Goal: Task Accomplishment & Management: Use online tool/utility

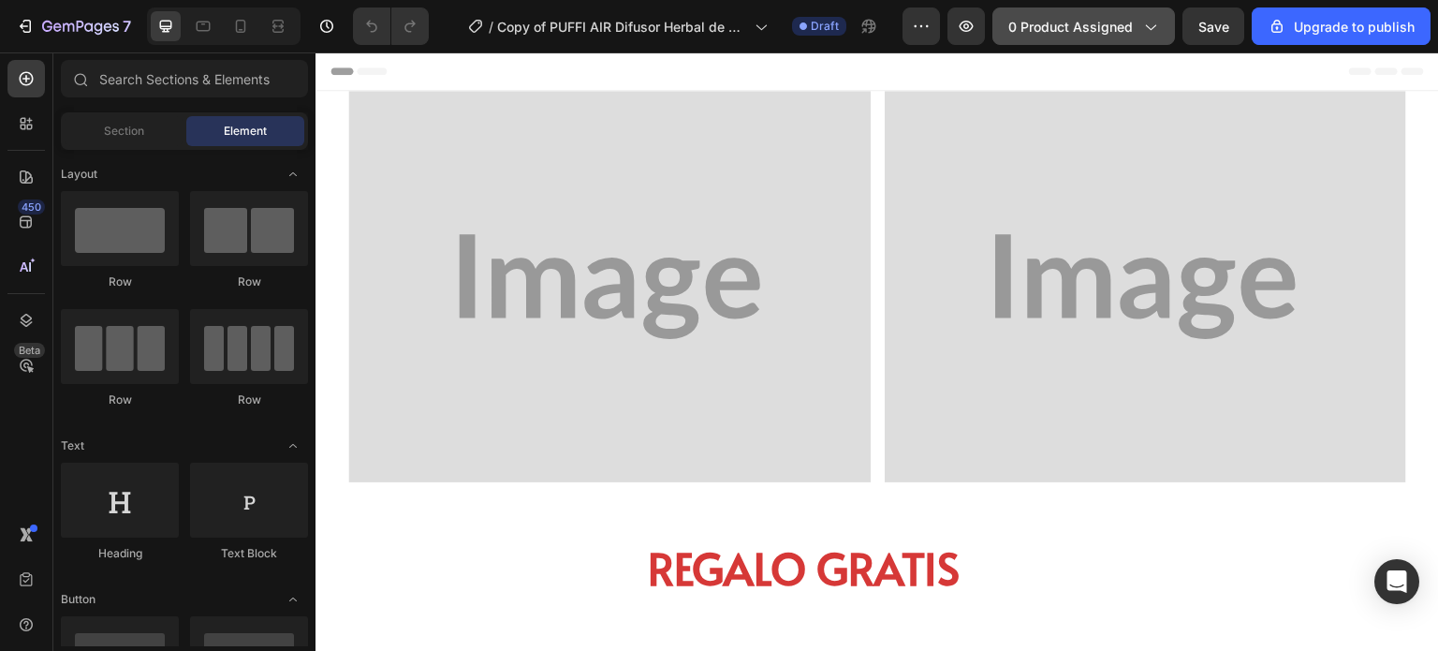
click at [1095, 38] on button "0 product assigned" at bounding box center [1083, 25] width 183 height 37
click at [1042, 14] on button "0 product assigned" at bounding box center [1083, 25] width 183 height 37
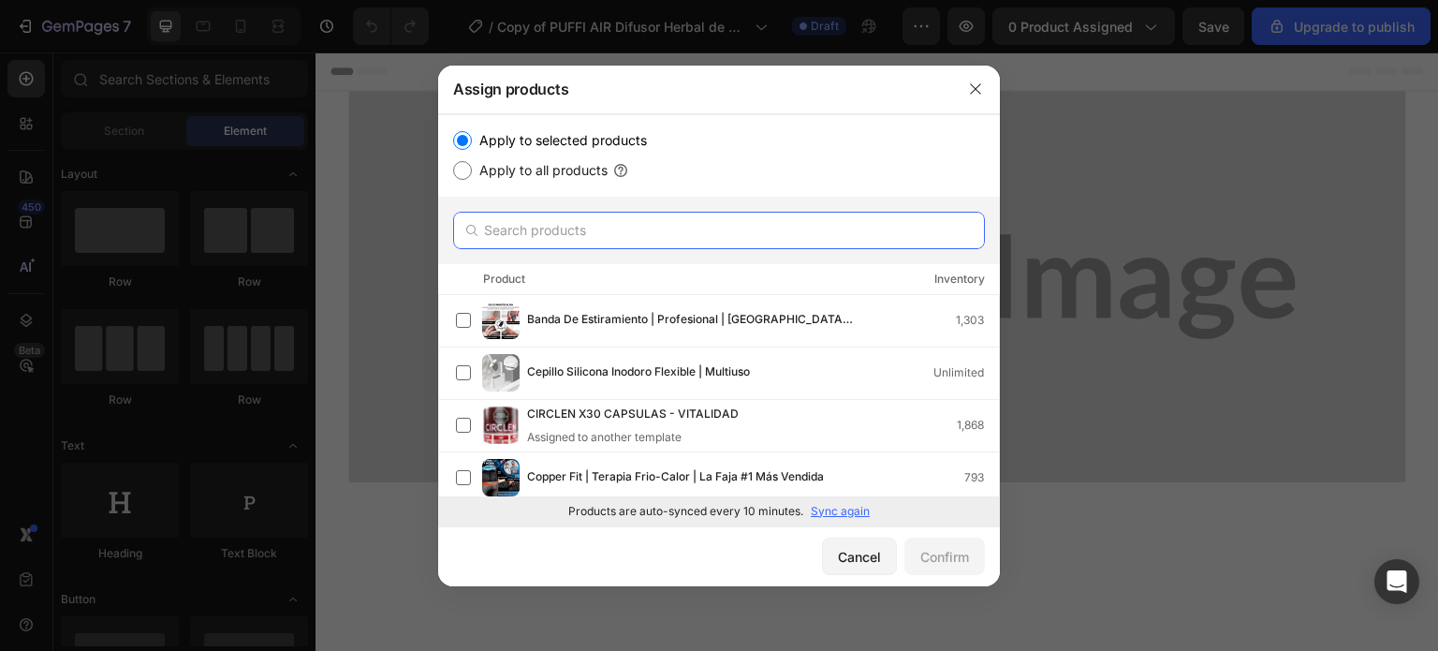
click at [536, 242] on input "text" at bounding box center [719, 230] width 532 height 37
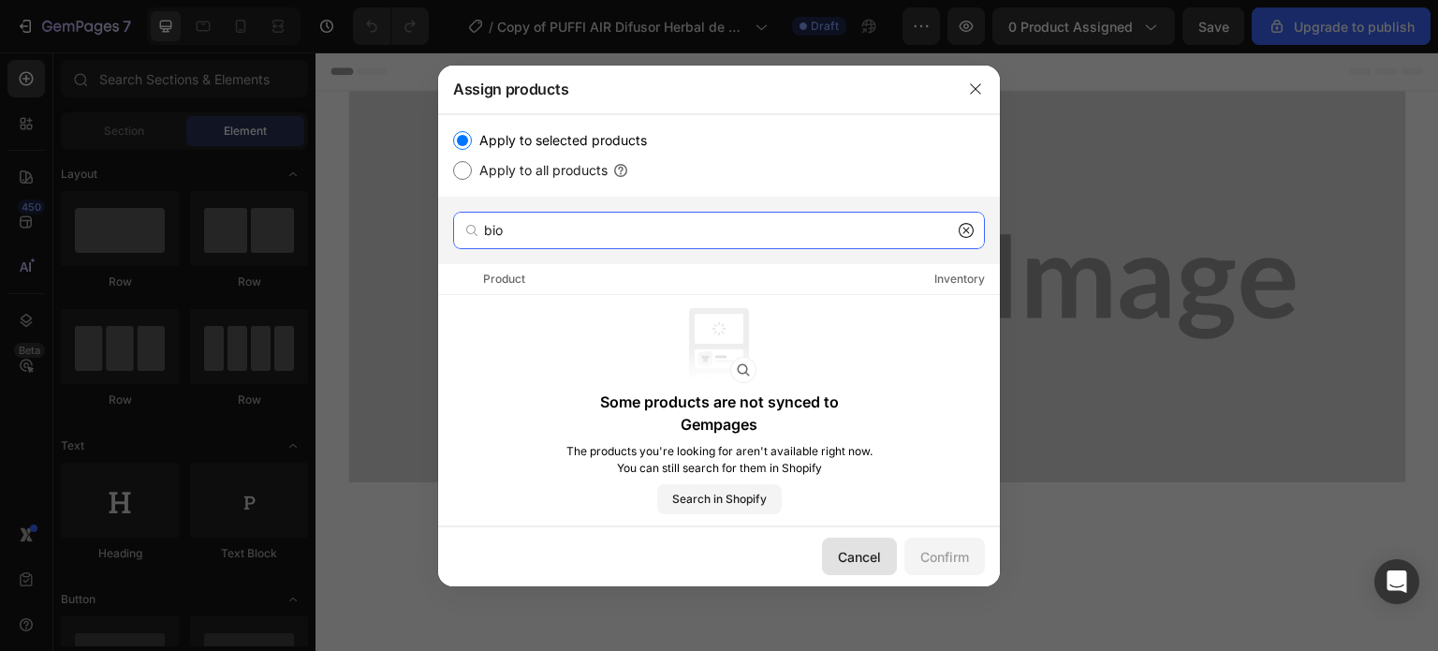
type input "bio"
click at [852, 559] on div "Cancel" at bounding box center [859, 557] width 43 height 20
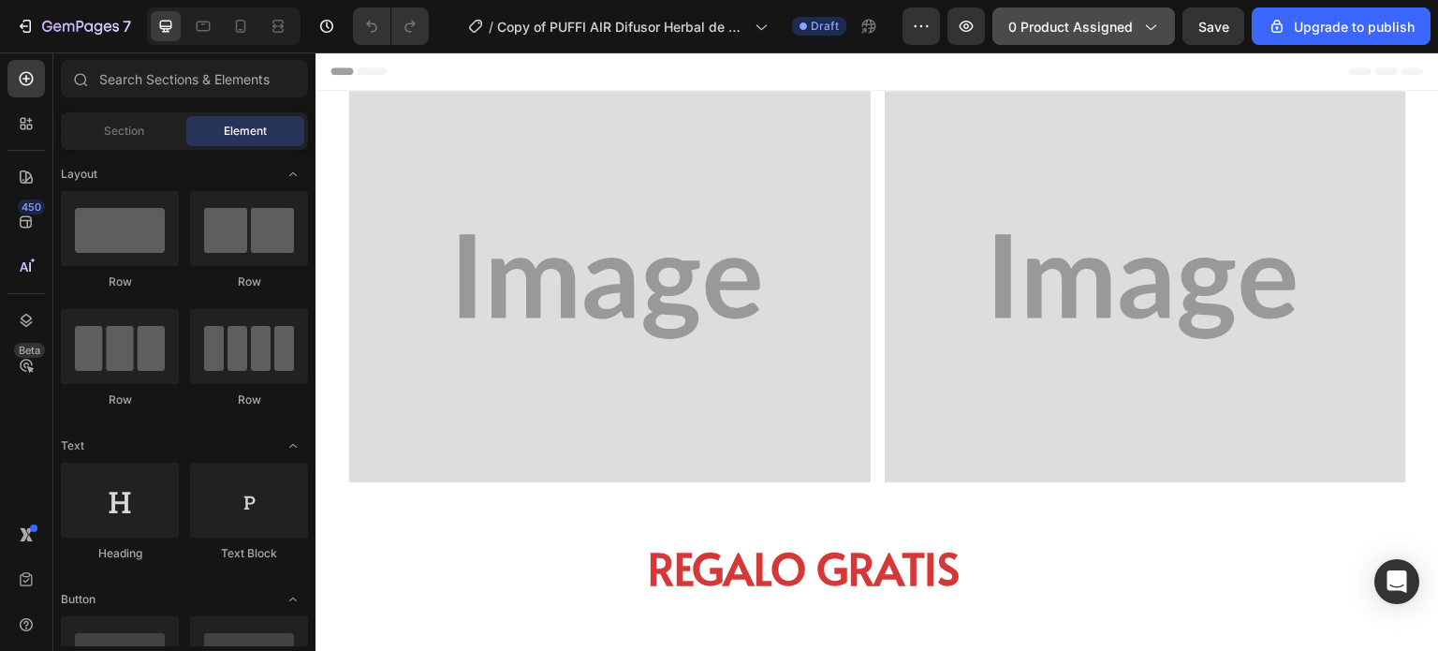
click at [1127, 13] on button "0 product assigned" at bounding box center [1083, 25] width 183 height 37
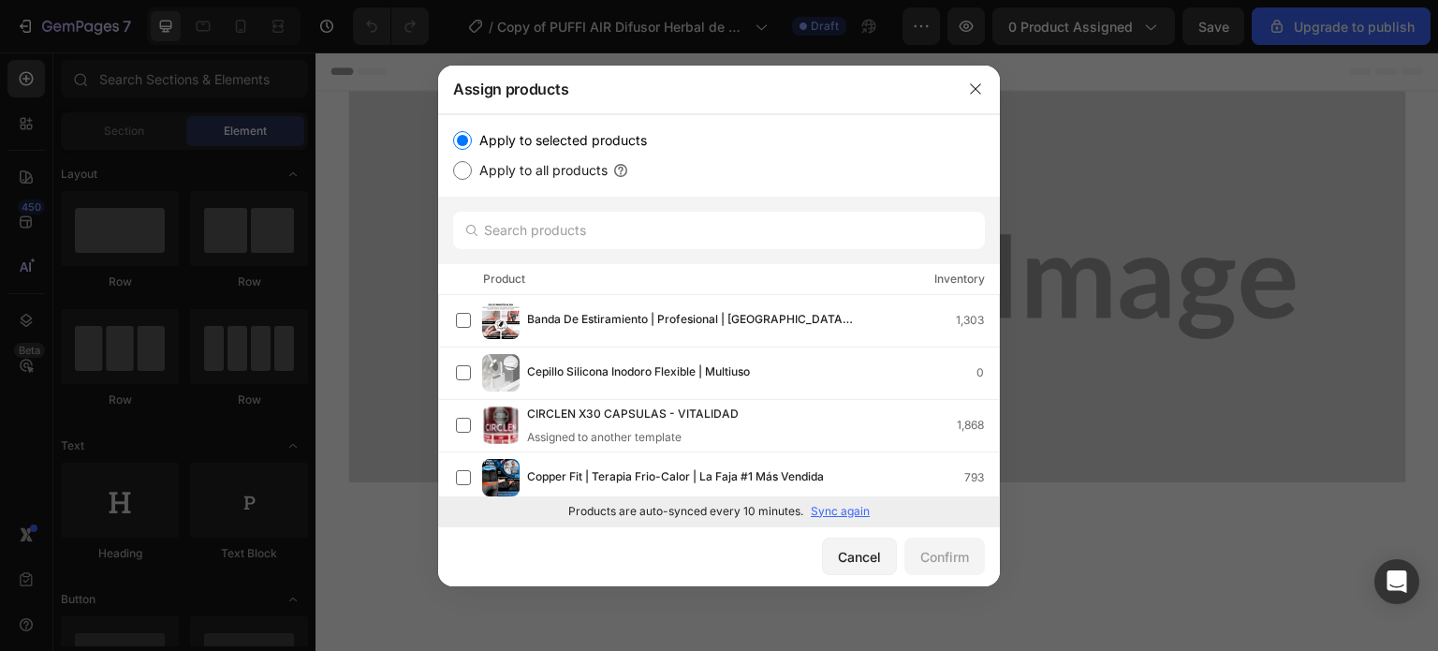
click at [836, 509] on p "Sync again" at bounding box center [840, 511] width 59 height 17
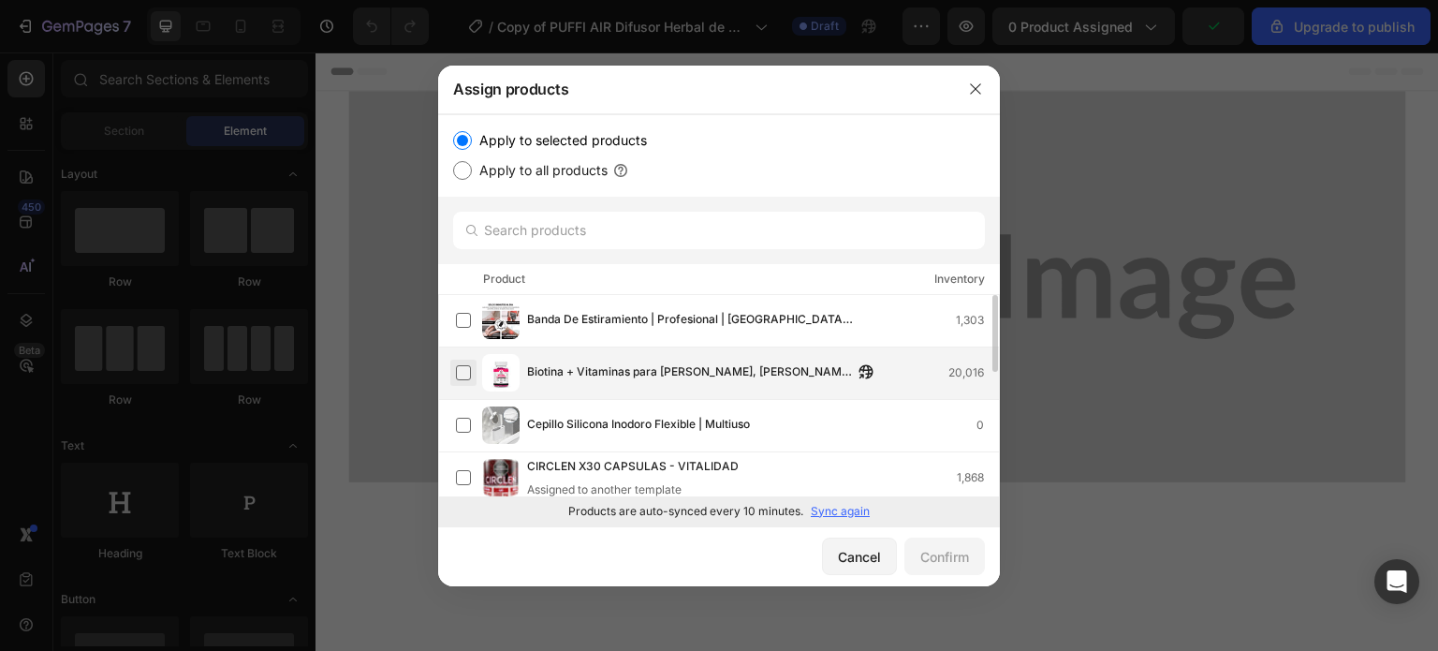
click at [457, 380] on label at bounding box center [463, 372] width 15 height 15
click at [948, 559] on div "Confirm" at bounding box center [944, 557] width 49 height 20
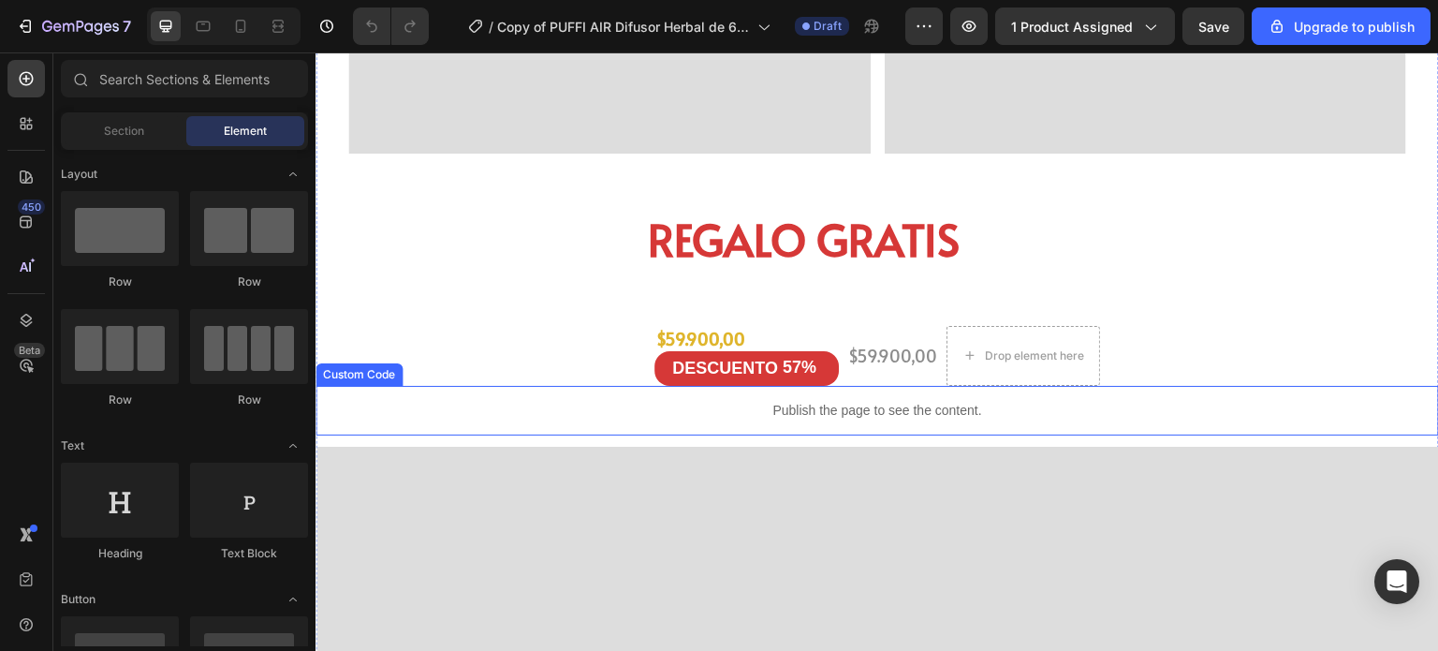
scroll to position [326, 0]
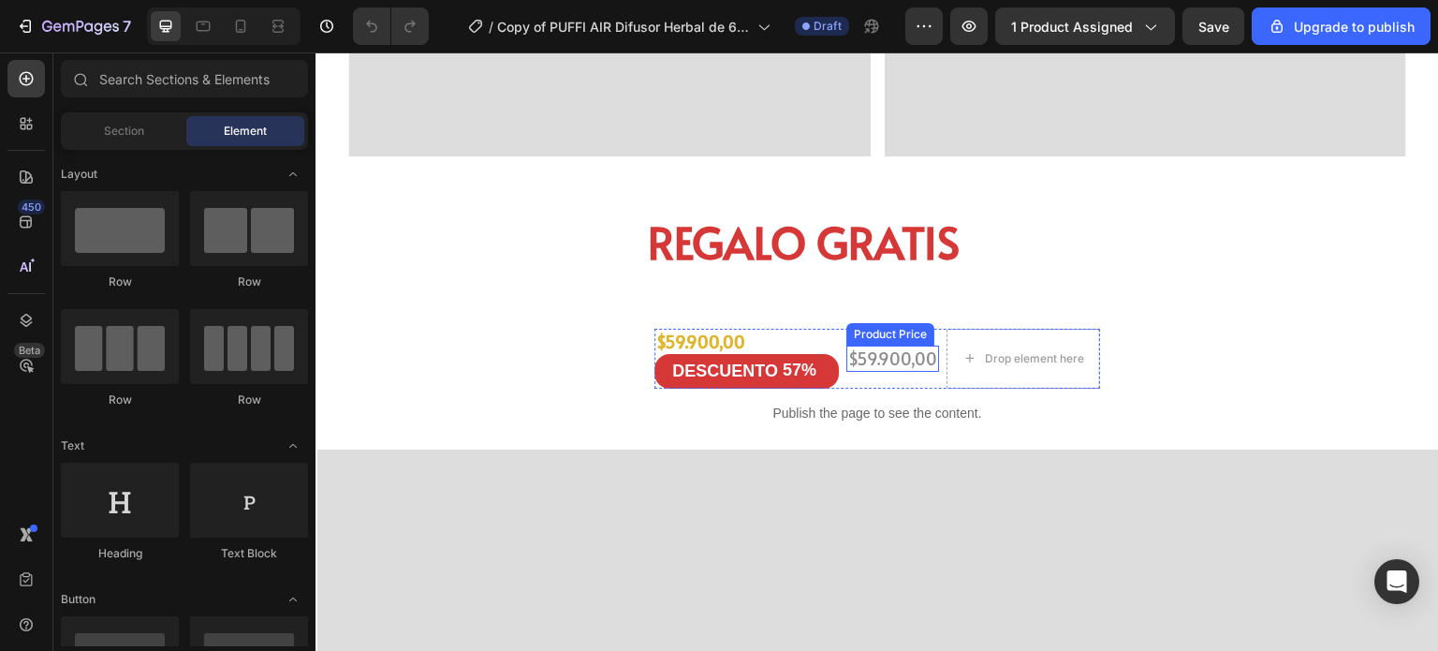
click at [867, 352] on div "$59.900,00" at bounding box center [892, 357] width 93 height 25
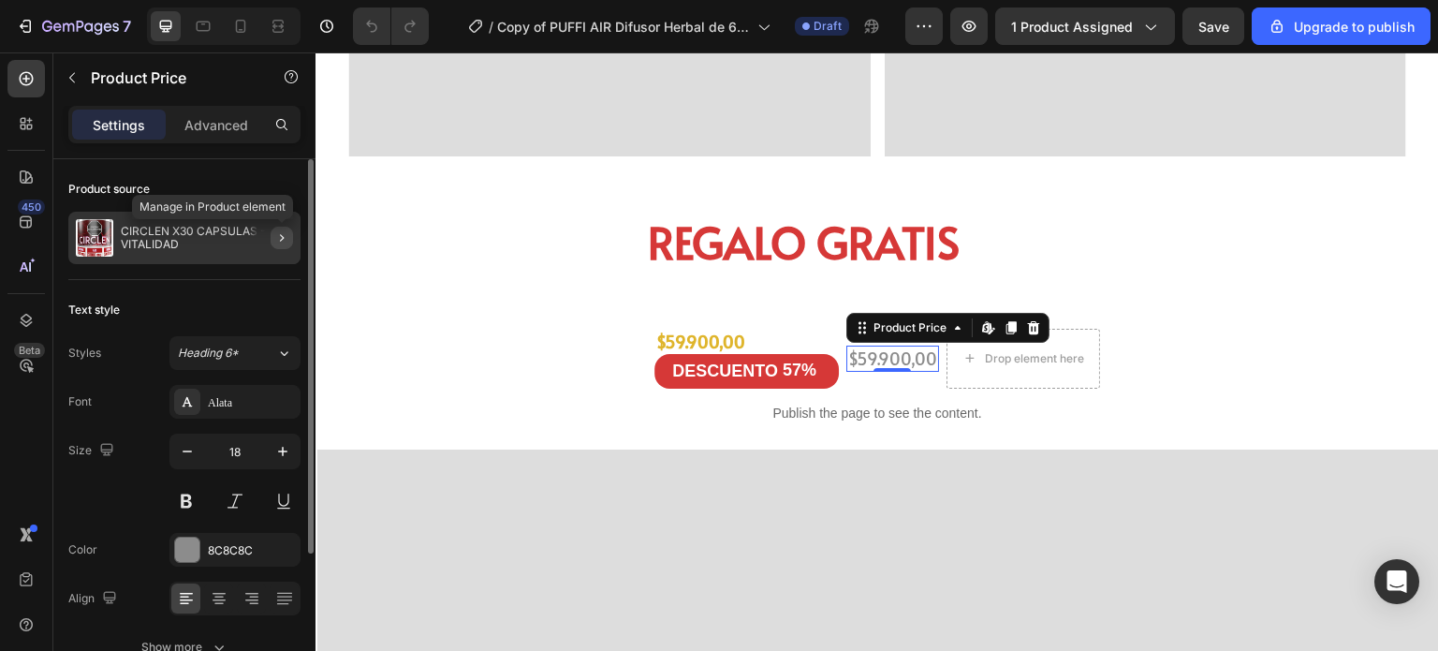
click at [273, 233] on button "button" at bounding box center [282, 238] width 22 height 22
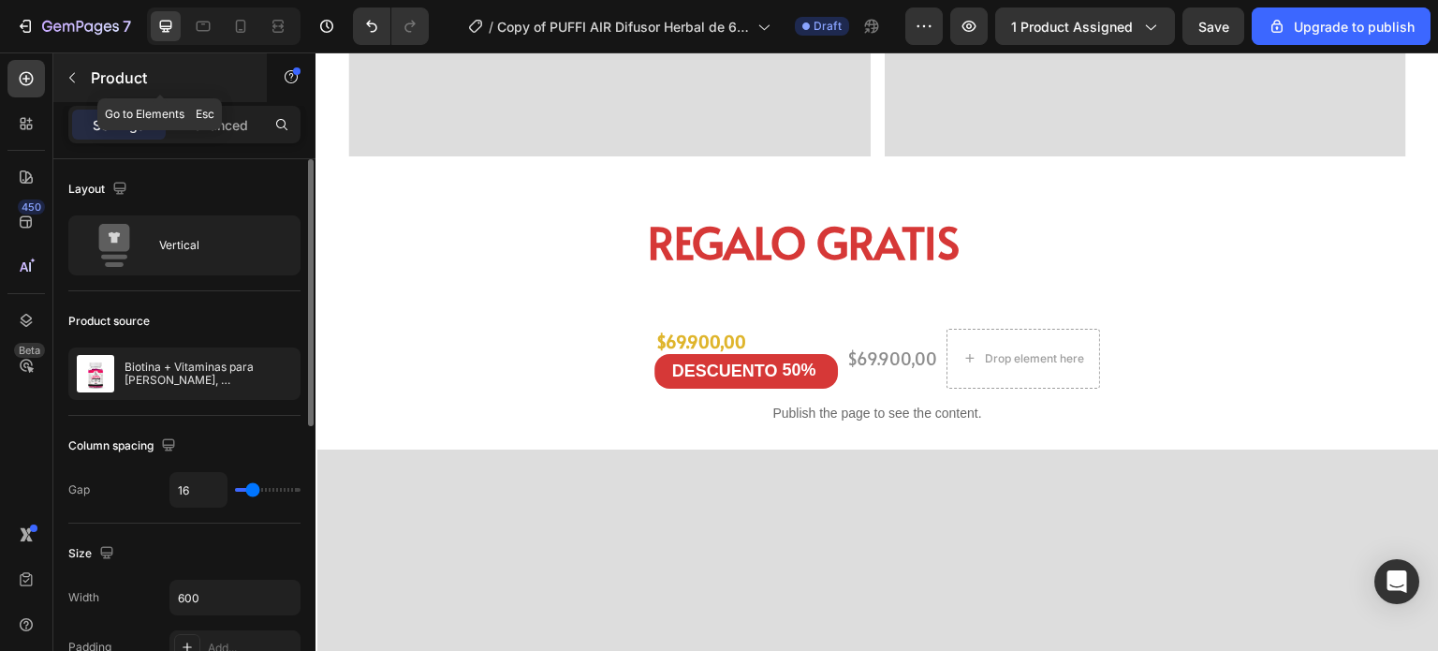
click at [70, 77] on icon "button" at bounding box center [72, 78] width 6 height 10
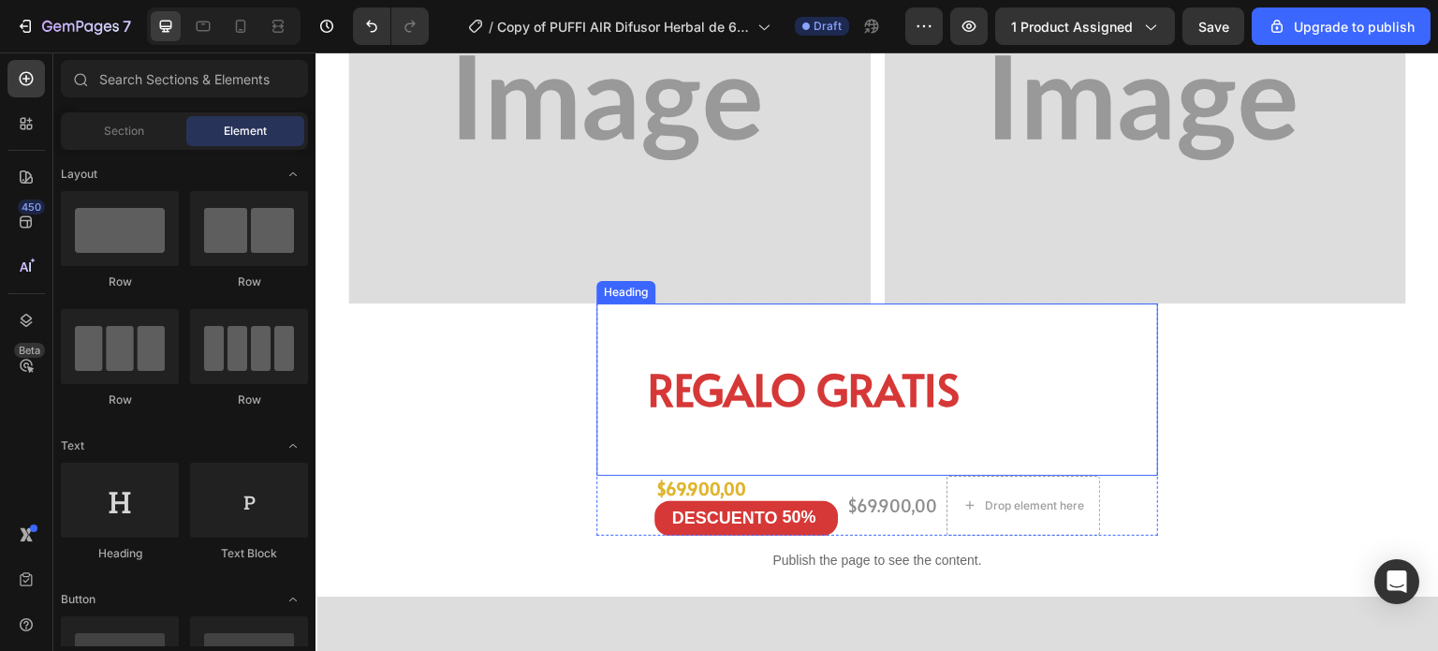
scroll to position [172, 0]
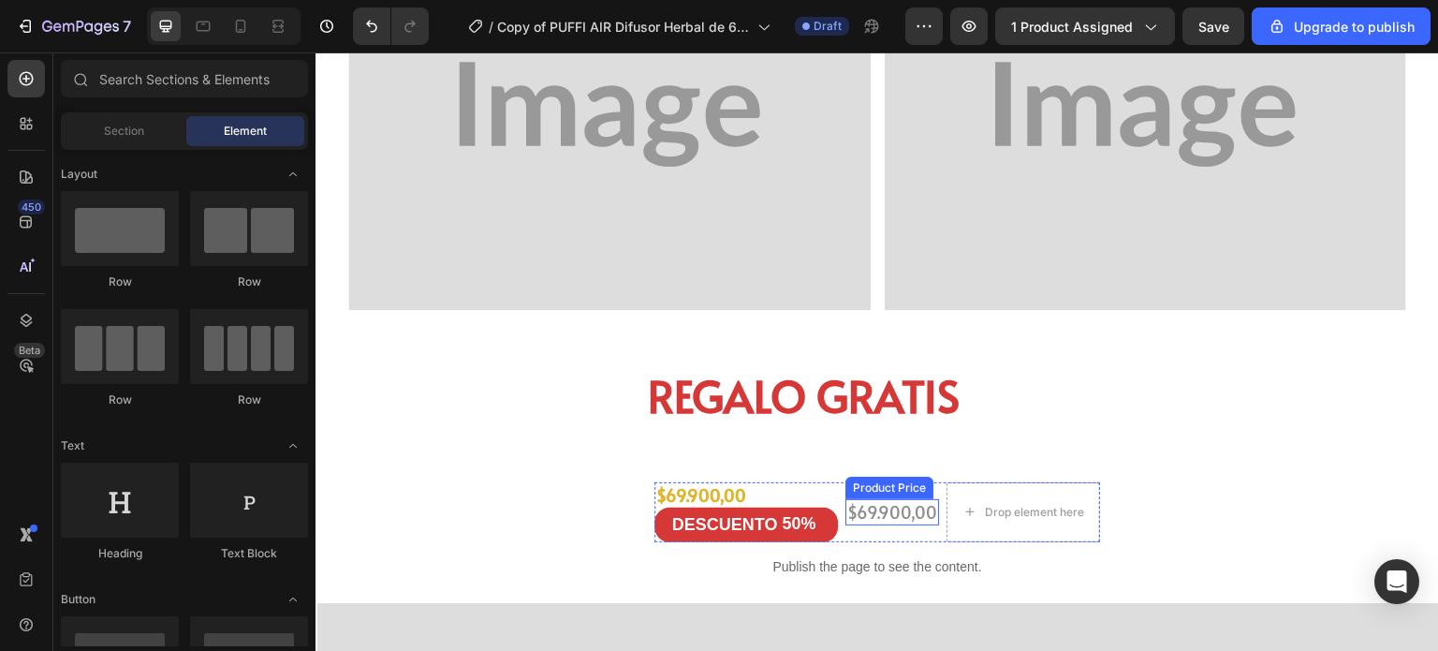
click at [878, 499] on div "$69.900,00" at bounding box center [892, 511] width 94 height 25
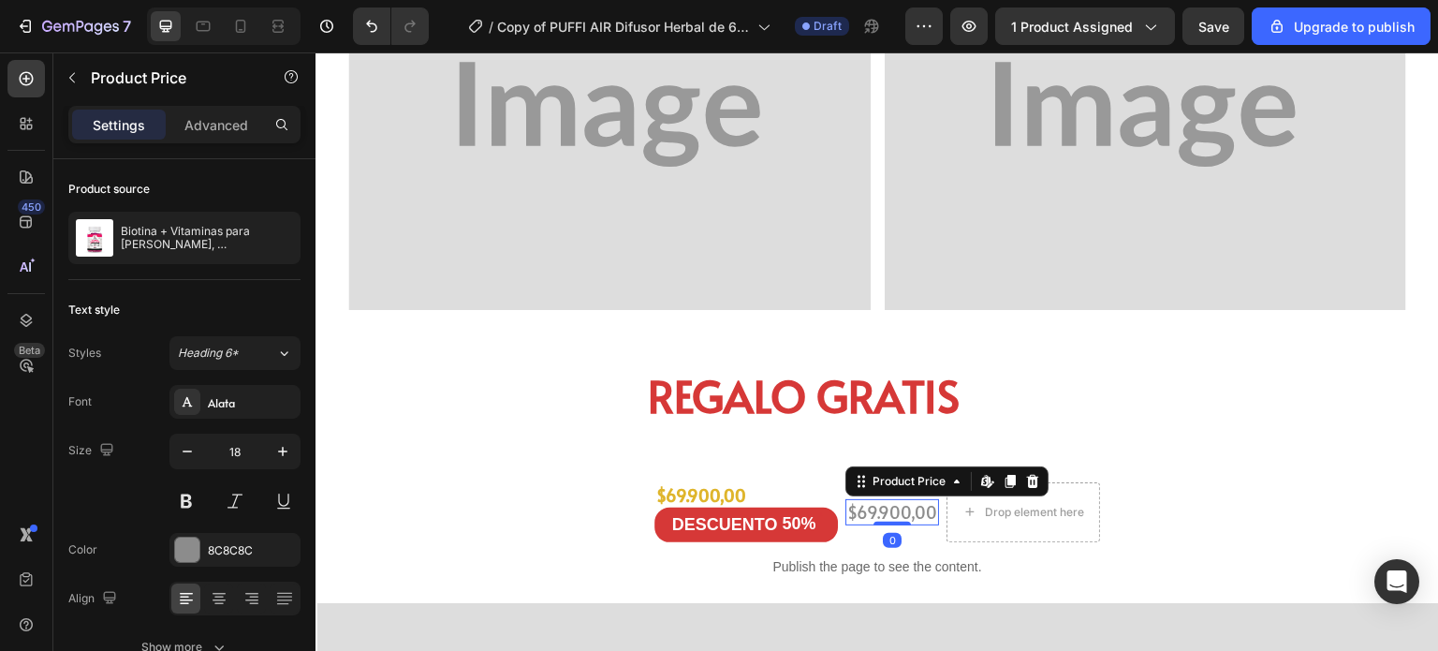
click at [859, 514] on div "$69.900,00" at bounding box center [892, 511] width 94 height 25
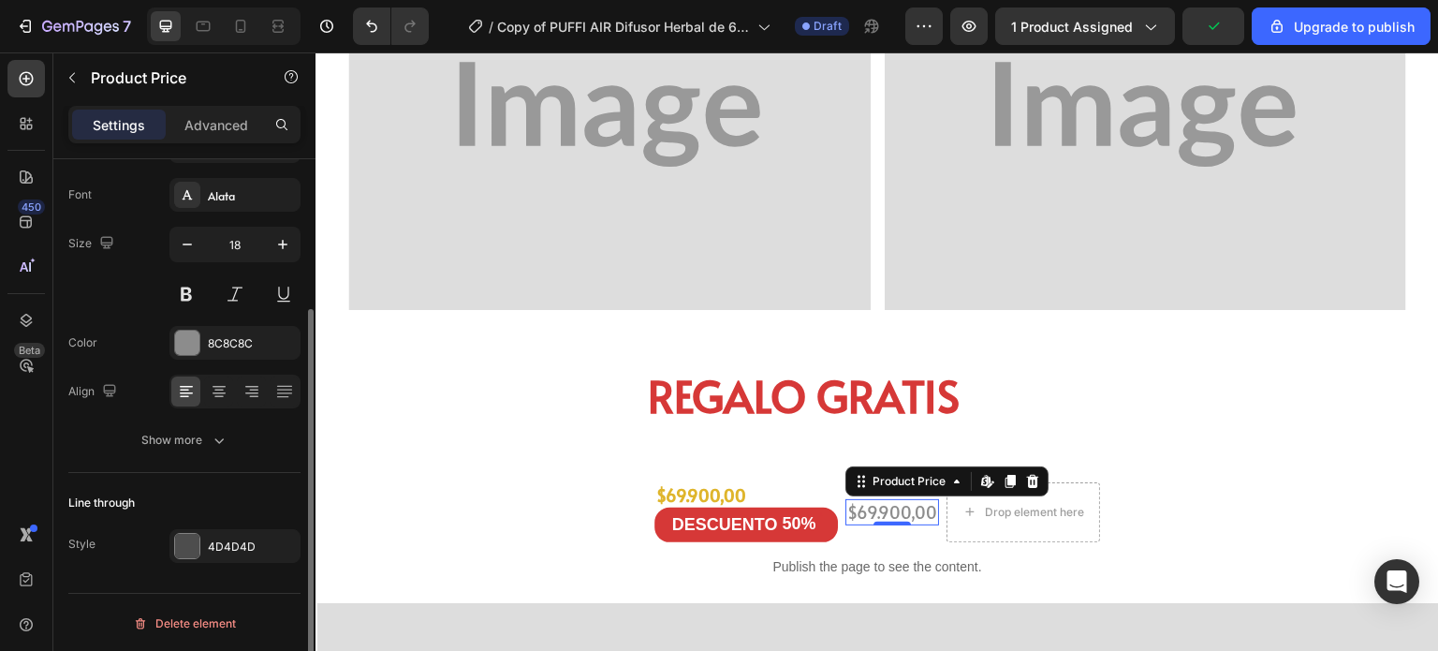
scroll to position [0, 0]
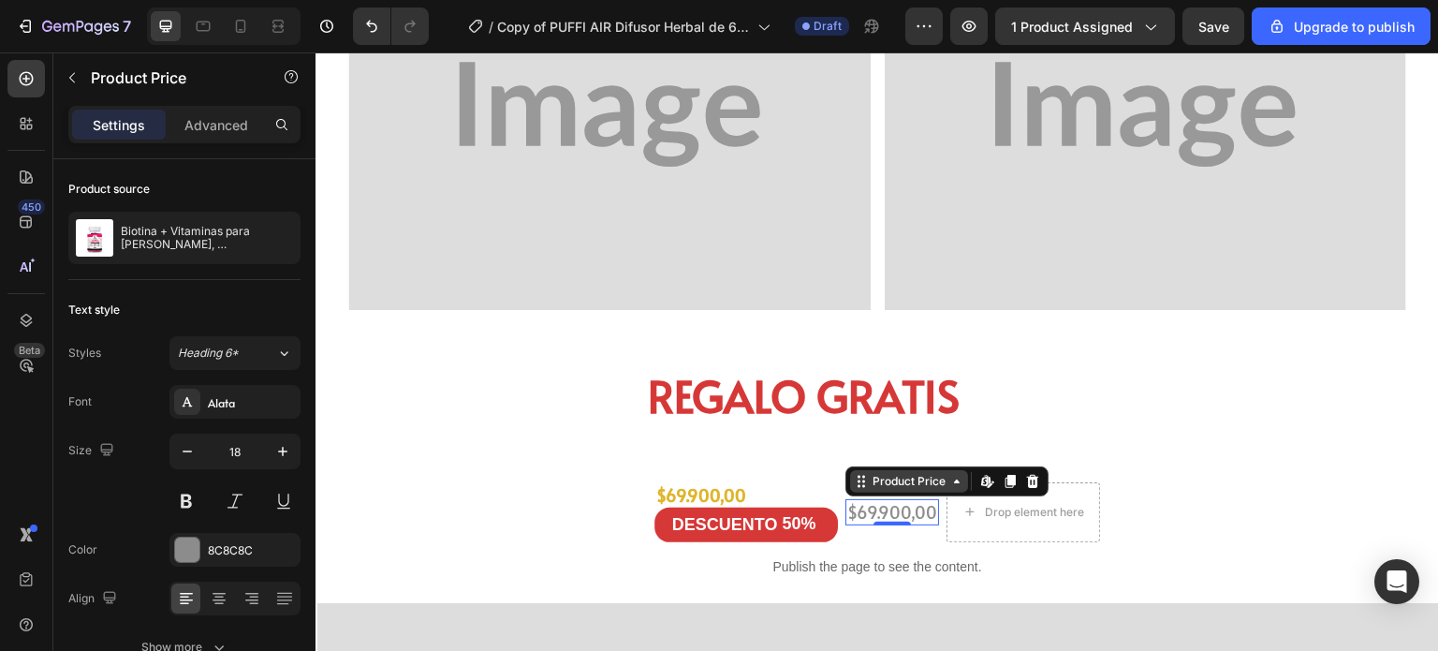
click at [935, 482] on div "Product Price" at bounding box center [909, 481] width 81 height 17
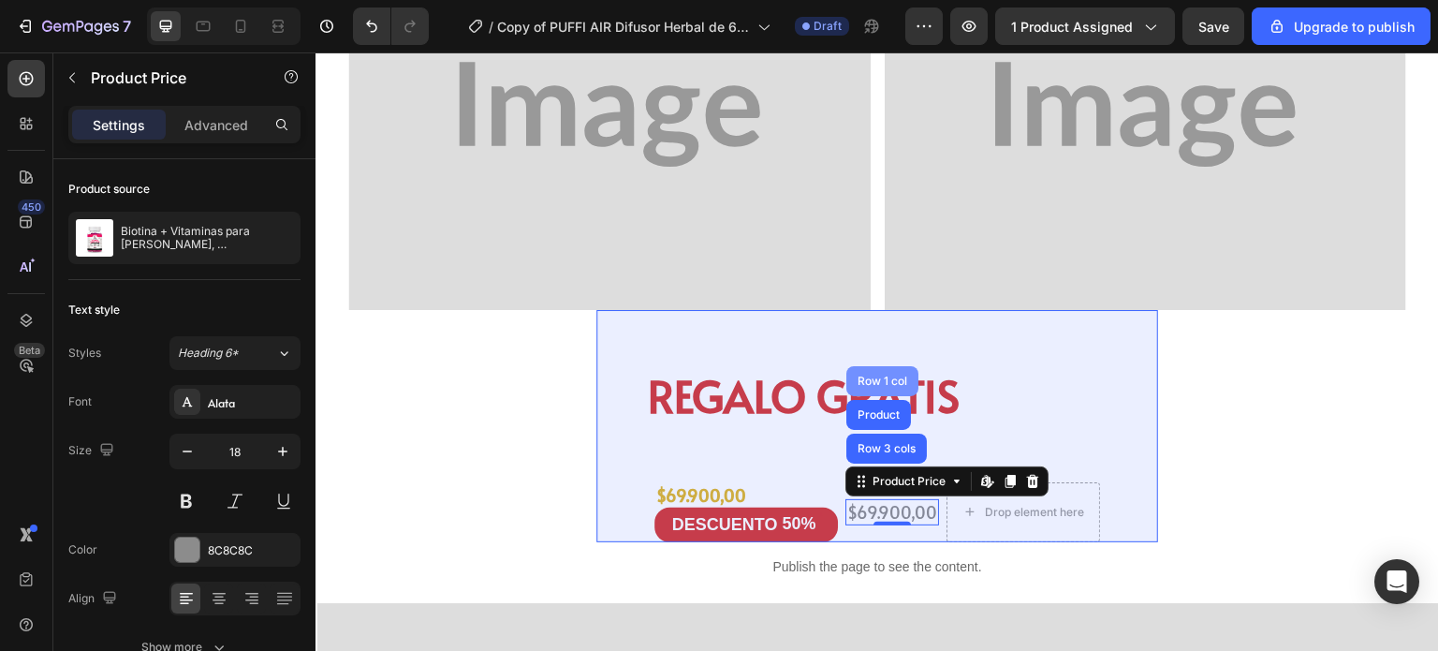
click at [870, 375] on div "Row 1 col" at bounding box center [882, 380] width 57 height 11
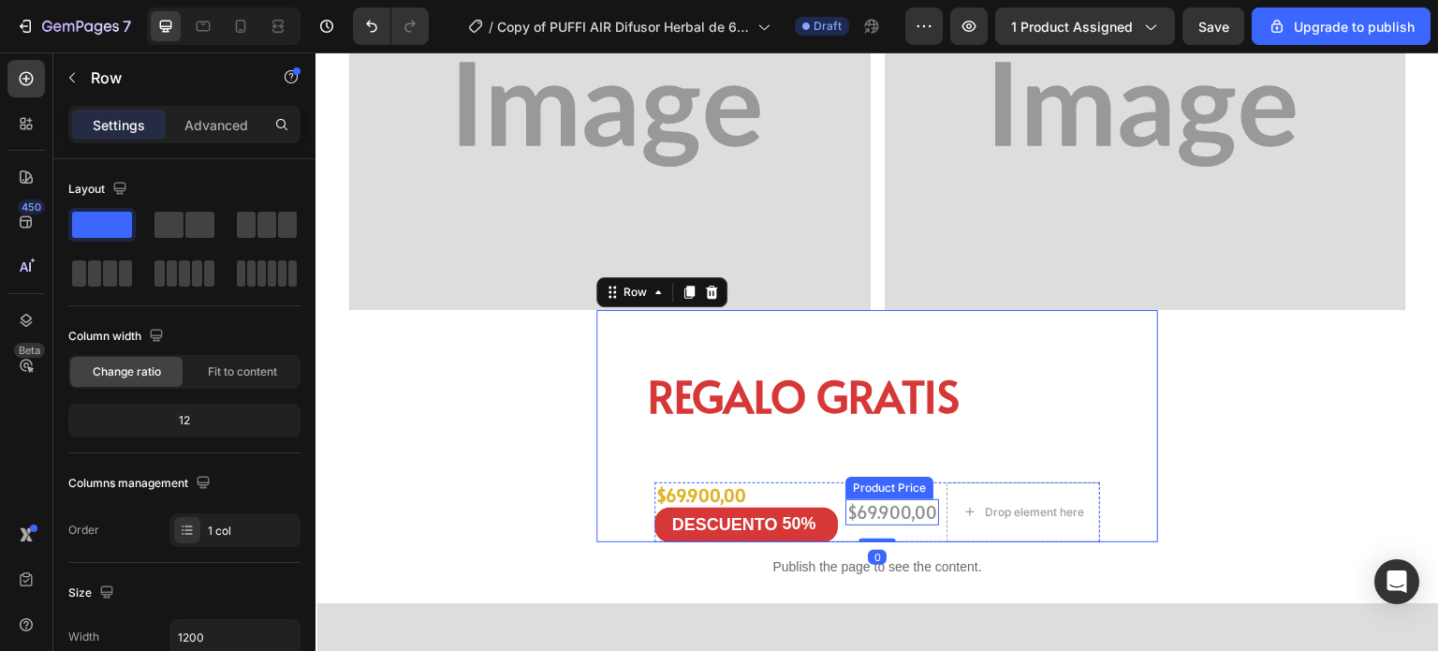
click at [912, 506] on div "$69.900,00" at bounding box center [892, 511] width 94 height 25
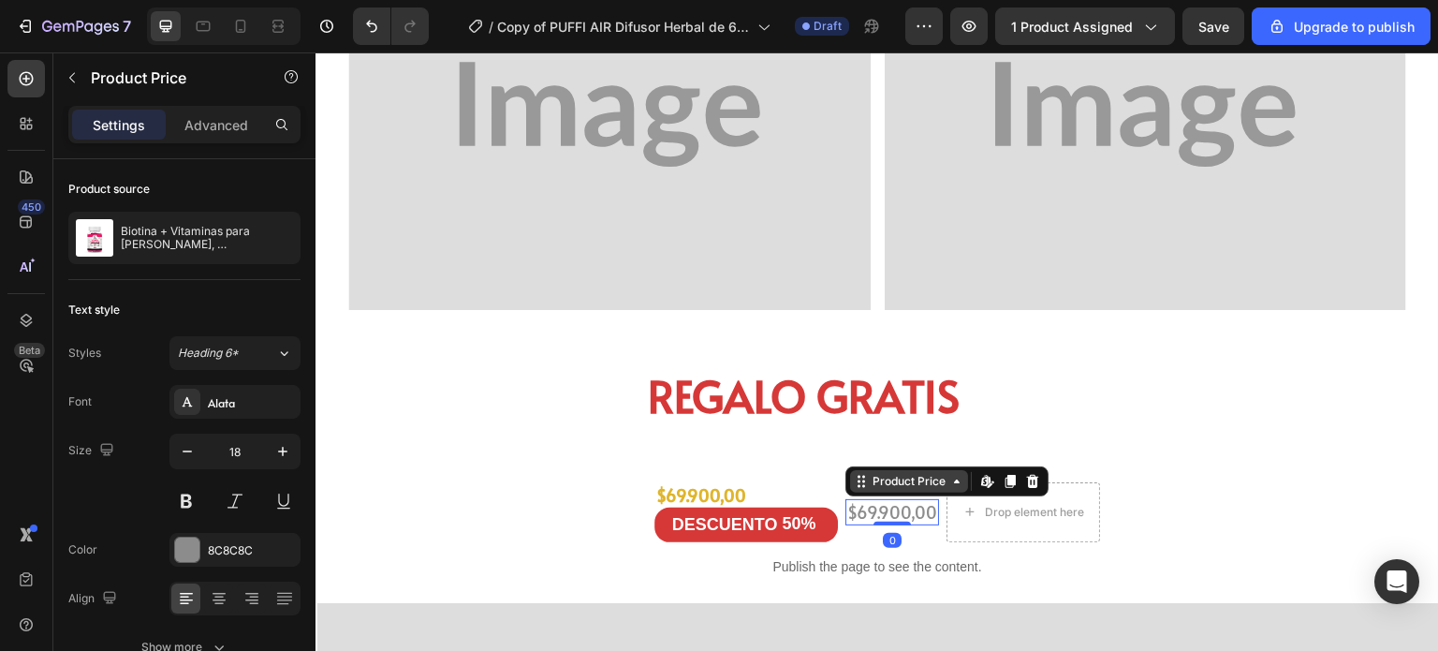
click at [923, 473] on div "Product Price" at bounding box center [909, 481] width 81 height 17
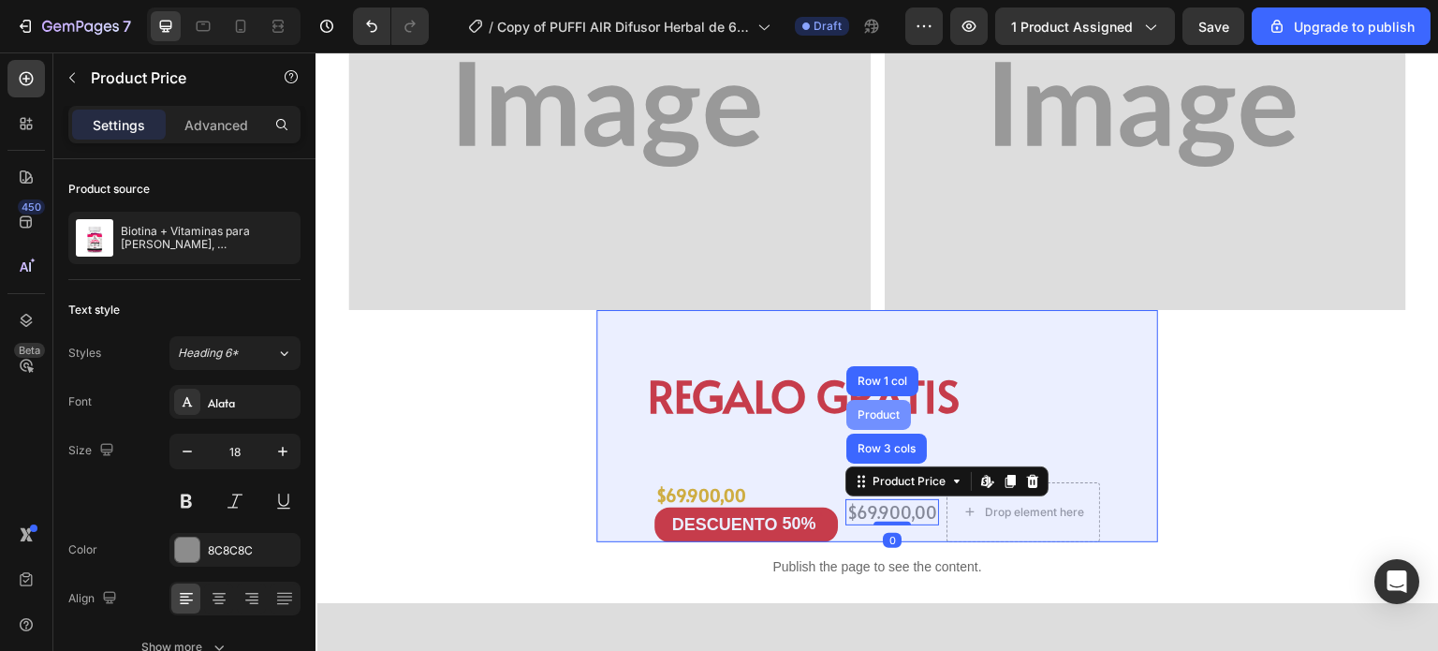
click at [886, 413] on div "Product" at bounding box center [879, 414] width 50 height 11
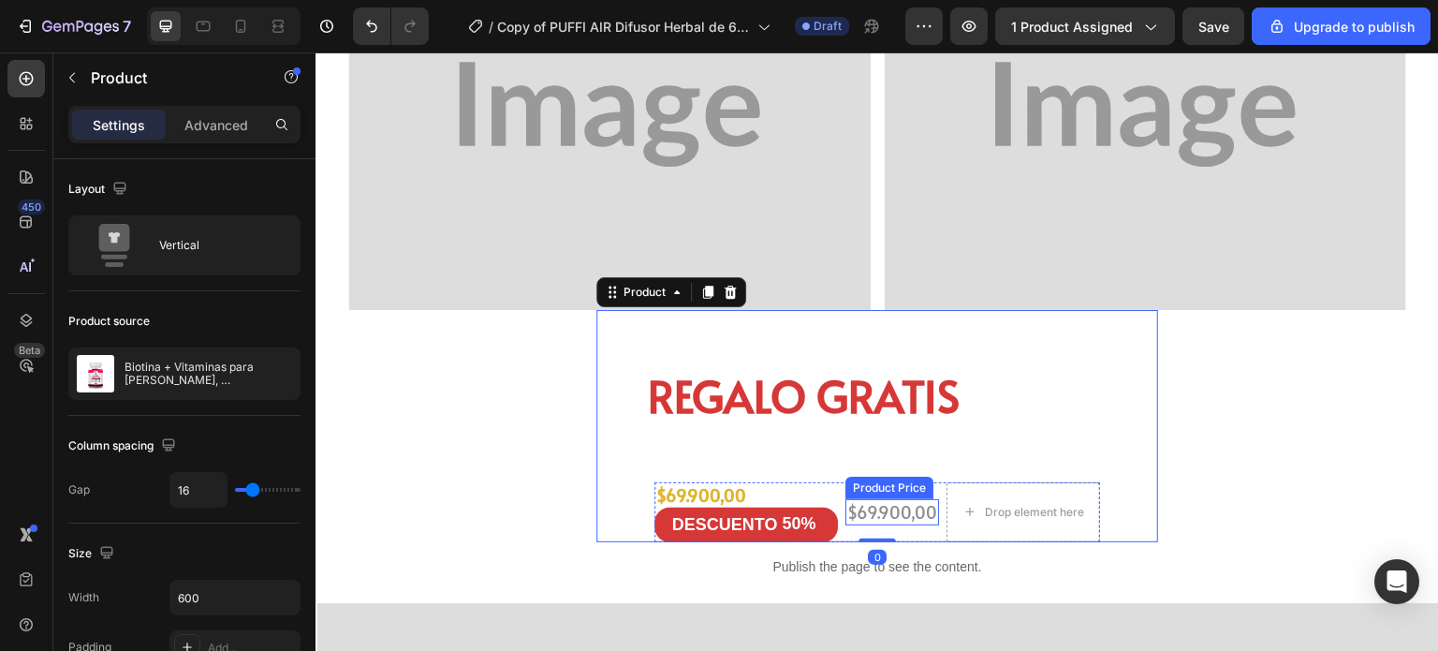
click at [905, 506] on div "$69.900,00" at bounding box center [892, 511] width 94 height 25
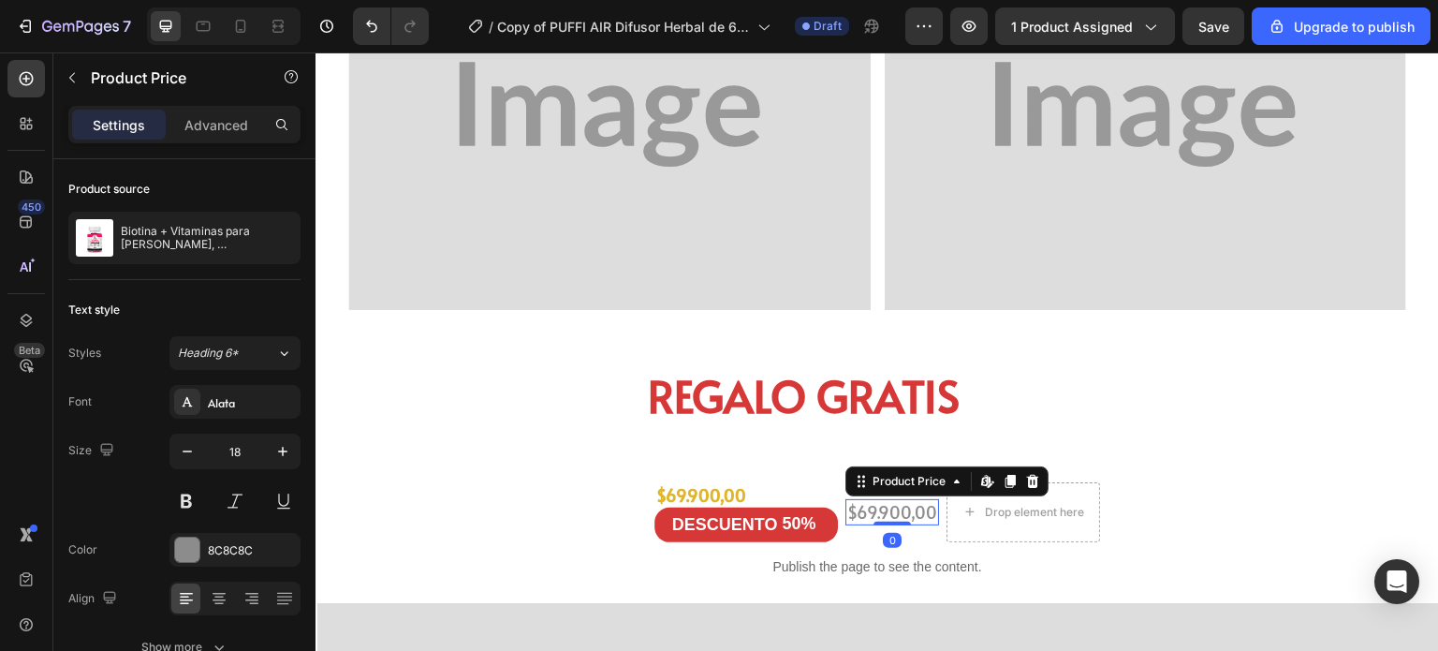
click at [922, 507] on div "$69.900,00" at bounding box center [892, 511] width 94 height 25
click at [924, 483] on div "Product Price" at bounding box center [909, 481] width 81 height 17
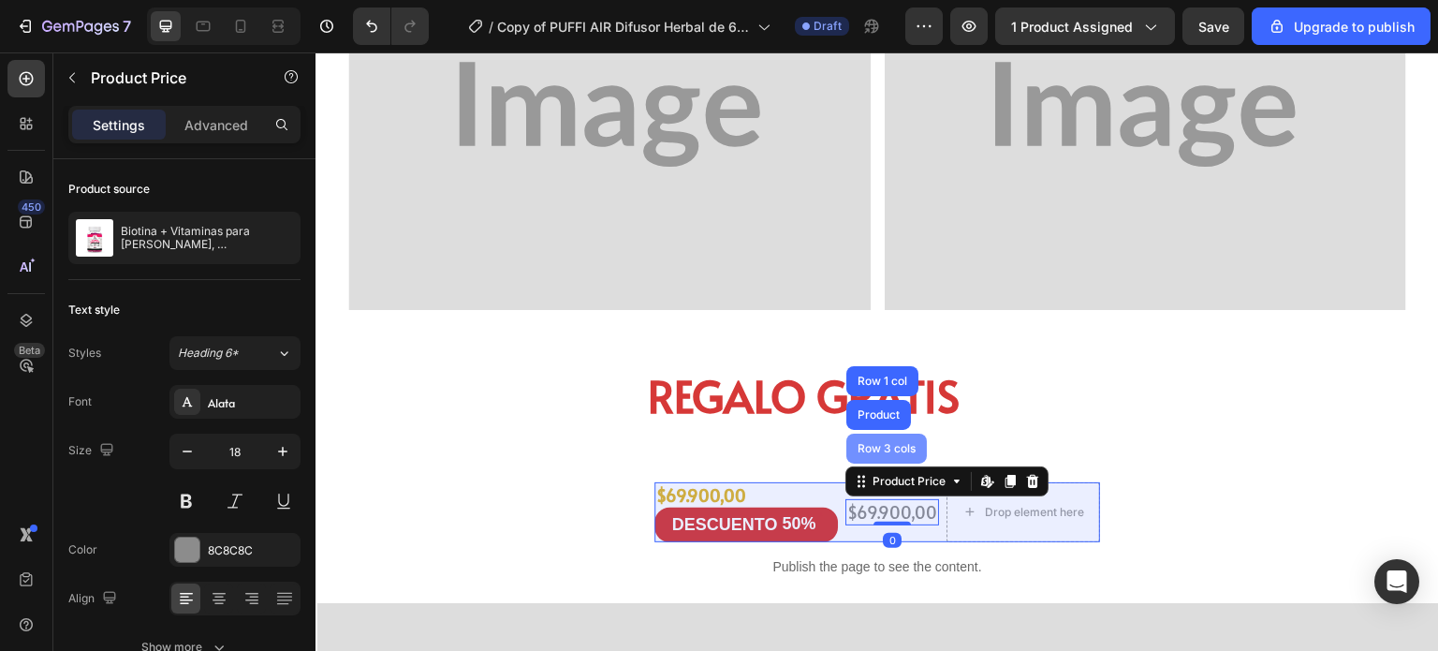
click at [900, 447] on div "Row 3 cols" at bounding box center [887, 448] width 66 height 11
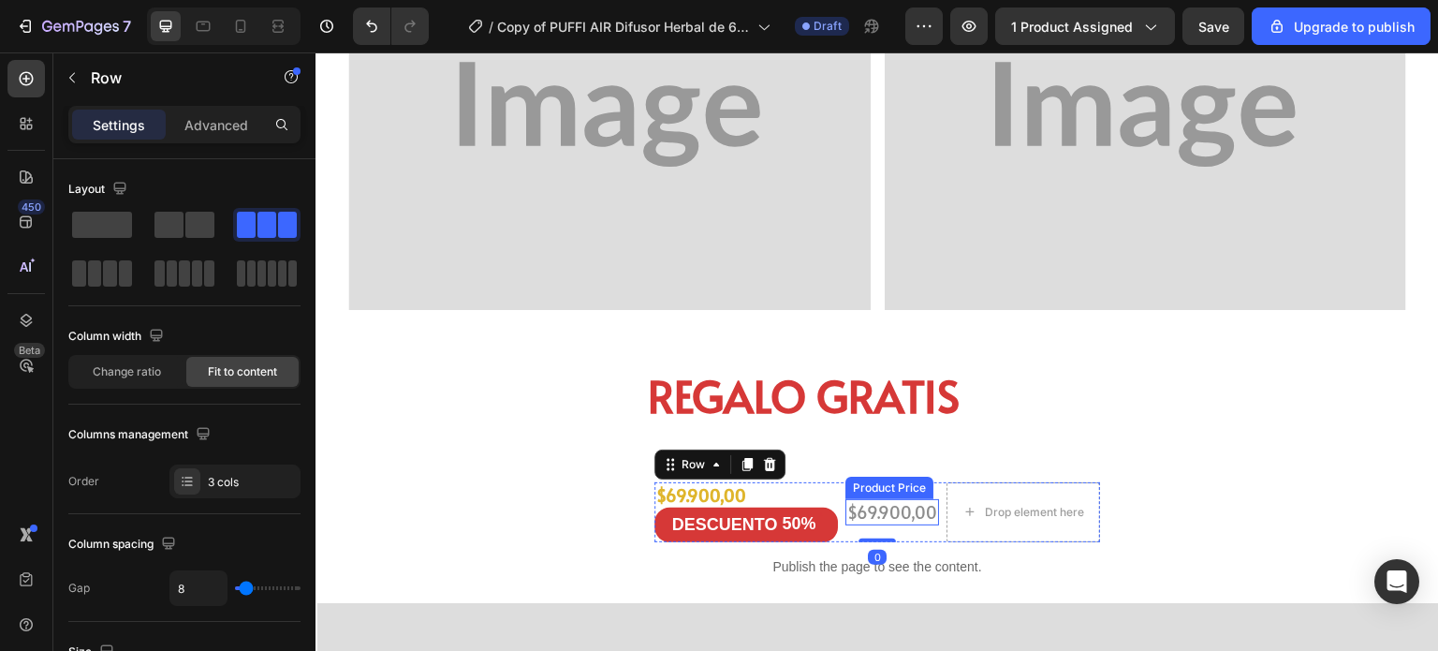
click at [907, 509] on div "$69.900,00" at bounding box center [892, 511] width 94 height 25
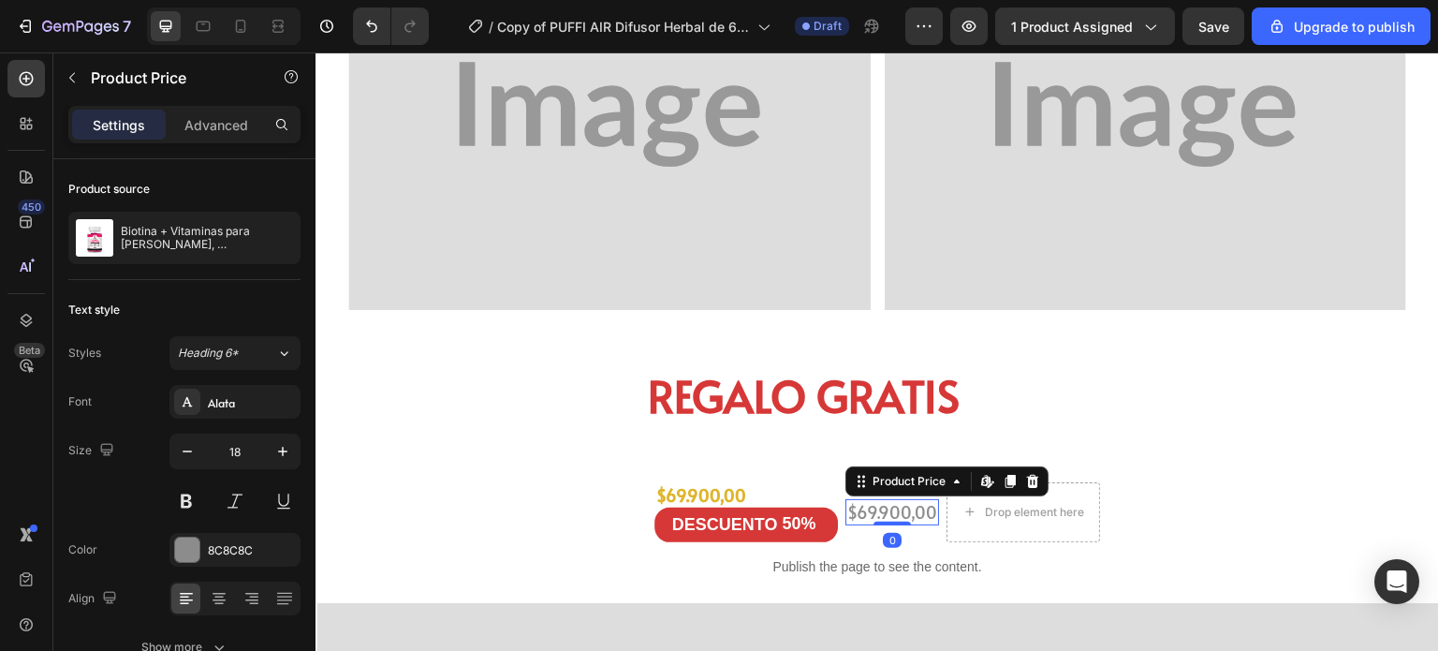
click at [898, 506] on div "$69.900,00" at bounding box center [892, 511] width 94 height 25
click at [981, 479] on icon at bounding box center [984, 480] width 7 height 11
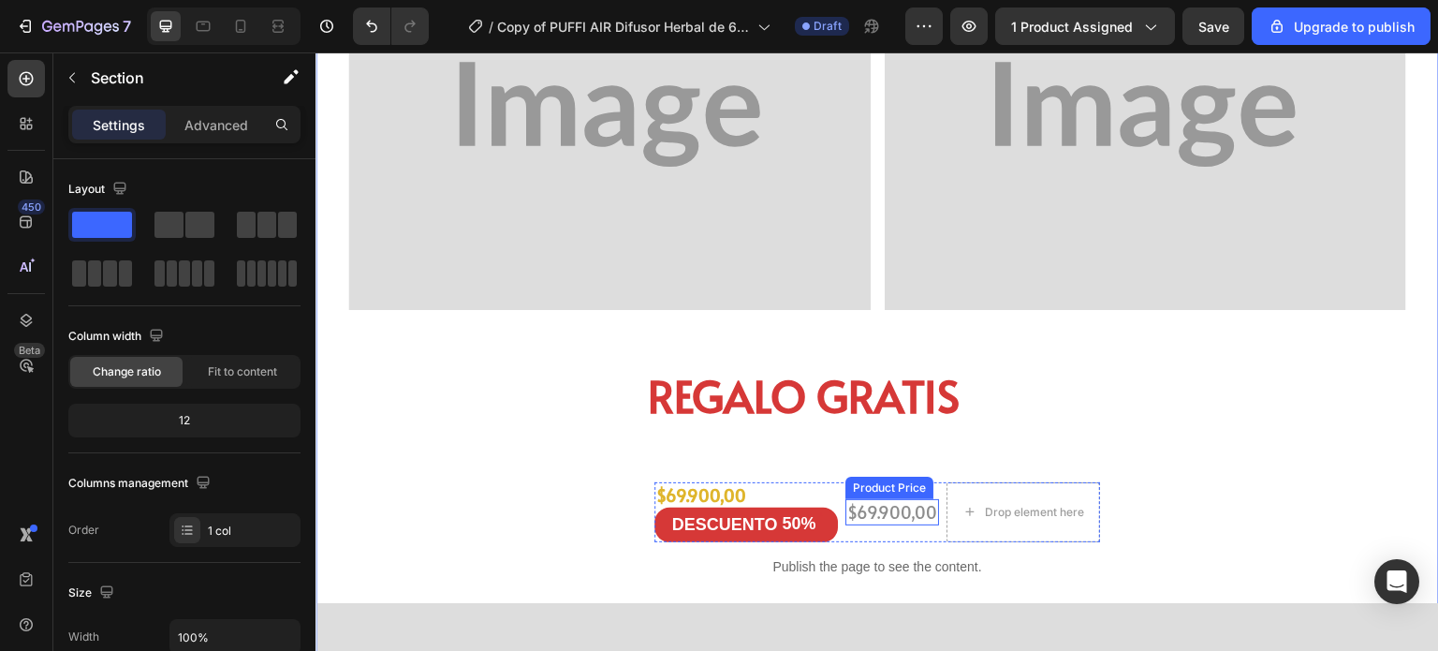
click at [875, 504] on div "$69.900,00" at bounding box center [892, 511] width 94 height 25
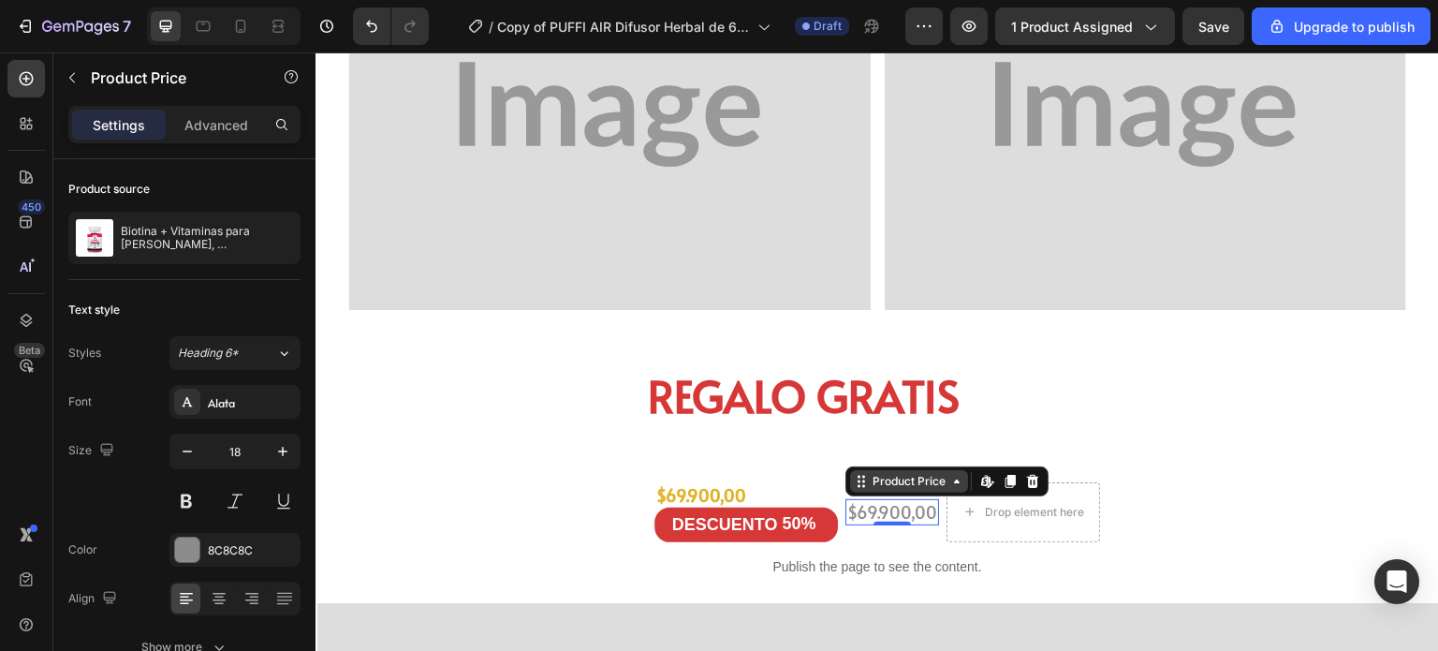
click at [878, 480] on div "Product Price" at bounding box center [909, 481] width 81 height 17
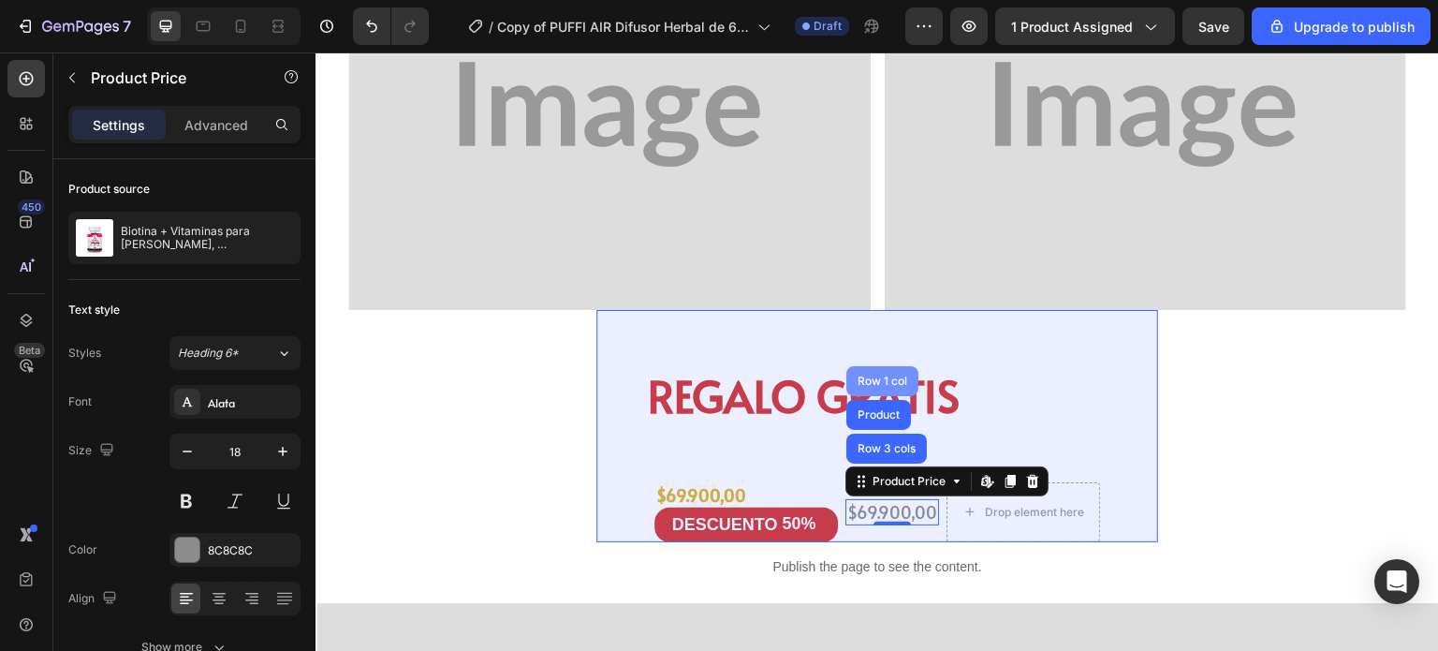
click at [867, 380] on div "Row 1 col" at bounding box center [882, 380] width 57 height 11
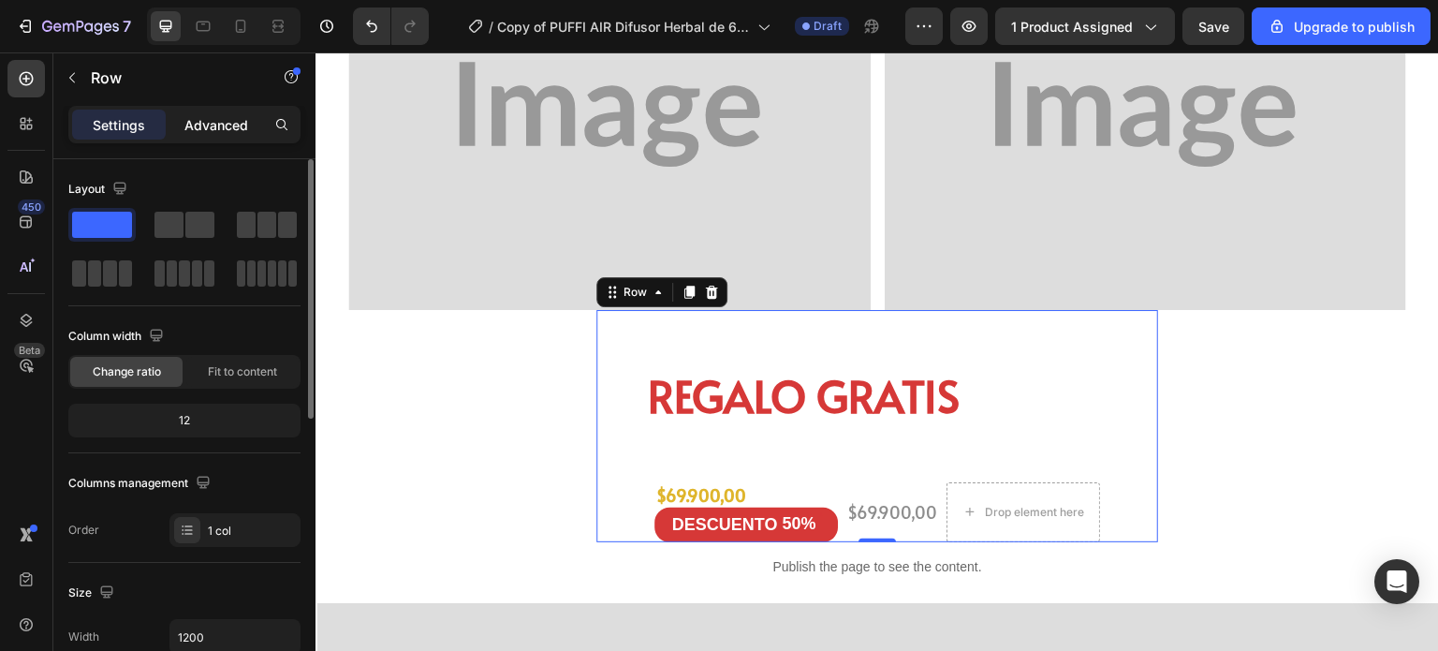
click at [198, 125] on p "Advanced" at bounding box center [216, 125] width 64 height 20
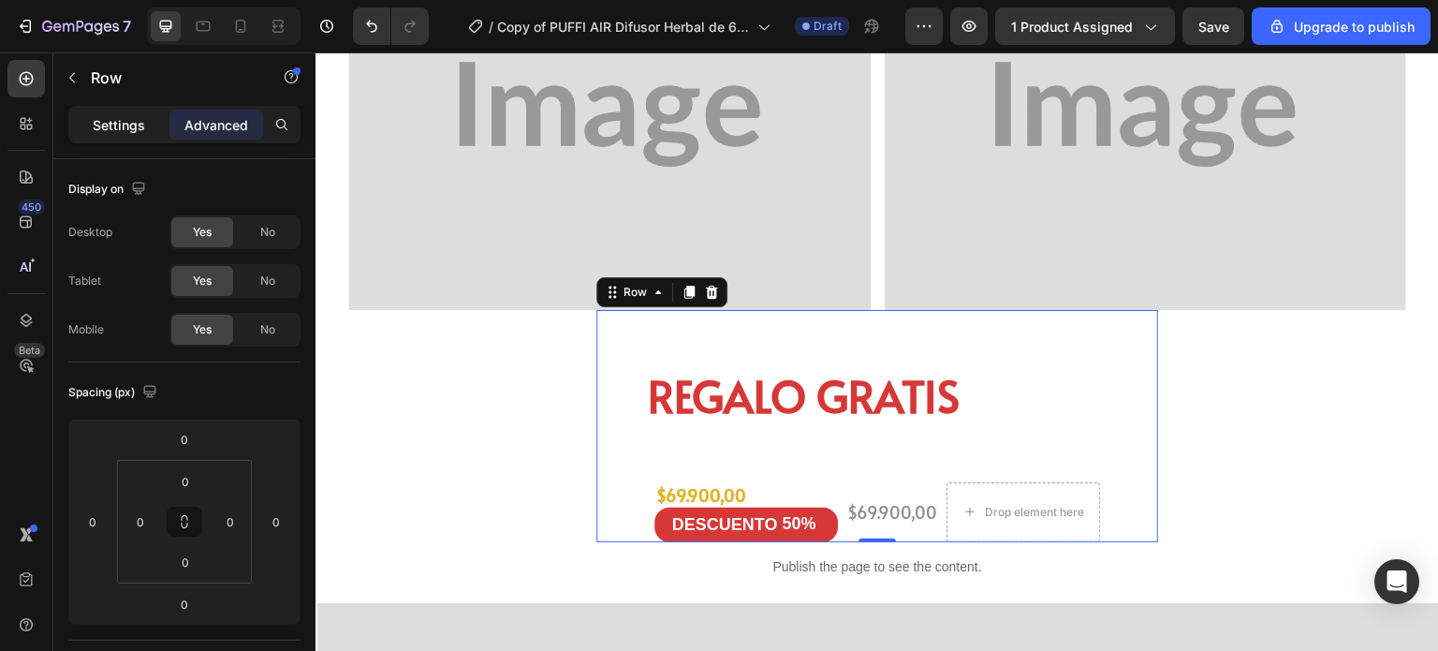
click at [127, 120] on p "Settings" at bounding box center [119, 125] width 52 height 20
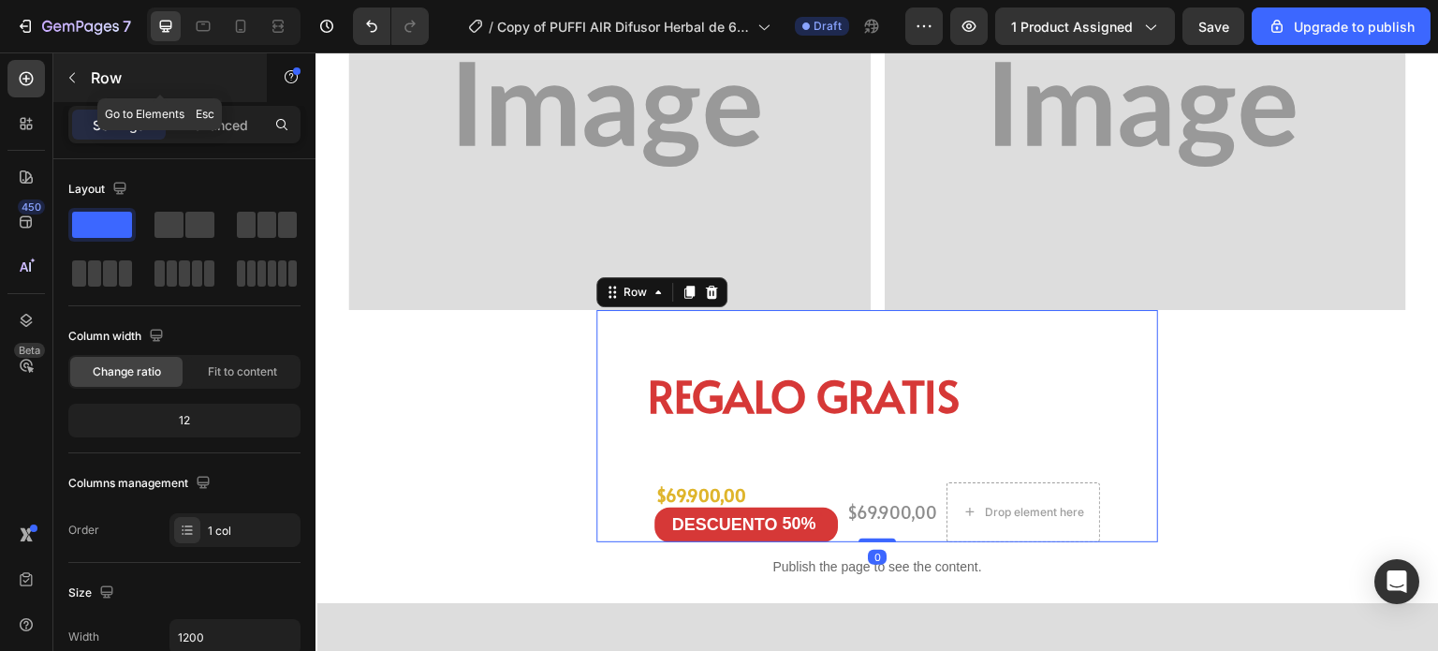
click at [78, 68] on button "button" at bounding box center [72, 78] width 30 height 30
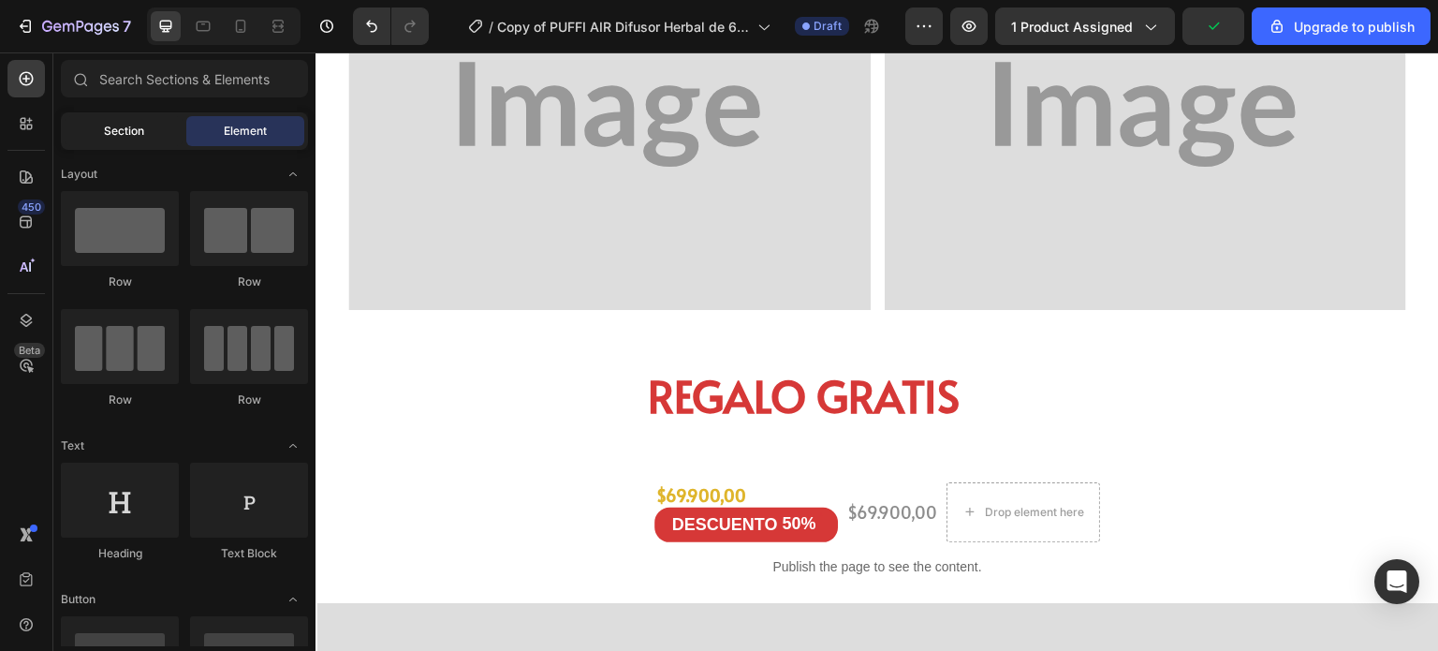
click at [126, 141] on div "Section" at bounding box center [124, 131] width 118 height 30
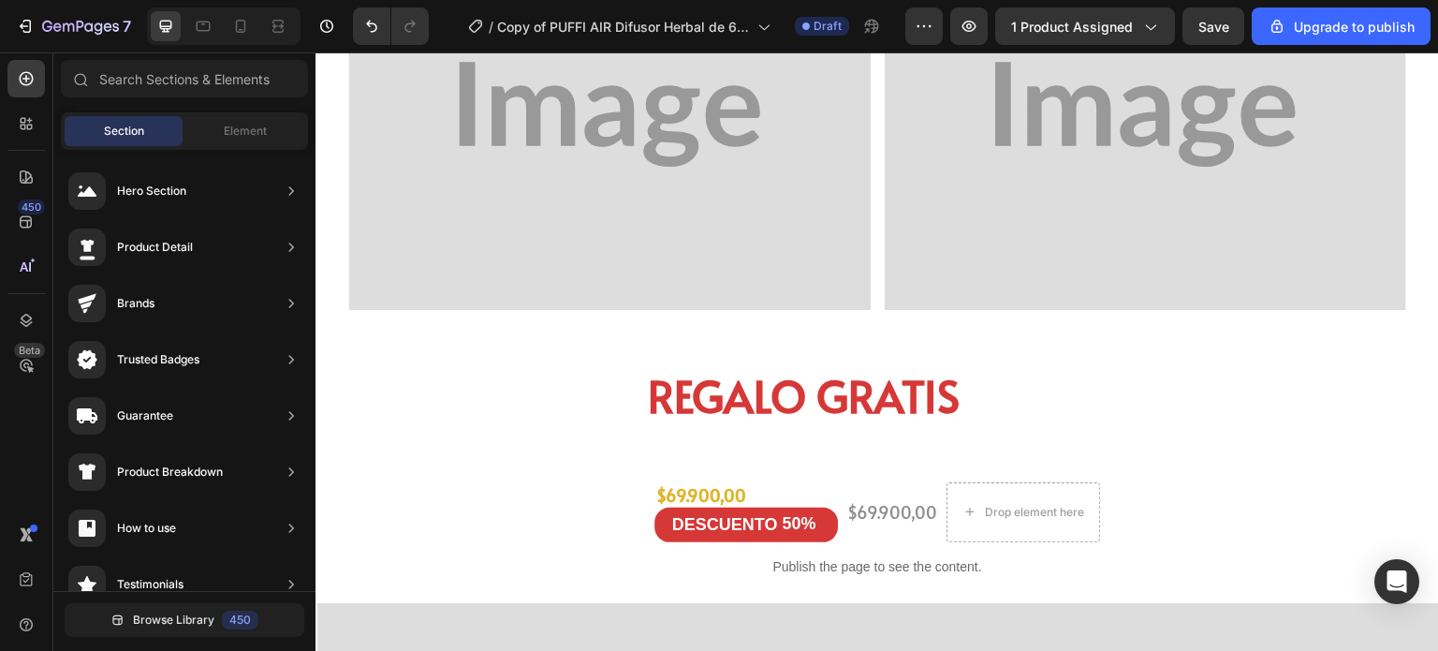
click at [127, 141] on div "Section" at bounding box center [124, 131] width 118 height 30
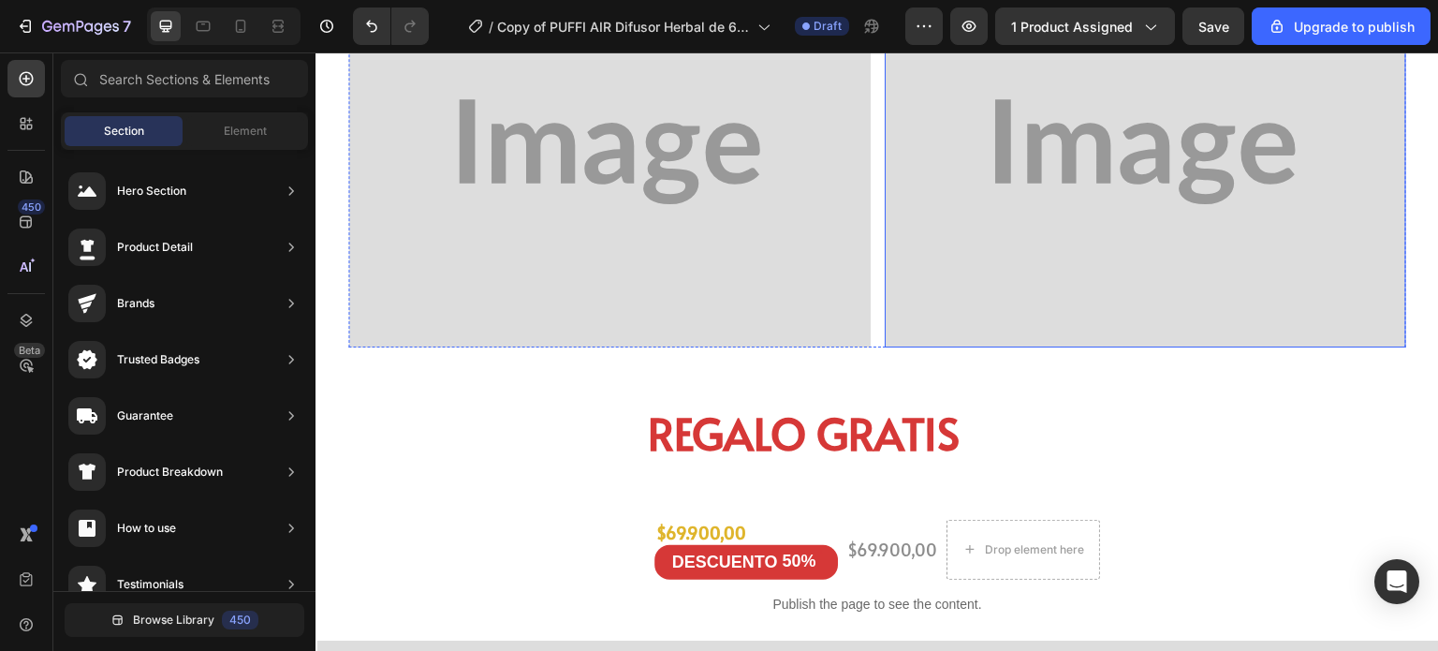
scroll to position [110, 0]
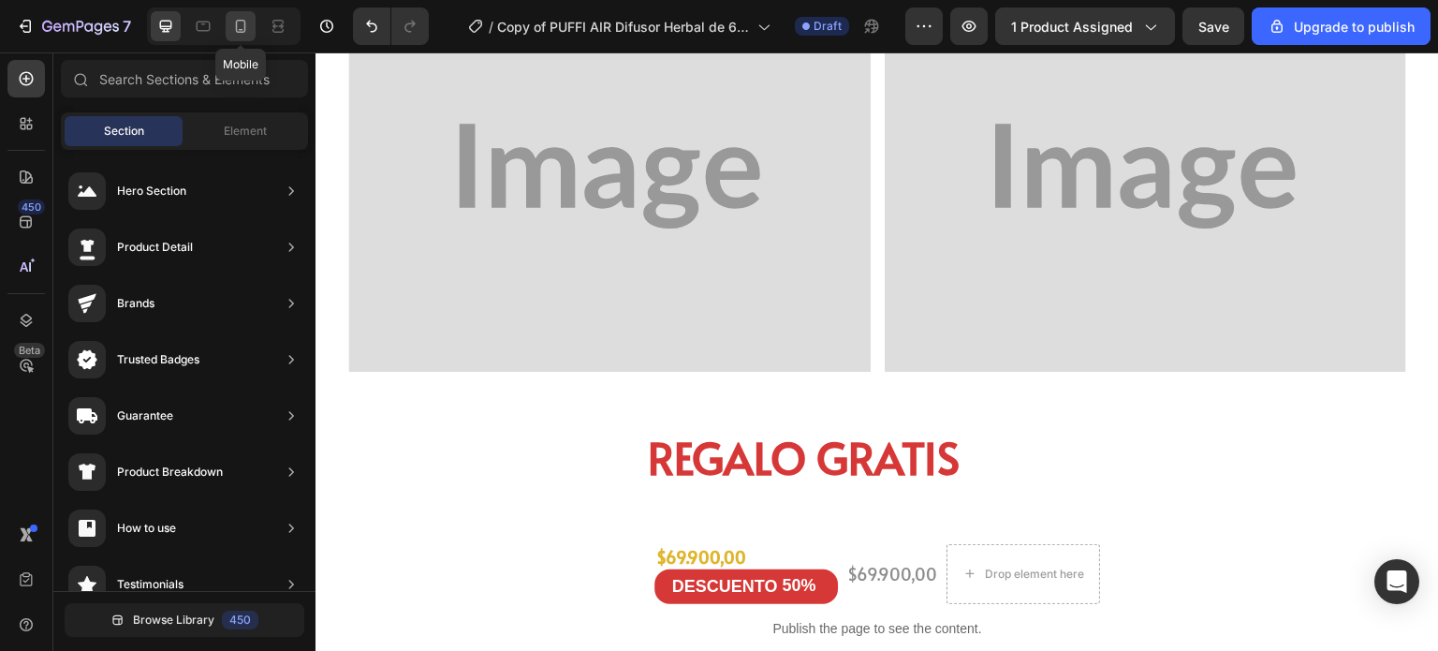
click at [246, 32] on icon at bounding box center [240, 26] width 19 height 19
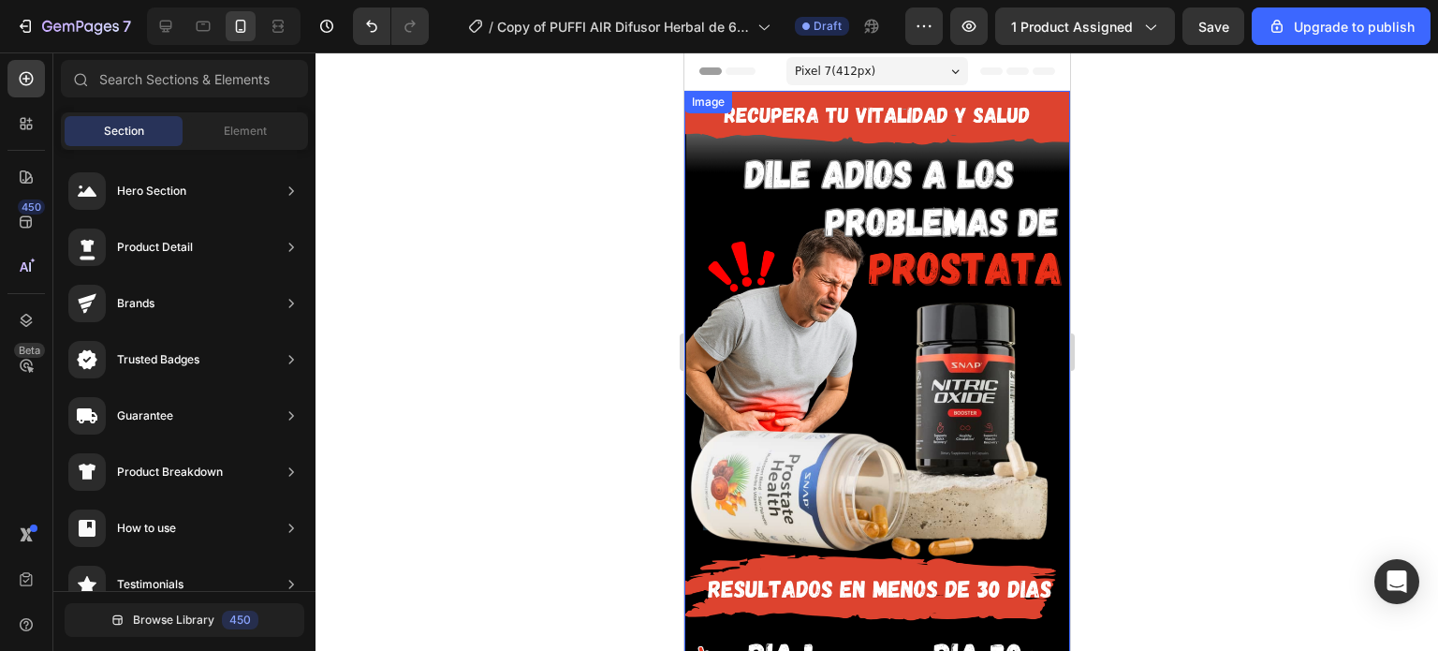
click at [826, 198] on img at bounding box center [876, 508] width 386 height 834
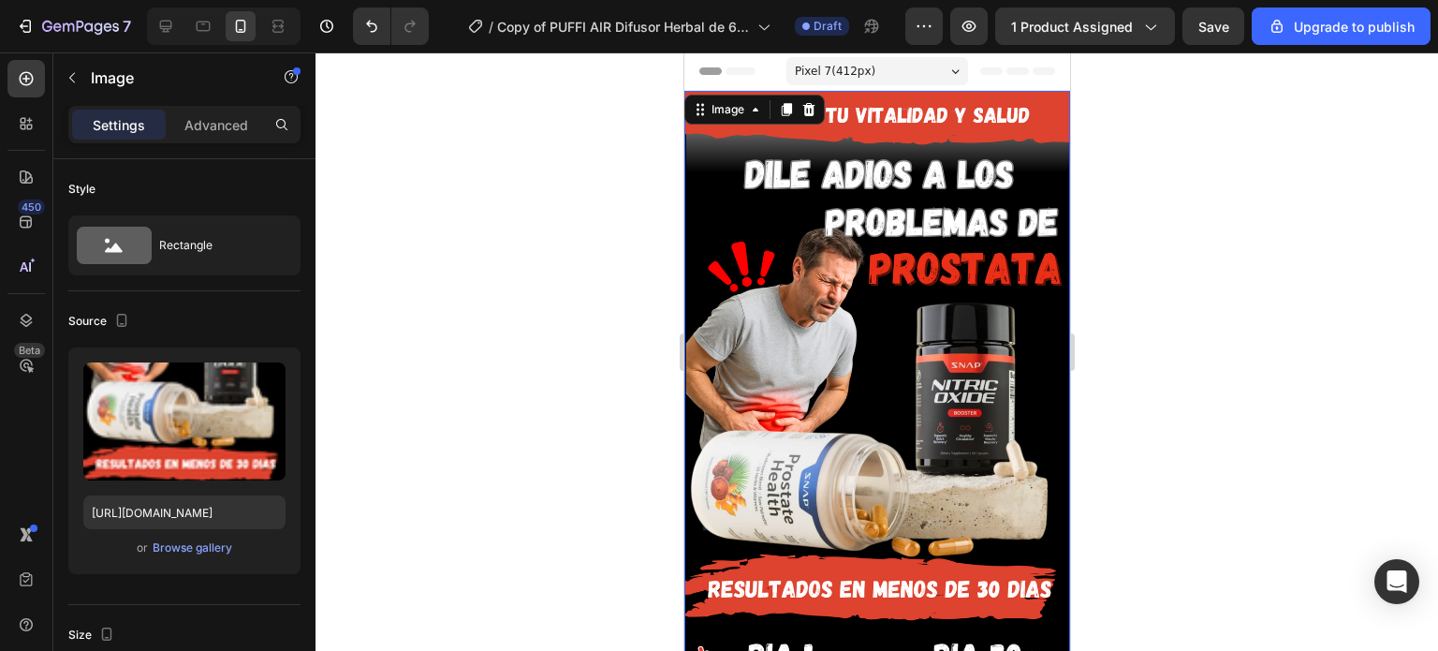
click at [826, 181] on img at bounding box center [876, 508] width 386 height 834
click at [886, 163] on img at bounding box center [876, 508] width 386 height 834
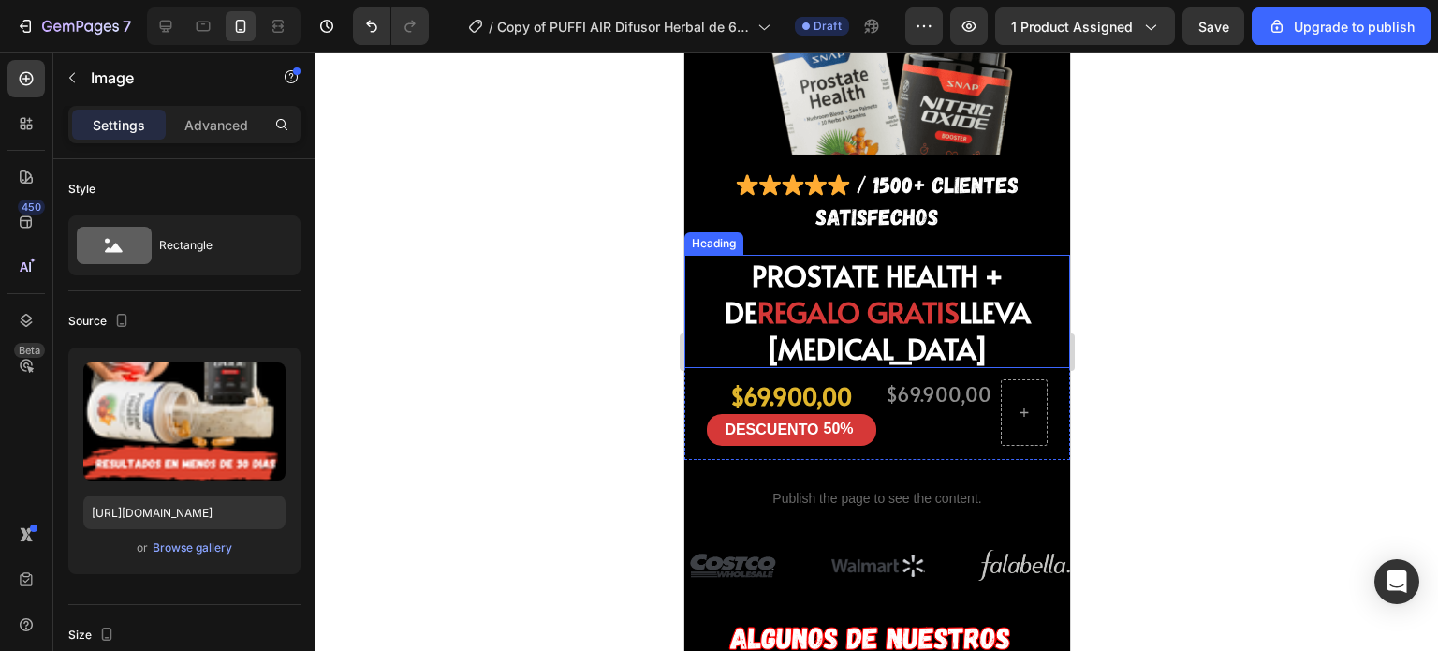
scroll to position [1489, 0]
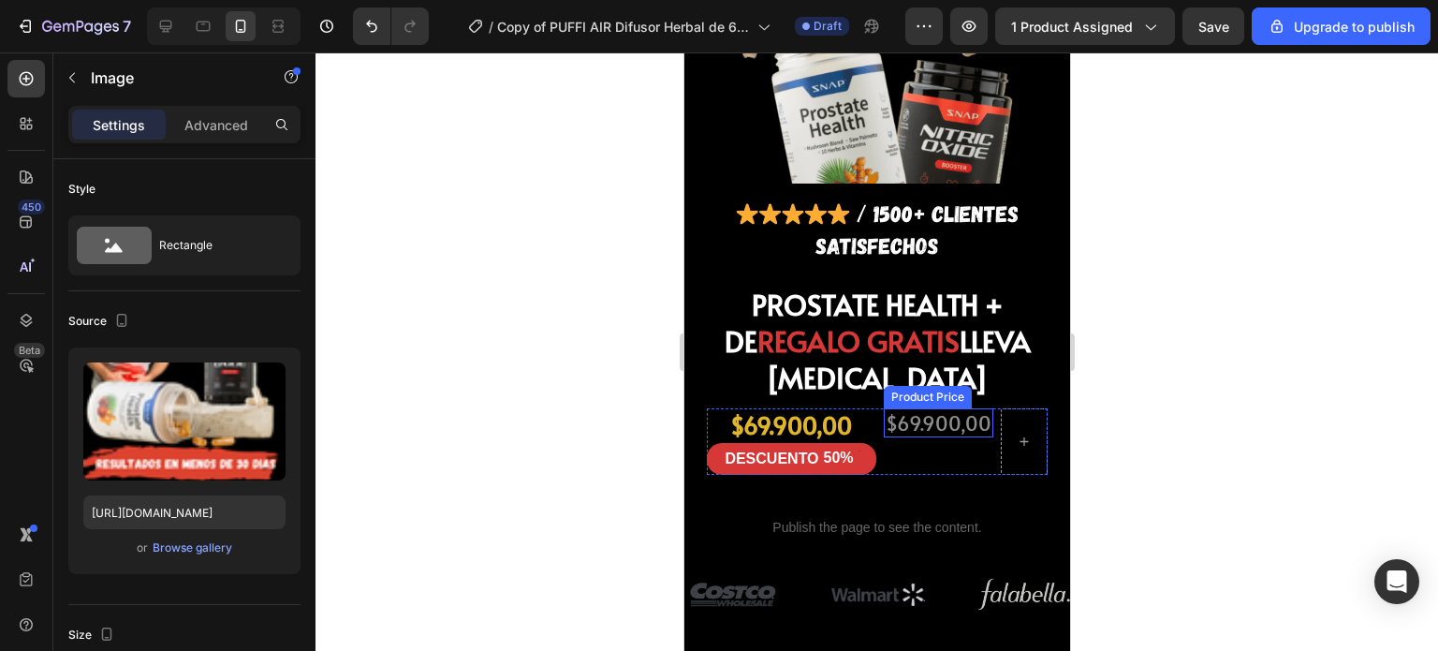
click at [912, 408] on div "$69.900,00" at bounding box center [938, 422] width 110 height 29
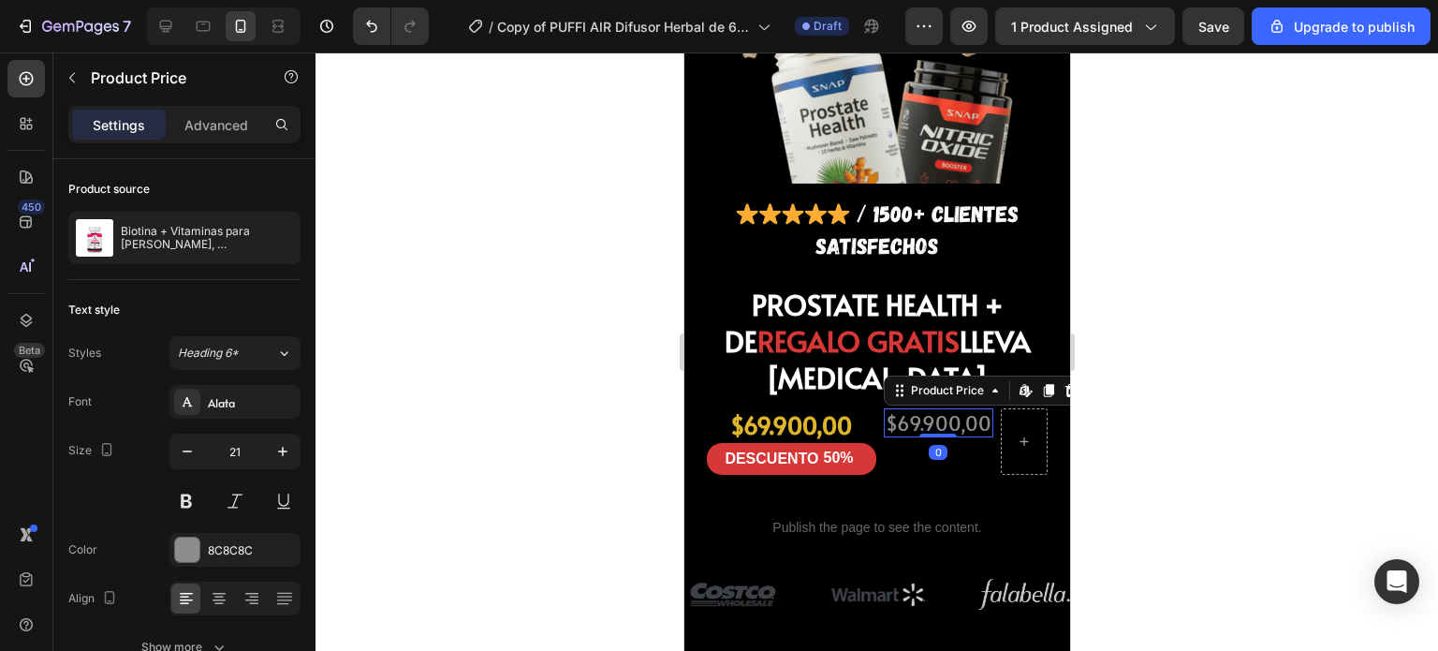
click at [920, 408] on div "$69.900,00" at bounding box center [938, 422] width 110 height 29
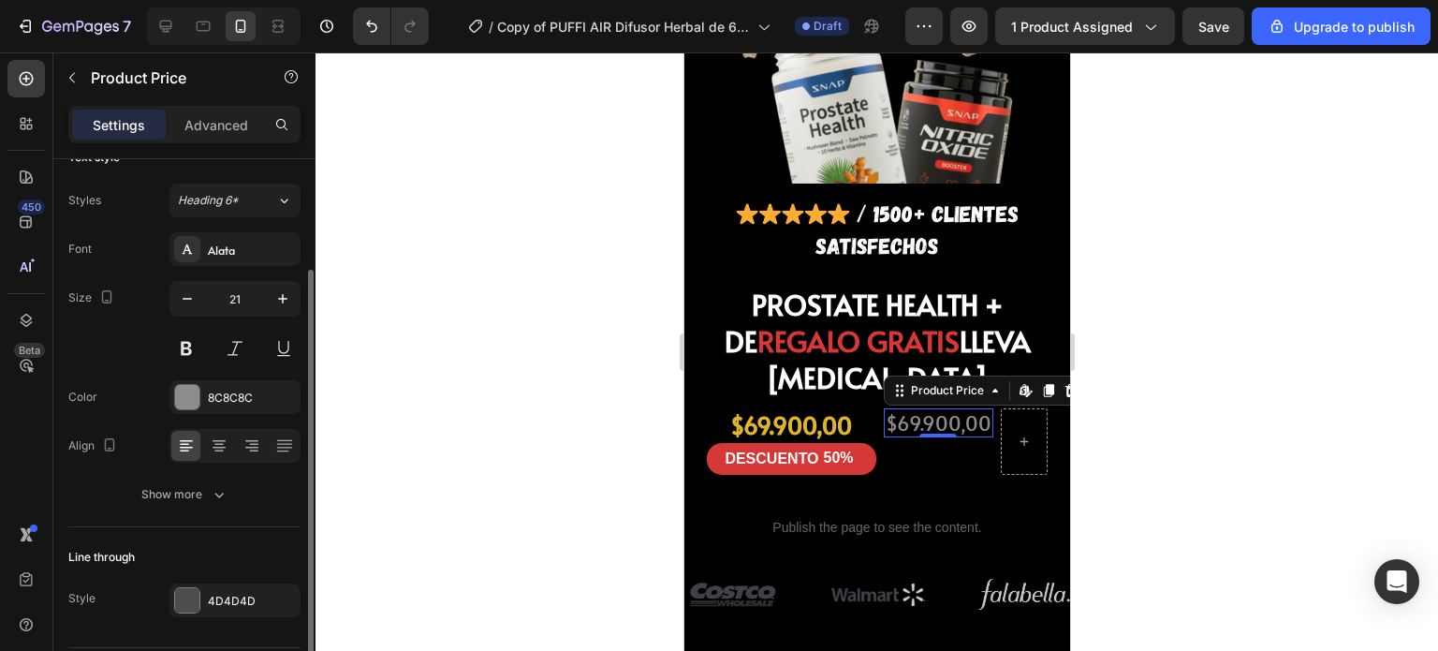
scroll to position [207, 0]
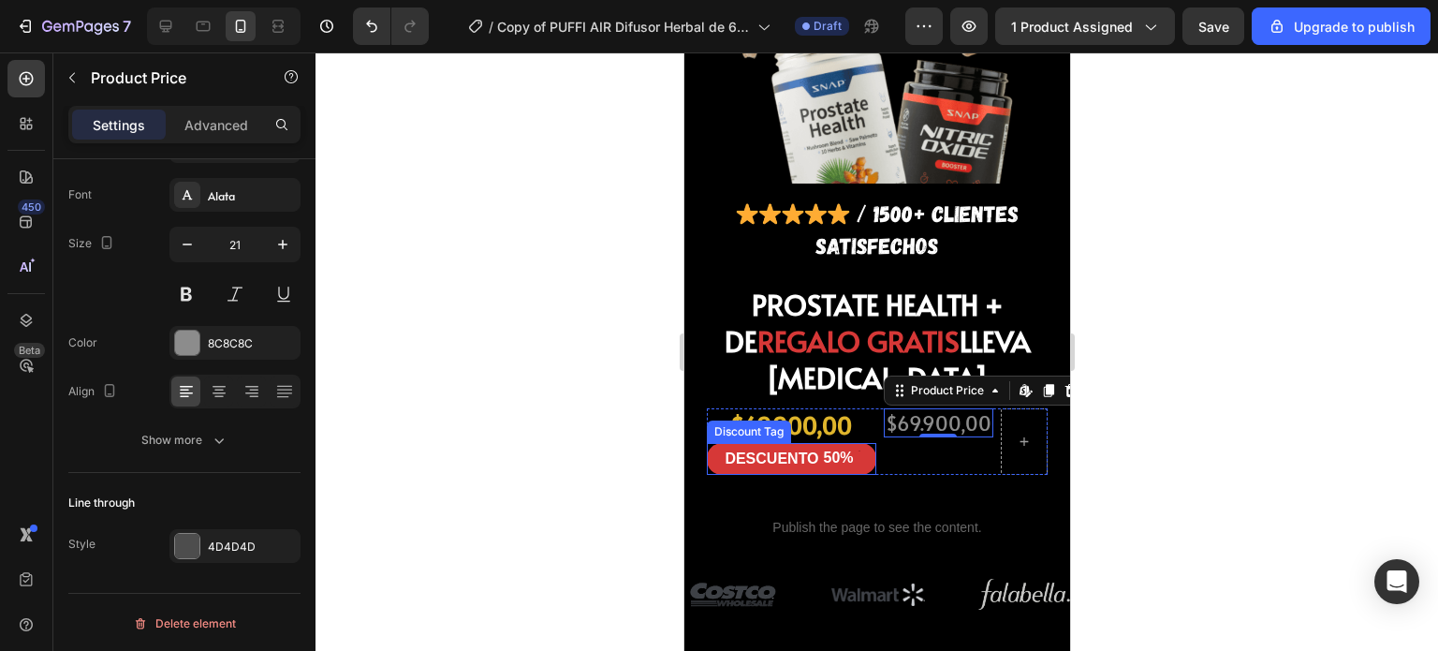
click at [903, 409] on div "$69.900,00 Product Price Edit content in Shopify 0 Product Price Edit content i…" at bounding box center [938, 441] width 110 height 66
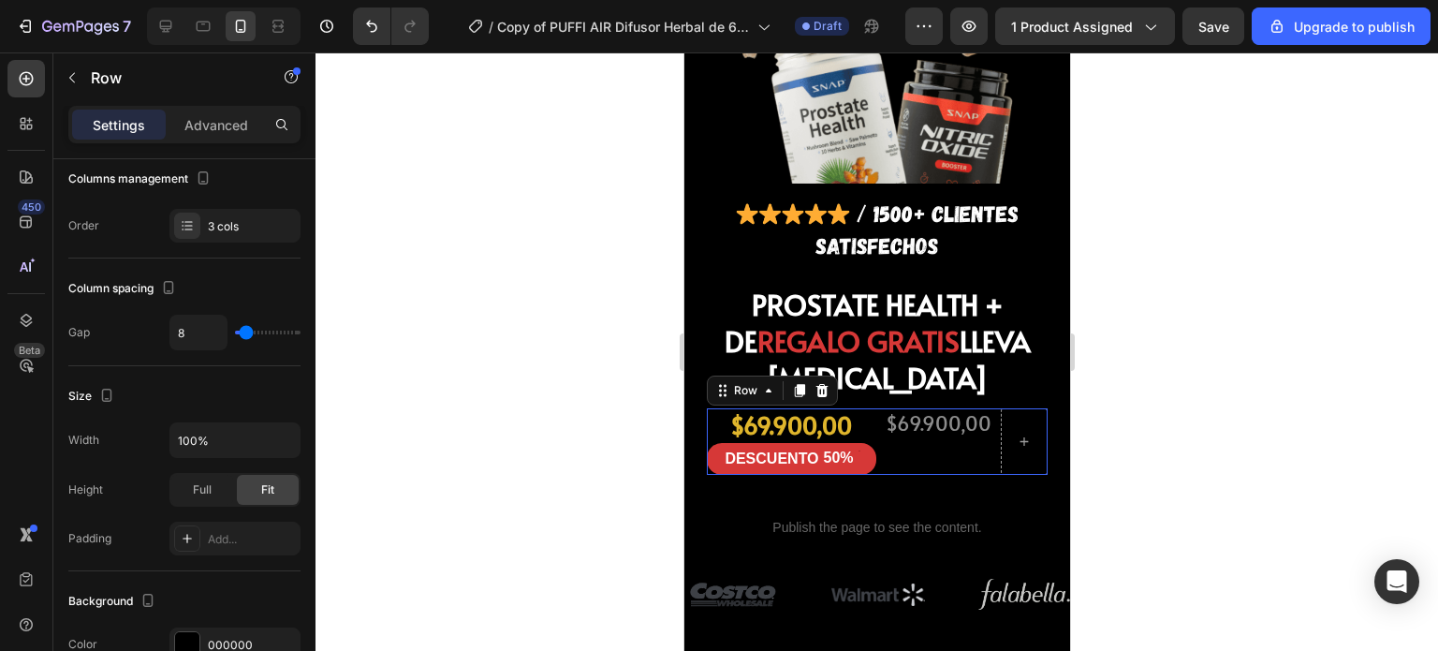
scroll to position [0, 0]
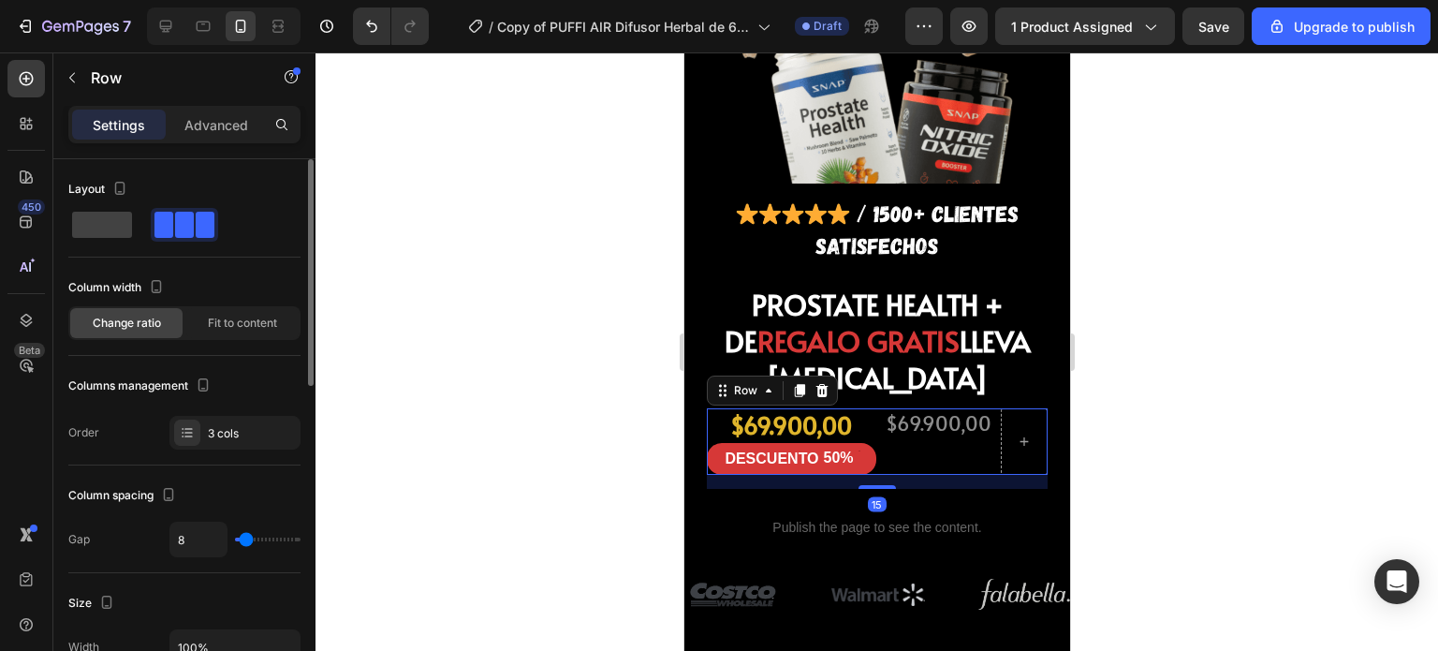
click at [888, 408] on div "$69.900,00 Product Price Product Price" at bounding box center [938, 441] width 110 height 66
click at [749, 382] on div "Row" at bounding box center [744, 390] width 31 height 17
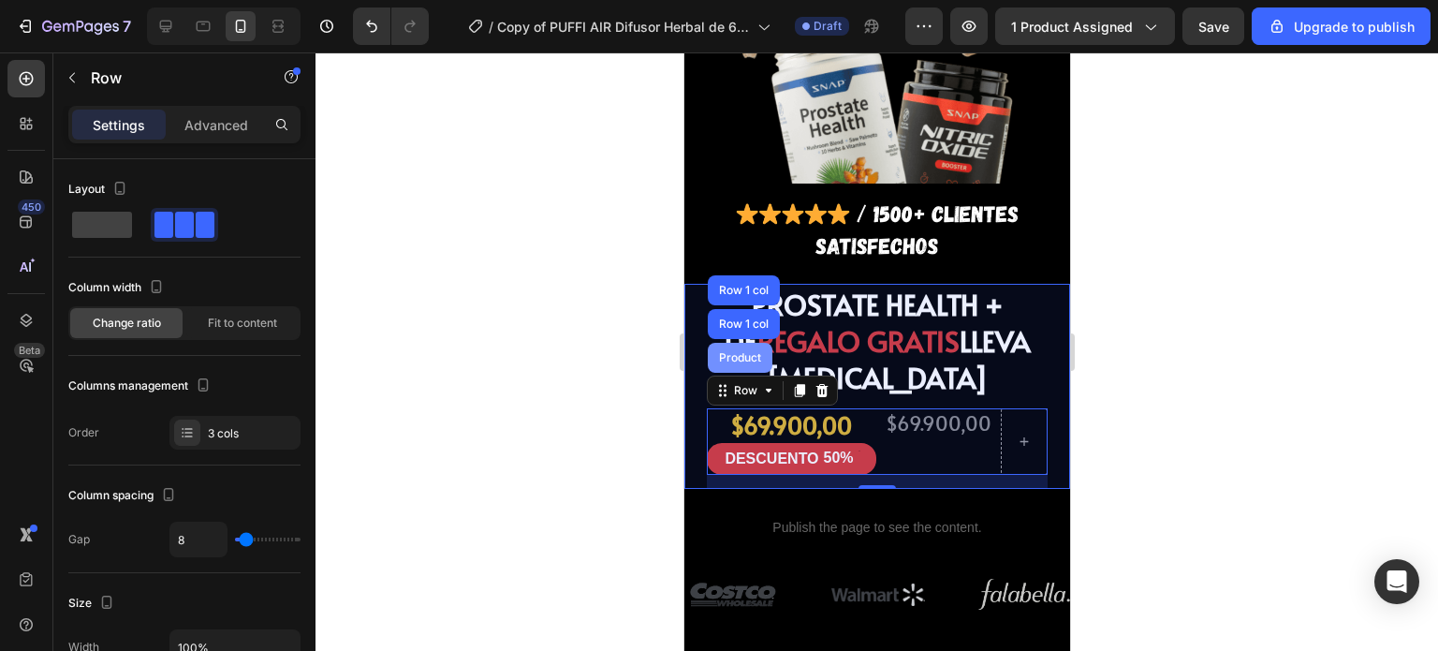
click at [737, 343] on div "Product" at bounding box center [739, 358] width 65 height 30
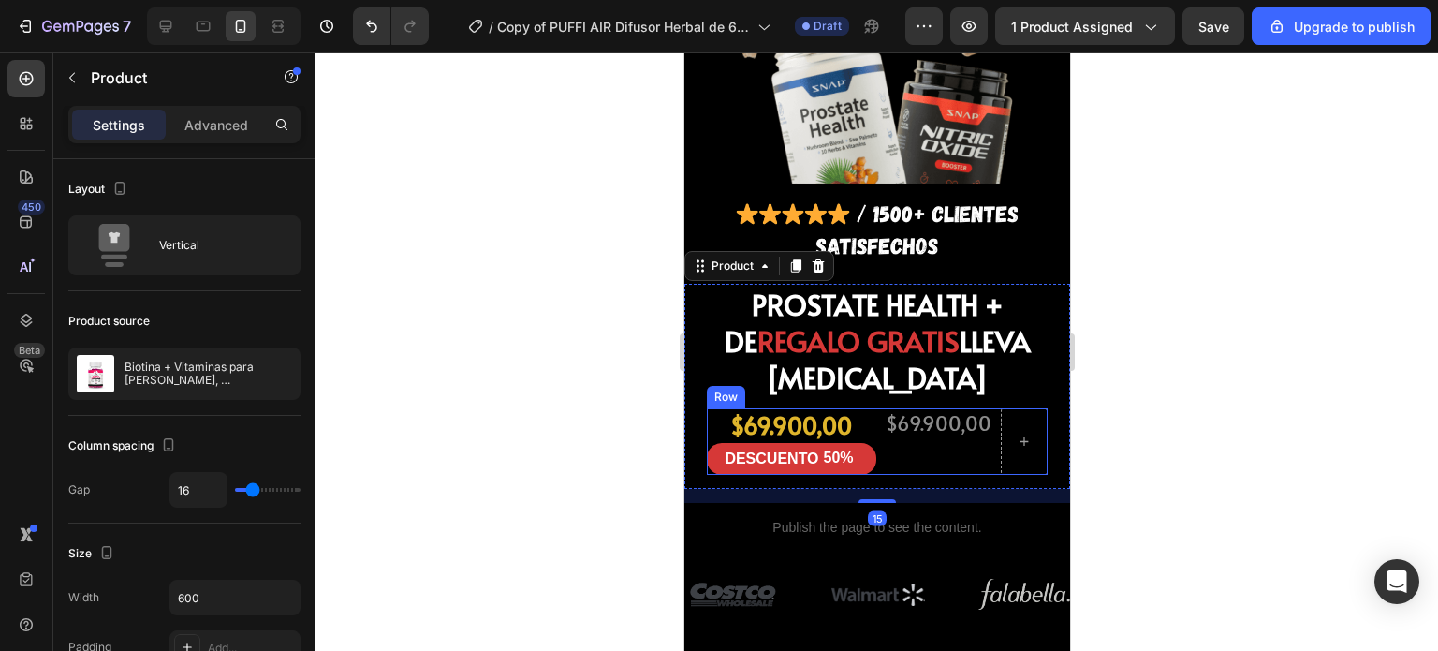
click at [915, 408] on div "$69.900,00 Product Price Product Price" at bounding box center [938, 441] width 110 height 66
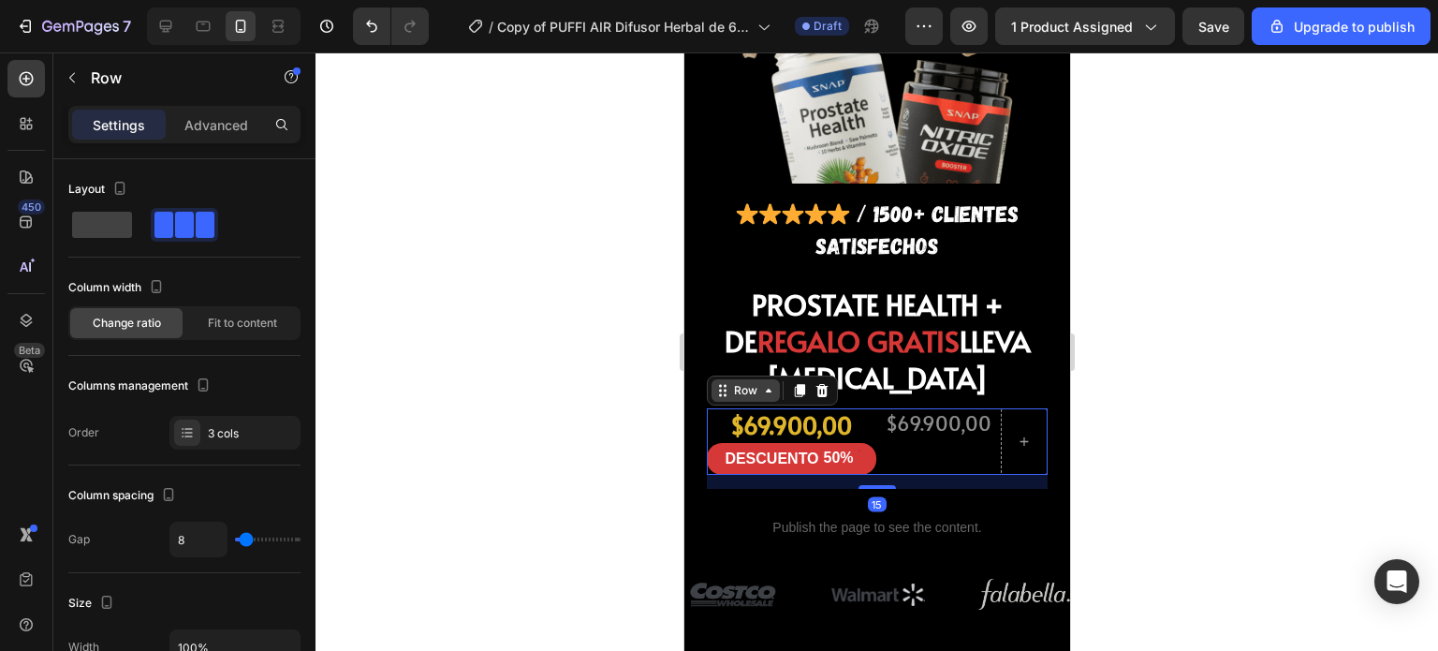
click at [750, 382] on div "Row" at bounding box center [744, 390] width 31 height 17
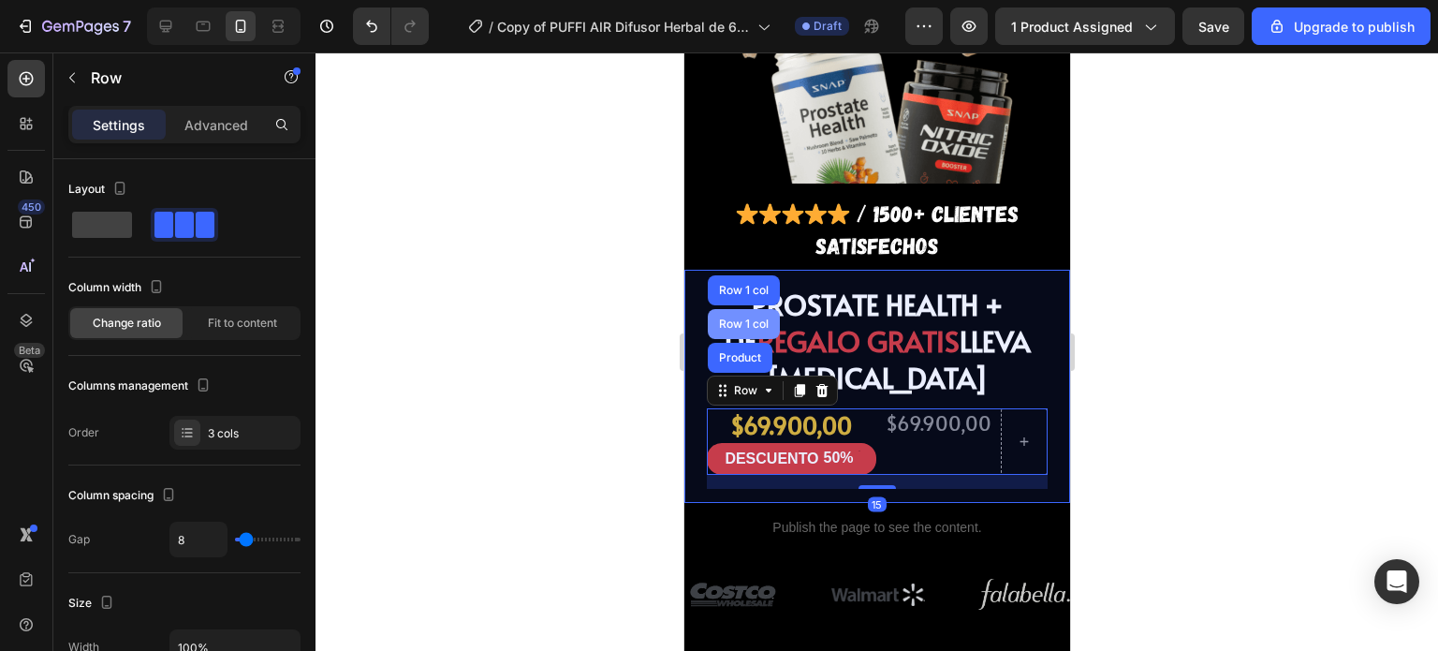
click at [739, 318] on div "Row 1 col" at bounding box center [742, 323] width 57 height 11
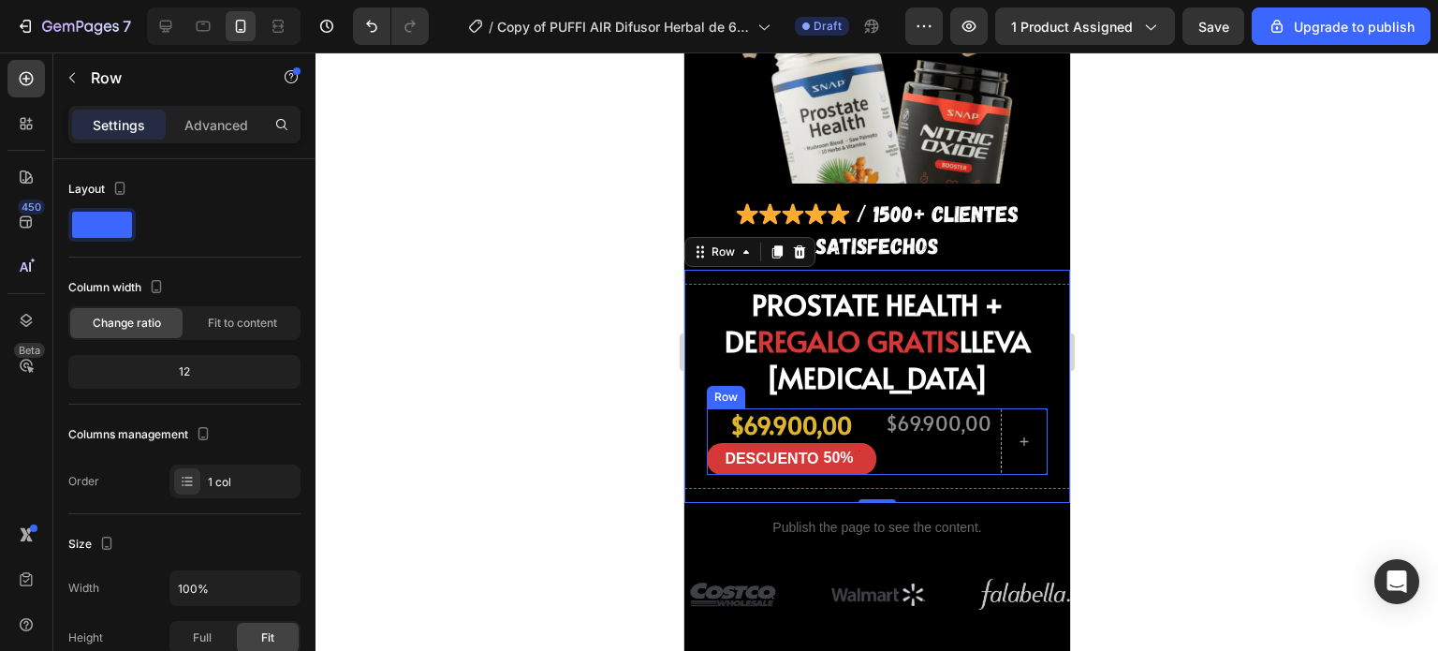
click at [885, 408] on div "$69.900,00 Product Price Product Price" at bounding box center [938, 441] width 110 height 66
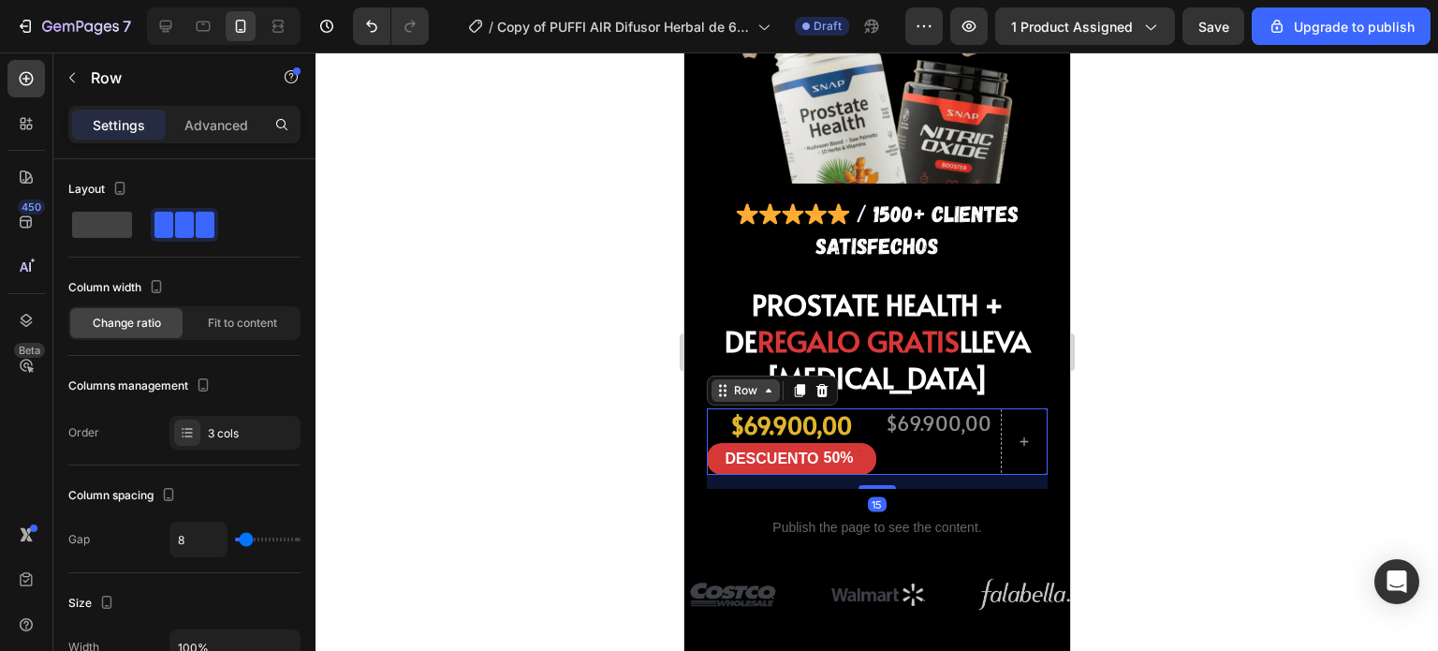
click at [747, 382] on div "Row" at bounding box center [744, 390] width 31 height 17
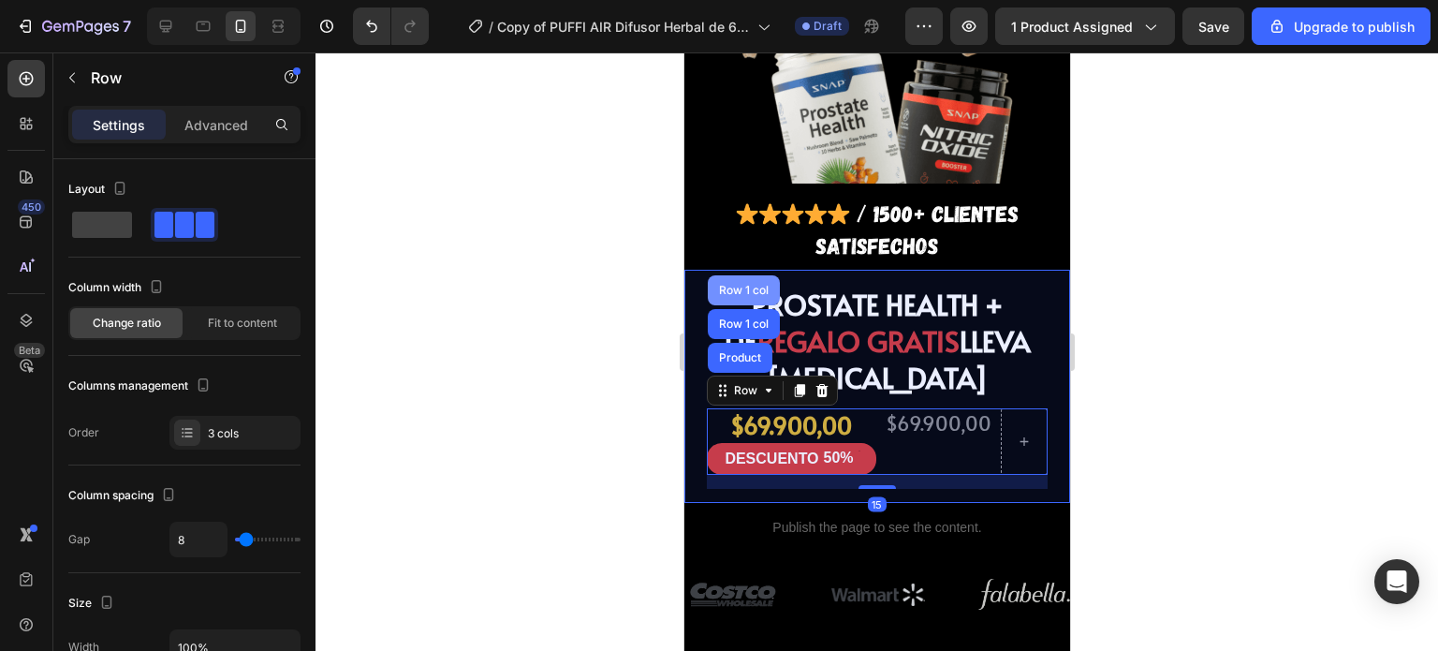
click at [738, 275] on div "Row 1 col" at bounding box center [743, 290] width 72 height 30
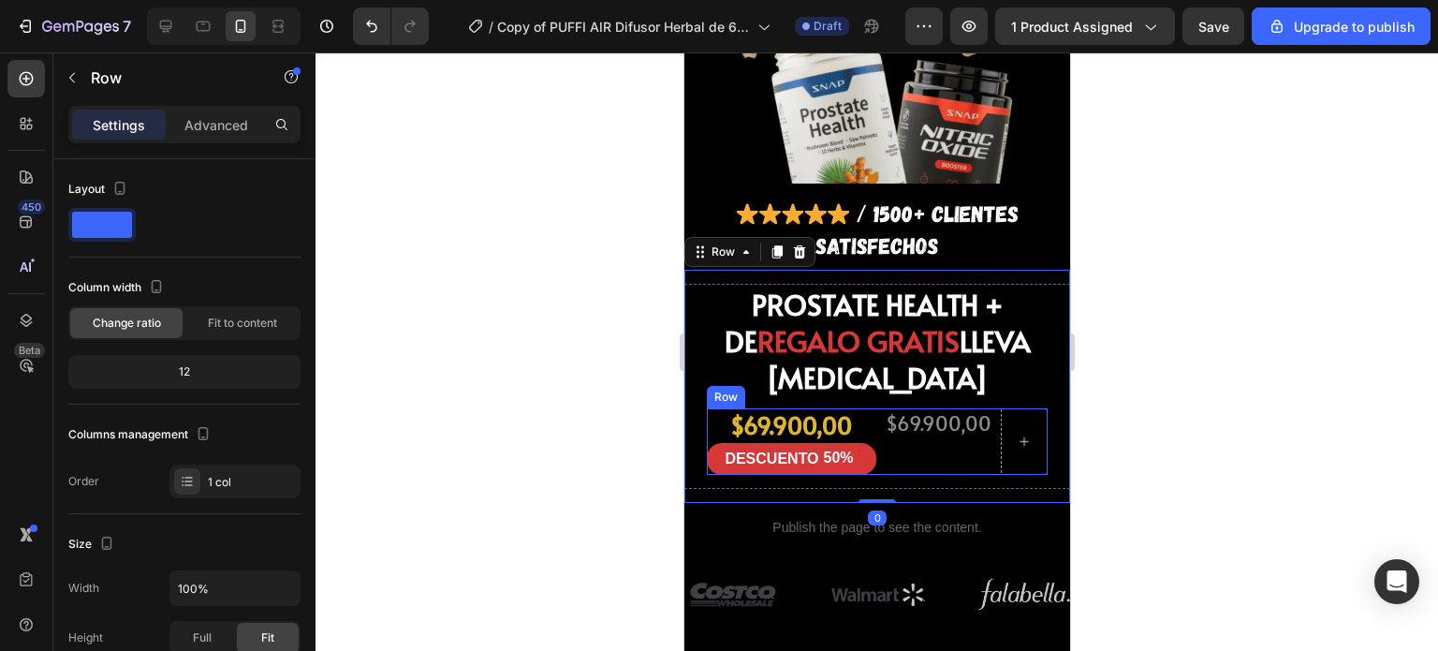
click at [907, 408] on div "$69.900,00 Product Price Product Price" at bounding box center [938, 441] width 110 height 66
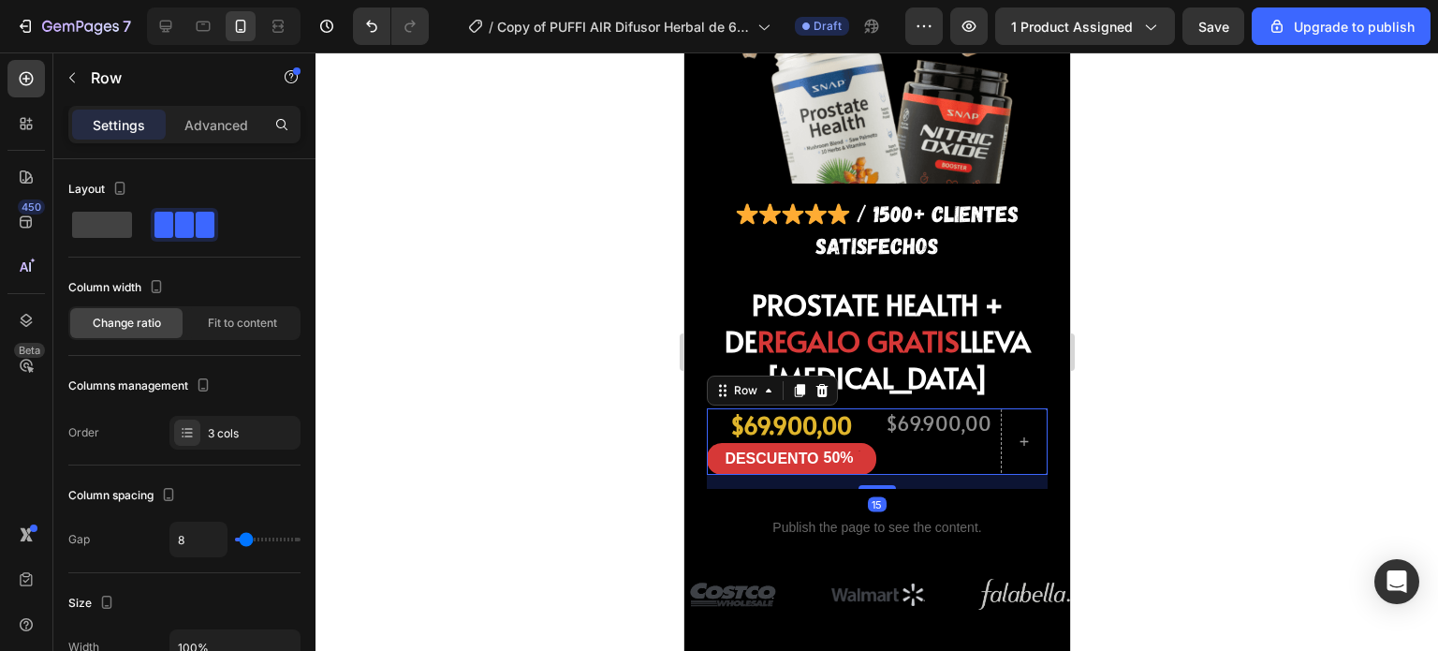
click at [891, 408] on div "$69.900,00 Product Price Product Price" at bounding box center [938, 441] width 110 height 66
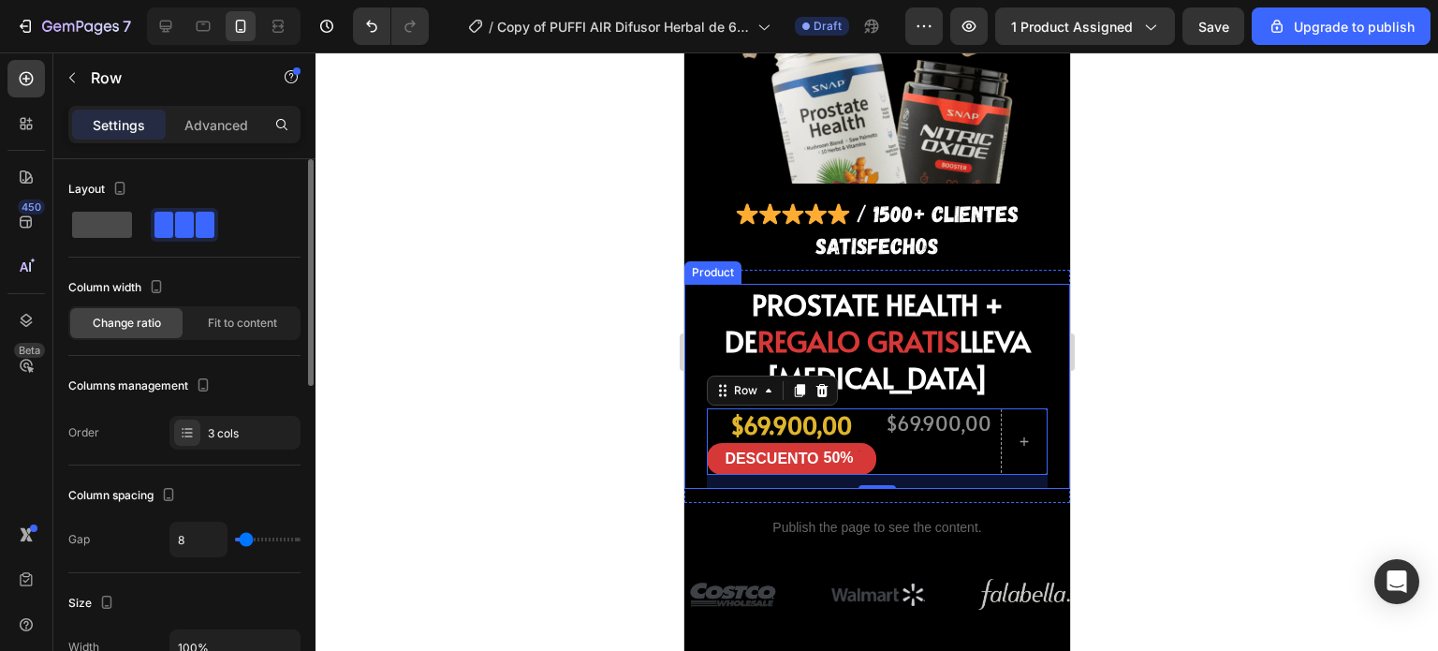
click at [112, 224] on span at bounding box center [102, 225] width 60 height 26
type input "0"
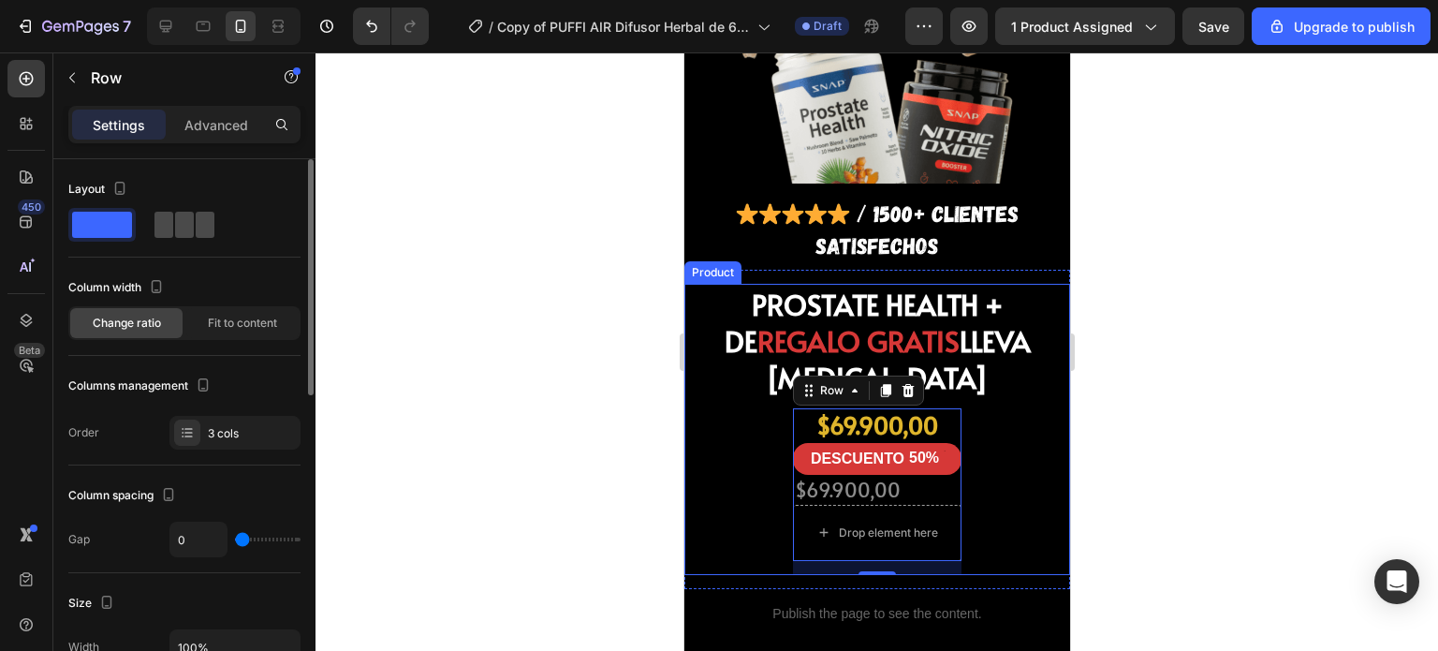
click at [175, 228] on span at bounding box center [184, 225] width 19 height 26
type input "8"
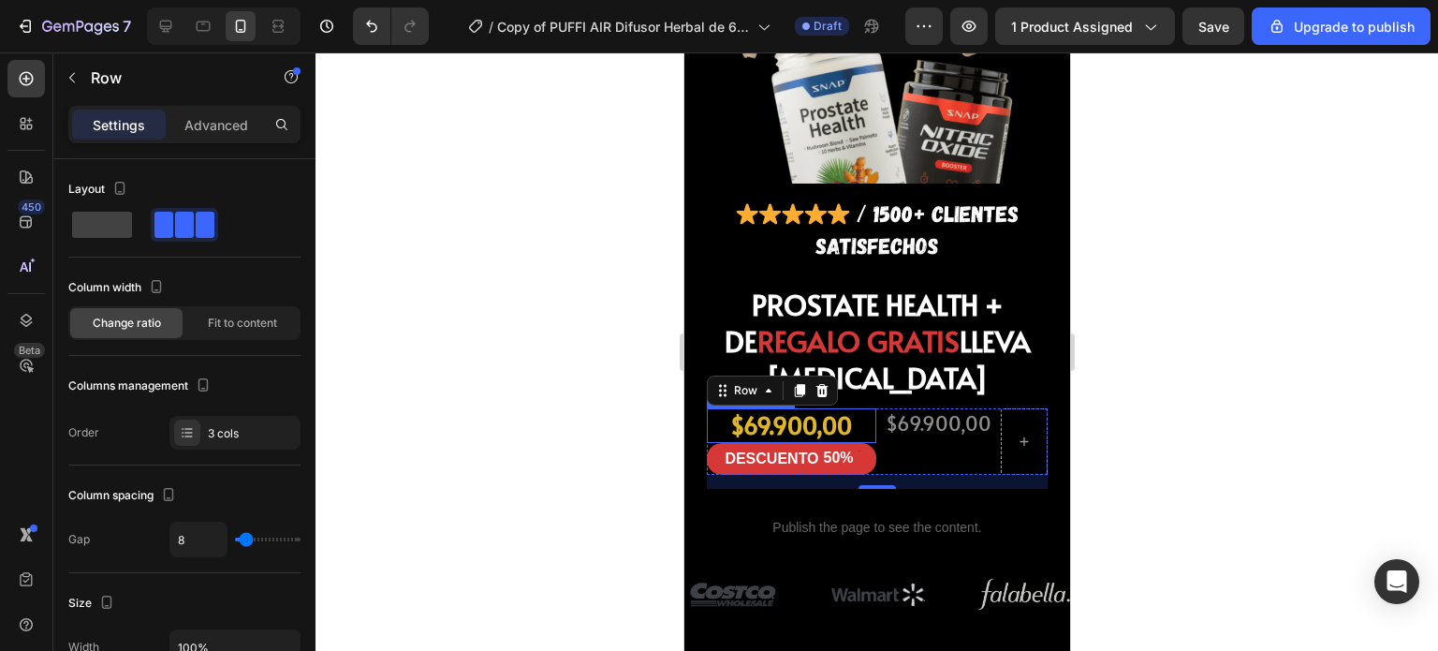
click at [770, 408] on div "$69.900,00" at bounding box center [790, 425] width 169 height 35
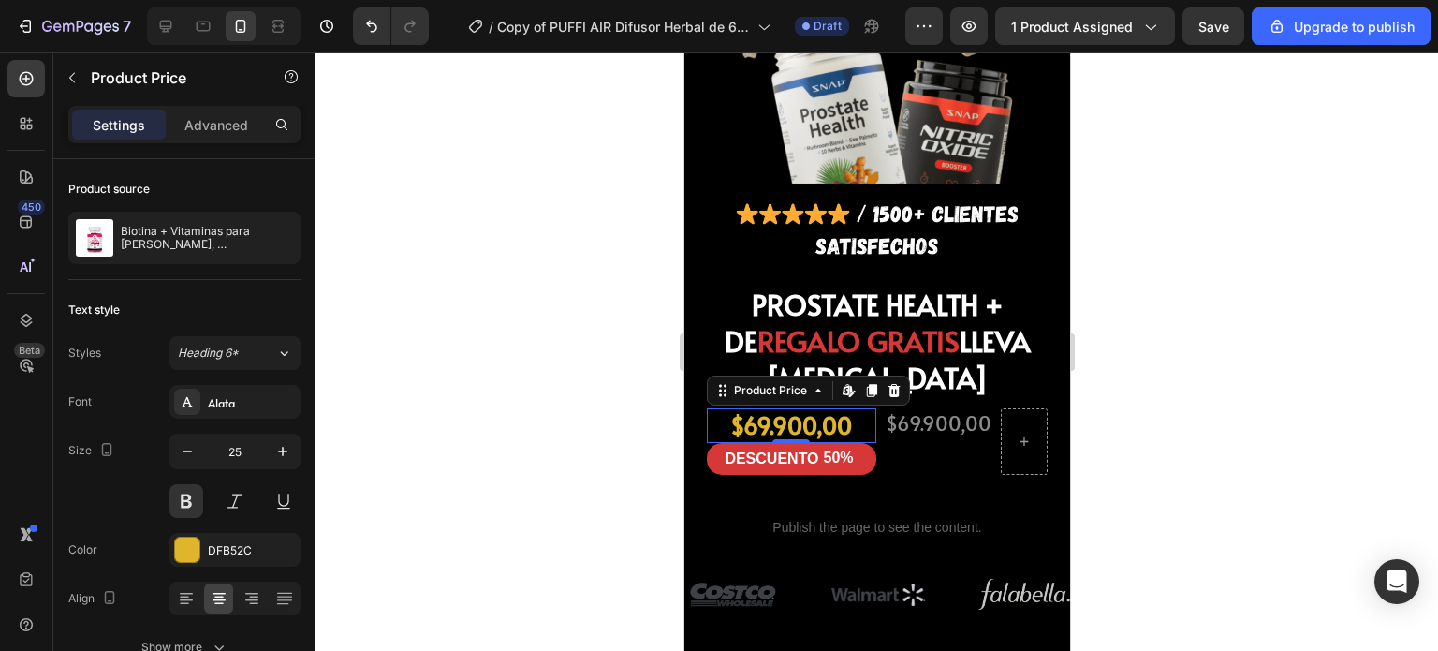
click at [779, 408] on div "$69.900,00" at bounding box center [790, 425] width 169 height 35
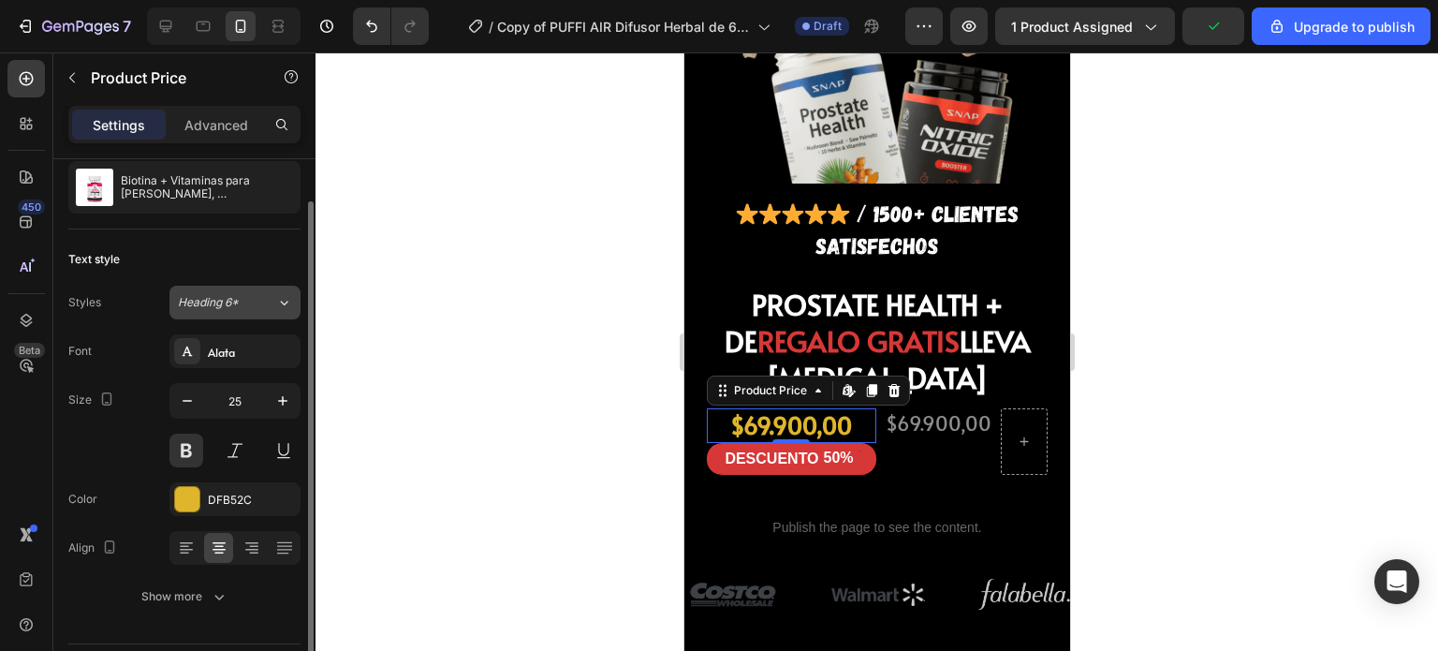
scroll to position [53, 0]
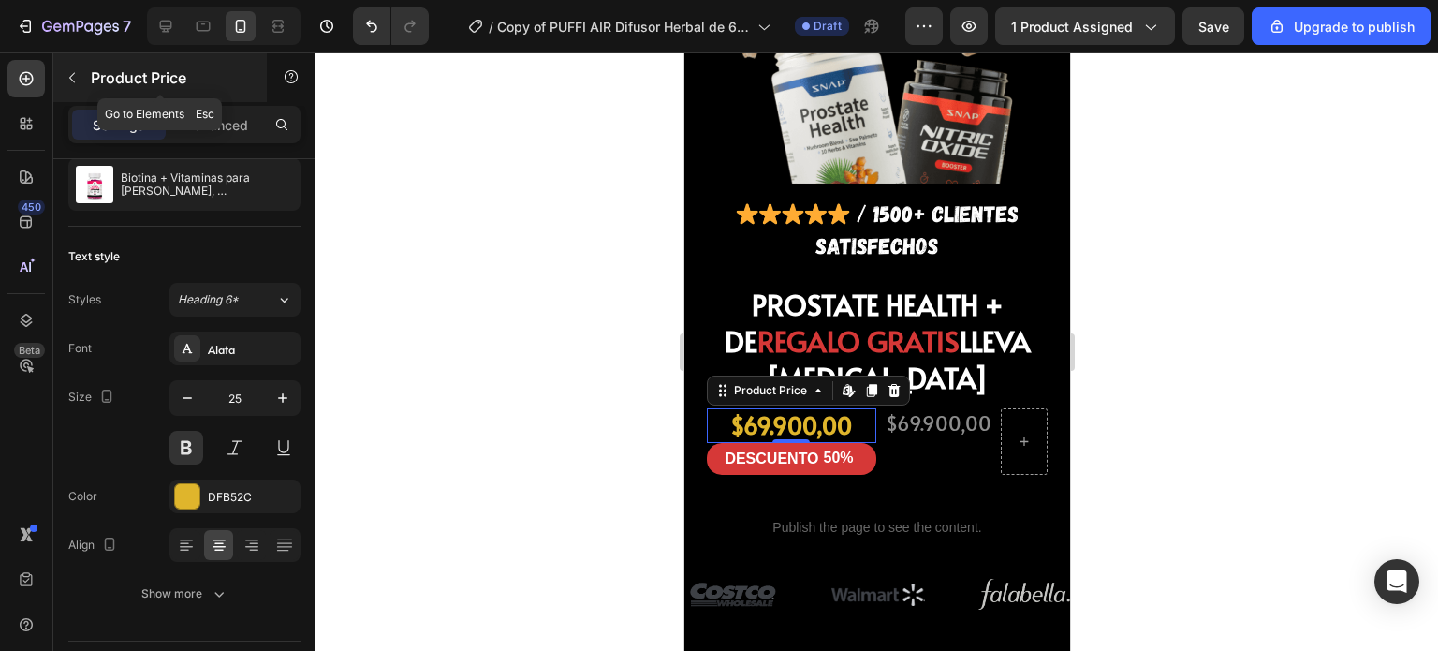
click at [68, 81] on icon "button" at bounding box center [72, 77] width 15 height 15
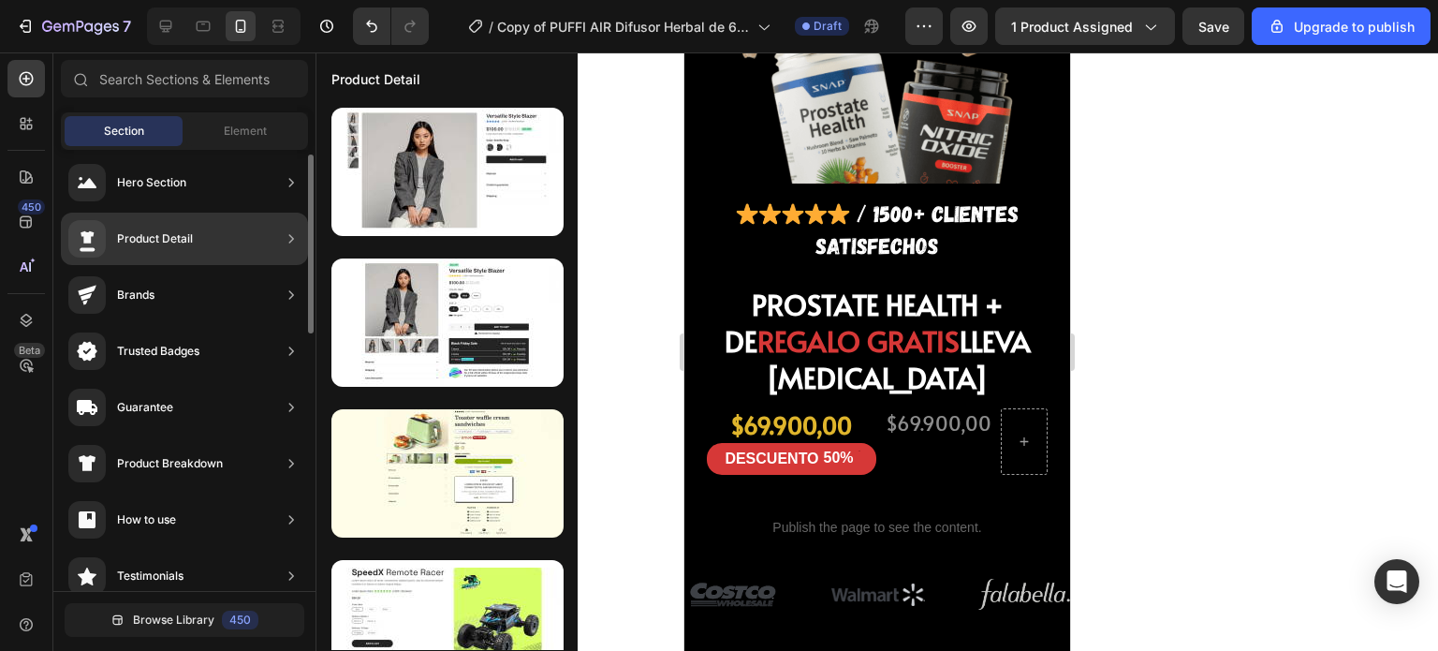
scroll to position [0, 0]
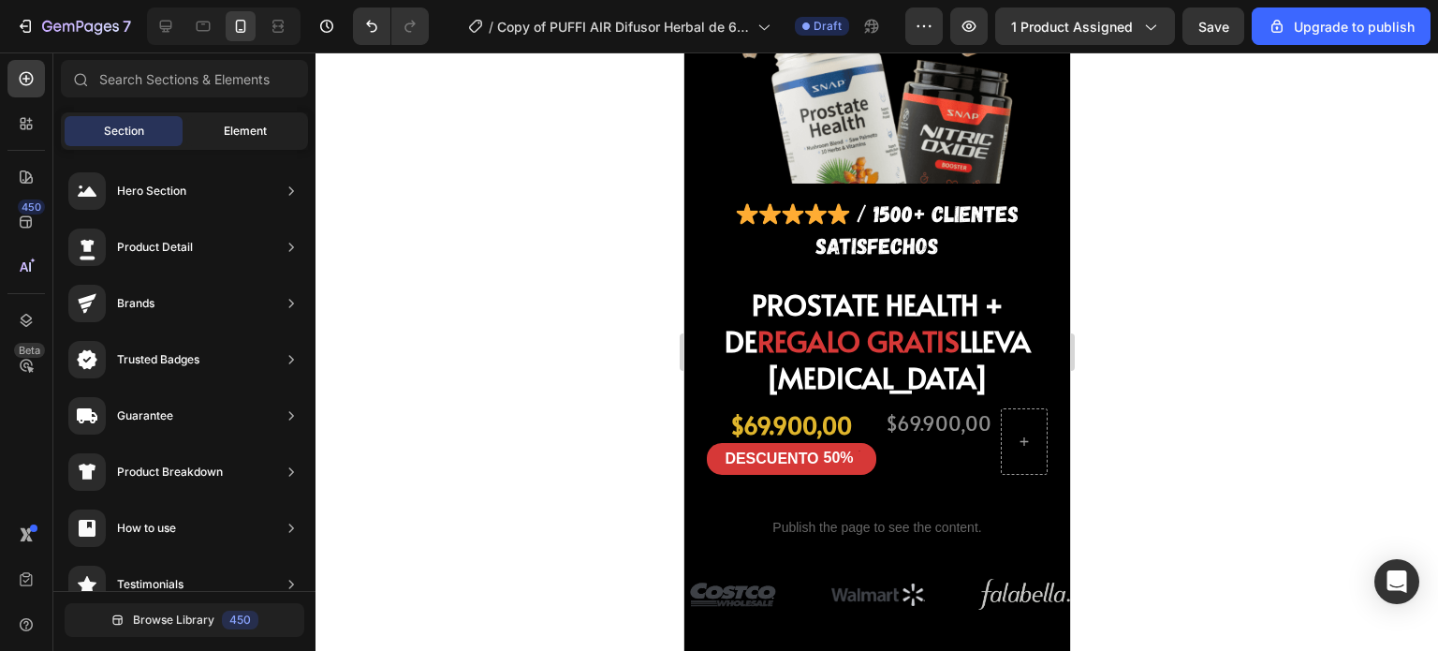
click at [236, 132] on span "Element" at bounding box center [245, 131] width 43 height 17
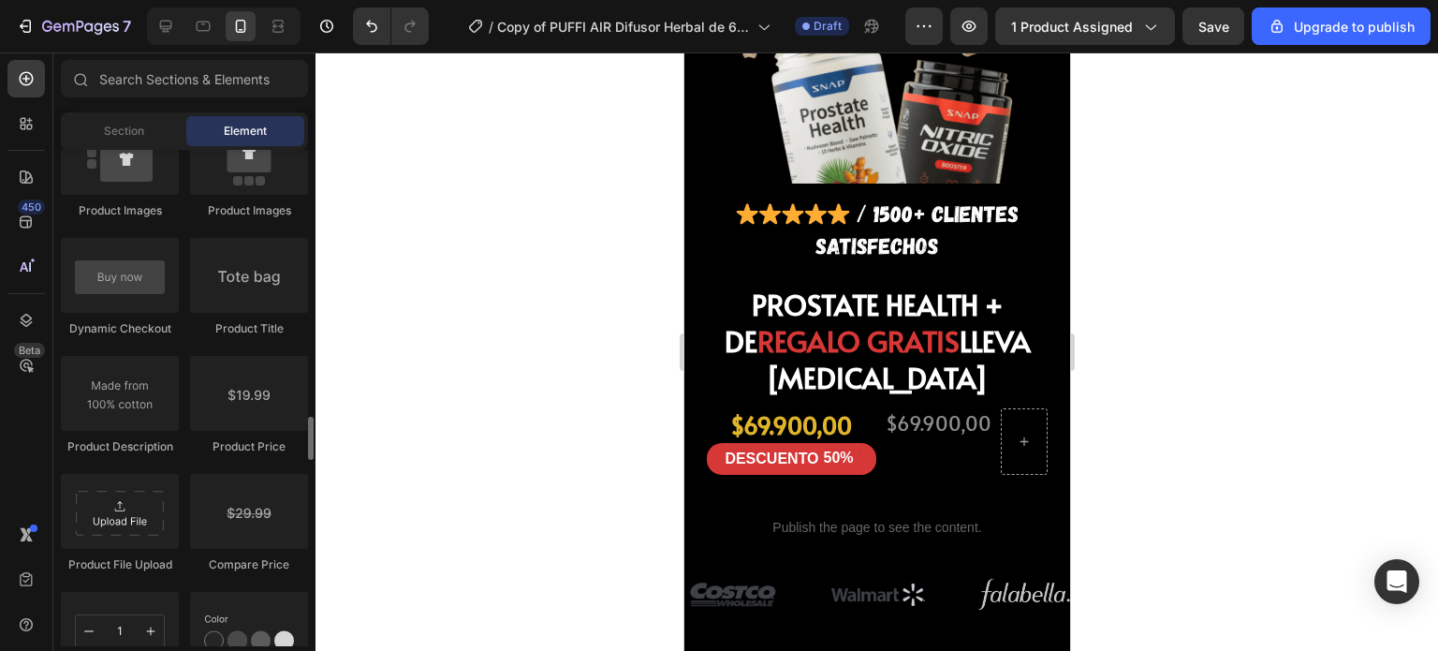
scroll to position [2941, 0]
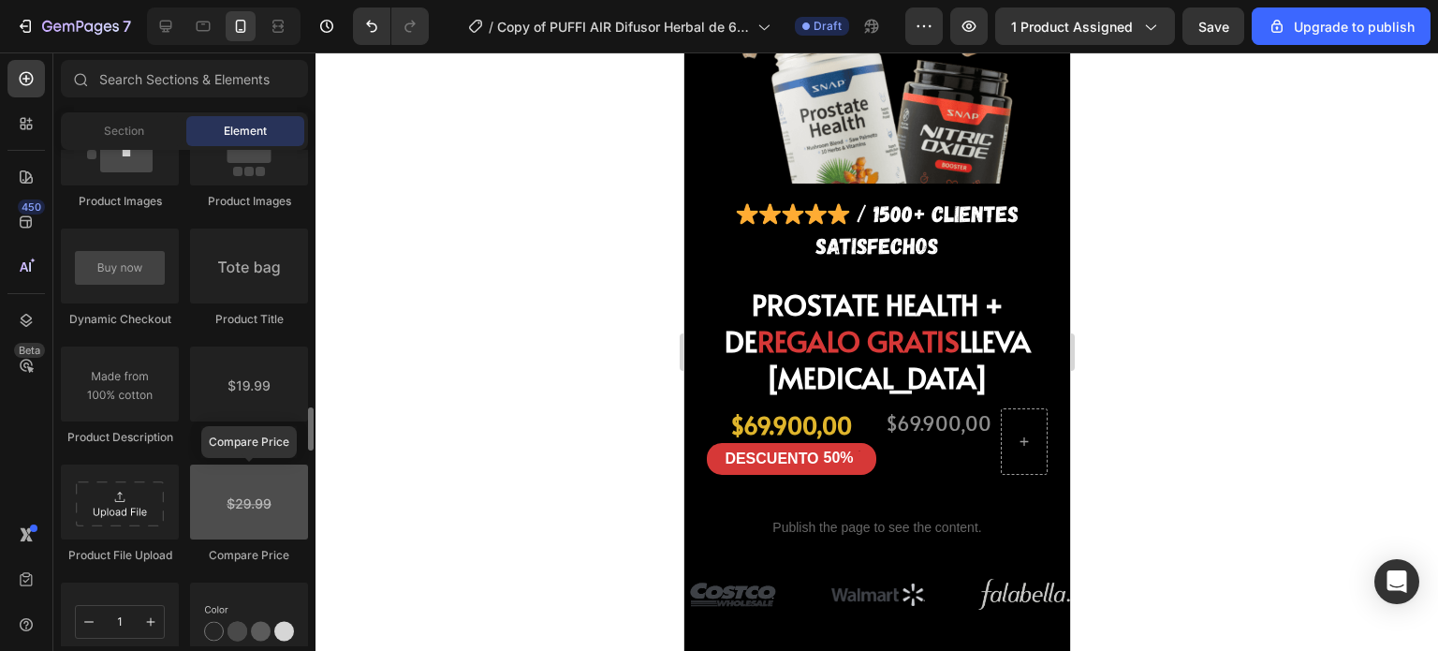
click at [213, 510] on div at bounding box center [249, 501] width 118 height 75
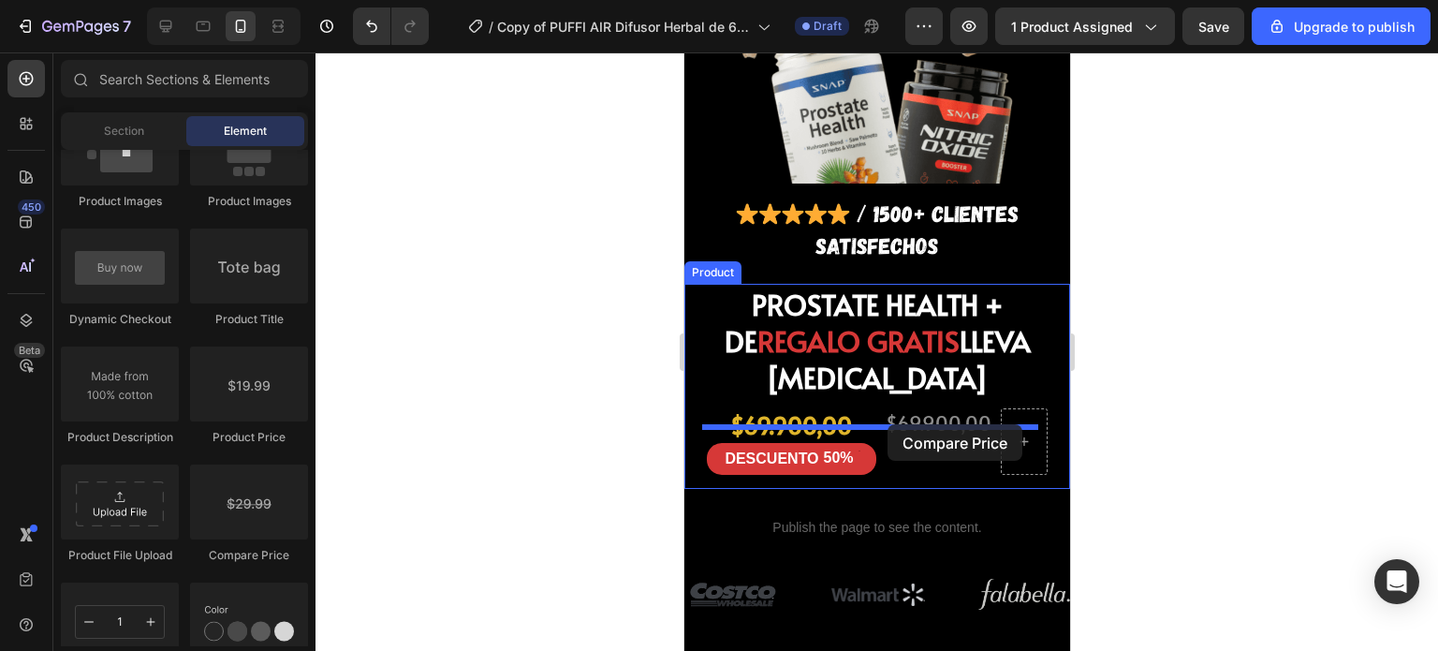
drag, startPoint x: 897, startPoint y: 563, endPoint x: 887, endPoint y: 424, distance: 138.9
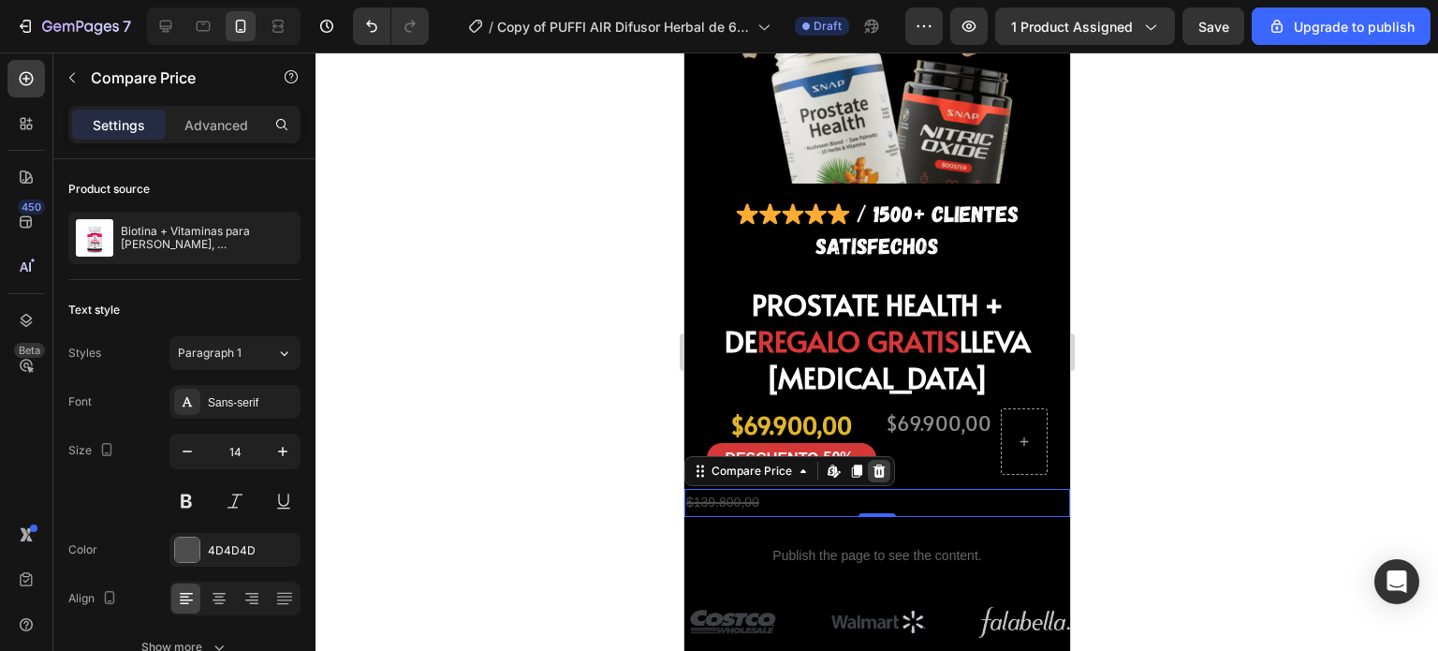
click at [871, 463] on icon at bounding box center [878, 470] width 15 height 15
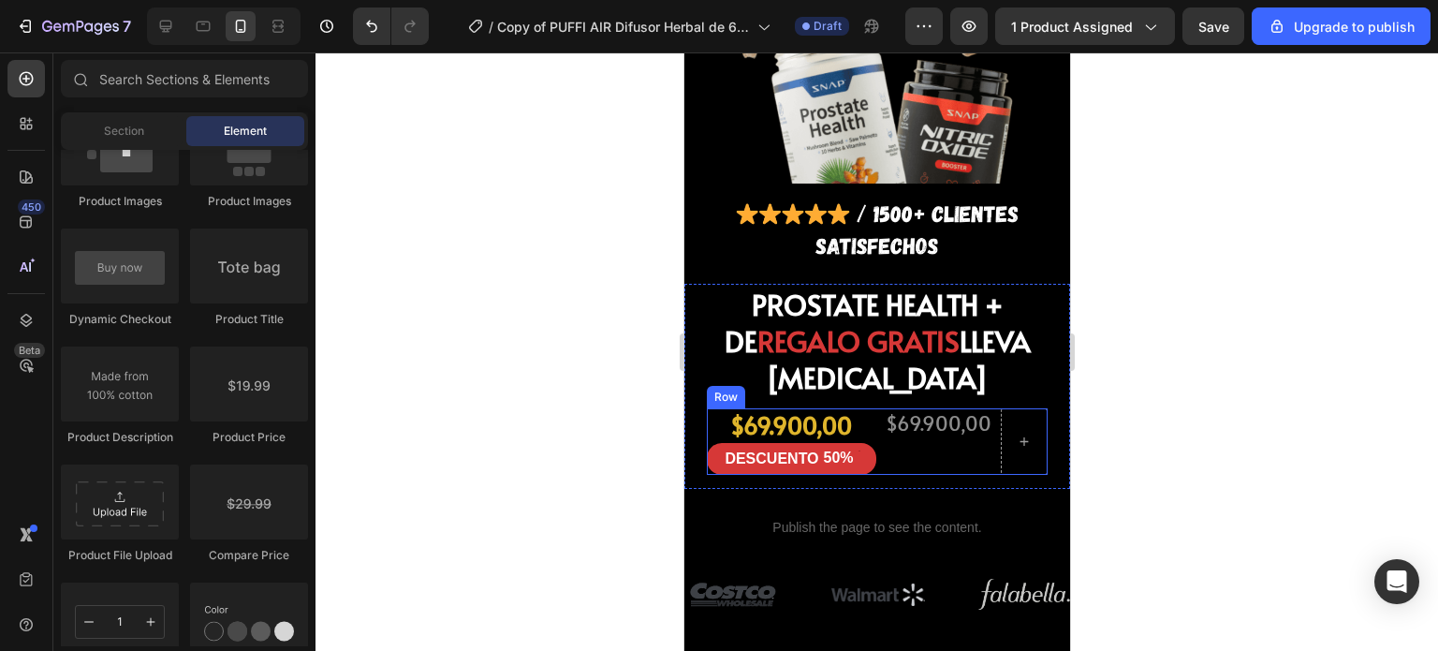
click at [917, 408] on div "$69.900,00 Product Price Product Price" at bounding box center [938, 441] width 110 height 66
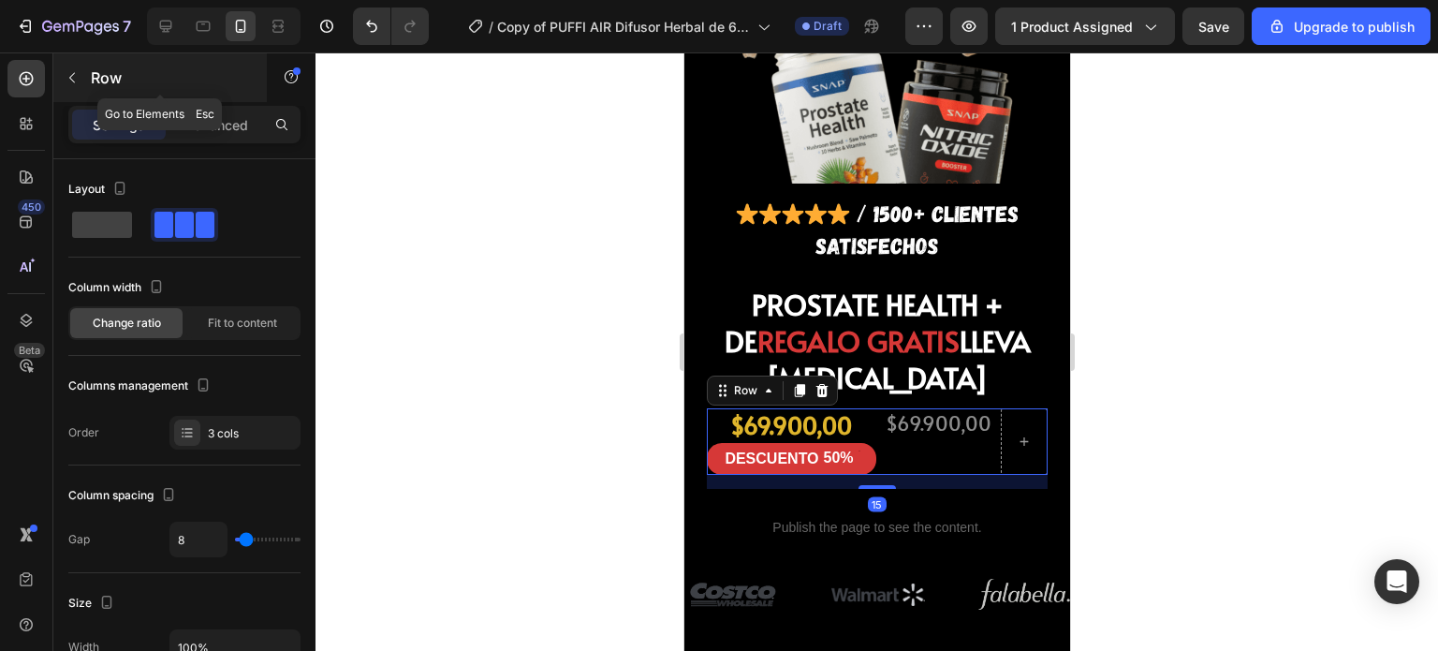
click at [67, 83] on icon "button" at bounding box center [72, 77] width 15 height 15
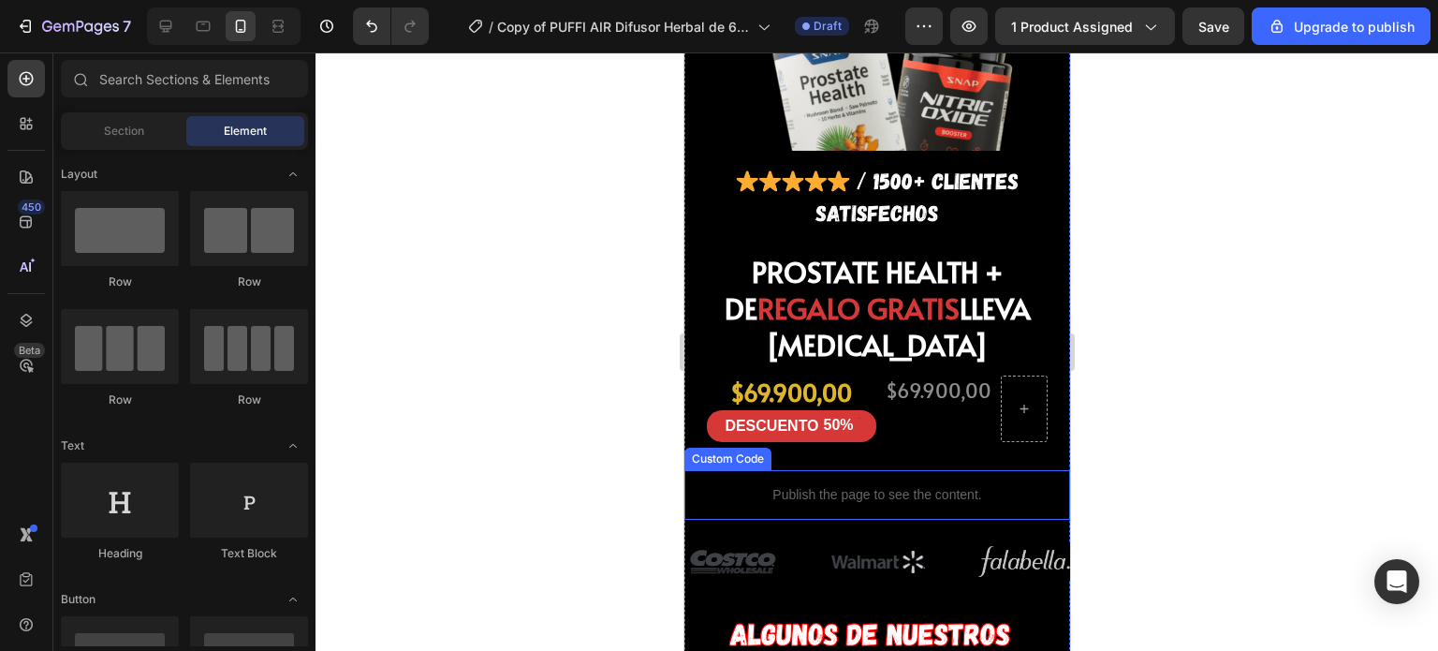
scroll to position [1520, 0]
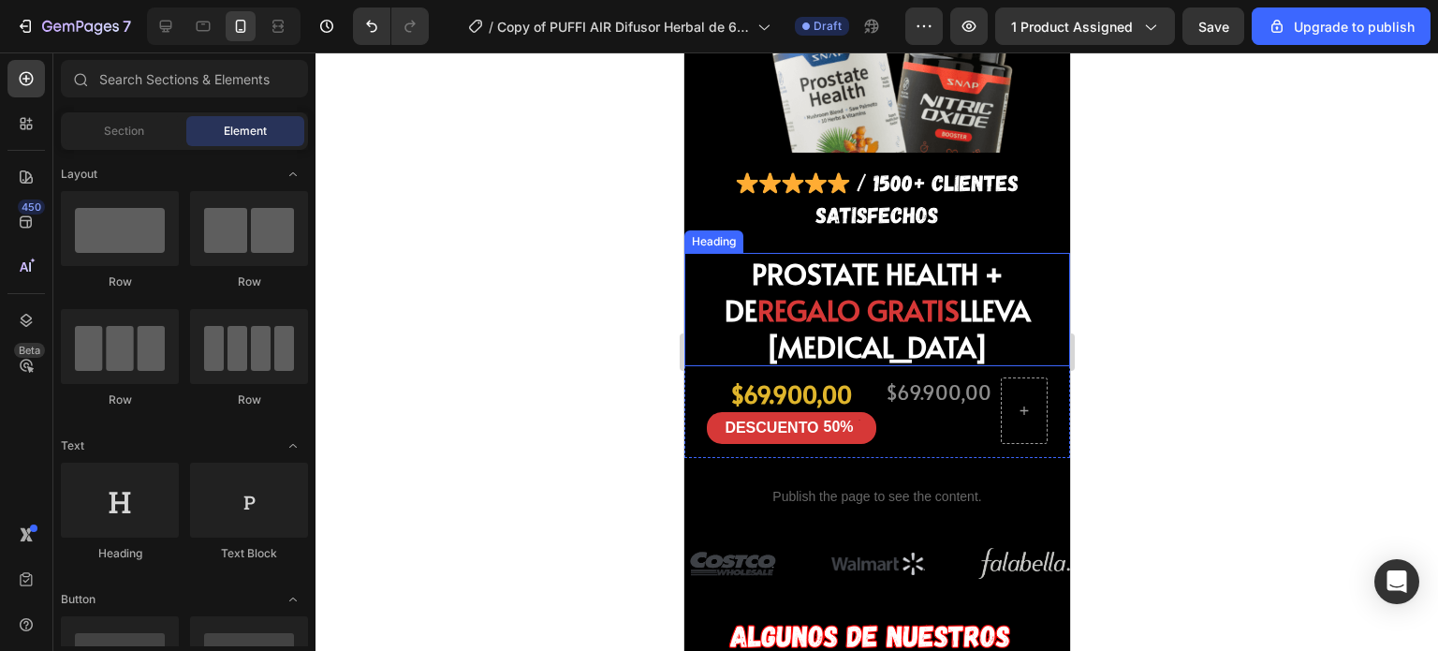
click at [702, 253] on h2 "PROSTATE HEALTH + DE REGALO GRATIS LLEVA NITRIC OXIDE" at bounding box center [876, 309] width 358 height 113
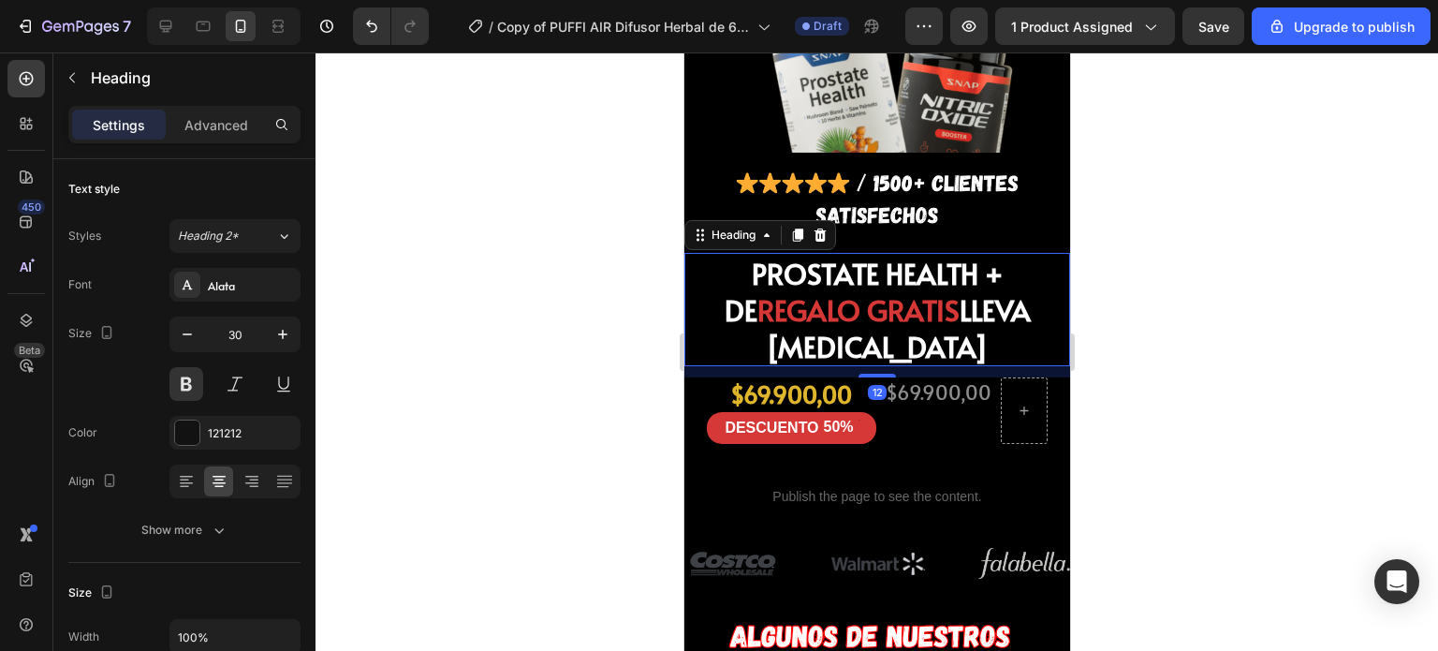
click at [706, 253] on h2 "PROSTATE HEALTH + DE REGALO GRATIS LLEVA NITRIC OXIDE" at bounding box center [876, 309] width 358 height 113
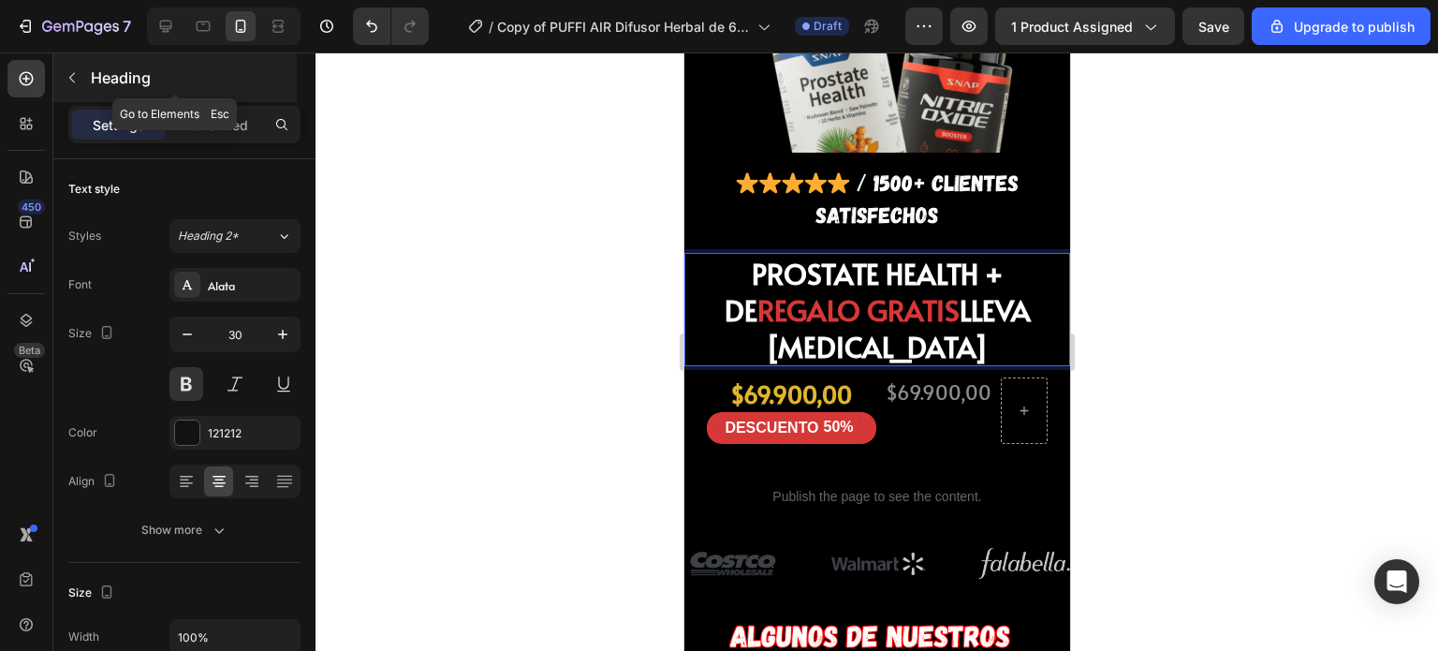
click at [64, 74] on button "button" at bounding box center [72, 78] width 30 height 30
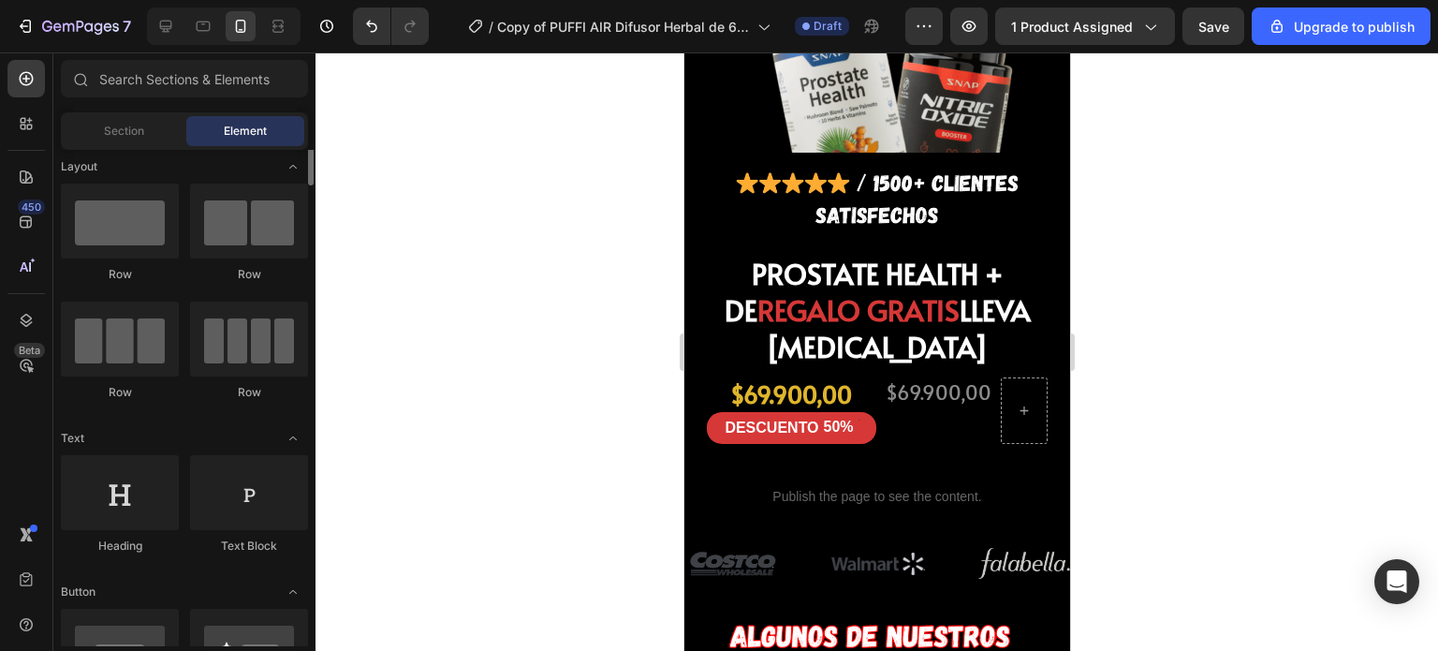
scroll to position [0, 0]
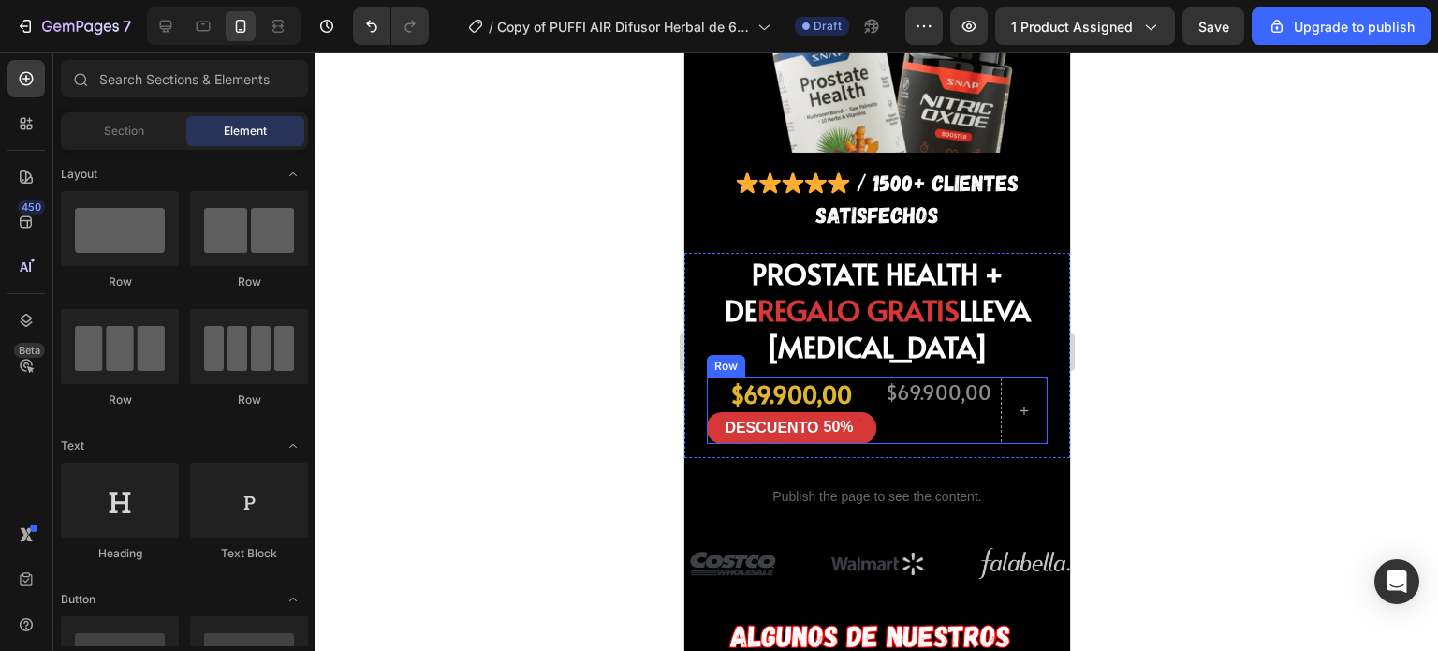
click at [907, 377] on div "$69.900,00 Product Price Product Price" at bounding box center [938, 410] width 110 height 66
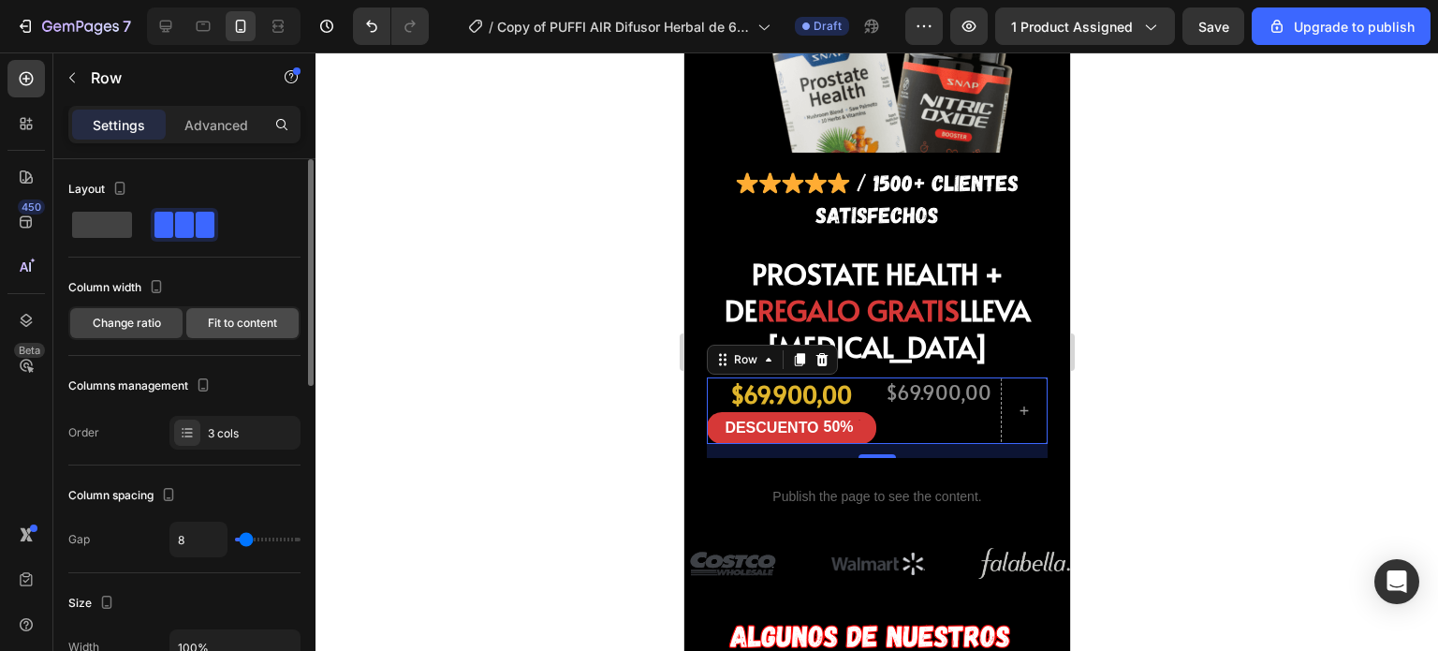
click at [231, 317] on span "Fit to content" at bounding box center [242, 323] width 69 height 17
click at [131, 321] on span "Change ratio" at bounding box center [127, 323] width 68 height 17
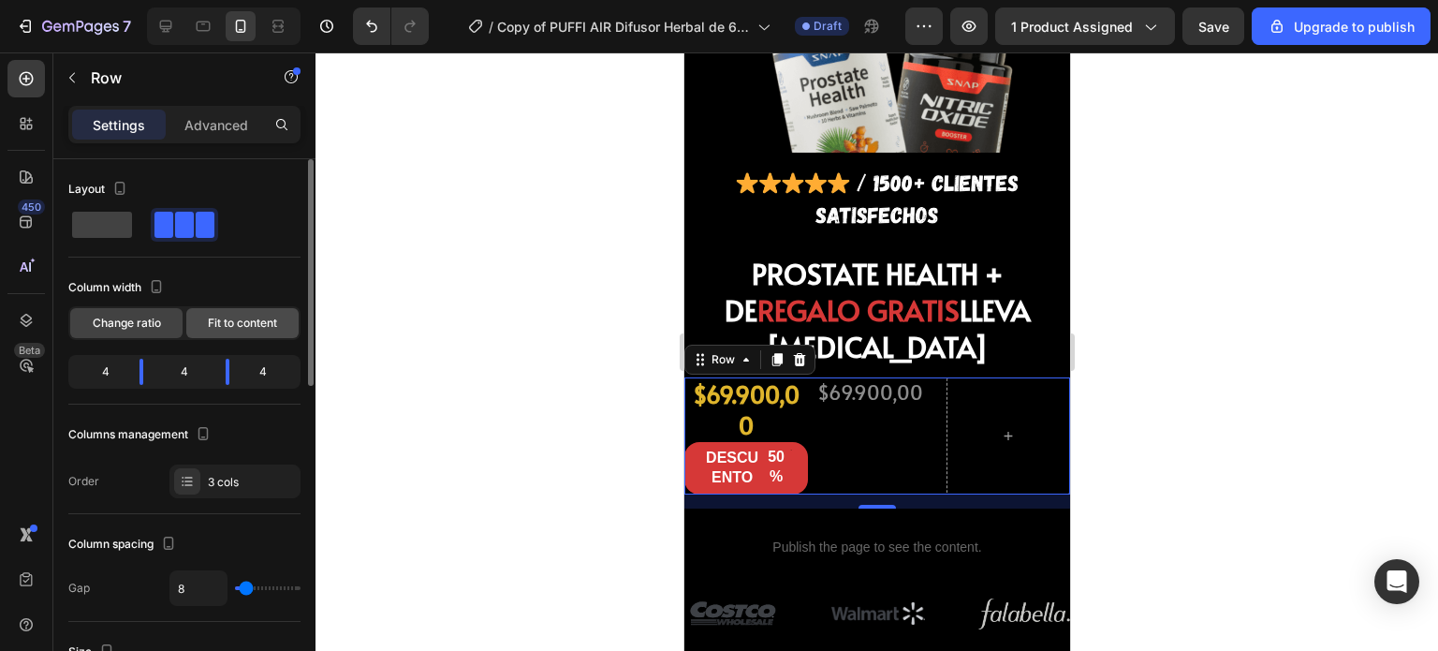
click at [218, 321] on span "Fit to content" at bounding box center [242, 323] width 69 height 17
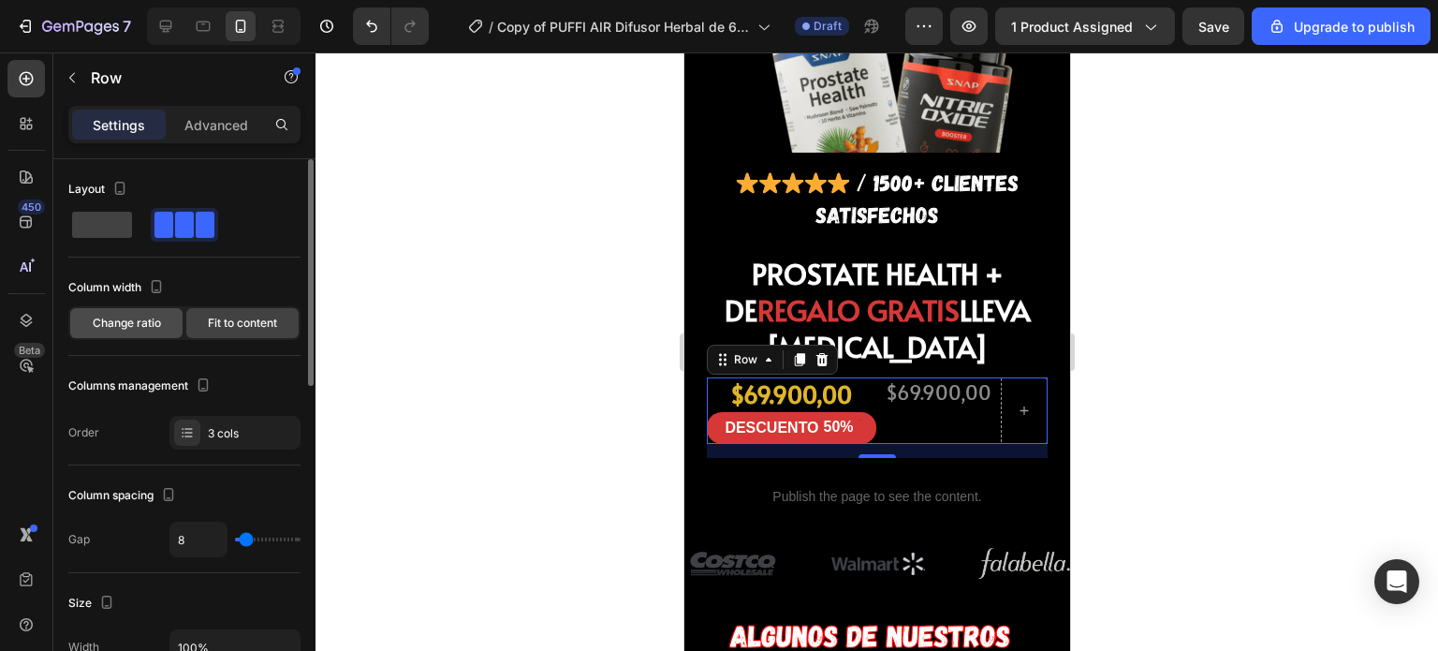
click at [114, 325] on span "Change ratio" at bounding box center [127, 323] width 68 height 17
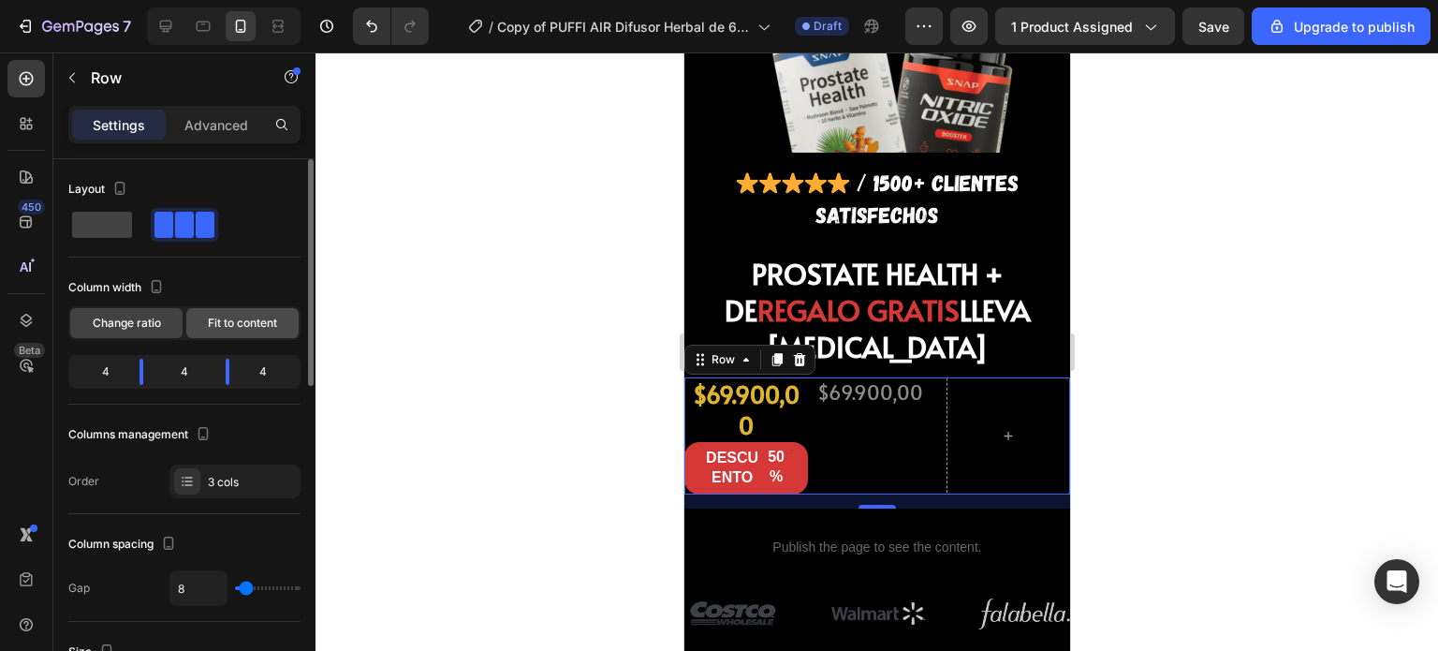
click at [204, 323] on div "Fit to content" at bounding box center [242, 323] width 112 height 30
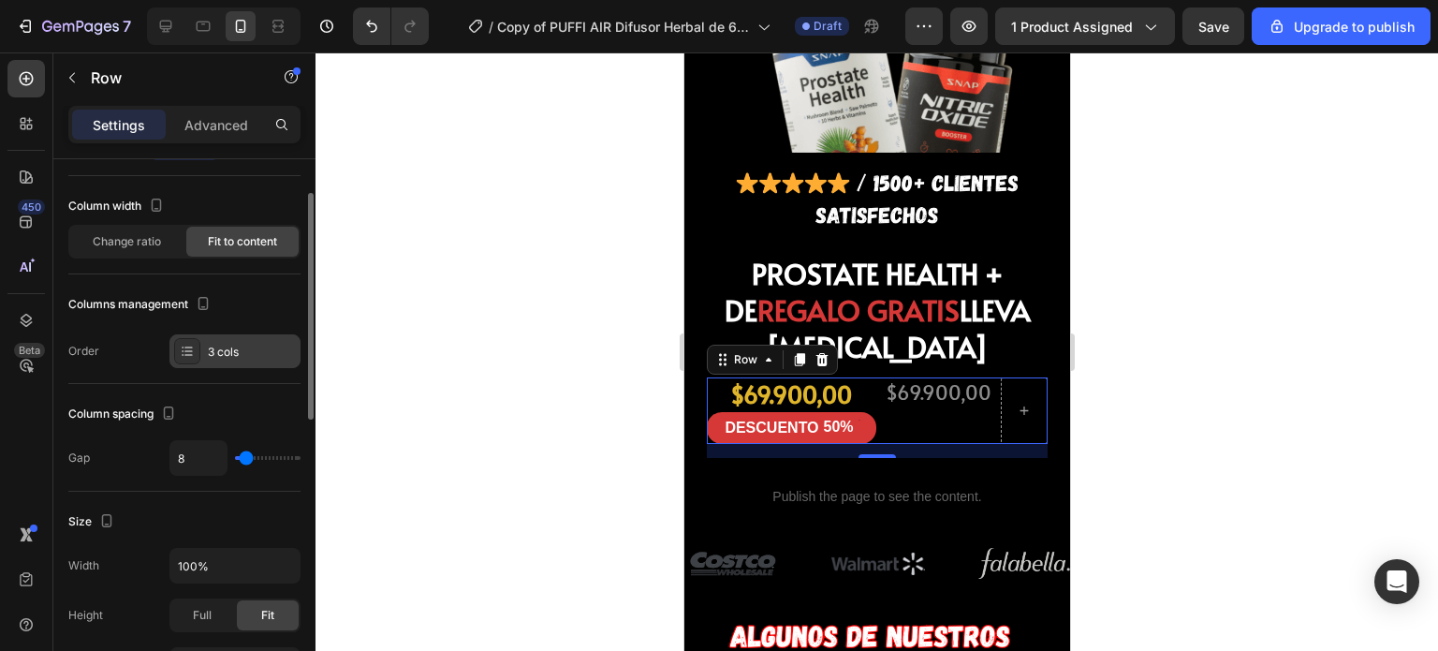
scroll to position [82, 0]
click at [180, 348] on icon at bounding box center [187, 350] width 15 height 15
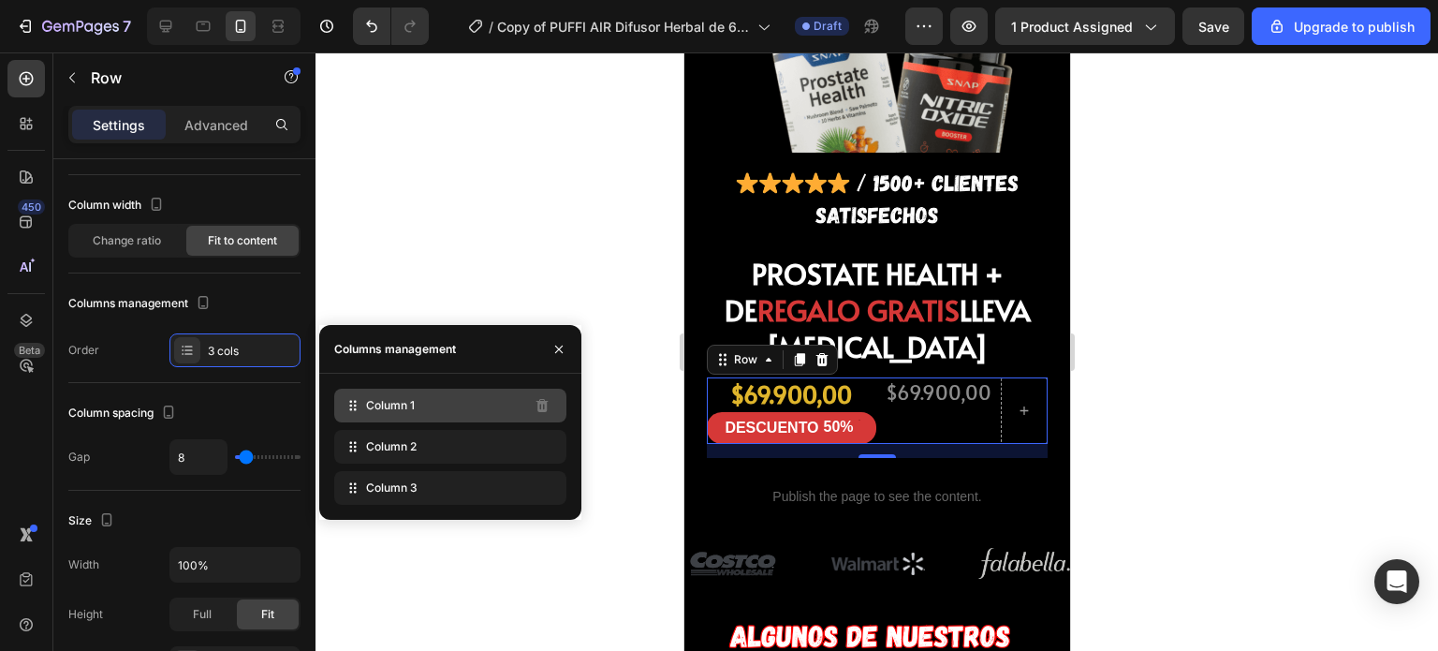
click at [406, 418] on div "Column 1" at bounding box center [450, 406] width 232 height 34
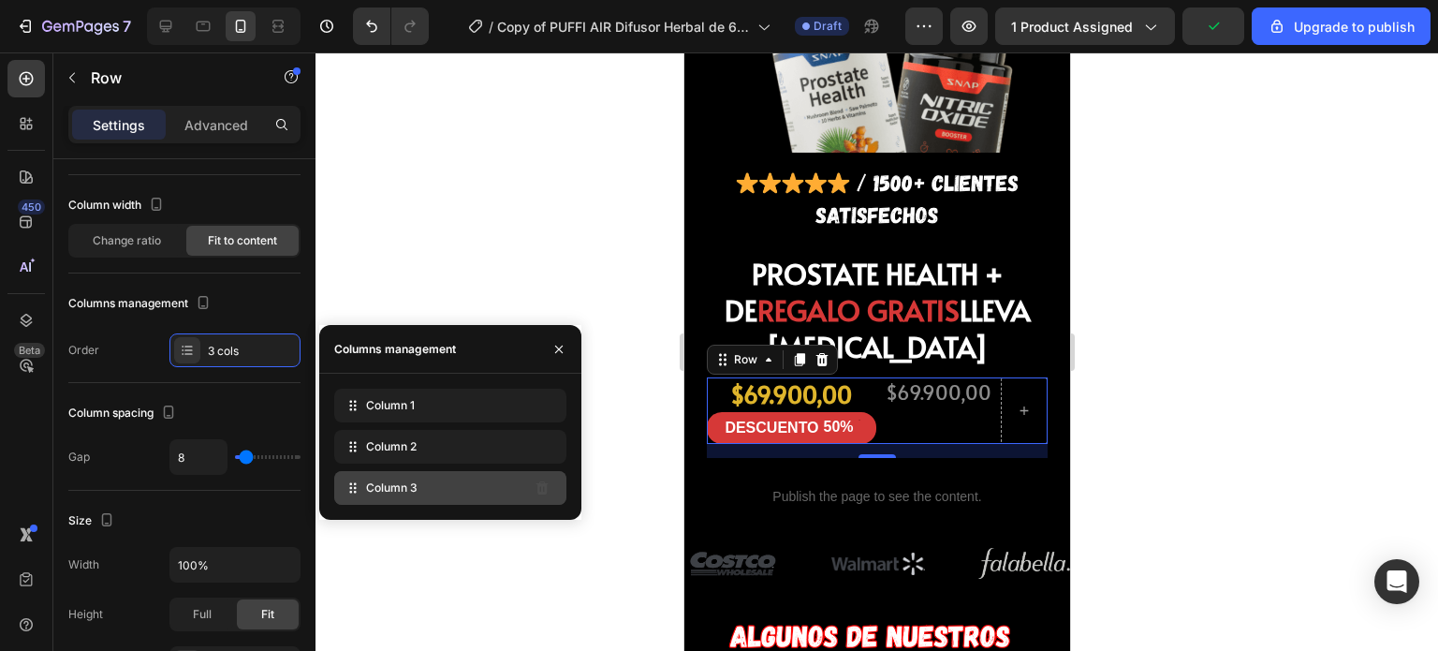
click at [399, 485] on span "Column 3" at bounding box center [391, 487] width 51 height 17
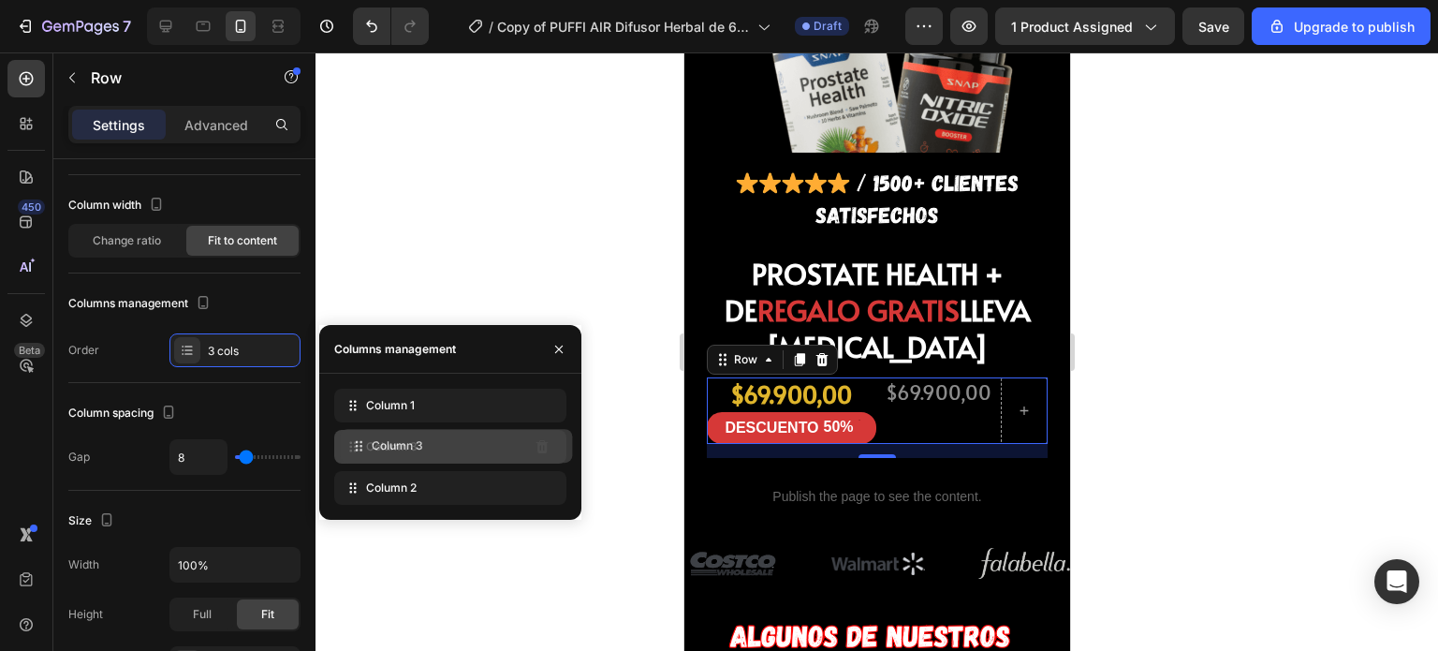
drag, startPoint x: 374, startPoint y: 482, endPoint x: 381, endPoint y: 439, distance: 43.6
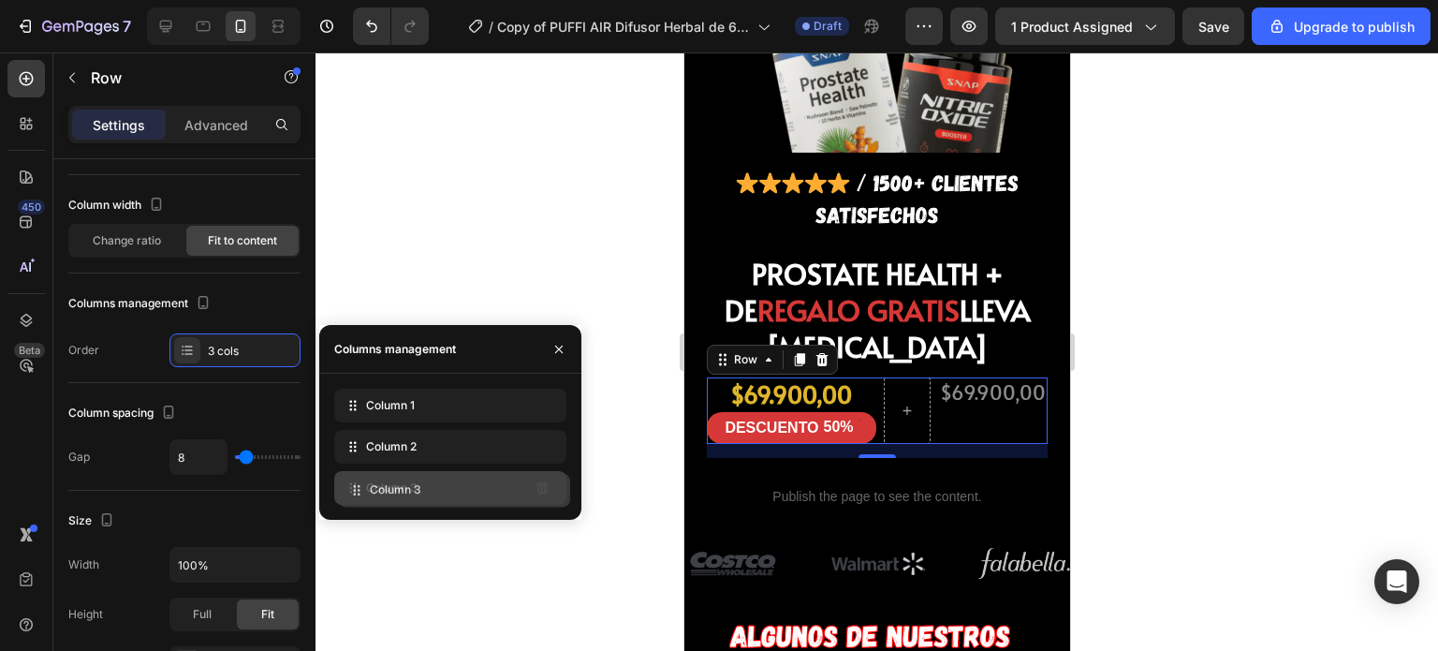
drag, startPoint x: 381, startPoint y: 439, endPoint x: 384, endPoint y: 482, distance: 43.2
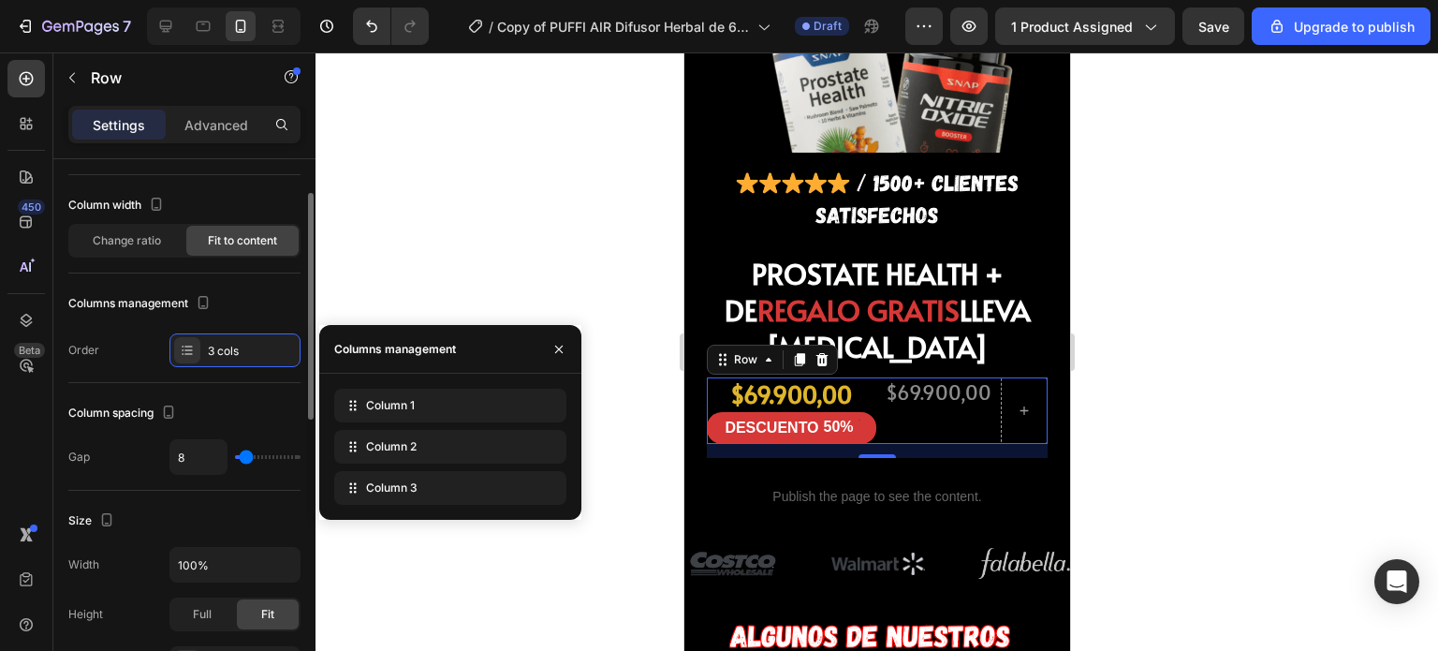
click at [267, 403] on div "Column spacing" at bounding box center [184, 413] width 232 height 30
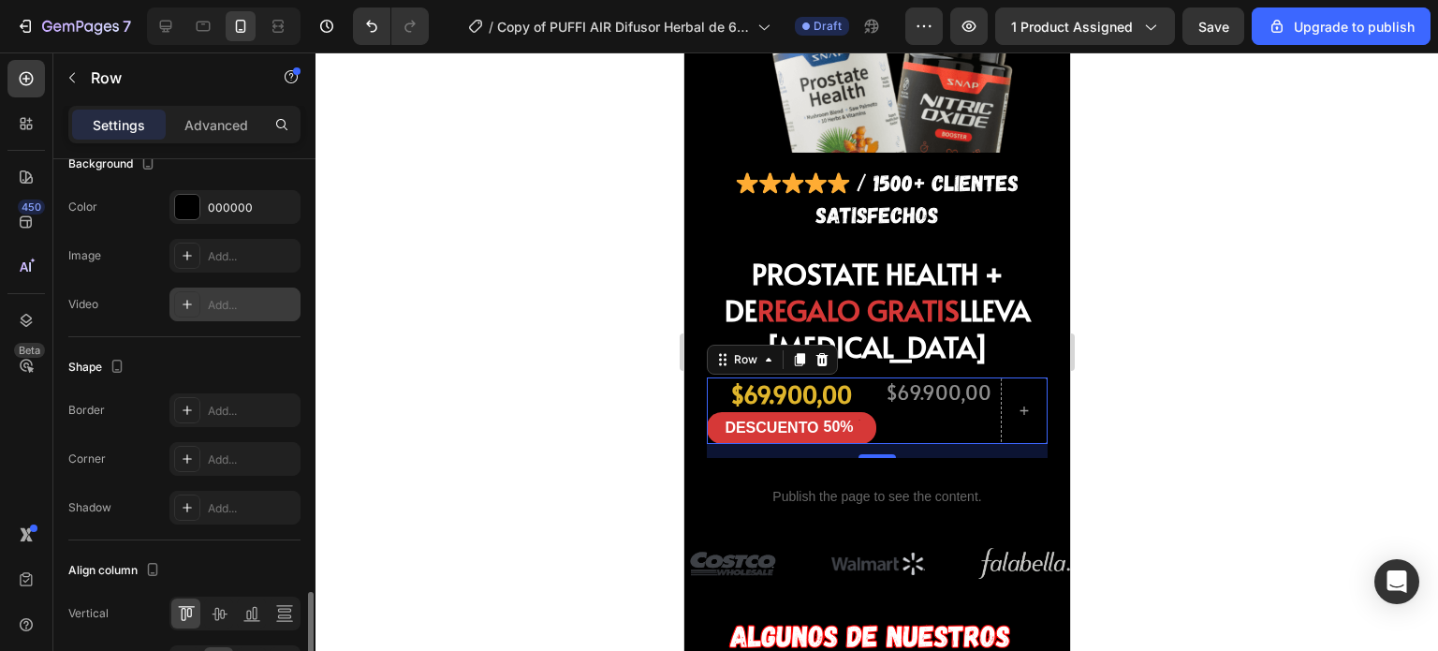
scroll to position [759, 0]
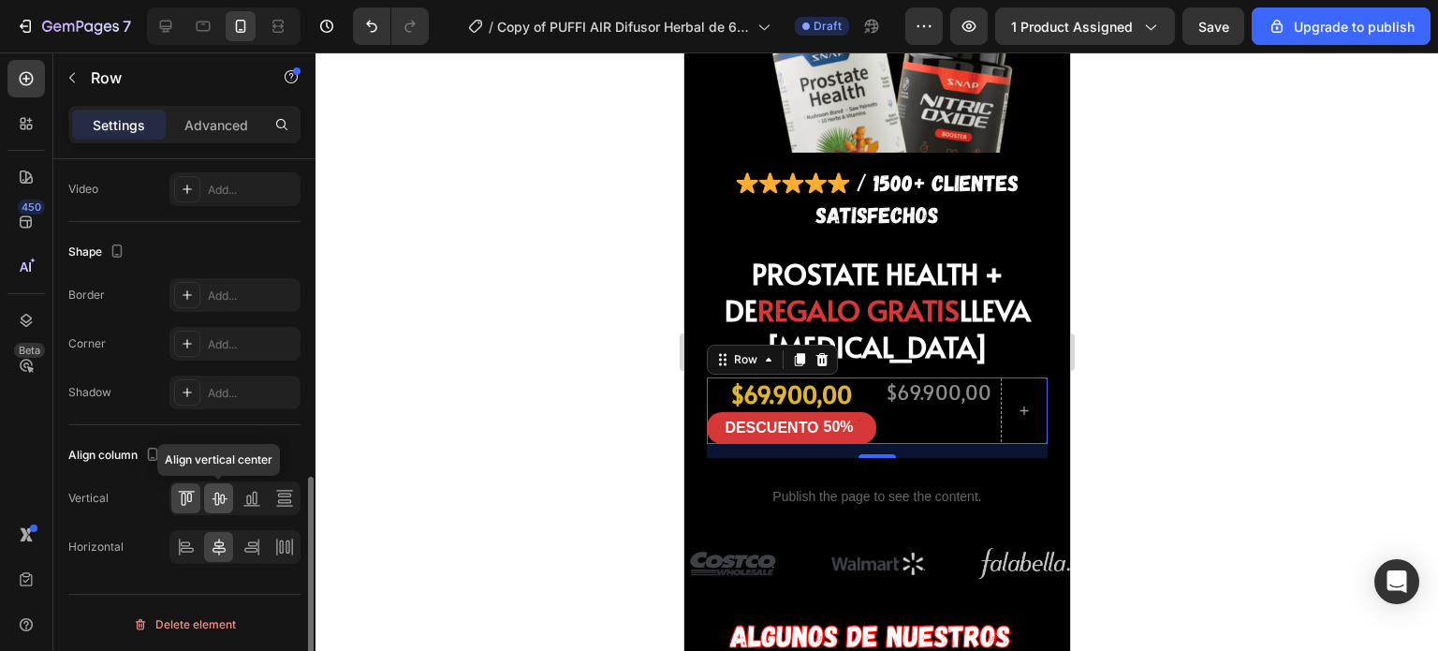
click at [221, 498] on icon at bounding box center [219, 498] width 19 height 19
click at [186, 498] on icon at bounding box center [186, 498] width 19 height 19
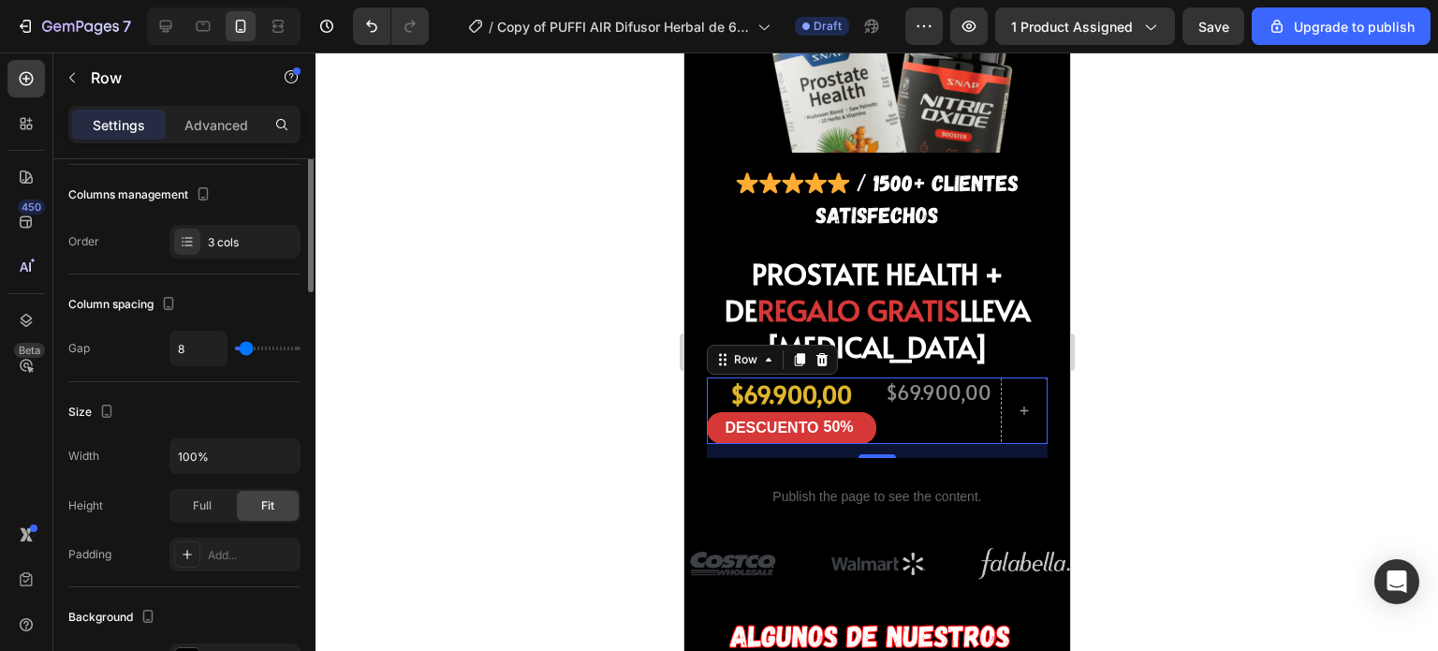
scroll to position [48, 0]
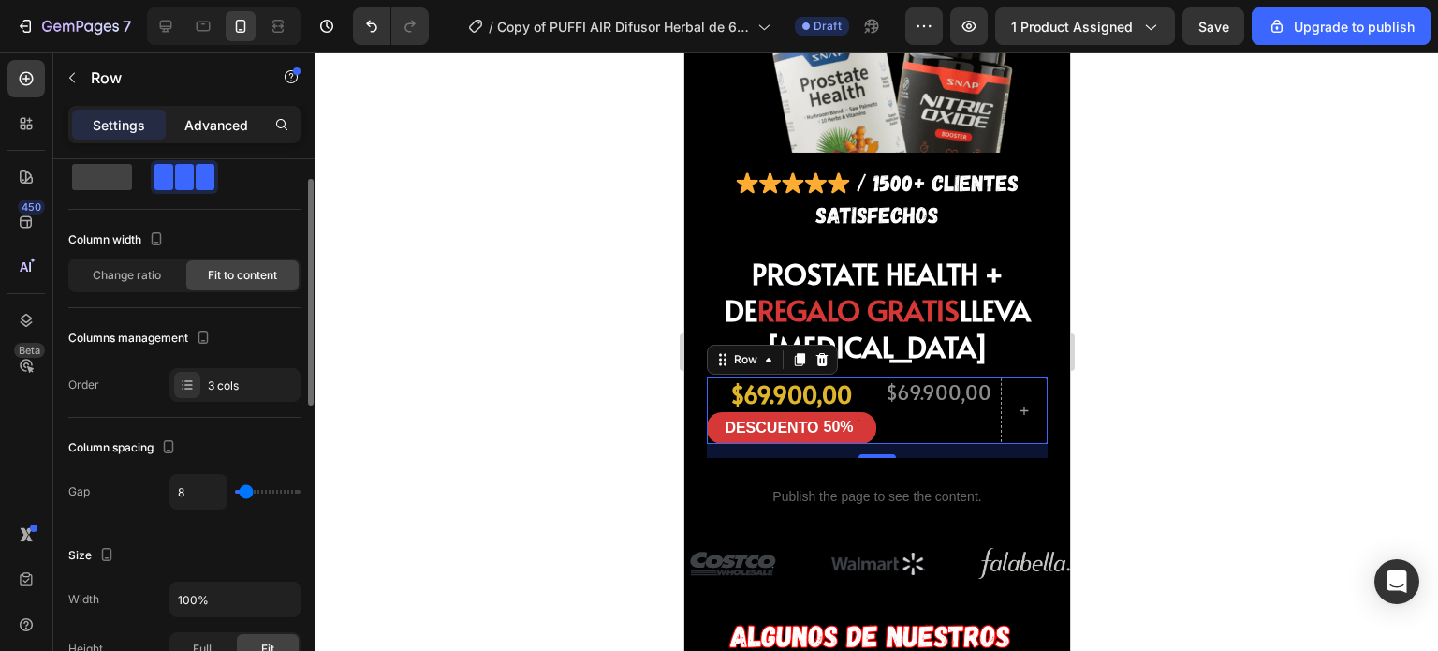
click at [195, 131] on p "Advanced" at bounding box center [216, 125] width 64 height 20
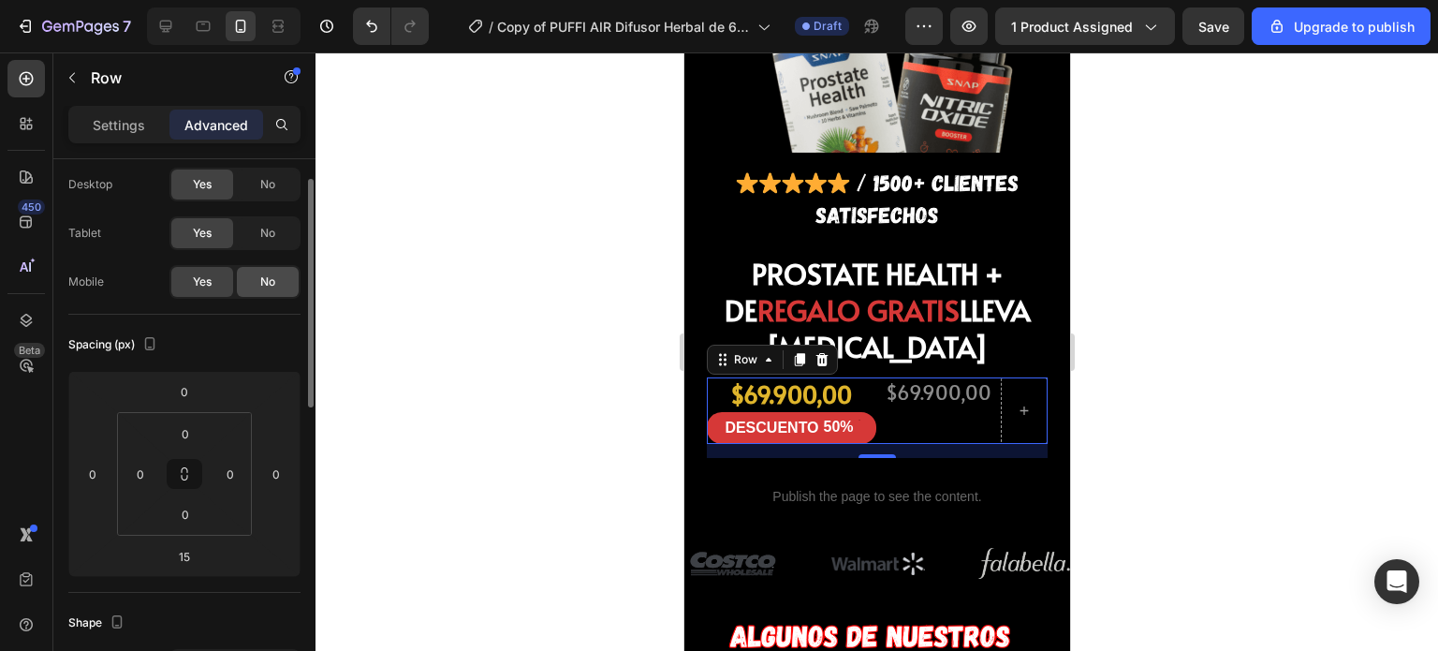
click at [257, 288] on div "No" at bounding box center [268, 282] width 62 height 30
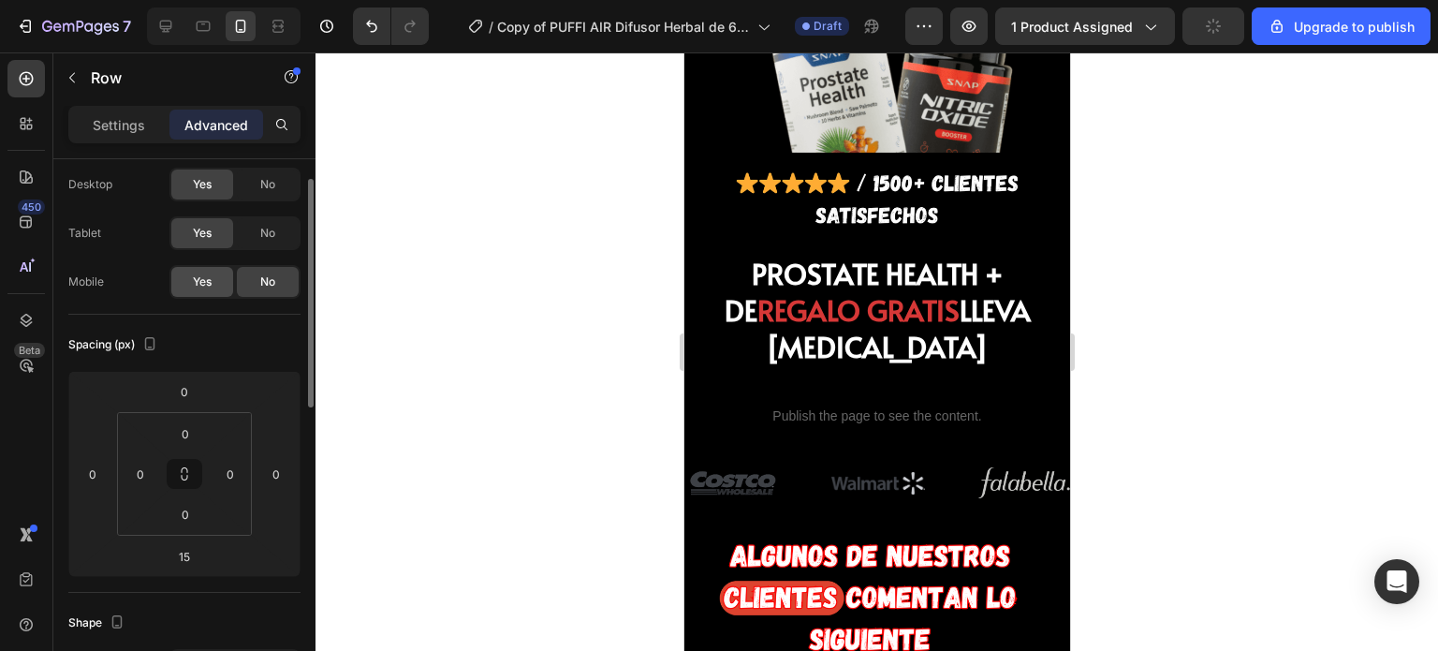
click at [212, 284] on span "Yes" at bounding box center [202, 281] width 19 height 17
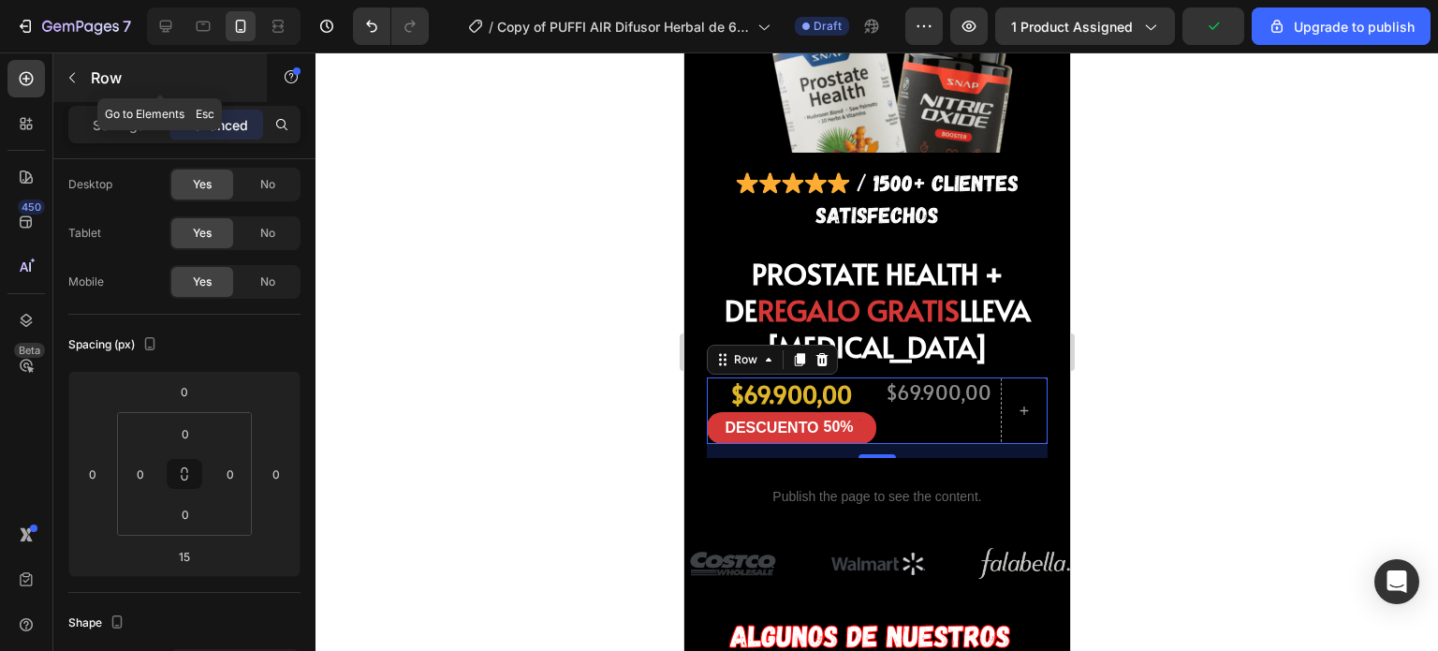
click at [73, 81] on icon "button" at bounding box center [72, 78] width 6 height 10
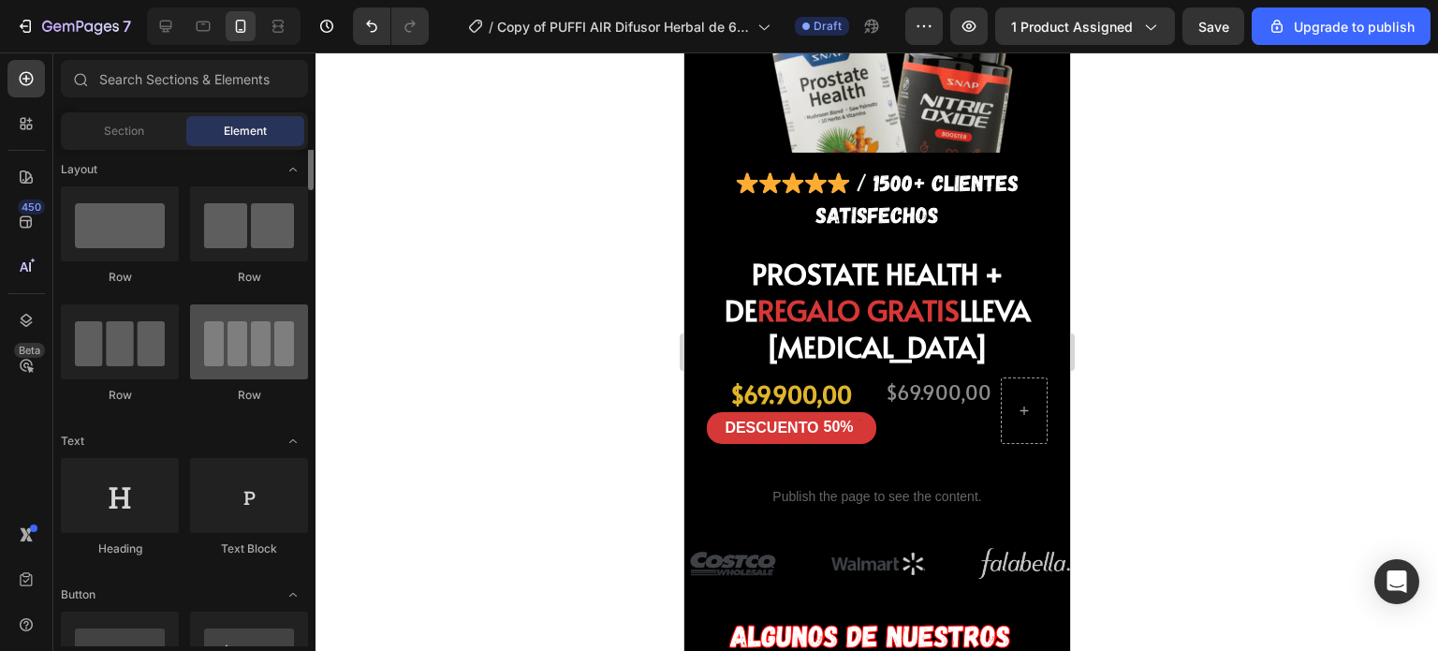
scroll to position [0, 0]
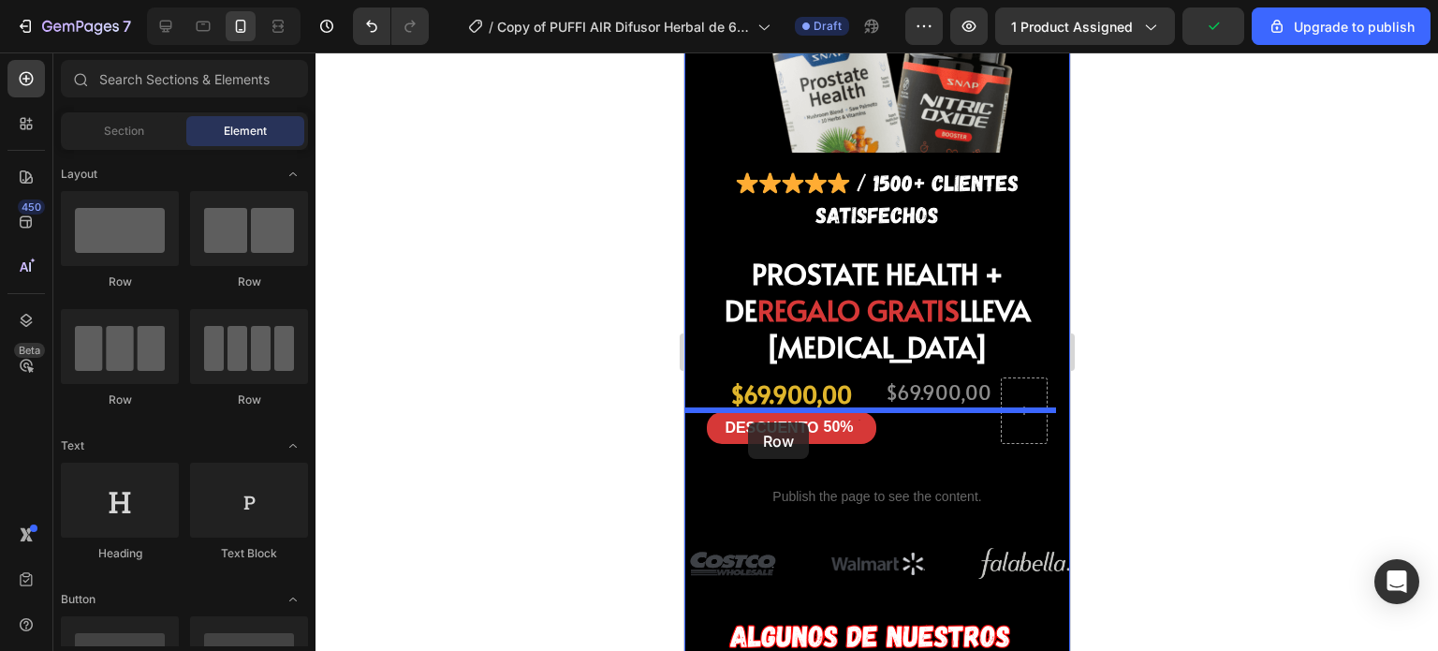
drag, startPoint x: 816, startPoint y: 301, endPoint x: 747, endPoint y: 422, distance: 139.2
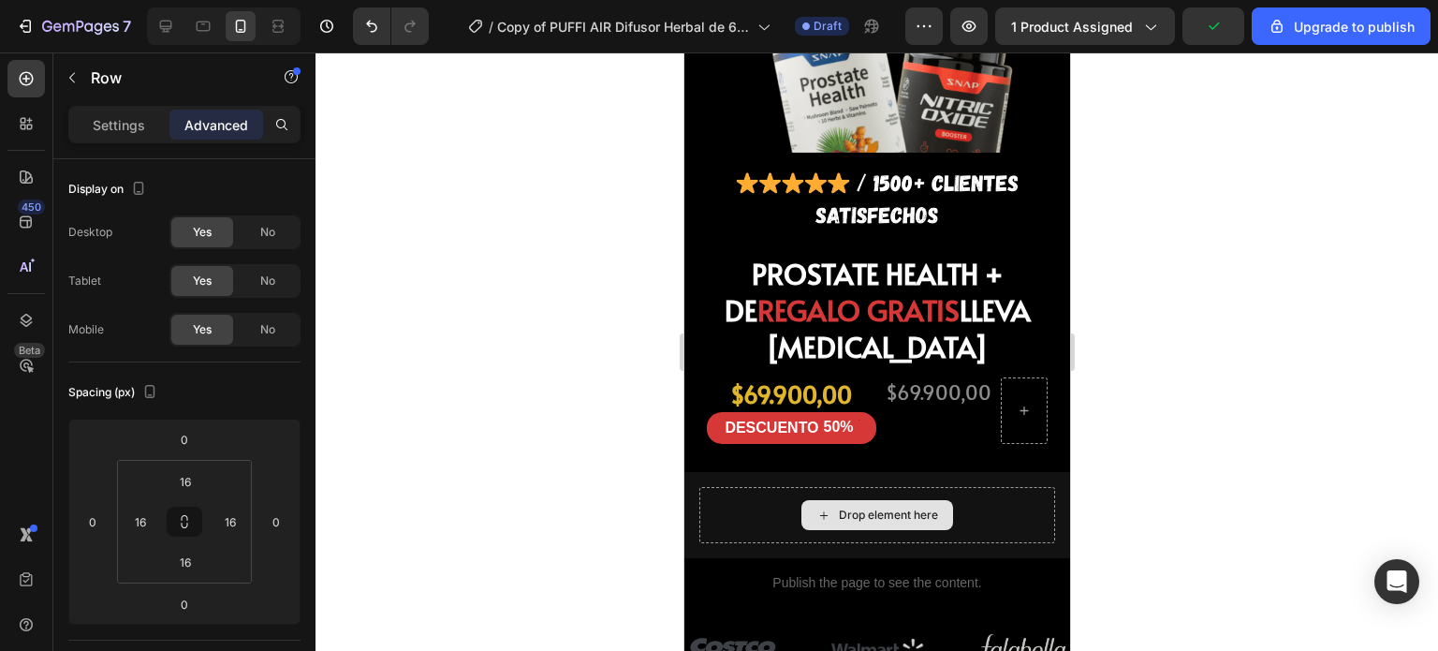
click at [864, 507] on div "Drop element here" at bounding box center [887, 514] width 99 height 15
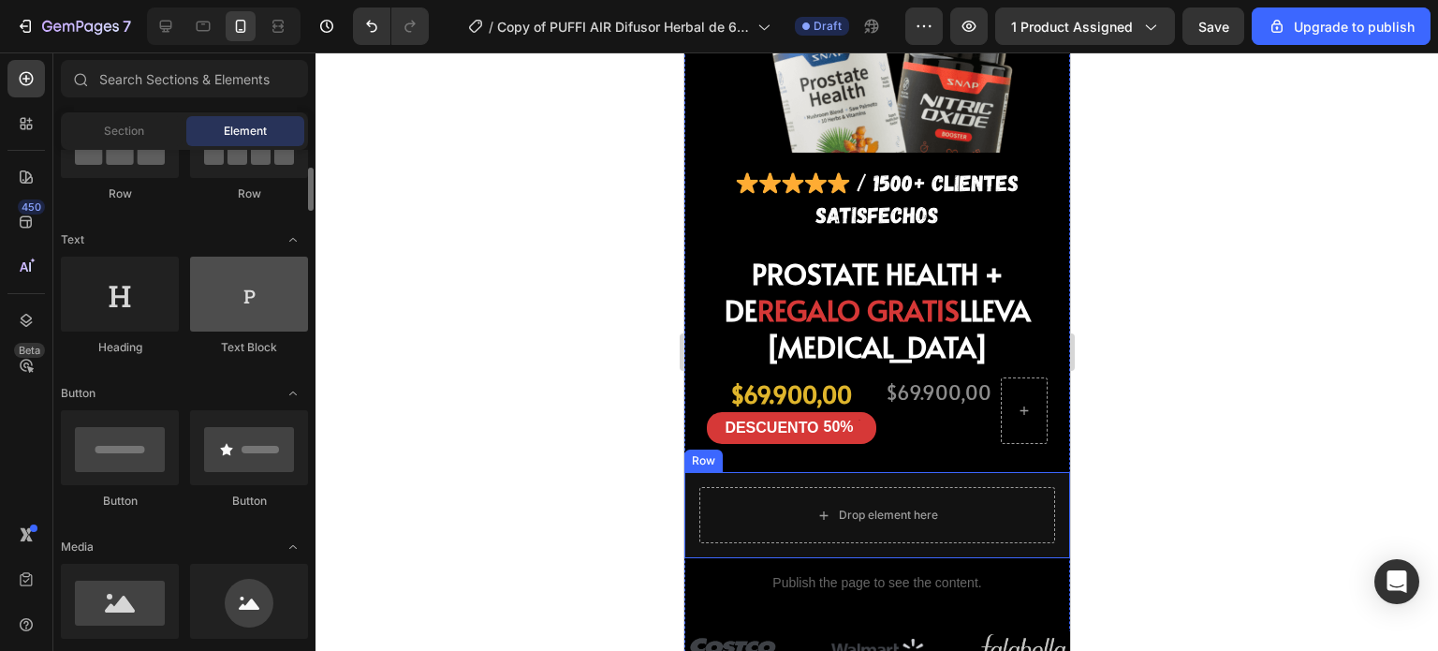
scroll to position [206, 0]
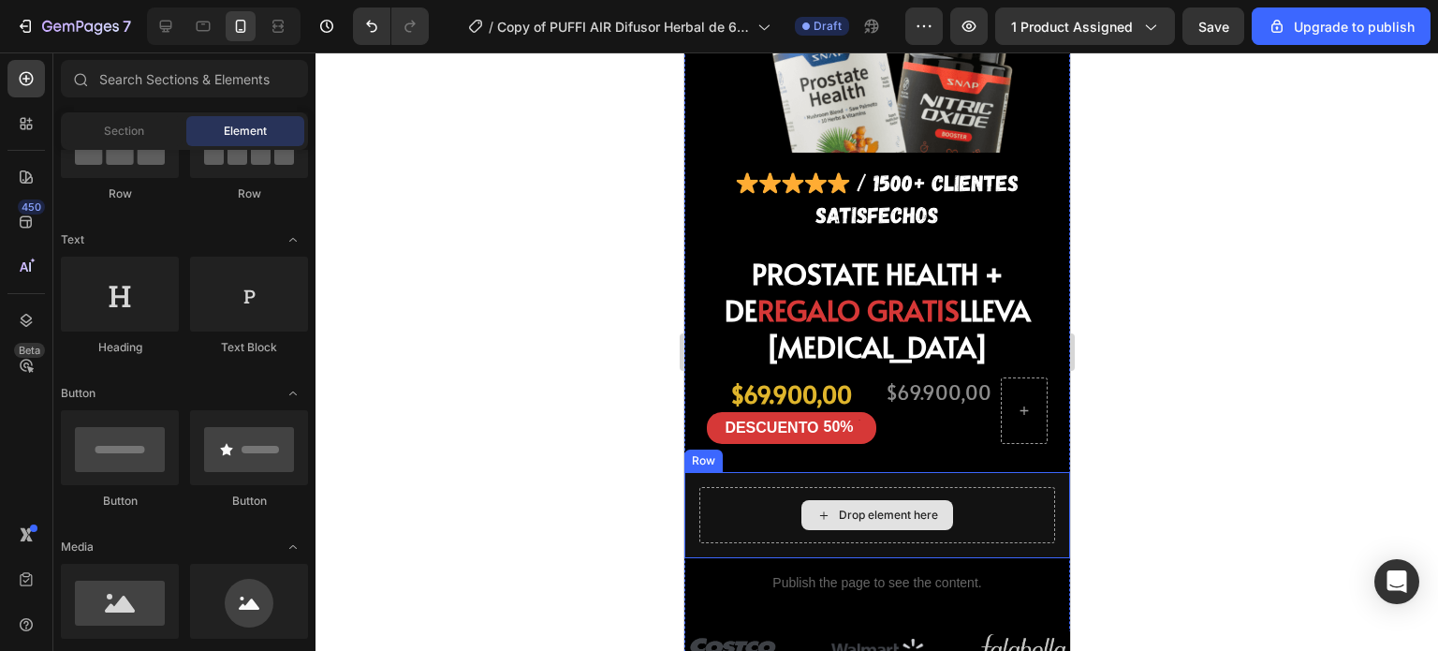
click at [853, 507] on div "Drop element here" at bounding box center [887, 514] width 99 height 15
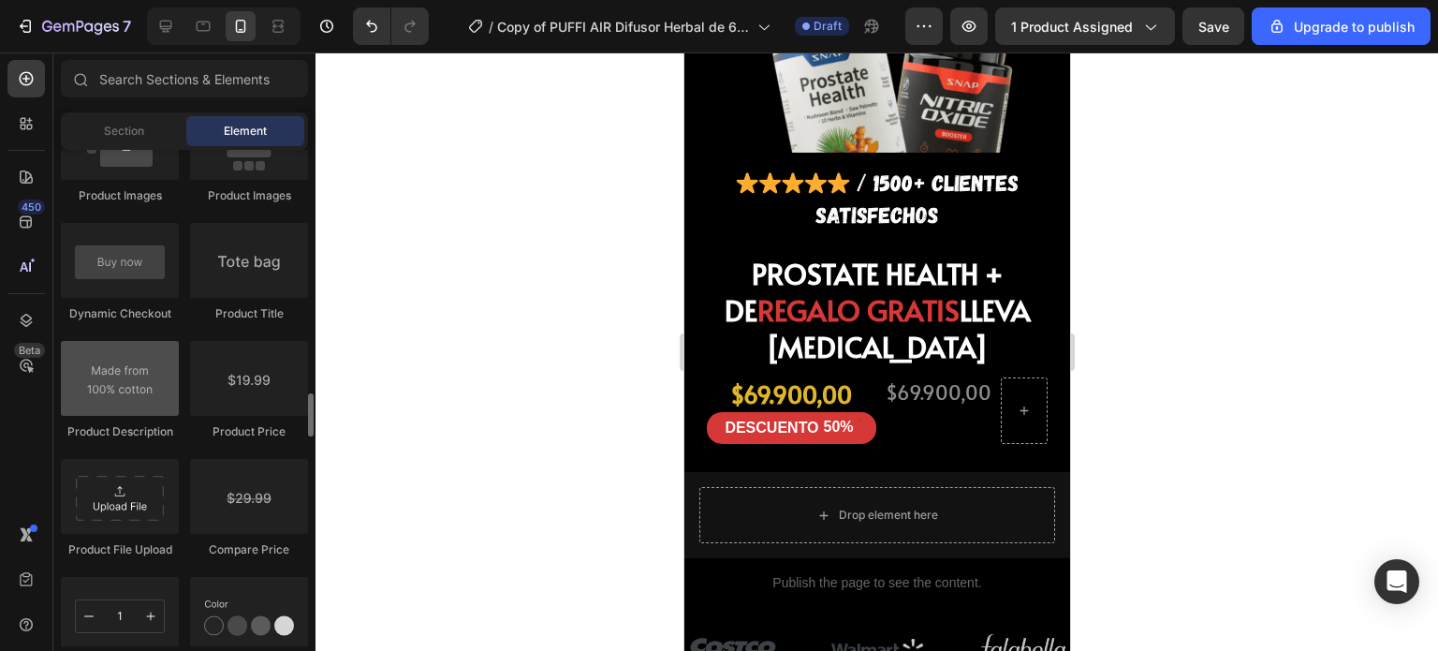
scroll to position [2953, 0]
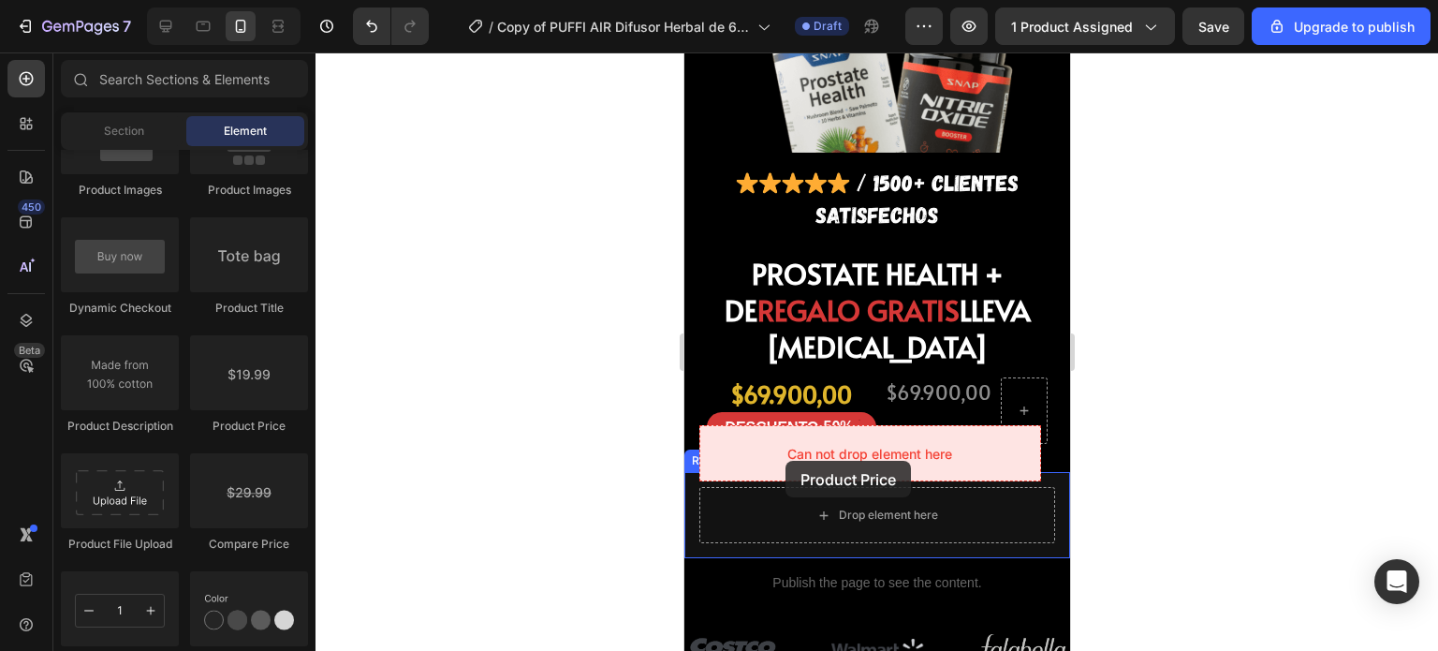
drag, startPoint x: 1203, startPoint y: 475, endPoint x: 790, endPoint y: 446, distance: 413.9
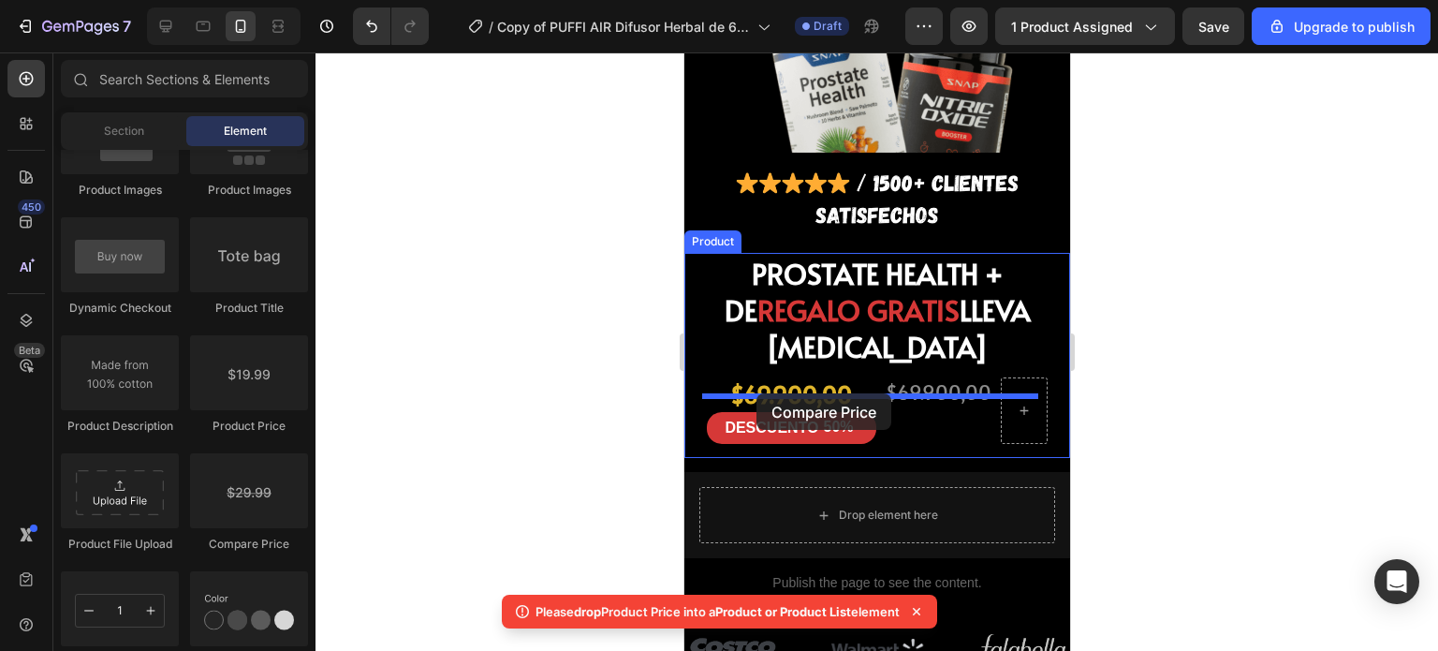
drag, startPoint x: 1219, startPoint y: 529, endPoint x: 755, endPoint y: 393, distance: 482.9
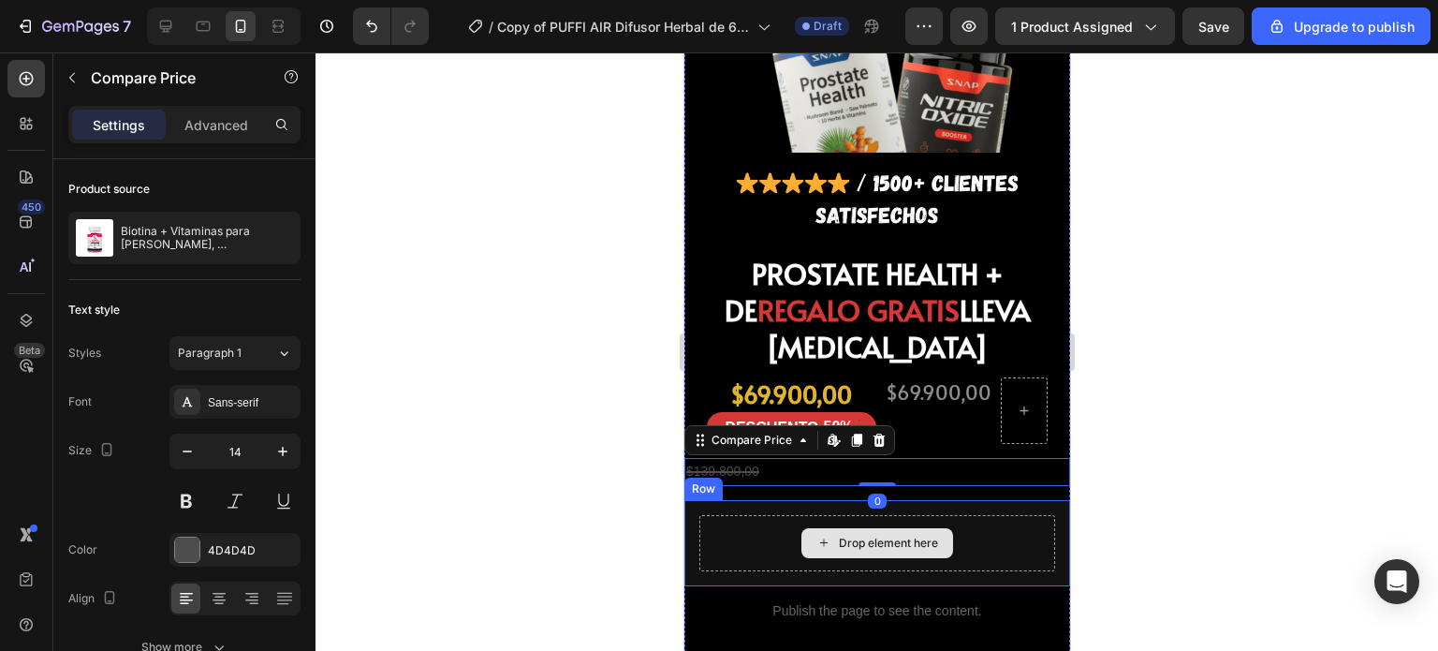
click at [743, 515] on div "Drop element here" at bounding box center [876, 543] width 356 height 56
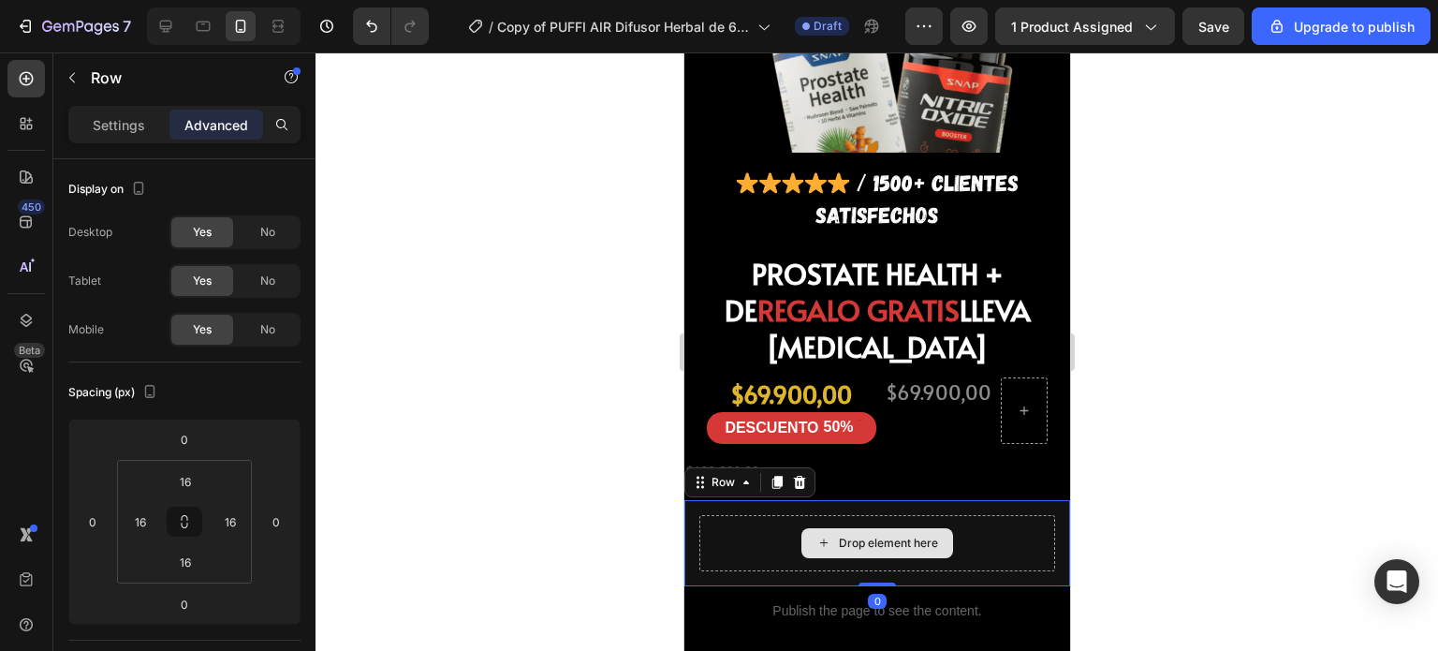
click at [743, 515] on div "Drop element here" at bounding box center [876, 543] width 356 height 56
click at [791, 475] on icon at bounding box center [798, 482] width 15 height 15
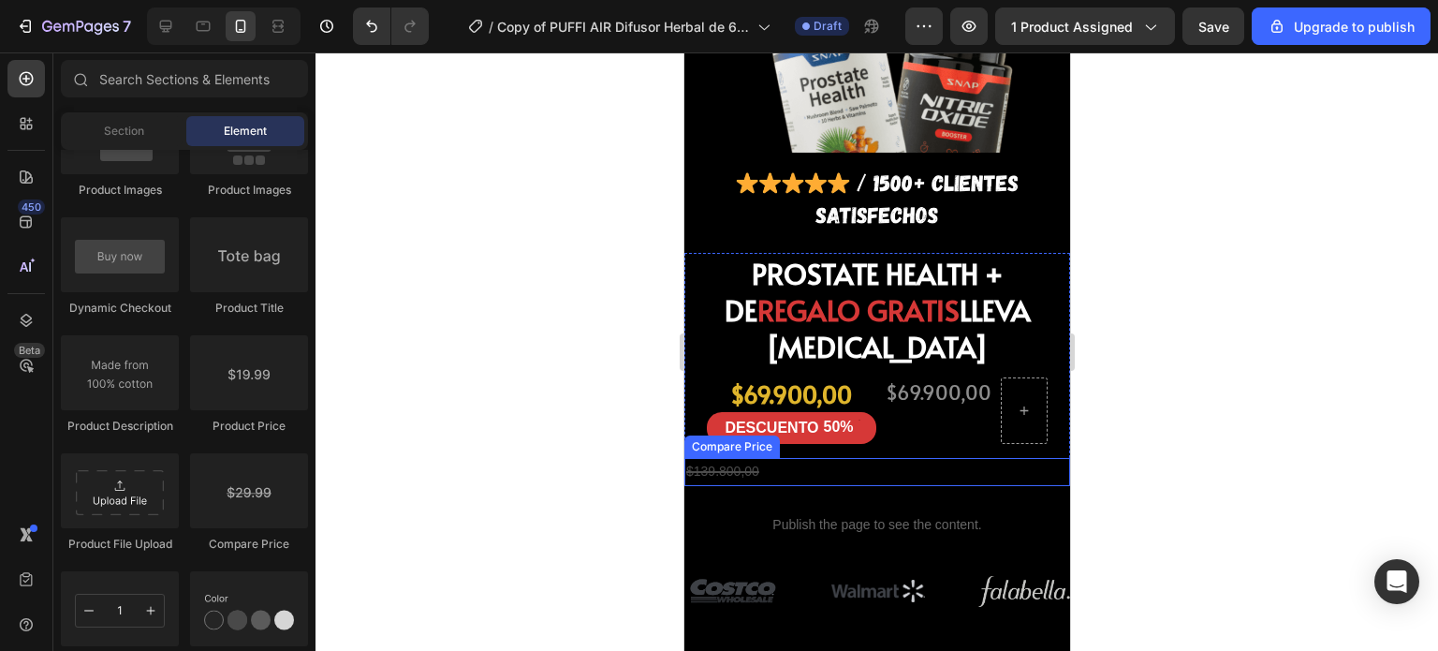
click at [730, 458] on div "$139.800,00" at bounding box center [876, 471] width 386 height 27
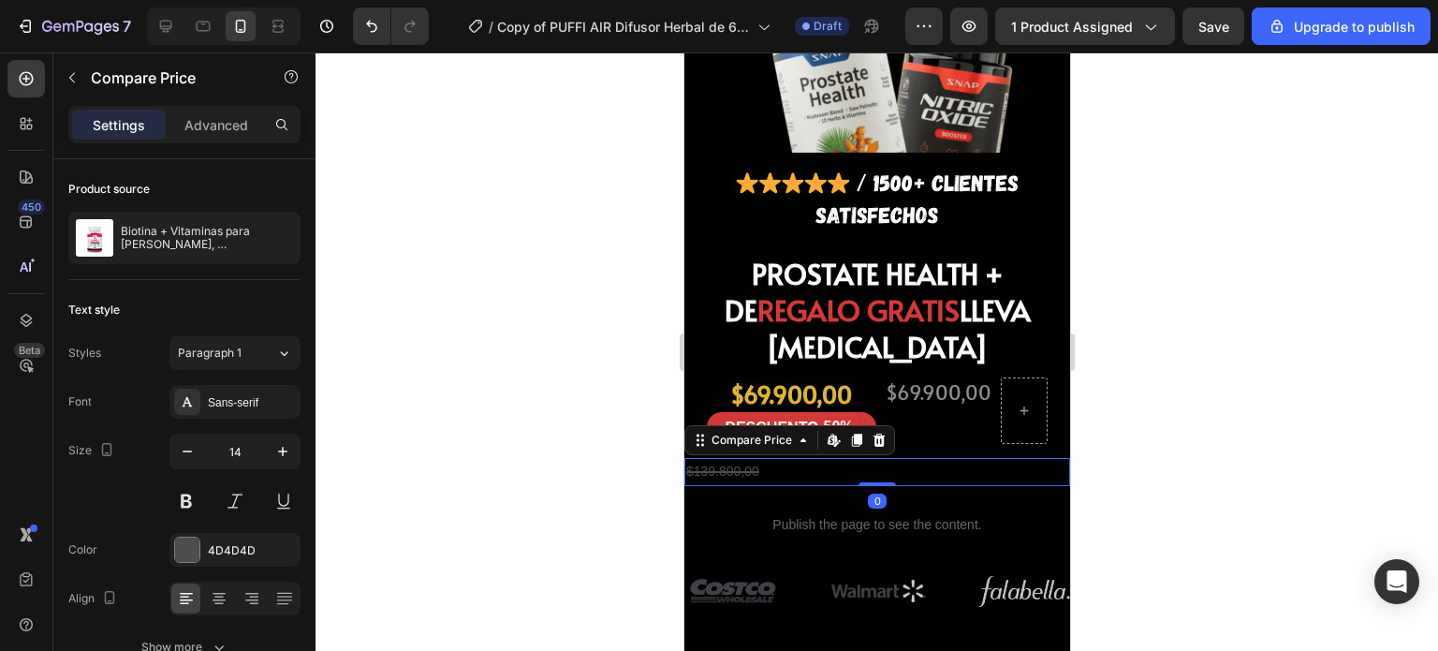
click at [802, 458] on div "$139.800,00" at bounding box center [876, 471] width 386 height 27
click at [79, 78] on icon "button" at bounding box center [72, 77] width 15 height 15
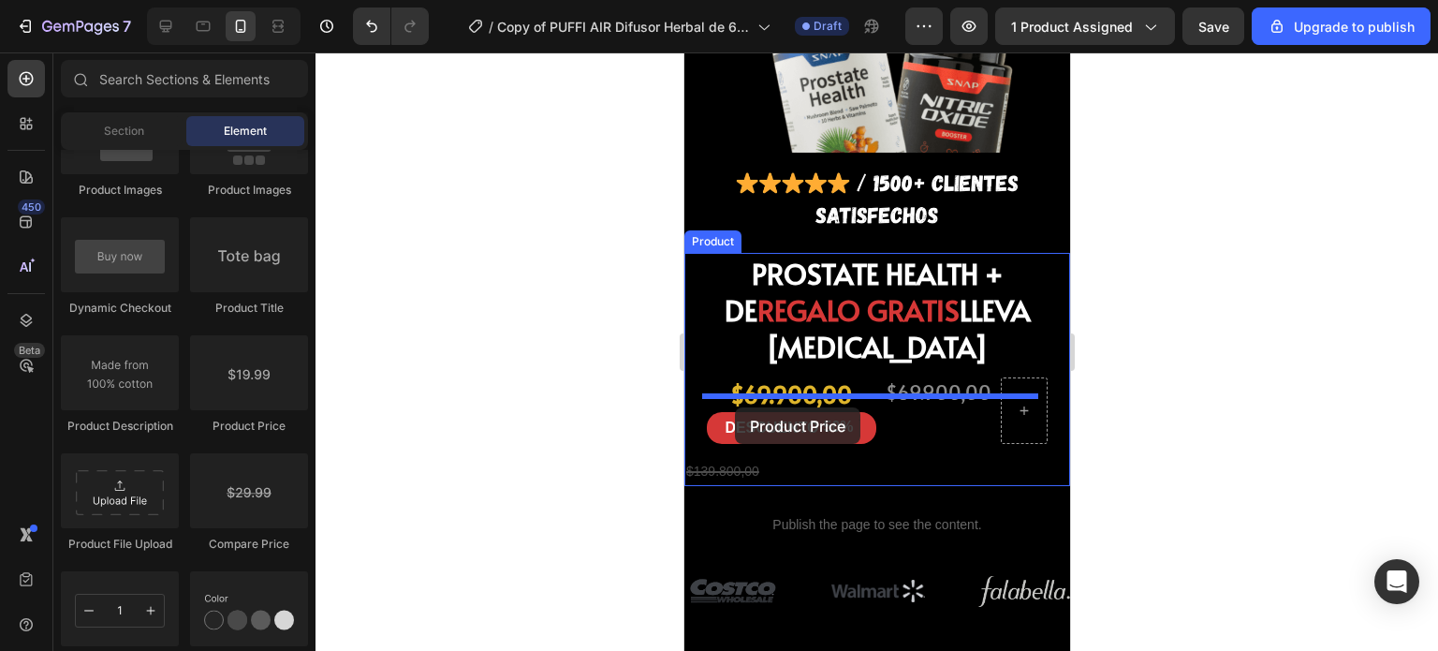
drag, startPoint x: 943, startPoint y: 438, endPoint x: 734, endPoint y: 407, distance: 211.0
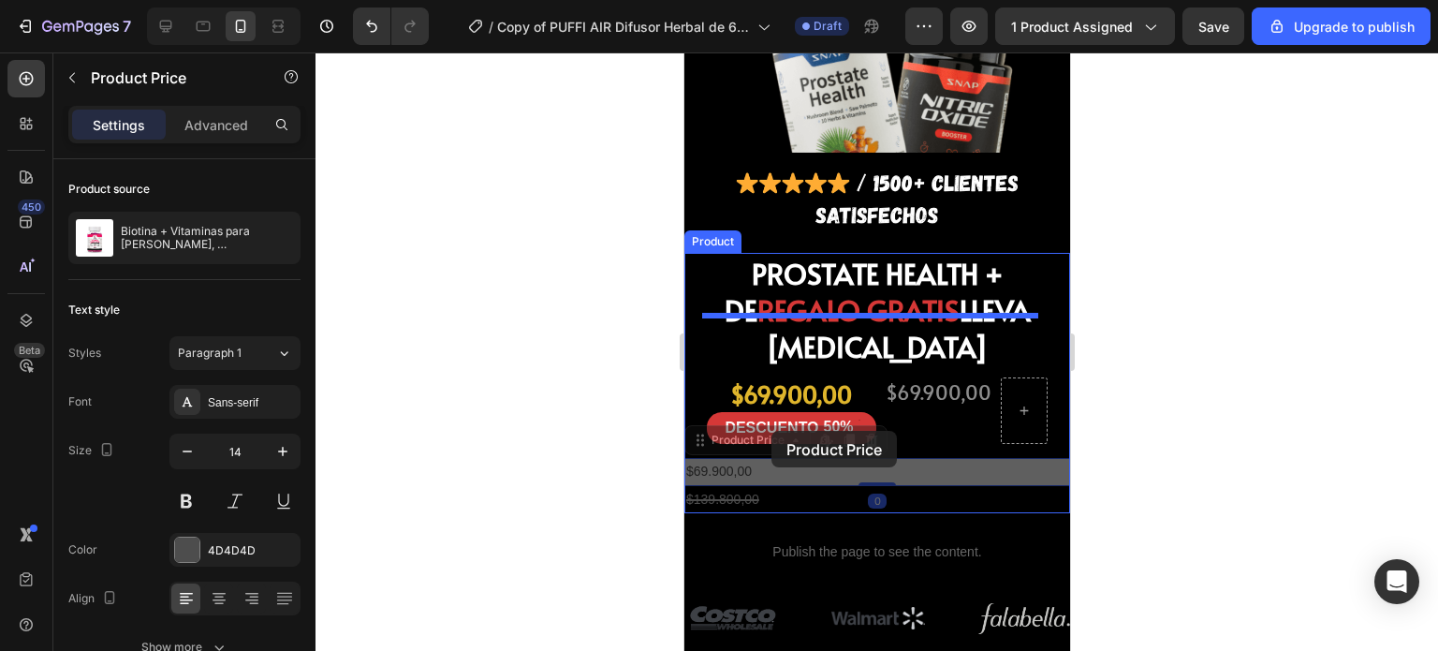
drag, startPoint x: 765, startPoint y: 403, endPoint x: 770, endPoint y: 431, distance: 27.7
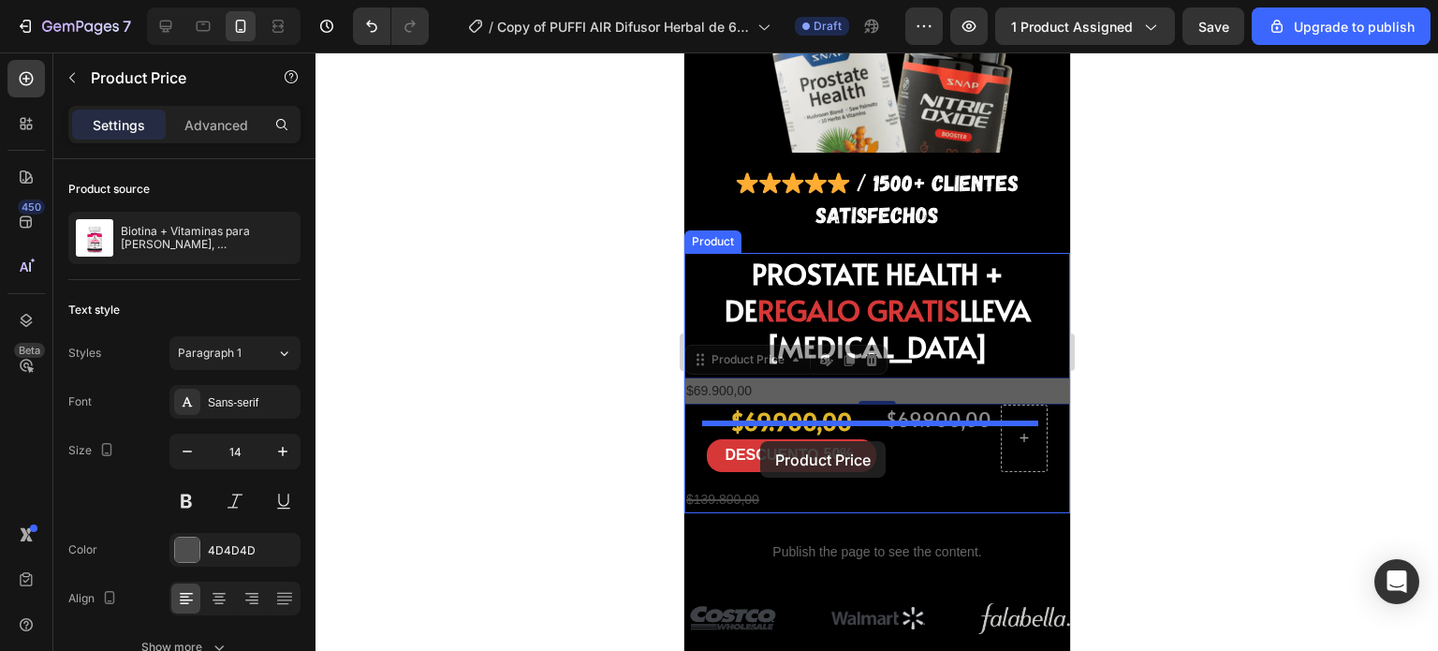
drag, startPoint x: 797, startPoint y: 325, endPoint x: 759, endPoint y: 441, distance: 122.0
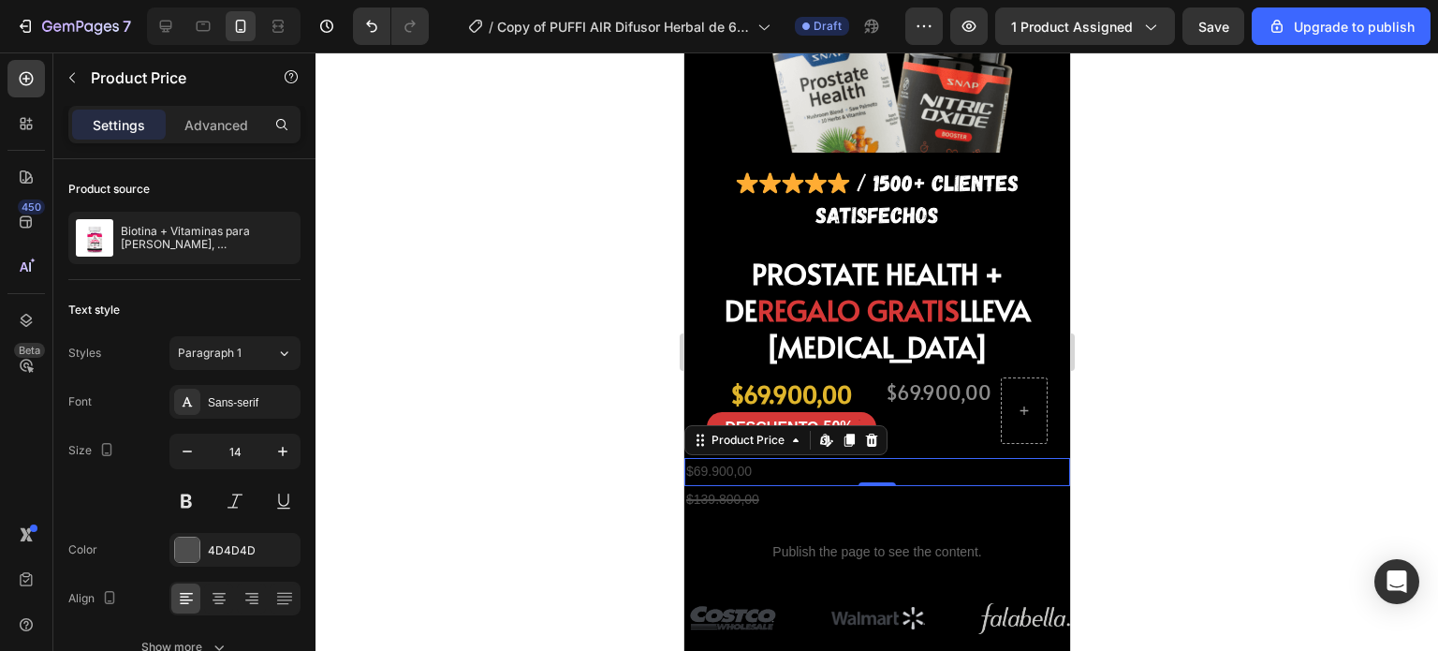
click at [1152, 436] on div at bounding box center [876, 351] width 1122 height 598
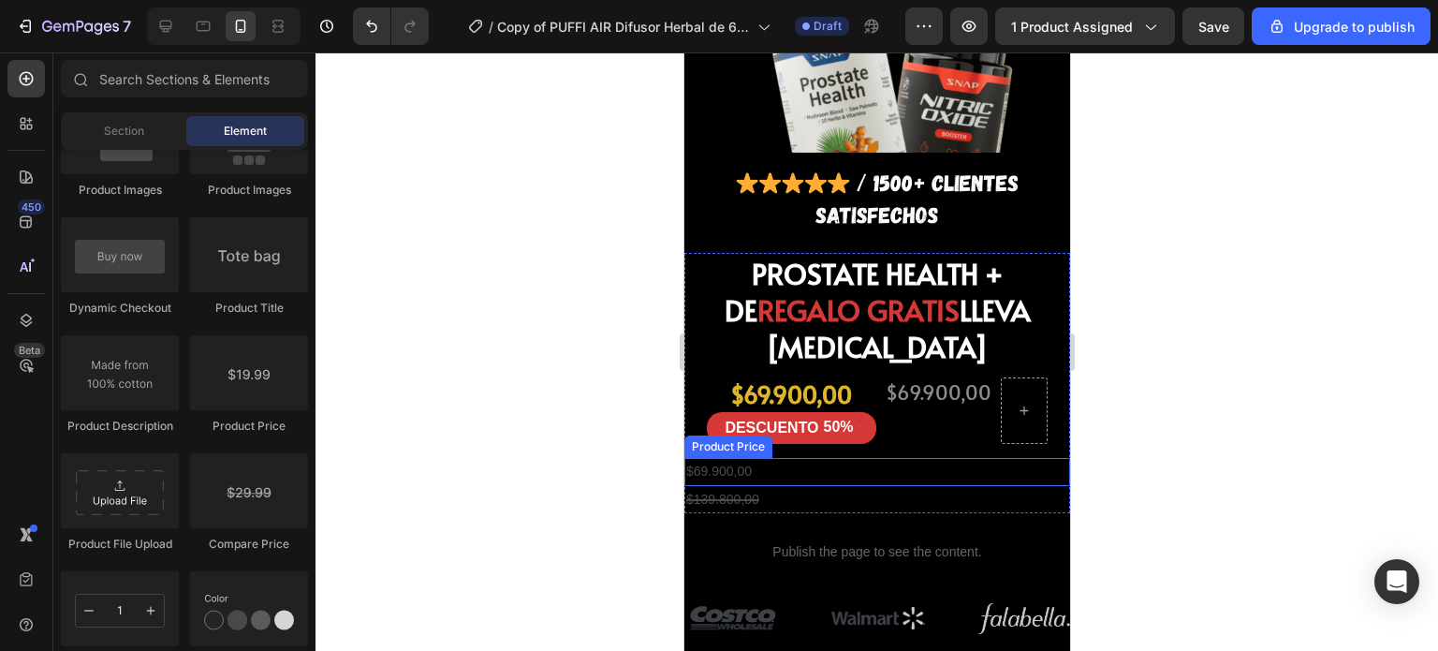
click at [761, 458] on div "$69.900,00" at bounding box center [876, 471] width 386 height 27
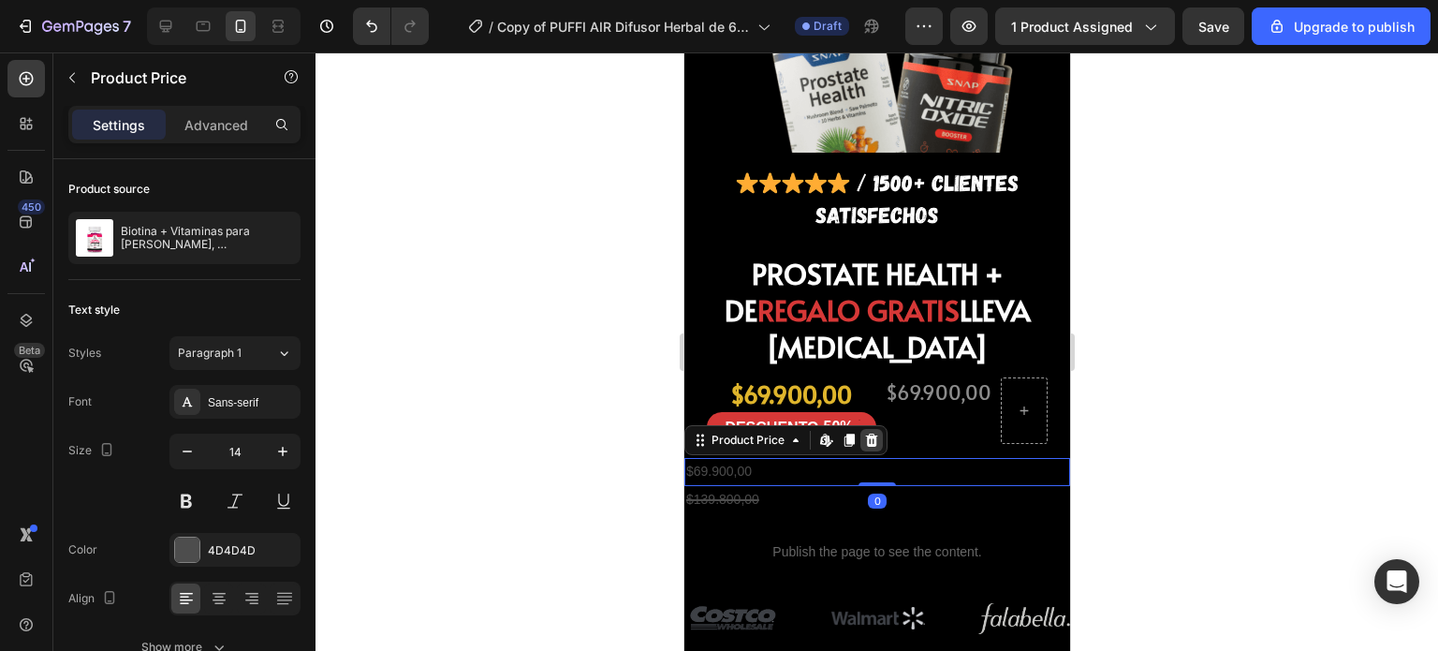
click at [866, 433] on icon at bounding box center [871, 439] width 12 height 13
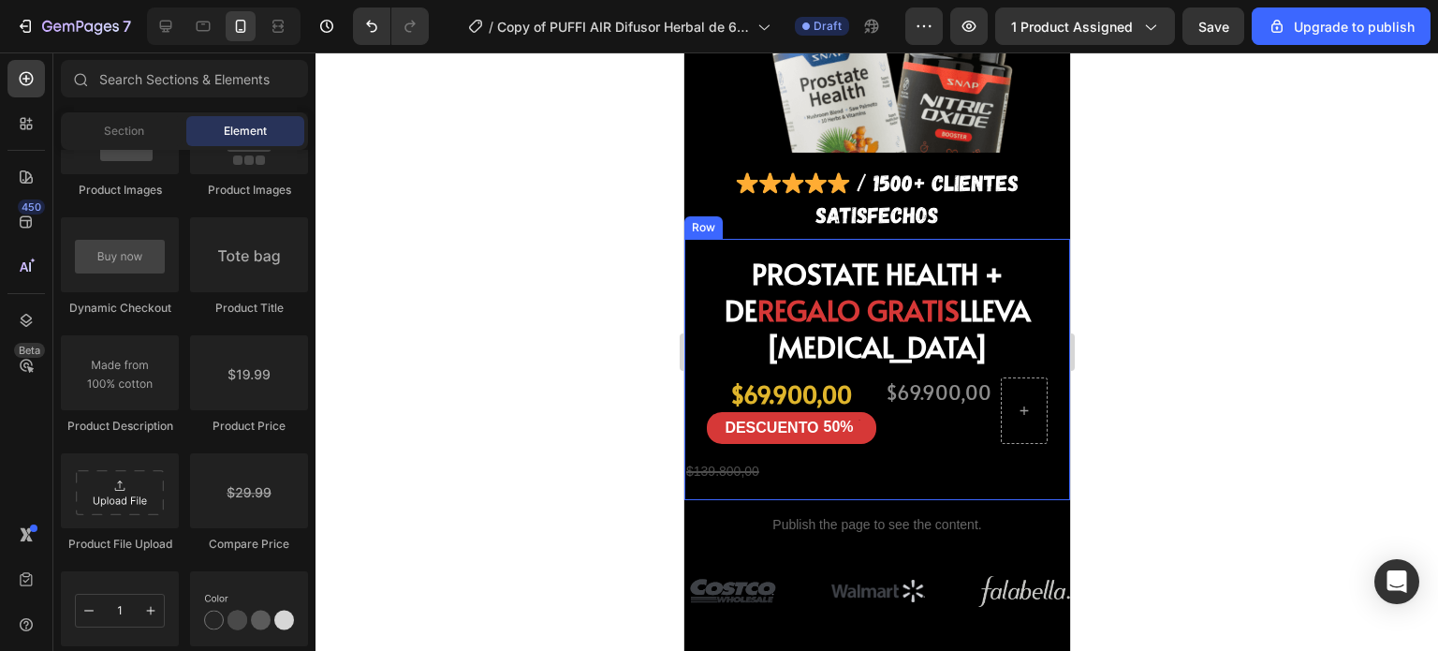
click at [807, 458] on div "$139.800,00" at bounding box center [876, 471] width 386 height 27
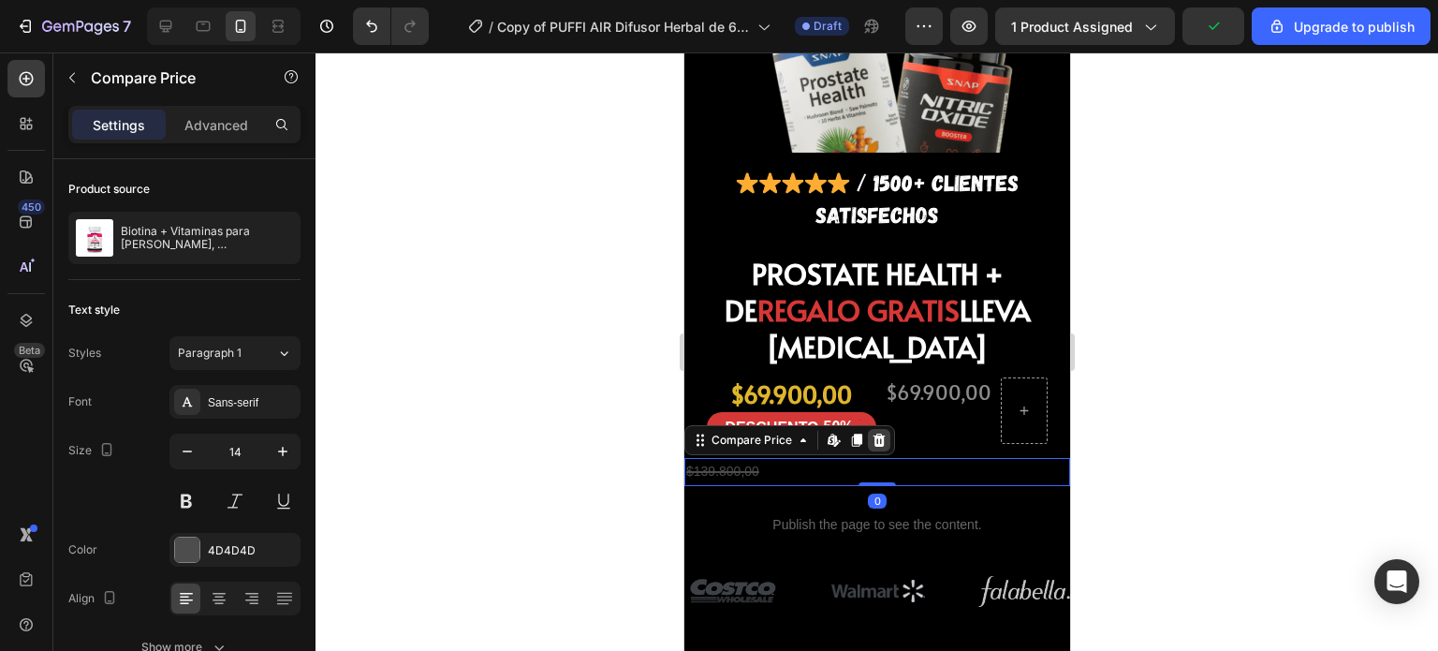
click at [873, 433] on icon at bounding box center [879, 439] width 12 height 13
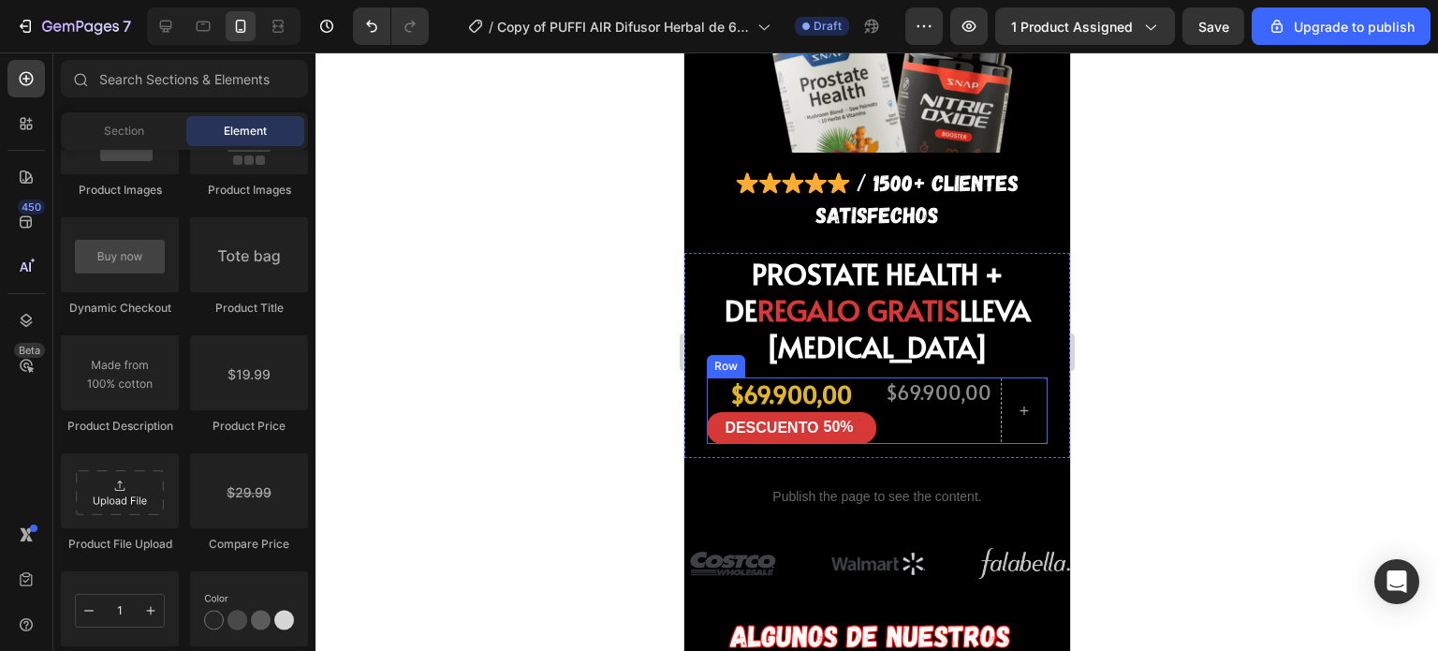
click at [904, 377] on div "$69.900,00 Product Price Product Price" at bounding box center [938, 410] width 110 height 66
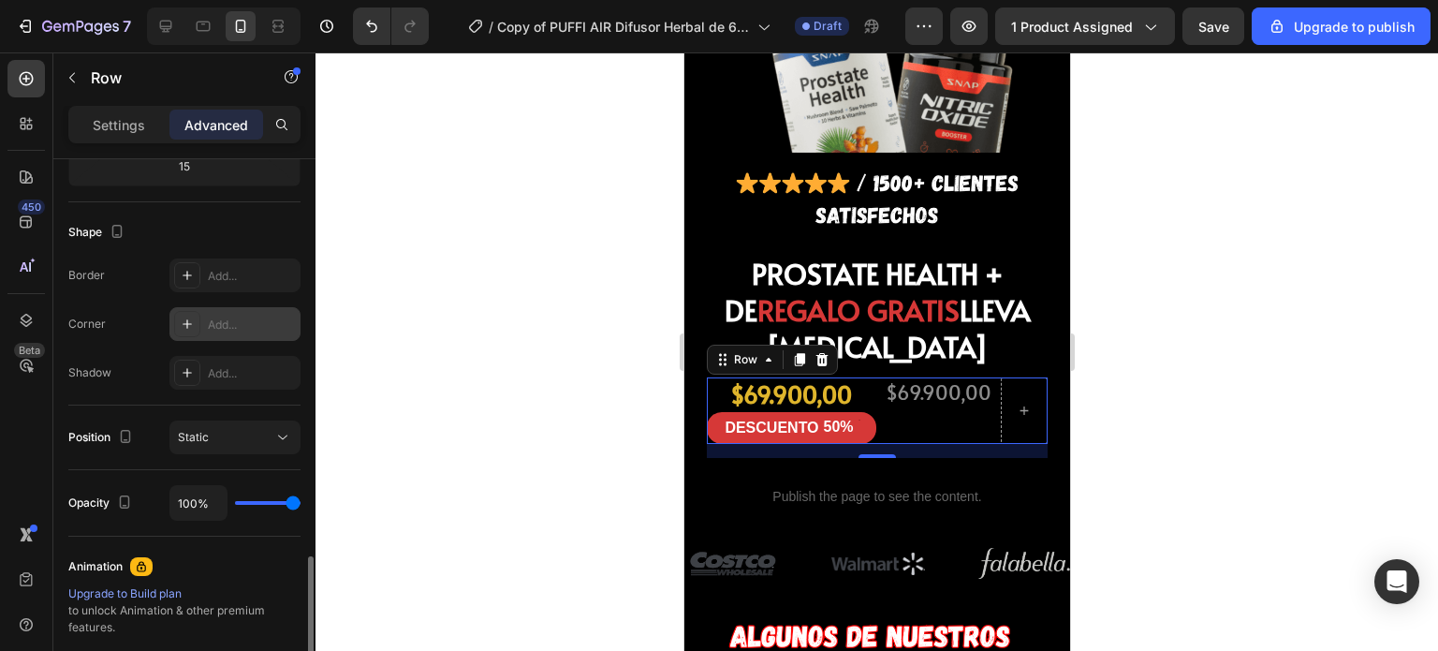
scroll to position [591, 0]
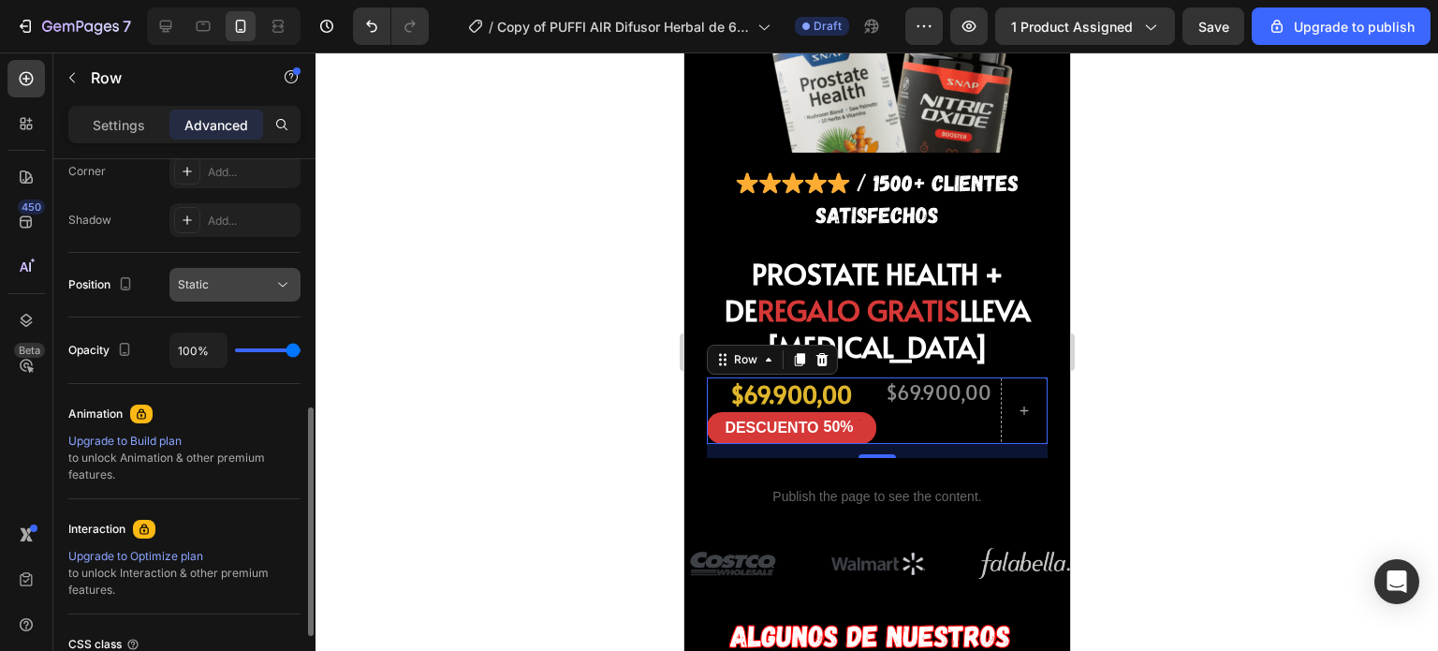
click at [247, 286] on div "Static" at bounding box center [225, 284] width 95 height 17
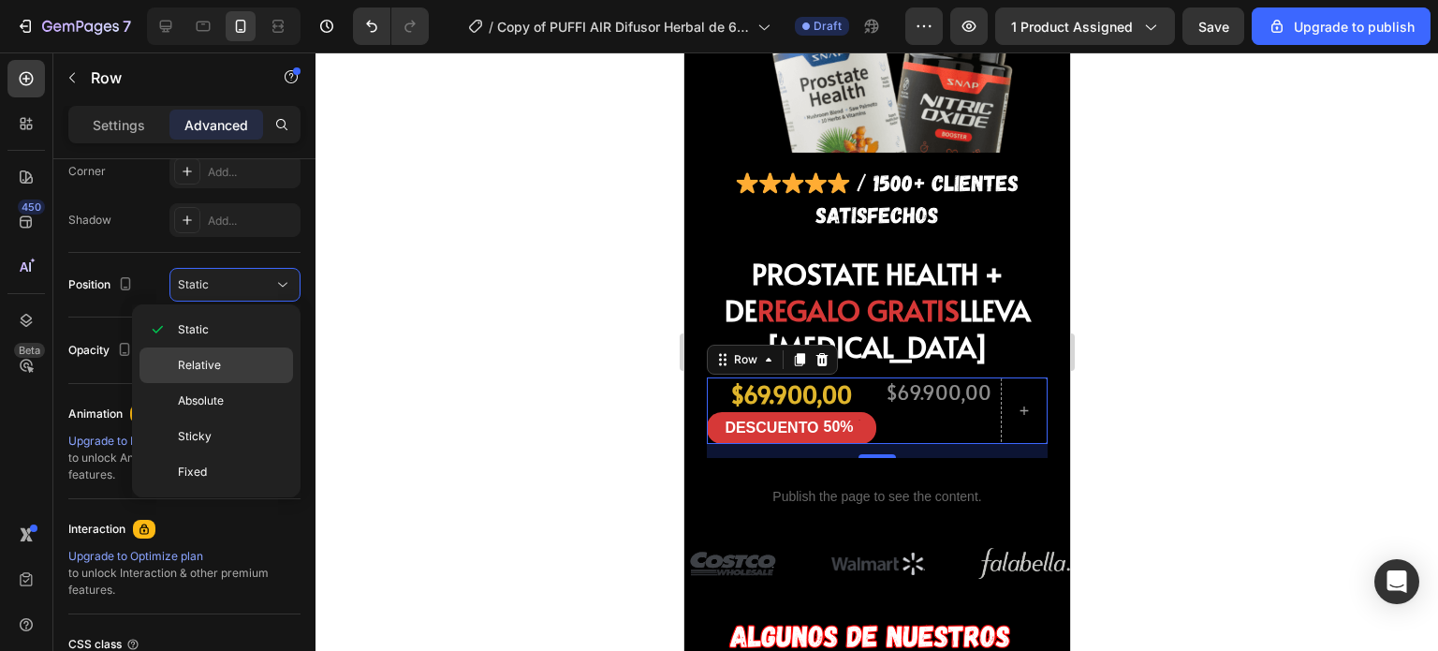
click at [211, 357] on span "Relative" at bounding box center [199, 365] width 43 height 17
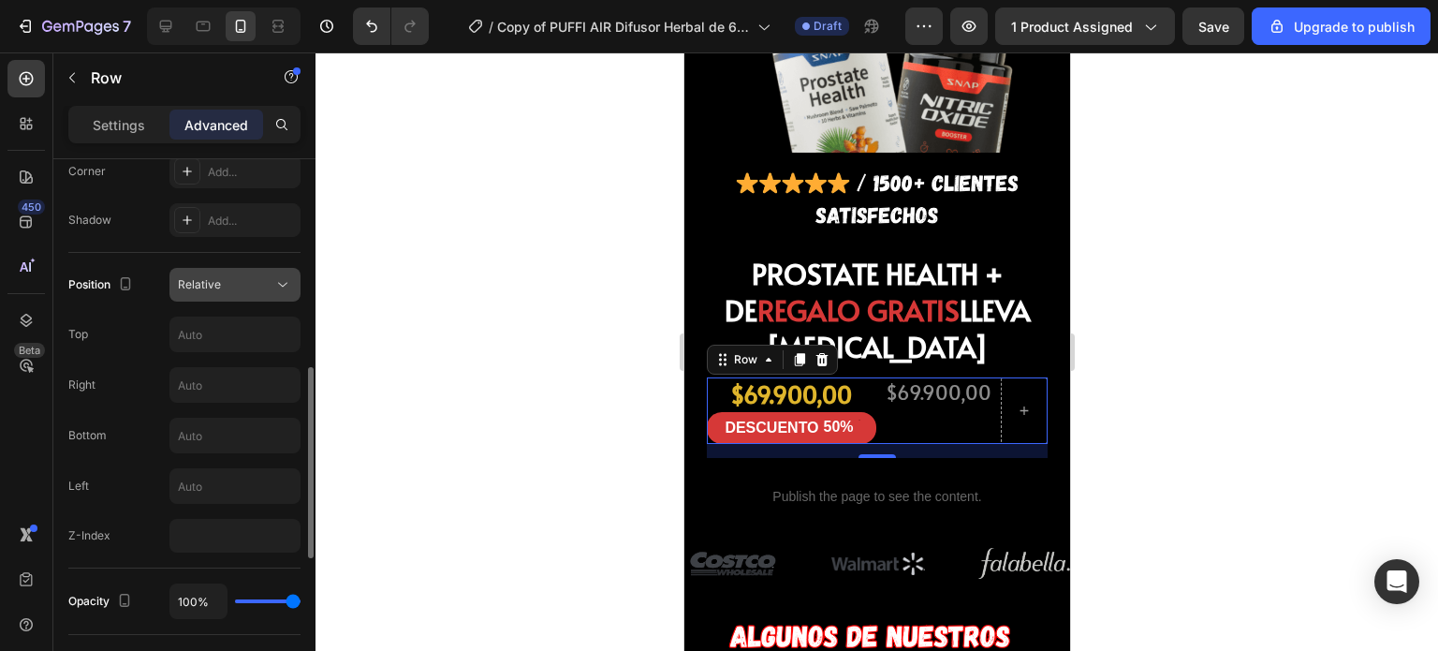
click at [240, 282] on div "Relative" at bounding box center [225, 284] width 95 height 17
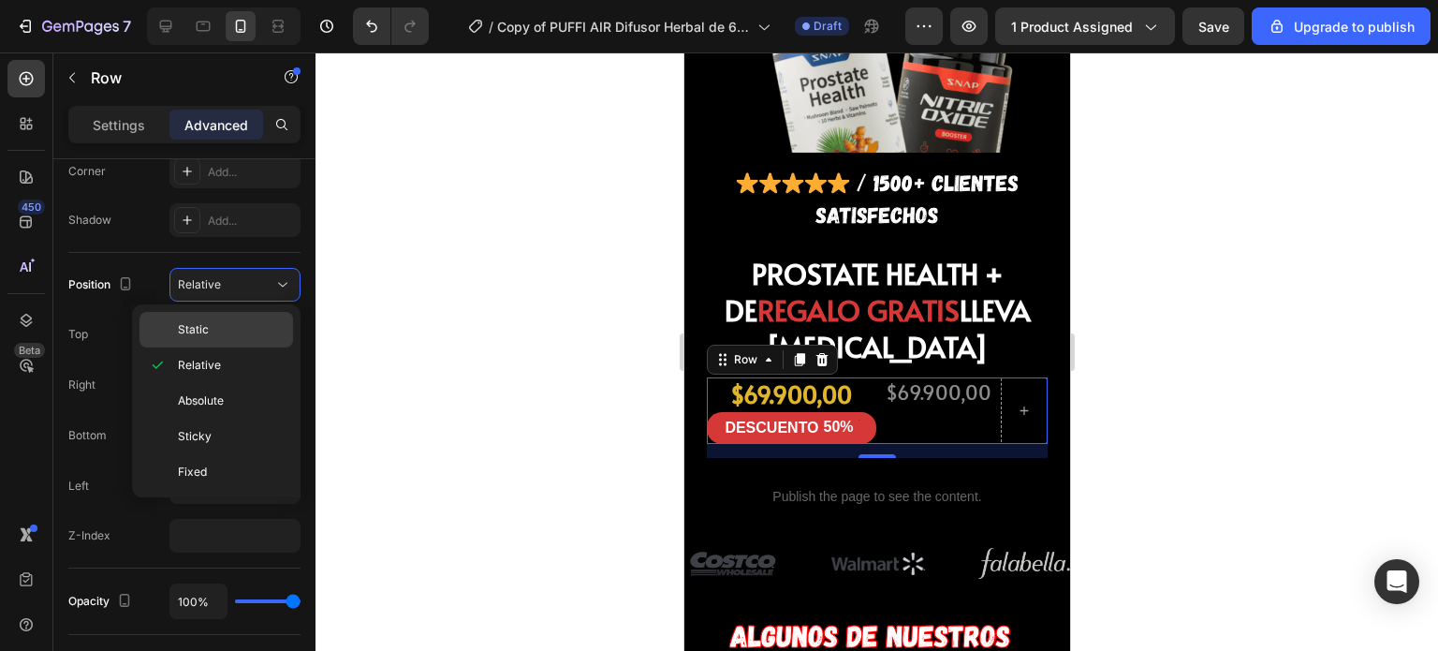
click at [212, 322] on p "Static" at bounding box center [231, 329] width 107 height 17
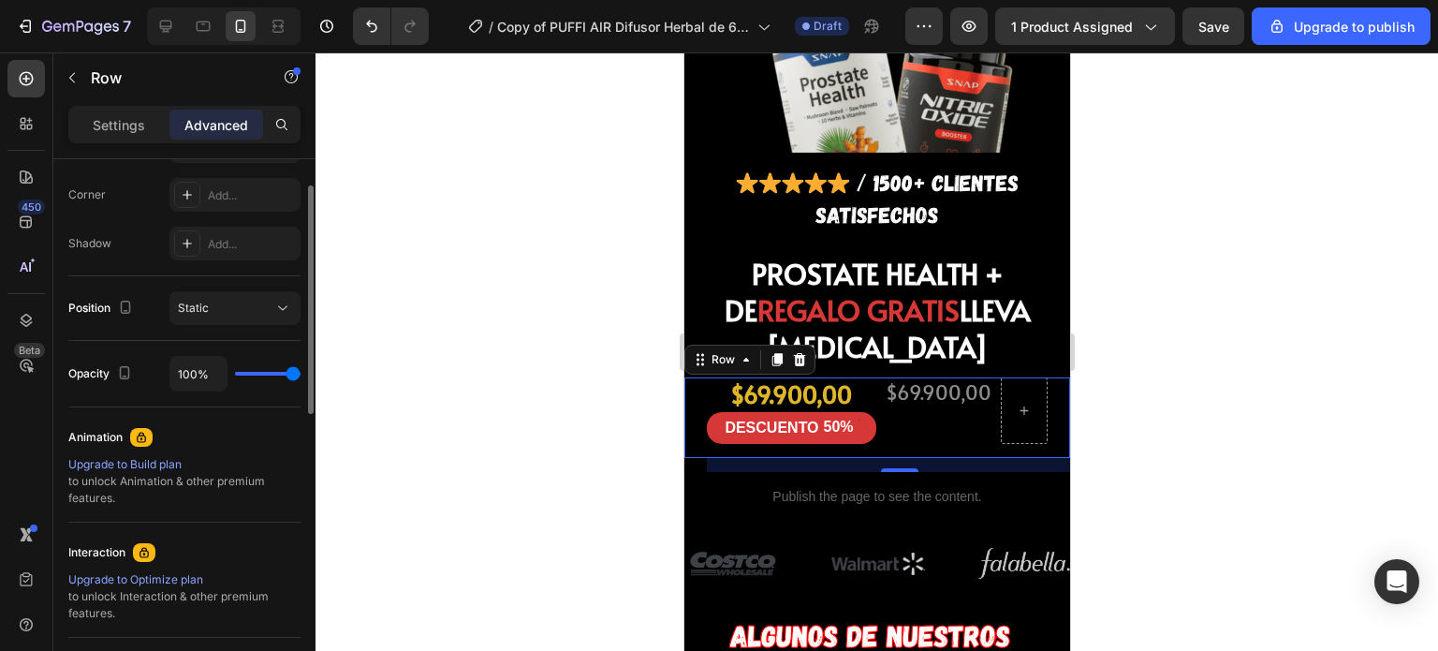
scroll to position [413, 0]
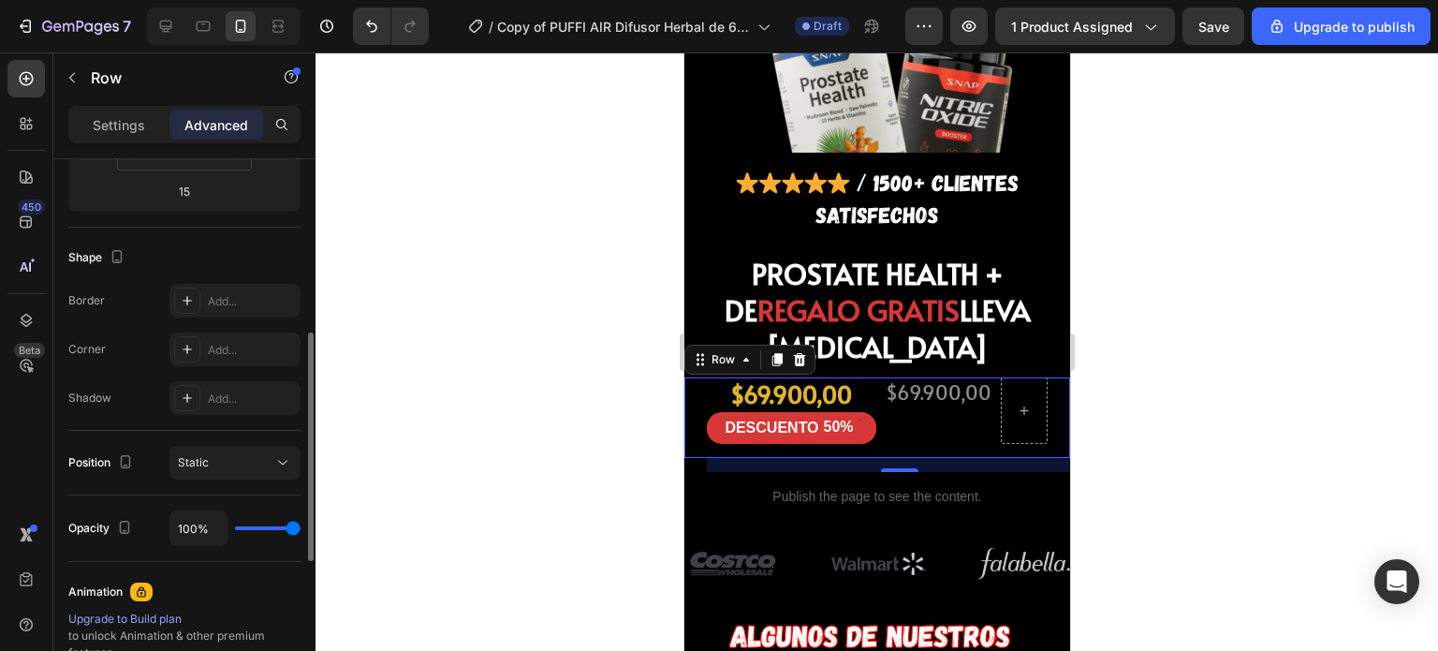
type input "79%"
type input "79"
type input "36%"
type input "36"
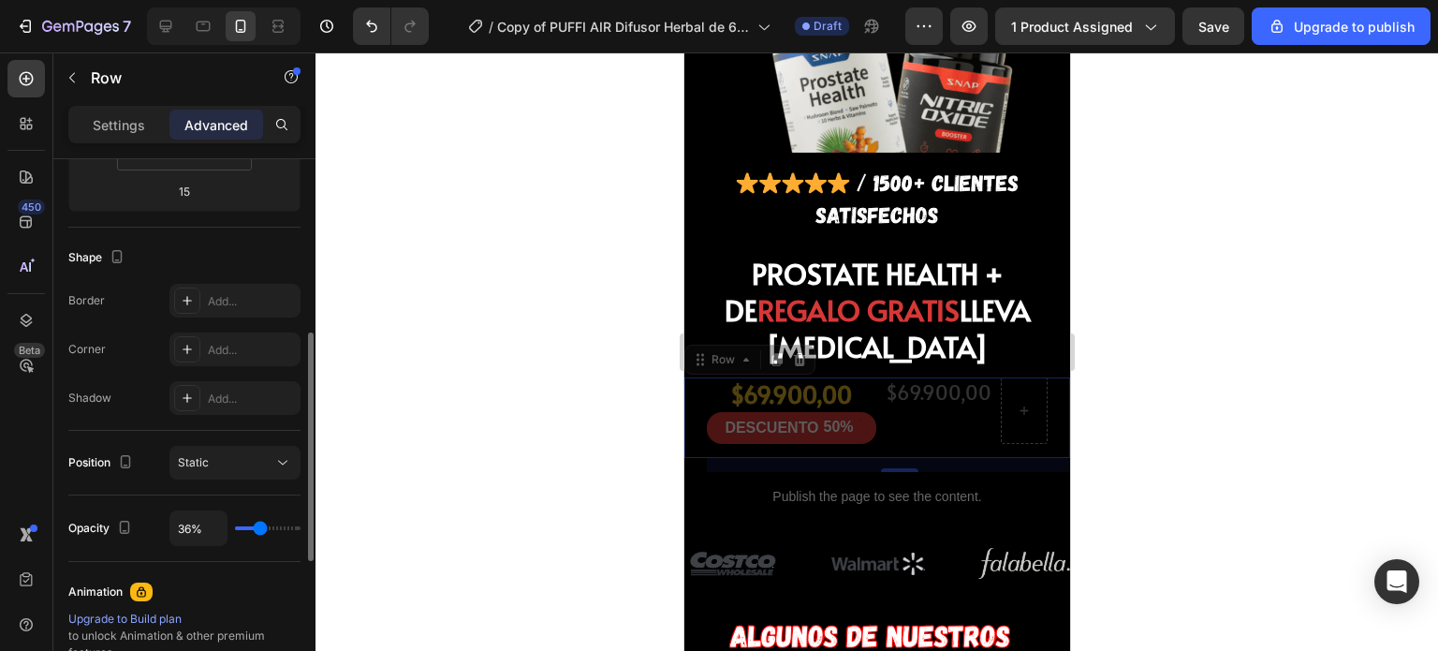
type input "23%"
type input "23"
type input "27%"
type input "27"
type input "34%"
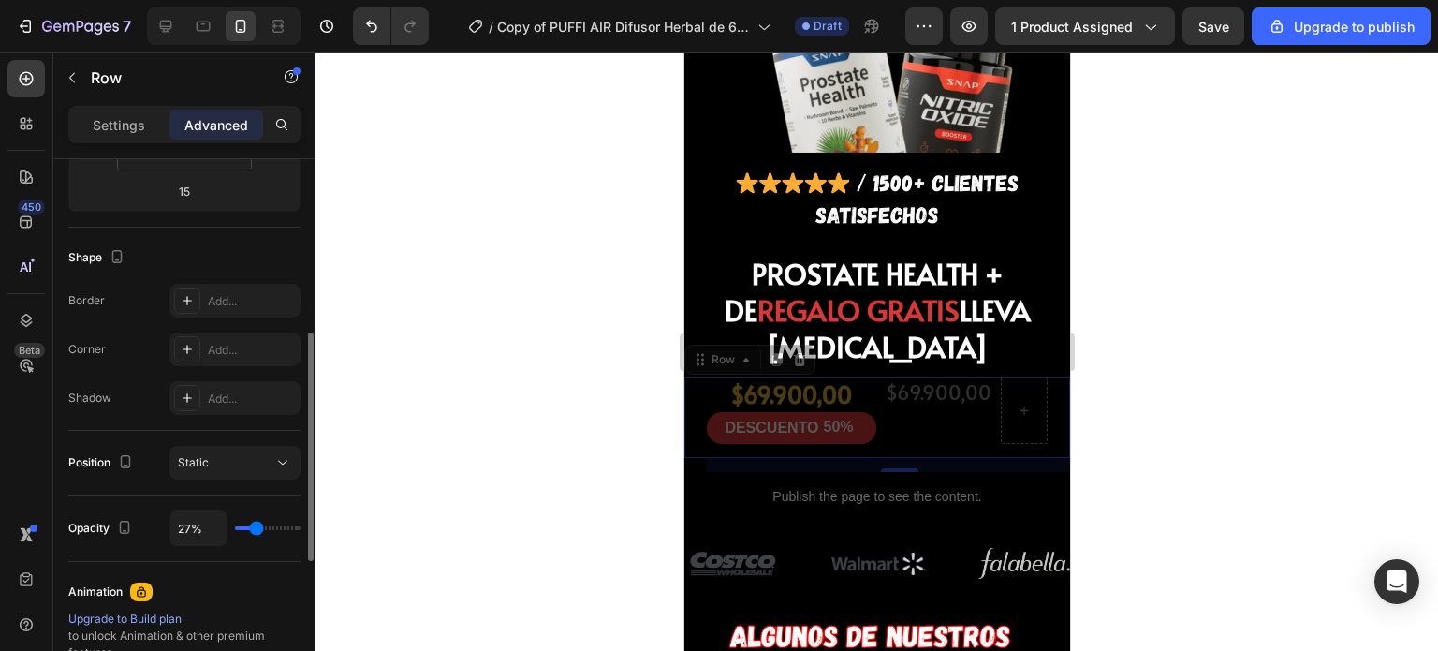
type input "34"
type input "36%"
type input "36"
type input "37%"
type input "37"
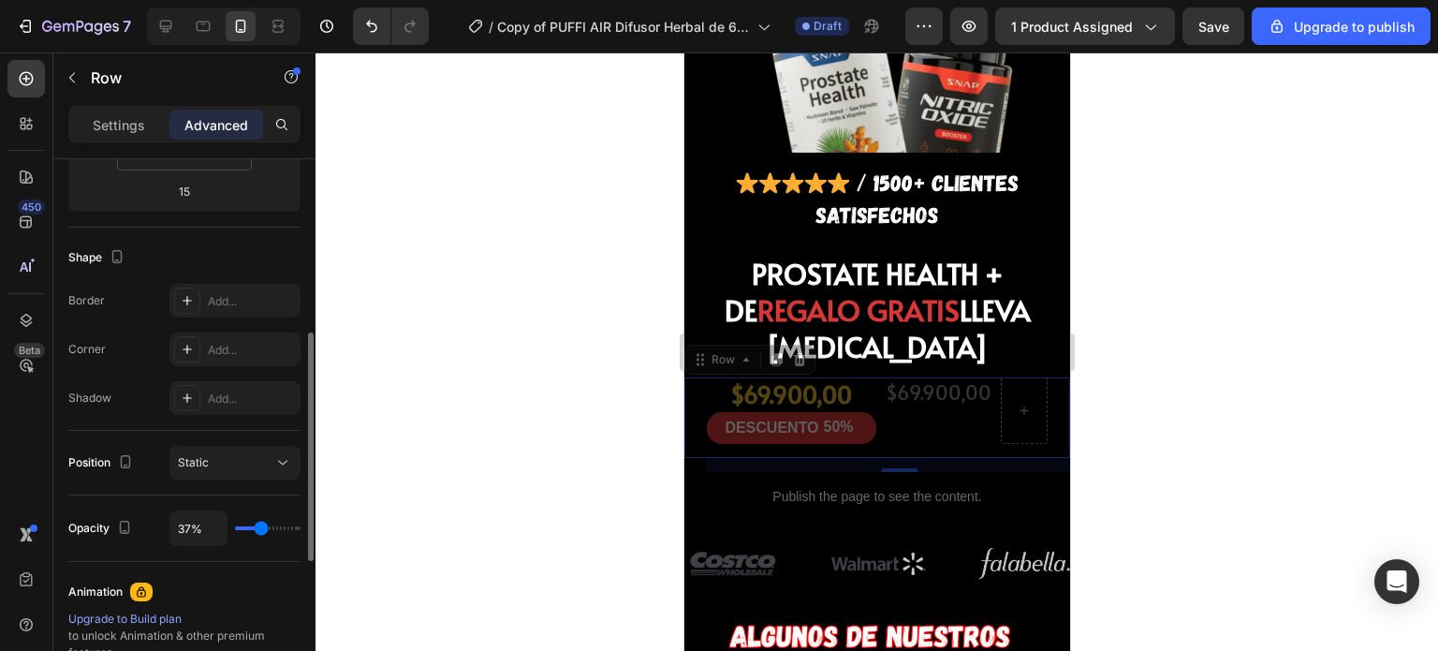
type input "39%"
type input "39"
type input "42%"
type input "42"
type input "43%"
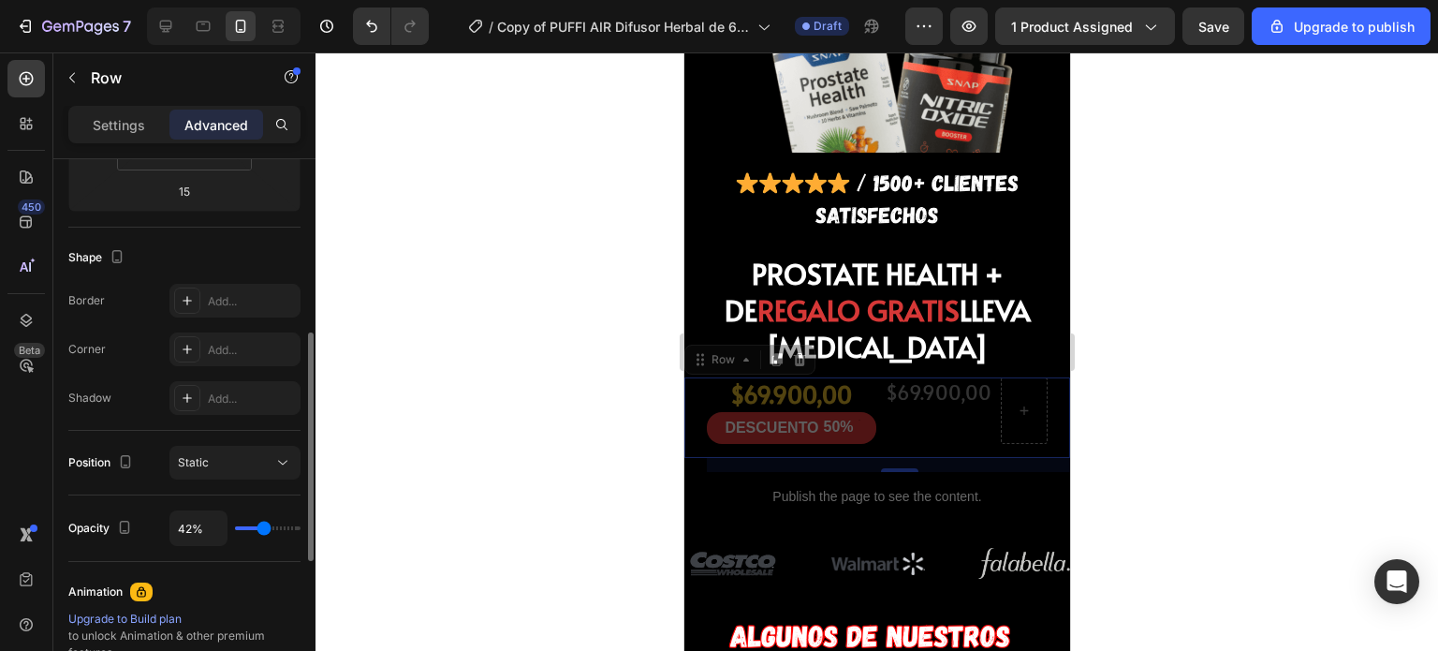
type input "43"
type input "45%"
type input "45"
type input "46%"
type input "46"
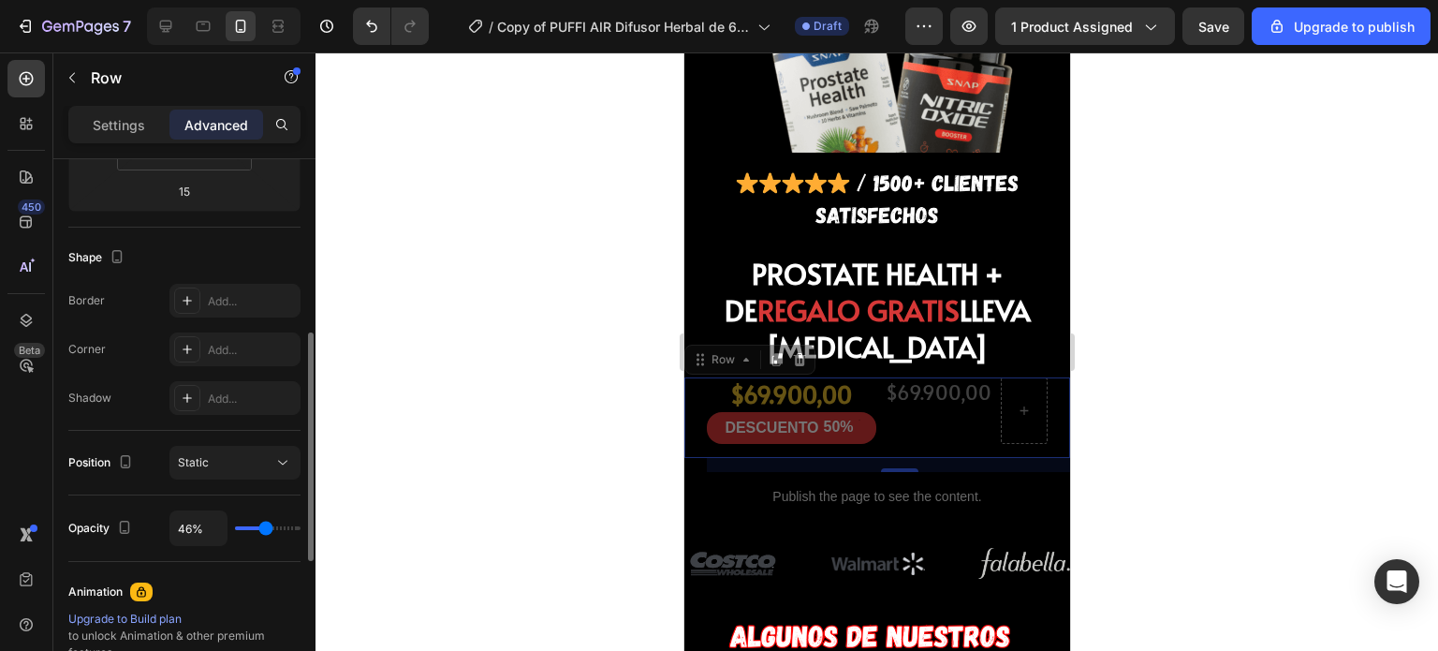
type input "49%"
type input "49"
type input "79%"
type input "79"
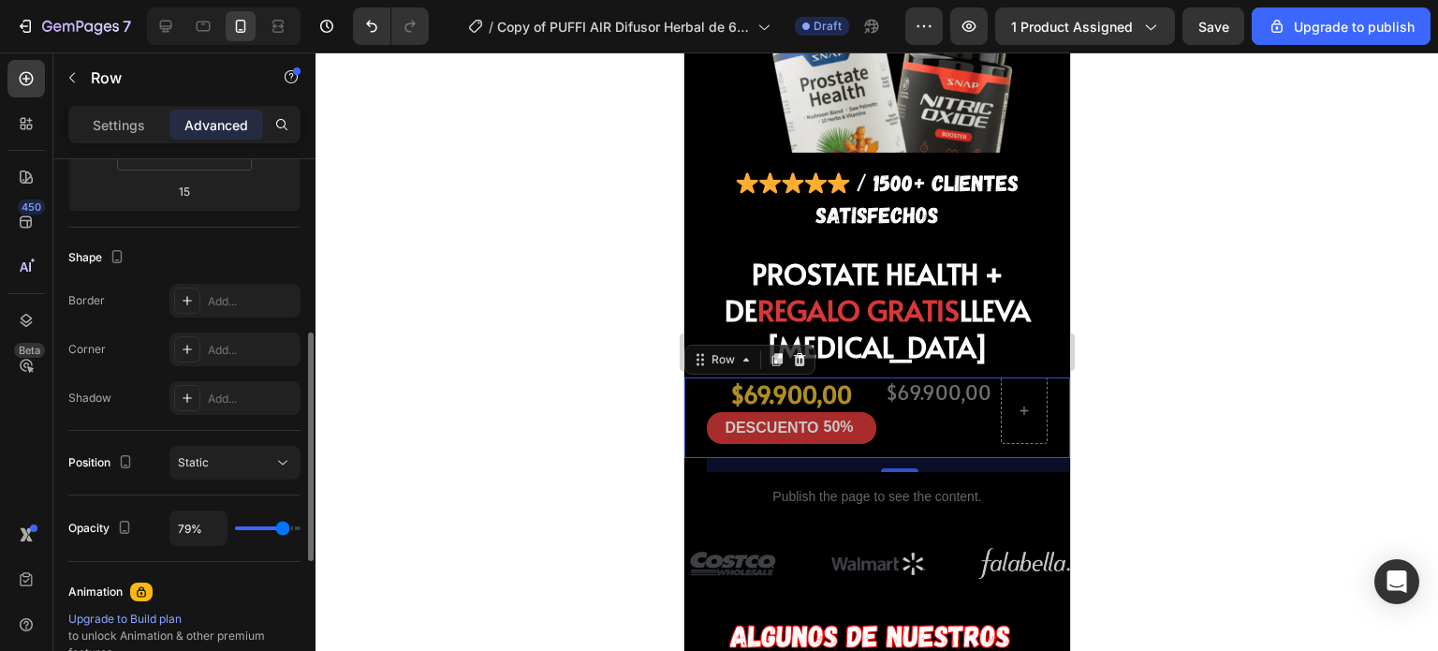
type input "82%"
type input "82"
type input "86%"
type input "86"
type input "98%"
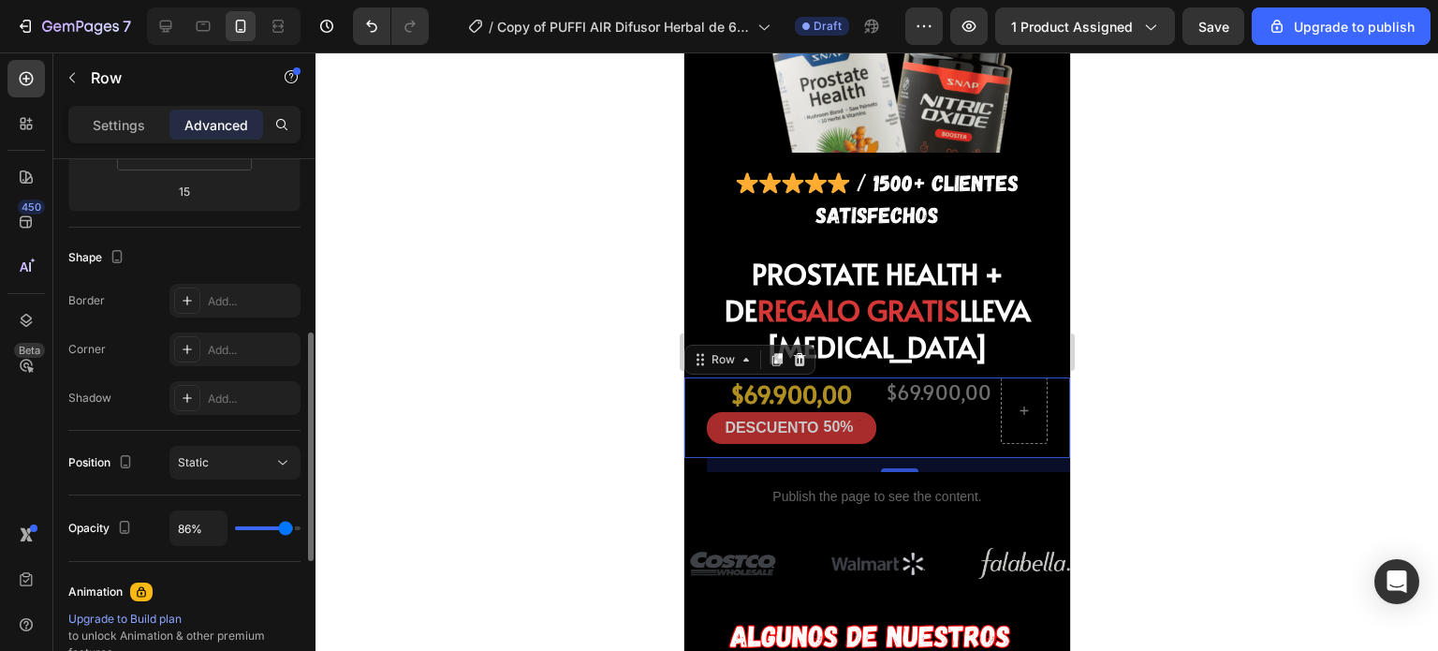
type input "98"
type input "100%"
type input "100"
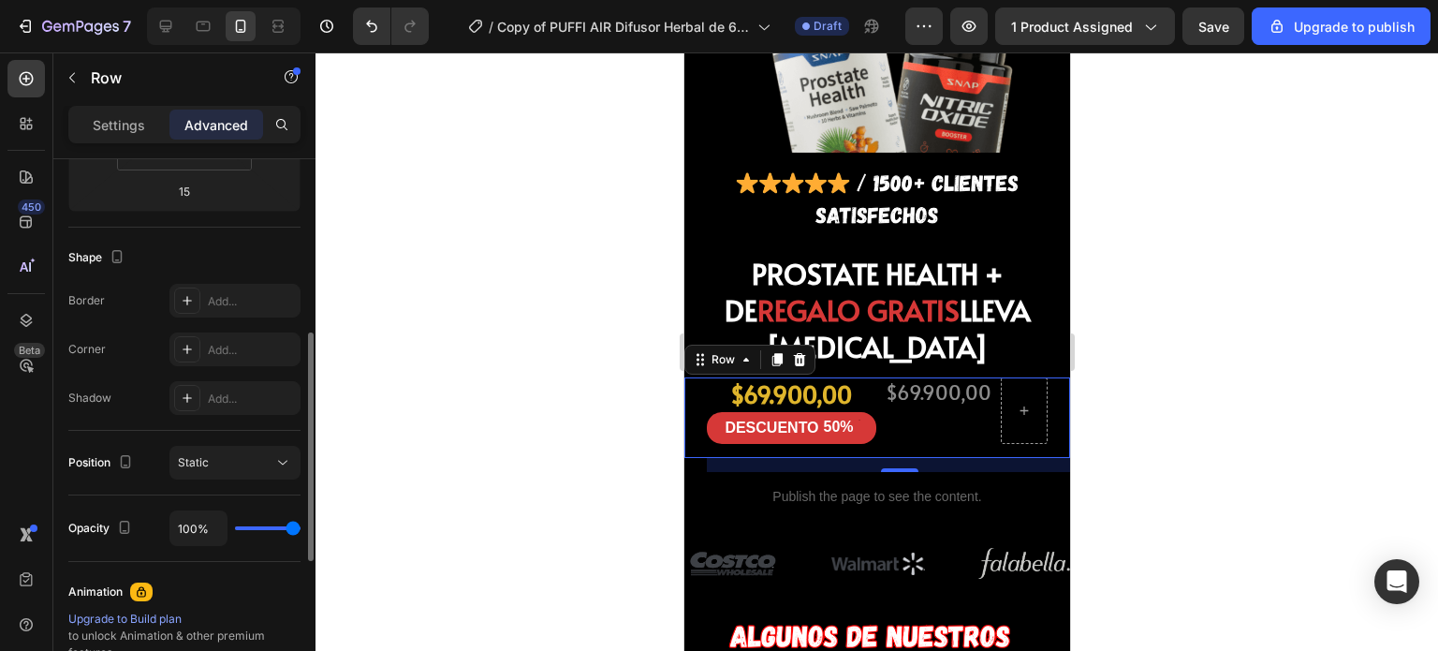
drag, startPoint x: 286, startPoint y: 526, endPoint x: 333, endPoint y: 531, distance: 48.0
click at [301, 530] on input "range" at bounding box center [268, 528] width 66 height 4
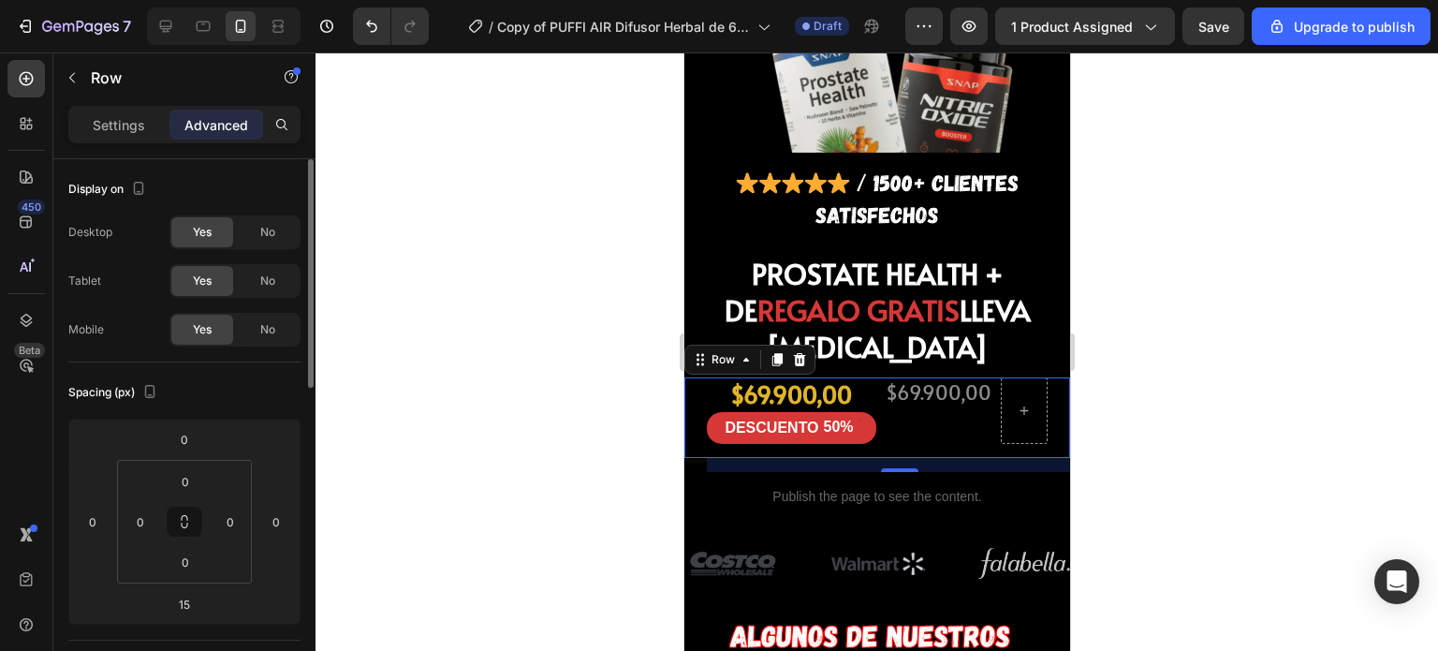
scroll to position [0, 0]
click at [124, 124] on p "Settings" at bounding box center [119, 125] width 52 height 20
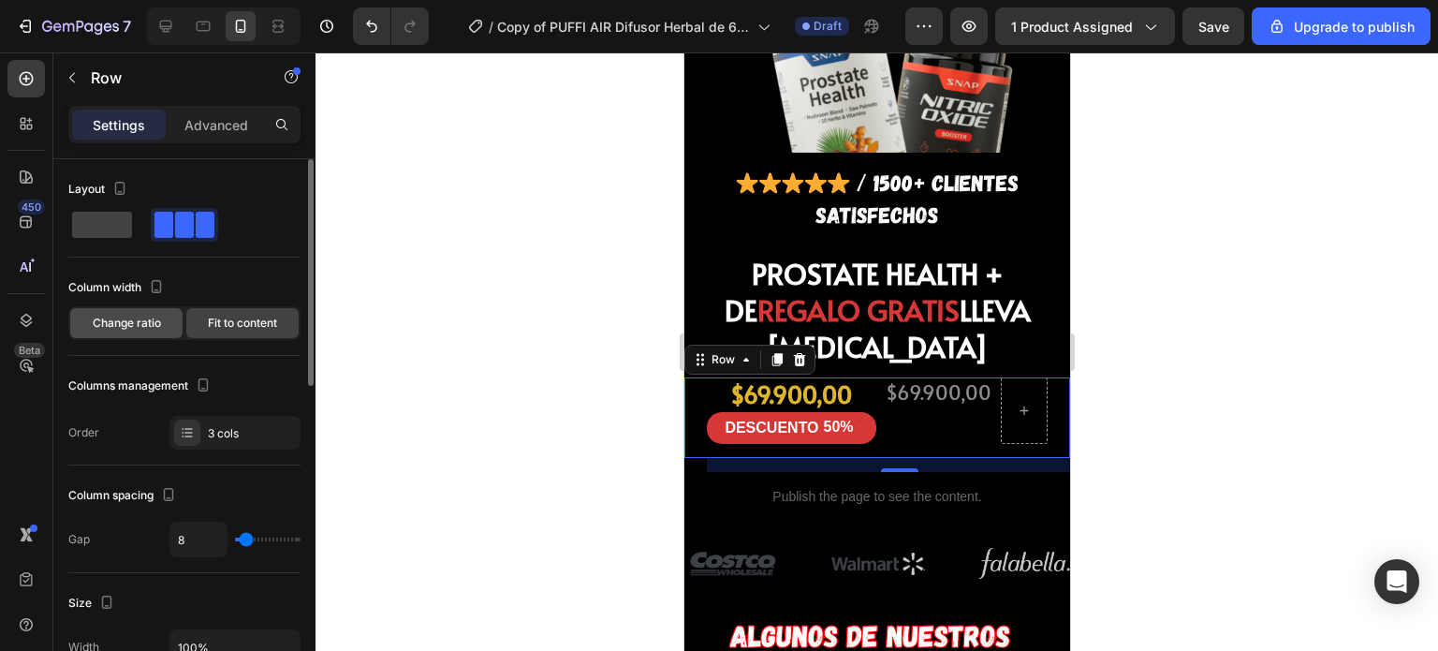
click at [146, 332] on div "Change ratio" at bounding box center [126, 323] width 112 height 30
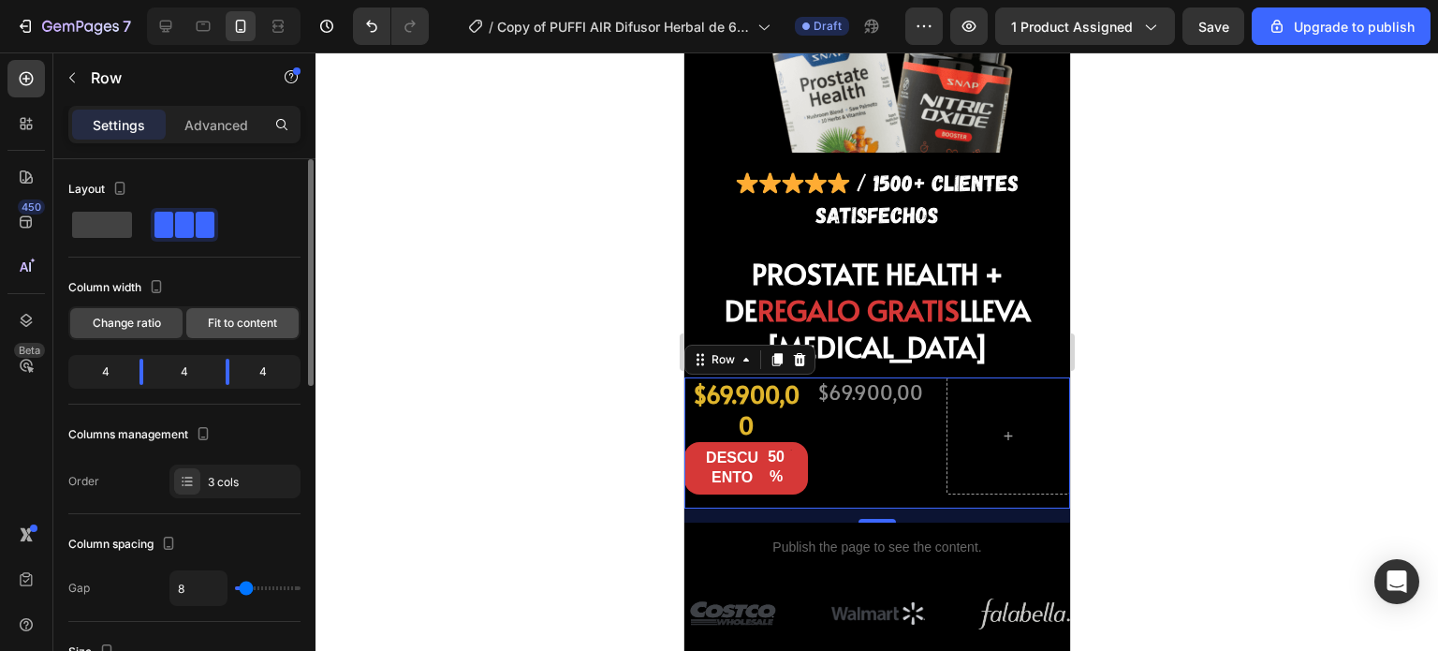
click at [216, 325] on span "Fit to content" at bounding box center [242, 323] width 69 height 17
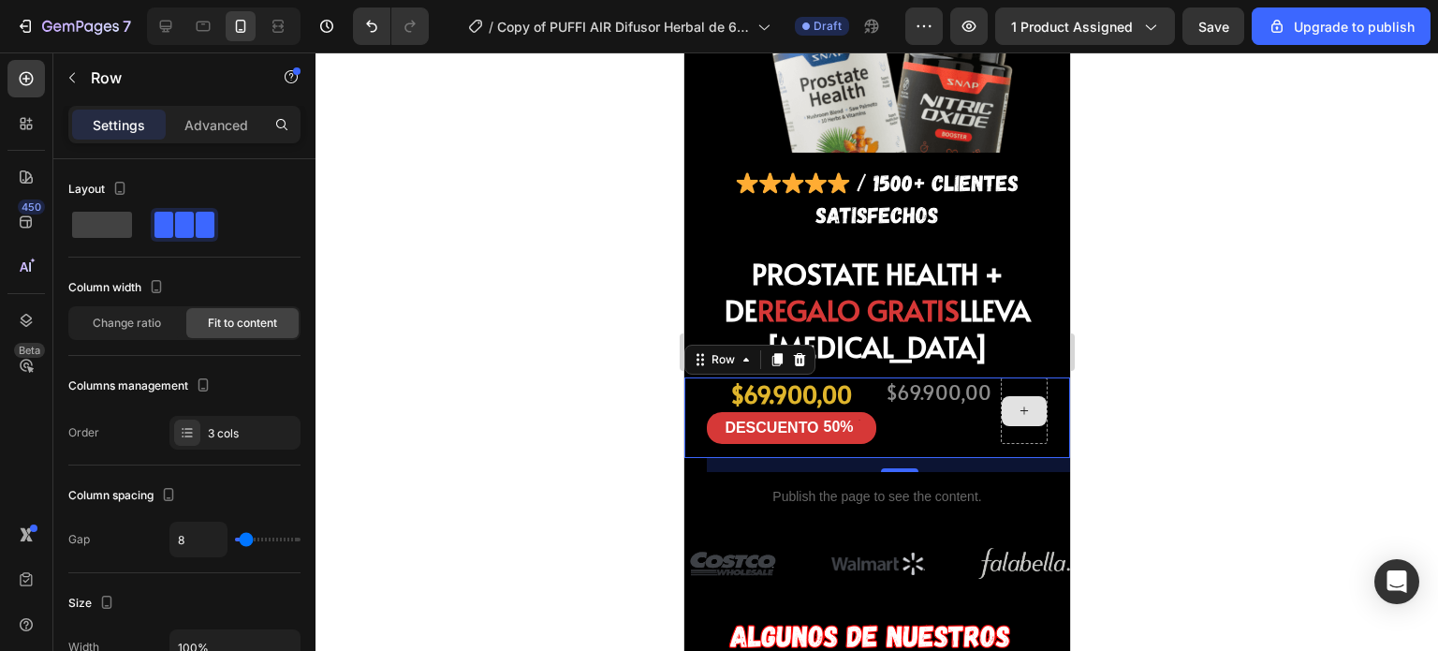
click at [1001, 396] on div at bounding box center [1023, 411] width 45 height 30
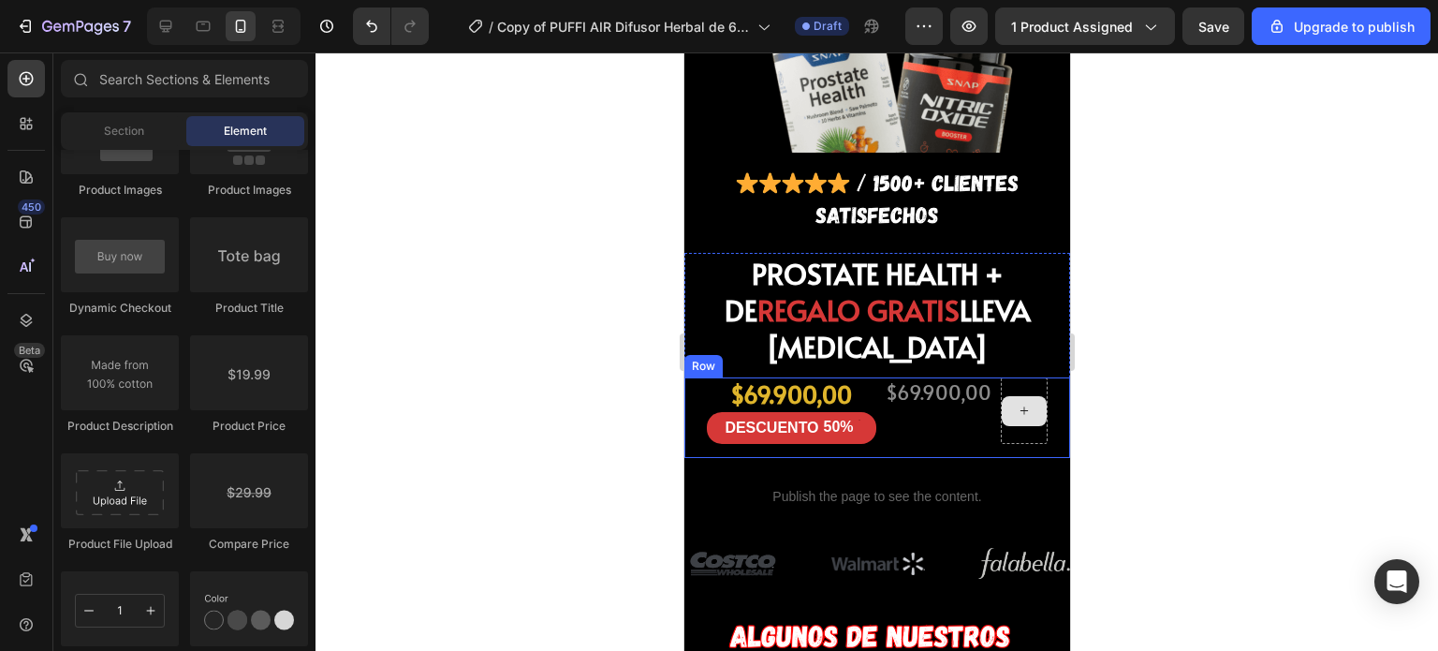
click at [1020, 403] on icon at bounding box center [1023, 411] width 15 height 16
click at [1016, 403] on icon at bounding box center [1023, 411] width 15 height 16
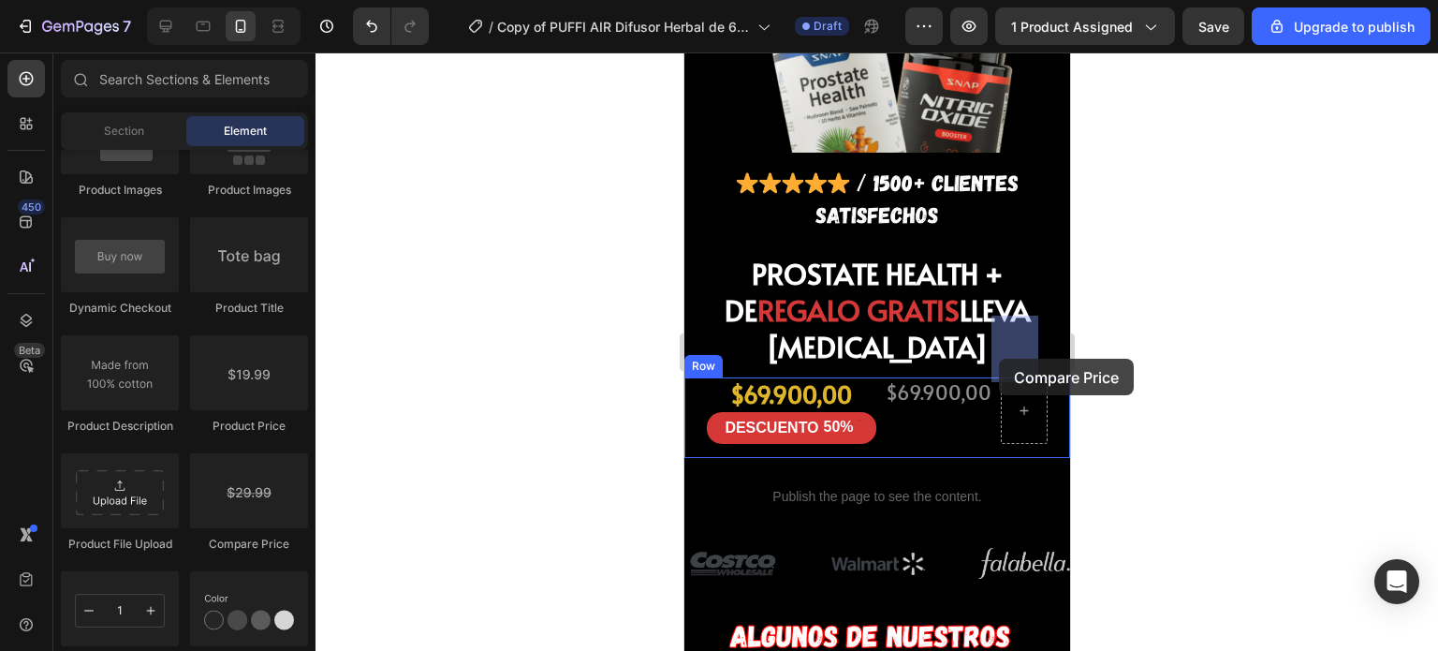
drag, startPoint x: 927, startPoint y: 546, endPoint x: 999, endPoint y: 359, distance: 200.6
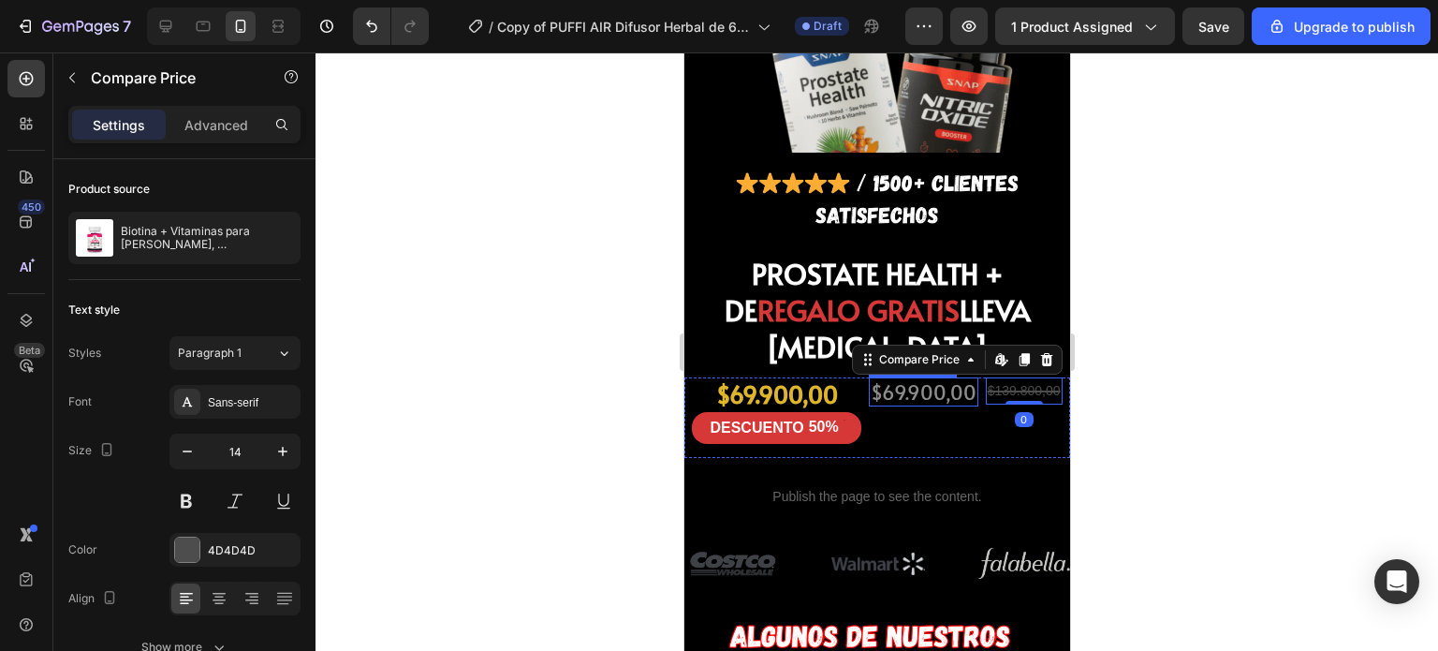
click at [908, 377] on div "$69.900,00" at bounding box center [923, 391] width 110 height 29
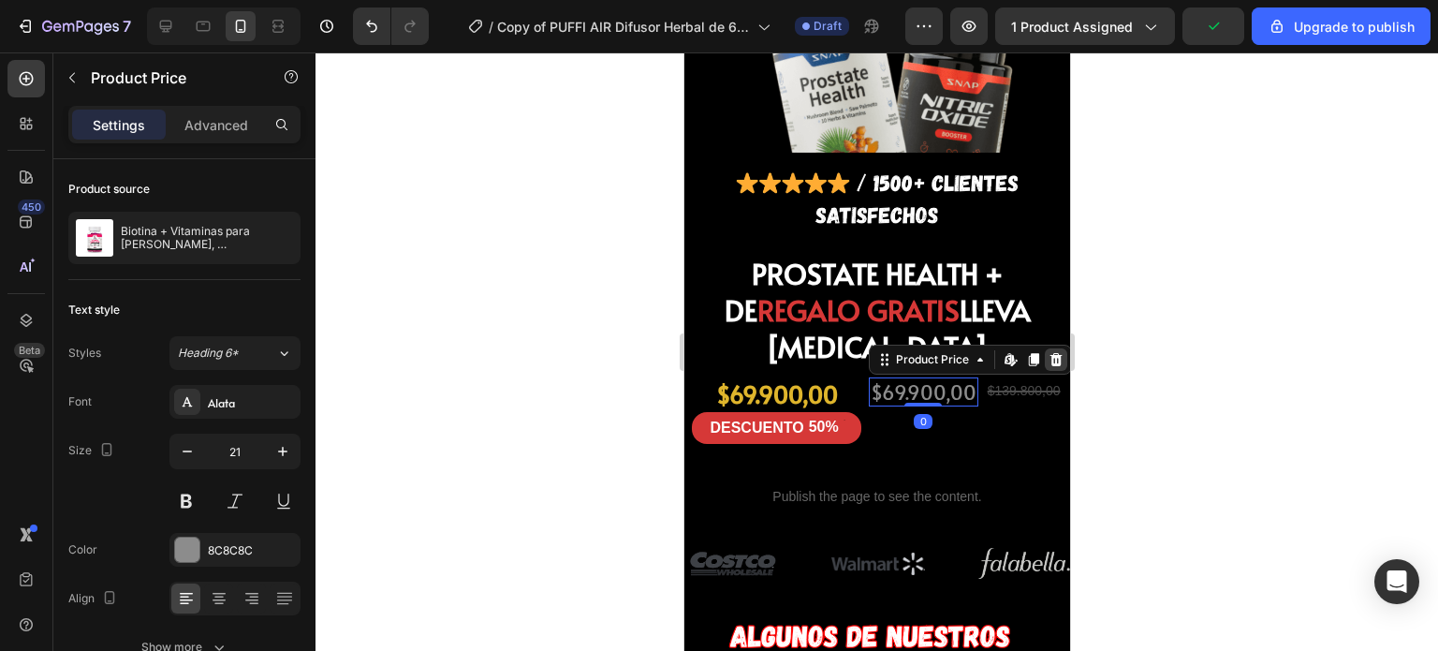
click at [1048, 352] on icon at bounding box center [1055, 359] width 15 height 15
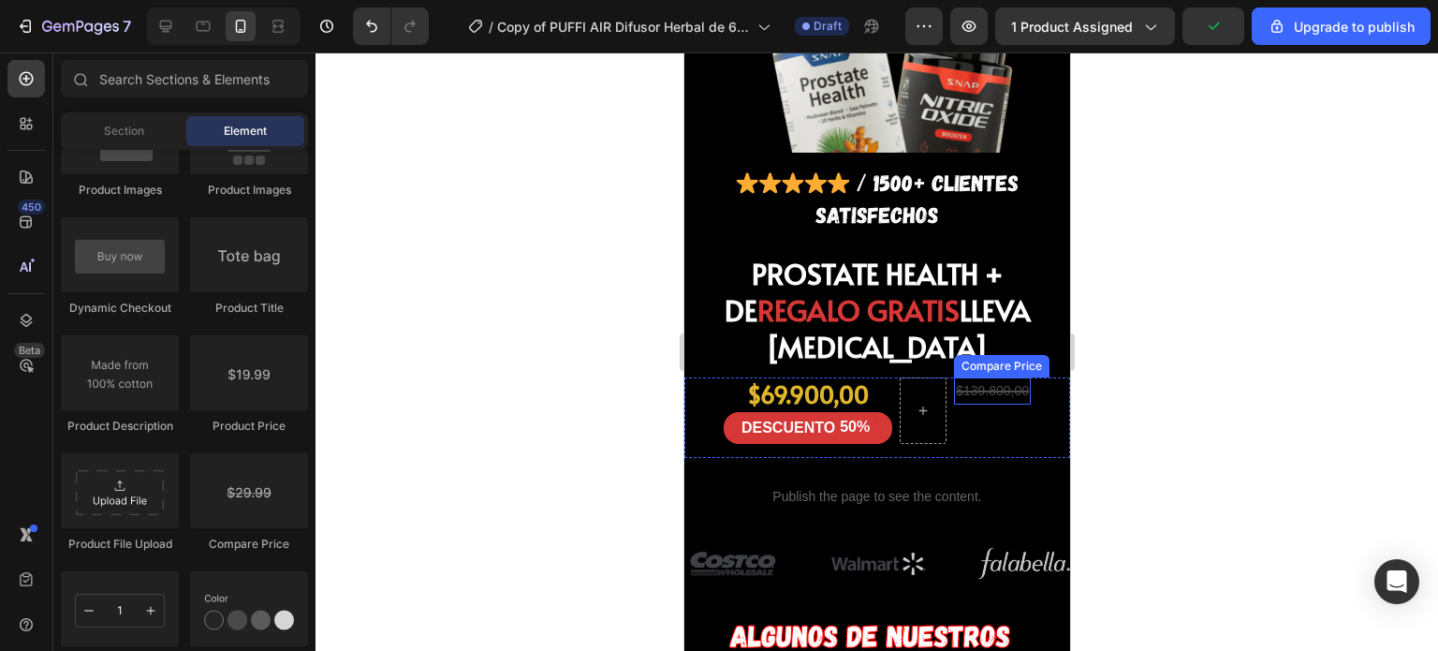
click at [971, 377] on div "$139.800,00" at bounding box center [991, 390] width 77 height 27
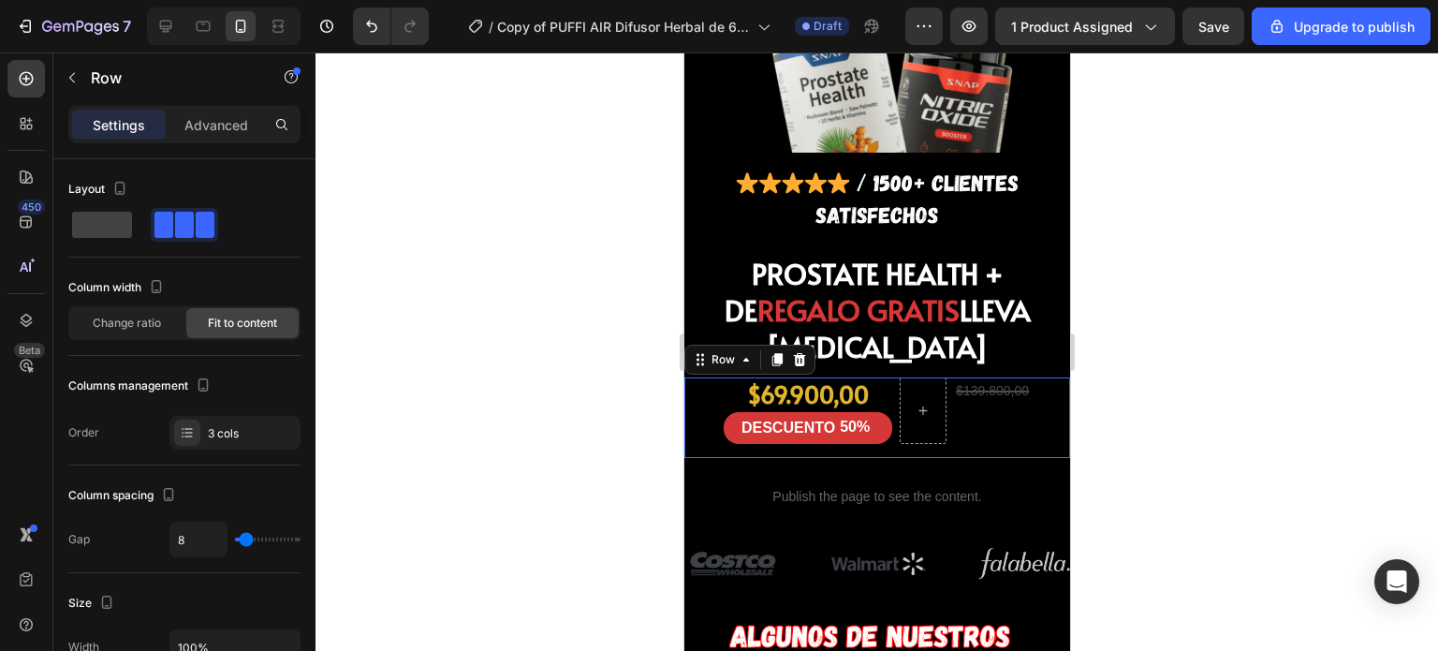
click at [978, 377] on div "$139.800,00" at bounding box center [991, 390] width 77 height 27
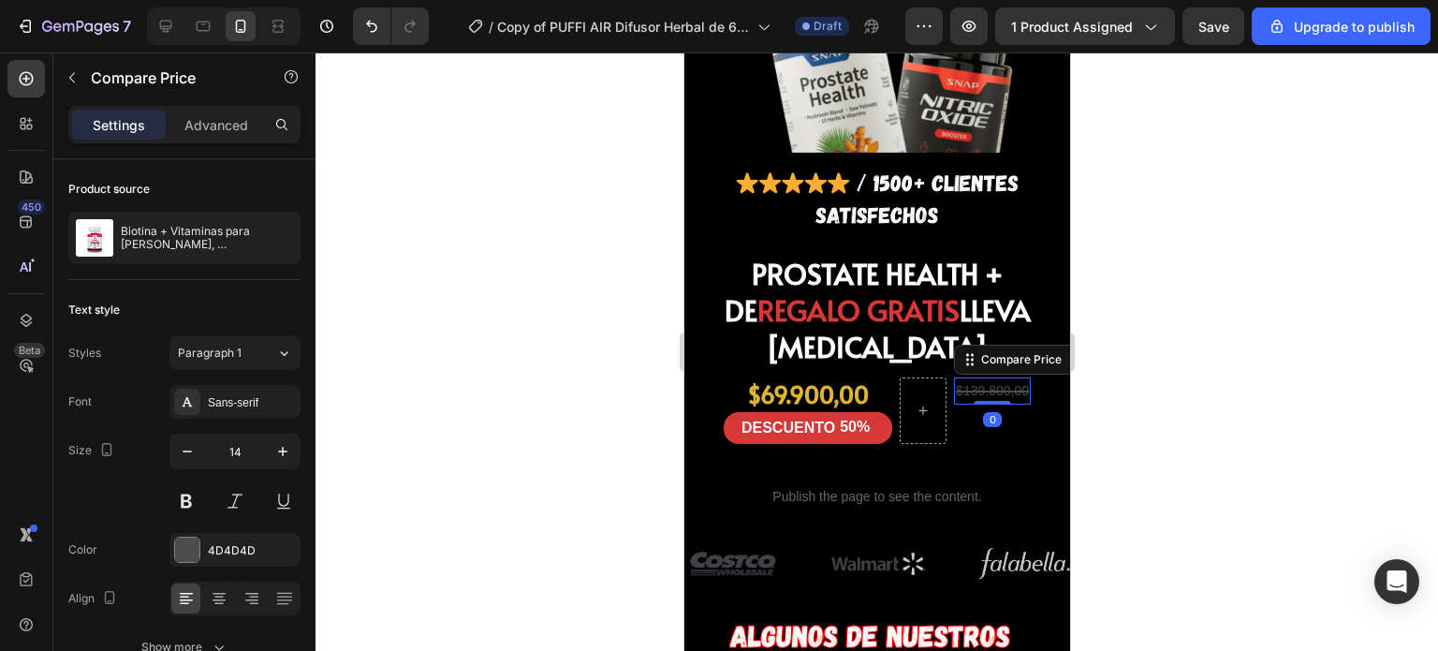
click at [972, 377] on div "$139.800,00" at bounding box center [991, 390] width 77 height 27
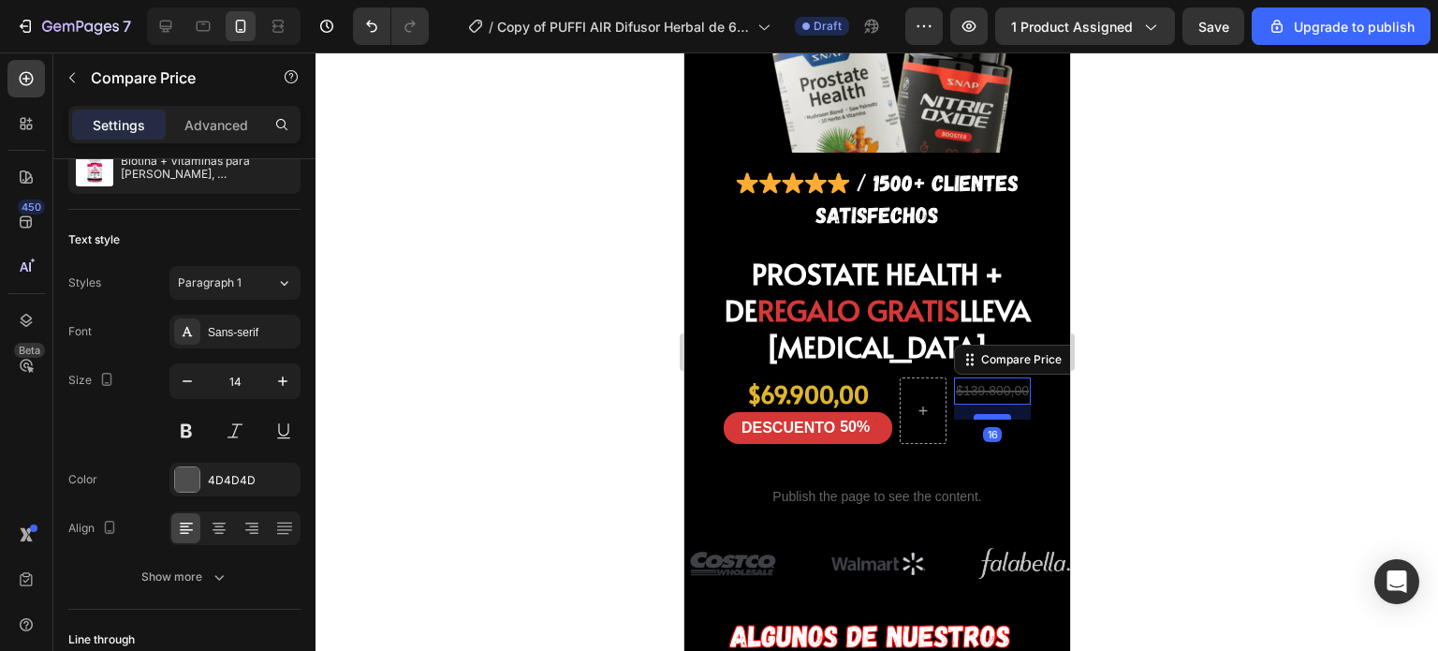
drag, startPoint x: 987, startPoint y: 340, endPoint x: 987, endPoint y: 355, distance: 15.0
click at [987, 414] on div at bounding box center [991, 417] width 37 height 6
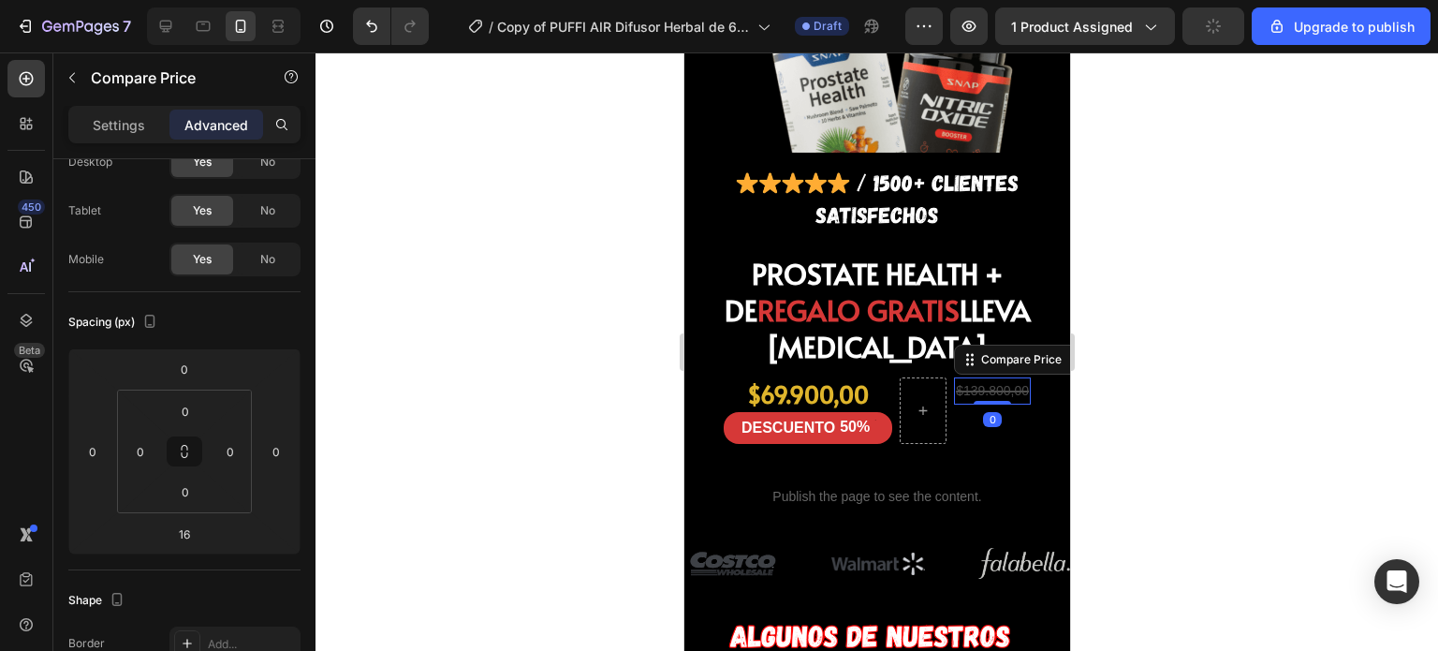
drag, startPoint x: 971, startPoint y: 354, endPoint x: 1001, endPoint y: 336, distance: 34.8
click at [1001, 377] on div "$139.800,00 Compare Price Edit content in Shopify 0 Compare Price Edit content …" at bounding box center [991, 390] width 77 height 27
type input "0"
click at [979, 377] on div "$139.800,00" at bounding box center [991, 390] width 77 height 27
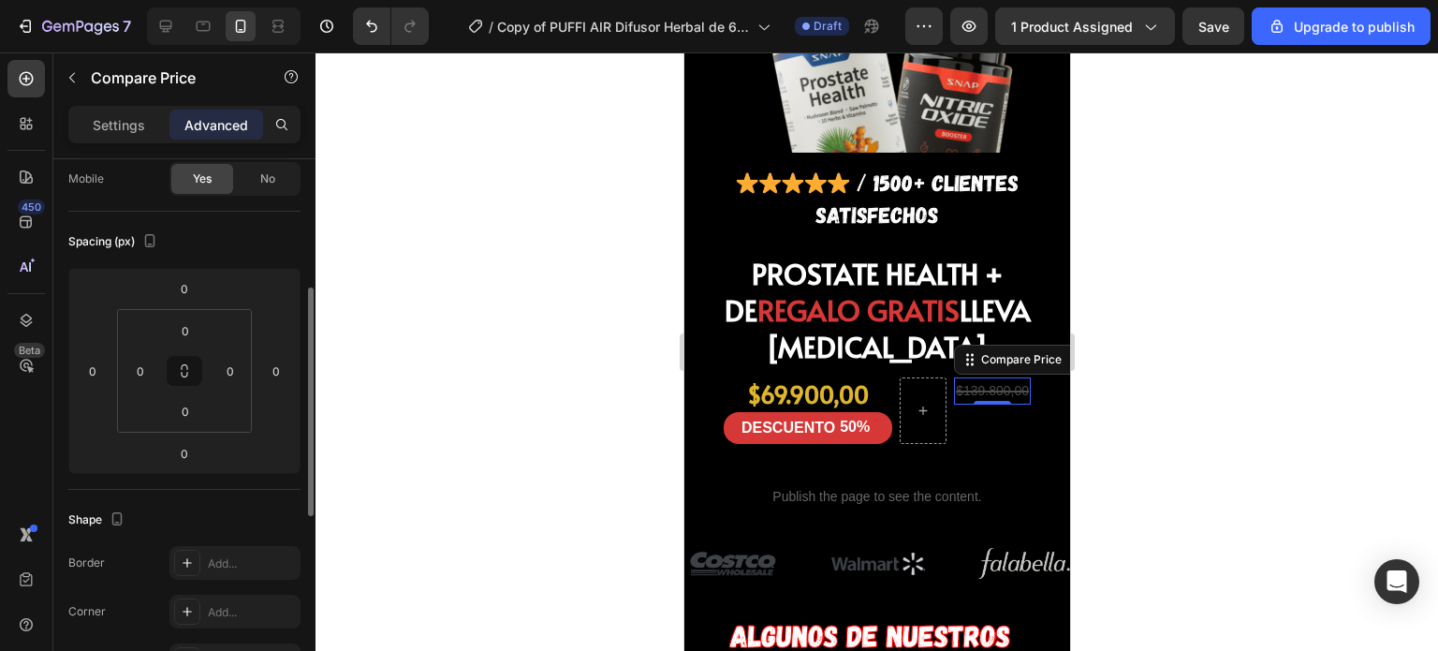
scroll to position [0, 0]
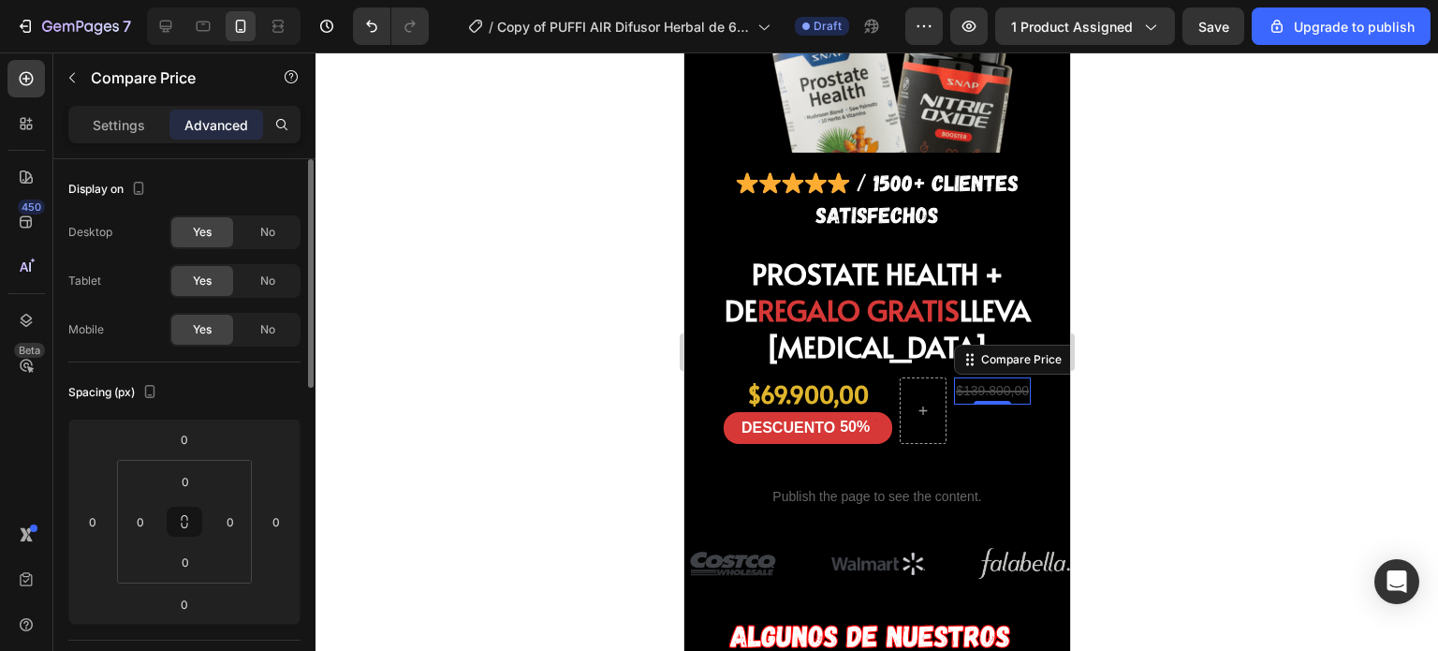
click at [132, 140] on div "Settings Advanced" at bounding box center [184, 124] width 232 height 37
click at [128, 127] on p "Settings" at bounding box center [119, 125] width 52 height 20
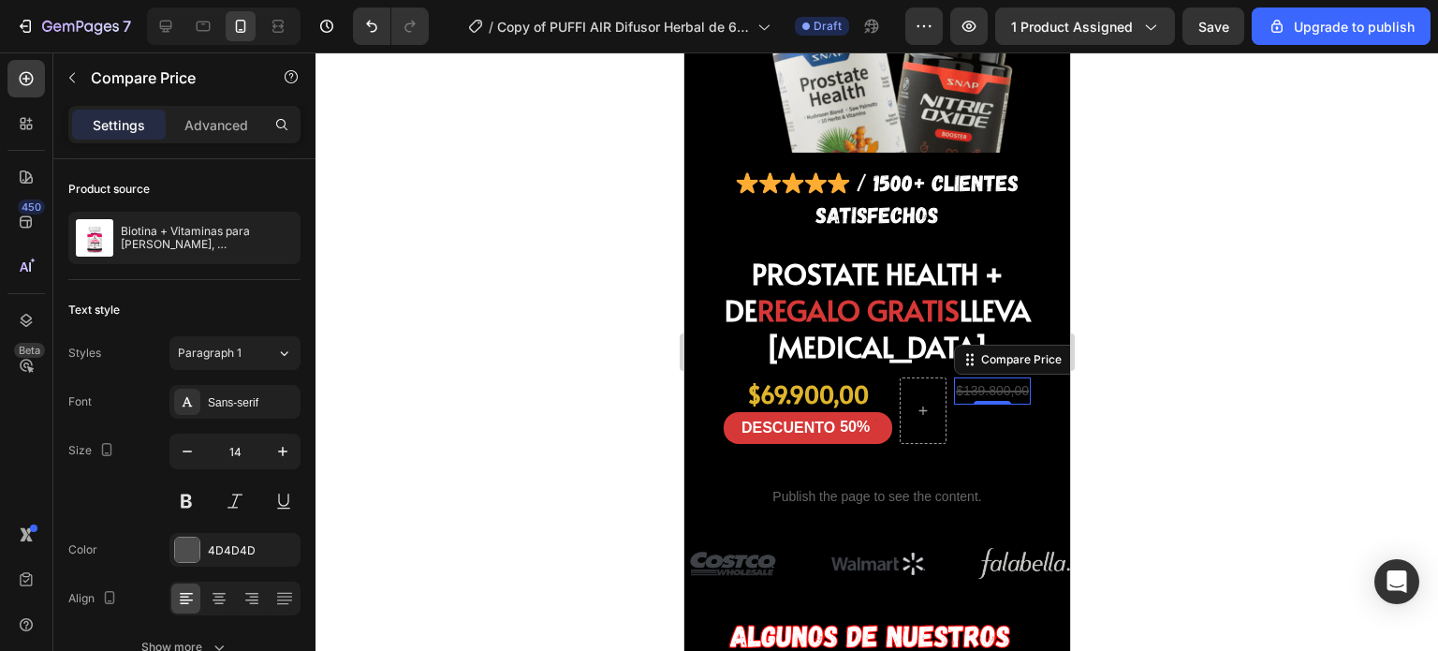
click at [980, 377] on div "$139.800,00" at bounding box center [991, 390] width 77 height 27
click at [978, 377] on div "$139.800,00" at bounding box center [991, 390] width 77 height 27
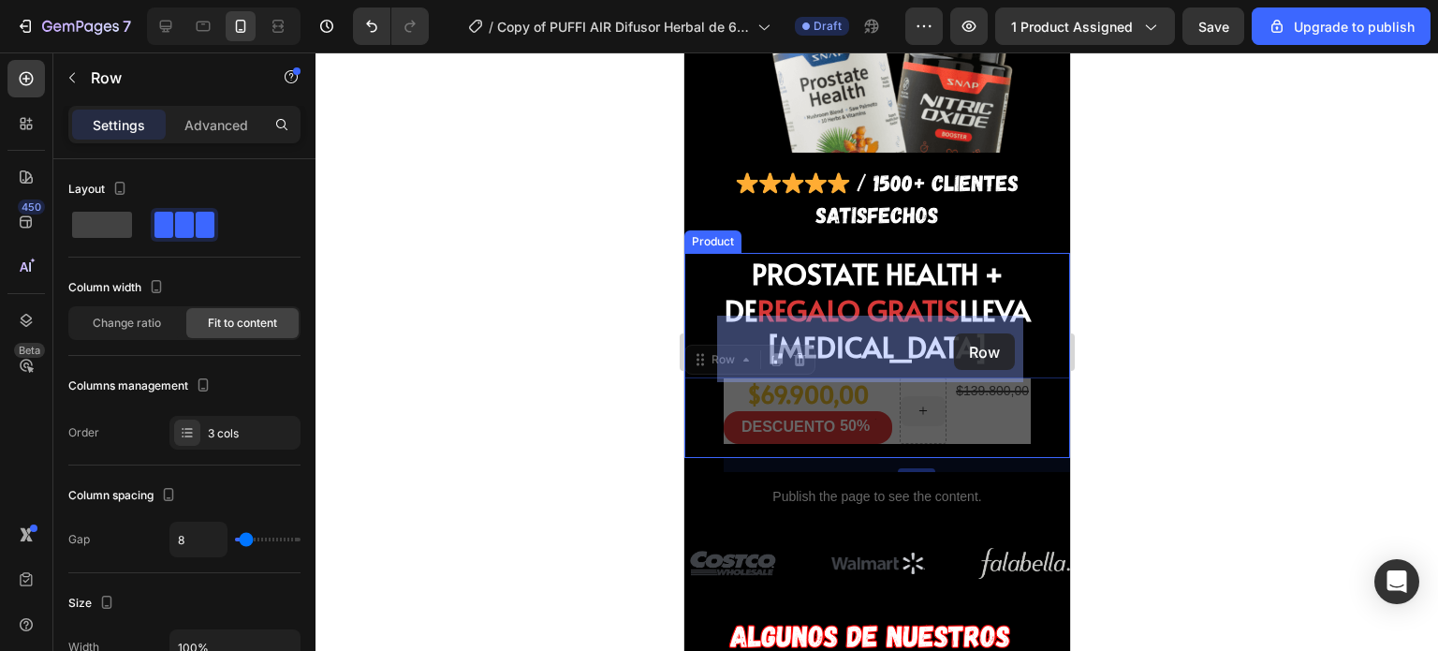
drag, startPoint x: 922, startPoint y: 327, endPoint x: 953, endPoint y: 333, distance: 31.6
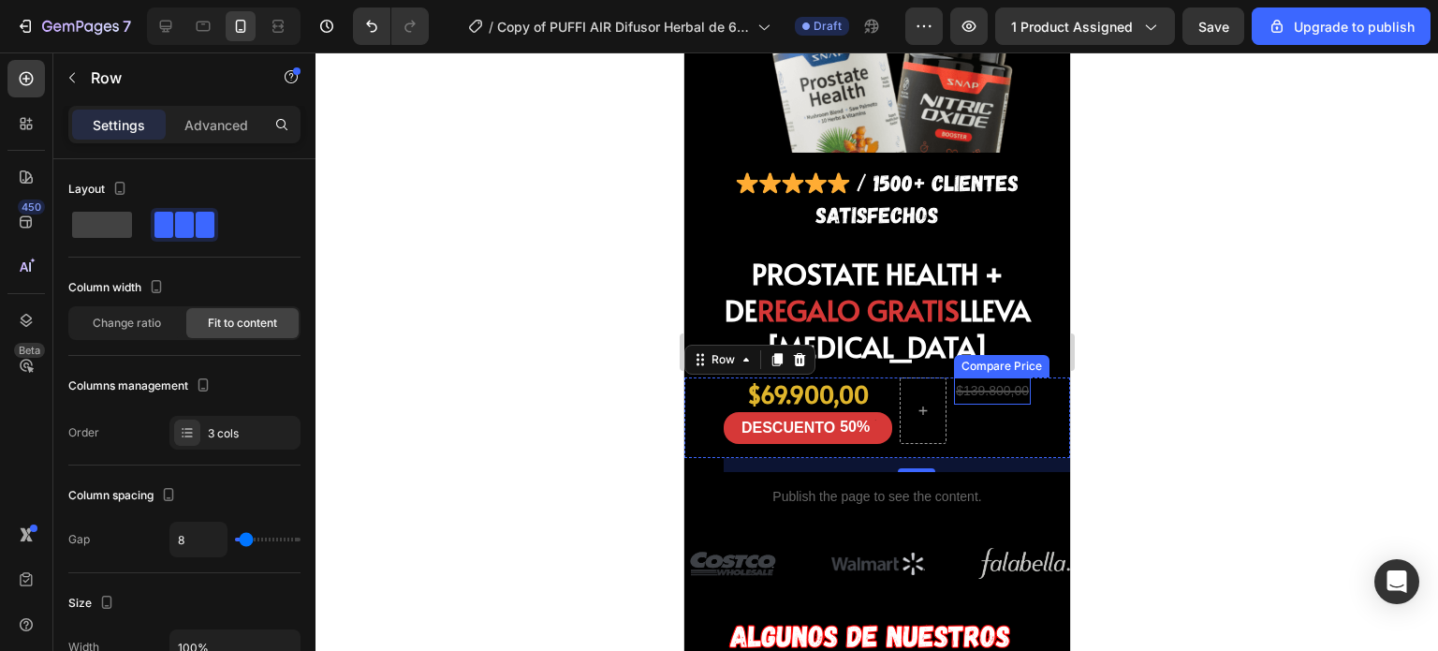
click at [959, 377] on div "$139.800,00" at bounding box center [991, 390] width 77 height 27
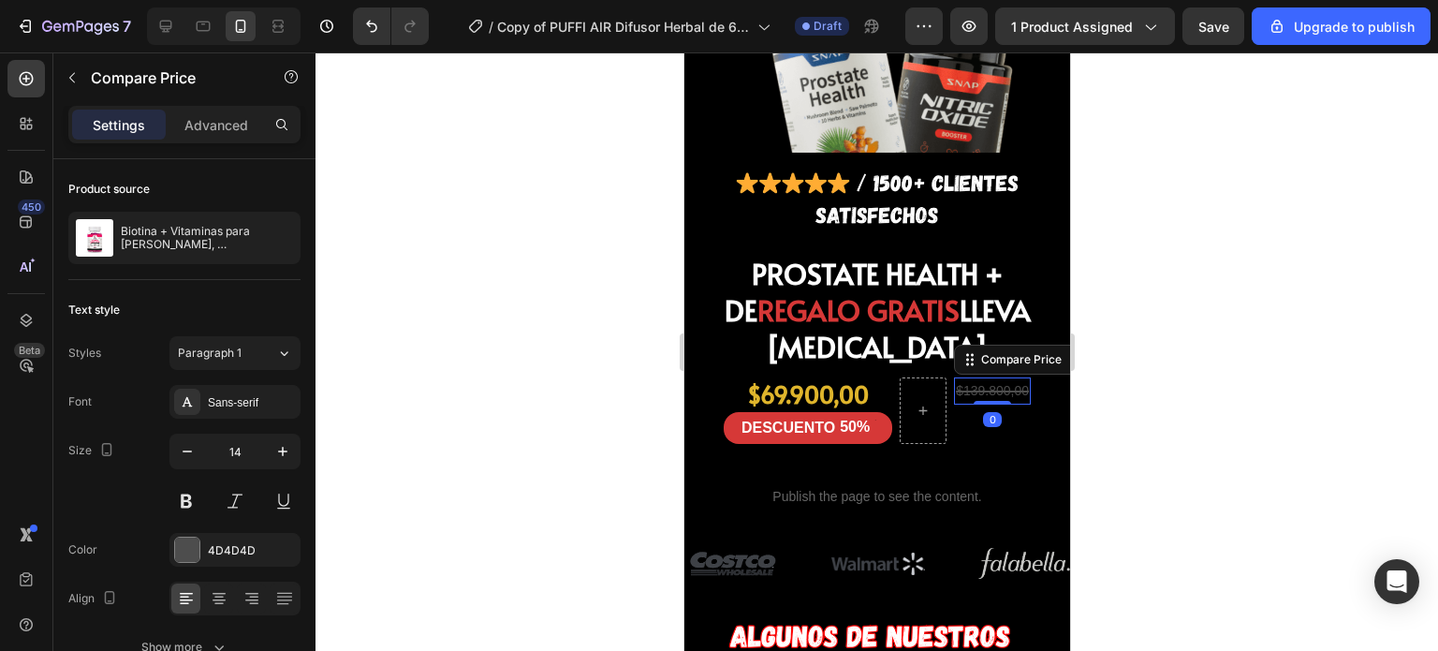
click at [953, 377] on div "$139.800,00 Compare Price Edit content in Shopify 0 Compare Price Edit content …" at bounding box center [991, 410] width 77 height 66
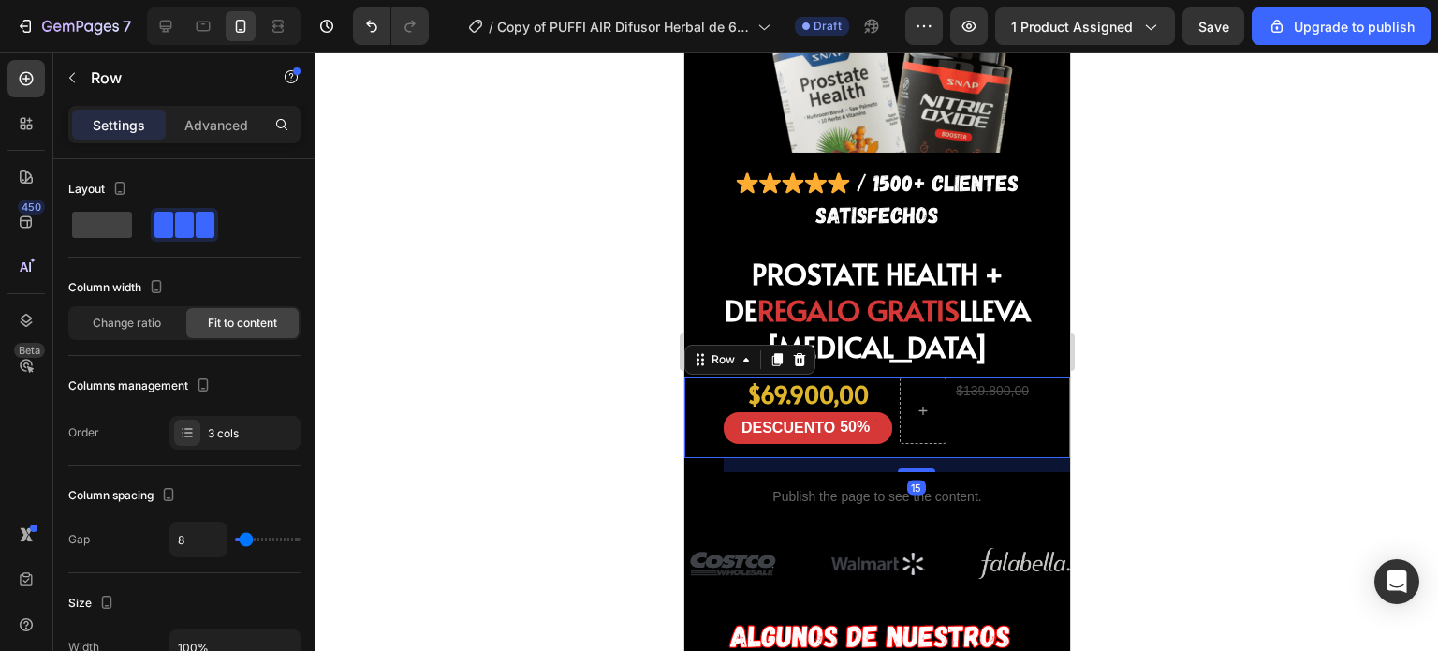
click at [967, 377] on div "$139.800,00 Compare Price Compare Price" at bounding box center [991, 410] width 77 height 66
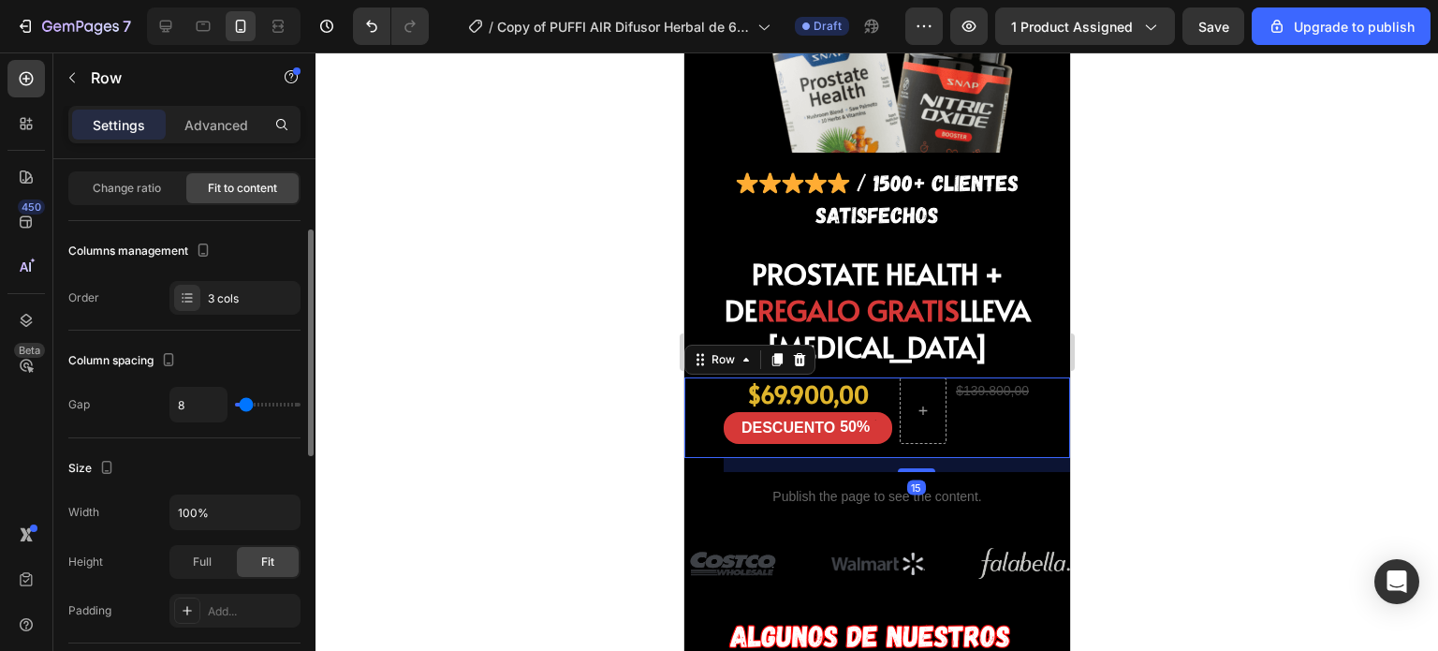
scroll to position [159, 0]
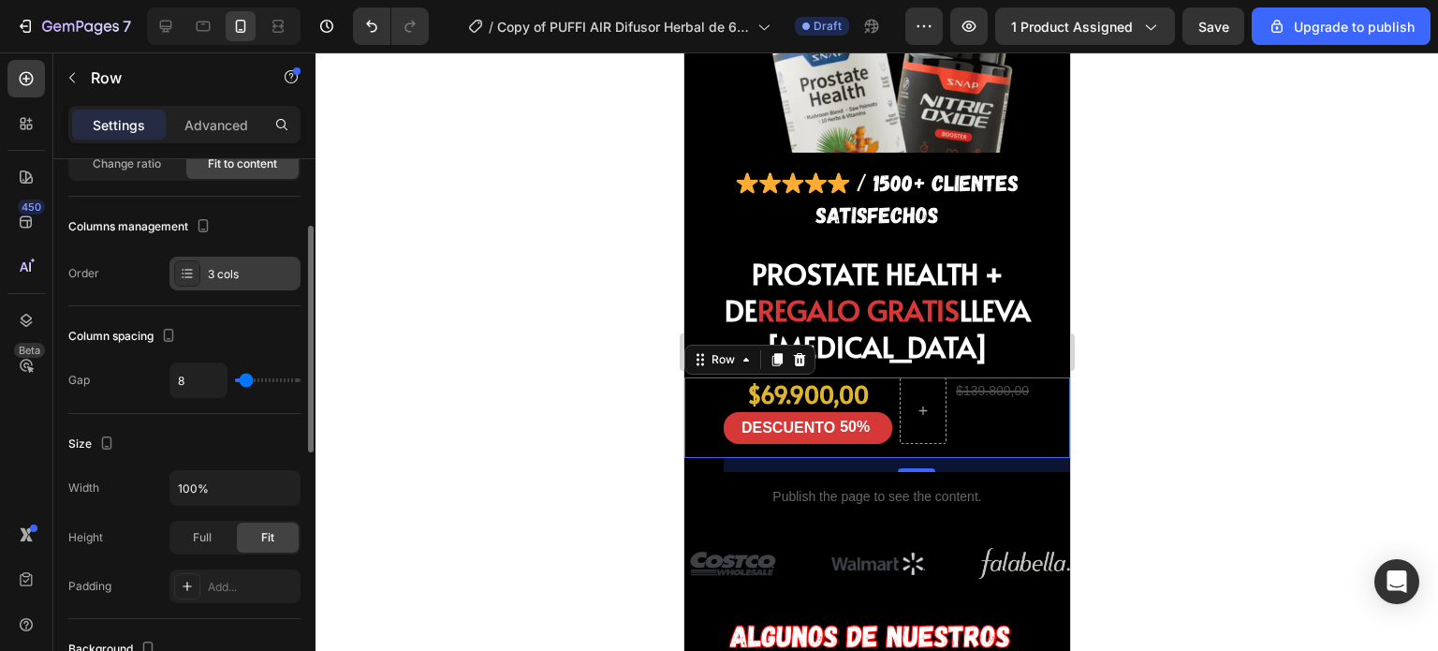
click at [188, 272] on icon at bounding box center [187, 272] width 7 height 1
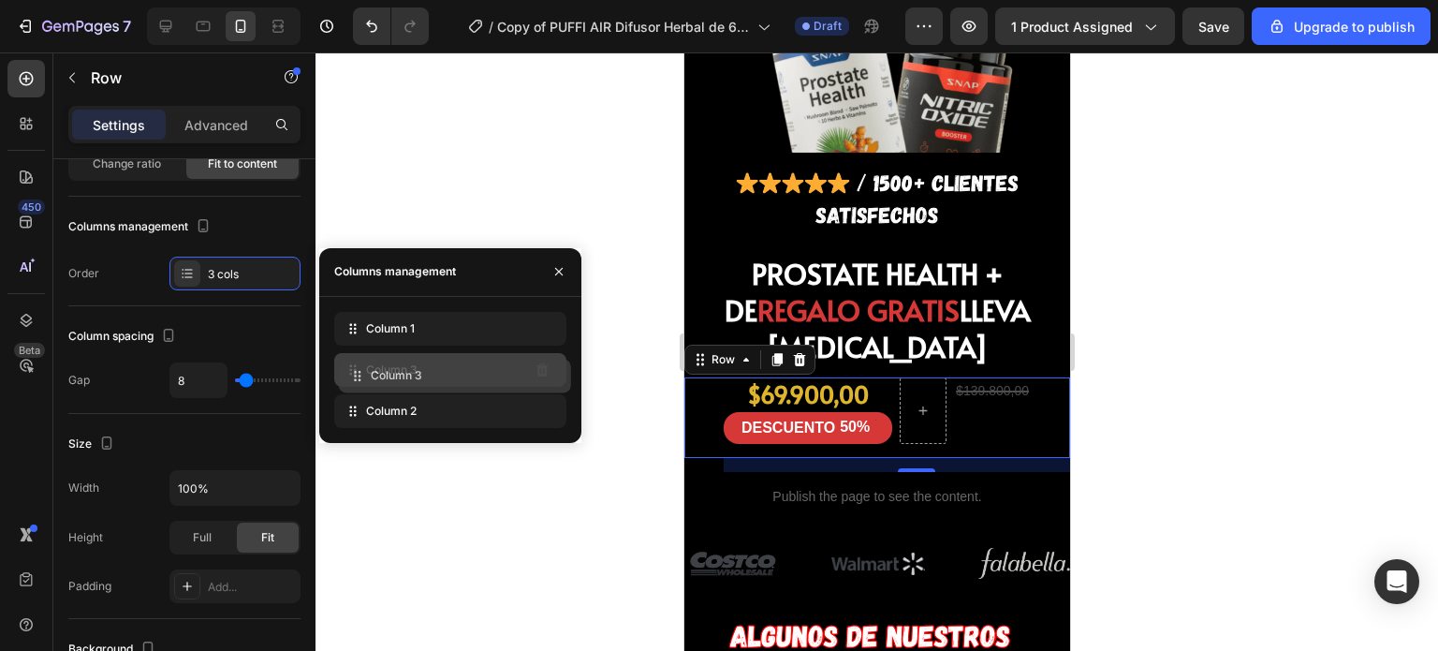
drag, startPoint x: 407, startPoint y: 403, endPoint x: 415, endPoint y: 365, distance: 39.1
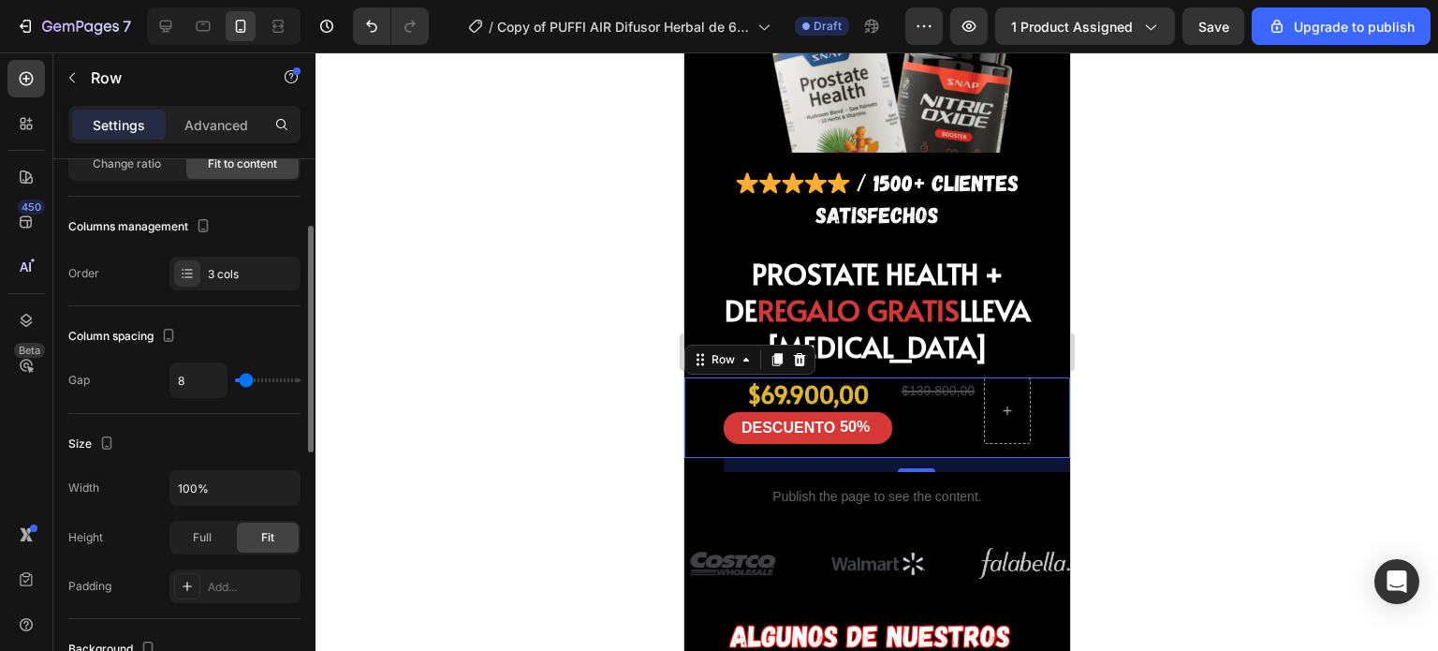
click at [277, 414] on div "Size Width 100% Height Full Fit Padding Add..." at bounding box center [184, 516] width 232 height 205
type input "6"
type input "15"
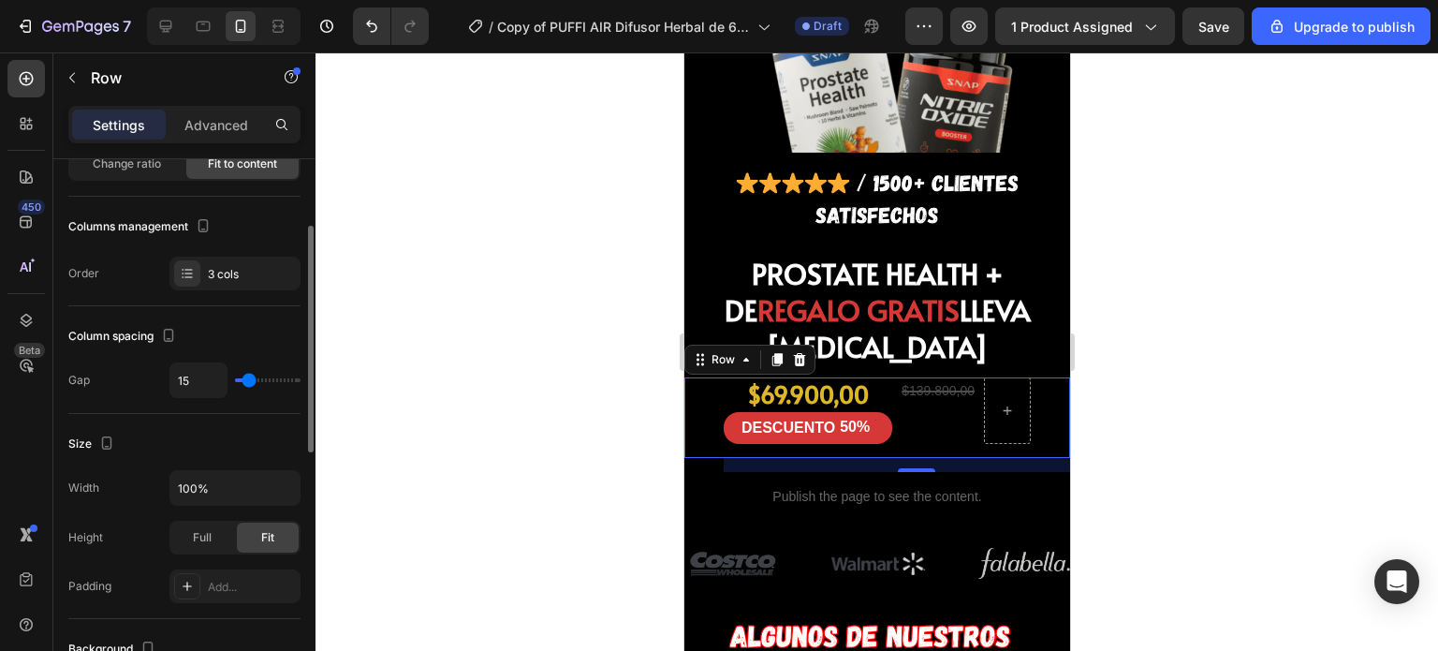
type input "20"
type input "22"
type input "27"
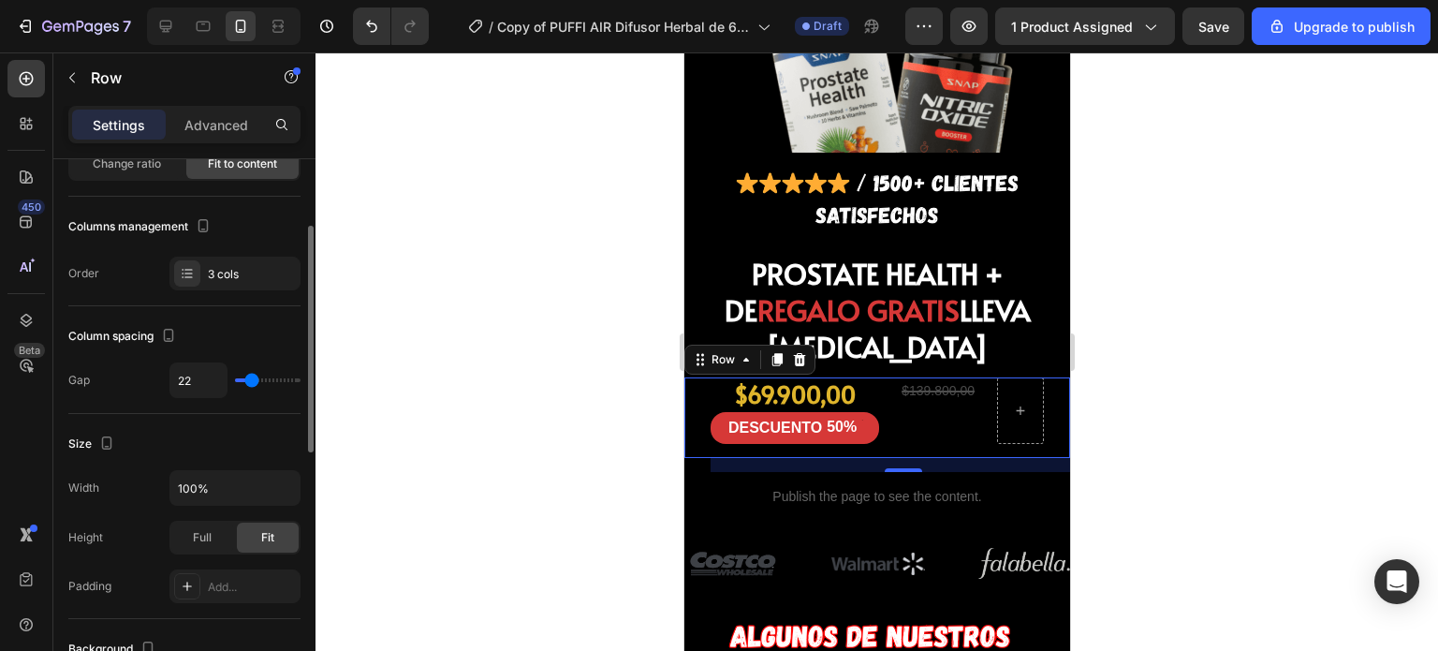
type input "27"
type input "31"
type input "32"
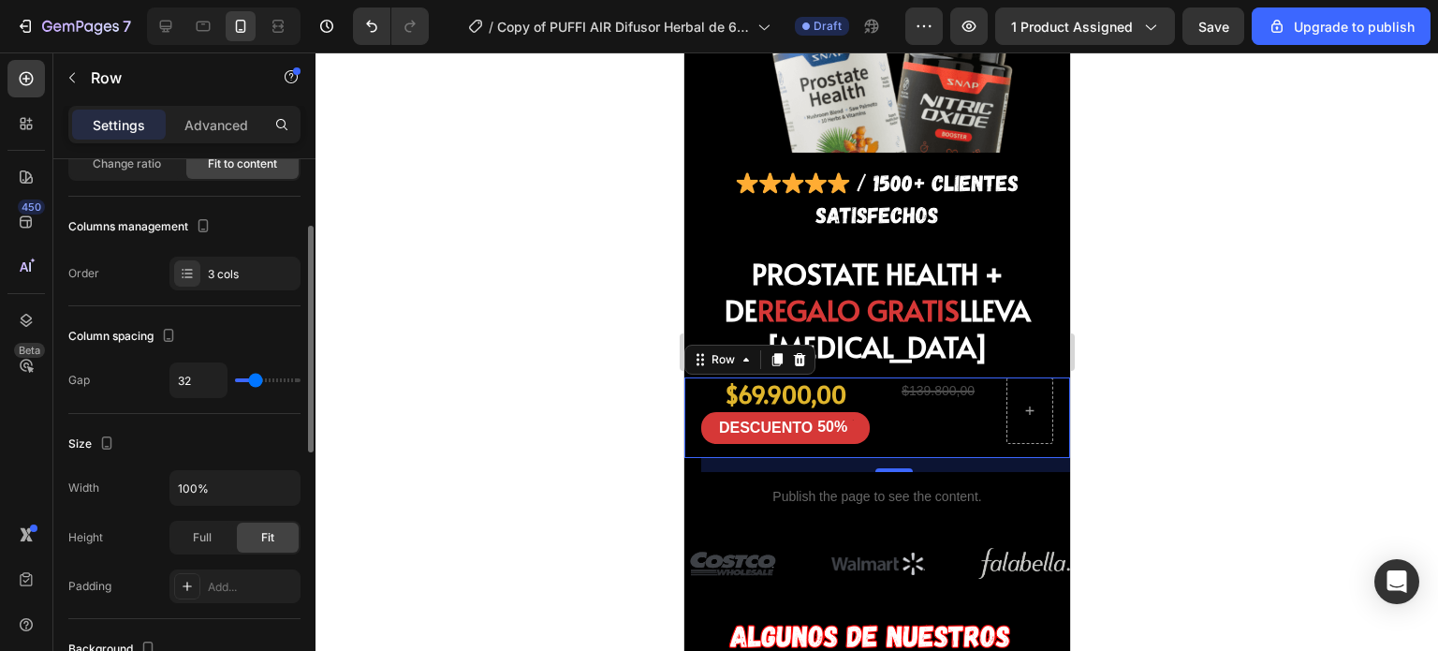
type input "25"
type input "11"
type input "4"
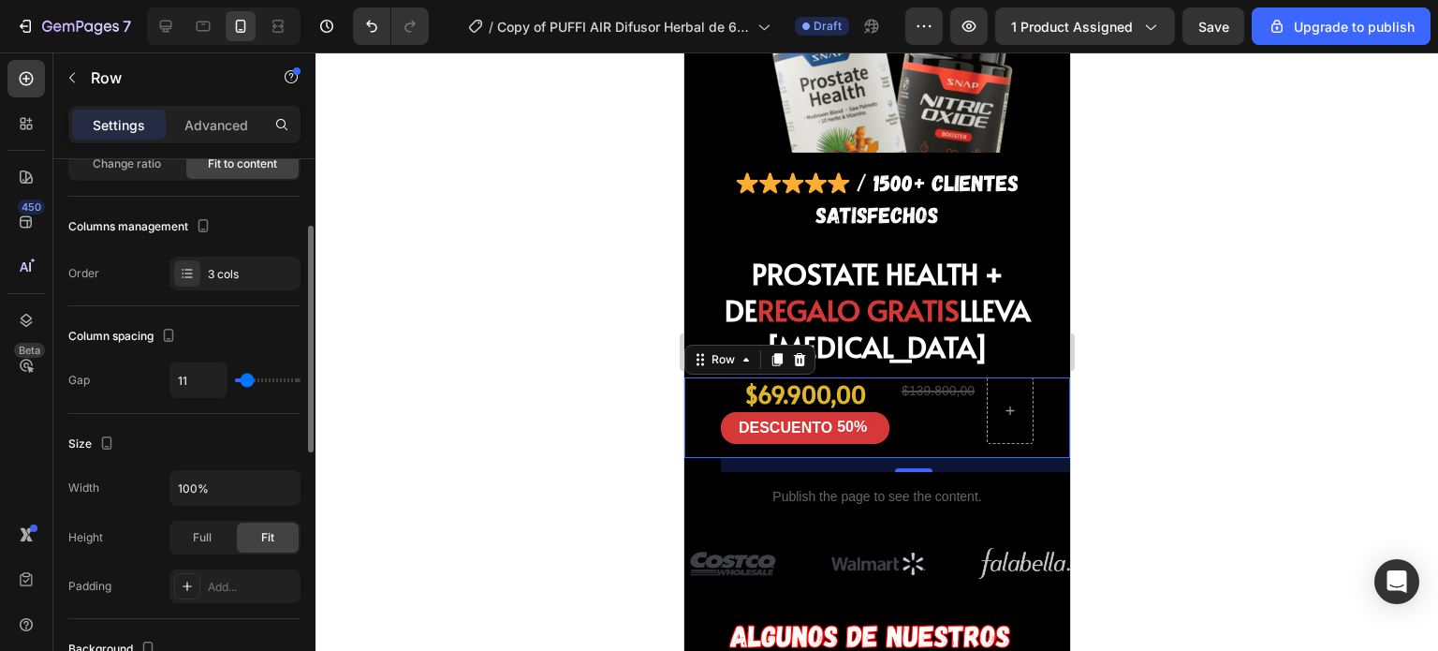
type input "4"
type input "0"
type input "2"
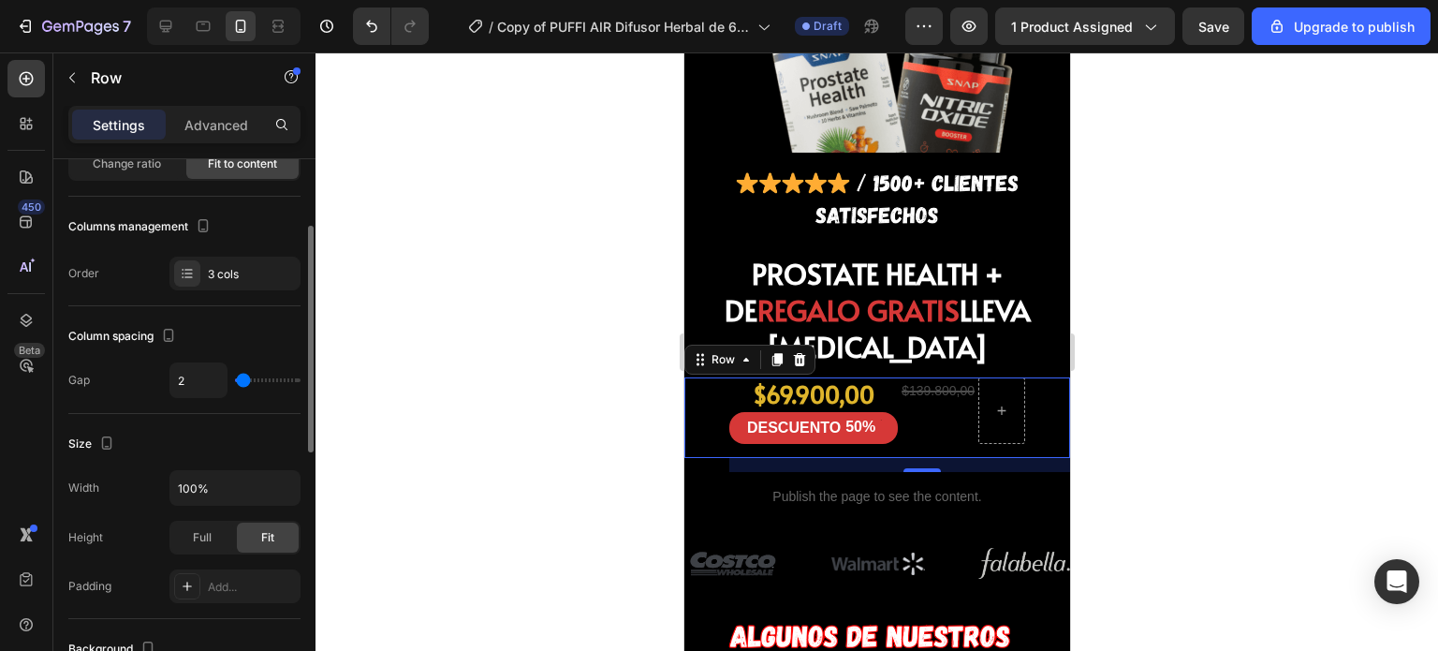
click at [243, 382] on input "range" at bounding box center [268, 380] width 66 height 4
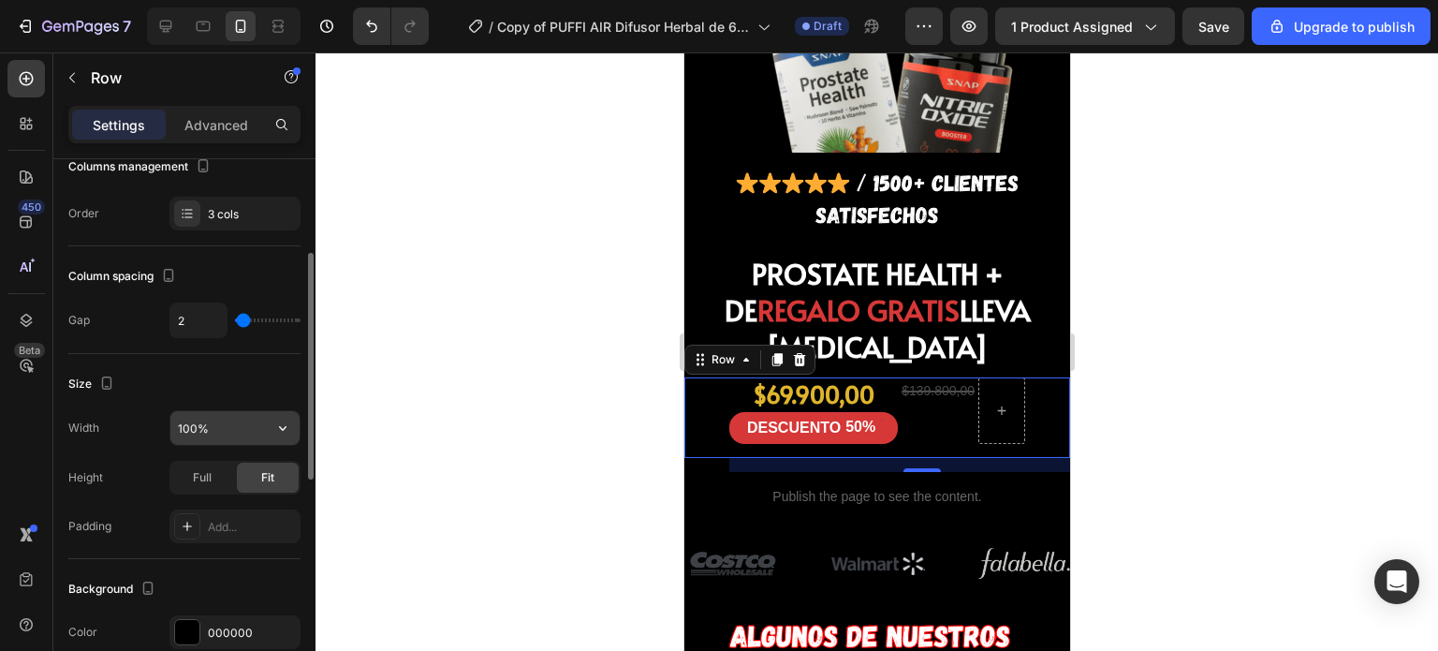
scroll to position [221, 0]
click at [272, 425] on button "button" at bounding box center [283, 426] width 34 height 34
click at [264, 435] on input "100%" at bounding box center [234, 426] width 129 height 34
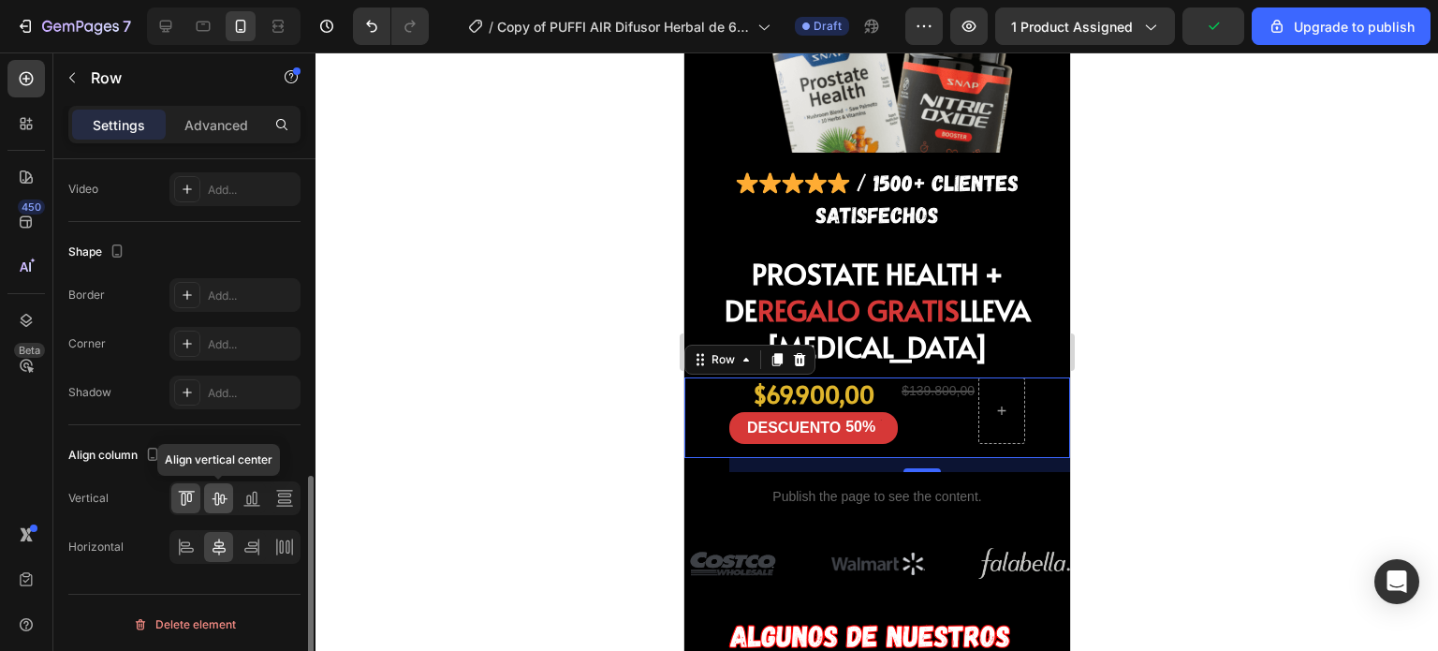
scroll to position [758, 0]
click at [217, 493] on icon at bounding box center [219, 499] width 15 height 13
click at [202, 496] on div at bounding box center [234, 499] width 131 height 34
click at [186, 498] on icon at bounding box center [186, 499] width 19 height 19
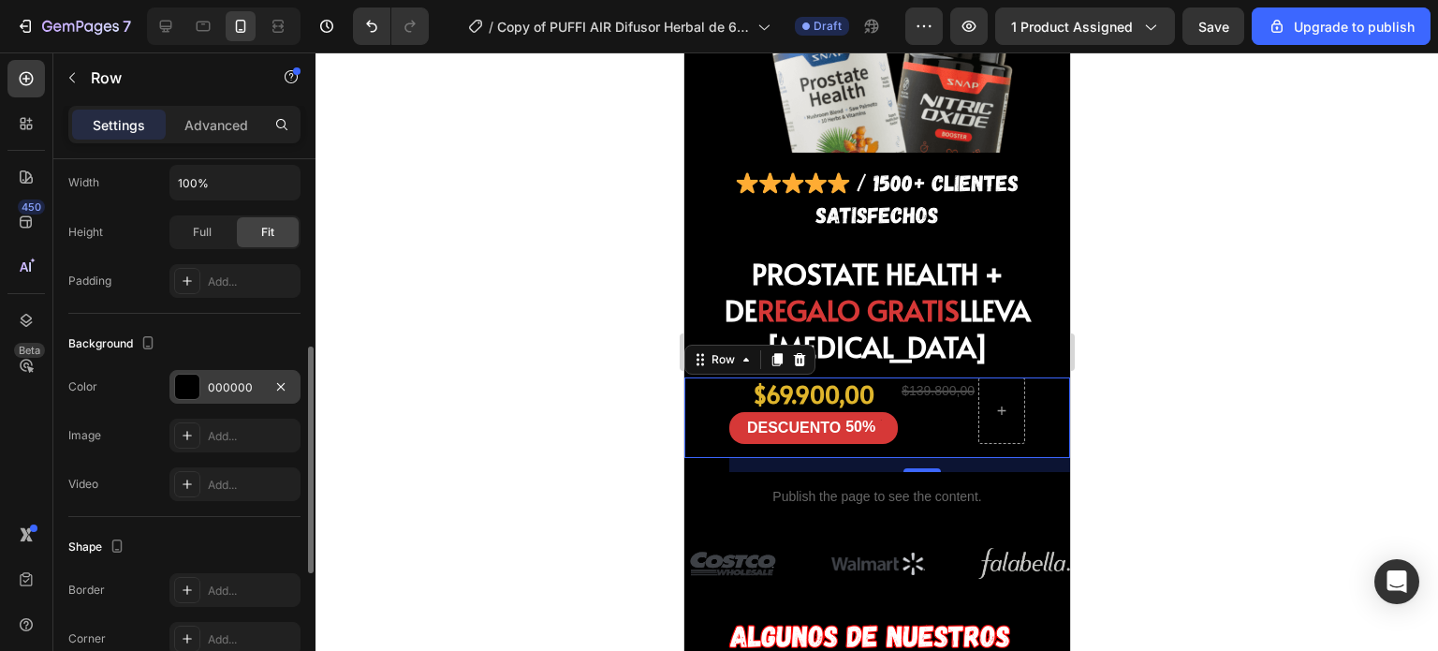
scroll to position [460, 0]
click at [183, 381] on div at bounding box center [187, 391] width 24 height 24
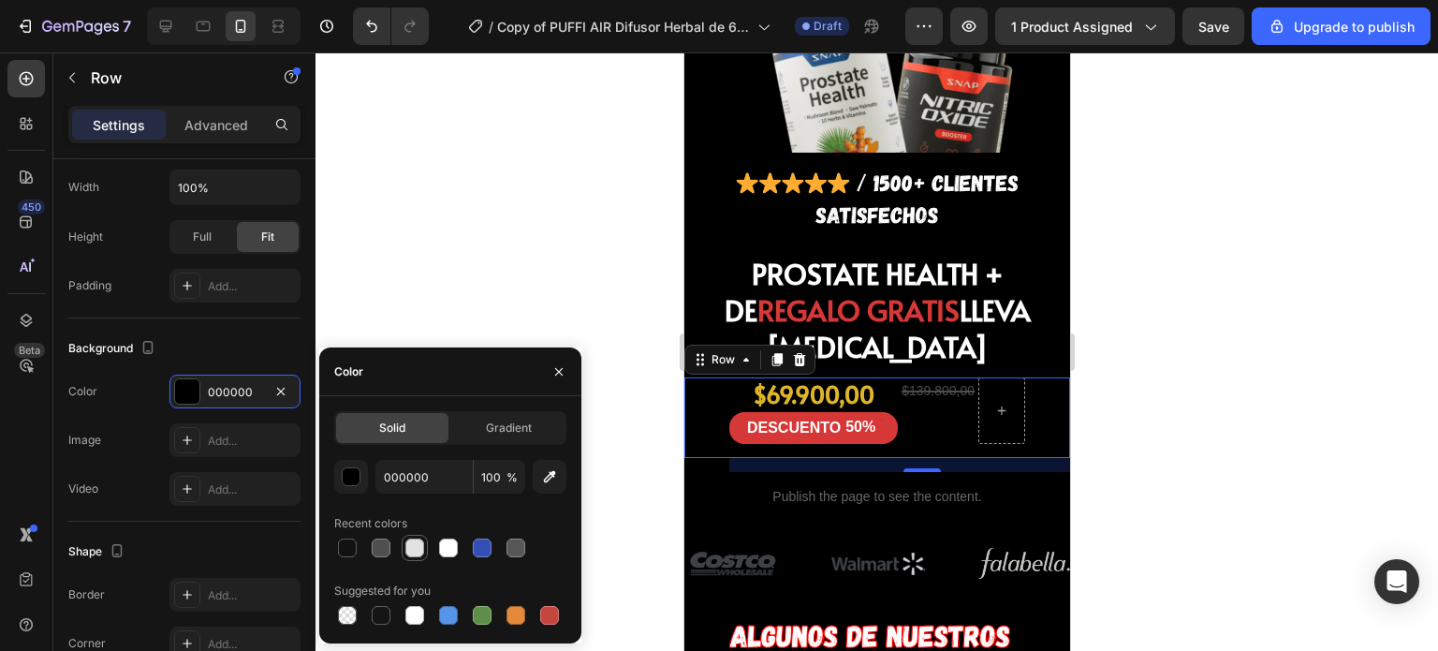
click at [402, 535] on div at bounding box center [415, 548] width 26 height 26
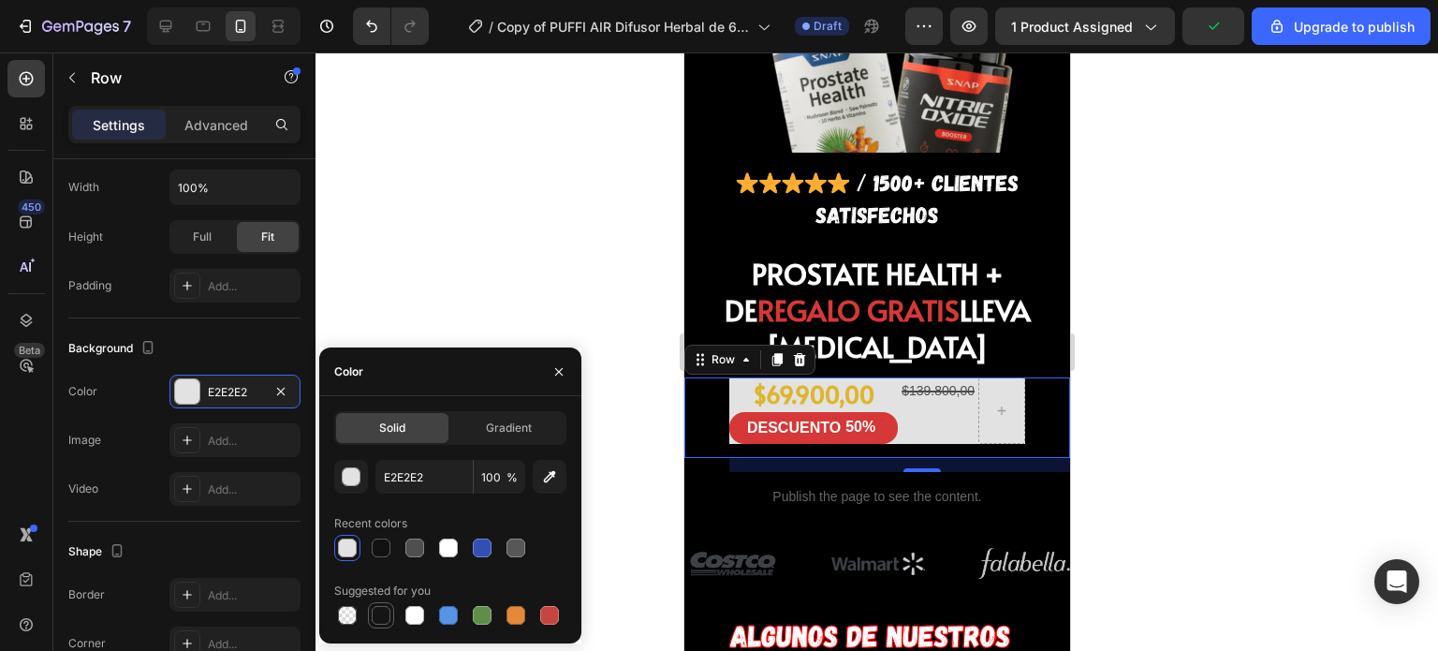
click at [374, 615] on div at bounding box center [381, 615] width 19 height 19
type input "000000"
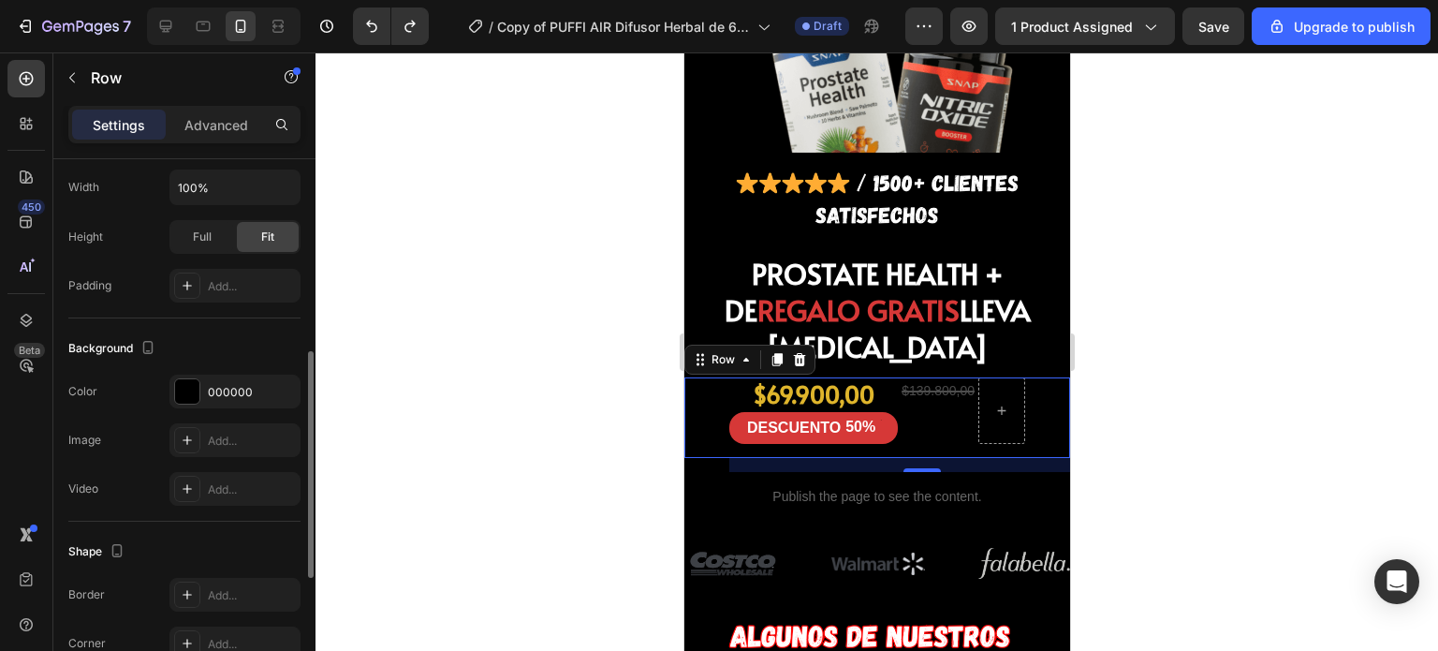
click at [247, 335] on div "Background" at bounding box center [184, 348] width 232 height 30
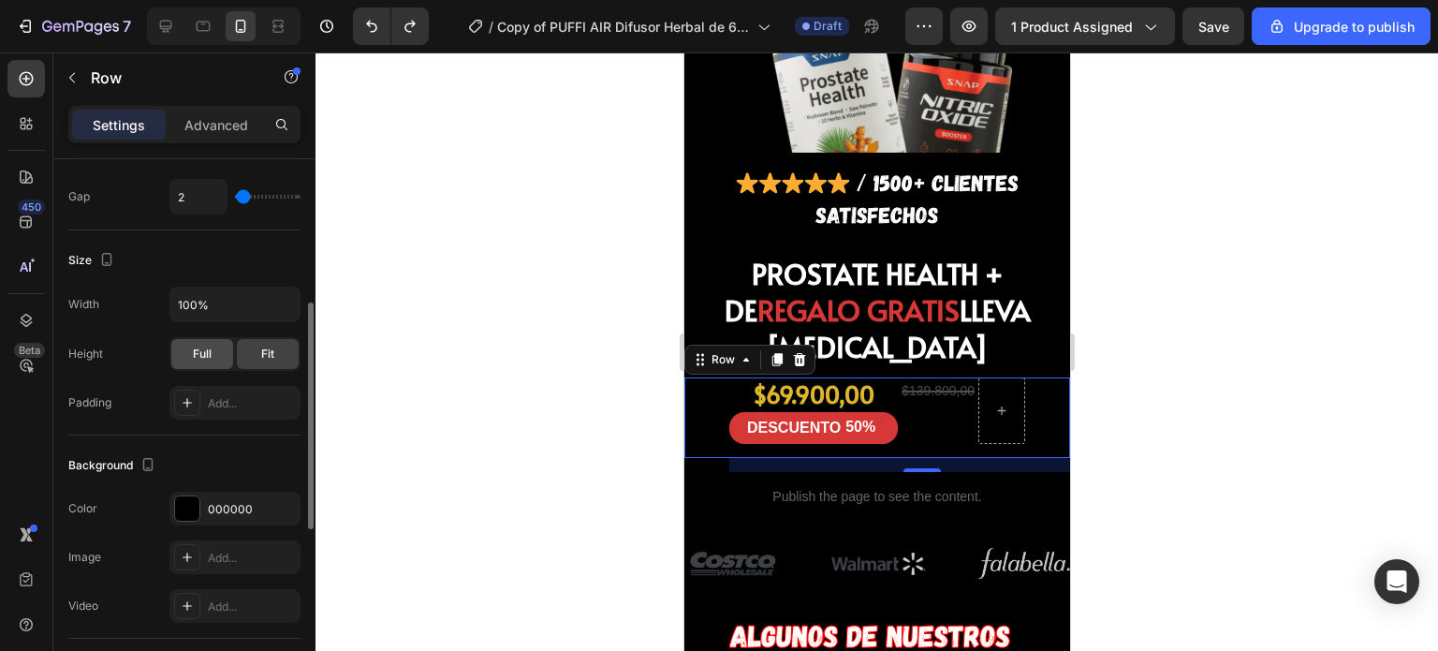
scroll to position [342, 0]
click at [207, 355] on span "Full" at bounding box center [202, 354] width 19 height 17
click at [266, 353] on span "Fit" at bounding box center [267, 354] width 13 height 17
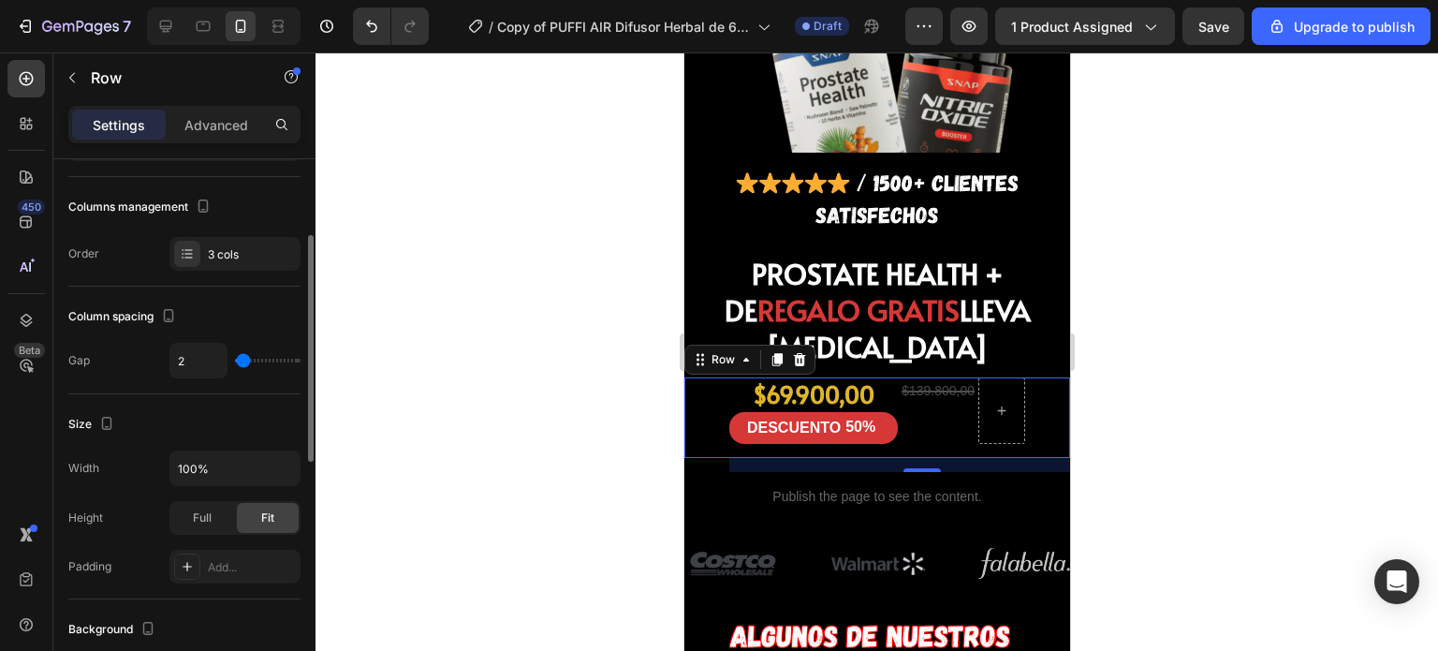
scroll to position [178, 0]
type input "8"
type input "13"
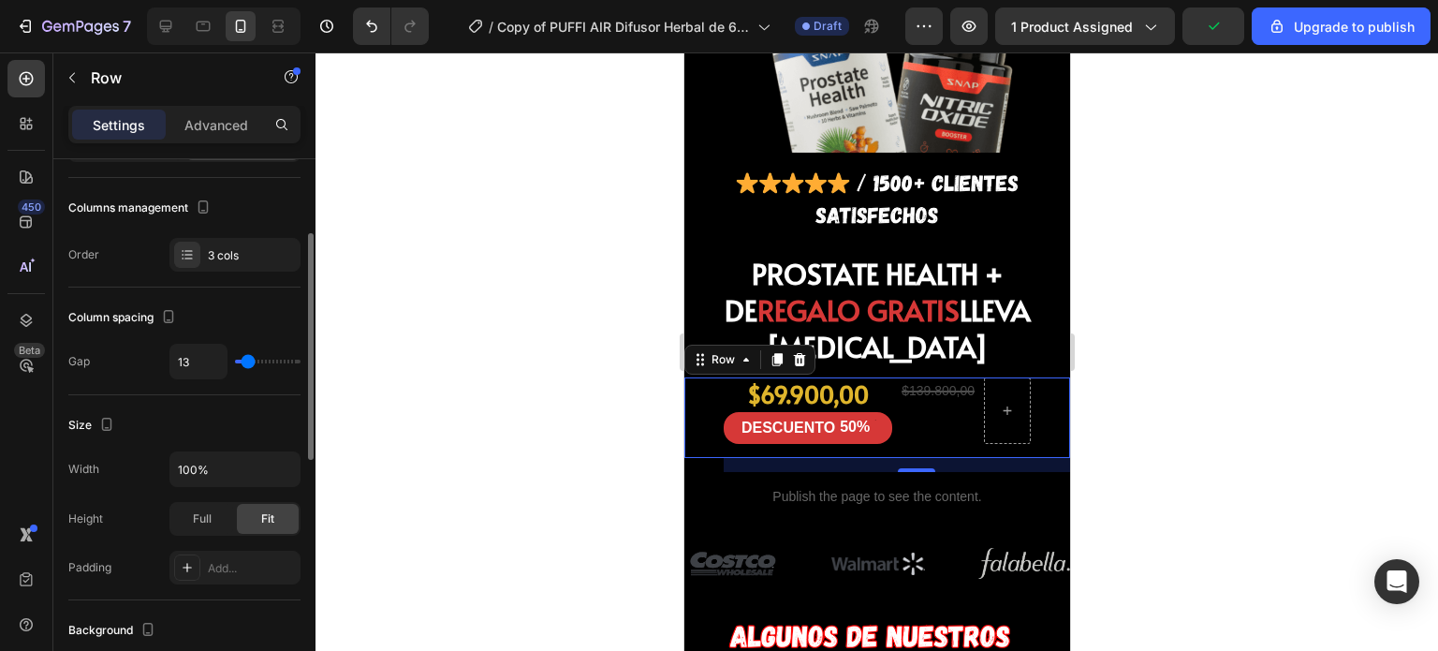
type input "18"
type input "22"
type input "24"
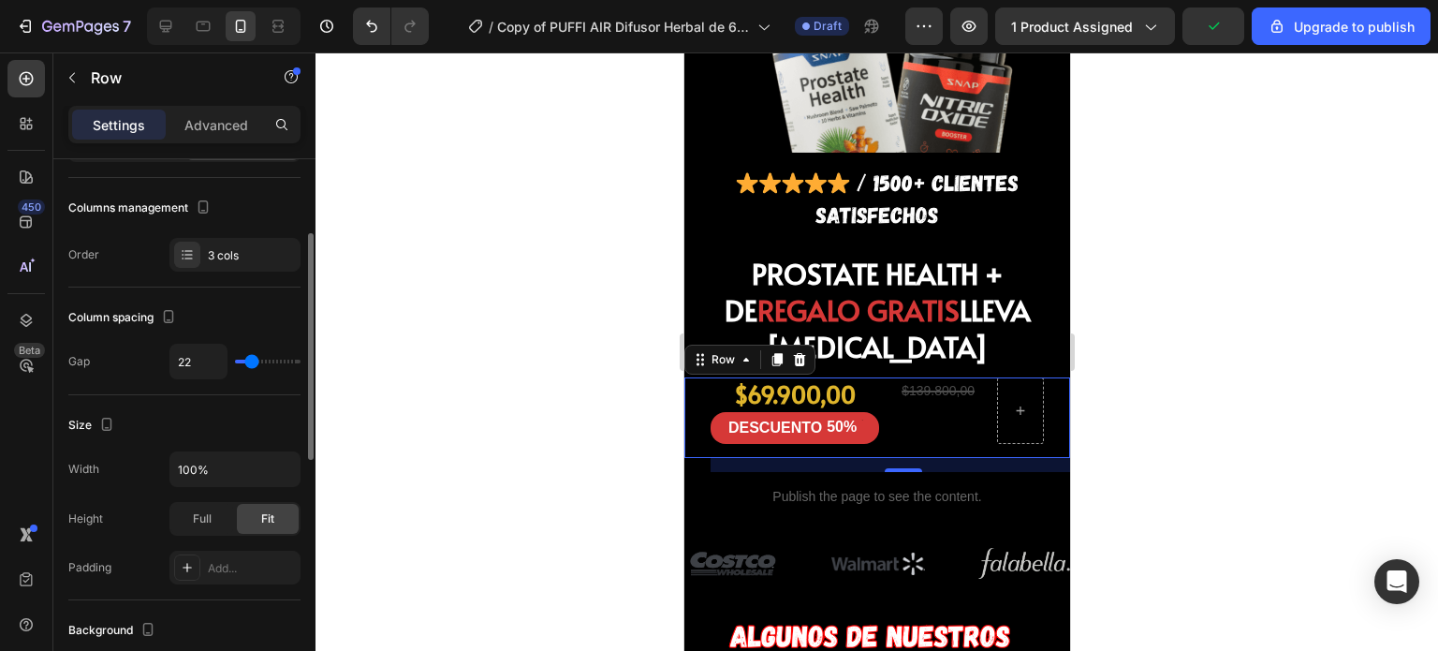
type input "24"
type input "27"
type input "25"
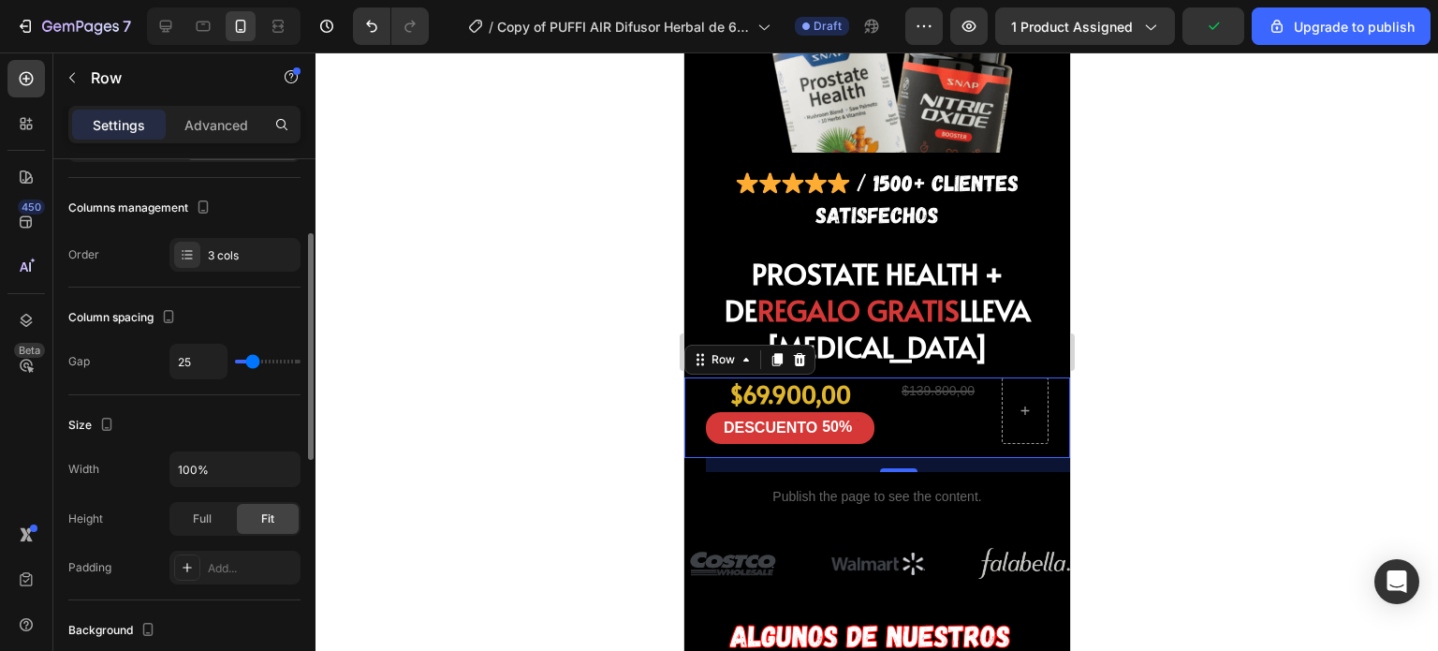
type input "24"
type input "11"
type input "9"
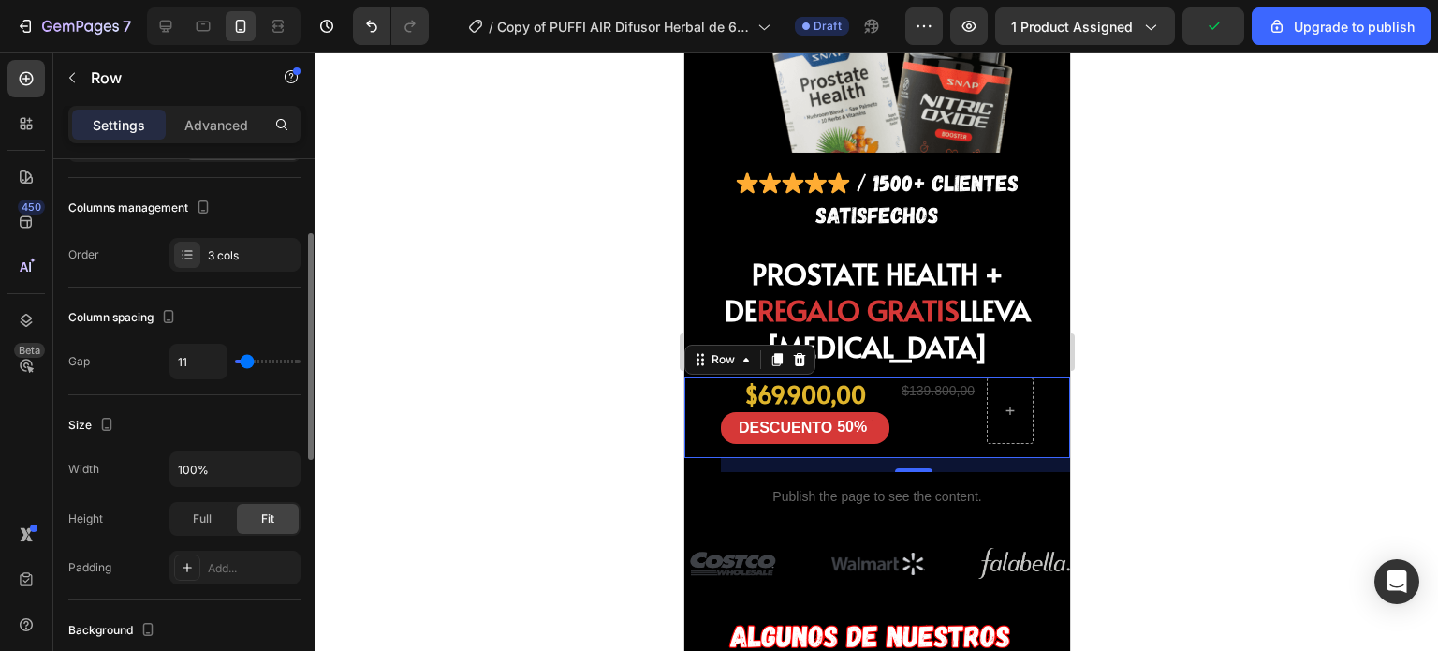
type input "9"
type input "8"
type input "24"
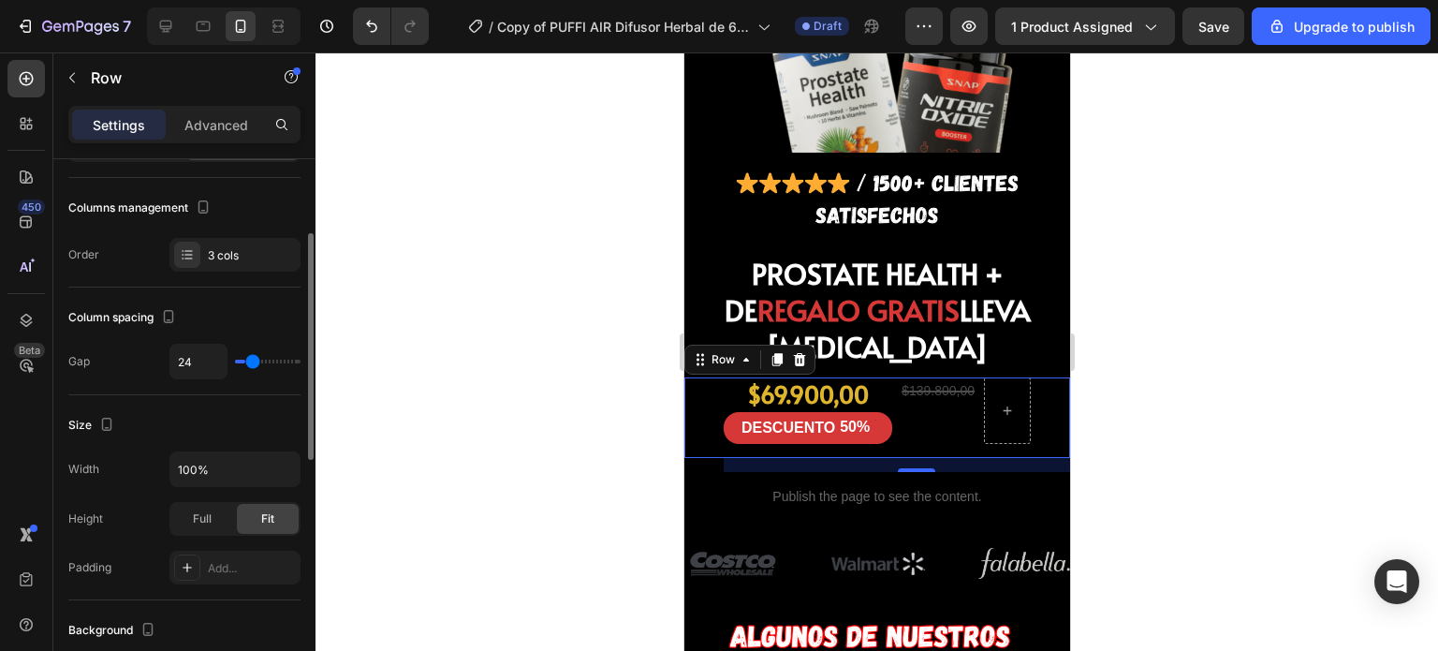
type input "25"
type input "22"
type input "20"
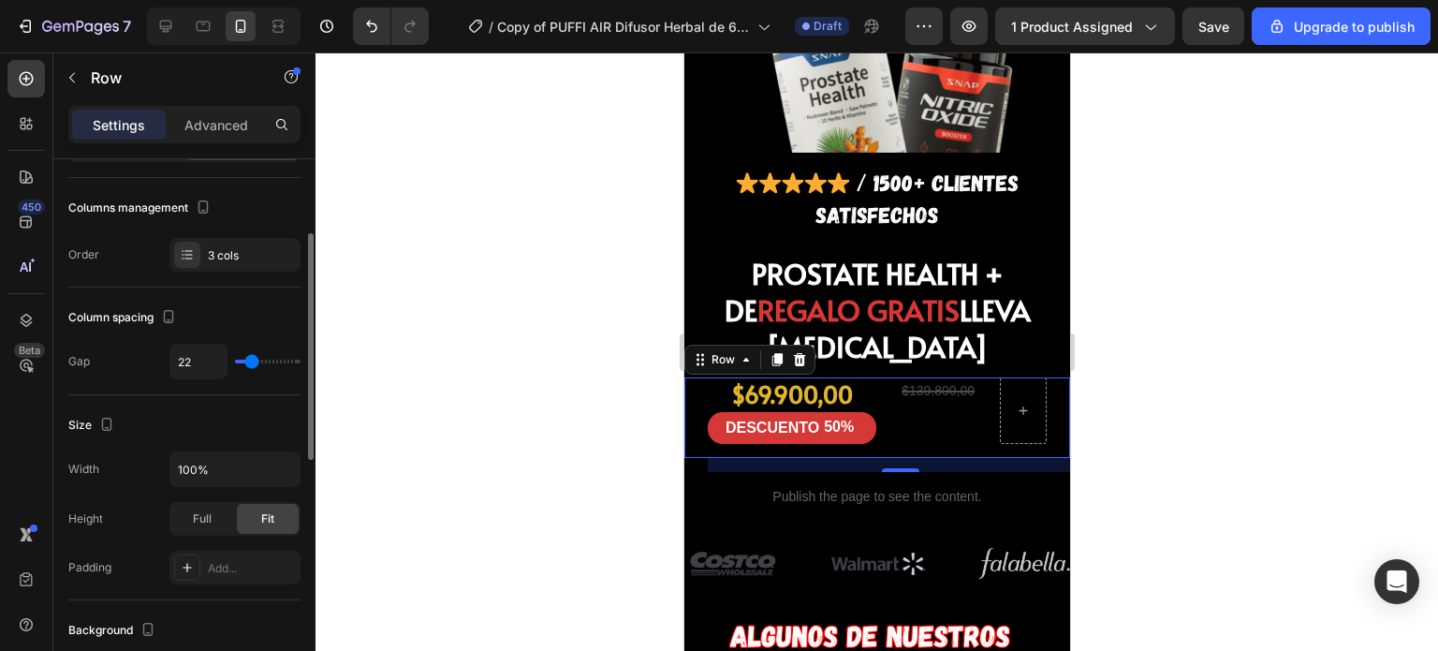
type input "20"
type input "15"
type input "13"
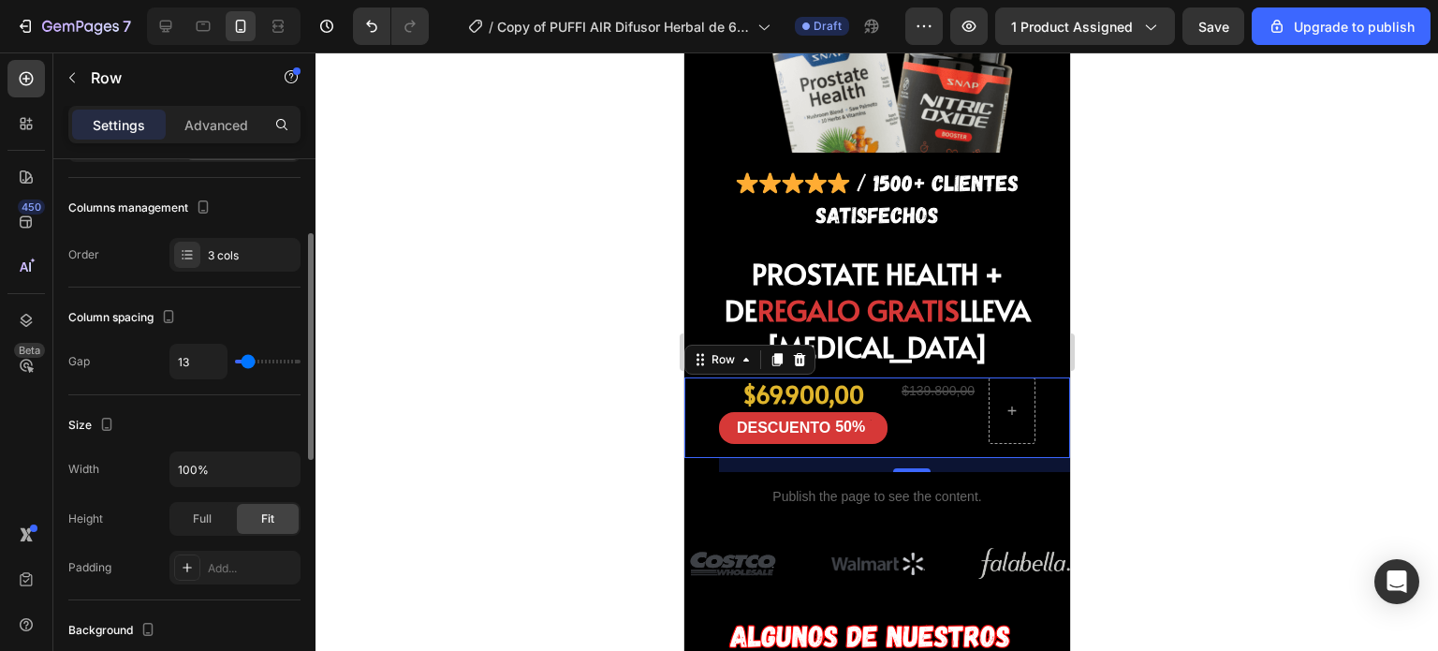
type input "11"
type input "9"
type input "8"
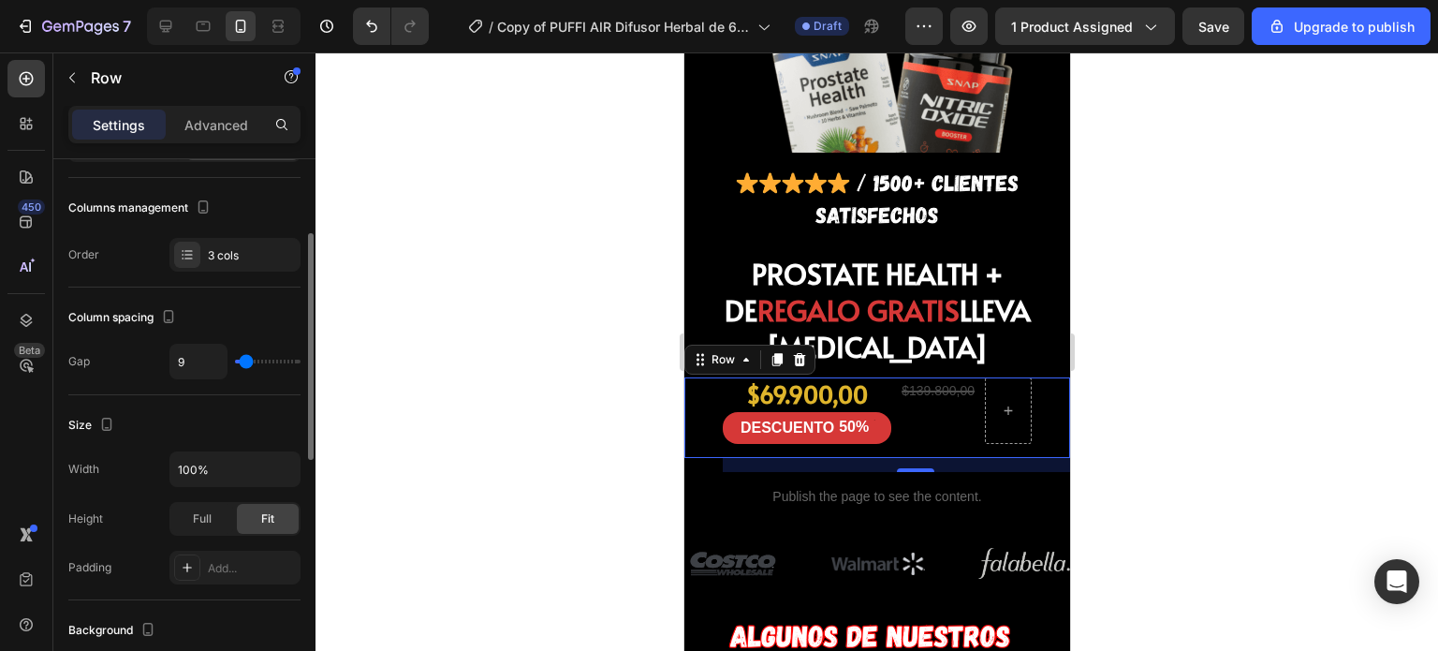
type input "8"
type input "9"
type input "11"
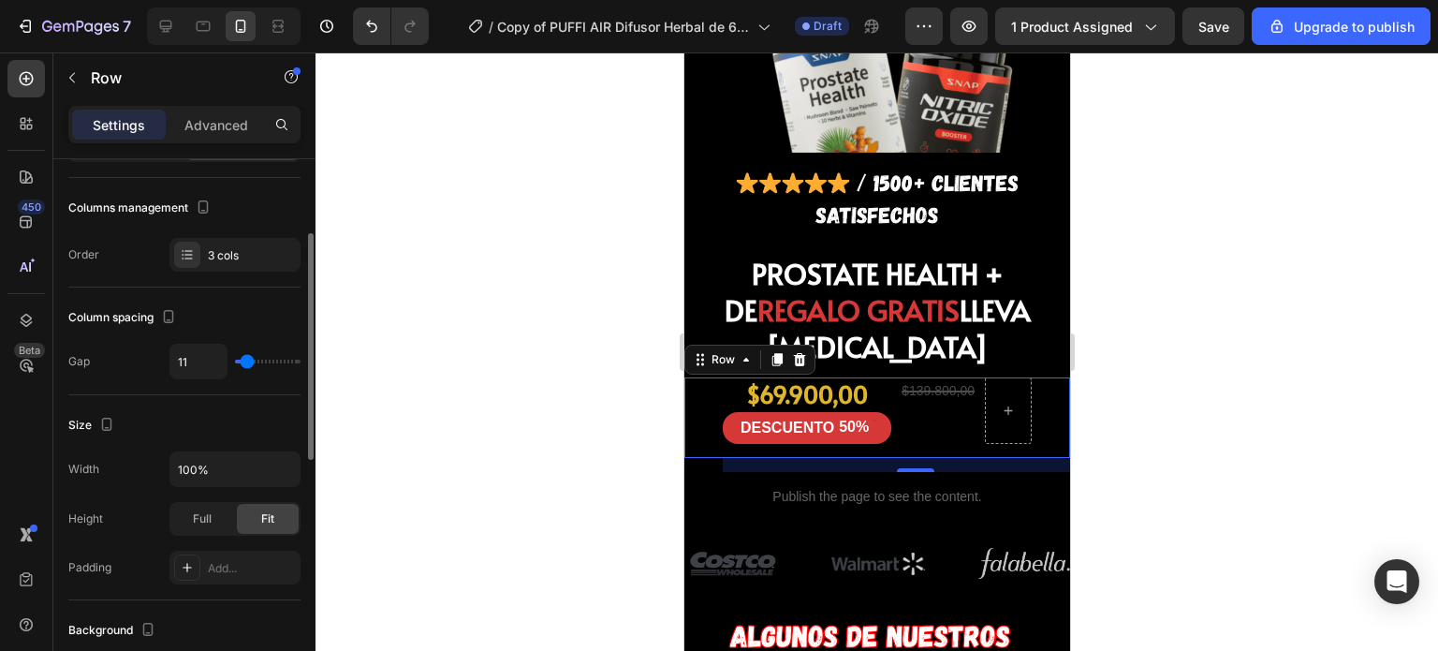
type input "13"
type input "15"
type input "13"
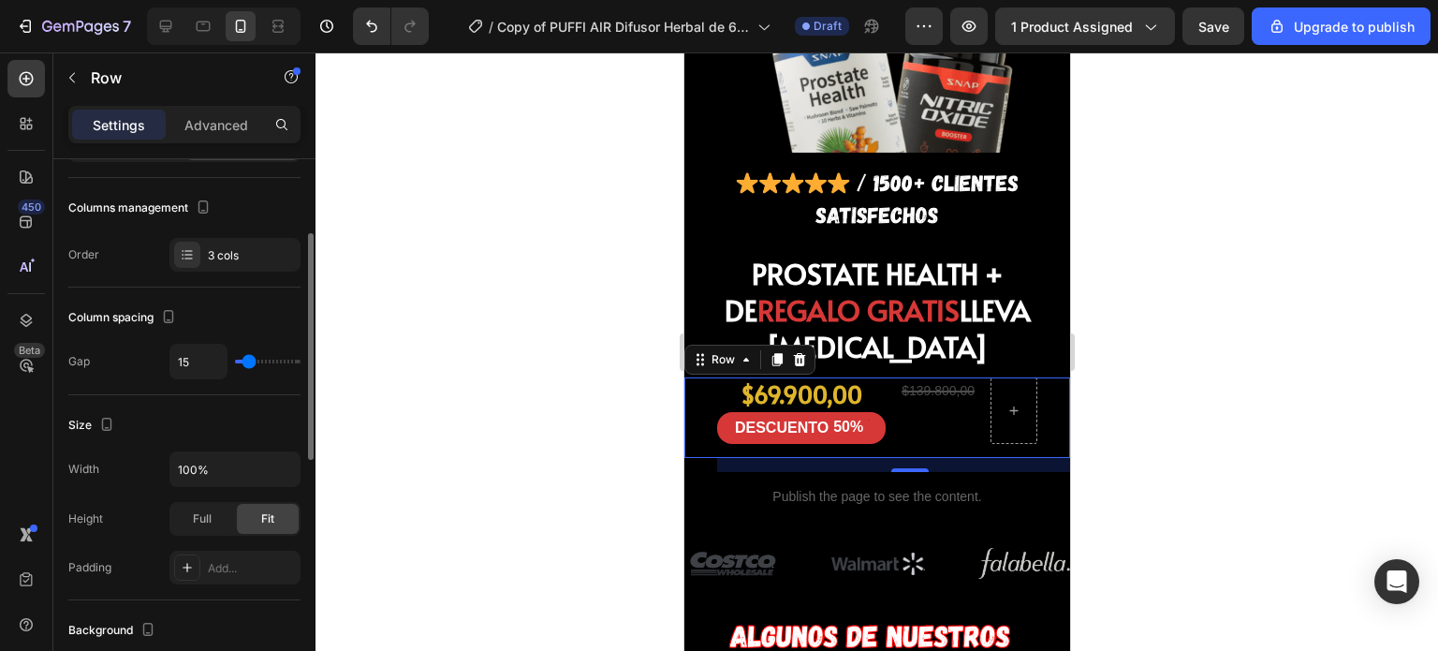
type input "13"
type input "11"
type input "9"
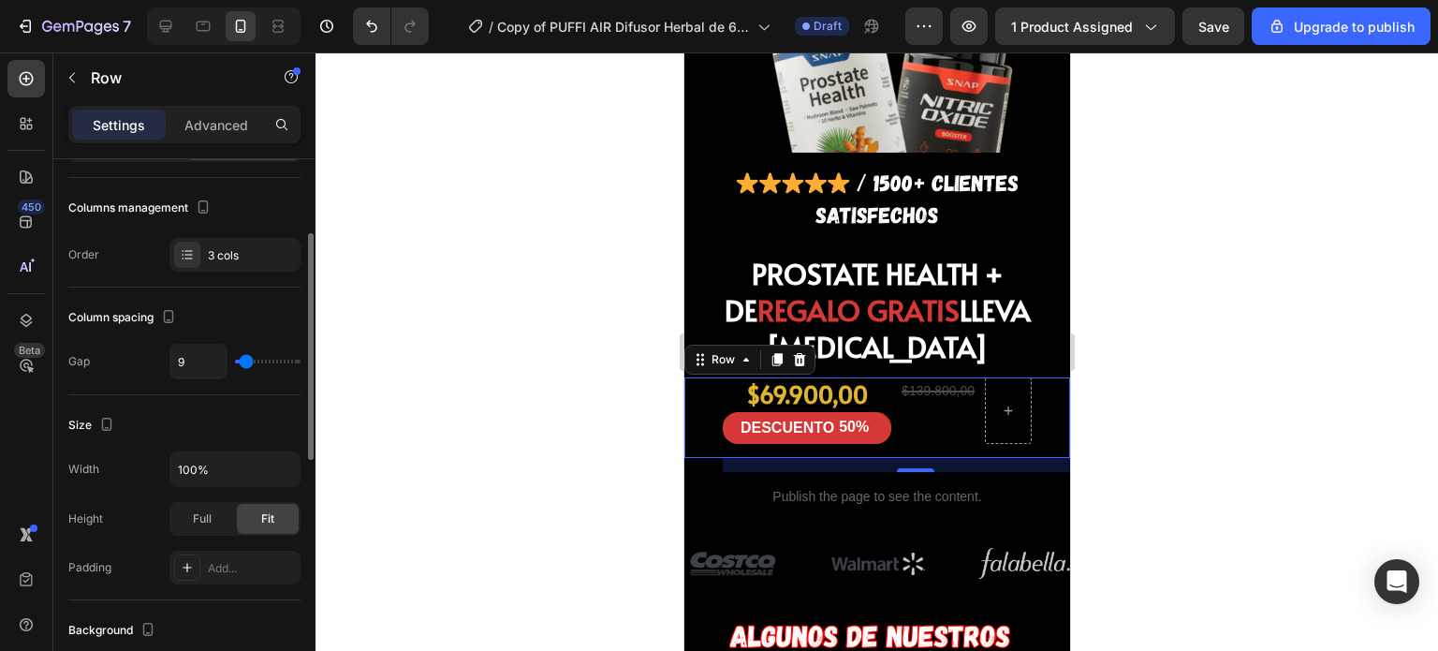
type input "11"
type input "13"
type input "15"
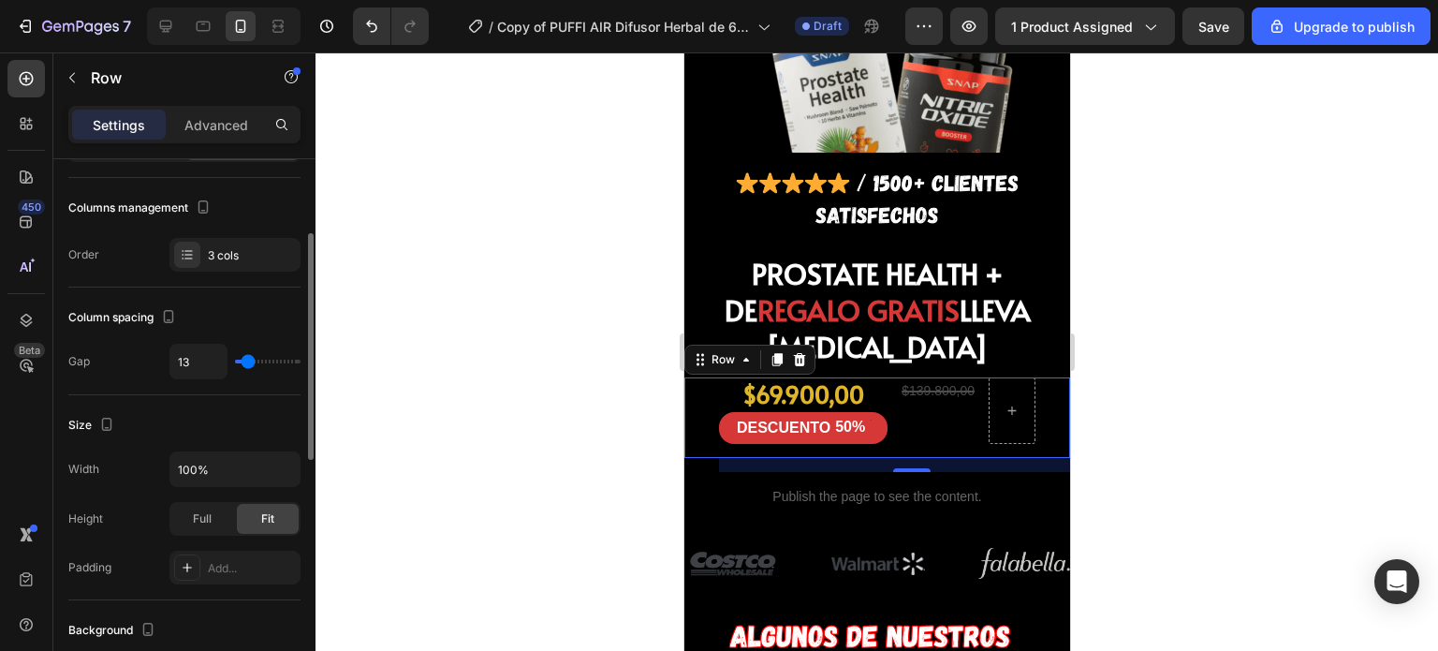
type input "15"
type input "13"
type input "11"
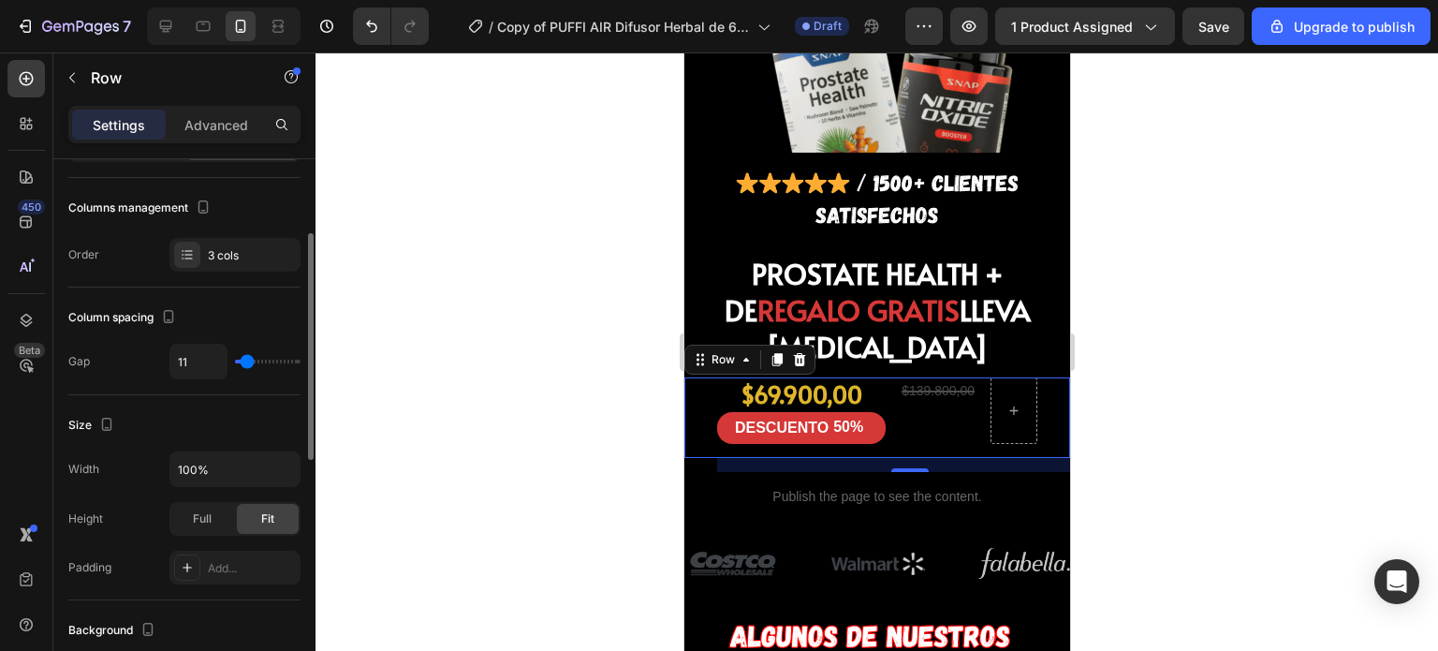
type input "9"
type input "11"
type input "13"
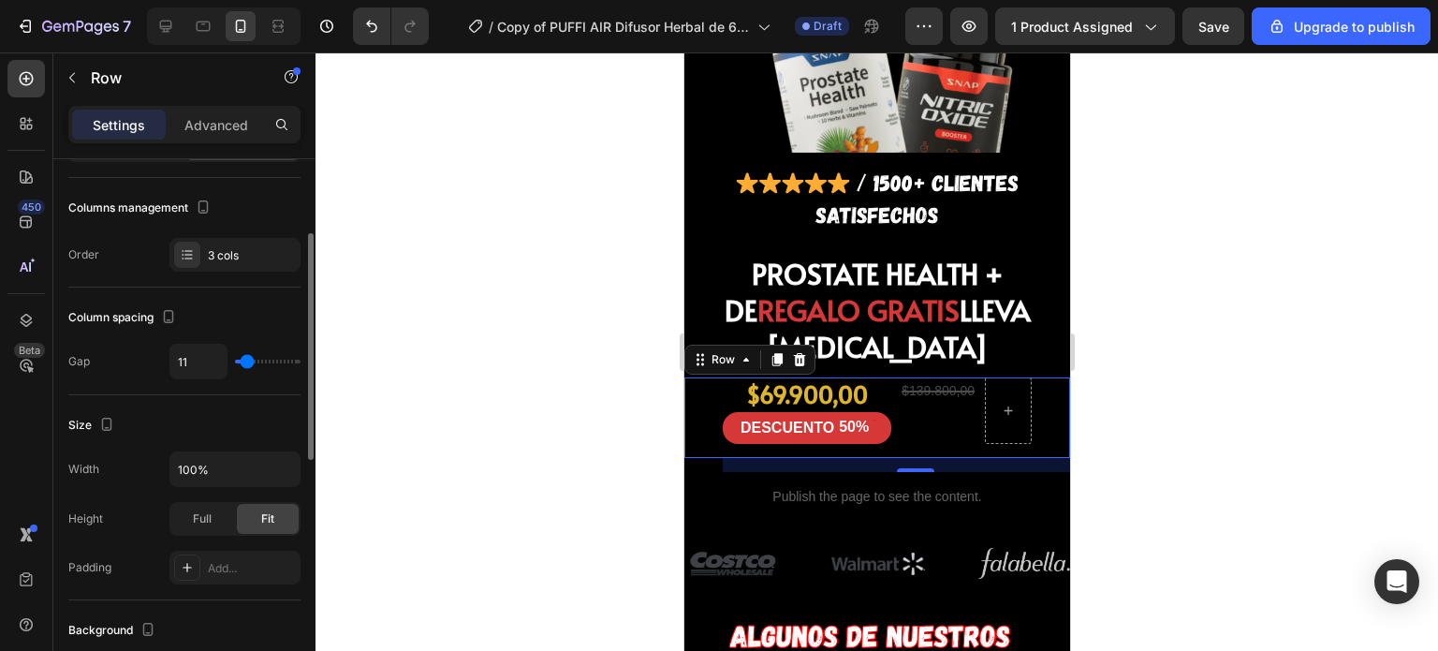
type input "13"
type input "11"
type input "9"
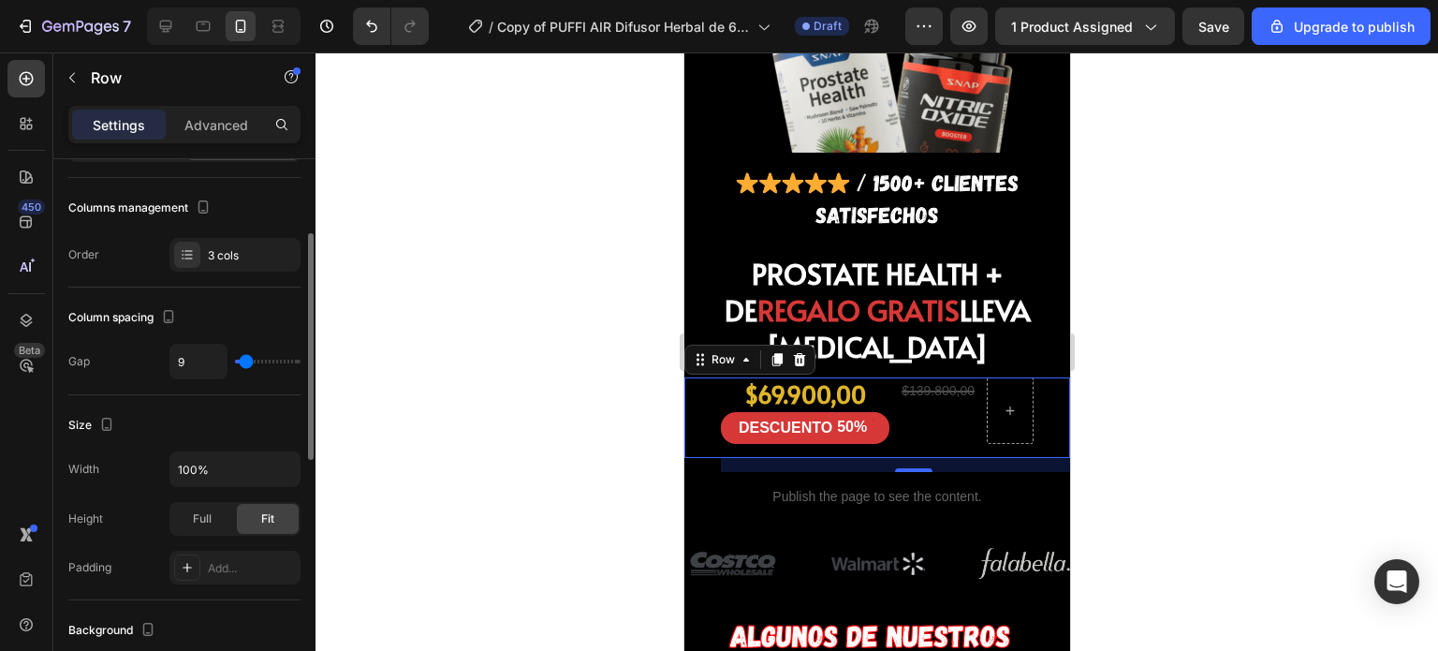
type input "8"
type input "9"
type input "11"
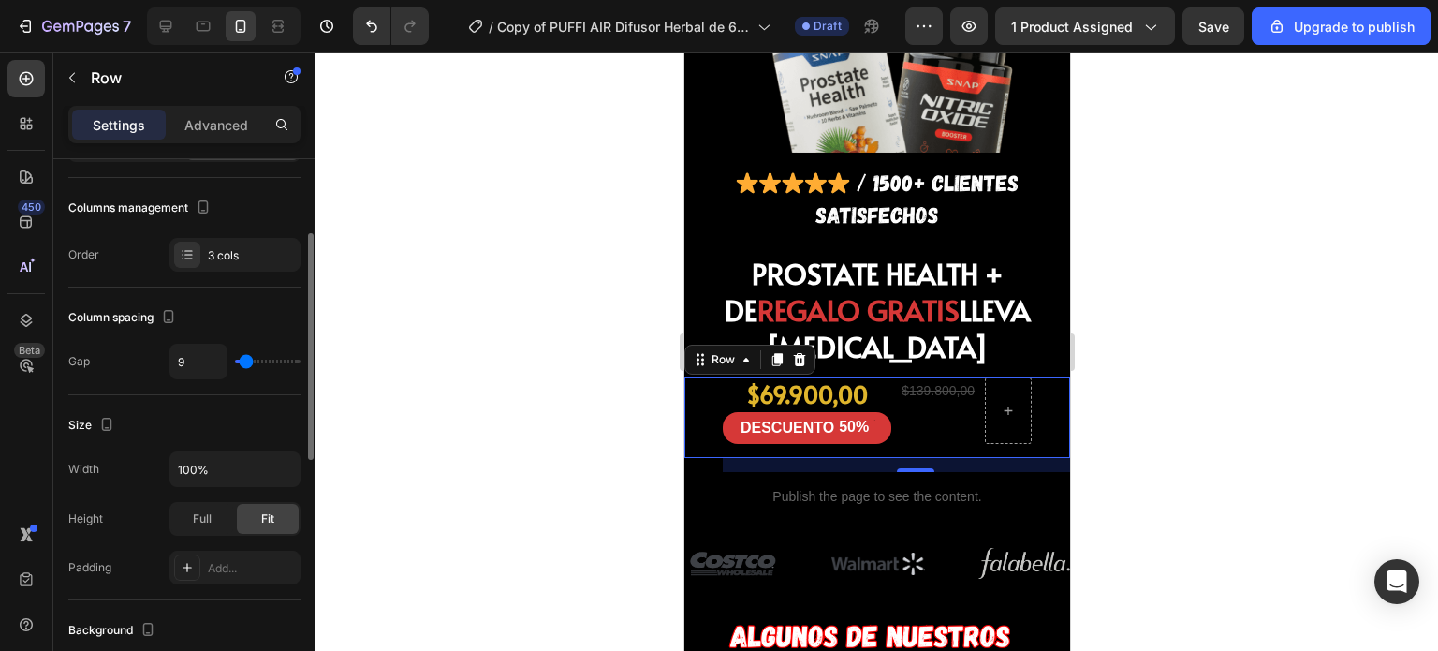
type input "11"
type input "13"
type input "15"
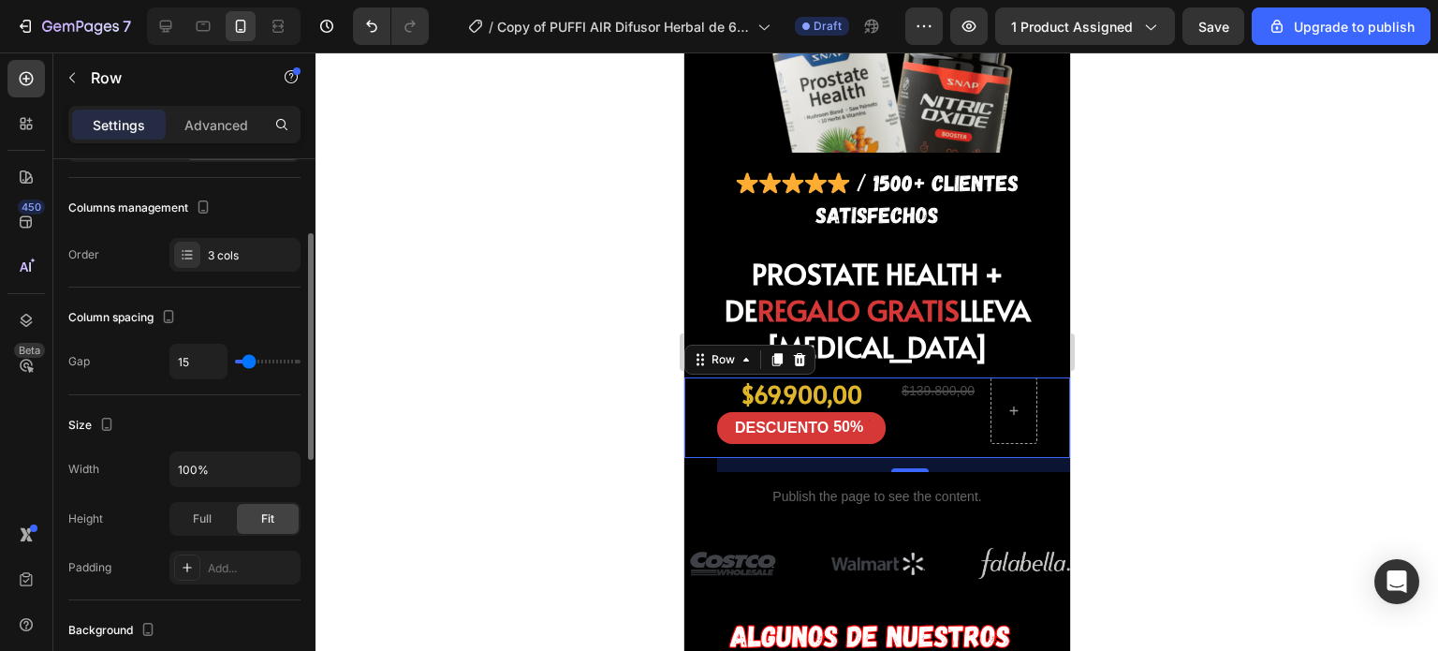
type input "18"
type input "16"
type input "15"
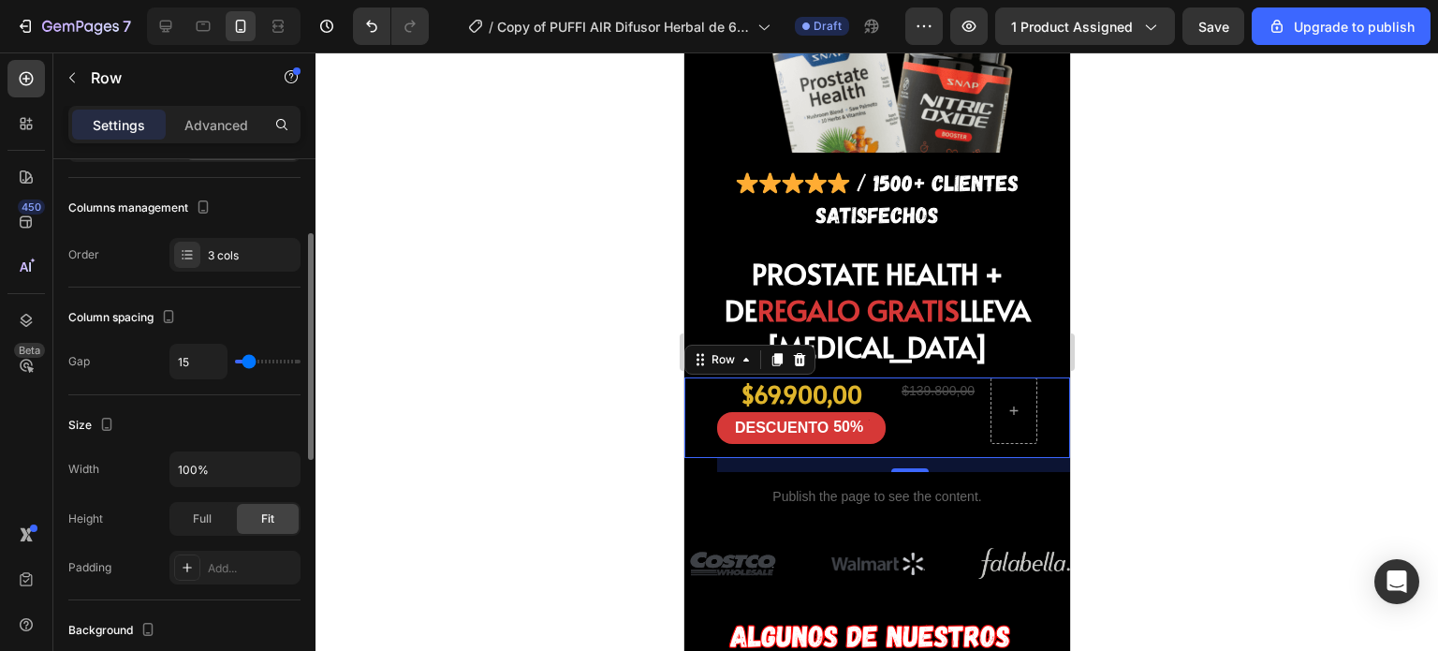
type input "15"
click at [248, 362] on input "range" at bounding box center [268, 361] width 66 height 4
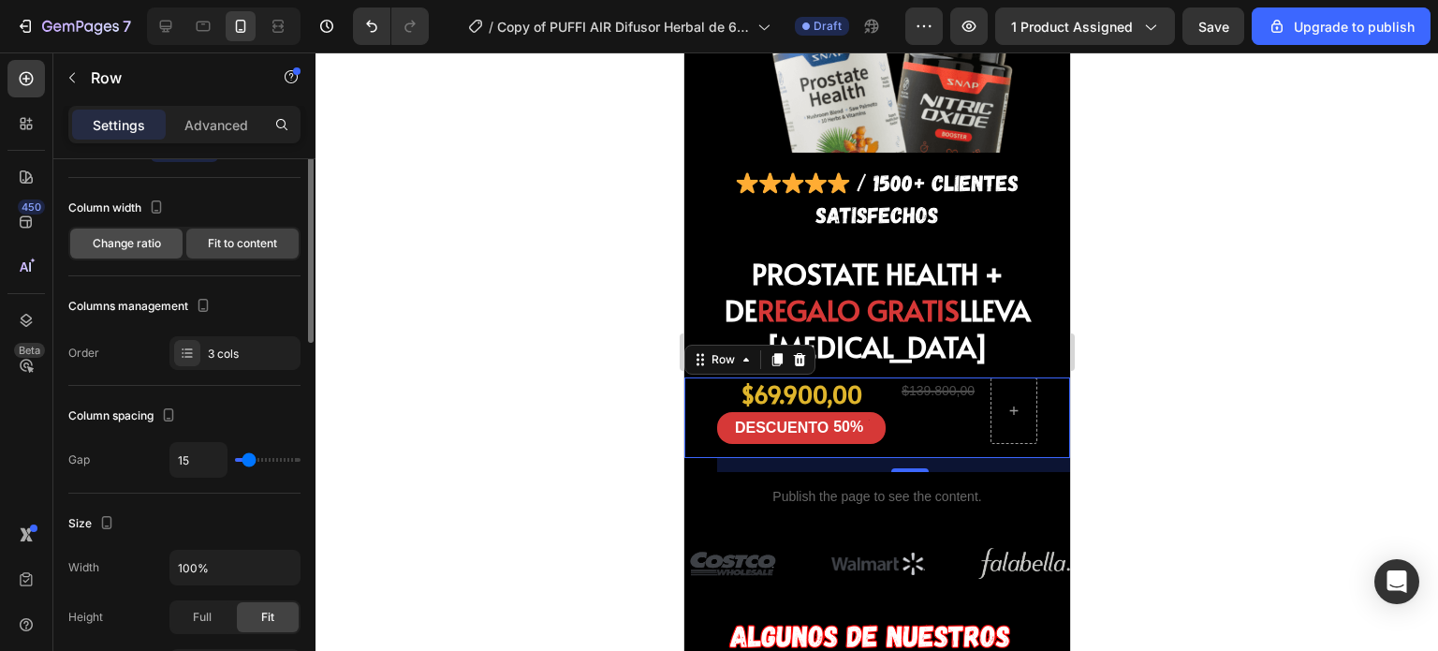
scroll to position [0, 0]
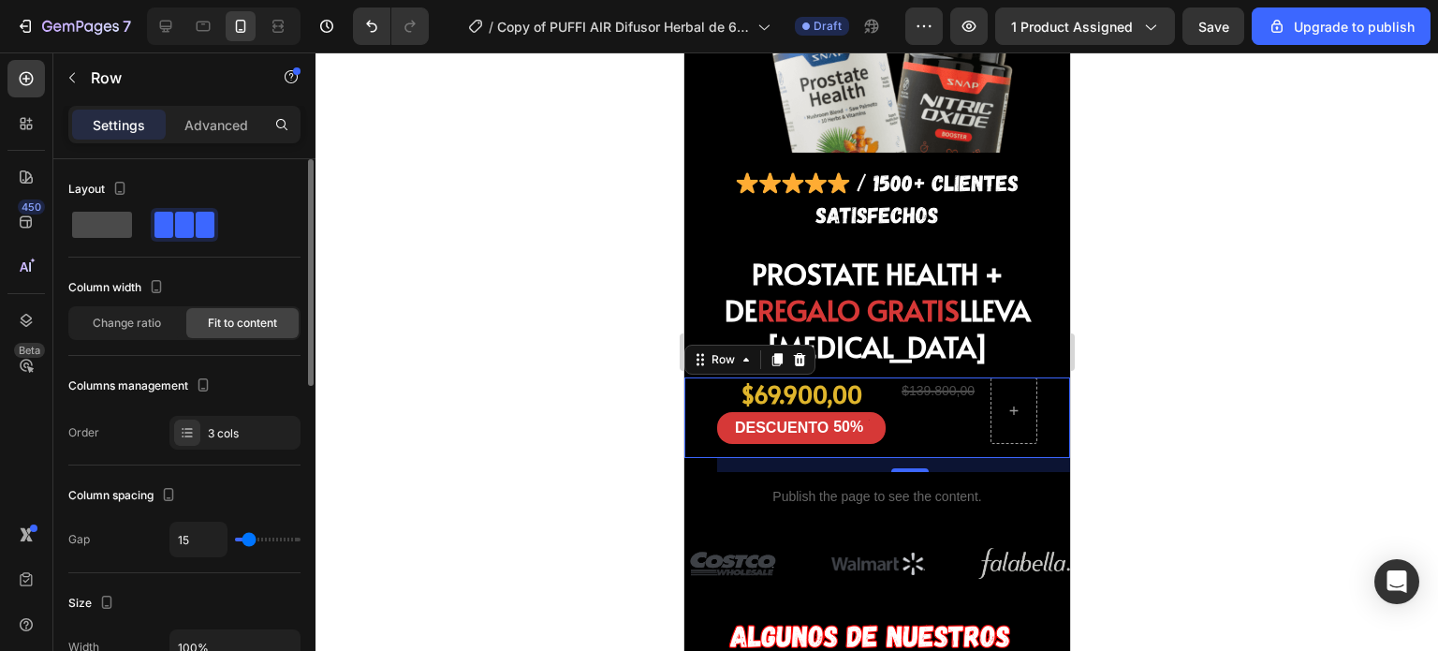
click at [97, 224] on span at bounding box center [102, 225] width 60 height 26
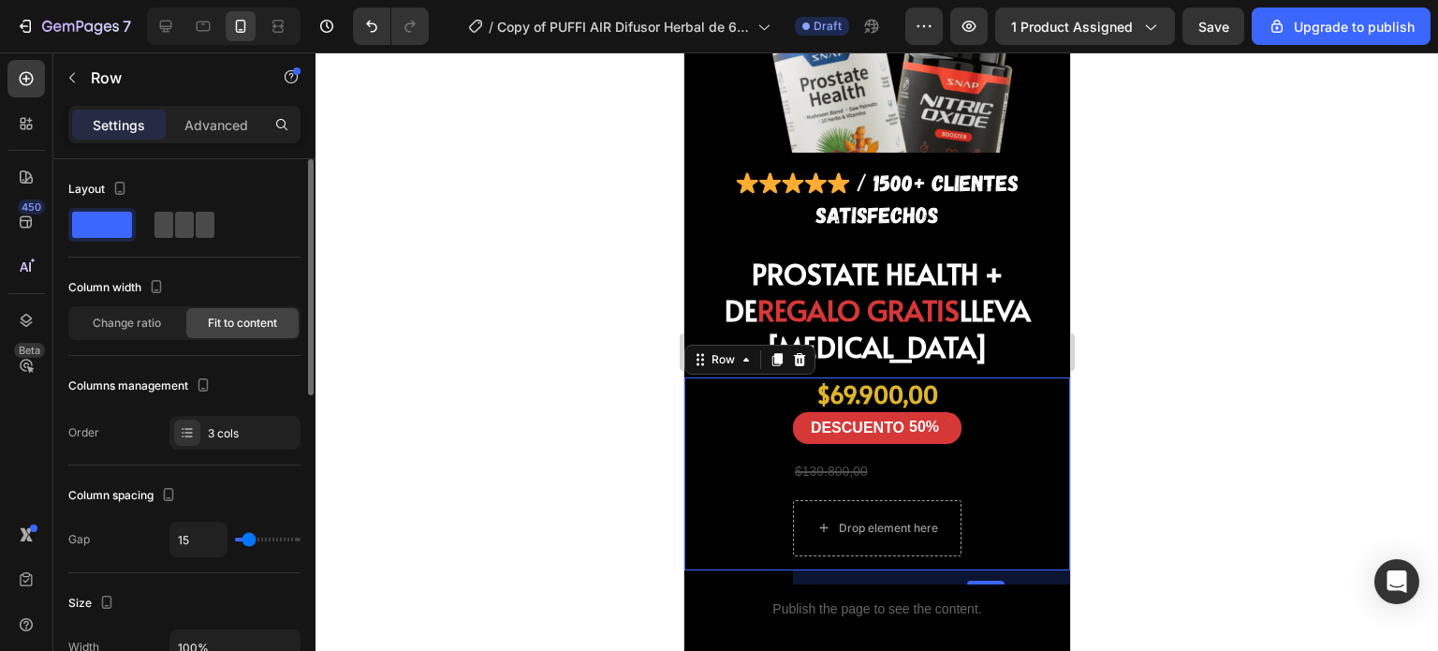
click at [207, 228] on span at bounding box center [205, 225] width 19 height 26
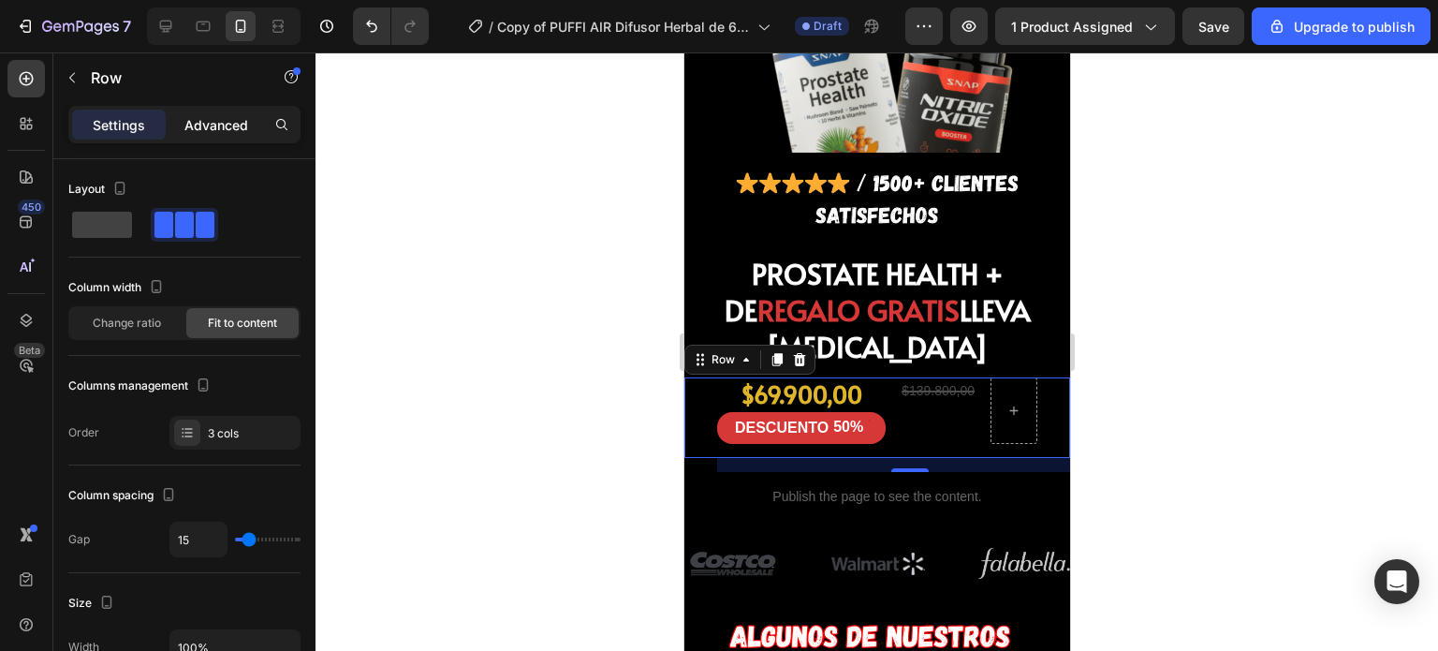
click at [194, 123] on p "Advanced" at bounding box center [216, 125] width 64 height 20
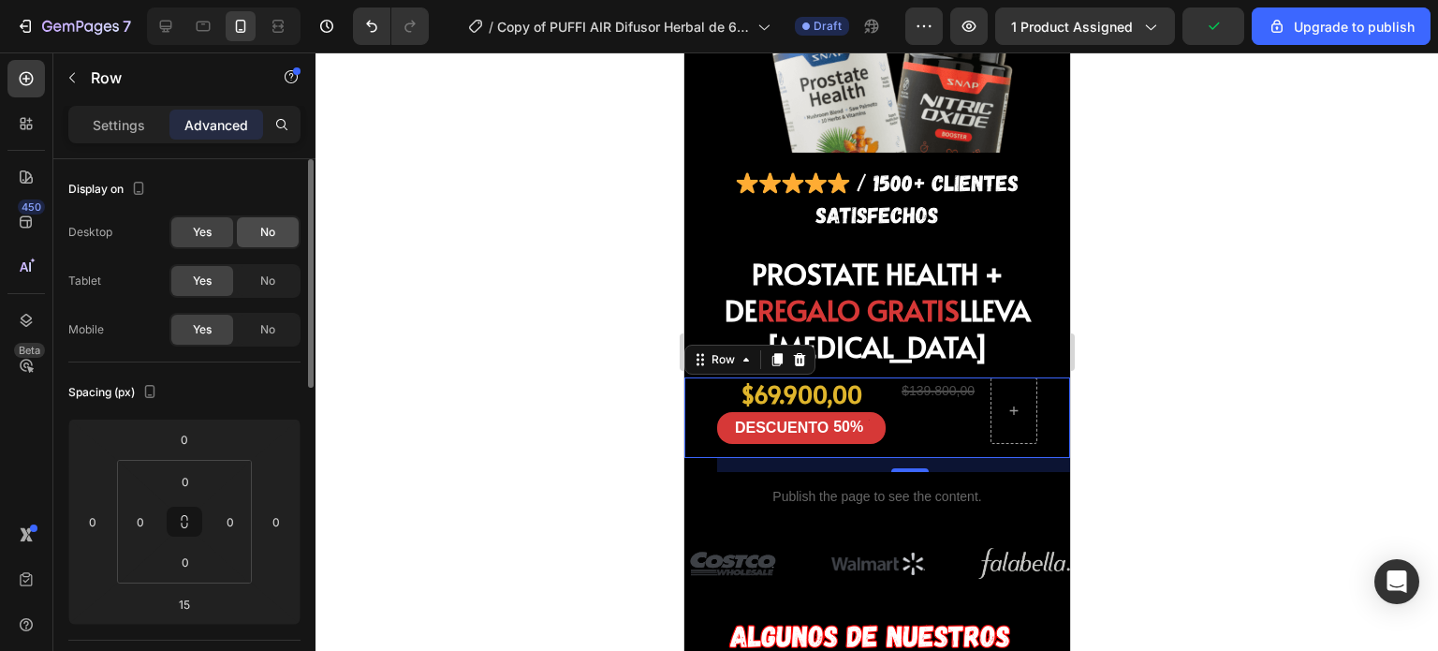
click at [272, 237] on span "No" at bounding box center [267, 232] width 15 height 17
click at [202, 232] on span "Yes" at bounding box center [202, 232] width 19 height 17
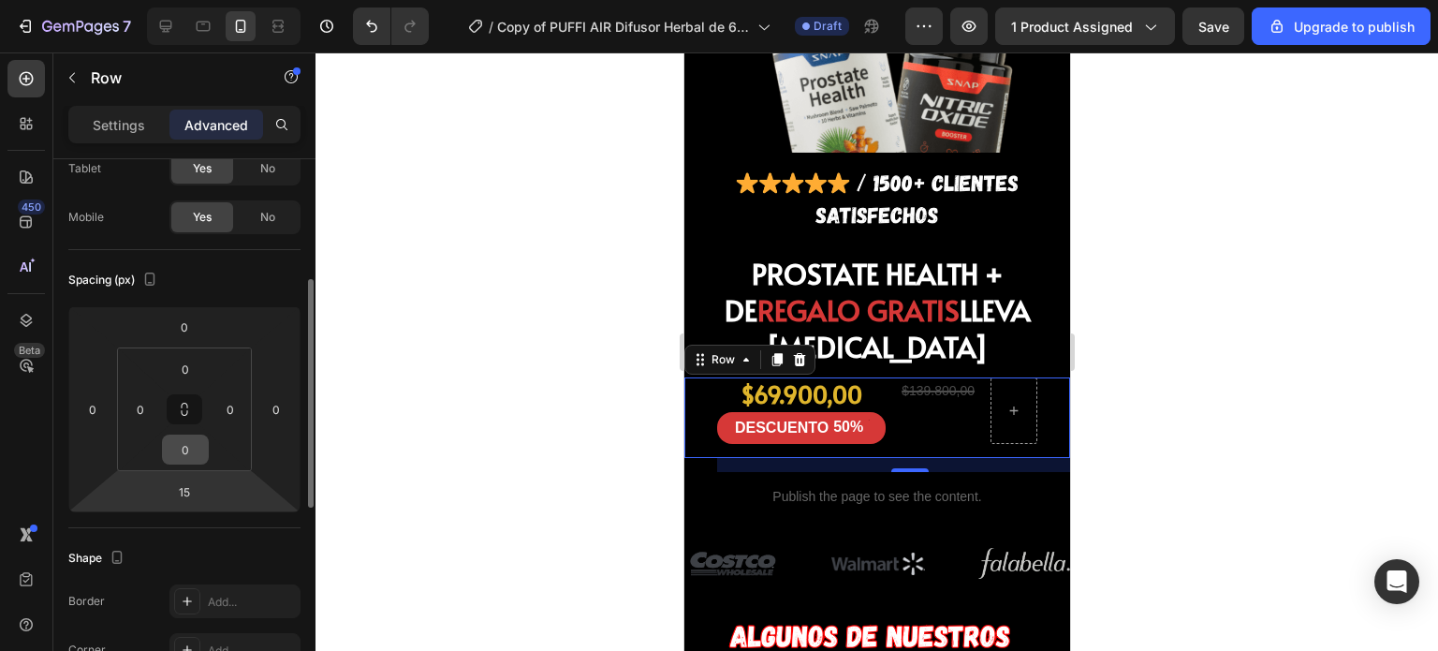
scroll to position [168, 0]
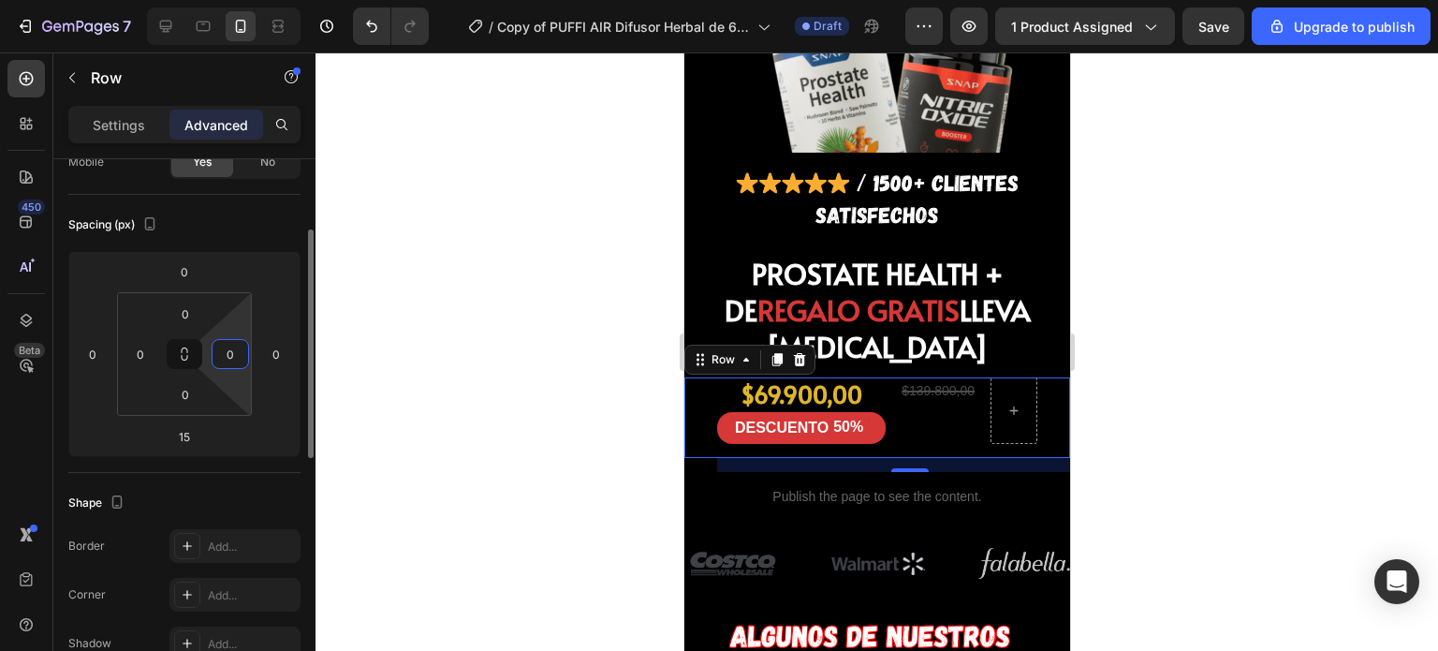
click at [233, 359] on input "0" at bounding box center [230, 354] width 28 height 28
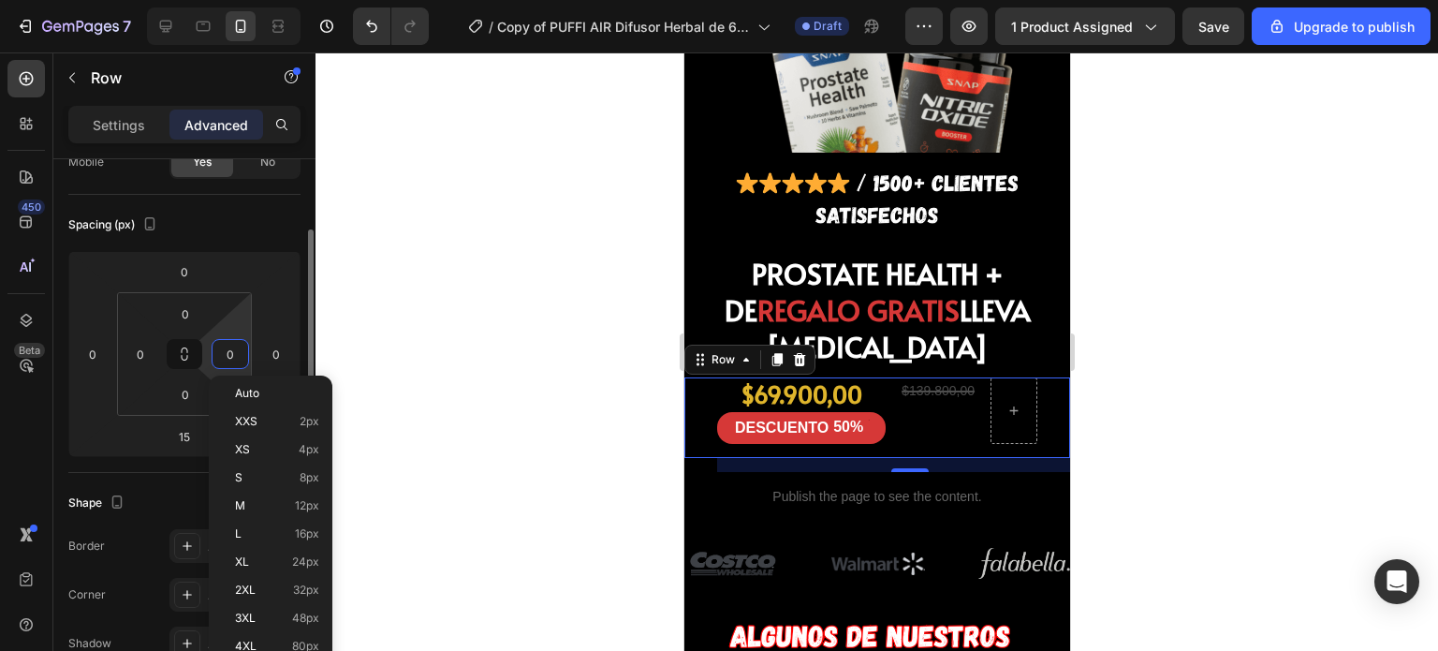
click at [250, 223] on div "Spacing (px)" at bounding box center [184, 225] width 232 height 30
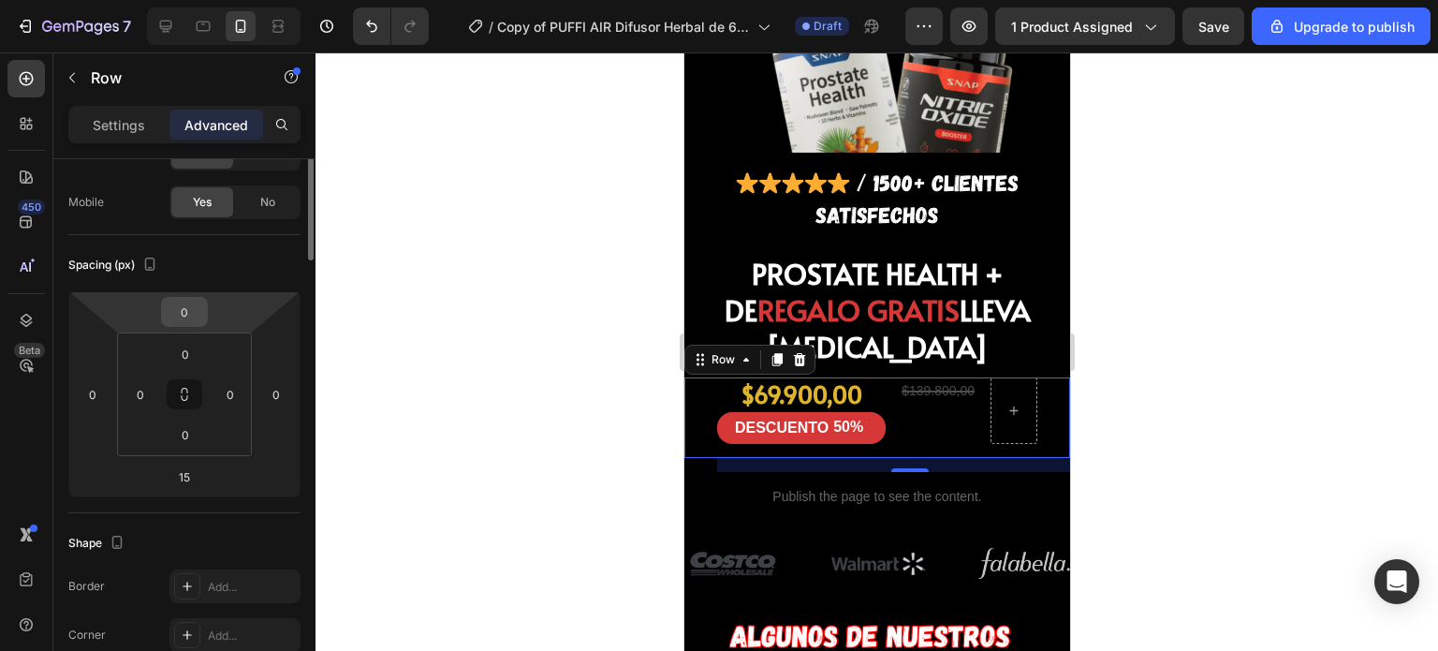
scroll to position [0, 0]
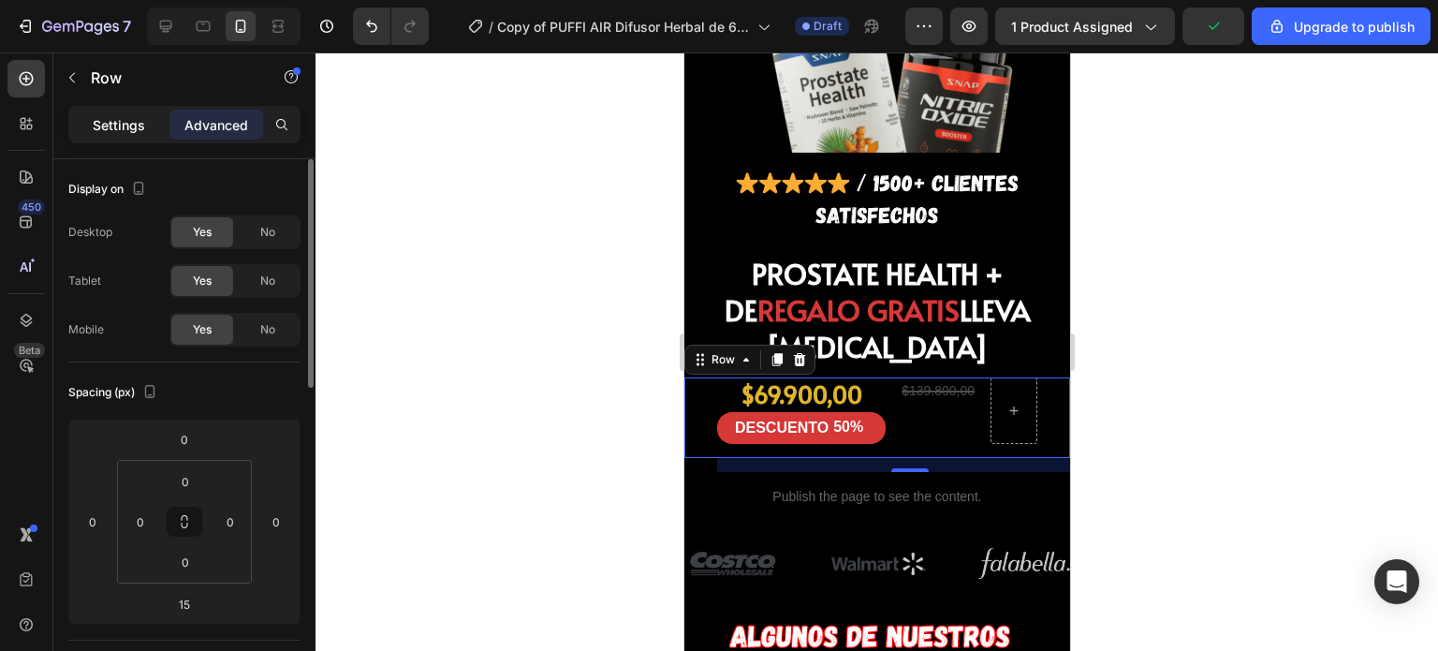
click at [116, 123] on p "Settings" at bounding box center [119, 125] width 52 height 20
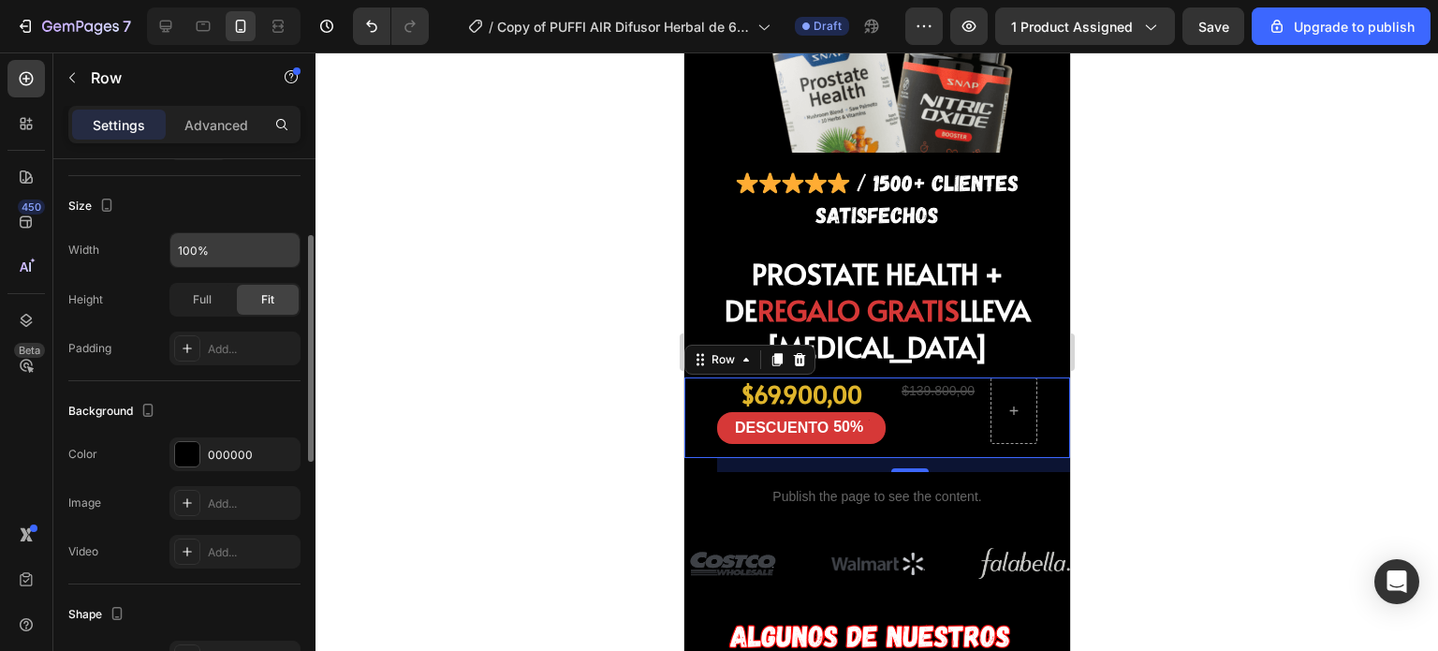
scroll to position [421, 0]
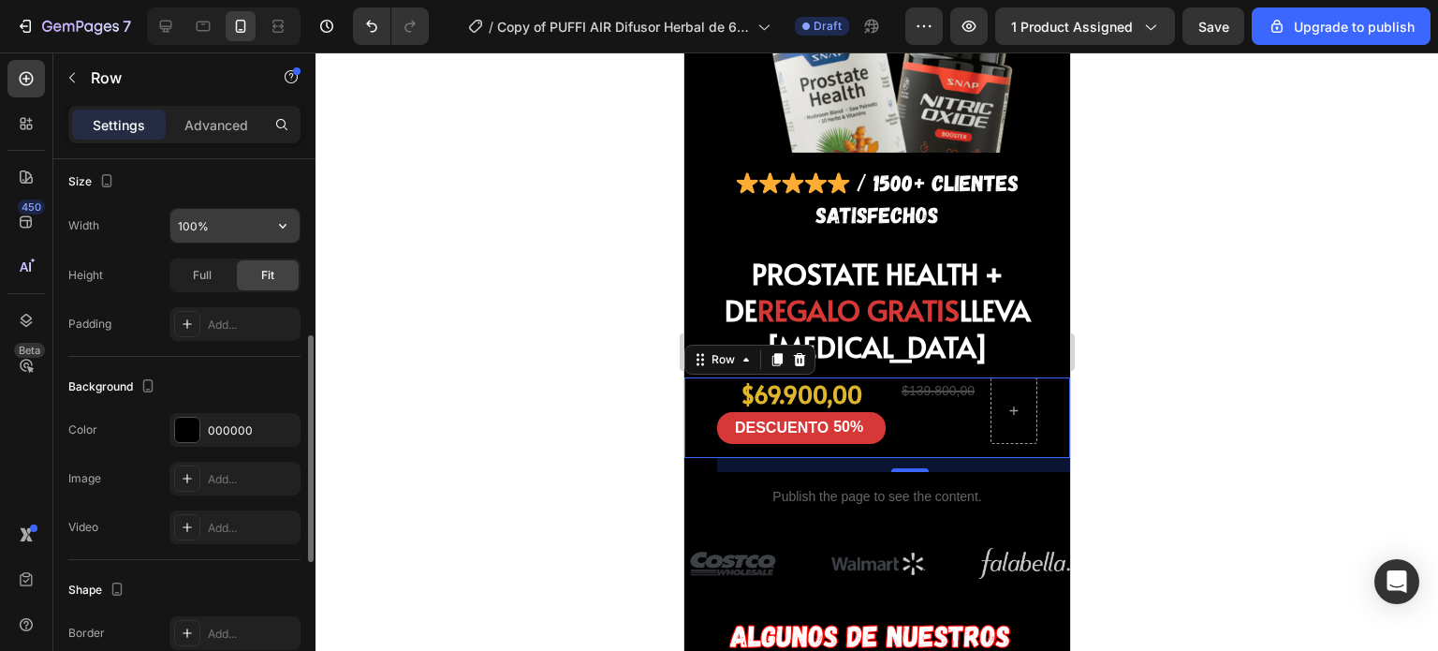
click at [228, 221] on input "100%" at bounding box center [234, 226] width 129 height 34
click at [252, 223] on input "100%" at bounding box center [234, 226] width 129 height 34
click at [288, 222] on icon "button" at bounding box center [282, 225] width 19 height 19
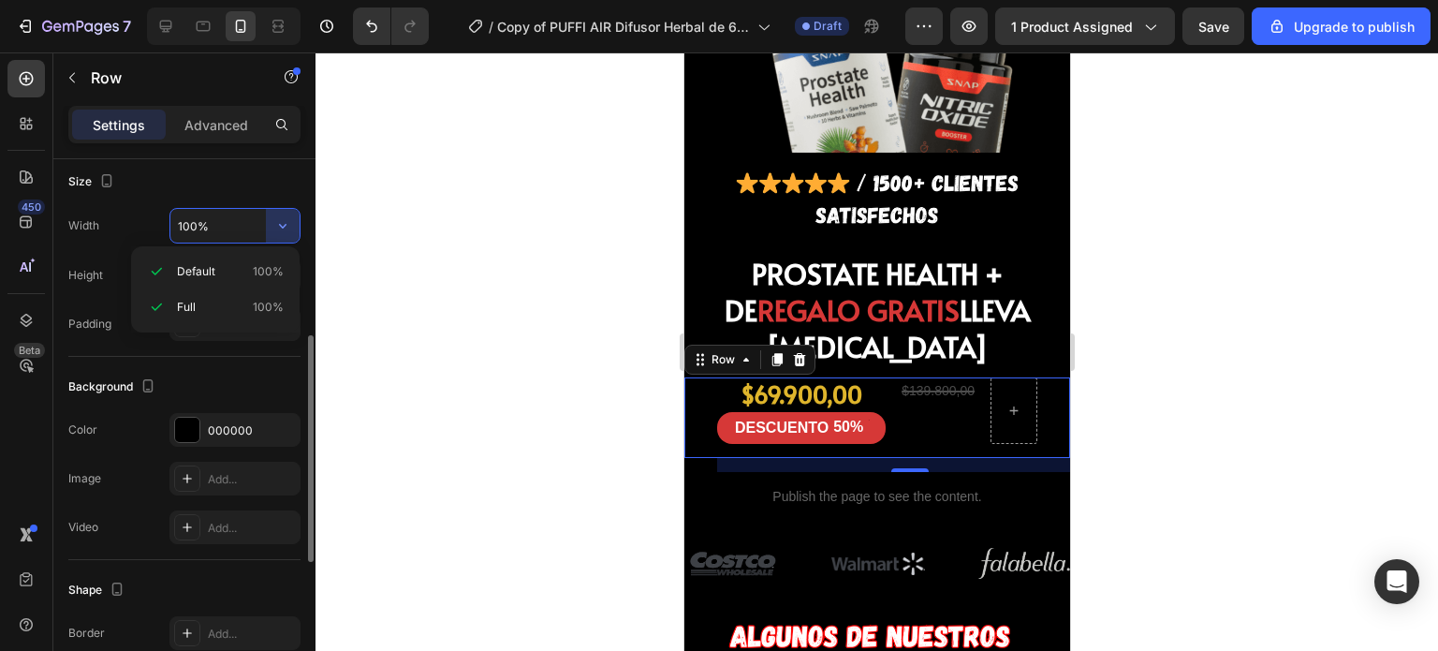
click at [249, 289] on div "Default 100%" at bounding box center [216, 307] width 154 height 36
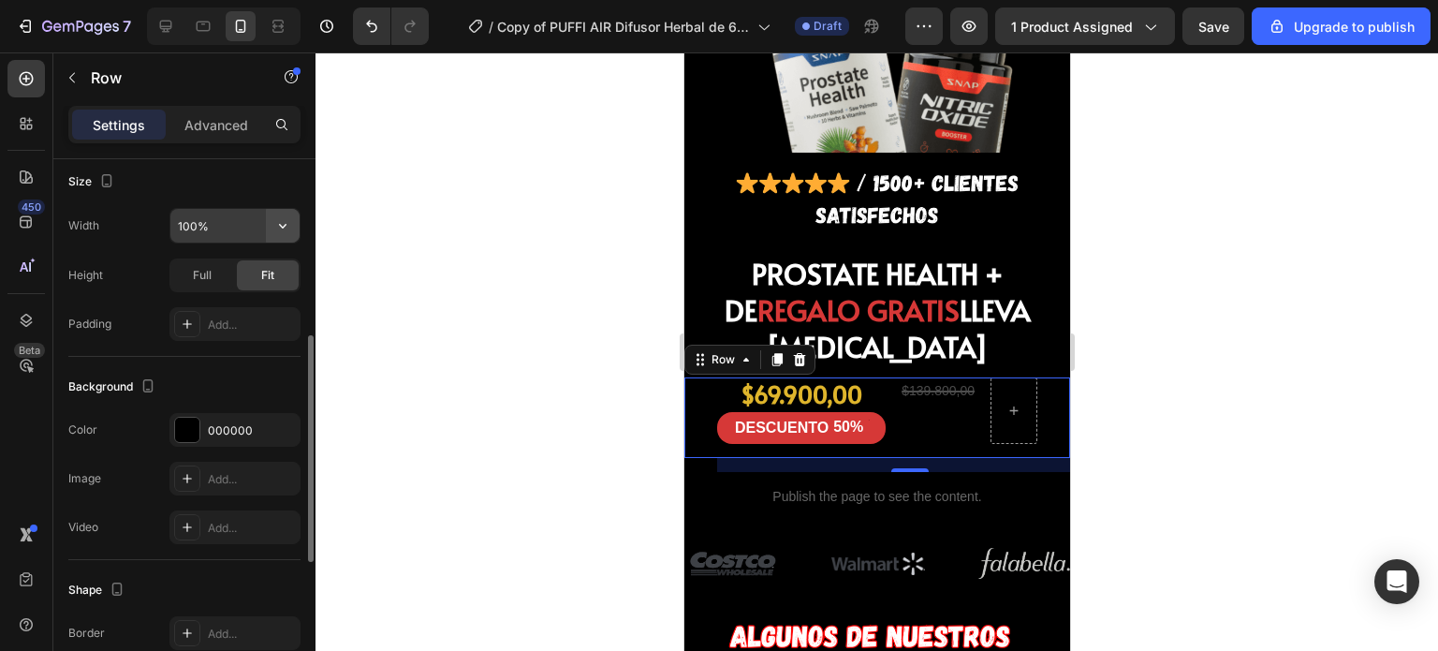
click at [281, 227] on icon "button" at bounding box center [282, 225] width 19 height 19
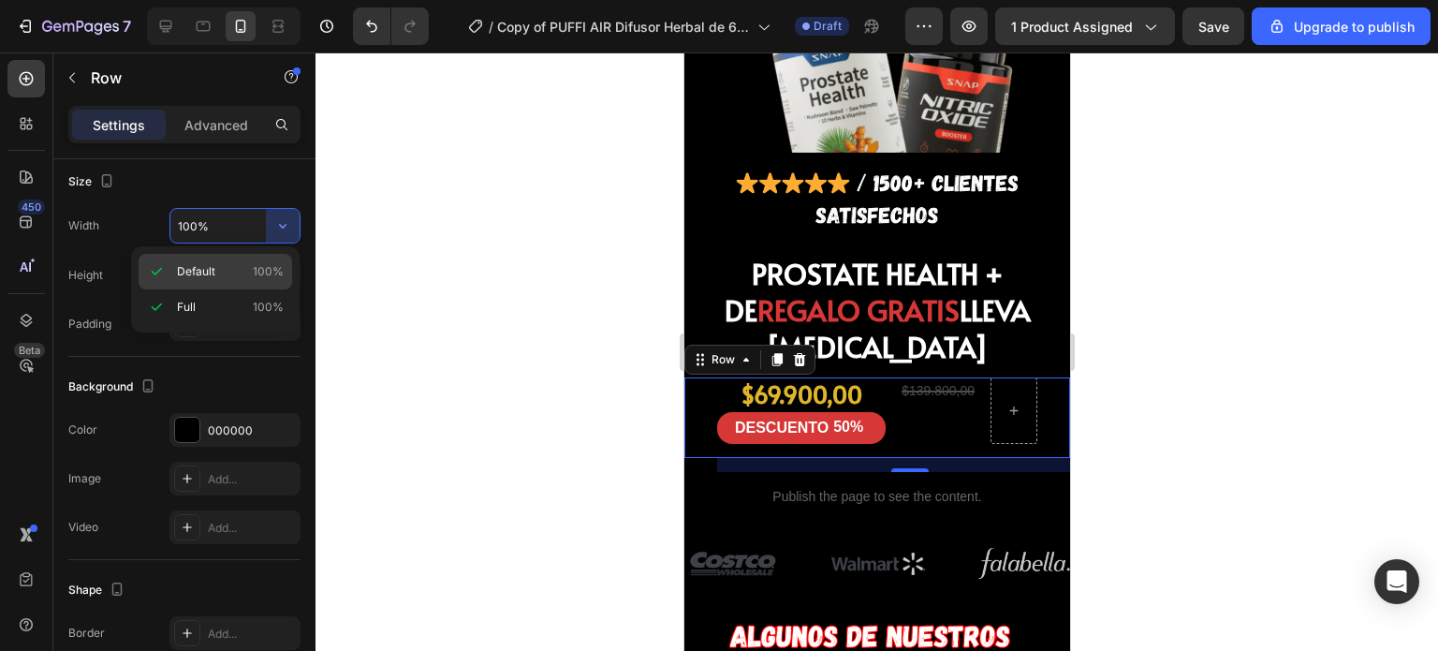
click at [264, 265] on span "100%" at bounding box center [268, 271] width 31 height 17
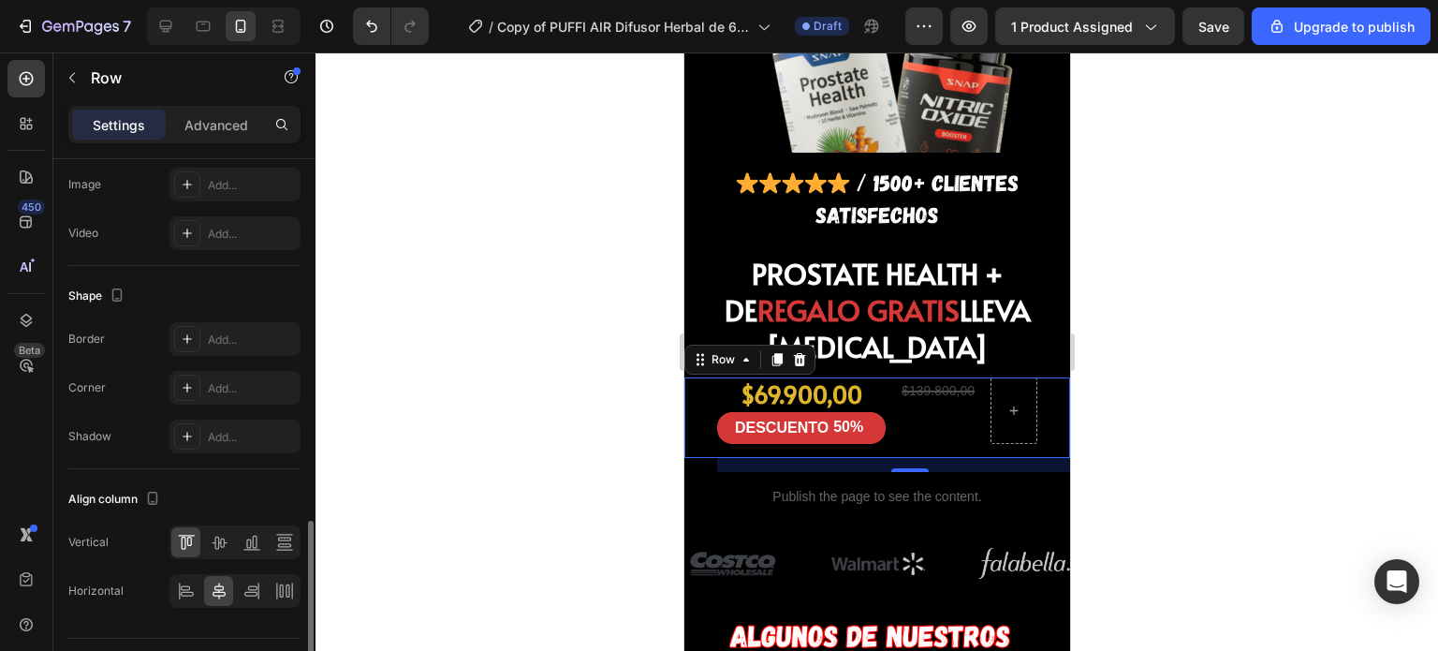
scroll to position [759, 0]
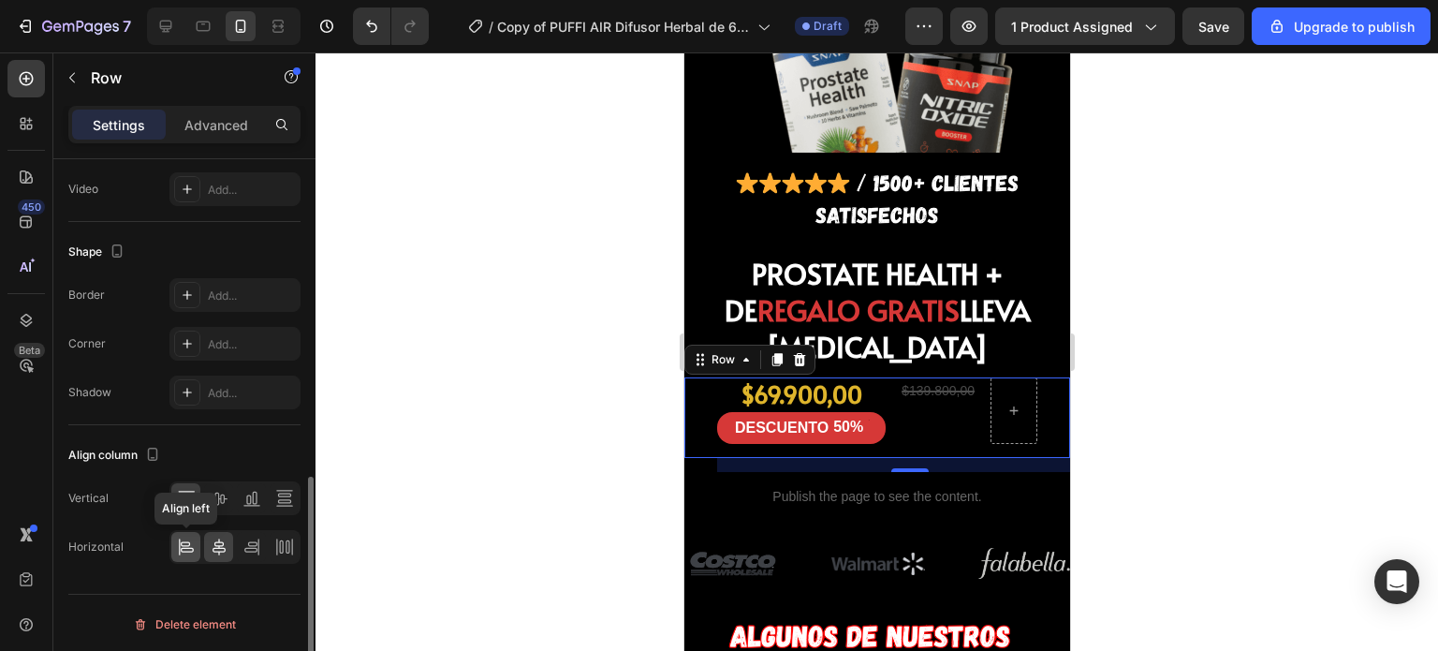
click at [184, 541] on icon at bounding box center [186, 546] width 19 height 19
click at [217, 542] on icon at bounding box center [219, 546] width 13 height 17
click at [215, 502] on icon at bounding box center [219, 498] width 15 height 13
click at [255, 505] on icon at bounding box center [251, 505] width 17 height 1
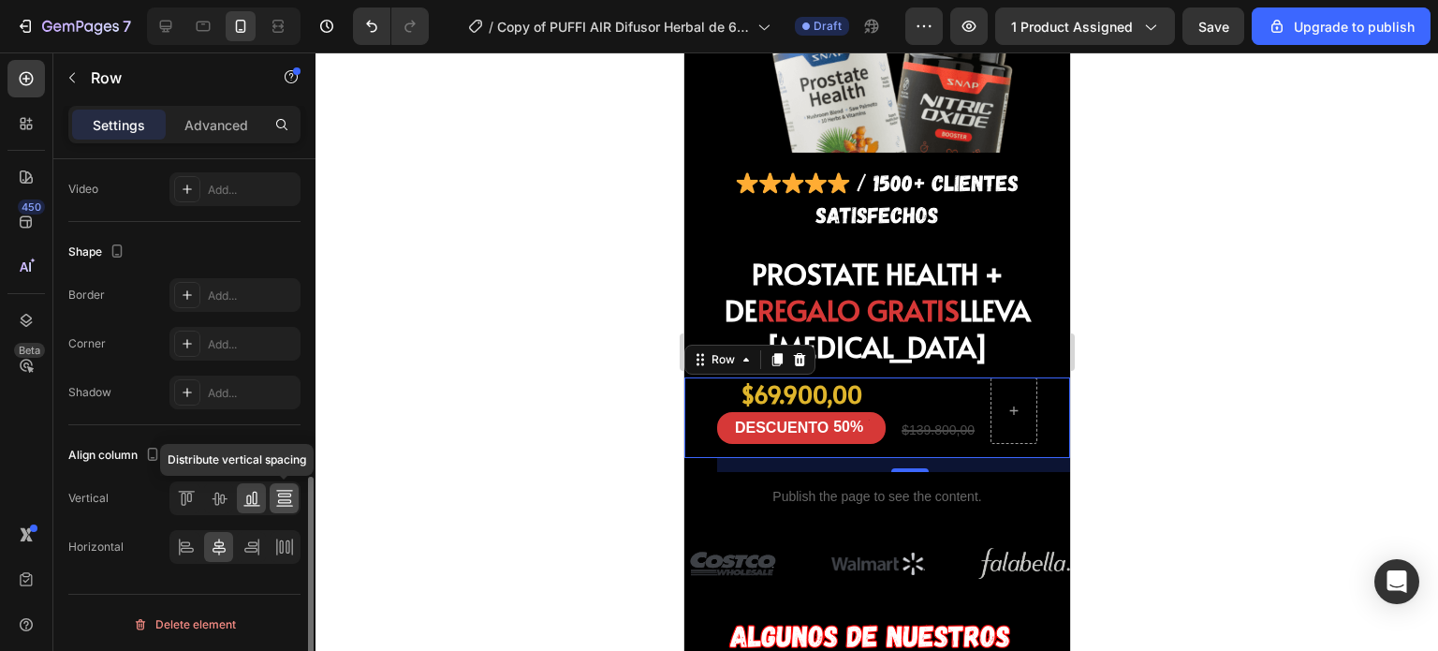
click at [271, 498] on div at bounding box center [284, 498] width 29 height 30
click at [195, 494] on icon at bounding box center [186, 498] width 19 height 19
click at [275, 497] on icon at bounding box center [284, 498] width 19 height 19
click at [183, 491] on icon at bounding box center [186, 498] width 19 height 19
click at [252, 452] on div "Align column" at bounding box center [184, 455] width 232 height 30
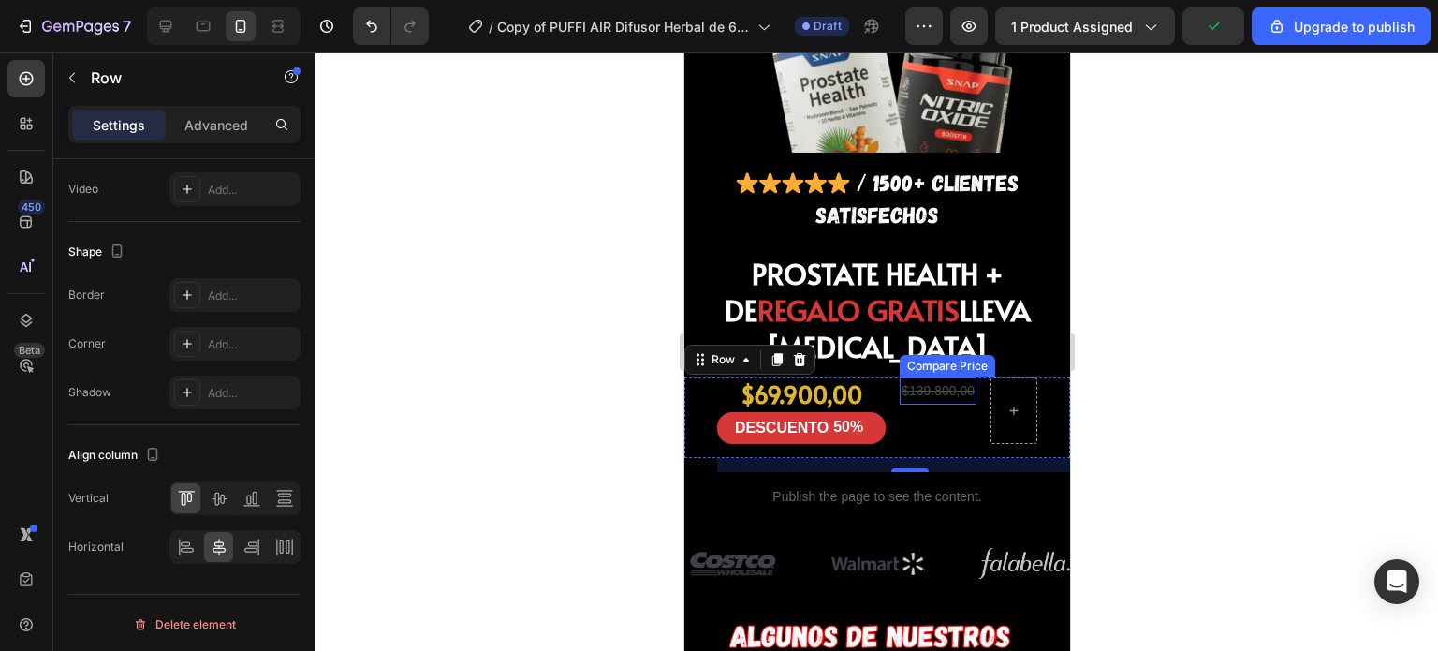
click at [941, 377] on div "$139.800,00" at bounding box center [937, 390] width 77 height 27
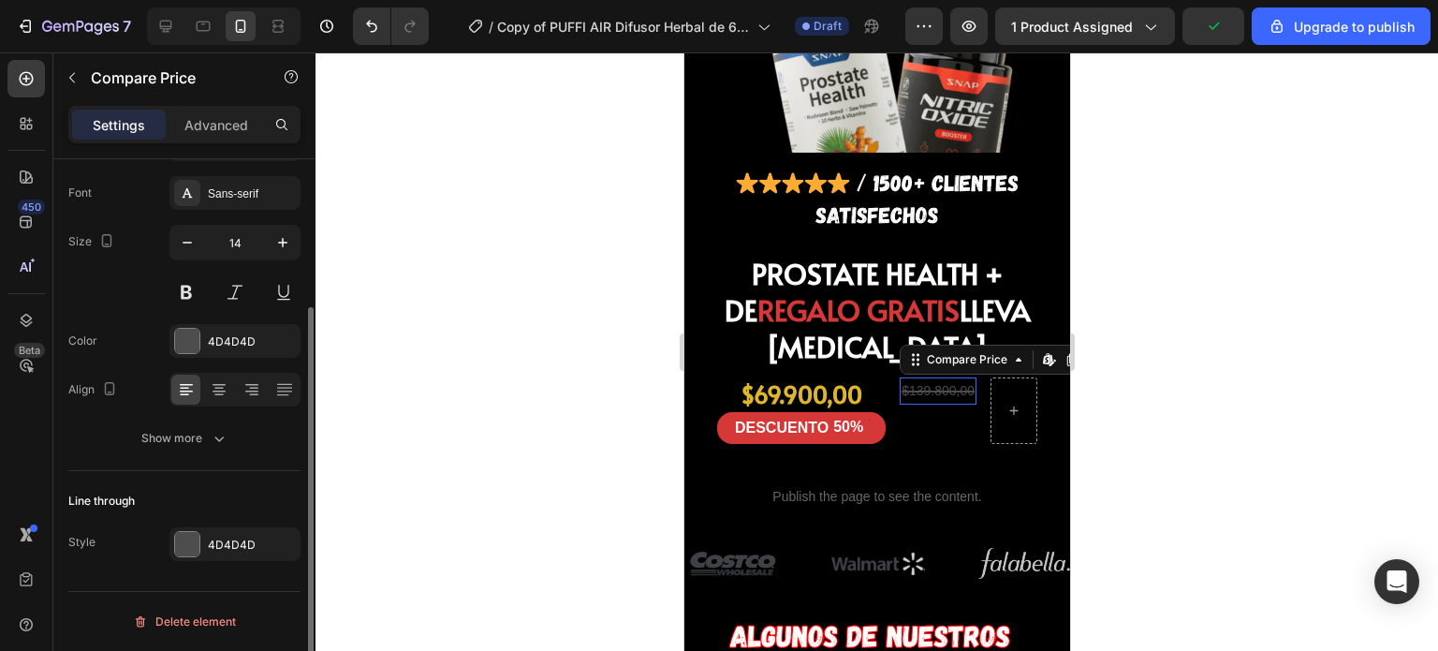
scroll to position [0, 0]
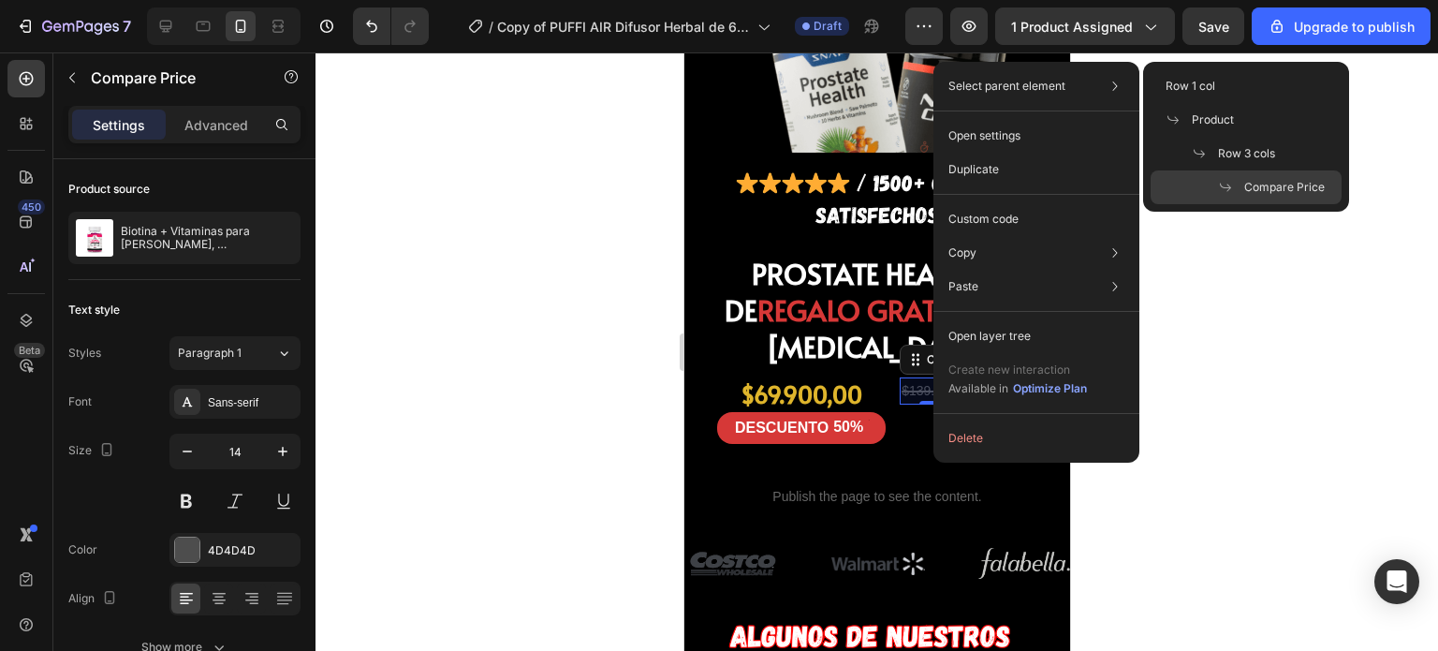
click at [1232, 183] on icon at bounding box center [1225, 187] width 15 height 15
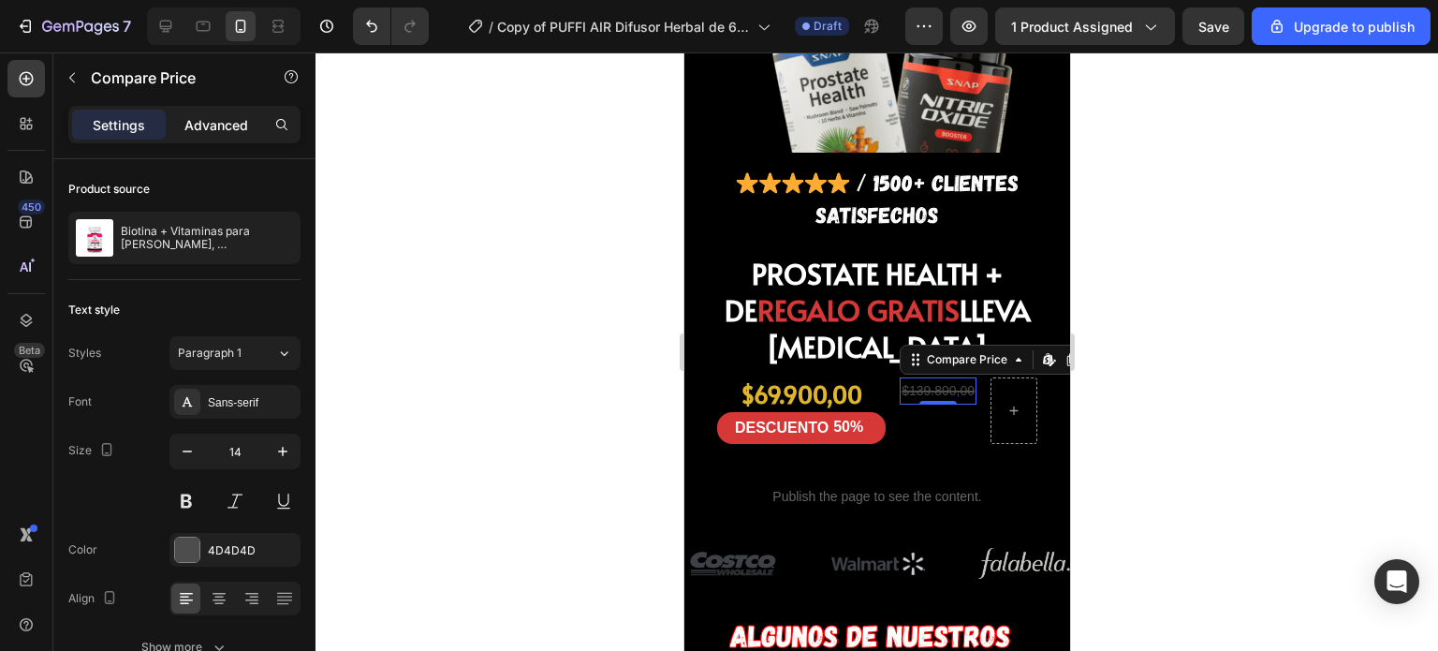
click at [205, 119] on p "Advanced" at bounding box center [216, 125] width 64 height 20
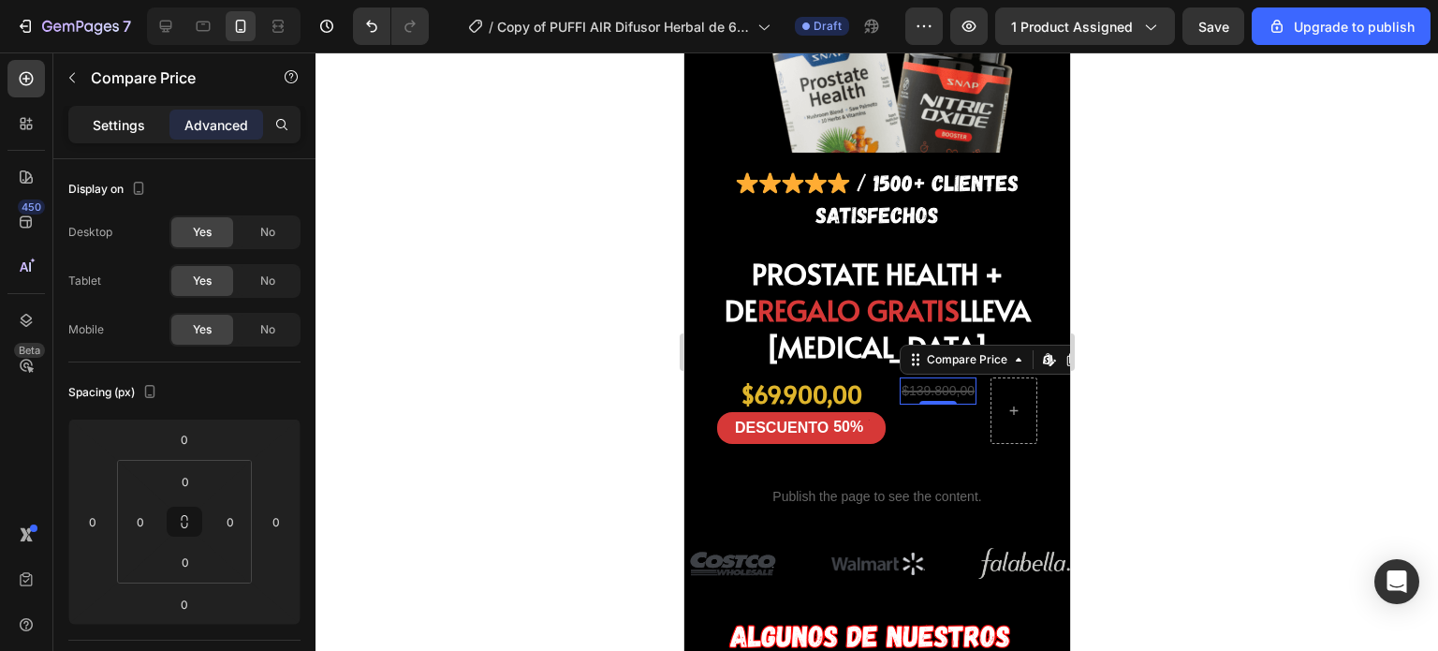
click at [137, 113] on div "Settings" at bounding box center [119, 125] width 94 height 30
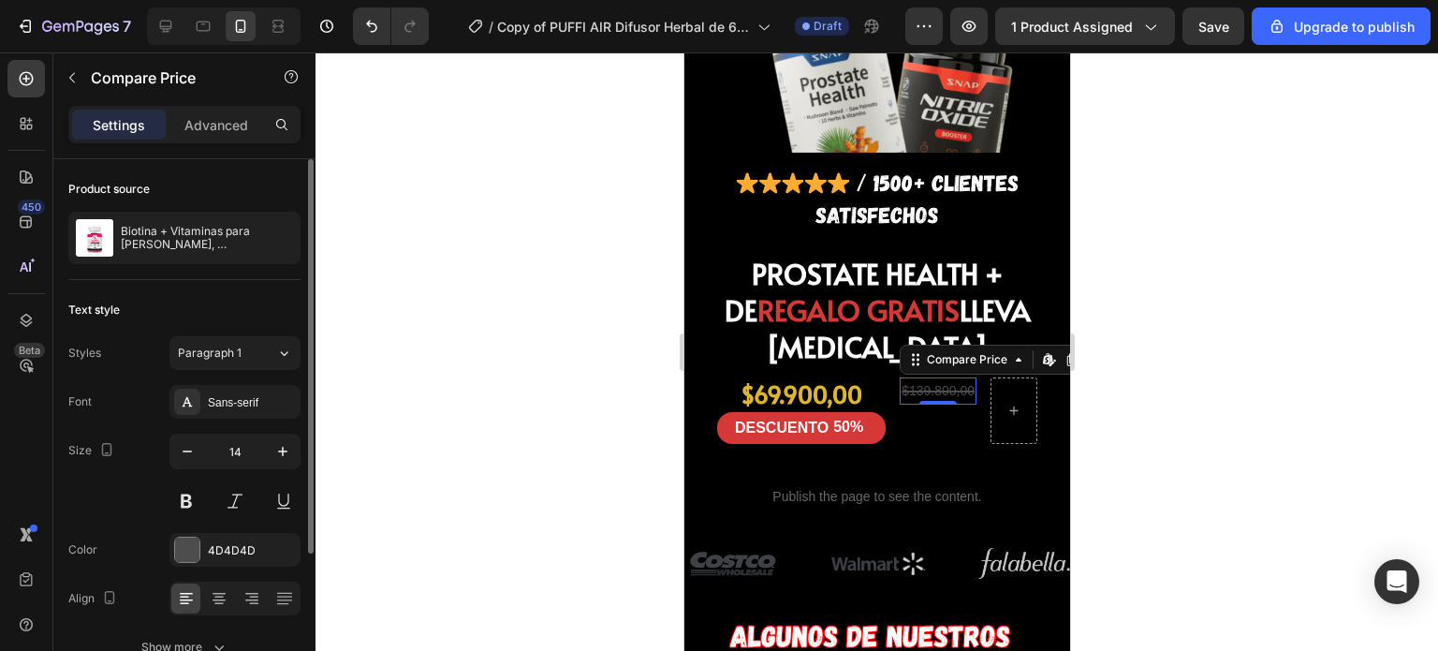
click at [1160, 329] on div at bounding box center [876, 351] width 1122 height 598
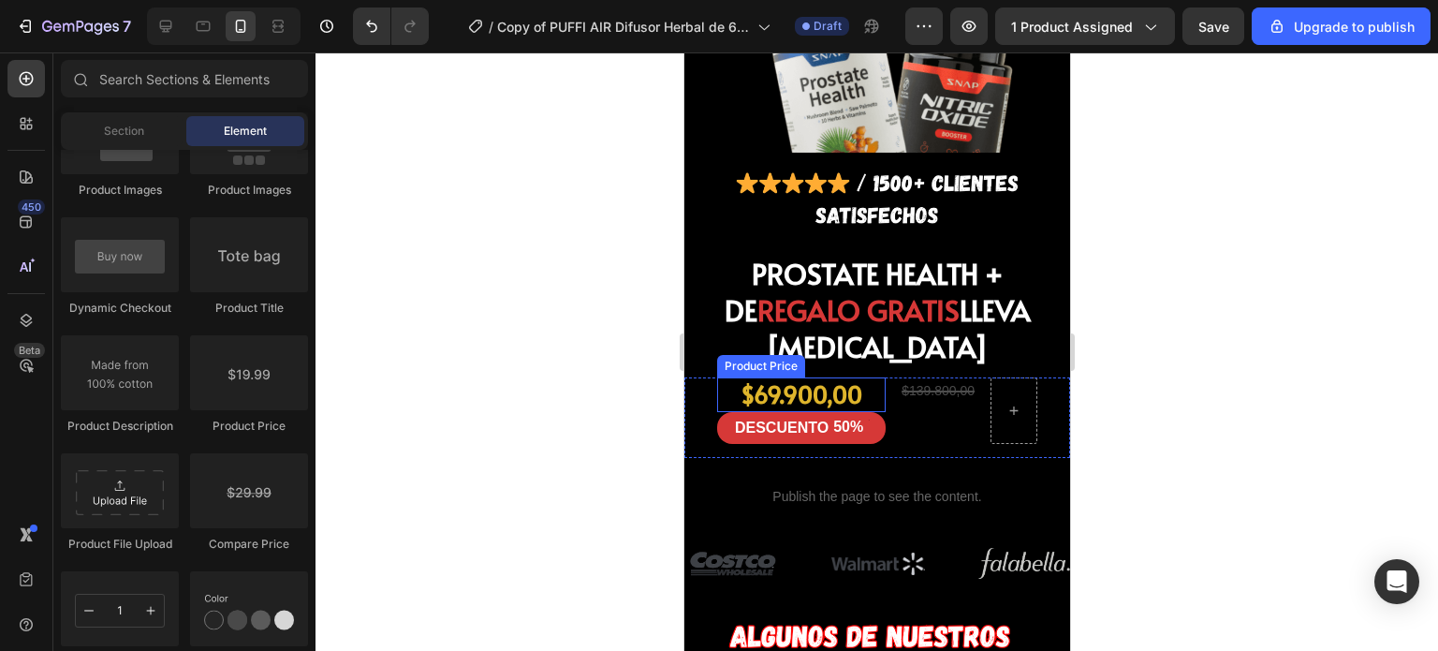
click at [803, 377] on div "$69.900,00" at bounding box center [800, 394] width 169 height 35
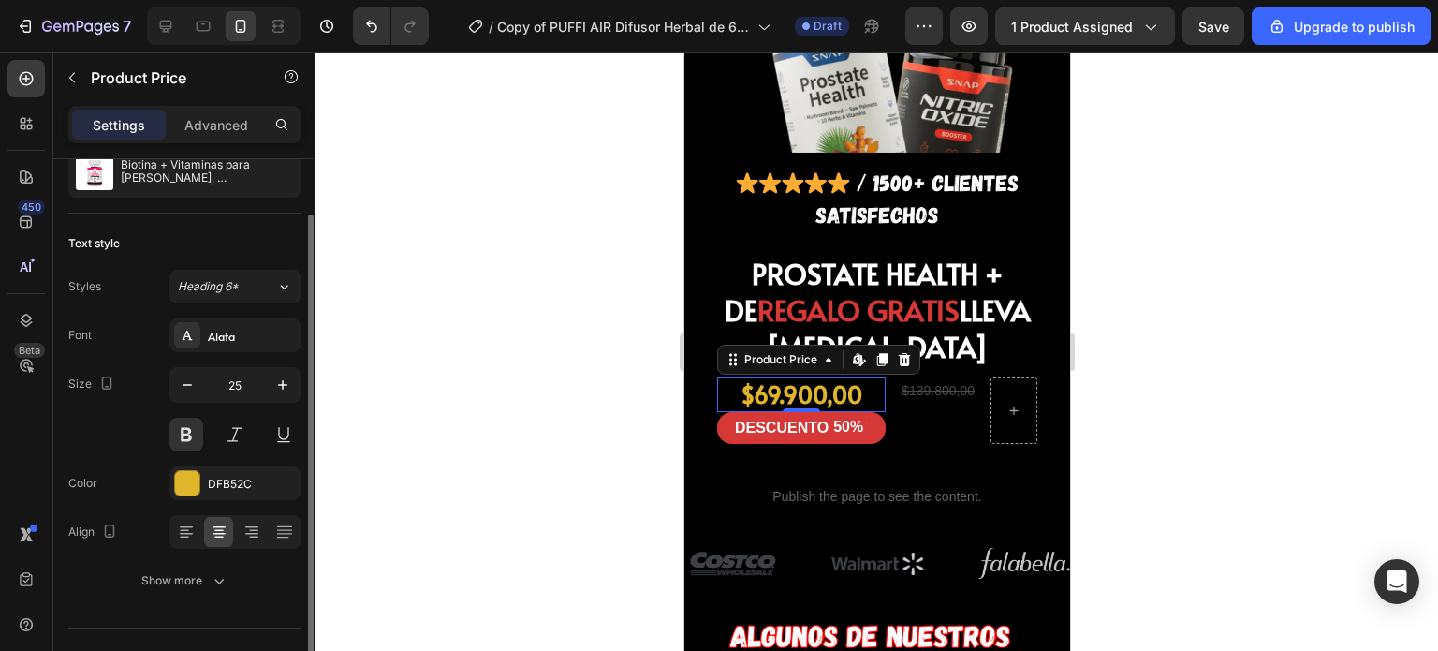
scroll to position [67, 0]
click at [919, 377] on div "$139.800,00" at bounding box center [937, 390] width 77 height 27
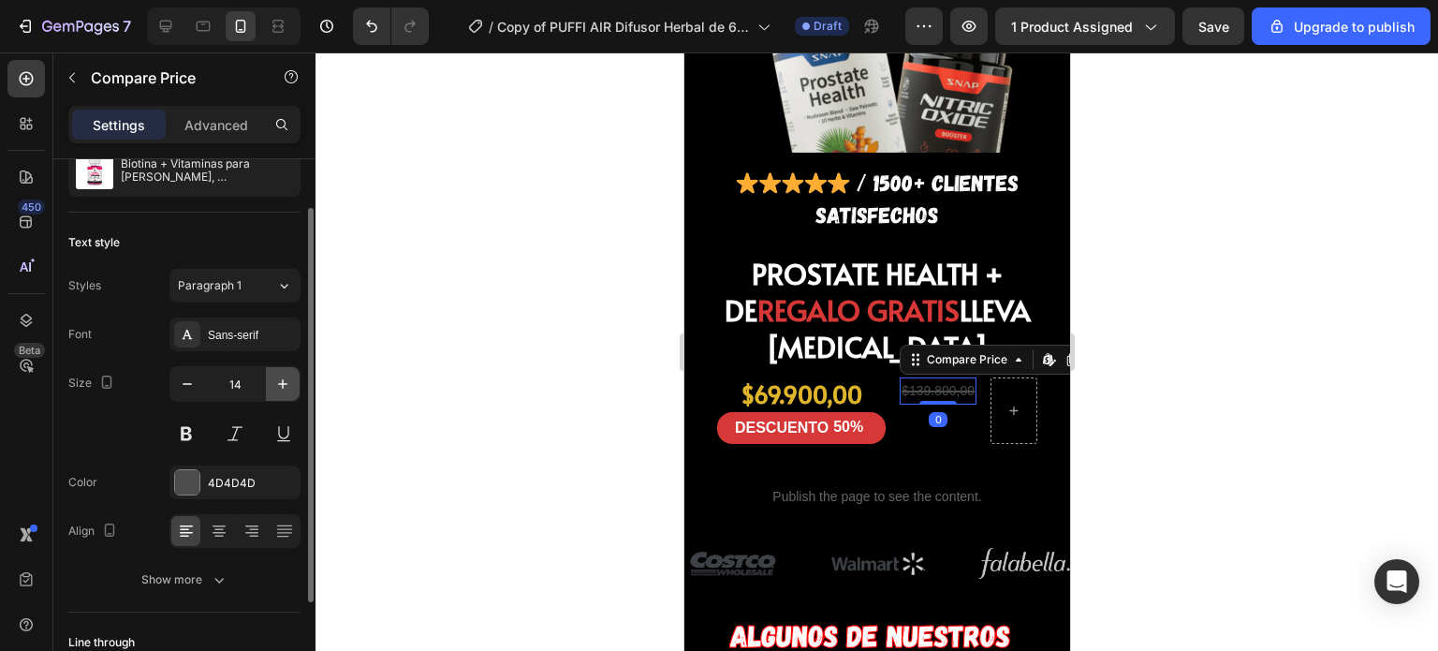
click at [275, 386] on icon "button" at bounding box center [282, 383] width 19 height 19
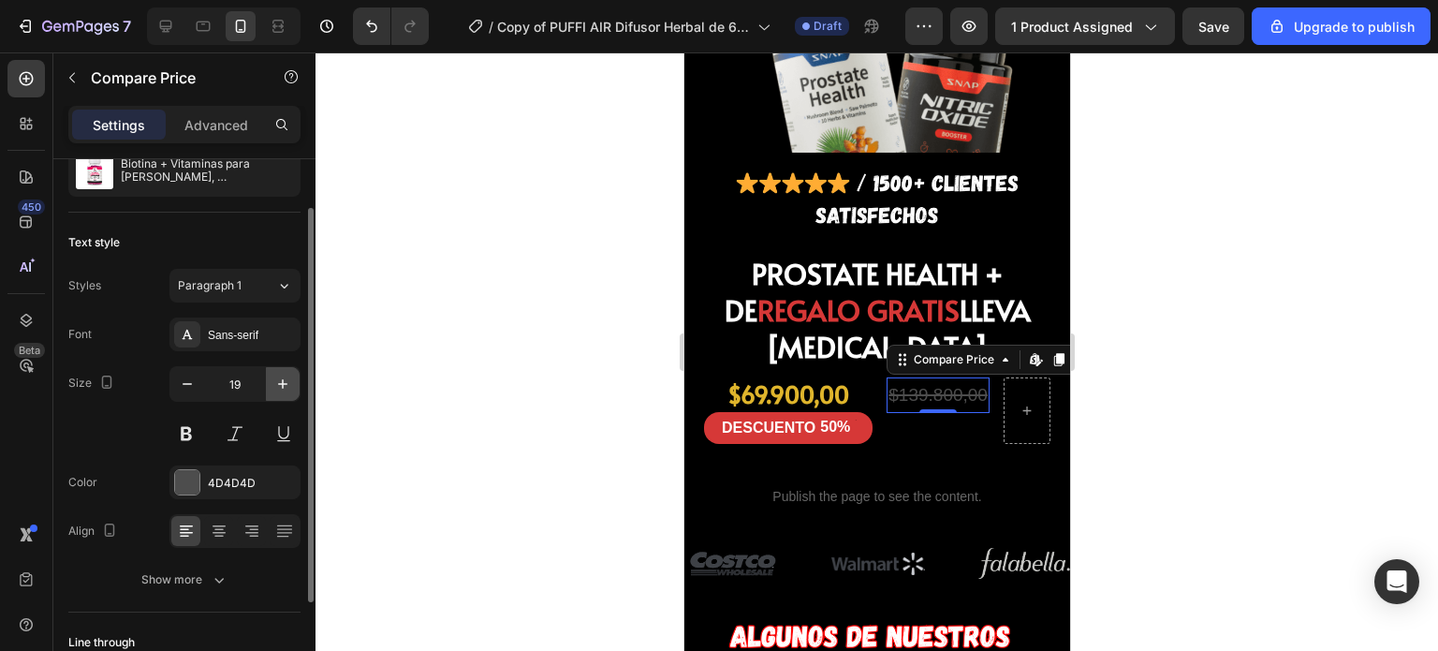
click at [275, 386] on icon "button" at bounding box center [282, 383] width 19 height 19
type input "20"
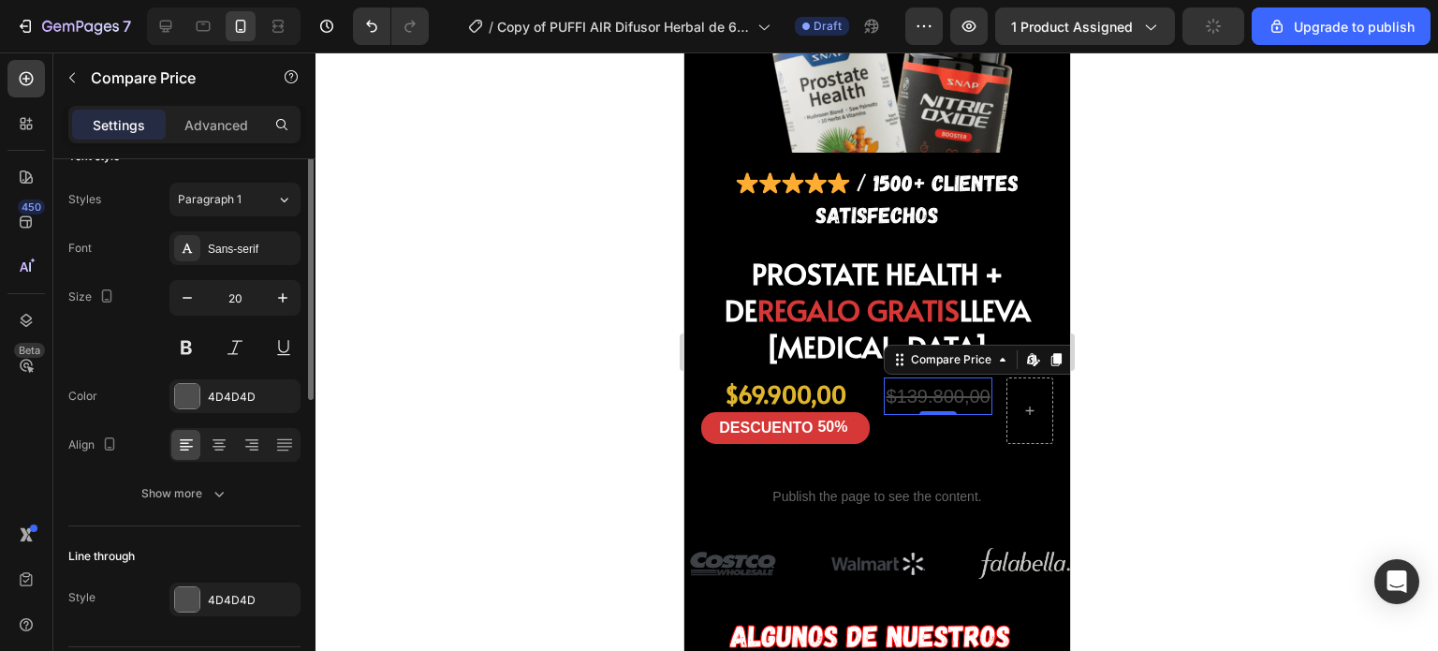
scroll to position [0, 0]
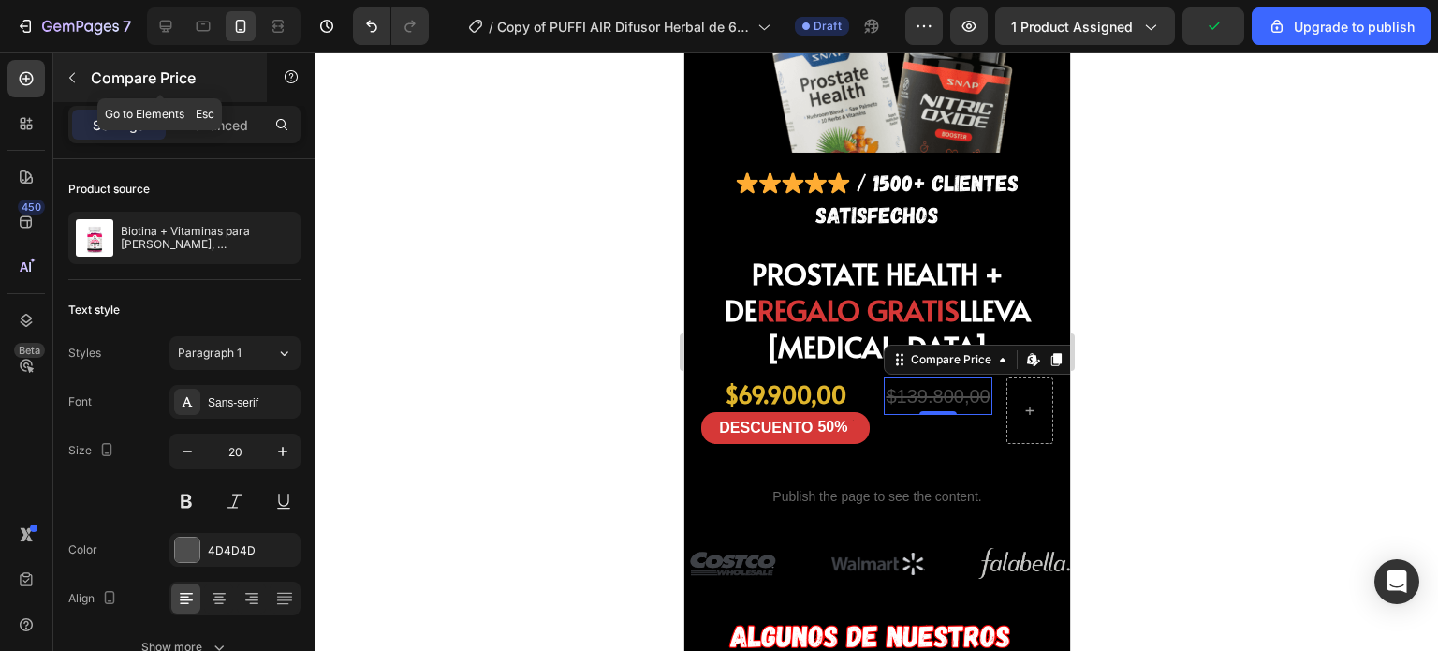
click at [67, 77] on icon "button" at bounding box center [72, 77] width 15 height 15
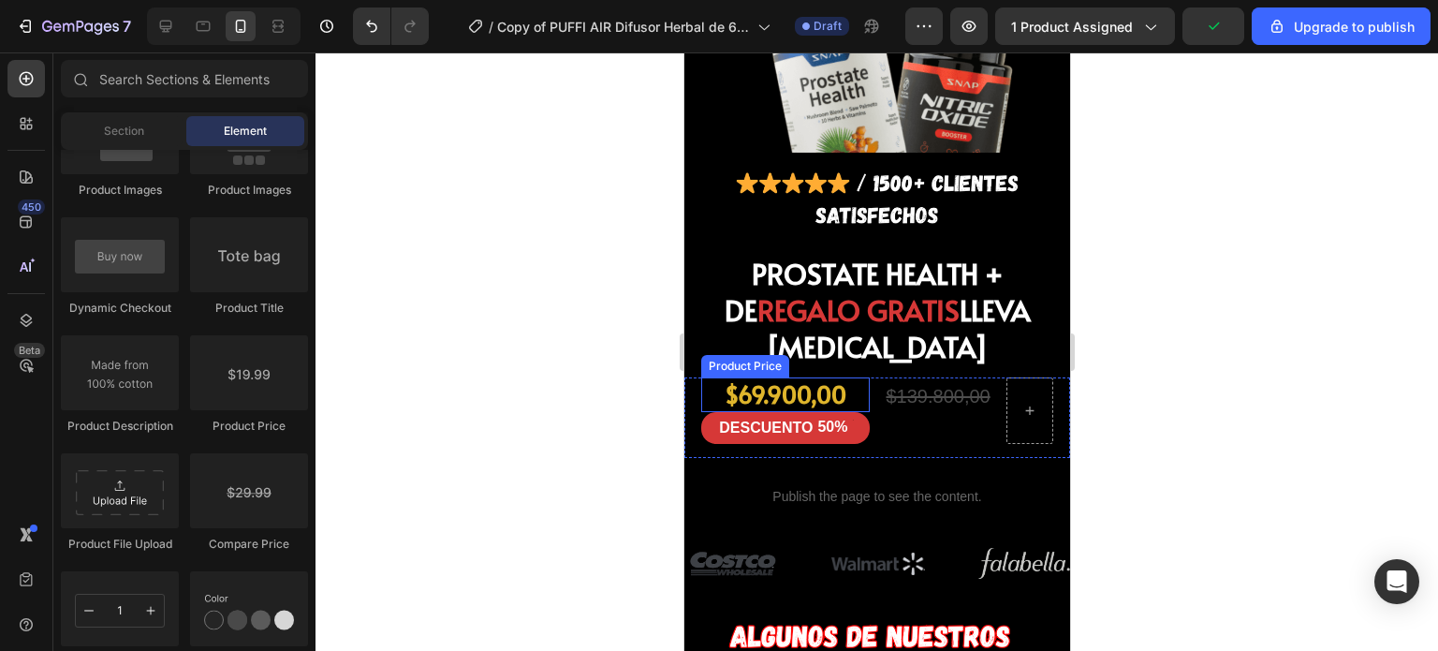
click at [806, 377] on div "$69.900,00" at bounding box center [784, 394] width 169 height 35
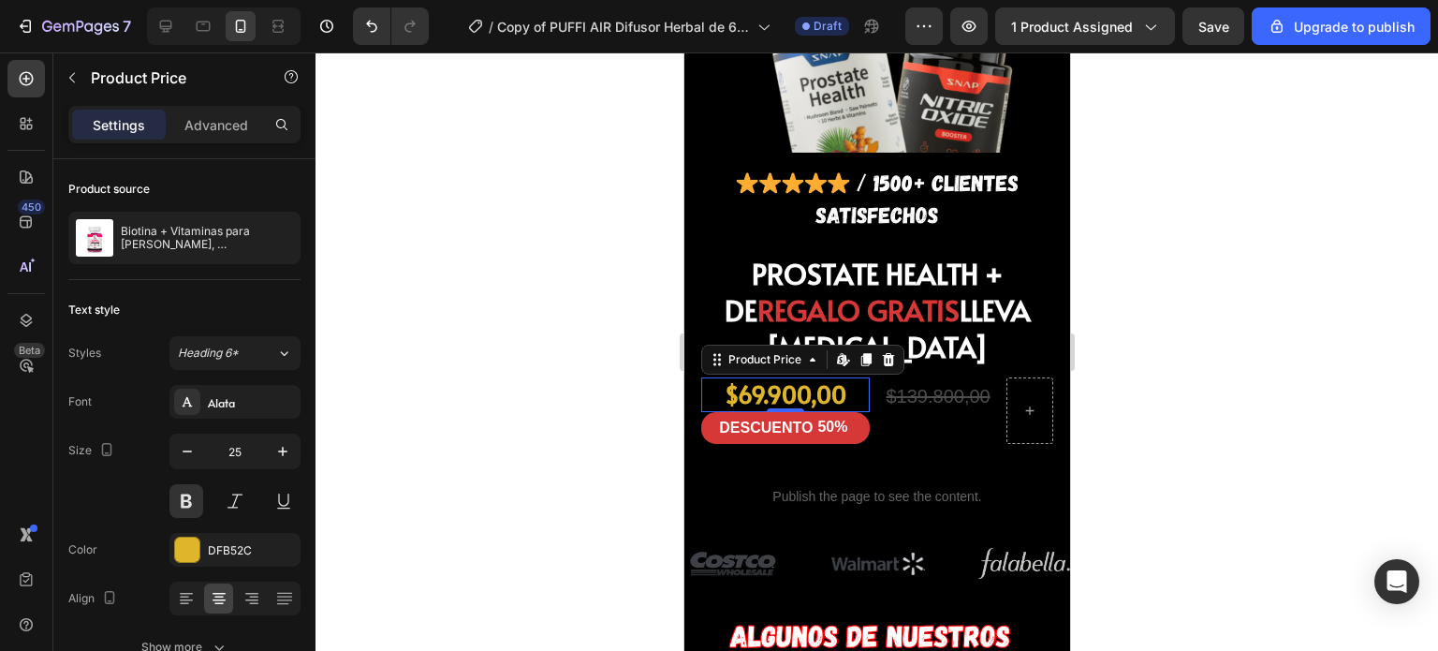
click at [902, 383] on div "$69.900,00 Product Price Edit content in Shopify 0 Product Price Edit content i…" at bounding box center [876, 417] width 386 height 81
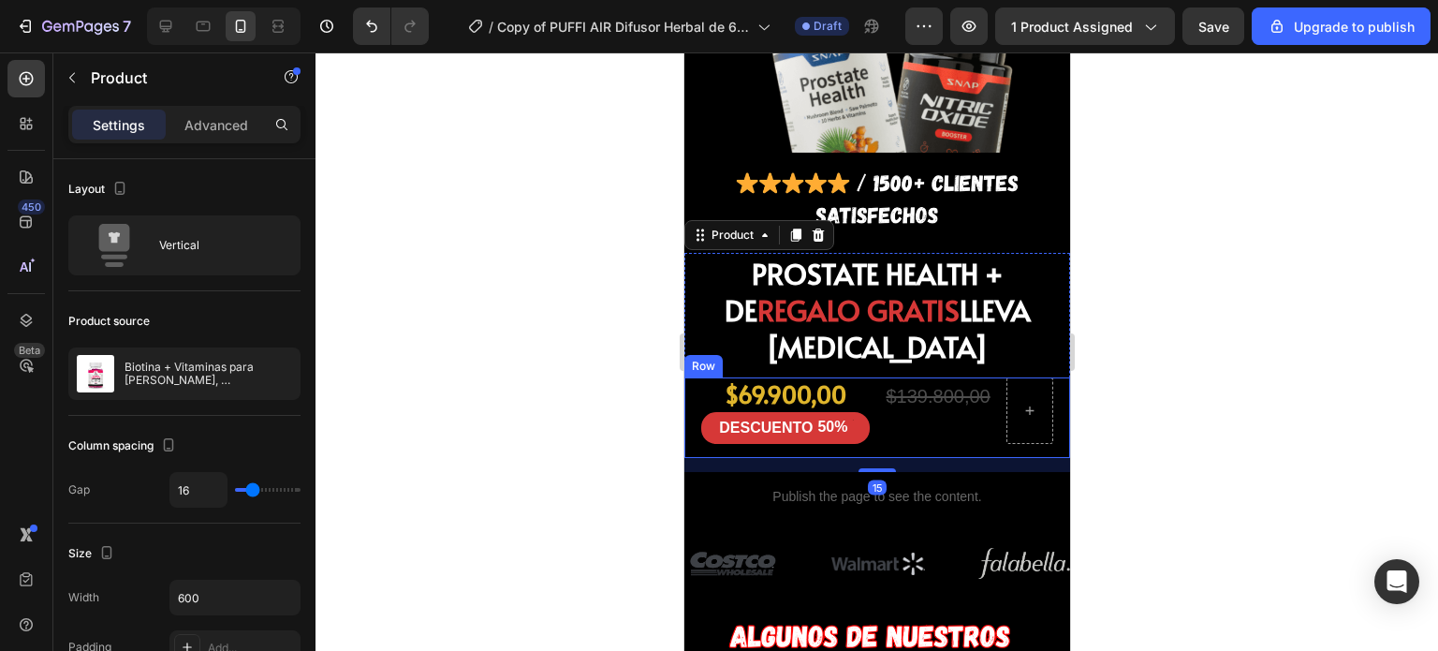
click at [900, 377] on div "$139.800,00 Compare Price Compare Price" at bounding box center [937, 410] width 108 height 66
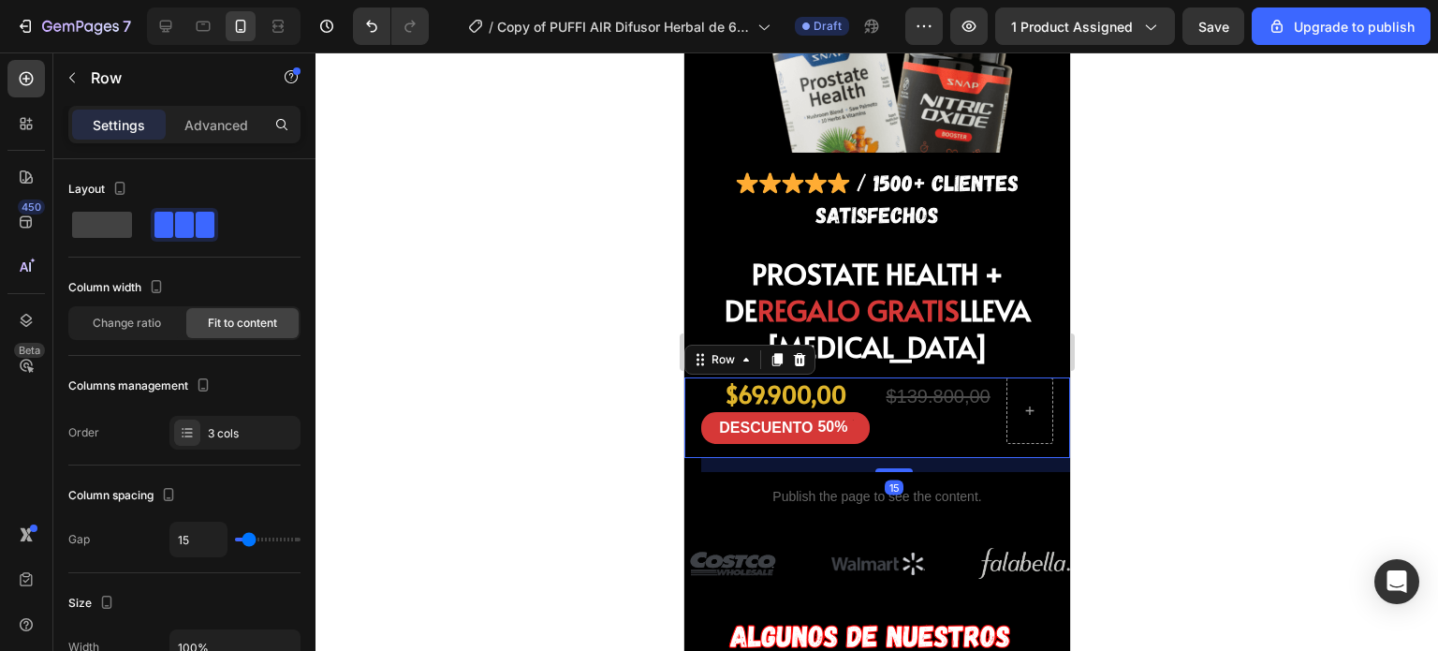
click at [887, 377] on div "$139.800,00 Compare Price Compare Price" at bounding box center [937, 410] width 108 height 66
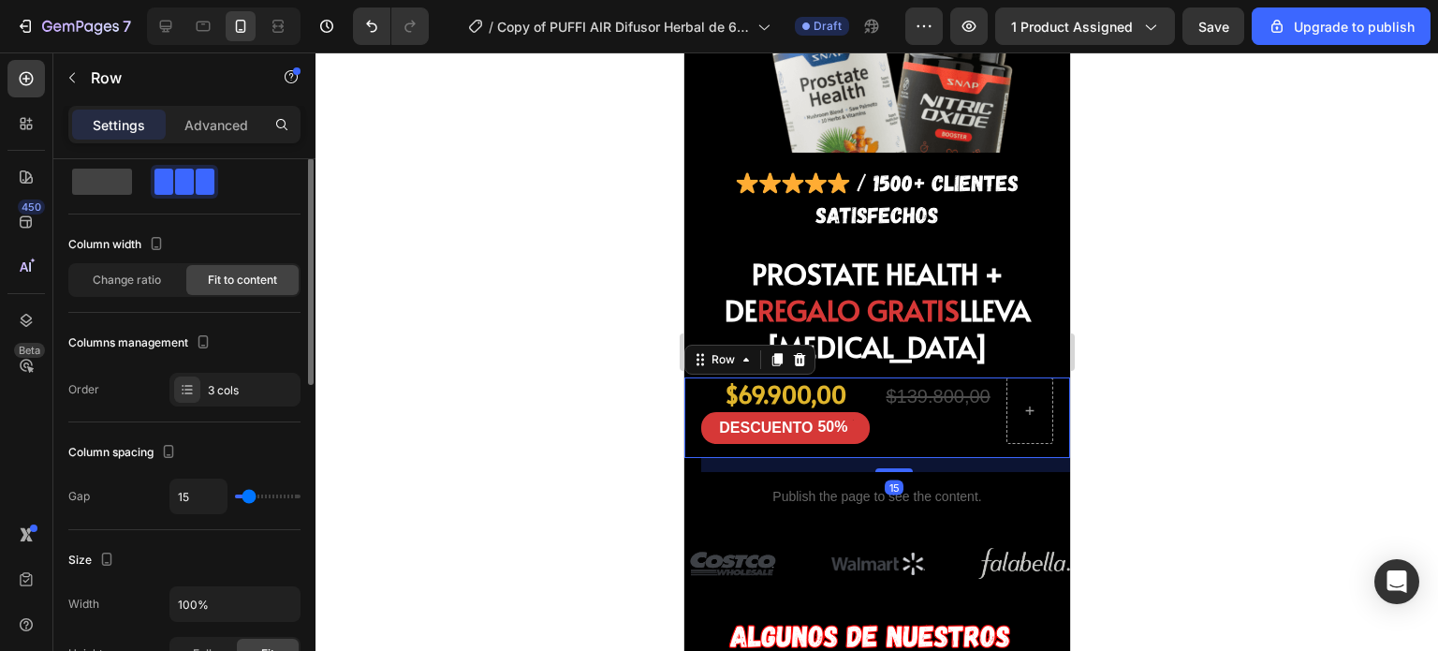
scroll to position [44, 0]
type input "22"
type input "20"
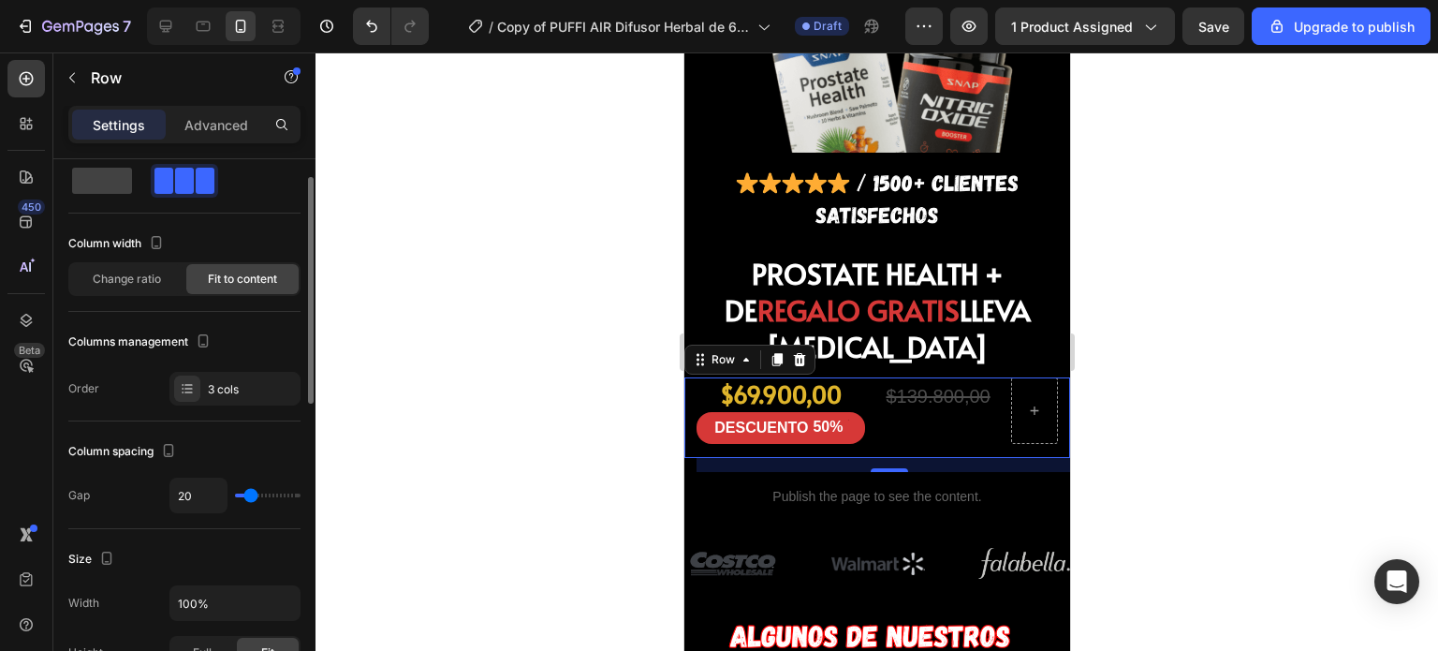
type input "18"
type input "15"
type input "8"
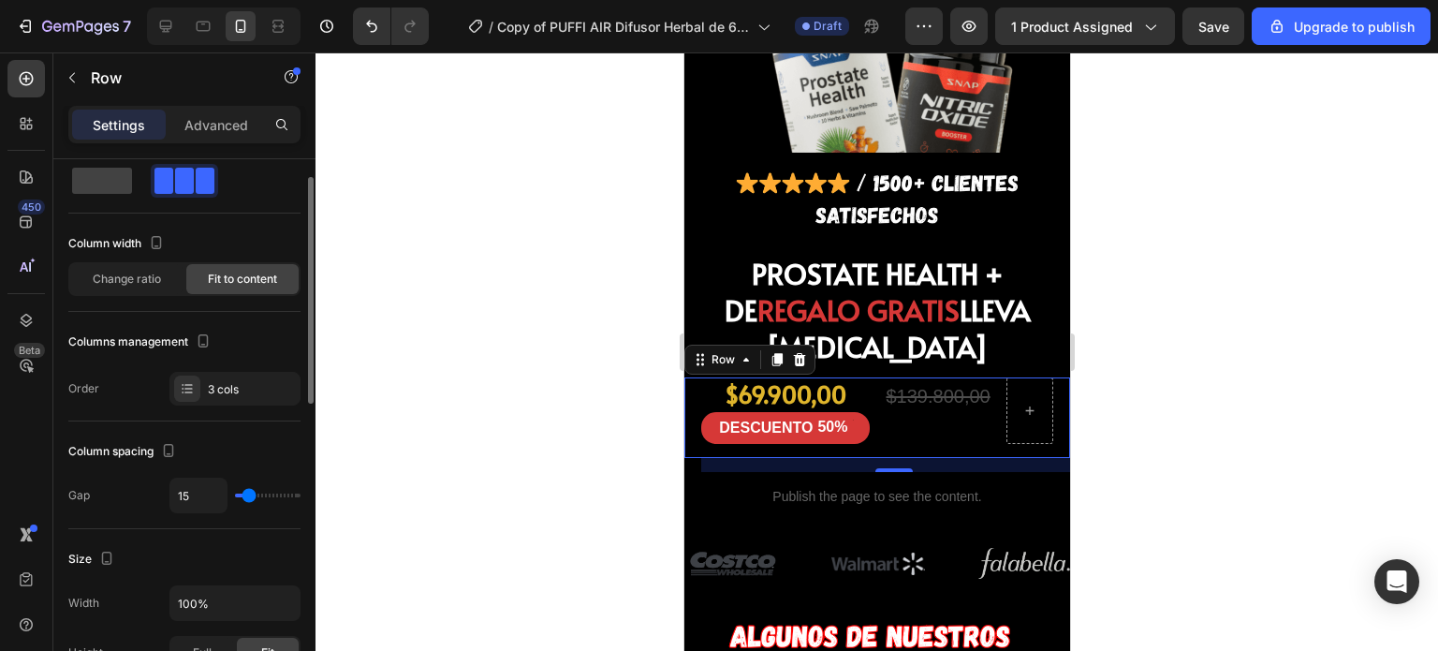
type input "8"
type input "6"
type input "2"
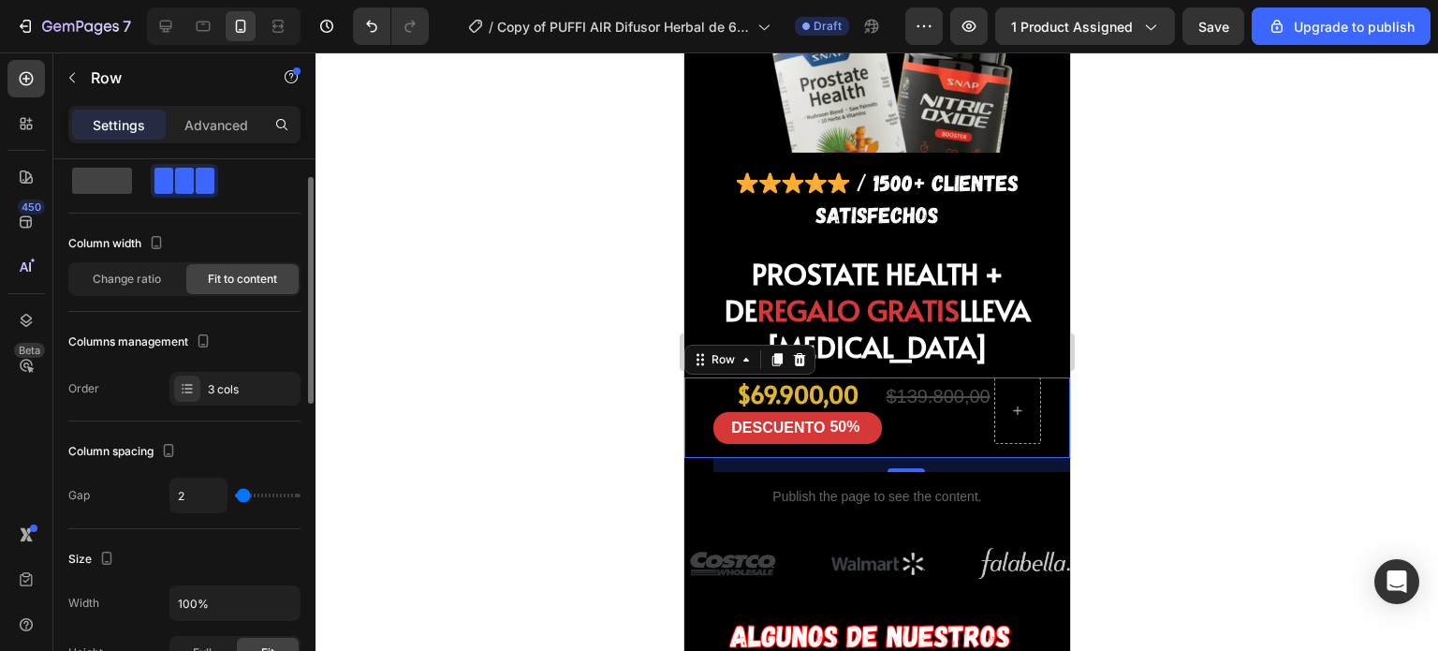
click at [243, 497] on input "range" at bounding box center [268, 495] width 66 height 4
click at [1113, 272] on div at bounding box center [876, 351] width 1122 height 598
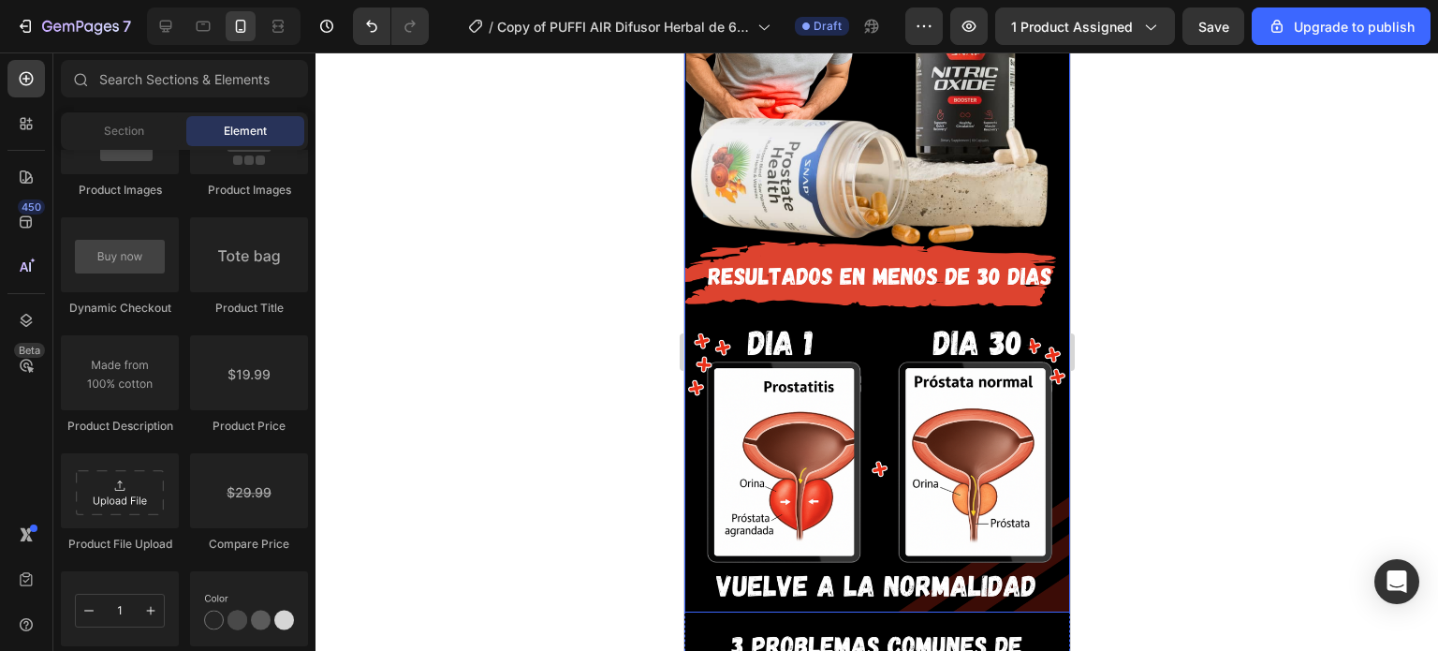
scroll to position [0, 0]
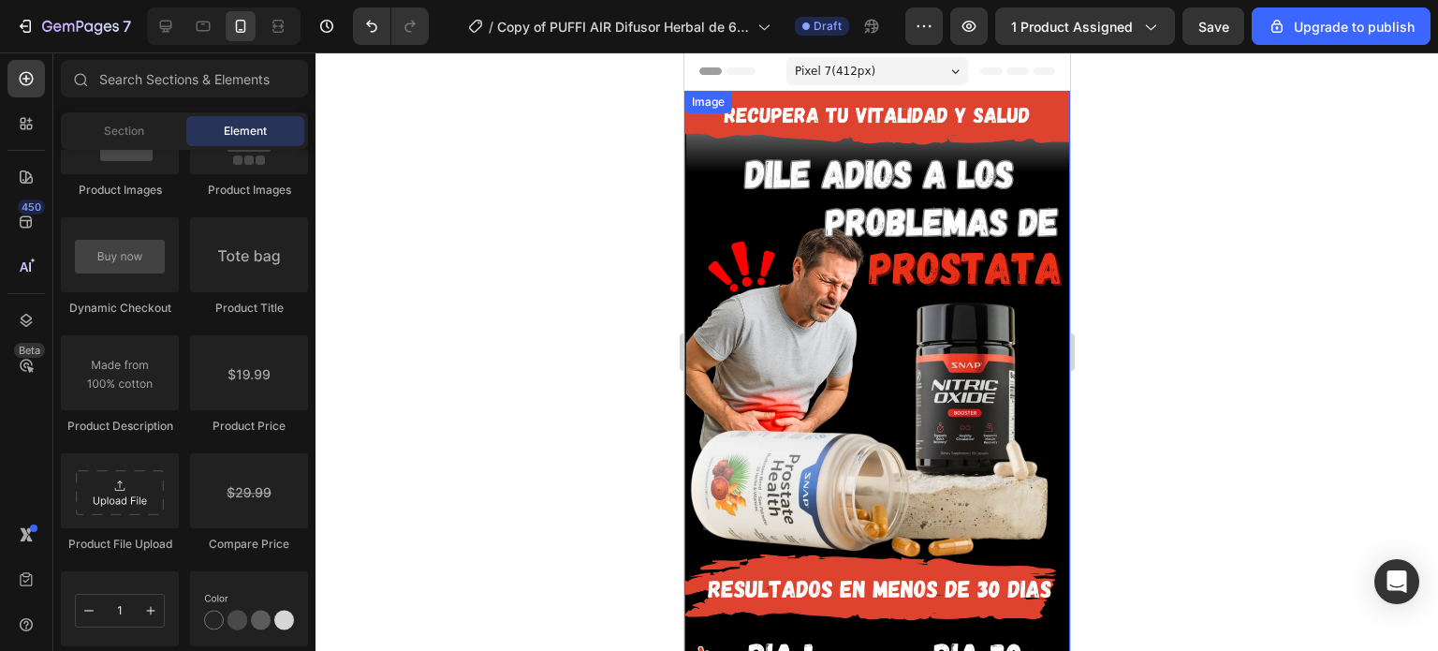
click at [908, 315] on img at bounding box center [876, 508] width 386 height 834
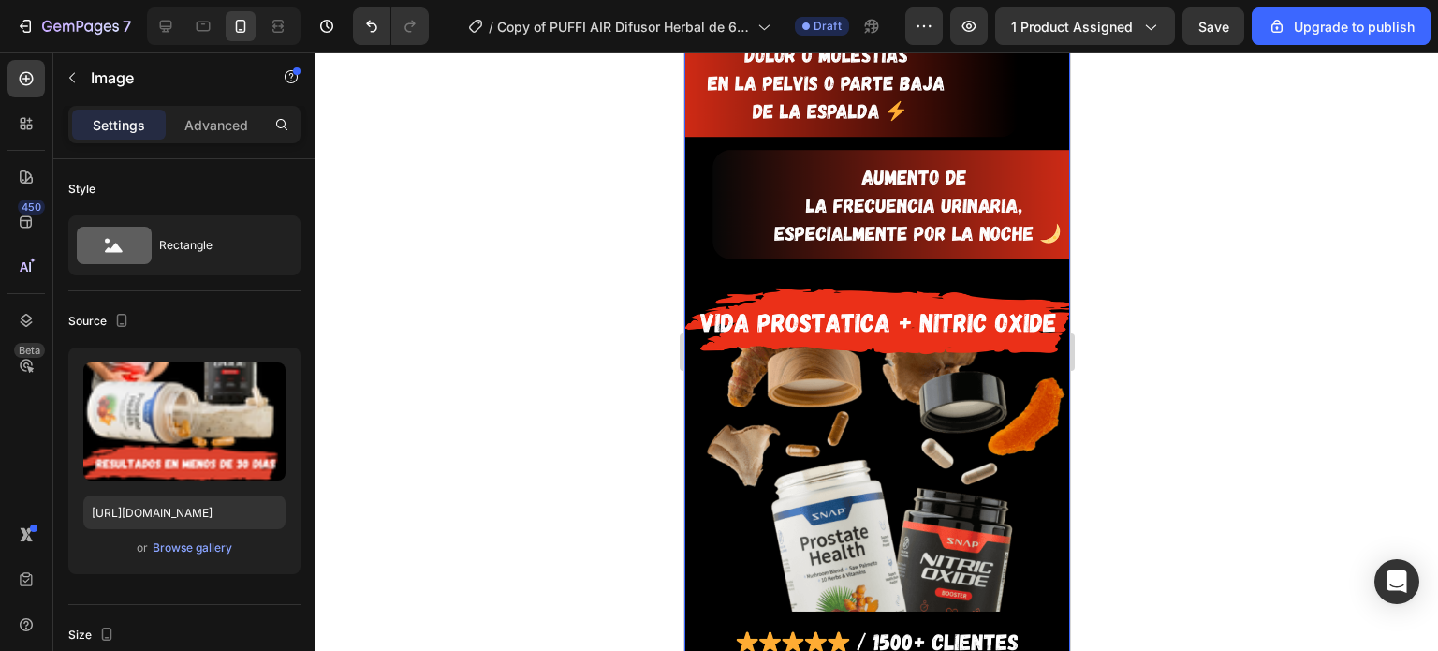
scroll to position [1067, 0]
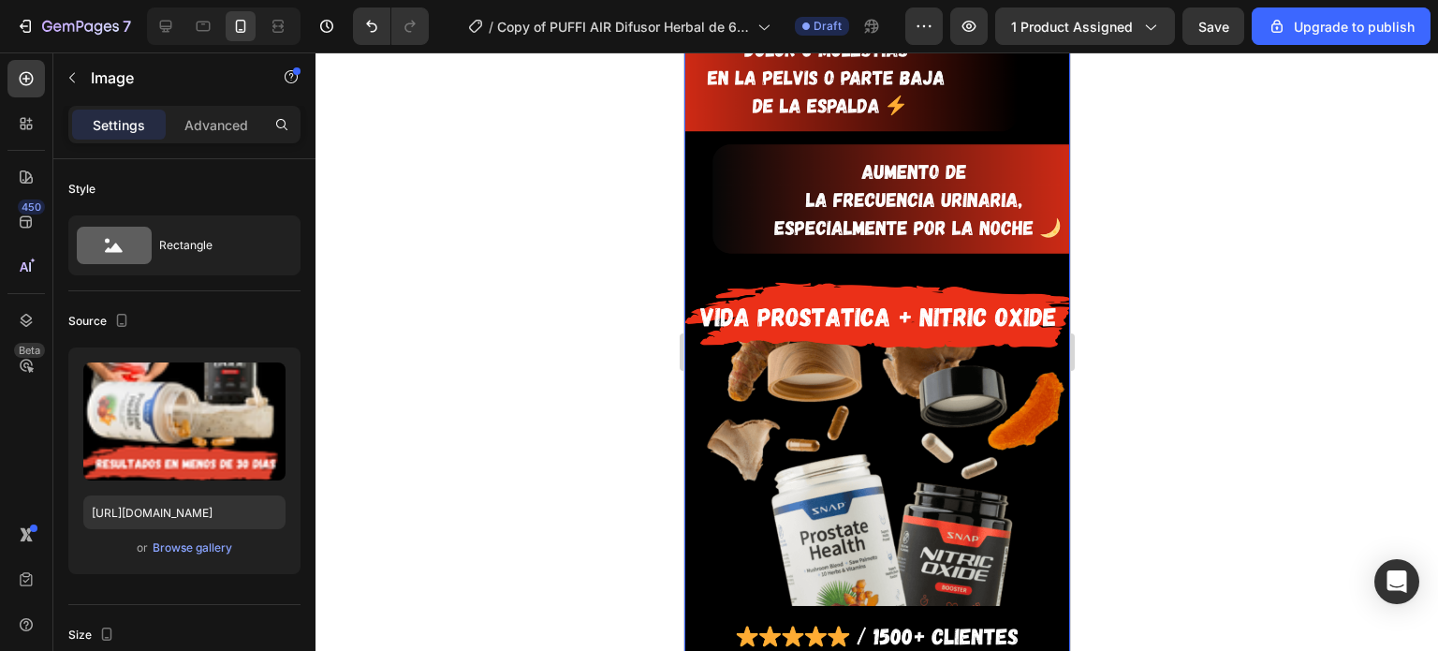
click at [829, 217] on img at bounding box center [876, 275] width 386 height 834
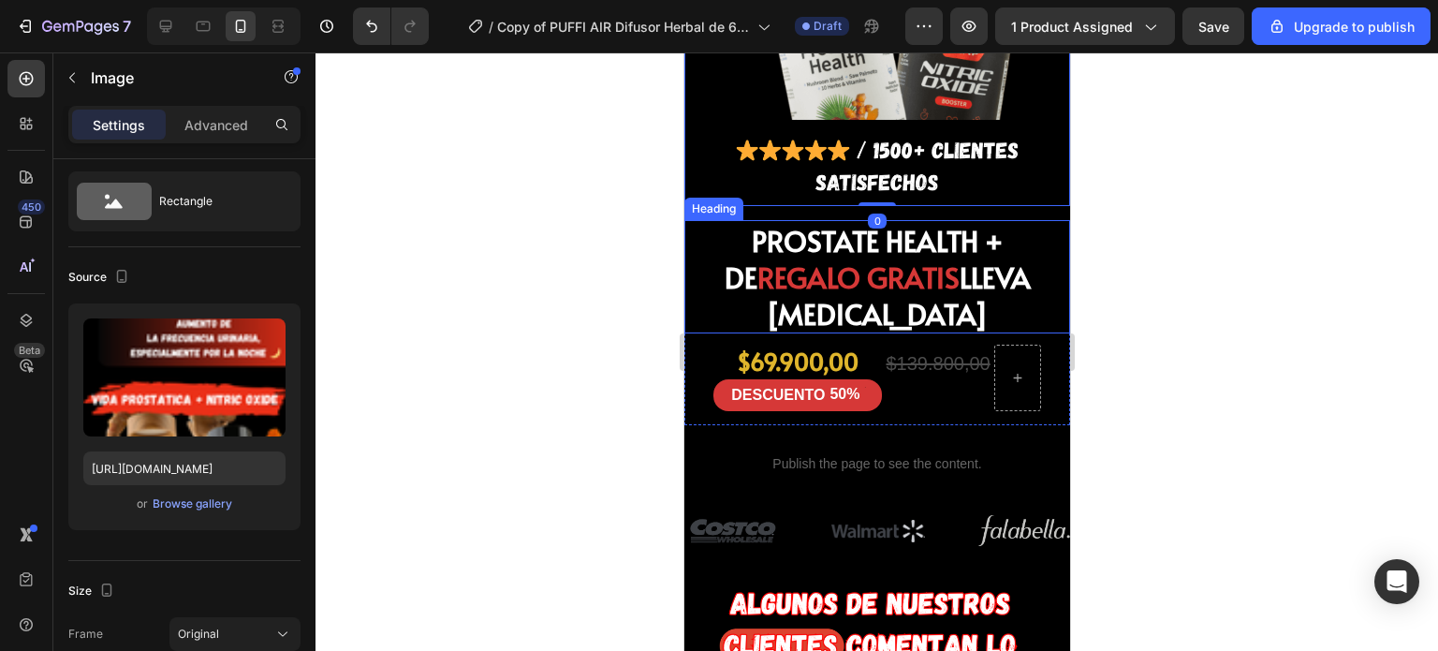
scroll to position [1552, 0]
click at [784, 258] on span "REGALO GRATIS" at bounding box center [857, 277] width 202 height 38
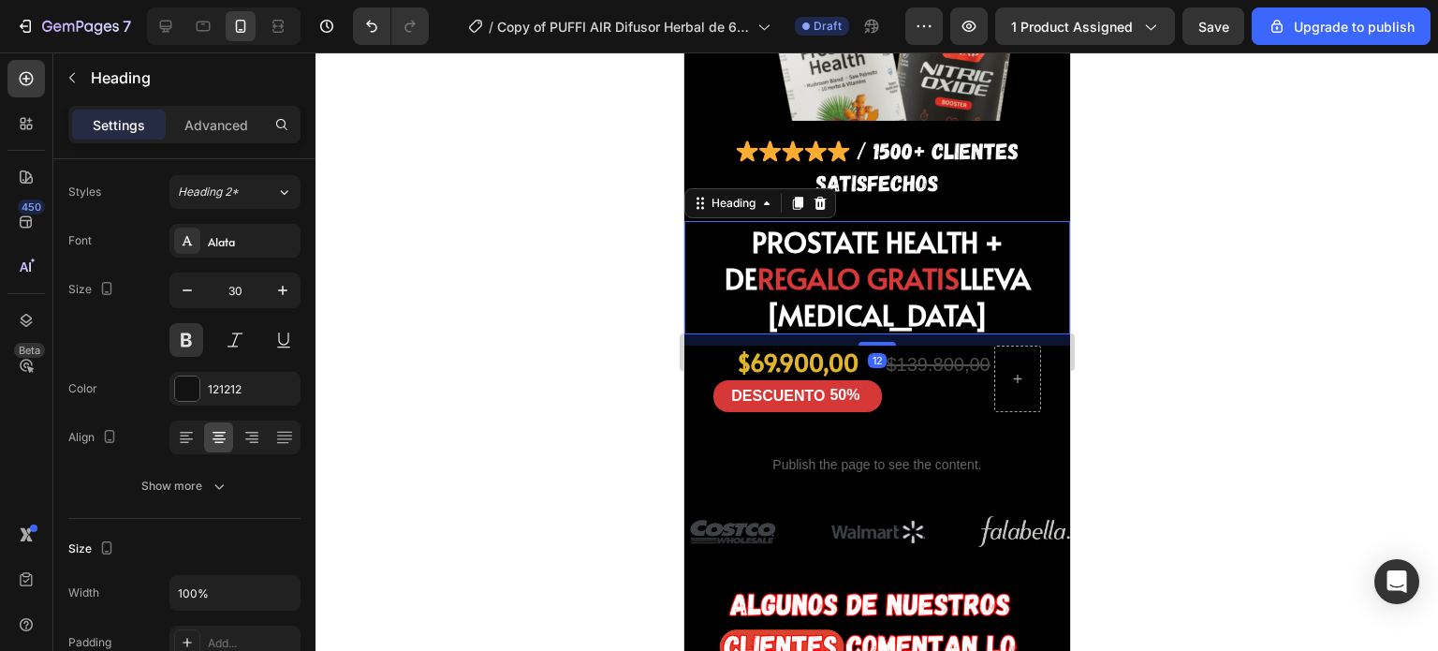
scroll to position [0, 0]
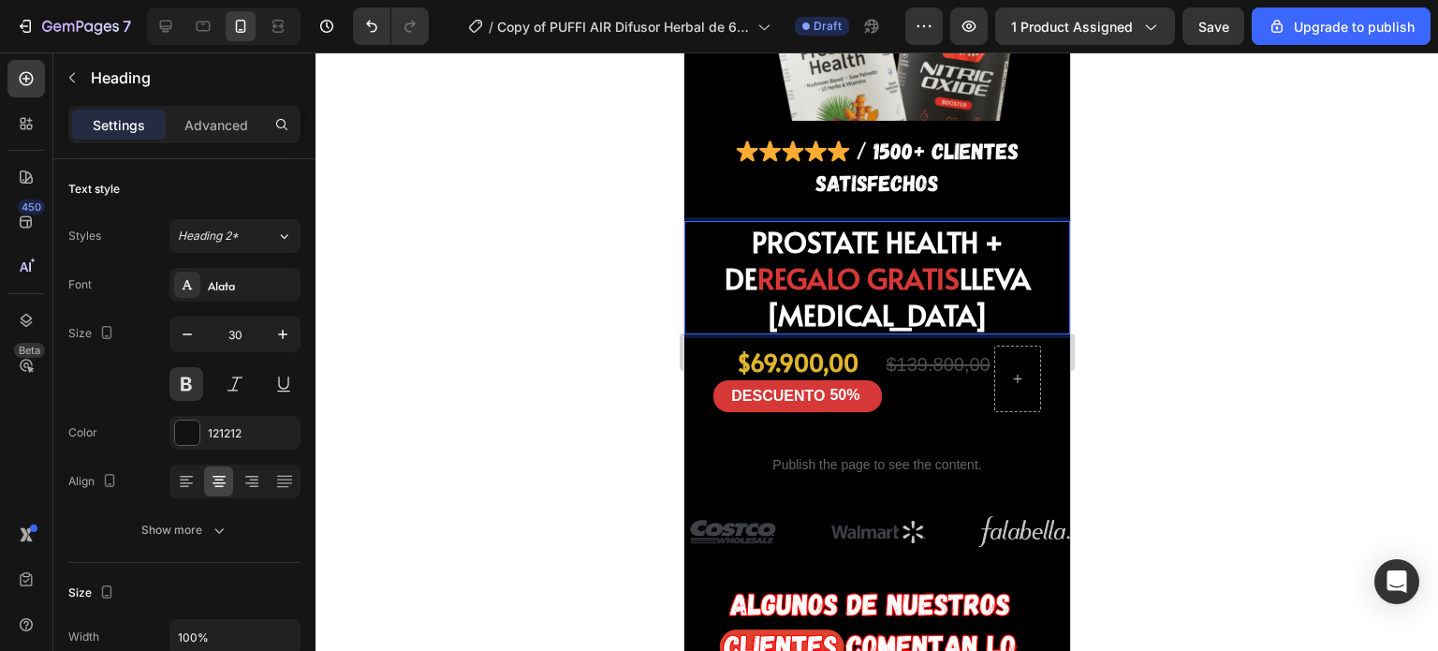
click at [850, 258] on span "REGALO GRATIS" at bounding box center [857, 277] width 202 height 38
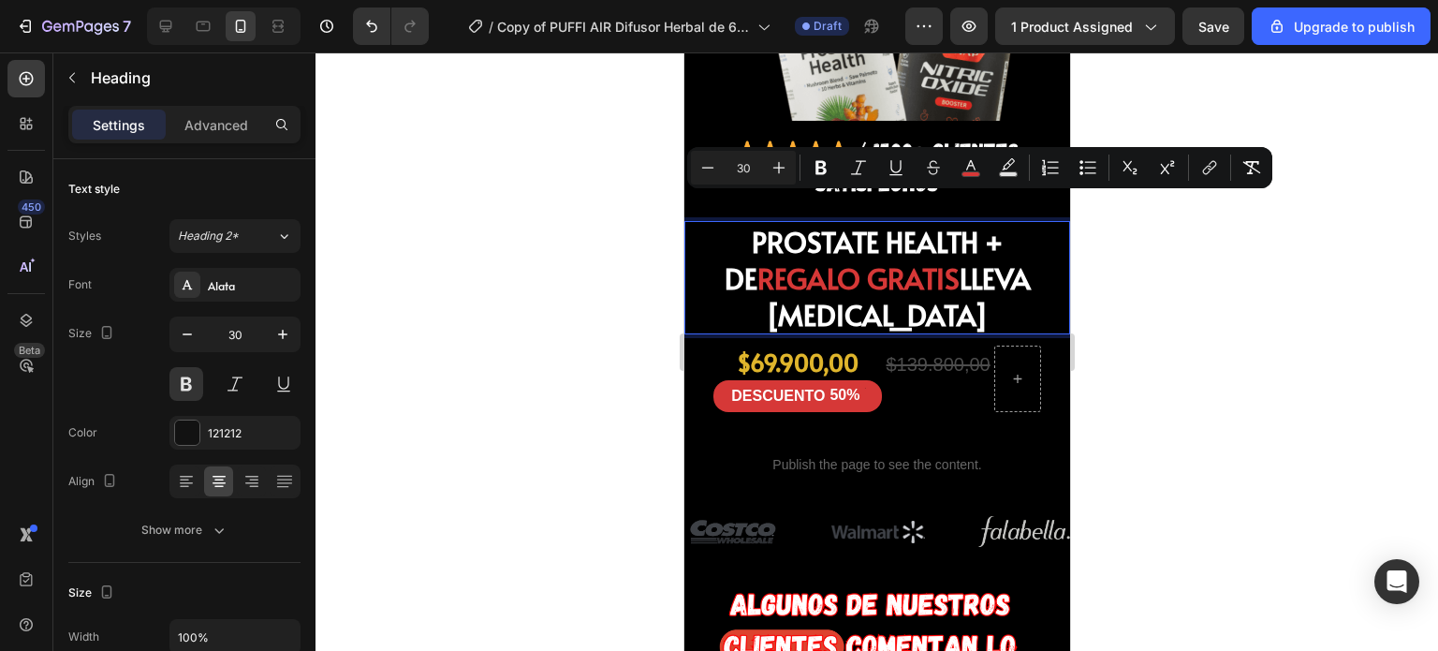
click at [814, 258] on span "REGALO GRATIS" at bounding box center [857, 277] width 202 height 38
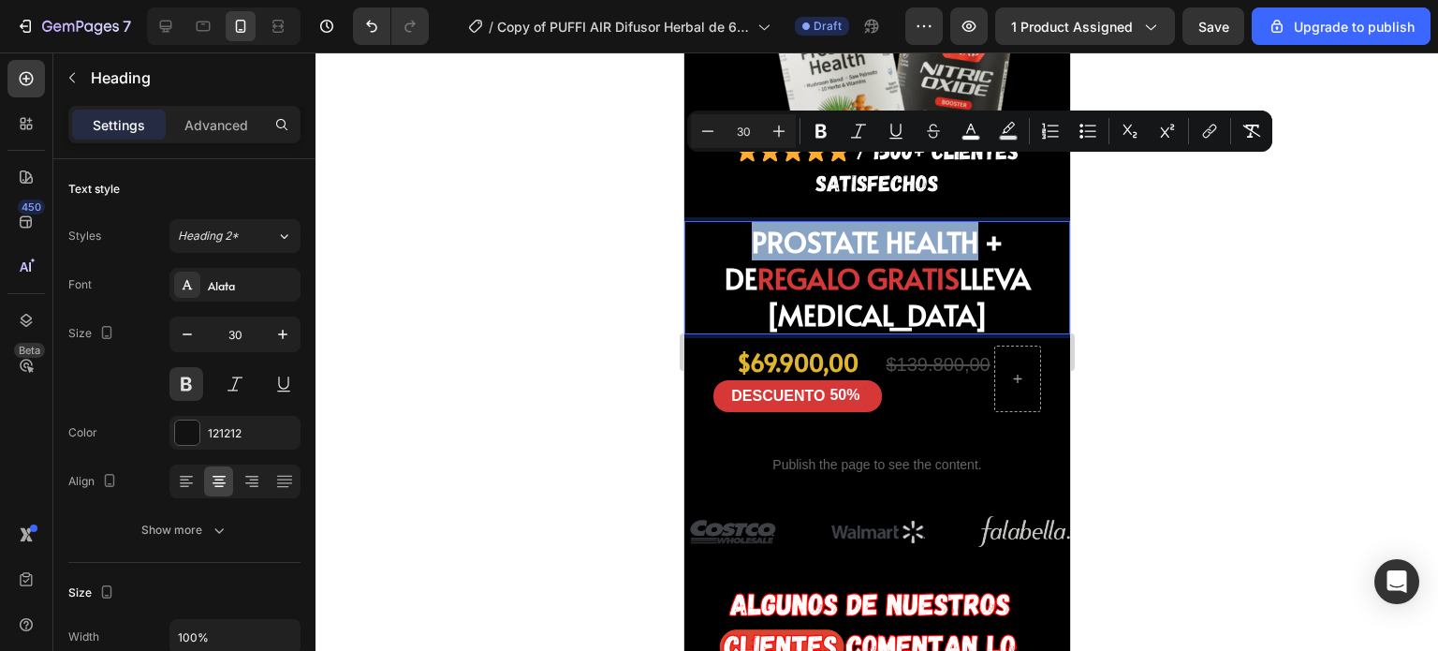
drag, startPoint x: 728, startPoint y: 169, endPoint x: 862, endPoint y: 188, distance: 135.2
click at [862, 222] on span "PROSTATE HEALTH + DE" at bounding box center [863, 259] width 279 height 75
click at [854, 222] on span "PROSTATE HEALTH + DE" at bounding box center [863, 259] width 279 height 75
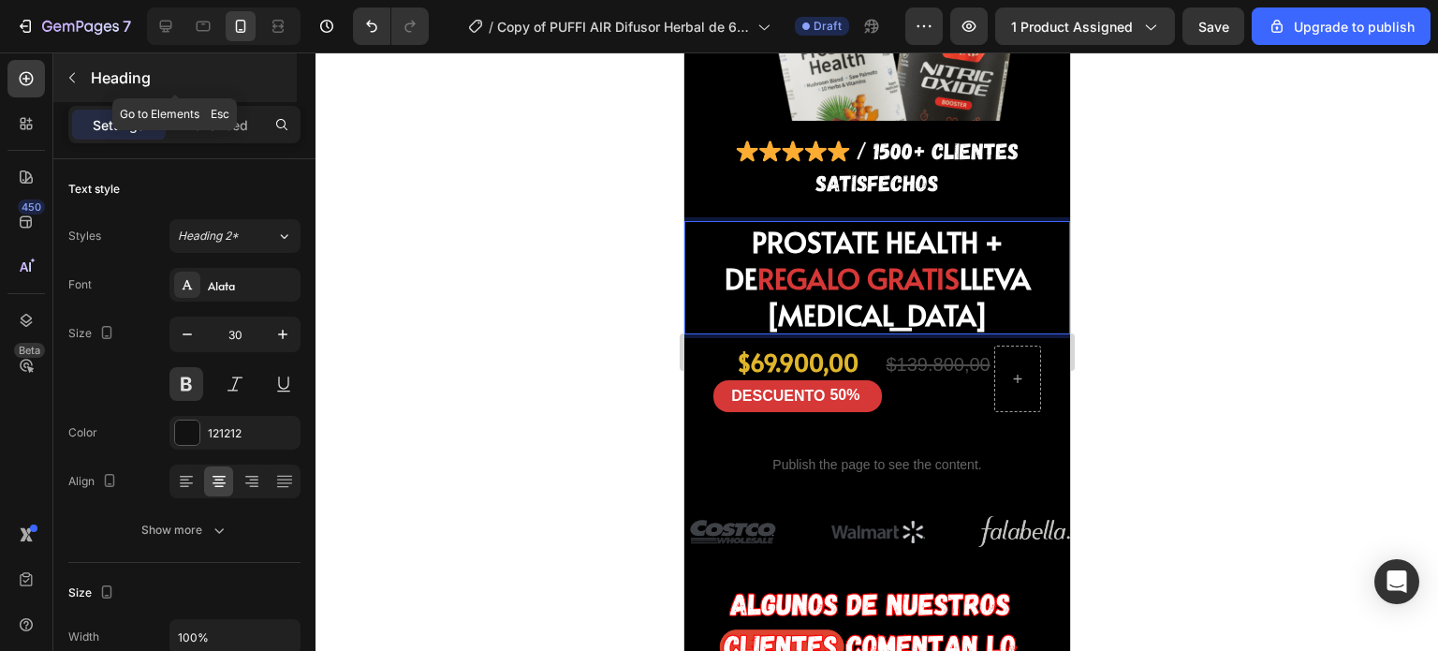
click at [72, 74] on icon "button" at bounding box center [72, 78] width 6 height 10
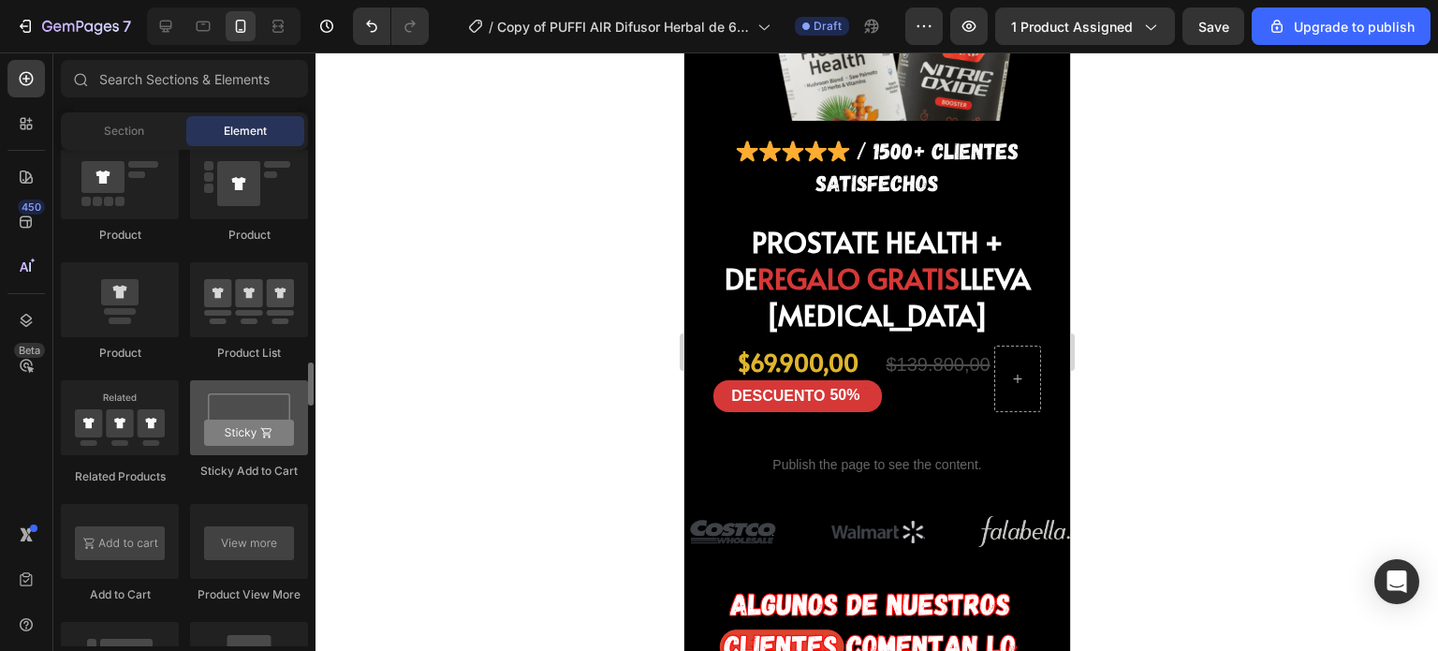
scroll to position [1719, 0]
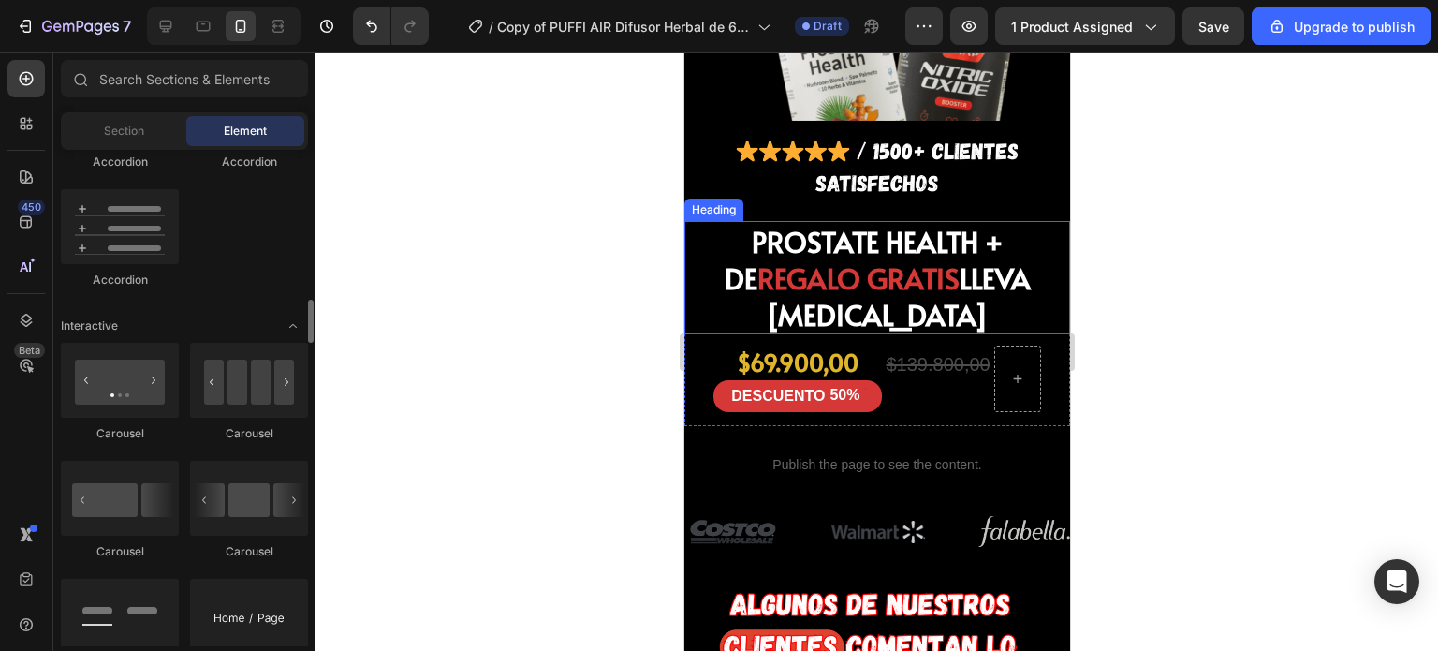
click at [791, 222] on span "PROSTATE HEALTH + DE" at bounding box center [863, 259] width 279 height 75
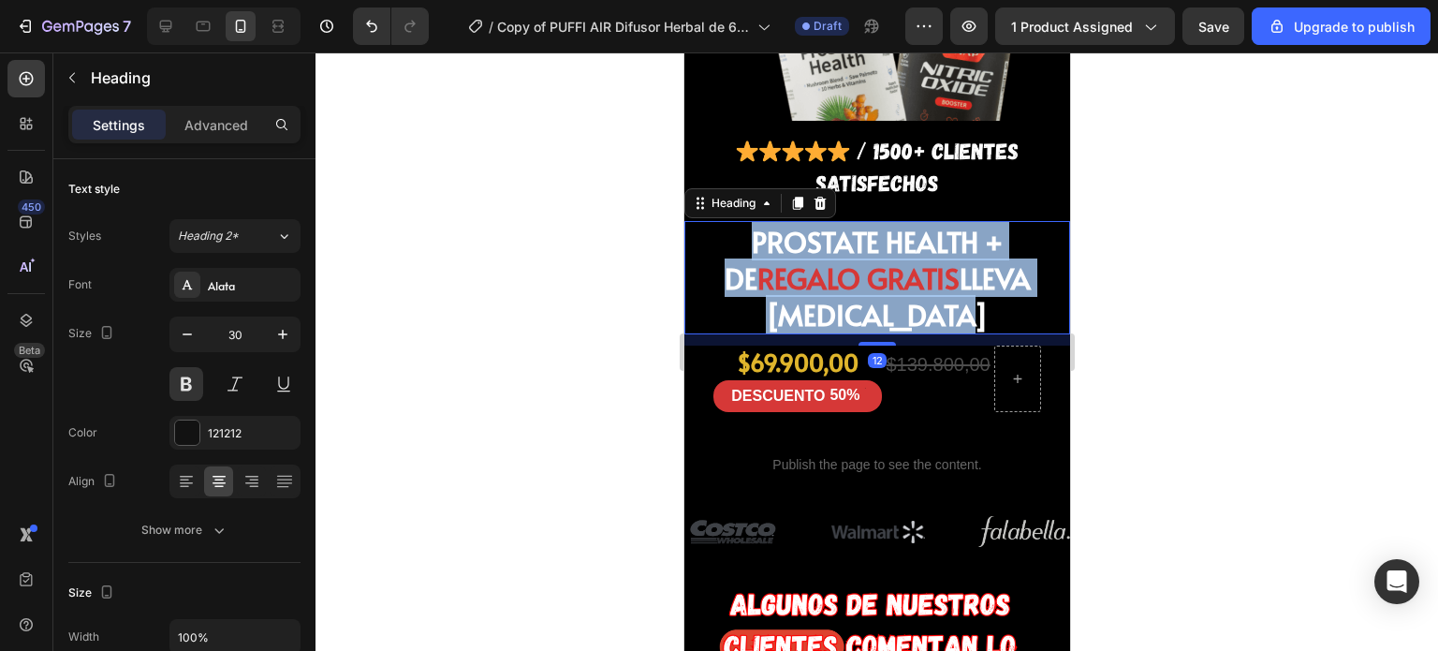
click at [791, 222] on span "PROSTATE HEALTH + DE" at bounding box center [863, 259] width 279 height 75
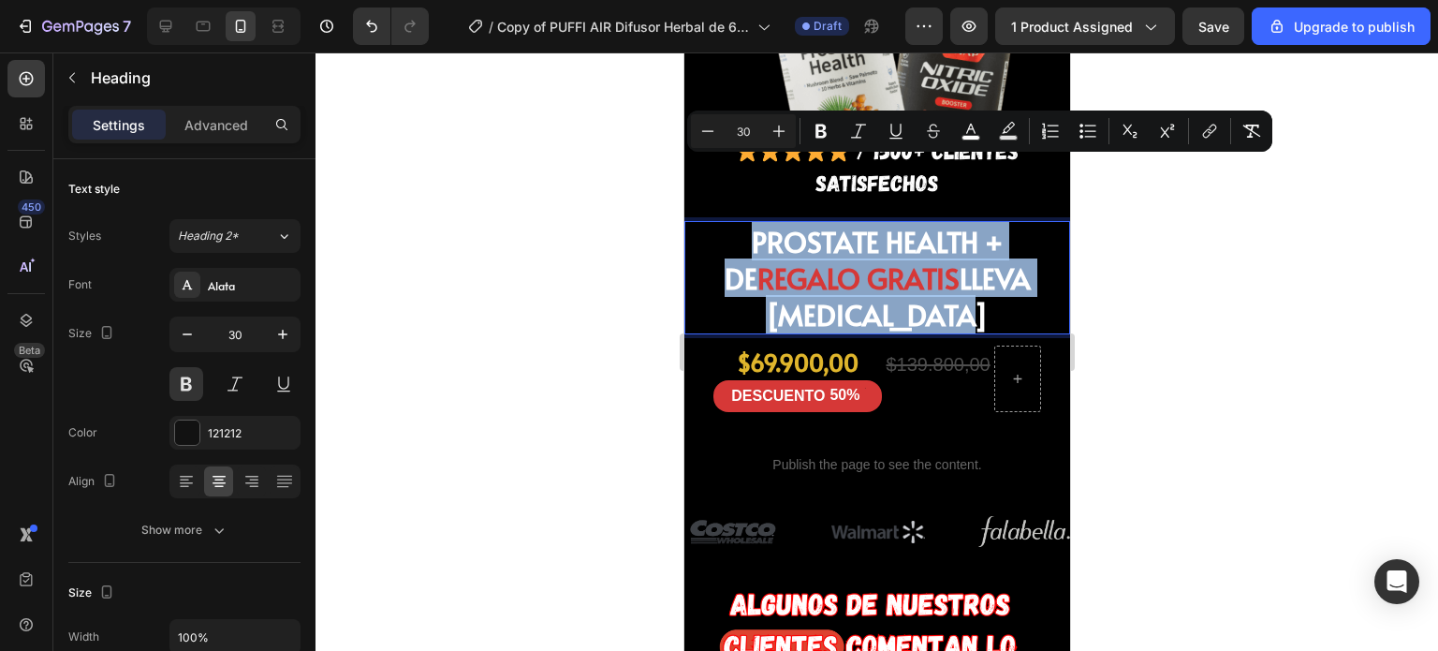
click at [791, 222] on span "PROSTATE HEALTH + DE" at bounding box center [863, 259] width 279 height 75
click at [779, 222] on span "PROSTATE HEALTH + DE" at bounding box center [863, 259] width 279 height 75
click at [756, 222] on span "PROSTATE HEALTH + DE" at bounding box center [863, 259] width 279 height 75
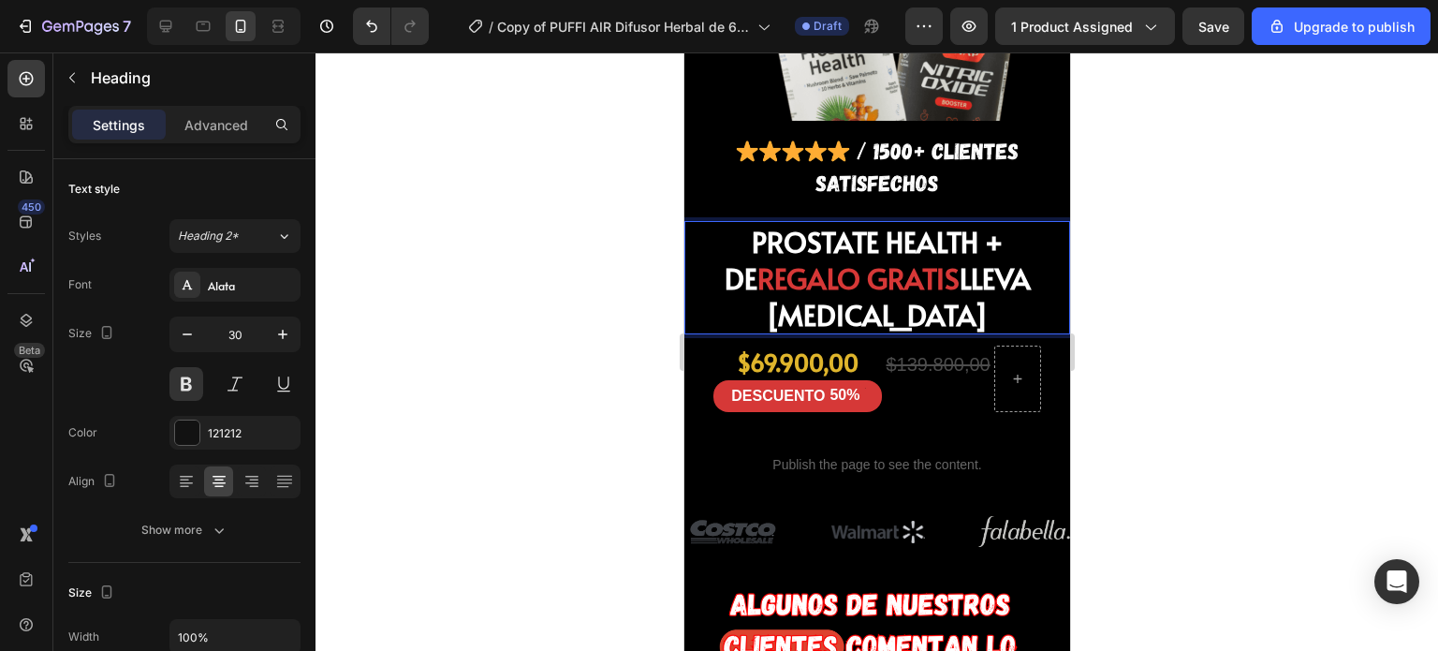
click at [778, 222] on span "PROSTATE HEALTH + DE" at bounding box center [863, 259] width 279 height 75
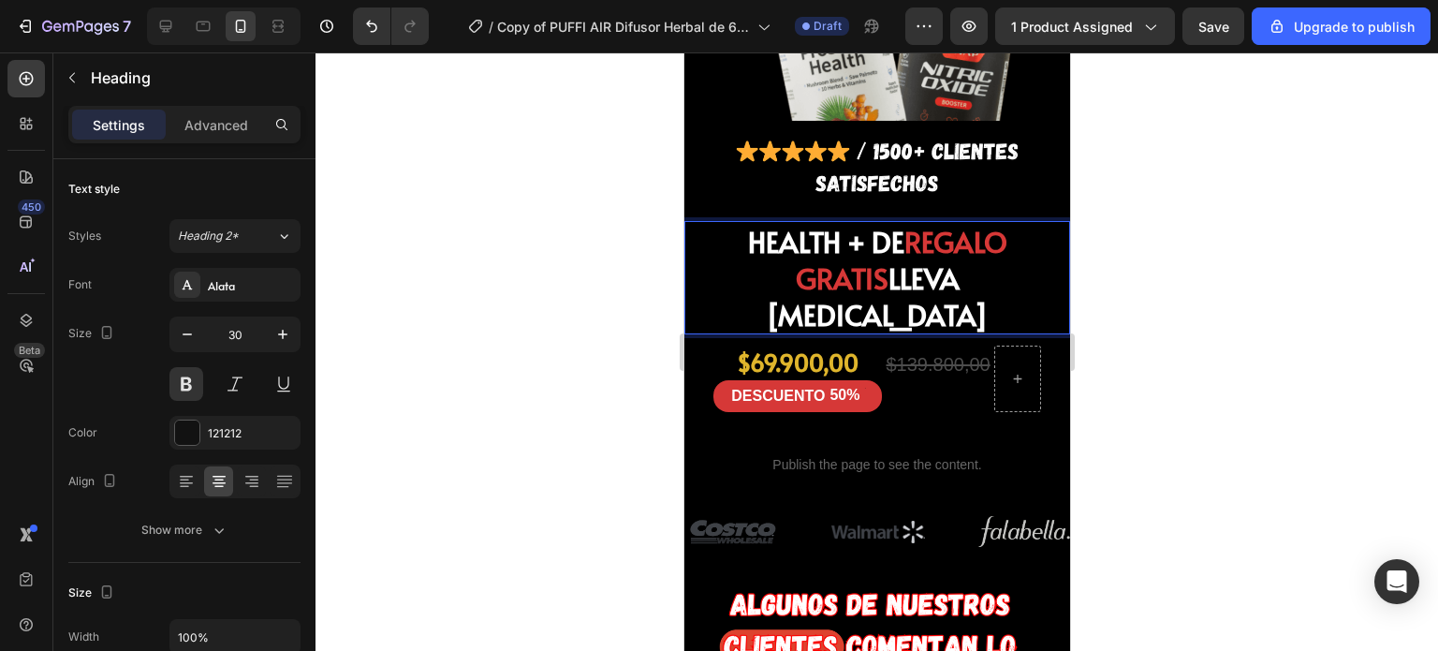
click at [757, 222] on span "HEALTH + DE" at bounding box center [825, 241] width 156 height 38
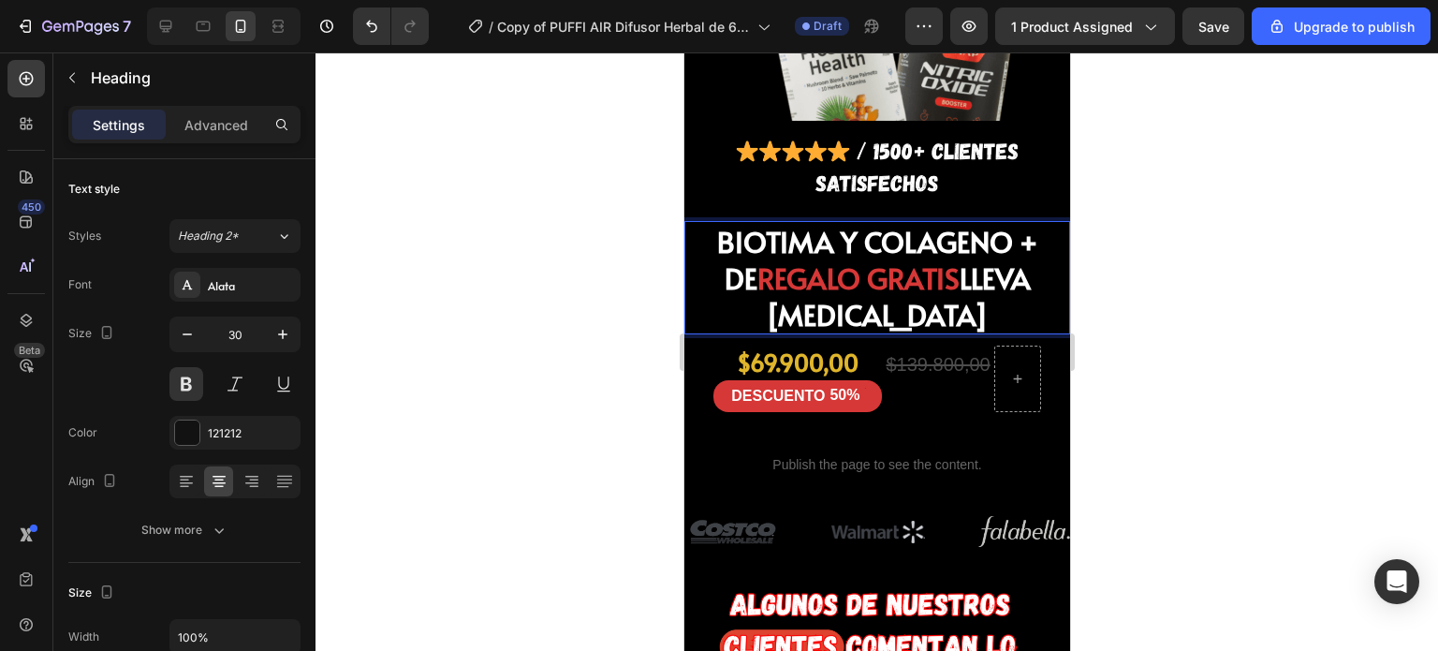
click at [789, 260] on span "LLEVA NITRIC OXIDE" at bounding box center [897, 295] width 265 height 75
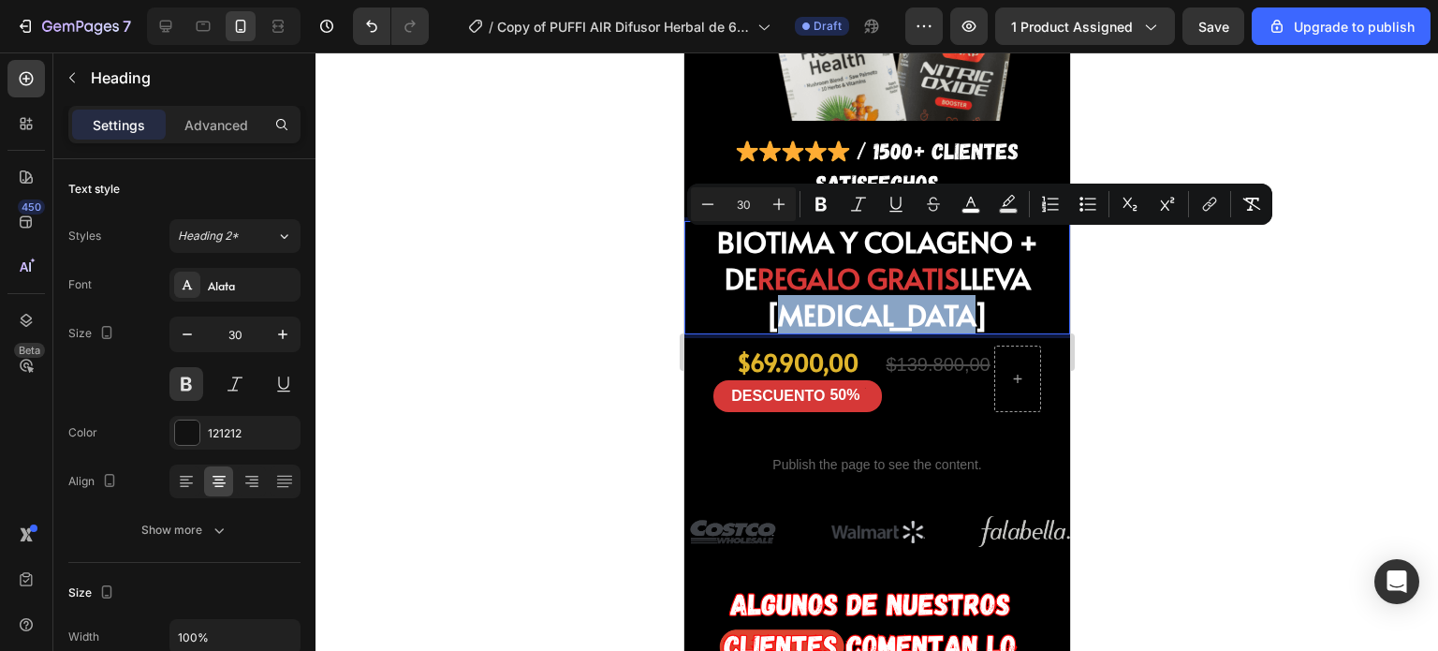
drag, startPoint x: 784, startPoint y: 257, endPoint x: 958, endPoint y: 261, distance: 174.2
click at [958, 261] on p "BIOTIMA Y COLAGENO + DE REGALO GRATIS LLEVA NITRIC OXIDE" at bounding box center [876, 278] width 354 height 110
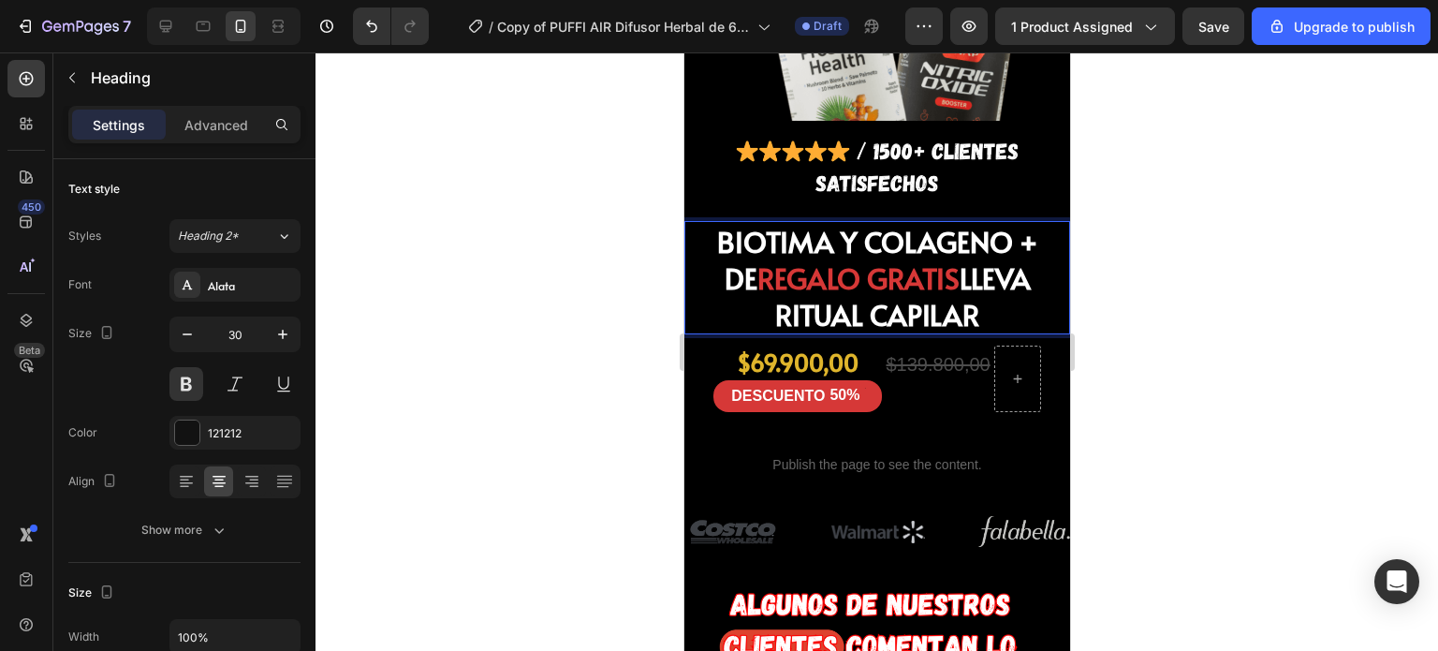
click at [538, 245] on div at bounding box center [876, 351] width 1122 height 598
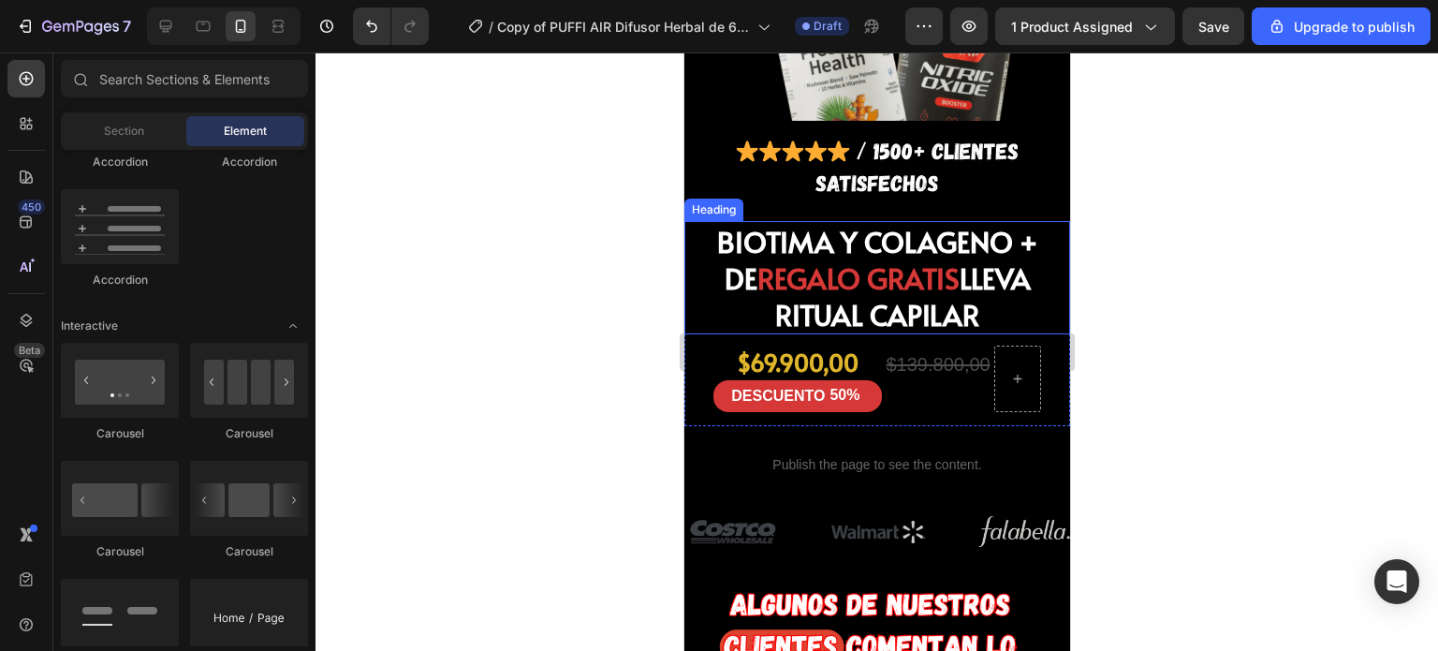
click at [806, 258] on span "REGALO GRATIS" at bounding box center [857, 277] width 202 height 38
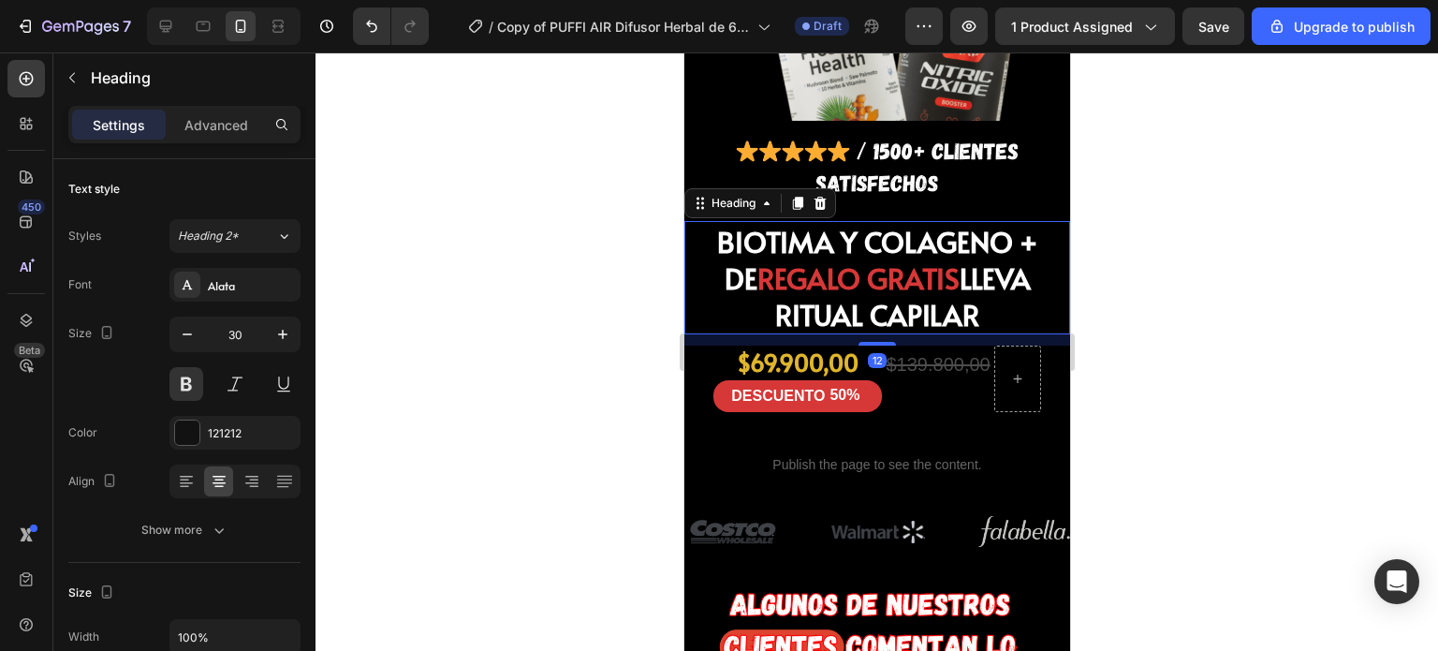
click at [810, 258] on span "REGALO GRATIS" at bounding box center [857, 277] width 202 height 38
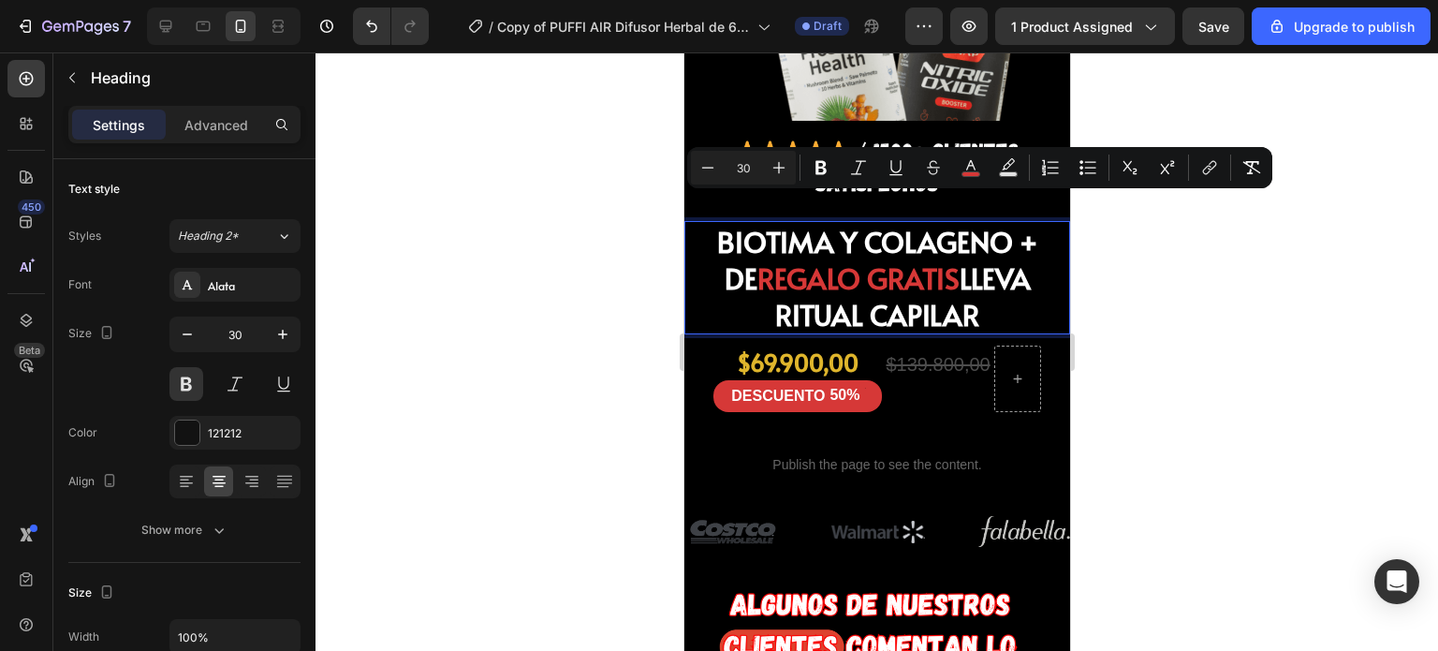
click at [882, 258] on span "REGALO GRATIS" at bounding box center [857, 277] width 202 height 38
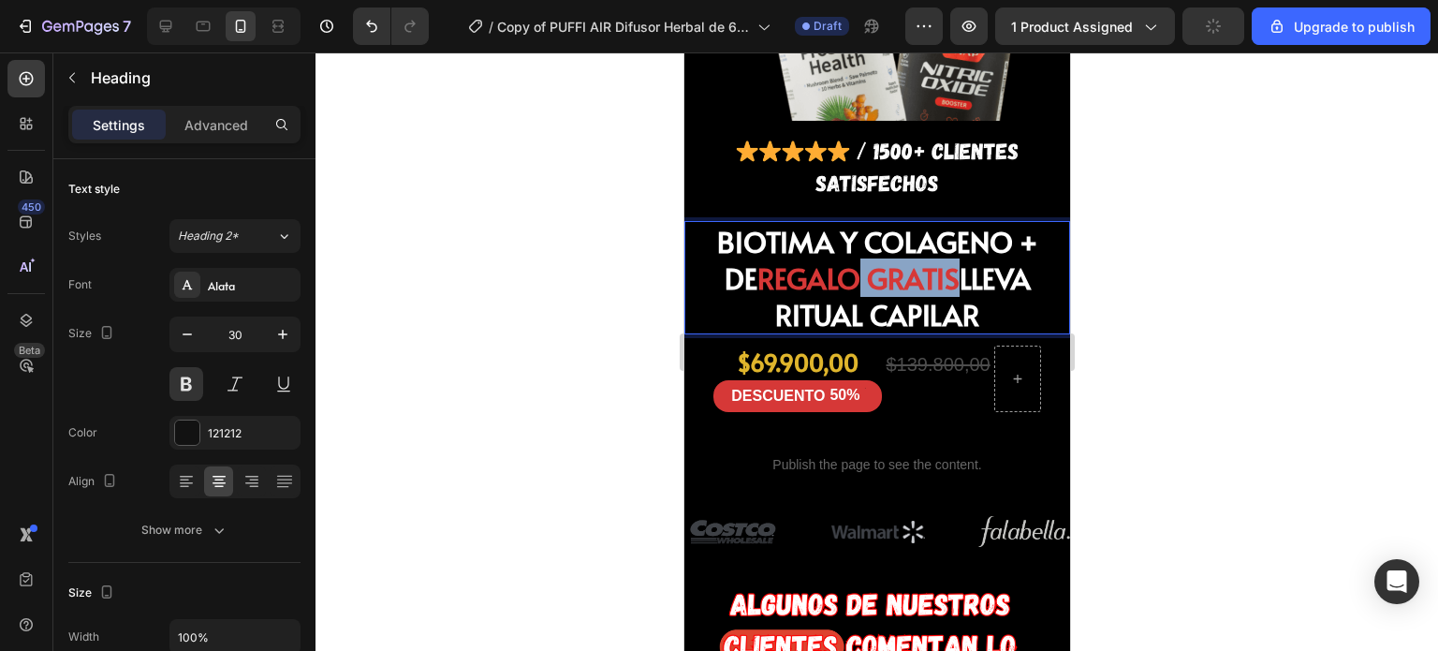
drag, startPoint x: 882, startPoint y: 216, endPoint x: 836, endPoint y: 213, distance: 46.0
click at [838, 258] on span "REGALO GRATIS" at bounding box center [857, 277] width 202 height 38
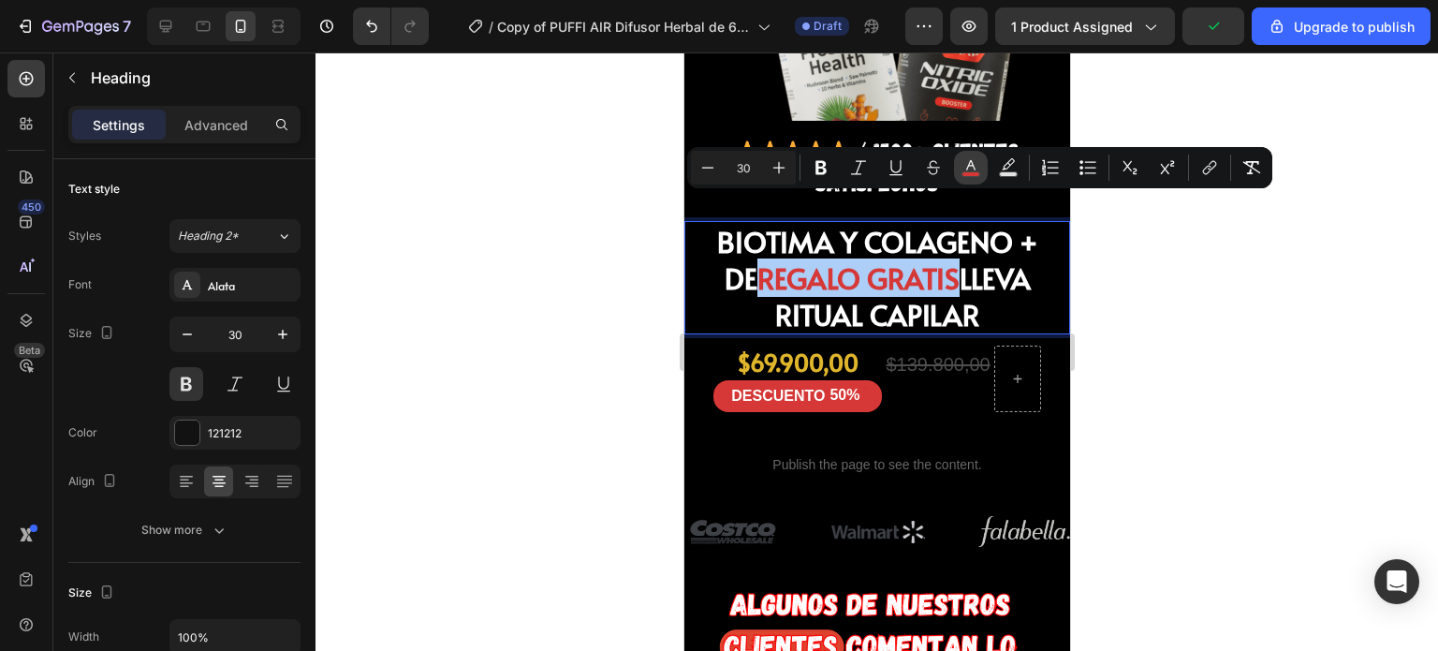
click at [967, 166] on icon "Editor contextual toolbar" at bounding box center [970, 167] width 19 height 19
type input "D63837"
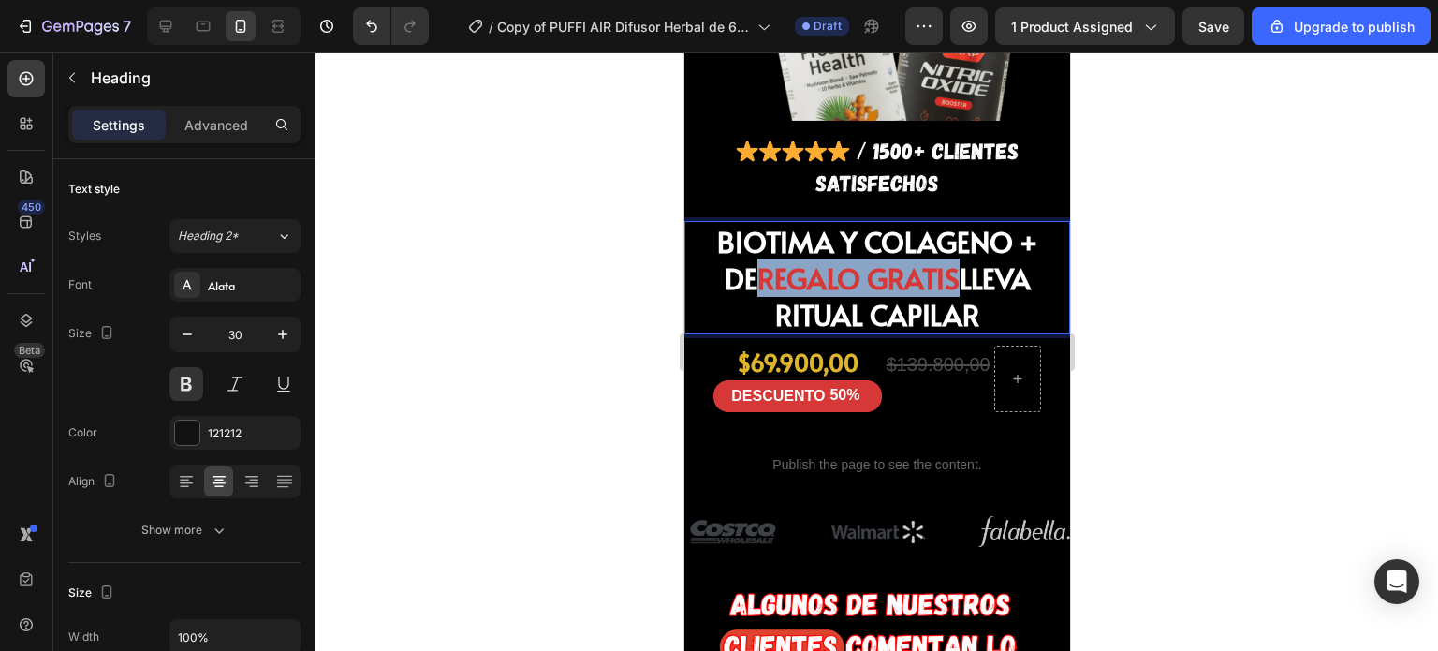
click at [860, 258] on span "REGALO GRATIS" at bounding box center [857, 277] width 202 height 38
drag, startPoint x: 877, startPoint y: 209, endPoint x: 828, endPoint y: 211, distance: 49.7
click at [828, 258] on span "REGALO GRATIS" at bounding box center [857, 277] width 202 height 38
click at [795, 258] on span "REGALO GRATIS" at bounding box center [857, 277] width 202 height 38
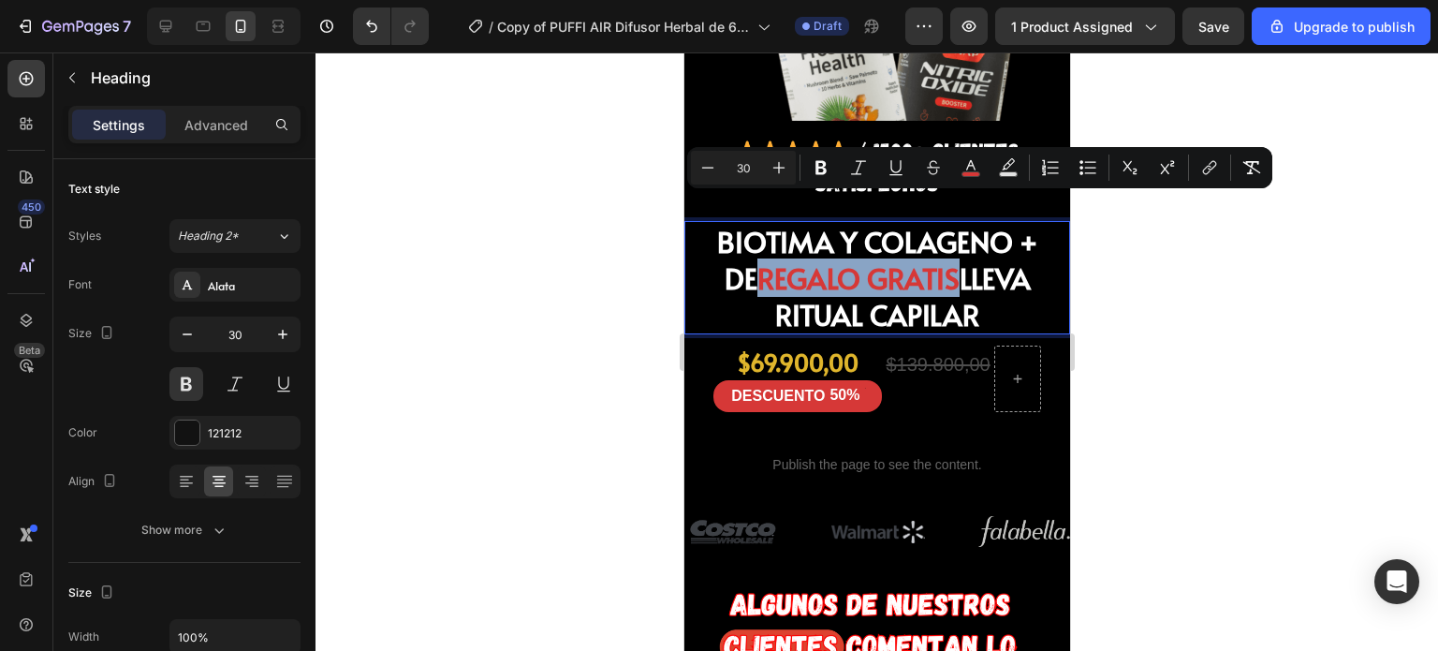
drag, startPoint x: 795, startPoint y: 214, endPoint x: 867, endPoint y: 216, distance: 72.1
click at [867, 258] on span "REGALO GRATIS" at bounding box center [857, 277] width 202 height 38
click at [966, 172] on rect "Editor contextual toolbar" at bounding box center [971, 174] width 18 height 5
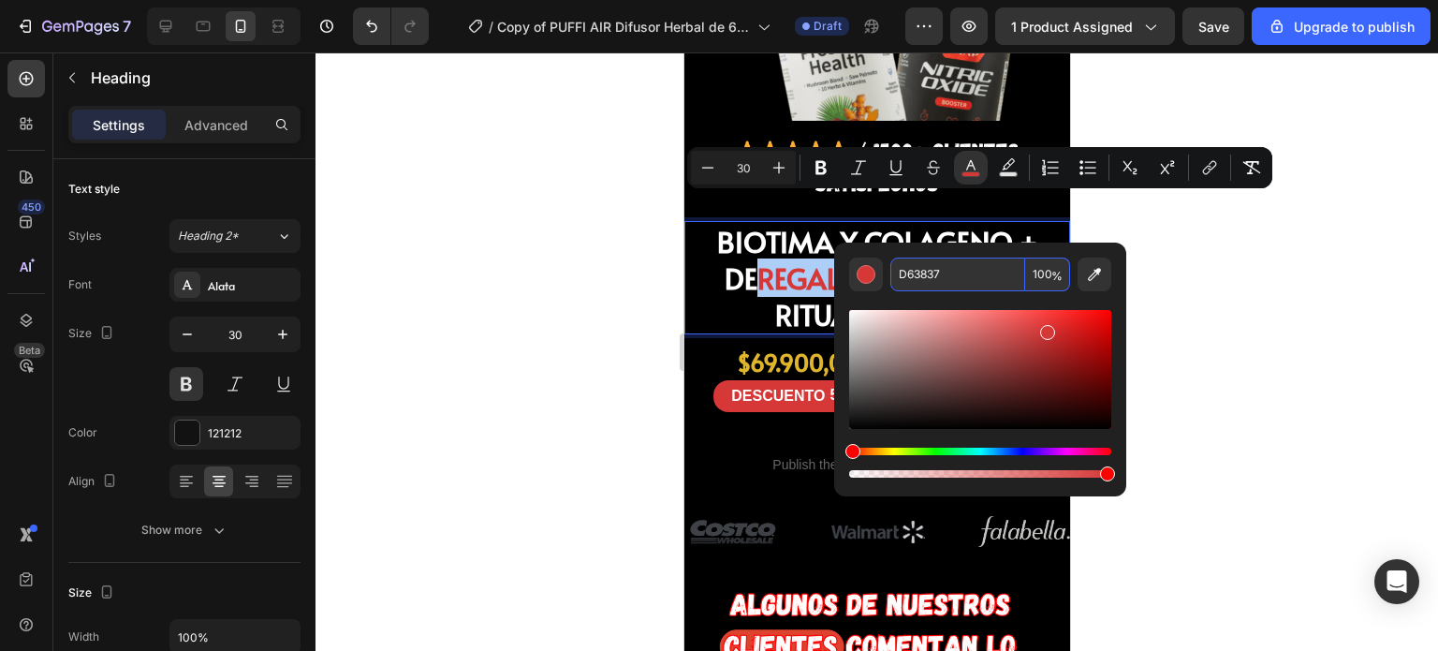
click at [958, 276] on input "D63837" at bounding box center [957, 274] width 135 height 34
paste input "FF8000"
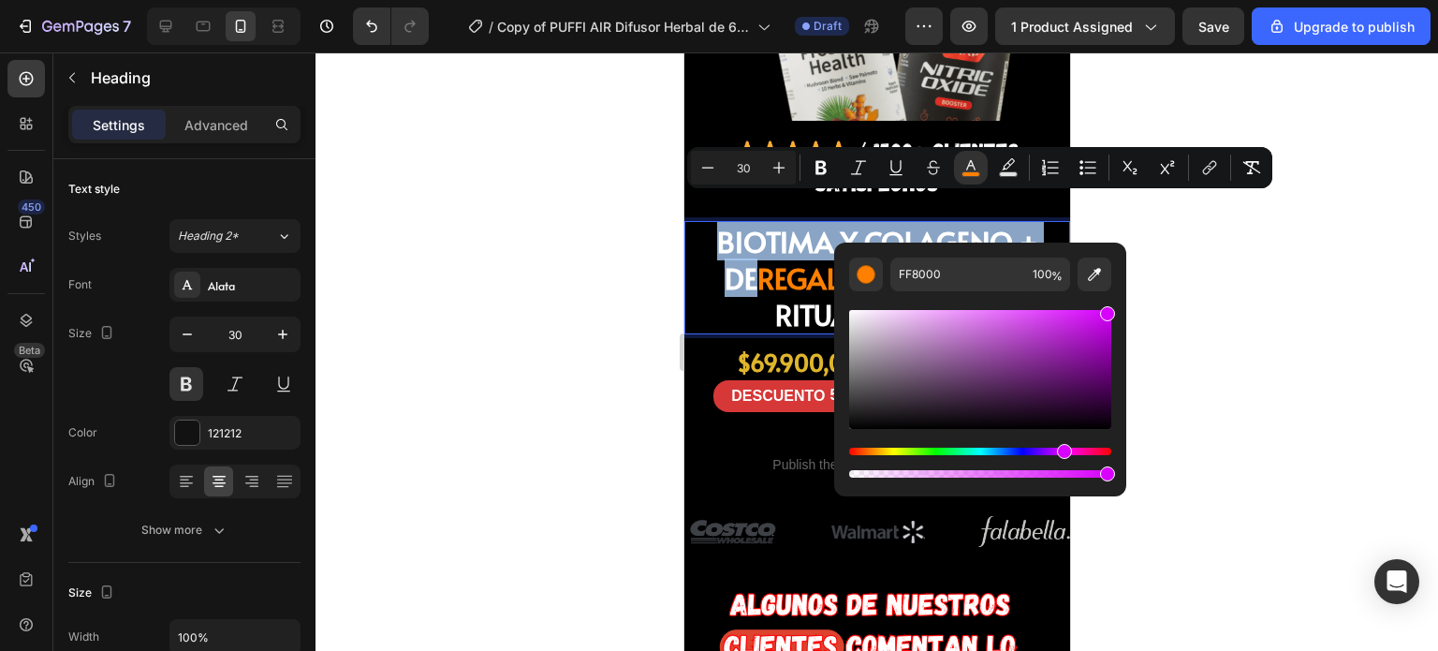
click at [1062, 448] on div "Hue" at bounding box center [980, 450] width 262 height 7
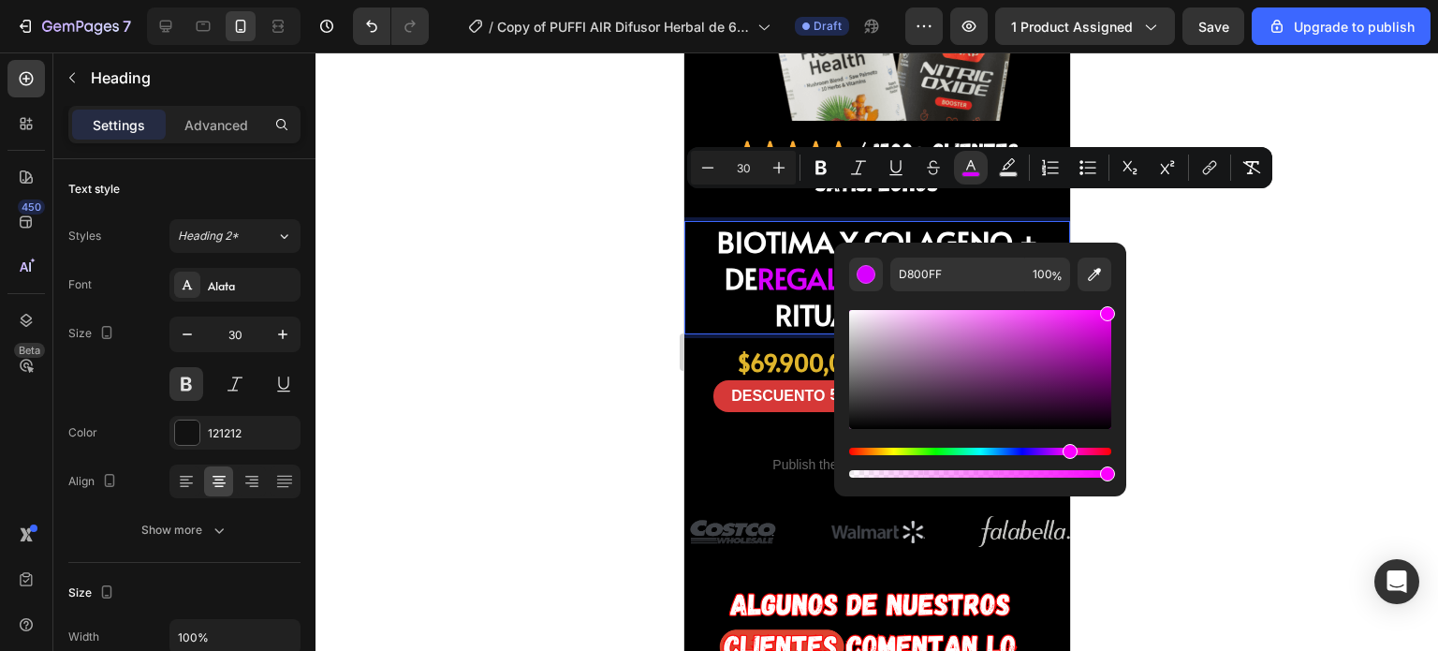
click at [1068, 448] on div "Hue" at bounding box center [1070, 451] width 15 height 15
click at [1067, 447] on div "Hue" at bounding box center [1070, 451] width 15 height 15
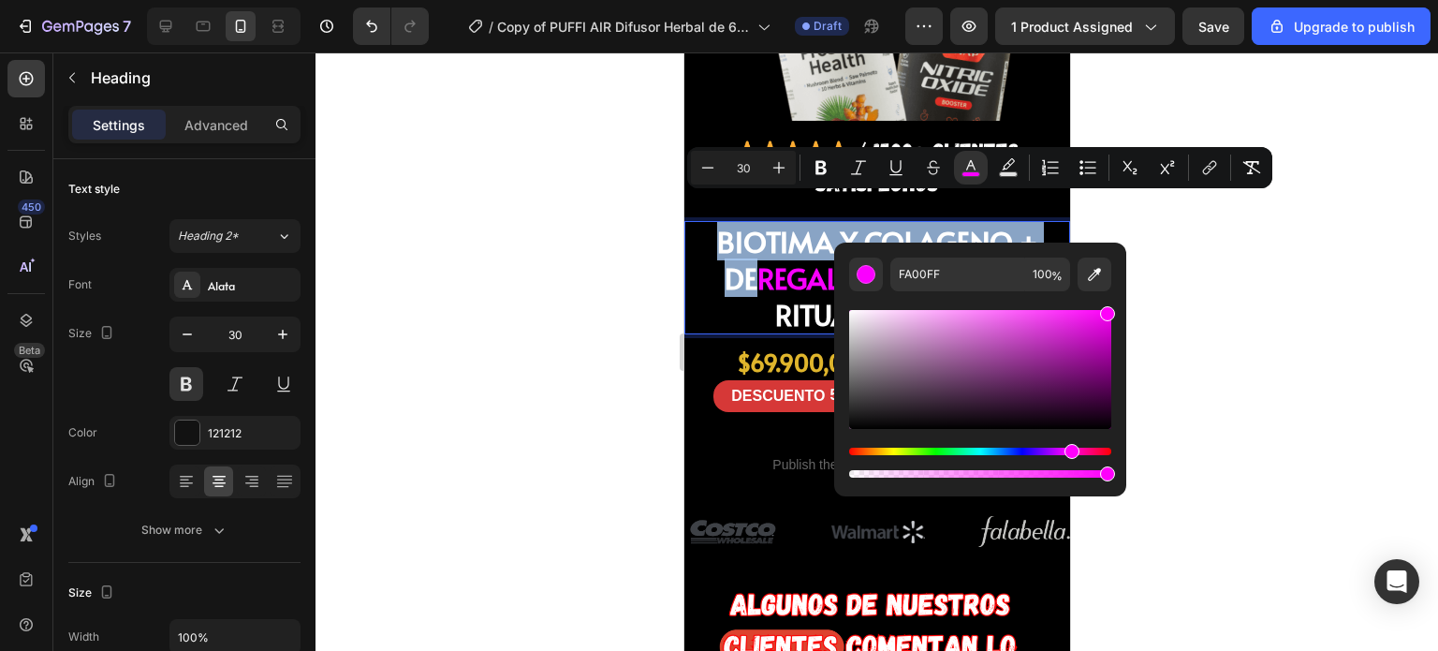
click at [1069, 447] on div "Hue" at bounding box center [1071, 451] width 15 height 15
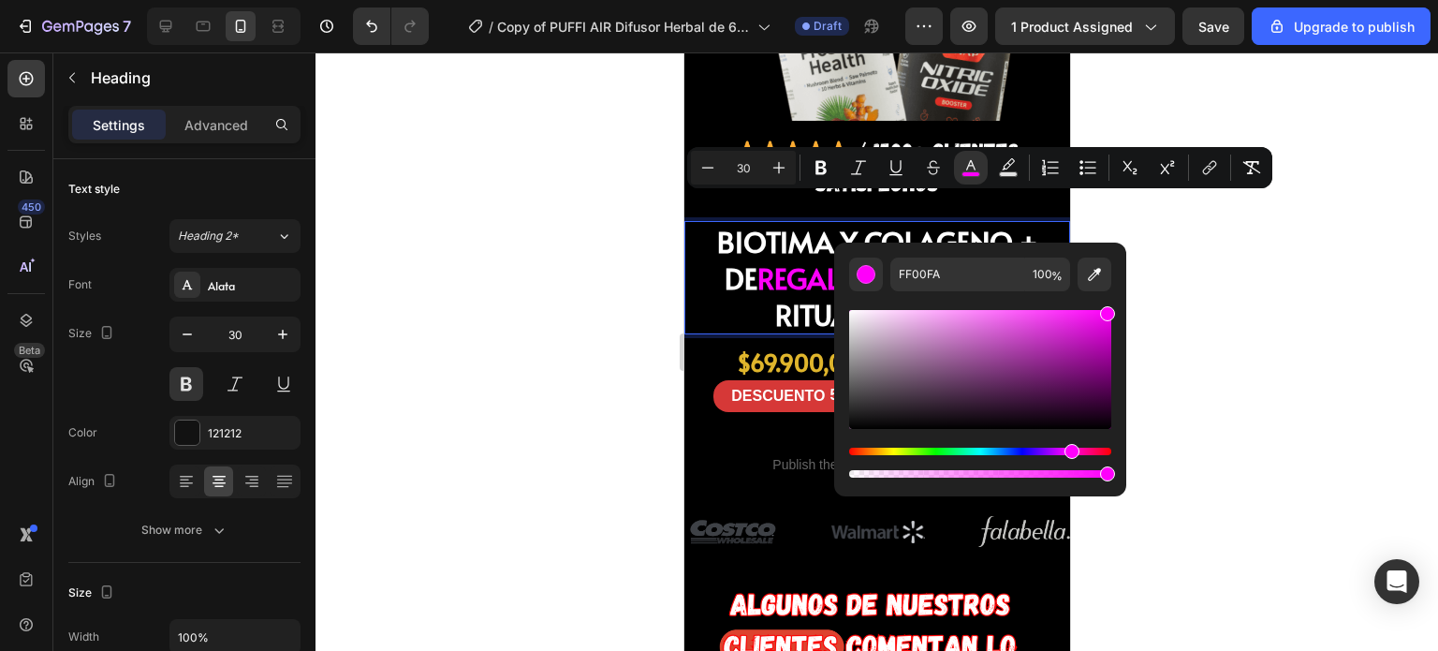
click at [1071, 447] on div "Hue" at bounding box center [1071, 451] width 15 height 15
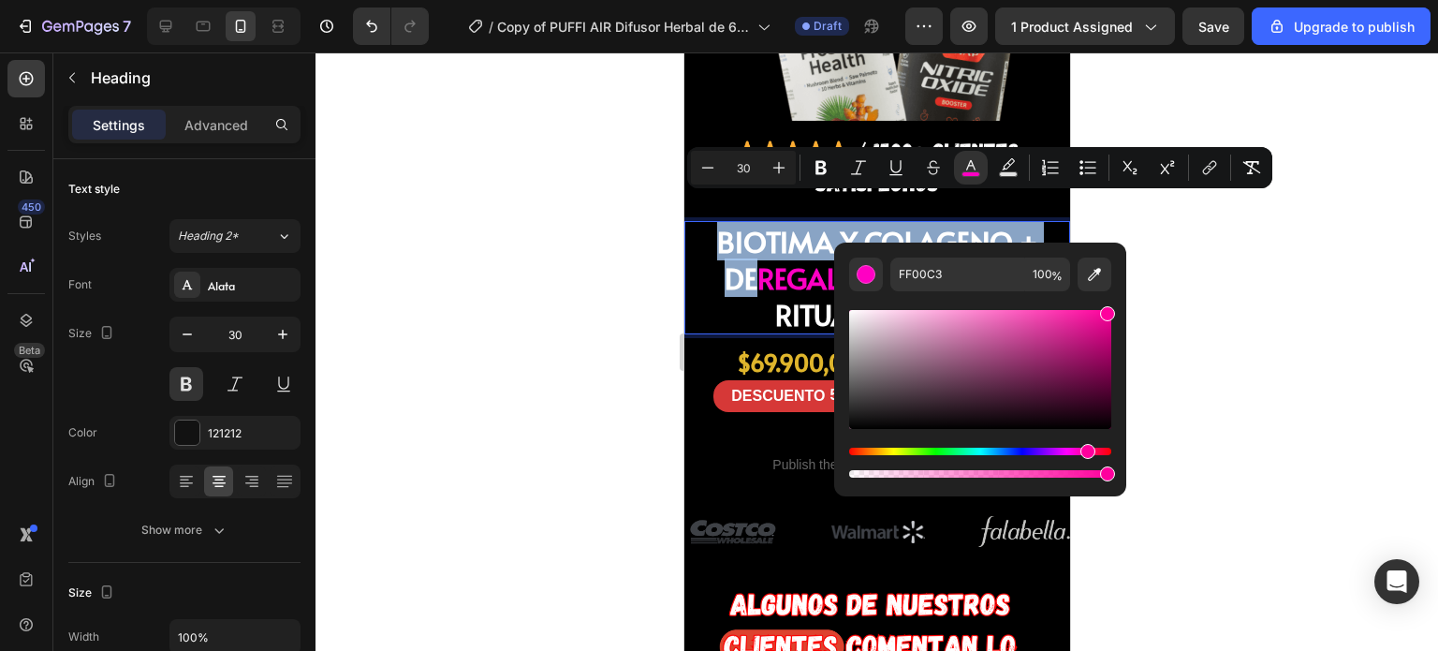
type input "FF0094"
drag, startPoint x: 1068, startPoint y: 449, endPoint x: 1086, endPoint y: 450, distance: 17.8
click at [1086, 450] on div "Hue" at bounding box center [1088, 451] width 15 height 15
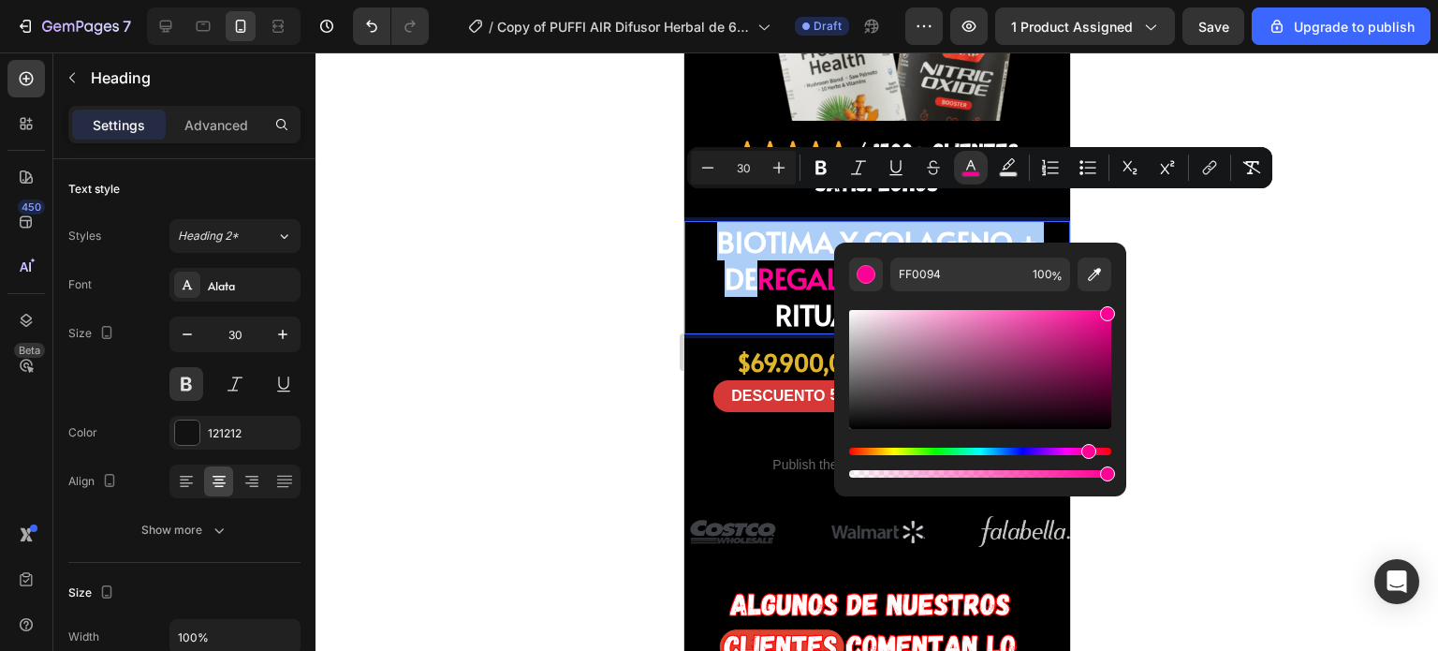
click at [1206, 393] on div at bounding box center [876, 351] width 1122 height 598
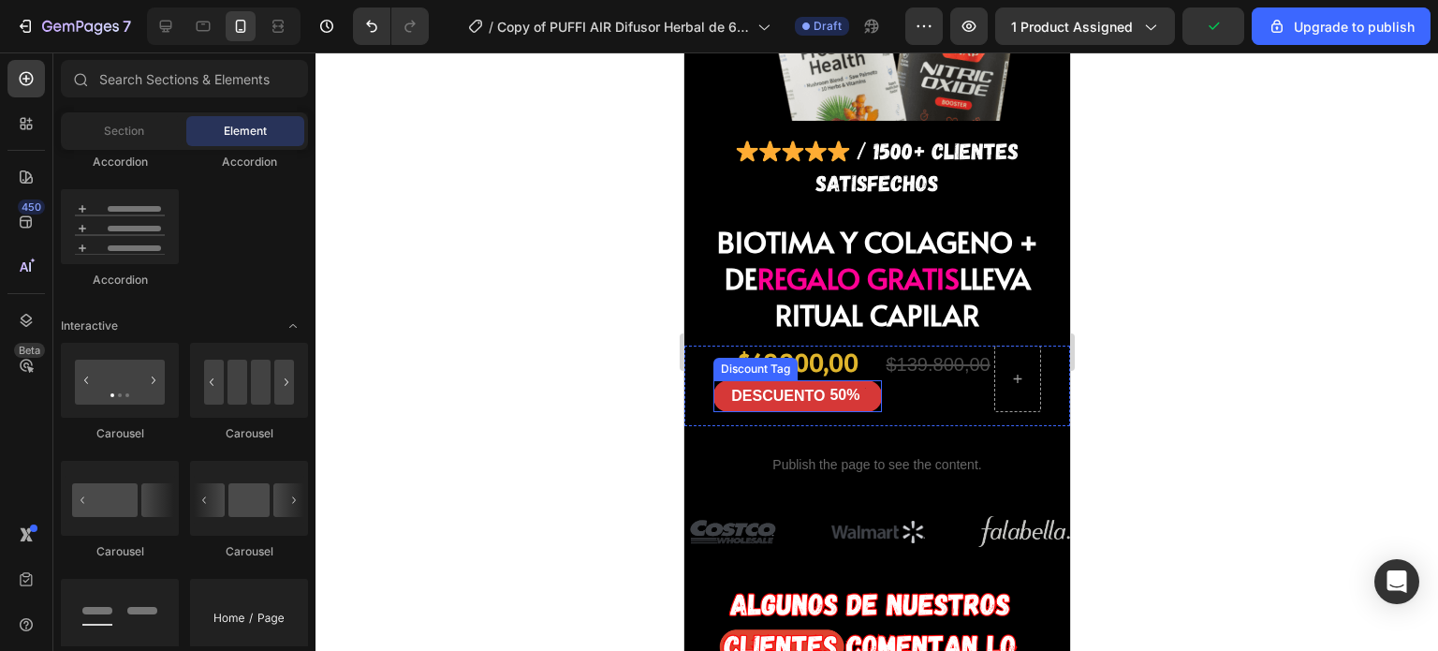
click at [863, 380] on div "DESCUENTO 50%" at bounding box center [796, 396] width 169 height 33
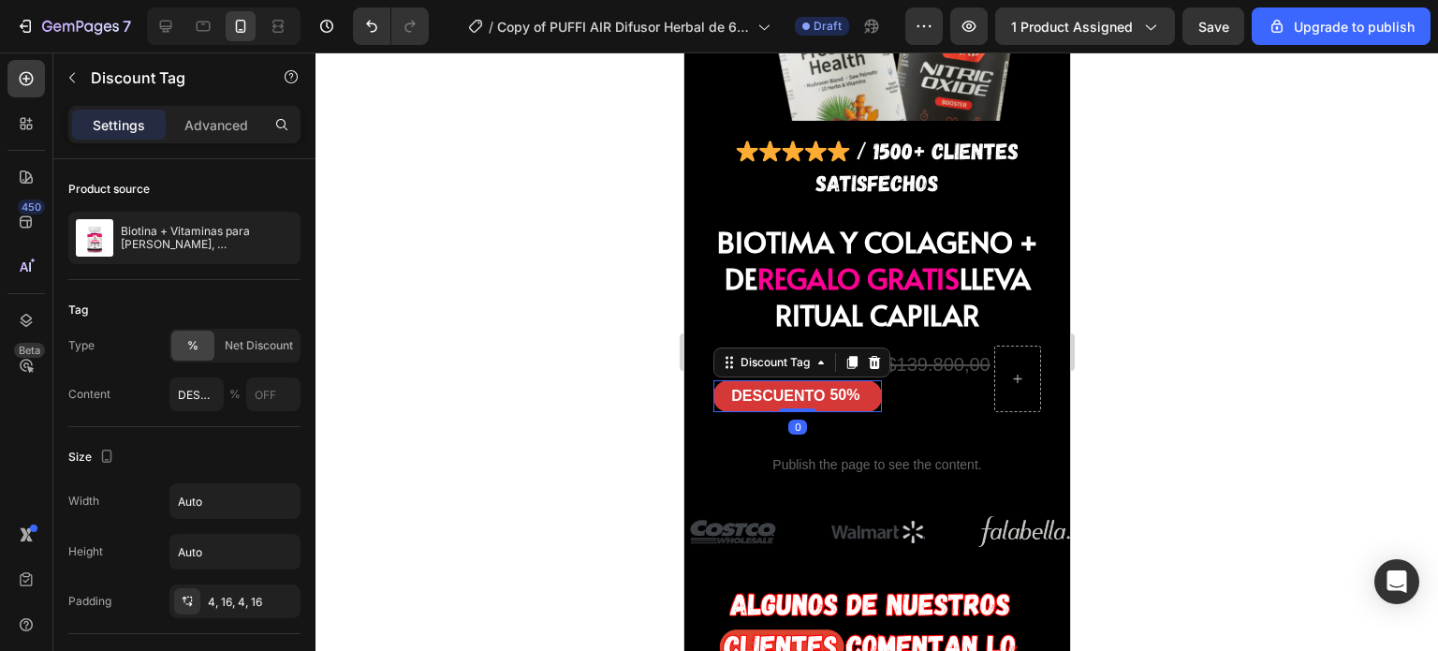
click at [832, 384] on div "50%" at bounding box center [844, 395] width 34 height 23
click at [803, 384] on div "DESCUENTO" at bounding box center [776, 396] width 99 height 25
click at [803, 387] on p "DESCUENTO" at bounding box center [777, 397] width 94 height 20
click at [860, 384] on div at bounding box center [863, 396] width 6 height 25
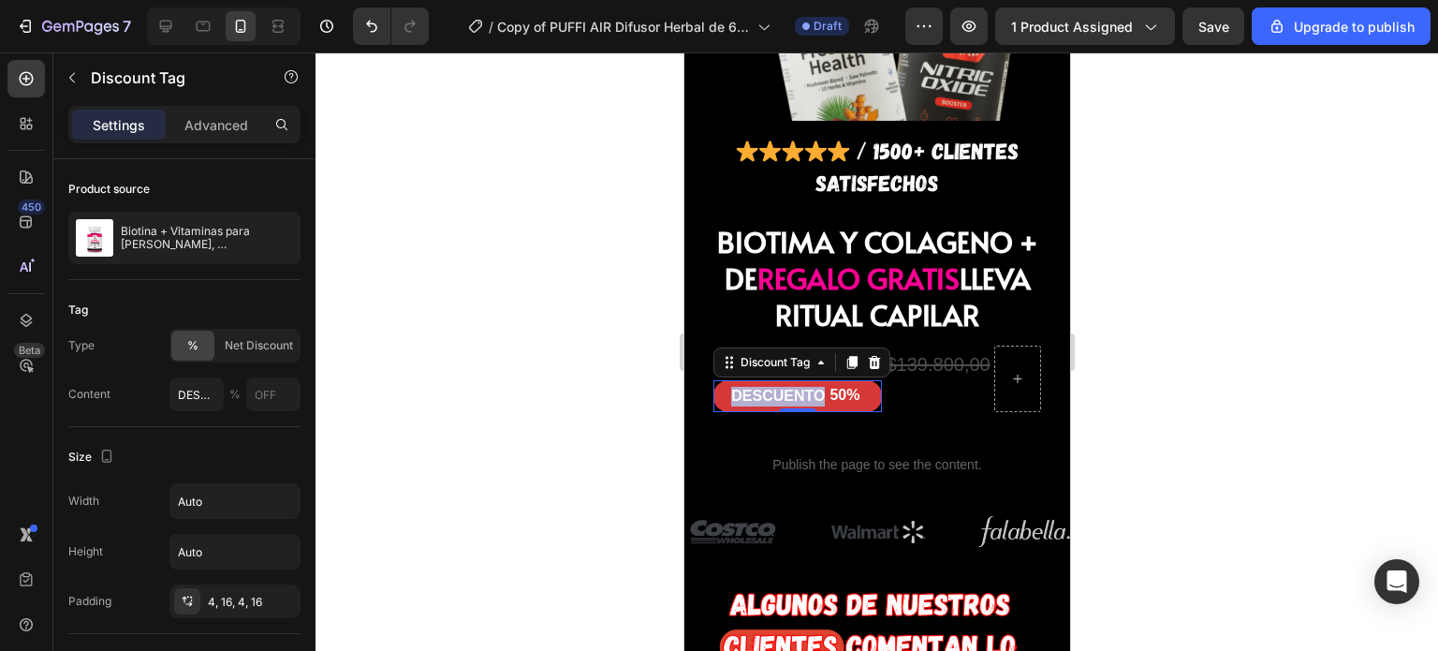
click at [860, 384] on div at bounding box center [863, 396] width 6 height 25
click at [945, 345] on div "$139.800,00 Compare Price Compare Price" at bounding box center [937, 378] width 108 height 66
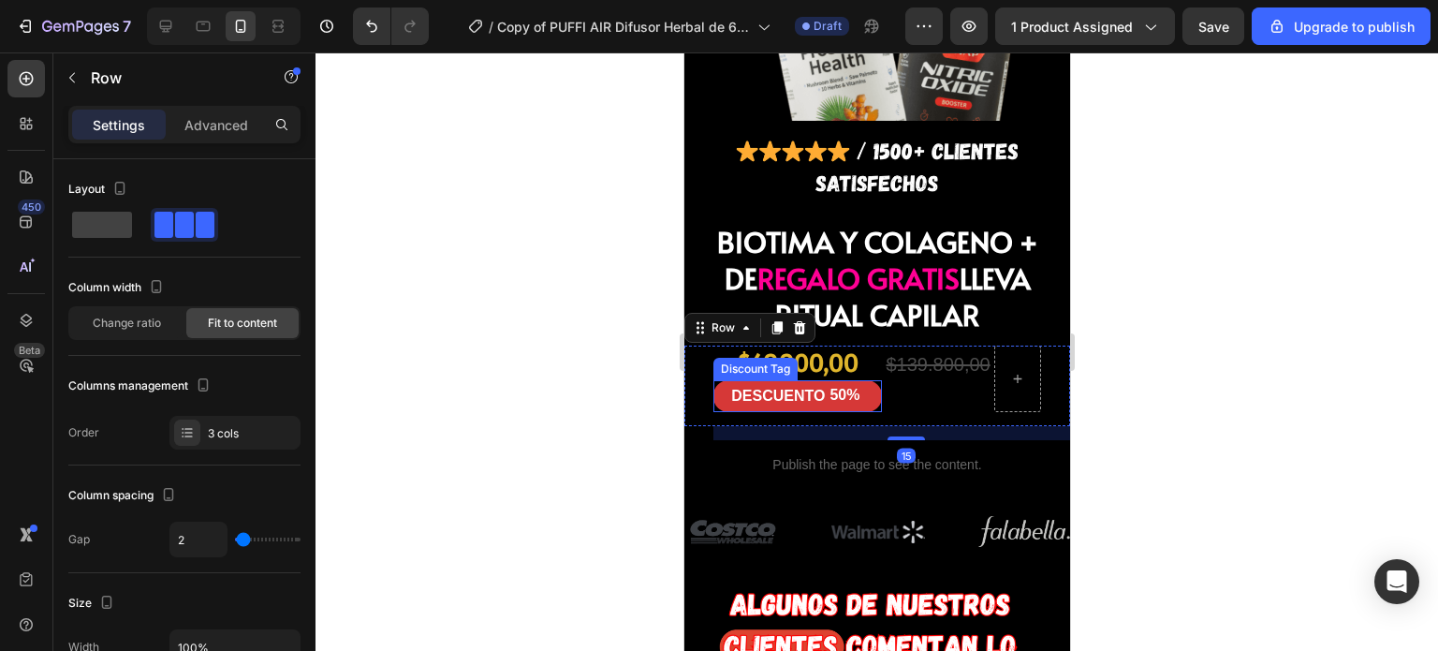
click at [860, 384] on div at bounding box center [863, 396] width 6 height 25
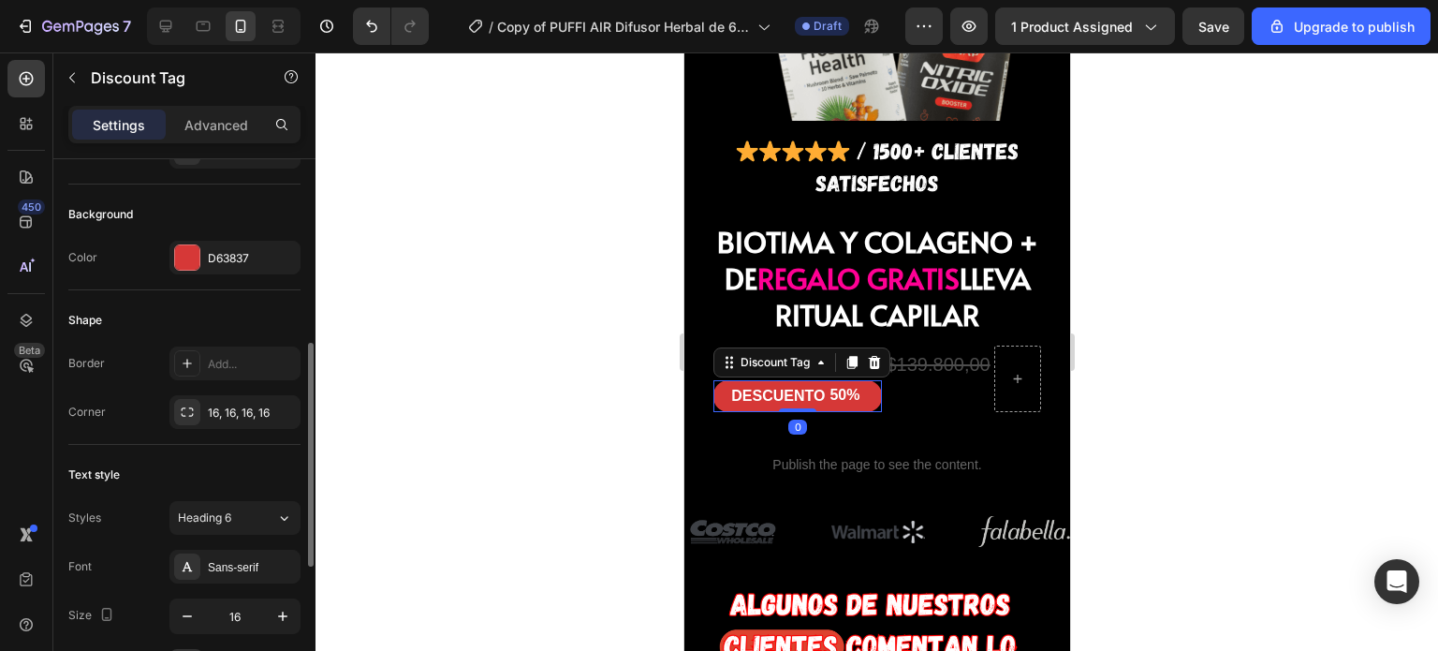
scroll to position [450, 0]
click at [181, 256] on div at bounding box center [187, 256] width 24 height 24
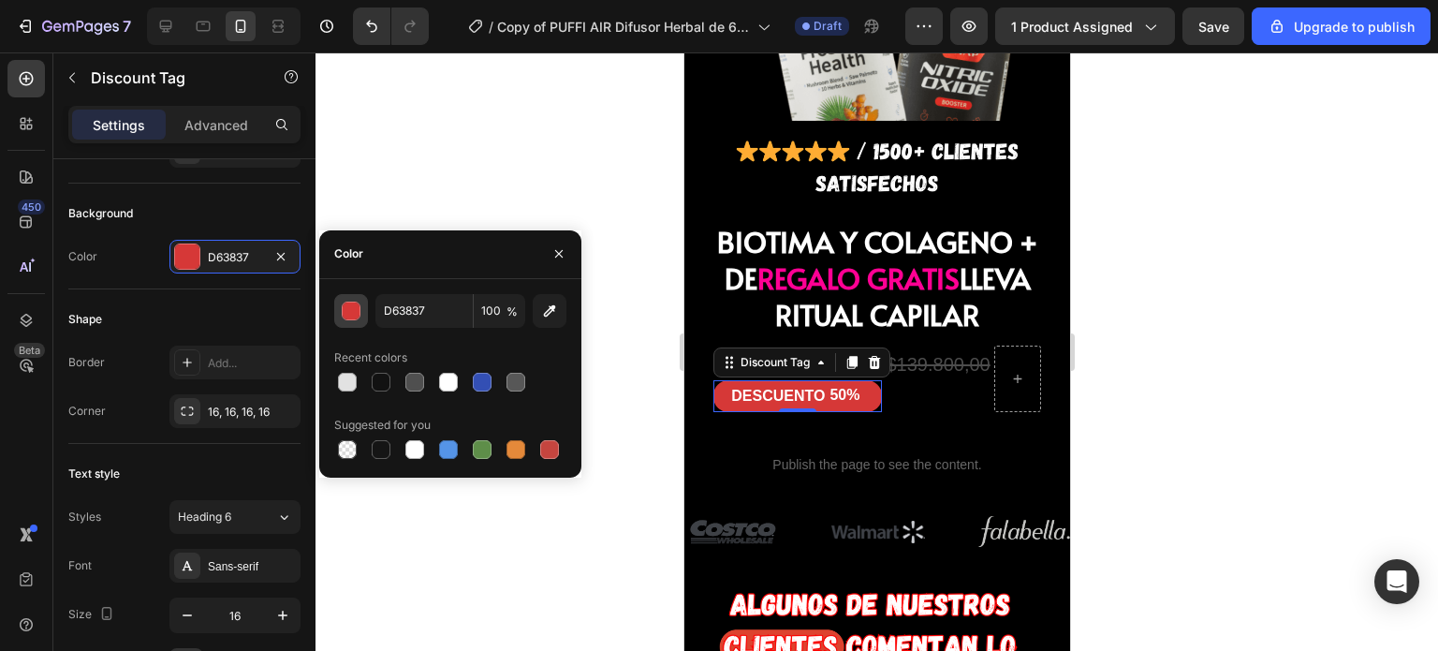
click at [352, 312] on div "button" at bounding box center [352, 311] width 19 height 19
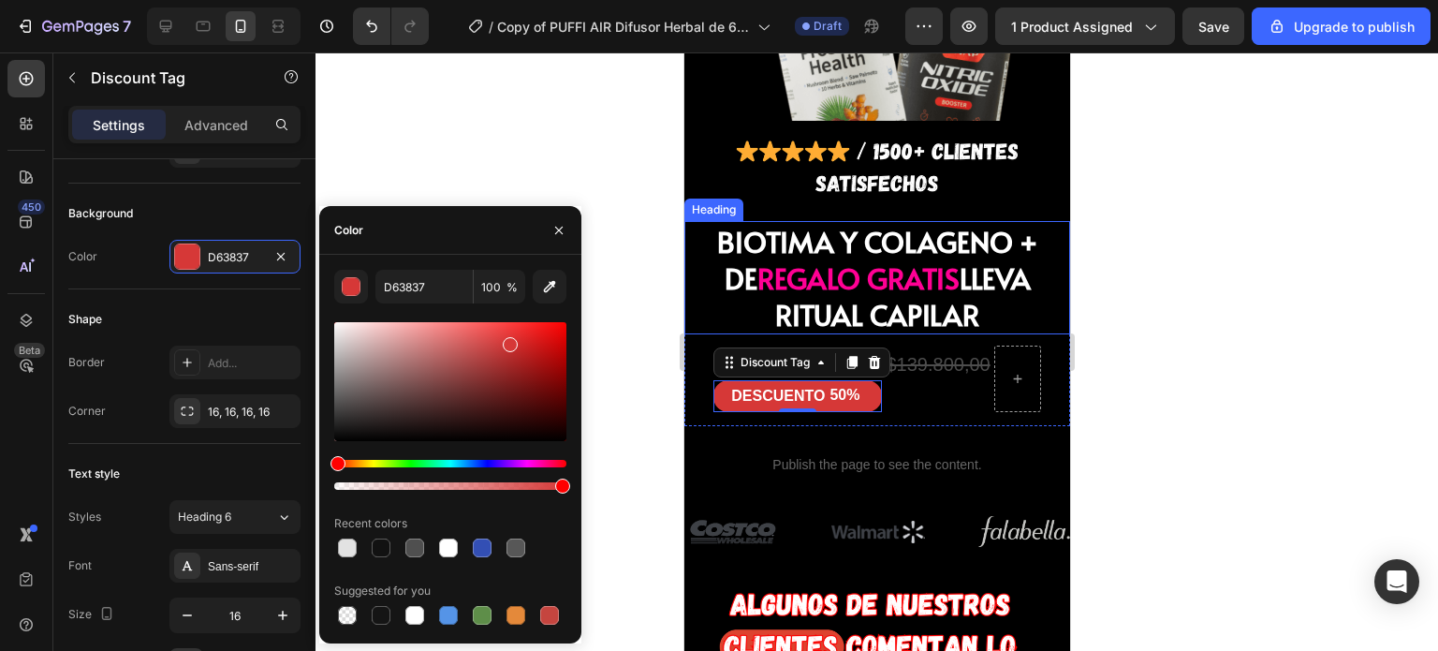
click at [797, 258] on span "REGALO GRATIS" at bounding box center [857, 277] width 202 height 38
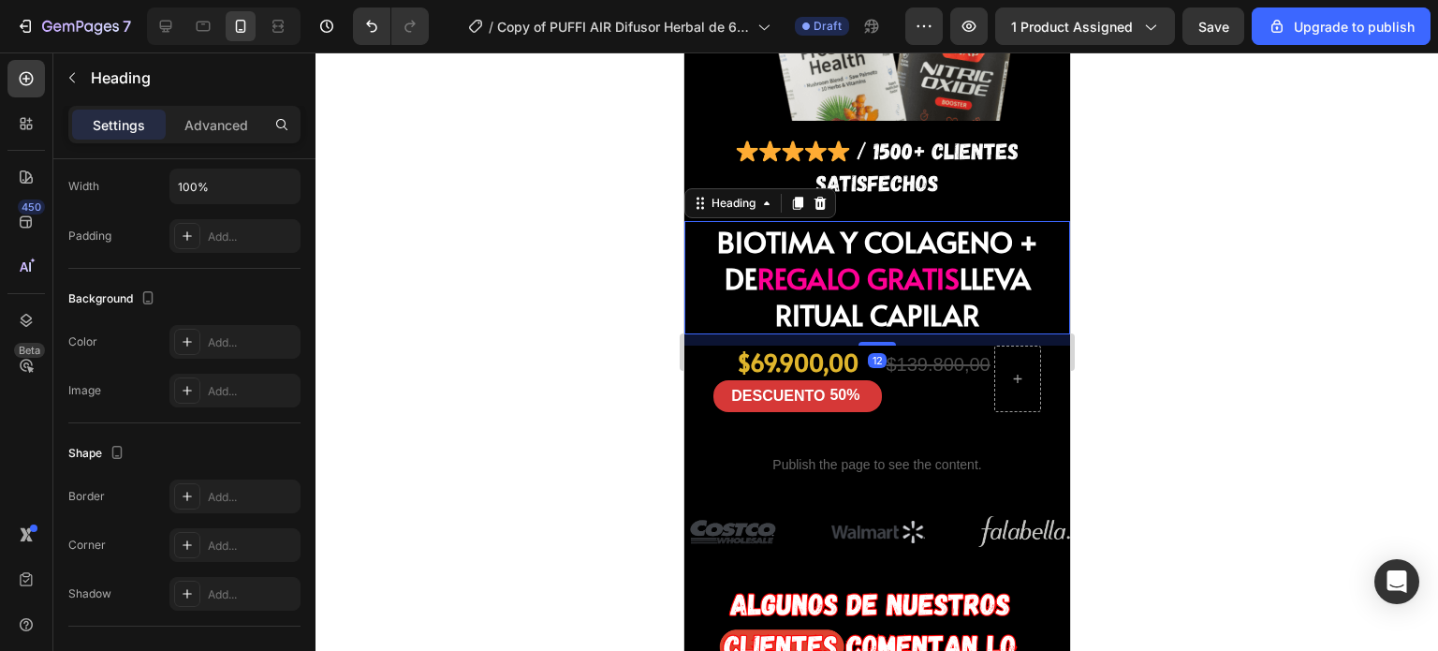
scroll to position [0, 0]
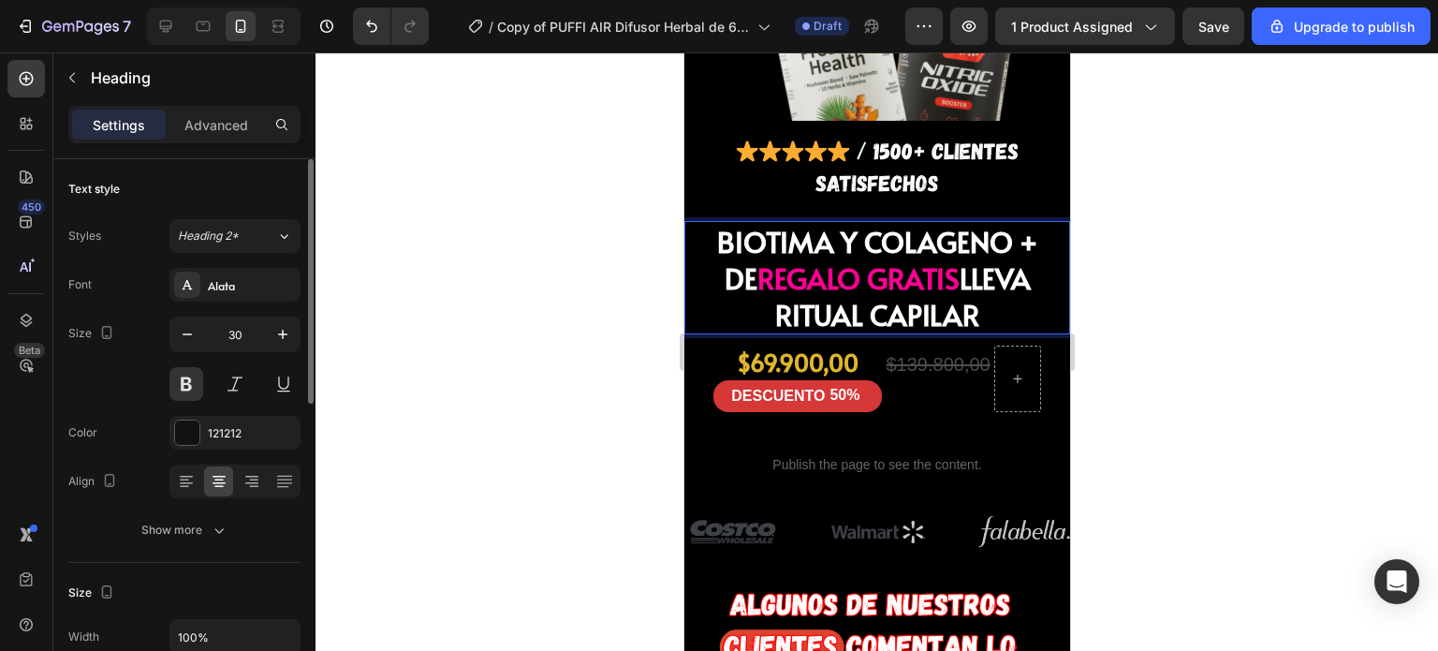
click at [875, 258] on span "REGALO GRATIS" at bounding box center [857, 277] width 202 height 38
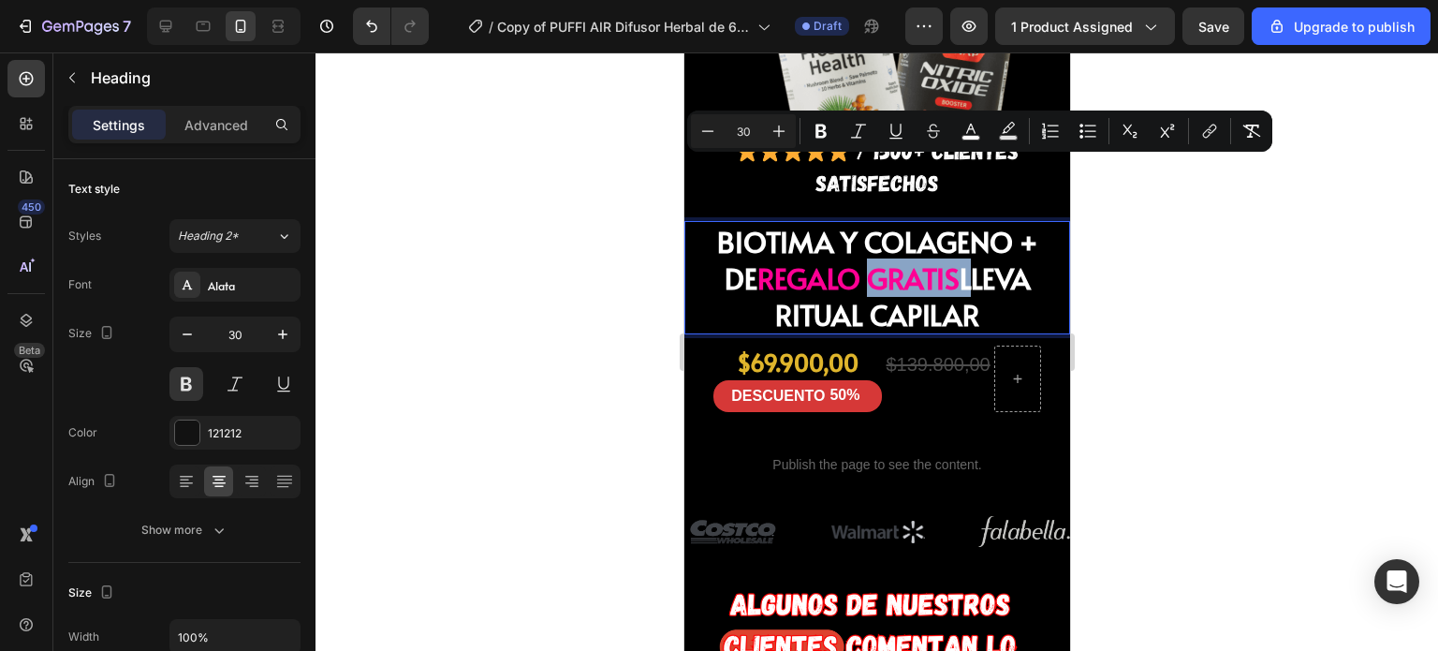
drag, startPoint x: 875, startPoint y: 216, endPoint x: 836, endPoint y: 216, distance: 39.3
click at [836, 258] on span "REGALO GRATIS" at bounding box center [857, 277] width 202 height 38
click at [829, 258] on span "REGALO GRATIS" at bounding box center [857, 277] width 202 height 38
drag, startPoint x: 829, startPoint y: 216, endPoint x: 856, endPoint y: 216, distance: 26.2
click at [843, 258] on span "REGALO GRATIS" at bounding box center [857, 277] width 202 height 38
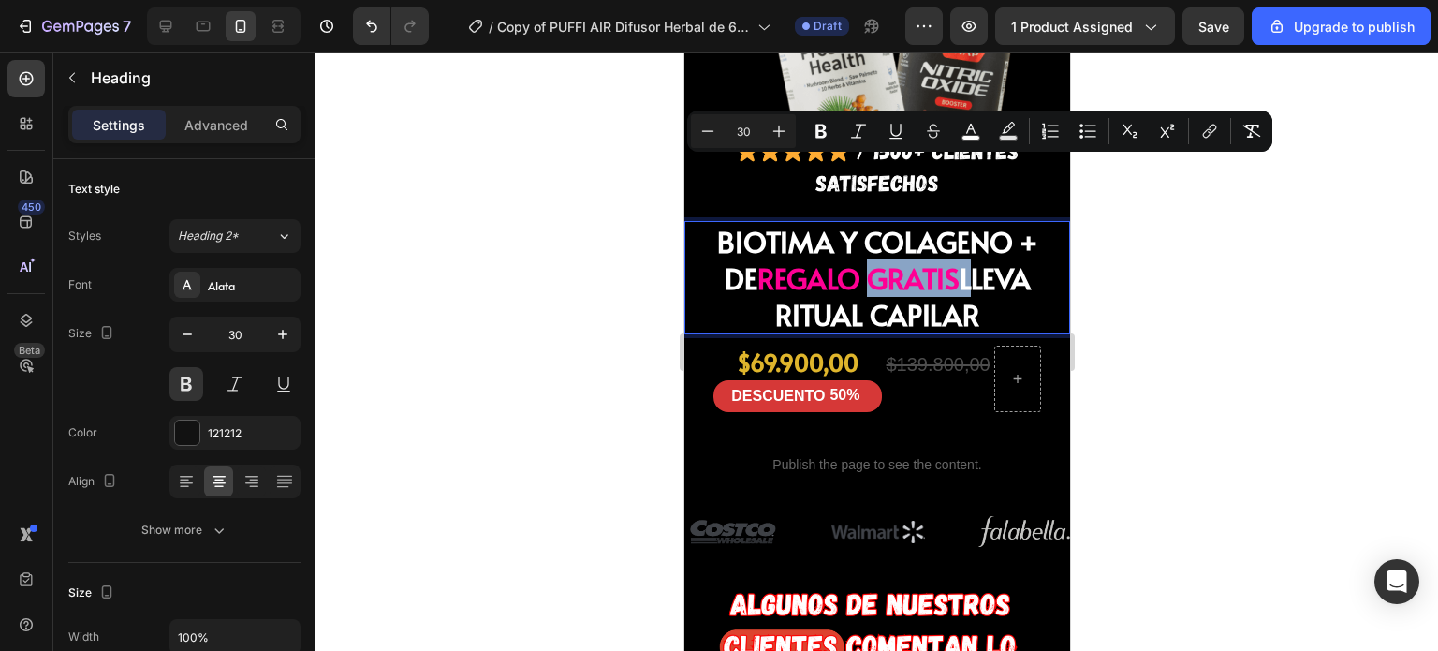
click at [868, 258] on span "REGALO GRATIS" at bounding box center [857, 277] width 202 height 38
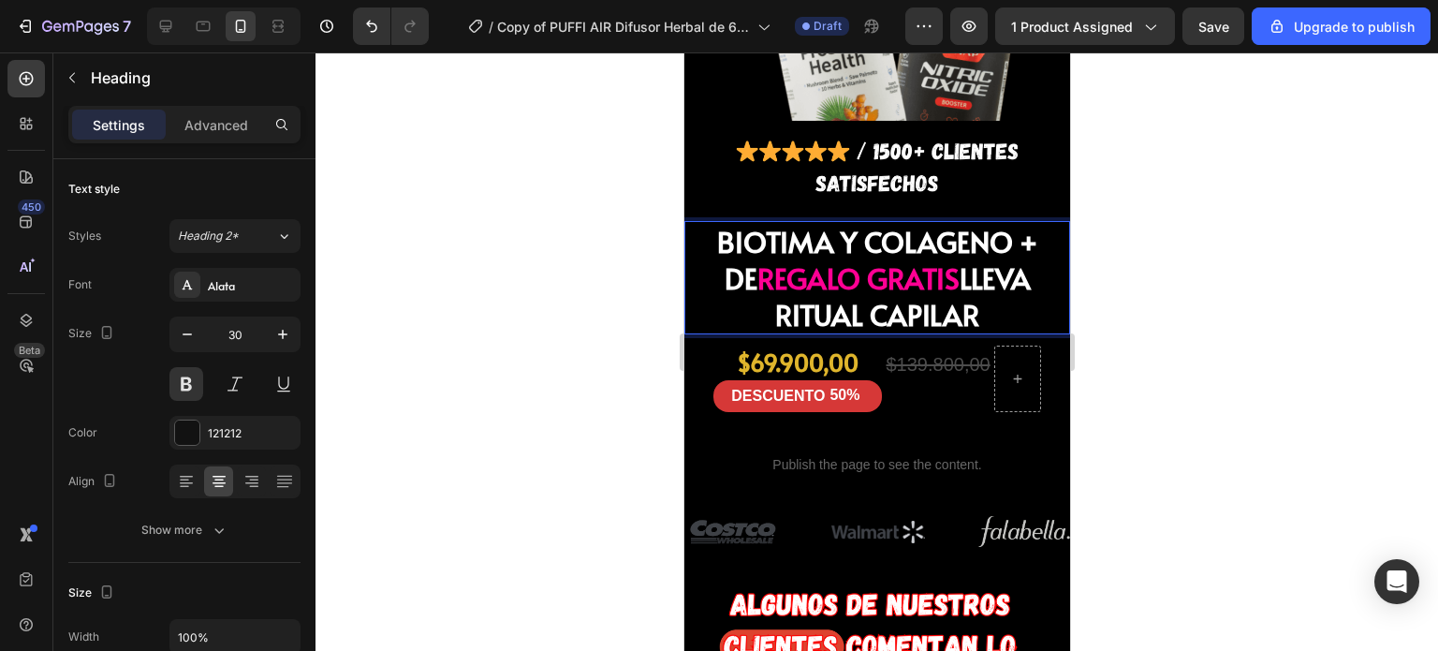
click at [885, 258] on span "REGALO GRATIS" at bounding box center [857, 277] width 202 height 38
drag, startPoint x: 885, startPoint y: 221, endPoint x: 818, endPoint y: 222, distance: 66.5
click at [818, 258] on span "REGALO GRATIS" at bounding box center [857, 277] width 202 height 38
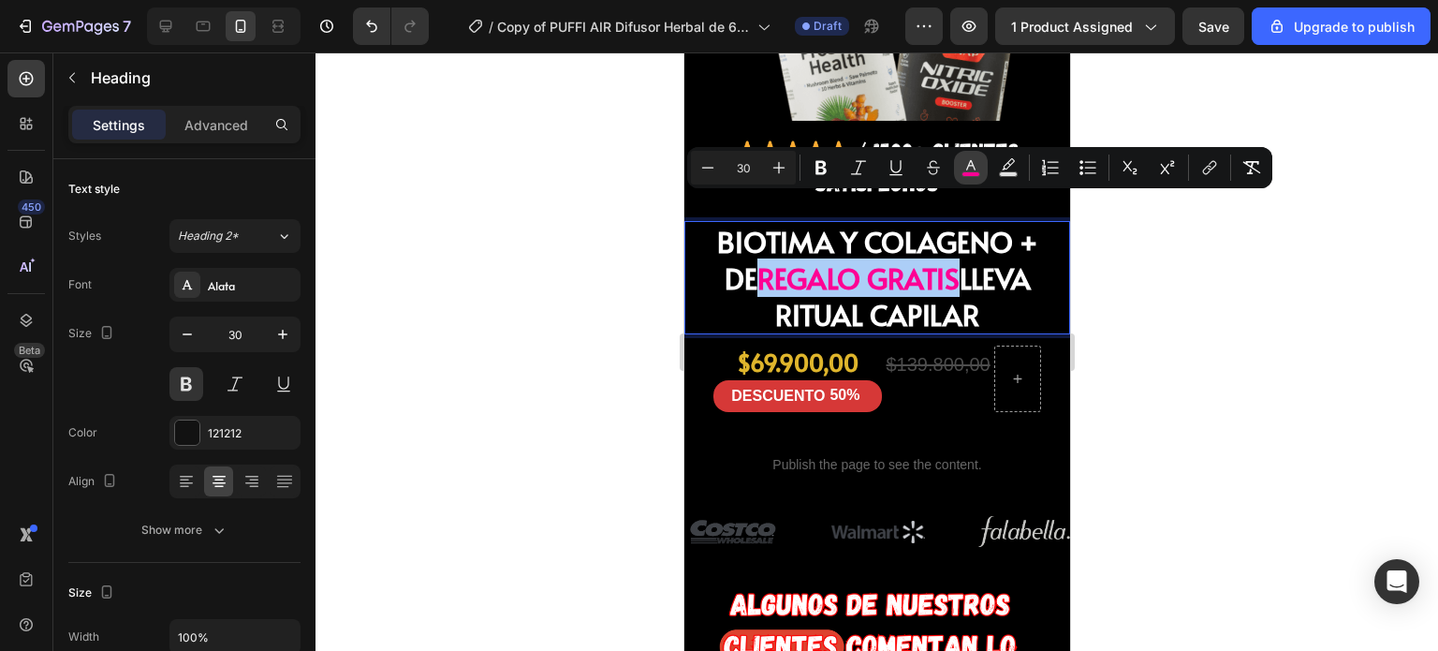
click at [972, 168] on icon "Editor contextual toolbar" at bounding box center [970, 167] width 19 height 19
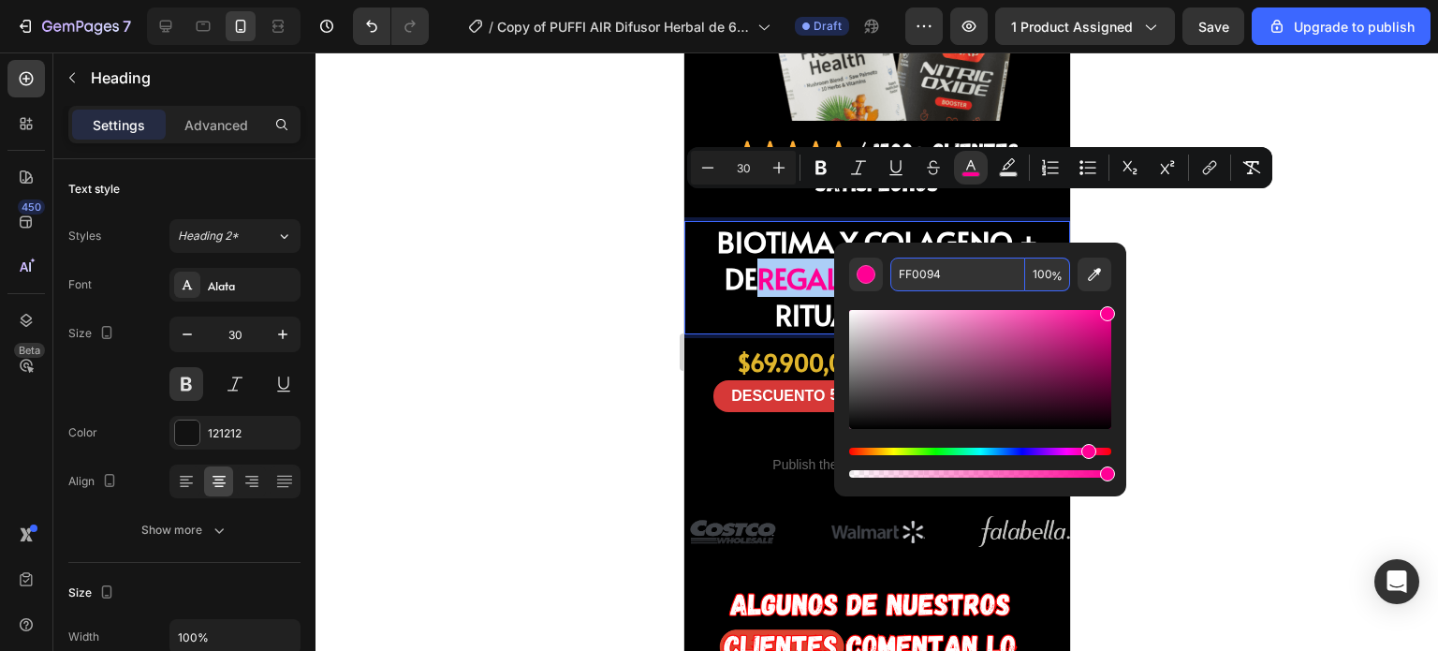
click at [947, 277] on input "FF0094" at bounding box center [957, 274] width 135 height 34
click at [946, 277] on input "FF0094" at bounding box center [957, 274] width 135 height 34
type input "FF0090"
click at [946, 275] on input "FF0090" at bounding box center [957, 274] width 135 height 34
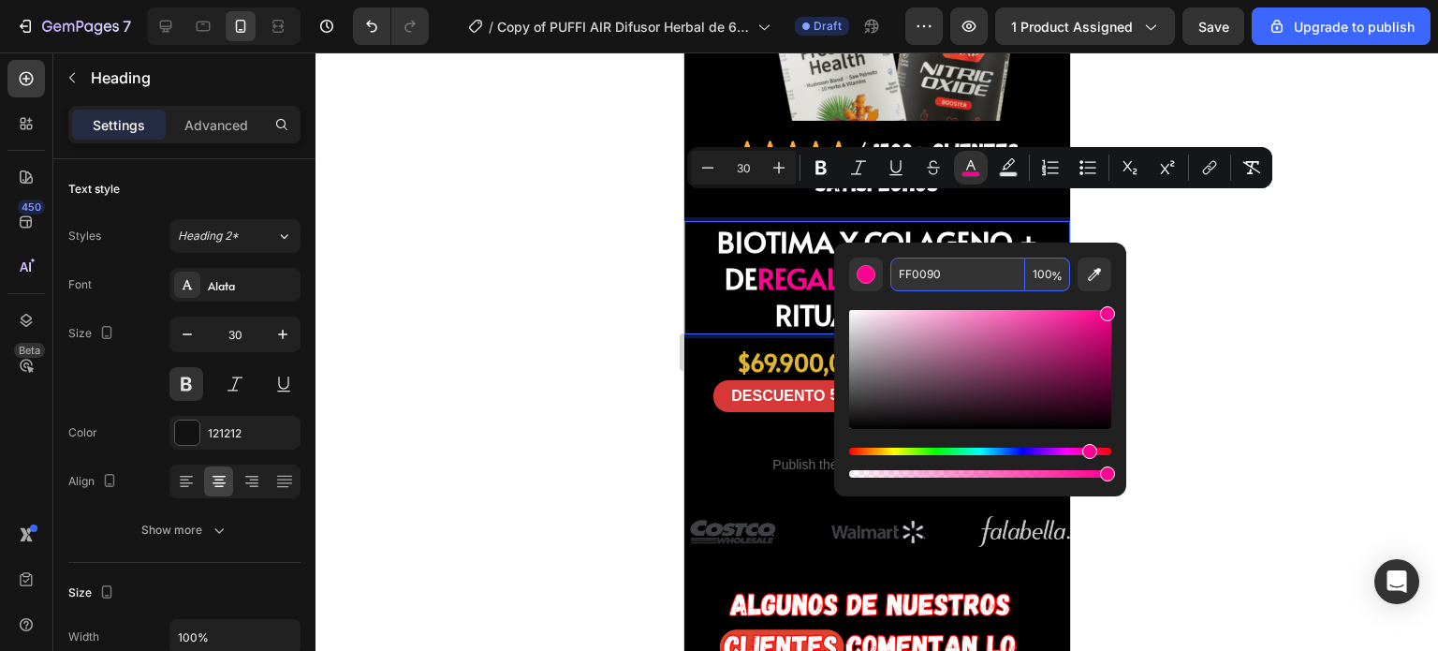
click at [1254, 211] on div at bounding box center [876, 351] width 1122 height 598
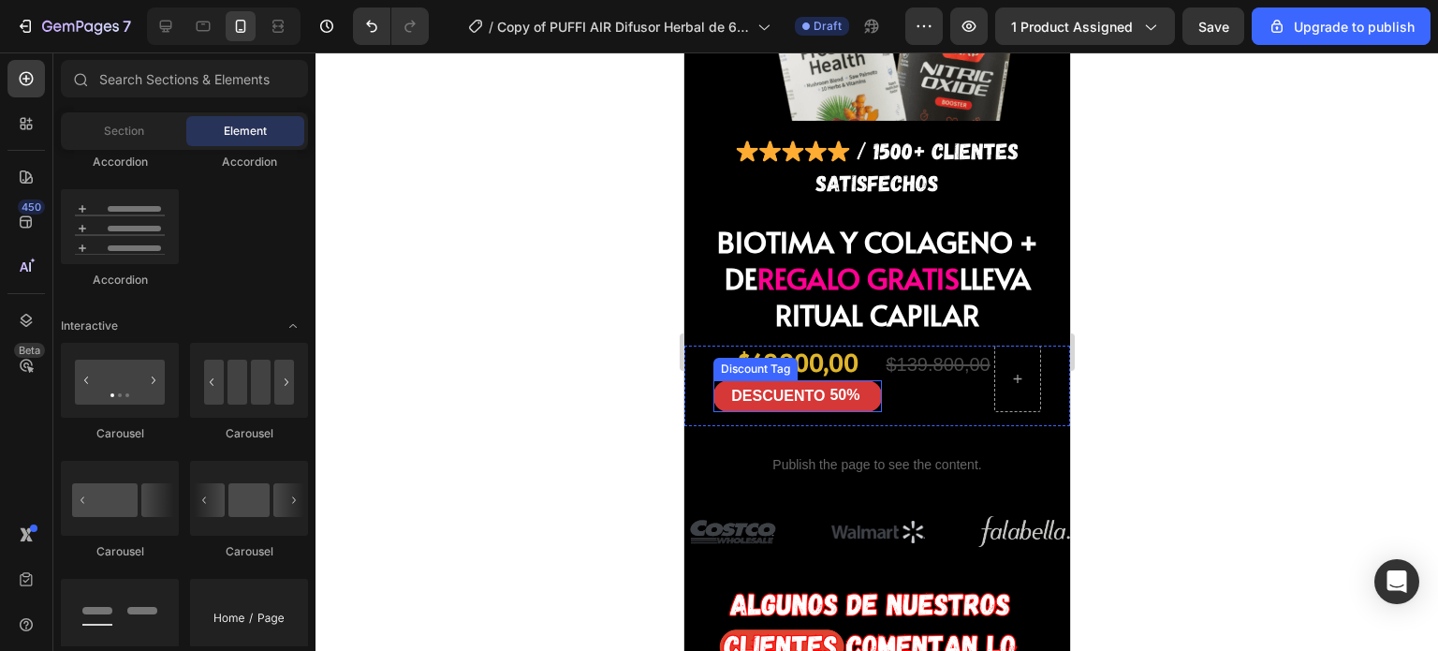
click at [779, 360] on div "Discount Tag" at bounding box center [754, 368] width 77 height 17
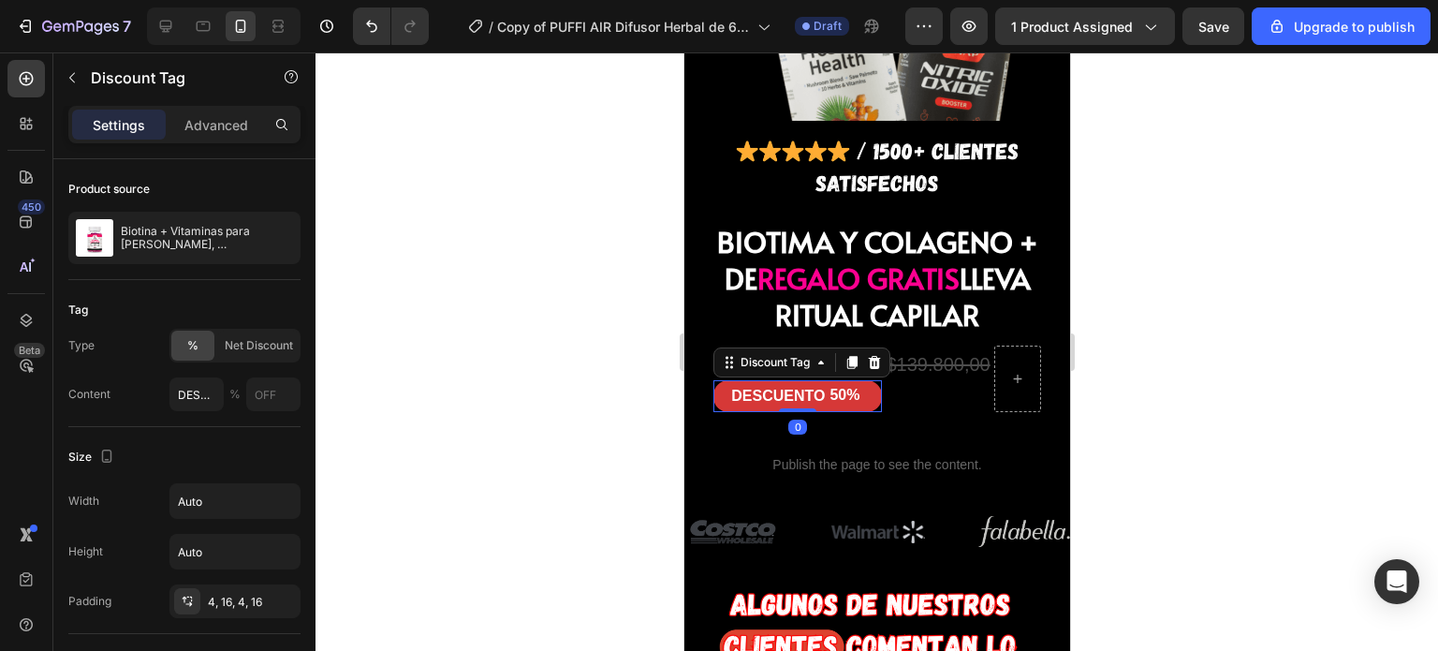
click at [827, 384] on div "50%" at bounding box center [844, 395] width 34 height 23
click at [903, 356] on div "$69.900,00 Product Price Product Price DESCUENTO 50% Discount Tag 0 $139.800,00…" at bounding box center [876, 385] width 386 height 81
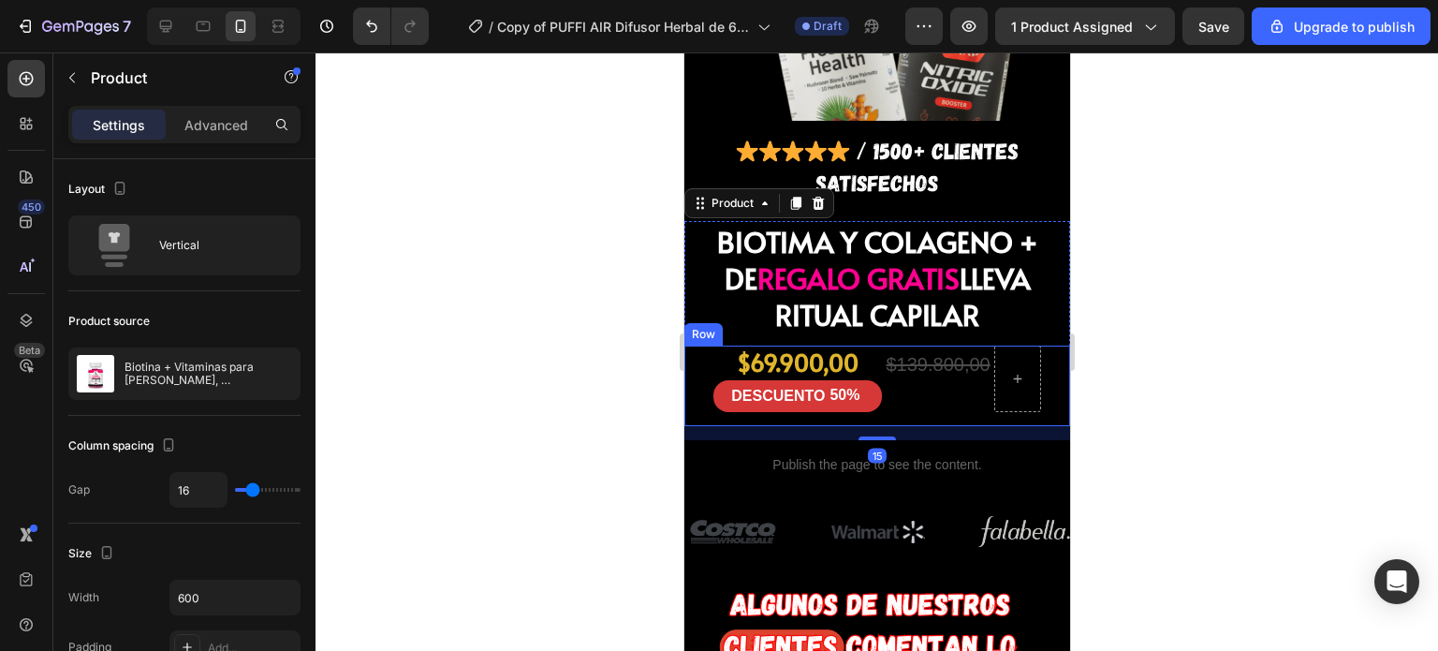
click at [898, 345] on div "$139.800,00 Compare Price Compare Price" at bounding box center [937, 378] width 108 height 66
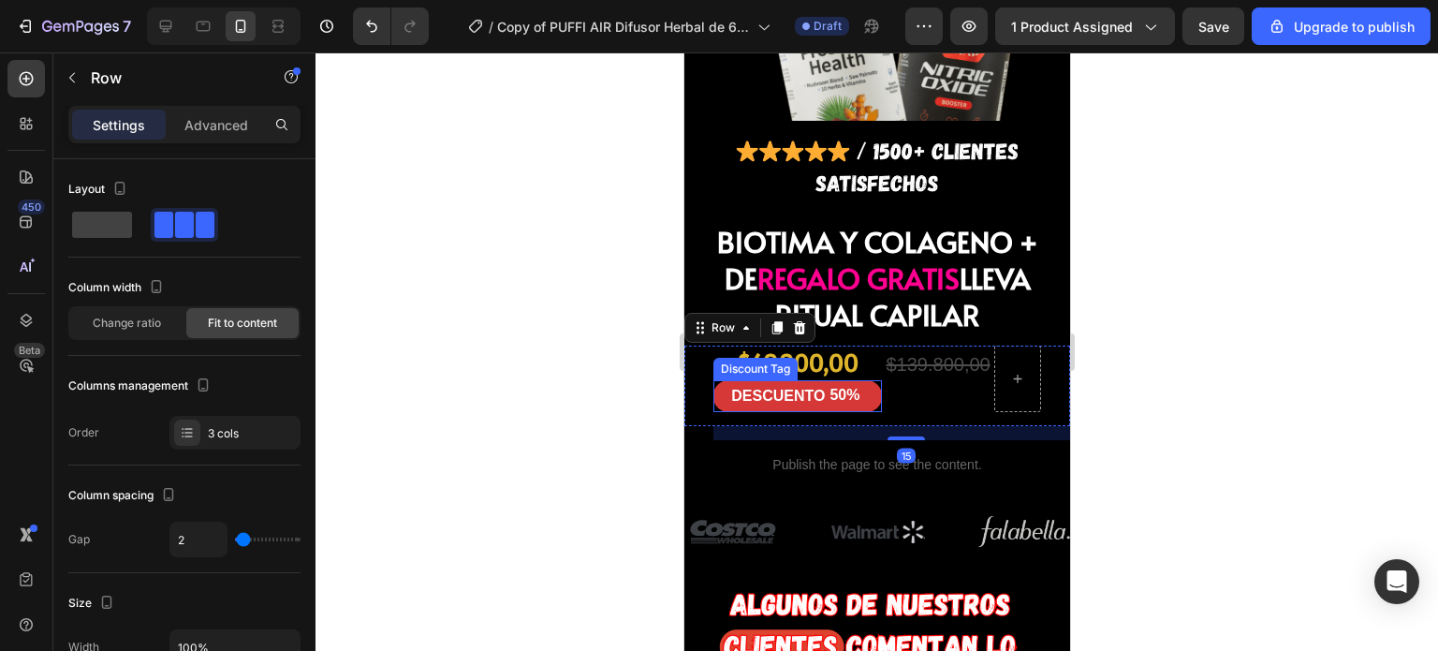
click at [845, 384] on div "50%" at bounding box center [844, 395] width 34 height 23
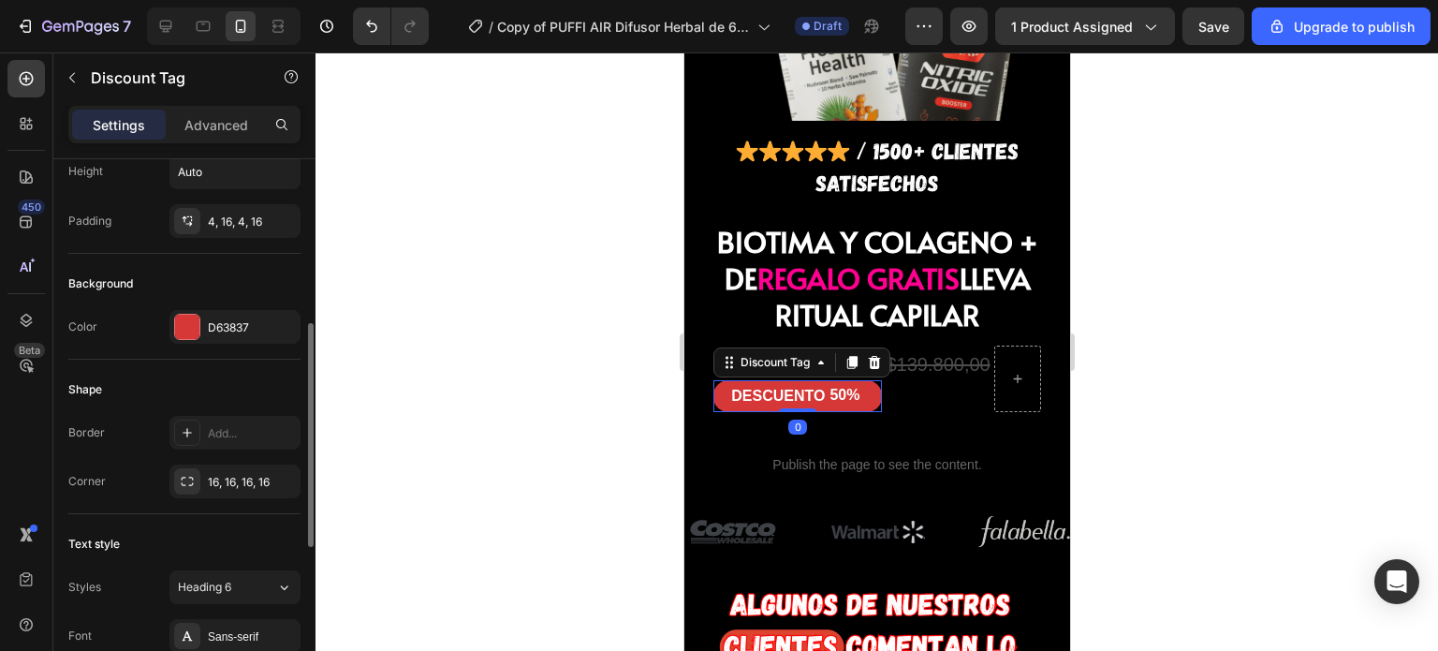
scroll to position [386, 0]
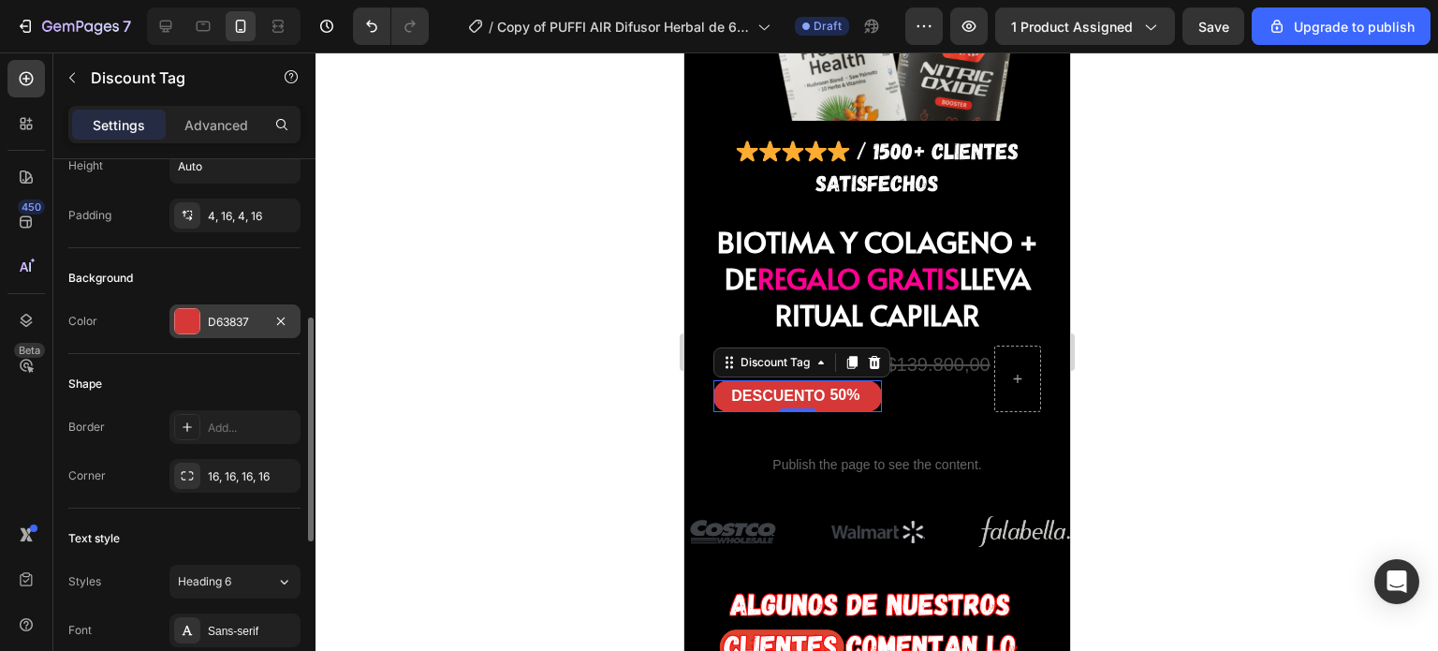
click at [185, 325] on div at bounding box center [187, 321] width 24 height 24
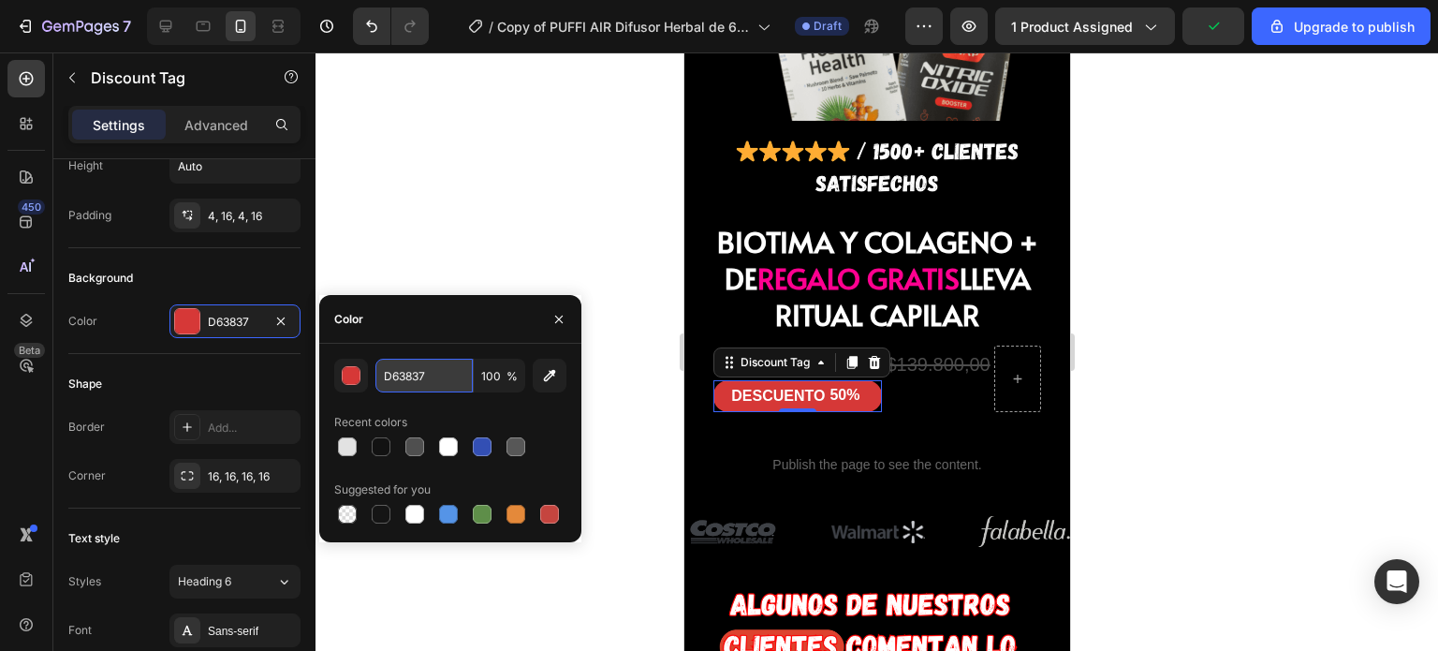
click at [462, 382] on input "D63837" at bounding box center [423, 376] width 97 height 34
paste input "FF0090"
type input "FF0090"
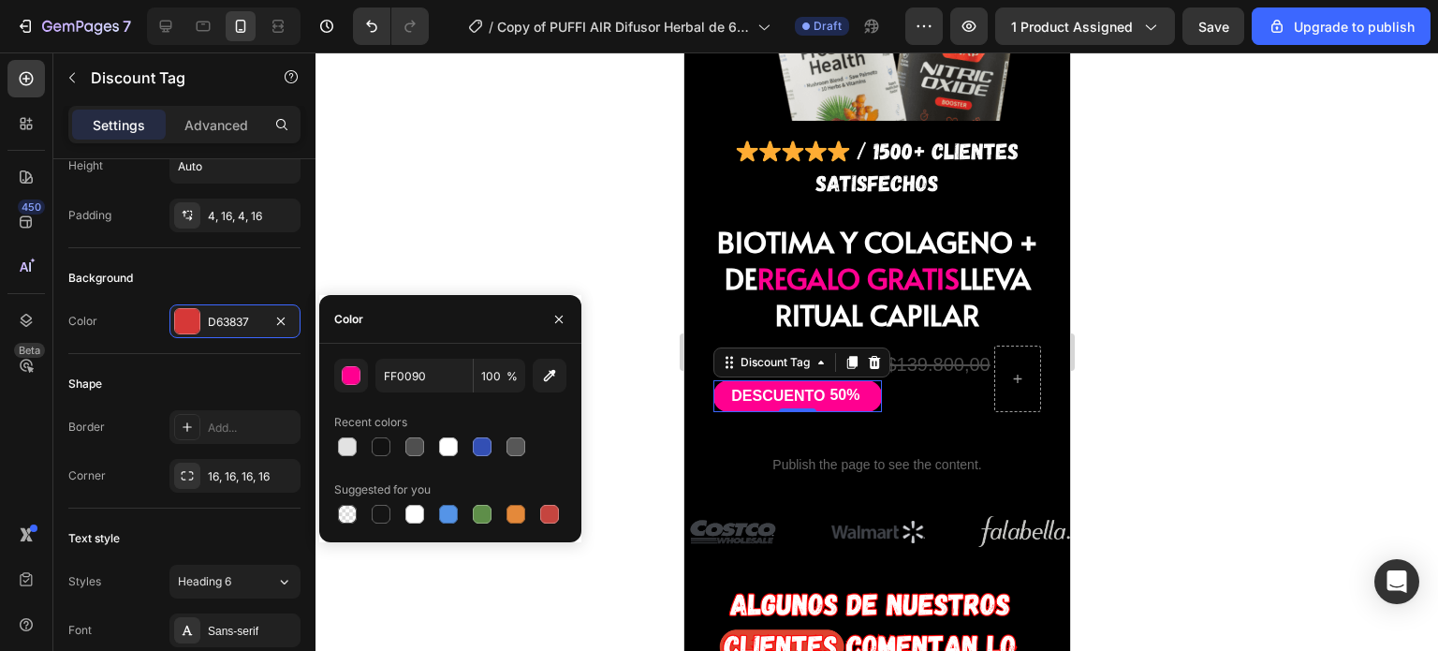
click at [554, 252] on div at bounding box center [876, 351] width 1122 height 598
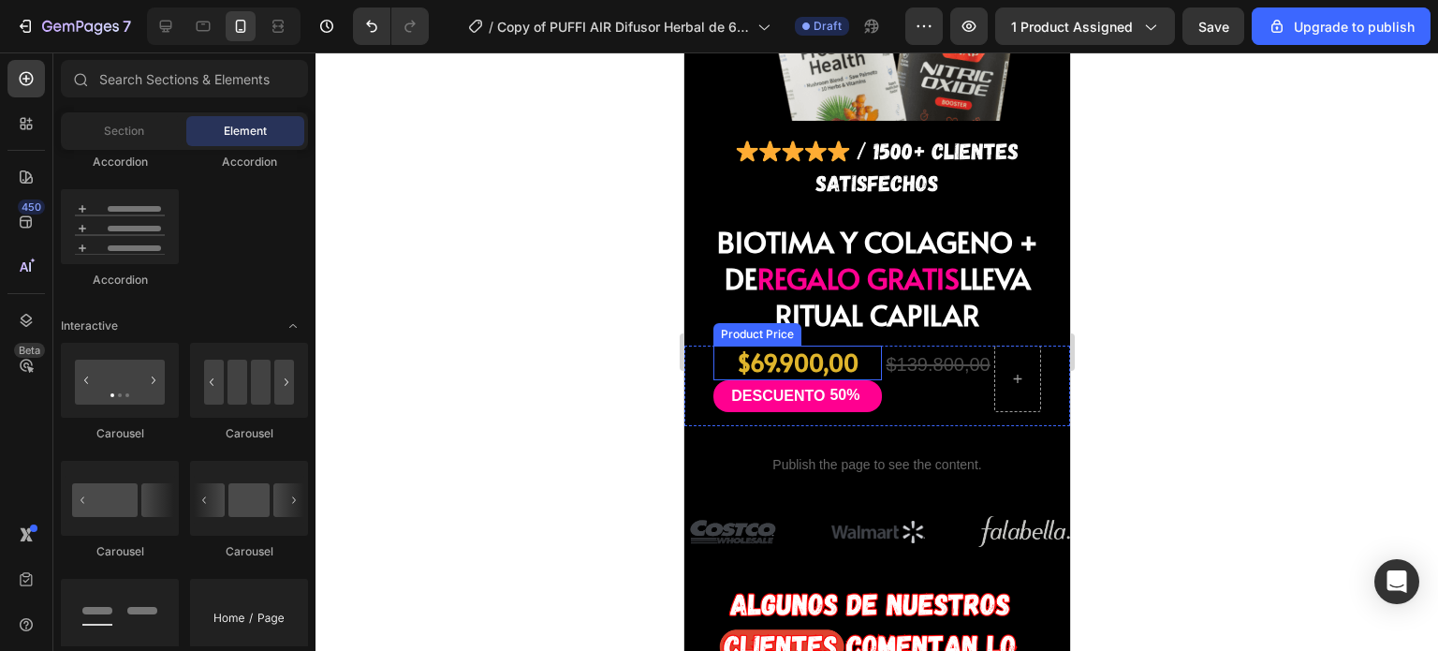
click at [831, 345] on div "$69.900,00" at bounding box center [796, 362] width 169 height 35
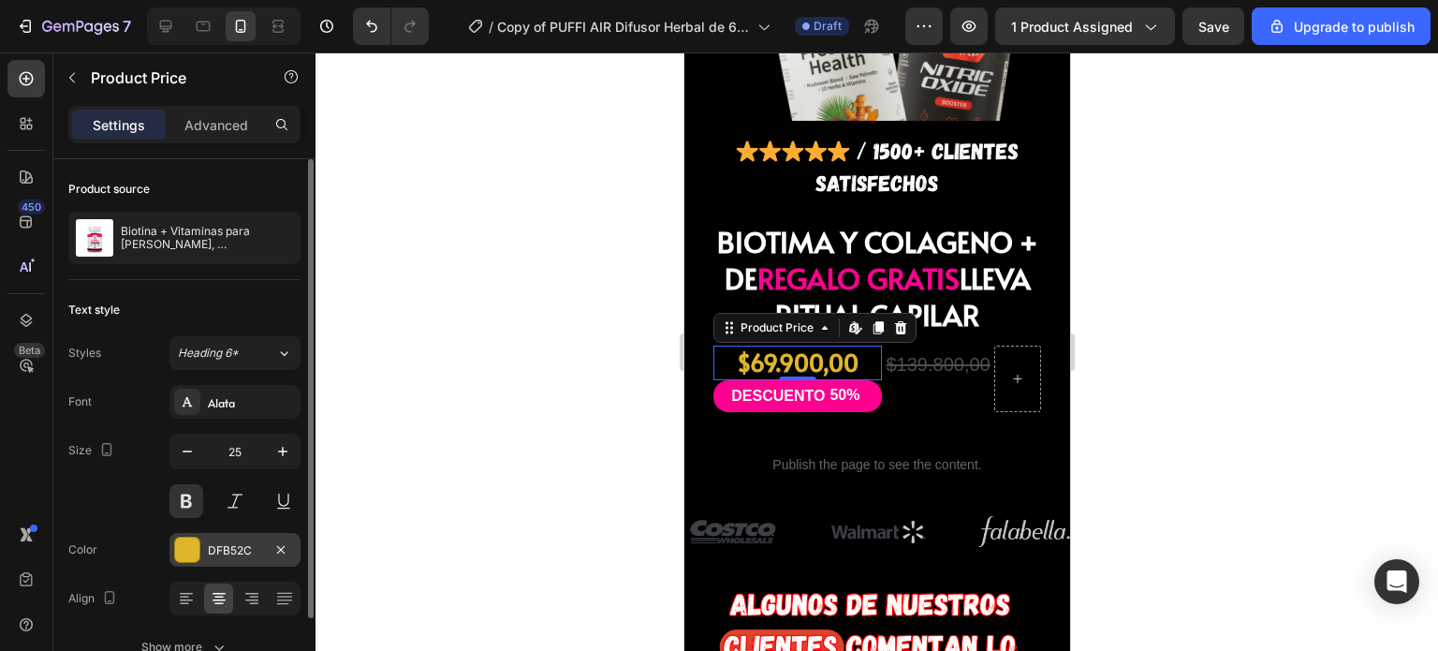
click at [242, 535] on div "DFB52C" at bounding box center [234, 550] width 131 height 34
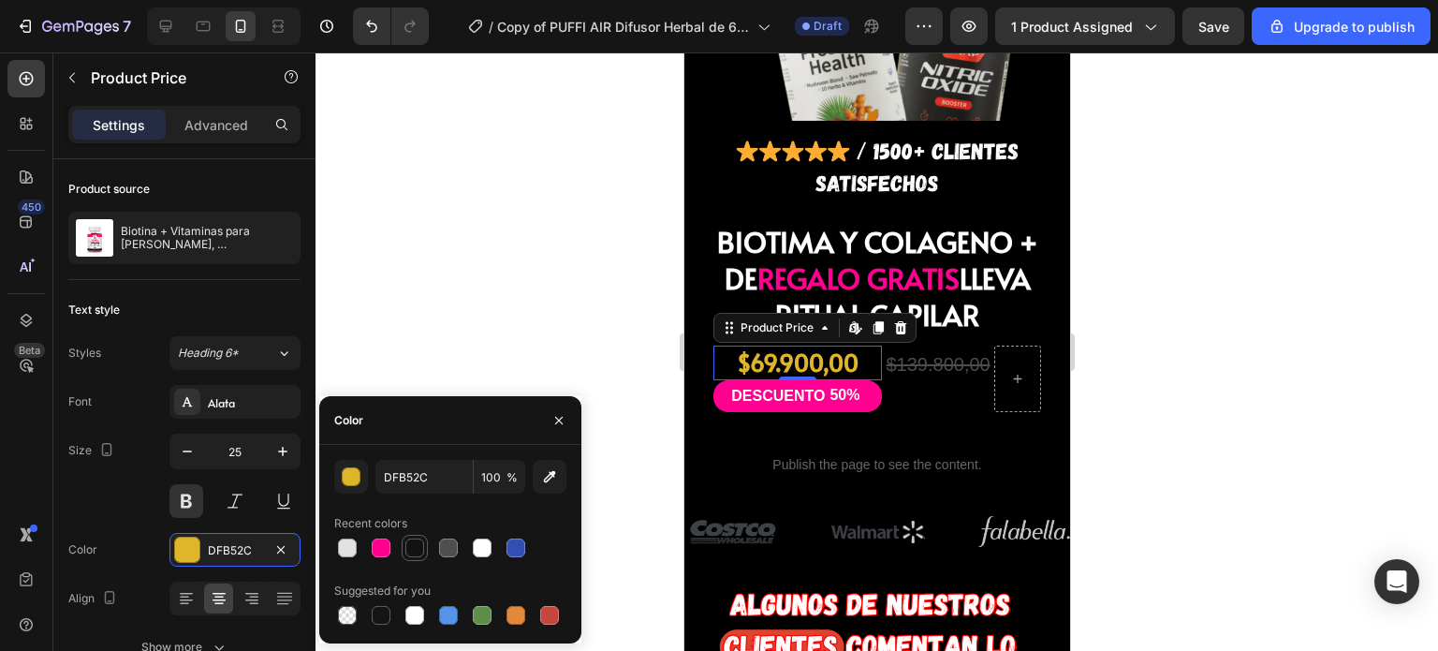
click at [416, 540] on div at bounding box center [414, 547] width 19 height 19
click at [477, 546] on div at bounding box center [482, 547] width 19 height 19
click at [551, 619] on div at bounding box center [549, 615] width 19 height 19
click at [483, 609] on div at bounding box center [482, 615] width 19 height 19
click at [347, 475] on div "button" at bounding box center [352, 477] width 19 height 19
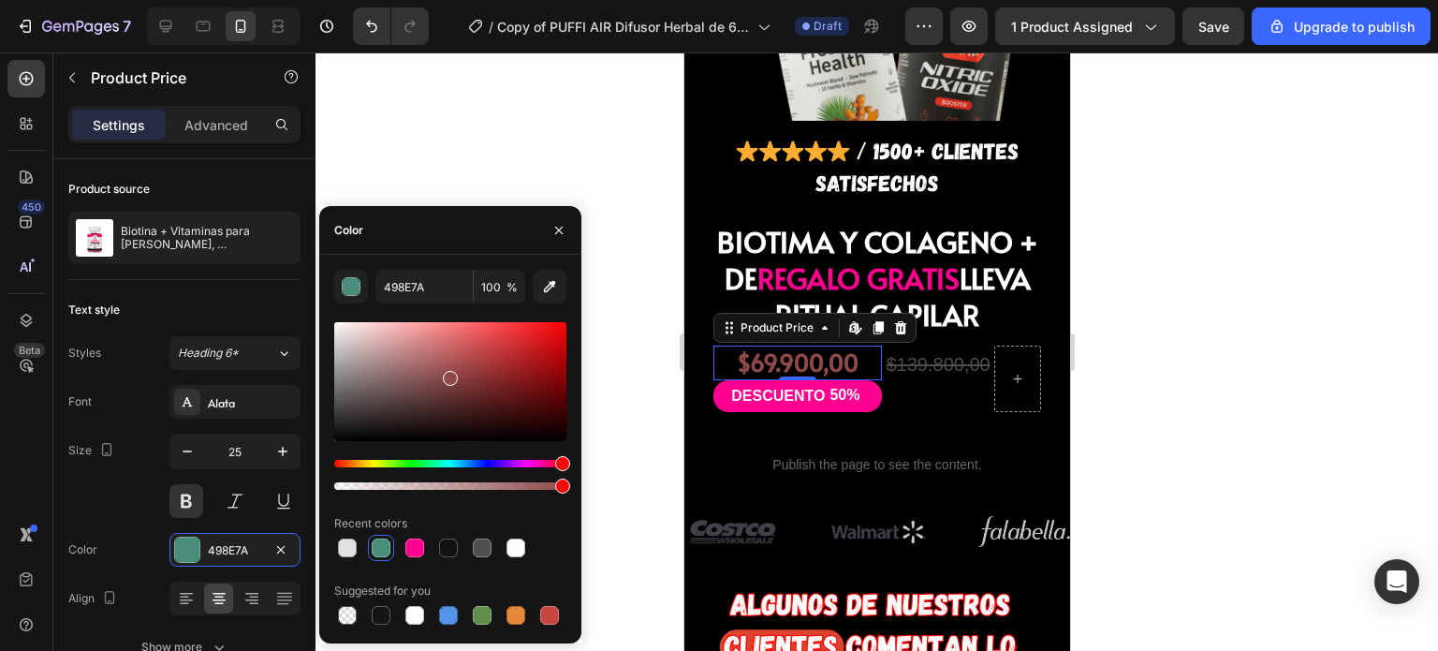
drag, startPoint x: 459, startPoint y: 461, endPoint x: 566, endPoint y: 436, distance: 110.4
click at [566, 436] on div "498E7A 100 % Recent colors Suggested for you" at bounding box center [450, 449] width 262 height 359
click at [446, 550] on div at bounding box center [448, 547] width 19 height 19
type input "FF0090"
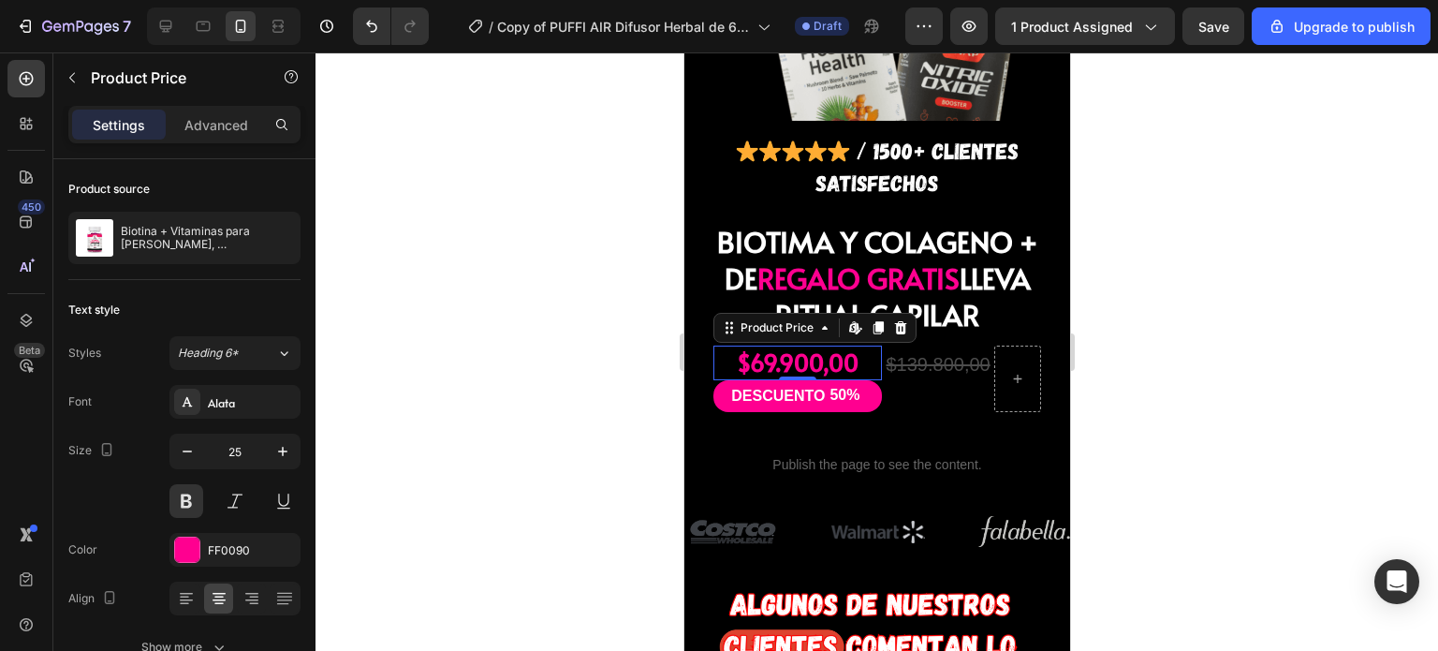
click at [1168, 340] on div at bounding box center [876, 351] width 1122 height 598
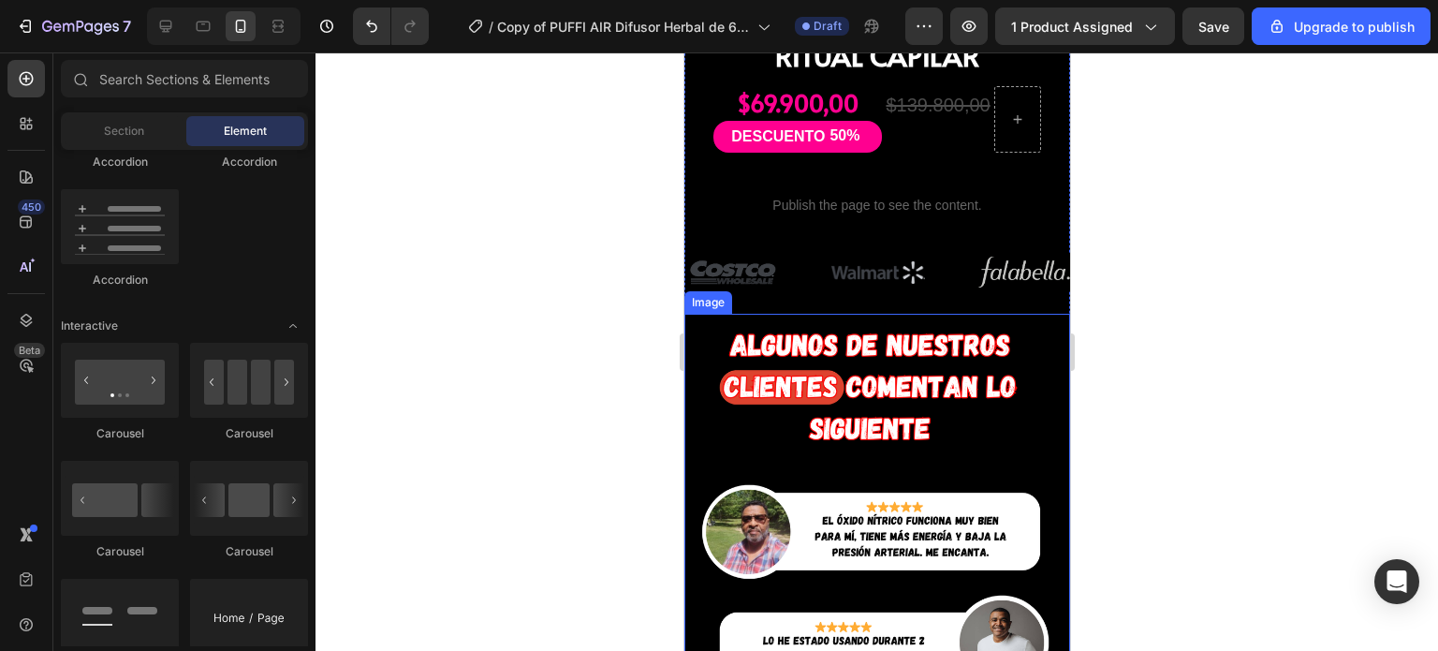
scroll to position [1713, 0]
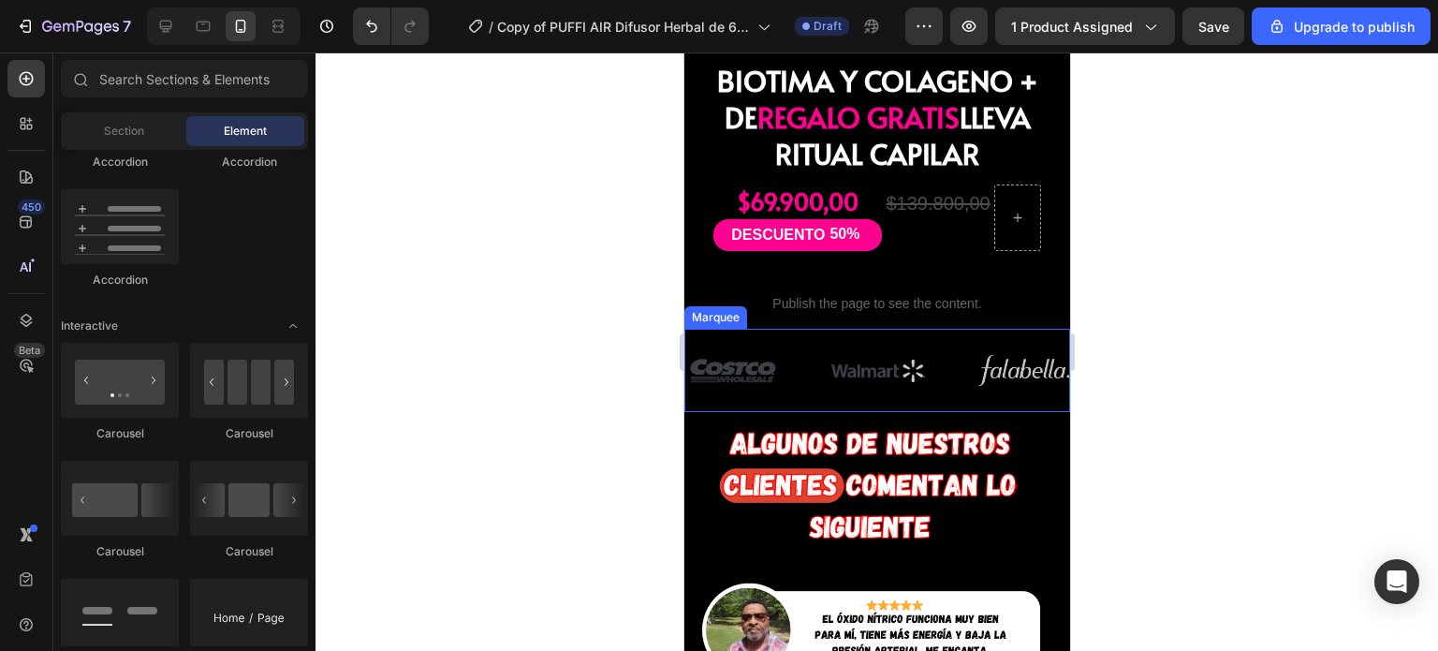
click at [797, 354] on div "Image" at bounding box center [757, 371] width 146 height 34
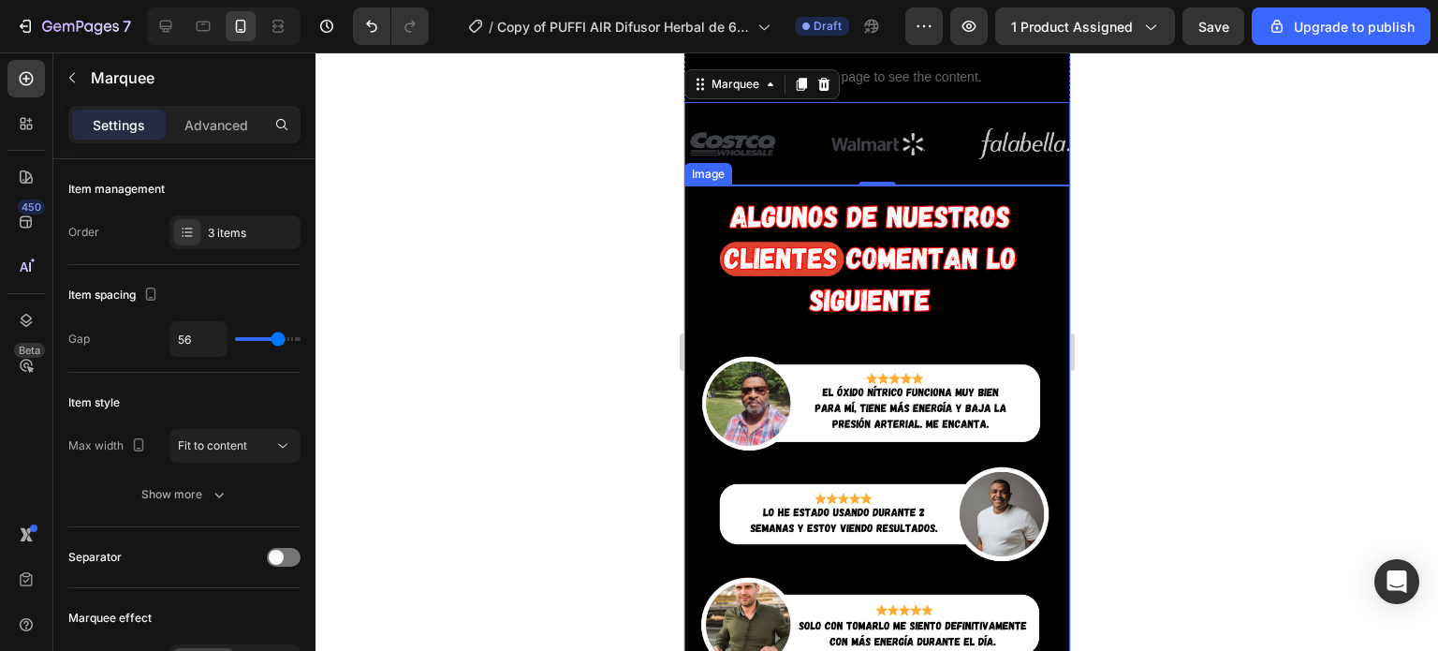
click at [832, 234] on img at bounding box center [876, 602] width 386 height 834
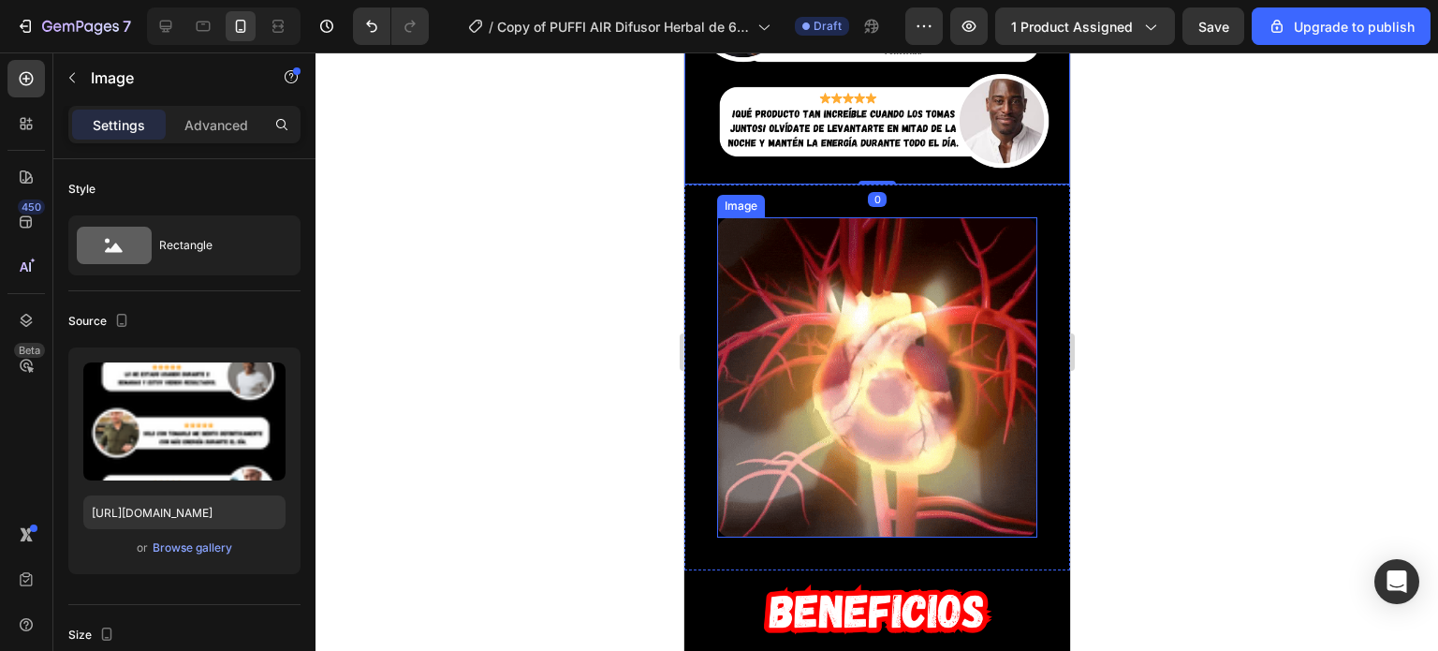
scroll to position [2770, 0]
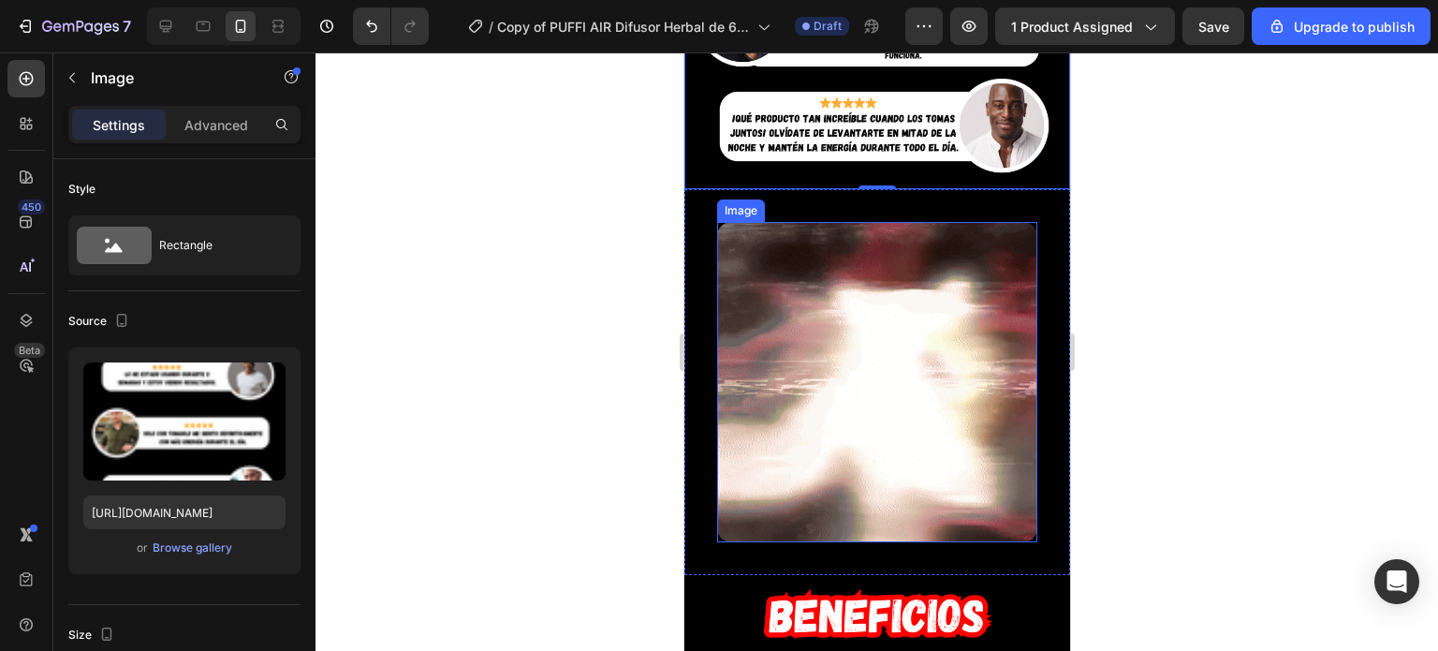
click at [814, 240] on img at bounding box center [876, 382] width 320 height 320
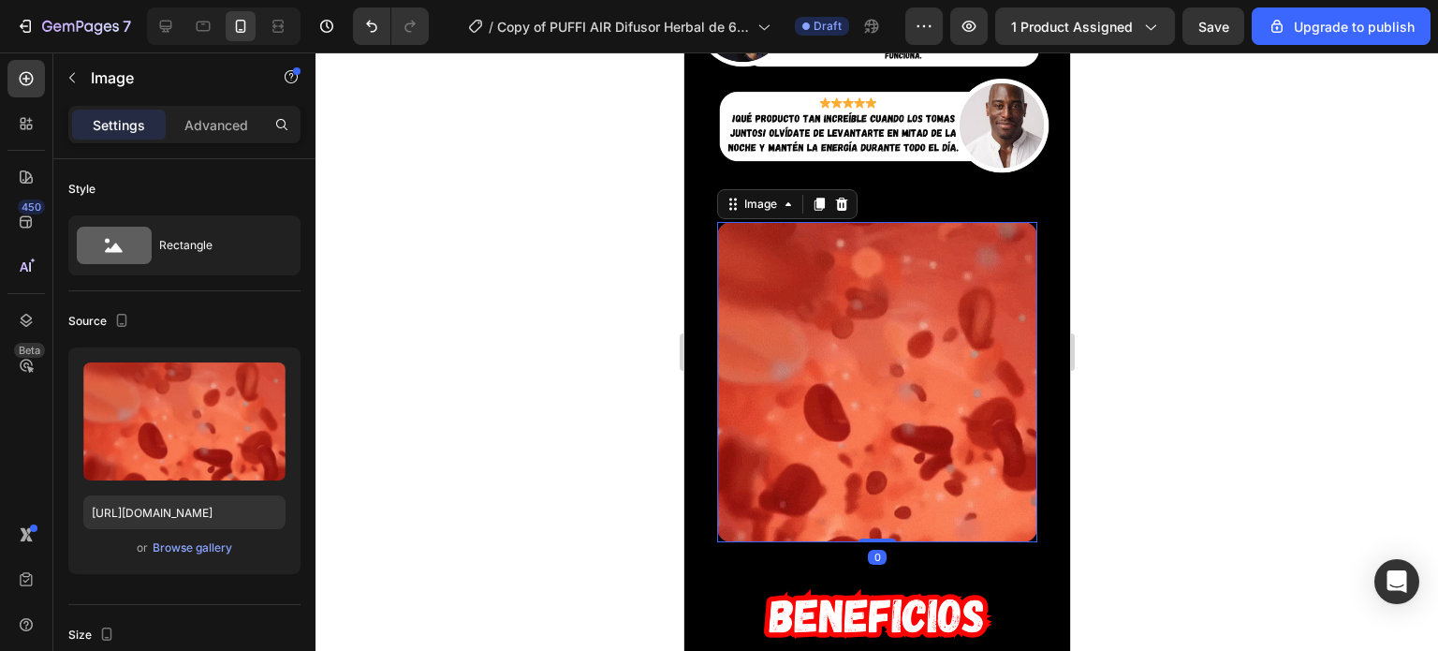
scroll to position [386, 0]
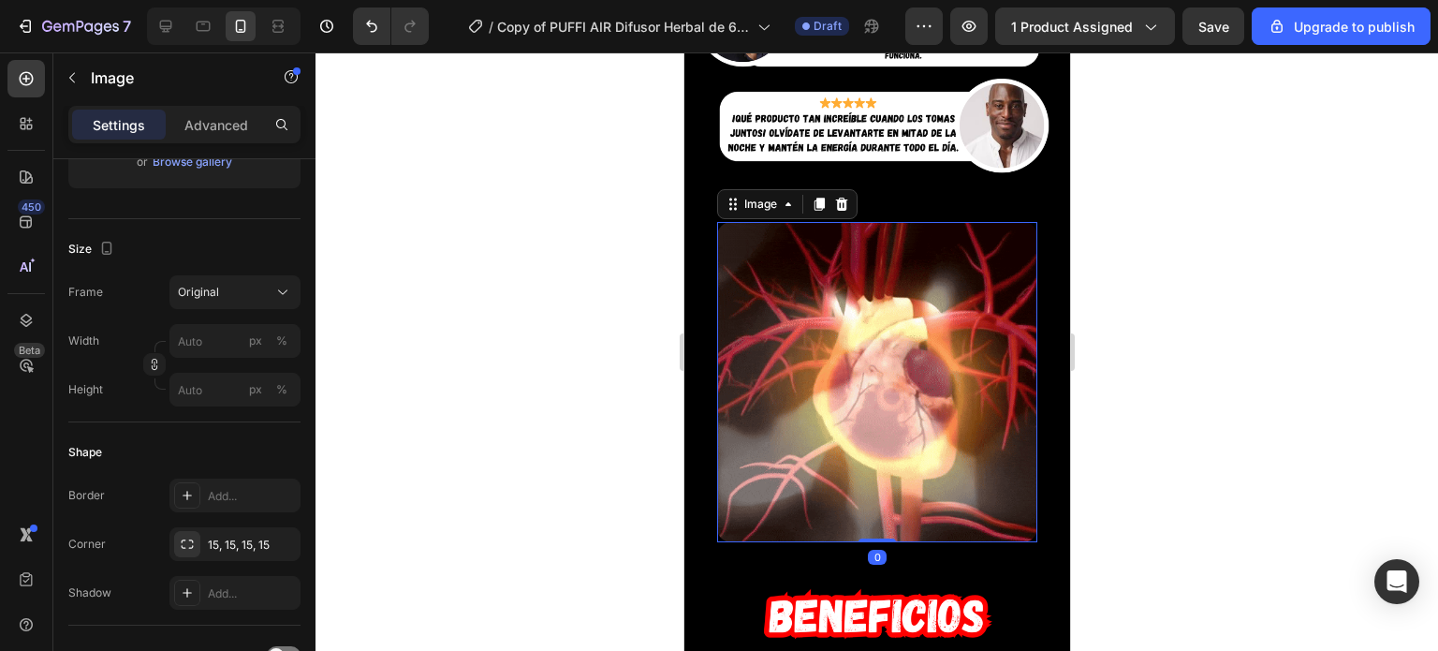
click at [858, 283] on img at bounding box center [876, 382] width 320 height 320
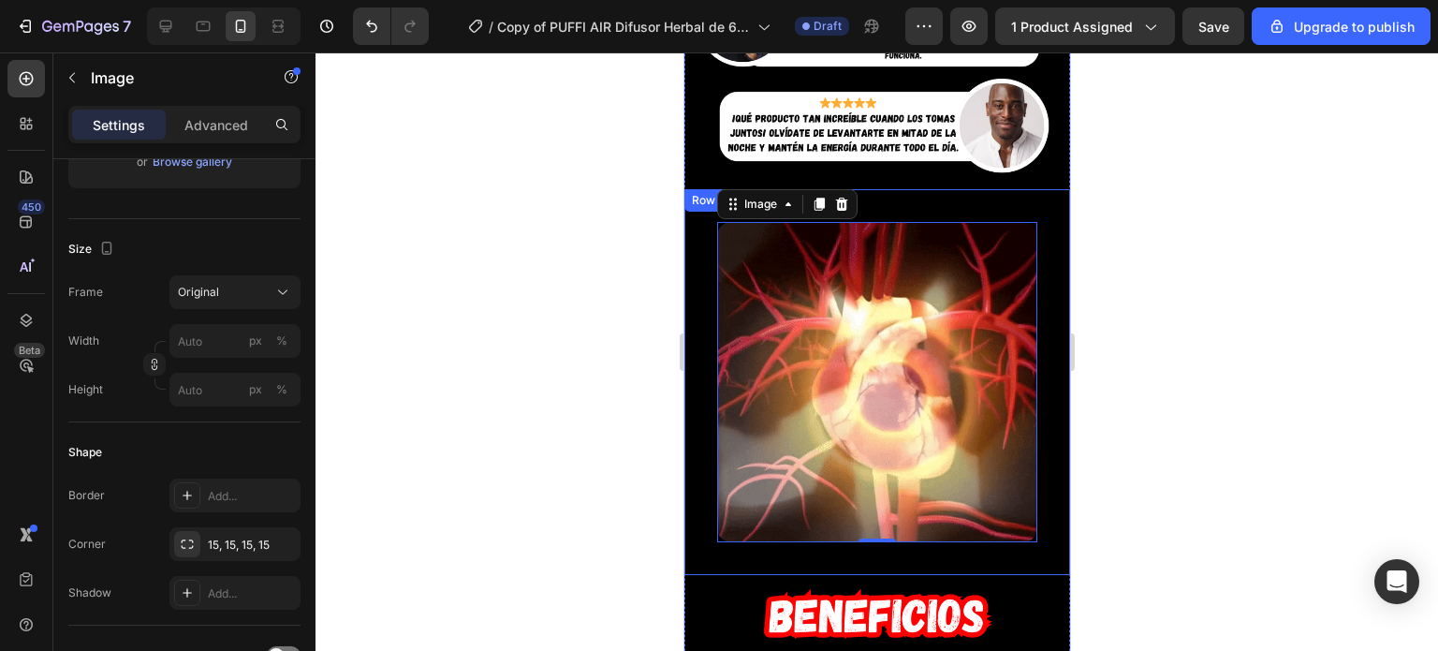
click at [689, 272] on div "Image 0 Row" at bounding box center [876, 382] width 386 height 386
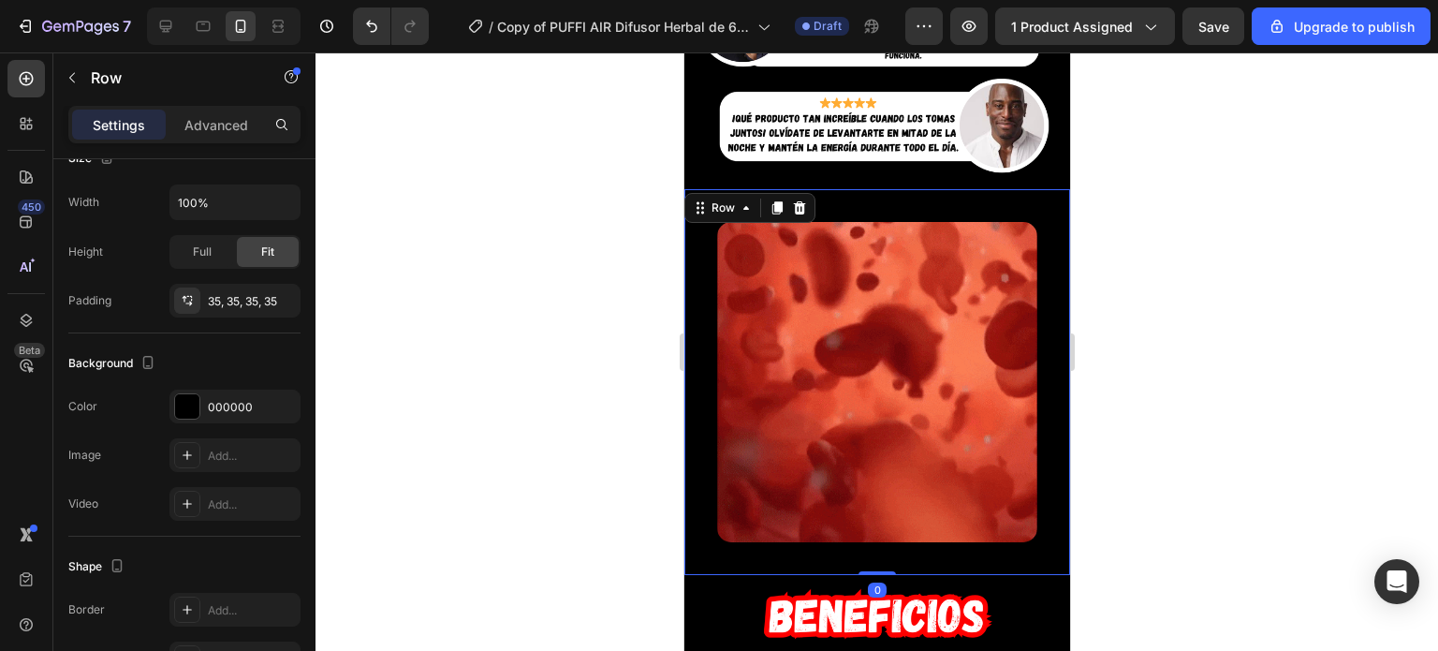
scroll to position [0, 0]
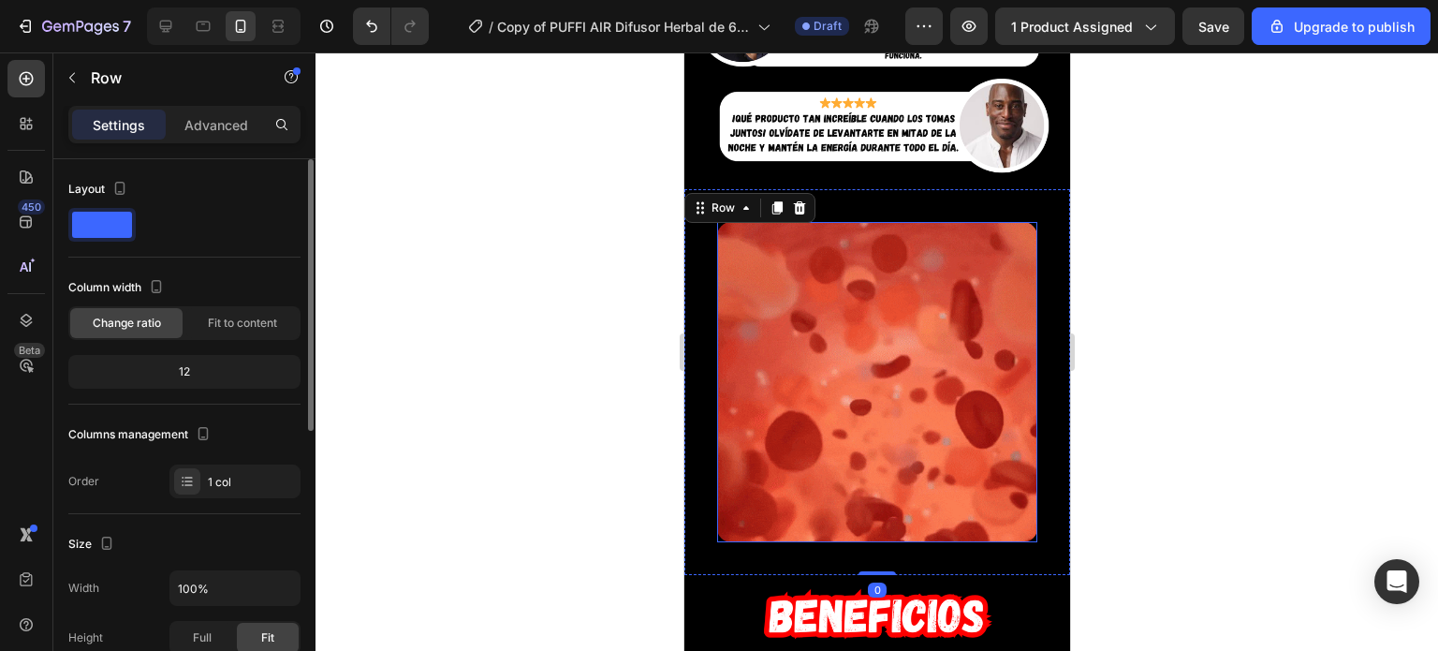
click at [821, 266] on img at bounding box center [876, 382] width 320 height 320
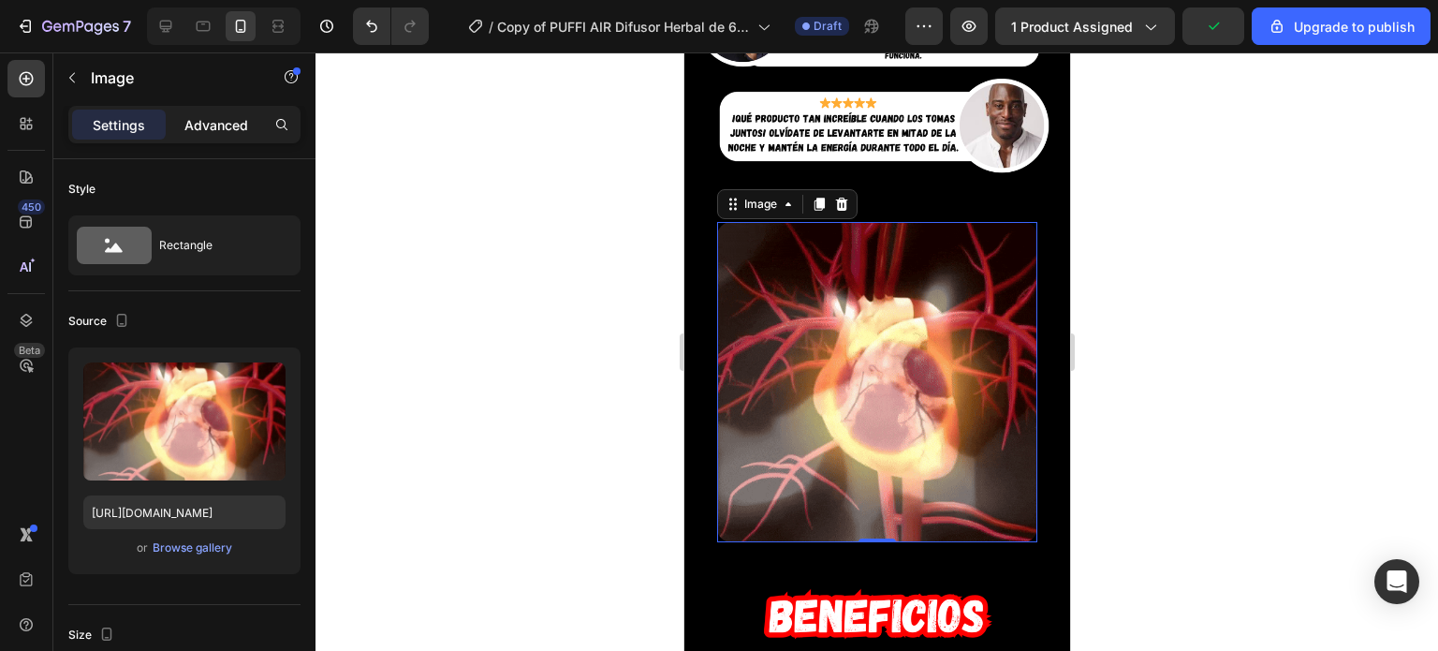
click at [184, 120] on p "Advanced" at bounding box center [216, 125] width 64 height 20
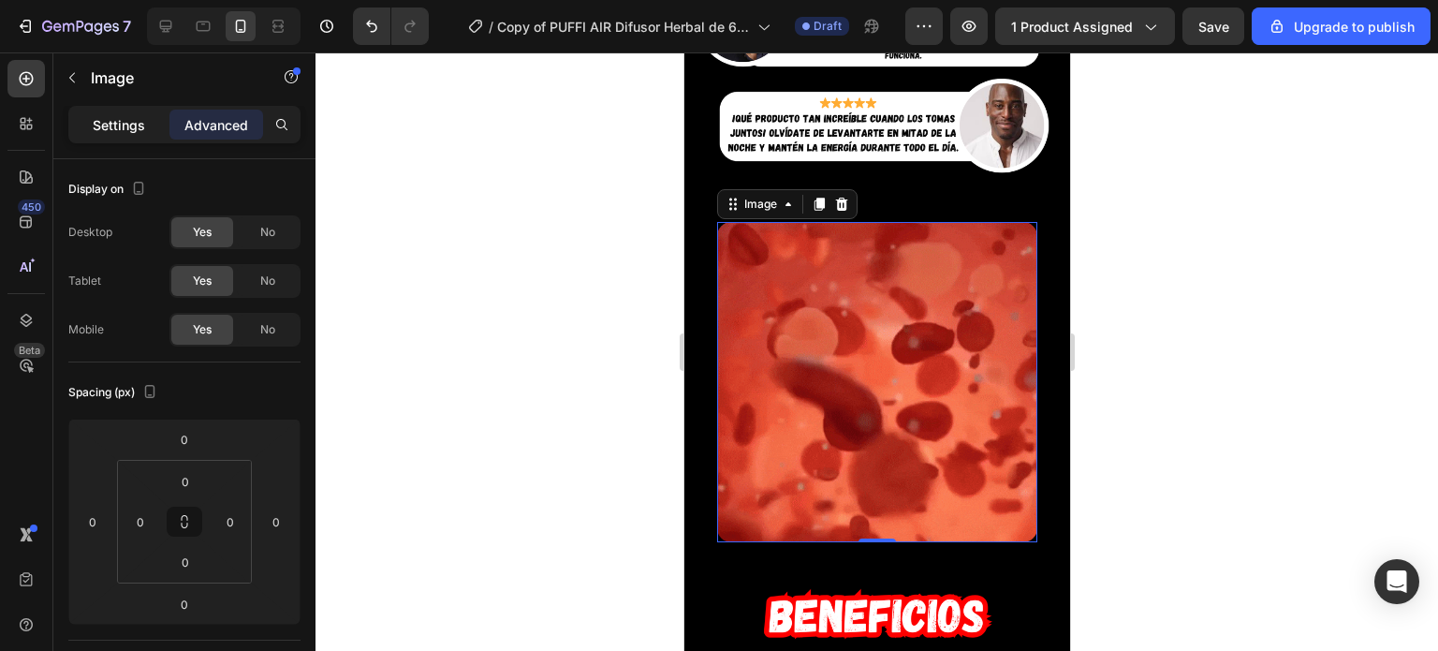
click at [116, 127] on p "Settings" at bounding box center [119, 125] width 52 height 20
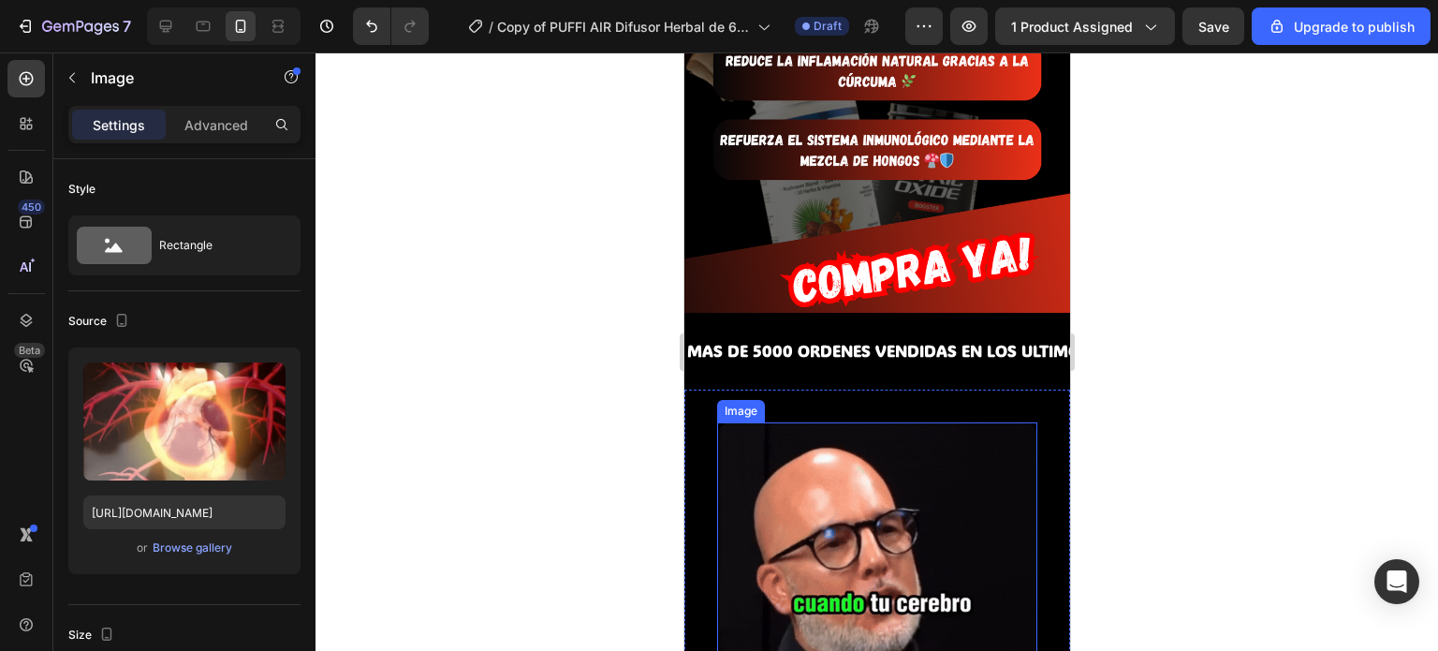
scroll to position [3864, 0]
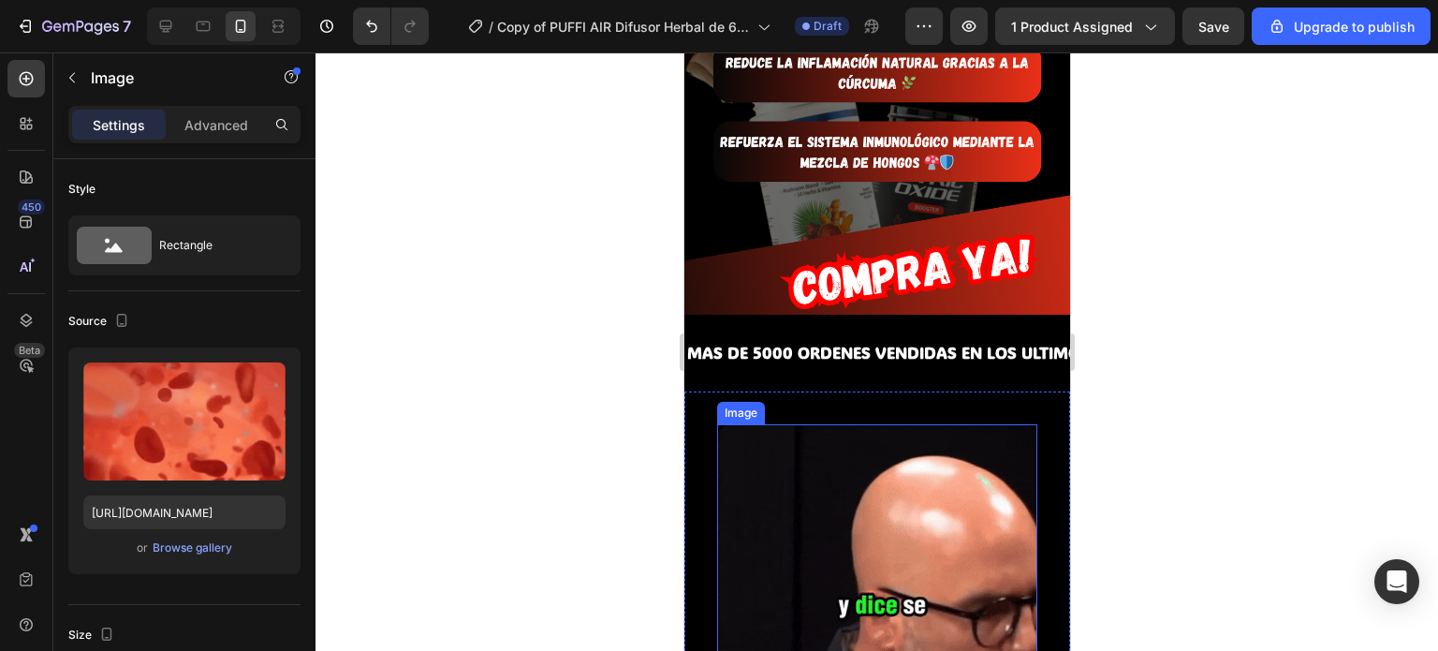
click at [803, 424] on img at bounding box center [876, 584] width 320 height 320
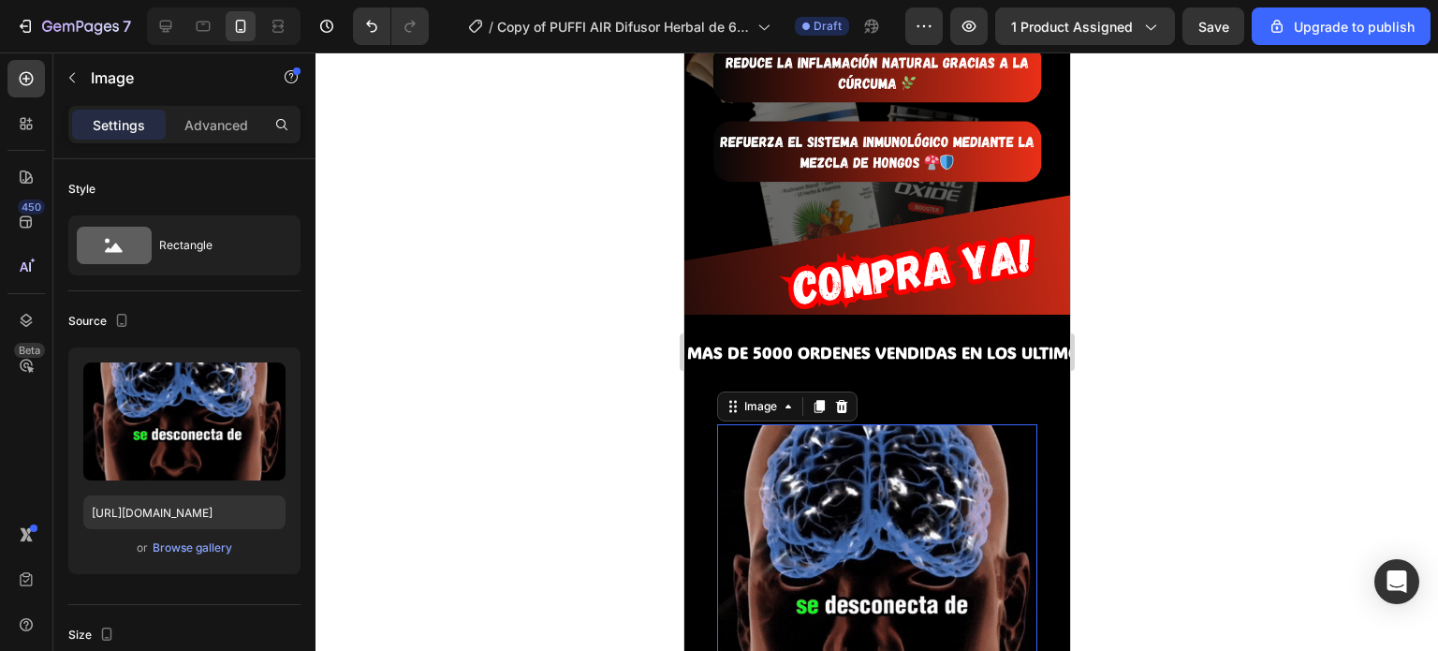
click at [798, 424] on img at bounding box center [876, 584] width 320 height 320
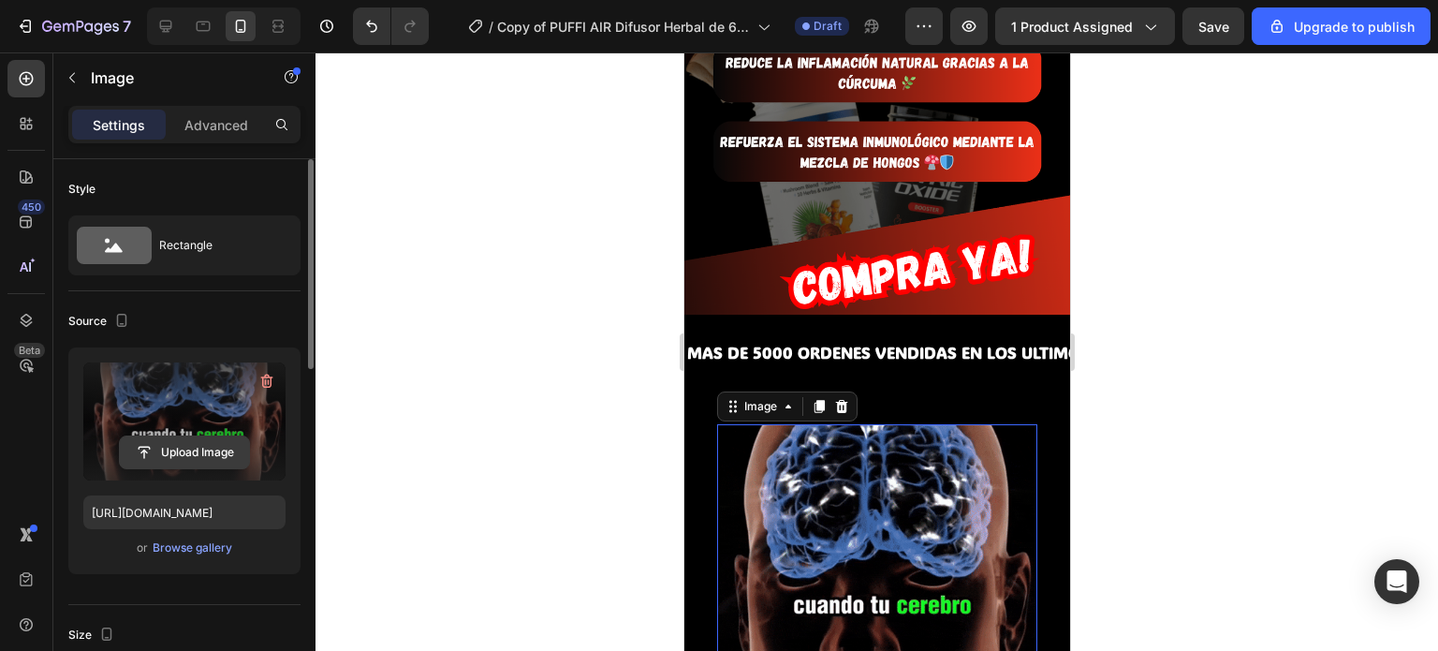
click at [169, 441] on input "file" at bounding box center [184, 452] width 129 height 32
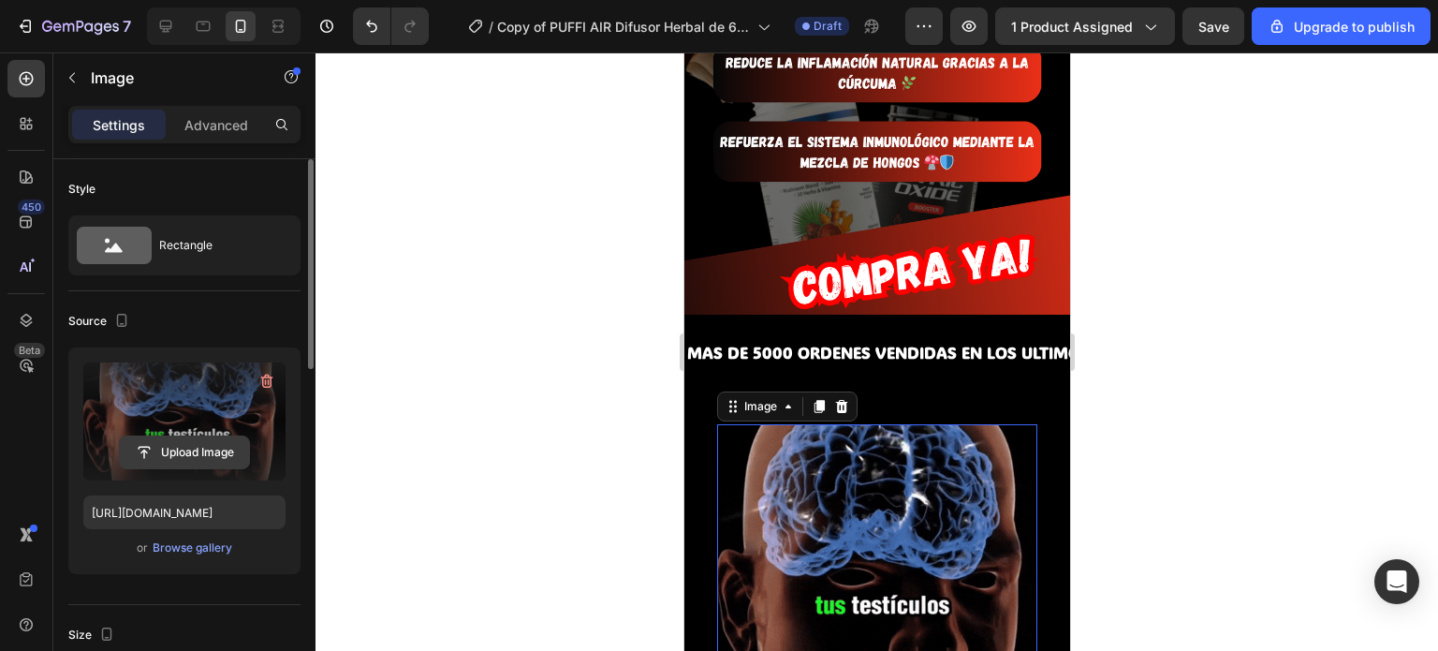
type input "C:\fakepath\Vídeo sin título ‐ Hecho con Clipchamp.mp4"
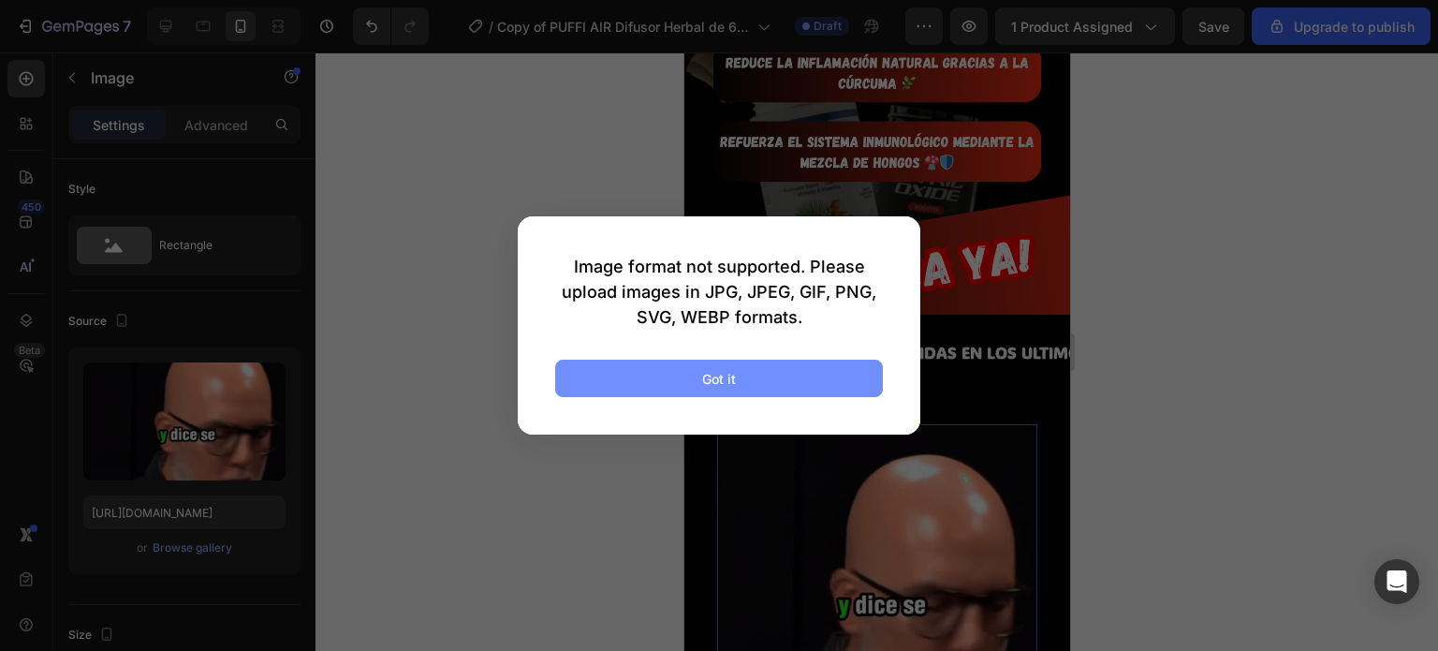
click at [652, 385] on button "Got it" at bounding box center [719, 377] width 328 height 37
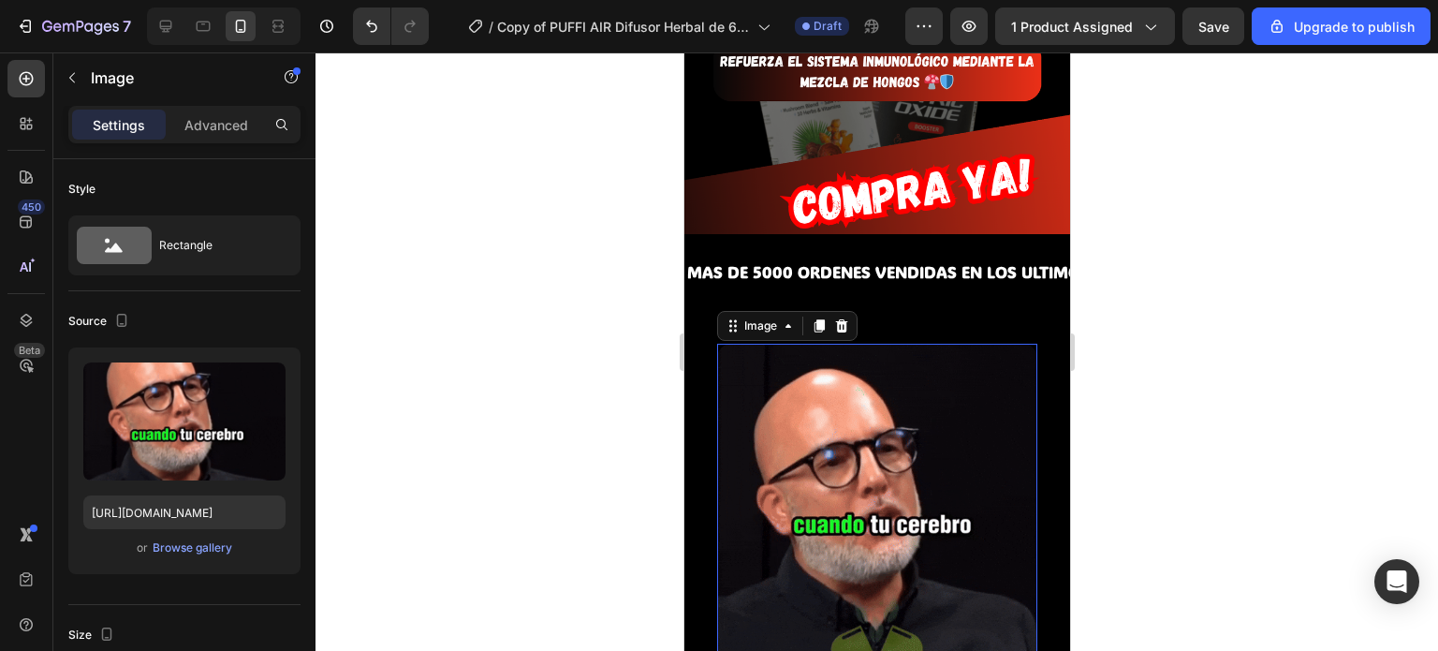
scroll to position [3947, 0]
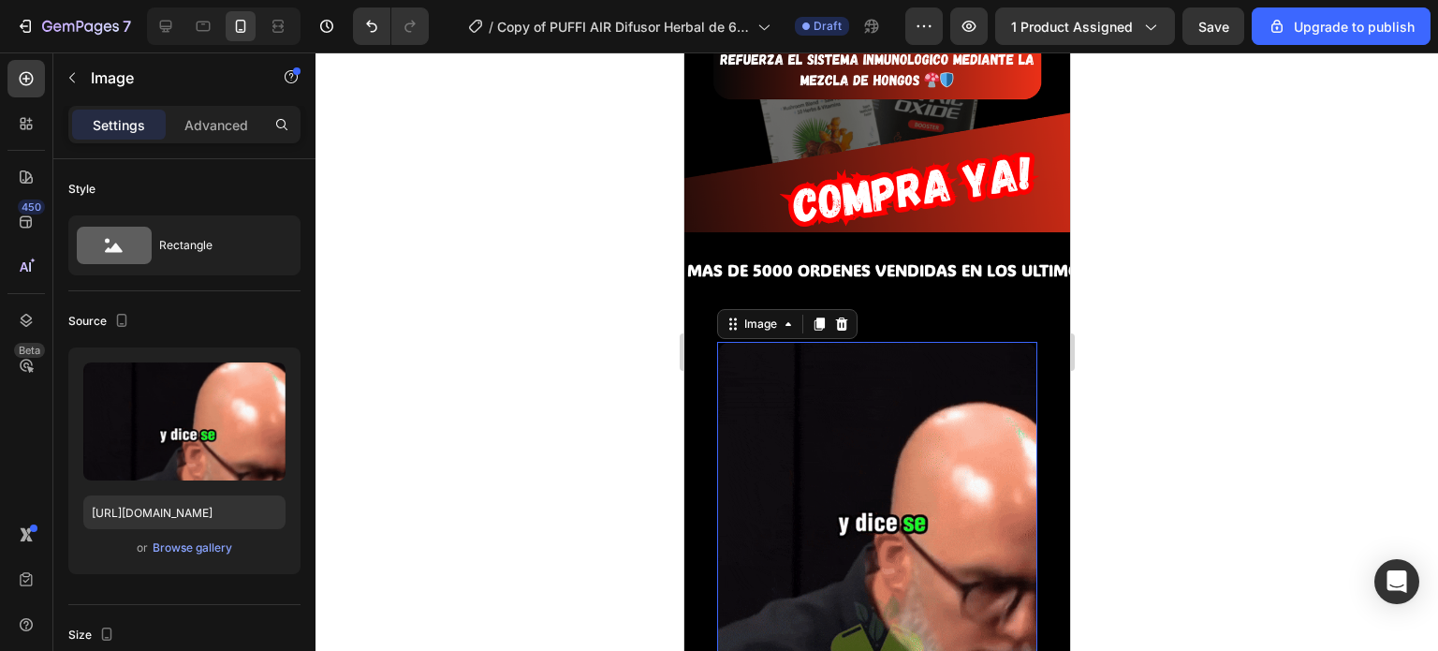
click at [810, 342] on img at bounding box center [876, 502] width 320 height 320
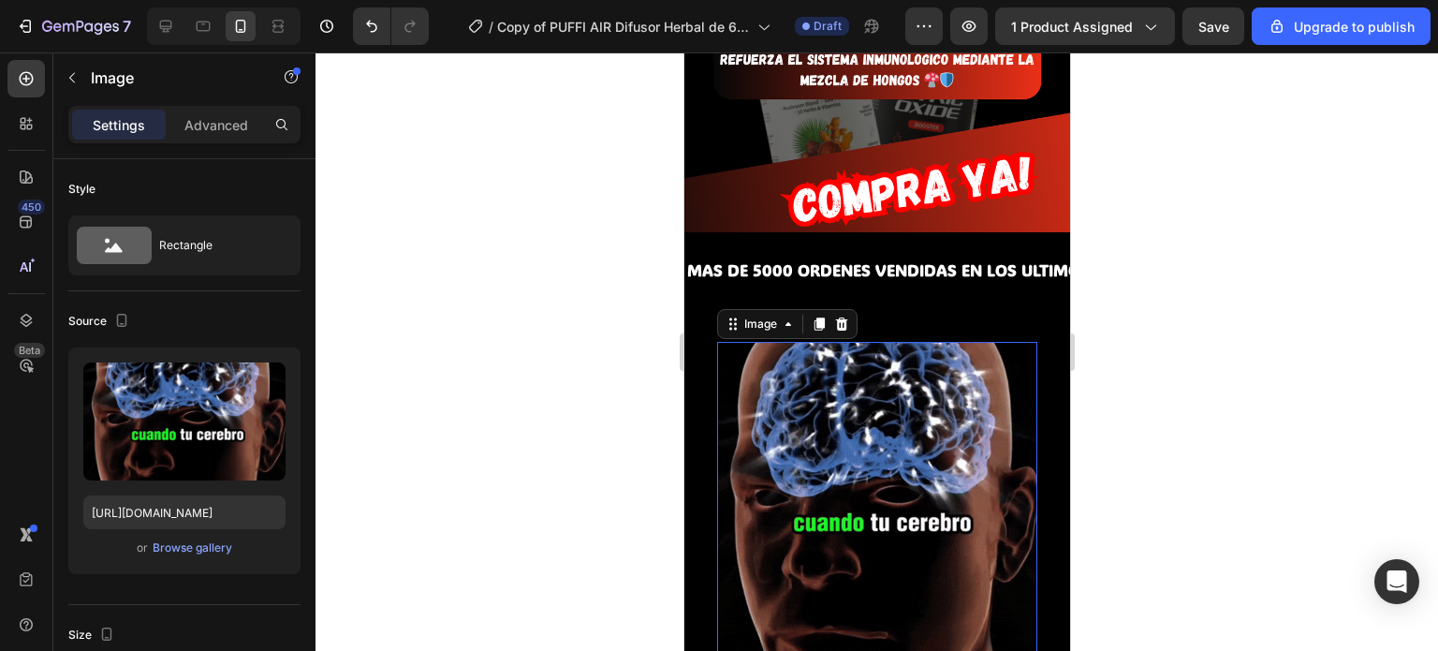
click at [781, 342] on img at bounding box center [876, 502] width 320 height 320
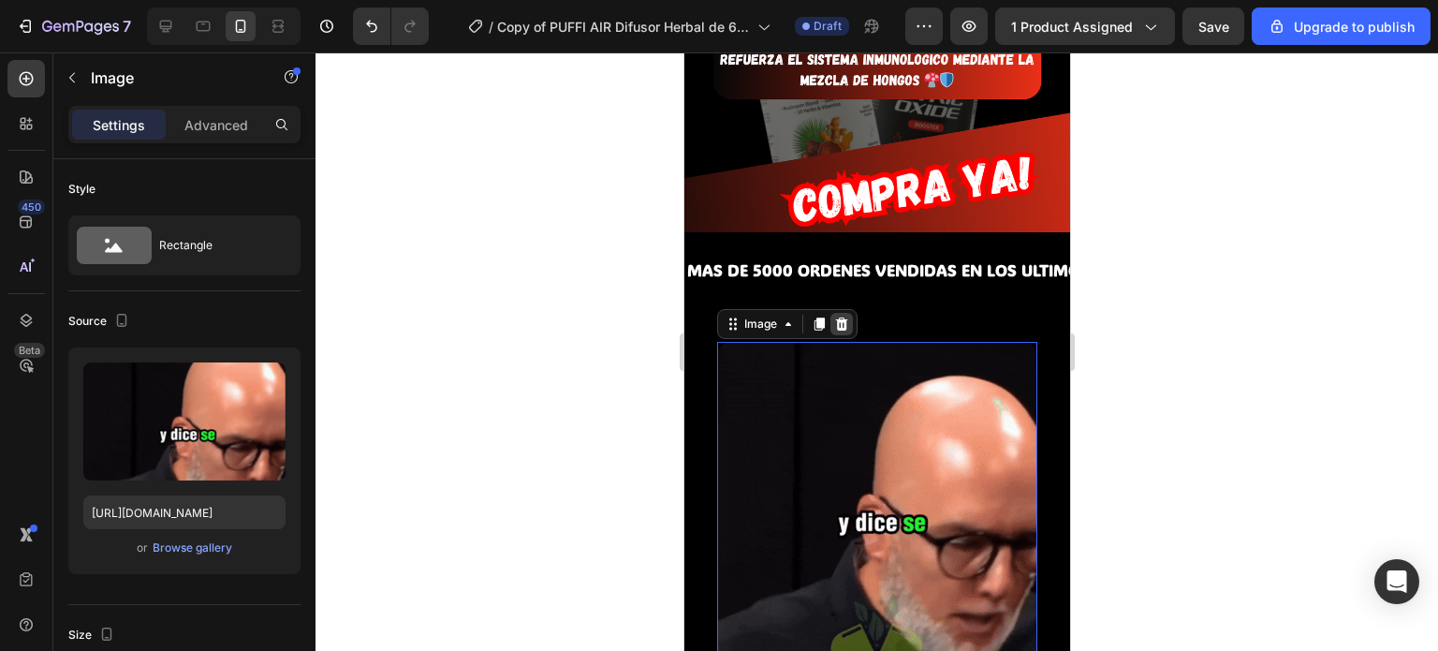
click at [842, 317] on icon at bounding box center [841, 323] width 12 height 13
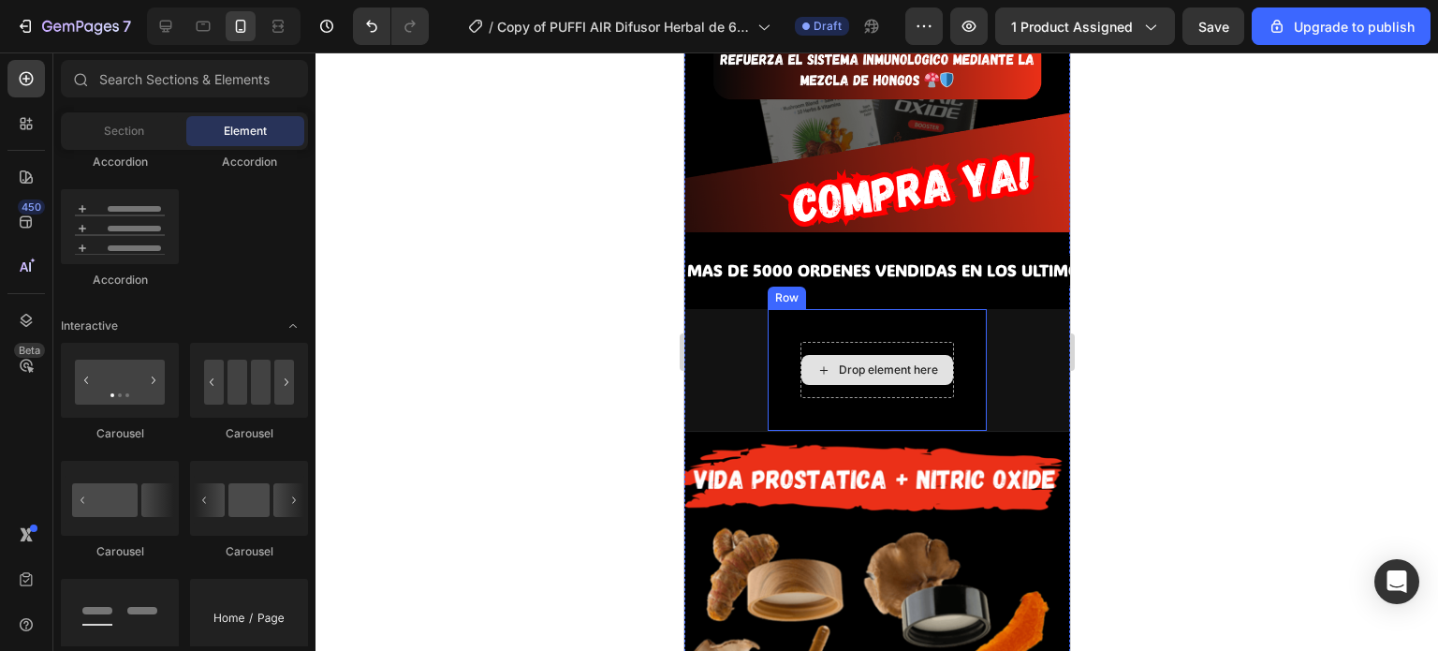
click at [829, 355] on div "Drop element here" at bounding box center [876, 370] width 152 height 30
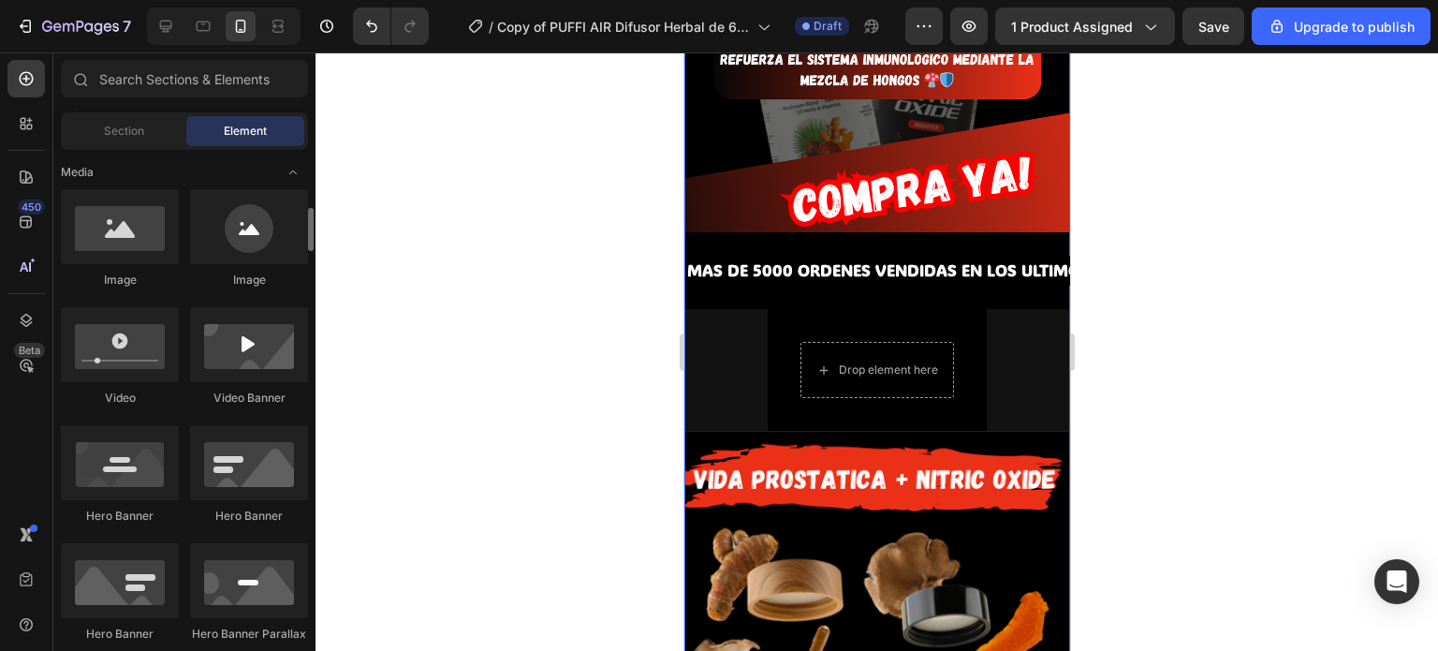
scroll to position [577, 0]
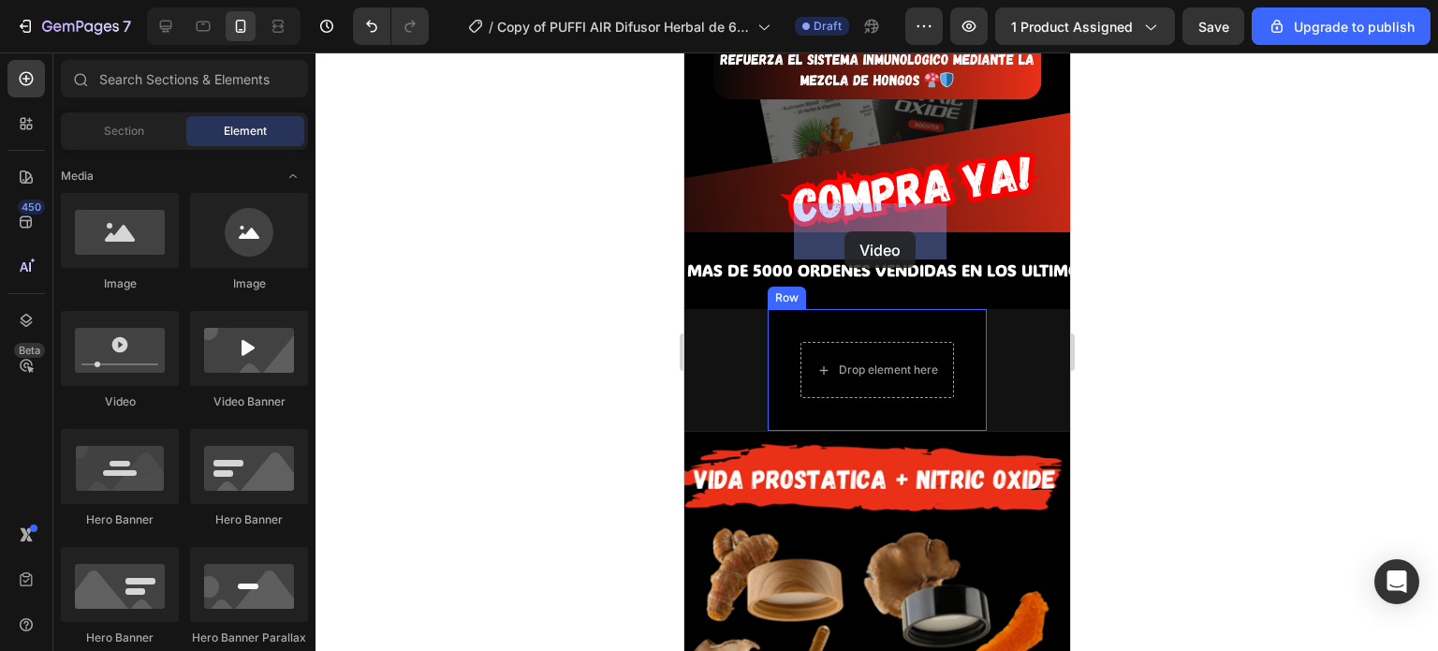
drag, startPoint x: 892, startPoint y: 399, endPoint x: 843, endPoint y: 231, distance: 174.5
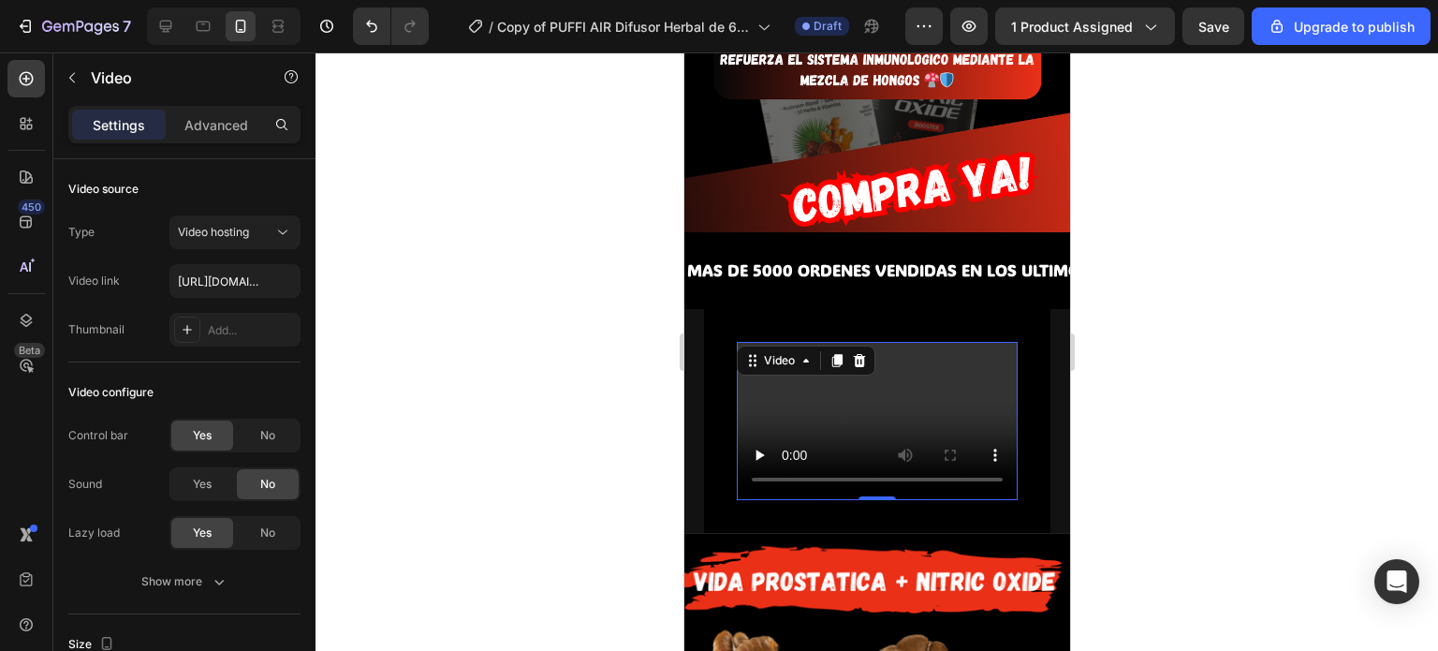
click at [949, 342] on video at bounding box center [876, 421] width 281 height 158
click at [892, 342] on video at bounding box center [876, 421] width 281 height 158
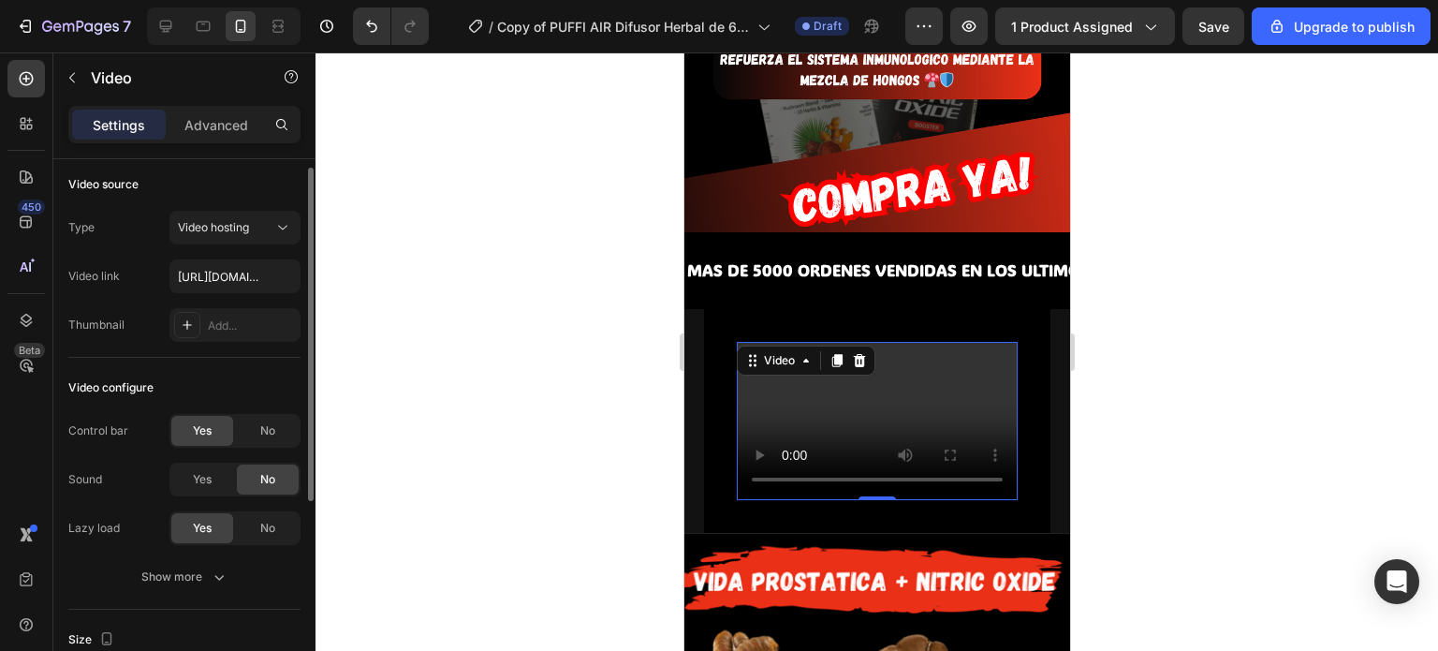
scroll to position [0, 0]
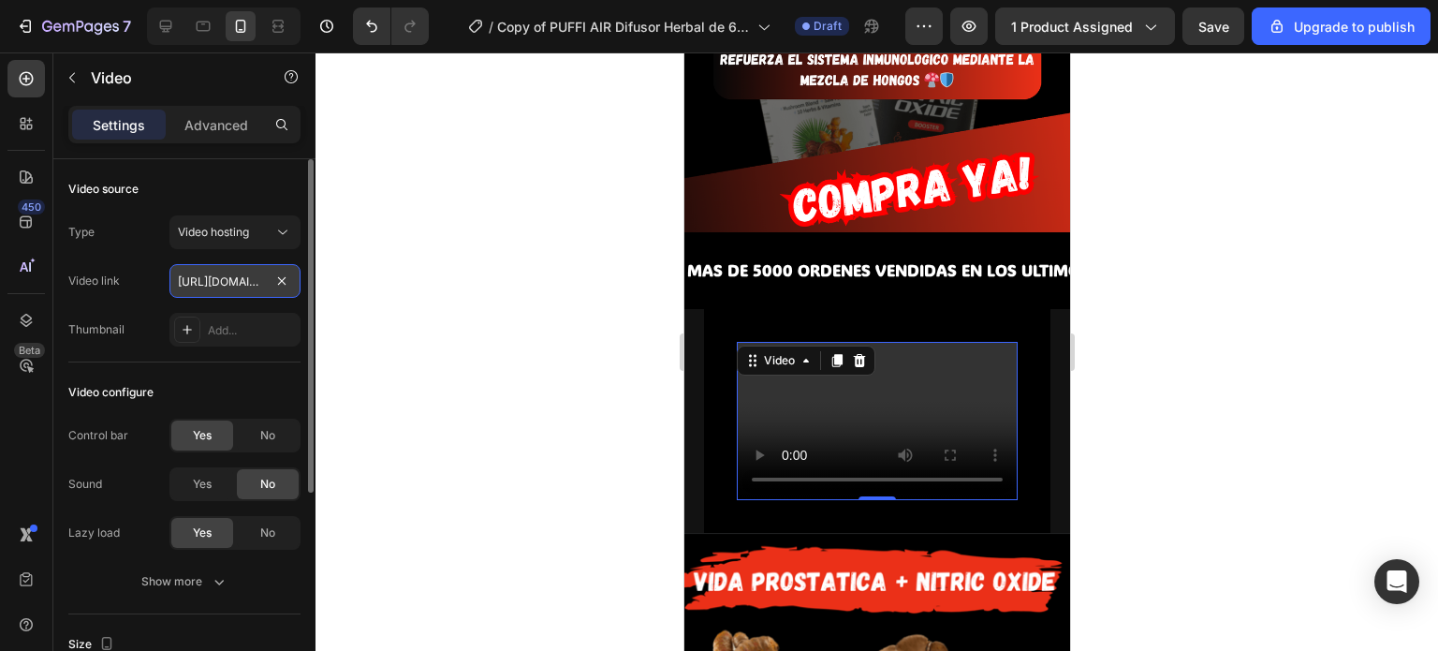
click at [231, 276] on input "https://cdn.shopify.com/videos/c/o/v/2cd3deb506b54b009063f7270ab5cf2e.mp4" at bounding box center [234, 281] width 131 height 34
click at [220, 326] on div "Add..." at bounding box center [252, 330] width 88 height 17
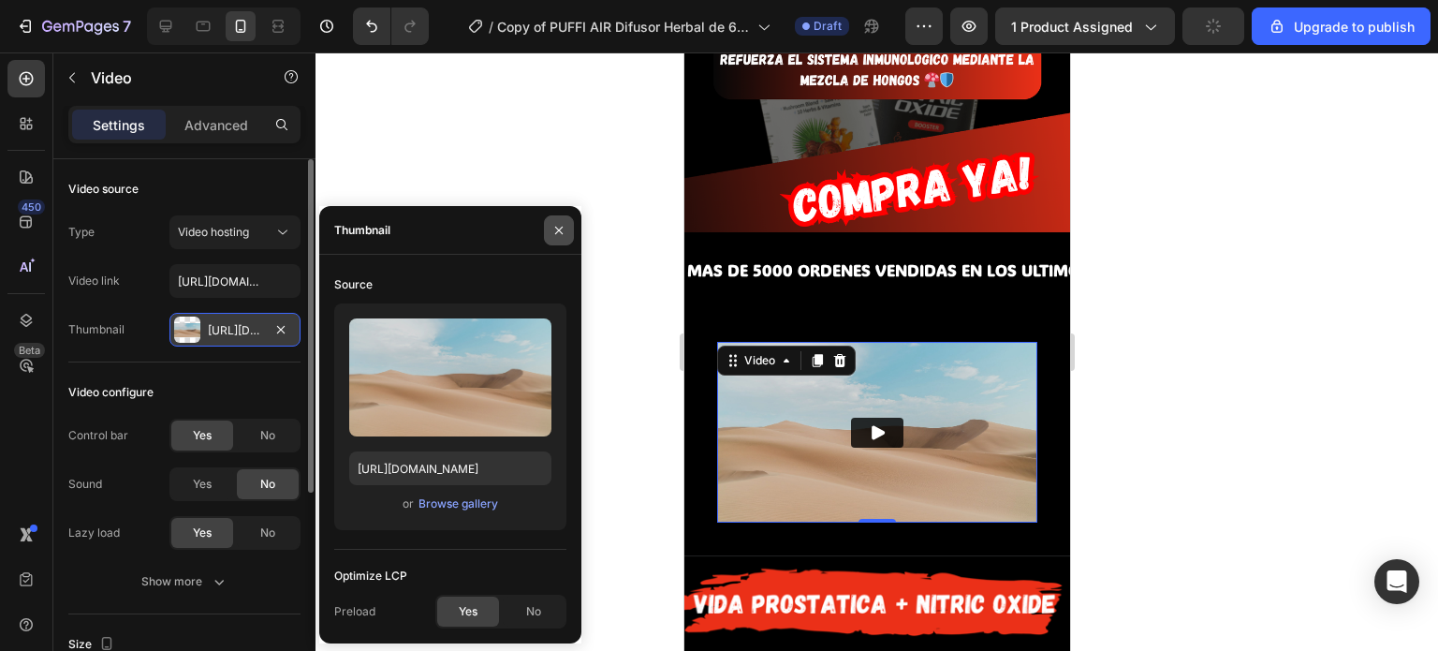
click at [554, 228] on icon "button" at bounding box center [558, 230] width 15 height 15
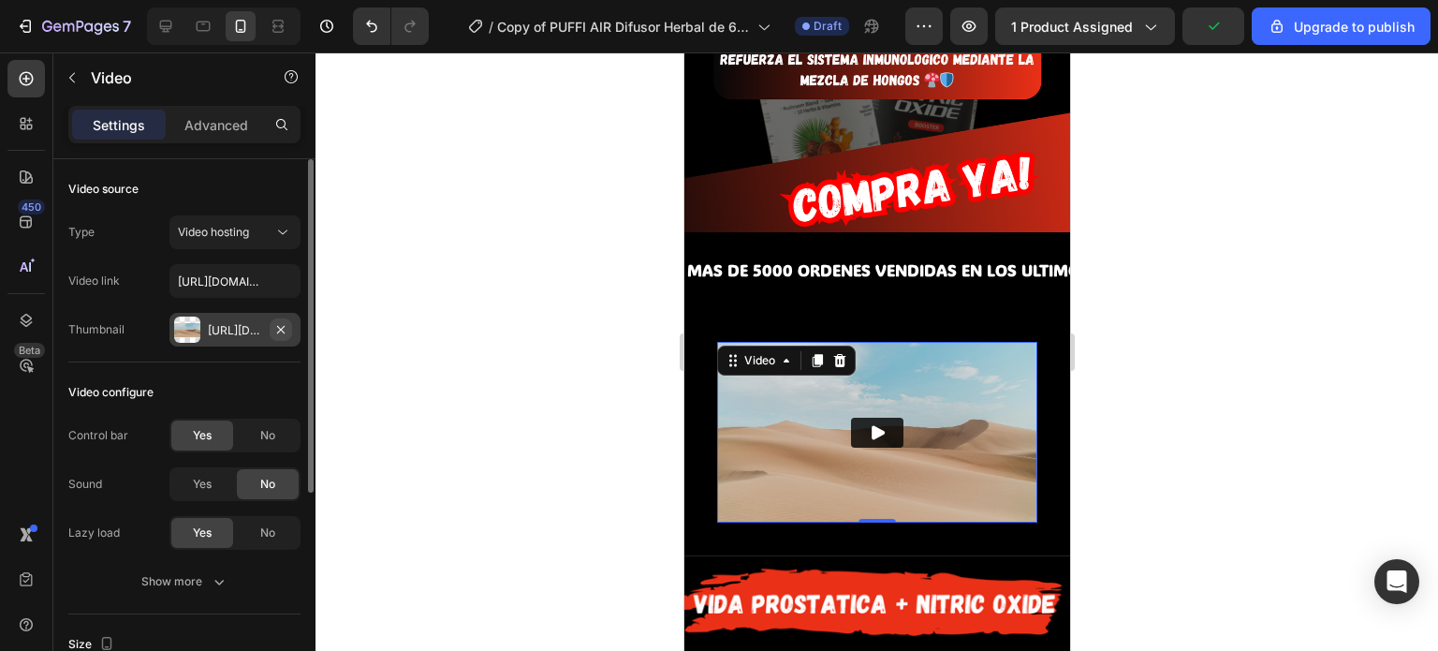
click at [276, 325] on icon "button" at bounding box center [280, 329] width 15 height 15
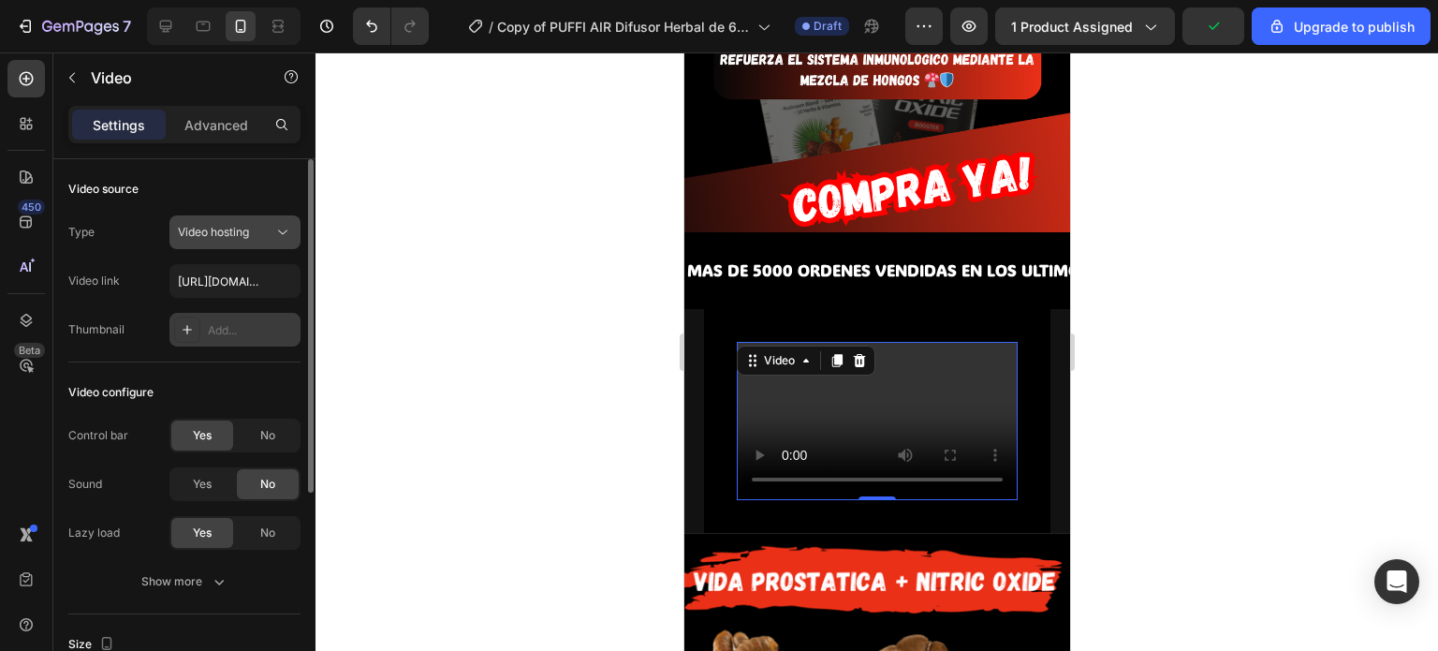
click at [267, 231] on div "Video hosting" at bounding box center [225, 232] width 95 height 17
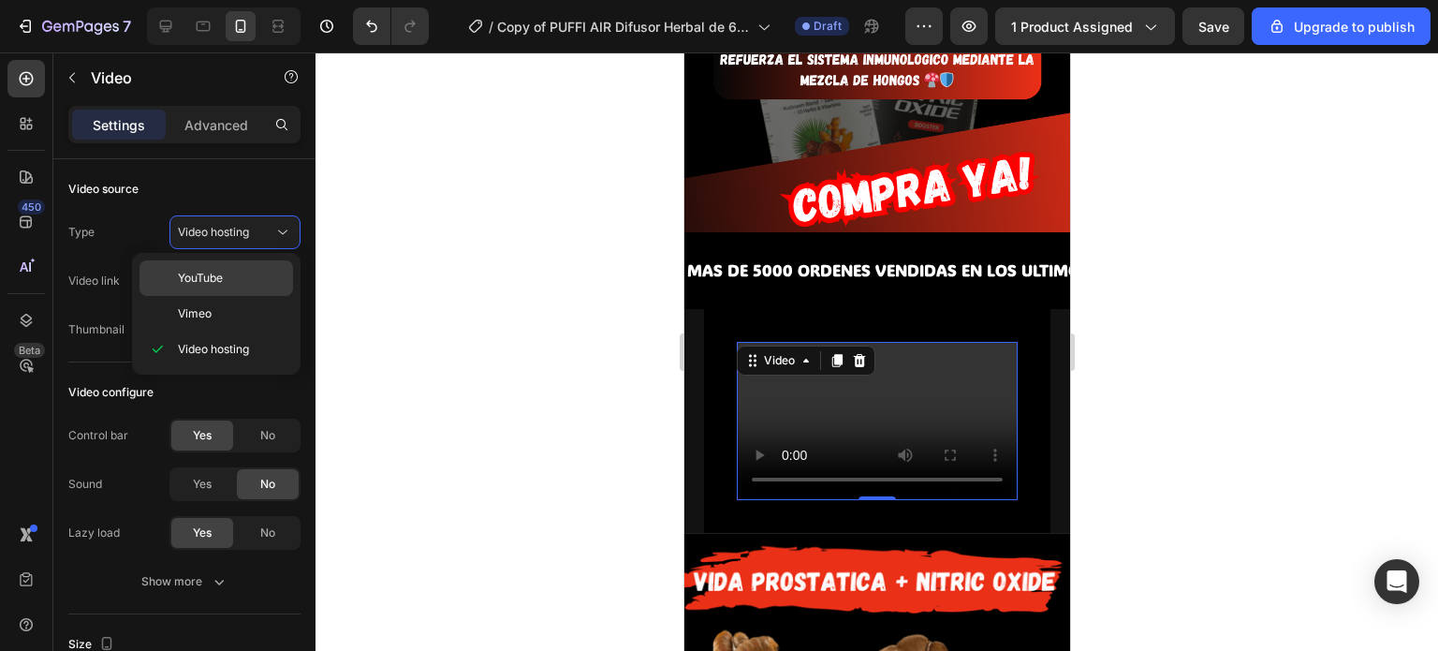
click at [220, 275] on span "YouTube" at bounding box center [200, 278] width 45 height 17
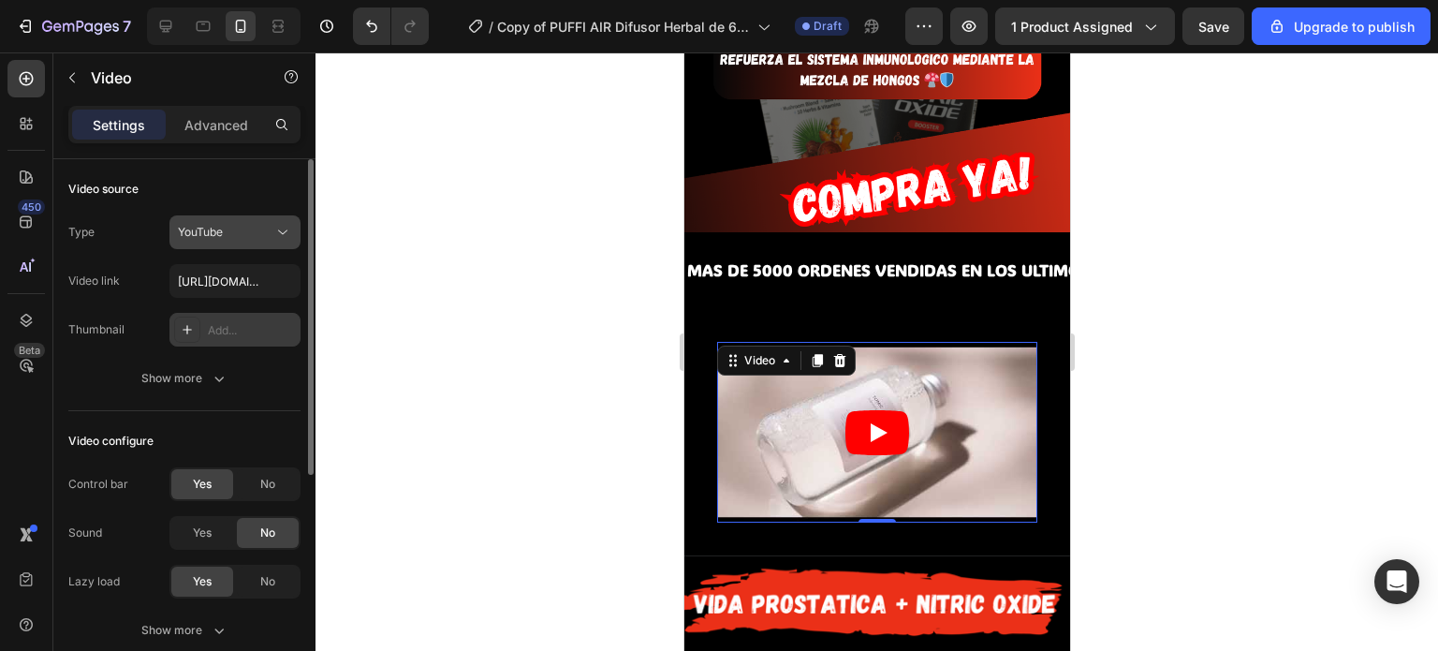
click at [241, 240] on div "YouTube" at bounding box center [235, 232] width 114 height 19
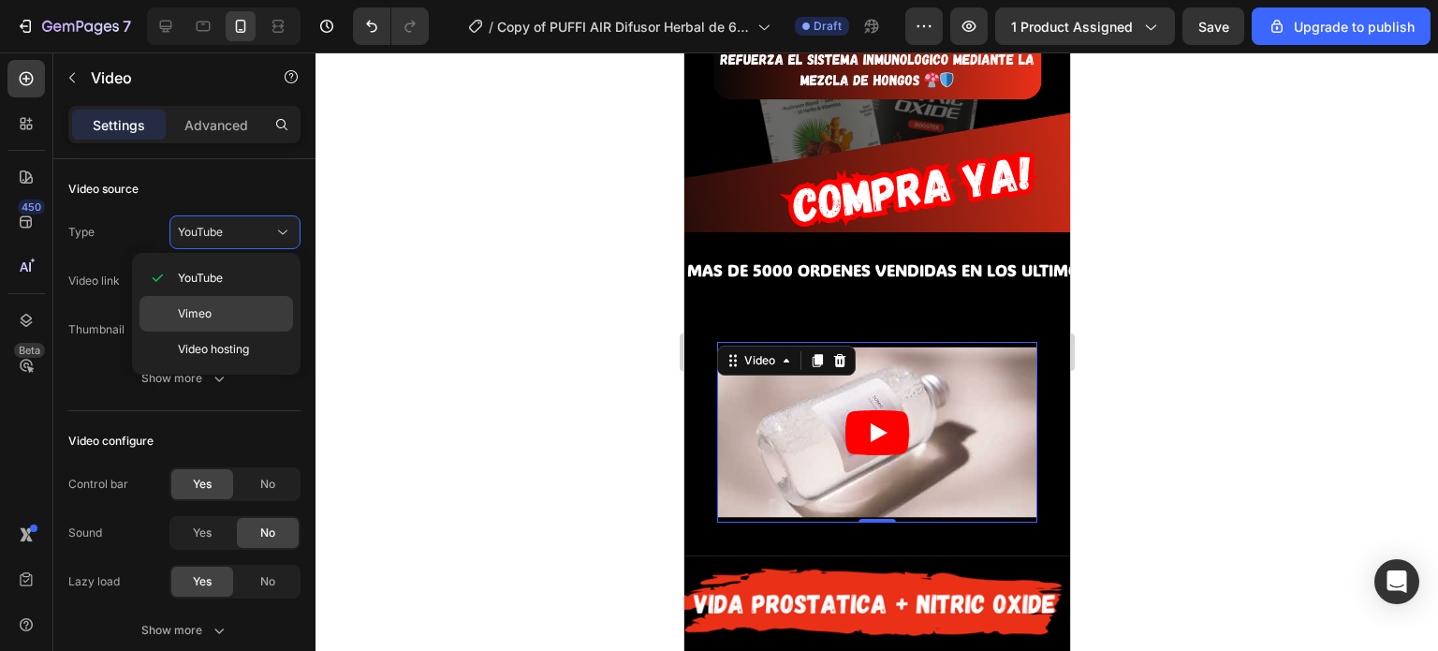
click at [201, 331] on div "Vimeo" at bounding box center [216, 349] width 154 height 36
type input "https://vimeo.com/1095883398"
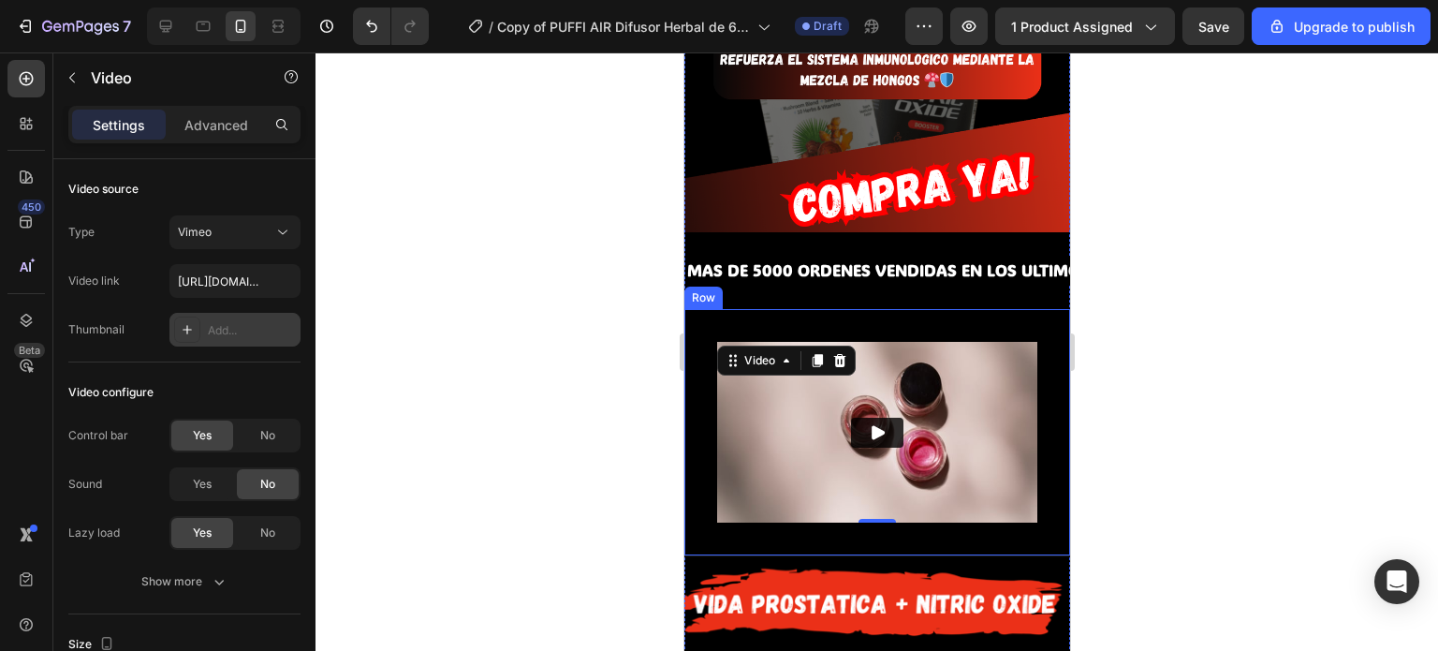
click at [217, 139] on div "Settings Advanced" at bounding box center [184, 124] width 232 height 37
click at [233, 124] on p "Advanced" at bounding box center [216, 125] width 64 height 20
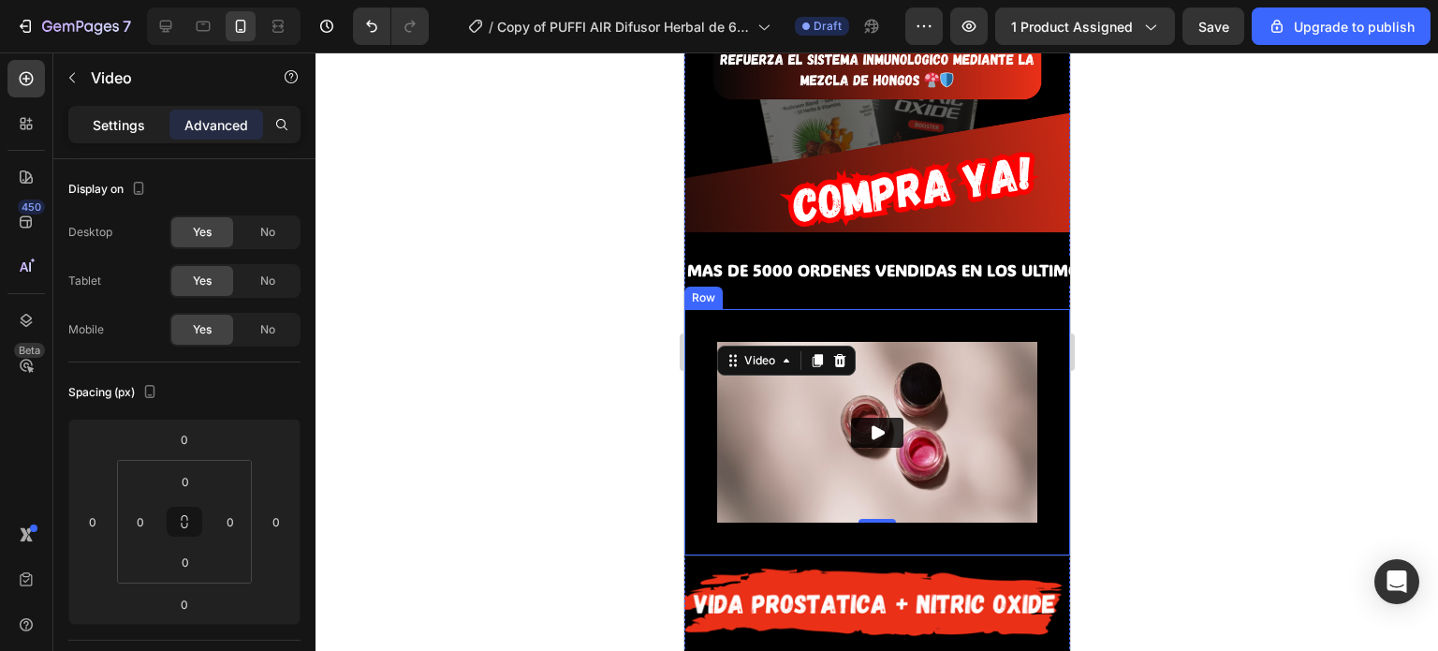
click at [126, 130] on p "Settings" at bounding box center [119, 125] width 52 height 20
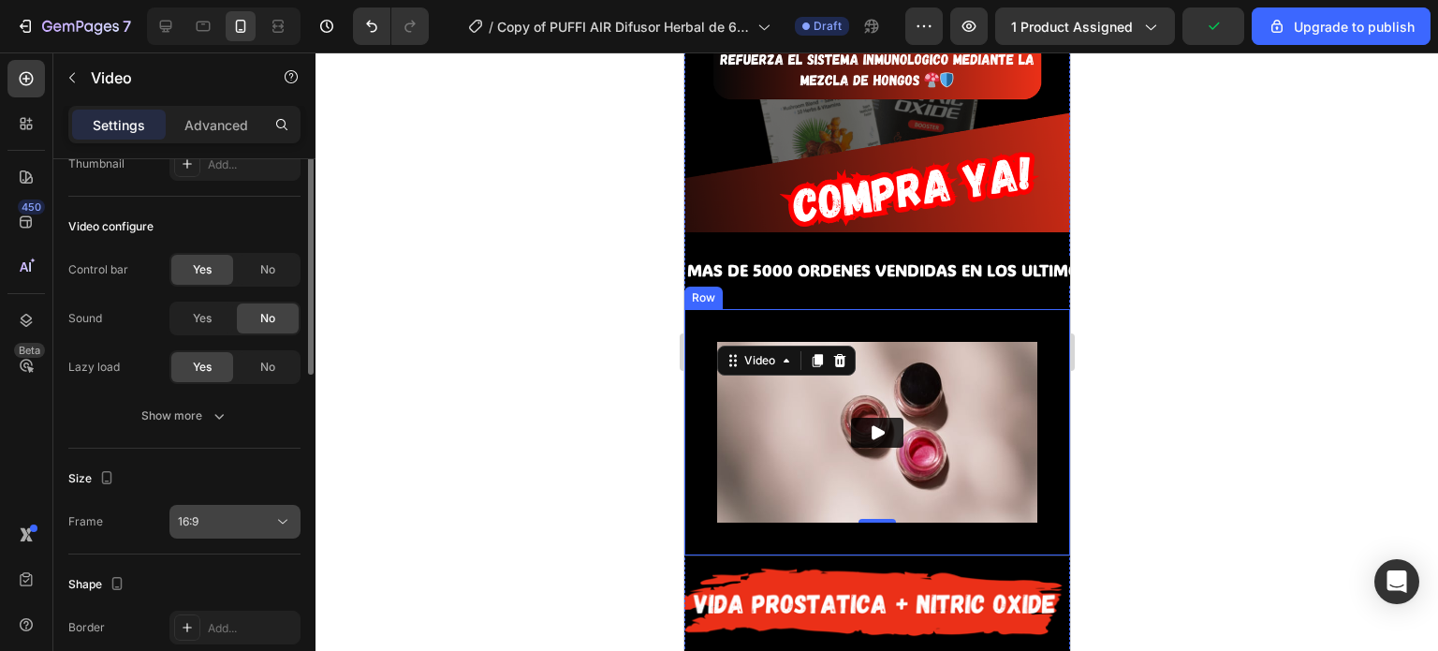
scroll to position [345, 0]
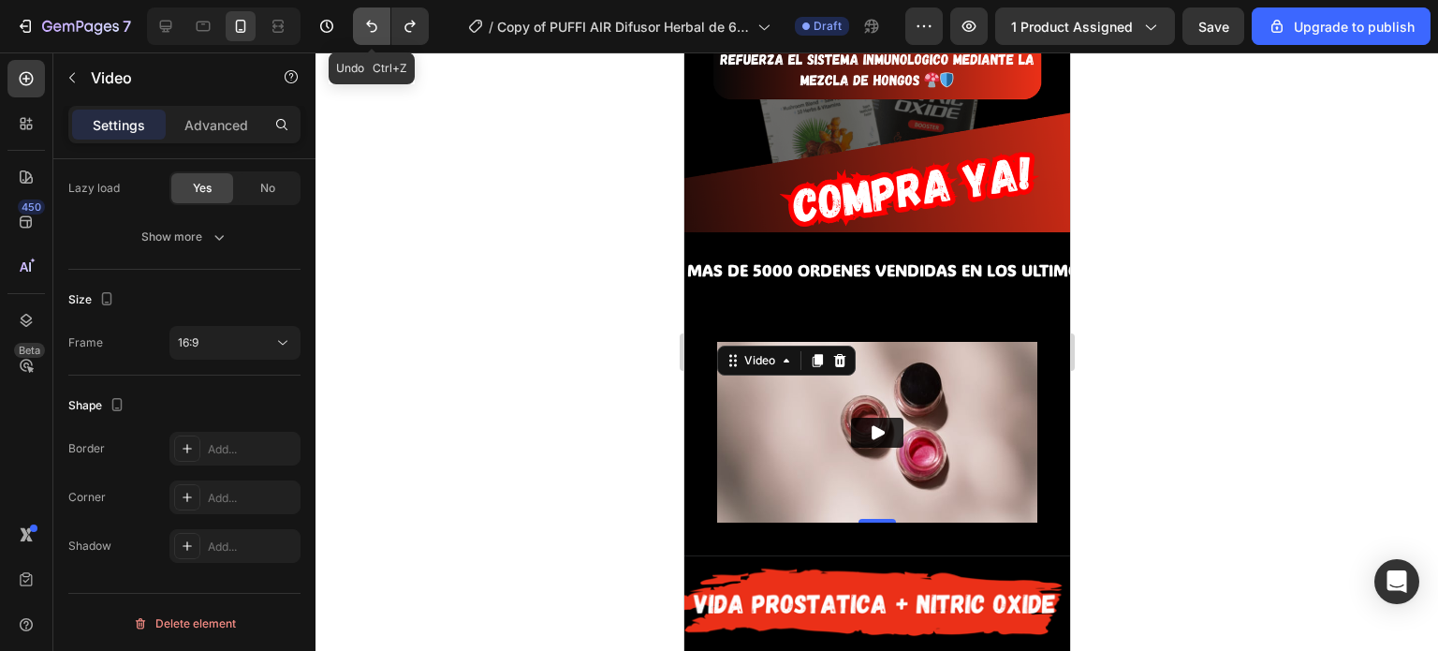
click at [366, 28] on icon "Undo/Redo" at bounding box center [371, 26] width 19 height 19
click at [367, 28] on icon "Undo/Redo" at bounding box center [371, 26] width 19 height 19
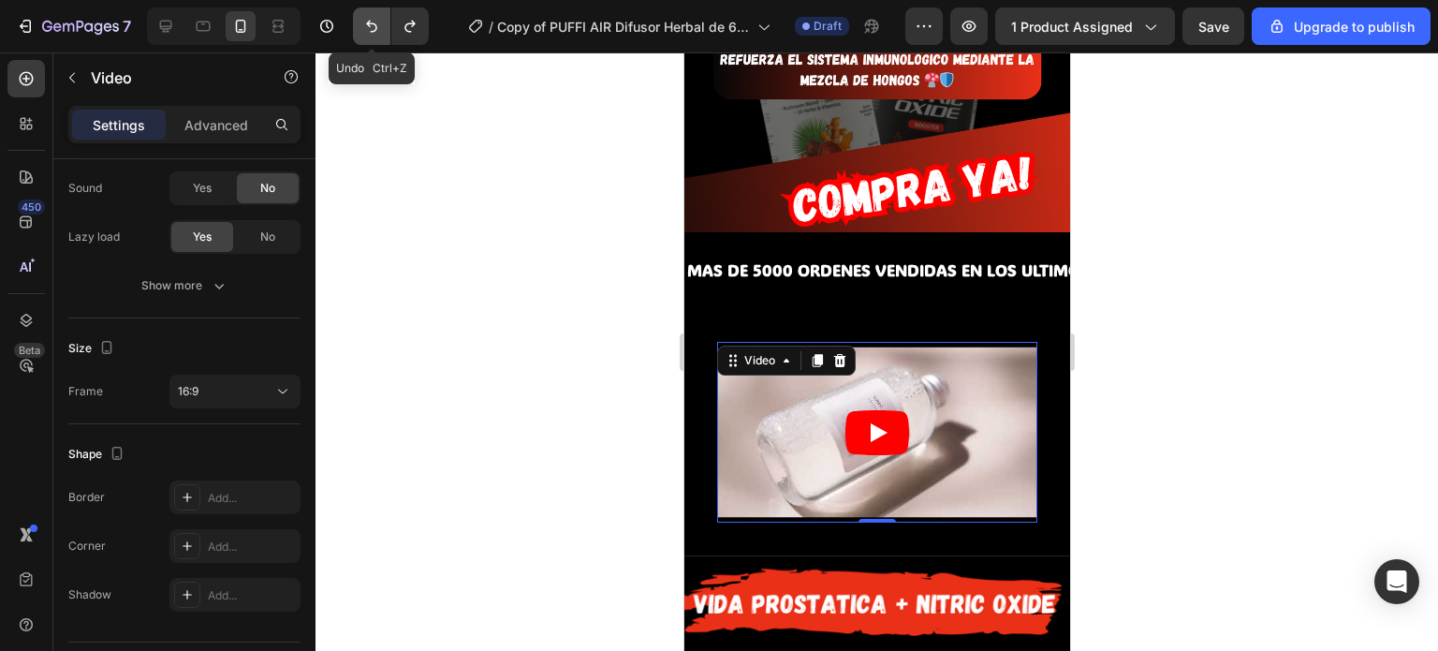
click at [367, 28] on icon "Undo/Redo" at bounding box center [371, 26] width 19 height 19
type input "https://cdn.shopify.com/videos/c/o/v/2cd3deb506b54b009063f7270ab5cf2e.mp4"
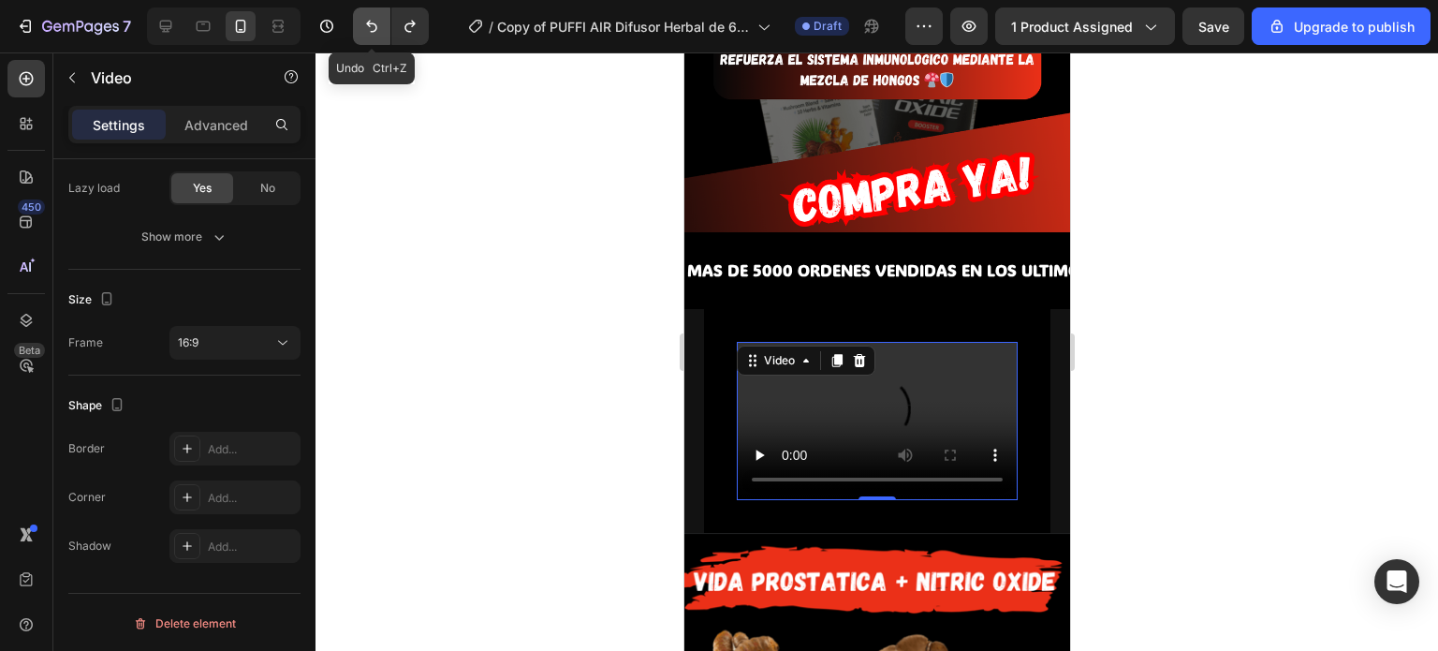
click at [367, 28] on icon "Undo/Redo" at bounding box center [371, 26] width 19 height 19
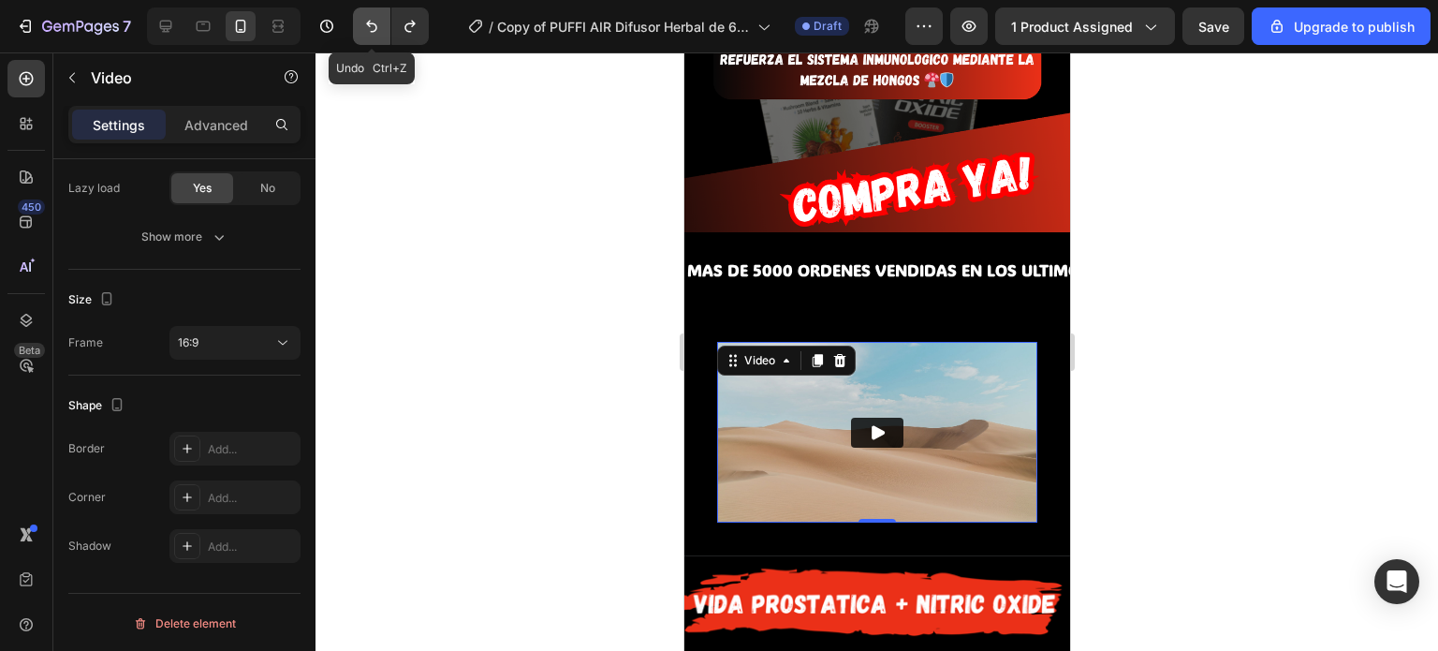
click at [367, 28] on icon "Undo/Redo" at bounding box center [371, 26] width 19 height 19
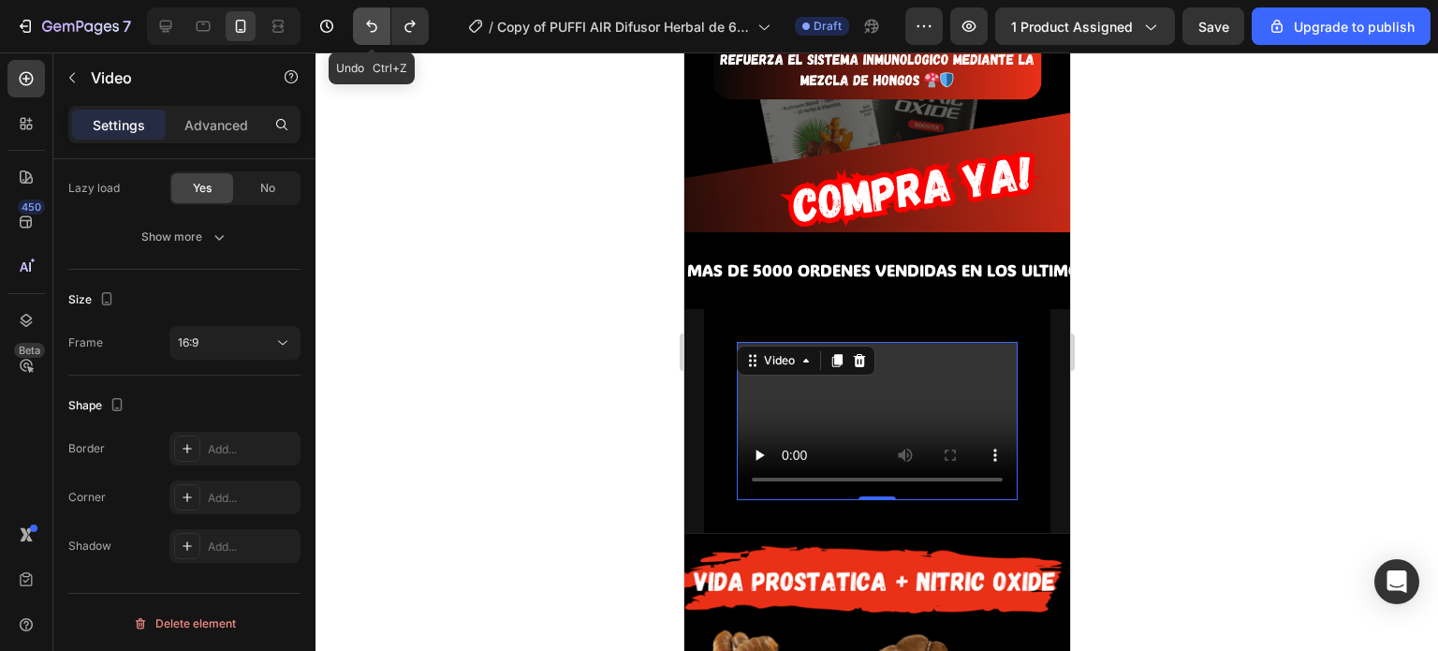
click at [367, 28] on icon "Undo/Redo" at bounding box center [371, 26] width 19 height 19
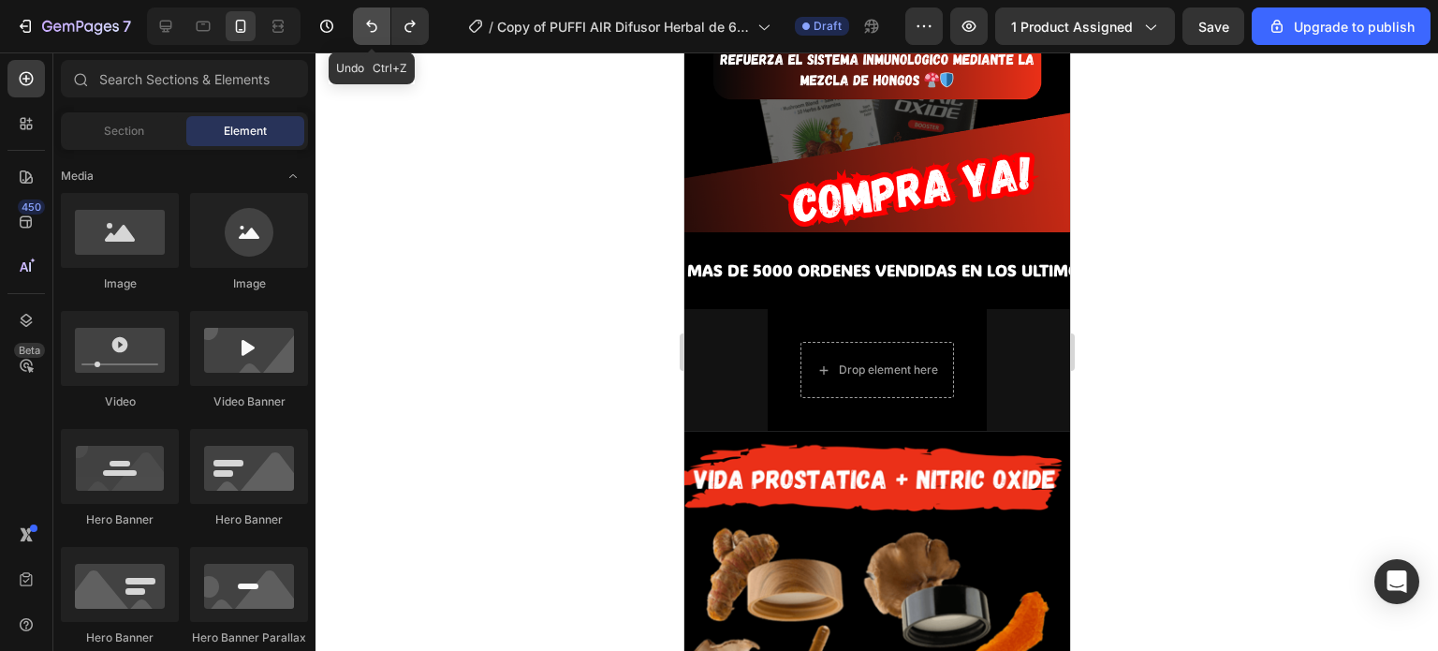
click at [367, 28] on icon "Undo/Redo" at bounding box center [371, 26] width 19 height 19
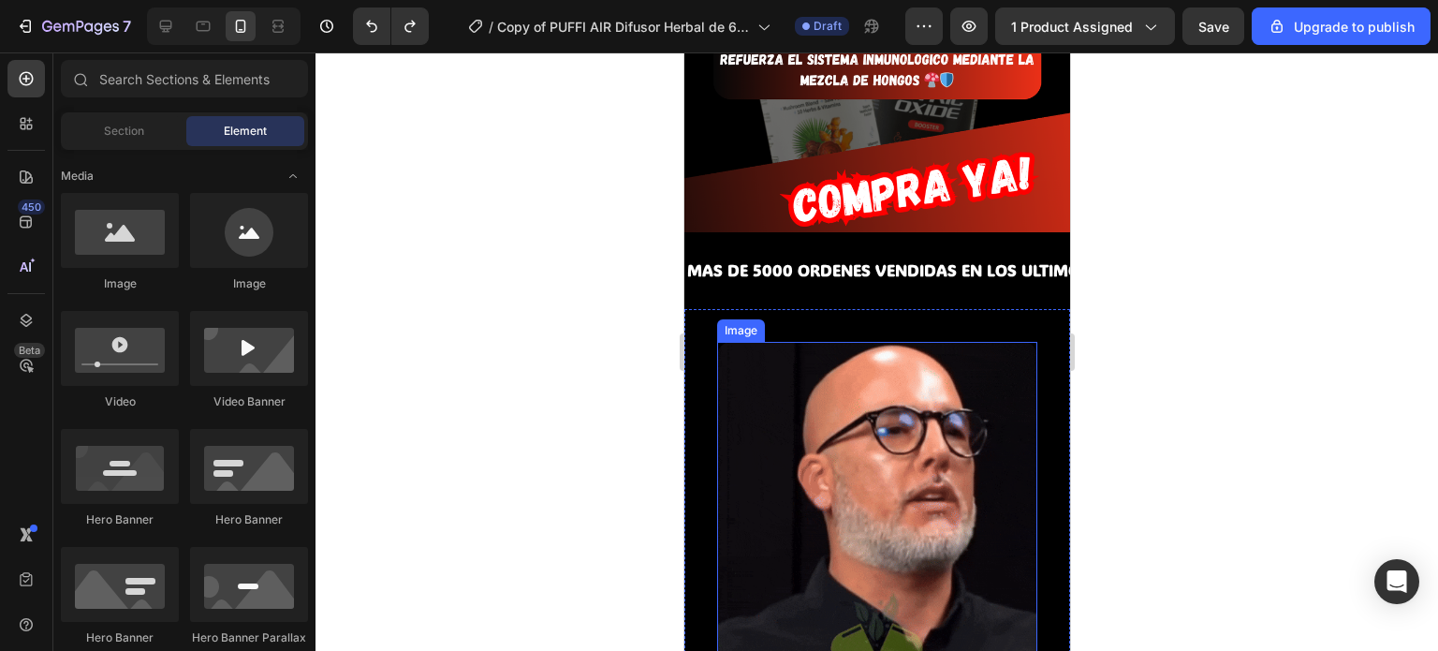
click at [841, 342] on img at bounding box center [876, 502] width 320 height 320
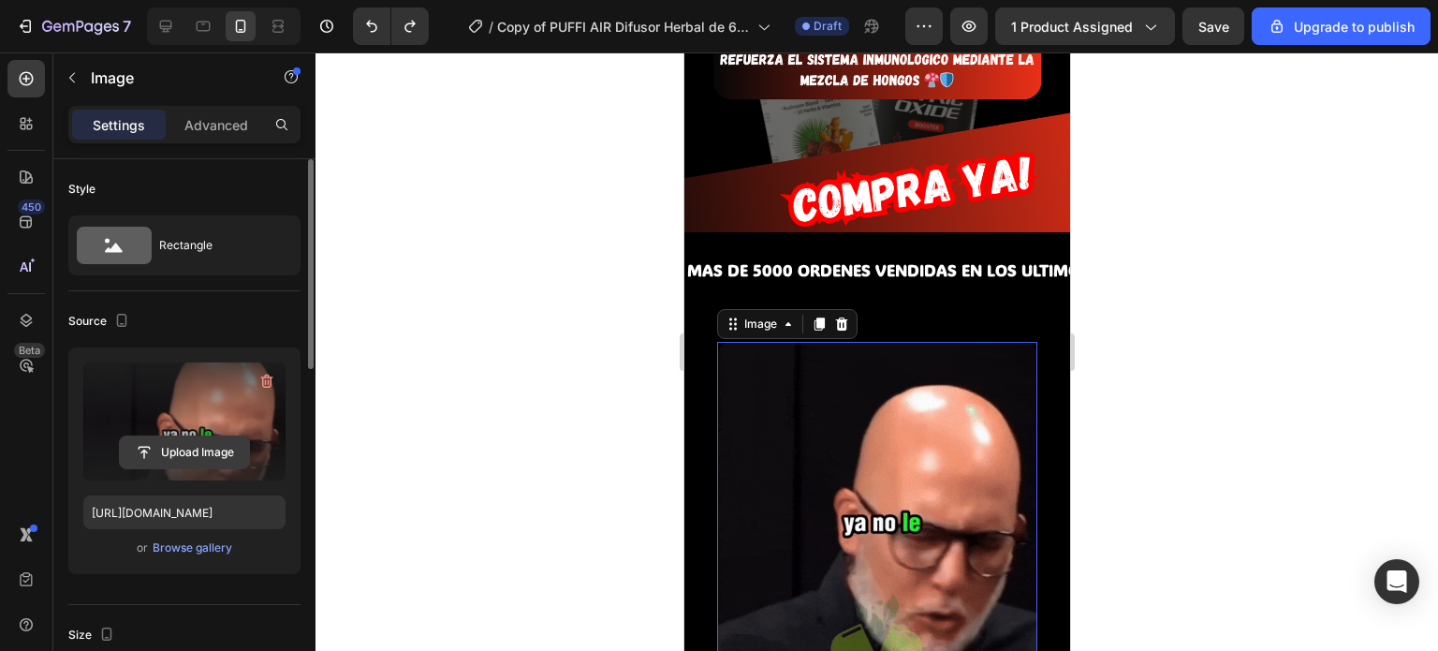
click at [175, 453] on input "file" at bounding box center [184, 452] width 129 height 32
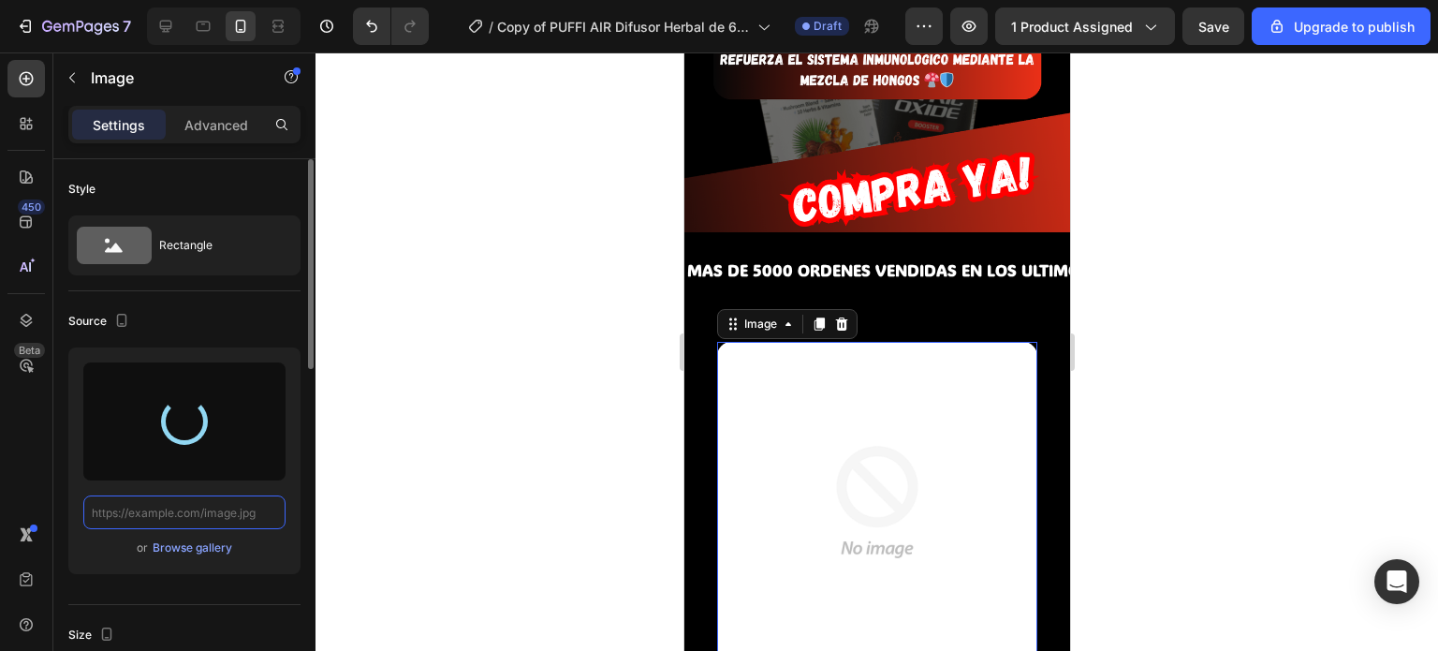
scroll to position [0, 0]
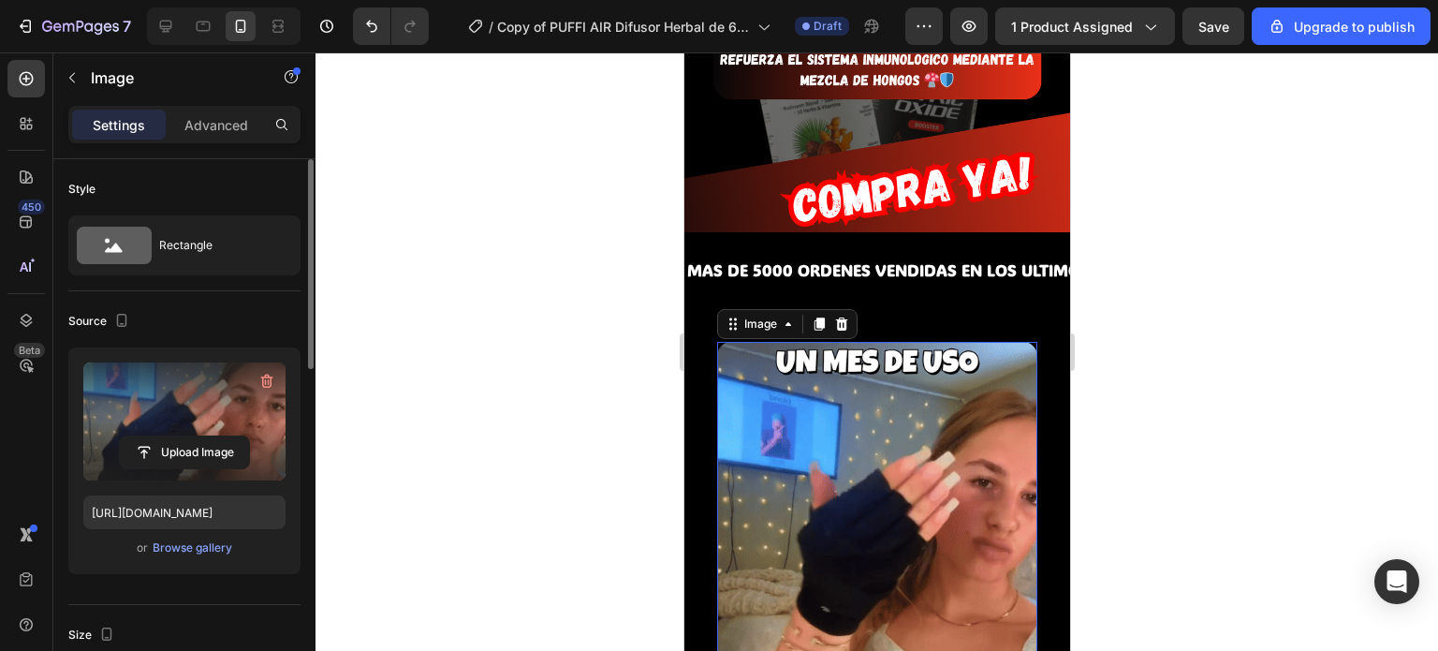
click at [870, 356] on img at bounding box center [876, 502] width 320 height 320
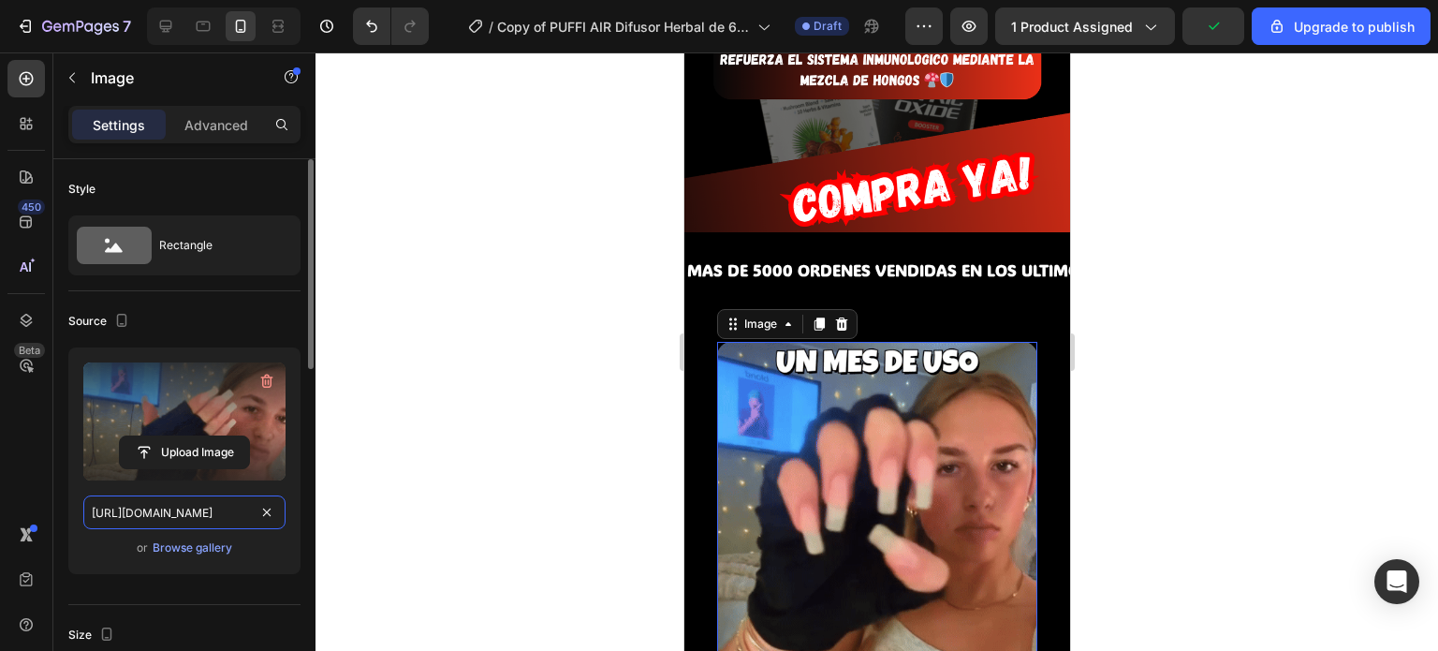
click at [168, 518] on input "https://cdn.shopify.com/s/files/1/0684/5471/1523/files/gempages_575715347156435…" at bounding box center [184, 512] width 202 height 34
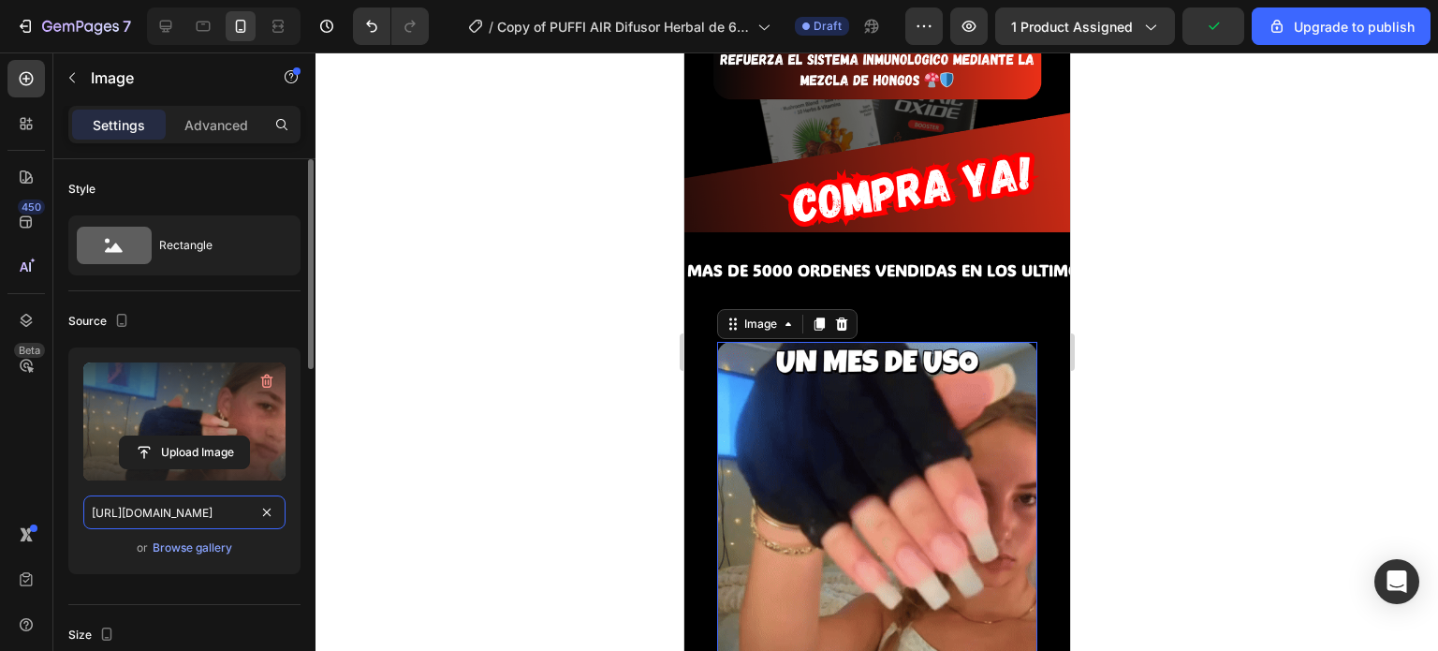
click at [168, 518] on input "https://cdn.shopify.com/s/files/1/0684/5471/1523/files/gempages_575715347156435…" at bounding box center [184, 512] width 202 height 34
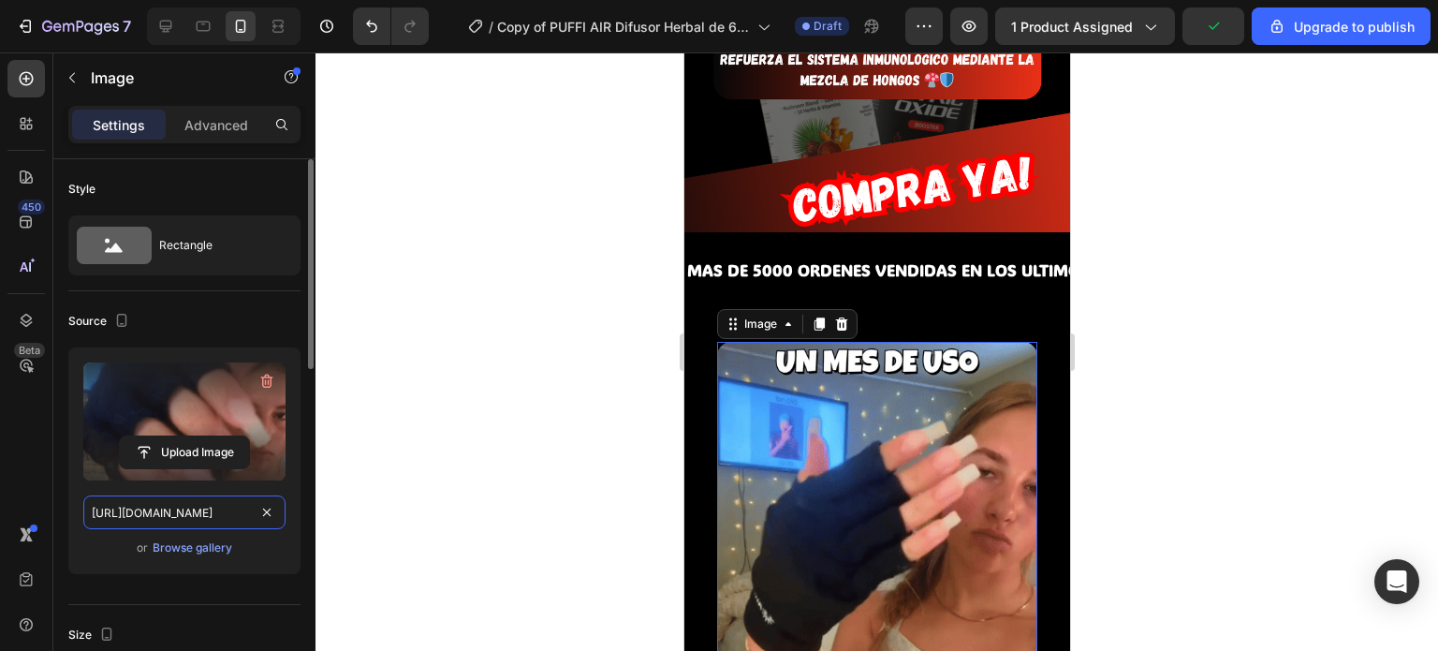
paste input "media2.giphy.com/media/v1.Y2lkPTc5MGI3NjExcHVzNzM5bTBmcWFmd25vd3RjbjQxYzhzNXVnb…"
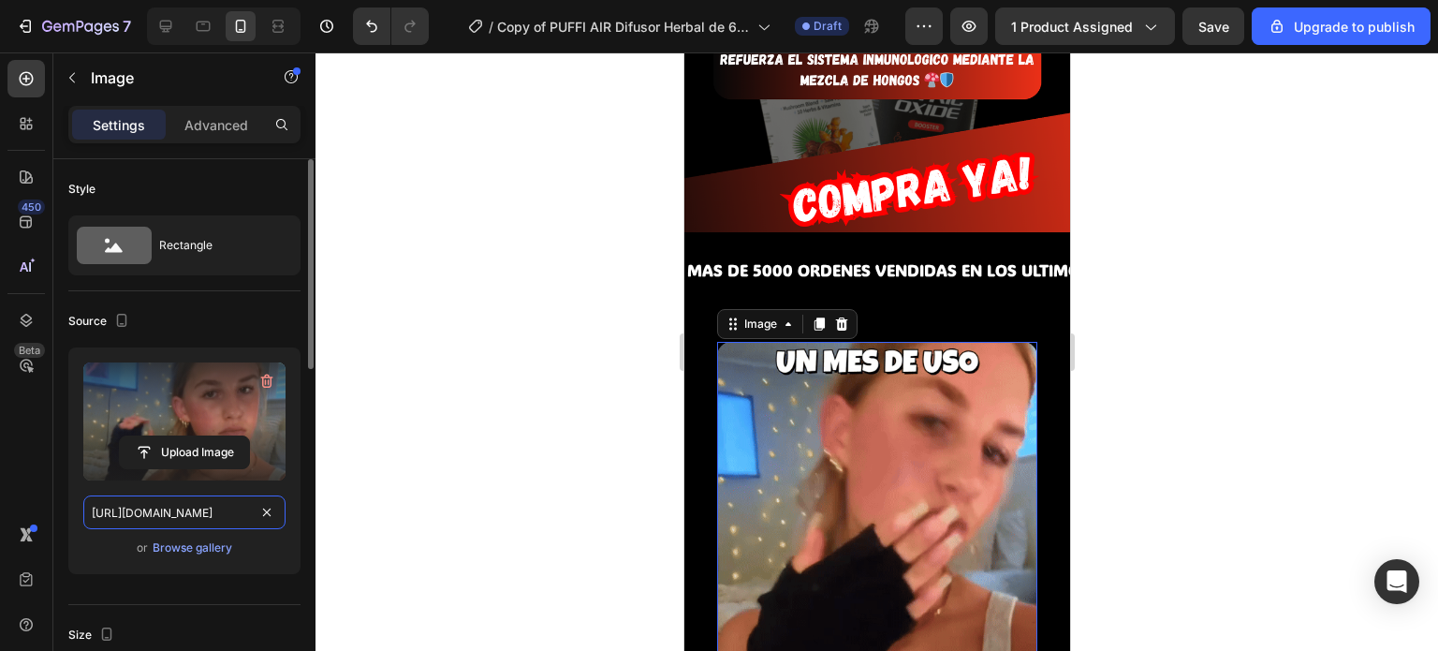
scroll to position [0, 963]
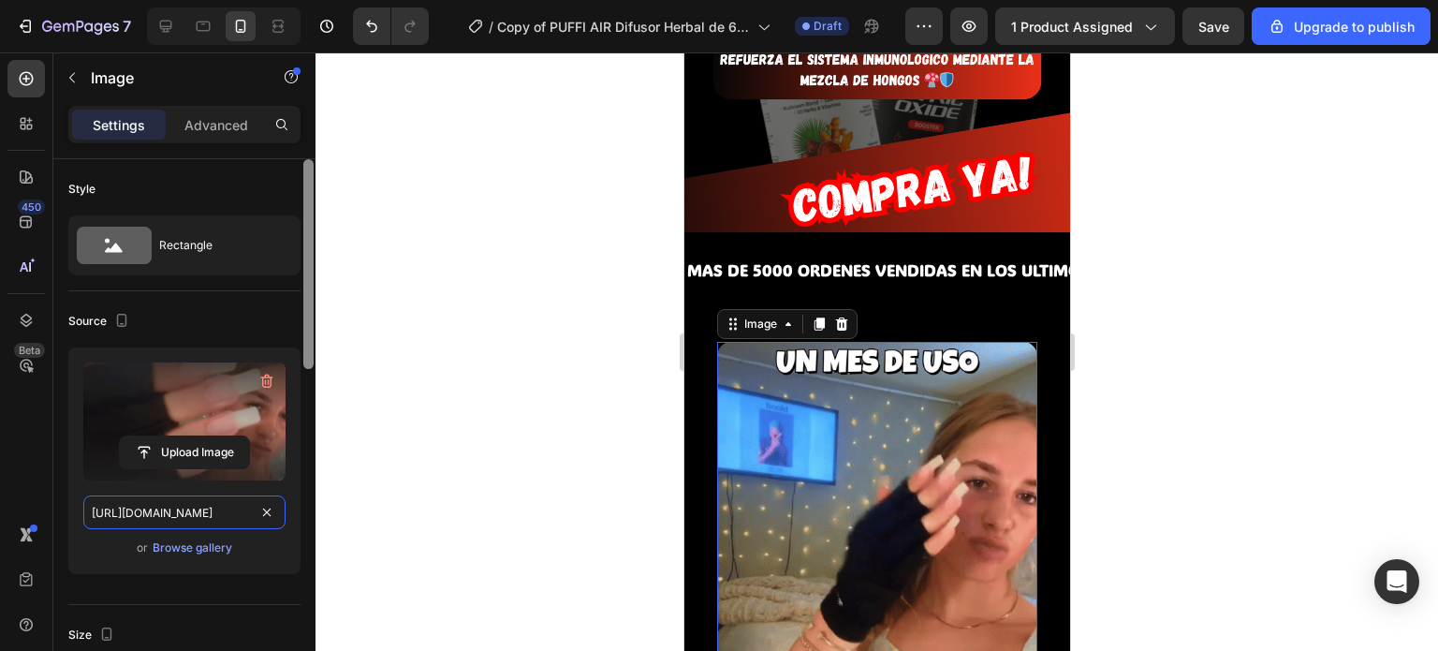
type input "https://media2.giphy.com/media/v1.Y2lkPTc5MGI3NjExcHVzNzM5bTBmcWFmd25vd3RjbjQxY…"
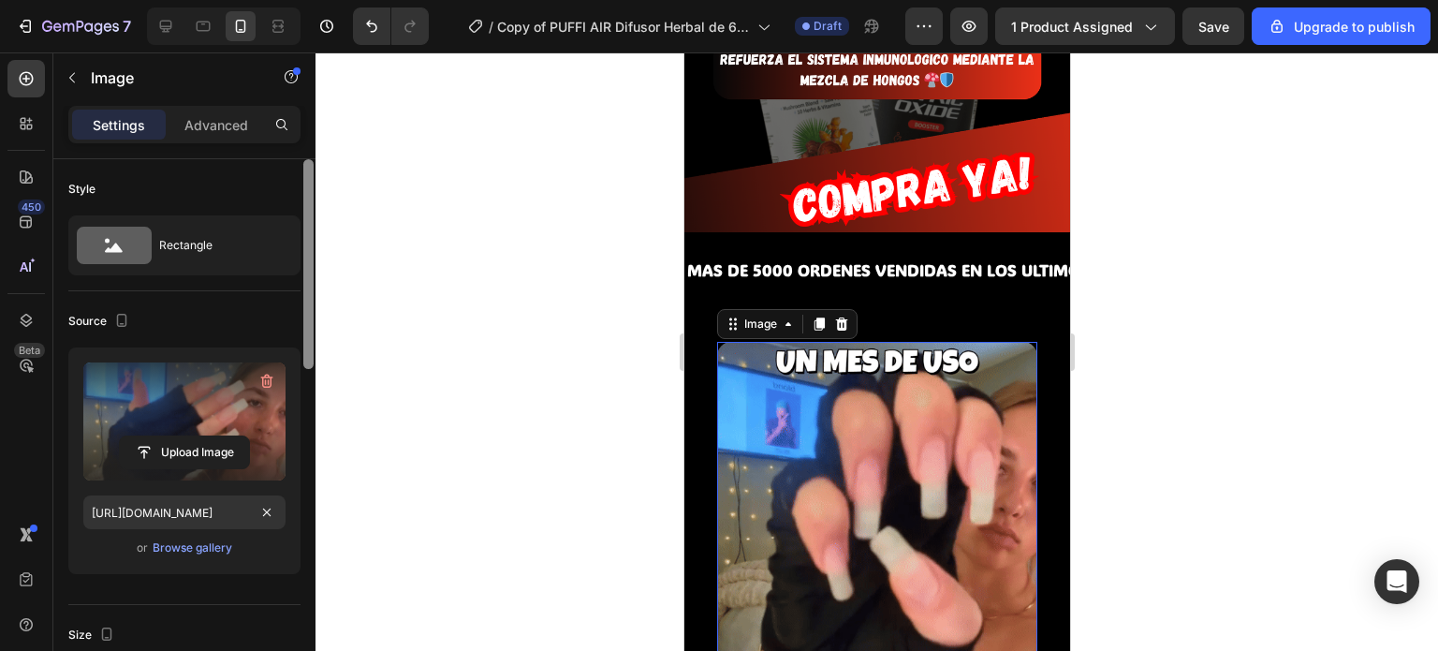
click at [307, 471] on div at bounding box center [308, 431] width 14 height 545
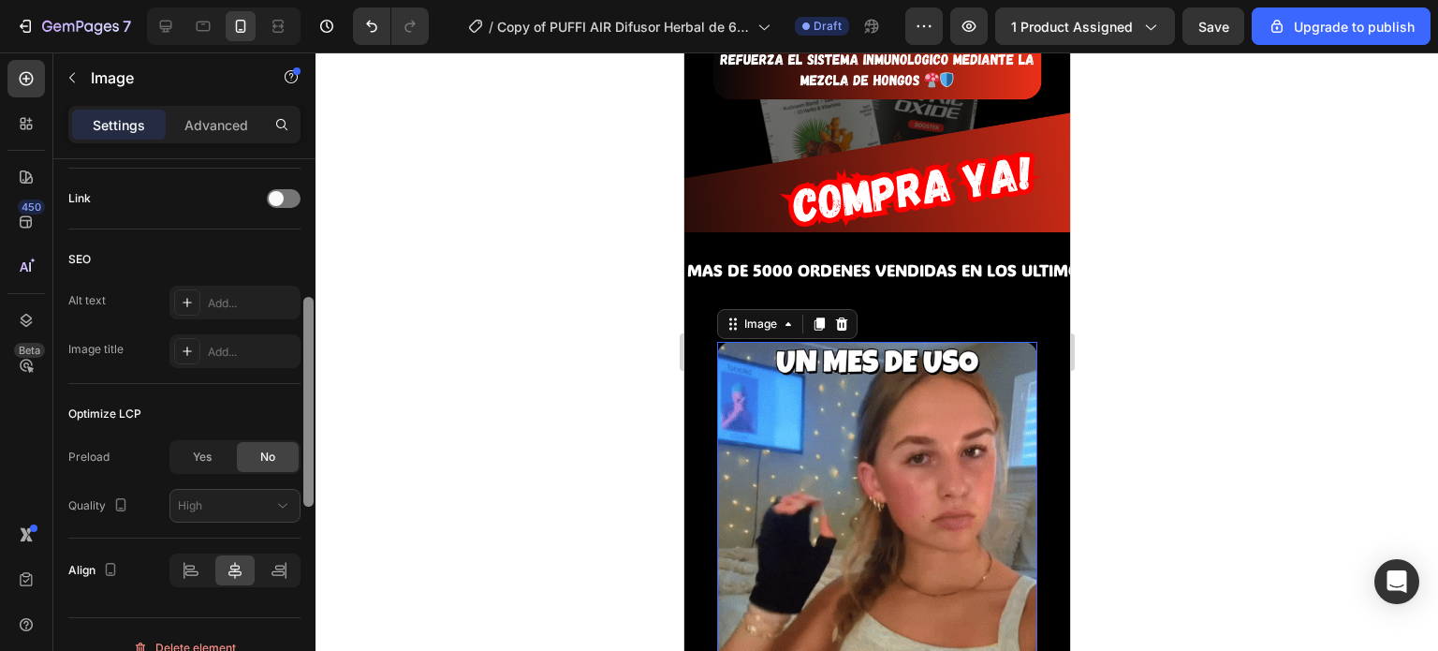
scroll to position [867, 0]
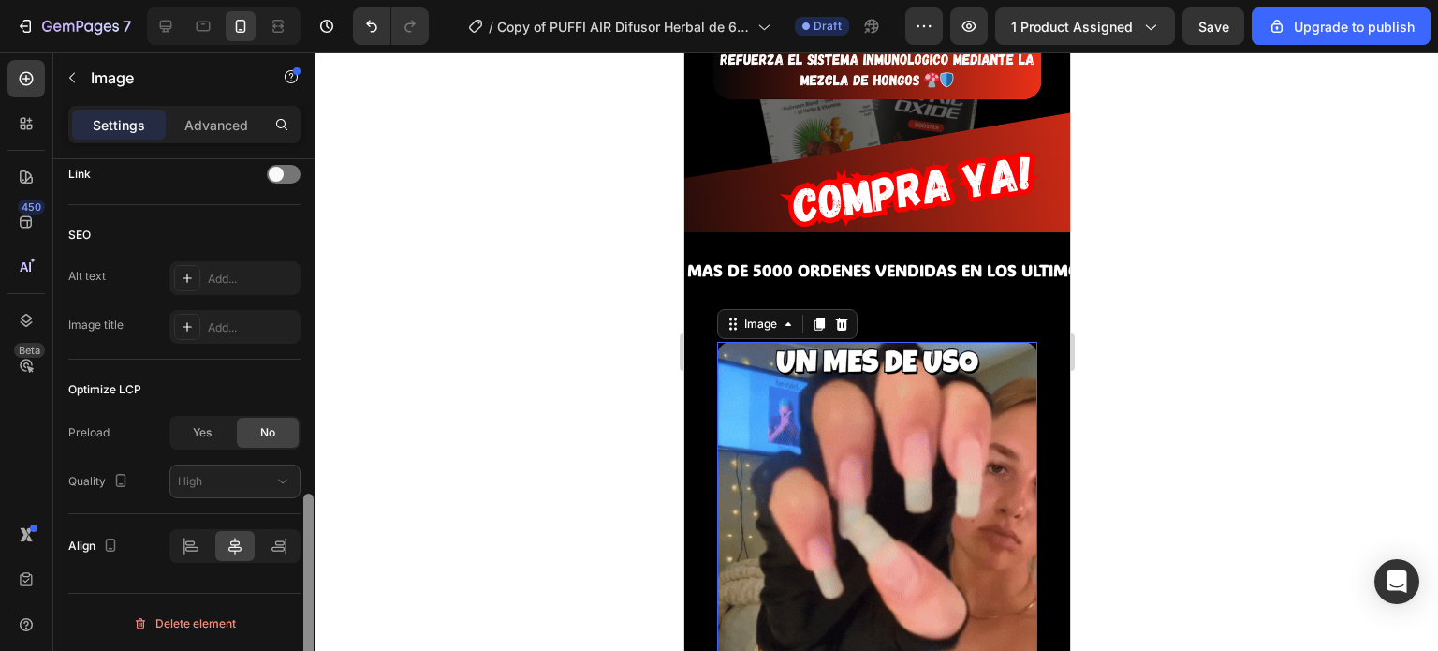
drag, startPoint x: 301, startPoint y: 535, endPoint x: 281, endPoint y: 650, distance: 117.0
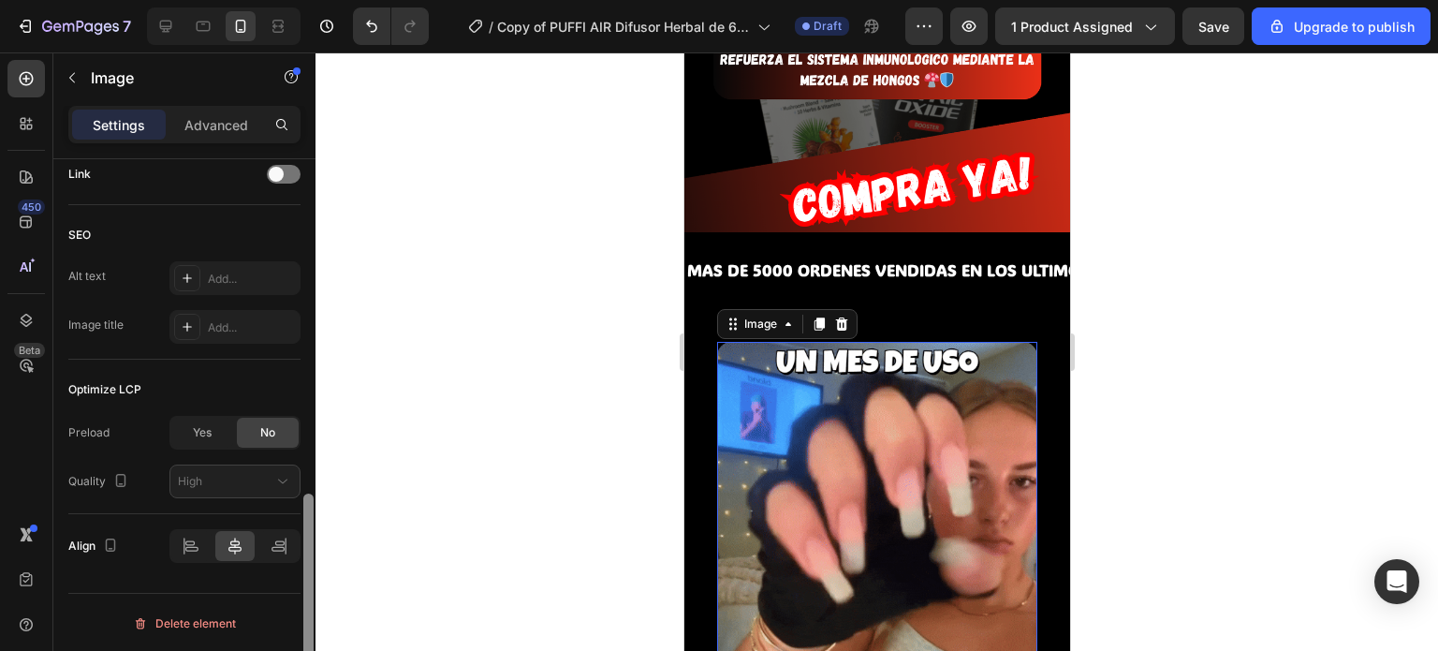
click at [281, 650] on div "Style Rectangle Source Upload Image https://media2.giphy.com/media/v1.Y2lkPTc5M…" at bounding box center [184, 431] width 262 height 545
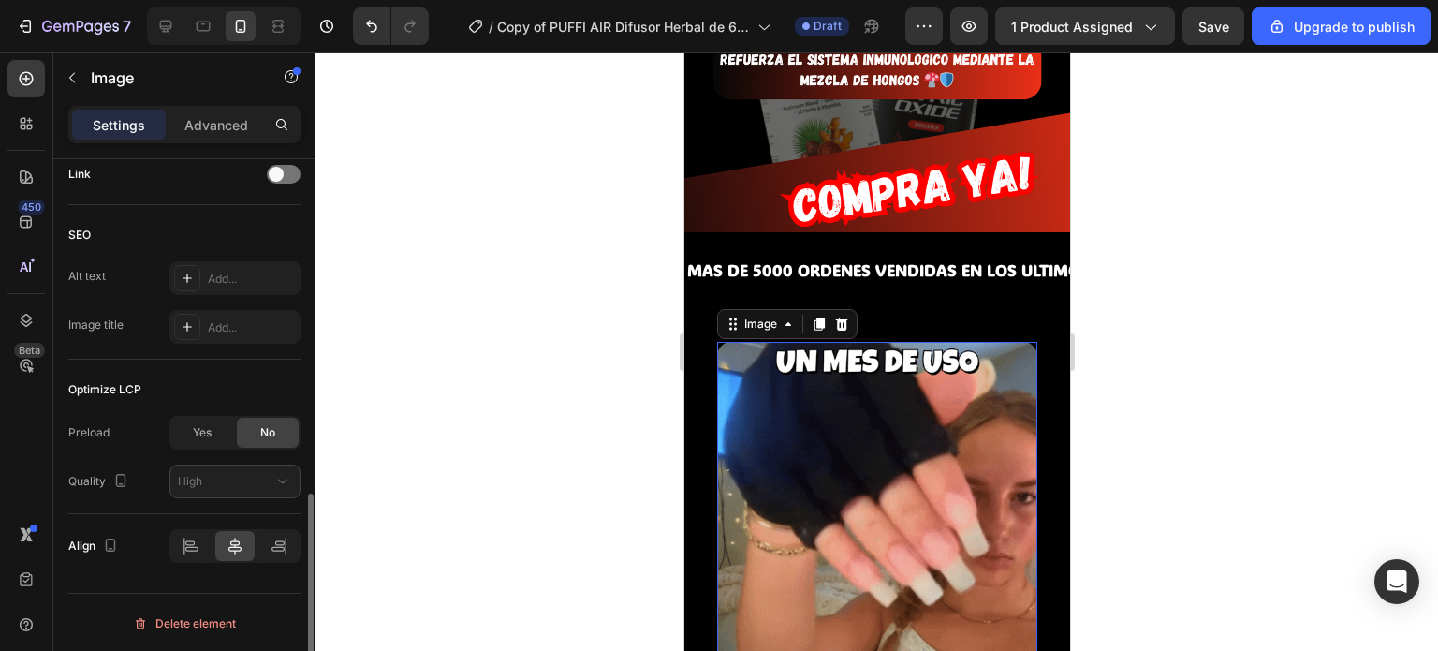
click at [440, 462] on div at bounding box center [876, 351] width 1122 height 598
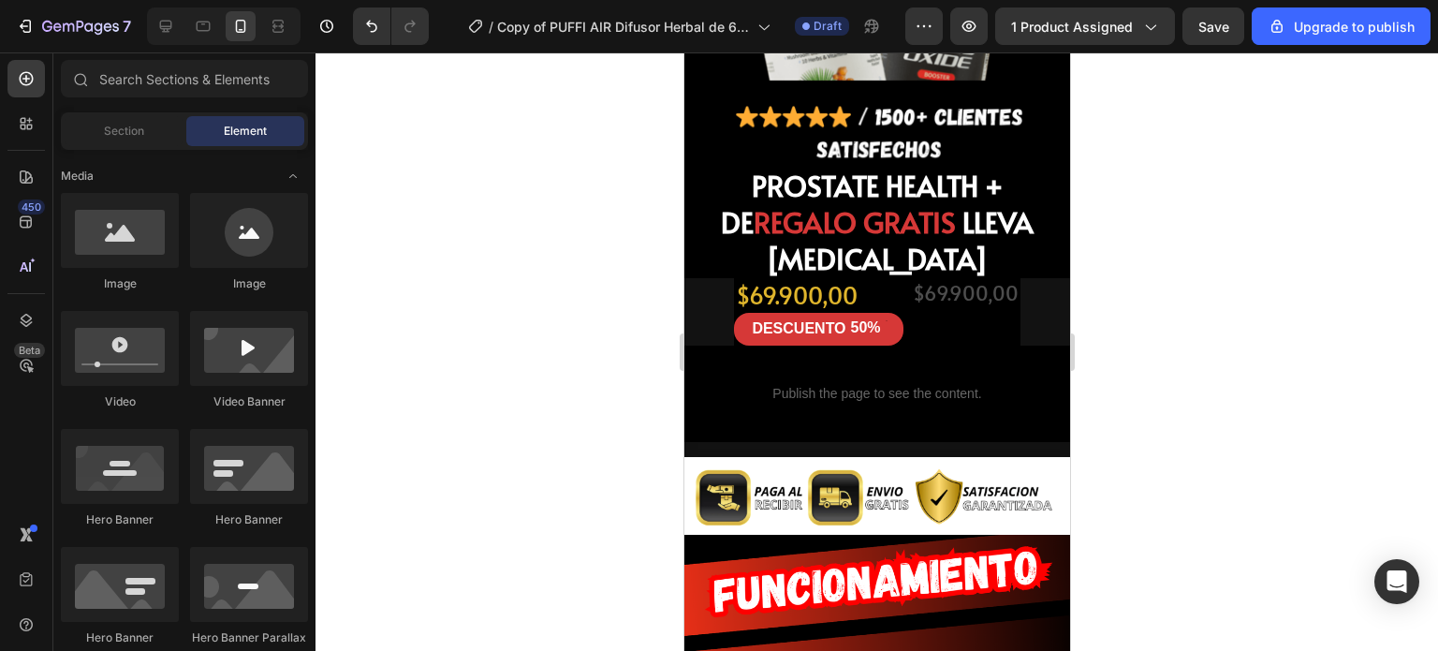
scroll to position [4945, 0]
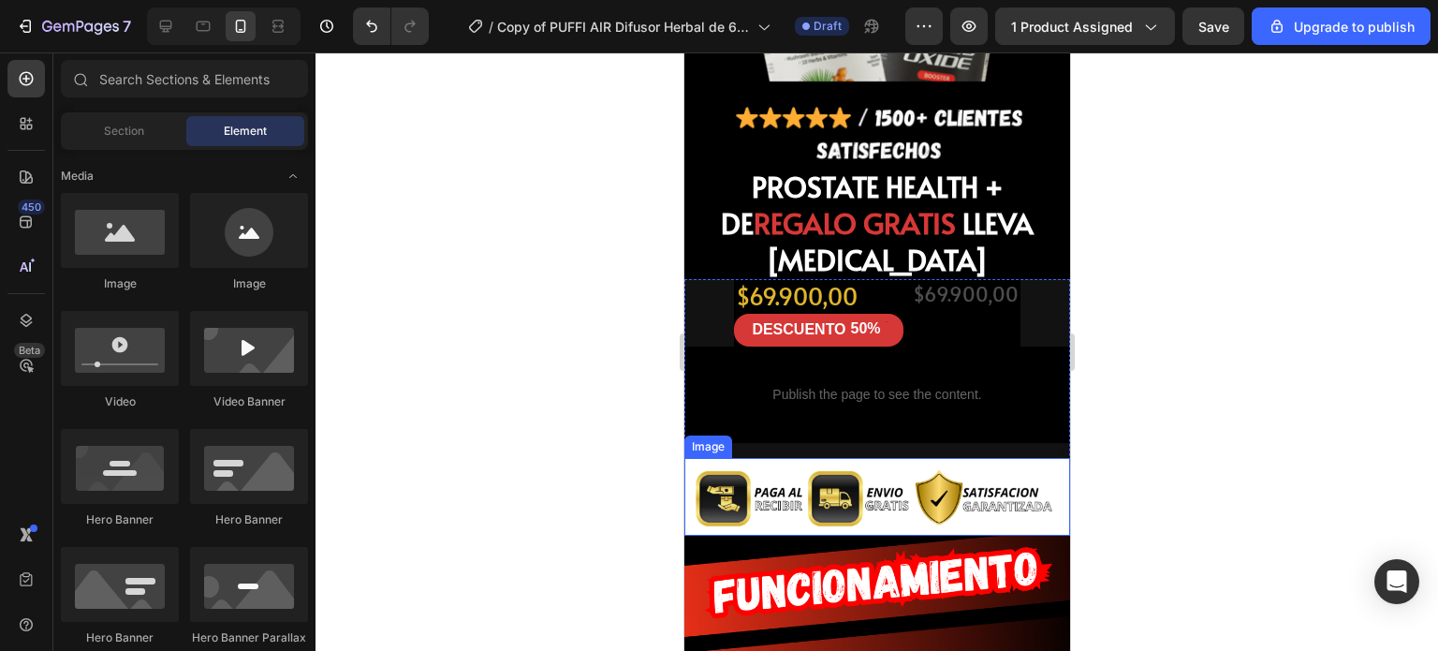
click at [843, 458] on img at bounding box center [876, 497] width 386 height 78
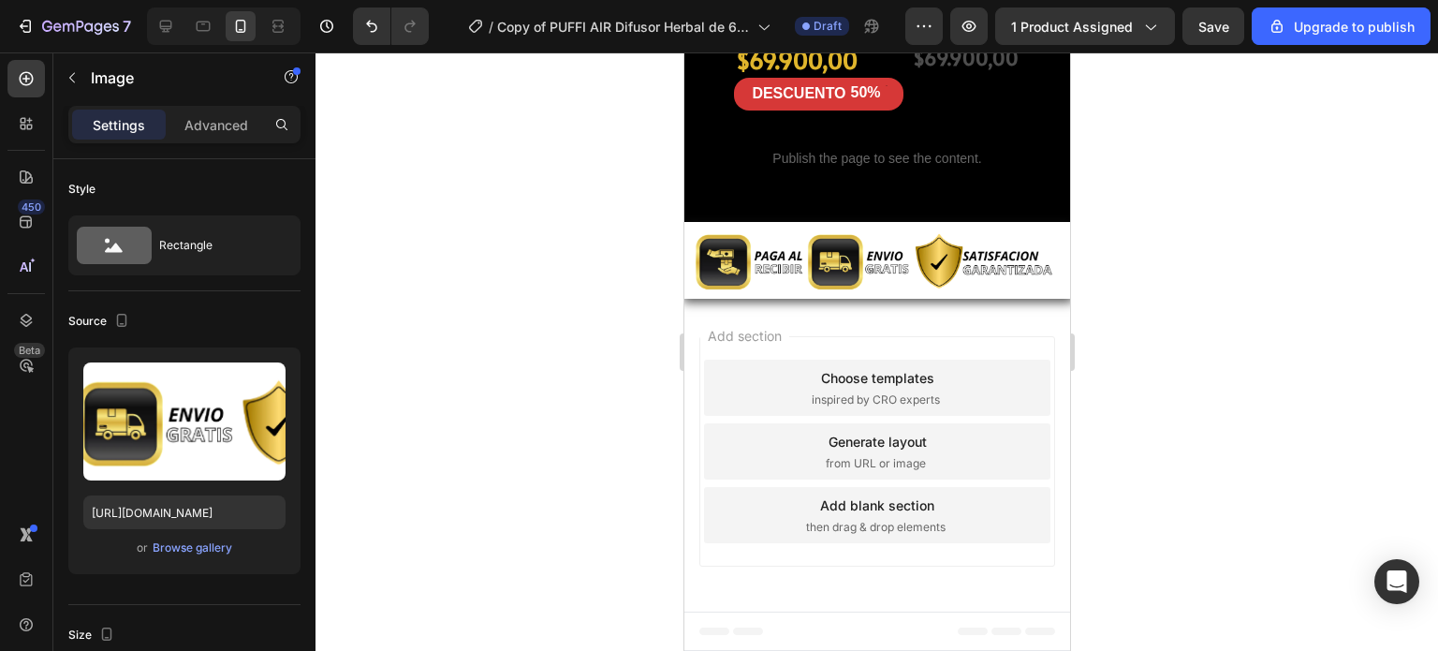
scroll to position [7849, 0]
click at [859, 386] on div "Add section Choose templates inspired by CRO experts Generate layout from URL o…" at bounding box center [876, 455] width 386 height 313
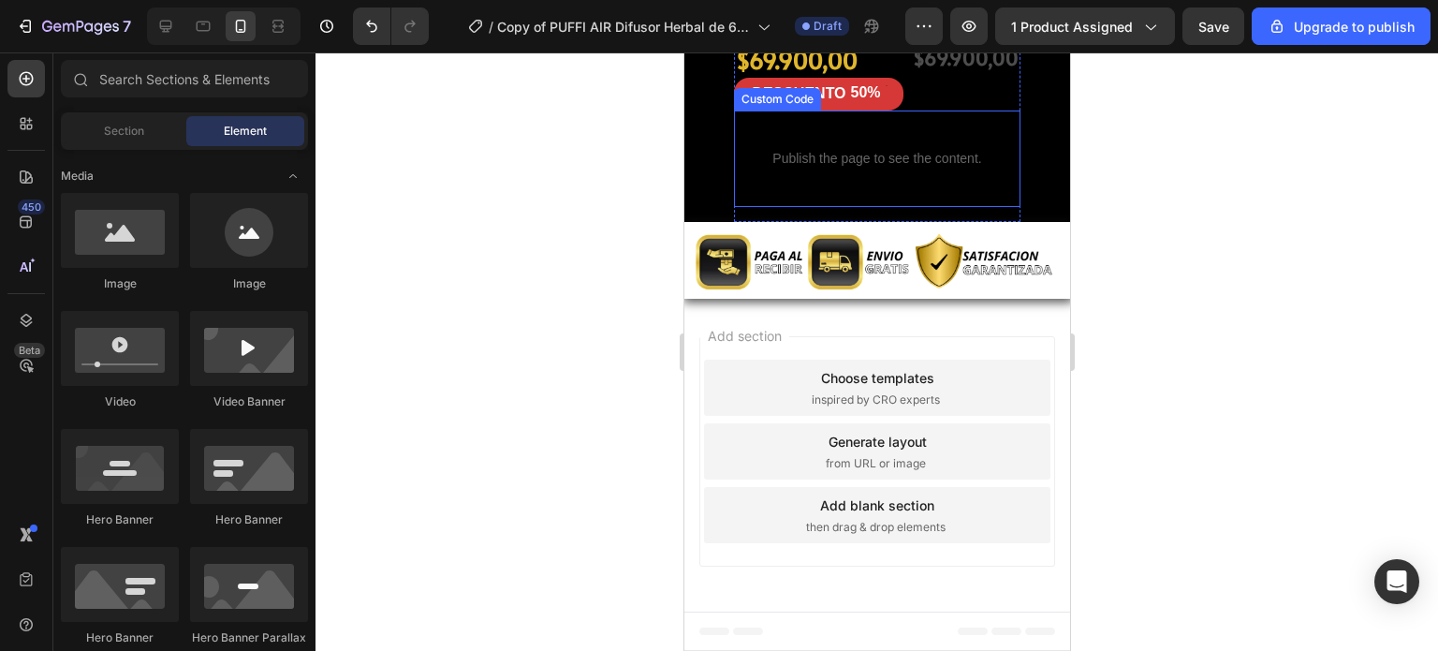
scroll to position [7650, 0]
click at [938, 110] on div "$69.900,00 Product Price Product Price" at bounding box center [965, 76] width 110 height 66
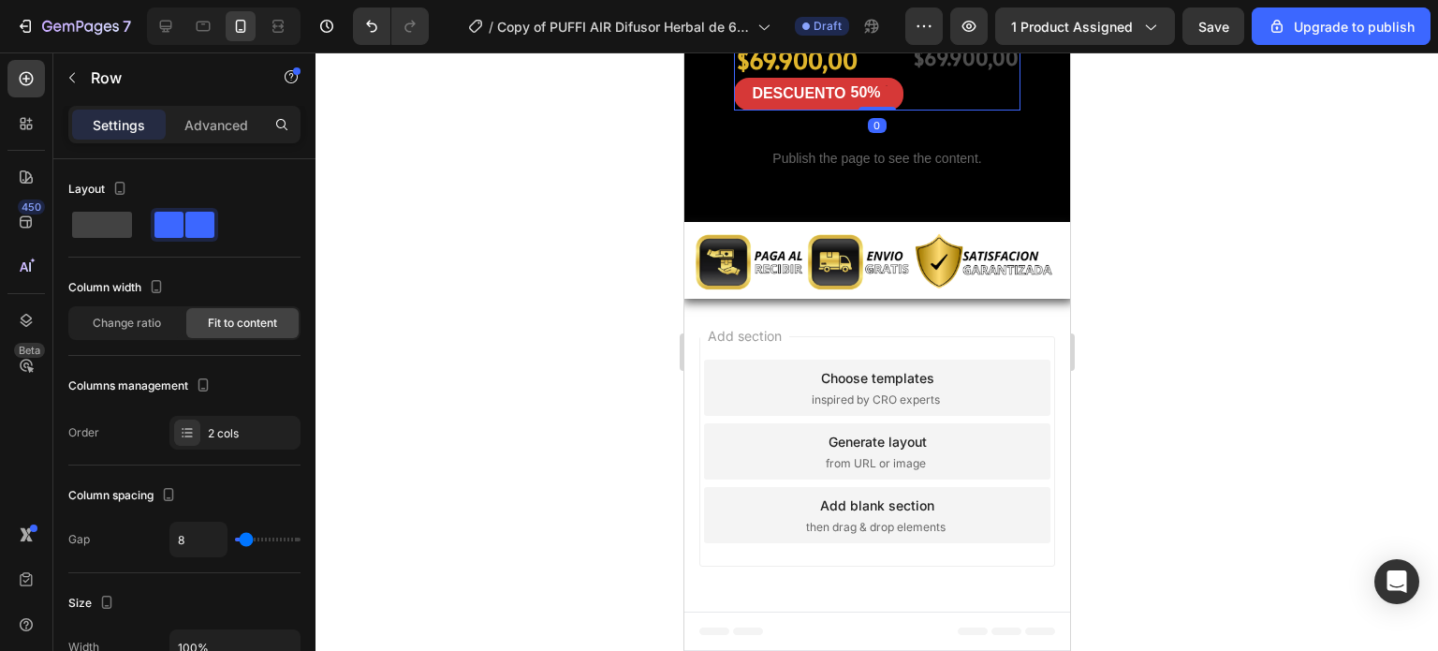
click at [952, 110] on div "$69.900,00 Product Price Product Price" at bounding box center [965, 76] width 110 height 66
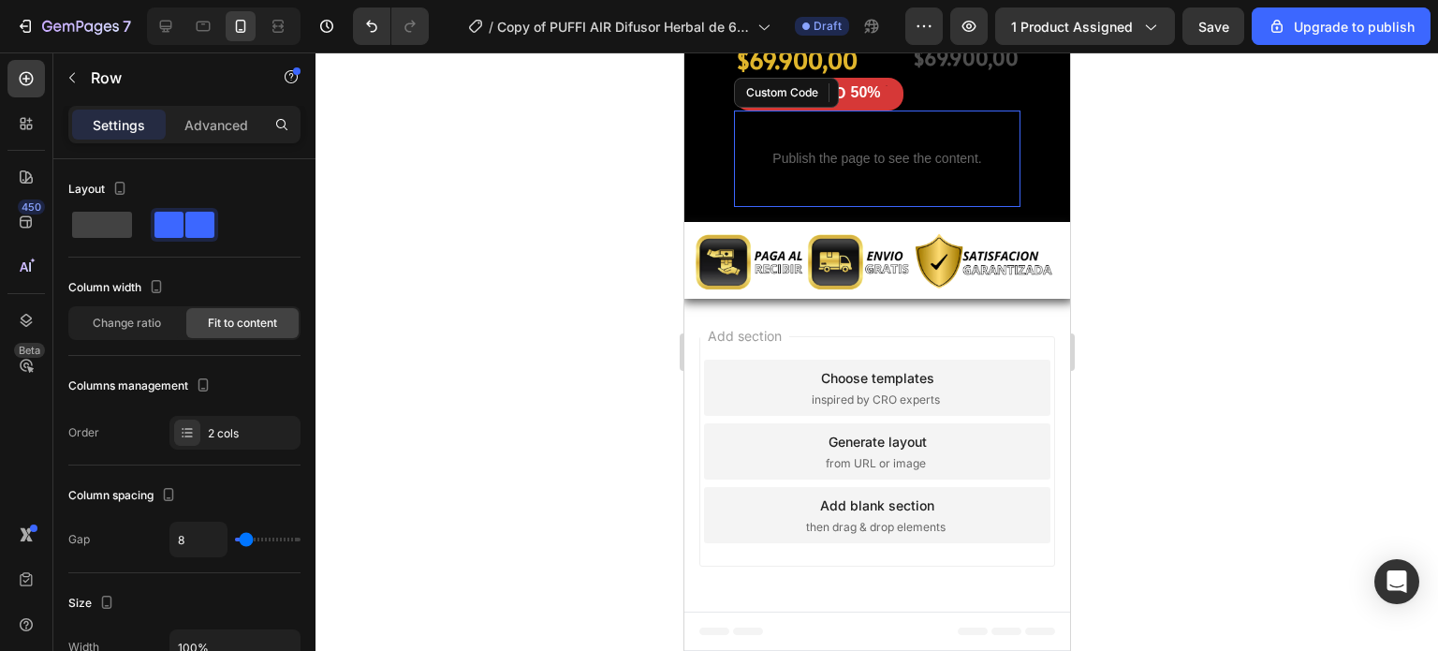
click at [908, 183] on div "Publish the page to see the content." at bounding box center [876, 159] width 286 height 50
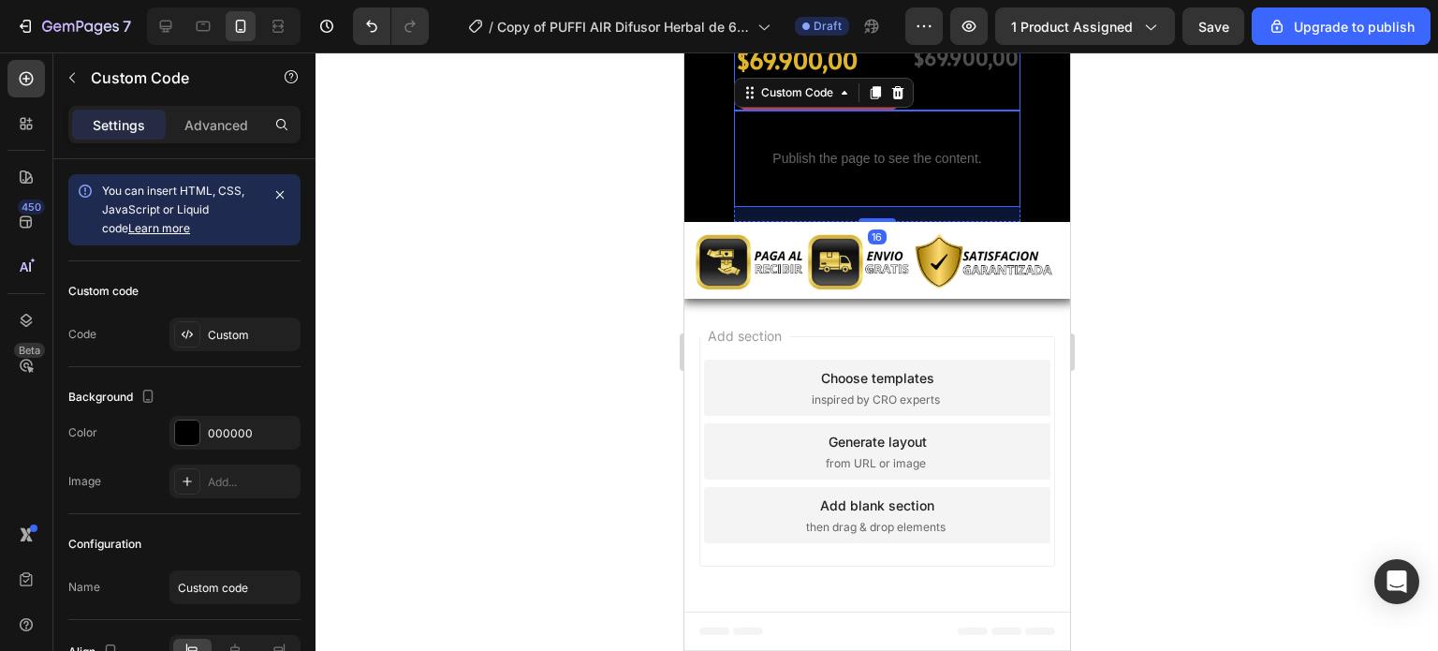
click at [946, 110] on div "$69.900,00 Product Price Product Price" at bounding box center [965, 76] width 110 height 66
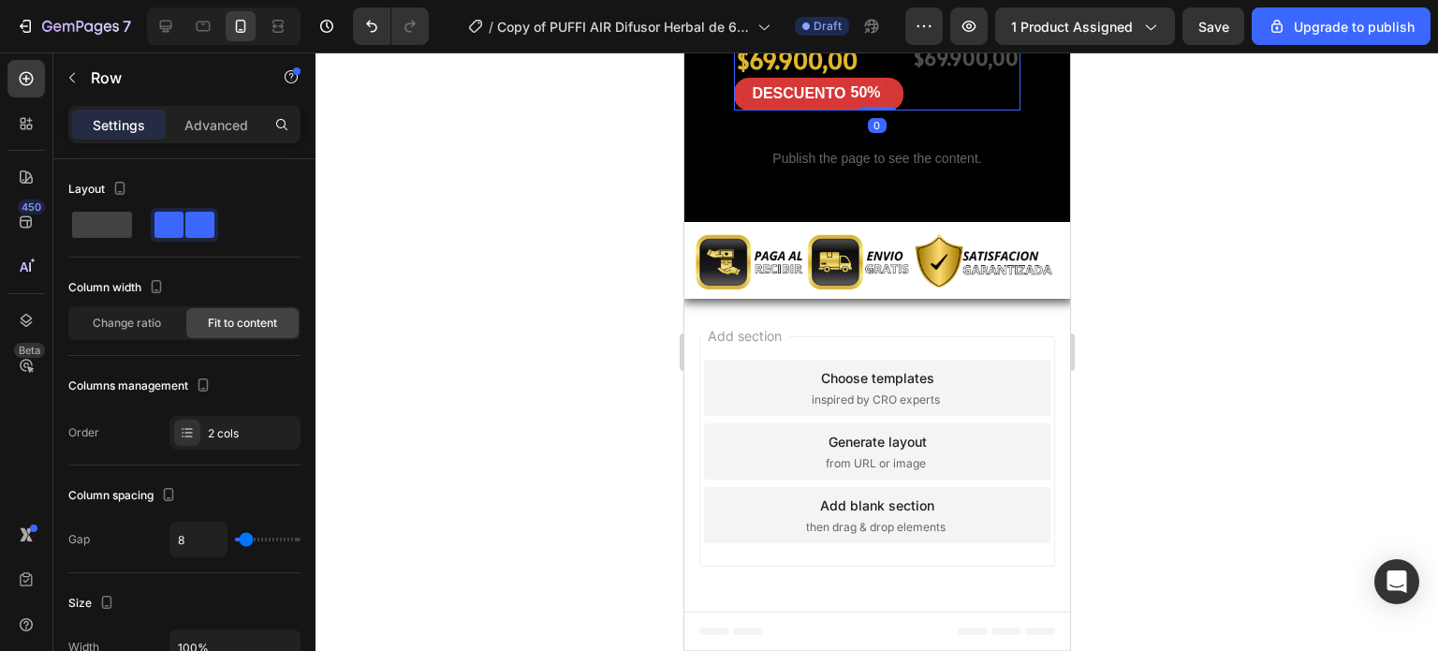
click at [946, 110] on div "$69.900,00 Product Price Product Price" at bounding box center [965, 76] width 110 height 66
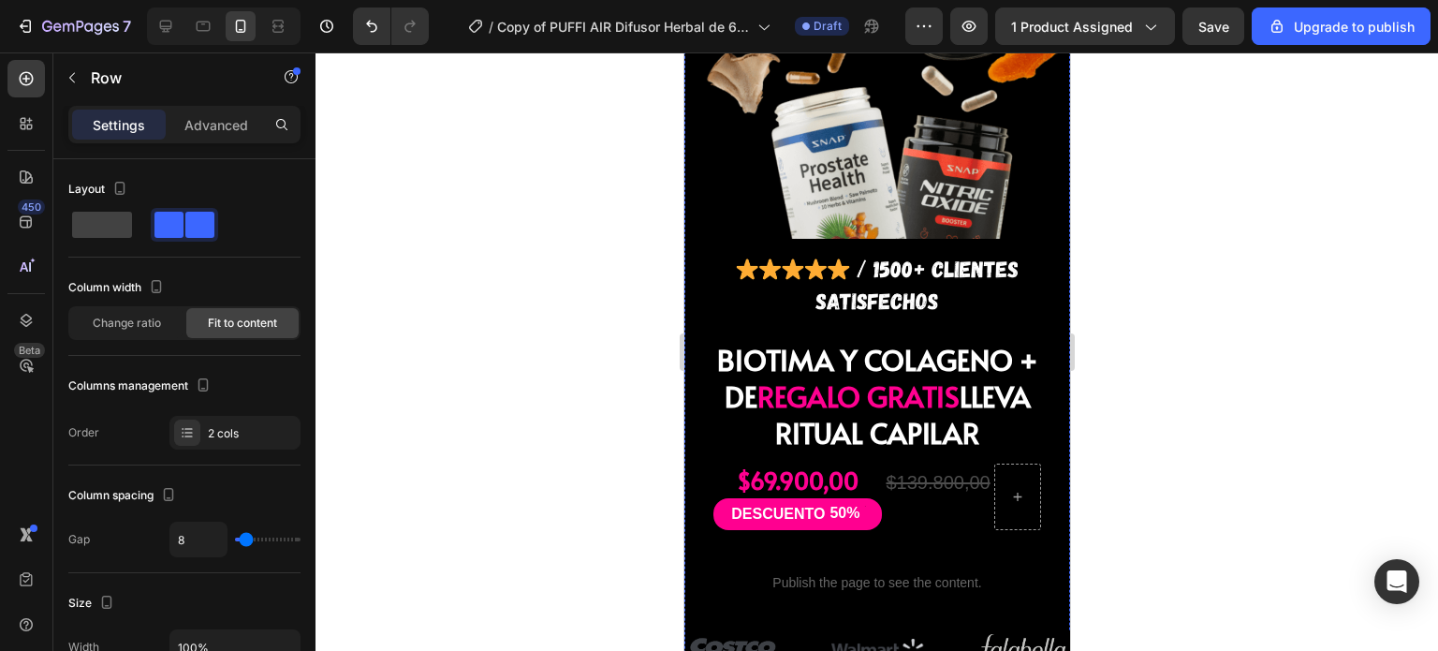
scroll to position [1427, 0]
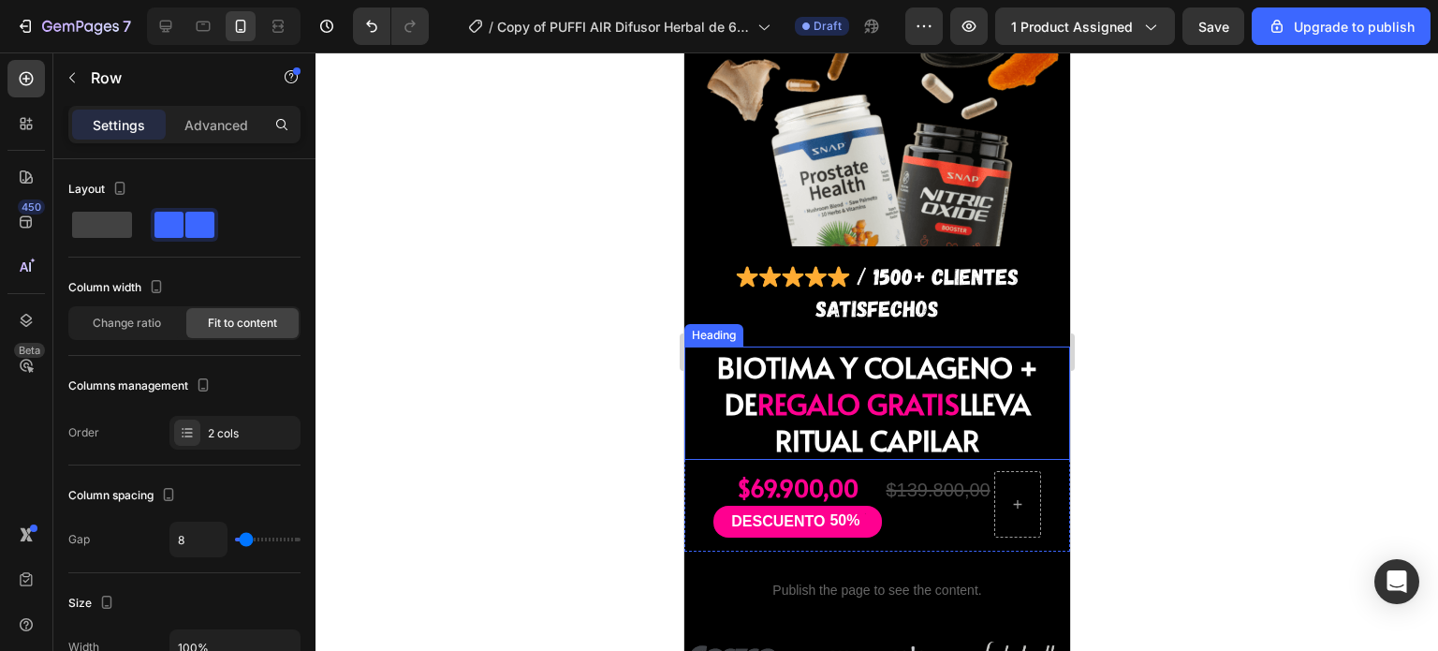
click at [835, 384] on span "REGALO GRATIS" at bounding box center [857, 403] width 202 height 38
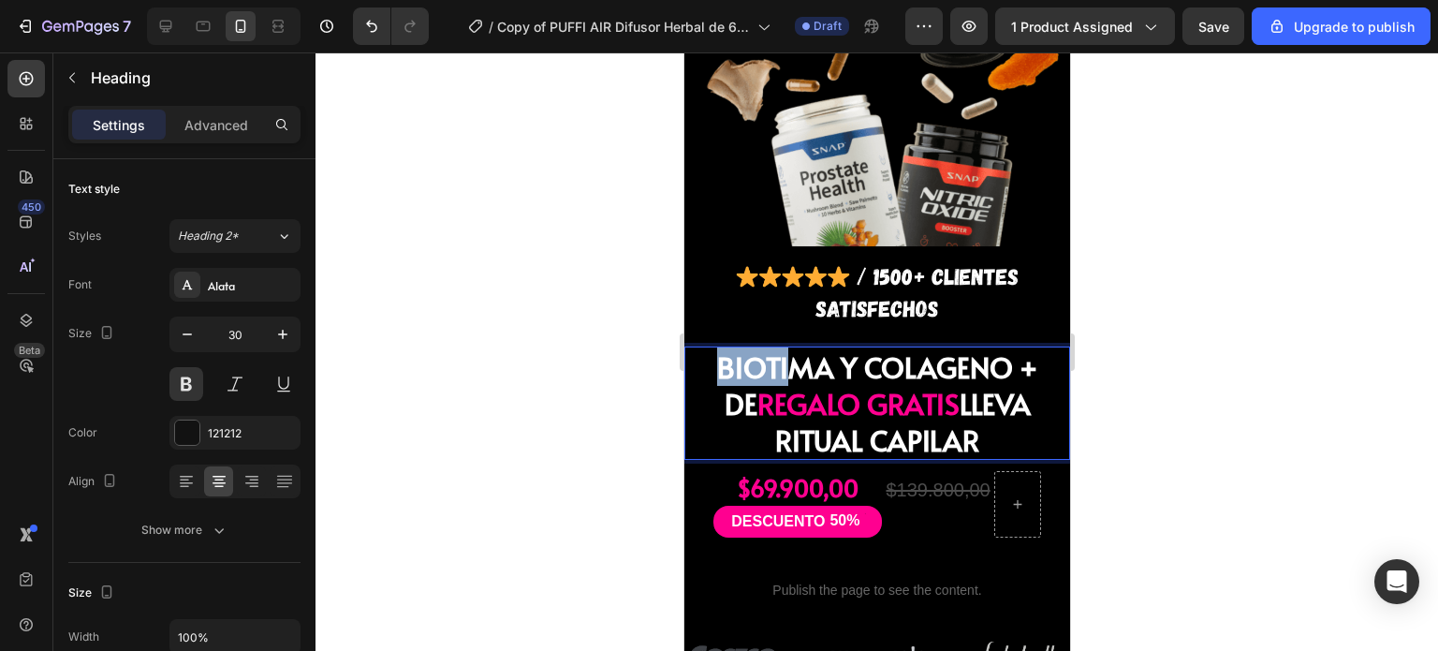
drag, startPoint x: 711, startPoint y: 295, endPoint x: 778, endPoint y: 307, distance: 67.6
click at [778, 347] on span "BIOTIMA Y COLAGENO + DE" at bounding box center [876, 384] width 320 height 75
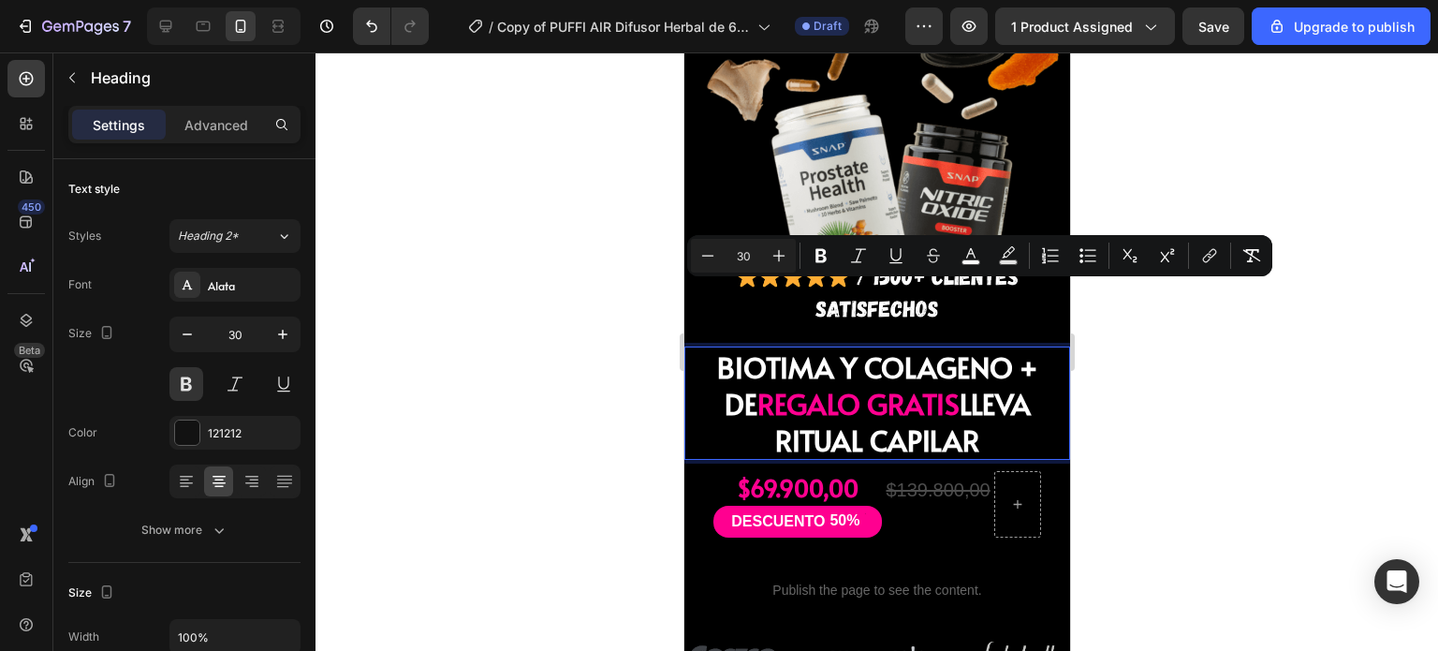
click at [810, 347] on span "BIOTIMA Y COLAGENO + DE" at bounding box center [876, 384] width 320 height 75
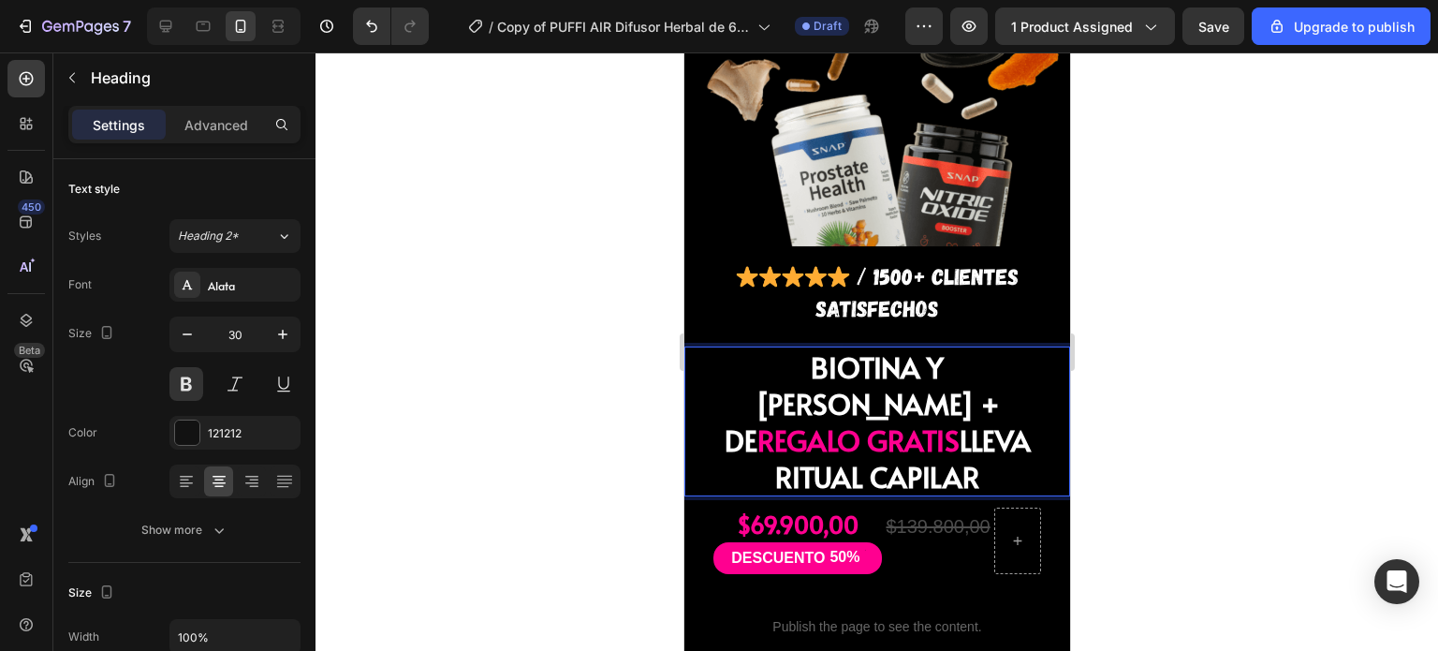
click at [832, 420] on span "REGALO GRATIS" at bounding box center [857, 439] width 202 height 38
click at [918, 347] on span "BIOTINA Y COLAGENO + DE" at bounding box center [861, 402] width 275 height 111
click at [743, 347] on span "BIOTINA Y COLAGENO + DE" at bounding box center [861, 402] width 275 height 111
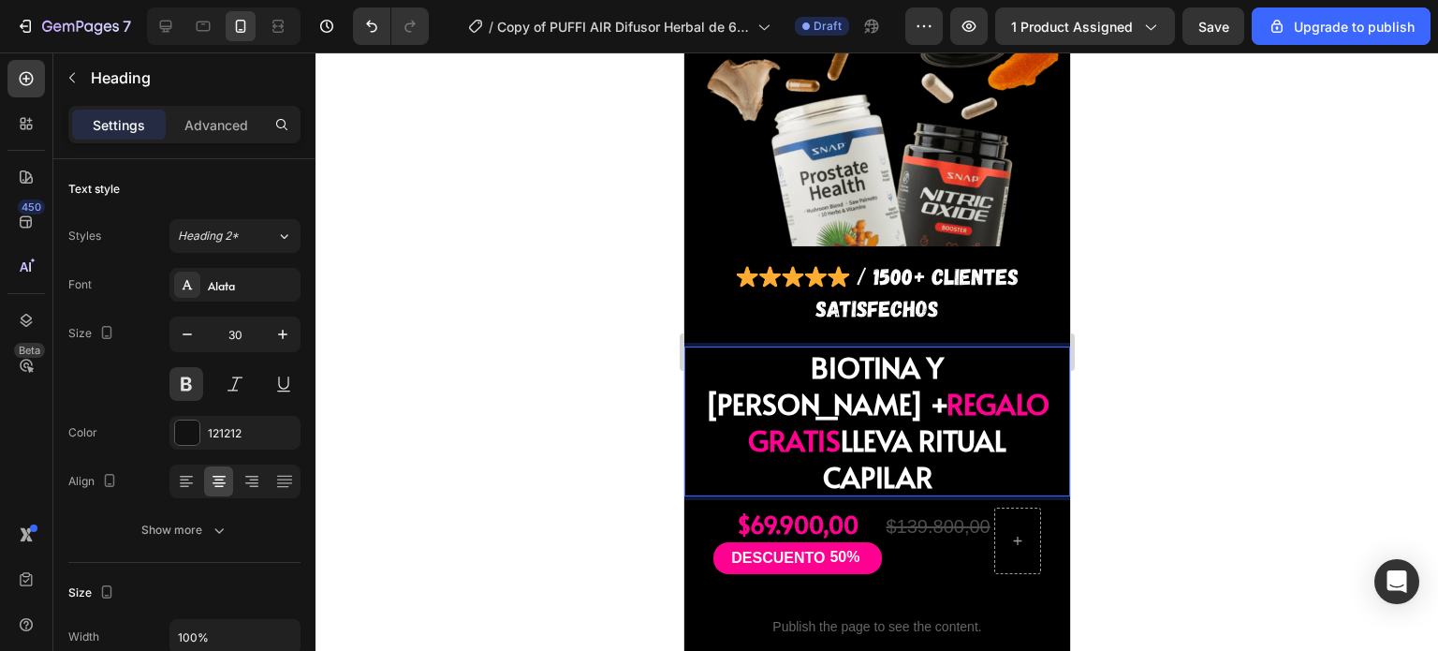
click at [747, 384] on span "REGALO GRATIS" at bounding box center [897, 421] width 301 height 75
click at [785, 384] on span "REGALO GRATIS" at bounding box center [897, 421] width 301 height 75
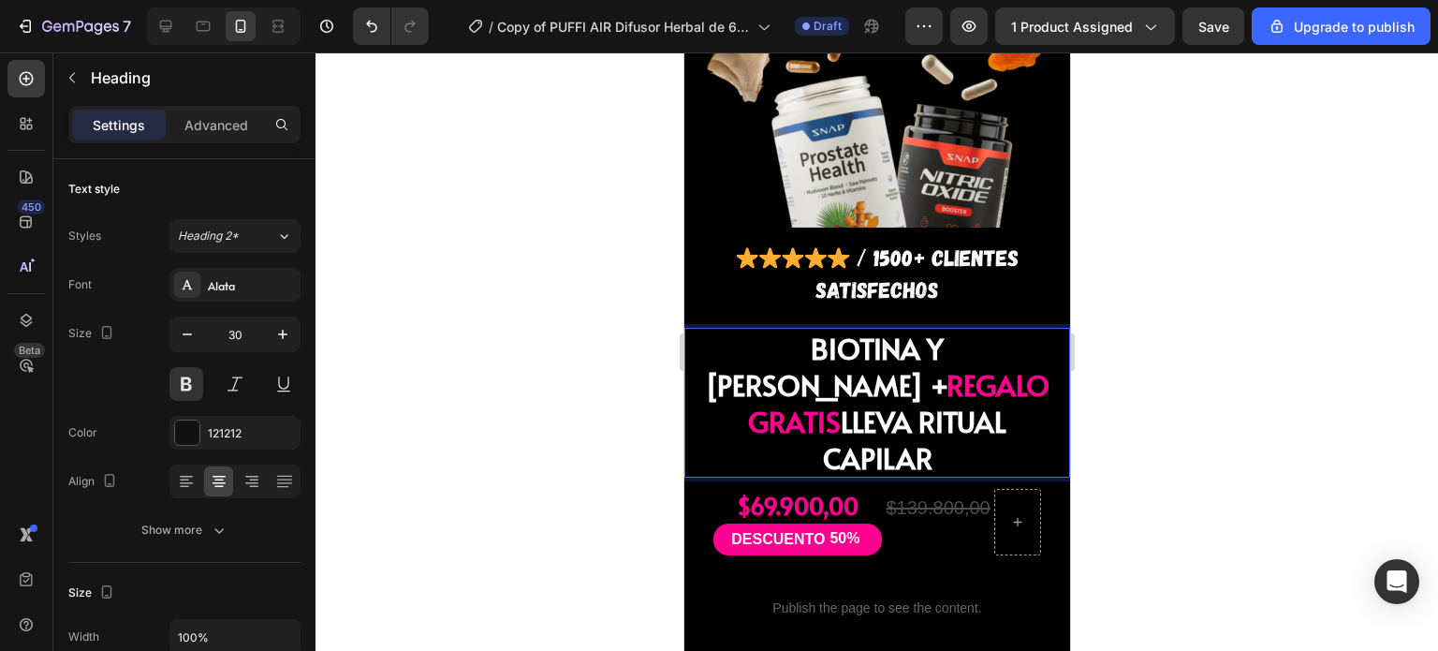
scroll to position [1440, 0]
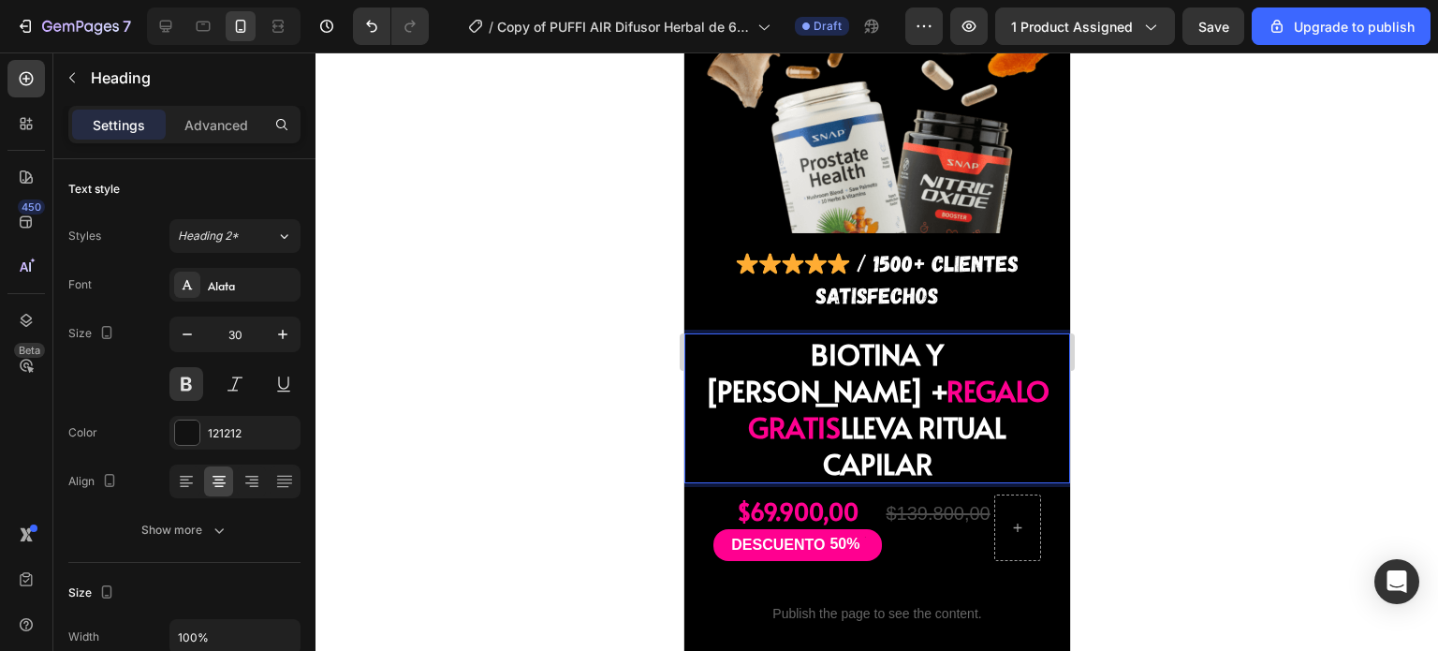
click at [866, 371] on span "REGALO GRATIS" at bounding box center [897, 408] width 301 height 75
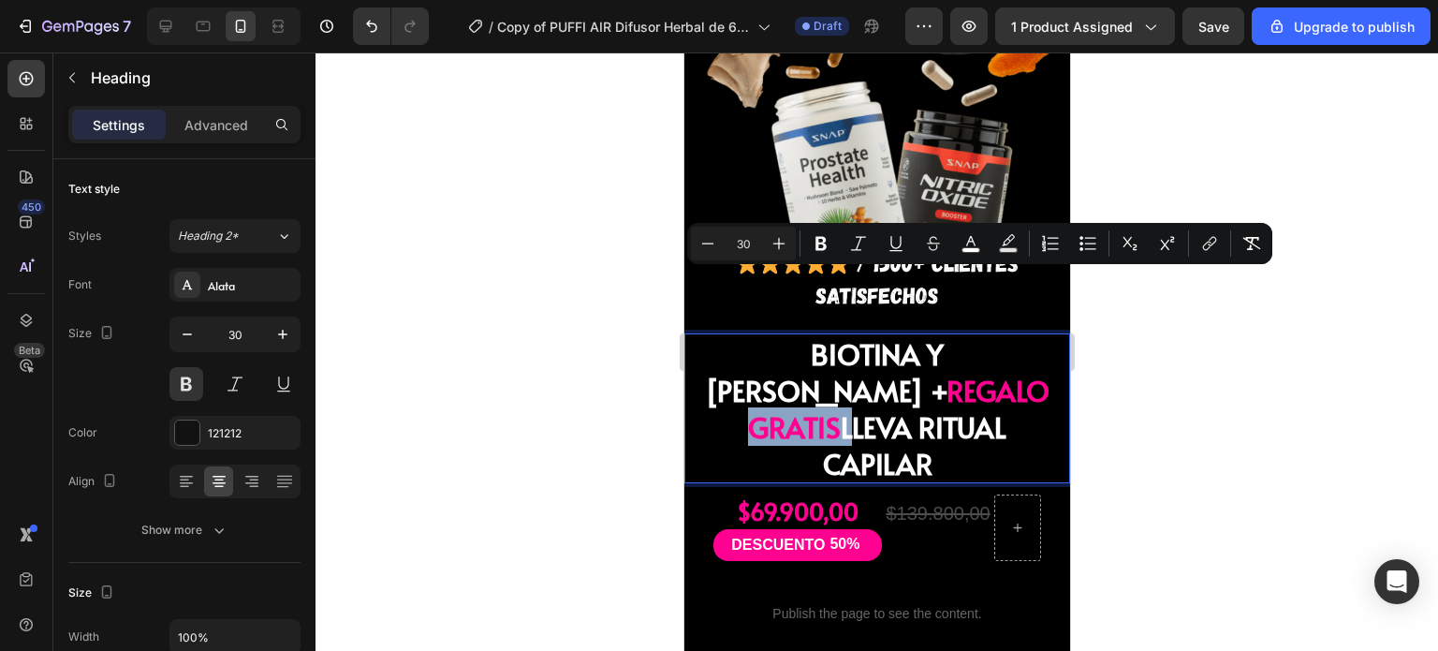
copy p "BIOTINA Y COLAGENO + REGALO GRATIS LLEVA RITUAL CAPILAR"
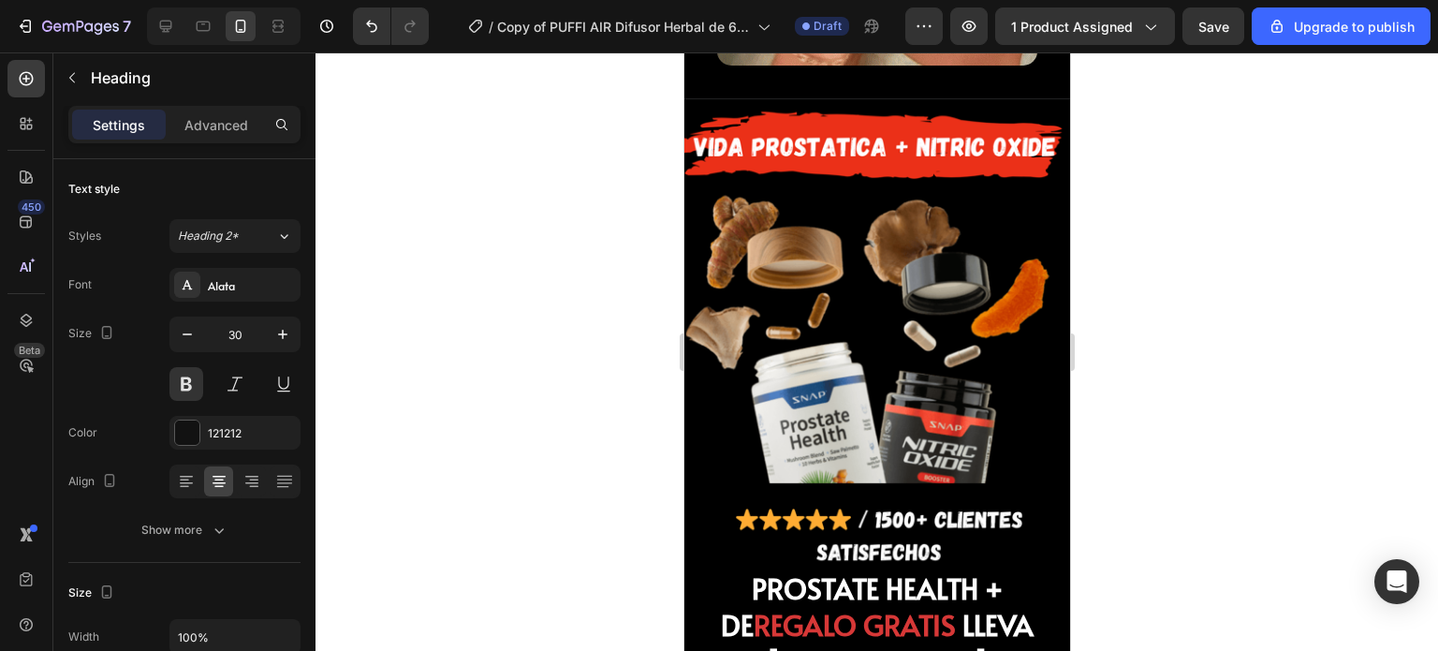
type input "16"
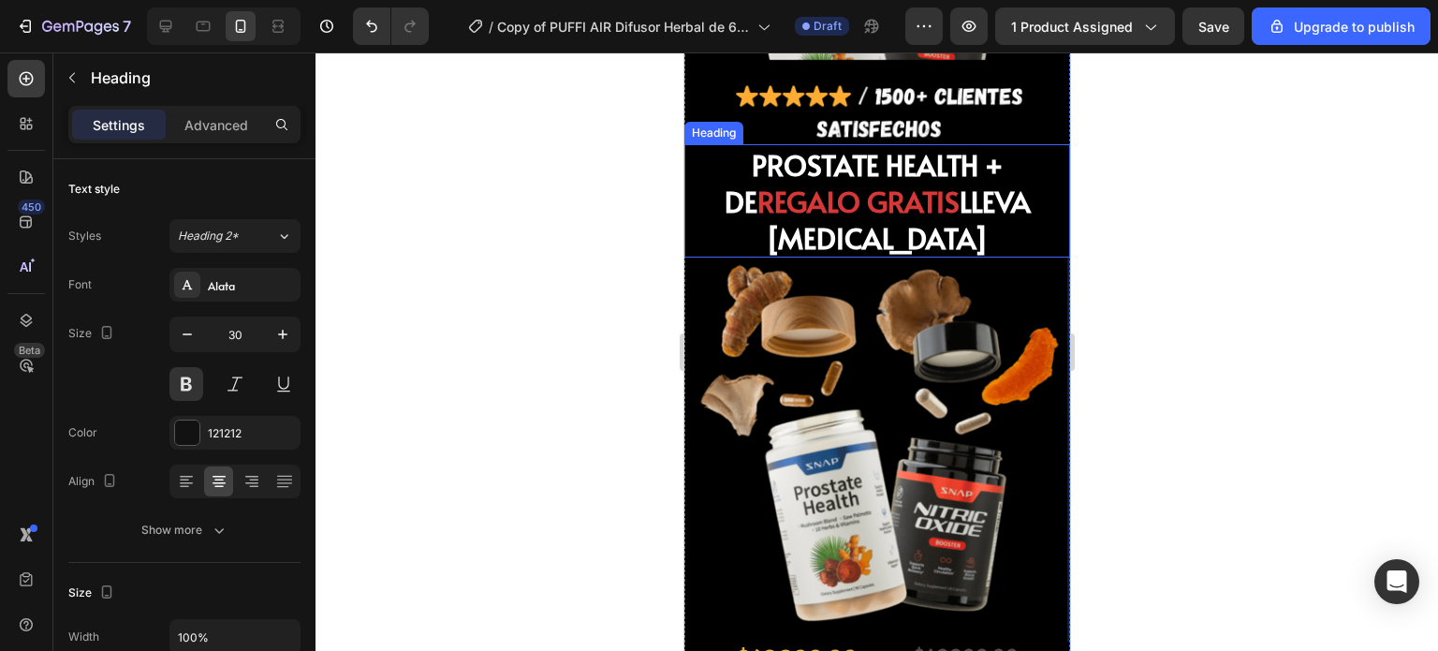
scroll to position [7250, 0]
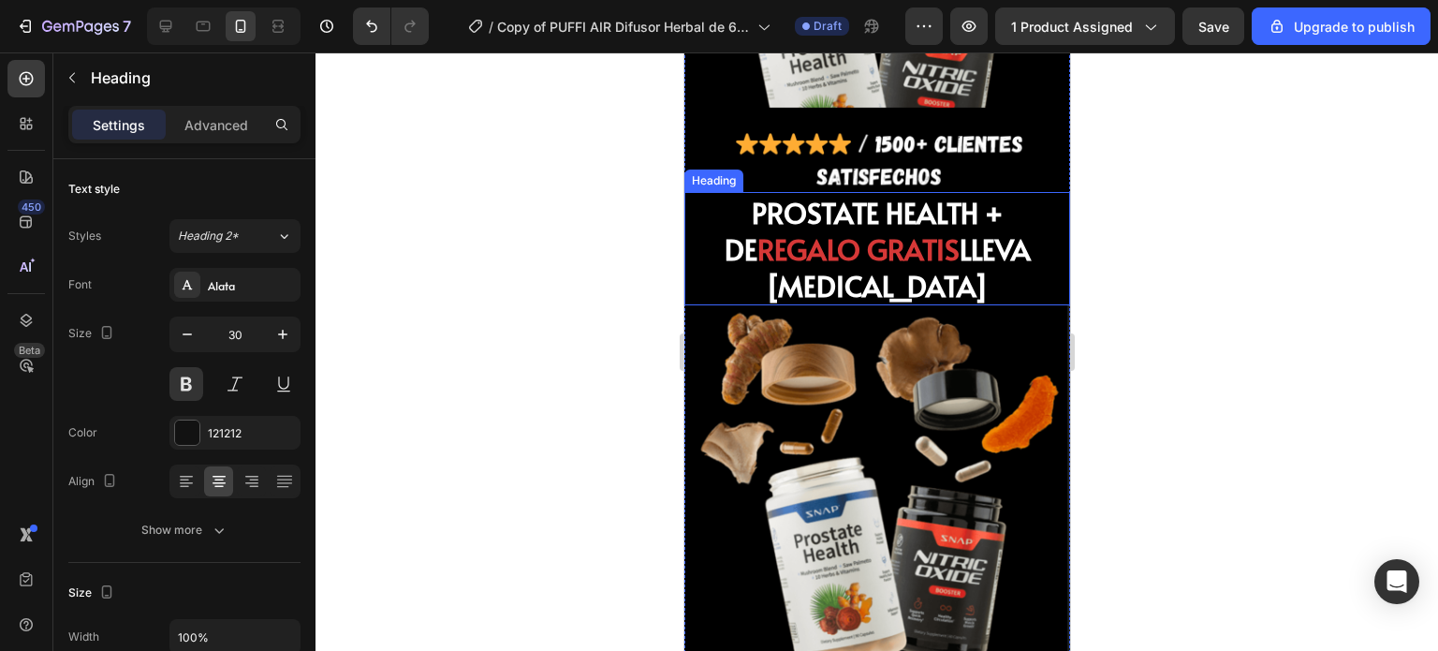
click at [860, 268] on span "REGALO GRATIS" at bounding box center [857, 248] width 202 height 38
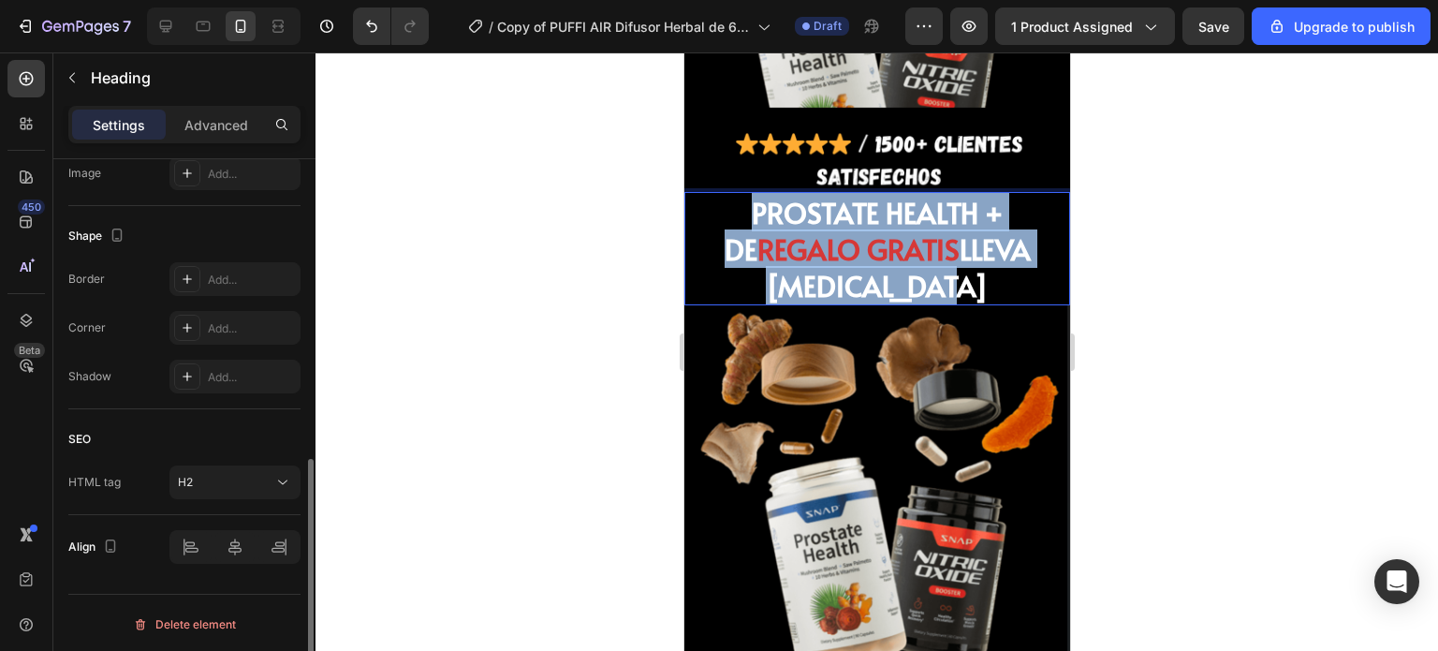
click at [860, 268] on span "REGALO GRATIS" at bounding box center [857, 248] width 202 height 38
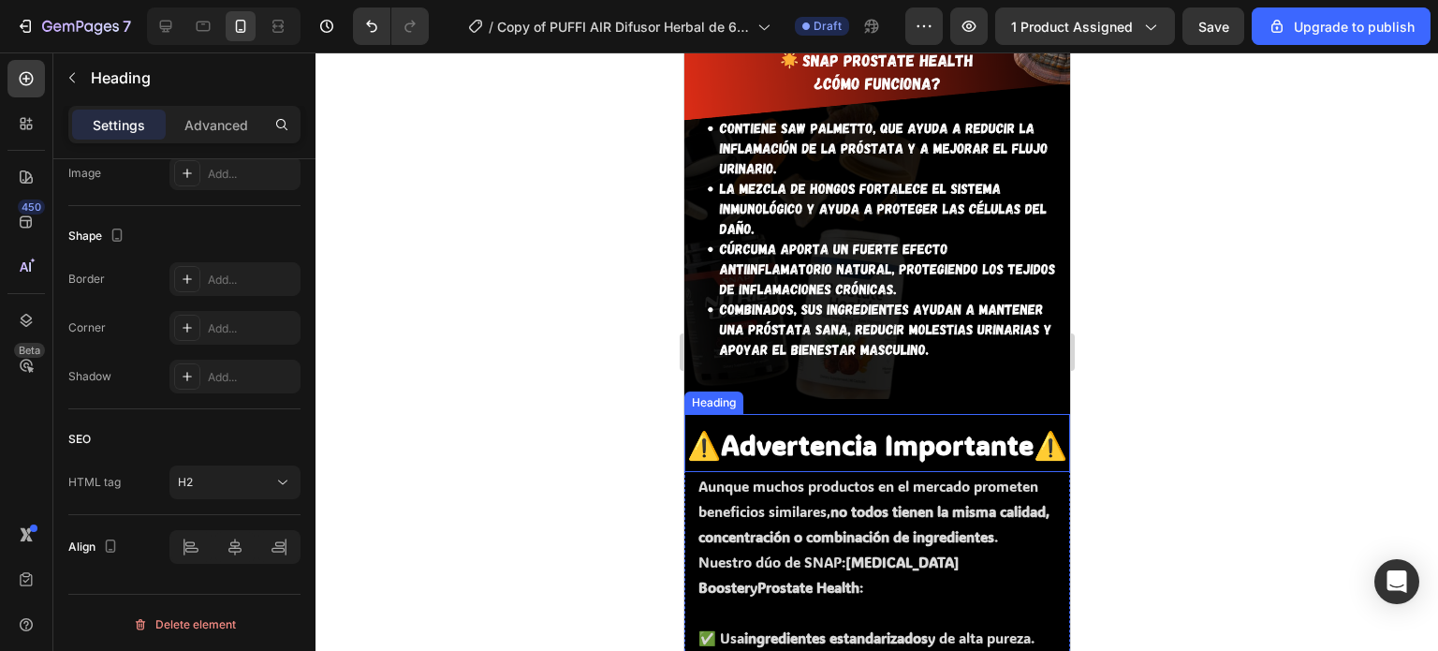
scroll to position [5770, 0]
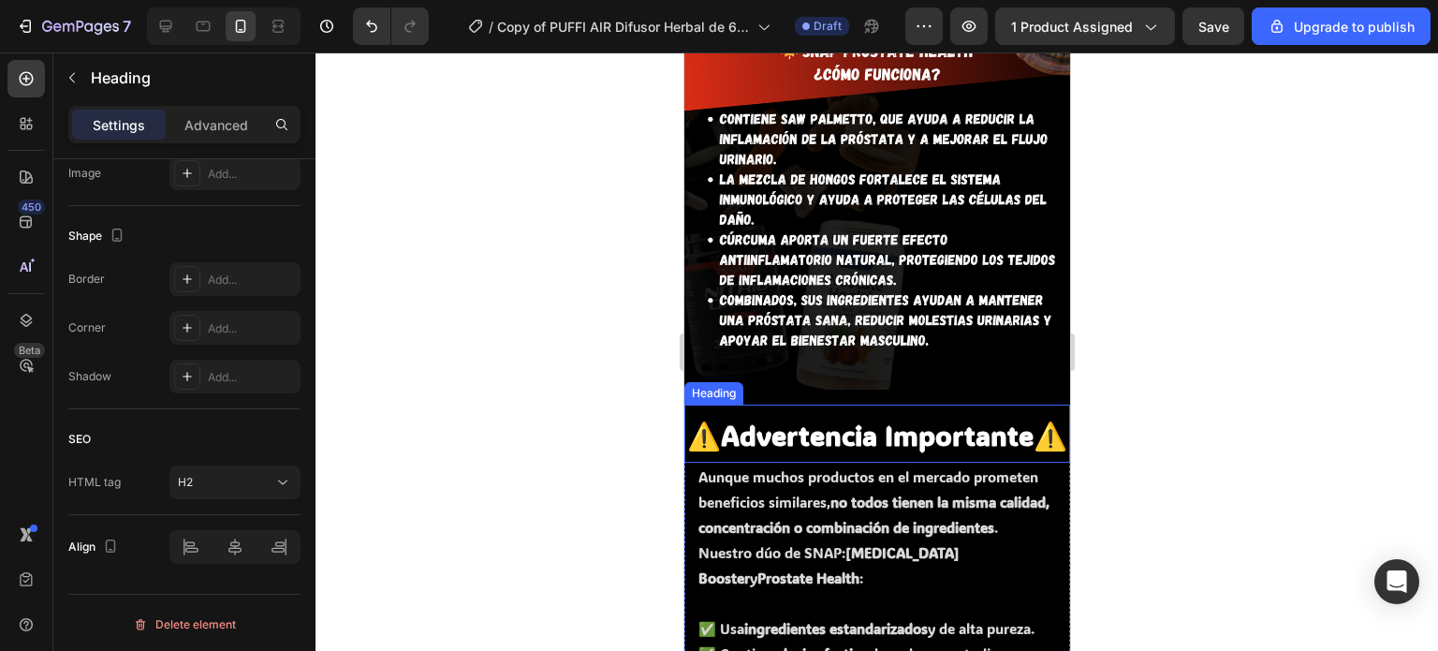
click at [810, 418] on strong "Advertencia Importante" at bounding box center [876, 436] width 313 height 36
click at [830, 433] on h2 "⚠️ Advertencia Importante ⚠️" at bounding box center [876, 433] width 386 height 58
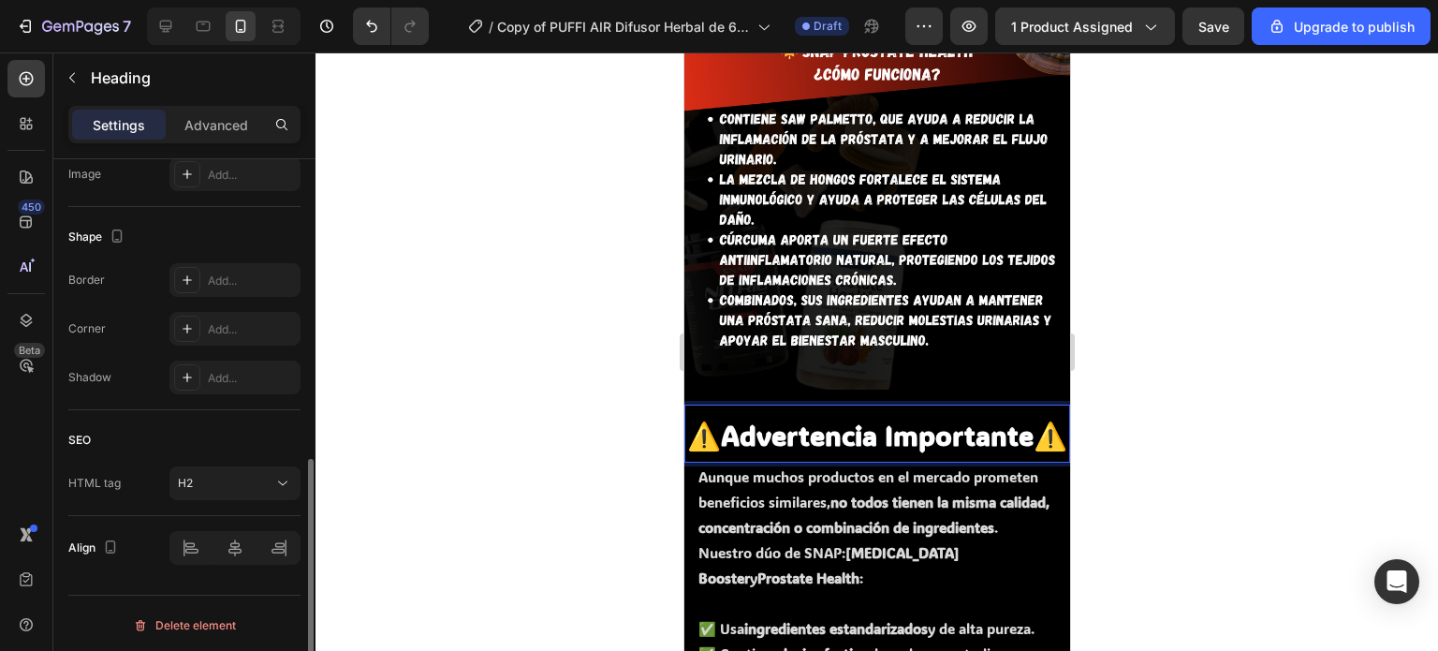
click at [830, 433] on p "⚠️ Advertencia Importante ⚠️" at bounding box center [876, 433] width 382 height 54
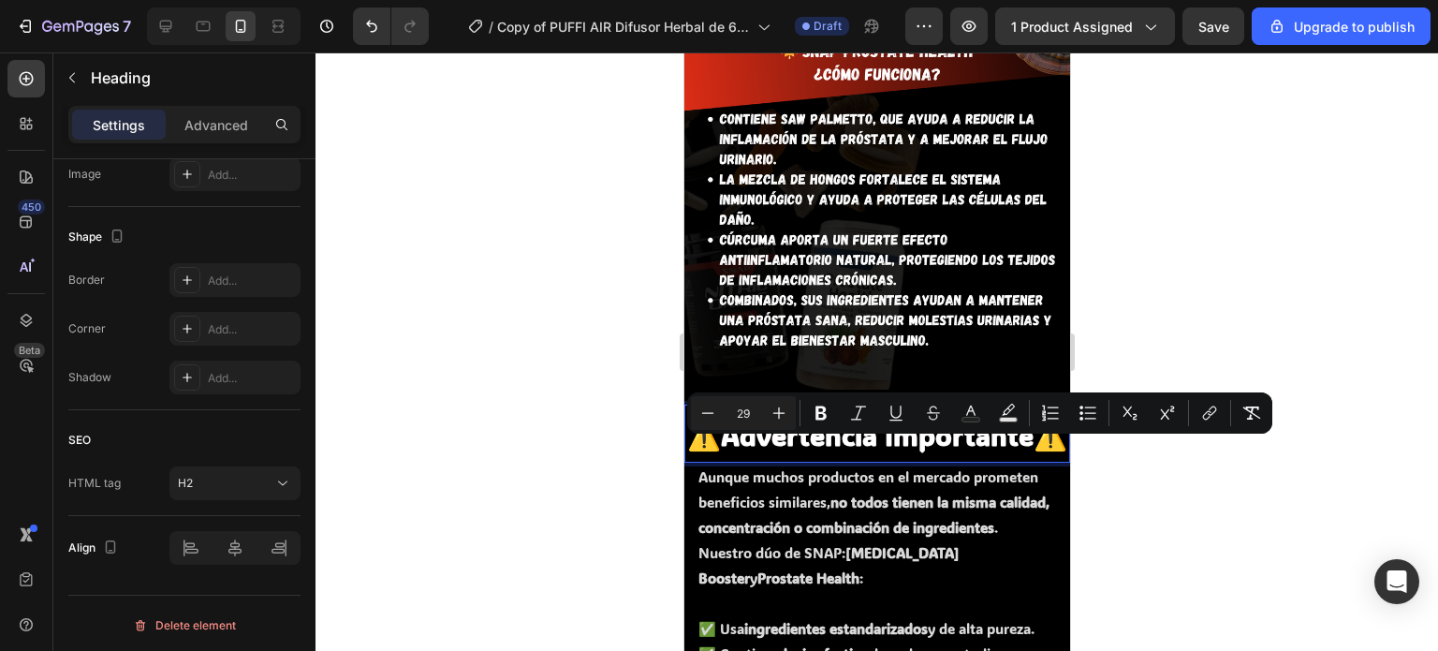
click at [815, 444] on p "⚠️ Advertencia Importante ⚠️" at bounding box center [876, 433] width 382 height 54
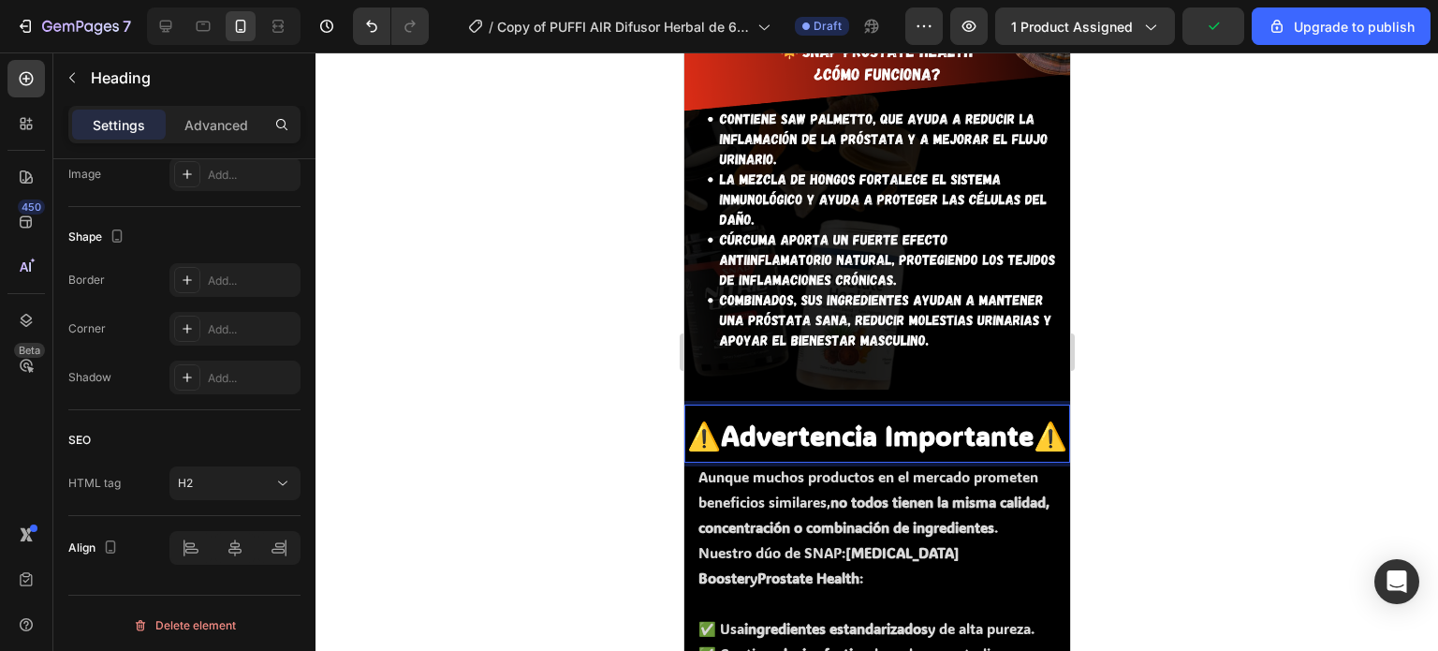
click at [784, 418] on strong "Advertencia Importante" at bounding box center [876, 436] width 313 height 36
click at [803, 456] on p "⚠️ Advertencia Importante ⚠️" at bounding box center [876, 433] width 382 height 54
click at [726, 418] on span "⚠️ Advertencia Importante ⚠️" at bounding box center [876, 436] width 380 height 36
click at [733, 418] on span "⚠️ Advertencia Importante ⚠️" at bounding box center [876, 436] width 380 height 36
click at [843, 418] on strong "Advertencia Importante" at bounding box center [876, 436] width 313 height 36
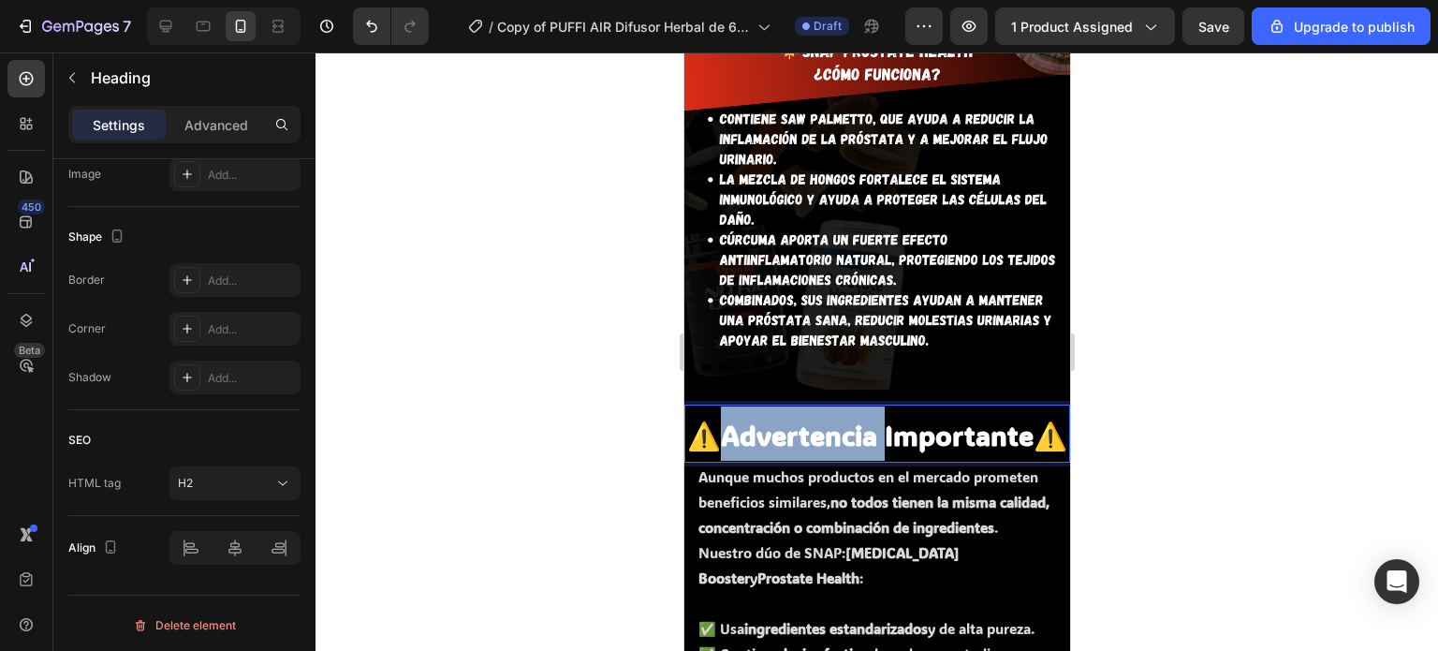
click at [843, 418] on strong "Advertencia Importante" at bounding box center [876, 436] width 313 height 36
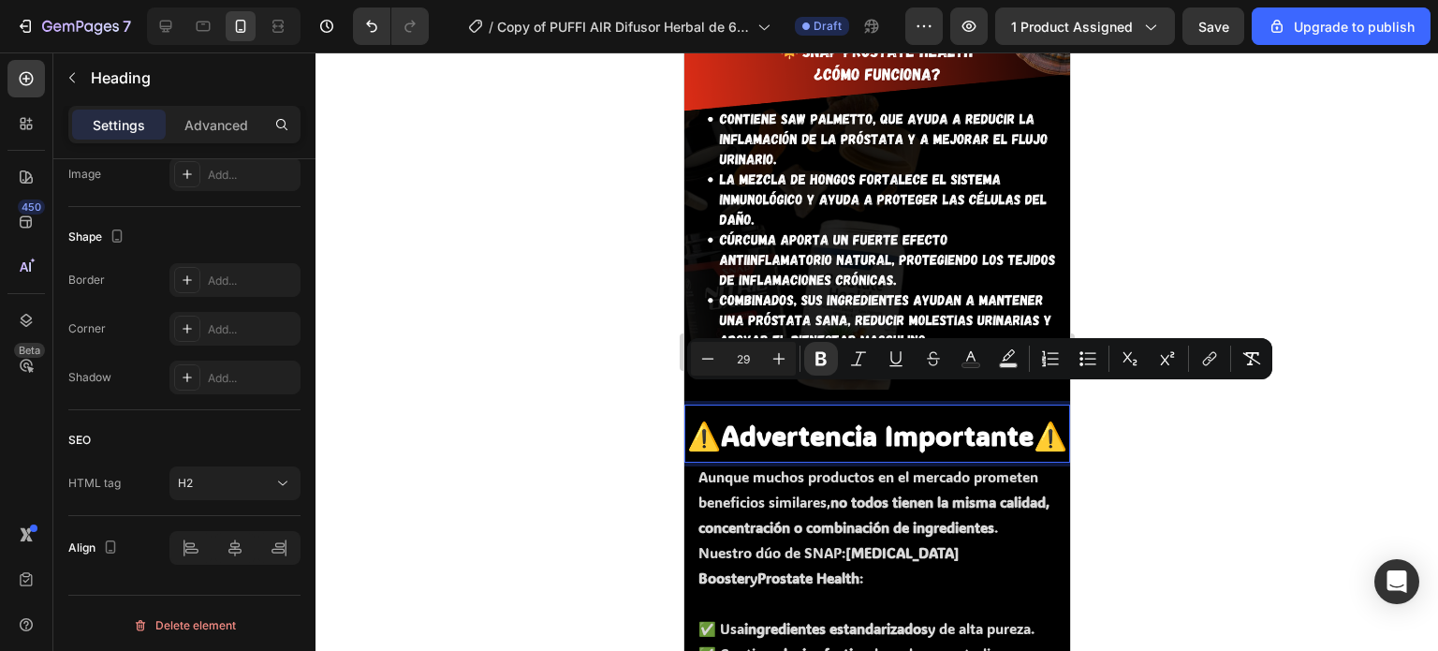
click at [897, 449] on p "⚠️ Advertencia Importante ⚠️" at bounding box center [876, 433] width 382 height 54
drag, startPoint x: 897, startPoint y: 449, endPoint x: 709, endPoint y: 411, distance: 192.0
click at [709, 411] on p "⚠️ Advertencia Importante ⚠️" at bounding box center [876, 433] width 382 height 54
click at [705, 355] on icon "Editor contextual toolbar" at bounding box center [707, 358] width 19 height 19
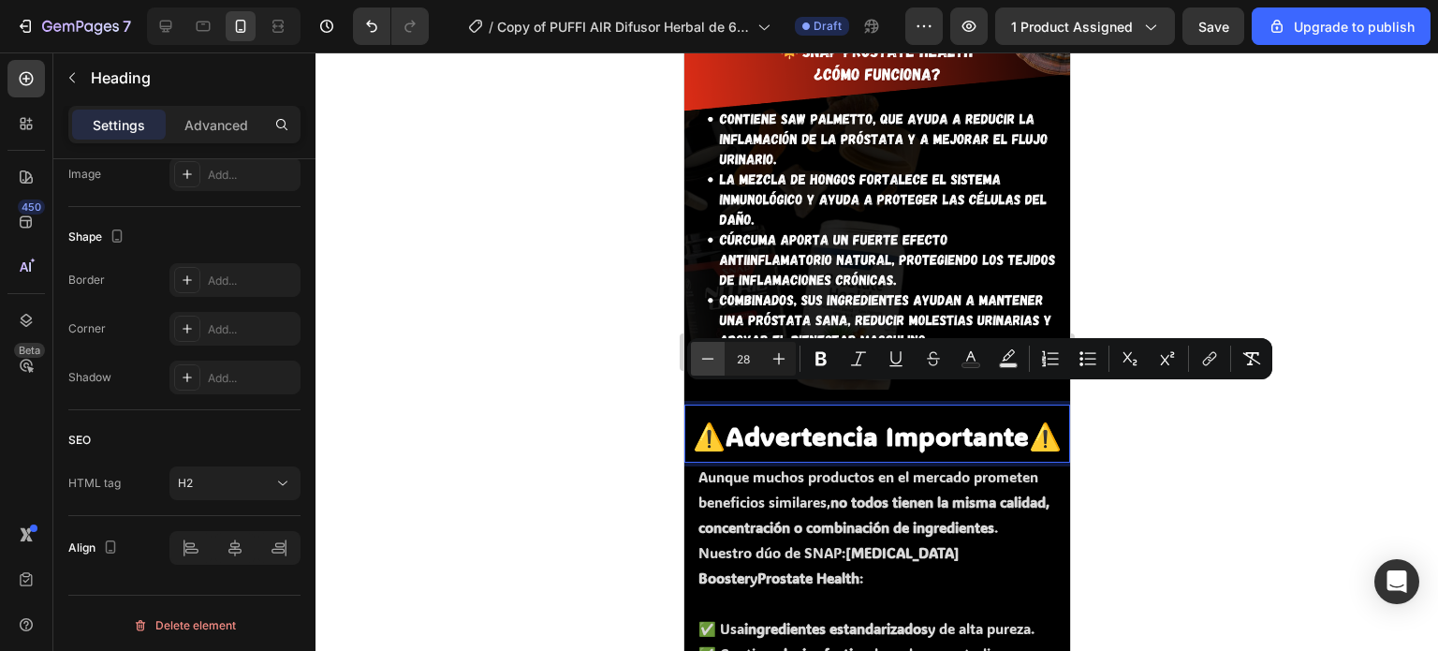
type input "27"
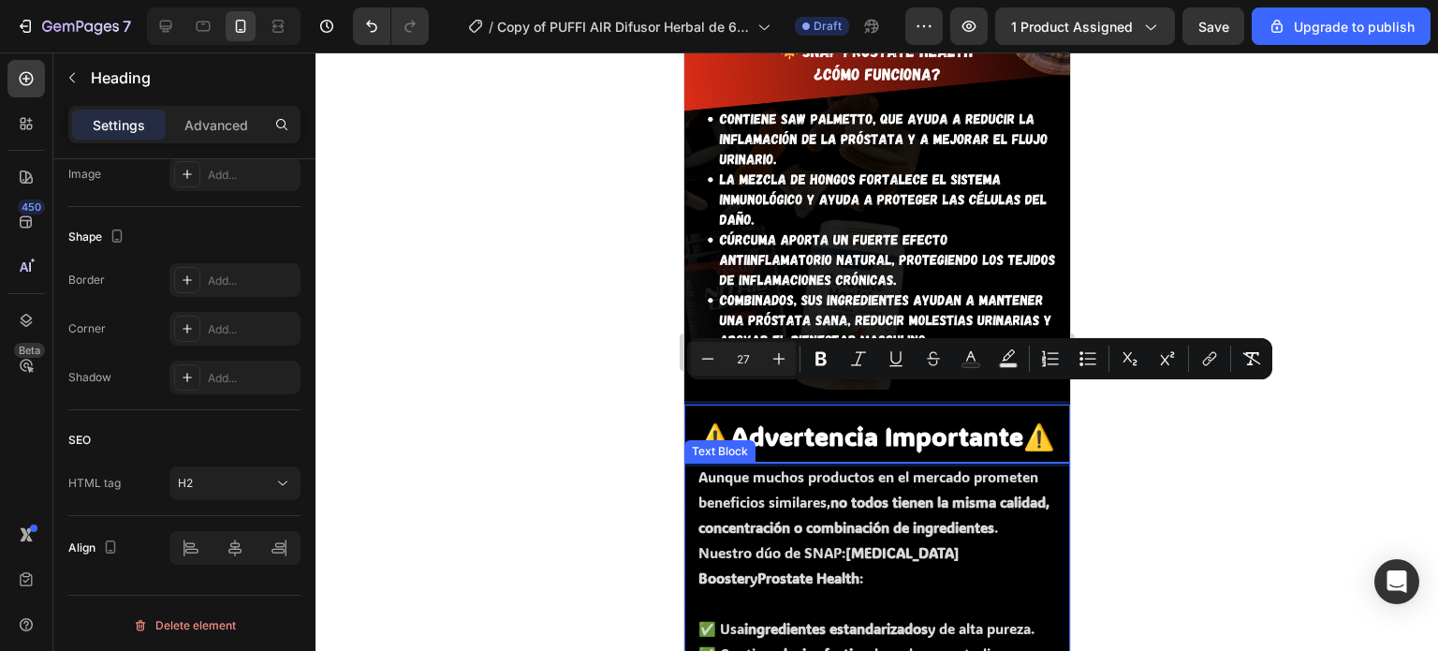
click at [832, 535] on p "Aunque muchos productos en el mercado prometen beneficios similares, no todos t…" at bounding box center [882, 527] width 370 height 126
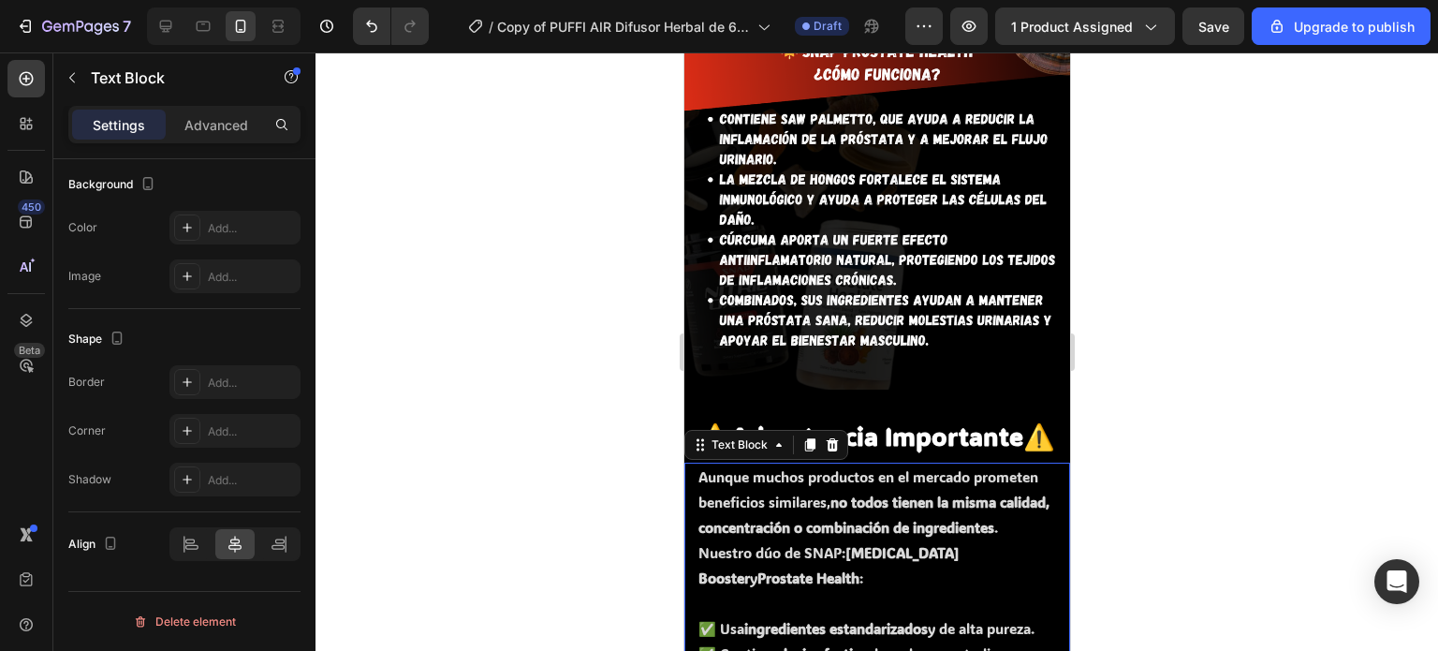
scroll to position [0, 0]
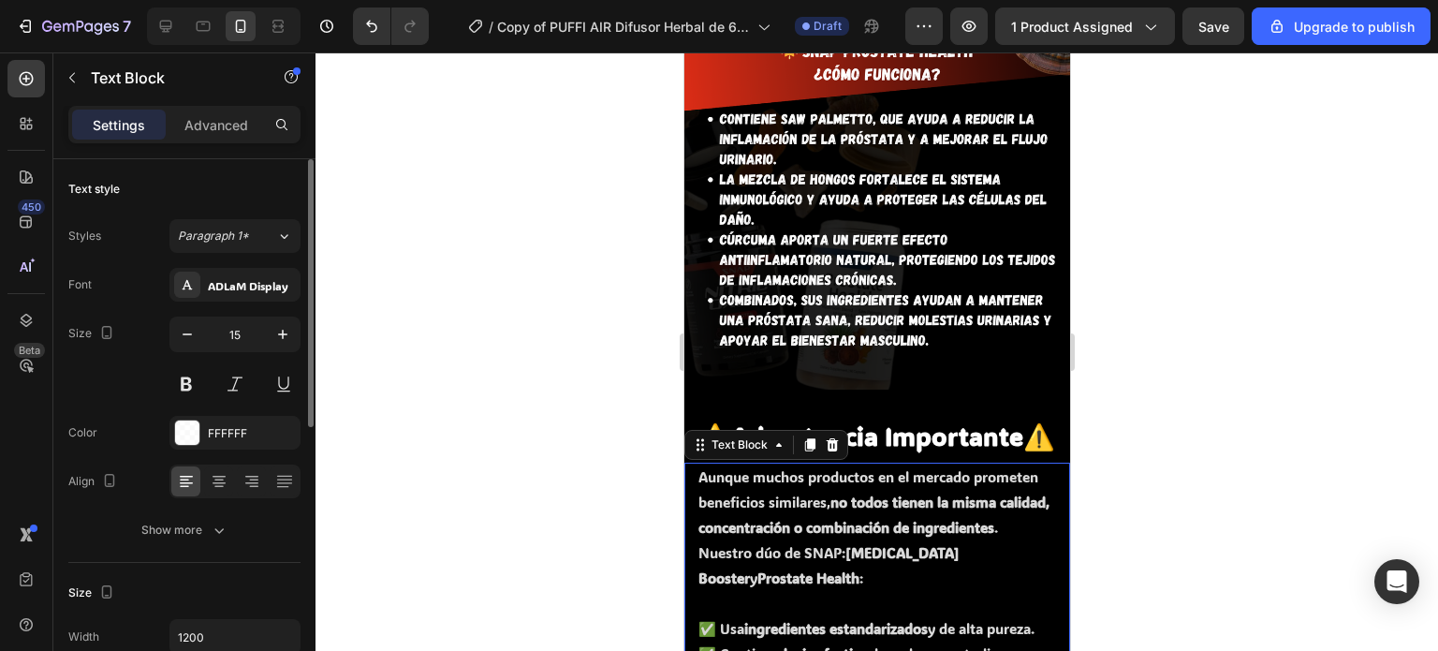
click at [961, 492] on strong "no todos tienen la misma calidad, concentración o combinación de ingredientes" at bounding box center [872, 514] width 351 height 44
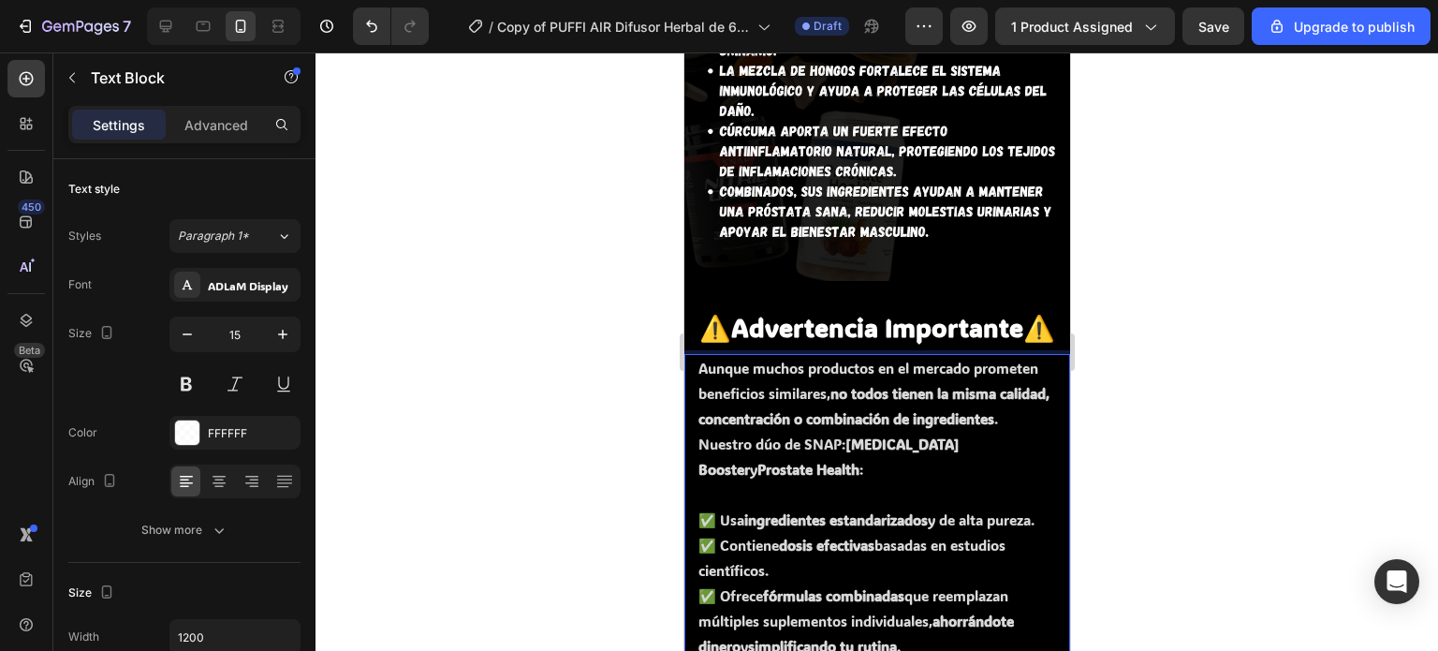
scroll to position [5884, 0]
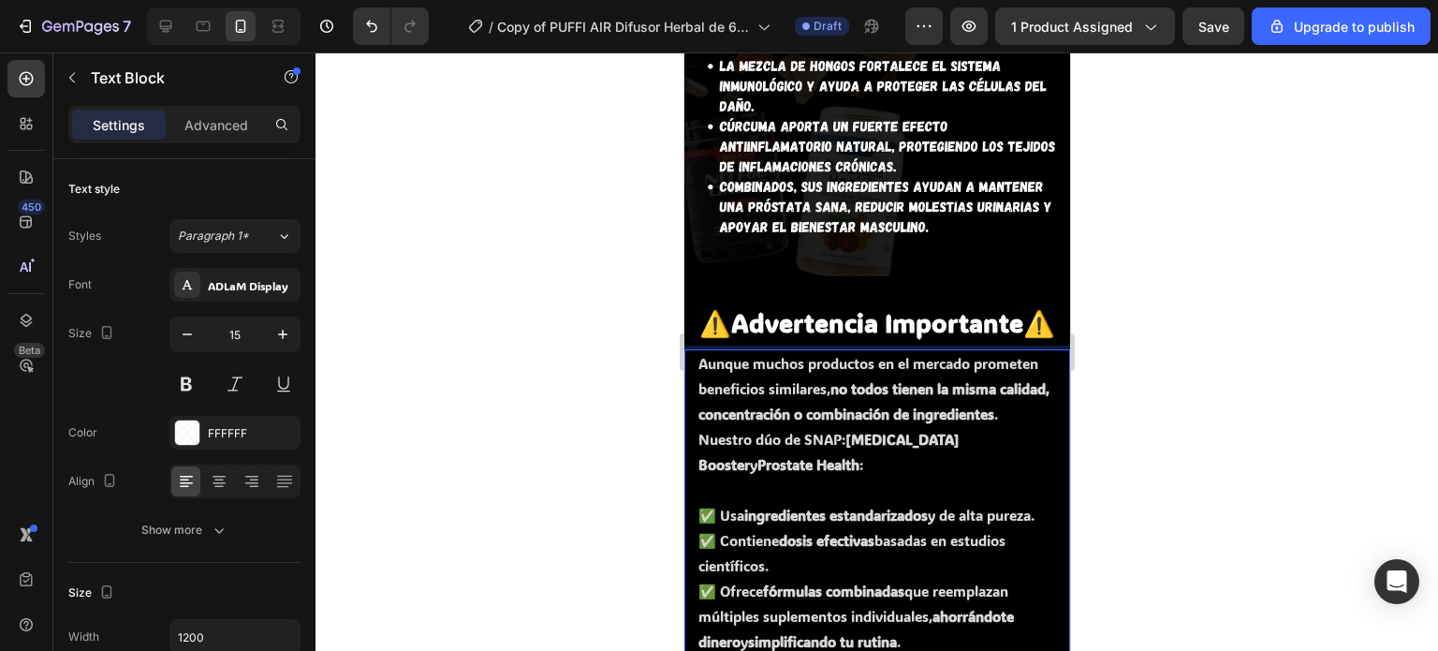
click at [870, 433] on strong "Nitric Oxide Booster" at bounding box center [827, 452] width 261 height 44
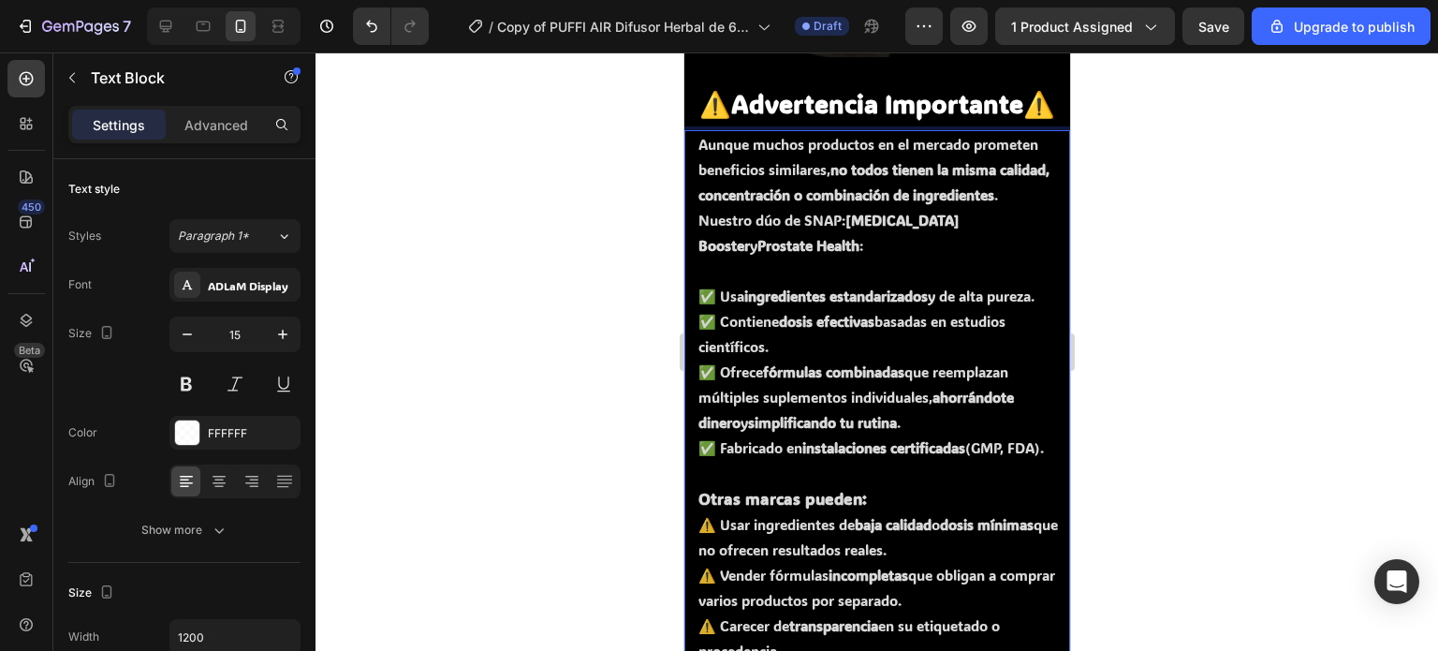
scroll to position [6105, 0]
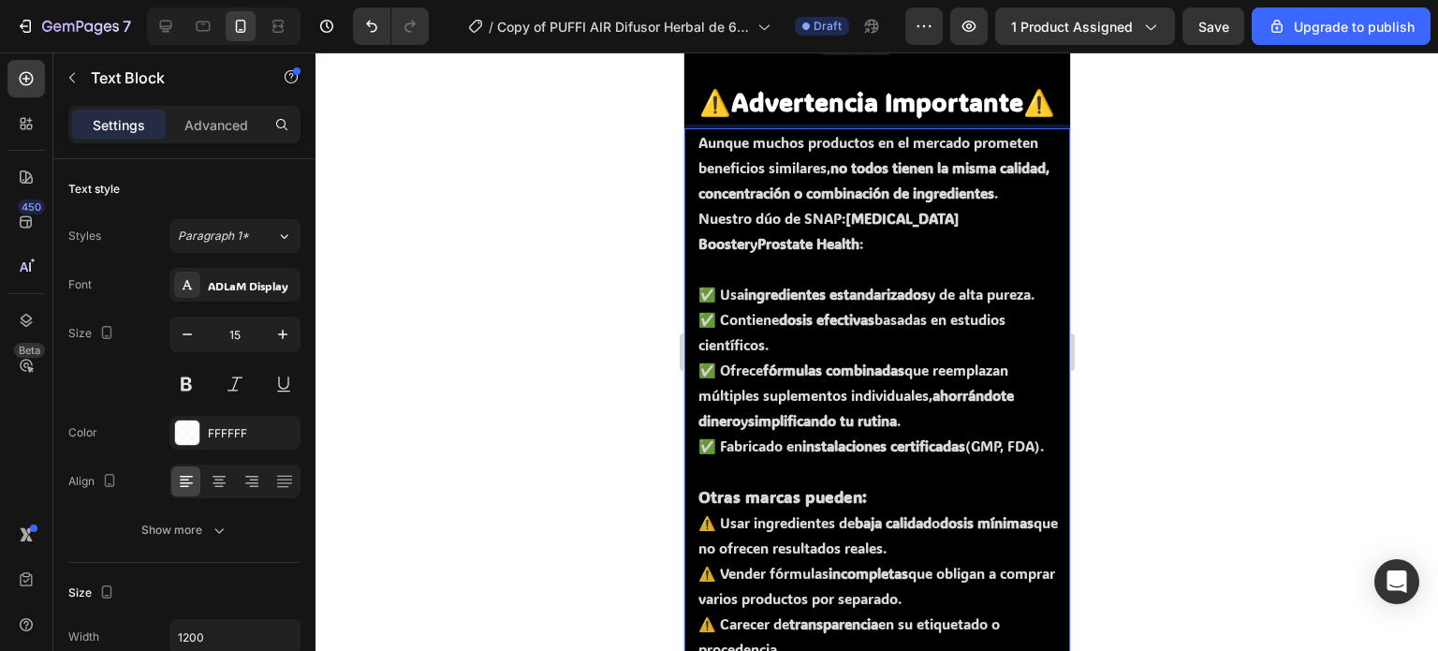
click at [802, 427] on p "✅ Usa ingredientes estandarizados y de alta pureza. ✅ Contiene dosis efectivas …" at bounding box center [882, 370] width 370 height 177
click at [761, 372] on p "✅ Usa ingredientes estandarizados y de alta pureza. ✅ Contiene dosis efectivas …" at bounding box center [882, 370] width 370 height 177
click at [739, 345] on p "✅ Usa ingredientes estandarizados y de alta pureza. ✅ Contiene dosis efectivas …" at bounding box center [882, 370] width 370 height 177
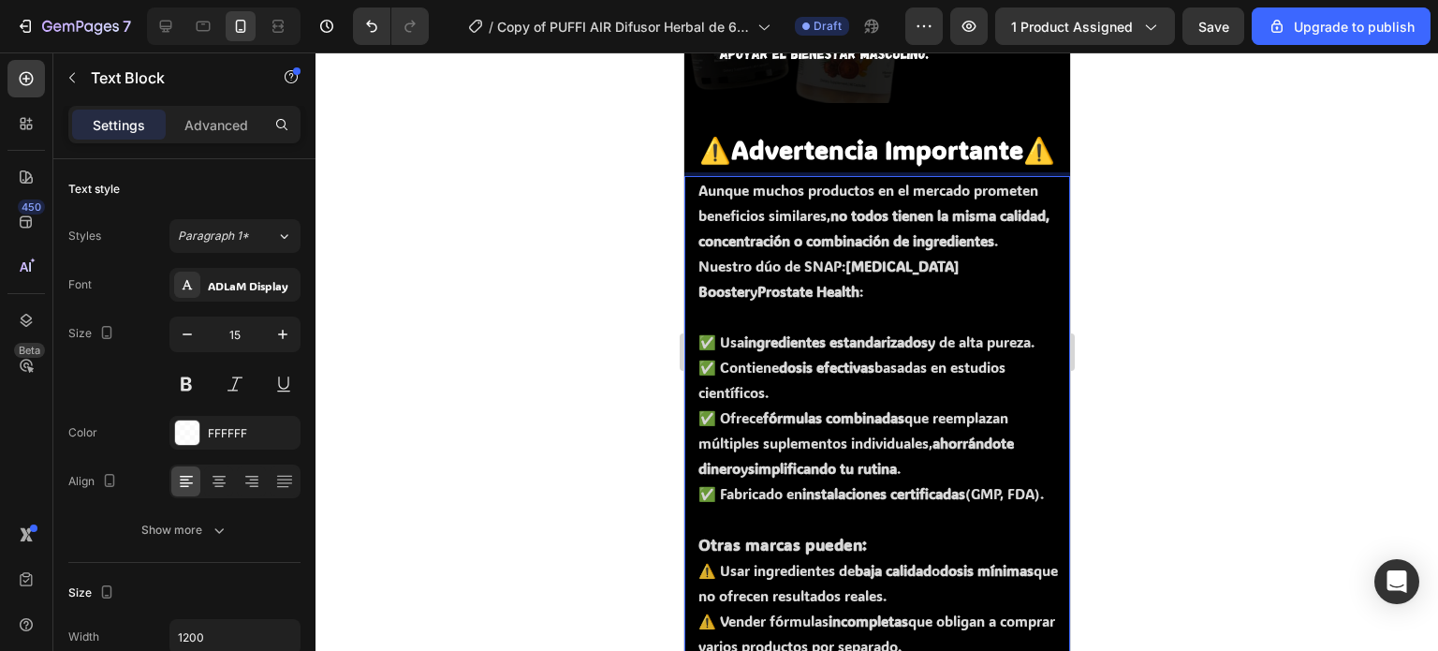
scroll to position [6056, 0]
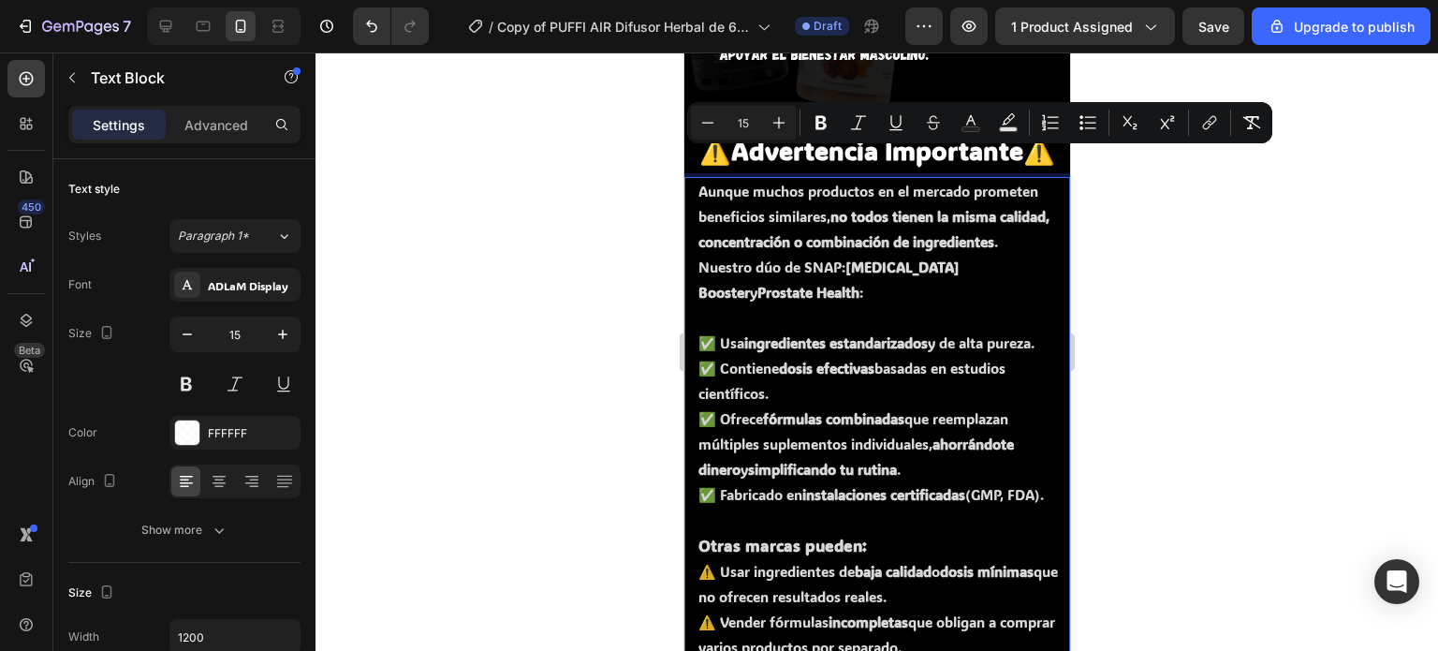
drag, startPoint x: 800, startPoint y: 589, endPoint x: 693, endPoint y: 169, distance: 433.0
click at [693, 177] on div "Aunque muchos productos en el mercado prometen beneficios similares, no todos t…" at bounding box center [876, 444] width 386 height 535
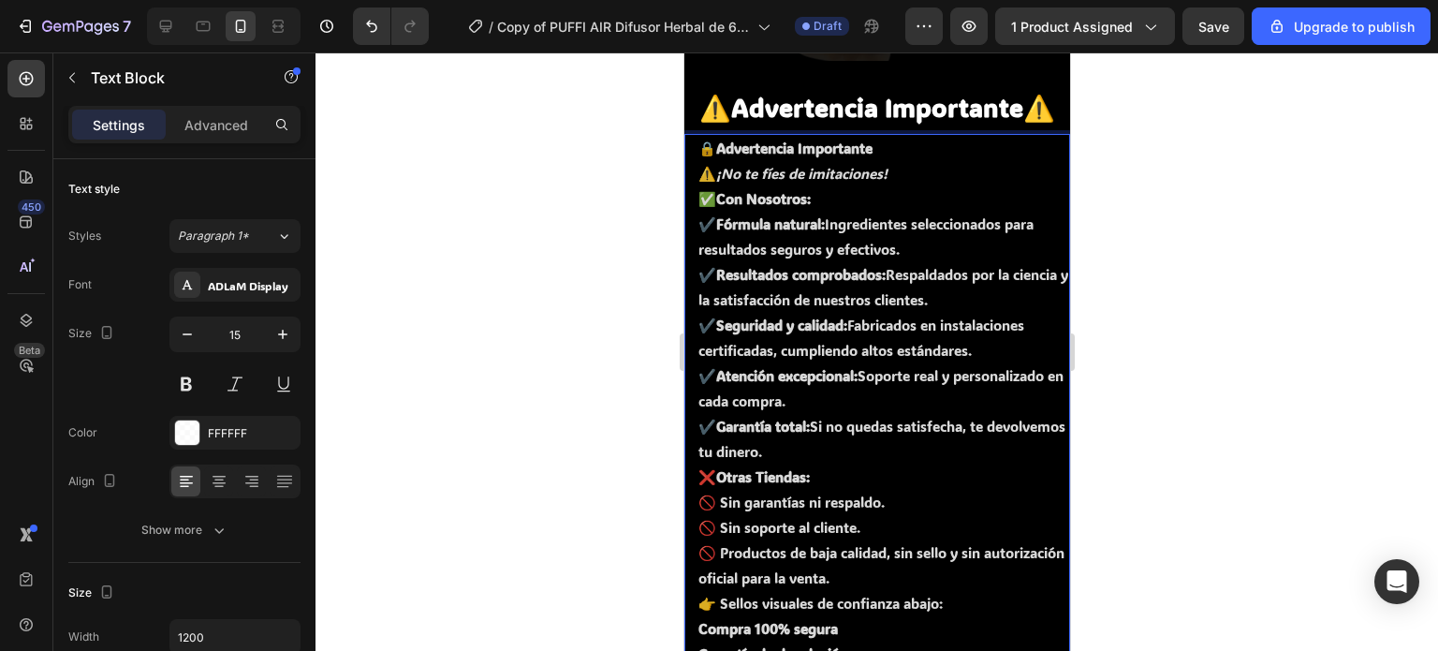
scroll to position [6100, 0]
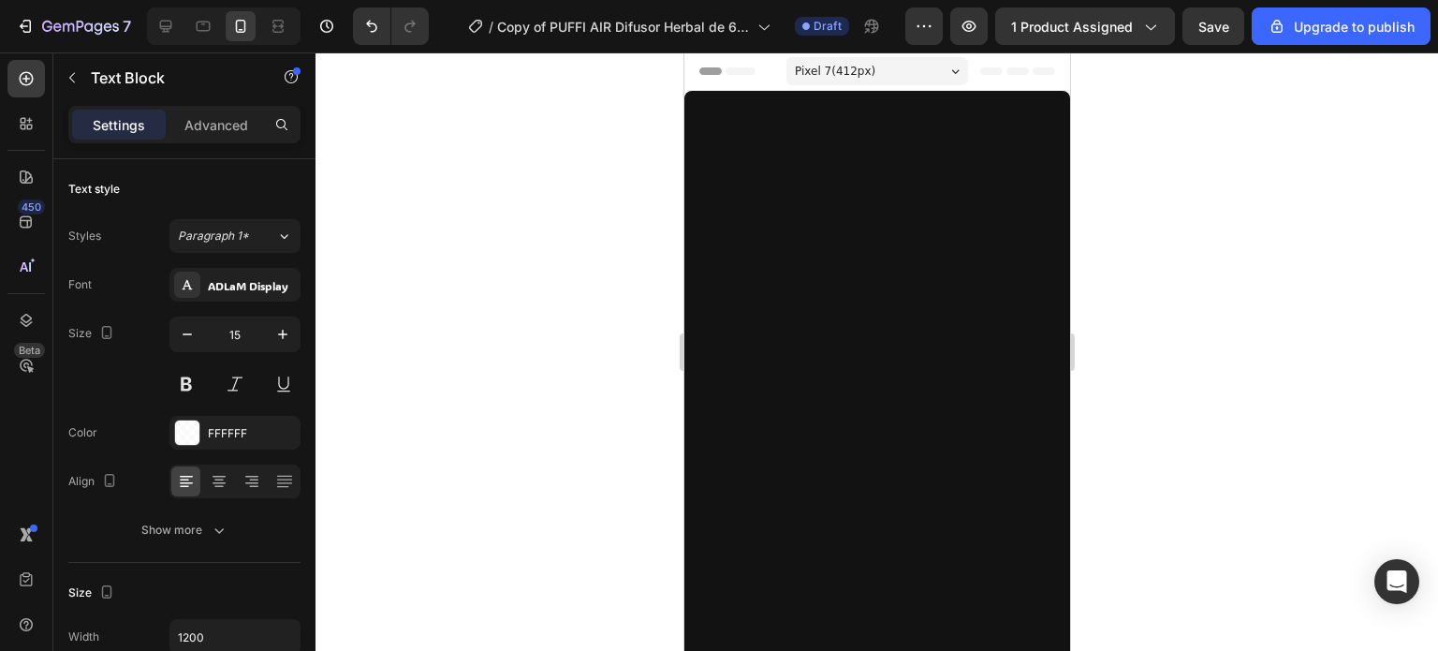
scroll to position [6100, 0]
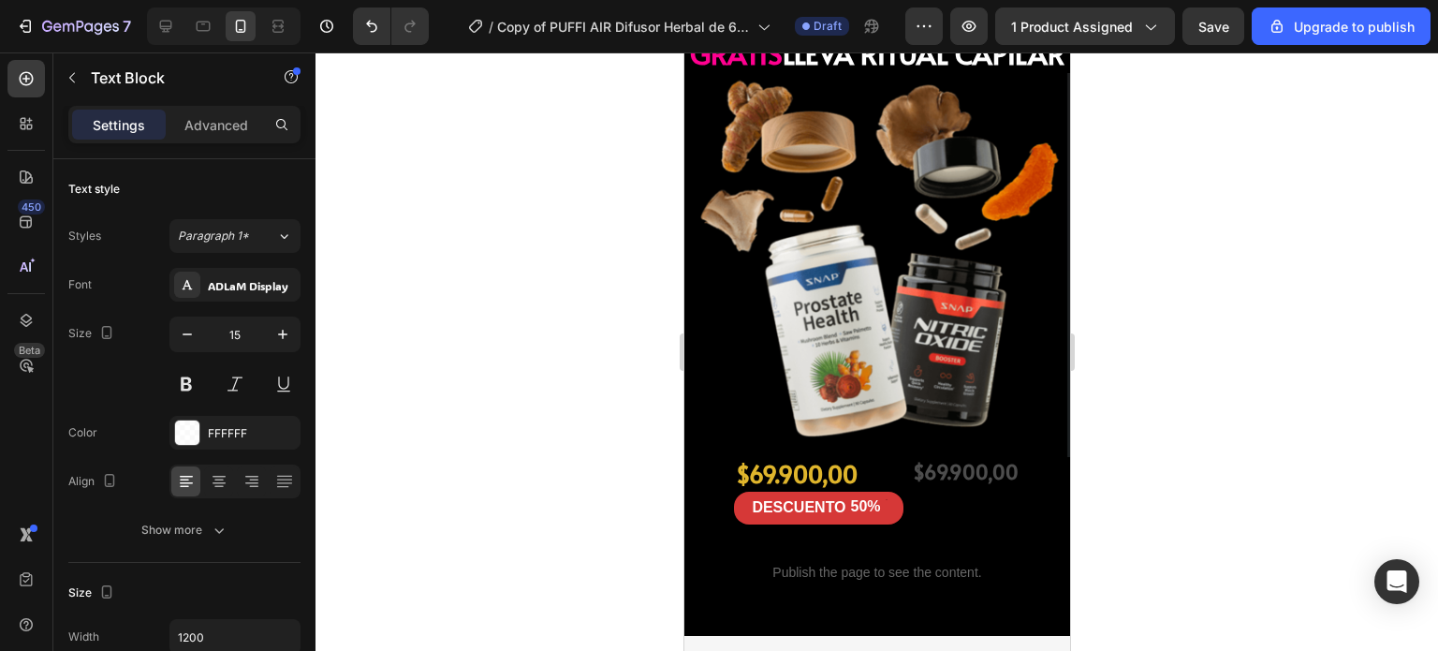
drag, startPoint x: 693, startPoint y: 111, endPoint x: 885, endPoint y: 117, distance: 192.0
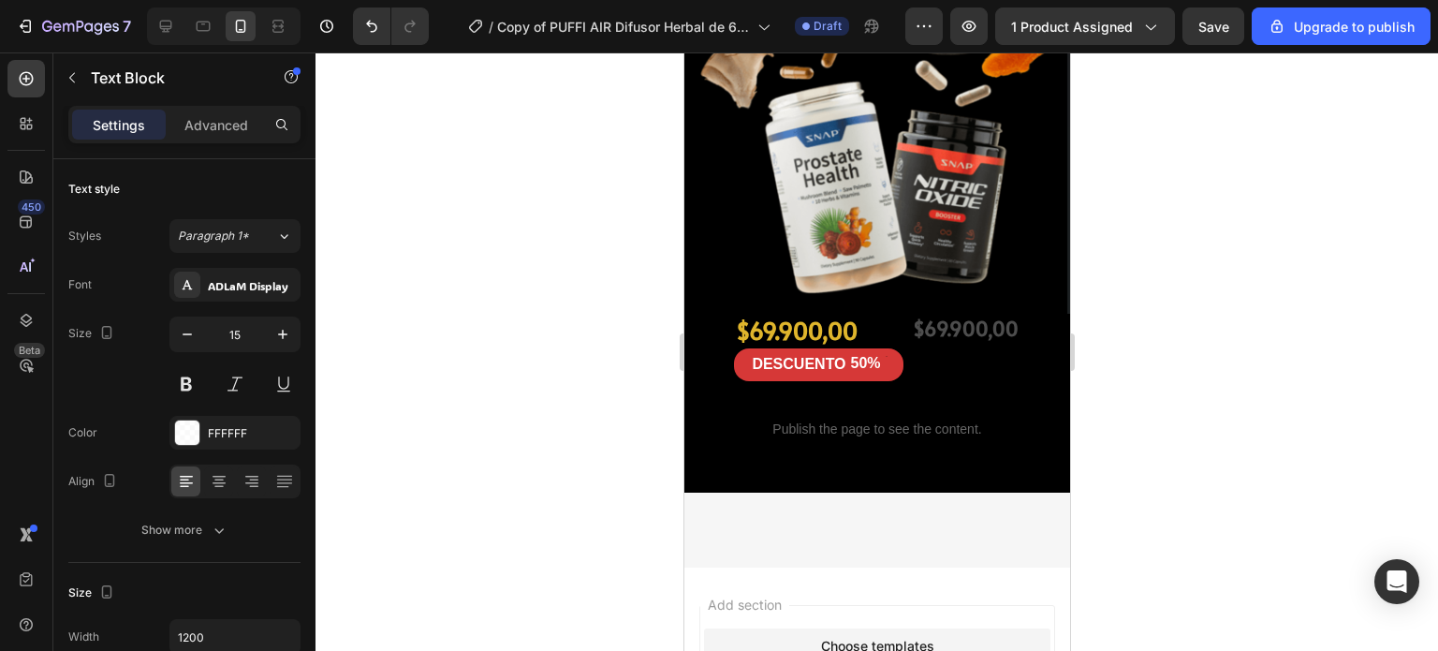
scroll to position [6212, 0]
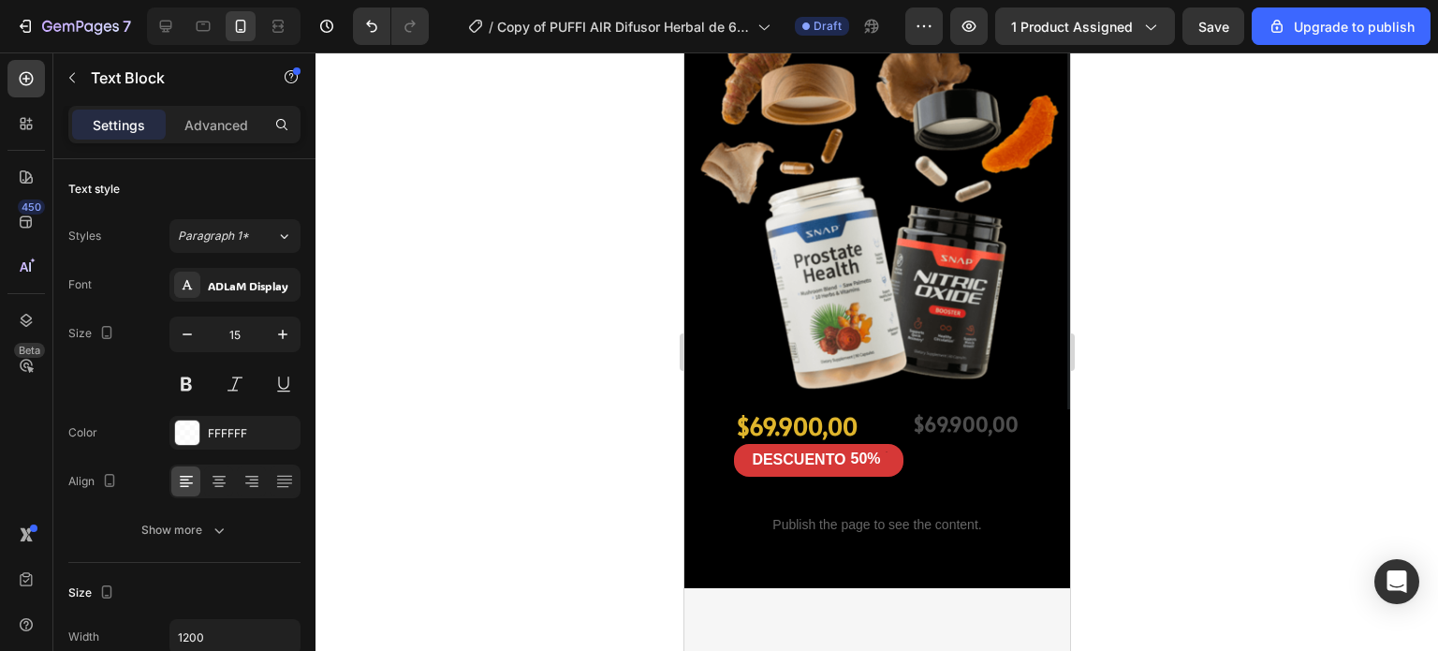
scroll to position [6132, 0]
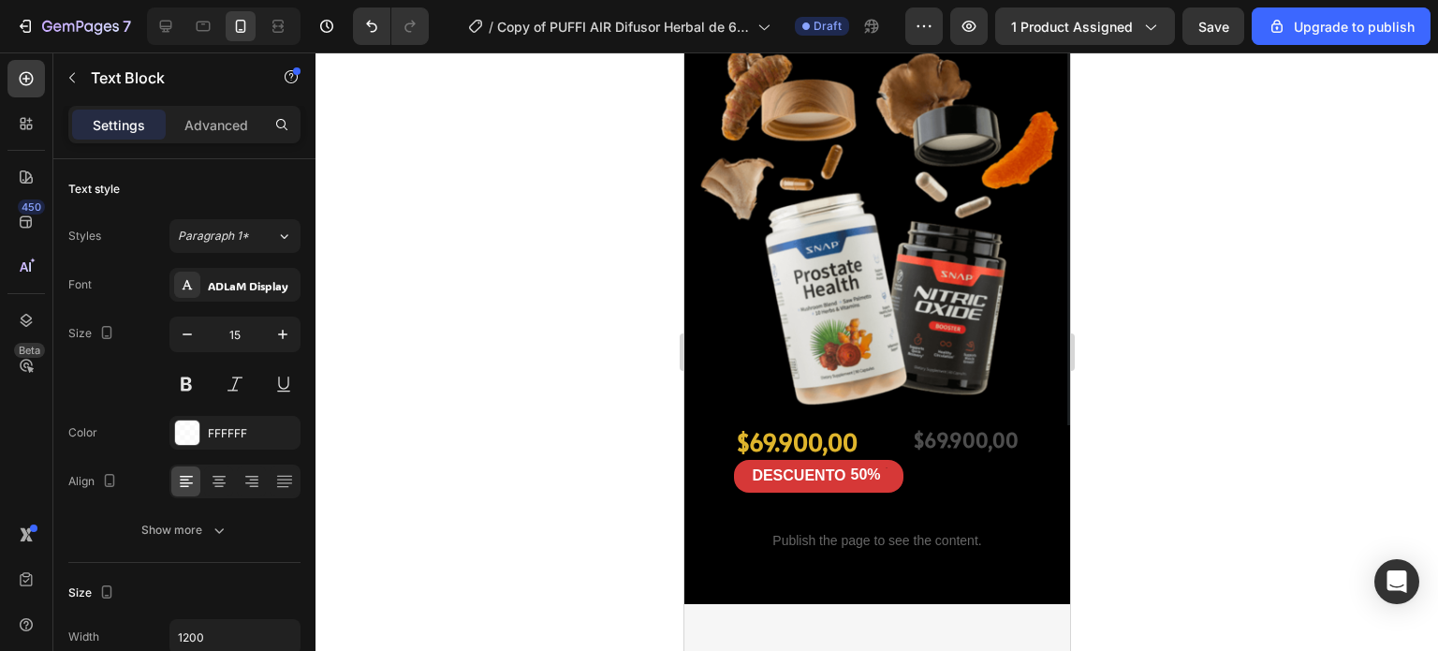
drag, startPoint x: 799, startPoint y: 417, endPoint x: 701, endPoint y: 413, distance: 97.4
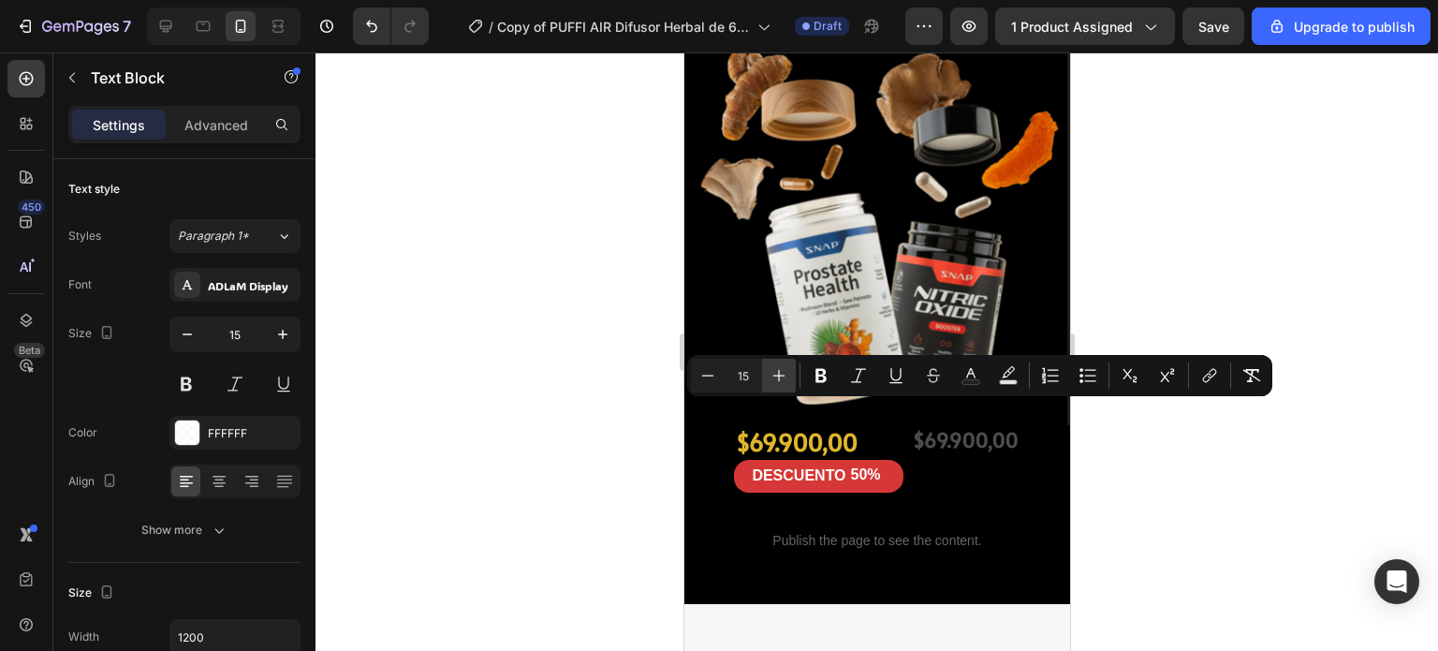
click at [784, 374] on icon "Editor contextual toolbar" at bounding box center [779, 375] width 19 height 19
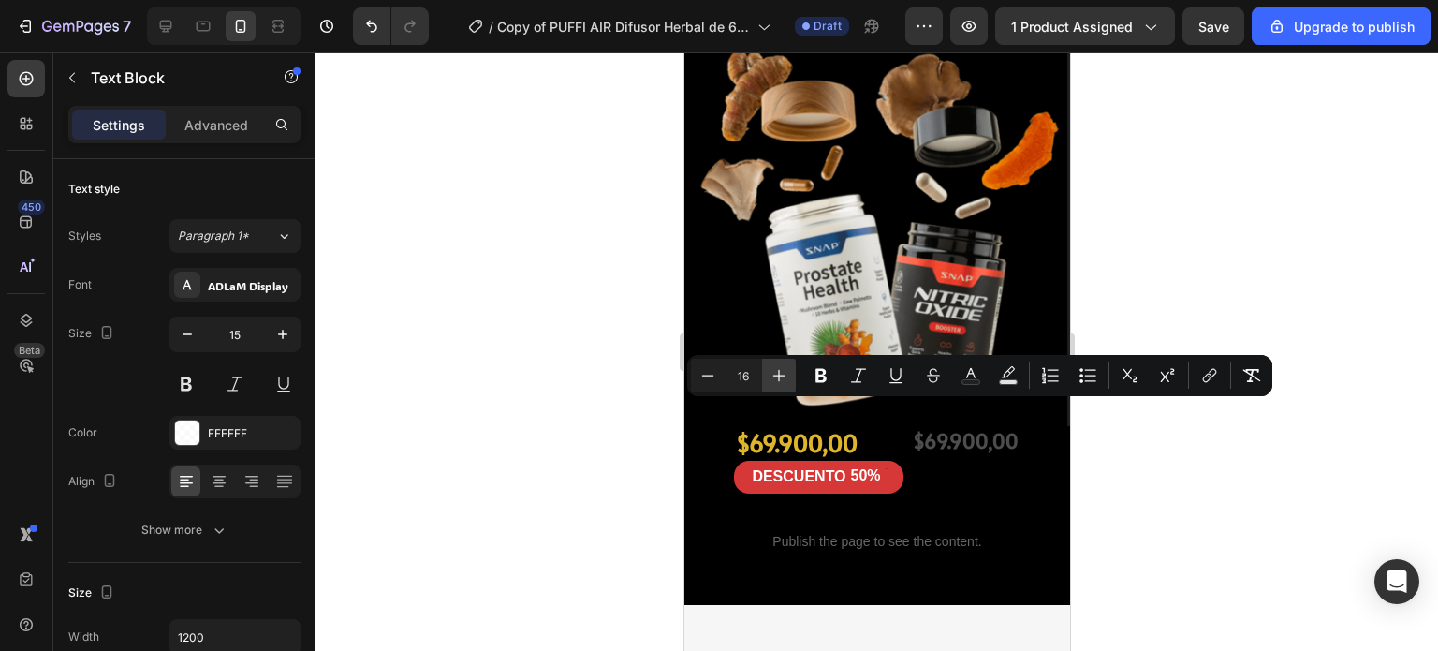
click at [784, 374] on icon "Editor contextual toolbar" at bounding box center [779, 375] width 19 height 19
type input "17"
click at [815, 374] on icon "Editor contextual toolbar" at bounding box center [821, 375] width 19 height 19
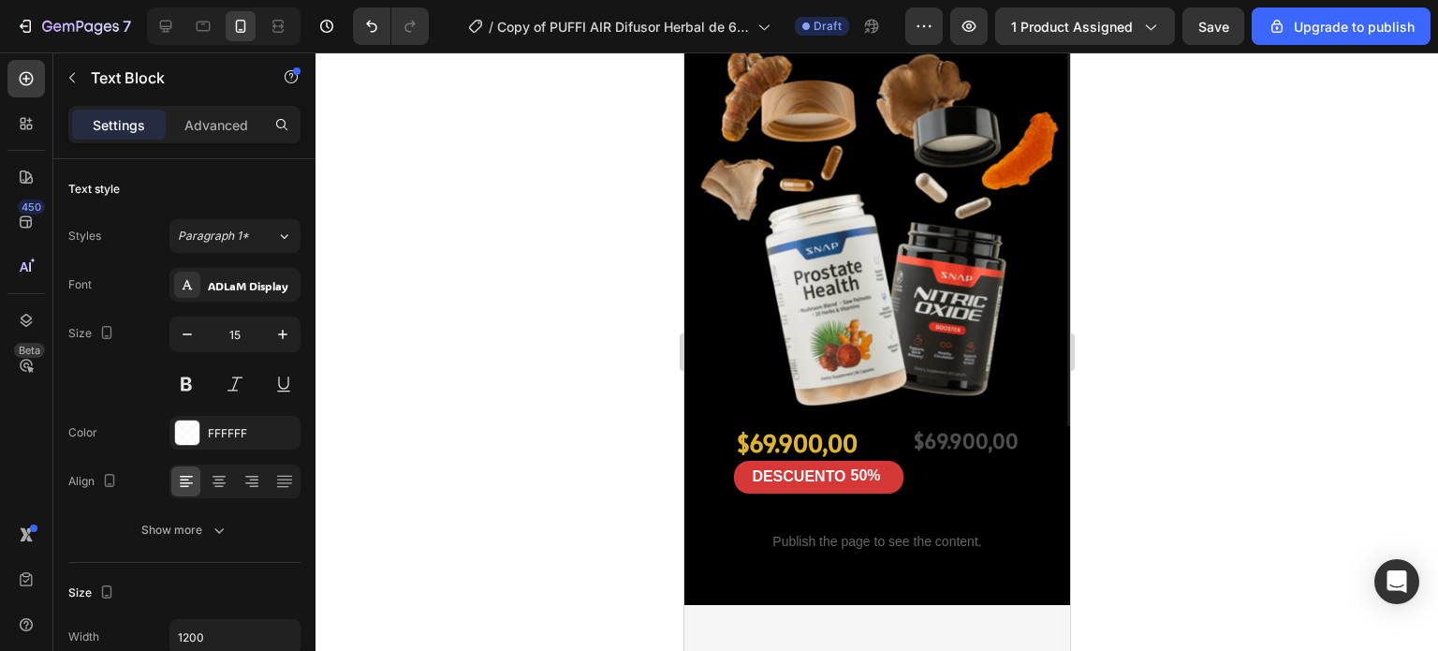
drag, startPoint x: 849, startPoint y: 406, endPoint x: 705, endPoint y: 403, distance: 144.2
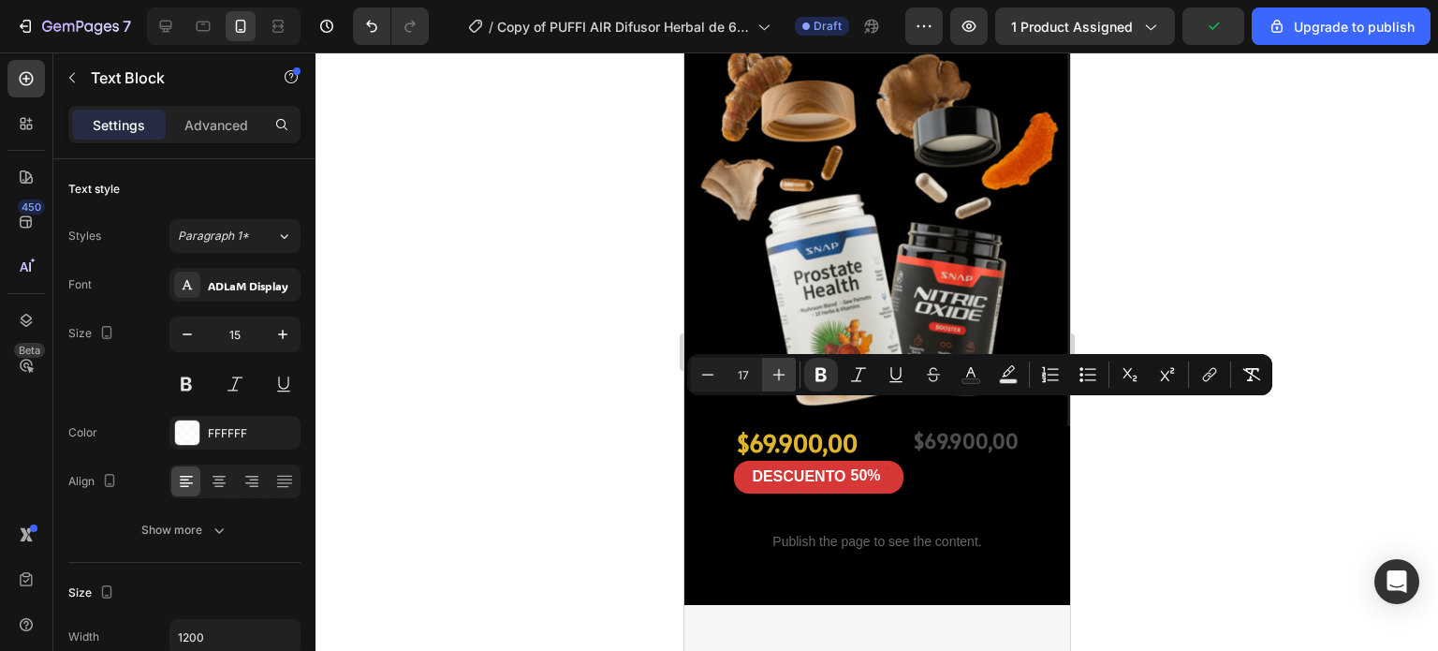
click at [772, 381] on icon "Editor contextual toolbar" at bounding box center [779, 374] width 19 height 19
type input "20"
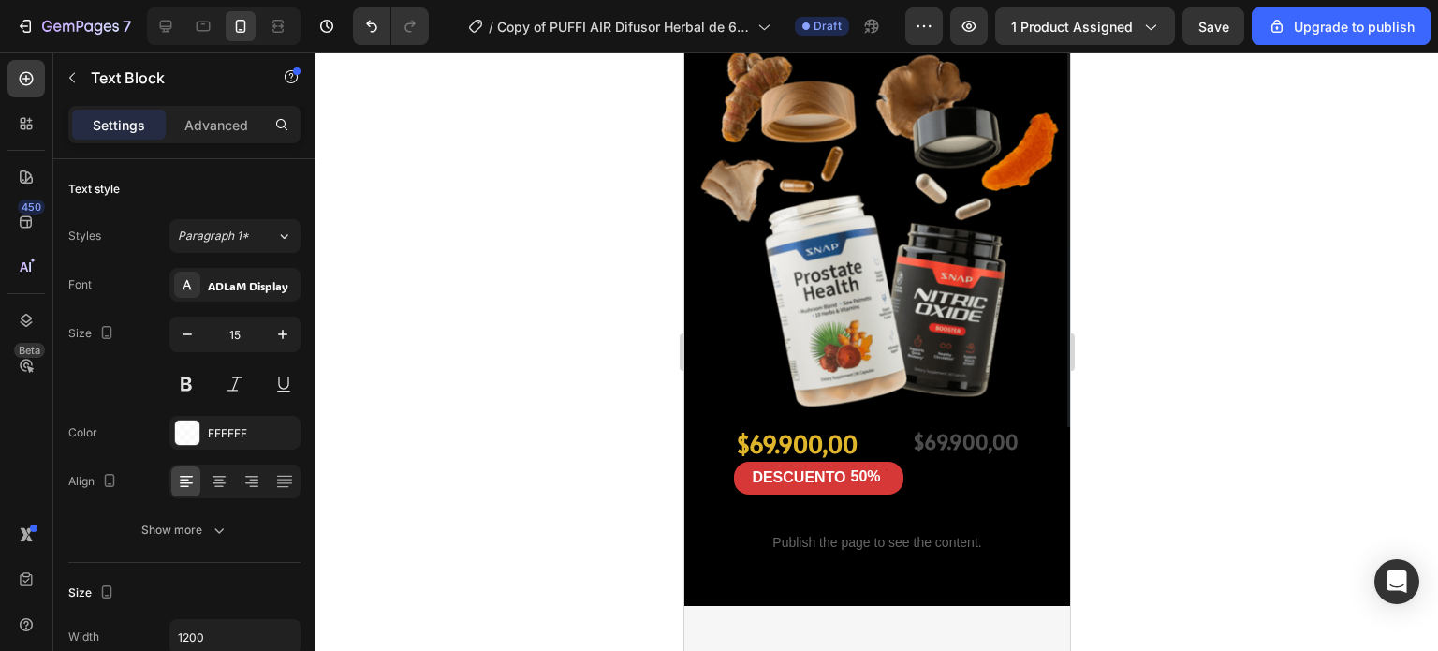
drag, startPoint x: 701, startPoint y: 414, endPoint x: 888, endPoint y: 416, distance: 187.2
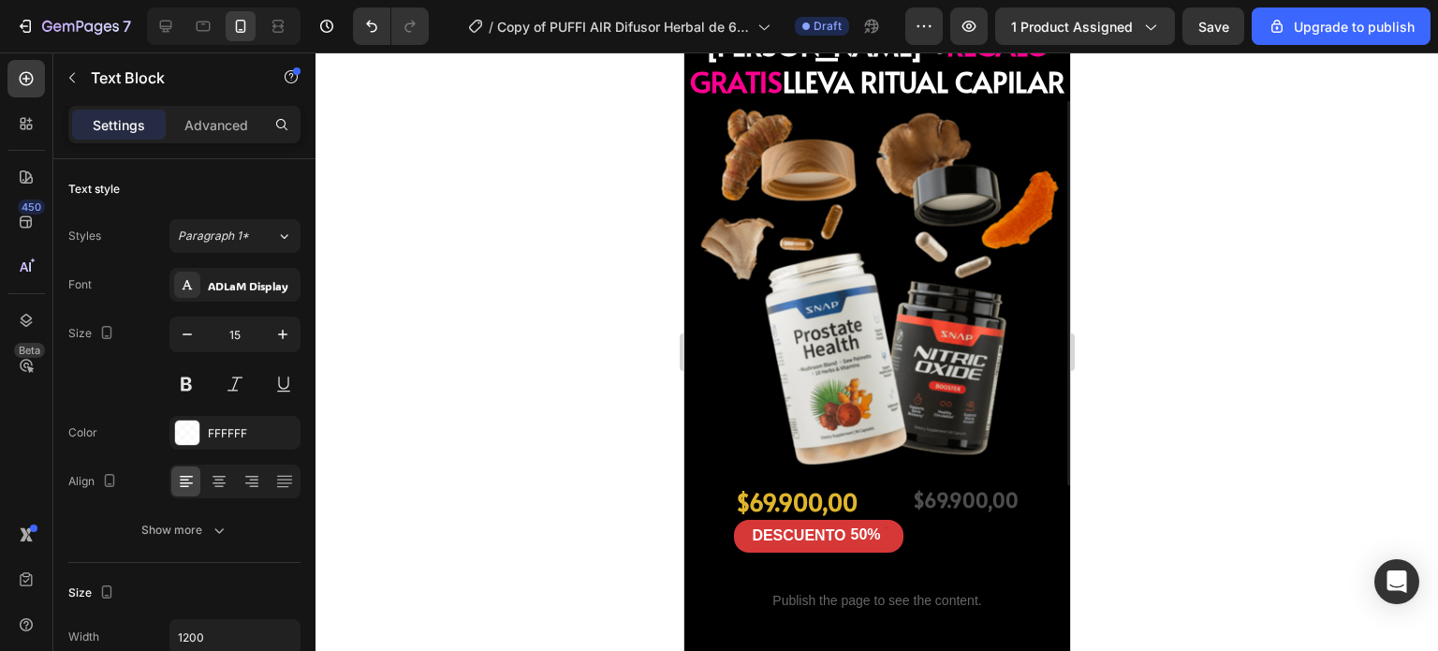
scroll to position [6051, 0]
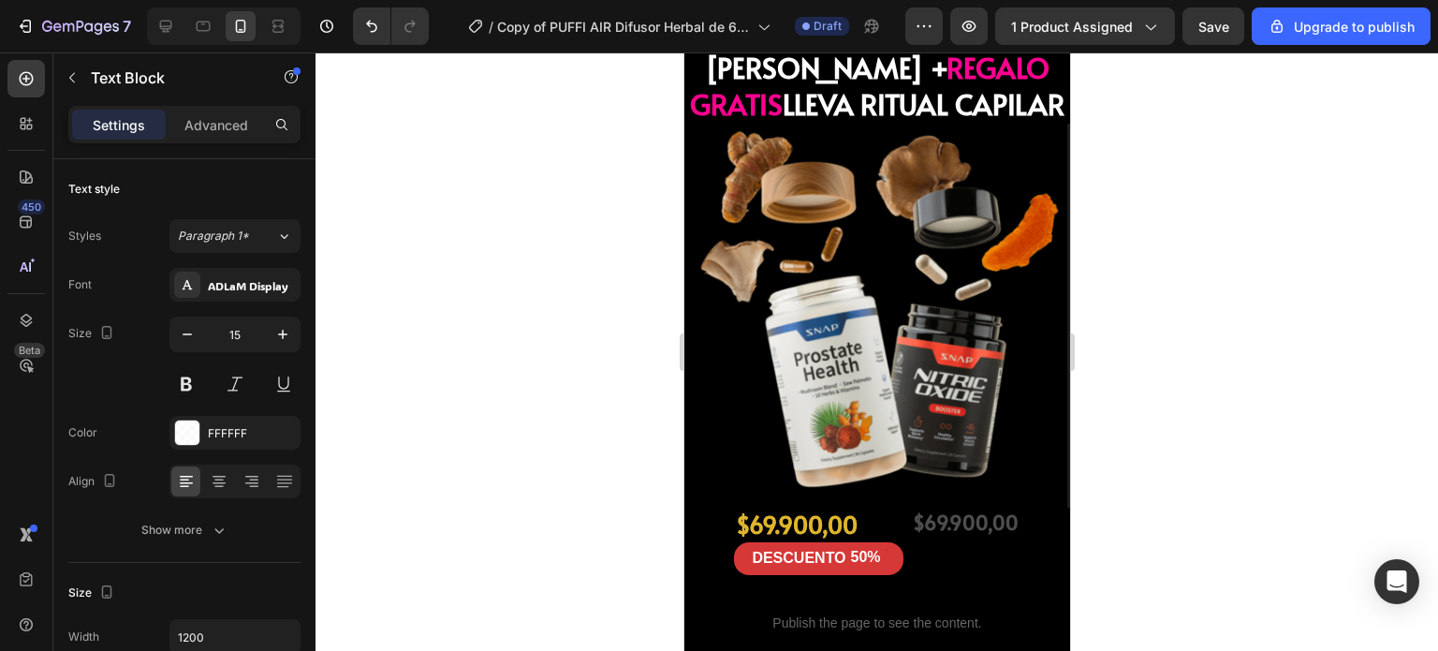
drag, startPoint x: 838, startPoint y: 197, endPoint x: 701, endPoint y: 200, distance: 136.7
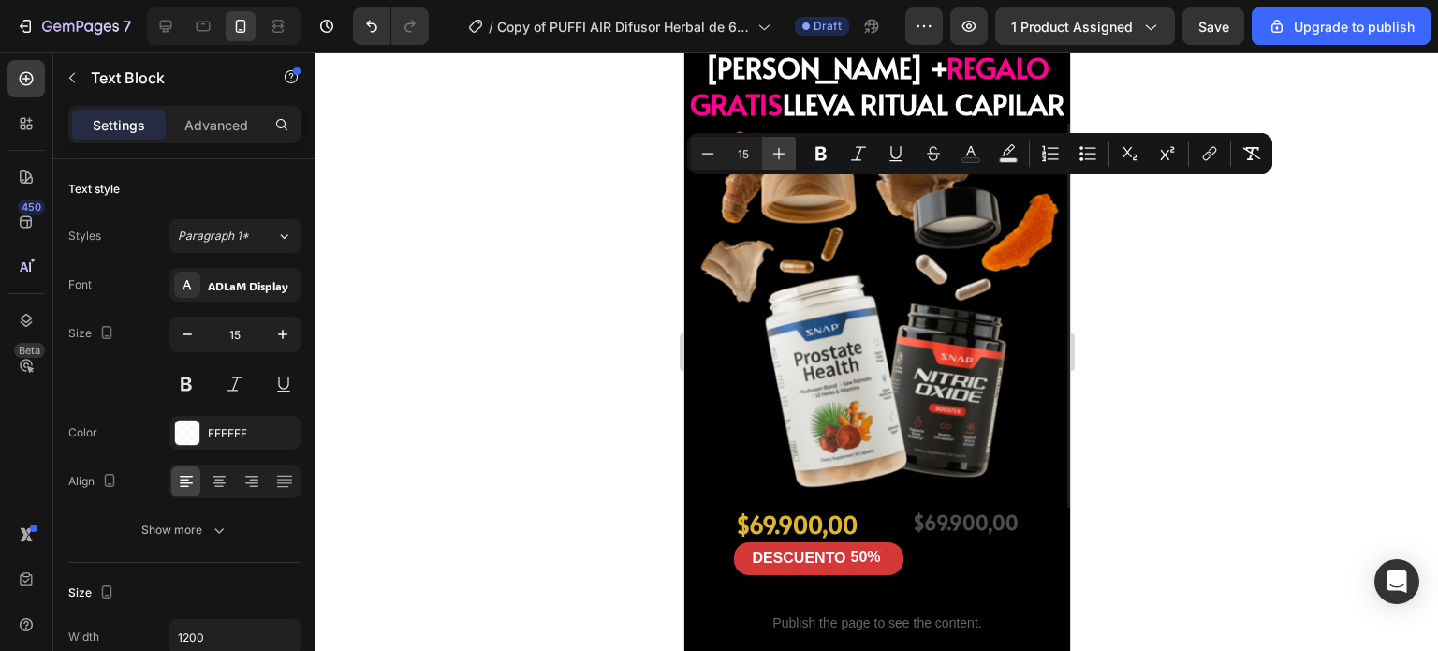
click at [783, 153] on icon "Editor contextual toolbar" at bounding box center [779, 154] width 12 height 12
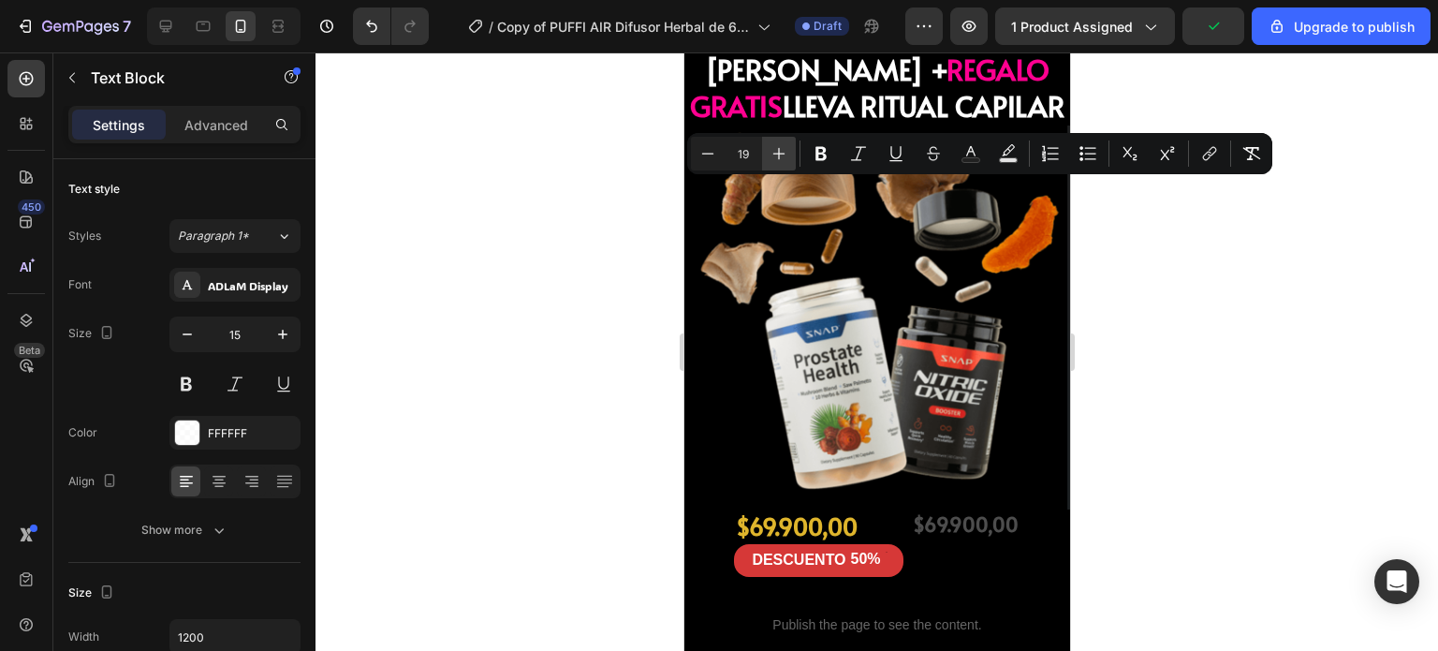
click at [783, 153] on icon "Editor contextual toolbar" at bounding box center [779, 154] width 12 height 12
type input "20"
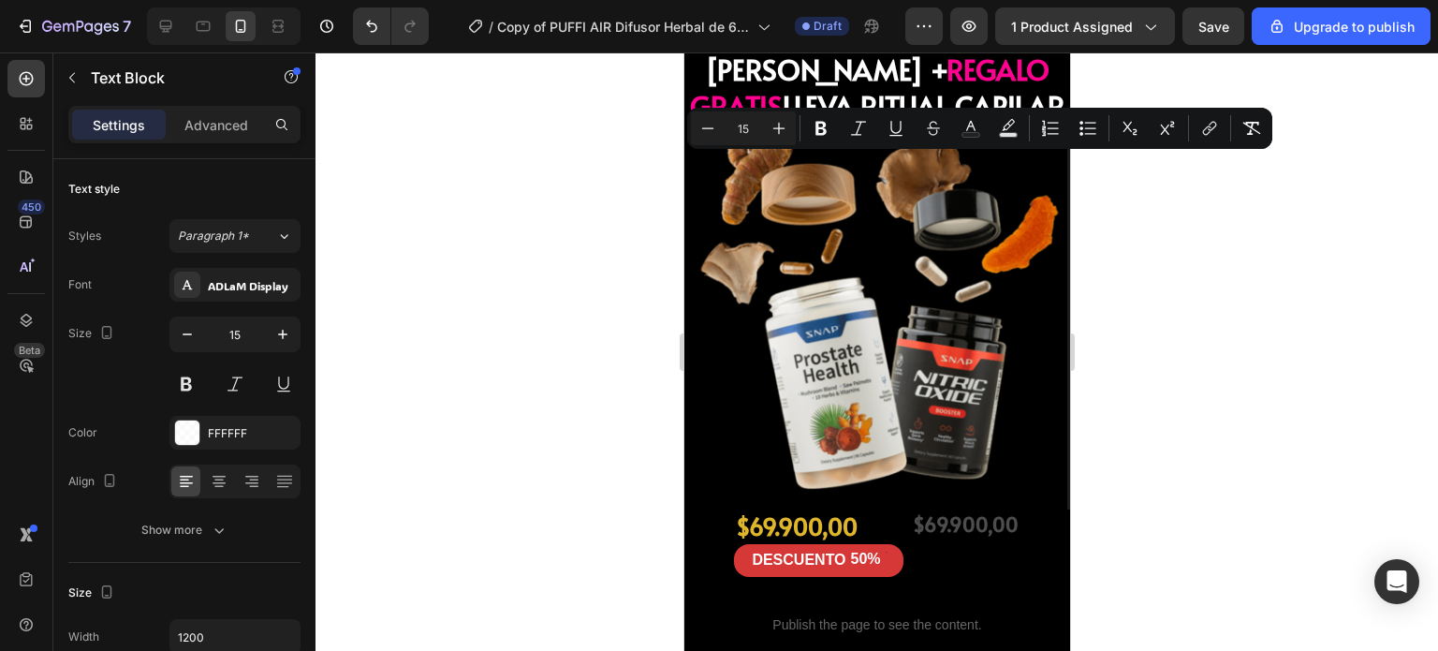
drag, startPoint x: 698, startPoint y: 168, endPoint x: 898, endPoint y: 169, distance: 199.4
click at [772, 125] on icon "Editor contextual toolbar" at bounding box center [779, 128] width 19 height 19
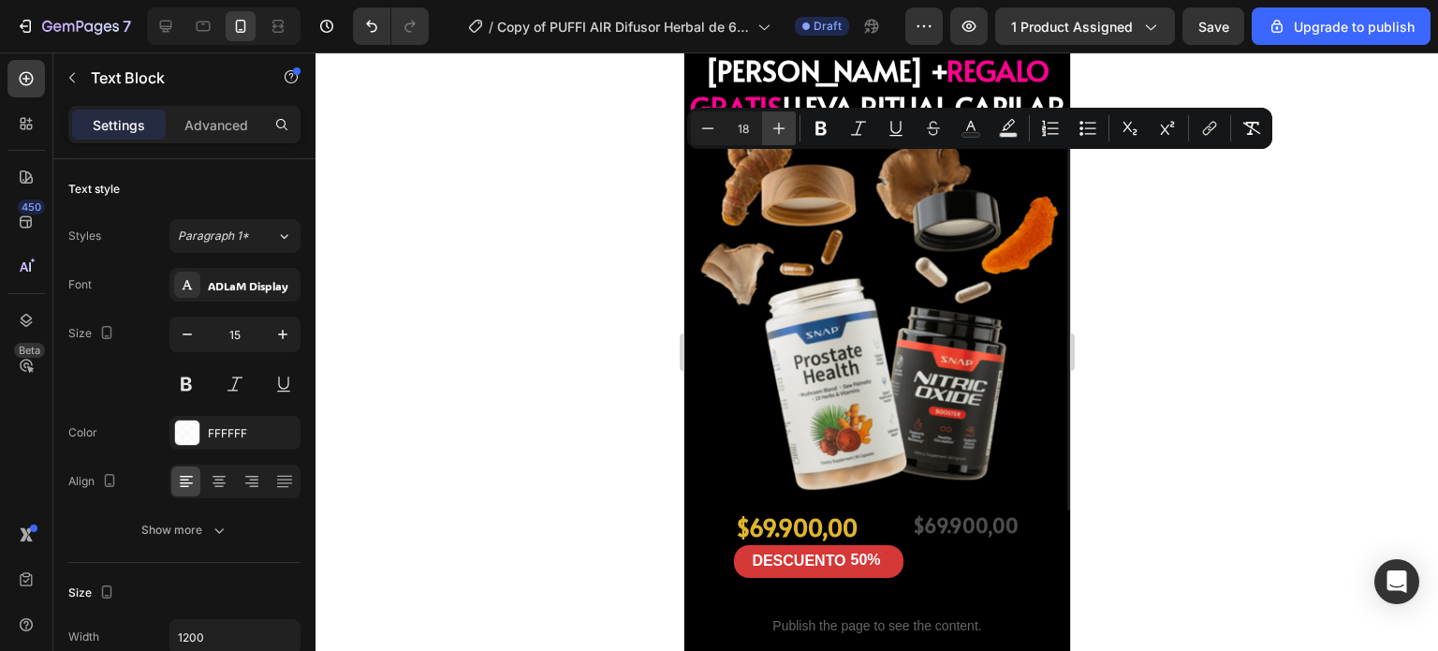
click at [772, 125] on icon "Editor contextual toolbar" at bounding box center [779, 128] width 19 height 19
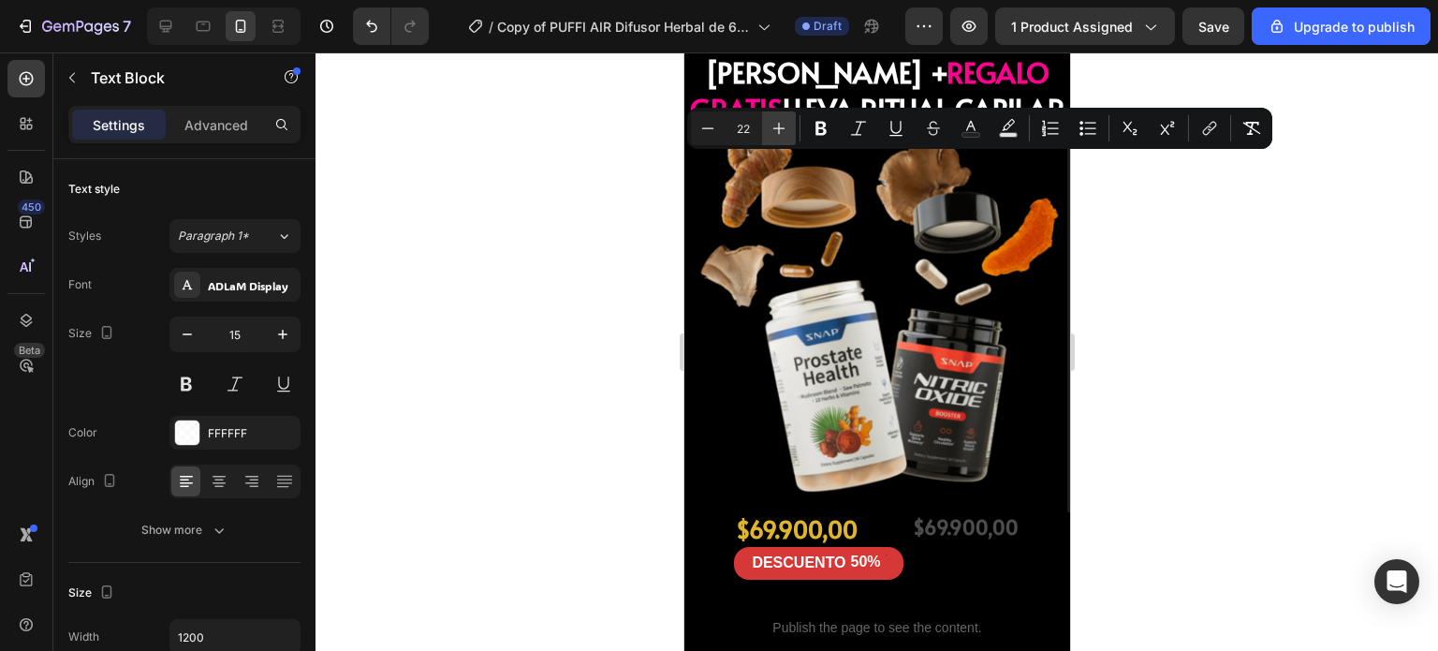
click at [772, 125] on icon "Editor contextual toolbar" at bounding box center [779, 128] width 19 height 19
type input "23"
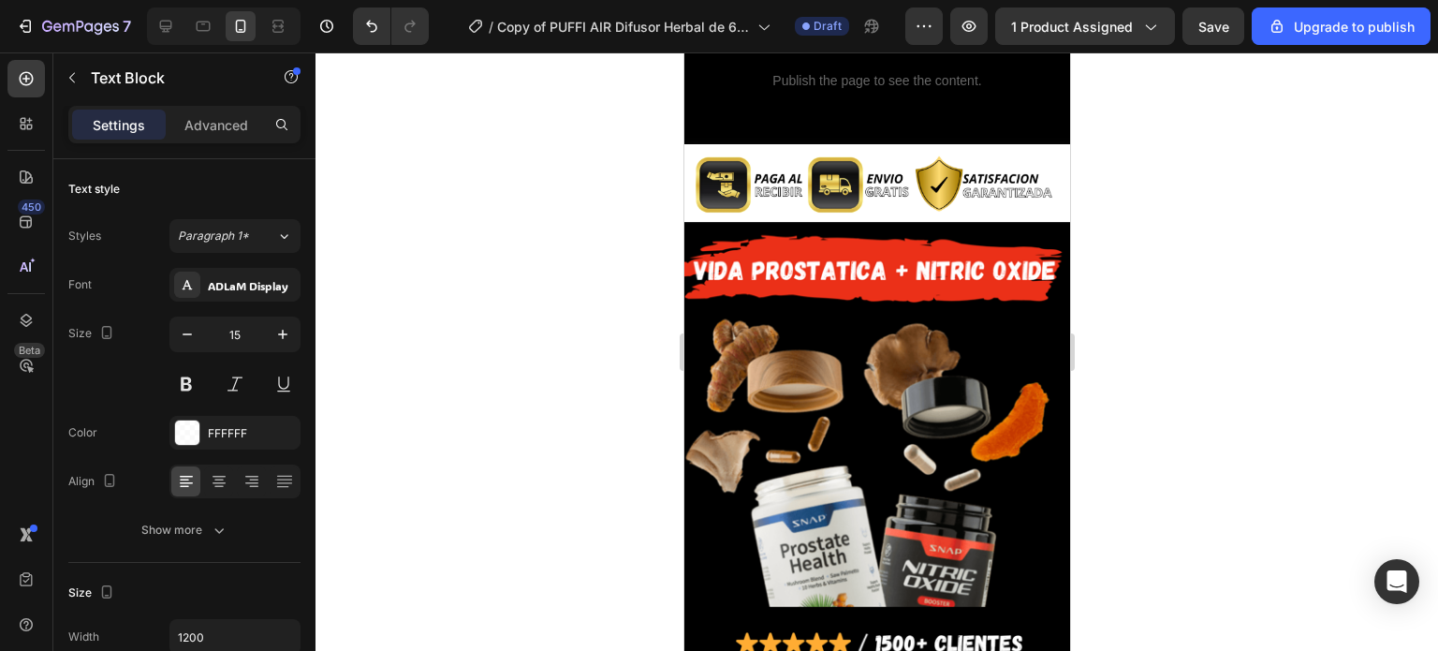
scroll to position [5911, 0]
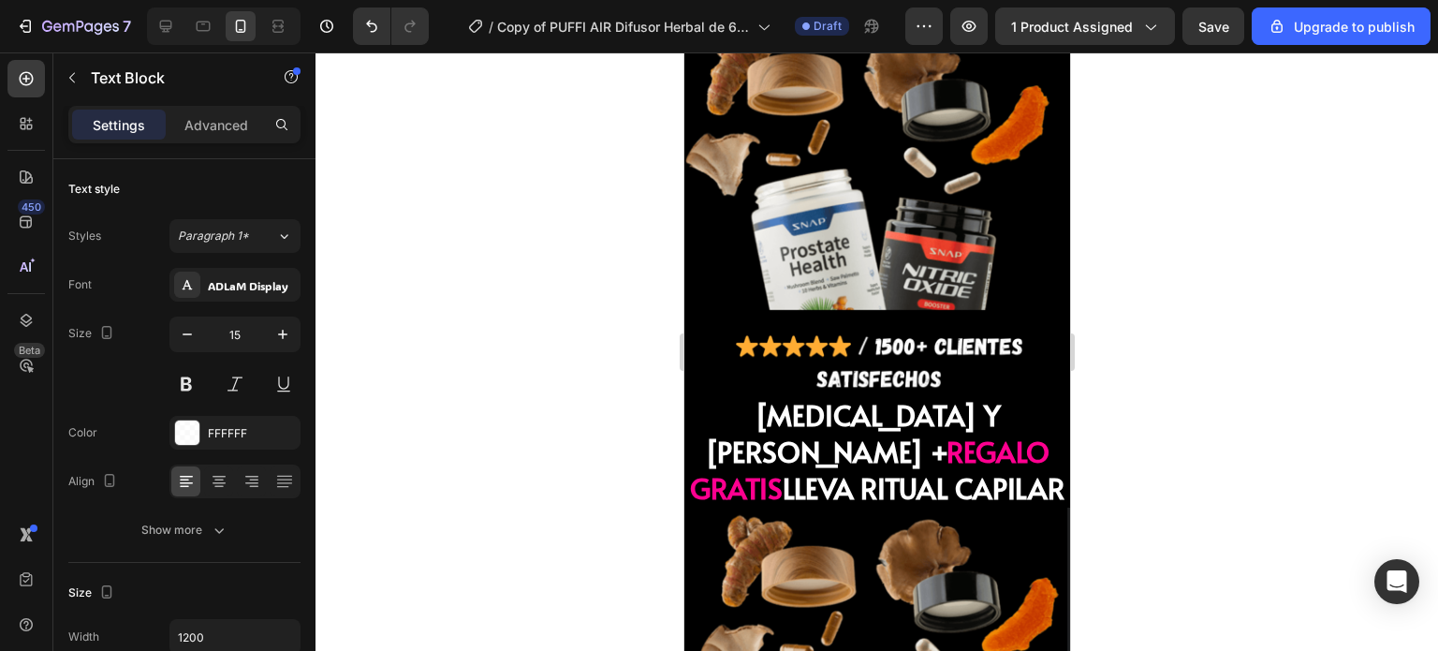
scroll to position [6252, 0]
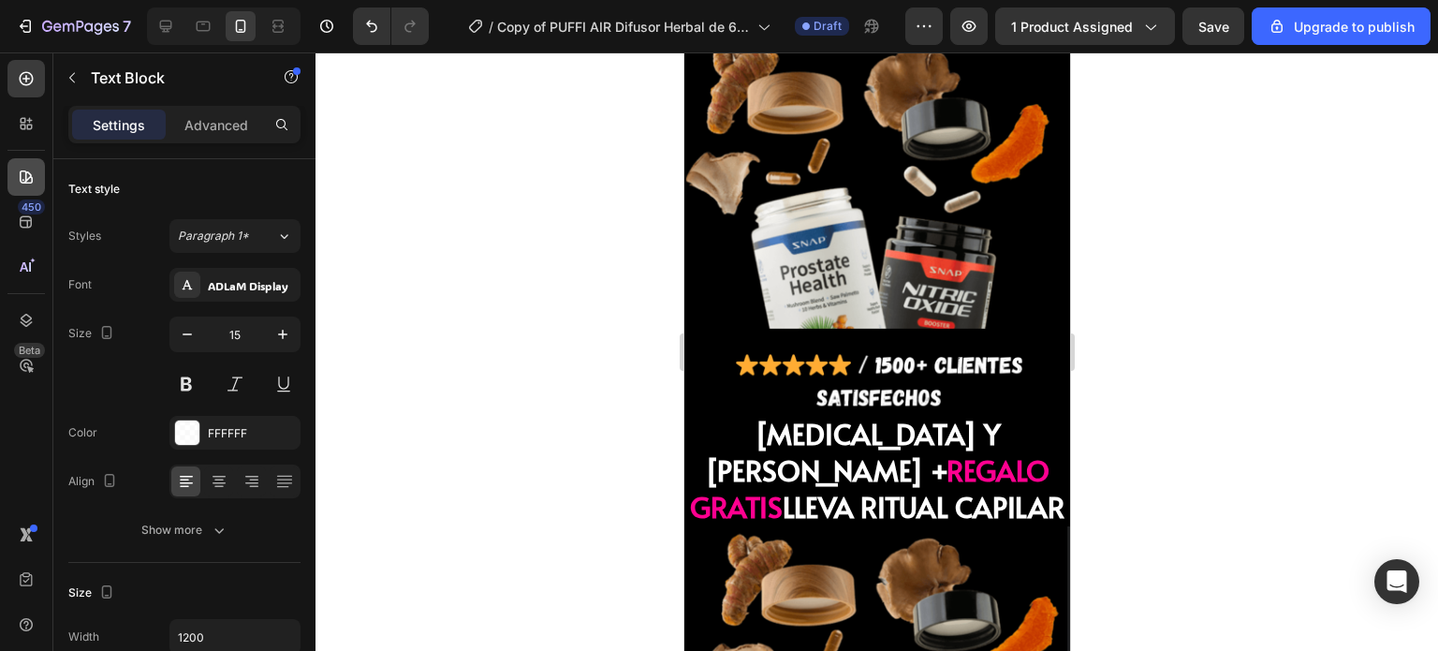
scroll to position [6291, 0]
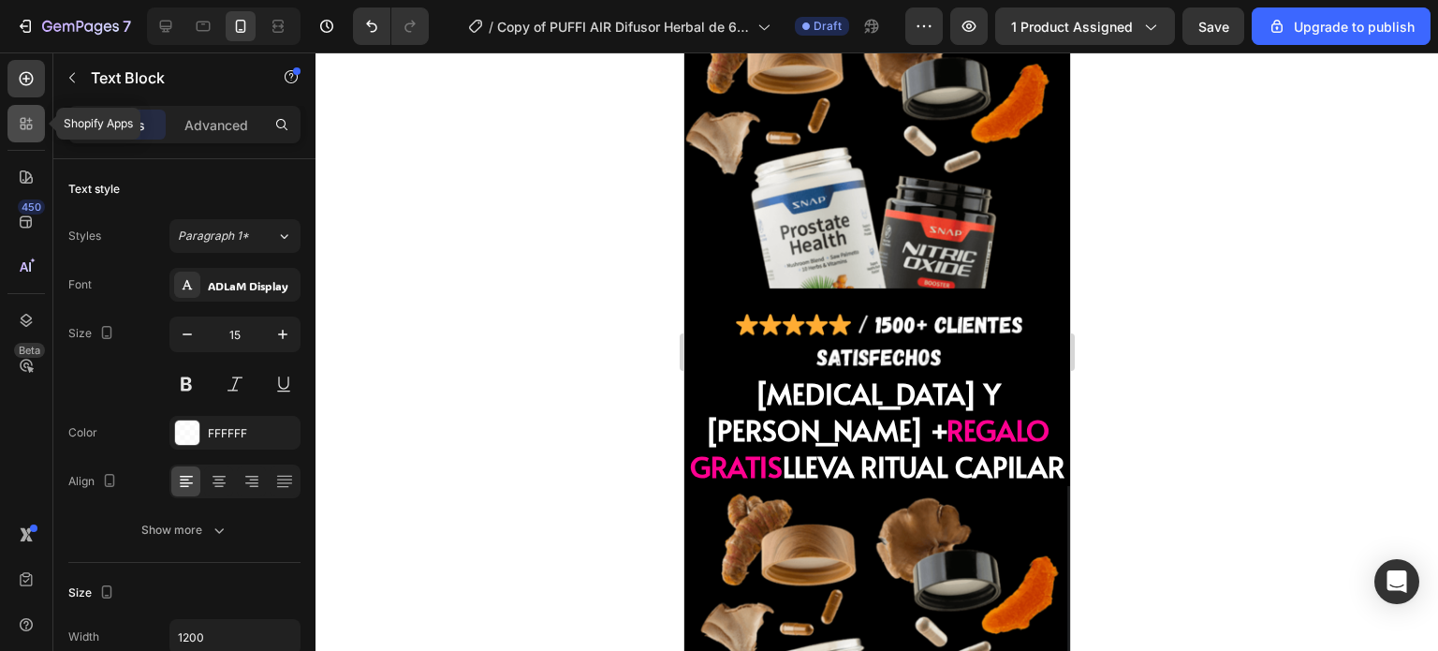
click at [31, 126] on icon at bounding box center [30, 128] width 6 height 6
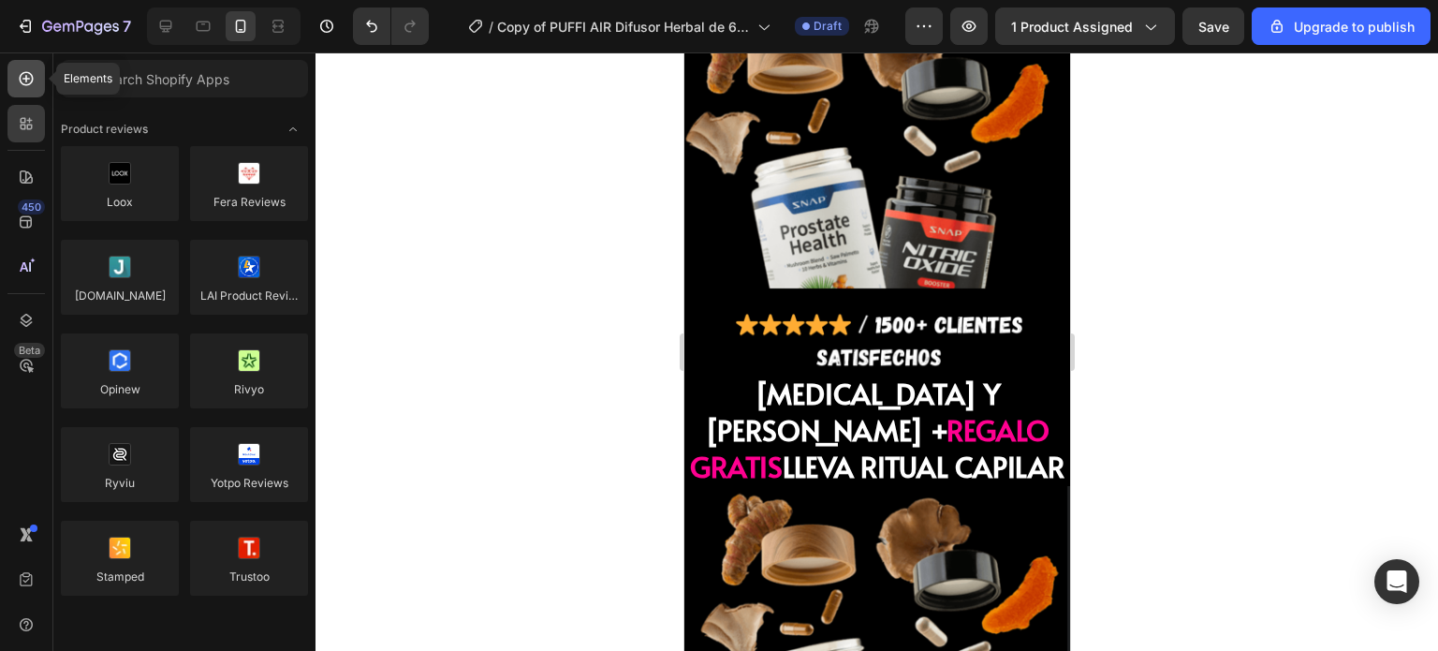
click at [19, 93] on div at bounding box center [25, 78] width 37 height 37
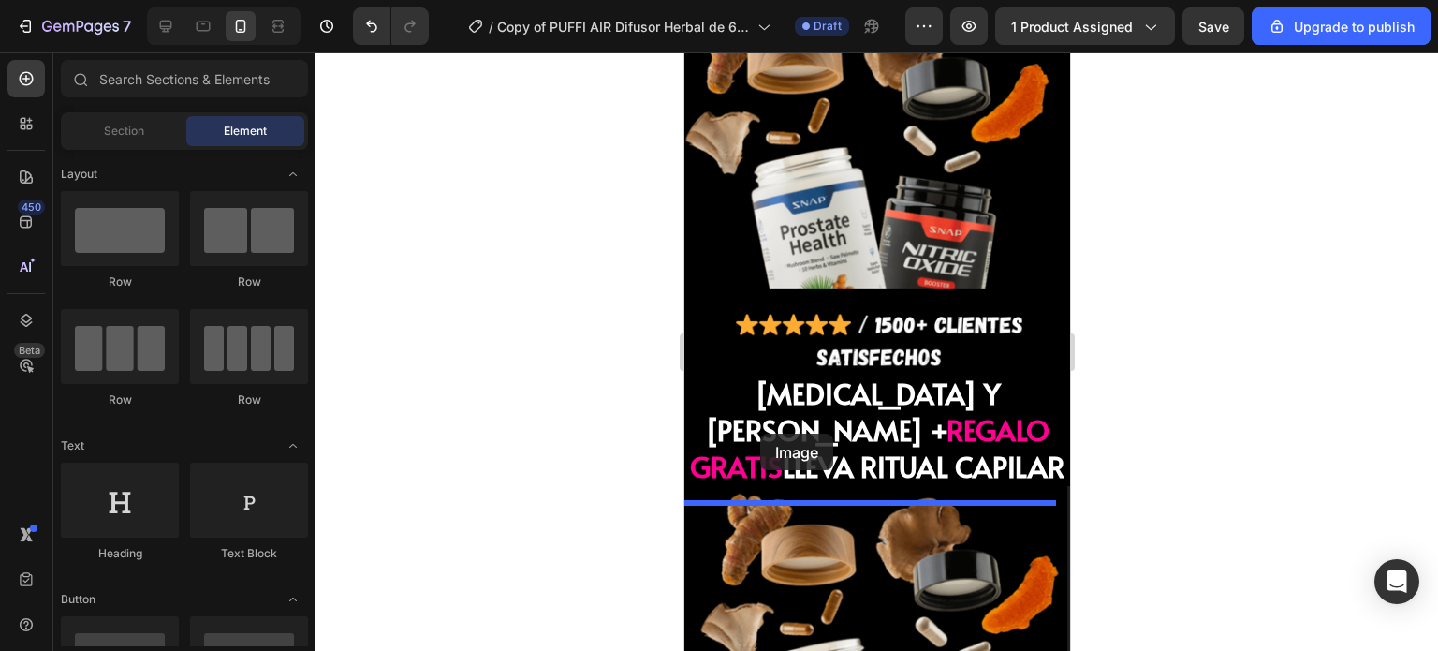
drag, startPoint x: 919, startPoint y: 293, endPoint x: 759, endPoint y: 433, distance: 212.9
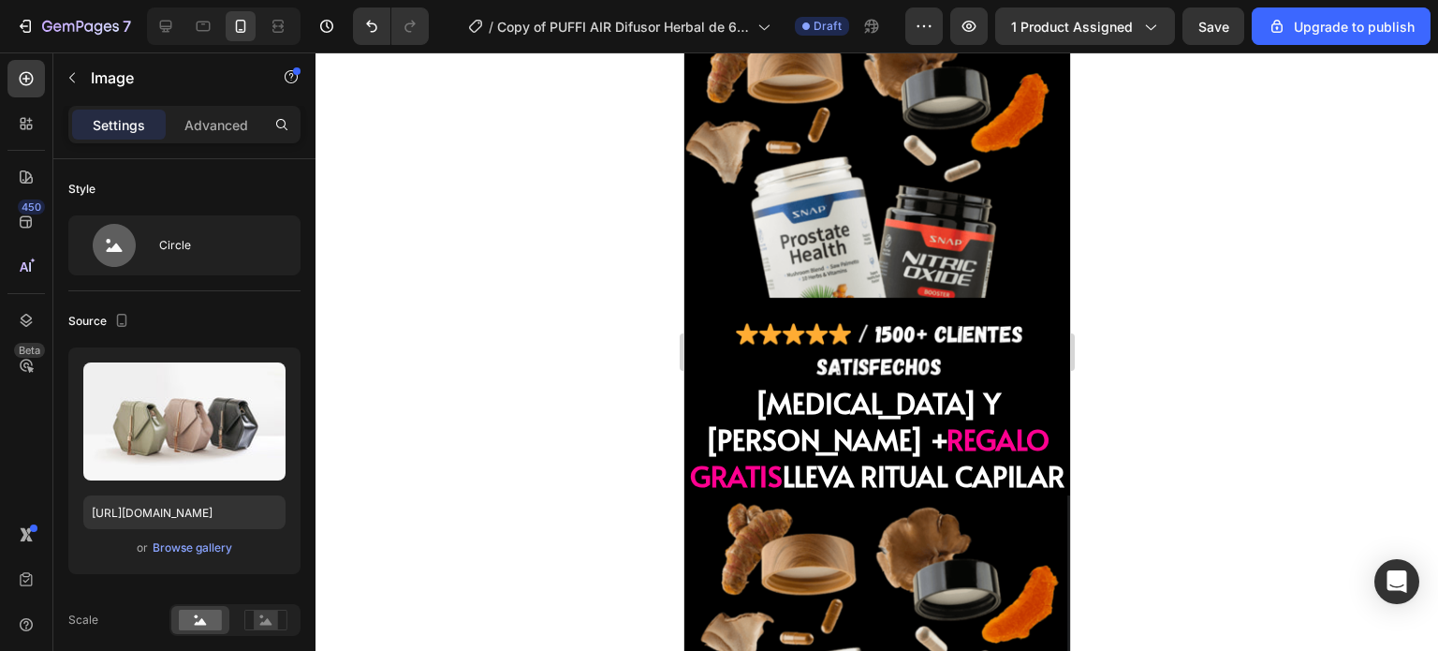
scroll to position [6359, 0]
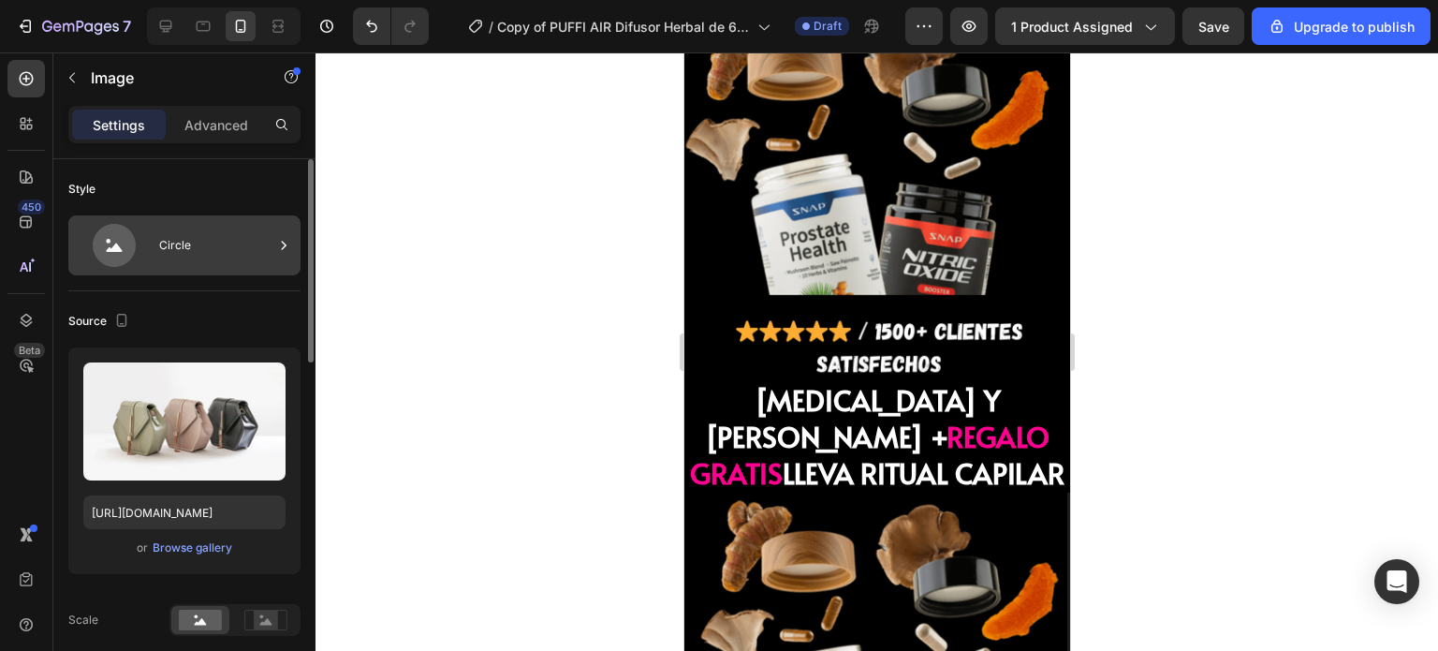
click at [199, 241] on div "Circle" at bounding box center [216, 245] width 114 height 43
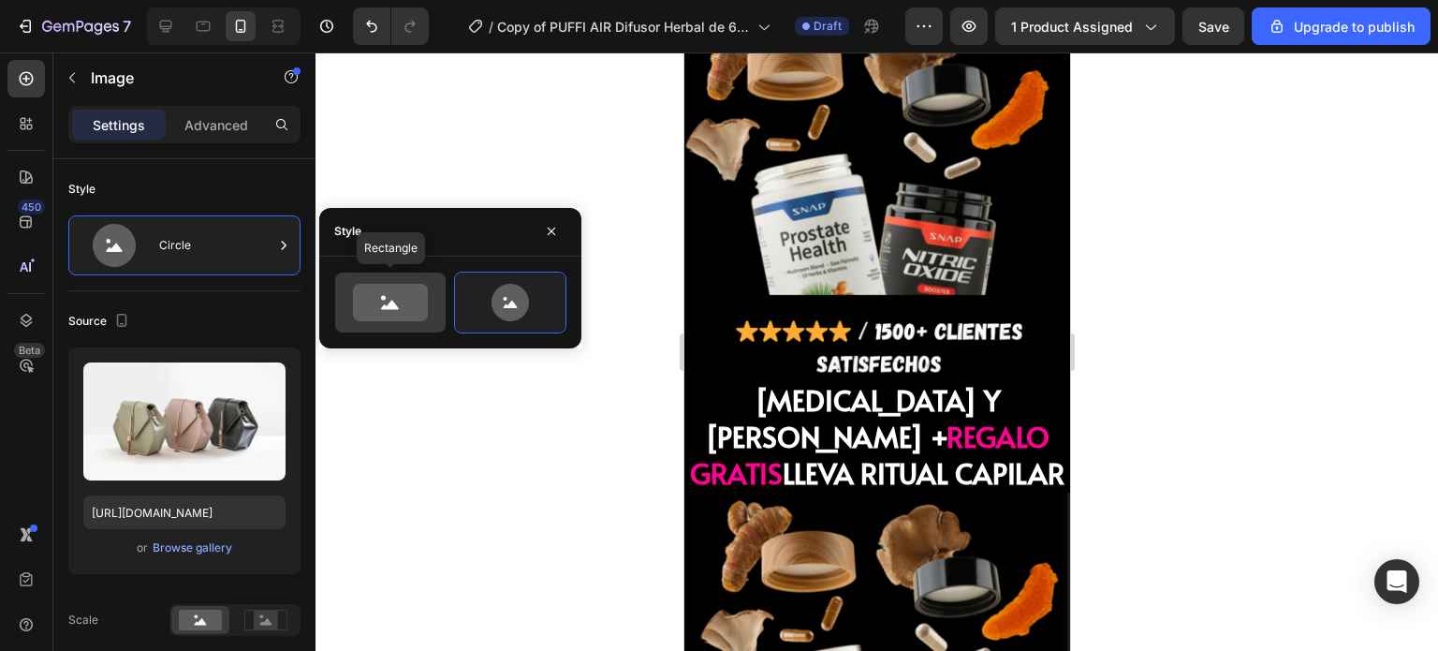
click at [414, 317] on icon at bounding box center [390, 302] width 75 height 37
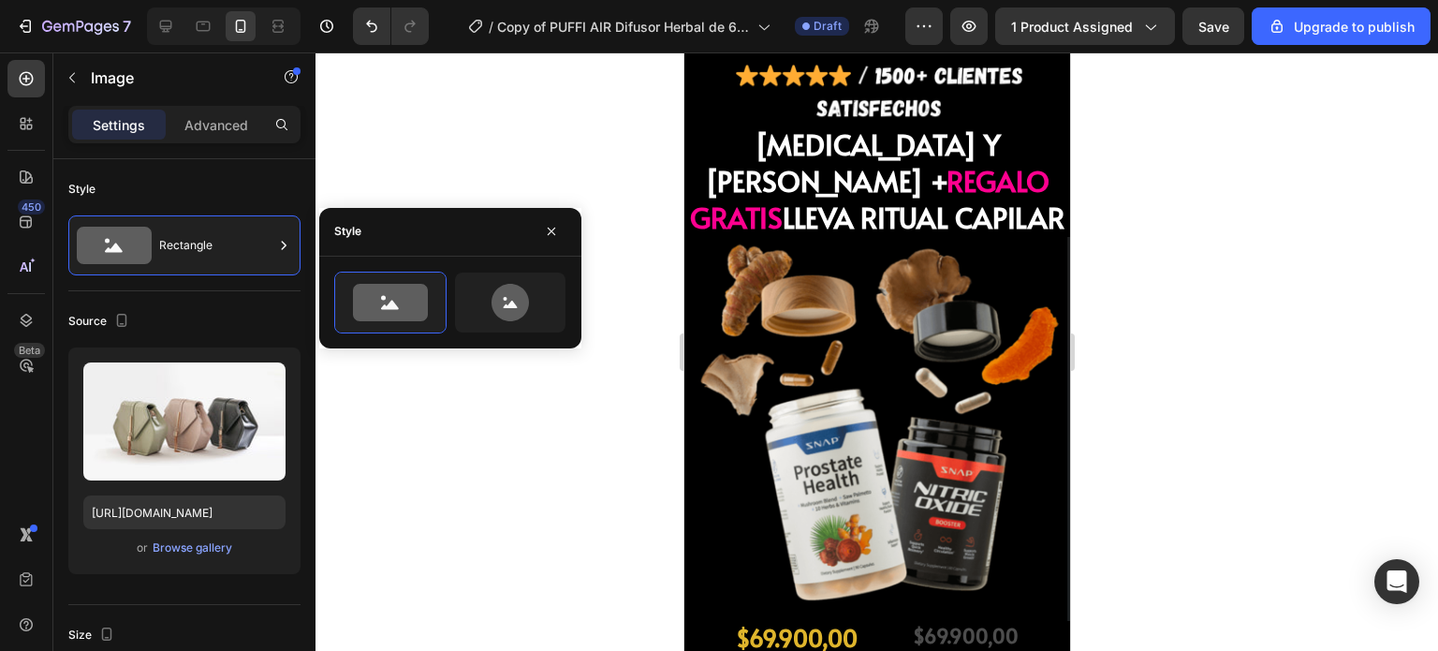
scroll to position [6542, 0]
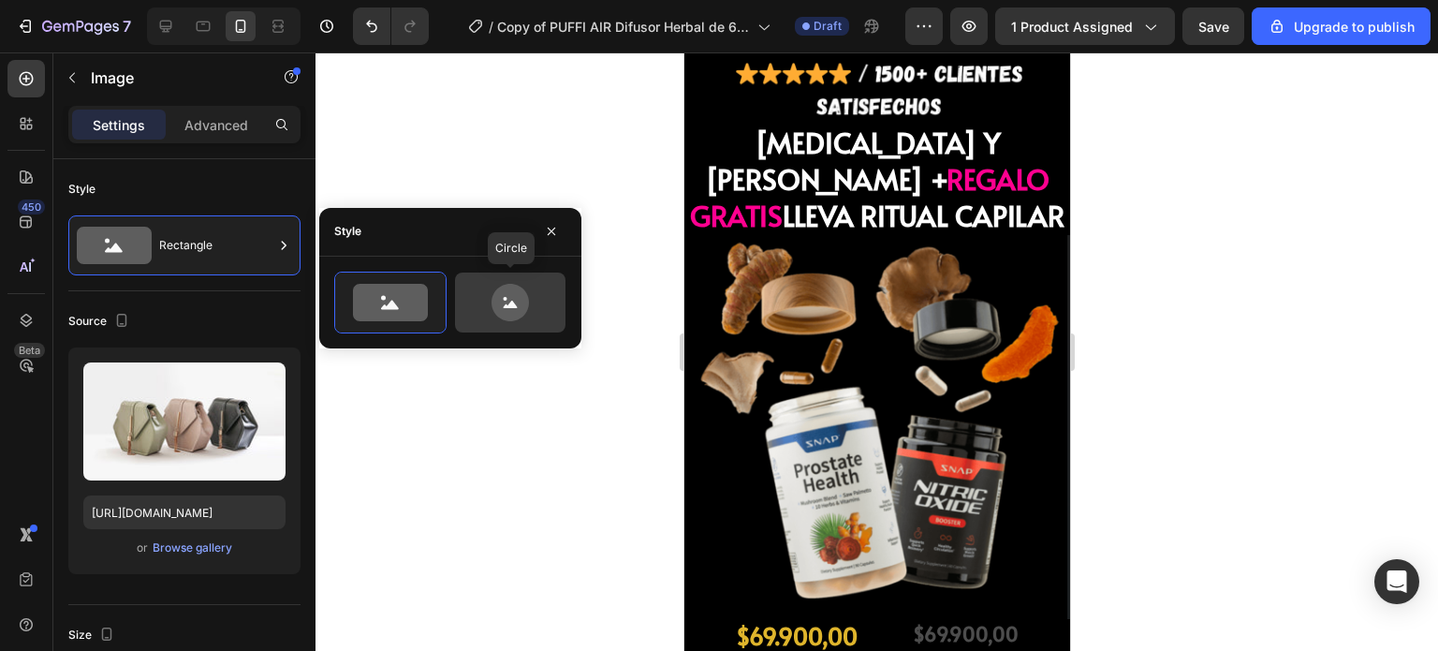
click at [505, 306] on icon at bounding box center [511, 304] width 14 height 7
type input "80"
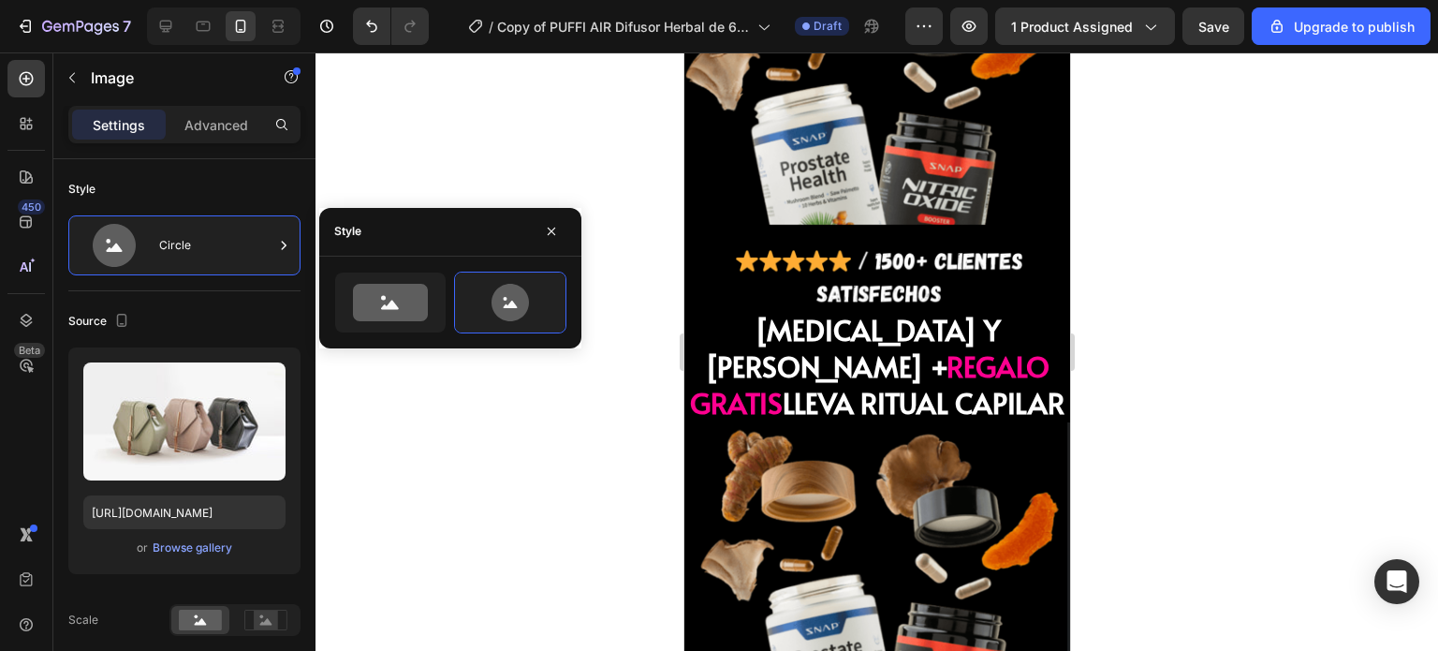
scroll to position [6428, 0]
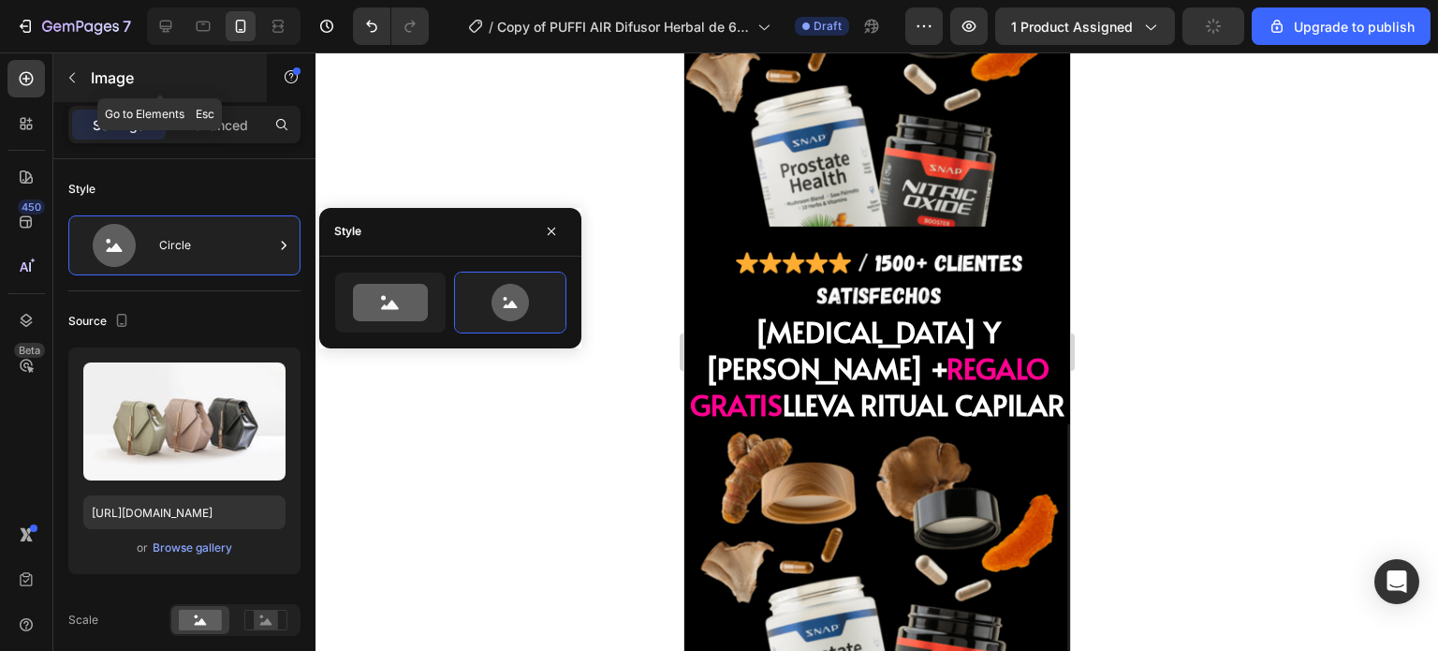
click at [77, 76] on icon "button" at bounding box center [72, 77] width 15 height 15
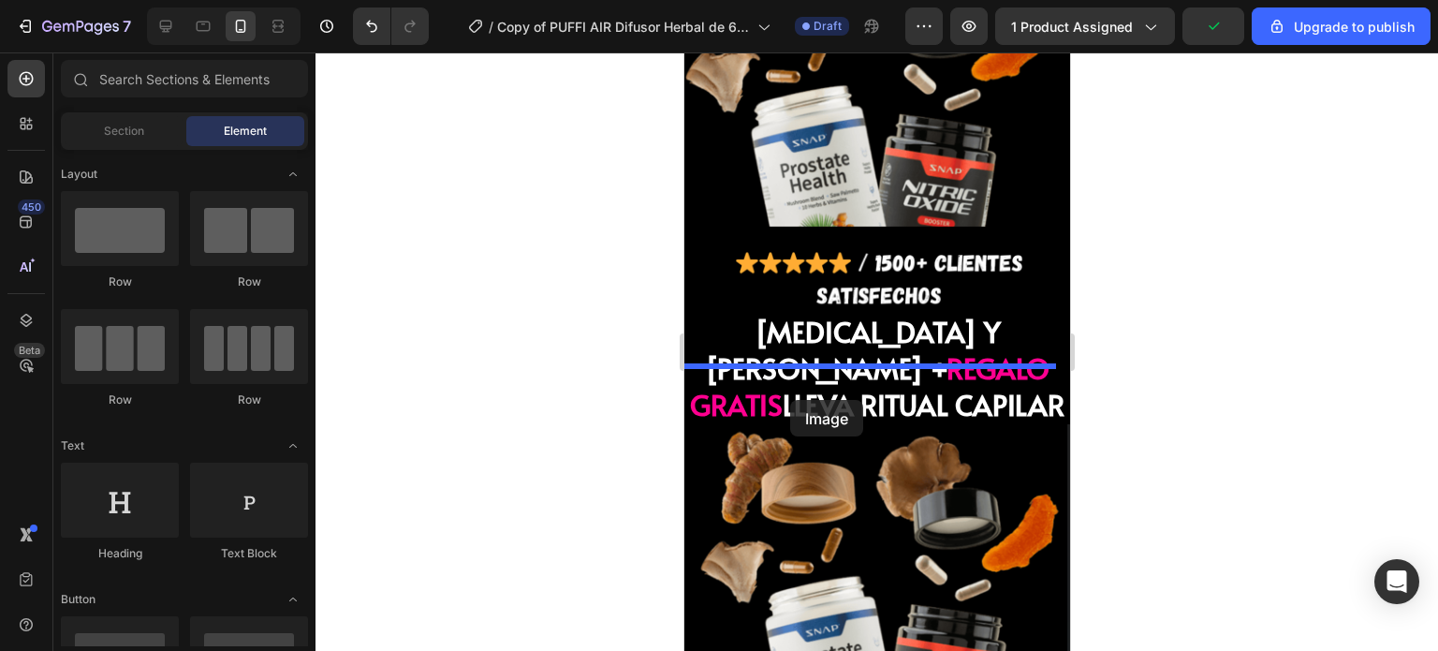
drag, startPoint x: 937, startPoint y: 291, endPoint x: 789, endPoint y: 400, distance: 183.5
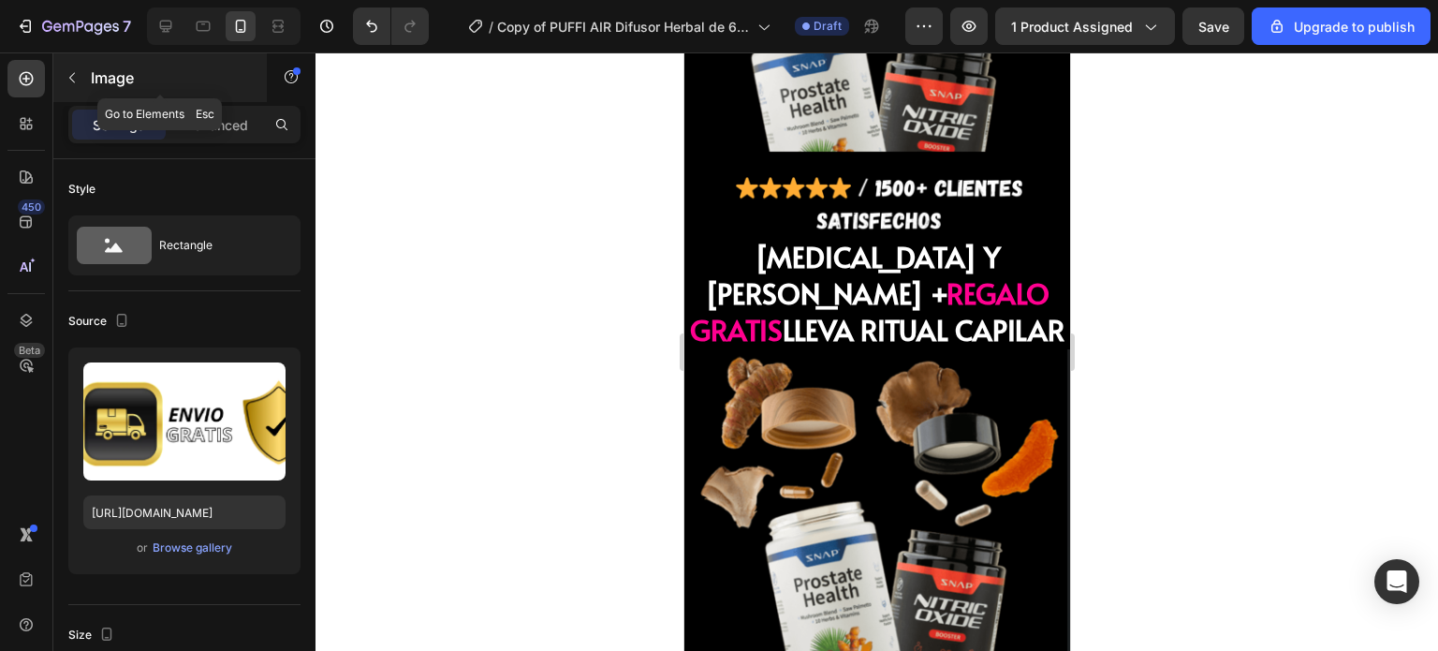
click at [71, 75] on icon "button" at bounding box center [72, 78] width 6 height 10
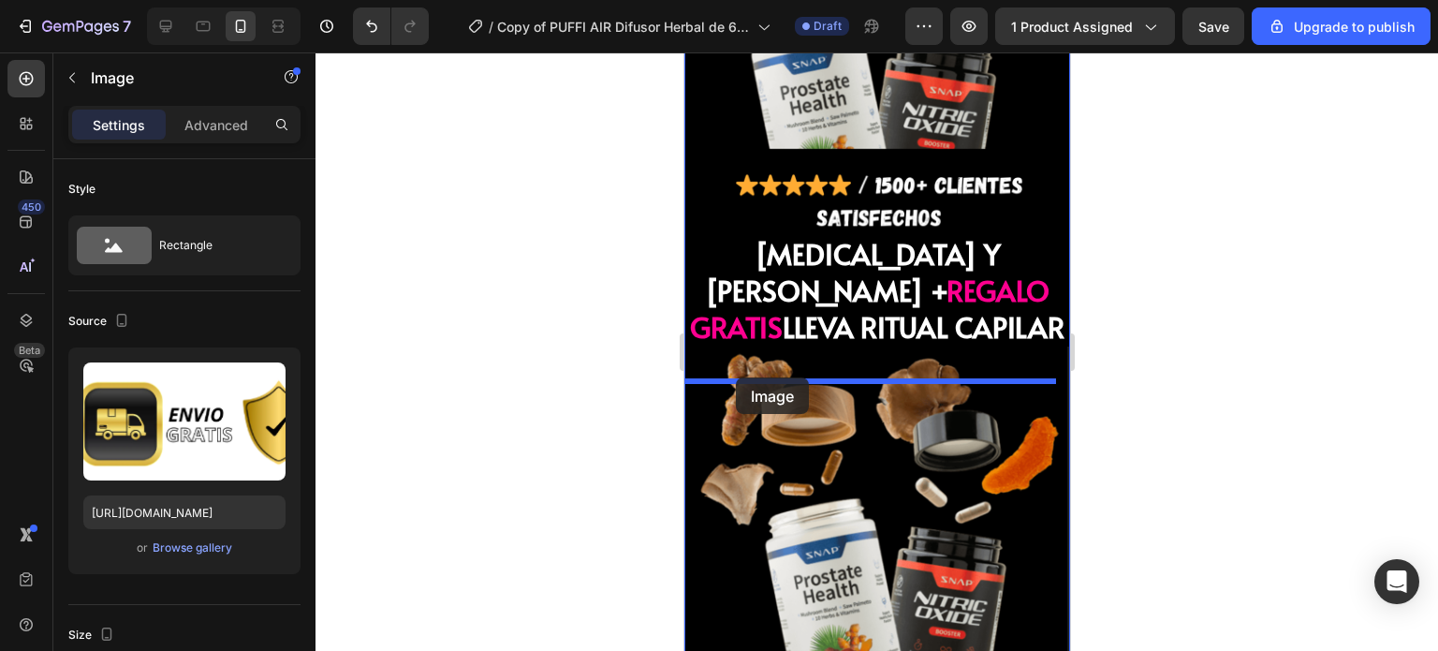
drag, startPoint x: 701, startPoint y: 488, endPoint x: 735, endPoint y: 377, distance: 115.5
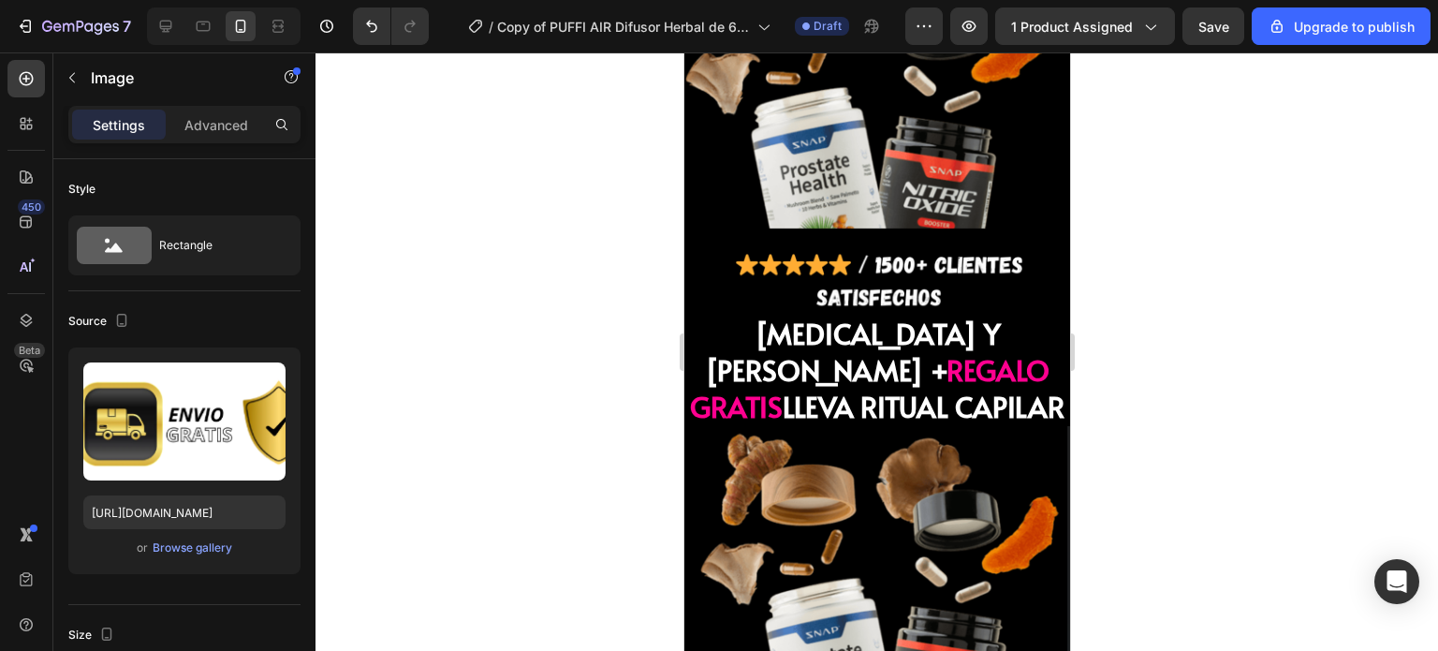
scroll to position [6362, 0]
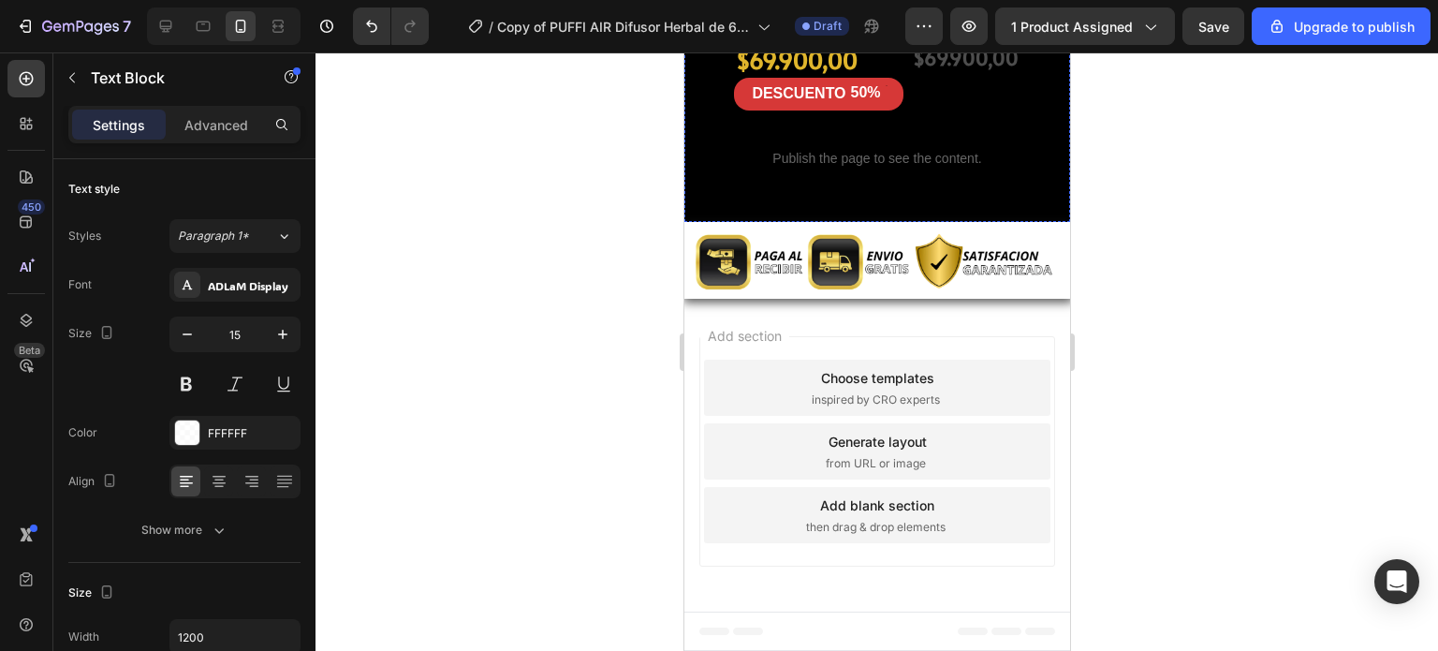
scroll to position [7550, 0]
click at [948, 72] on div "$69.900,00" at bounding box center [965, 57] width 110 height 29
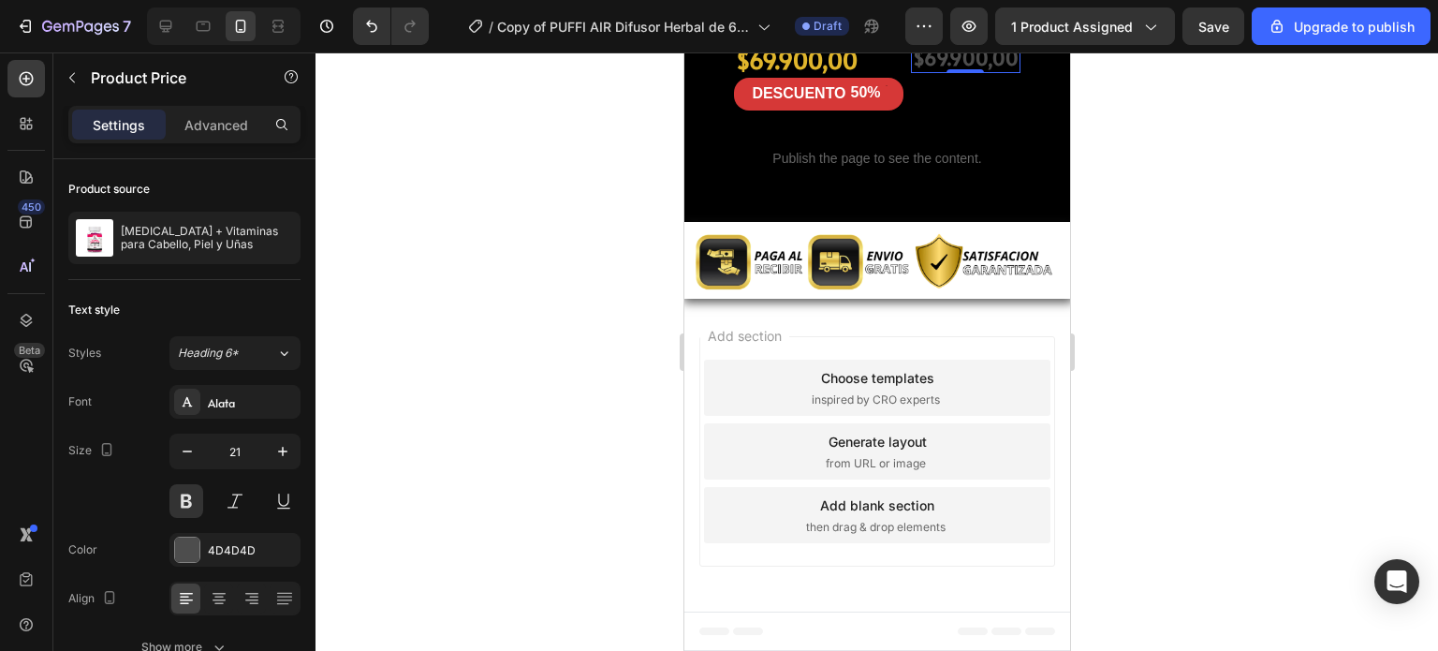
click at [981, 34] on div "Product Price" at bounding box center [973, 25] width 81 height 17
click at [991, 34] on div "Product Price" at bounding box center [973, 25] width 81 height 17
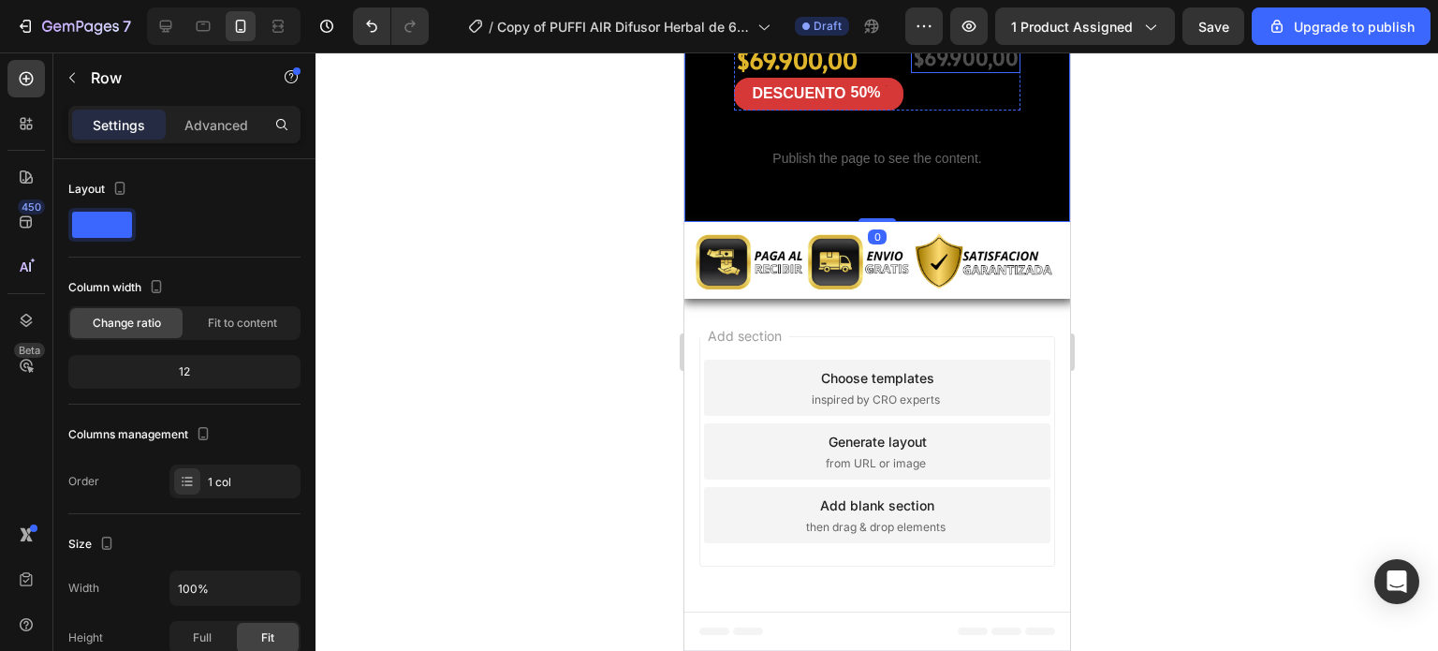
click at [984, 72] on div "$69.900,00" at bounding box center [965, 57] width 110 height 29
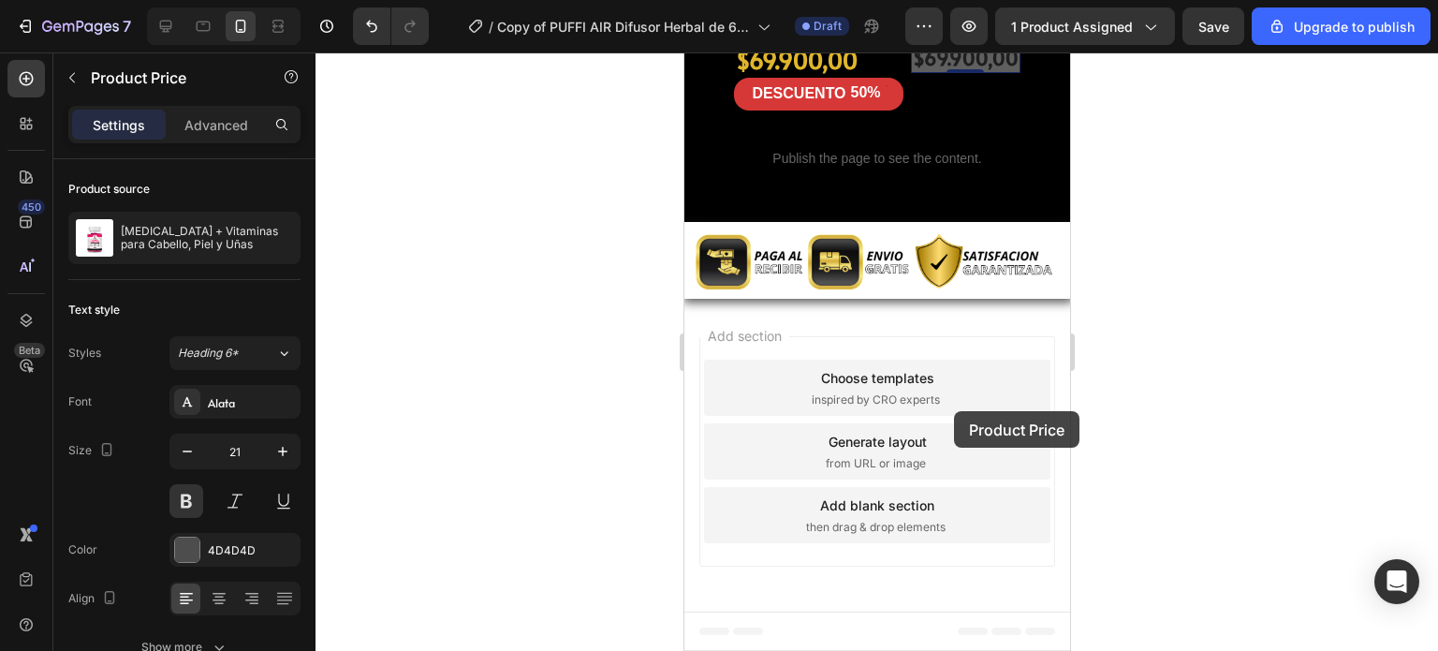
drag, startPoint x: 953, startPoint y: 411, endPoint x: 982, endPoint y: 434, distance: 37.3
click at [982, 110] on div "$69.900,00 Product Price Edit content in Shopify 0 Product Price Edit content i…" at bounding box center [965, 76] width 110 height 66
click at [933, 72] on div "$69.900,00" at bounding box center [965, 57] width 110 height 29
click at [997, 32] on icon at bounding box center [1003, 25] width 12 height 13
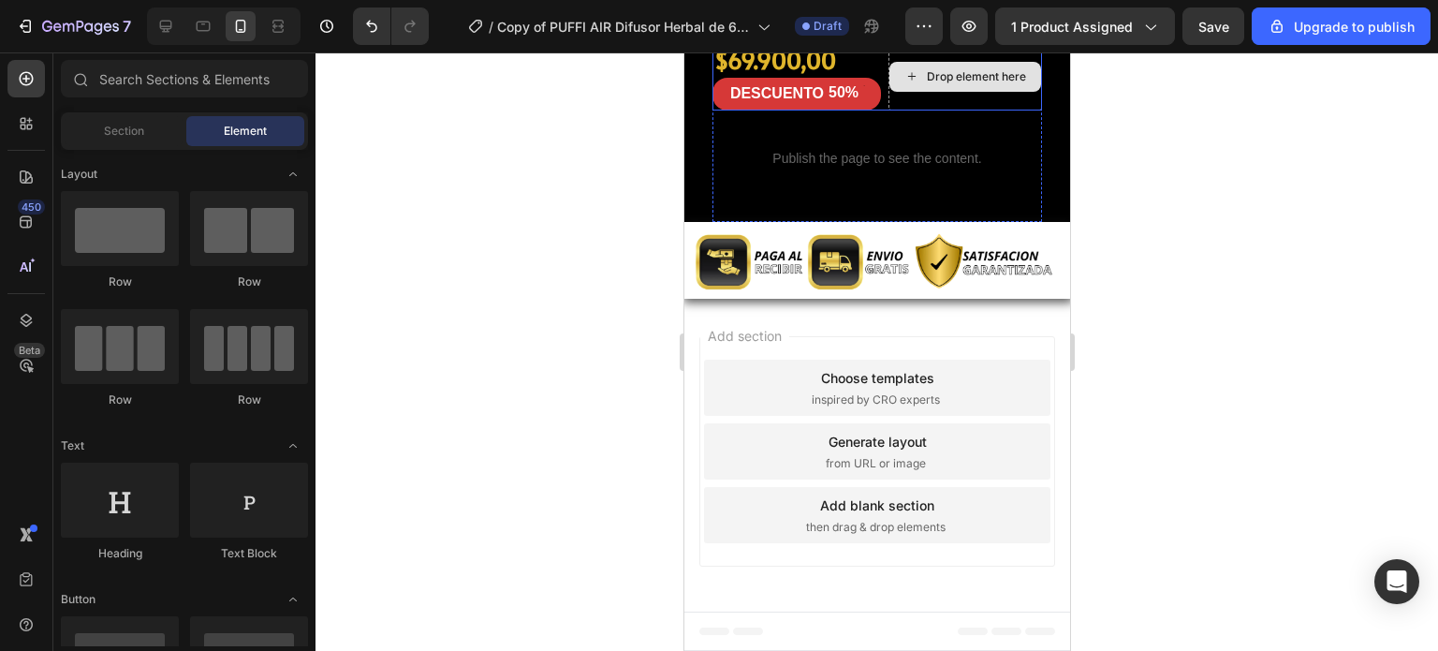
click at [954, 84] on div "Drop element here" at bounding box center [975, 76] width 99 height 15
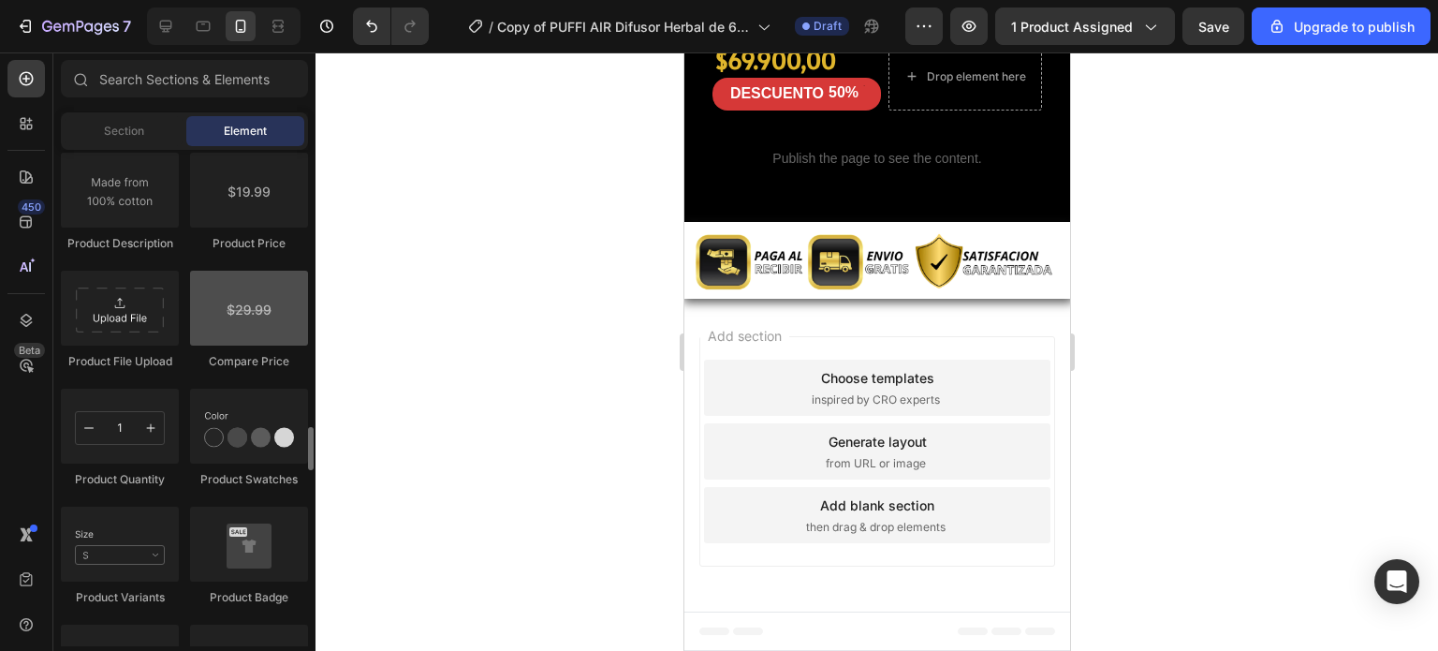
scroll to position [3134, 0]
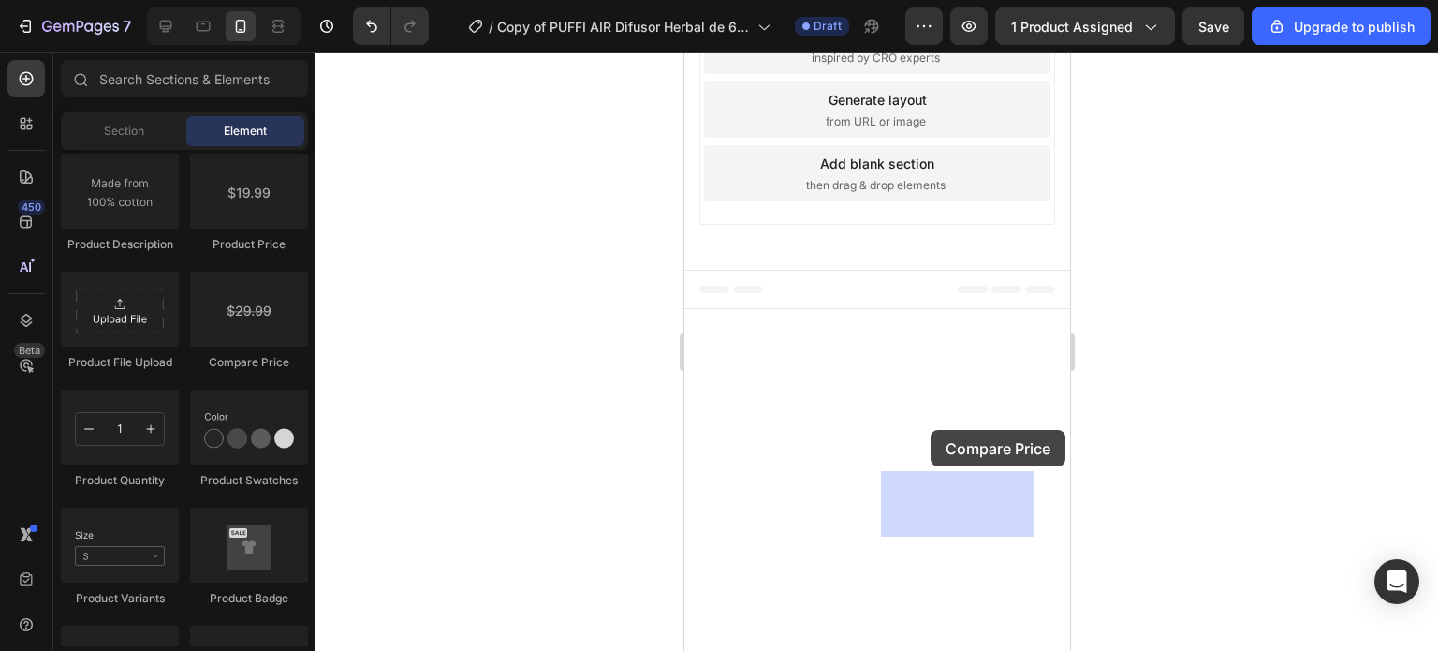
drag, startPoint x: 912, startPoint y: 363, endPoint x: 930, endPoint y: 430, distance: 68.8
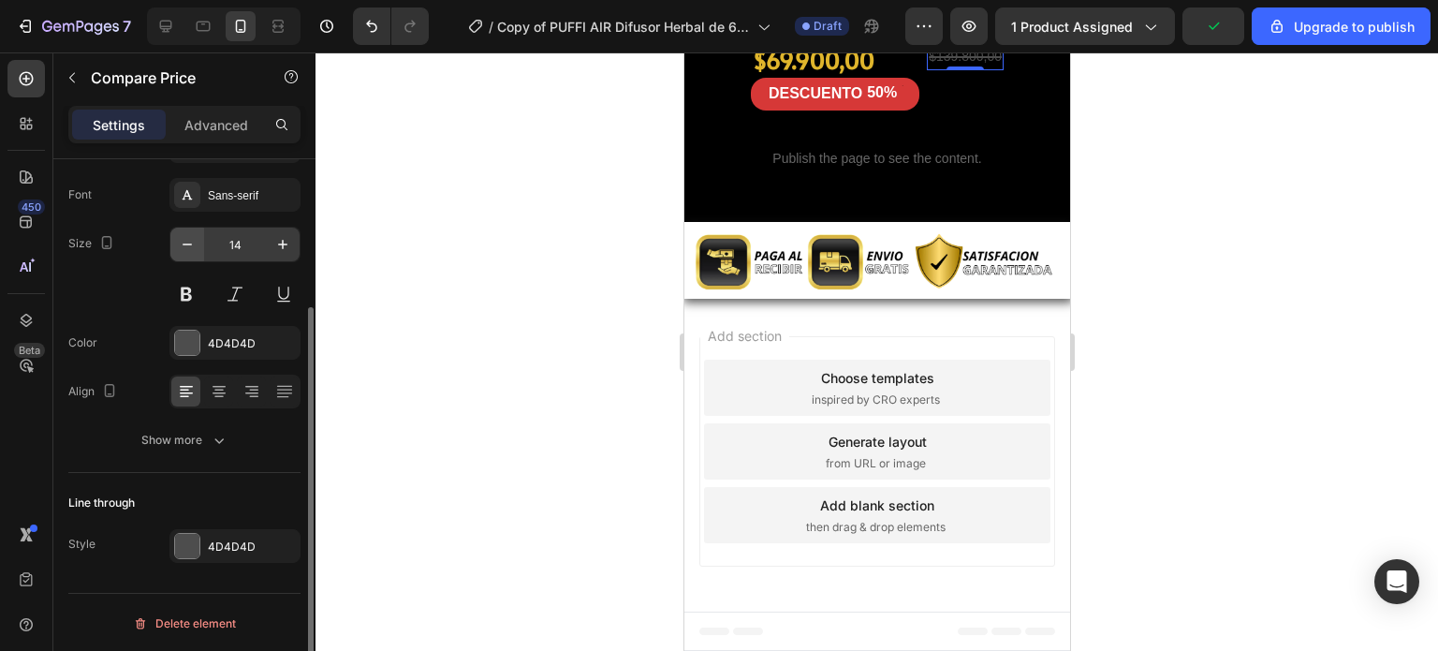
scroll to position [0, 0]
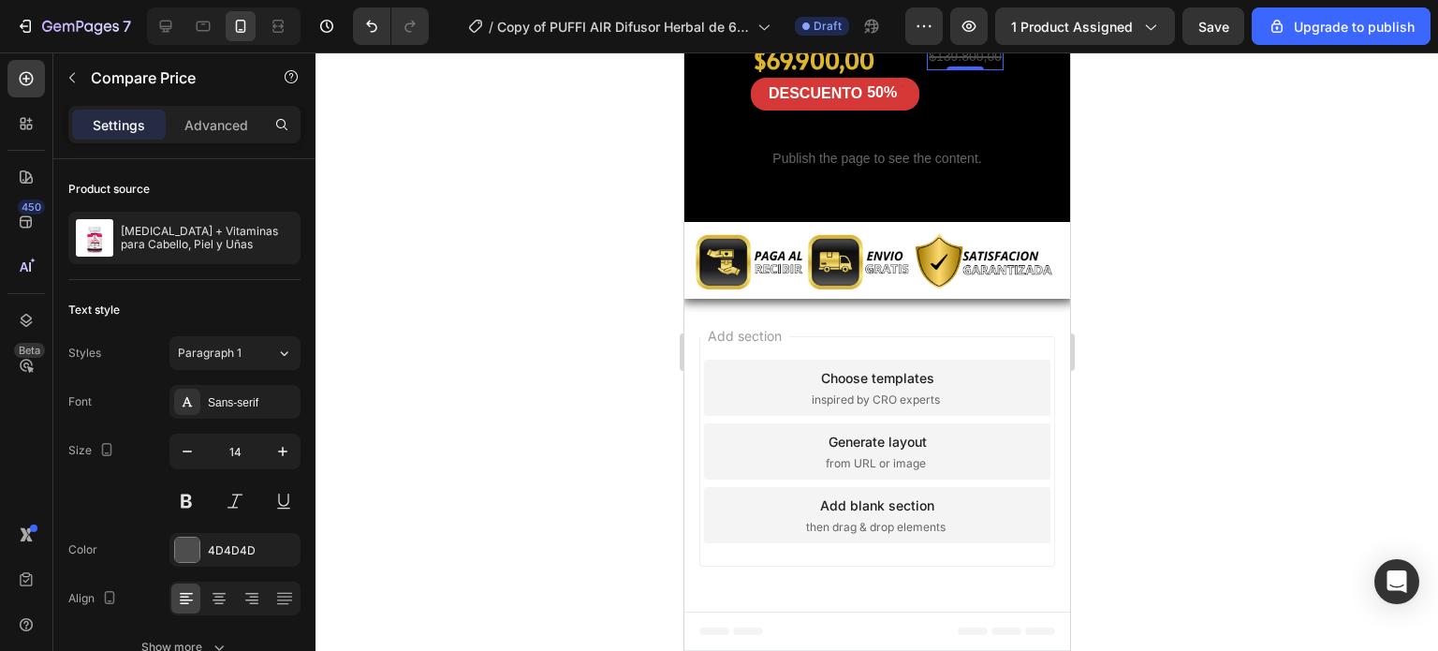
click at [939, 70] on div "$139.800,00" at bounding box center [964, 56] width 77 height 27
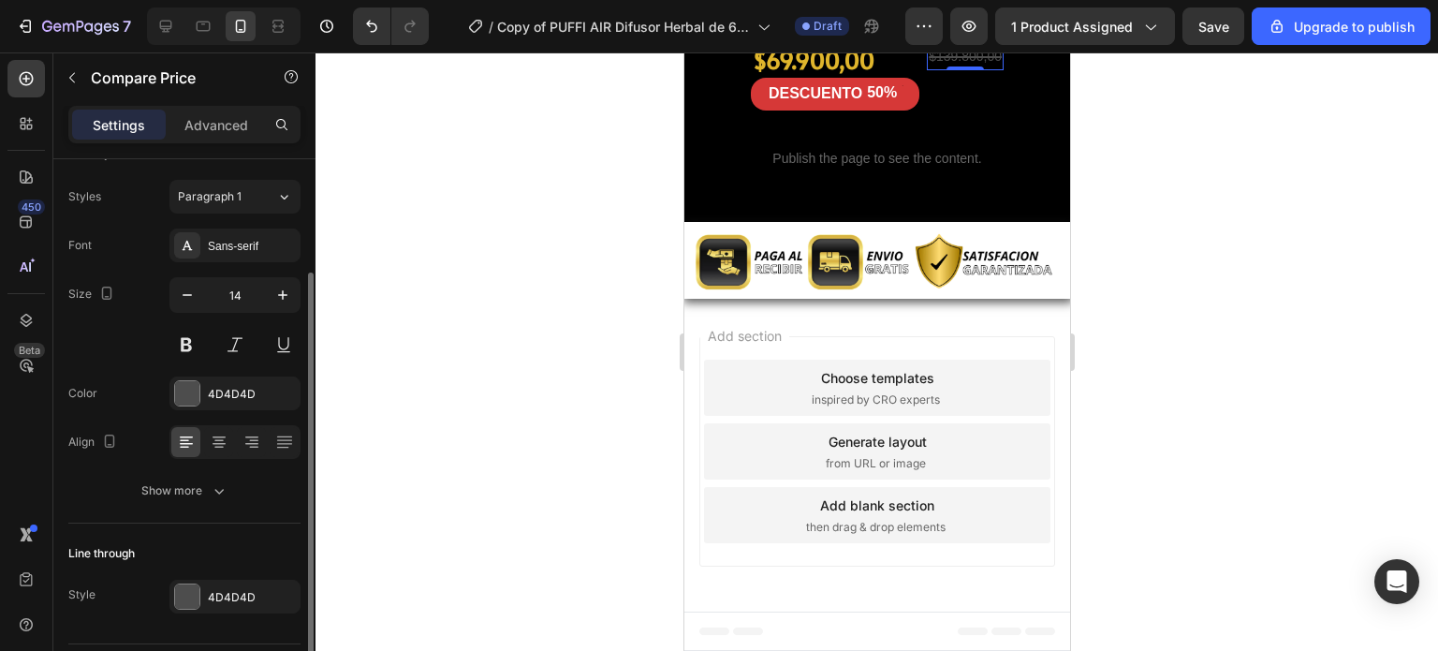
scroll to position [157, 0]
click at [278, 295] on icon "button" at bounding box center [282, 294] width 19 height 19
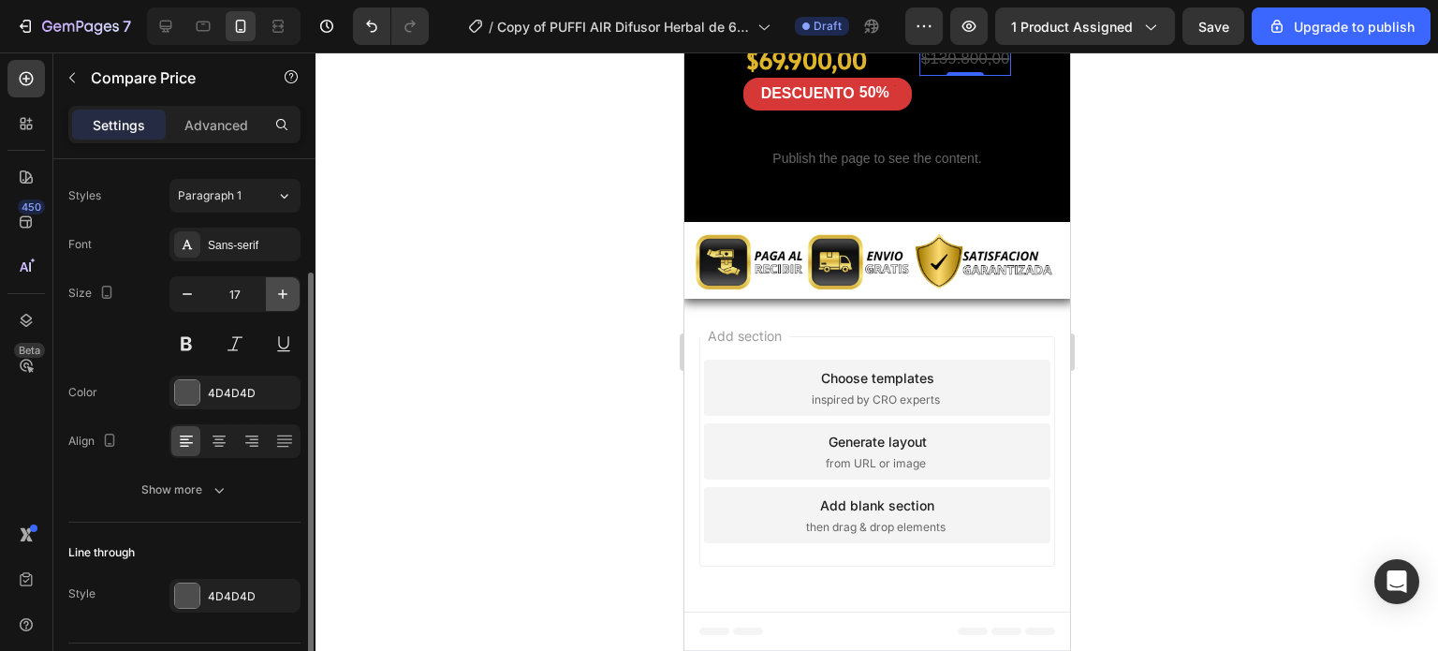
click at [278, 295] on icon "button" at bounding box center [282, 294] width 19 height 19
type input "20"
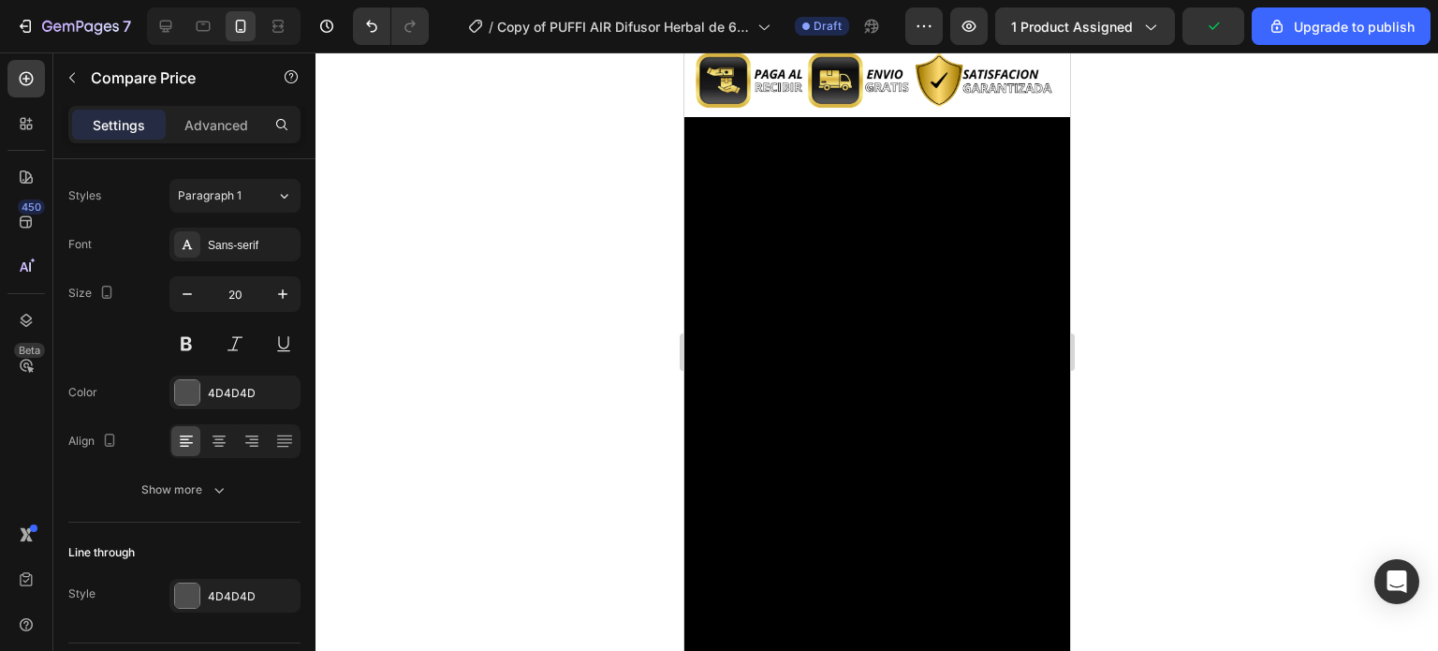
scroll to position [1386, 0]
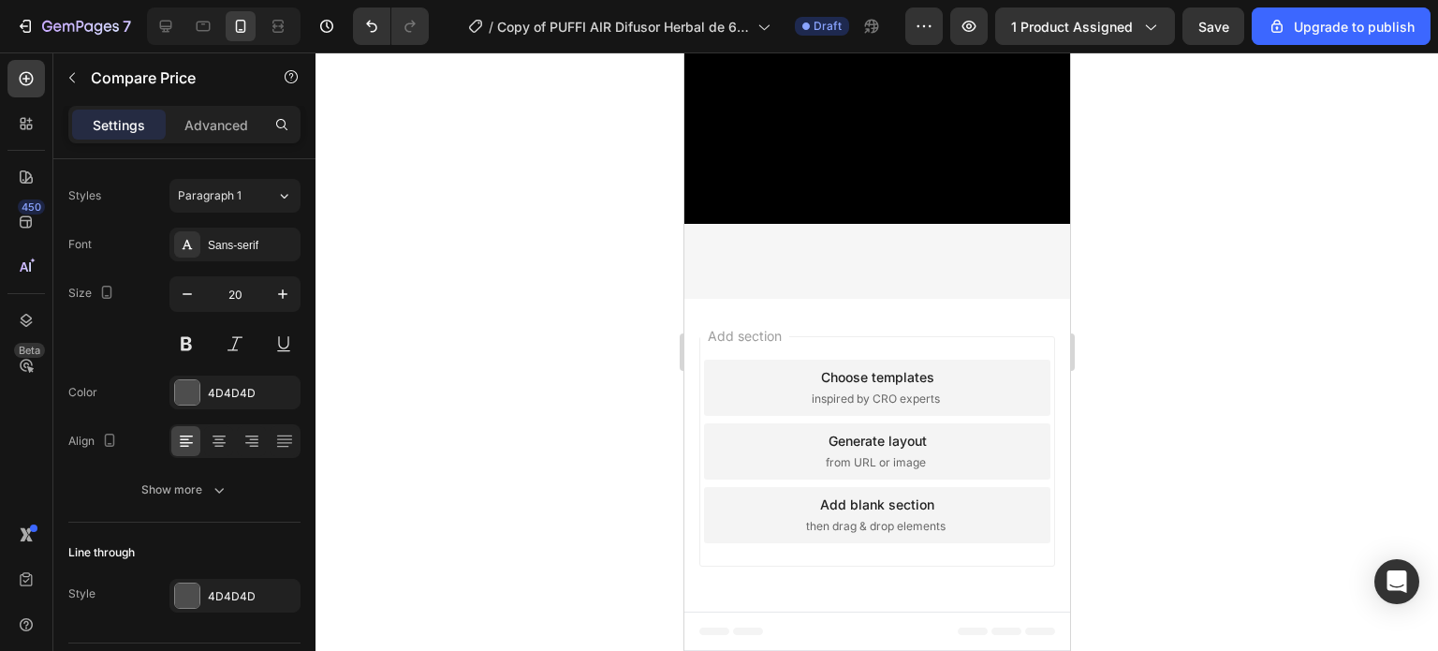
scroll to position [4580, 0]
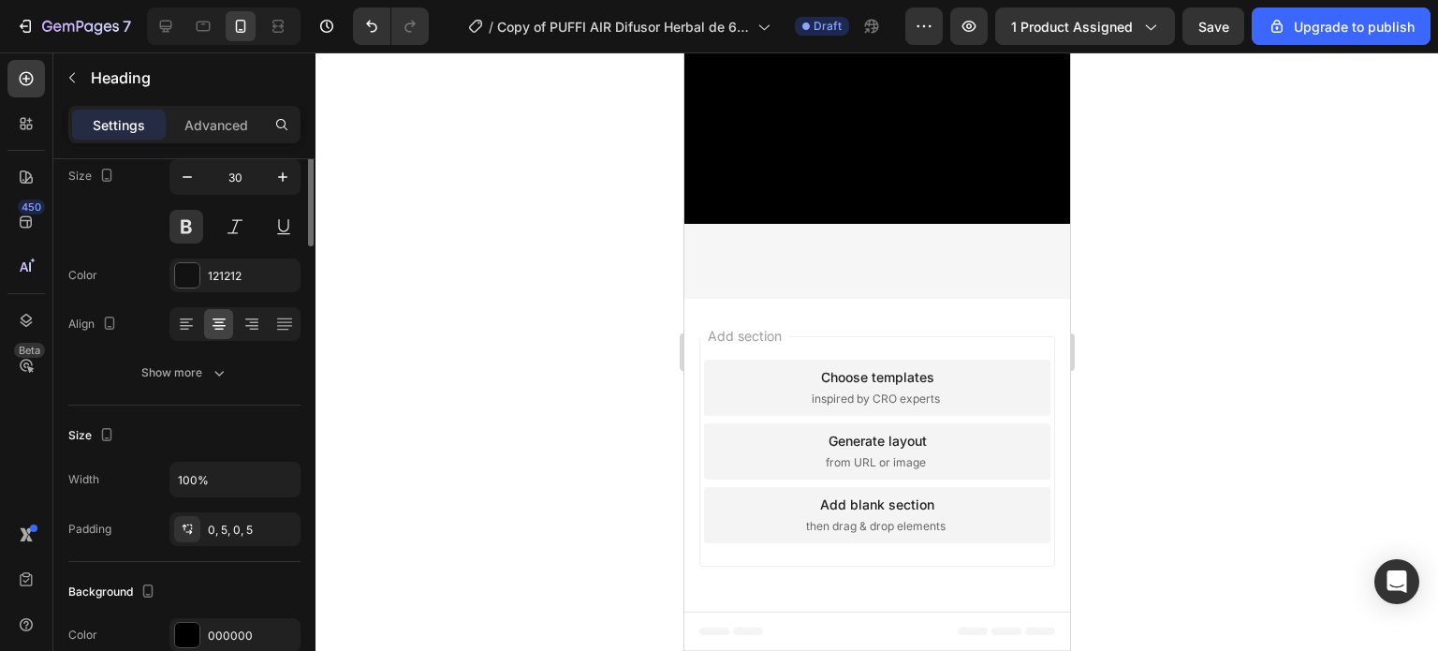
scroll to position [0, 0]
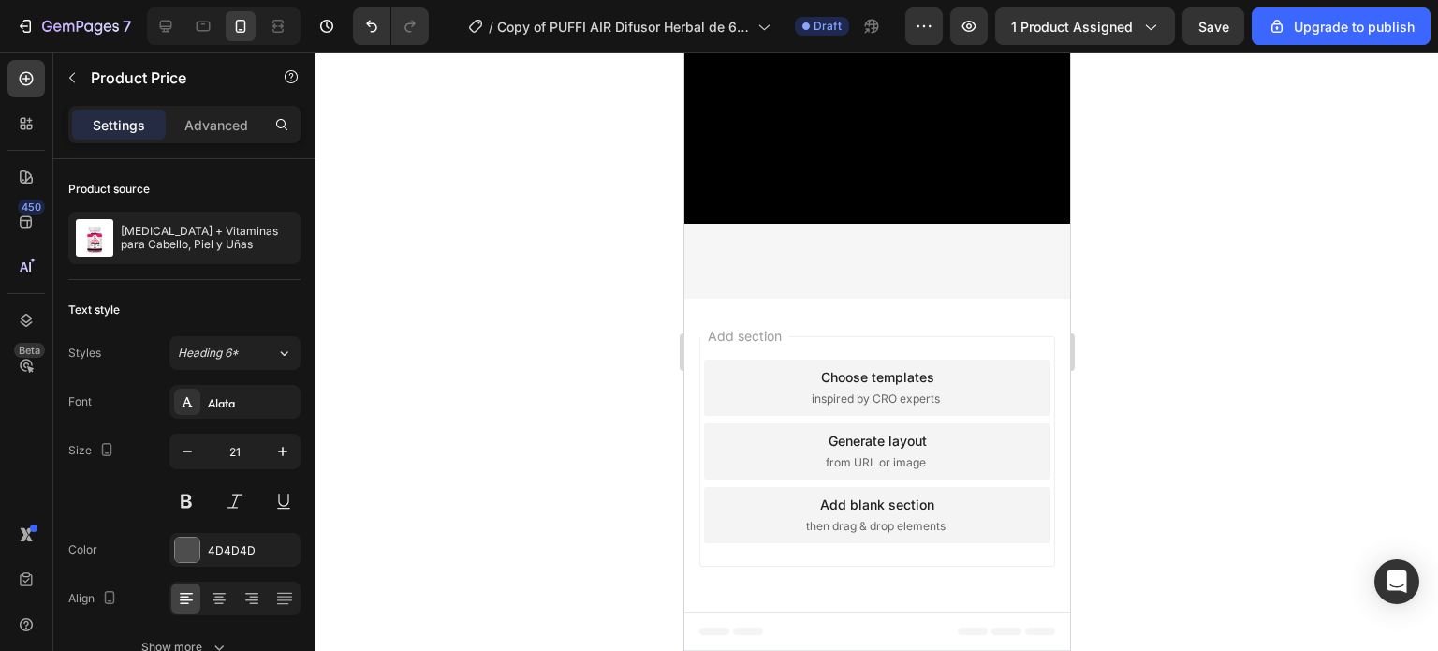
drag, startPoint x: 956, startPoint y: 433, endPoint x: 949, endPoint y: 441, distance: 10.0
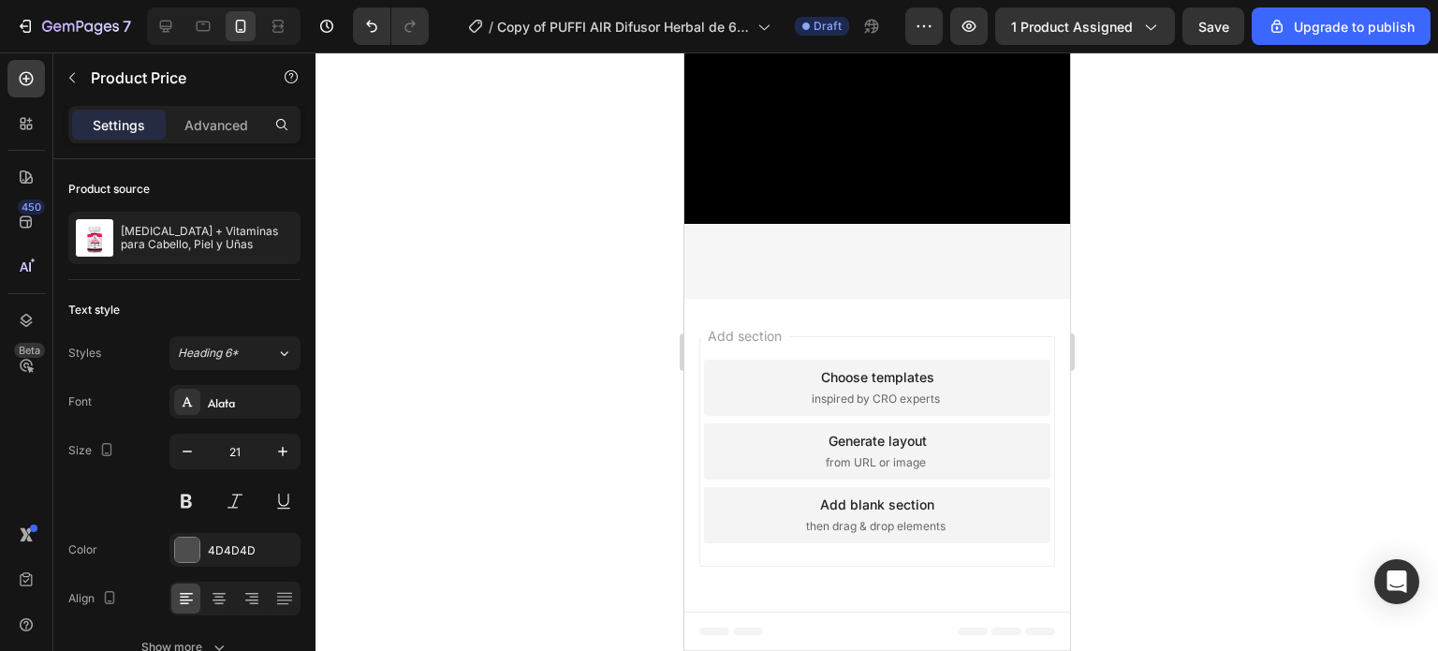
drag, startPoint x: 967, startPoint y: 393, endPoint x: 931, endPoint y: 398, distance: 36.8
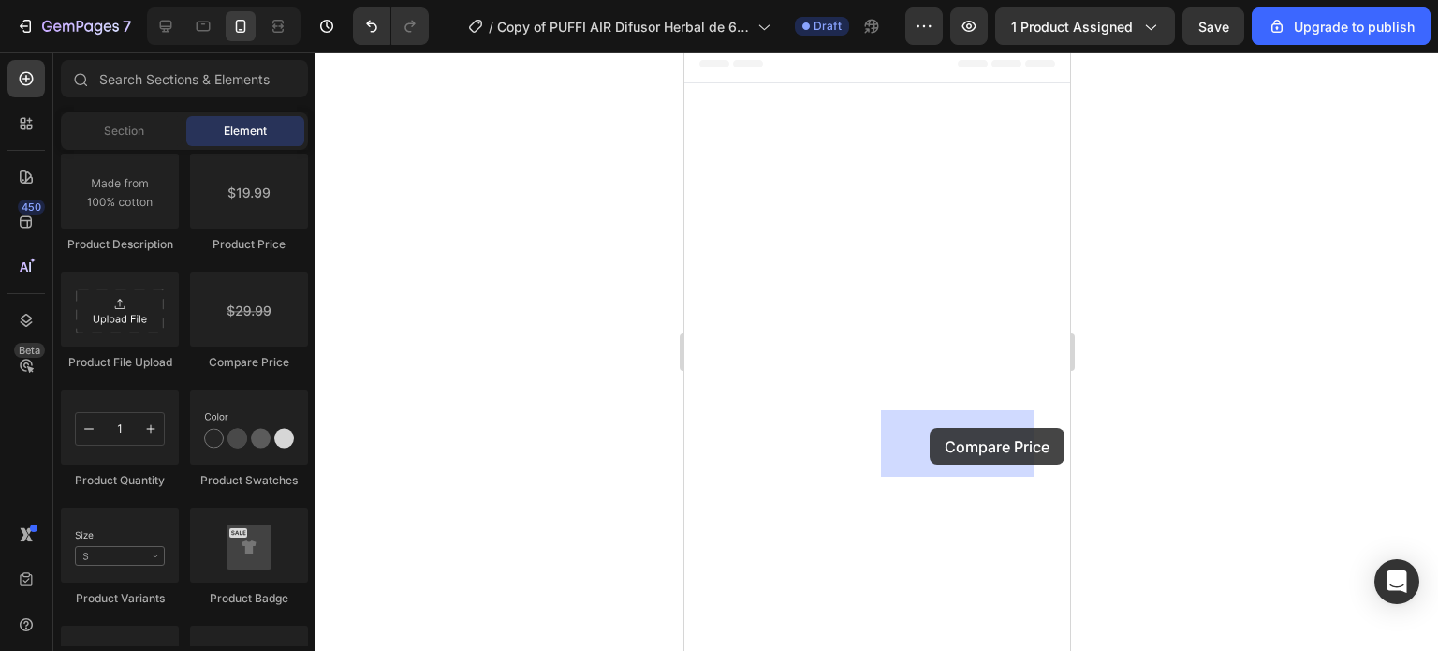
drag, startPoint x: 924, startPoint y: 351, endPoint x: 918, endPoint y: 511, distance: 160.2
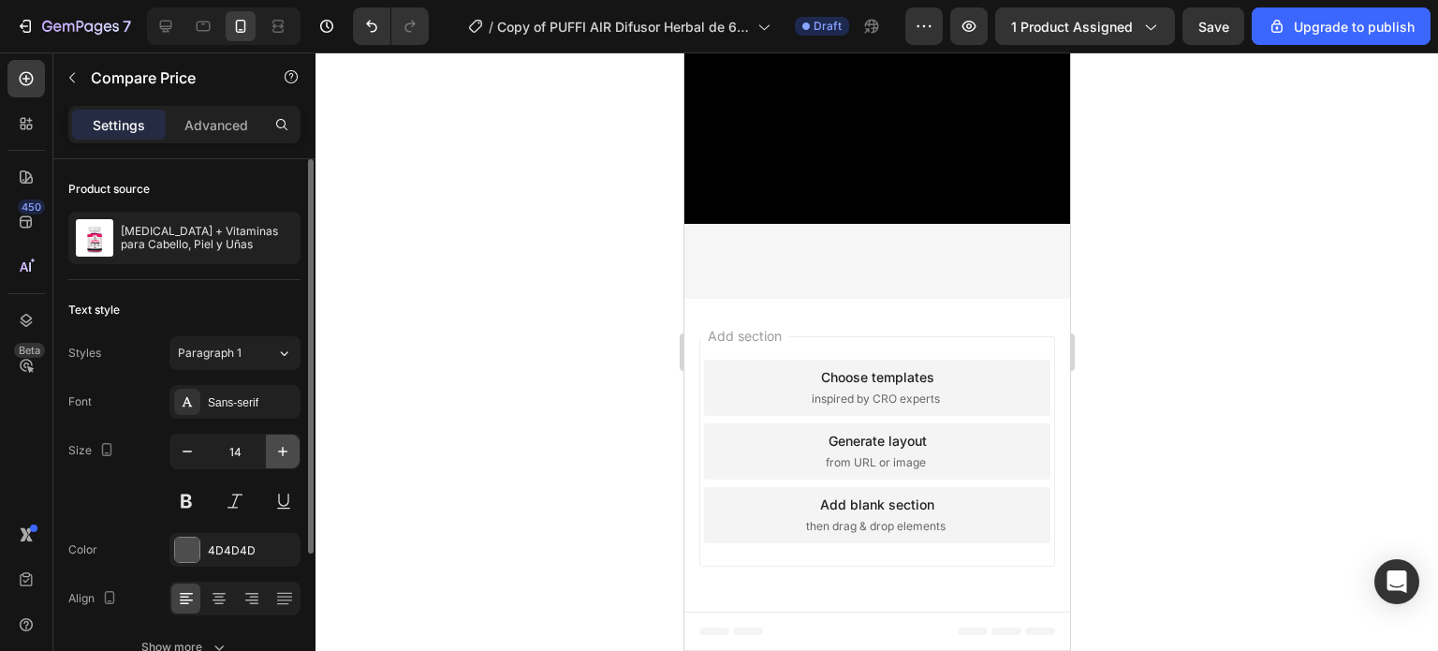
click at [292, 448] on button "button" at bounding box center [283, 451] width 34 height 34
click at [291, 448] on icon "button" at bounding box center [282, 451] width 19 height 19
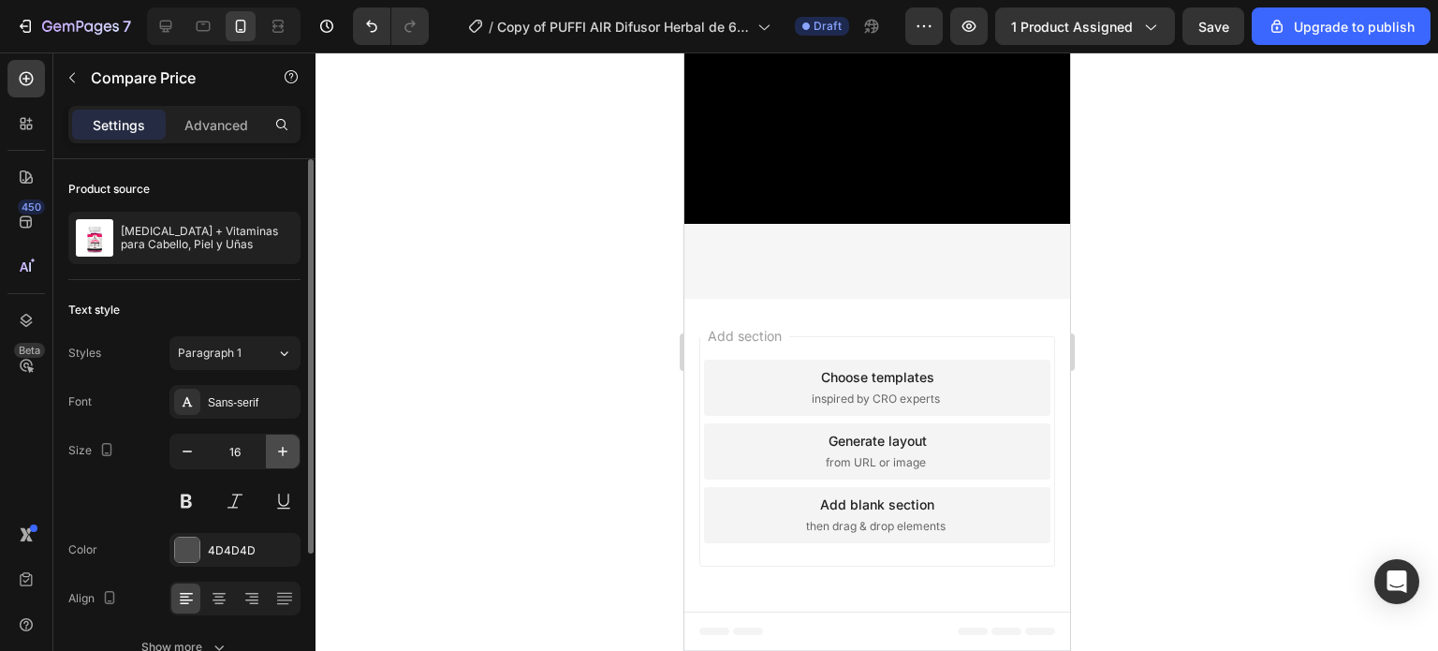
click at [291, 448] on icon "button" at bounding box center [282, 451] width 19 height 19
type input "20"
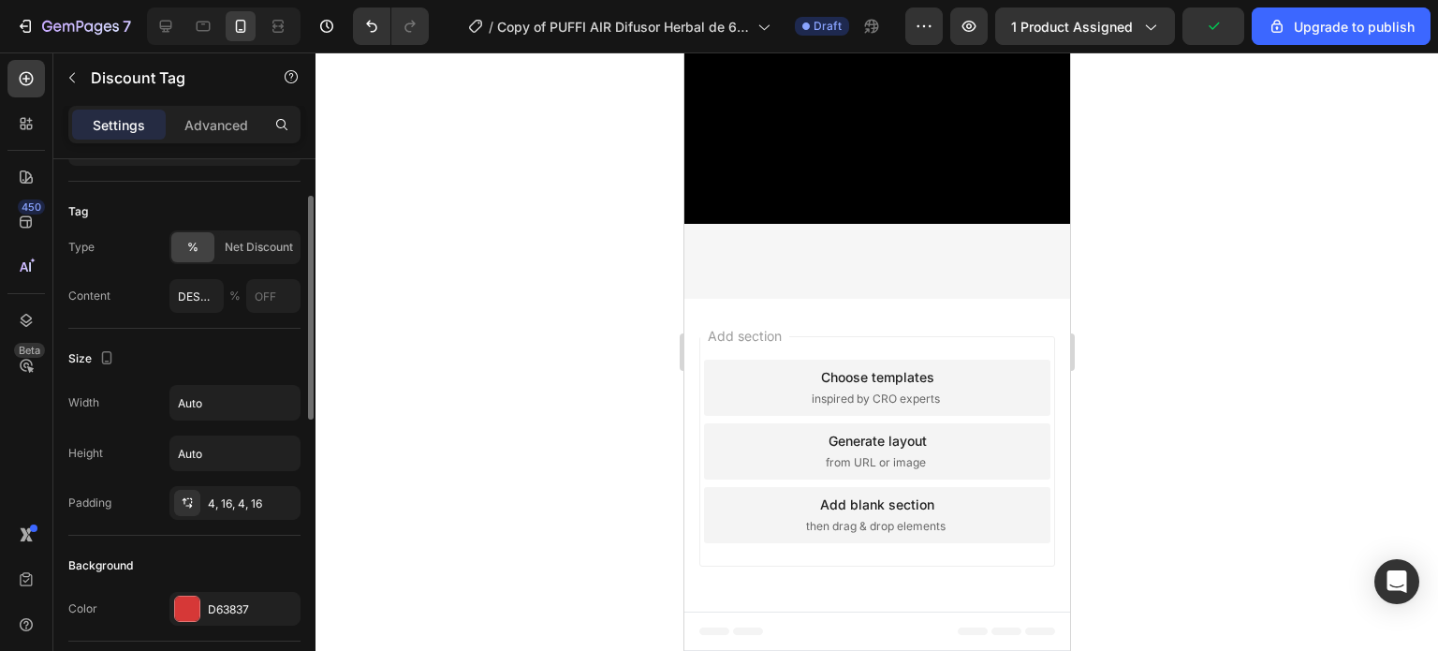
scroll to position [121, 0]
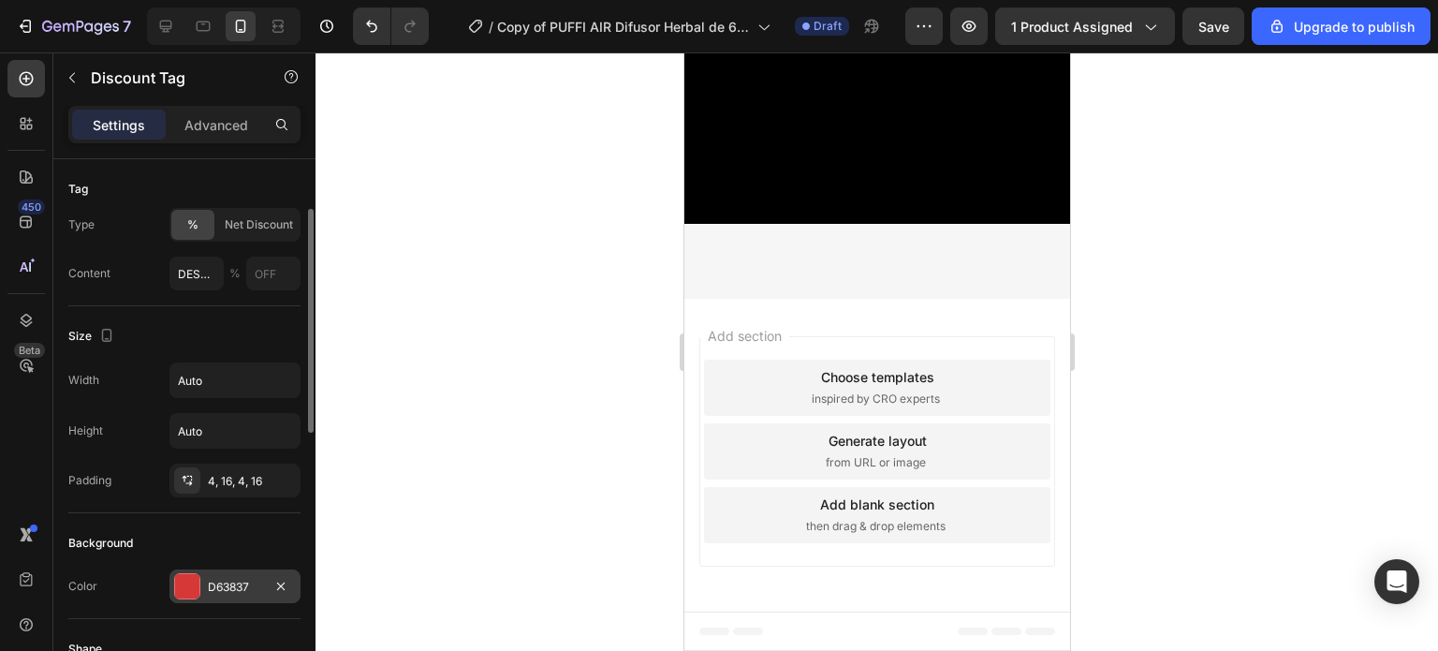
click at [227, 586] on div "D63837" at bounding box center [235, 587] width 54 height 17
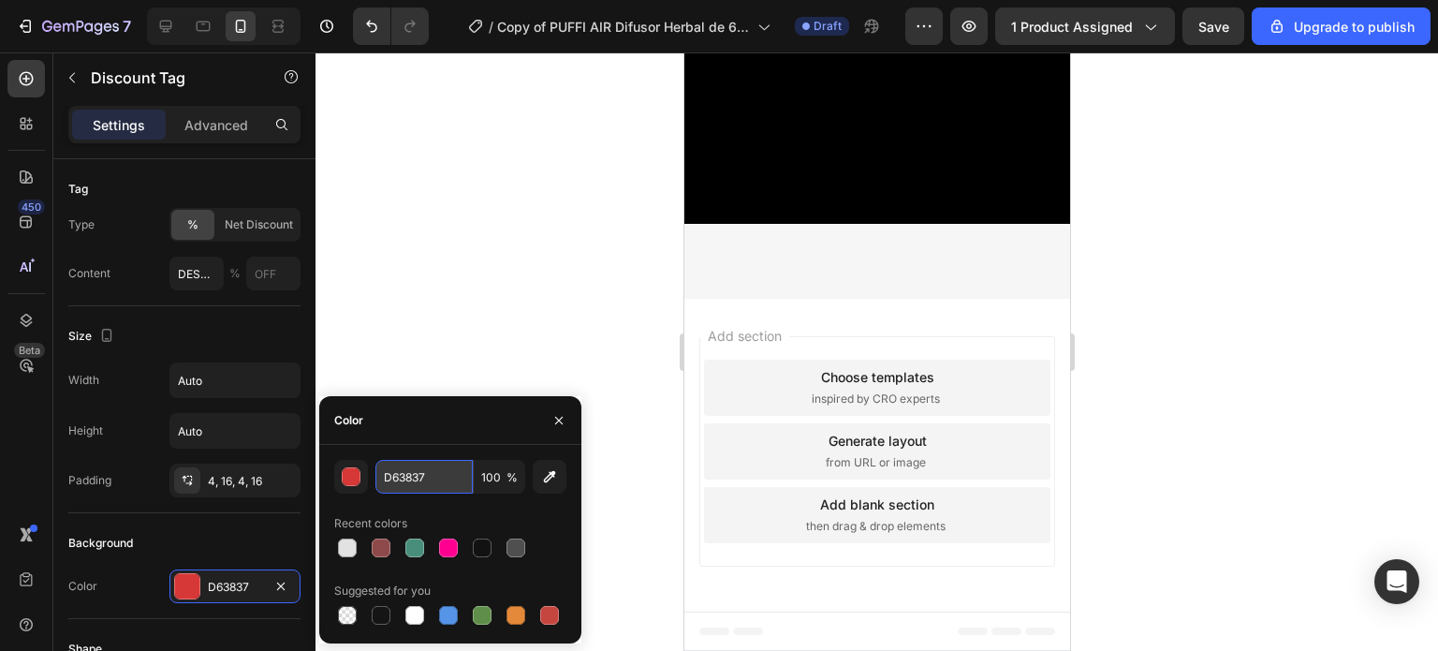
click at [418, 486] on input "D63837" at bounding box center [423, 477] width 97 height 34
paste input "FF0090"
type input "FF0090"
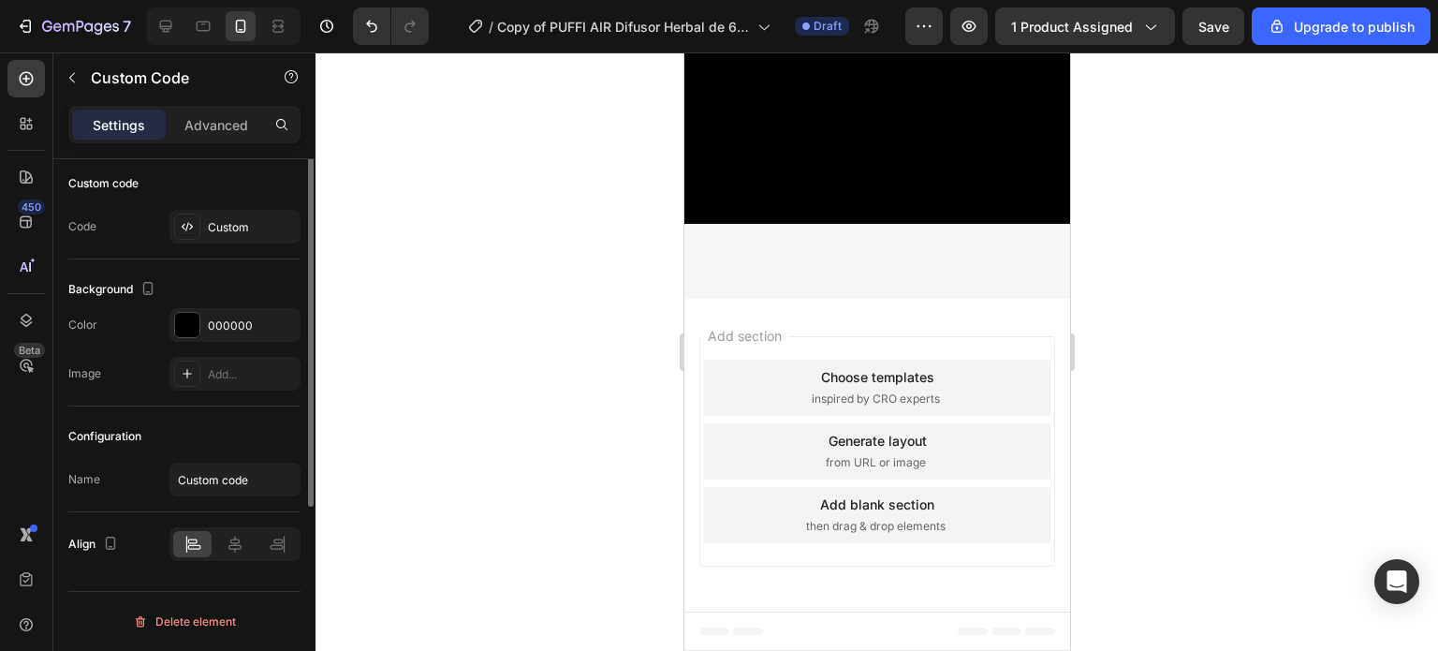
scroll to position [0, 0]
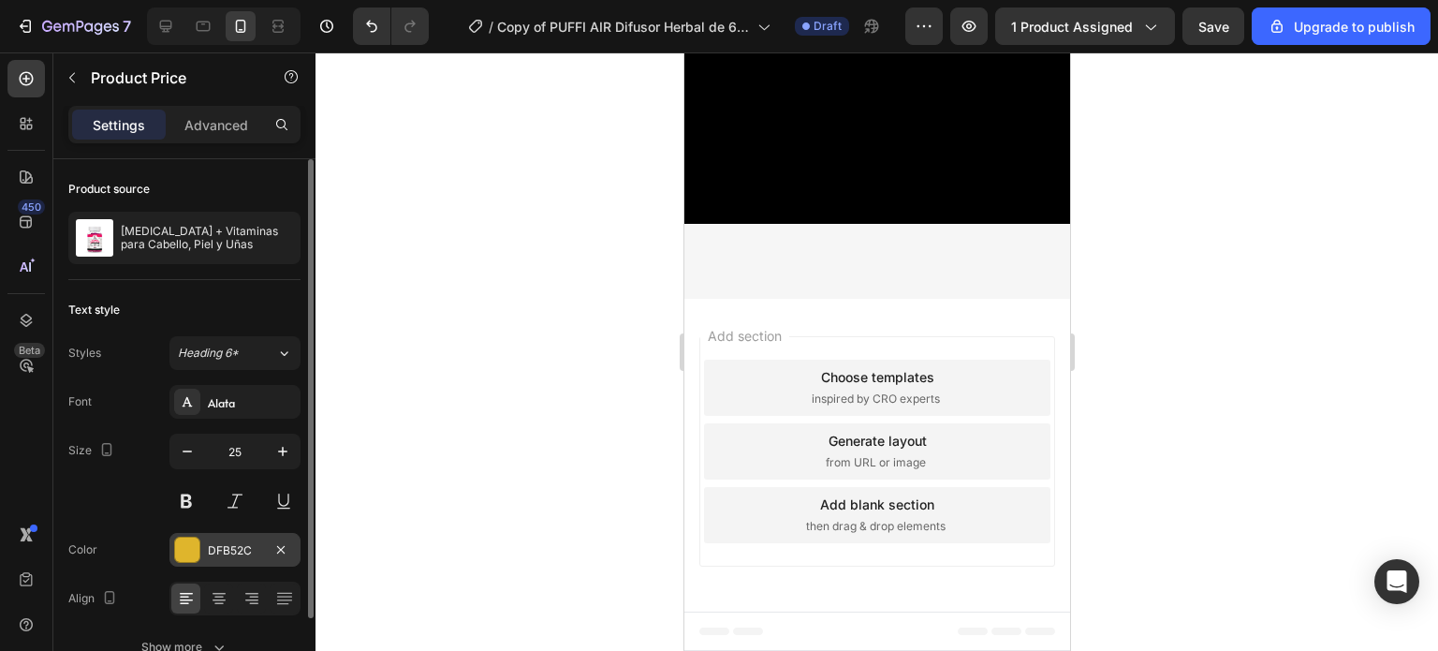
click at [202, 549] on div "DFB52C" at bounding box center [234, 550] width 131 height 34
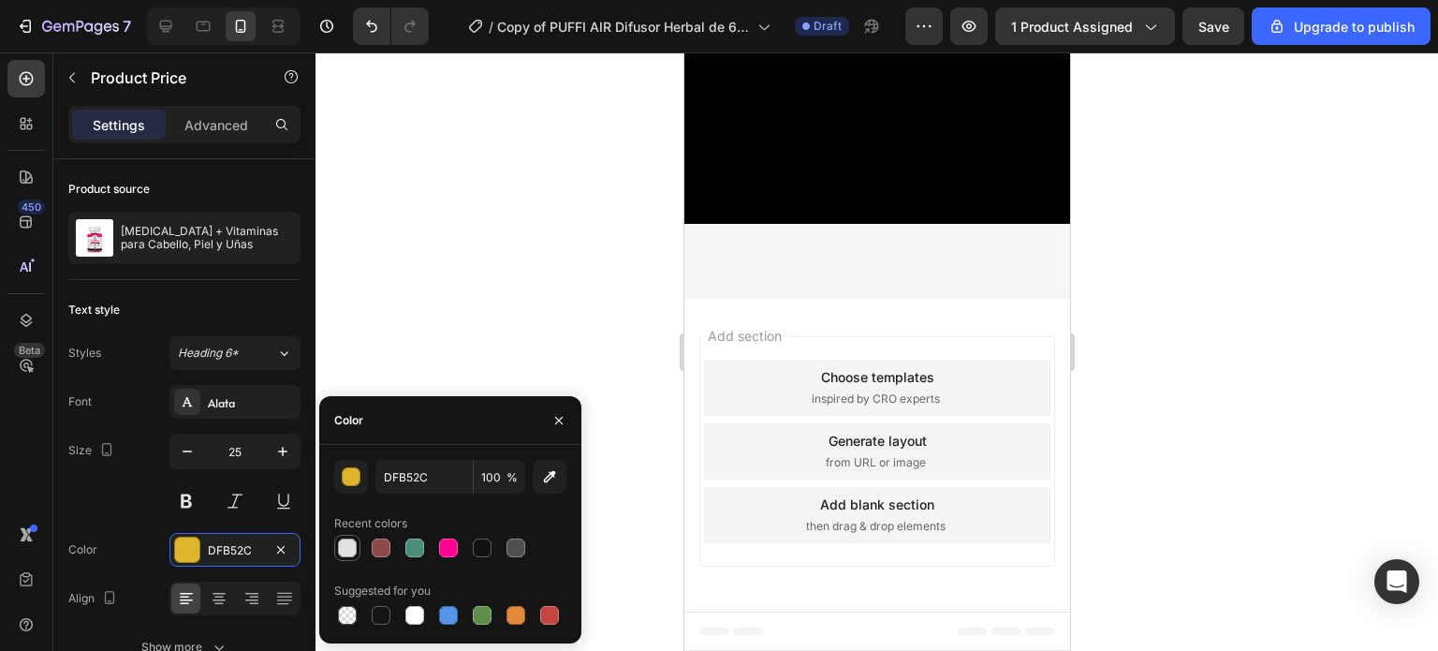
click at [346, 547] on div at bounding box center [347, 547] width 19 height 19
type input "E2E2E2"
click at [1132, 288] on div at bounding box center [876, 351] width 1122 height 598
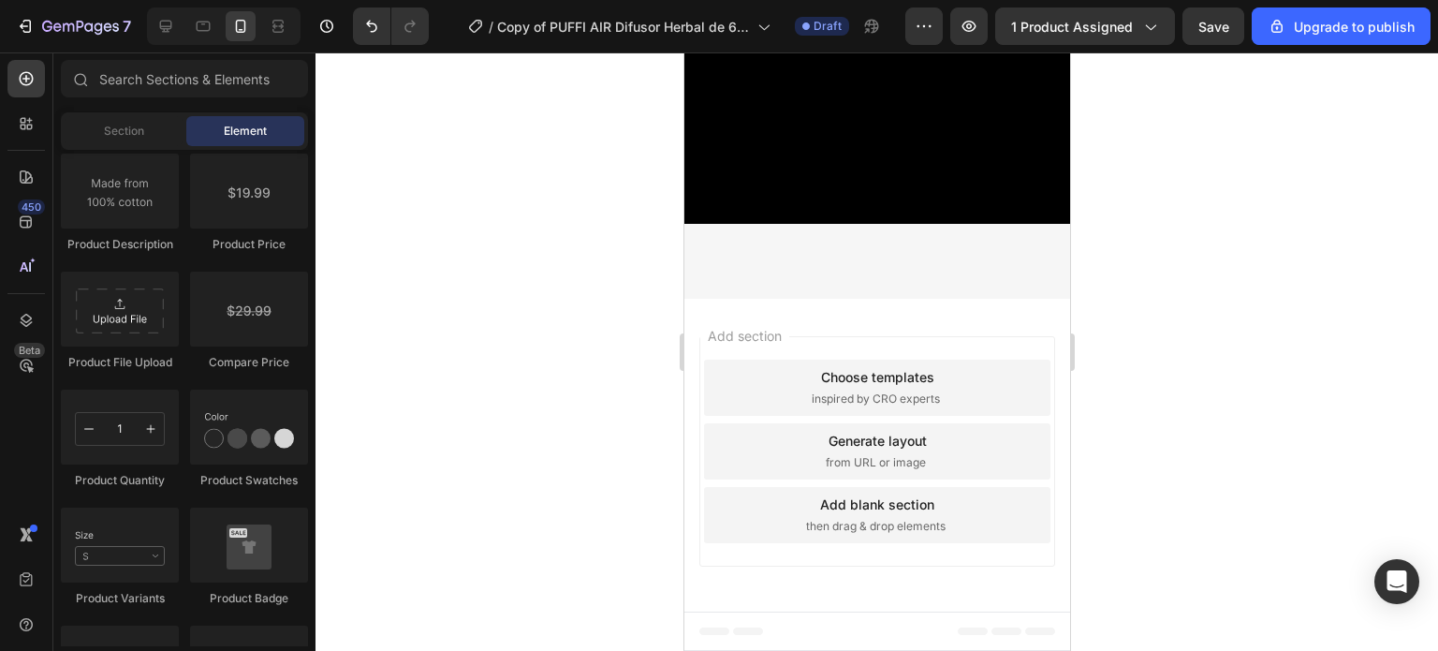
scroll to position [4608, 0]
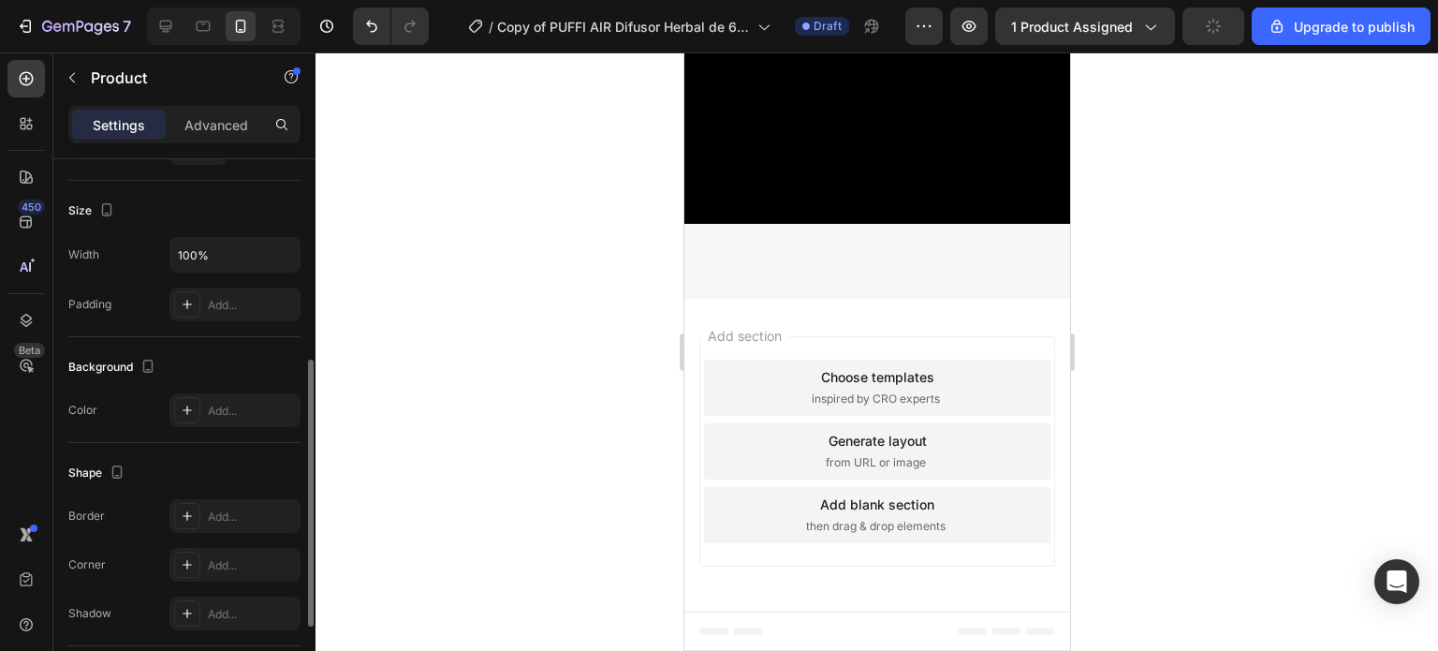
scroll to position [564, 0]
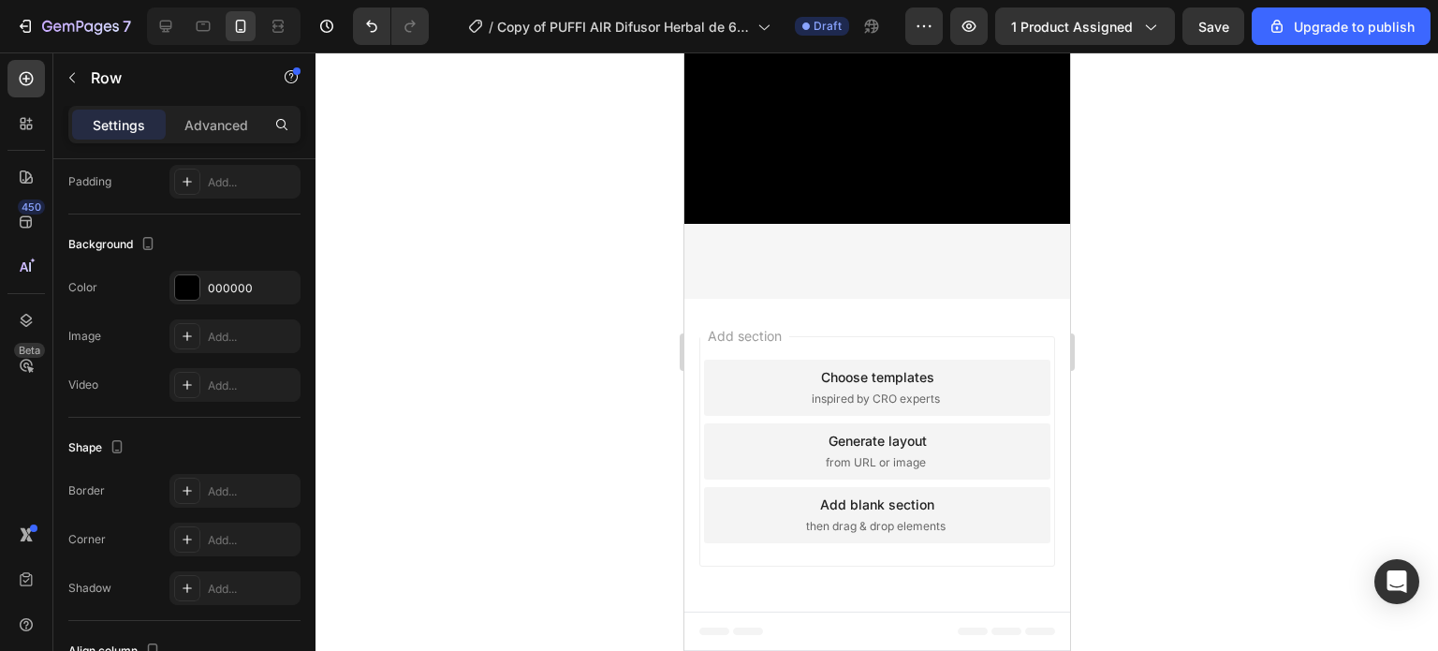
scroll to position [0, 0]
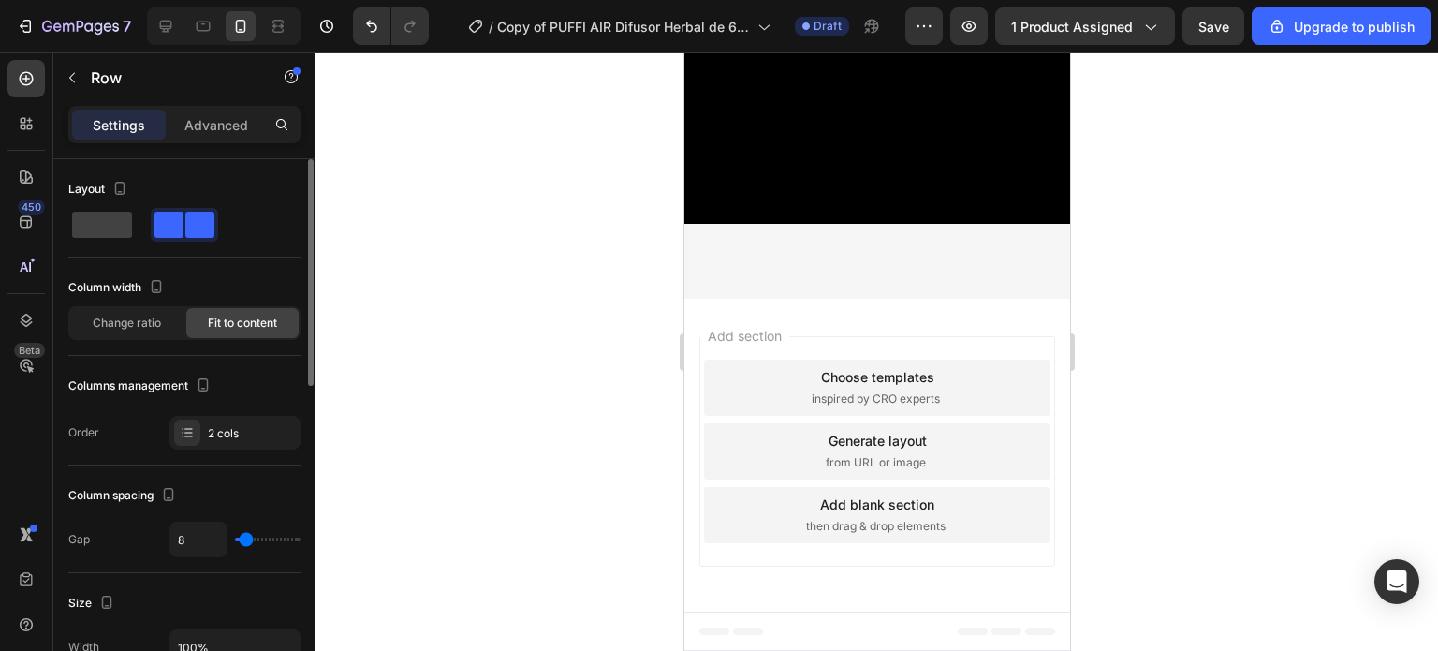
type input "20"
type input "32"
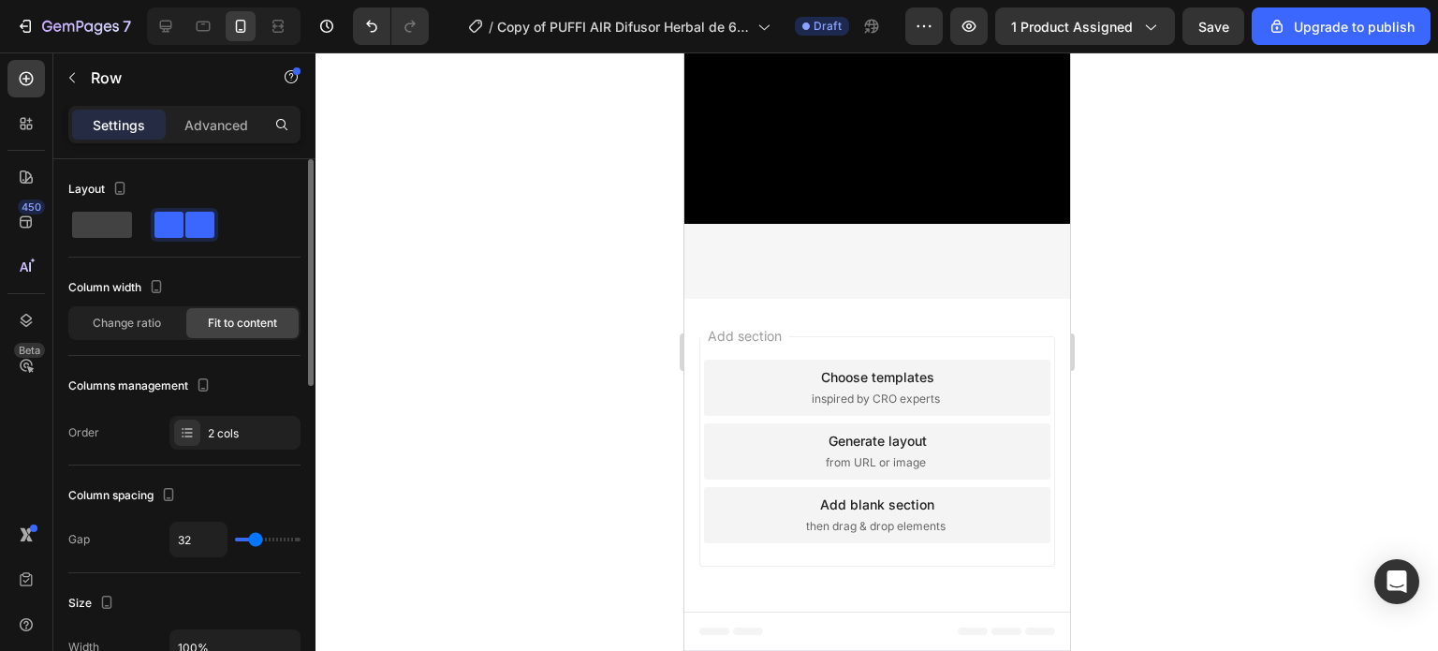
type input "43"
type input "56"
type input "61"
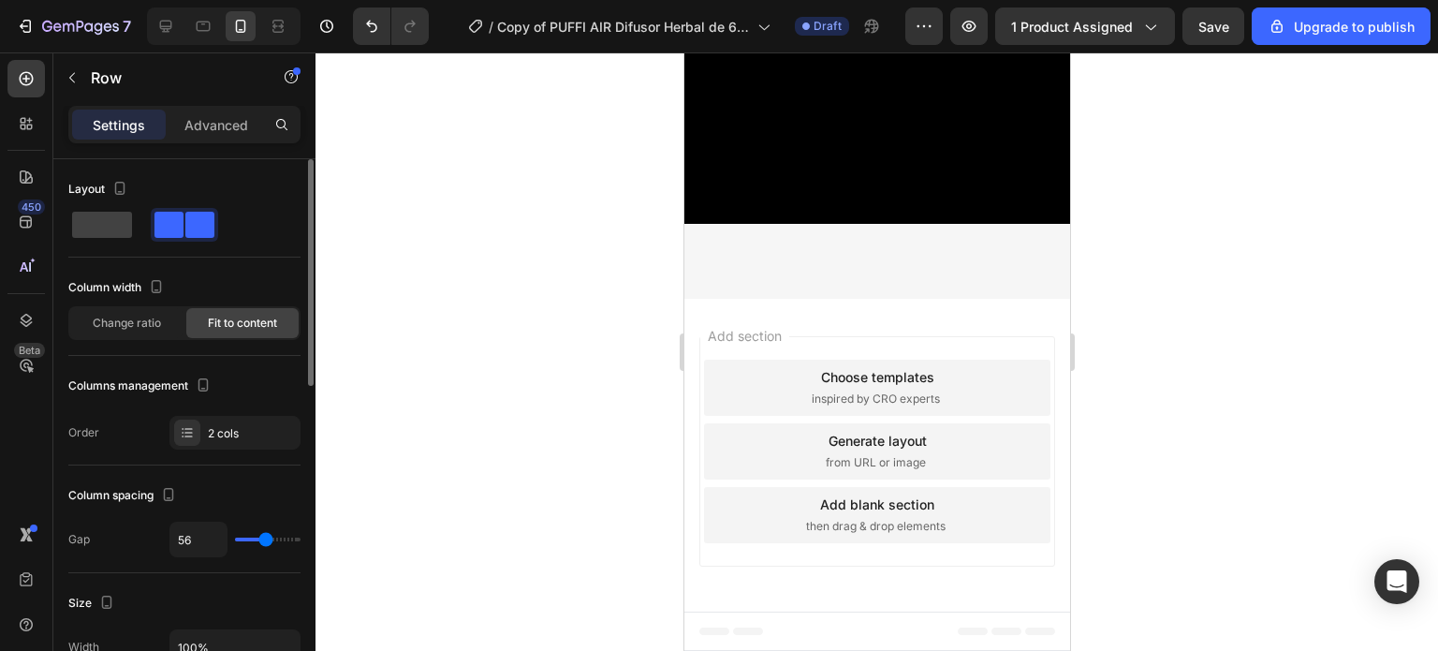
type input "61"
type input "73"
type input "82"
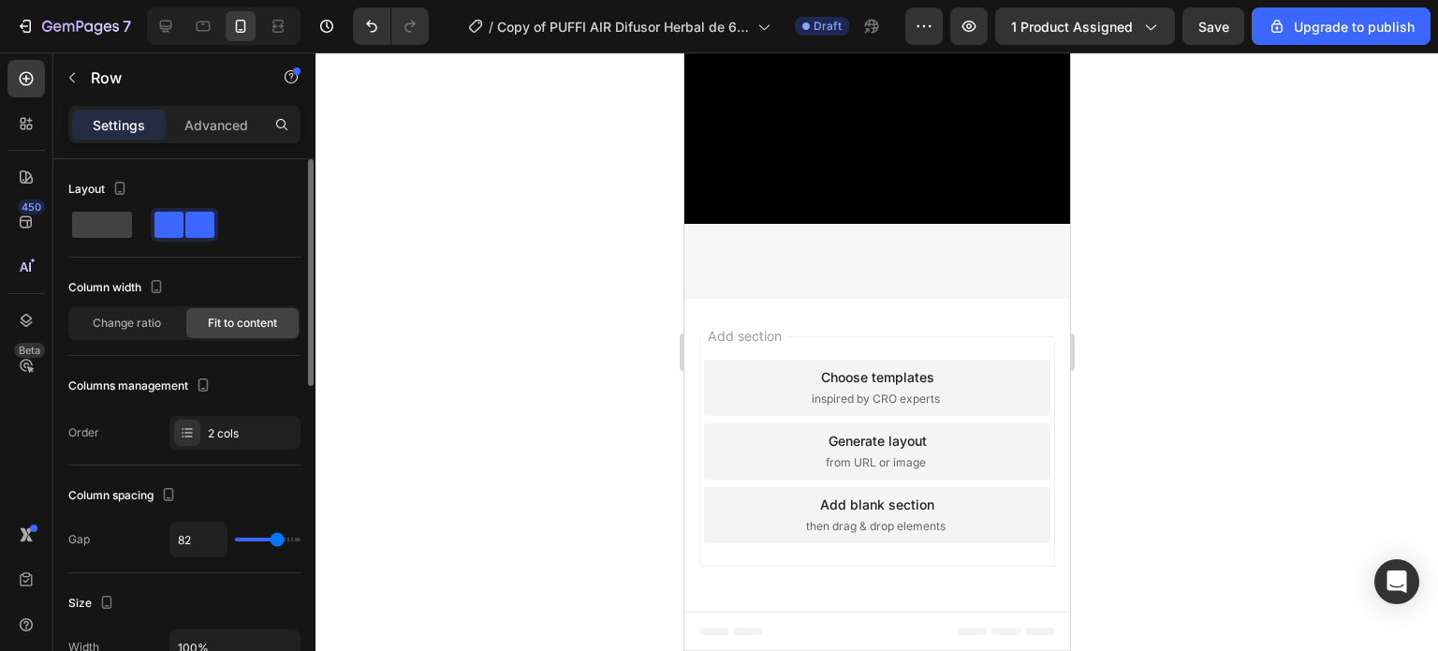
type input "86"
type input "89"
type input "93"
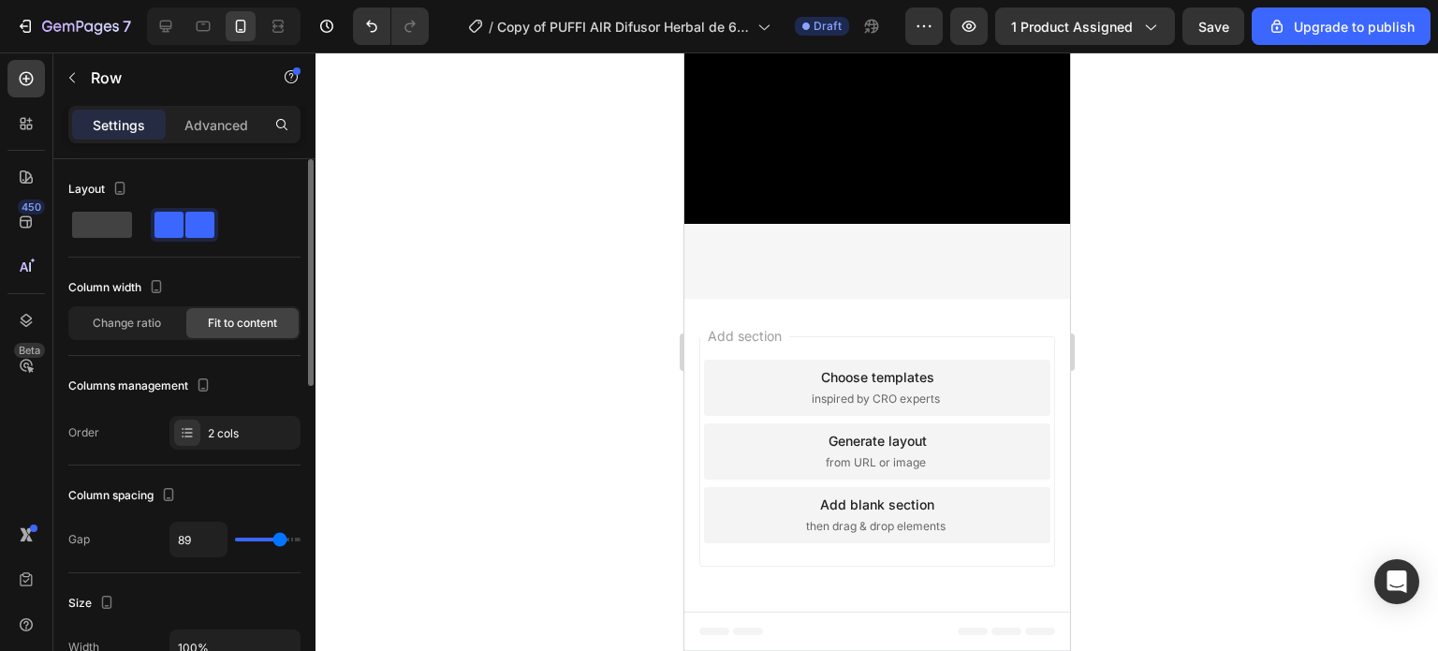
type input "93"
type input "102"
type input "111"
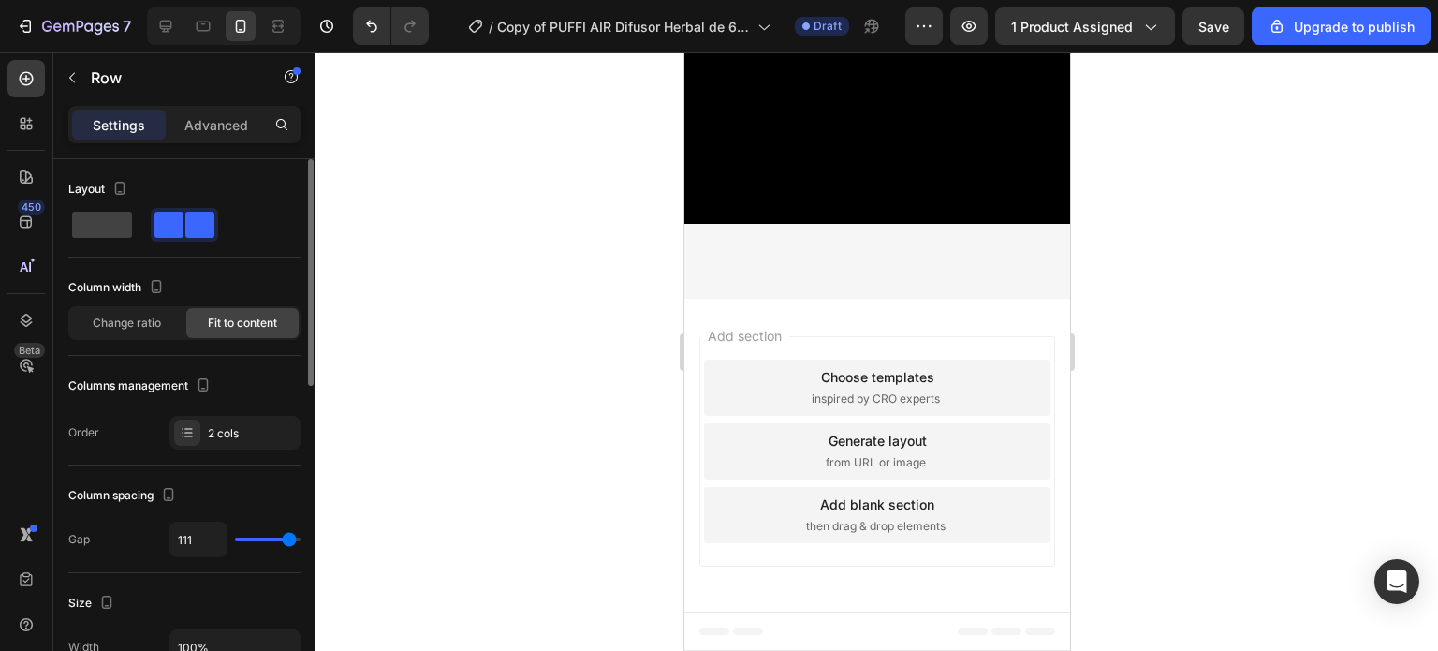
type input "114"
type input "112"
type input "111"
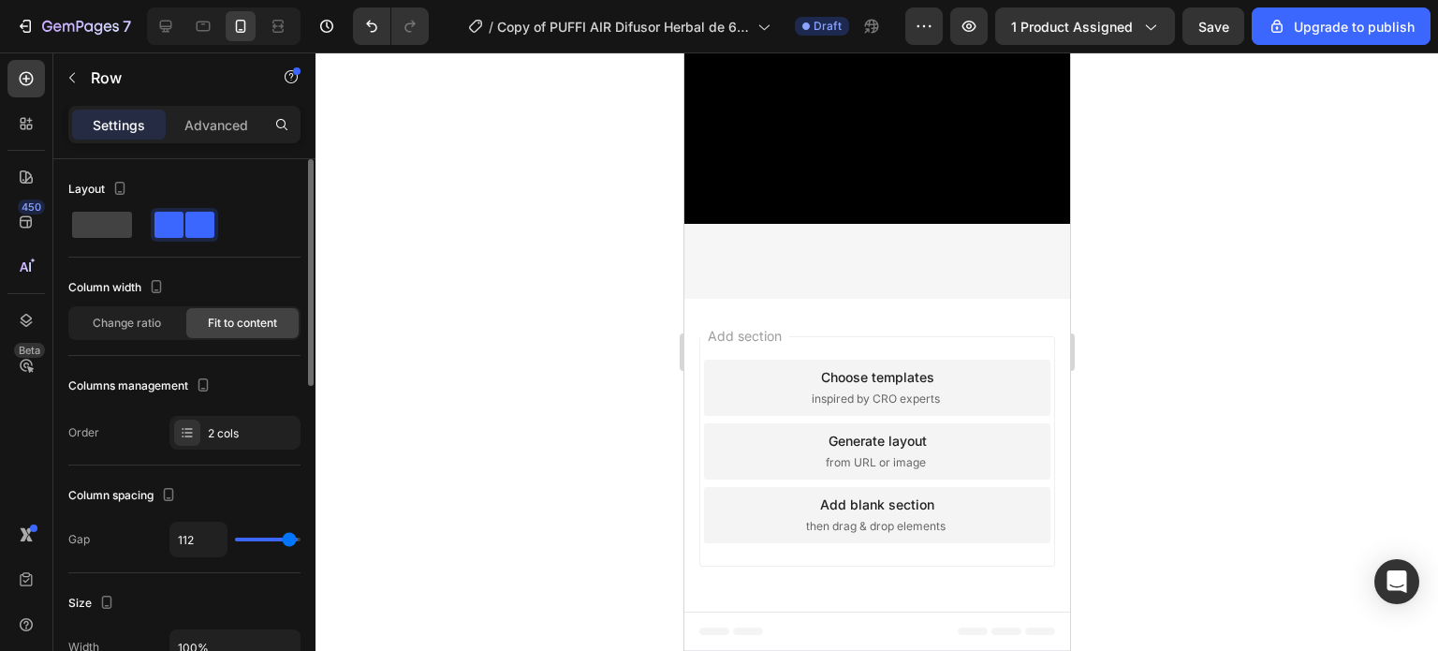
type input "111"
type input "107"
type input "104"
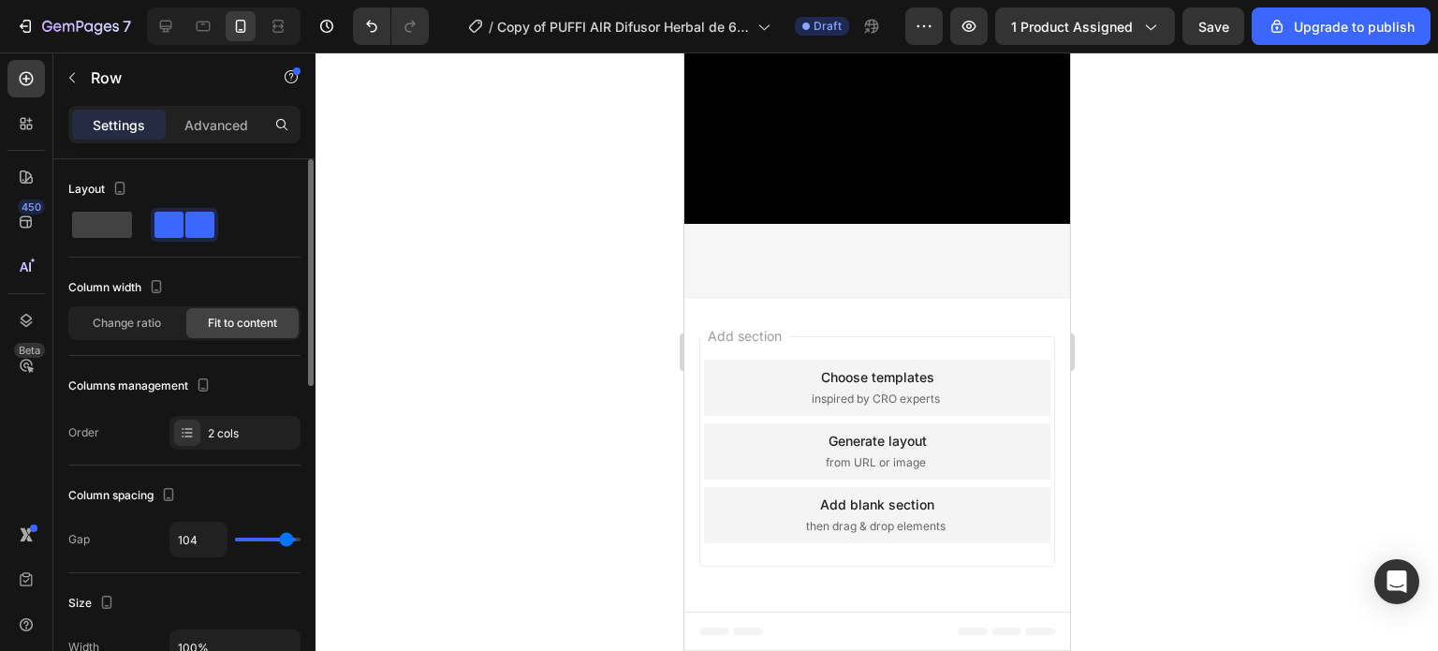
type input "102"
type input "100"
type input "96"
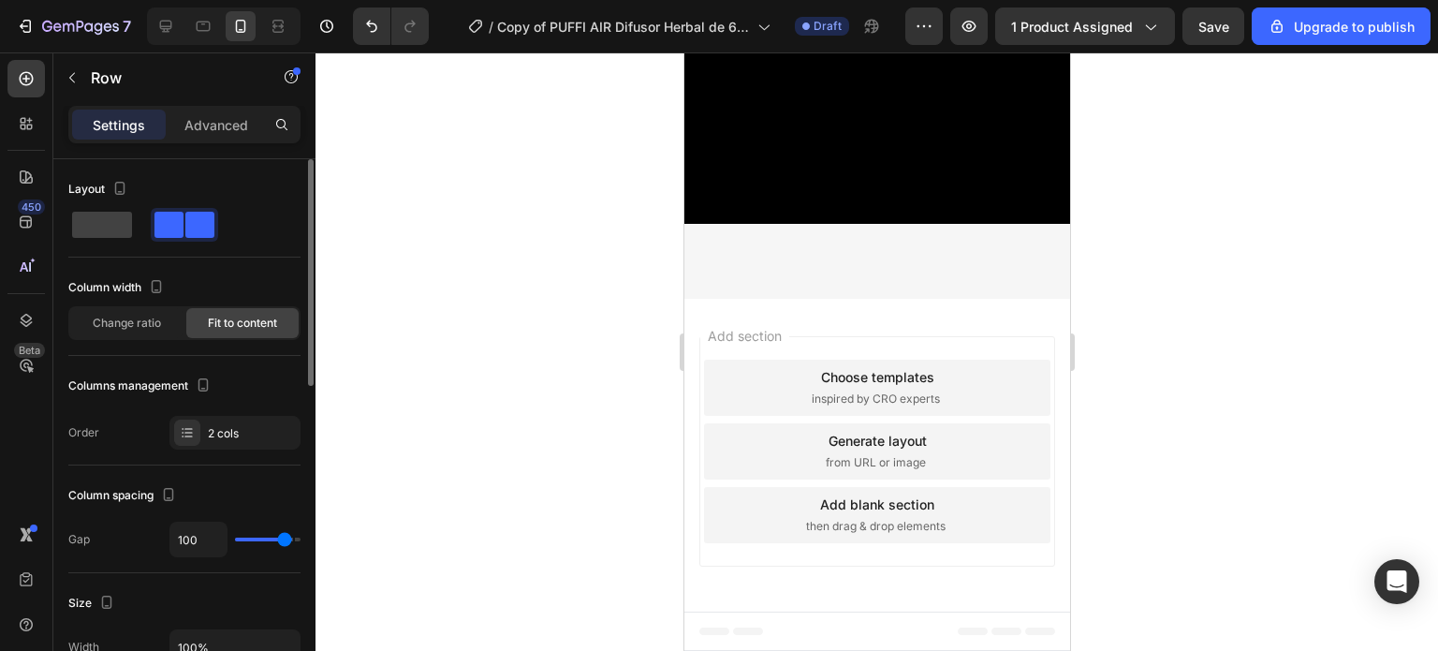
type input "96"
type input "100"
type input "102"
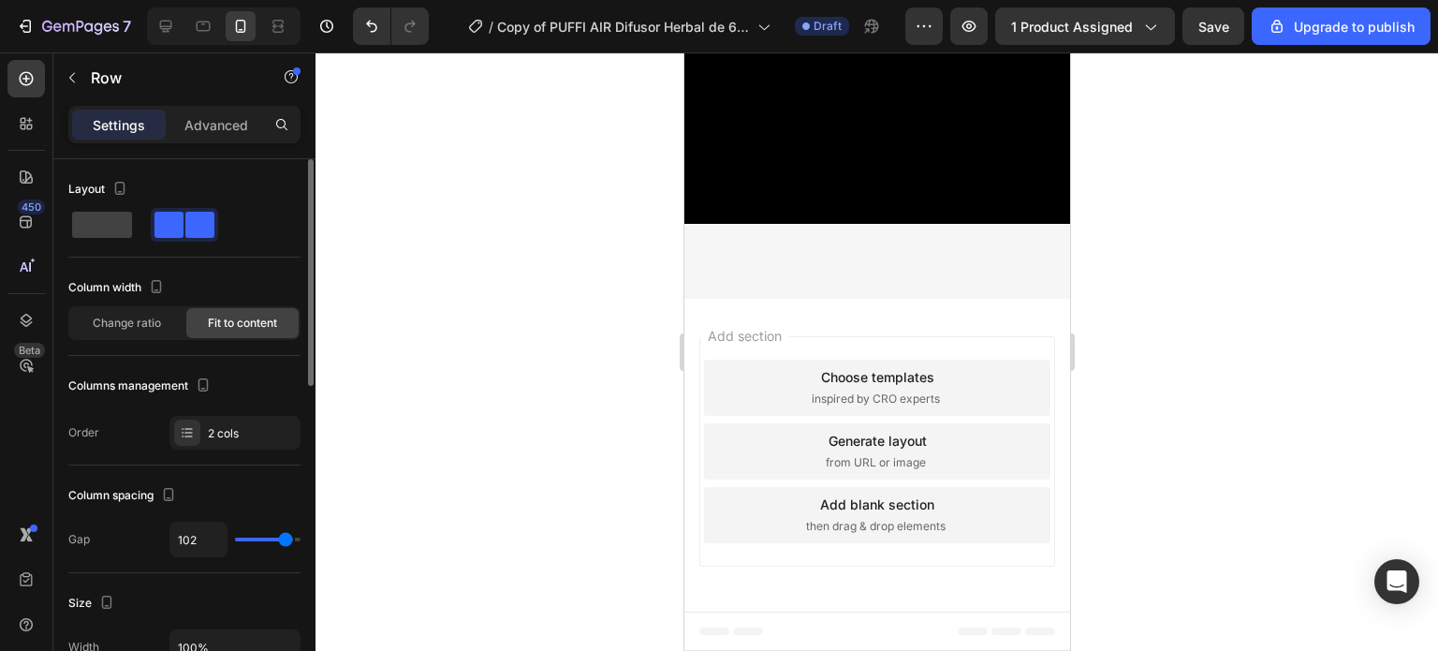
type input "104"
type input "102"
type input "96"
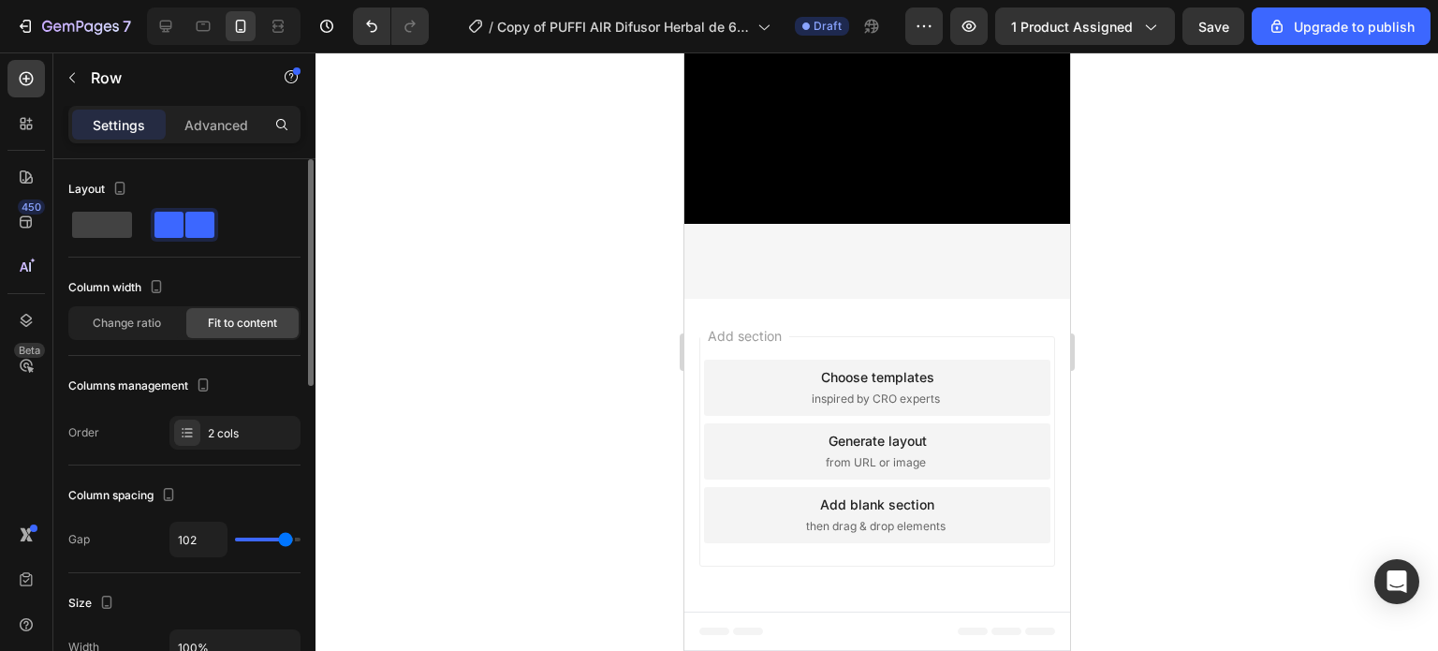
type input "96"
type input "73"
type input "54"
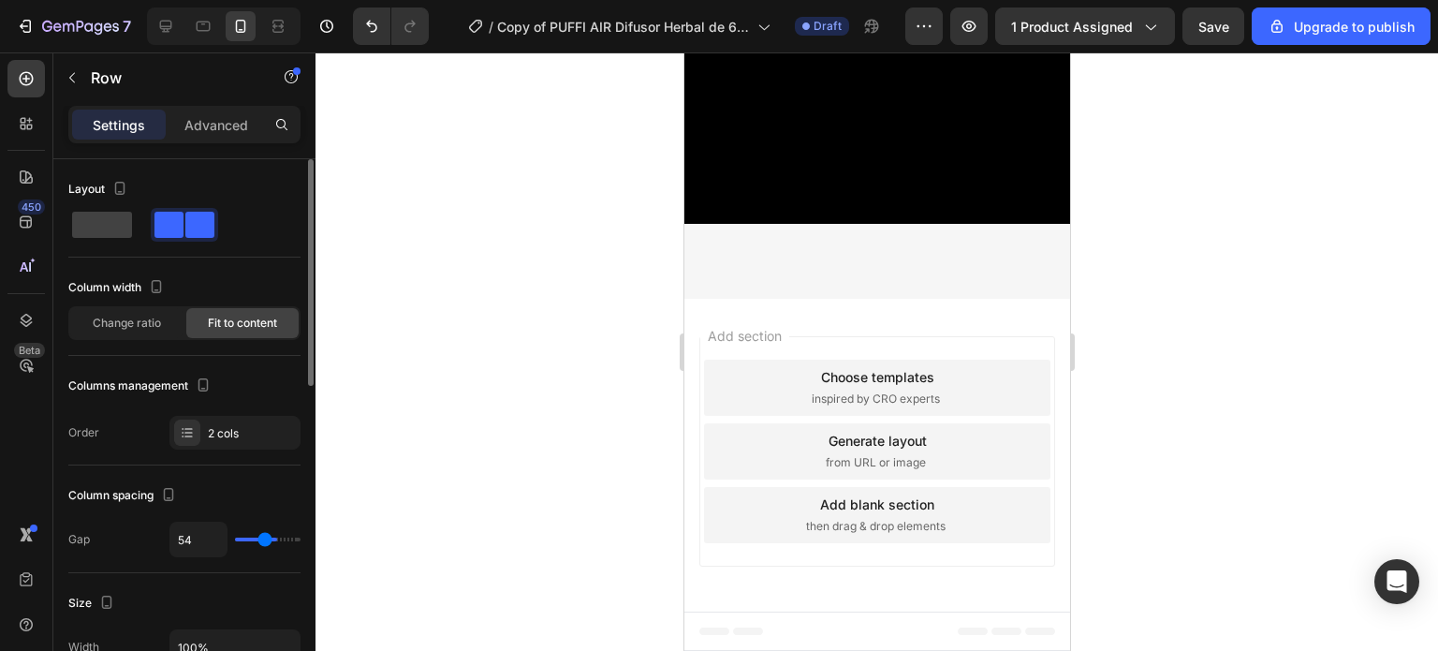
type input "40"
type input "31"
type input "24"
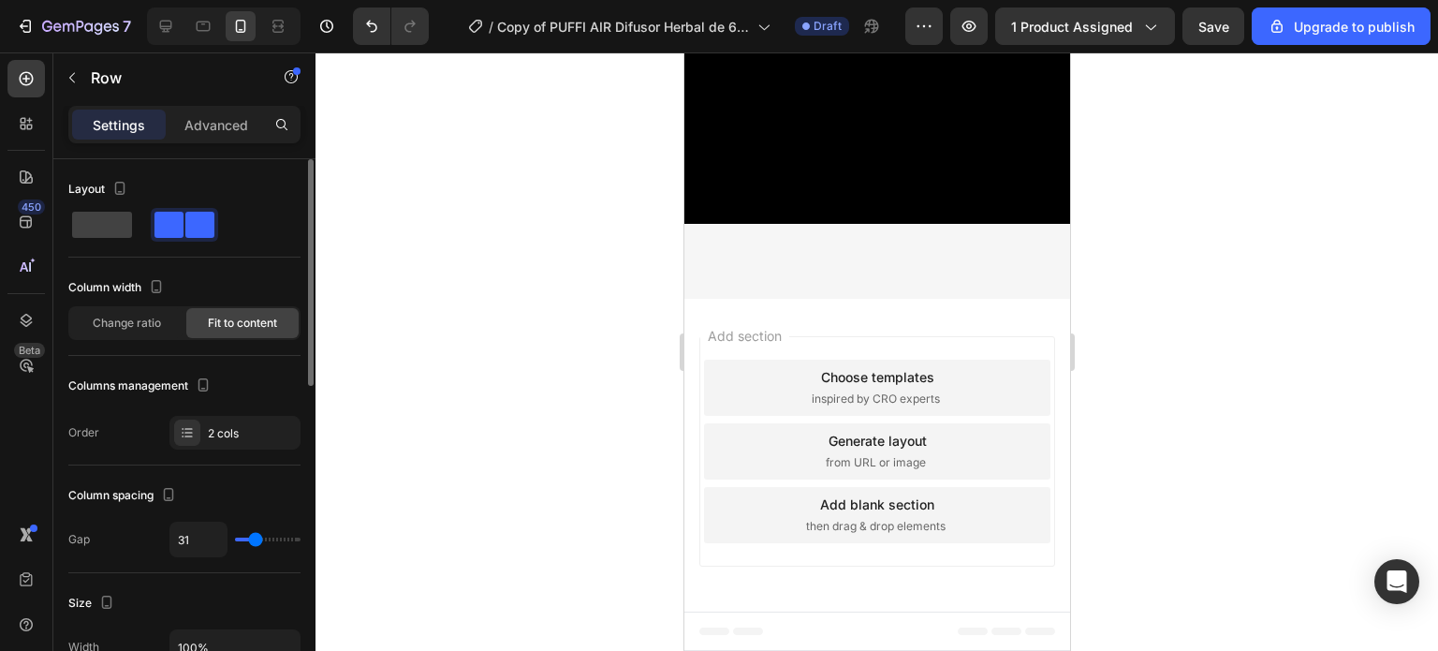
type input "24"
type input "22"
type input "20"
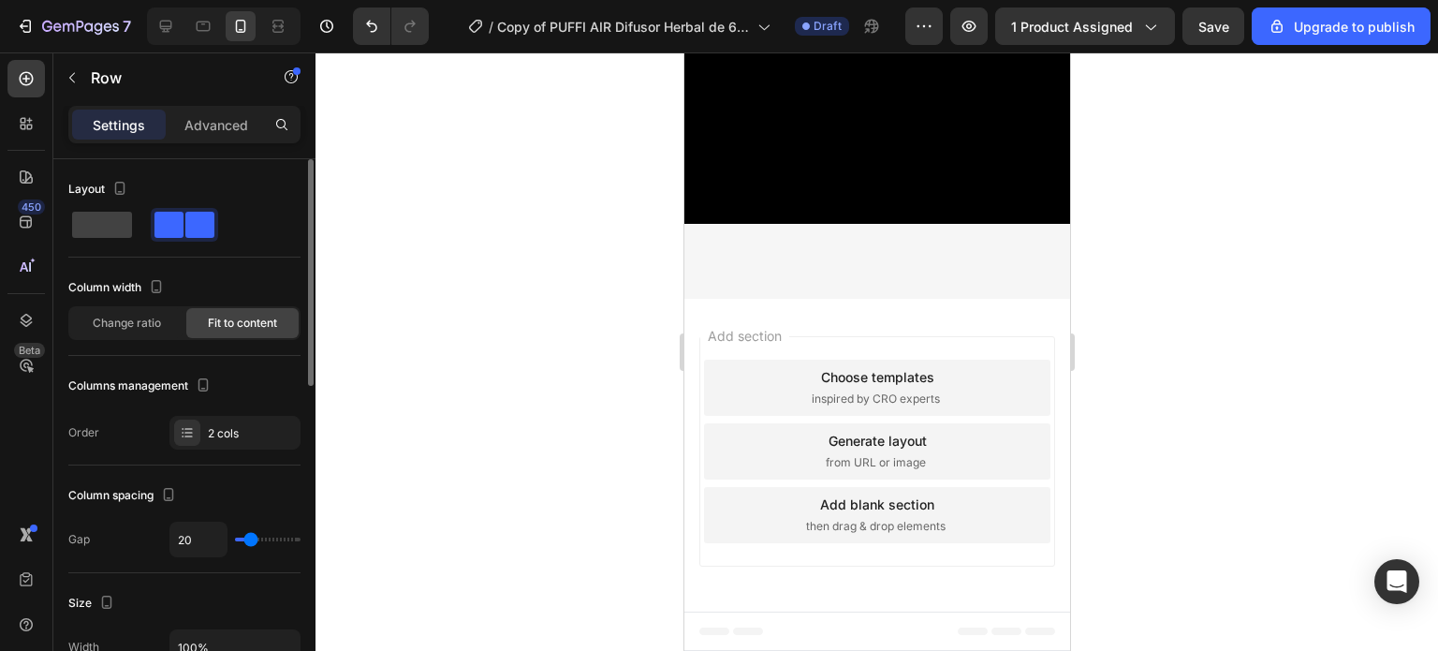
type input "18"
type input "16"
drag, startPoint x: 245, startPoint y: 531, endPoint x: 249, endPoint y: 541, distance: 11.0
type input "16"
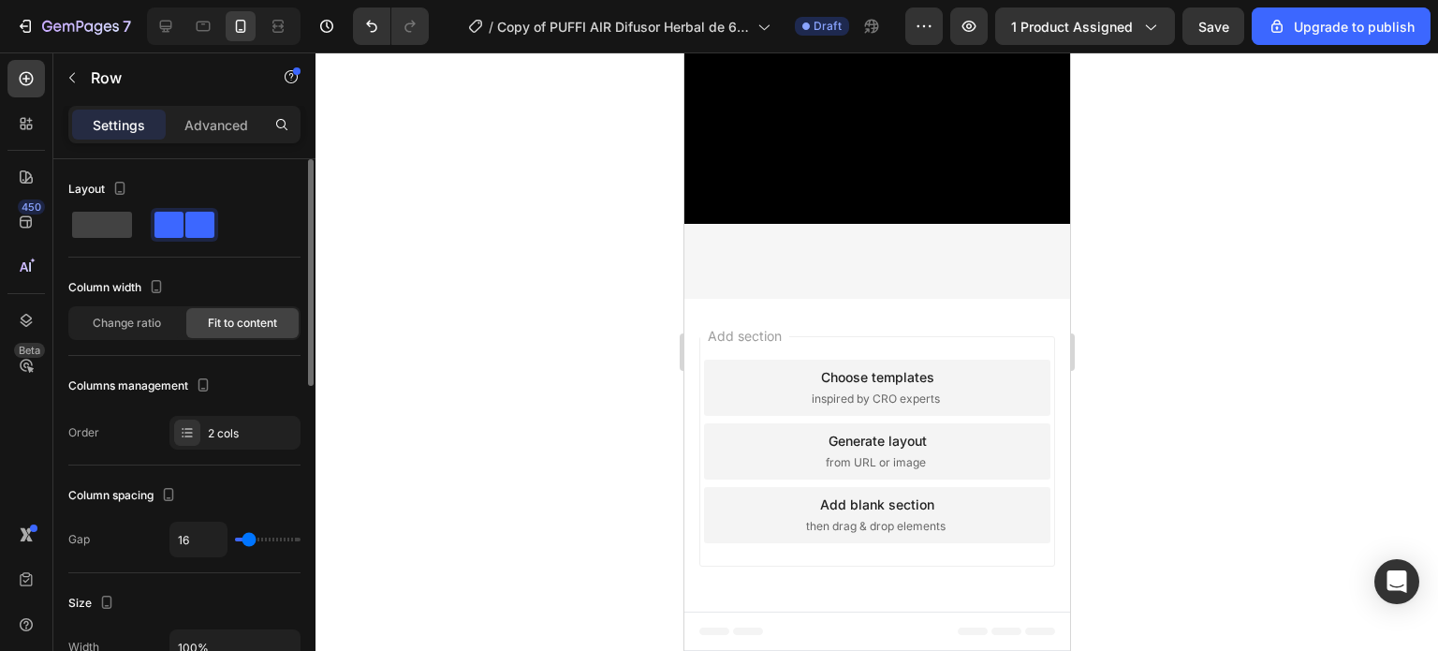
click at [249, 541] on input "range" at bounding box center [268, 539] width 66 height 4
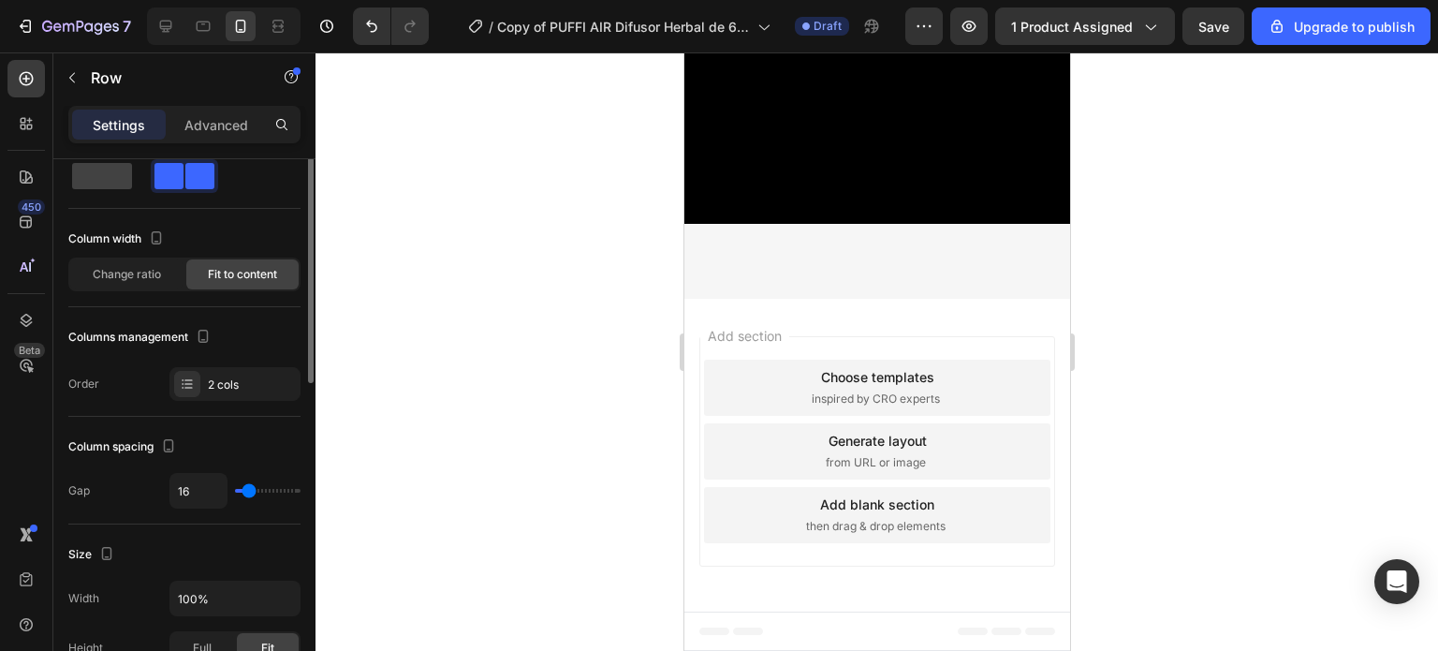
scroll to position [51, 0]
type input "13"
type input "16"
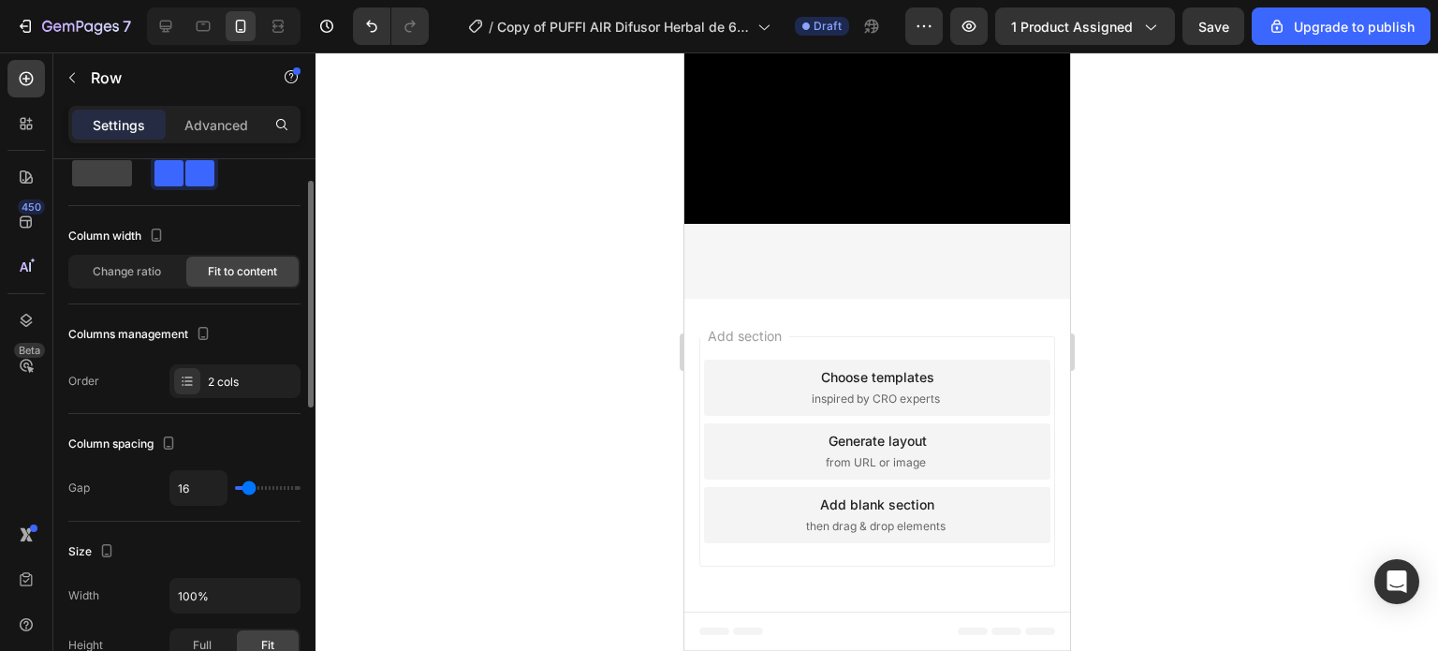
type input "18"
type input "22"
type input "29"
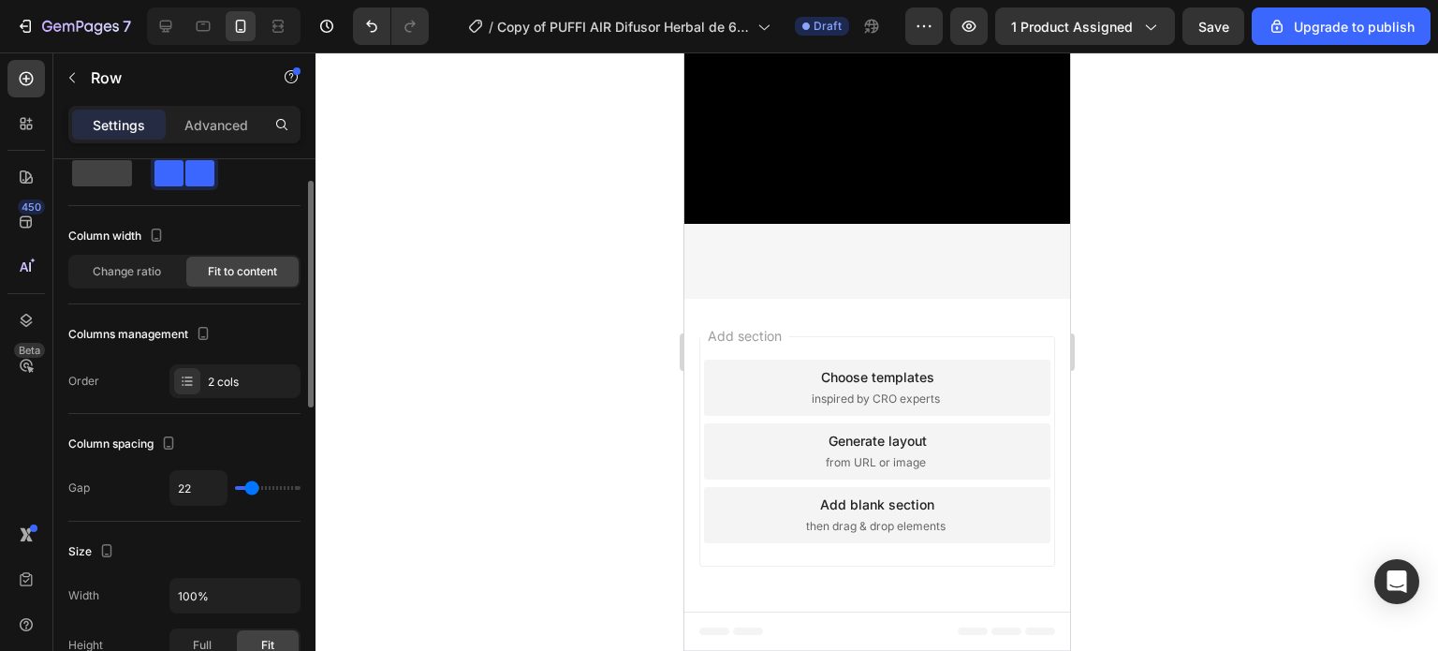
type input "29"
type input "27"
type input "18"
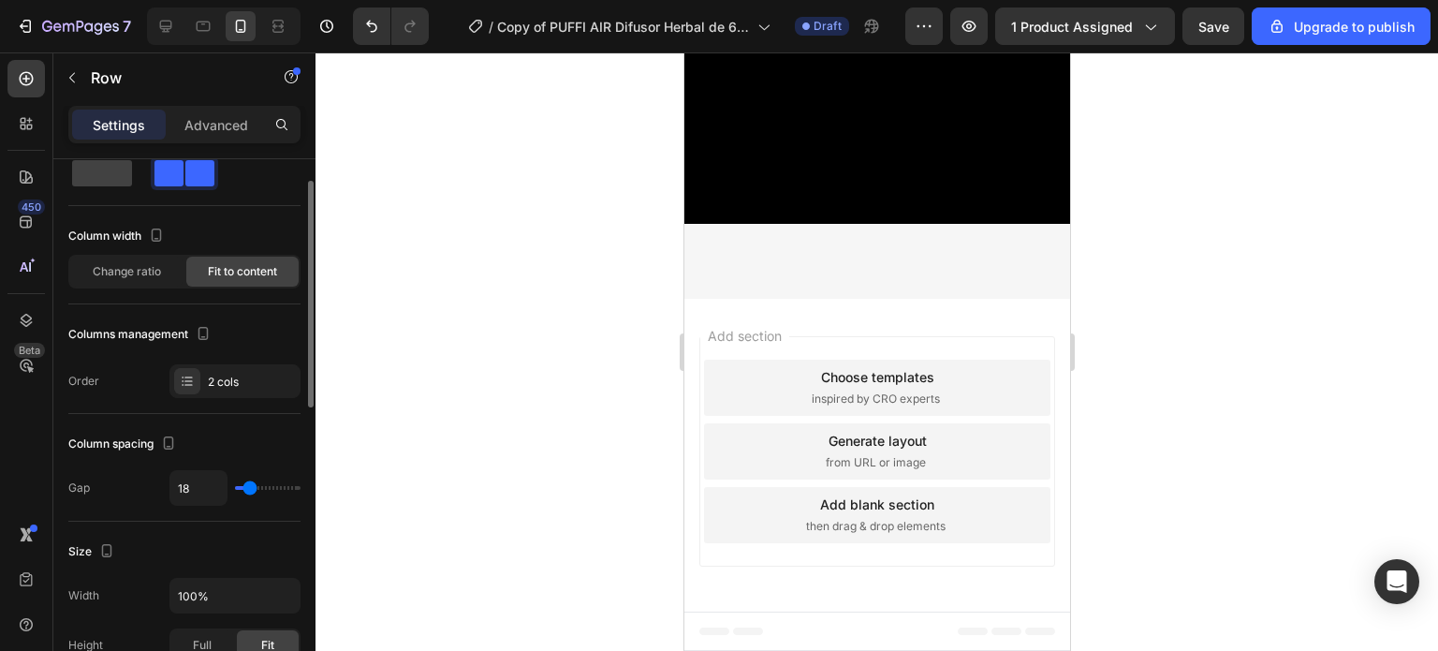
type input "15"
type input "13"
type input "15"
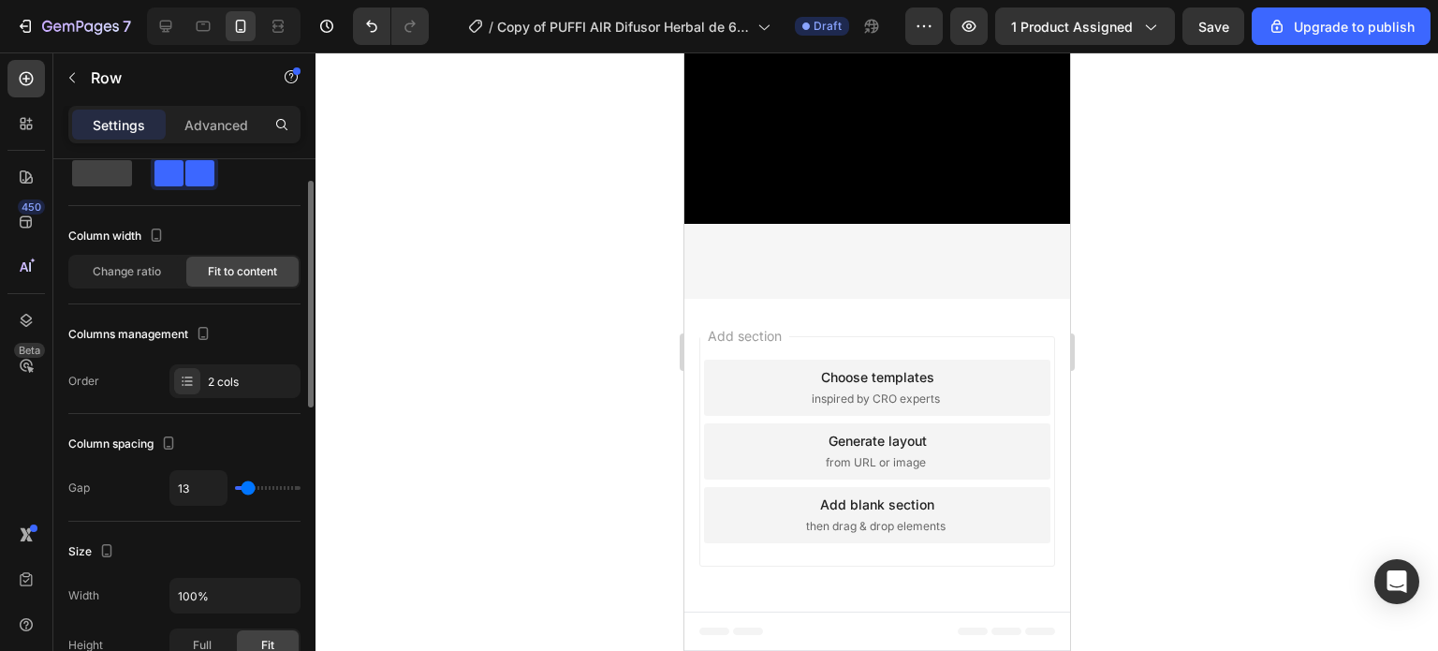
type input "15"
type input "18"
type input "20"
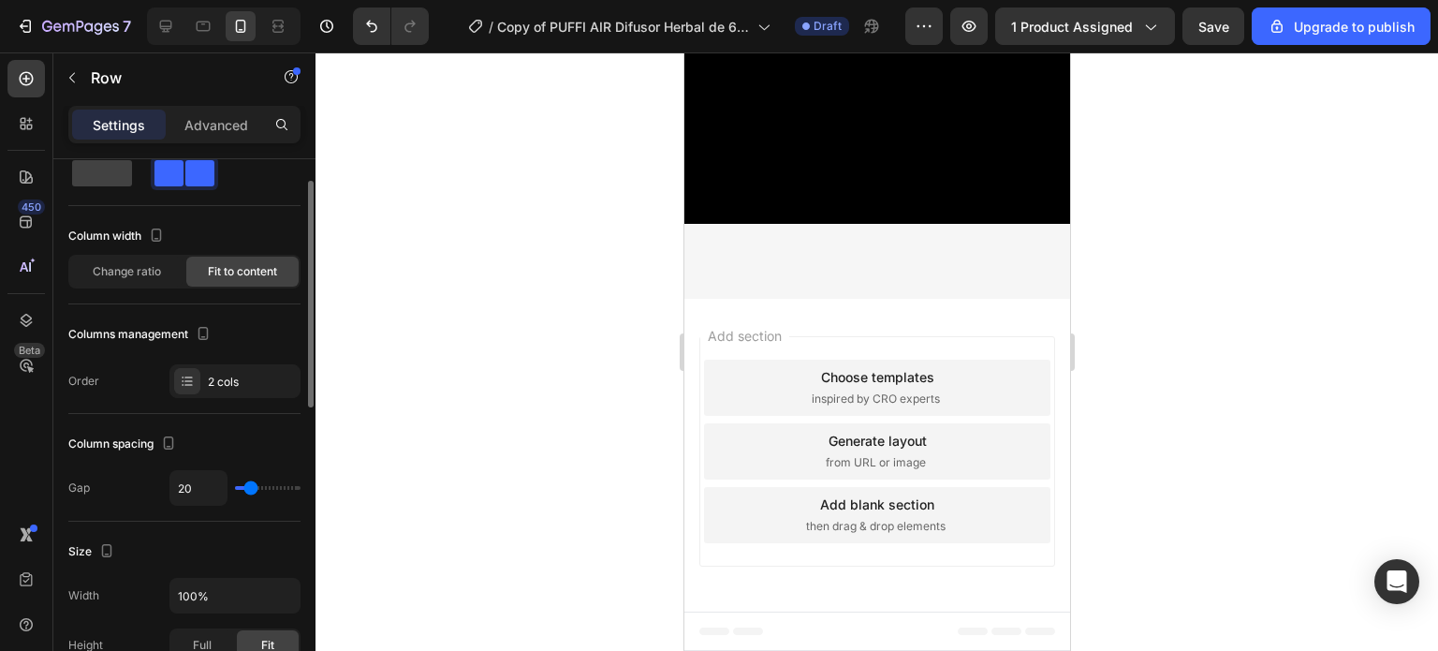
type input "18"
type input "16"
type input "15"
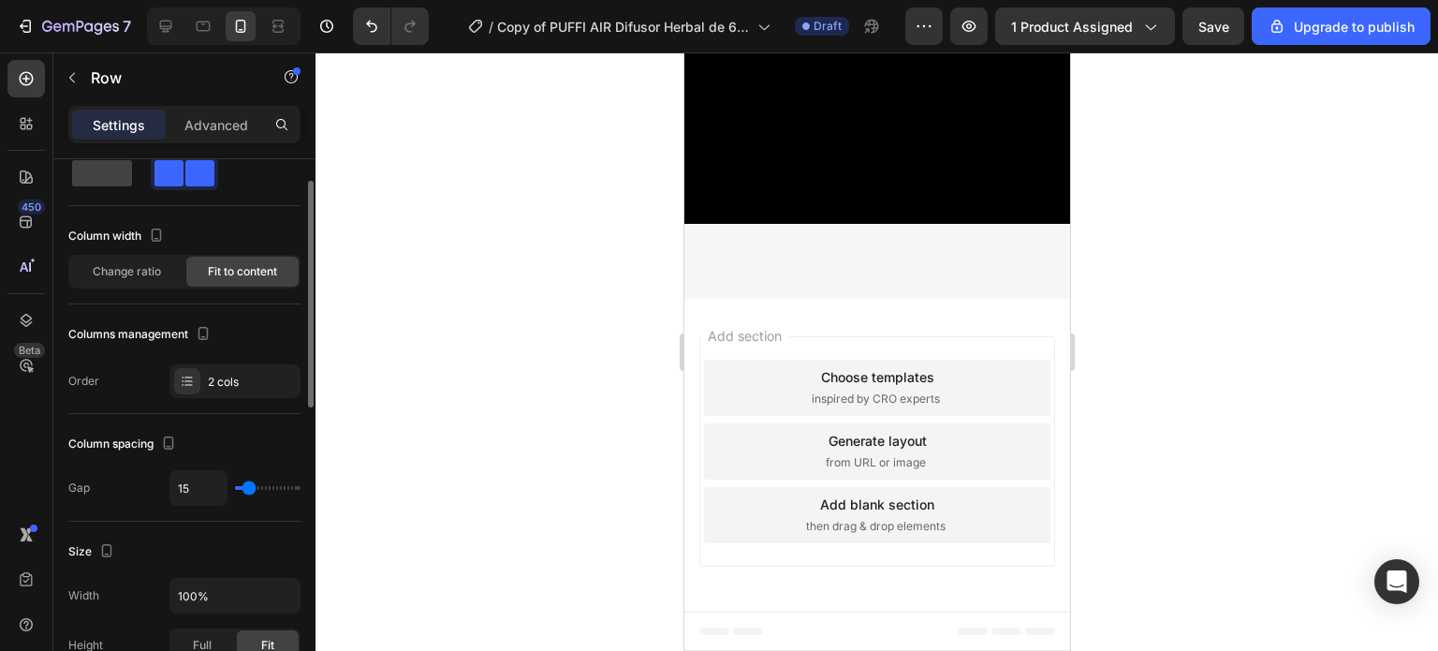
type input "15"
click at [248, 490] on input "range" at bounding box center [268, 488] width 66 height 4
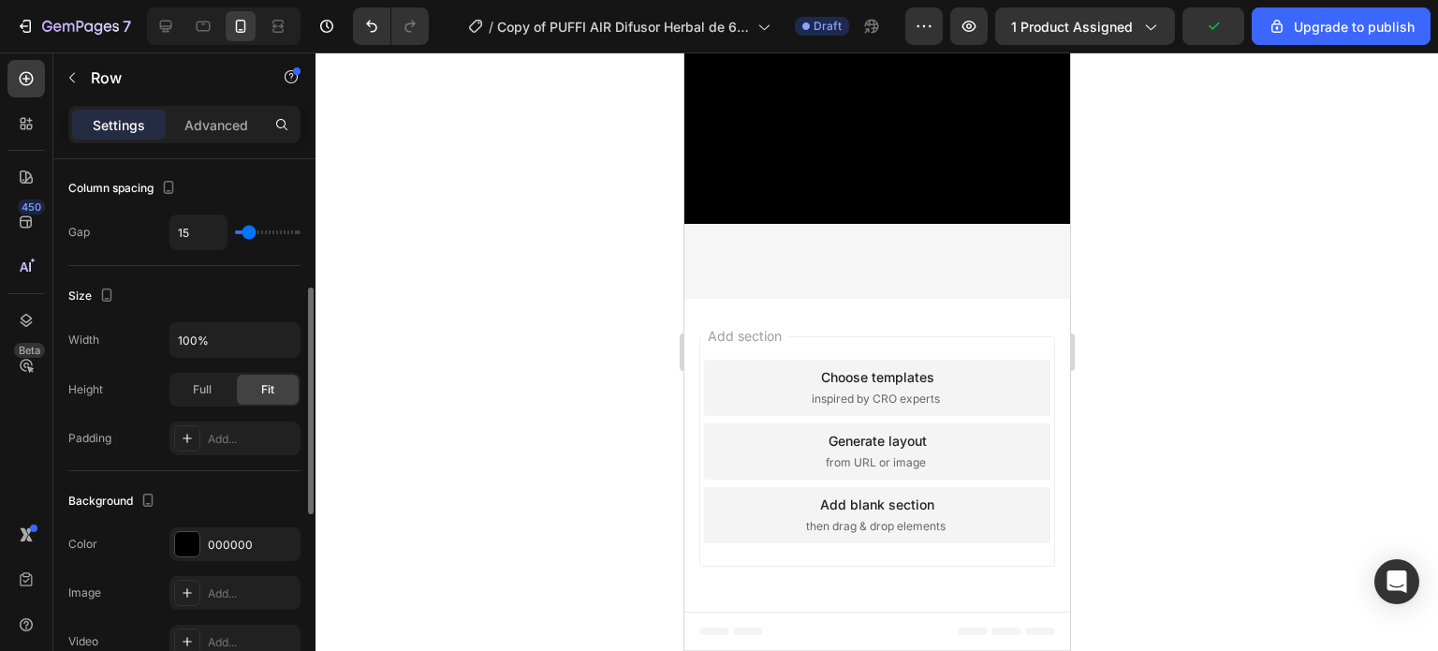
scroll to position [308, 0]
click at [183, 536] on div at bounding box center [187, 543] width 24 height 24
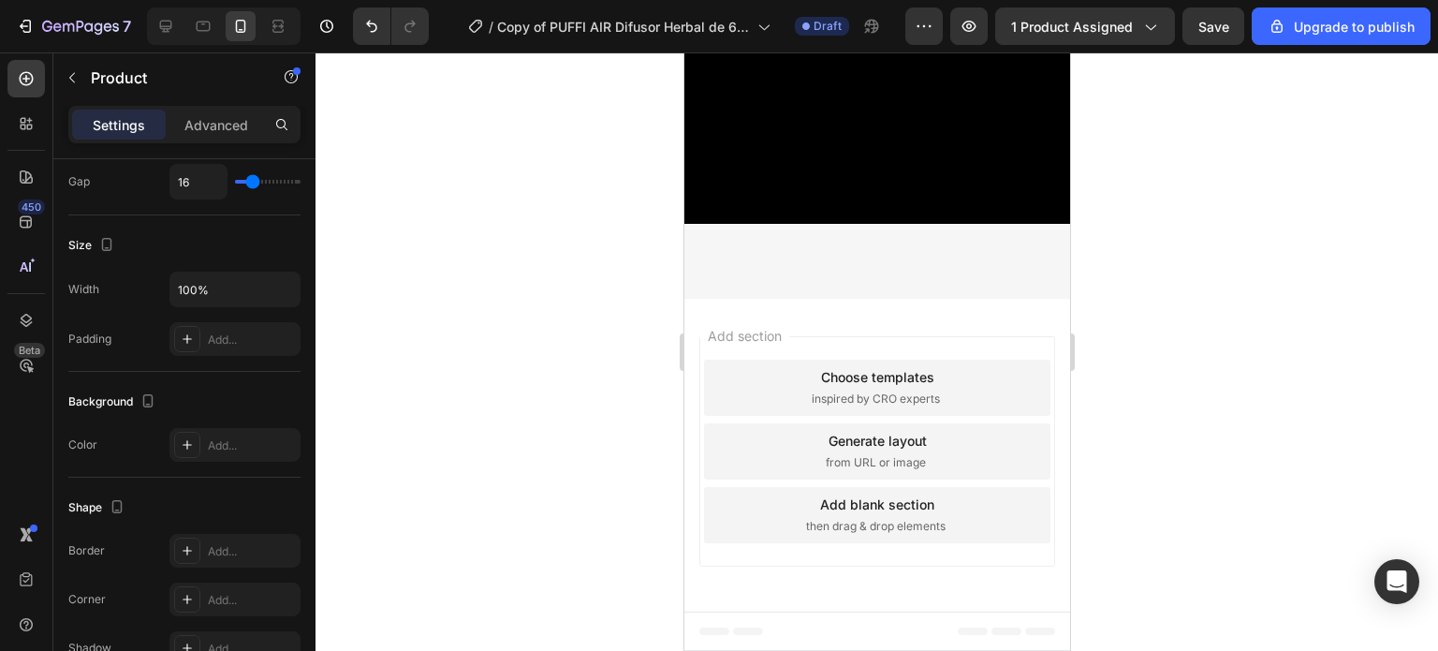
scroll to position [0, 0]
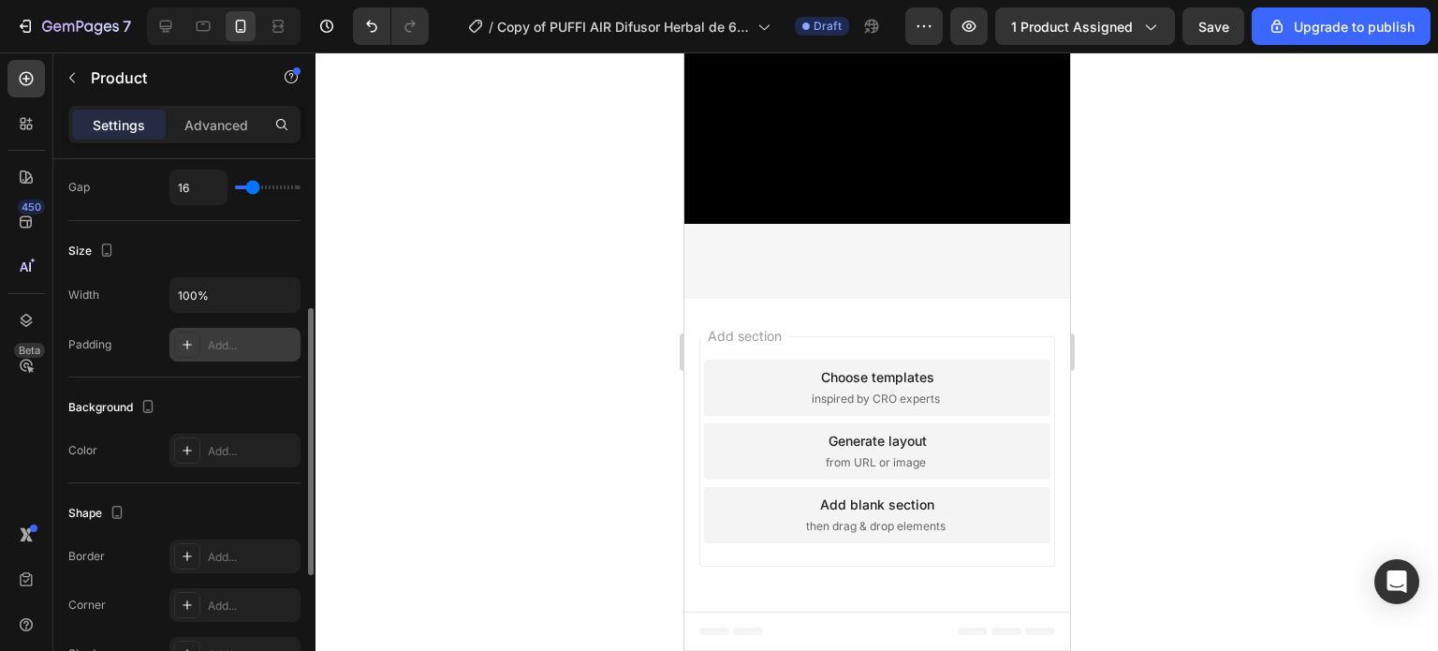
scroll to position [301, 0]
click at [213, 285] on input "100%" at bounding box center [234, 296] width 129 height 34
click at [245, 291] on input "100%" at bounding box center [234, 296] width 129 height 34
click at [286, 297] on icon "button" at bounding box center [282, 295] width 19 height 19
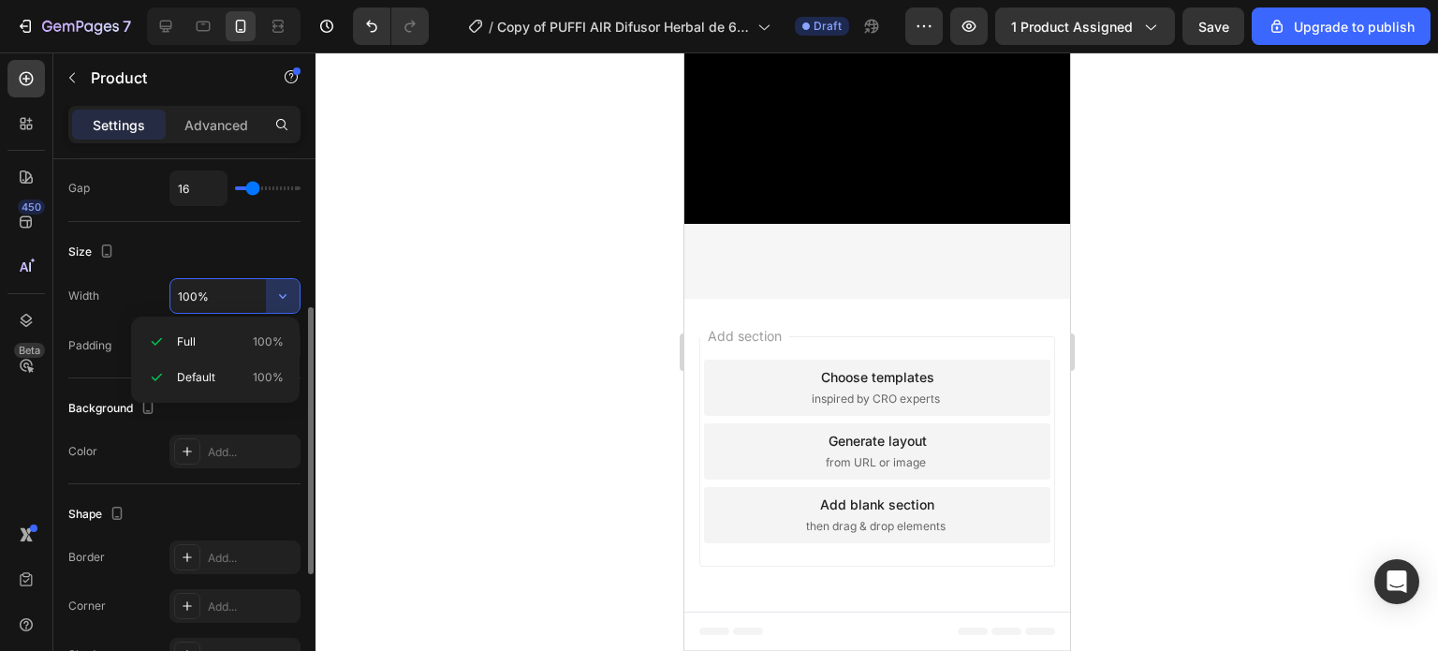
click at [247, 302] on input "100%" at bounding box center [234, 296] width 129 height 34
click at [209, 454] on div "Add..." at bounding box center [252, 452] width 88 height 17
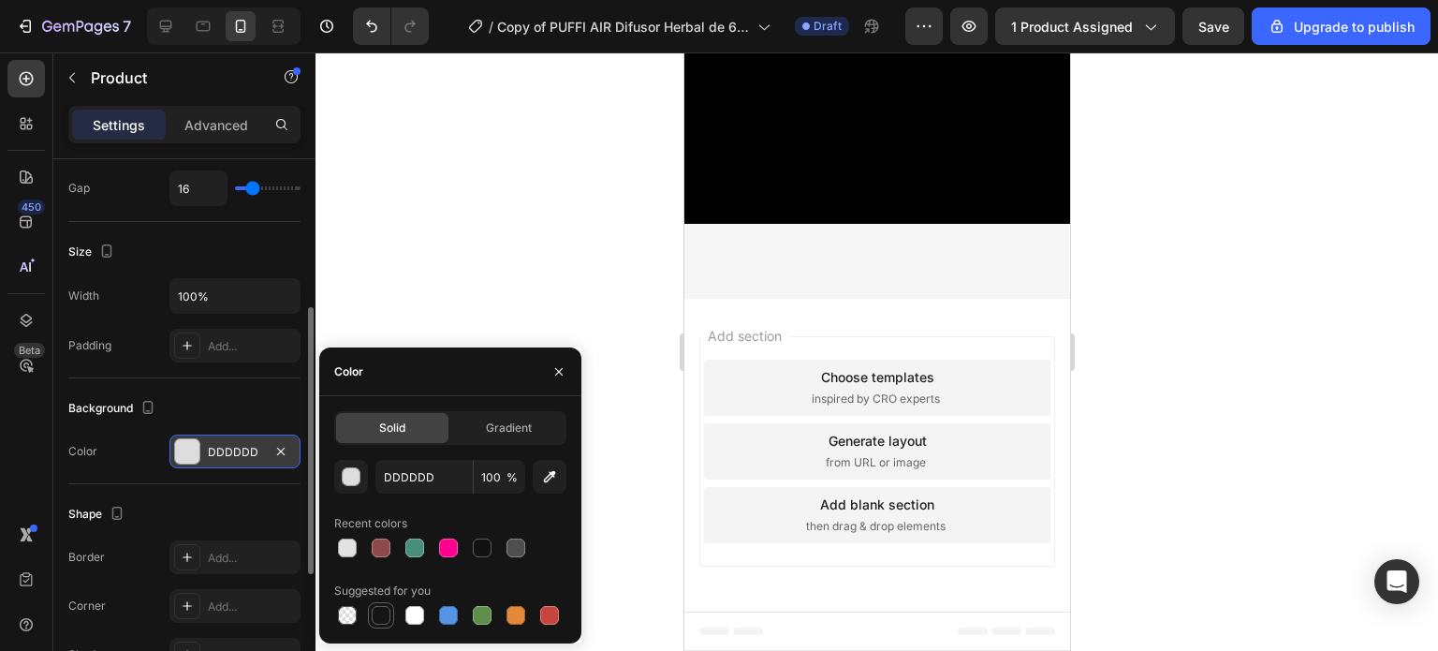
click at [374, 612] on div at bounding box center [381, 615] width 19 height 19
click at [476, 551] on div at bounding box center [482, 547] width 19 height 19
click at [476, 550] on div at bounding box center [482, 547] width 19 height 19
click at [558, 486] on icon "button" at bounding box center [549, 476] width 19 height 19
type input "000000"
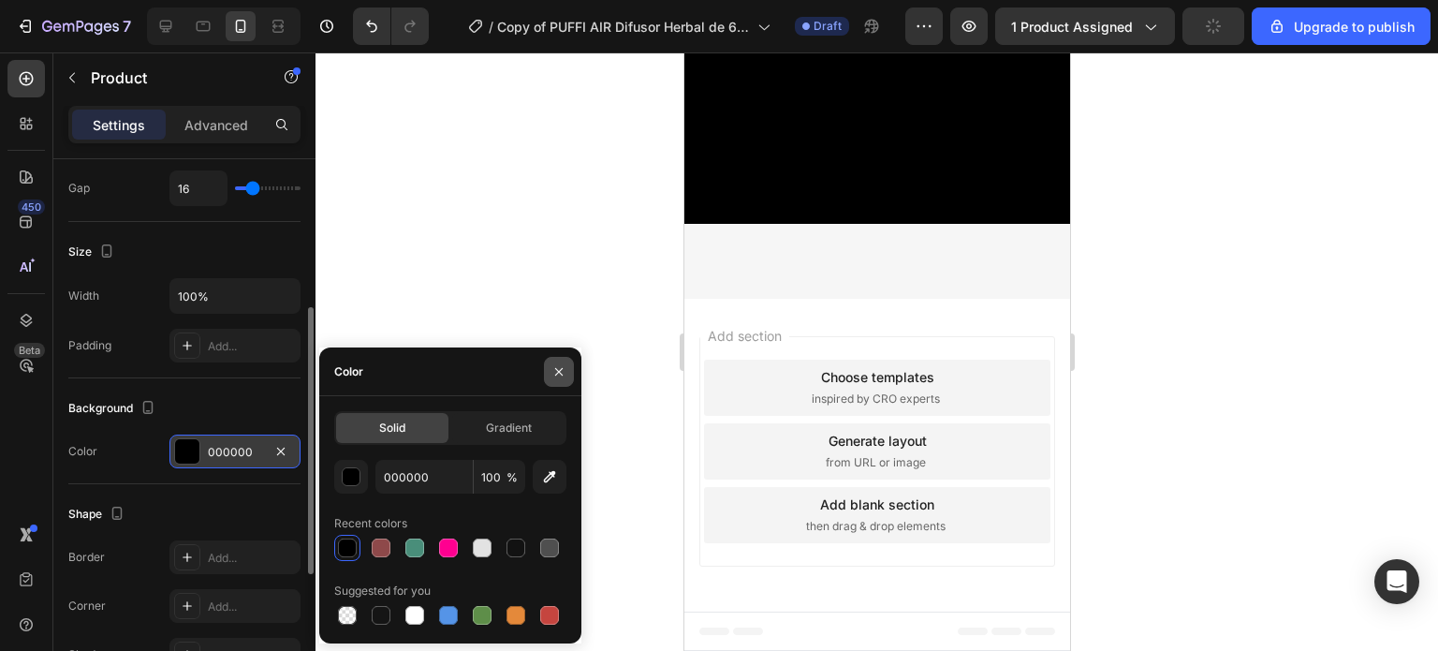
click at [557, 373] on icon "button" at bounding box center [558, 371] width 15 height 15
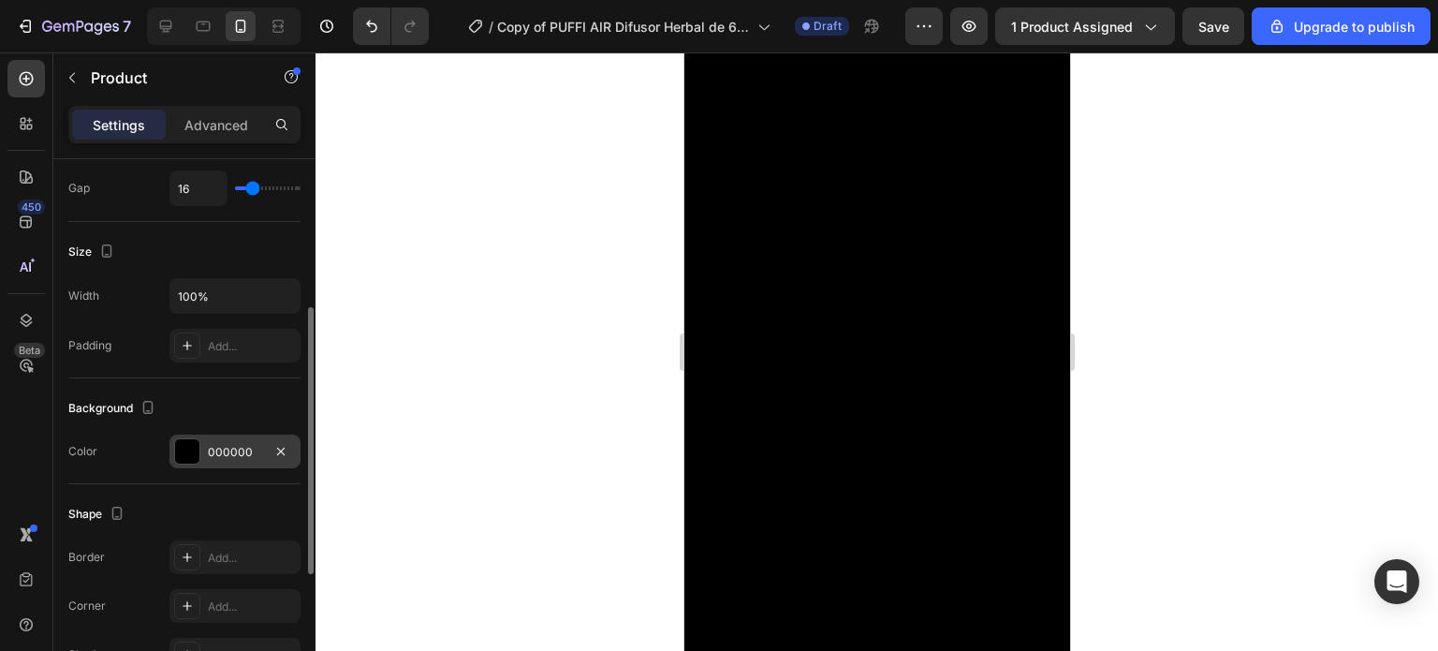
scroll to position [1483, 0]
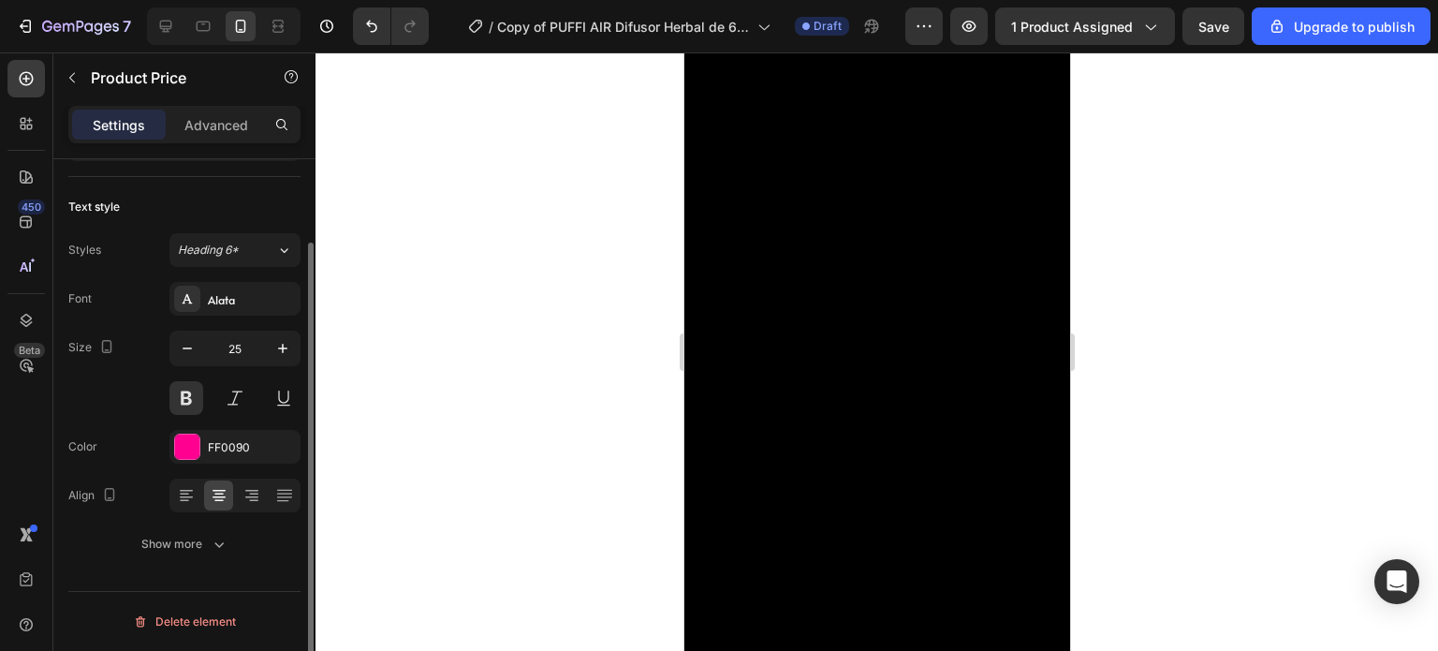
scroll to position [0, 0]
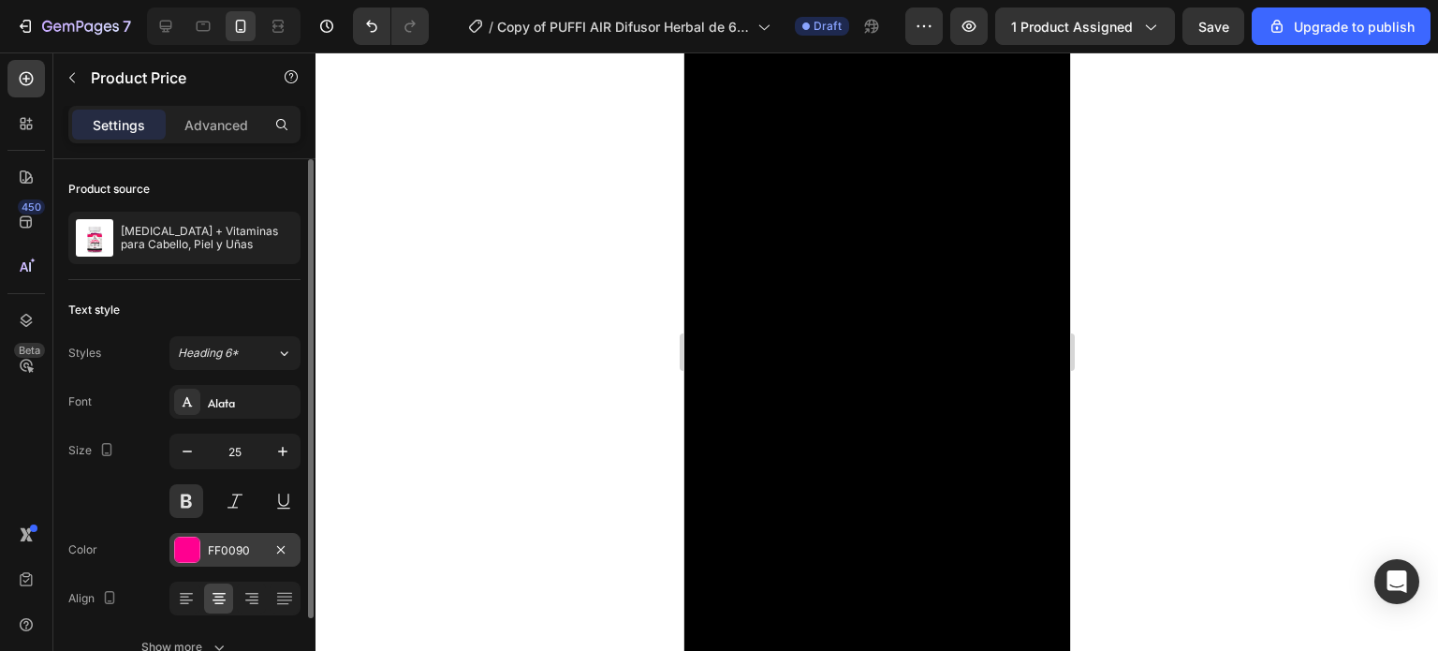
click at [183, 561] on div at bounding box center [187, 549] width 26 height 26
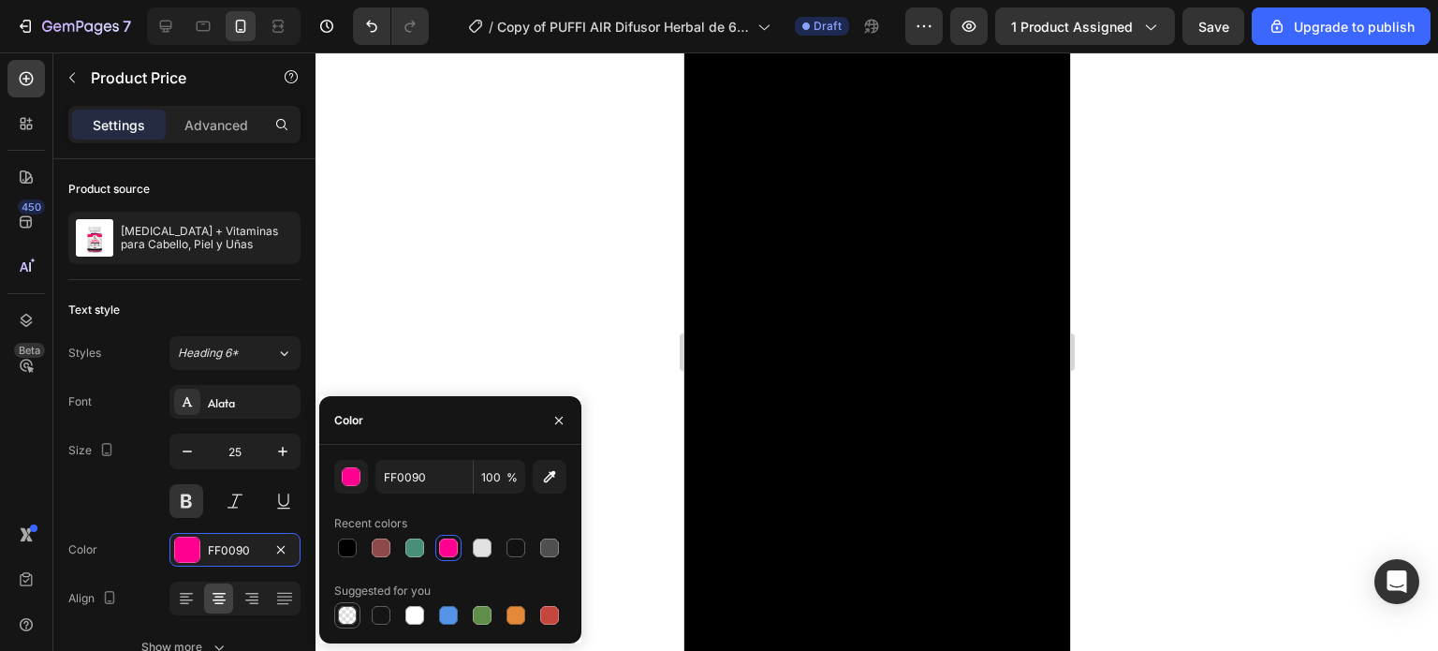
click at [348, 613] on div at bounding box center [347, 615] width 19 height 19
type input "000000"
type input "0"
click at [352, 609] on div at bounding box center [347, 615] width 19 height 19
click at [487, 550] on div at bounding box center [482, 547] width 19 height 19
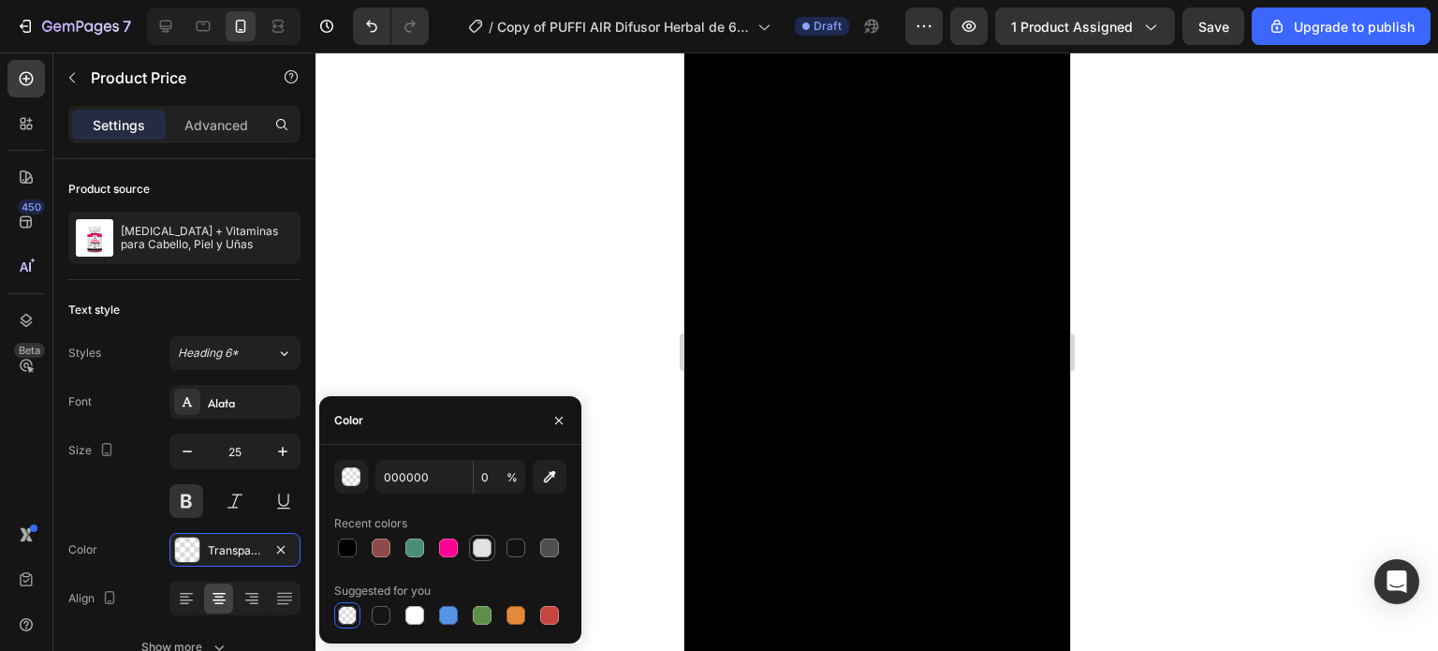
type input "E2E2E2"
type input "100"
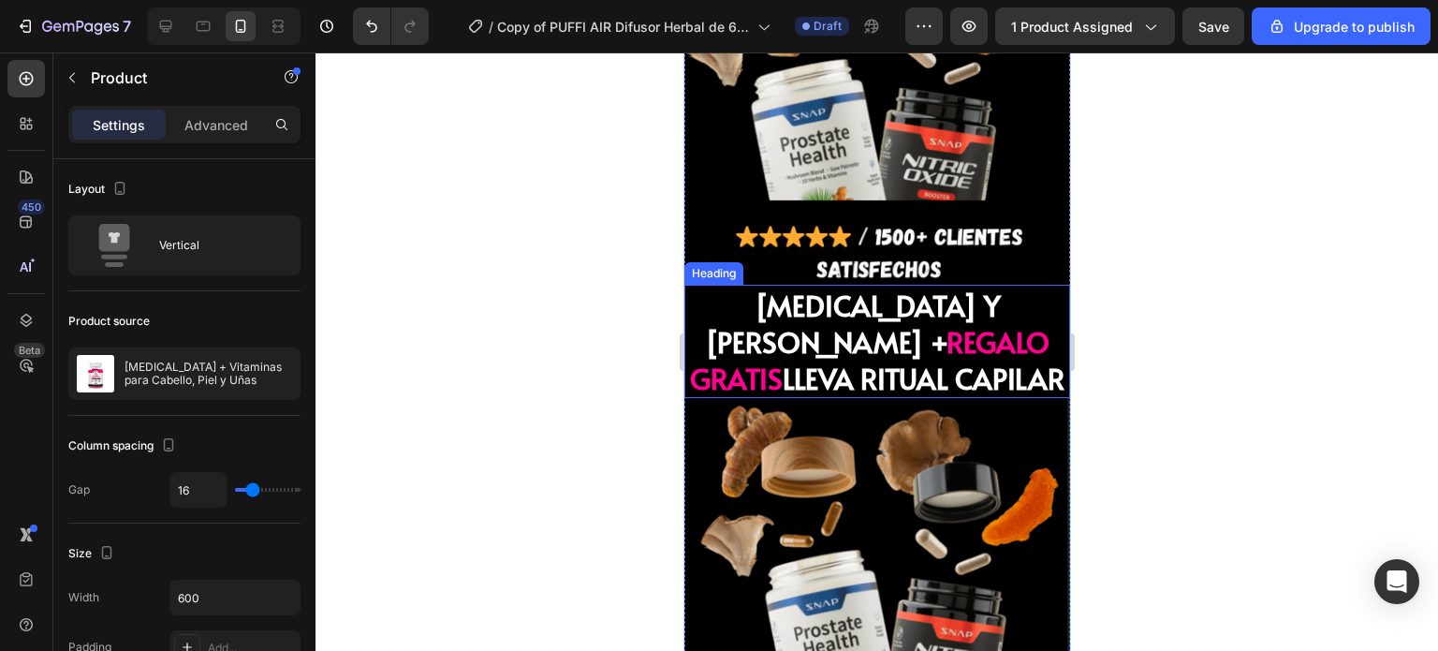
scroll to position [7207, 0]
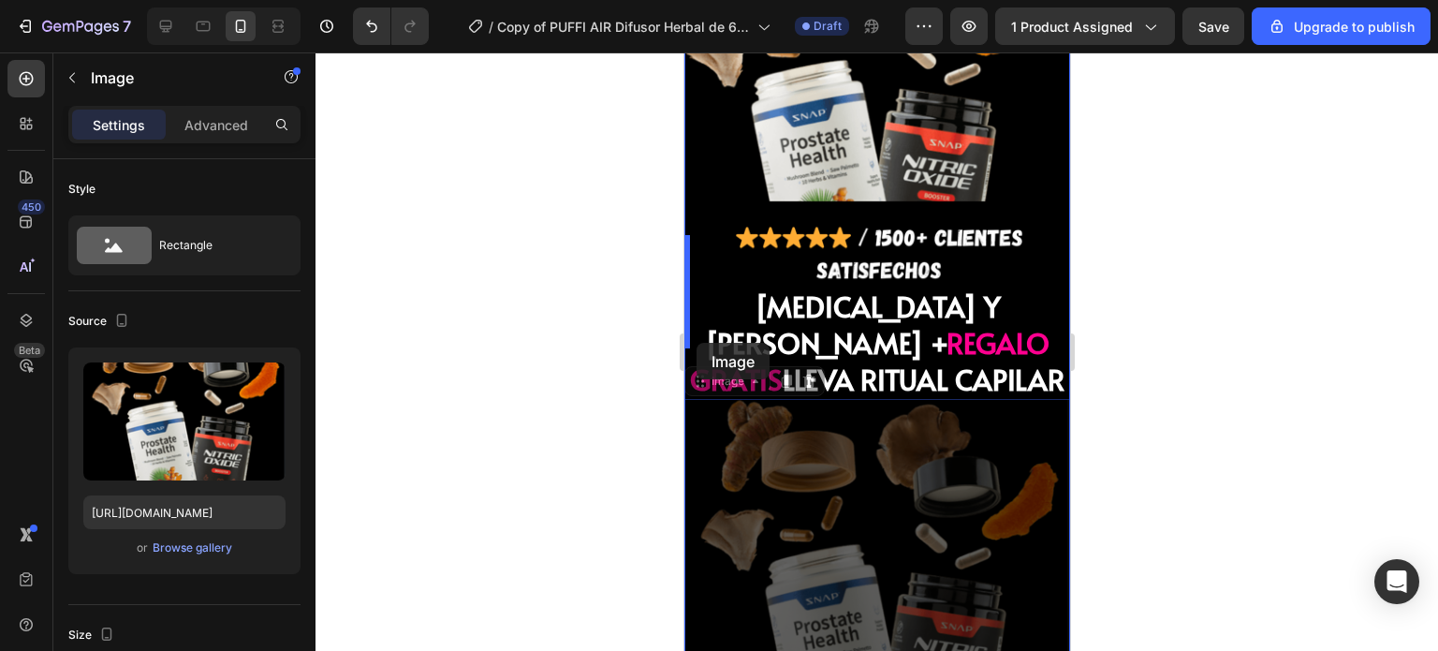
drag, startPoint x: 706, startPoint y: 340, endPoint x: 696, endPoint y: 343, distance: 10.7
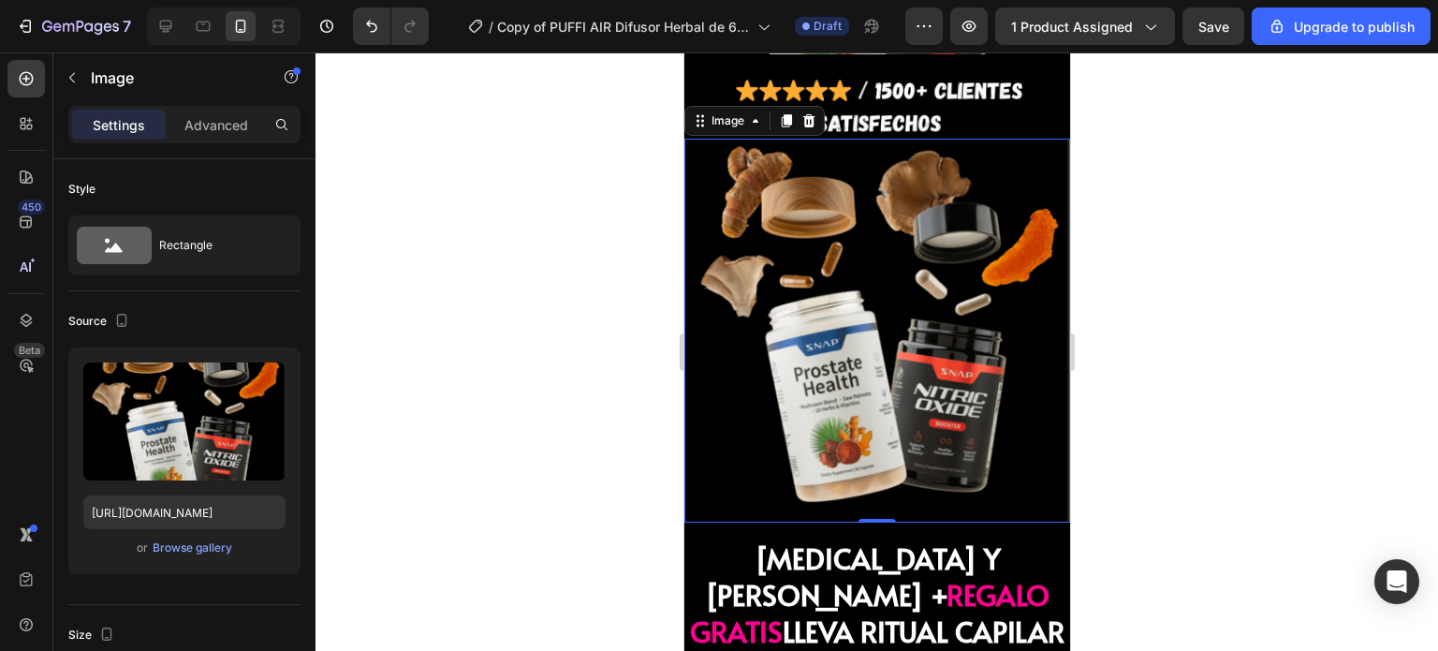
scroll to position [7354, 0]
click at [809, 290] on img at bounding box center [876, 331] width 386 height 384
click at [806, 113] on icon at bounding box center [807, 120] width 15 height 15
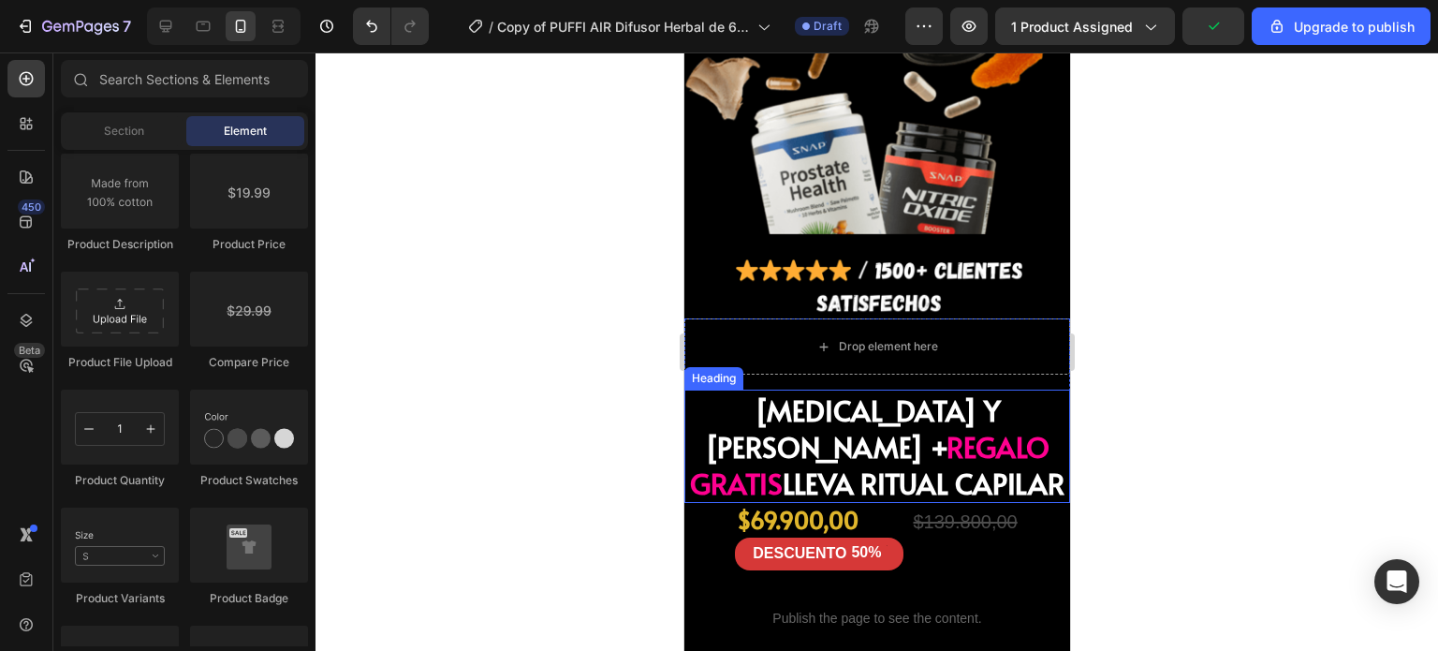
scroll to position [7176, 0]
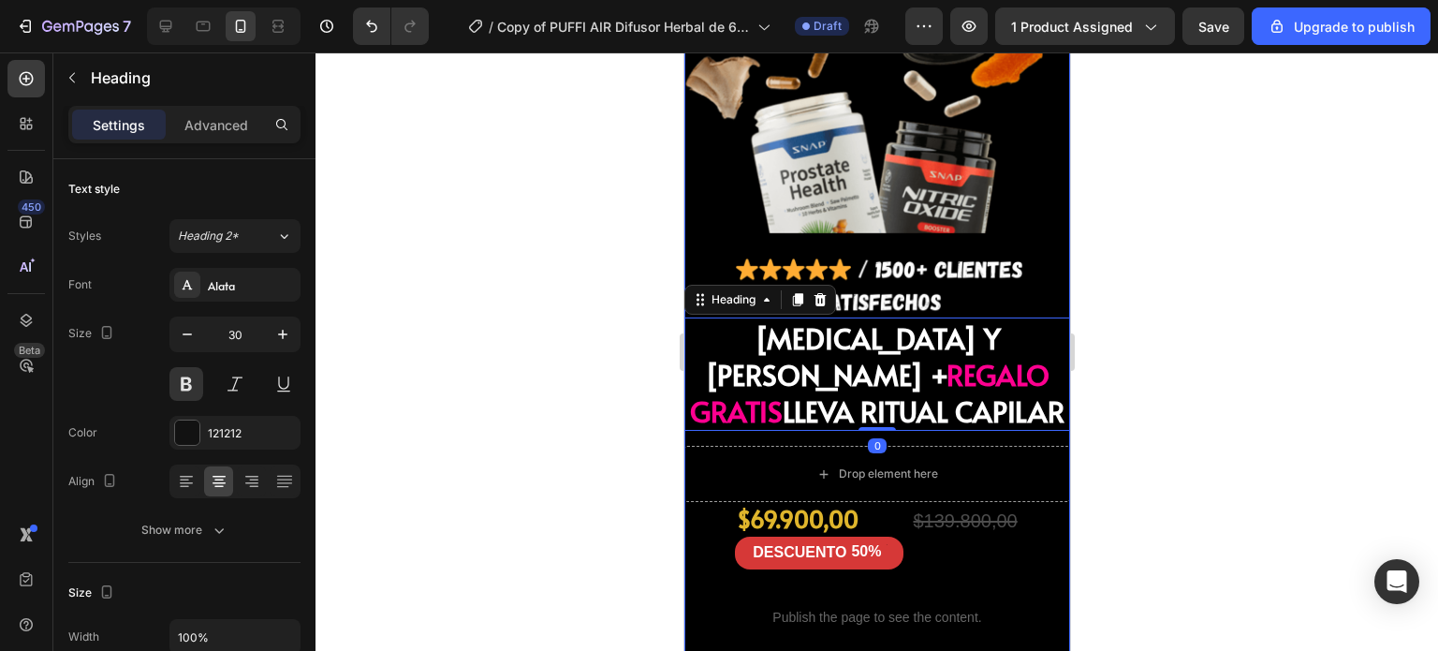
click at [754, 502] on div "$69.900,00" at bounding box center [818, 519] width 169 height 35
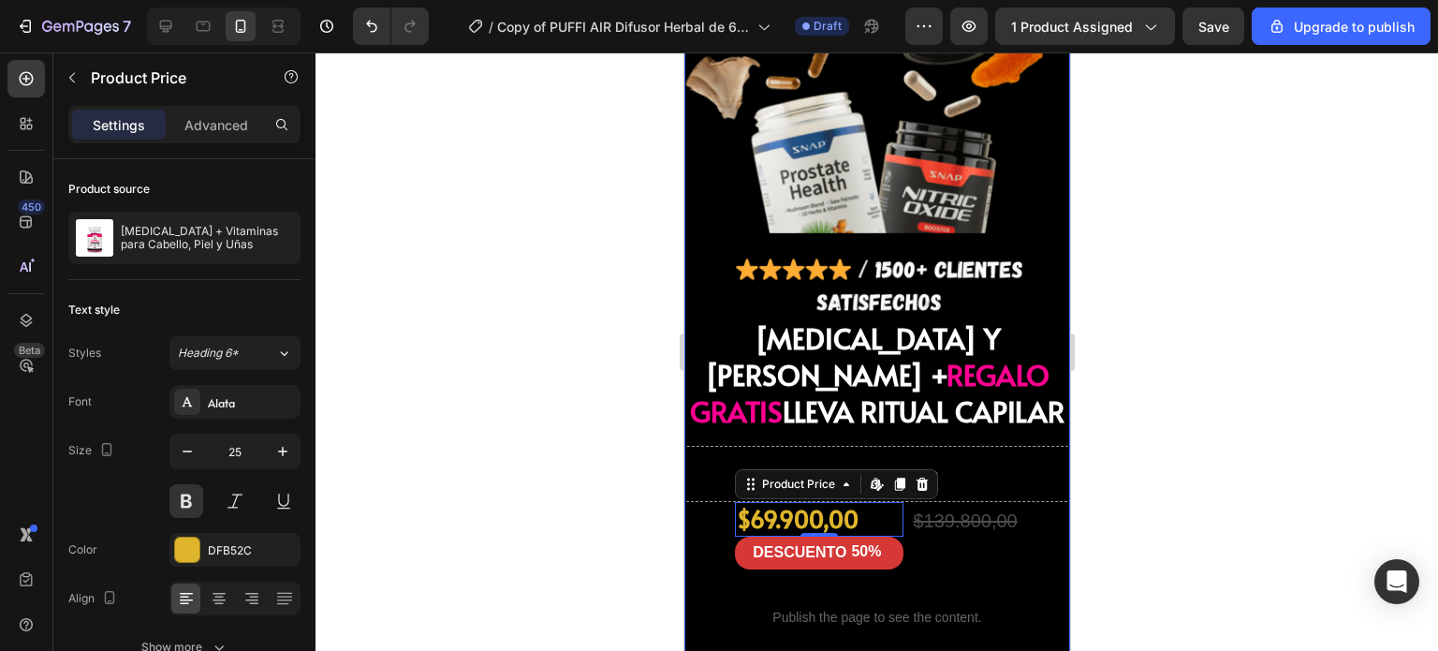
click at [706, 472] on div "Image BIOTINA Y COLAGENO + REGALO GRATIS LLEVA RITUAL CAPILAR Heading Drop elem…" at bounding box center [876, 263] width 386 height 831
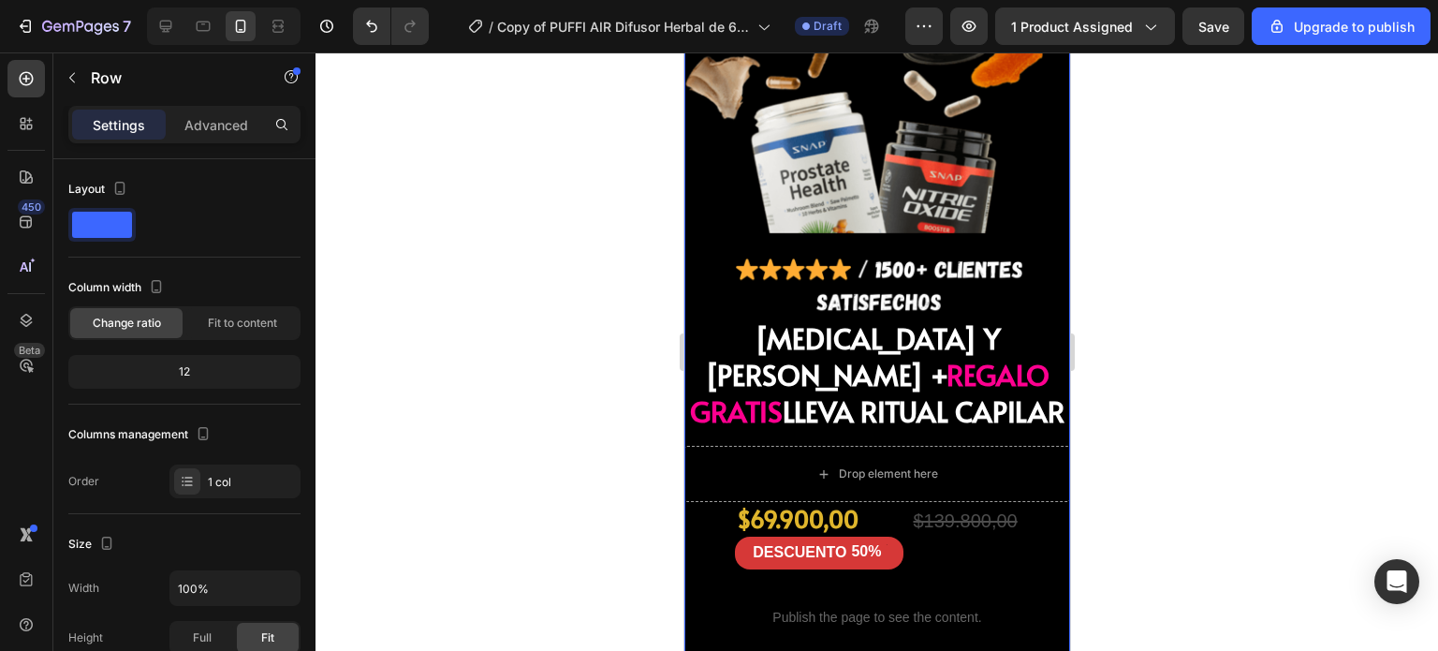
click at [714, 486] on div "Image BIOTINA Y COLAGENO + REGALO GRATIS LLEVA RITUAL CAPILAR Heading Drop elem…" at bounding box center [876, 263] width 386 height 831
click at [921, 502] on div "$139.800,00 Compare Price Compare Price" at bounding box center [964, 535] width 108 height 66
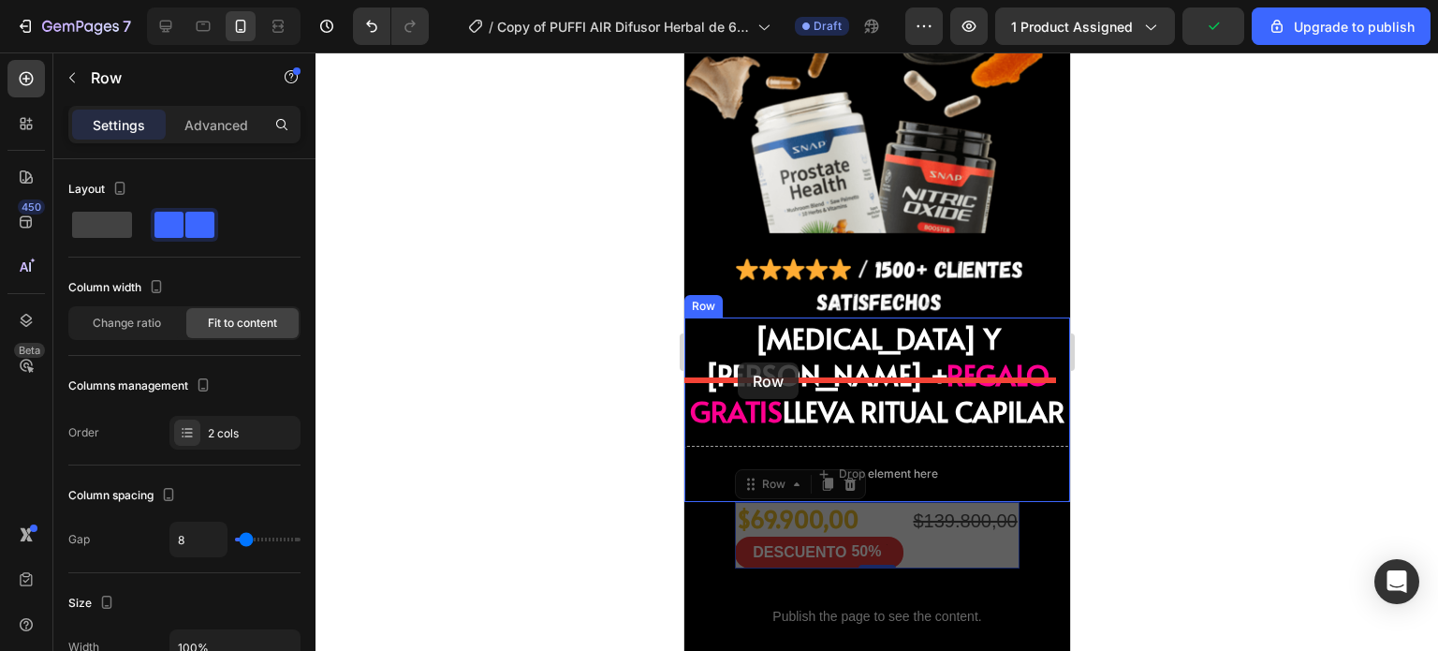
drag, startPoint x: 737, startPoint y: 433, endPoint x: 737, endPoint y: 362, distance: 71.1
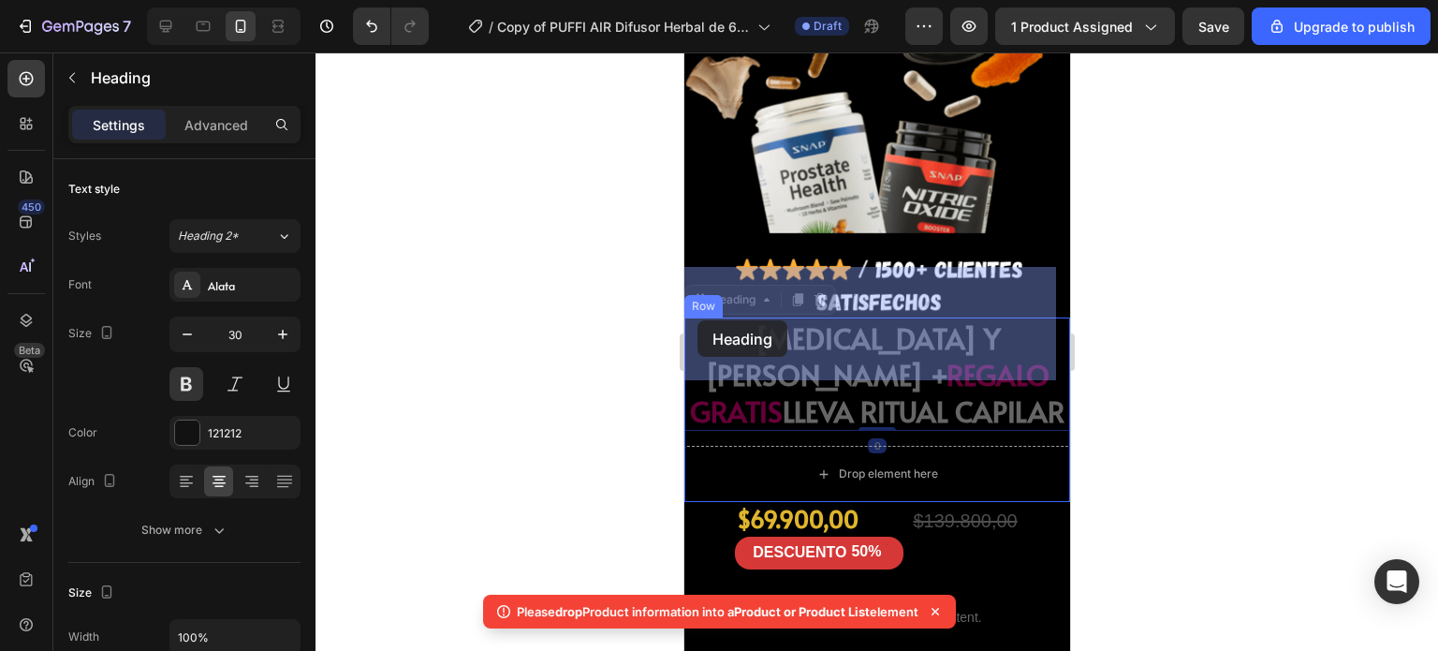
drag, startPoint x: 699, startPoint y: 251, endPoint x: 697, endPoint y: 320, distance: 69.3
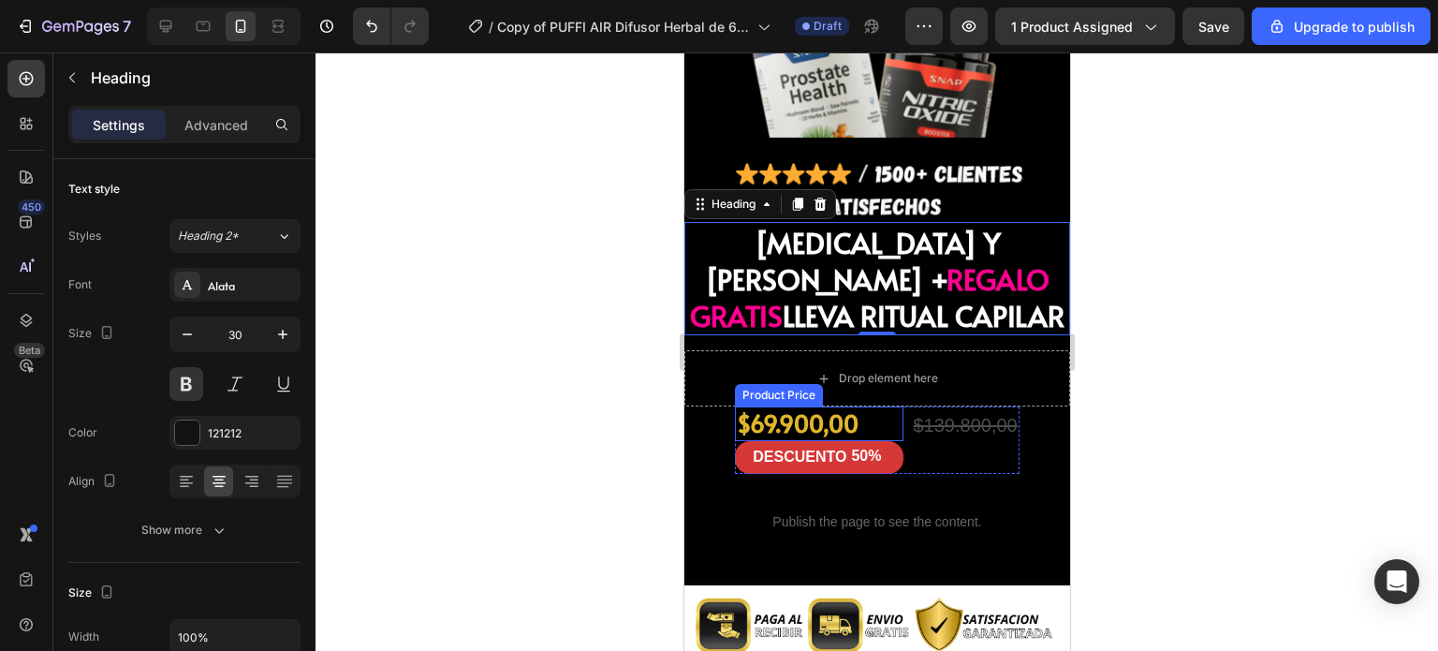
scroll to position [7276, 0]
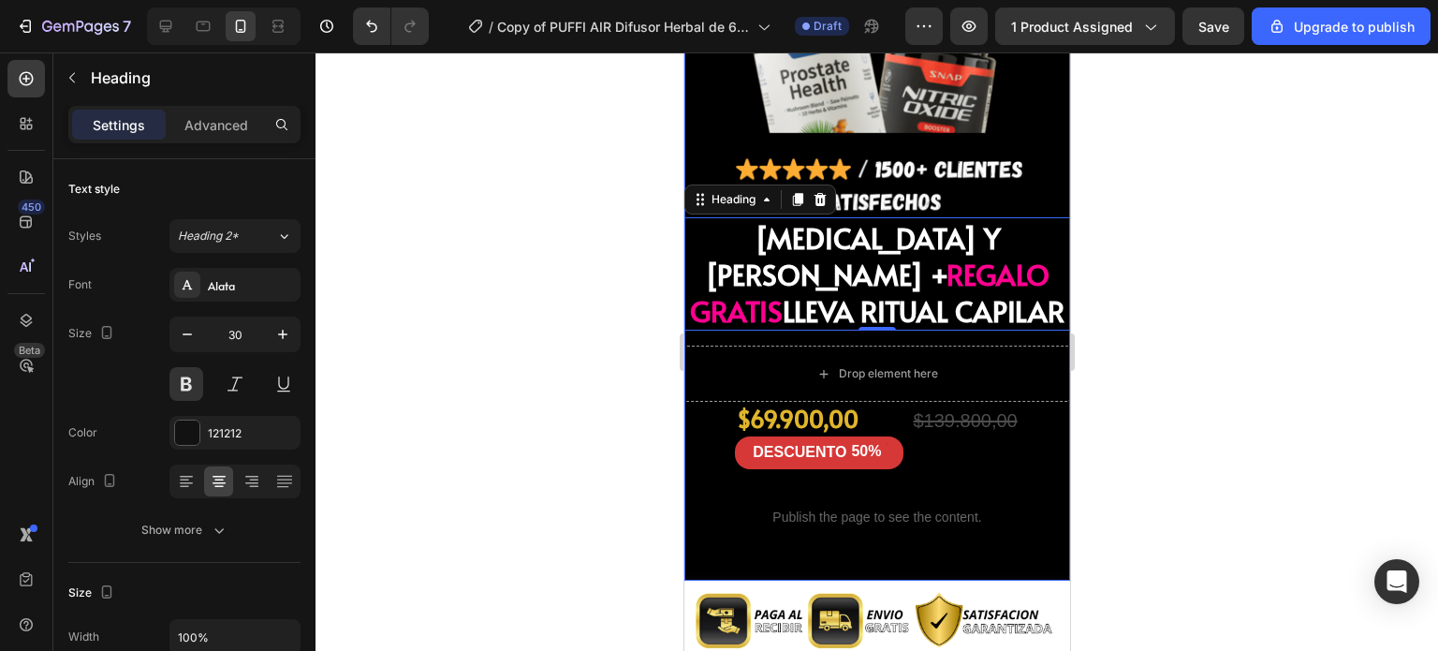
click at [1019, 419] on div "Image BIOTINA Y COLAGENO + REGALO GRATIS LLEVA RITUAL CAPILAR Heading 0 Drop el…" at bounding box center [876, 163] width 386 height 831
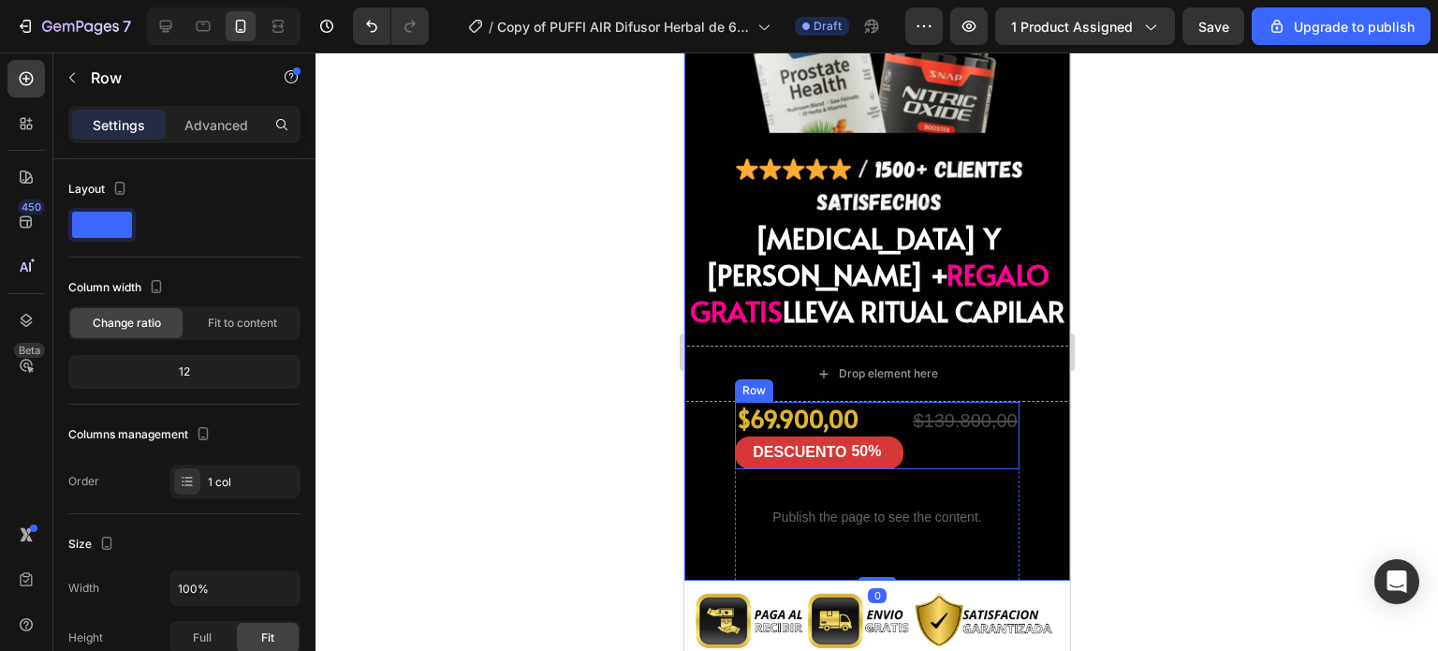
click at [984, 402] on div "$139.800,00 Compare Price Compare Price" at bounding box center [964, 435] width 108 height 66
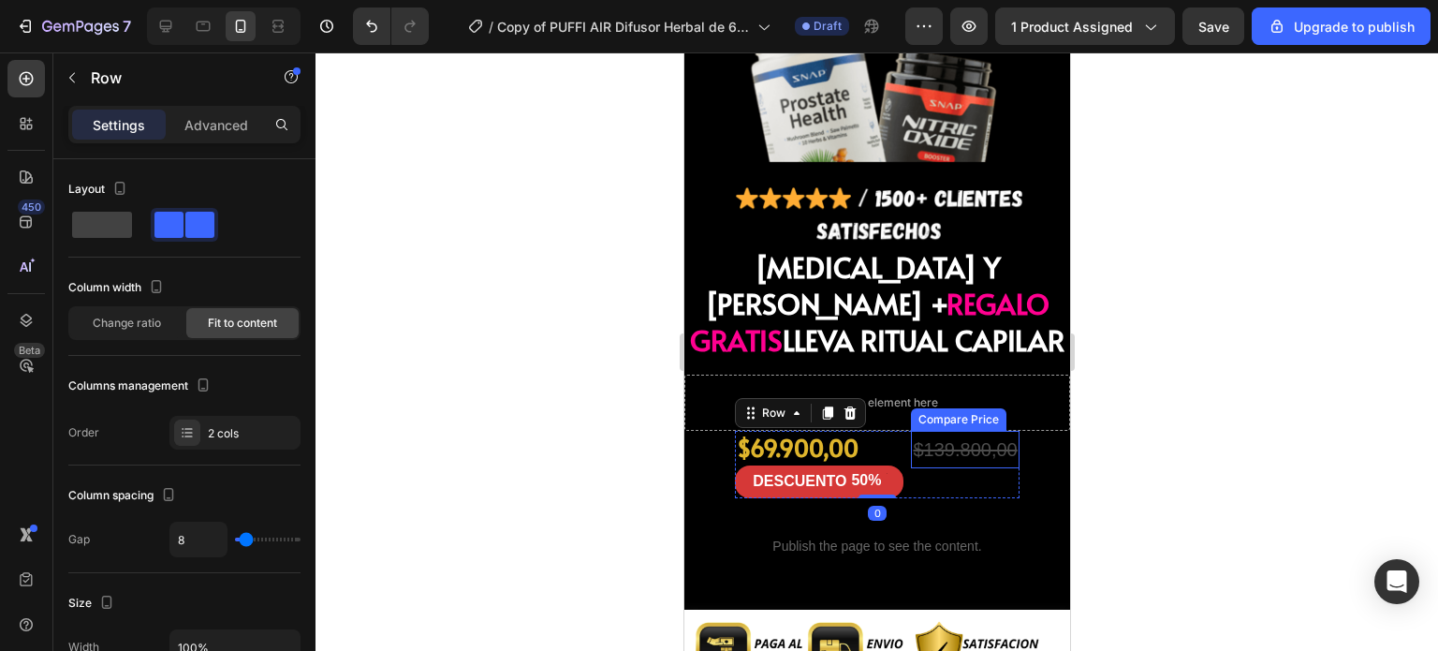
scroll to position [7232, 0]
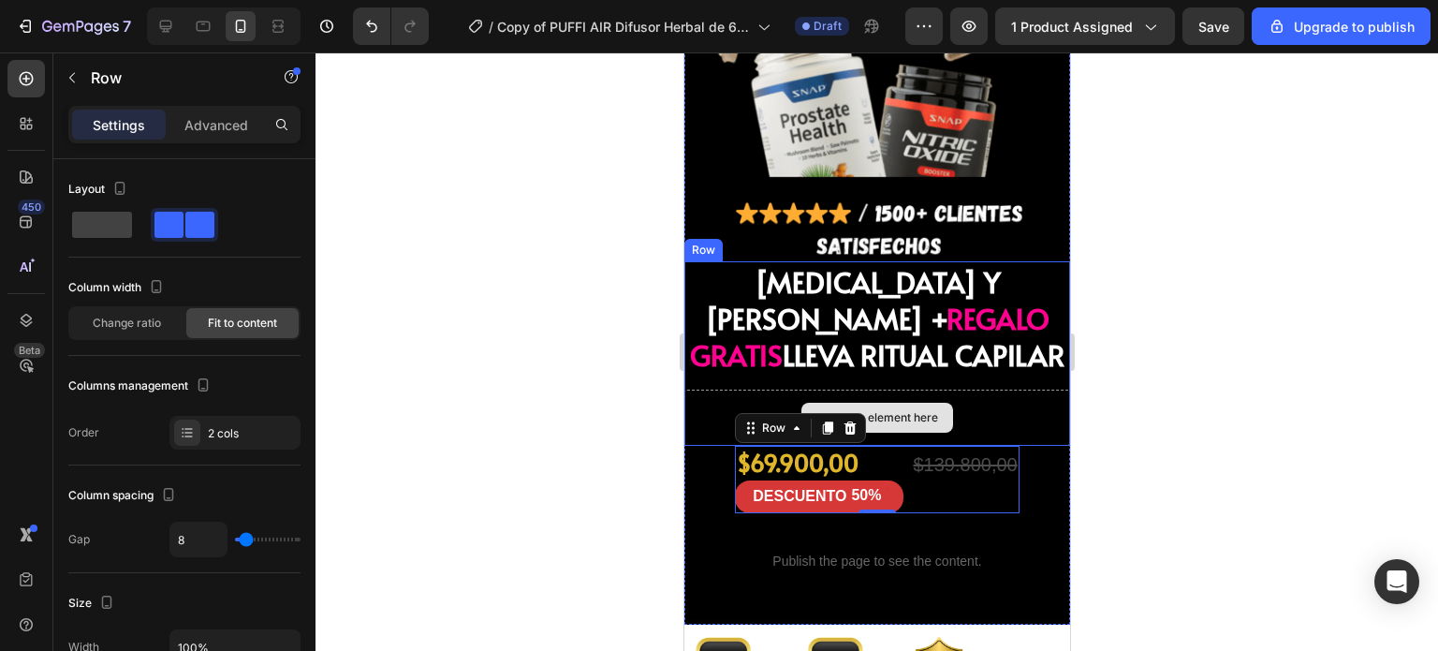
click at [967, 389] on div "Drop element here" at bounding box center [876, 417] width 386 height 56
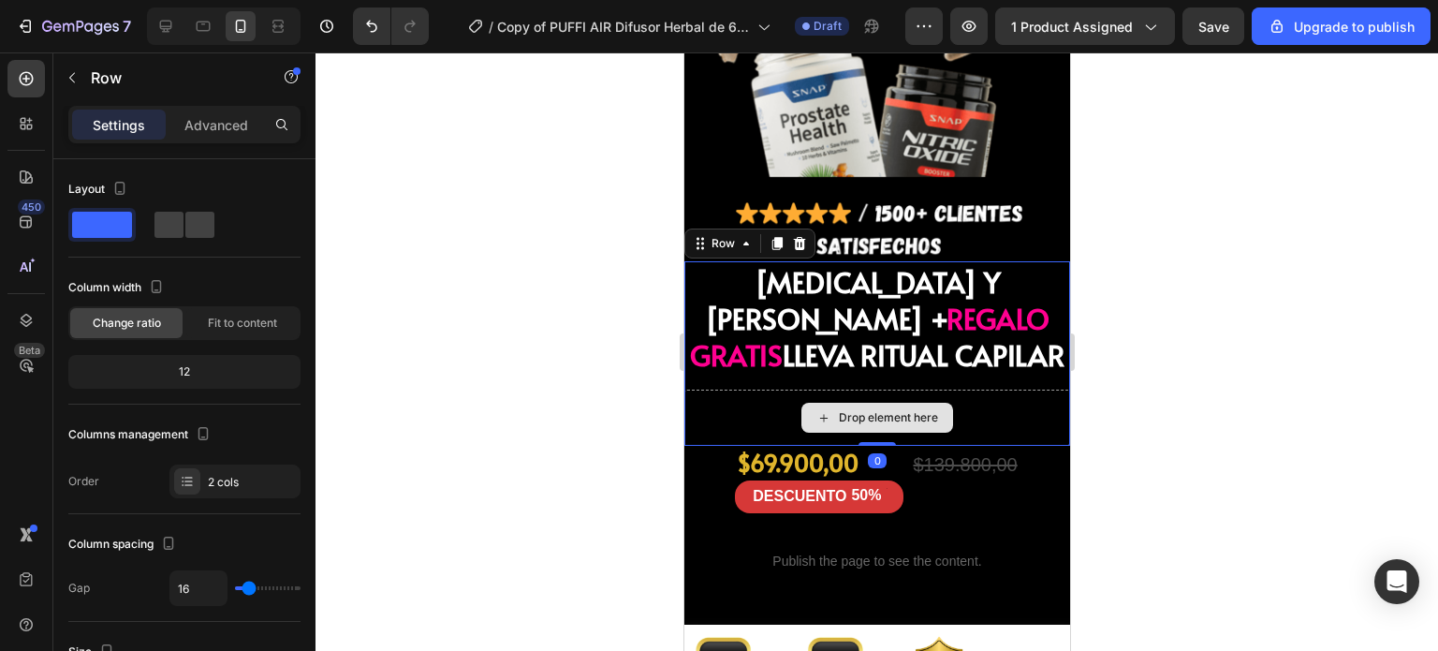
click at [720, 389] on div "Drop element here" at bounding box center [876, 417] width 386 height 56
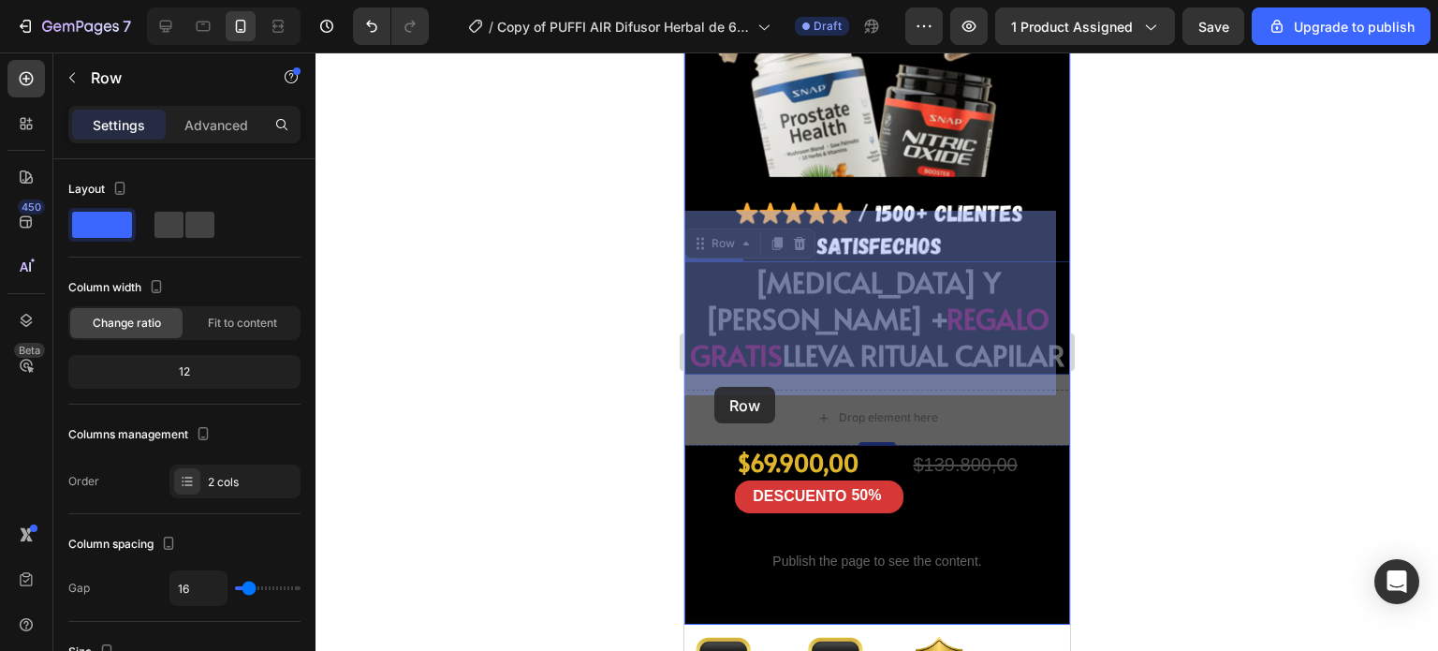
drag, startPoint x: 704, startPoint y: 192, endPoint x: 701, endPoint y: 274, distance: 82.4
drag, startPoint x: 697, startPoint y: 190, endPoint x: 901, endPoint y: 391, distance: 286.0
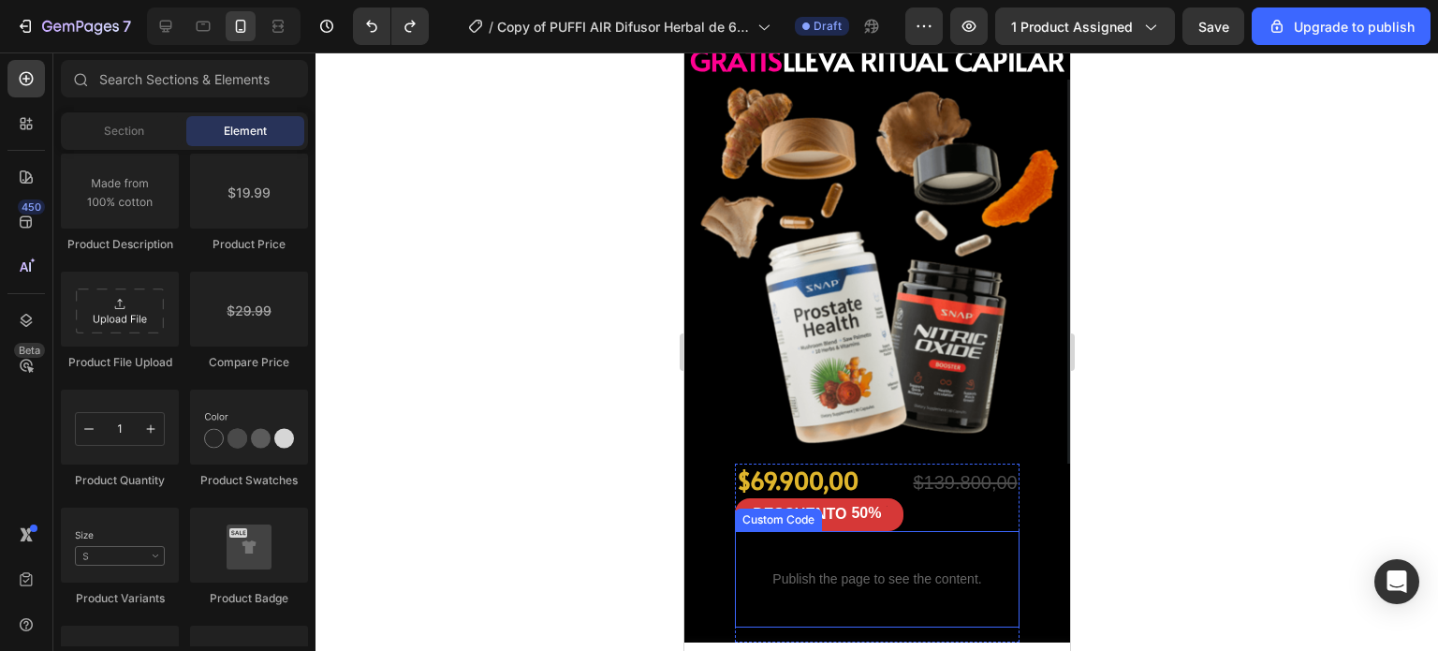
scroll to position [7526, 0]
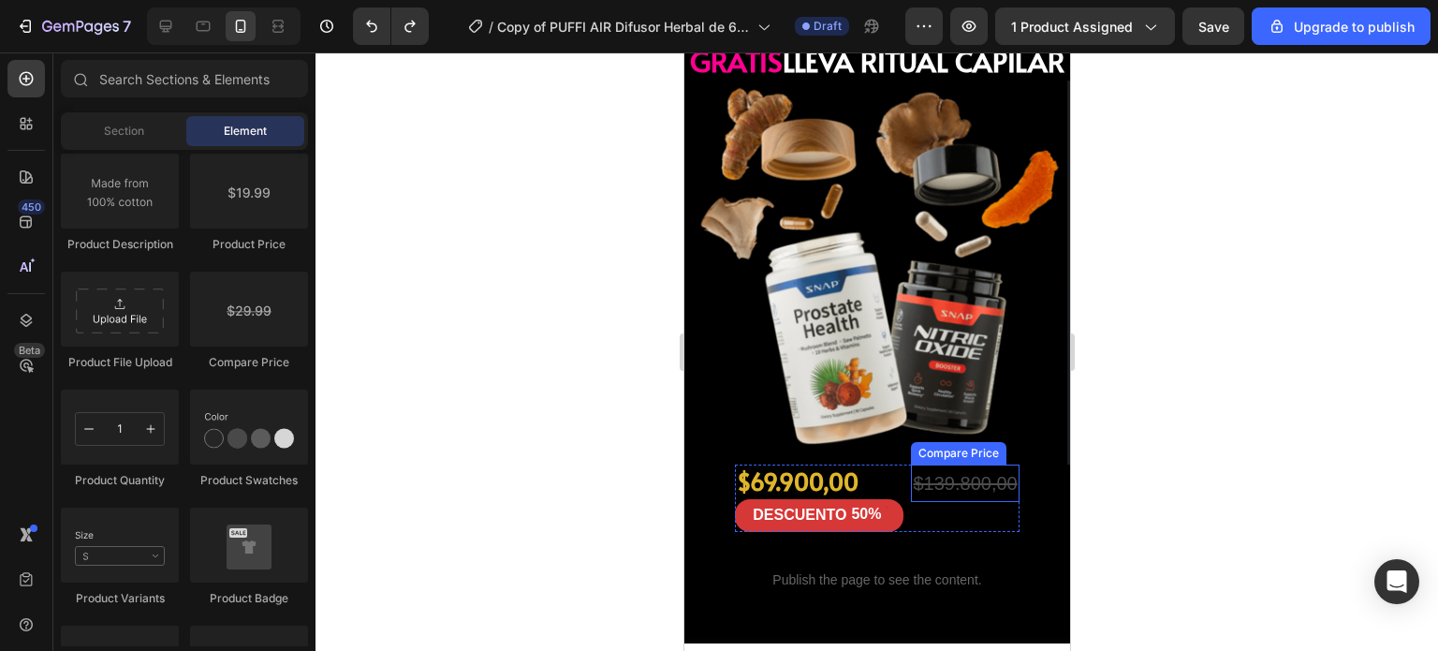
click at [949, 464] on div "$139.800,00 Compare Price Compare Price" at bounding box center [964, 497] width 108 height 66
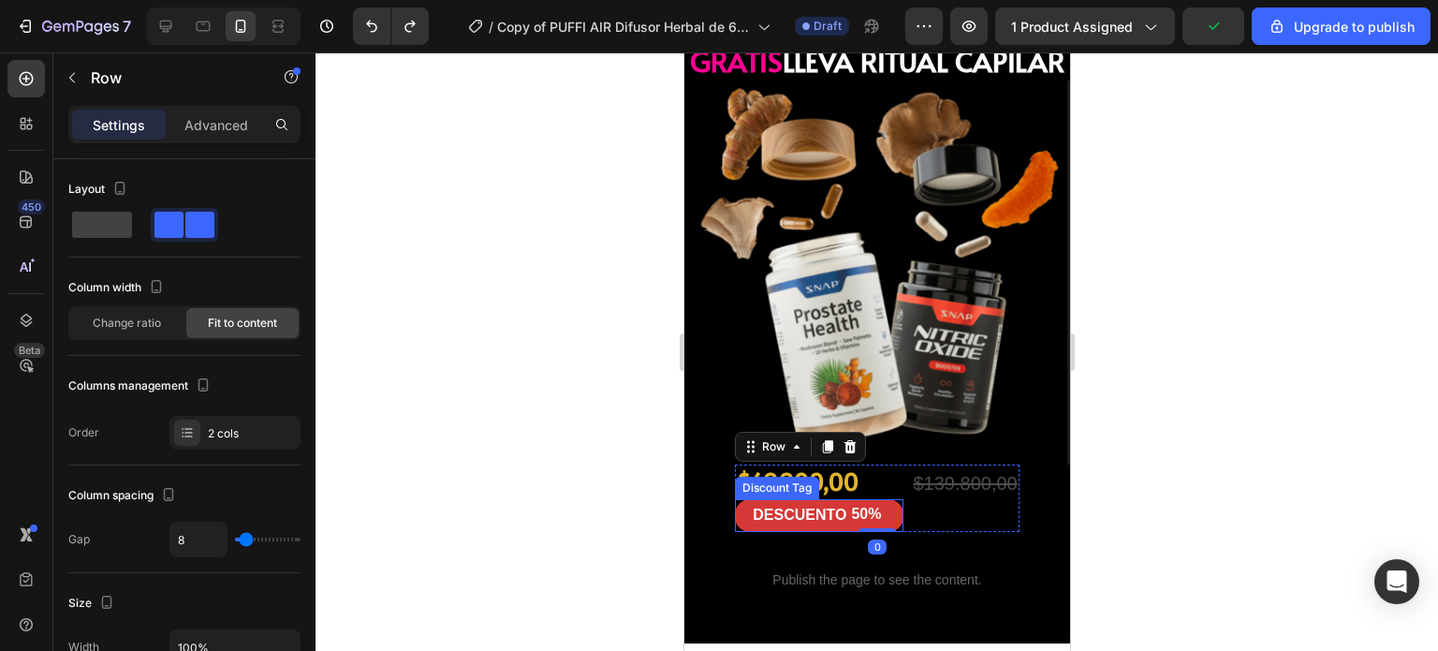
click at [858, 503] on div "50%" at bounding box center [865, 514] width 34 height 23
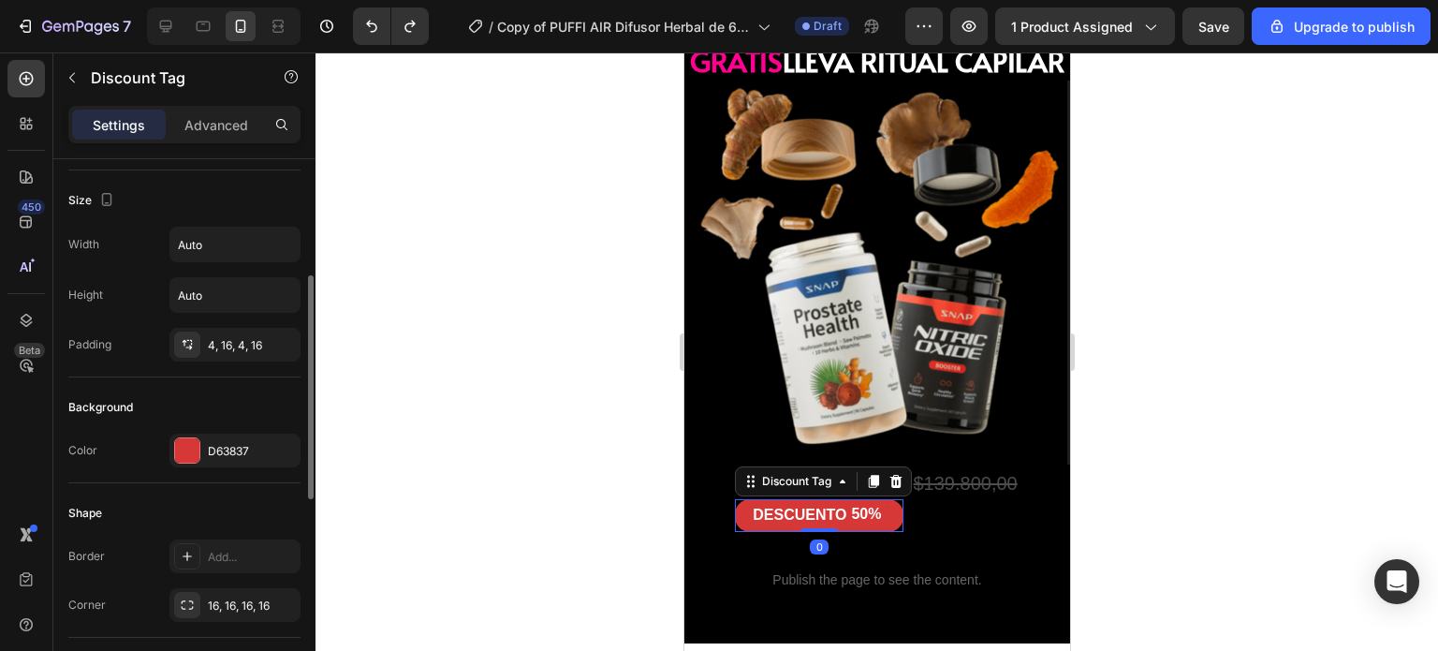
scroll to position [289, 0]
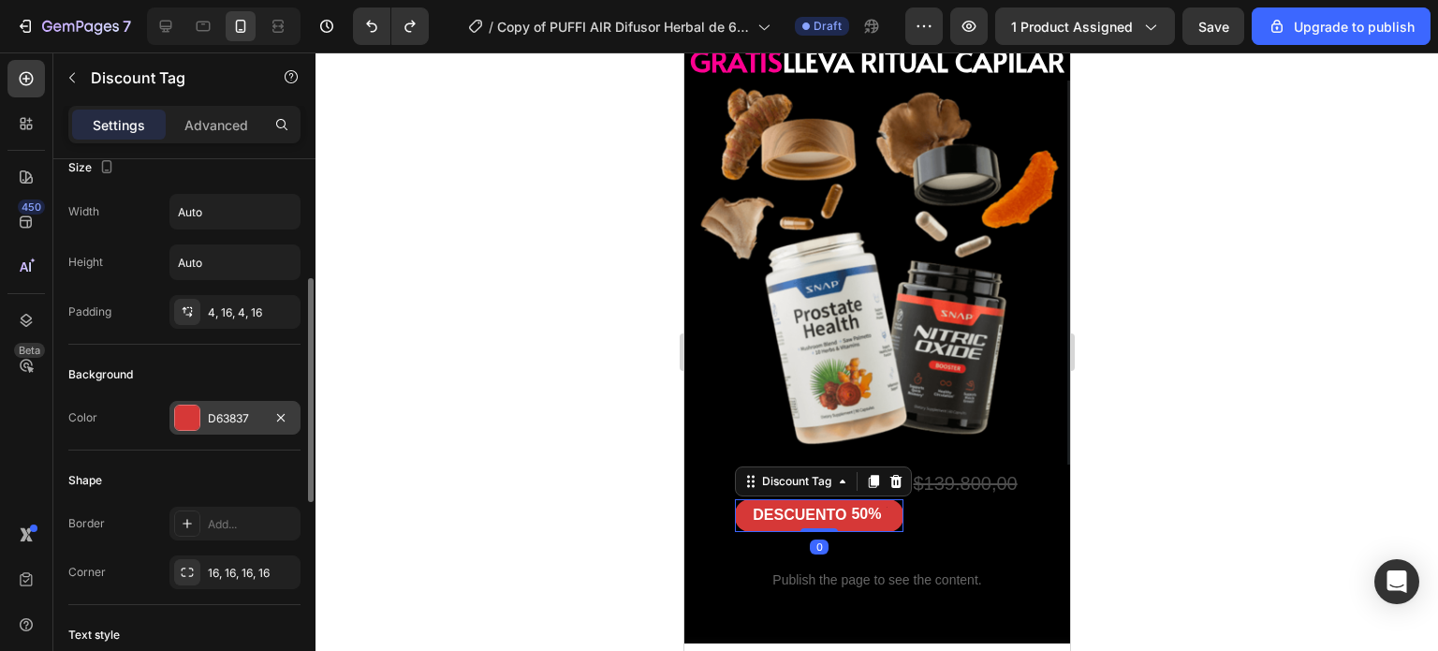
click at [202, 419] on div "D63837" at bounding box center [234, 418] width 131 height 34
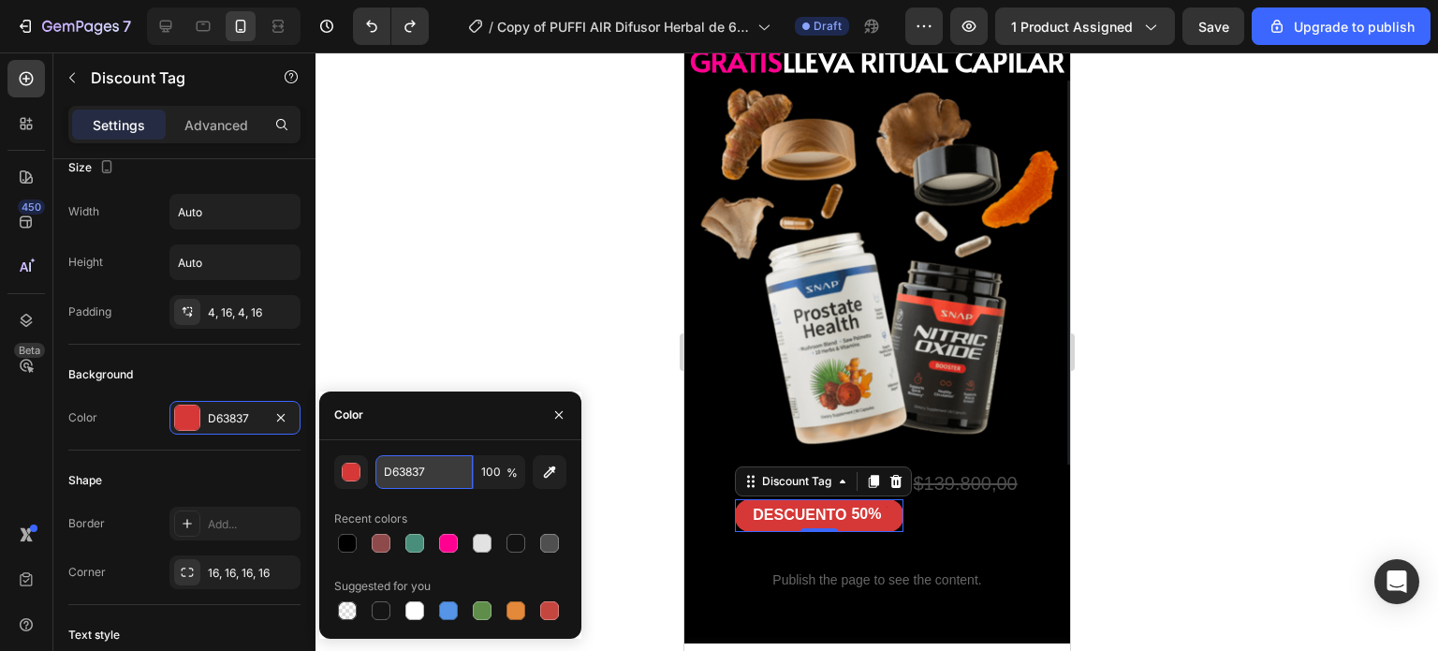
click at [410, 475] on input "D63837" at bounding box center [423, 472] width 97 height 34
paste input "FF0090"
type input "FF0090"
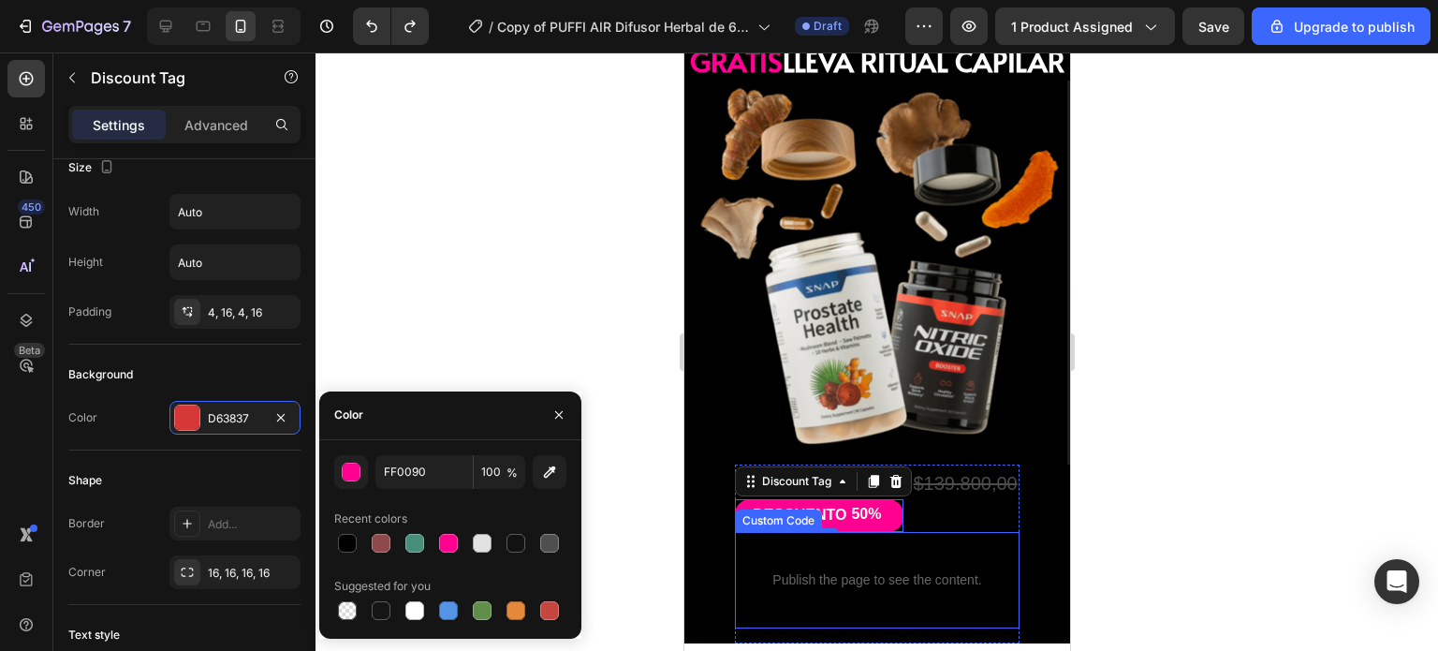
click at [959, 532] on div "Publish the page to see the content. Custom Code" at bounding box center [876, 580] width 284 height 96
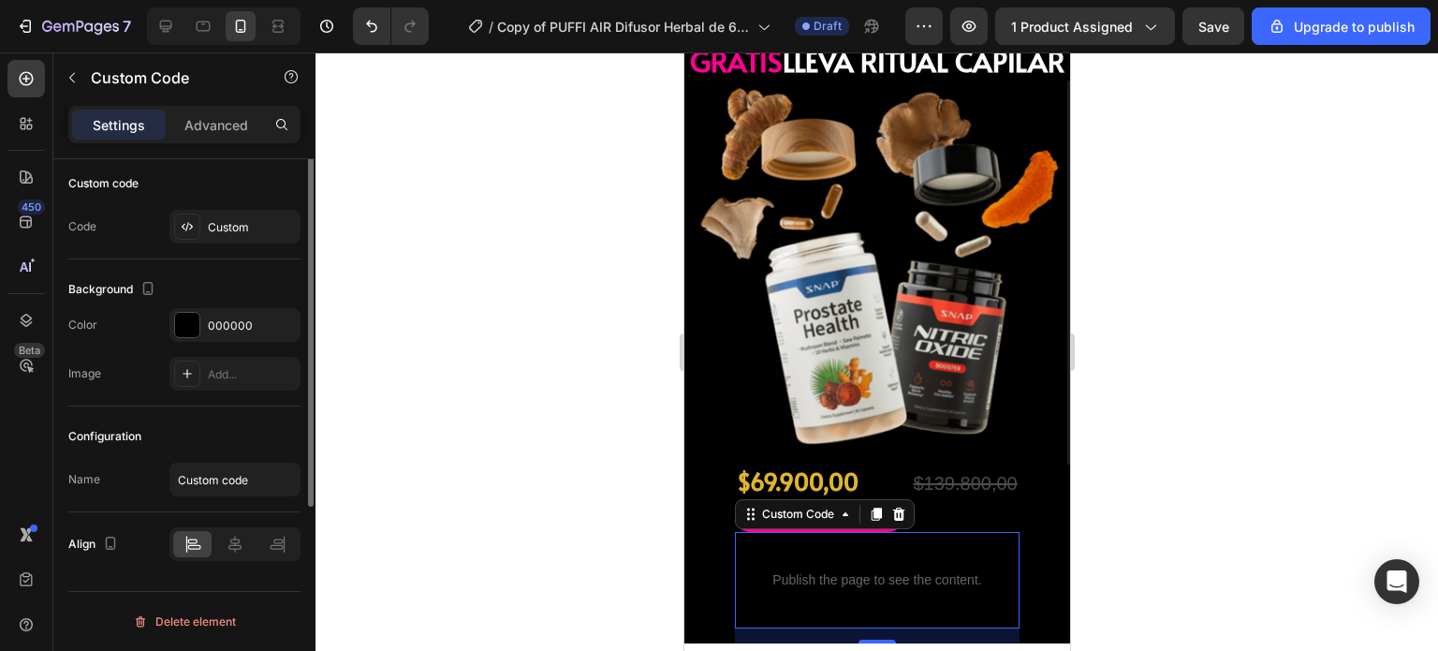
scroll to position [0, 0]
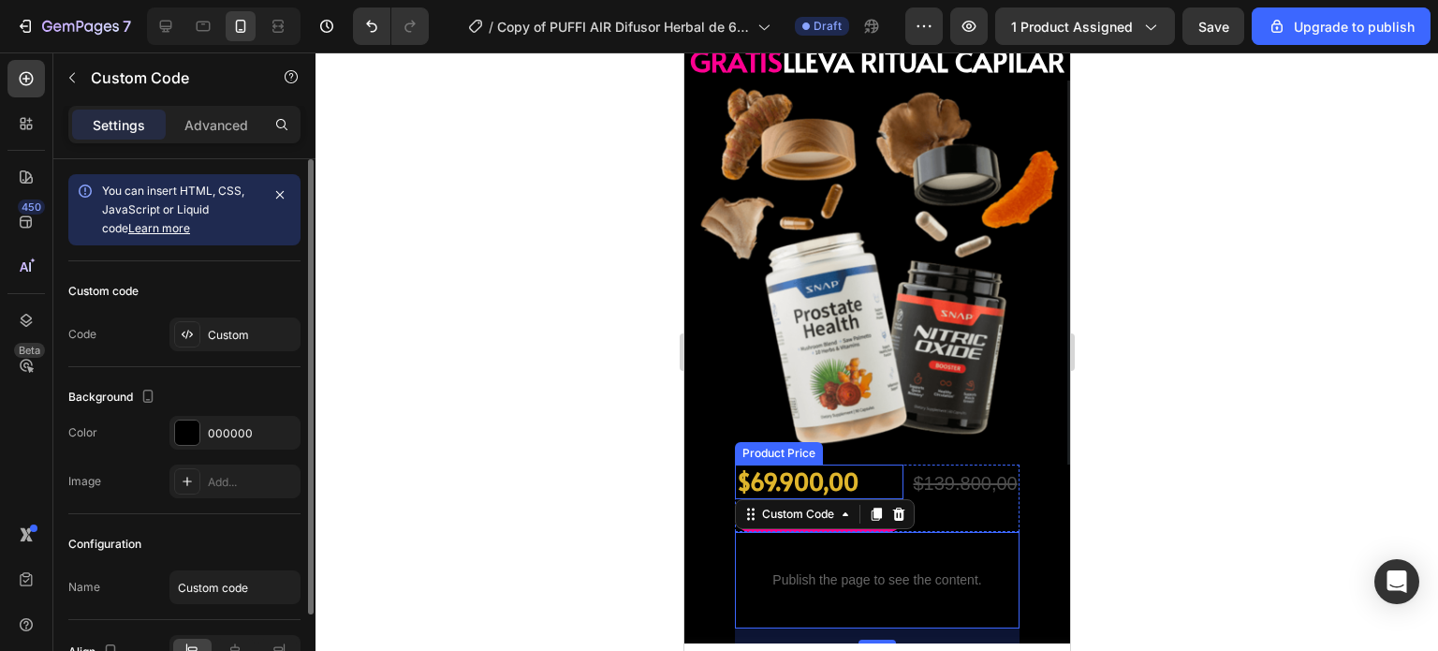
click at [806, 464] on div "$69.900,00" at bounding box center [818, 481] width 169 height 35
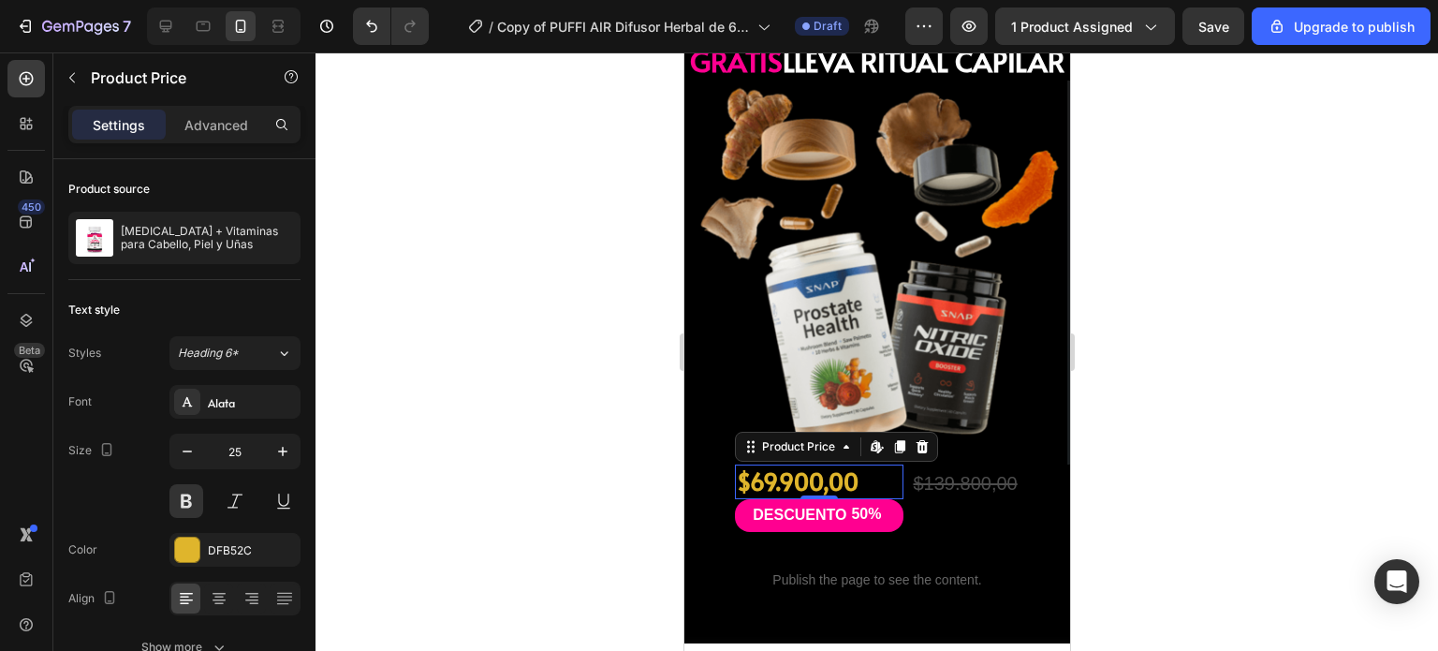
click at [768, 464] on div "$69.900,00" at bounding box center [818, 481] width 169 height 35
click at [227, 550] on div "DFB52C" at bounding box center [235, 550] width 54 height 17
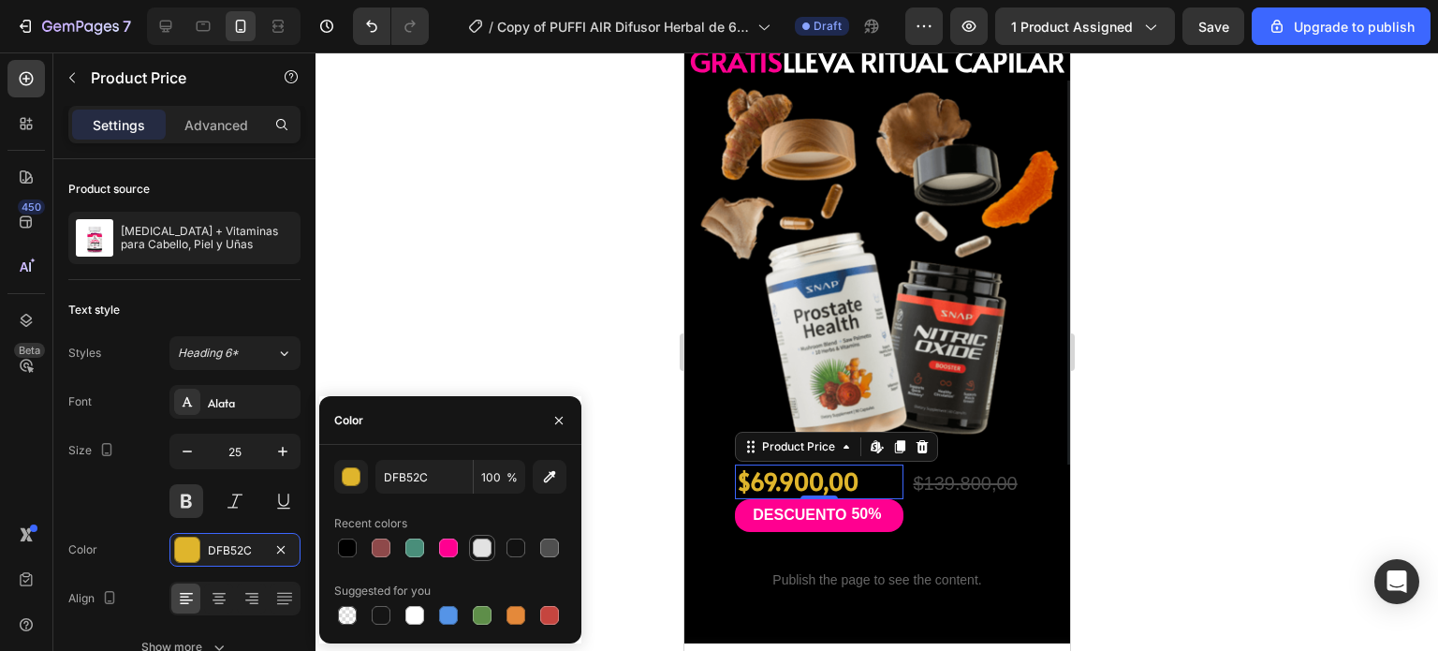
click at [472, 546] on div at bounding box center [482, 547] width 22 height 22
type input "E2E2E2"
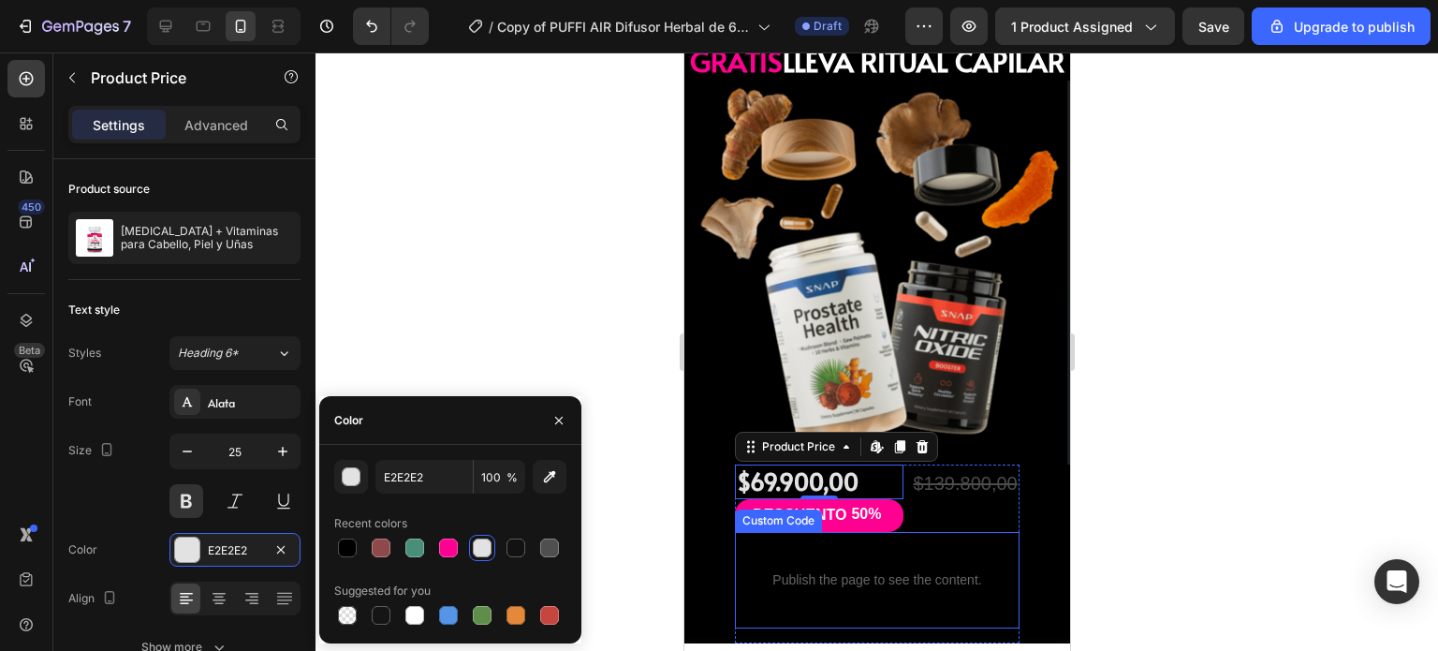
click at [971, 532] on div "Publish the page to see the content. Custom Code" at bounding box center [876, 580] width 284 height 96
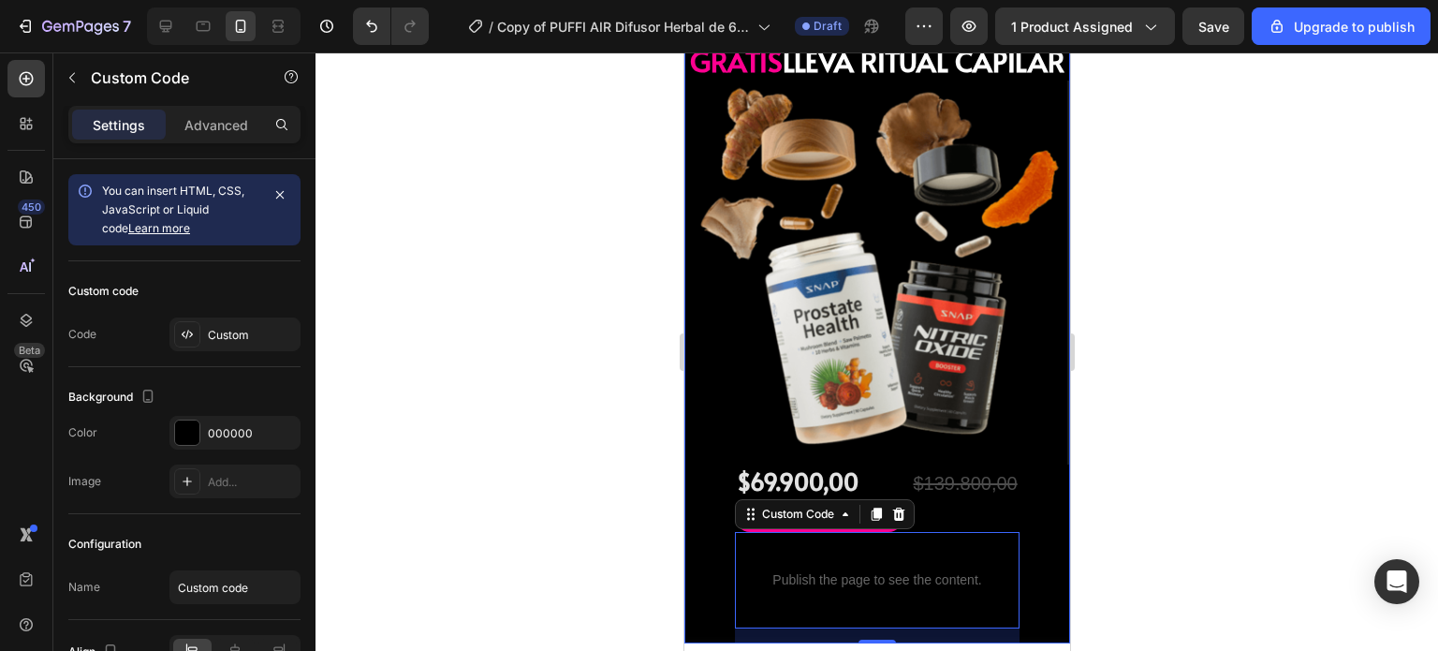
click at [1016, 441] on div "Image BIOTINA Y COLAGENO + REGALO GRATIS LLEVA RITUAL CAPILAR Heading Image $69…" at bounding box center [876, 70] width 386 height 1144
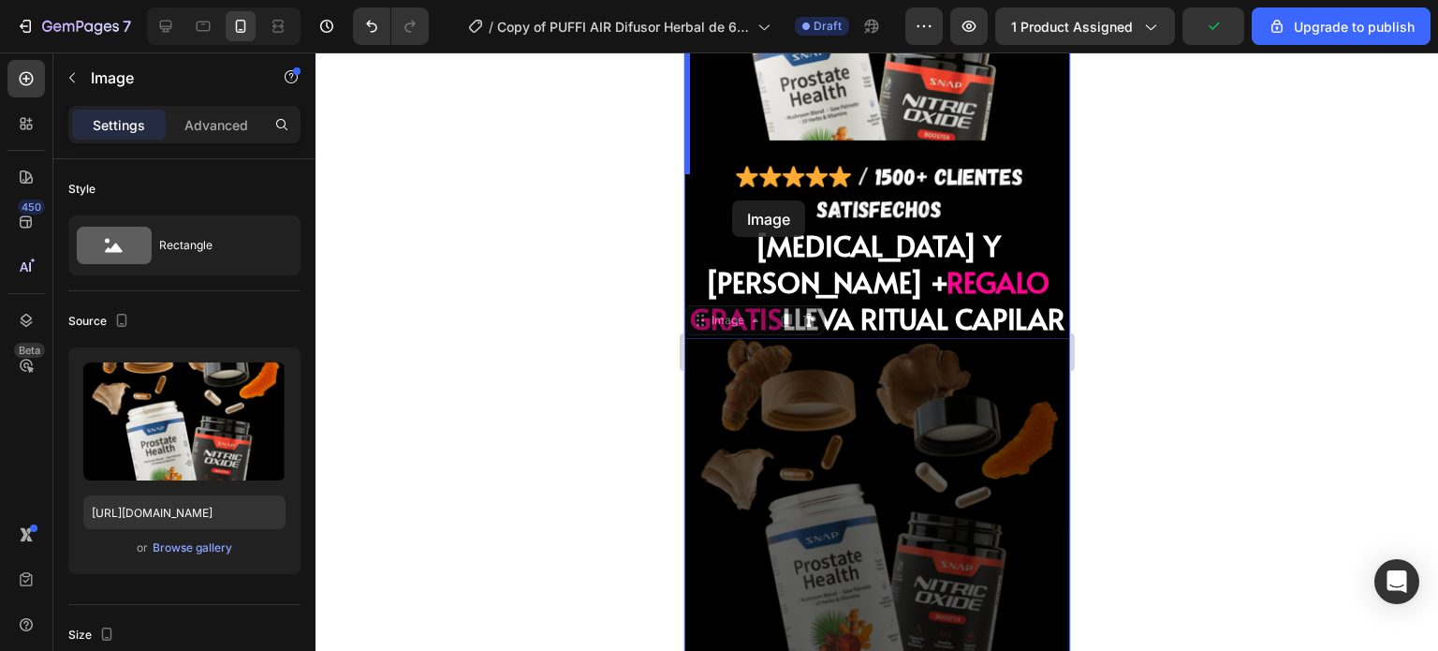
scroll to position [7226, 0]
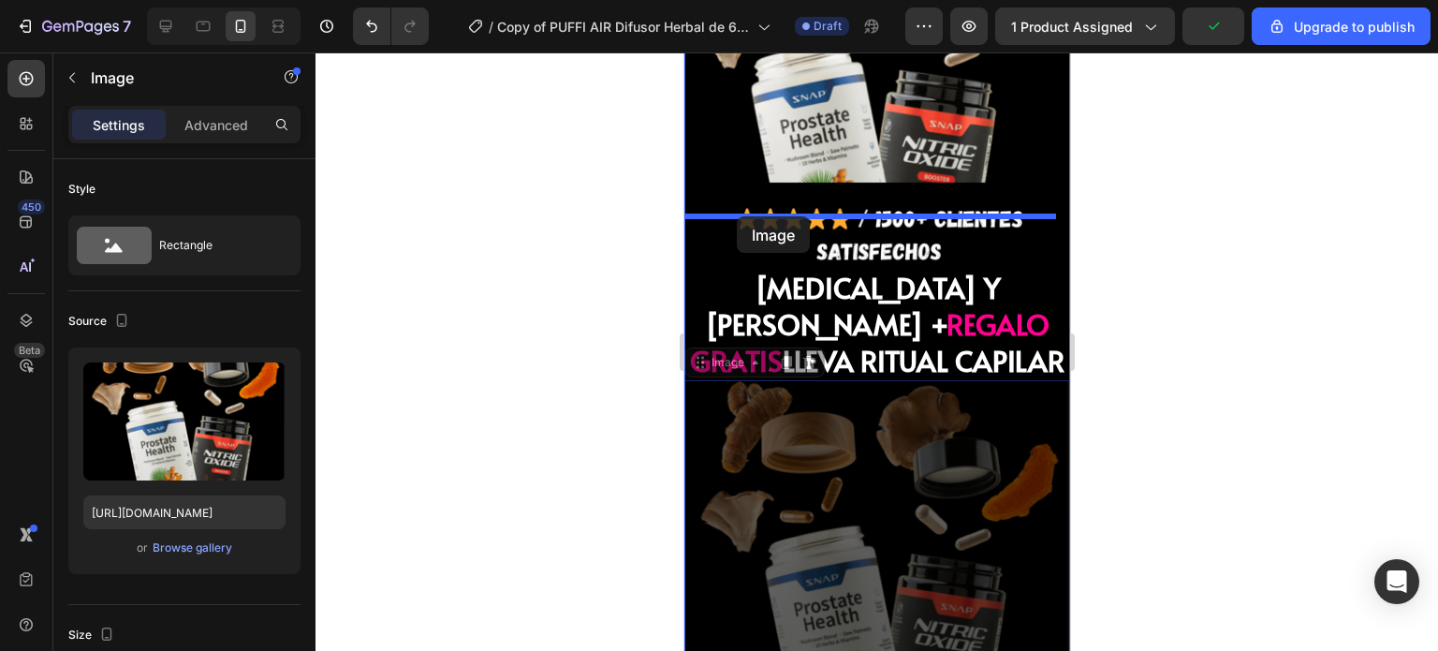
drag, startPoint x: 711, startPoint y: 239, endPoint x: 737, endPoint y: 216, distance: 34.5
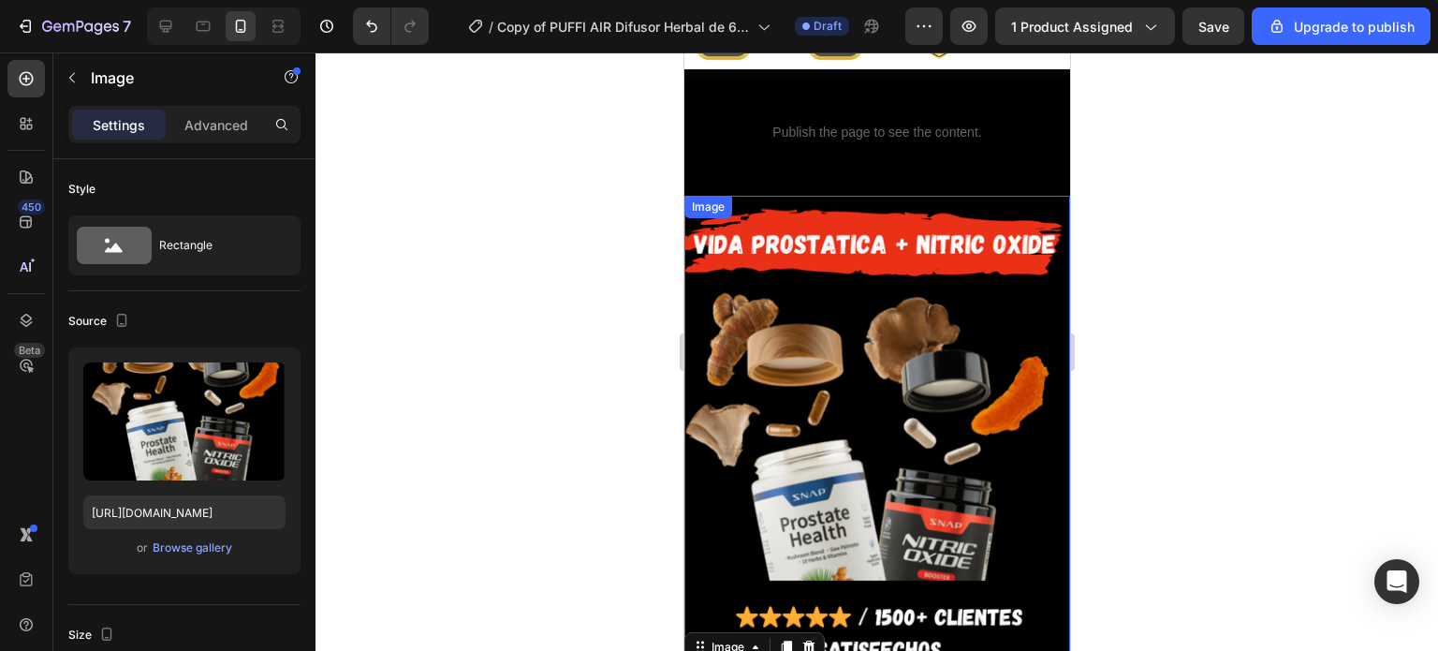
scroll to position [6826, 0]
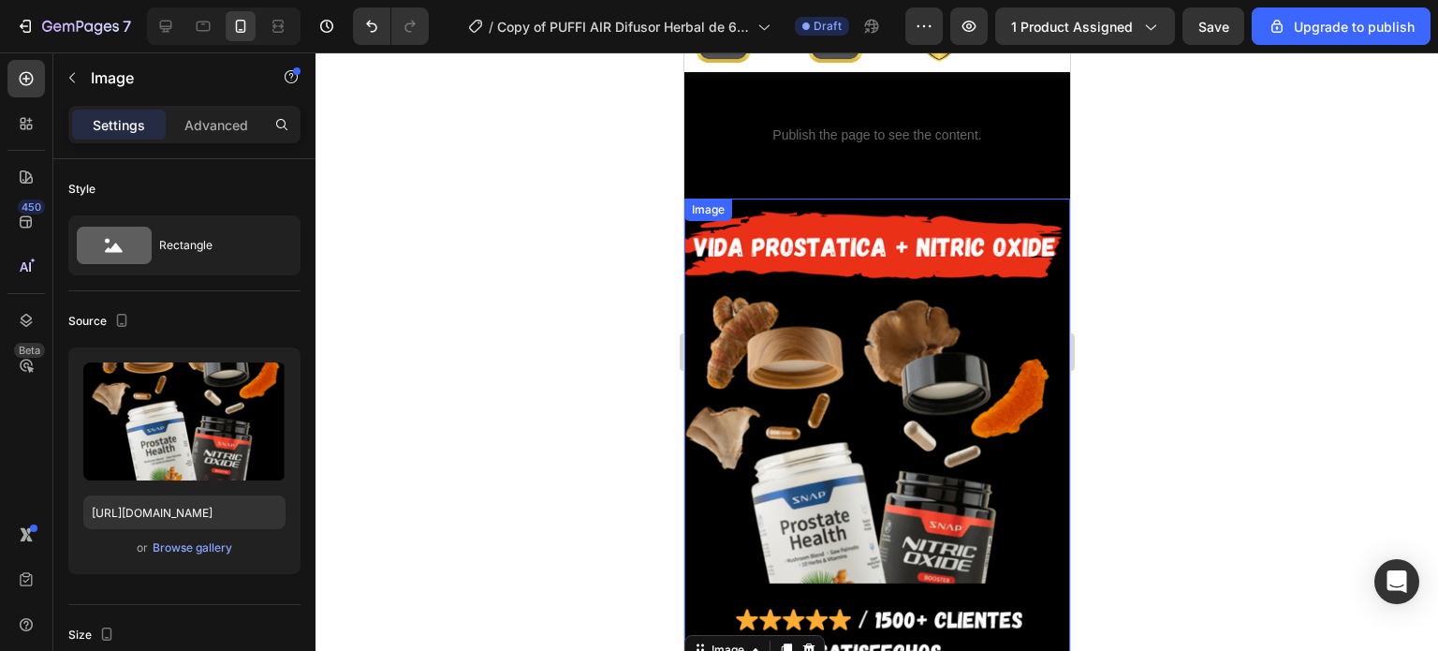
click at [825, 302] on img at bounding box center [876, 432] width 386 height 469
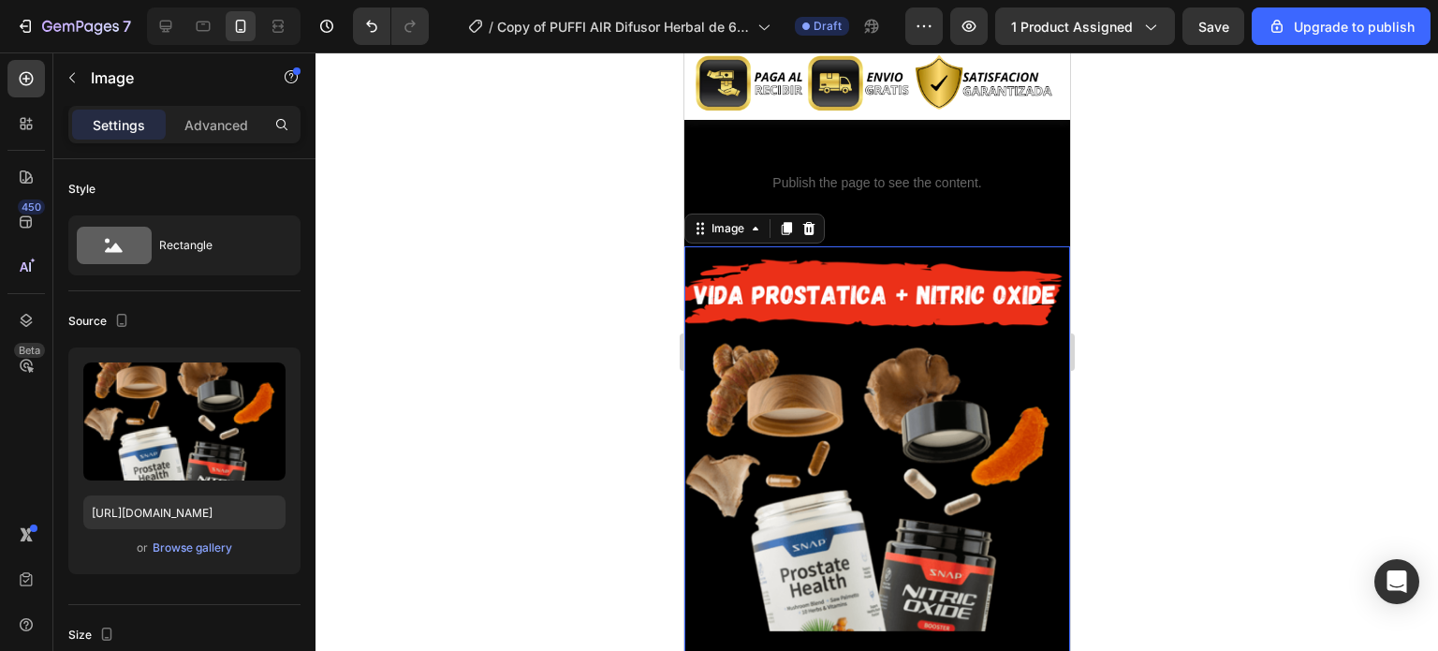
scroll to position [6774, 0]
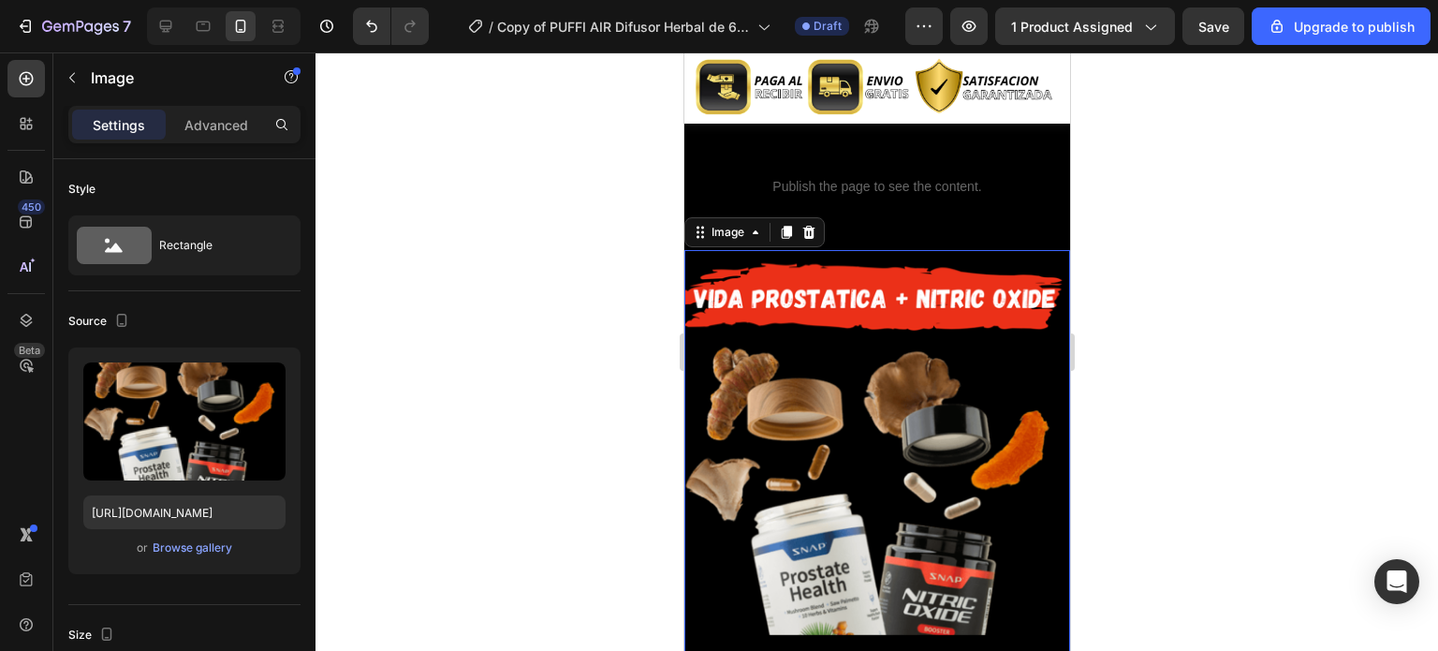
click at [790, 340] on img at bounding box center [876, 484] width 386 height 469
click at [808, 226] on icon at bounding box center [808, 232] width 12 height 13
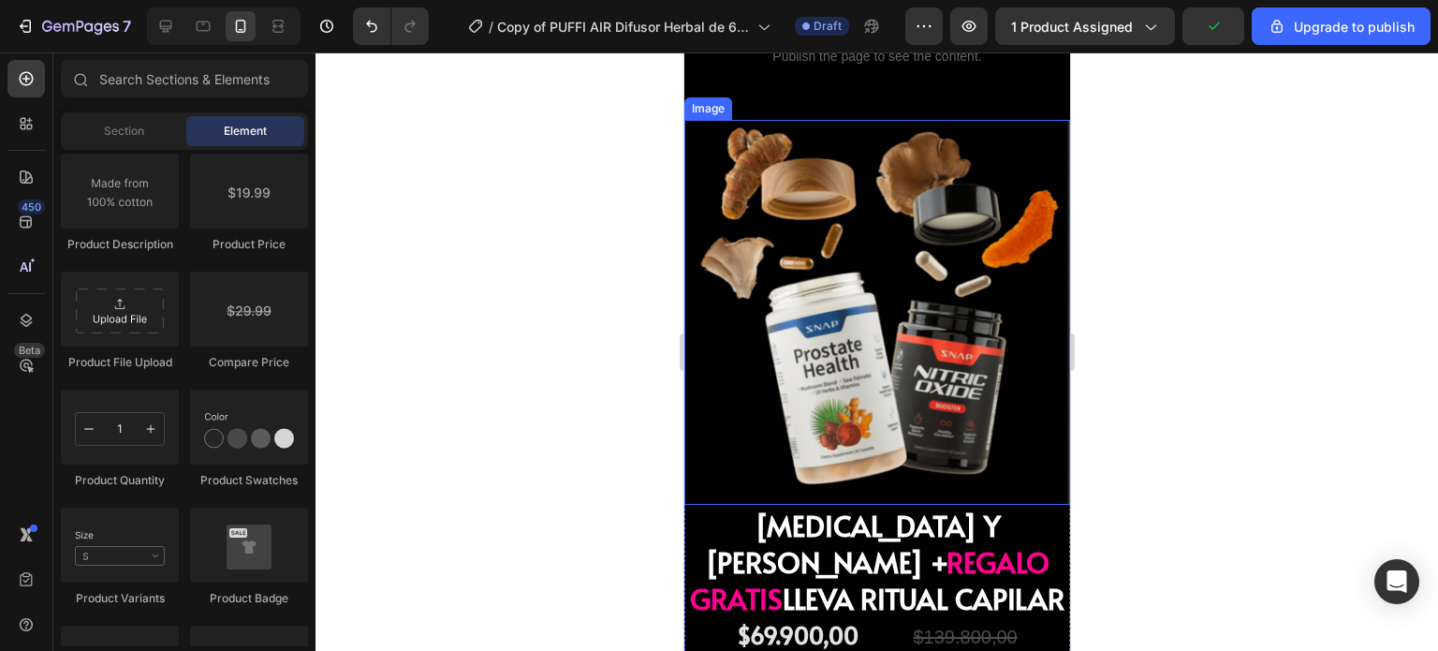
scroll to position [6946, 0]
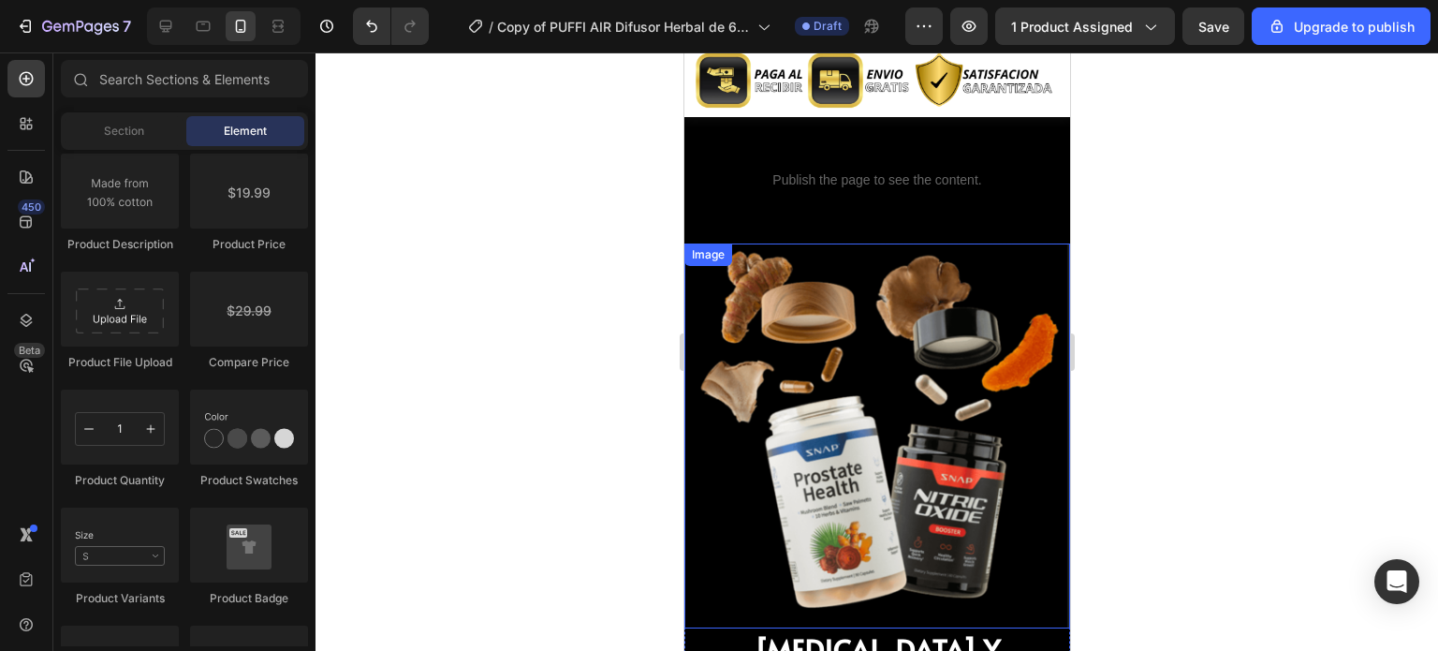
click at [836, 332] on img at bounding box center [876, 435] width 386 height 384
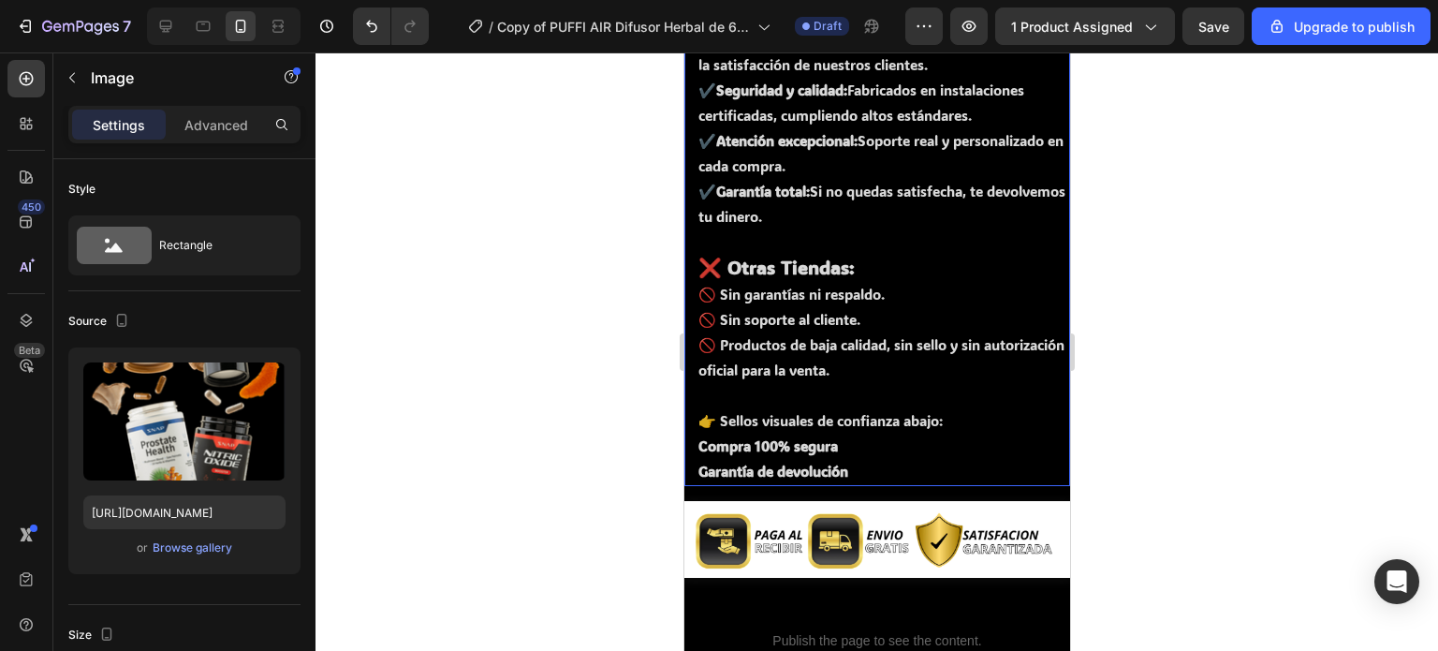
scroll to position [6318, 0]
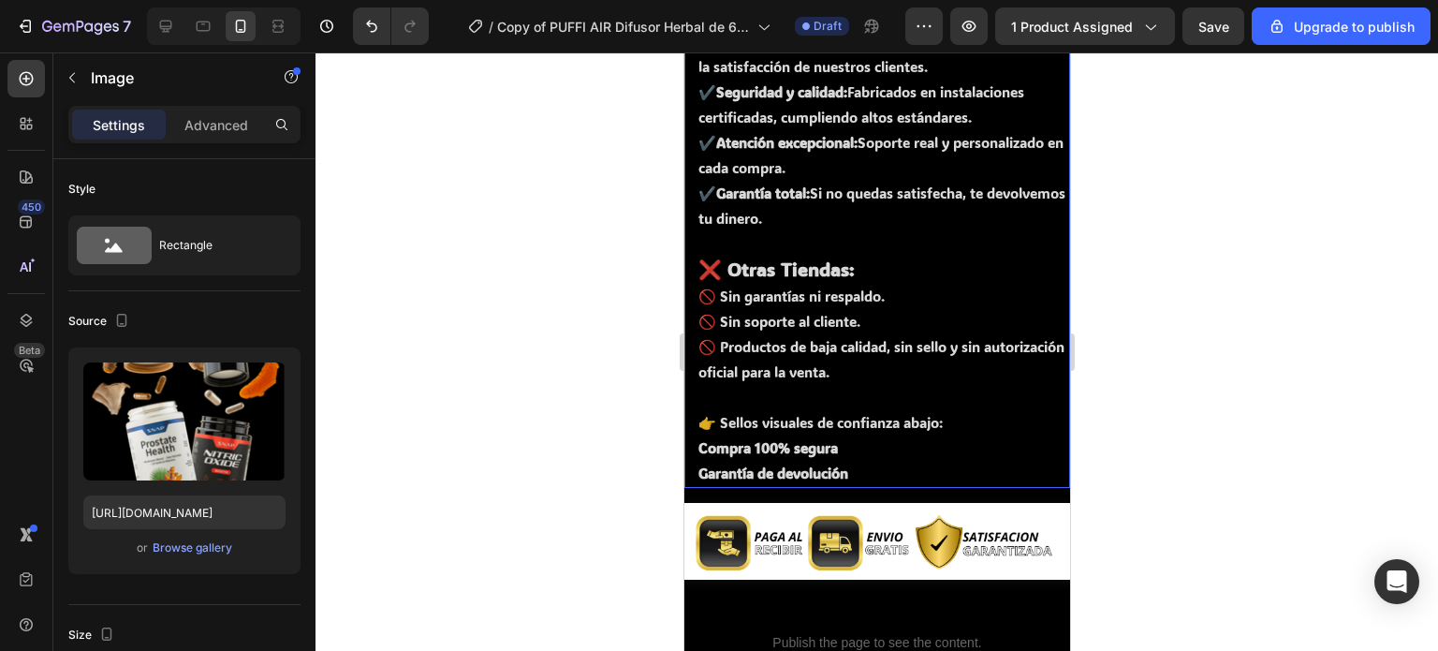
click at [799, 438] on strong "Compra 100% segura" at bounding box center [766, 447] width 139 height 19
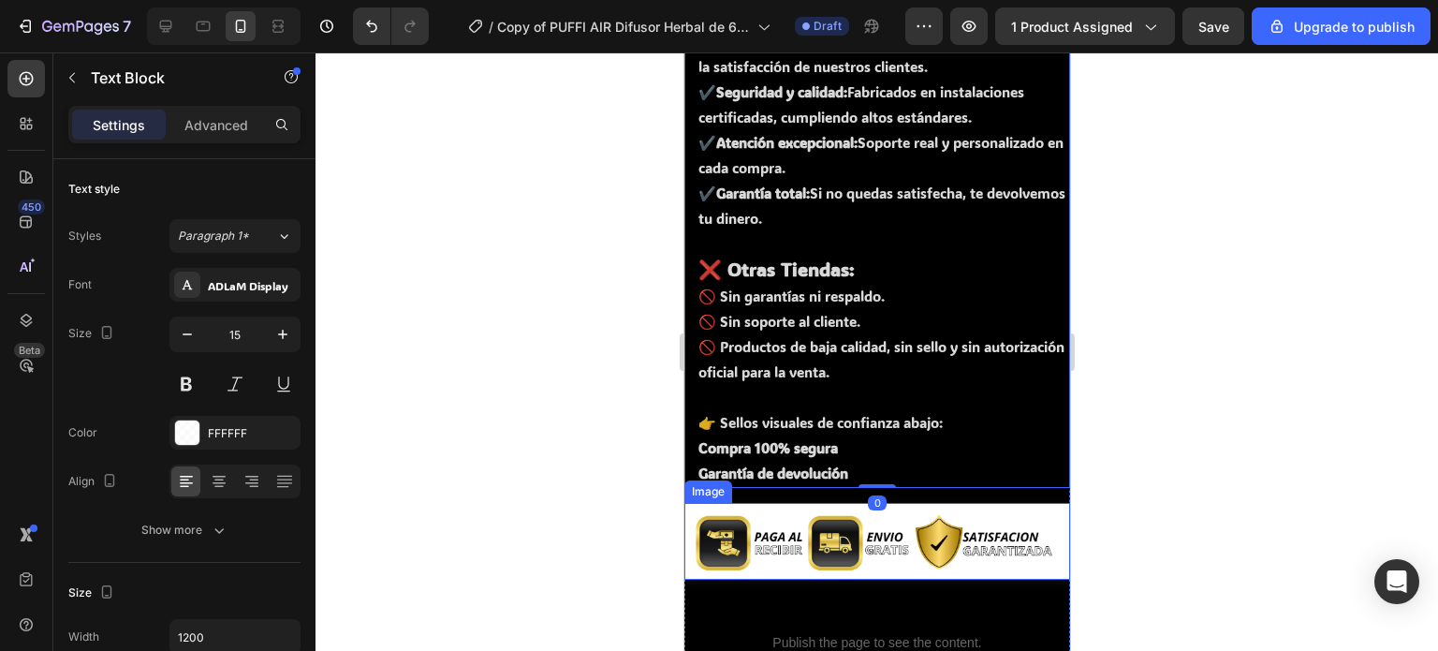
click at [774, 503] on img at bounding box center [876, 542] width 386 height 78
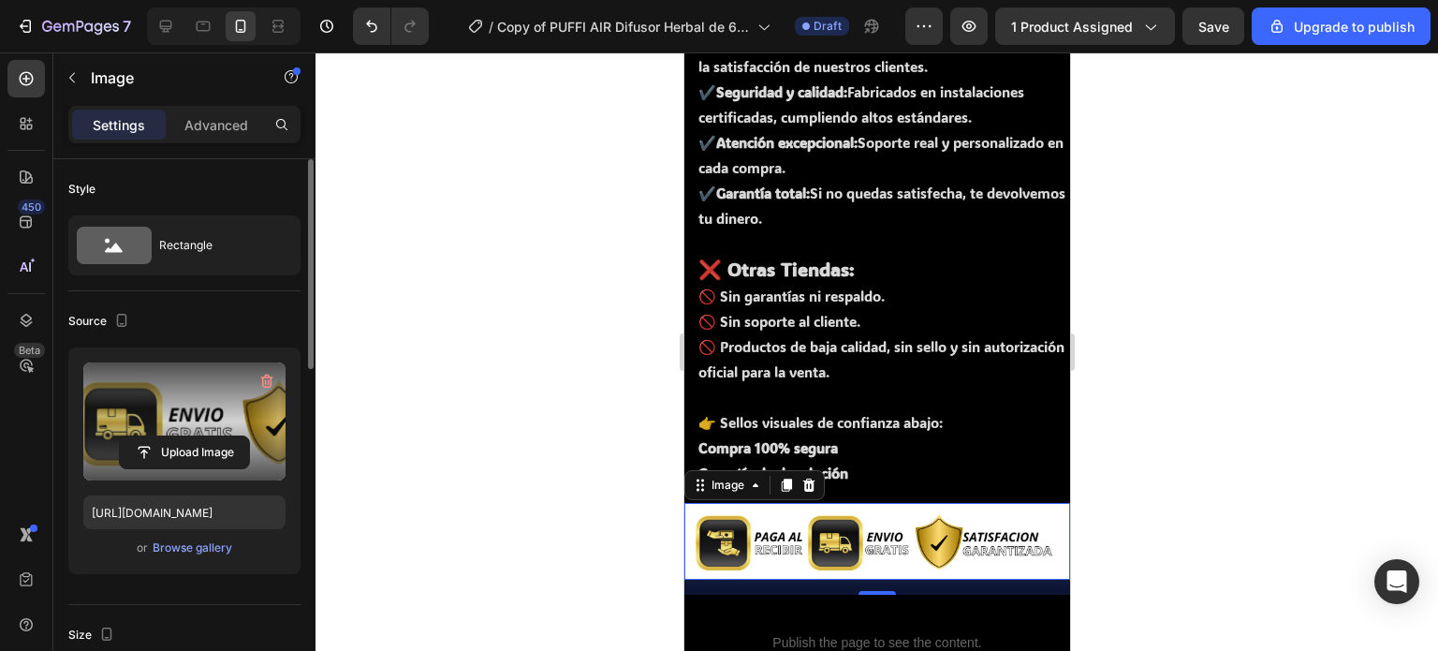
click at [175, 390] on label at bounding box center [184, 421] width 202 height 118
click at [175, 436] on input "file" at bounding box center [184, 452] width 129 height 32
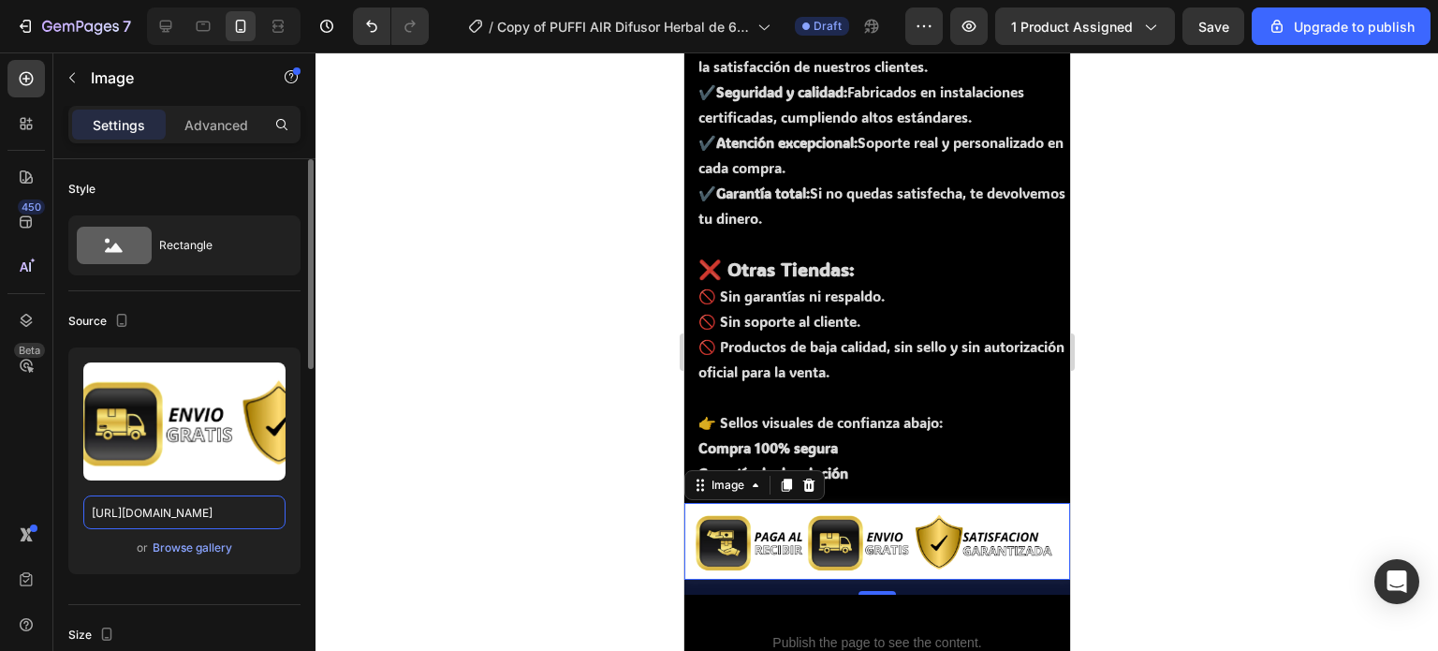
drag, startPoint x: 191, startPoint y: 398, endPoint x: 164, endPoint y: 508, distance: 113.8
click at [164, 508] on input "[URL][DOMAIN_NAME]" at bounding box center [184, 512] width 202 height 34
click at [791, 505] on img at bounding box center [876, 542] width 386 height 78
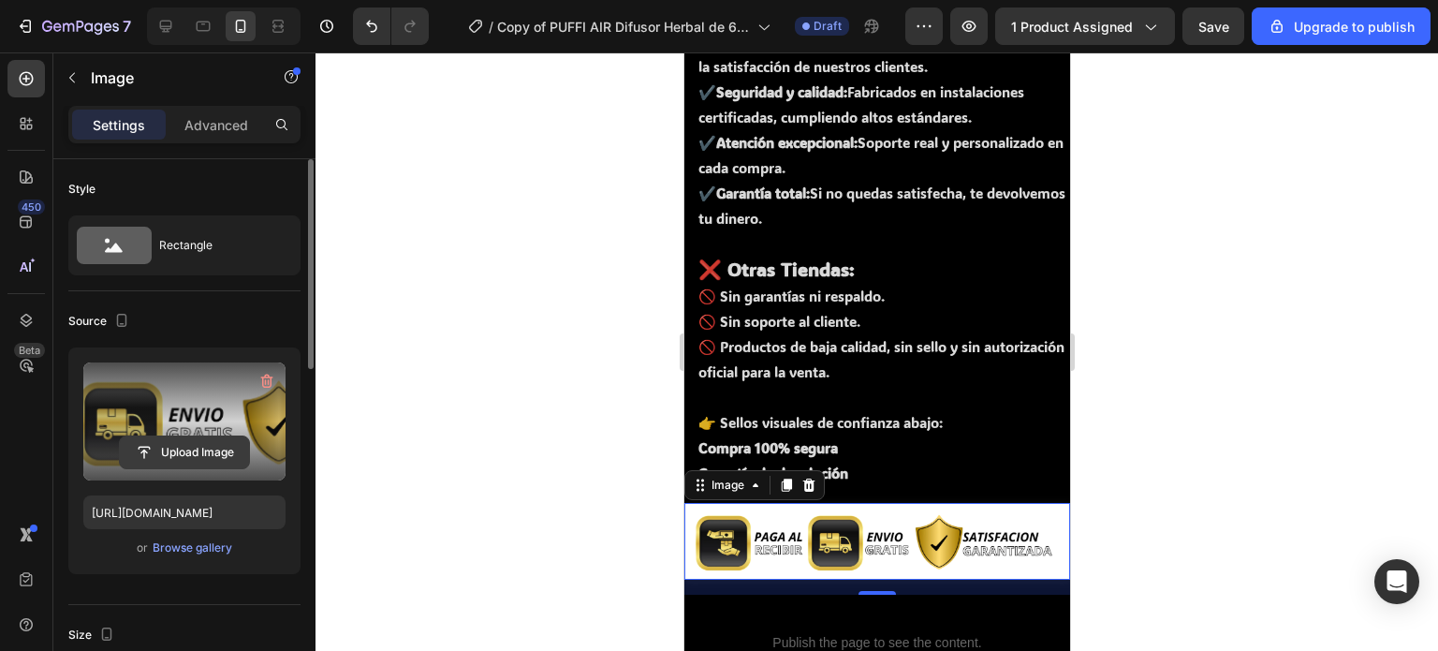
click at [155, 453] on input "file" at bounding box center [184, 452] width 129 height 32
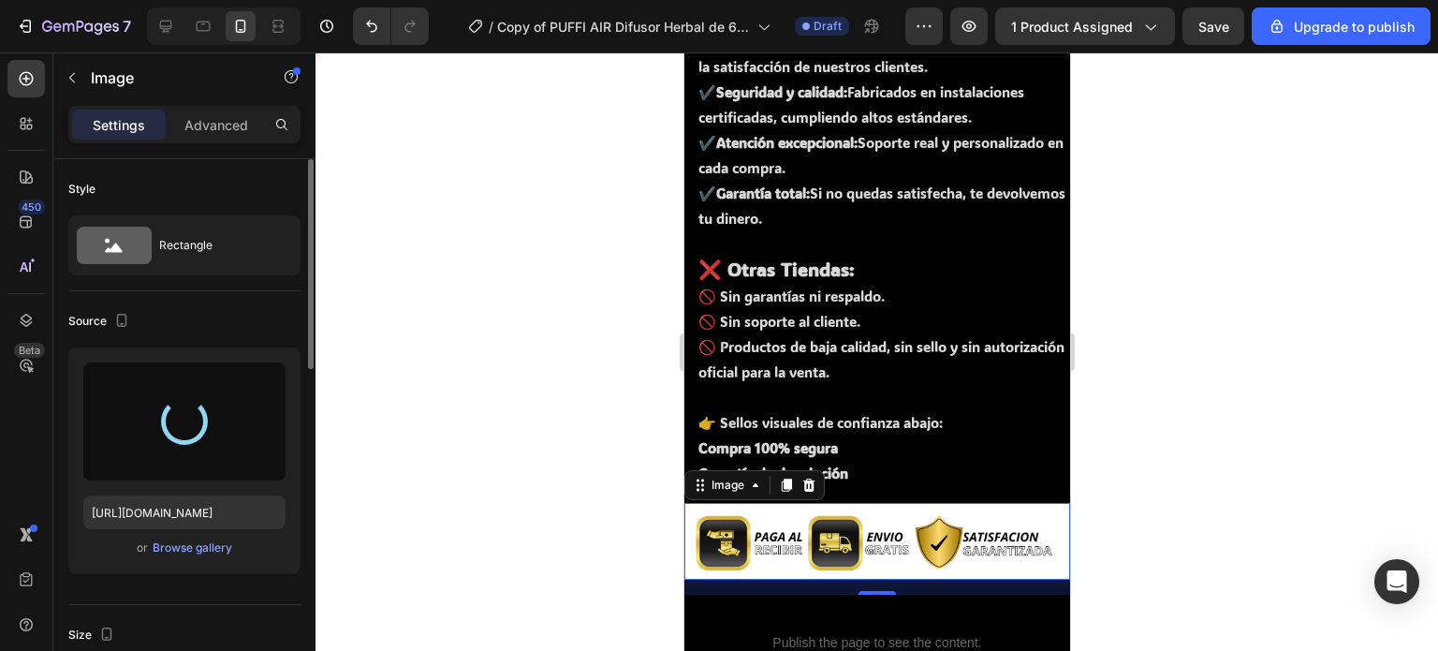
type input "[URL][DOMAIN_NAME]"
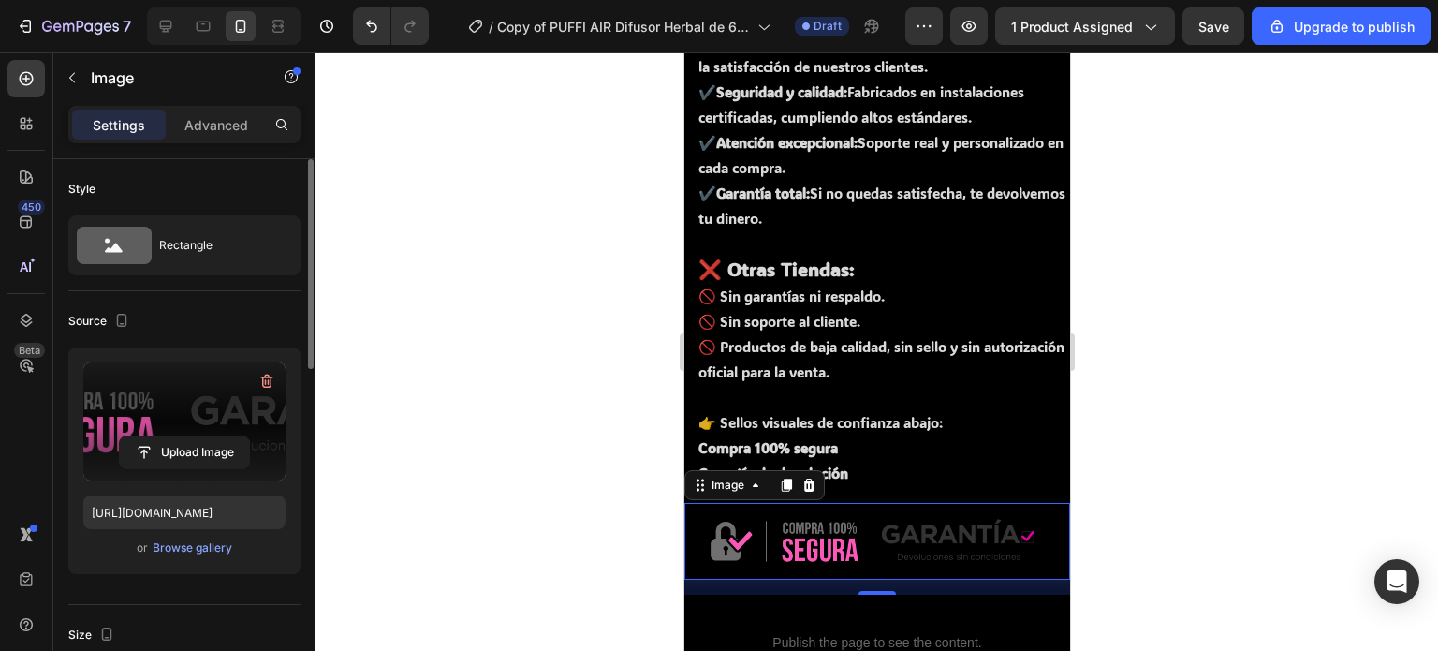
click at [1215, 430] on div at bounding box center [876, 351] width 1122 height 598
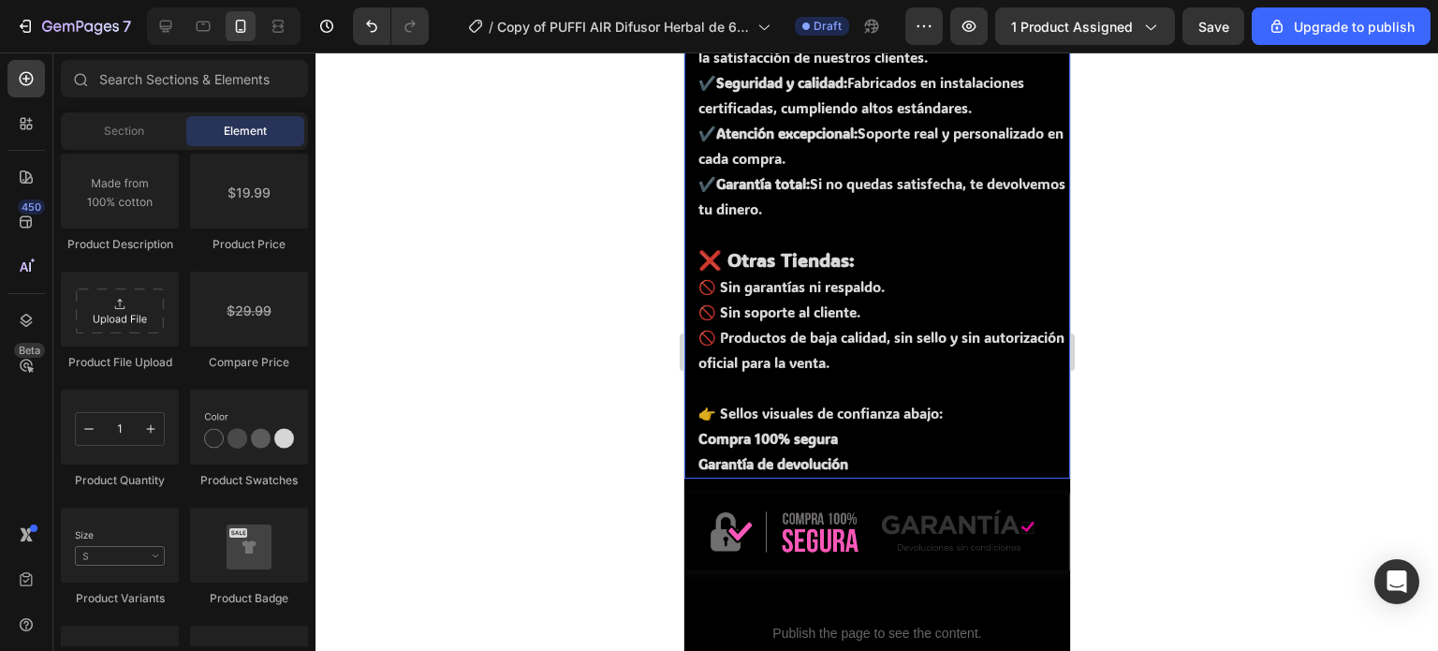
scroll to position [6326, 0]
click at [877, 453] on p "Garantía de devolución" at bounding box center [882, 465] width 370 height 25
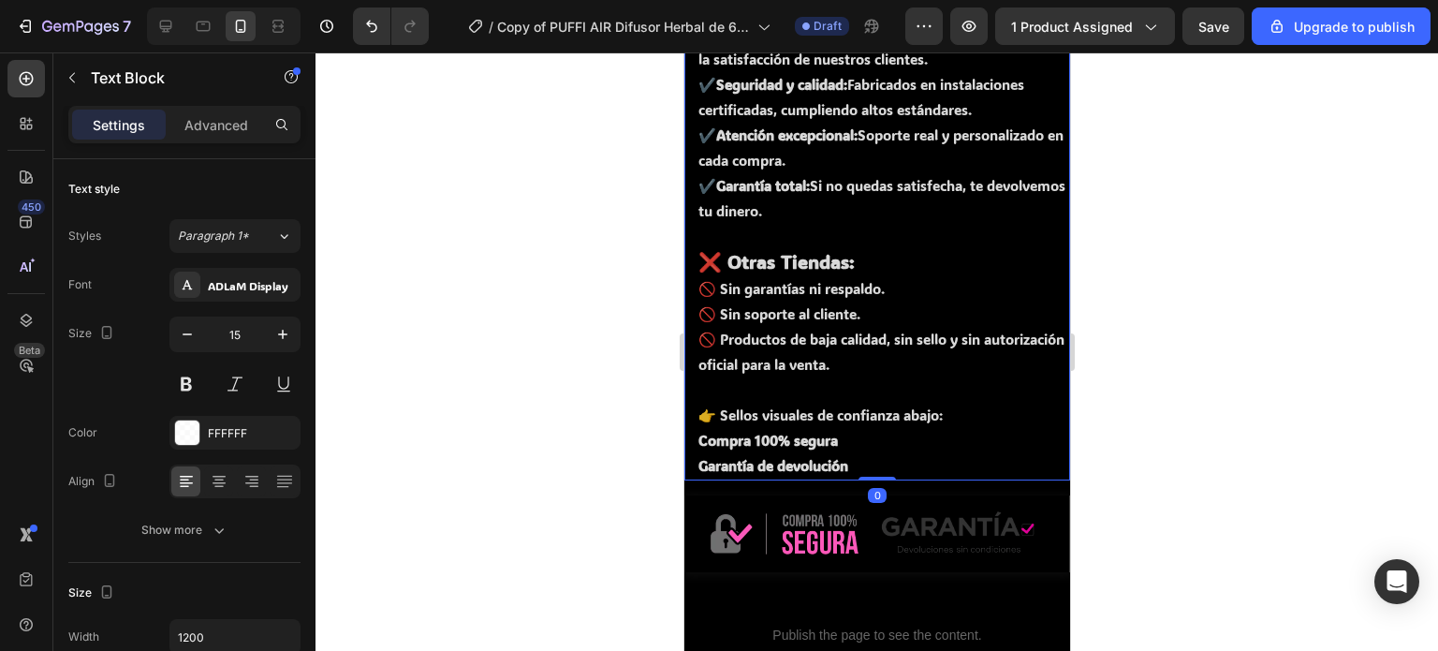
click at [829, 431] on strong "Compra 100% segura" at bounding box center [766, 440] width 139 height 19
click at [767, 403] on p "👉 Sellos visuales de confianza abajo:" at bounding box center [882, 415] width 370 height 25
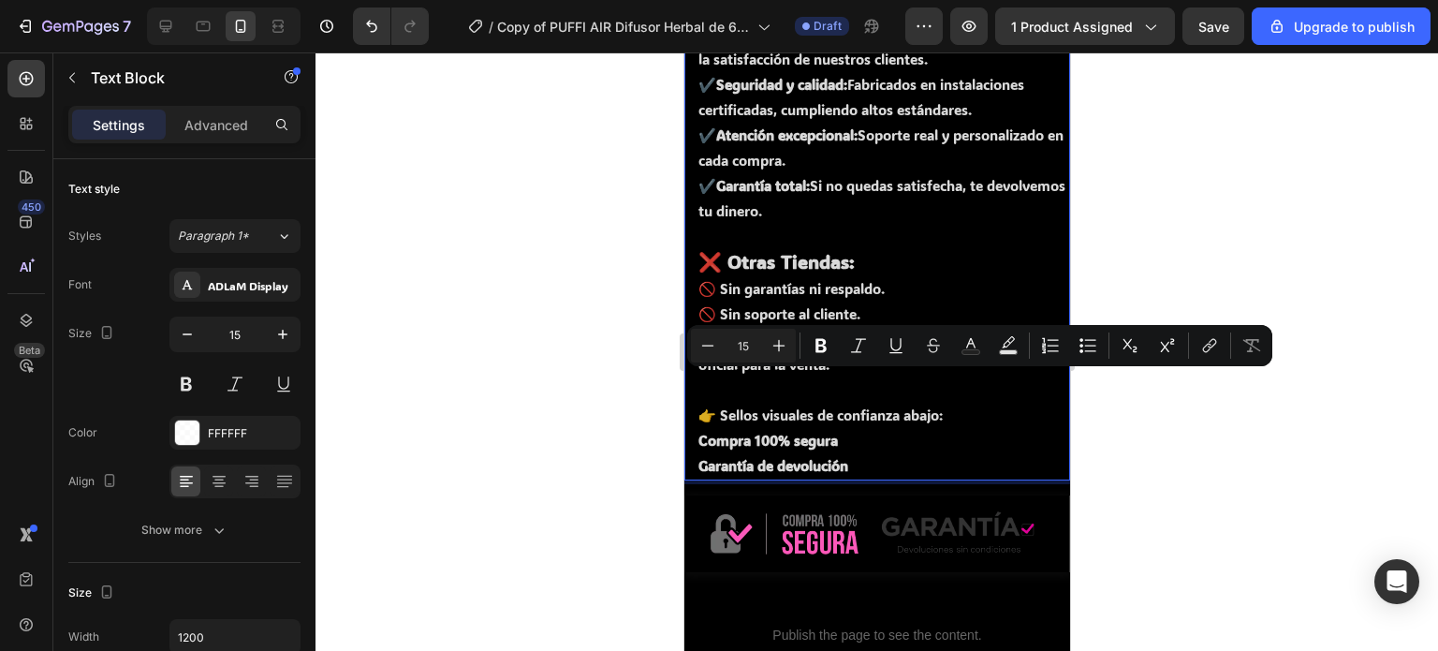
click at [708, 403] on p "👉 Sellos visuales de confianza abajo:" at bounding box center [882, 415] width 370 height 25
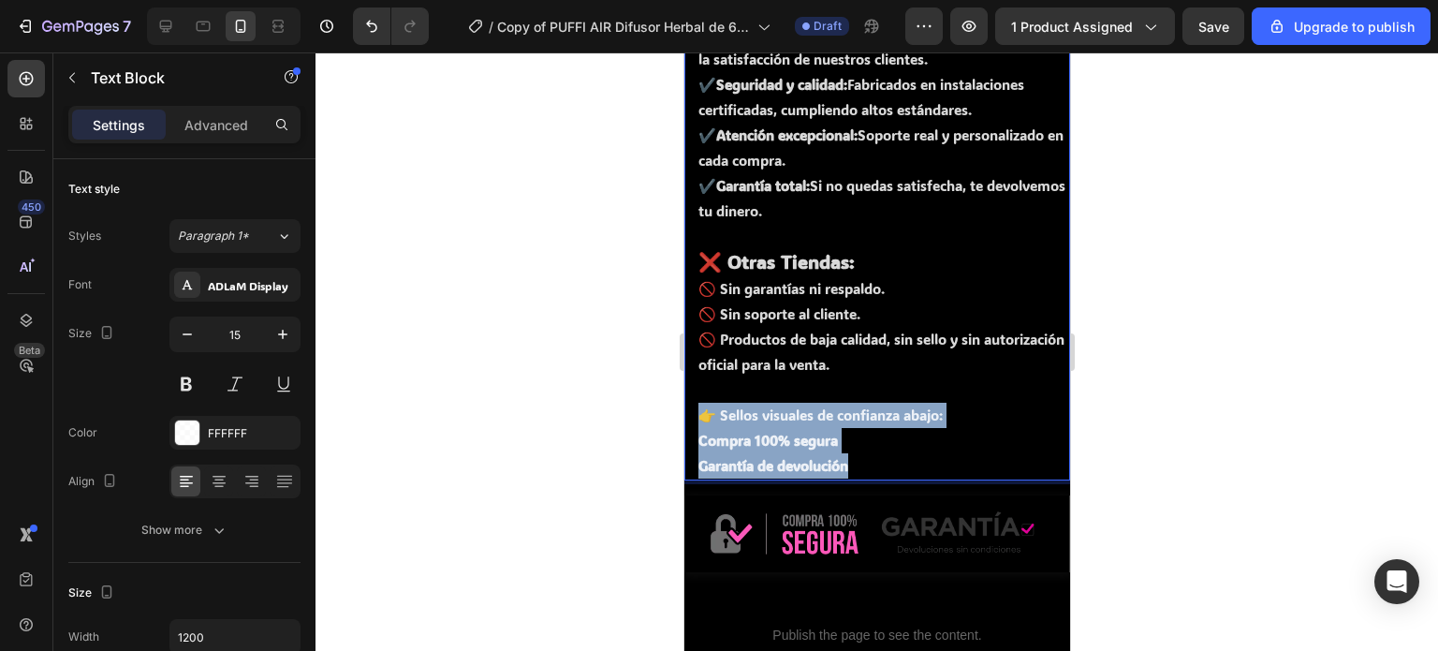
drag, startPoint x: 697, startPoint y: 379, endPoint x: 858, endPoint y: 423, distance: 166.0
click at [858, 423] on div "⚠️ ¡No te fíes de imitaciones! ⚠️ ✅ Con Nosotros: ✔️ Fórmula natural: Ingredien…" at bounding box center [876, 185] width 386 height 592
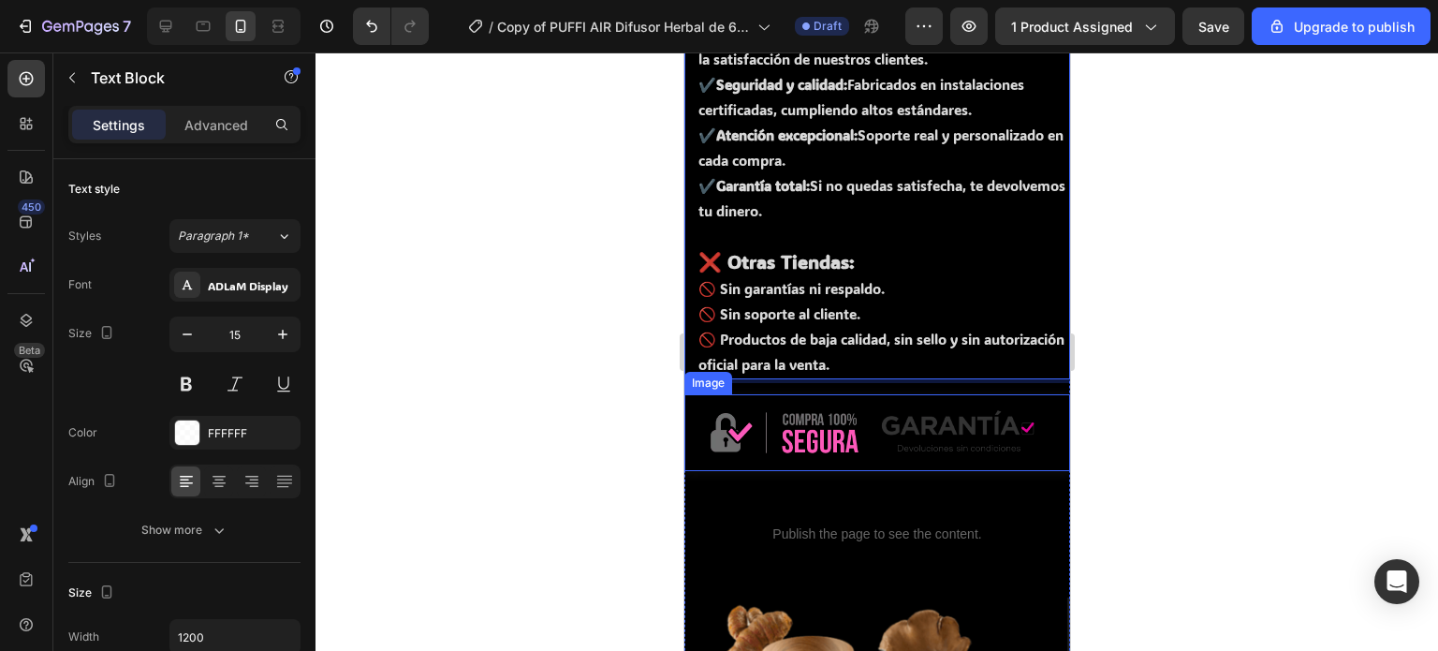
click at [1170, 341] on div at bounding box center [876, 351] width 1122 height 598
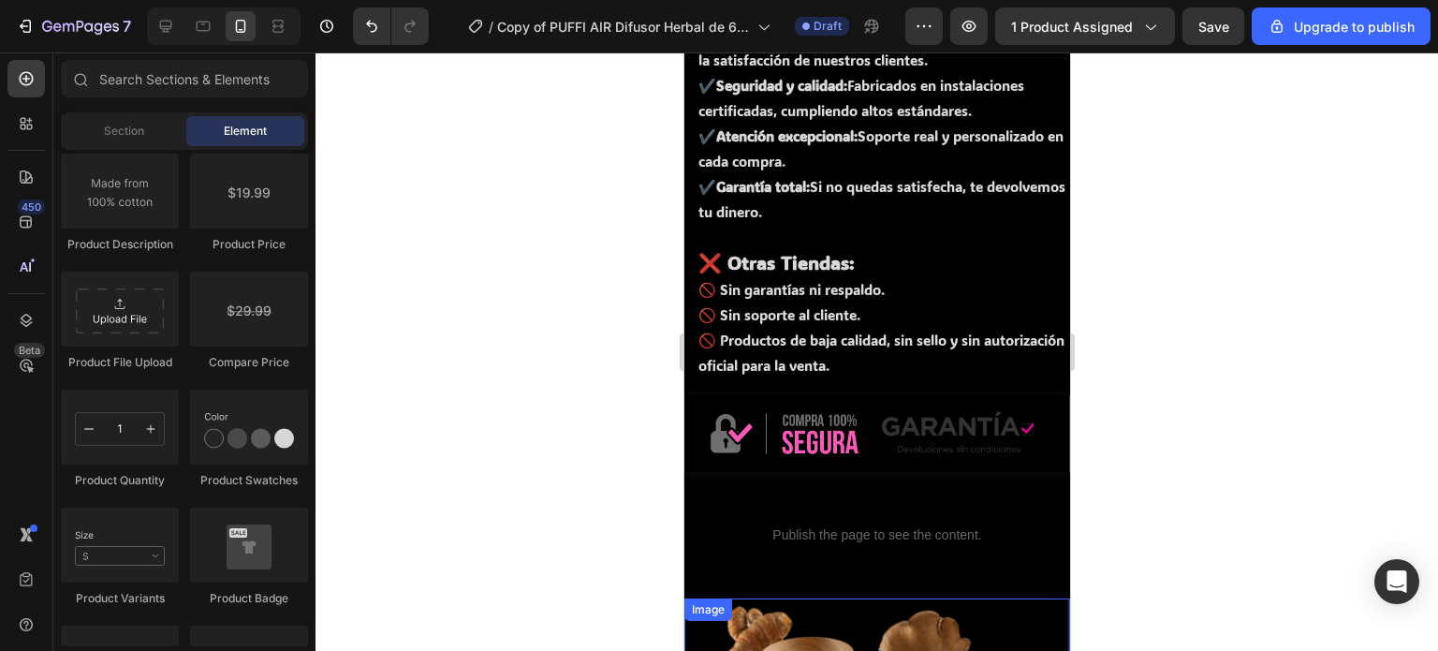
scroll to position [6321, 0]
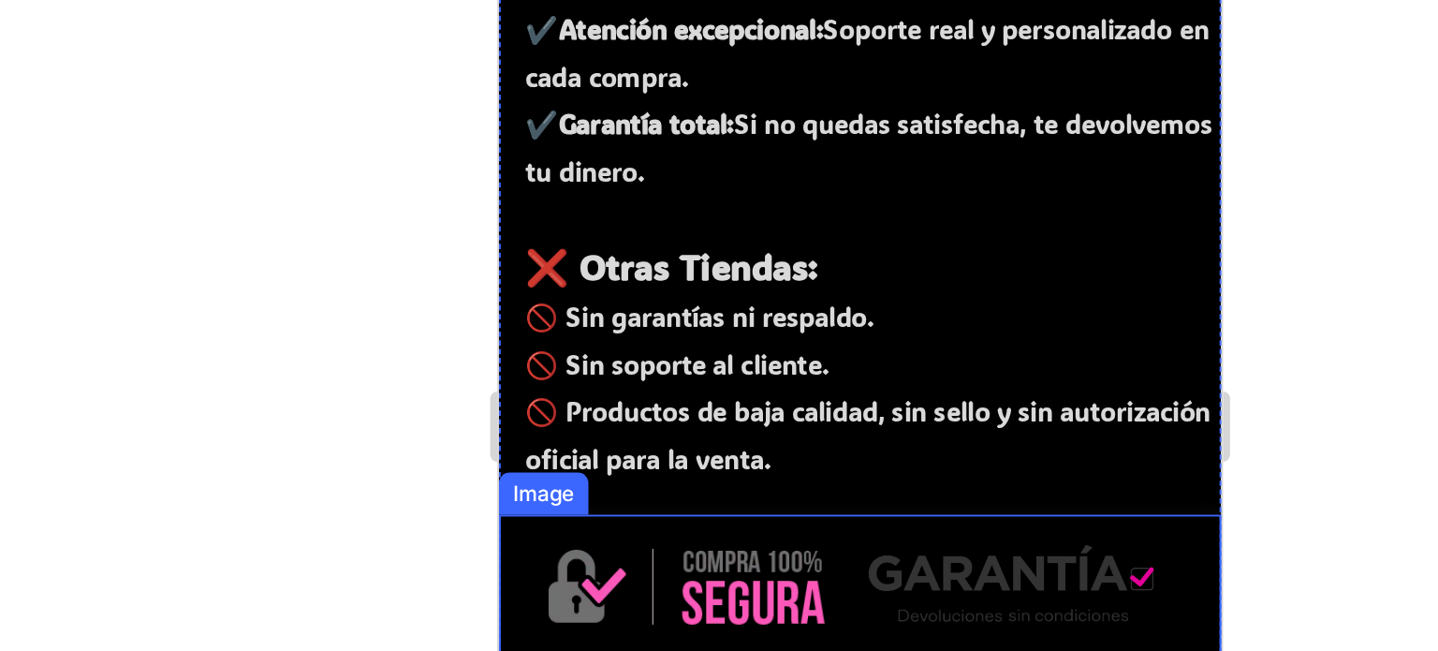
click at [721, 213] on img at bounding box center [691, 252] width 386 height 78
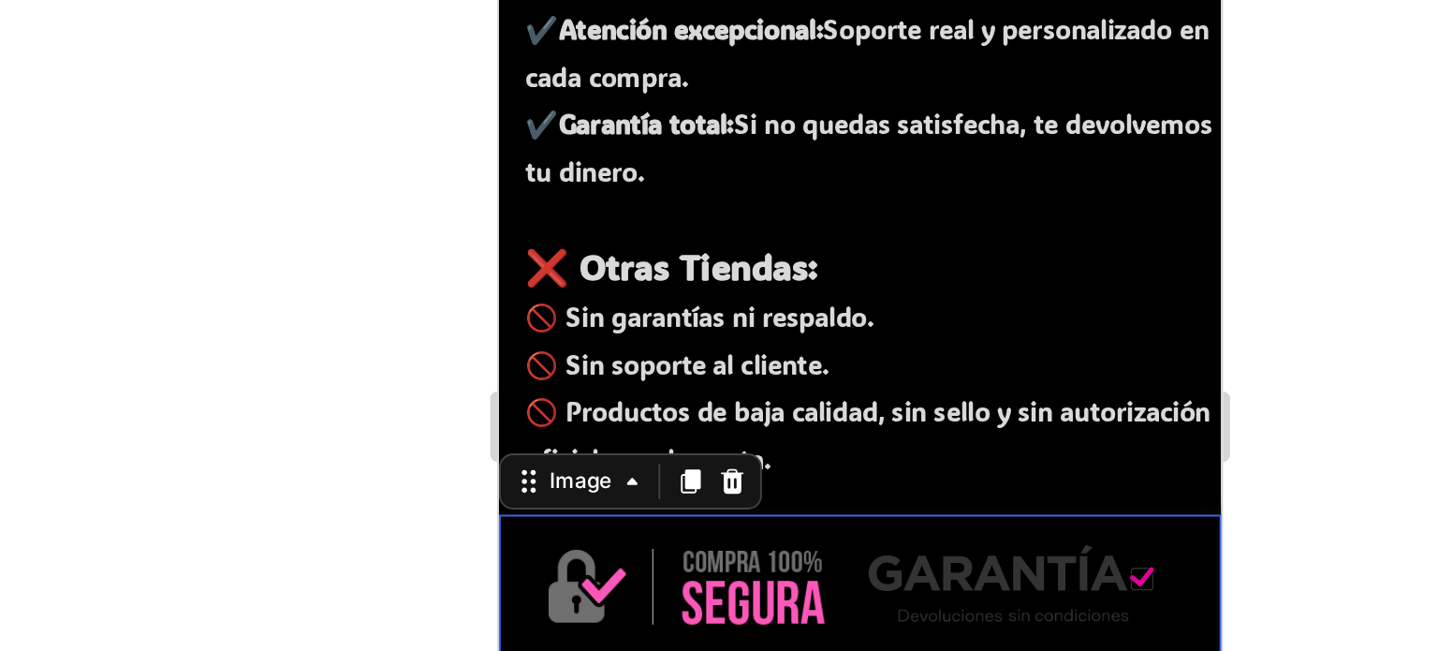
click at [684, 213] on img at bounding box center [691, 252] width 386 height 78
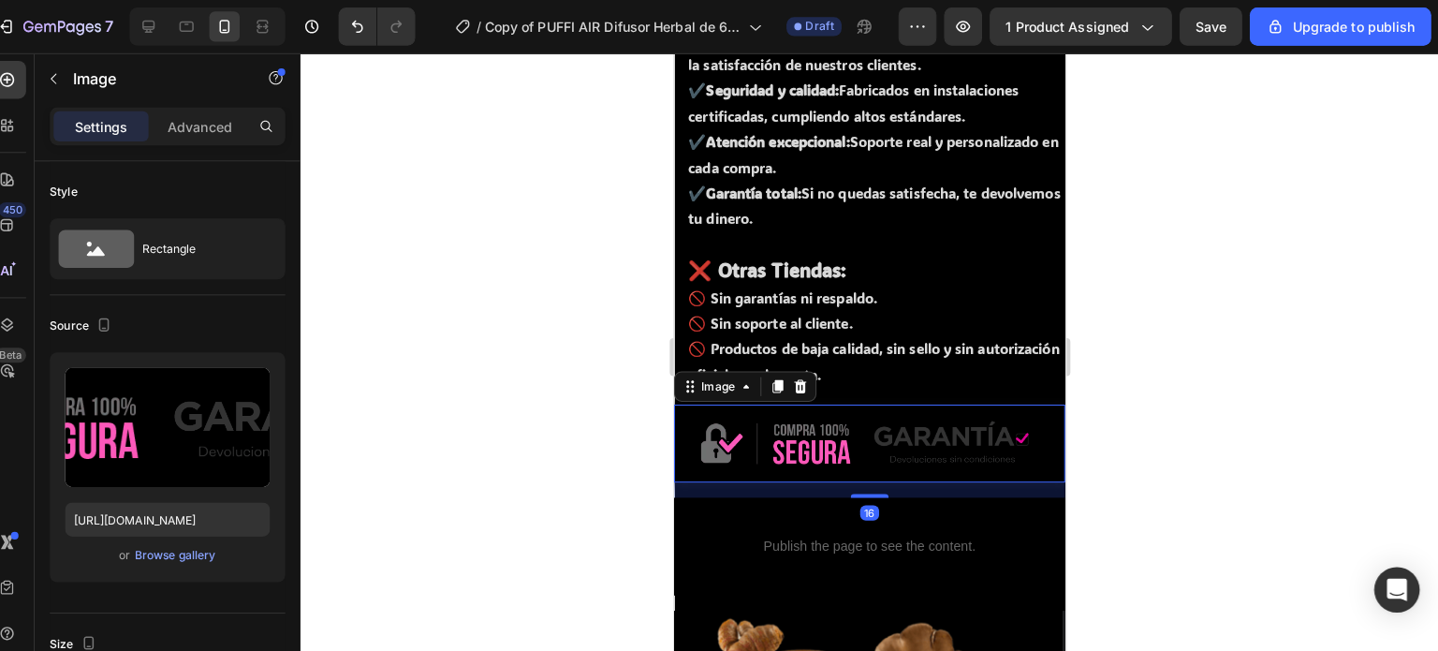
scroll to position [0, 0]
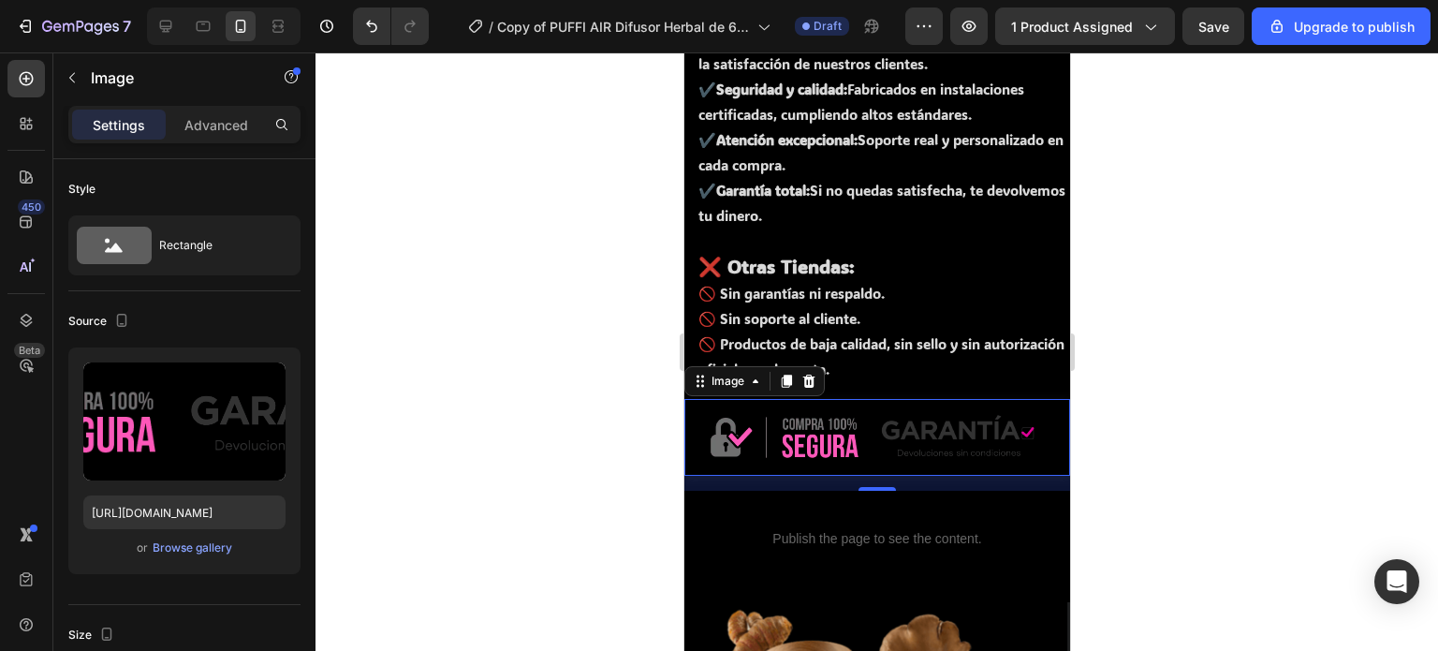
click at [893, 415] on img at bounding box center [876, 438] width 386 height 78
click at [220, 121] on p "Advanced" at bounding box center [216, 125] width 64 height 20
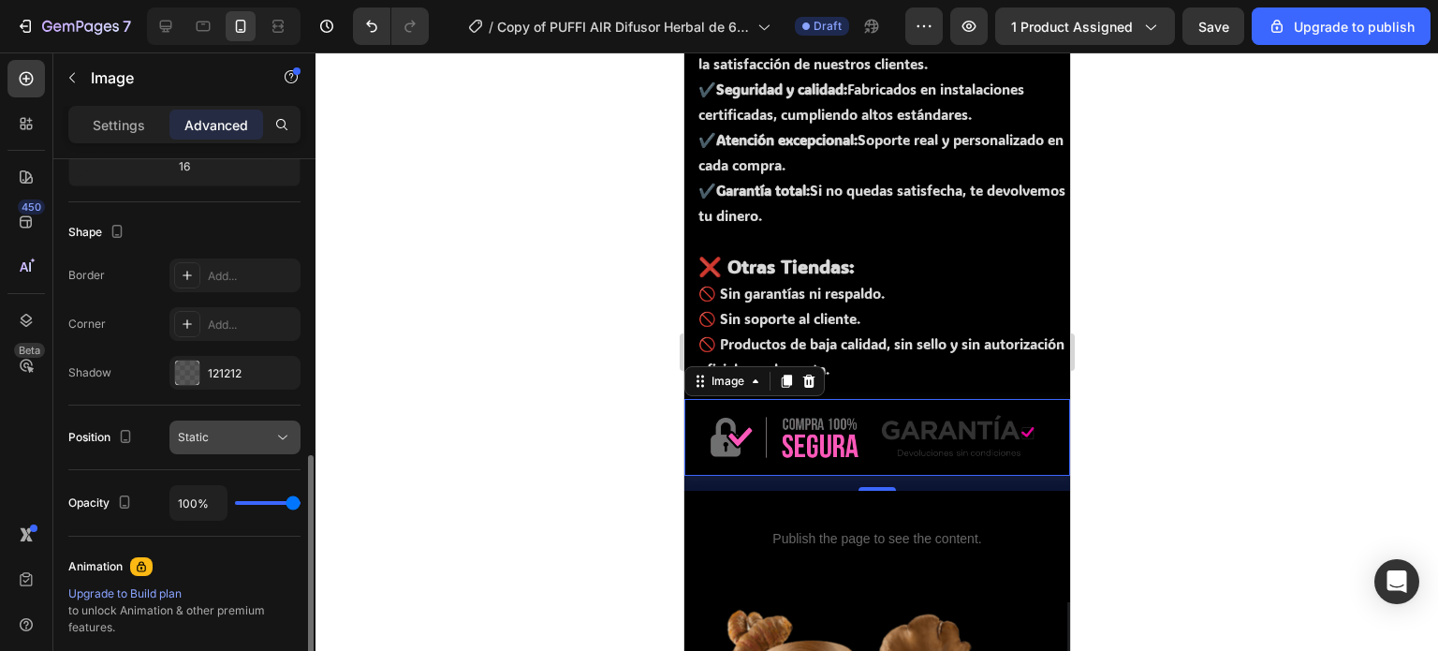
scroll to position [519, 0]
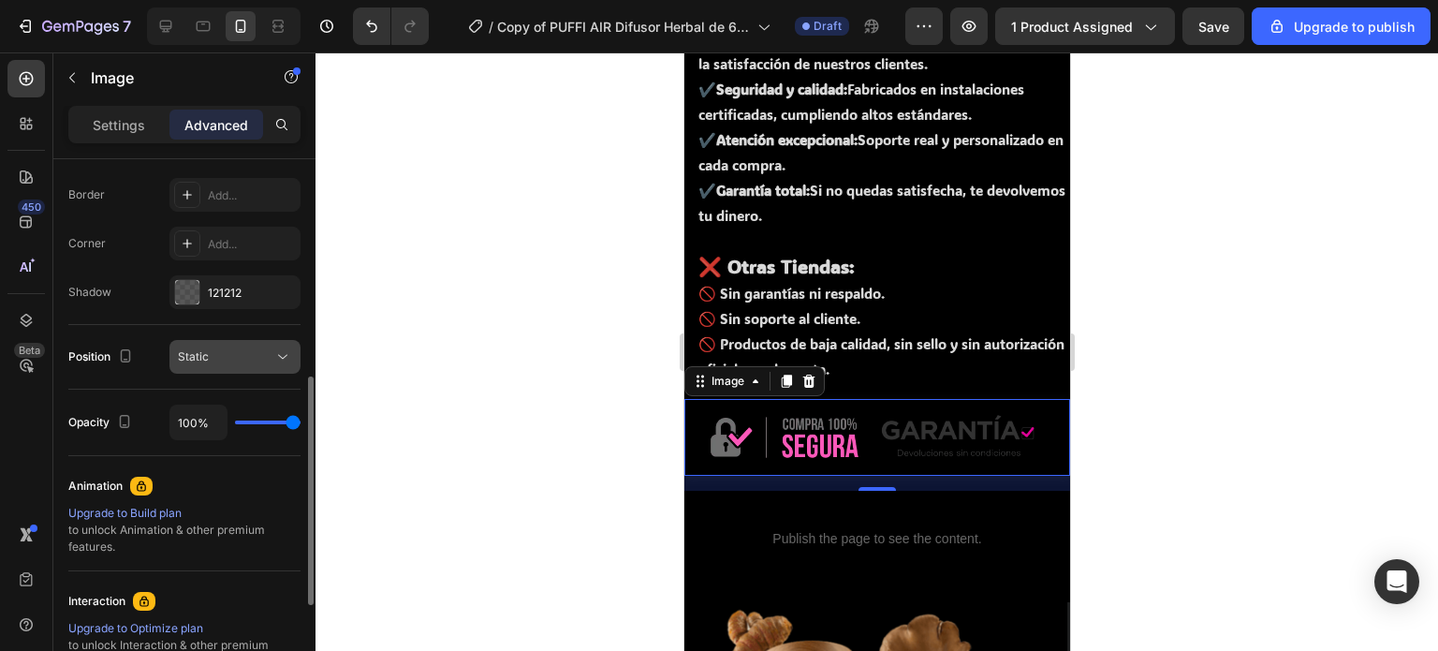
click at [229, 359] on div "Static" at bounding box center [225, 356] width 95 height 17
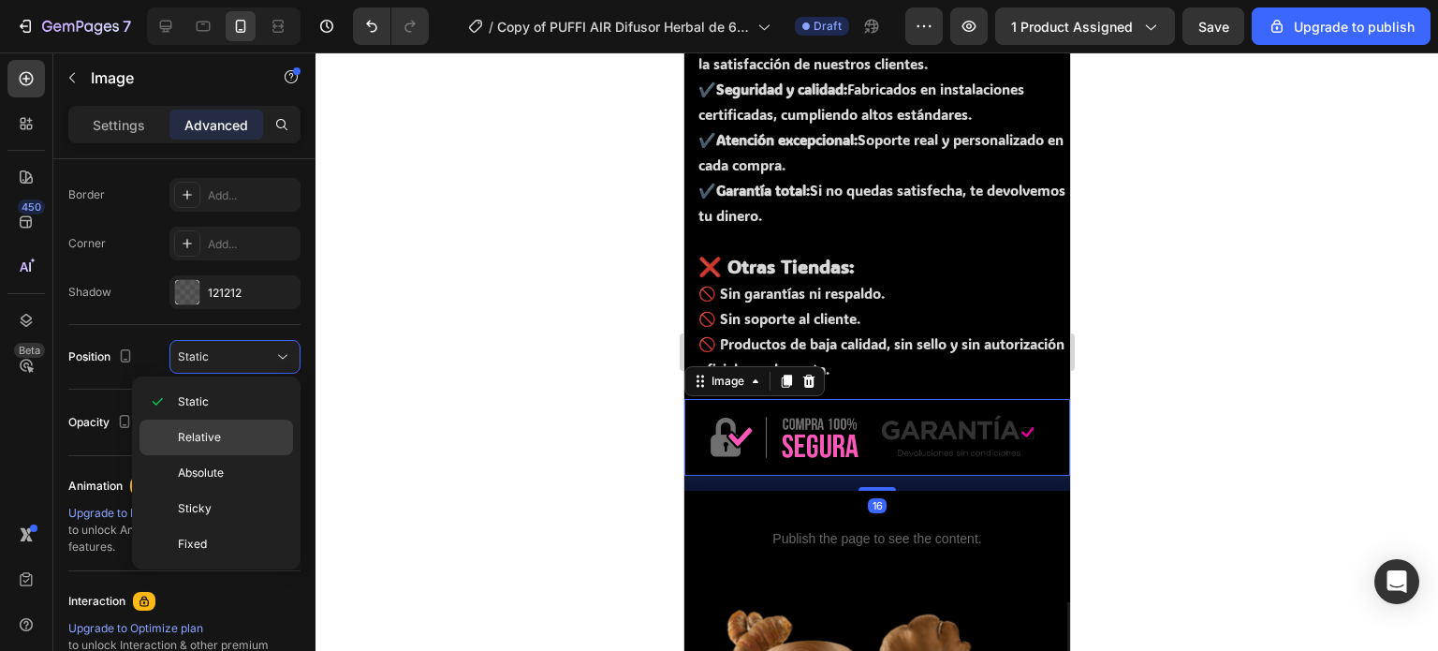
click at [202, 434] on span "Relative" at bounding box center [199, 437] width 43 height 17
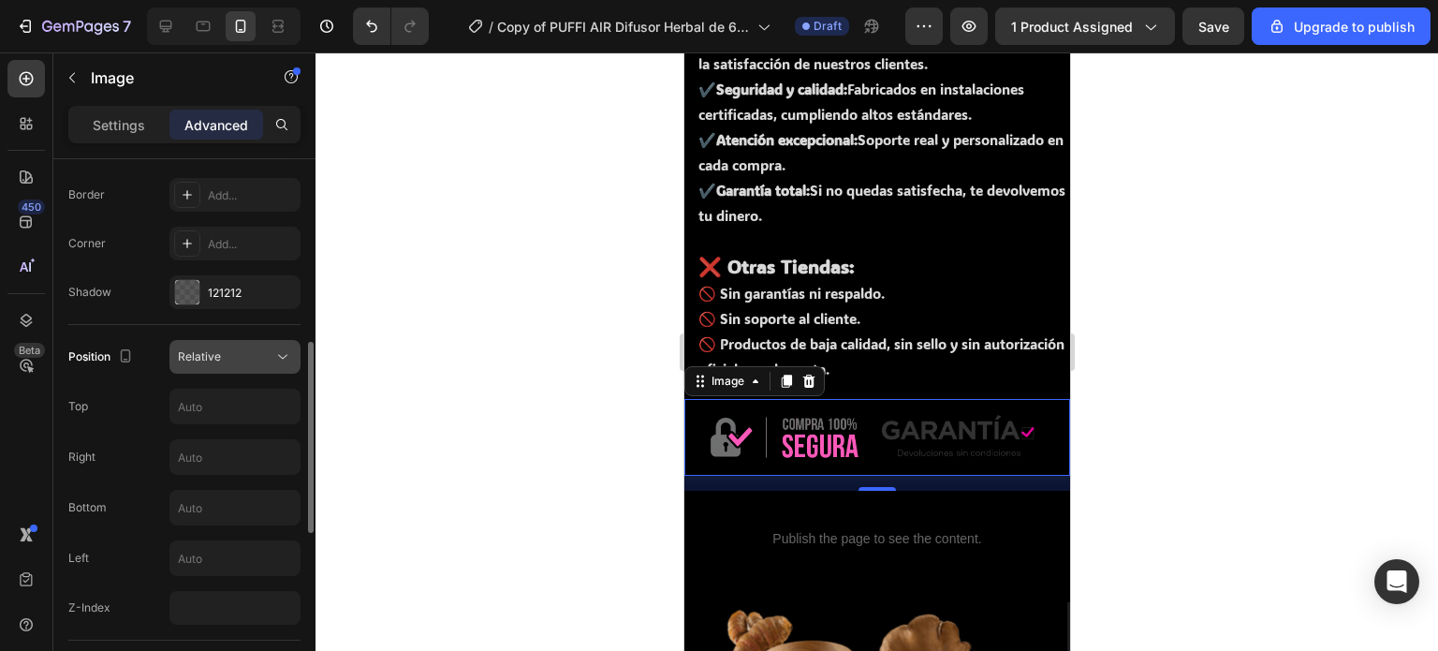
click at [225, 359] on div "Relative" at bounding box center [225, 356] width 95 height 17
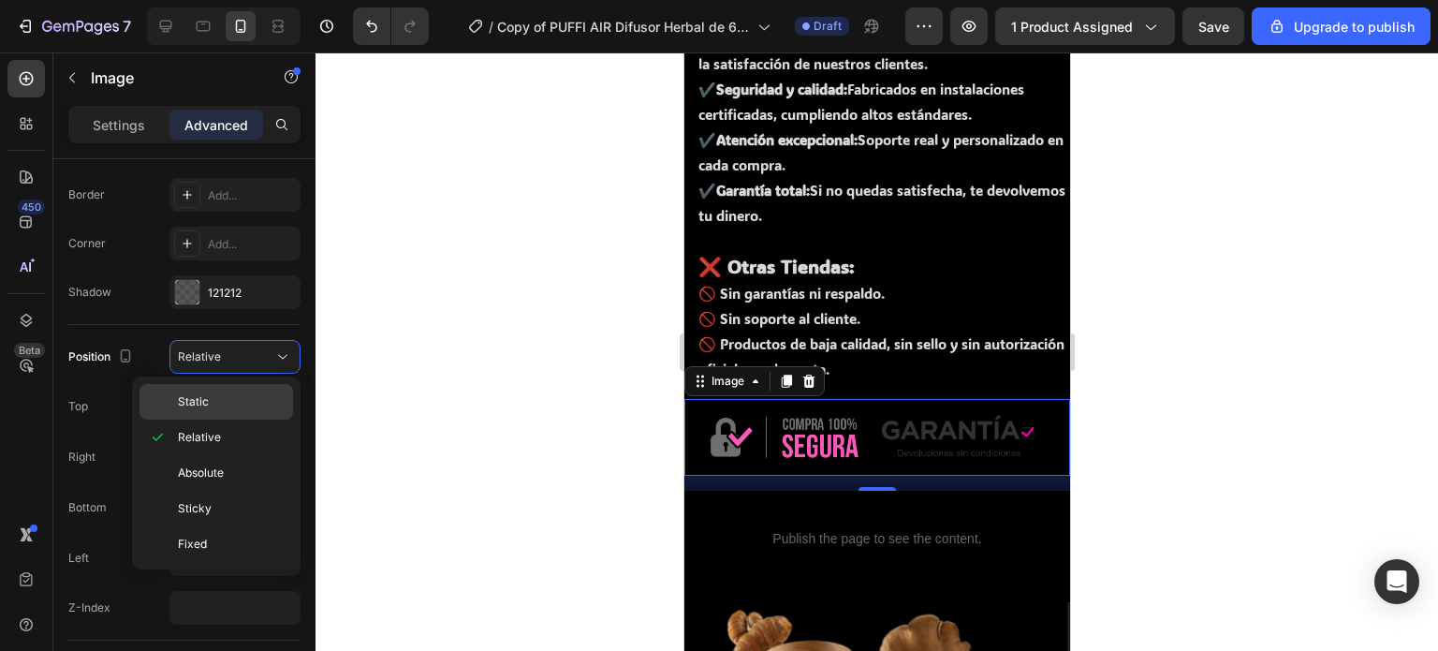
click at [215, 399] on p "Static" at bounding box center [231, 401] width 107 height 17
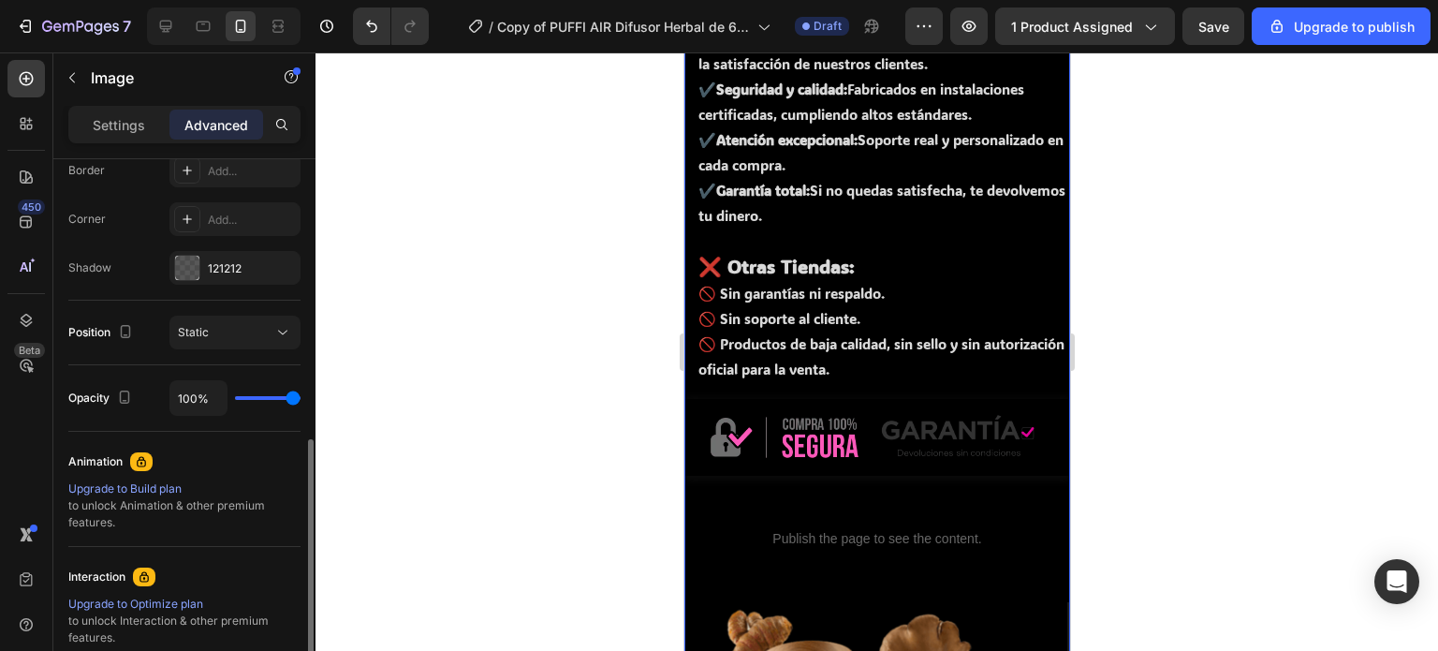
scroll to position [580, 0]
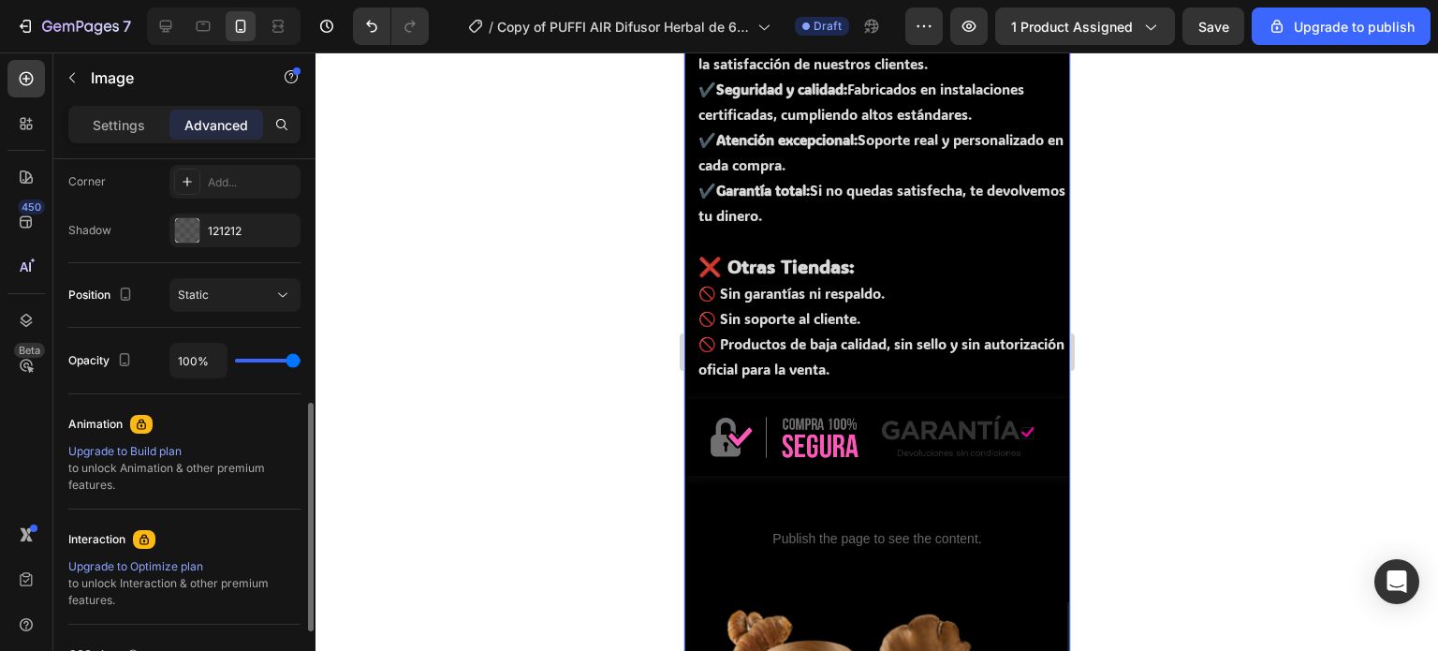
type input "91%"
type input "91"
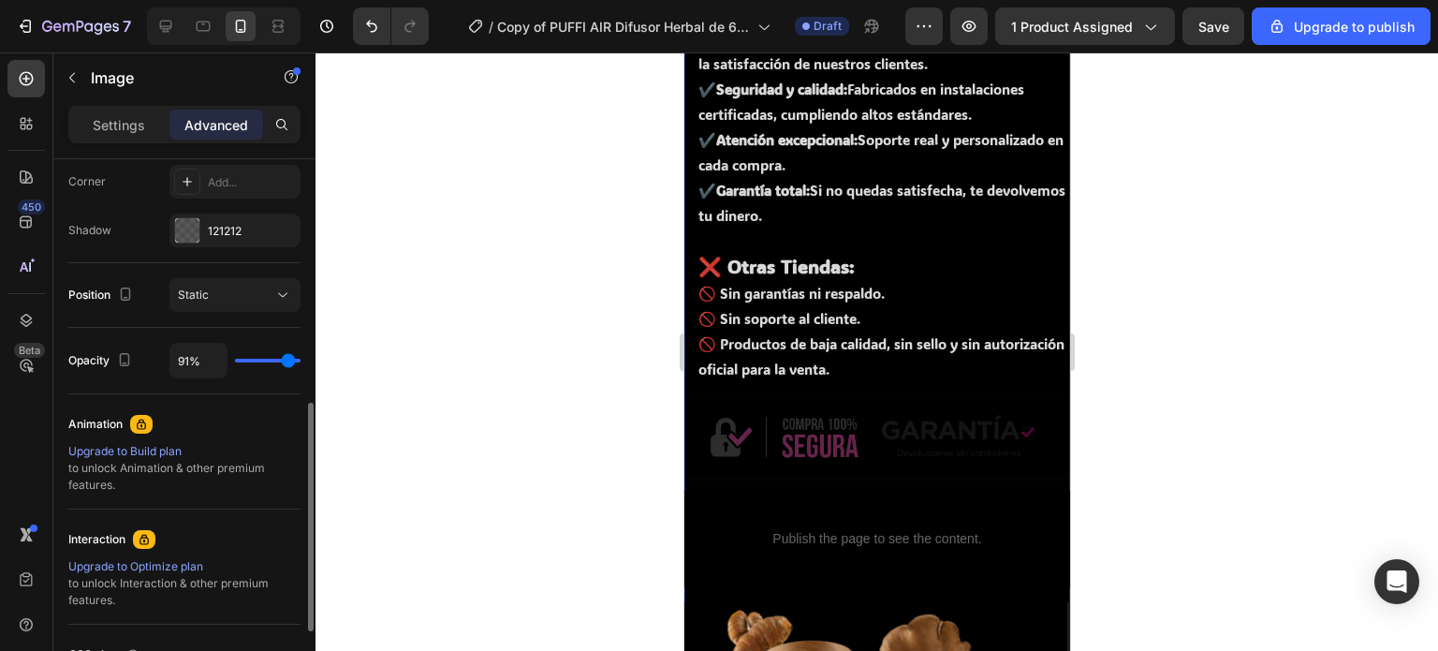
type input "40%"
type input "40"
type input "36%"
type input "36"
type input "39%"
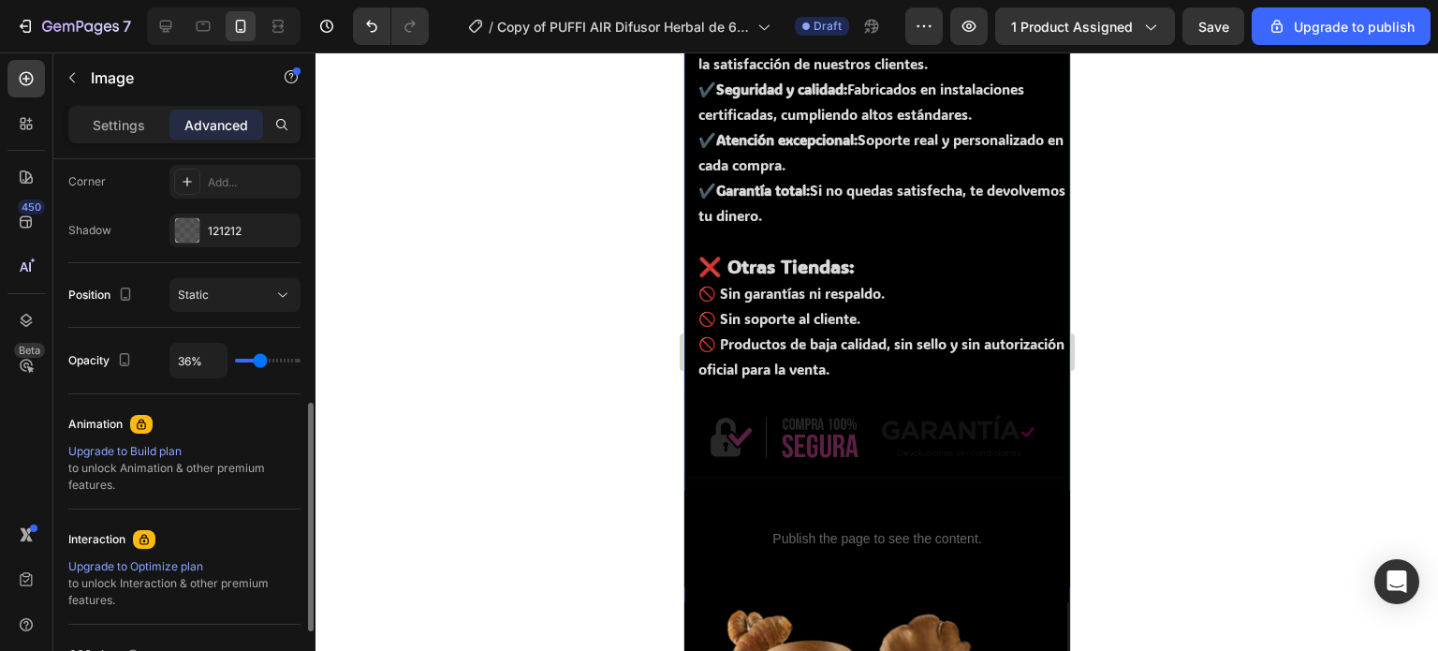
type input "39"
type input "58%"
type input "58"
type input "66%"
type input "66"
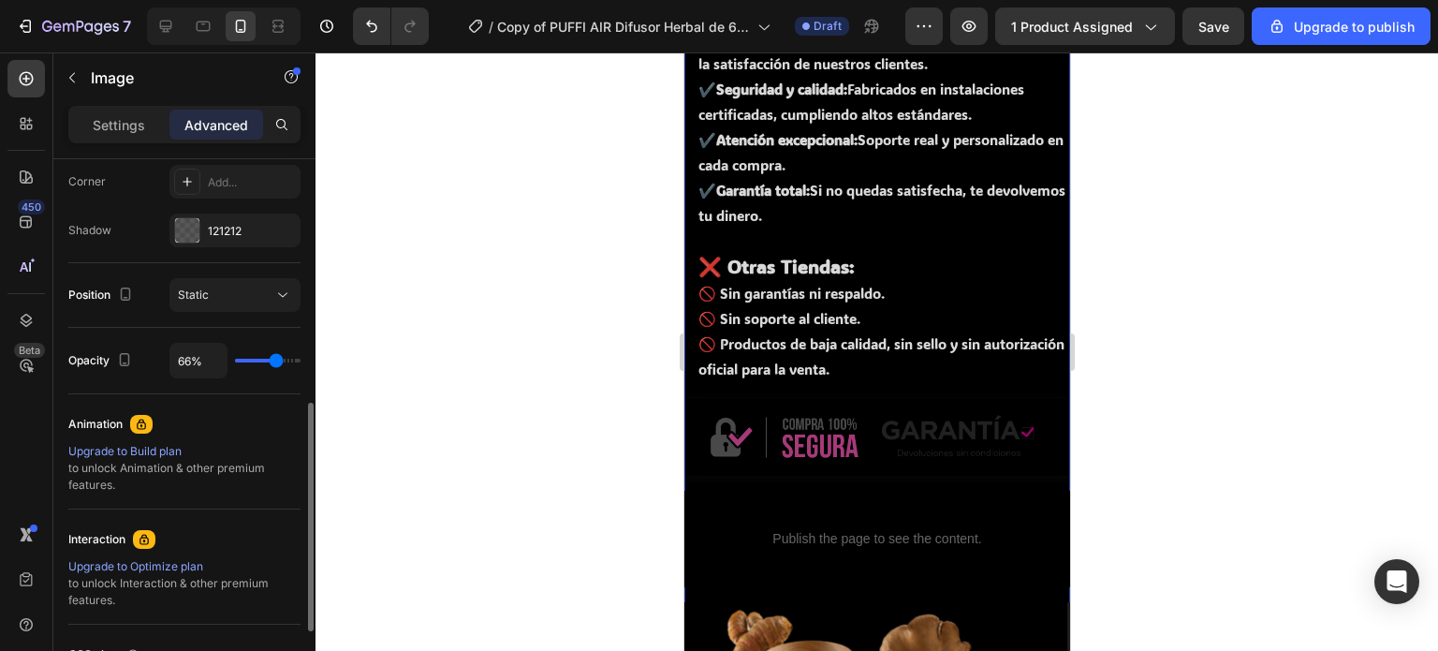
type input "69%"
type input "69"
type input "94%"
type input "94"
type input "100%"
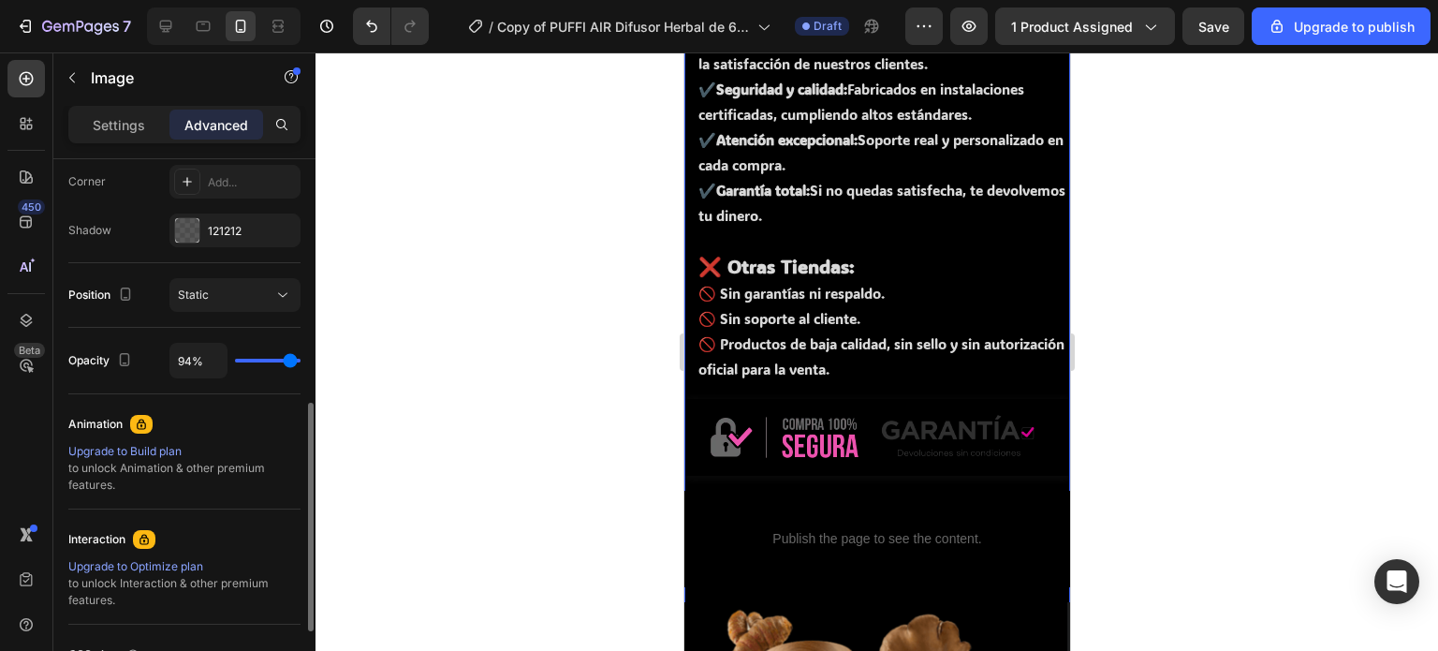
type input "100"
type input "89%"
type input "89"
type input "27%"
type input "27"
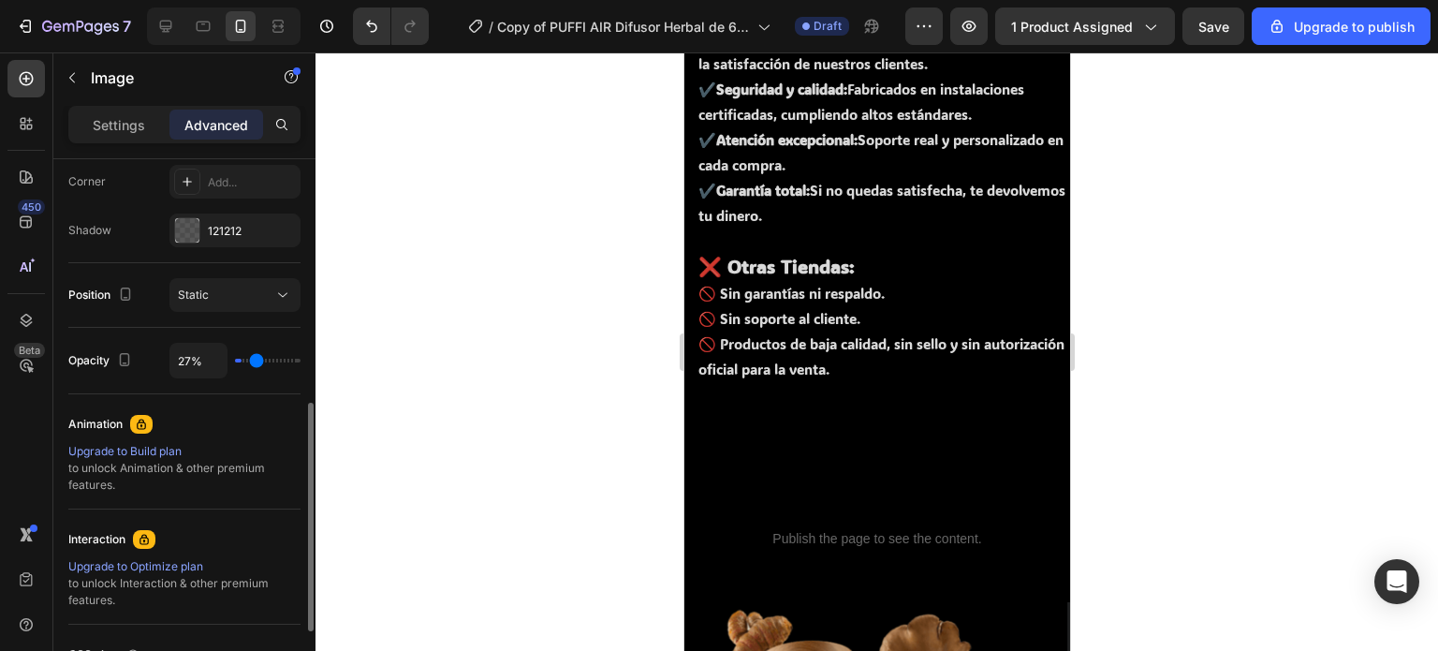
type input "0%"
type input "0"
type input "43%"
type input "43"
type input "58%"
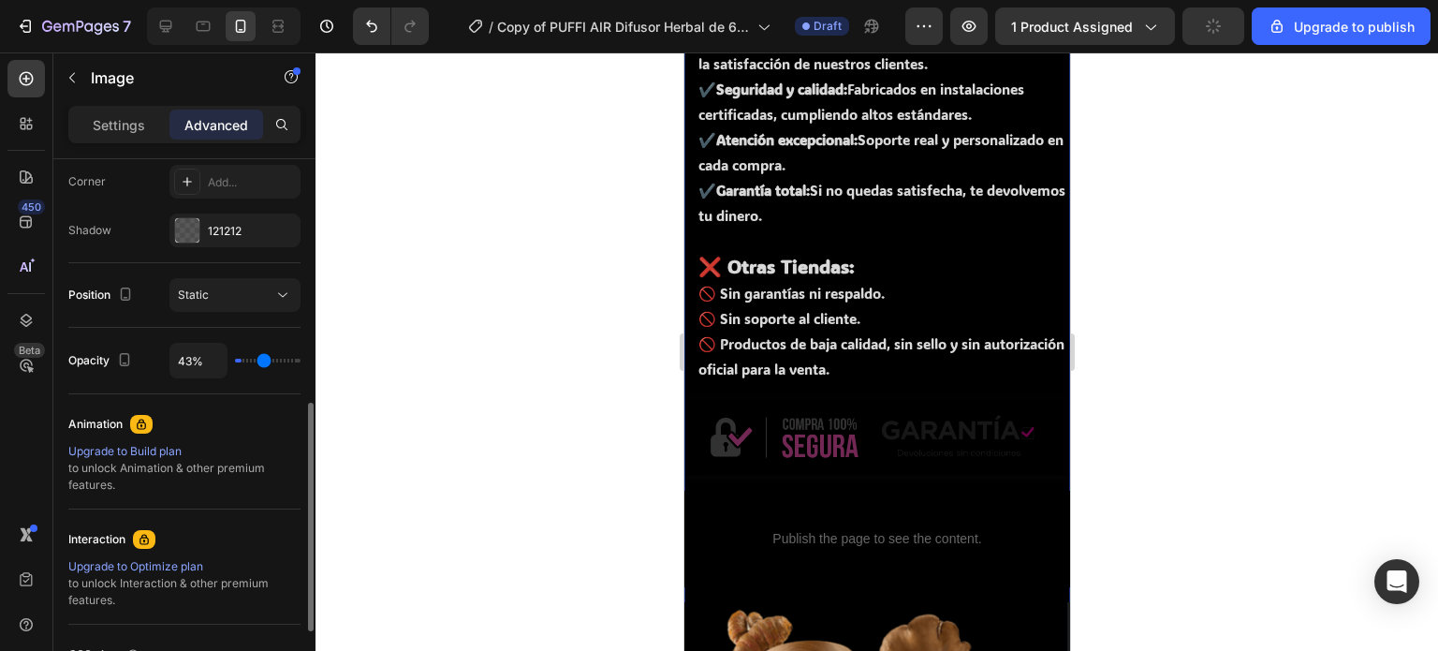
type input "58"
type input "63%"
type input "63"
type input "69%"
type input "69"
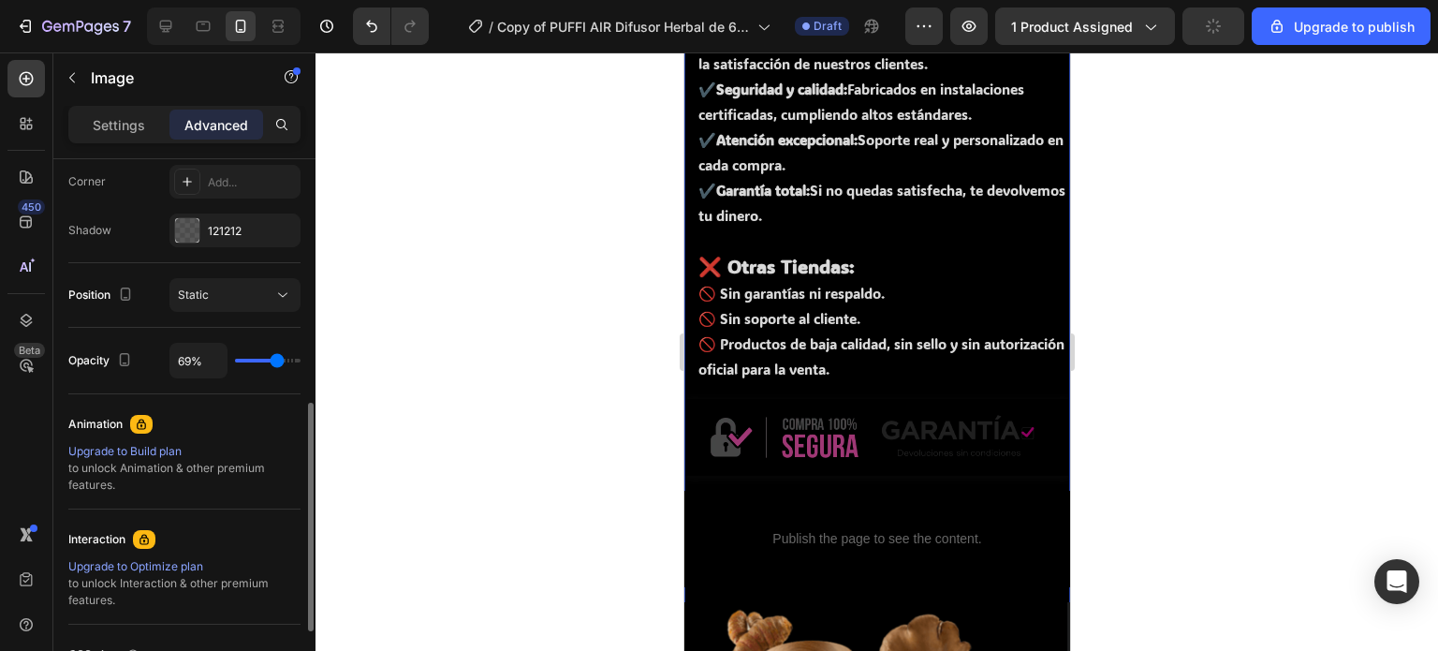
type input "71%"
type input "71"
type input "73%"
type input "73"
type input "95%"
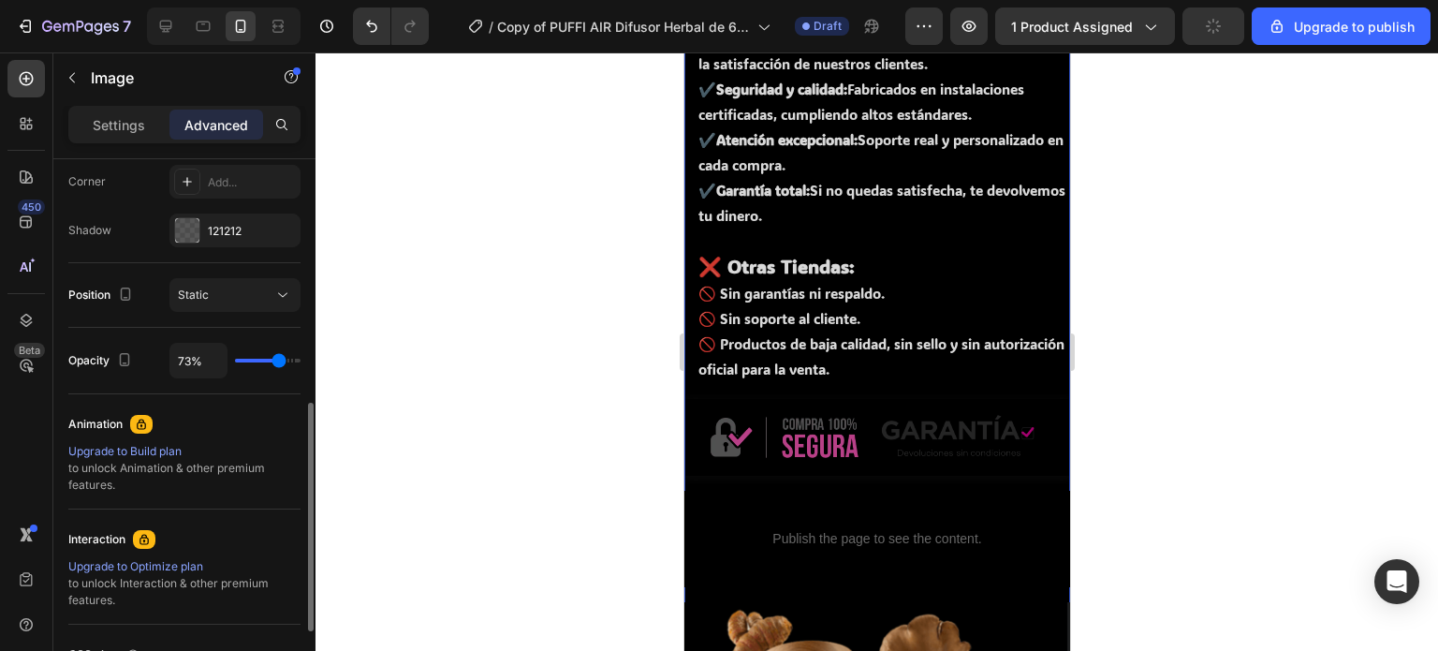
type input "95"
type input "100%"
type input "100"
drag, startPoint x: 289, startPoint y: 361, endPoint x: 326, endPoint y: 374, distance: 38.5
click at [301, 362] on input "range" at bounding box center [268, 361] width 66 height 4
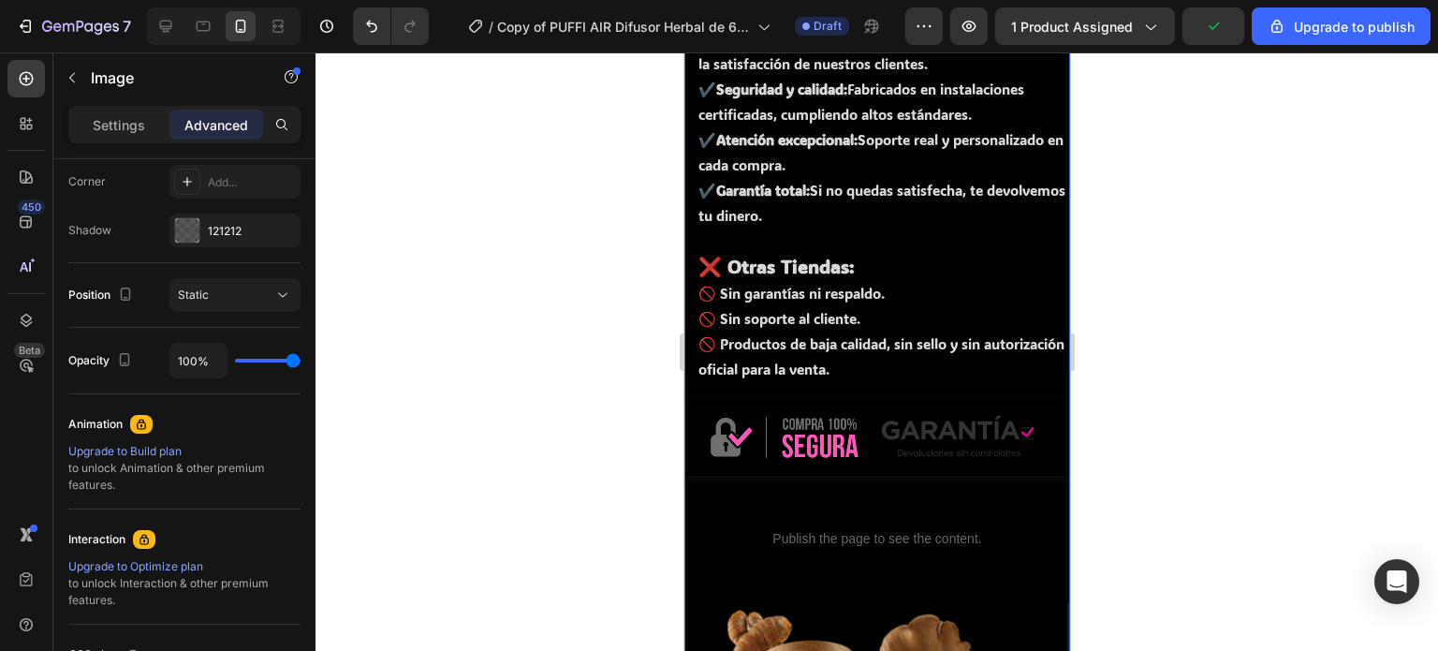
click at [1090, 319] on div at bounding box center [876, 351] width 1122 height 598
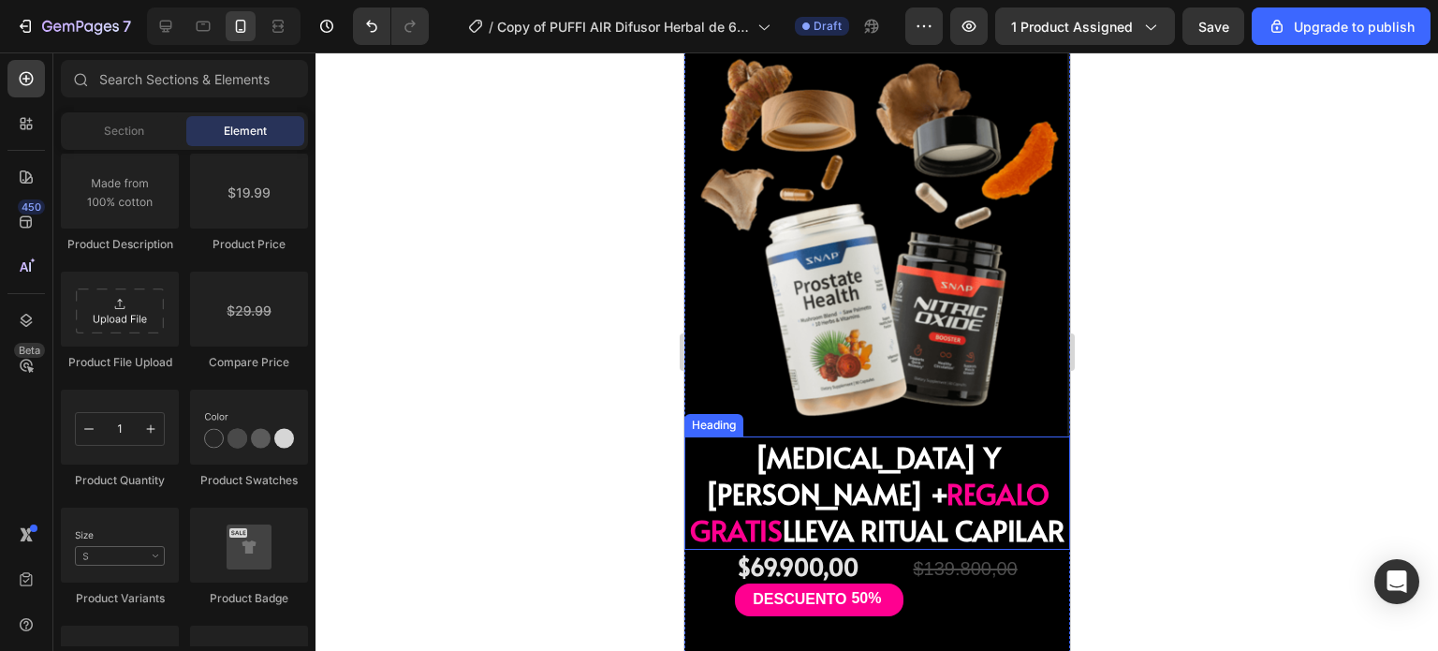
scroll to position [6874, 0]
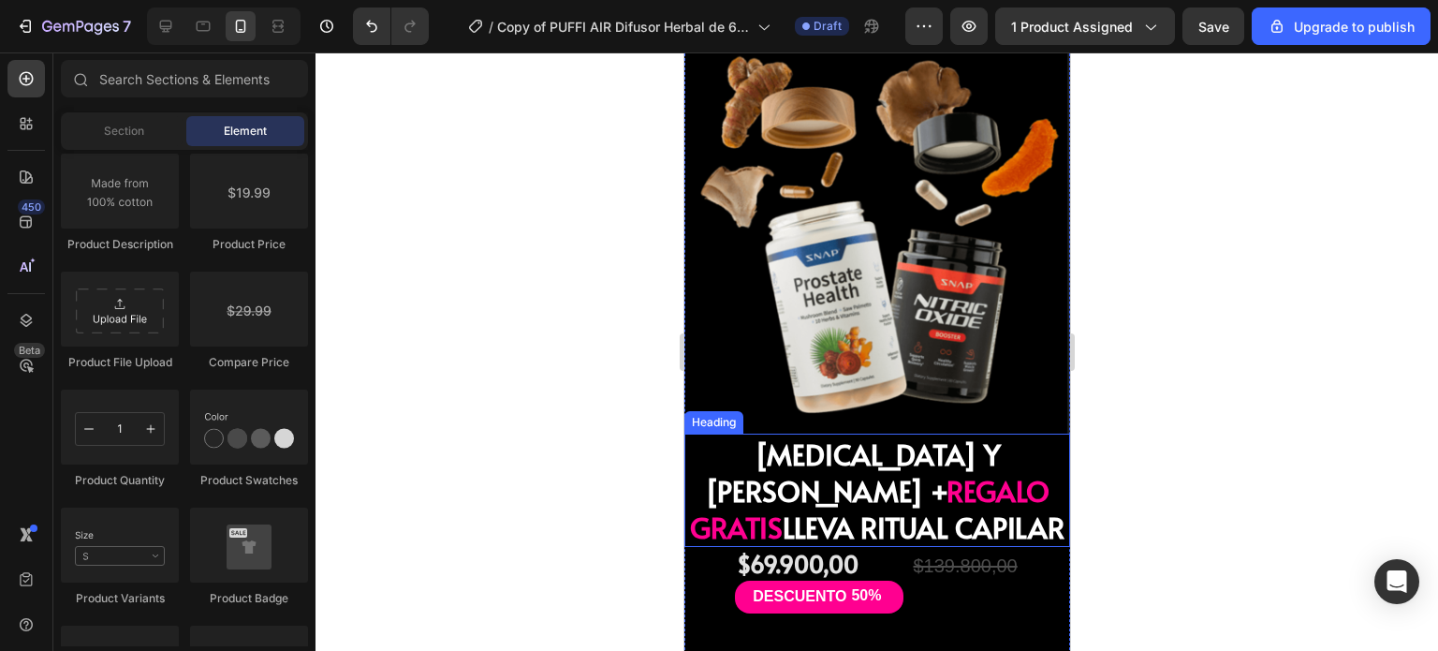
click at [786, 471] on span "REGALO GRATIS" at bounding box center [868, 508] width 359 height 75
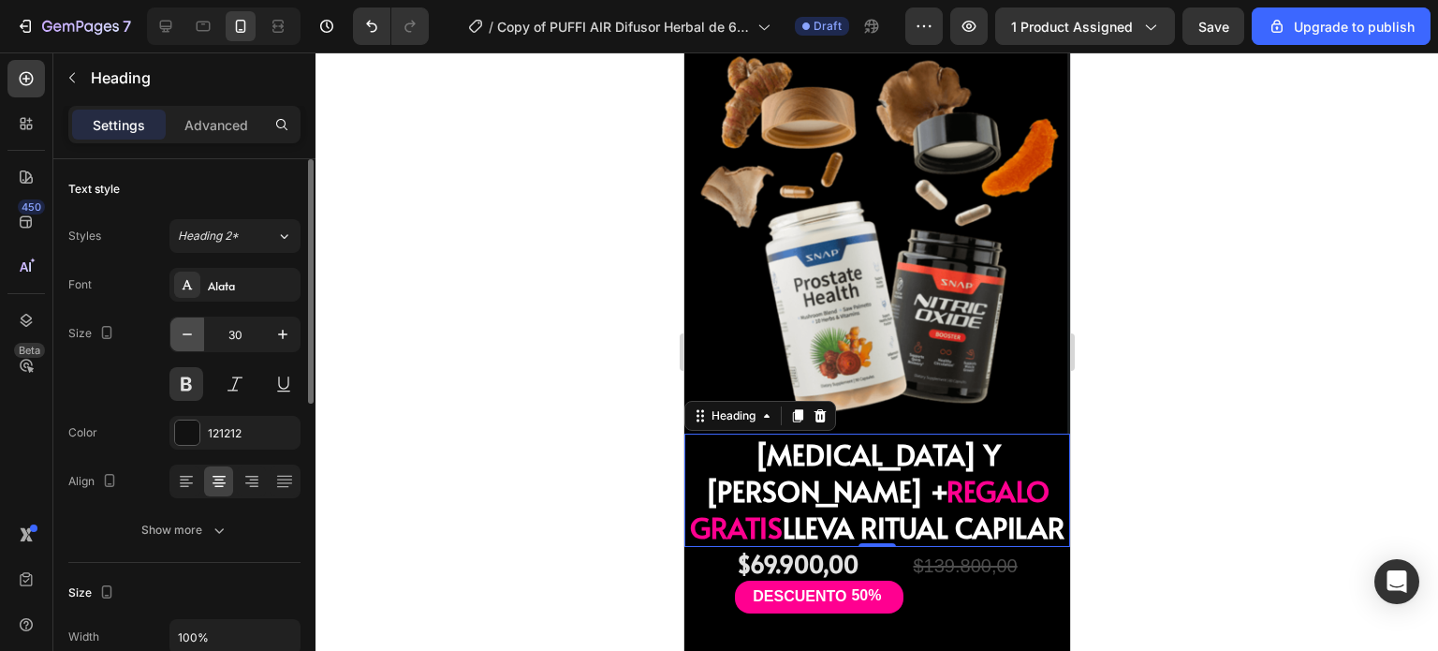
click at [181, 330] on icon "button" at bounding box center [187, 334] width 19 height 19
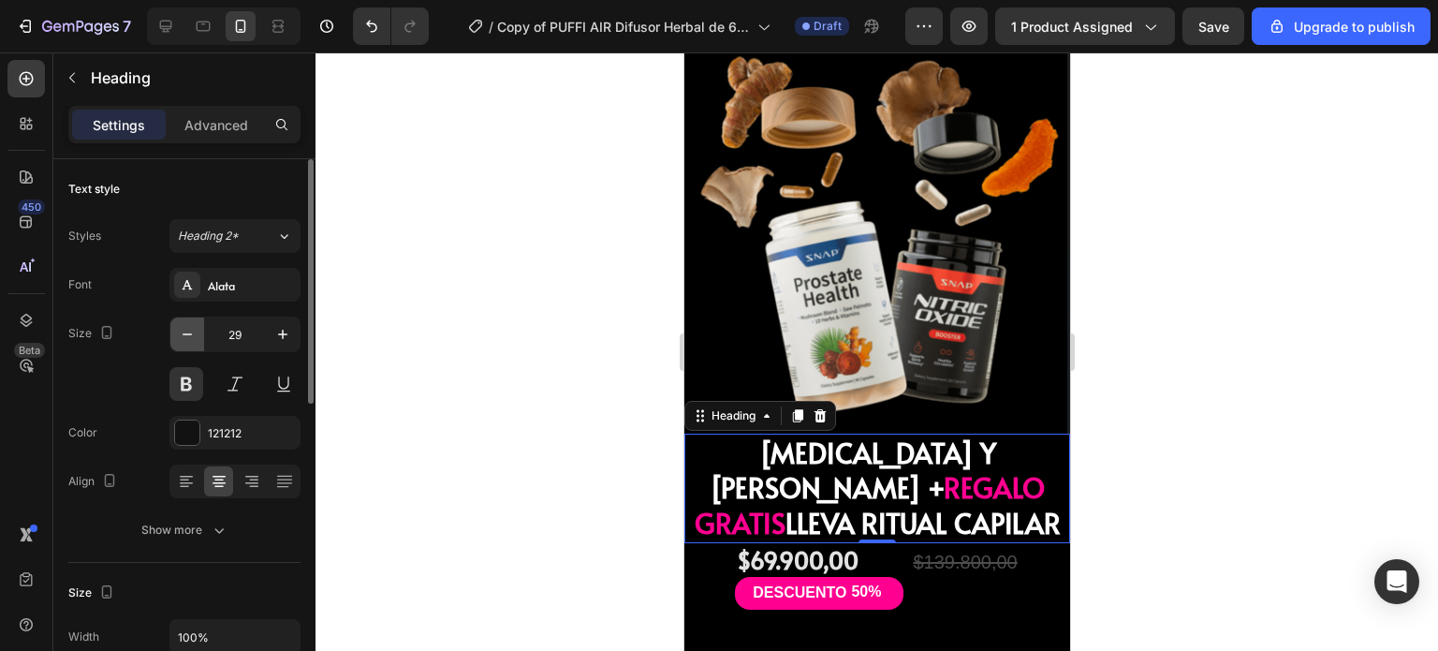
click at [181, 330] on icon "button" at bounding box center [187, 334] width 19 height 19
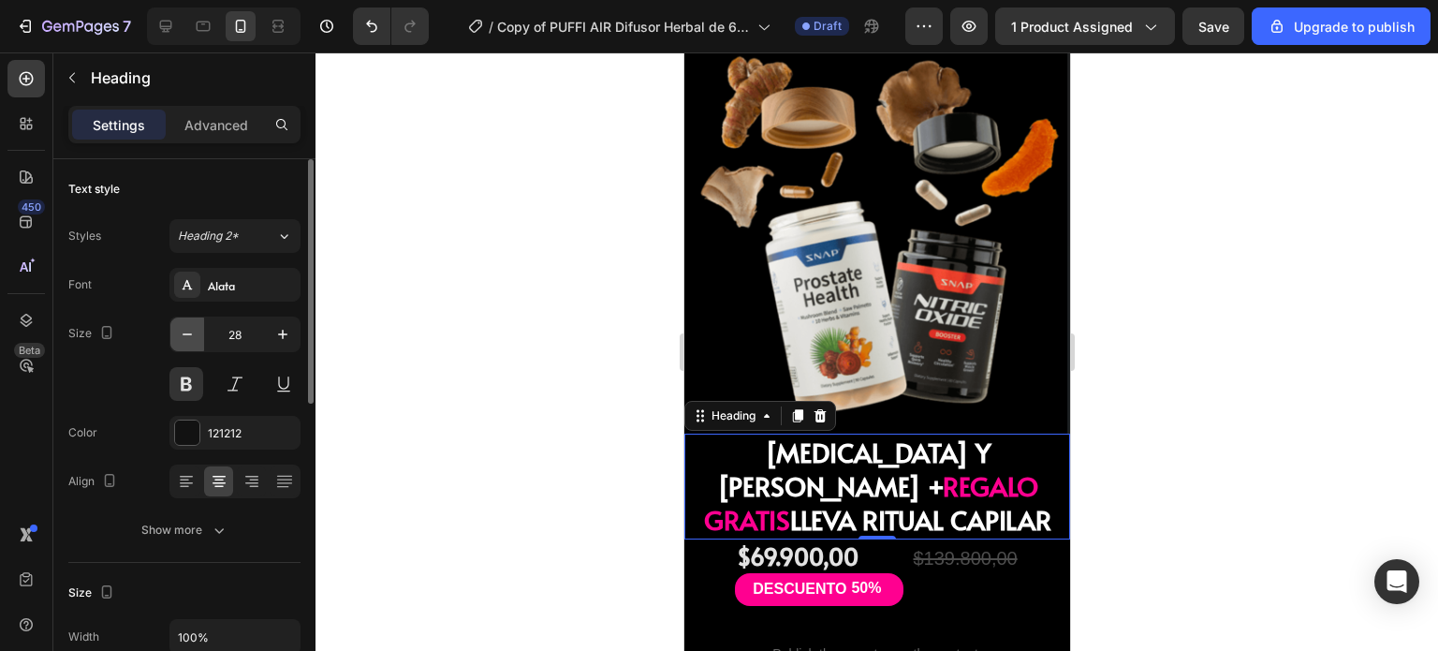
click at [181, 330] on icon "button" at bounding box center [187, 334] width 19 height 19
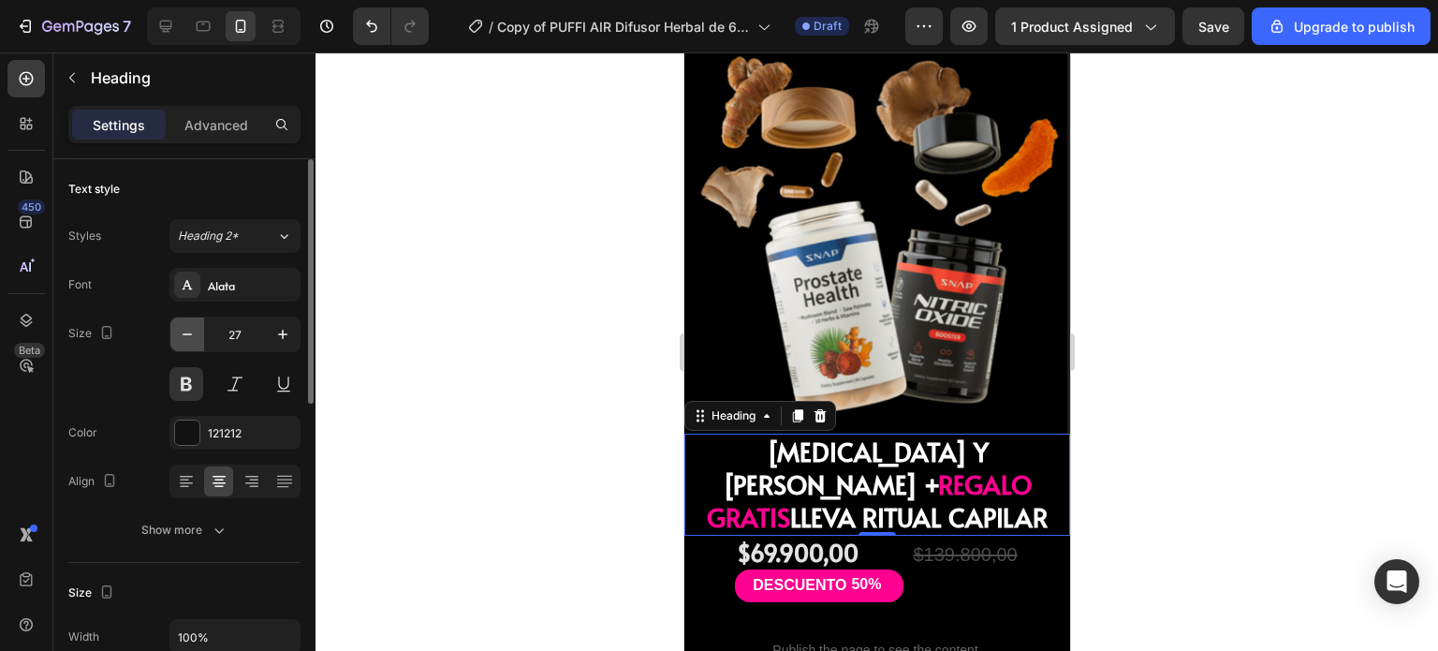
click at [181, 330] on icon "button" at bounding box center [187, 334] width 19 height 19
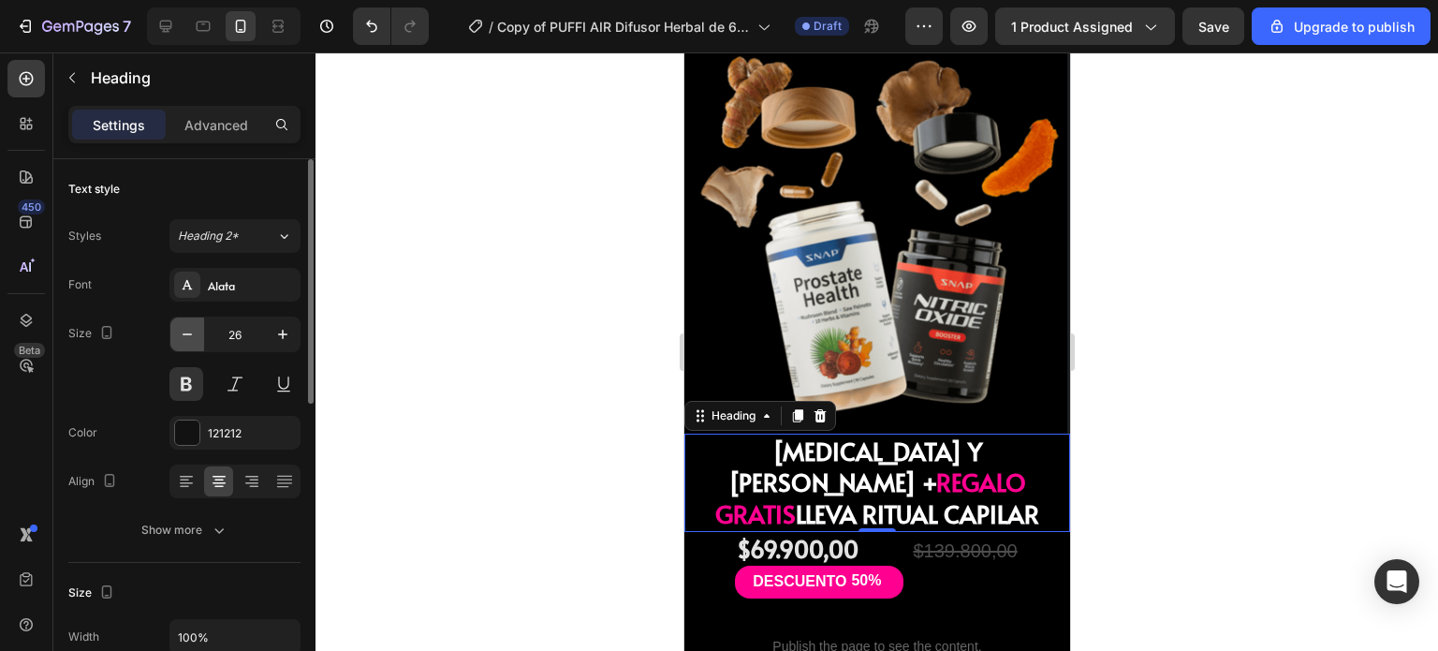
click at [181, 330] on icon "button" at bounding box center [187, 334] width 19 height 19
type input "25"
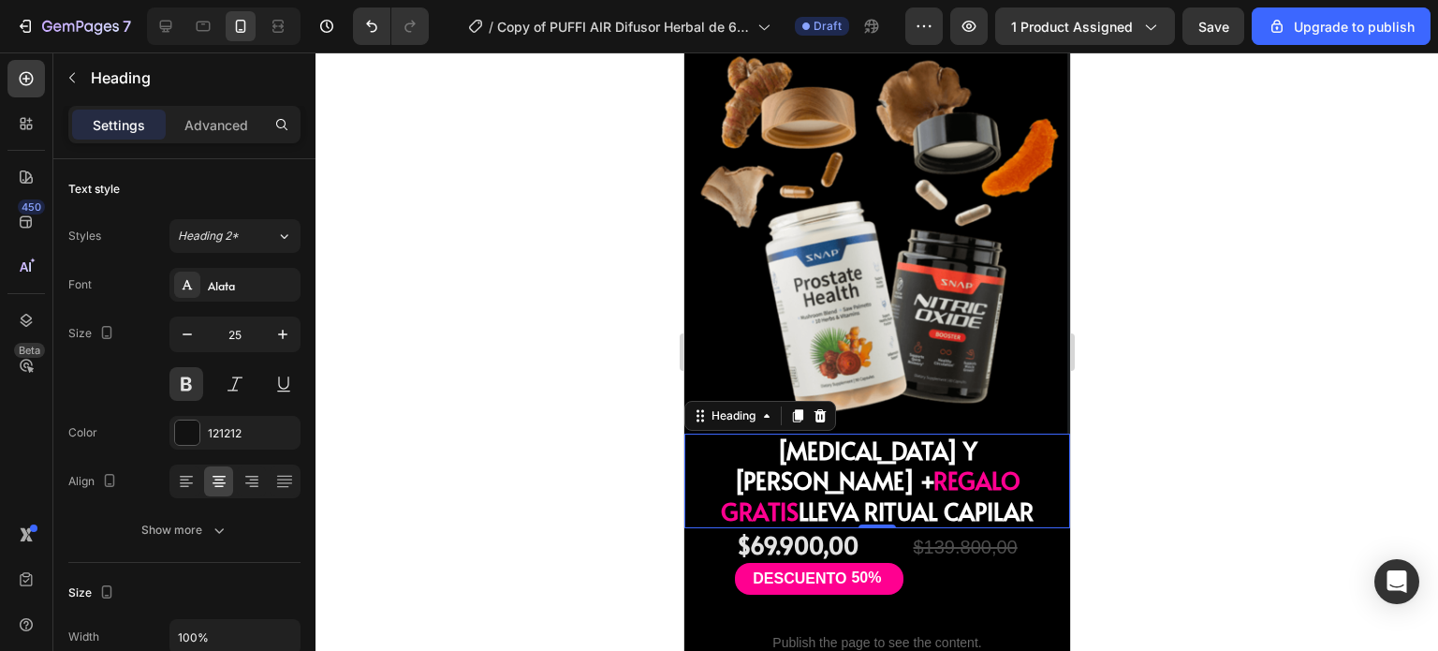
click at [1136, 306] on div at bounding box center [876, 351] width 1122 height 598
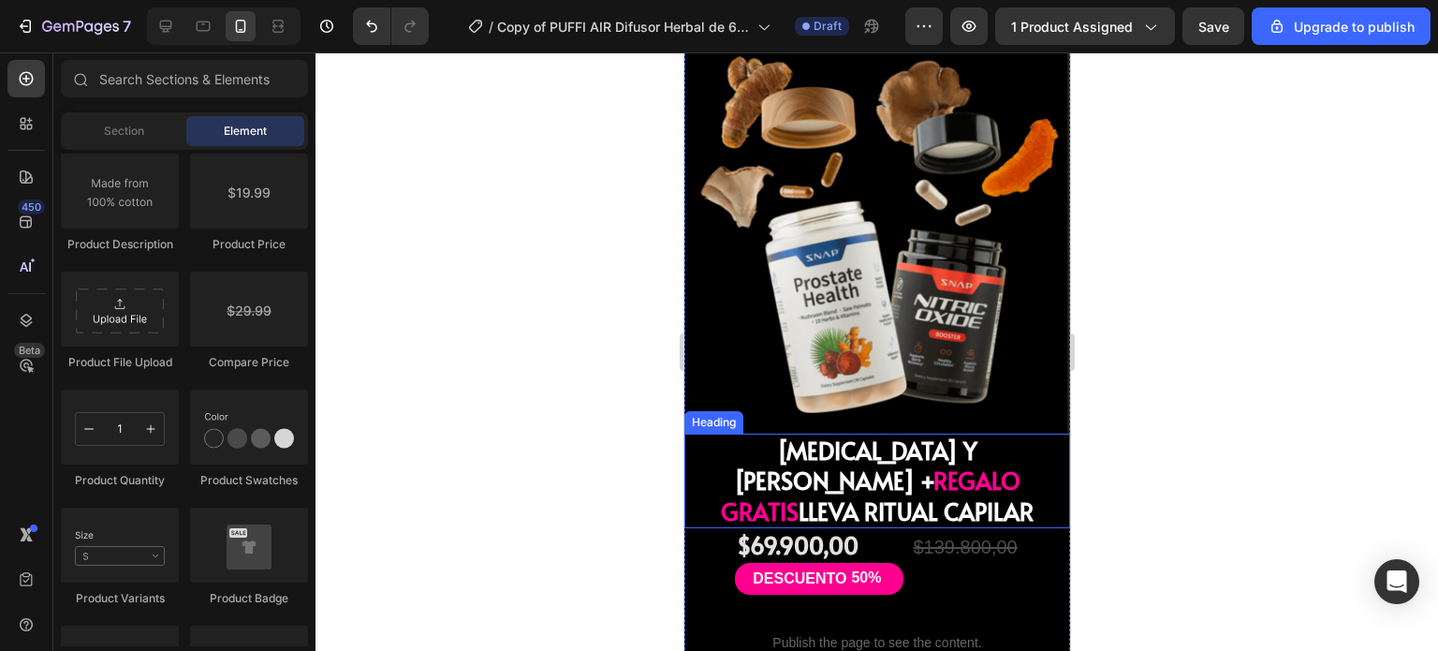
click at [870, 433] on span "BIOTINA Y [PERSON_NAME] +" at bounding box center [854, 465] width 243 height 64
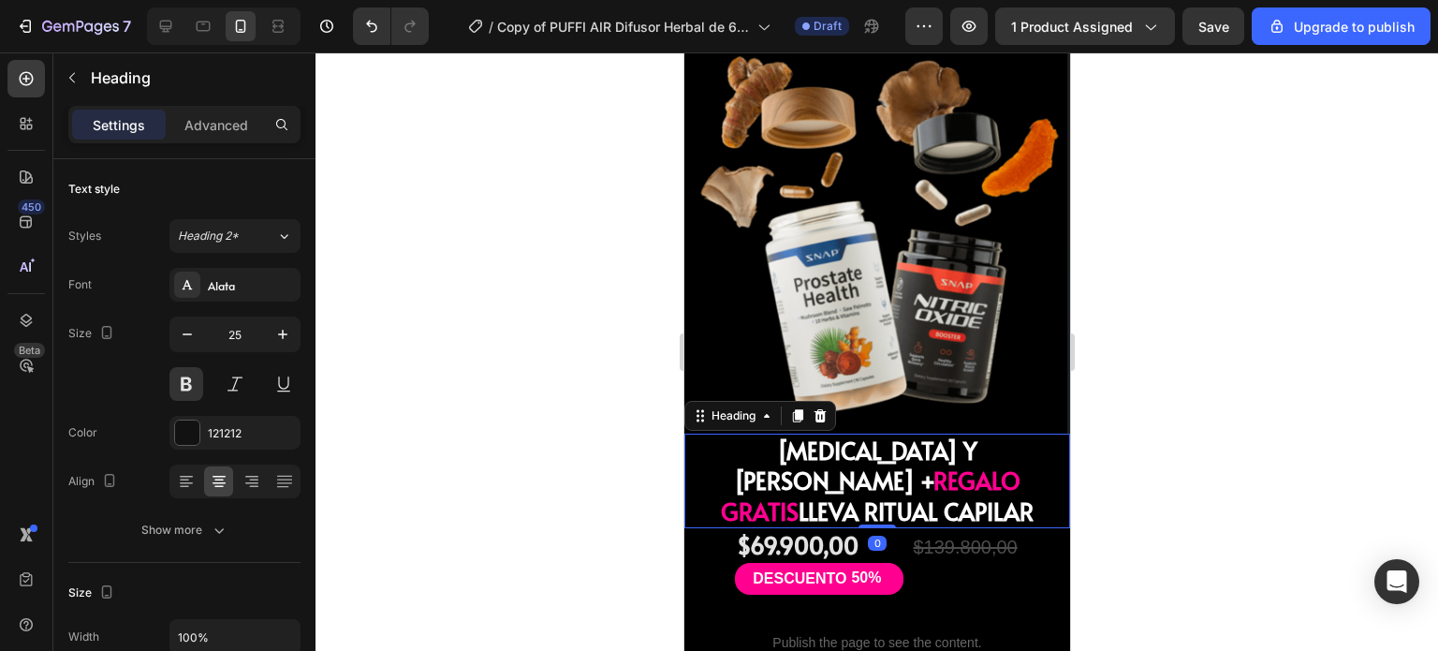
click at [802, 494] on span "LLEVA RITUAL CAPILAR" at bounding box center [915, 510] width 235 height 33
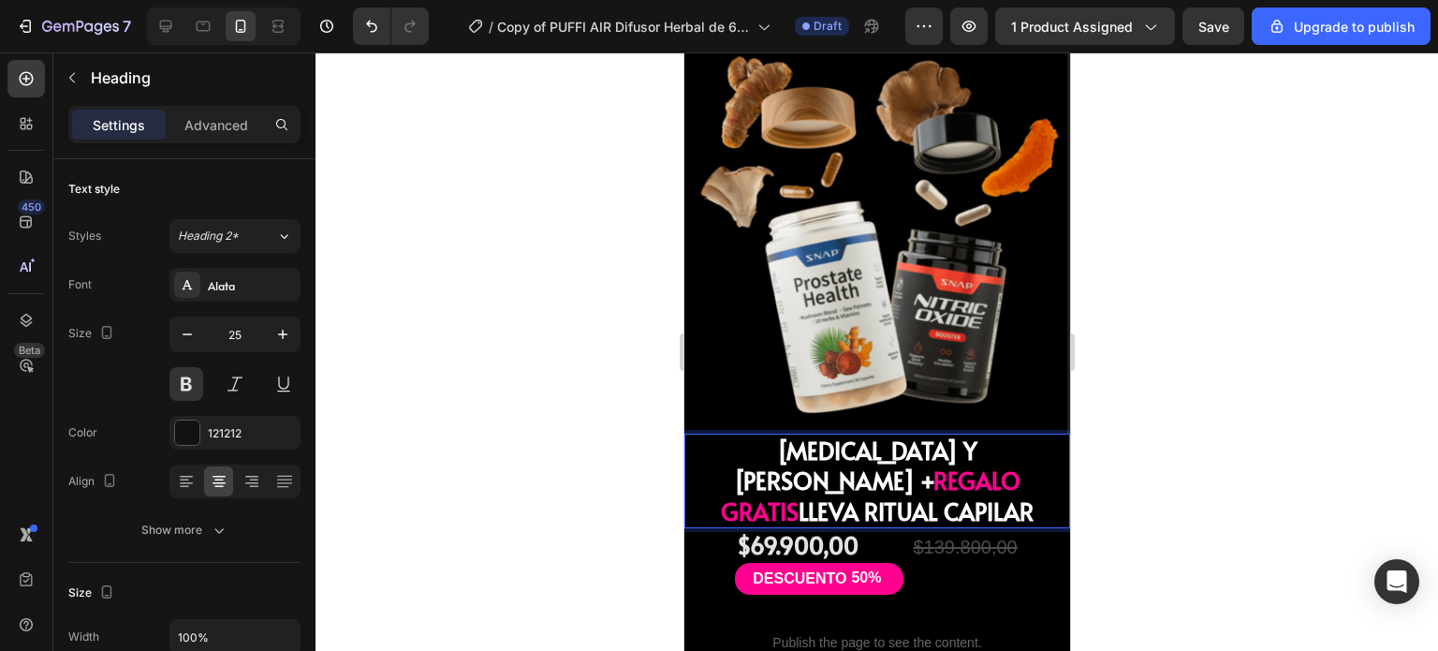
click at [802, 494] on span "LLEVA RITUAL CAPILAR" at bounding box center [915, 510] width 235 height 33
click at [953, 433] on span "BIOTINA Y [PERSON_NAME] +" at bounding box center [854, 465] width 243 height 64
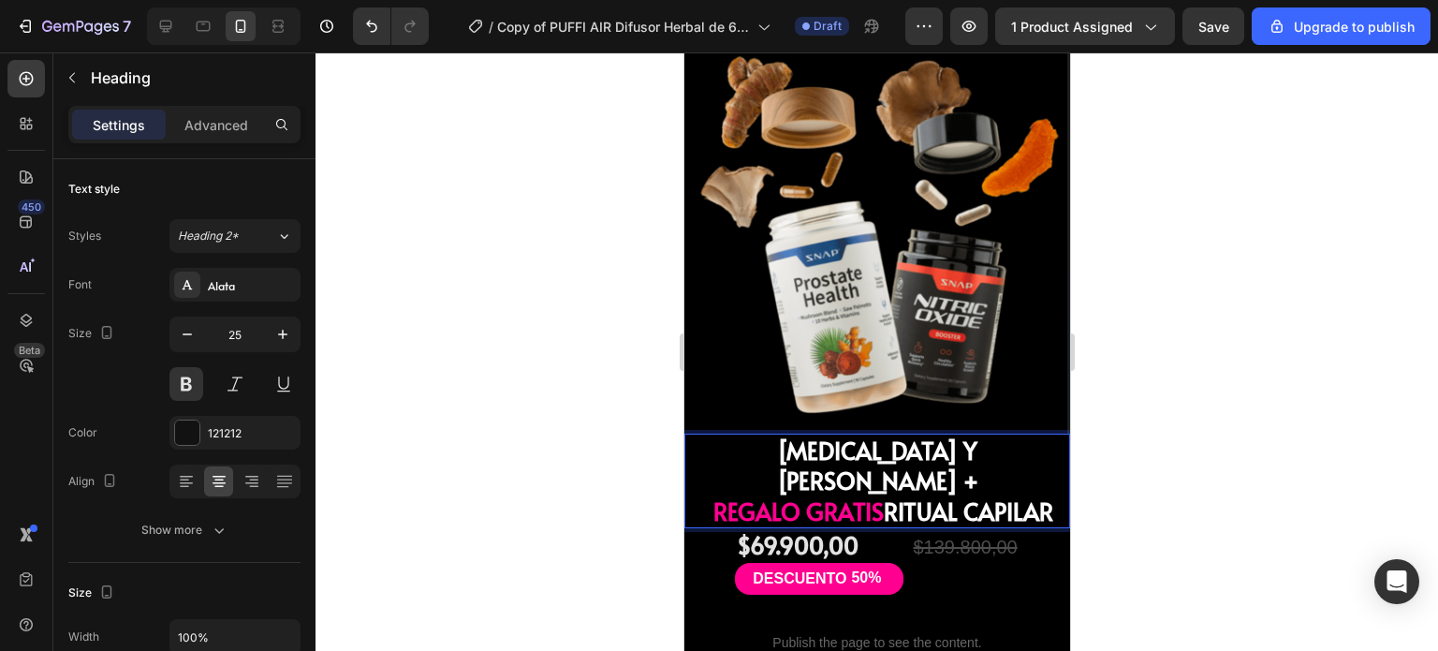
click at [1008, 435] on p "BIOTINA Y COLAGENO + REGALO GRATIS RITUAL CAPILAR" at bounding box center [876, 481] width 376 height 92
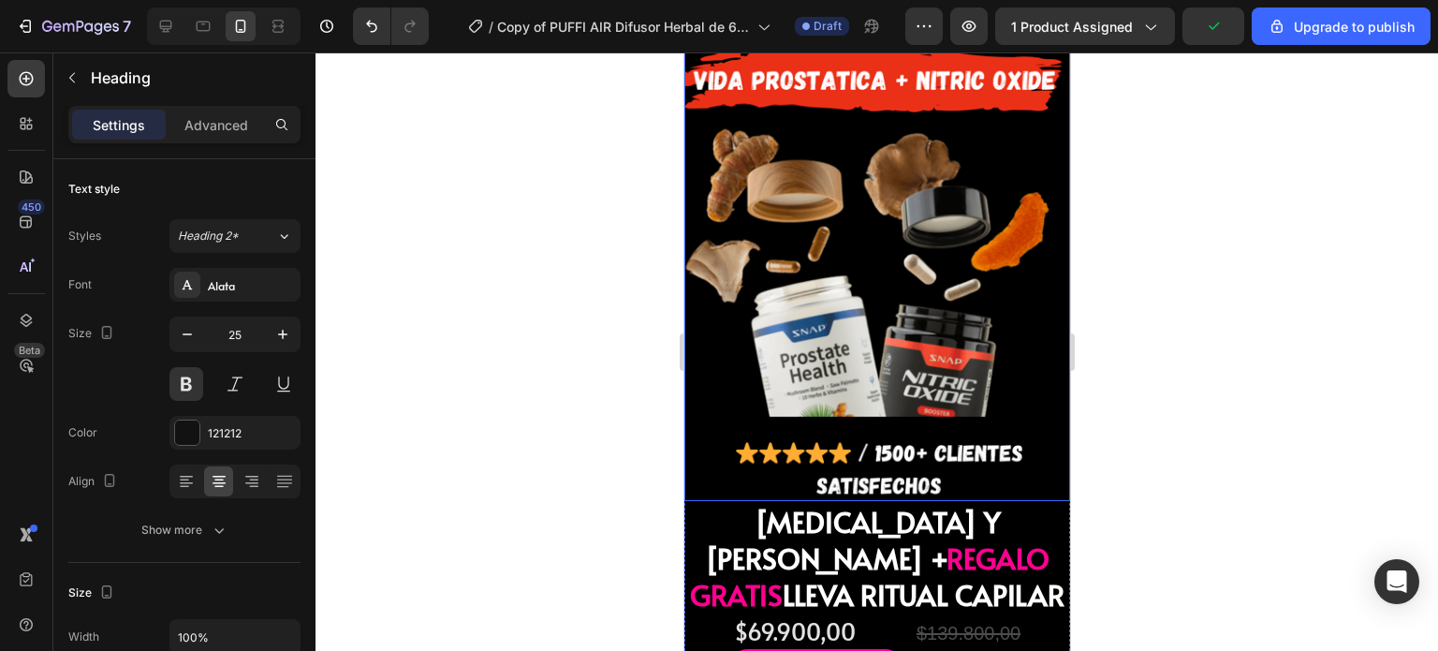
scroll to position [4647, 0]
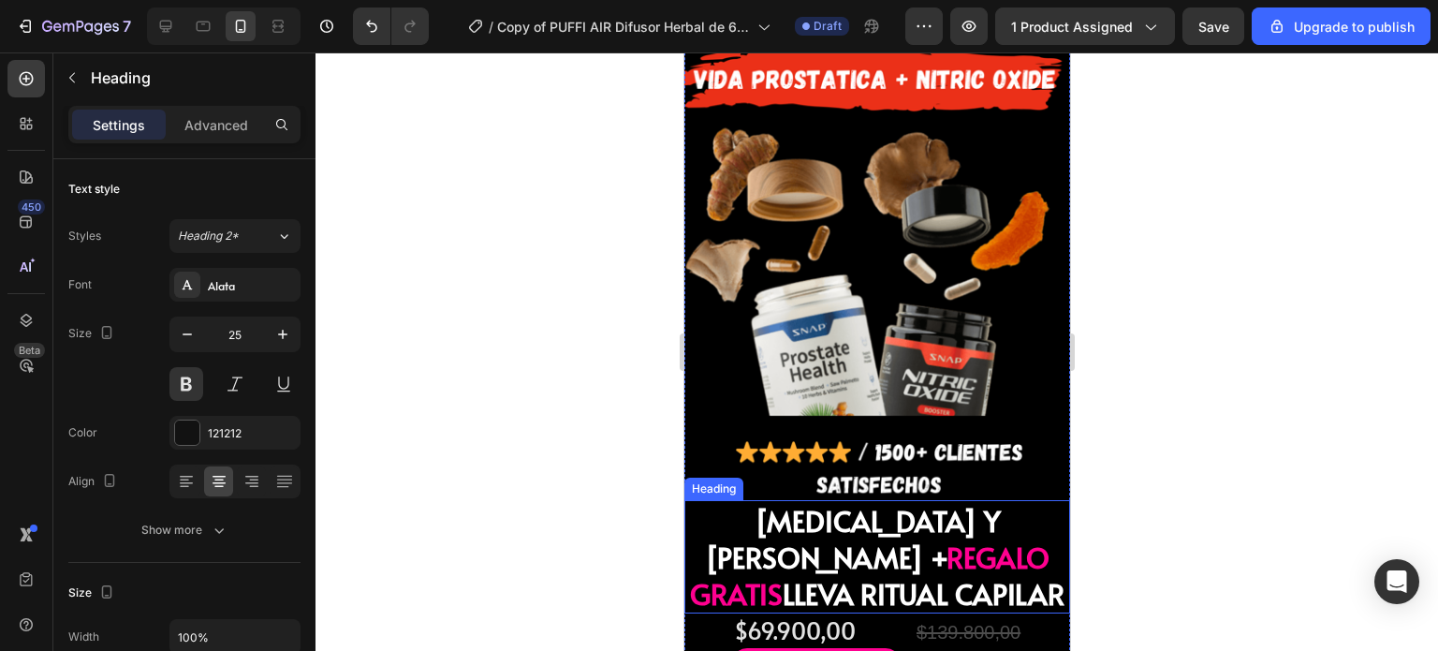
click at [873, 537] on span "REGALO GRATIS" at bounding box center [868, 574] width 359 height 75
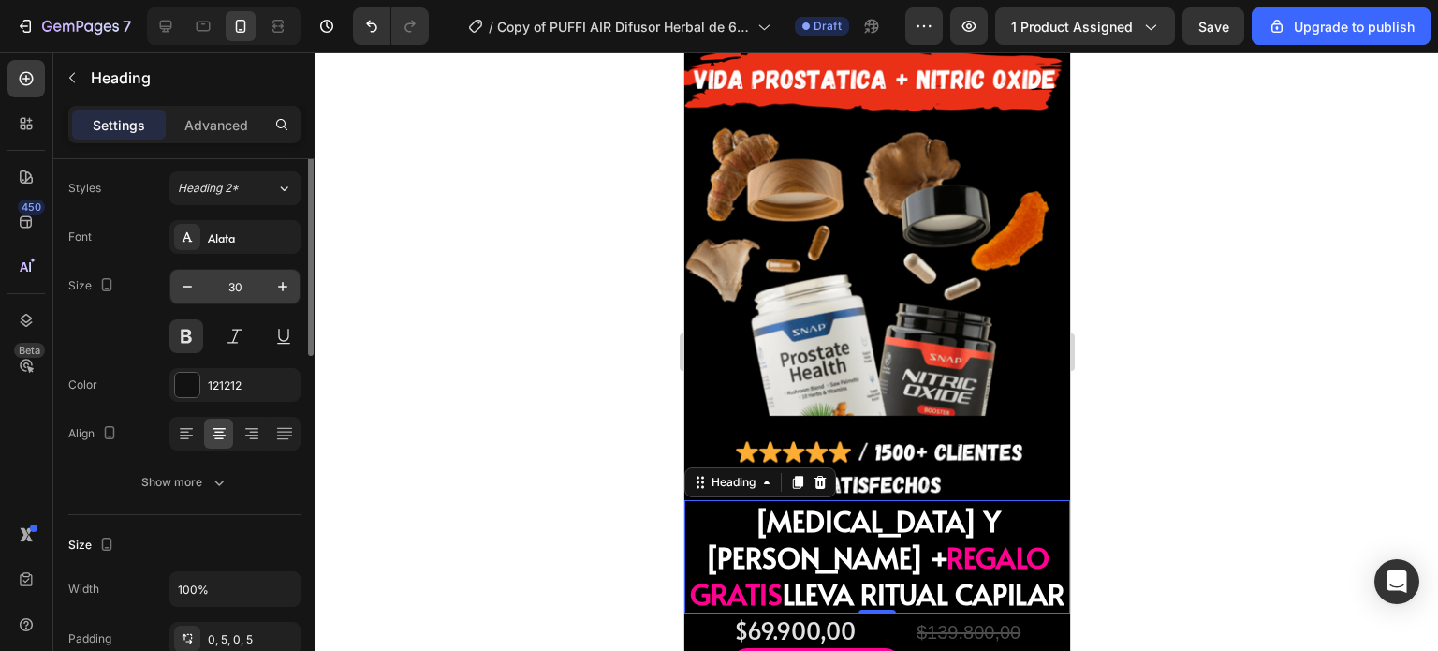
scroll to position [0, 0]
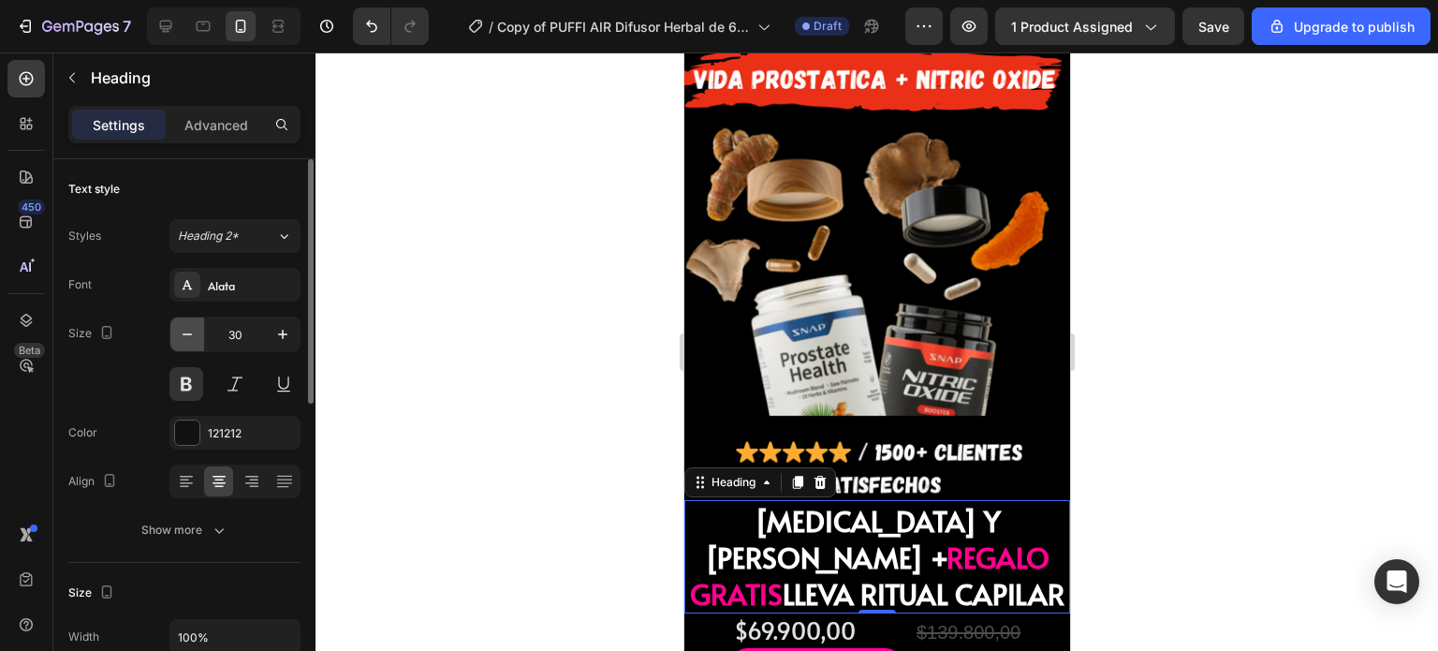
click at [183, 332] on icon "button" at bounding box center [187, 334] width 19 height 19
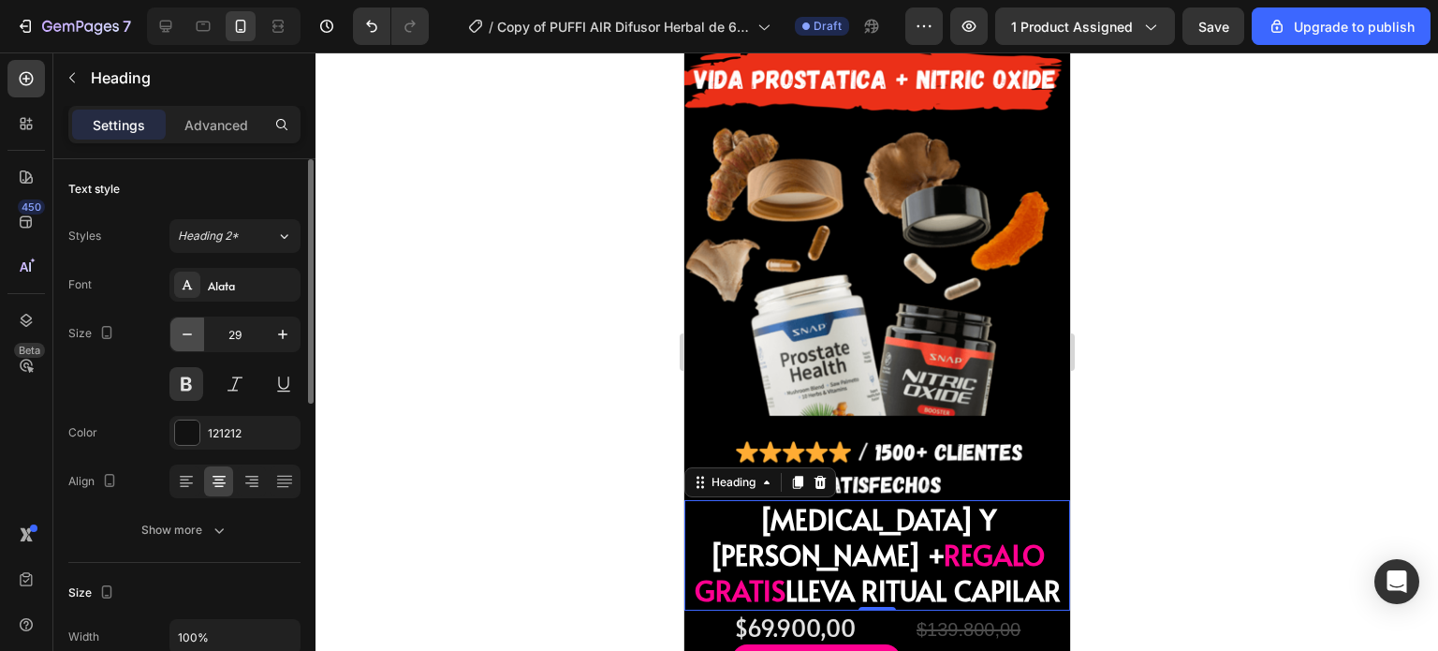
click at [183, 332] on icon "button" at bounding box center [187, 334] width 19 height 19
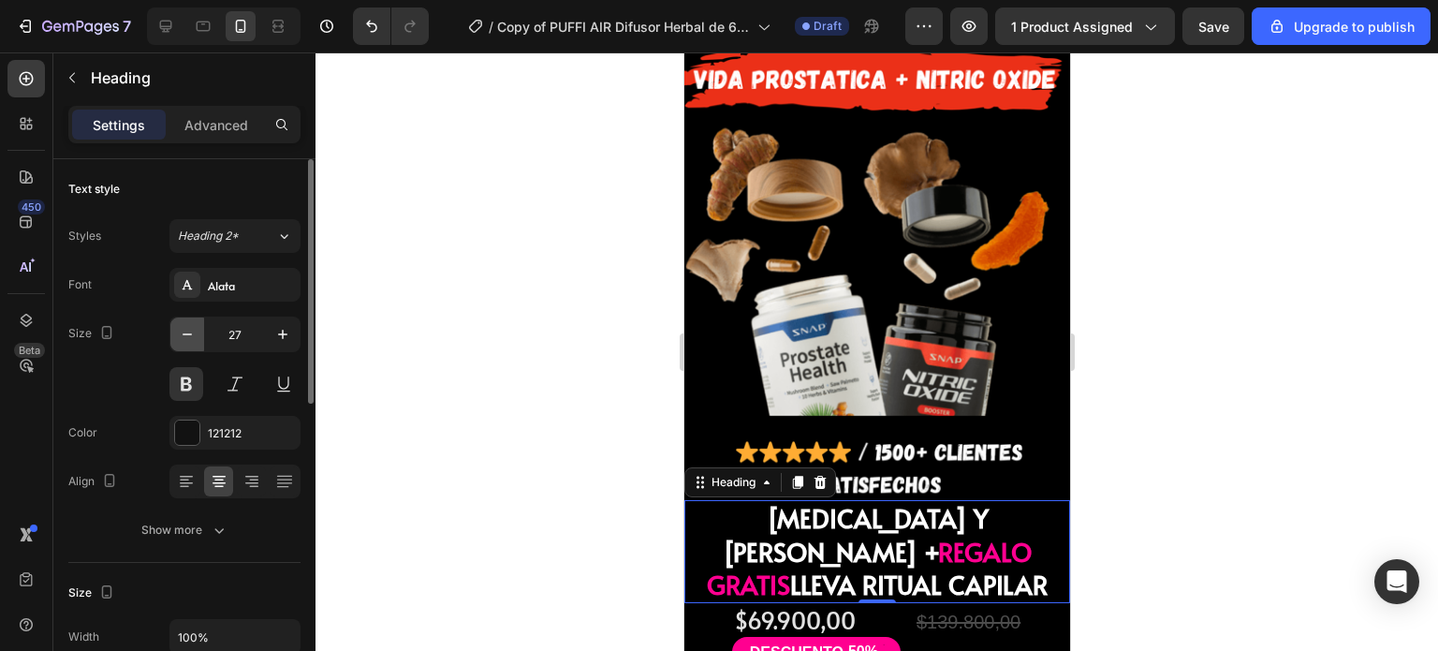
click at [183, 332] on icon "button" at bounding box center [187, 334] width 19 height 19
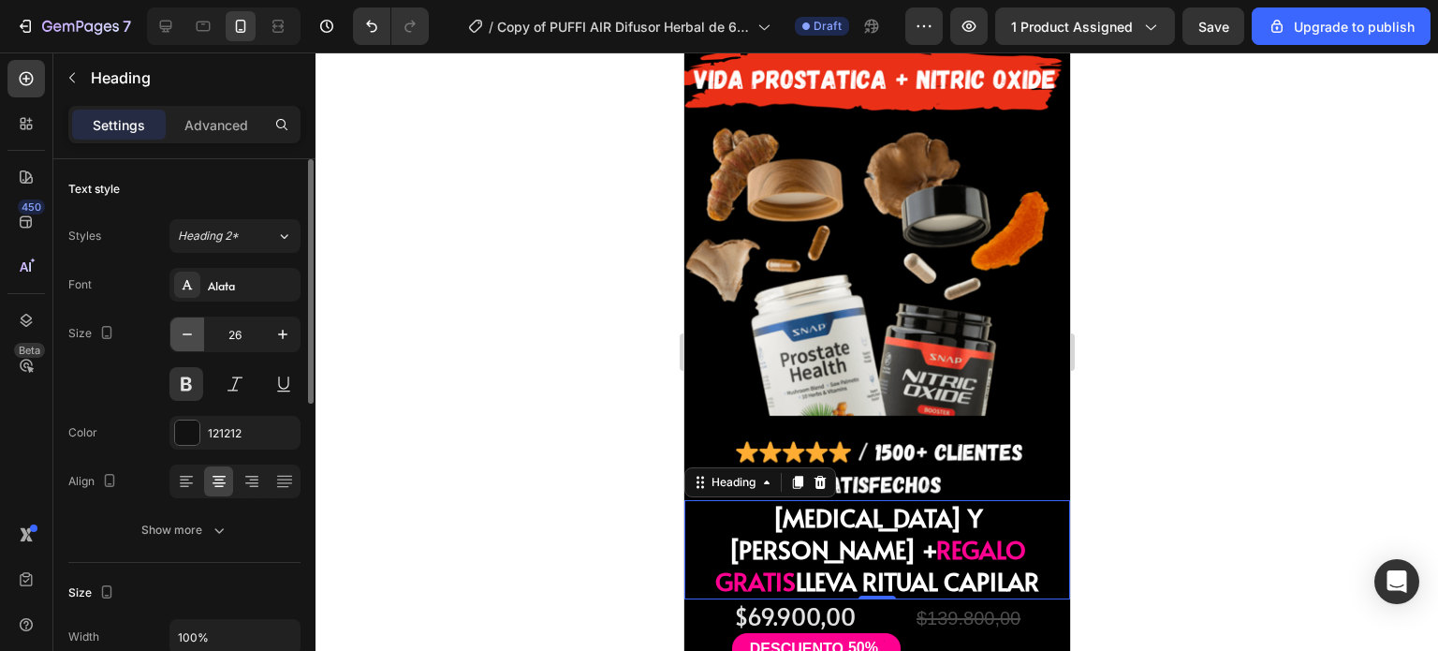
click at [183, 332] on icon "button" at bounding box center [187, 334] width 19 height 19
type input "25"
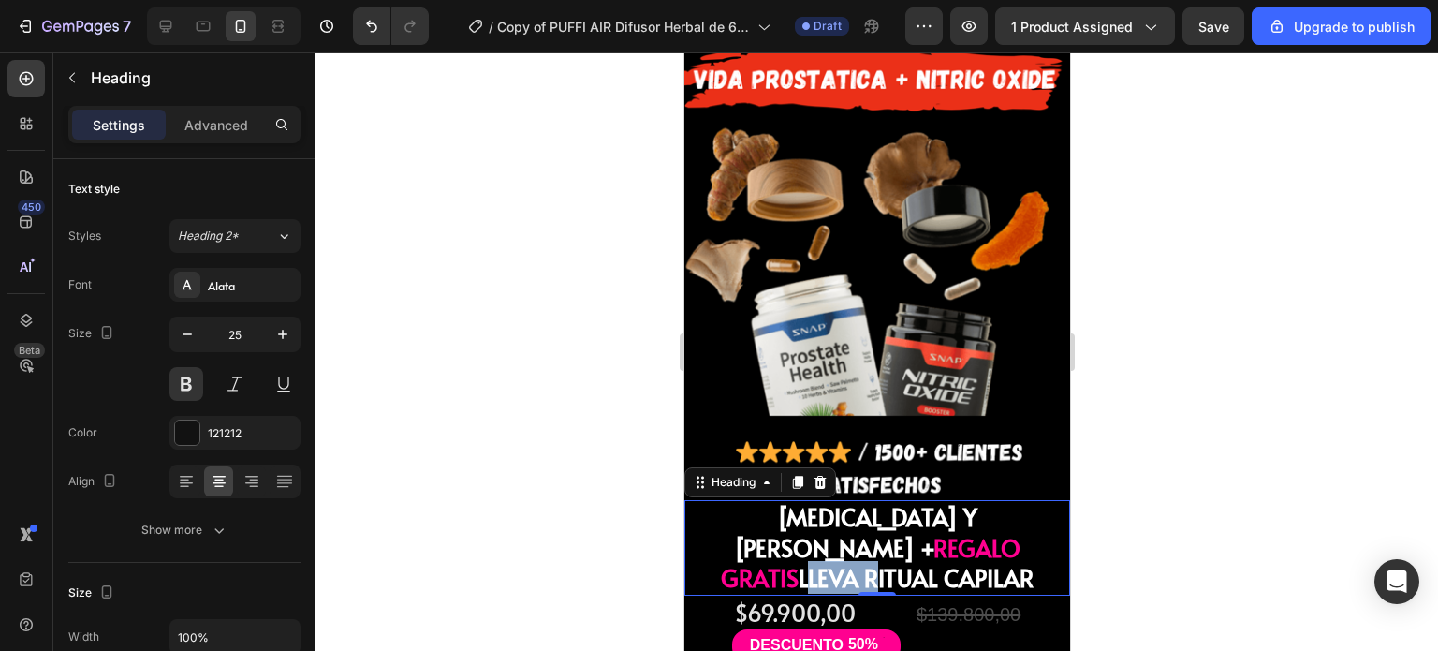
click at [814, 561] on span "LLEVA RITUAL CAPILAR" at bounding box center [915, 577] width 235 height 33
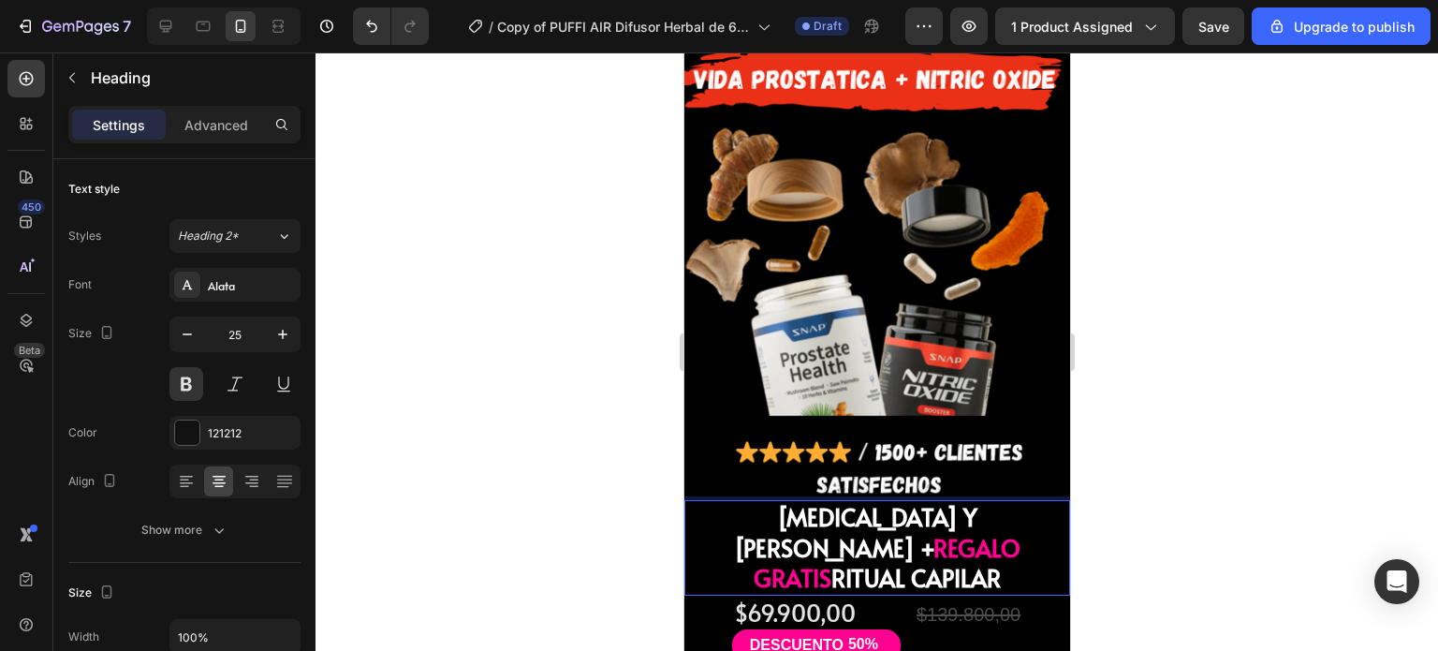
click at [957, 500] on span "BIOTINA Y [PERSON_NAME] +" at bounding box center [854, 532] width 243 height 64
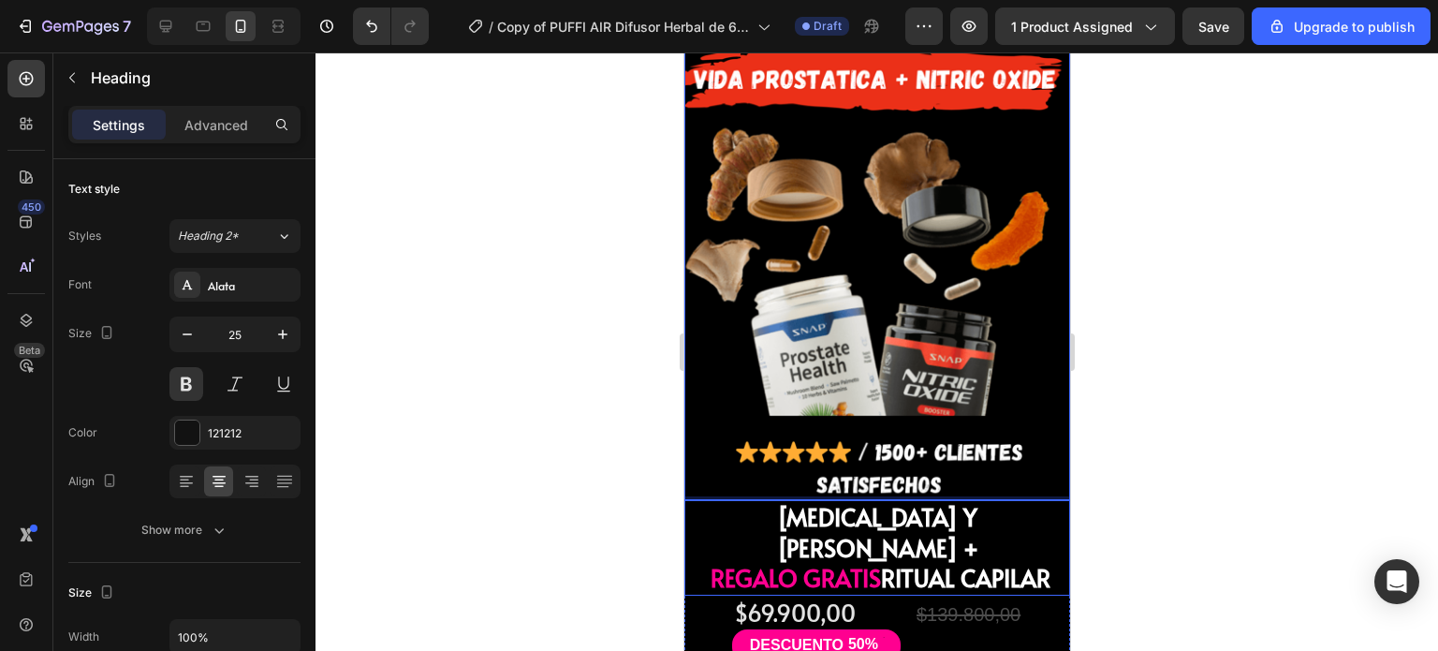
click at [982, 283] on img at bounding box center [876, 265] width 386 height 469
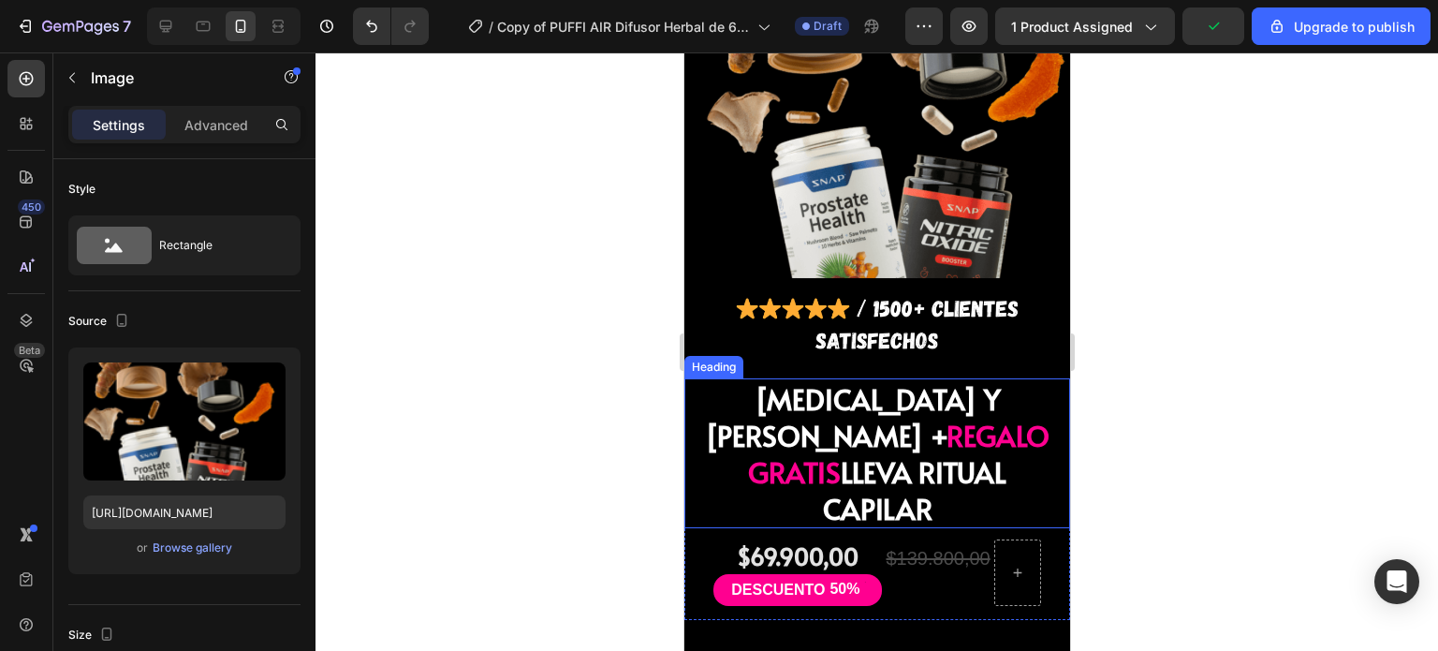
scroll to position [1389, 0]
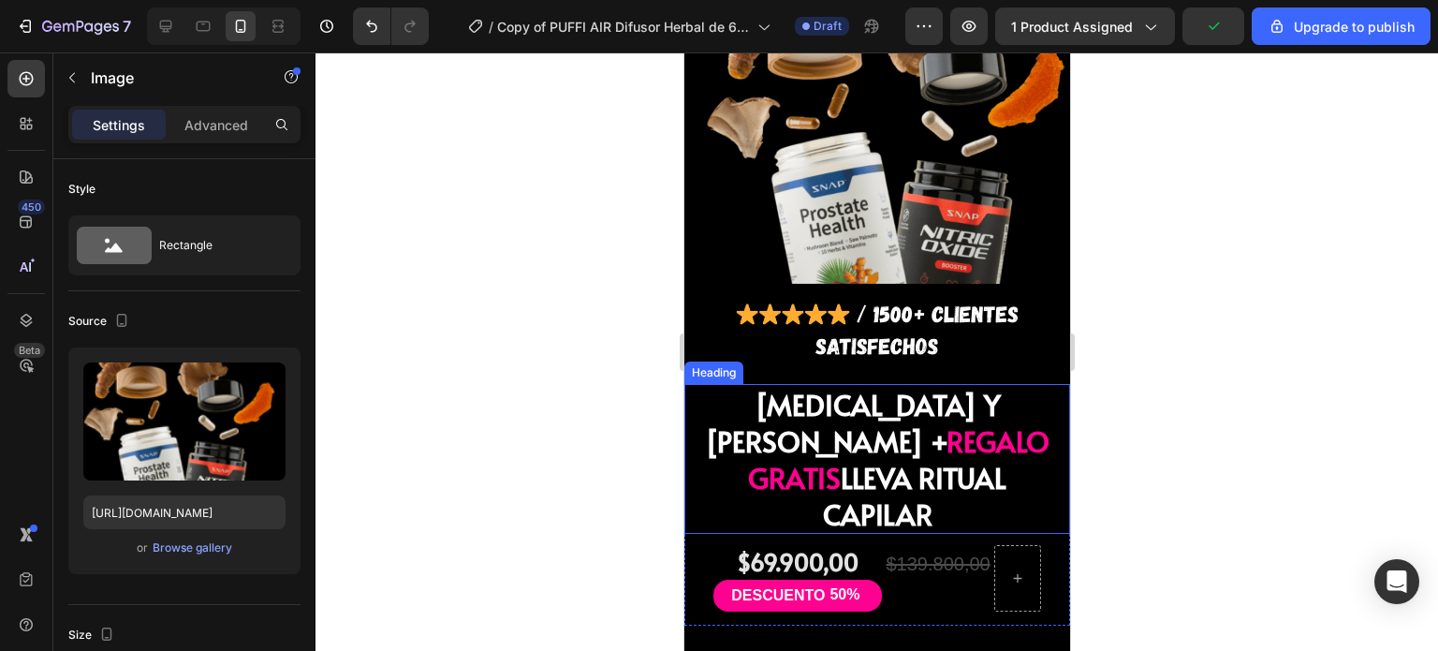
click at [865, 421] on span "REGALO GRATIS" at bounding box center [897, 458] width 301 height 75
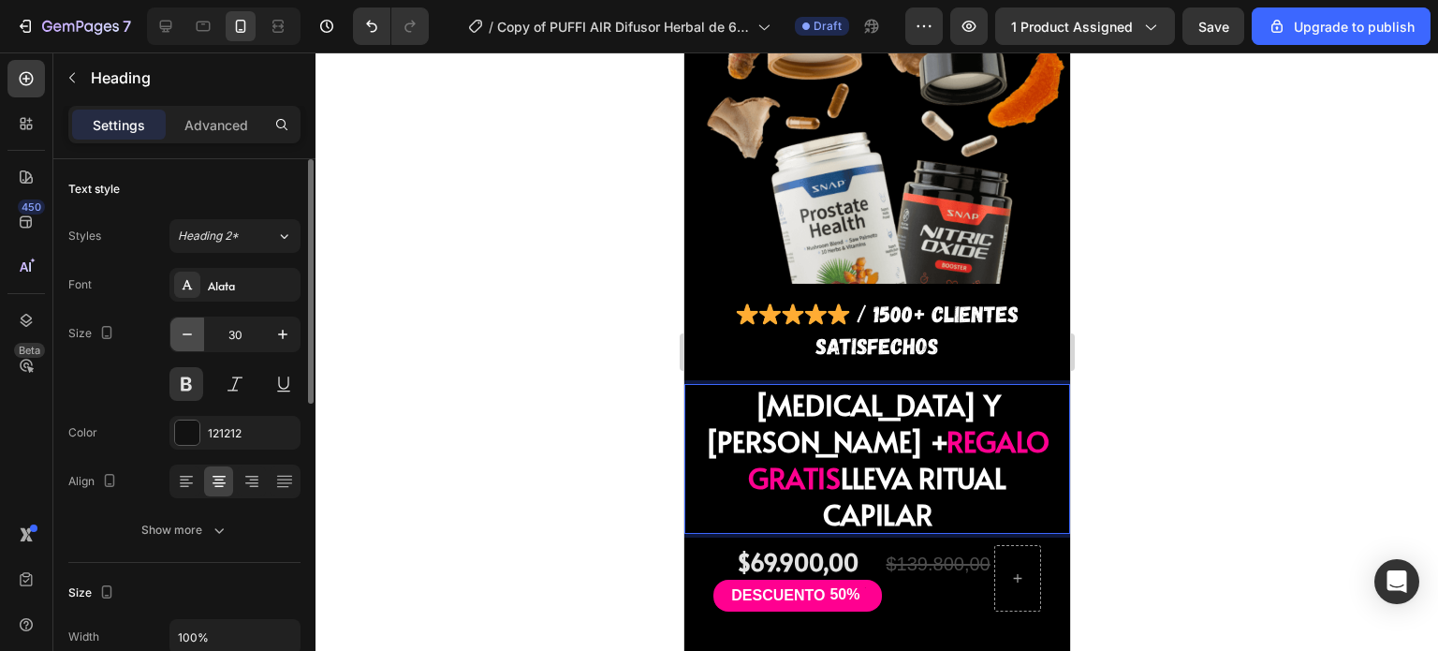
click at [187, 337] on icon "button" at bounding box center [187, 334] width 19 height 19
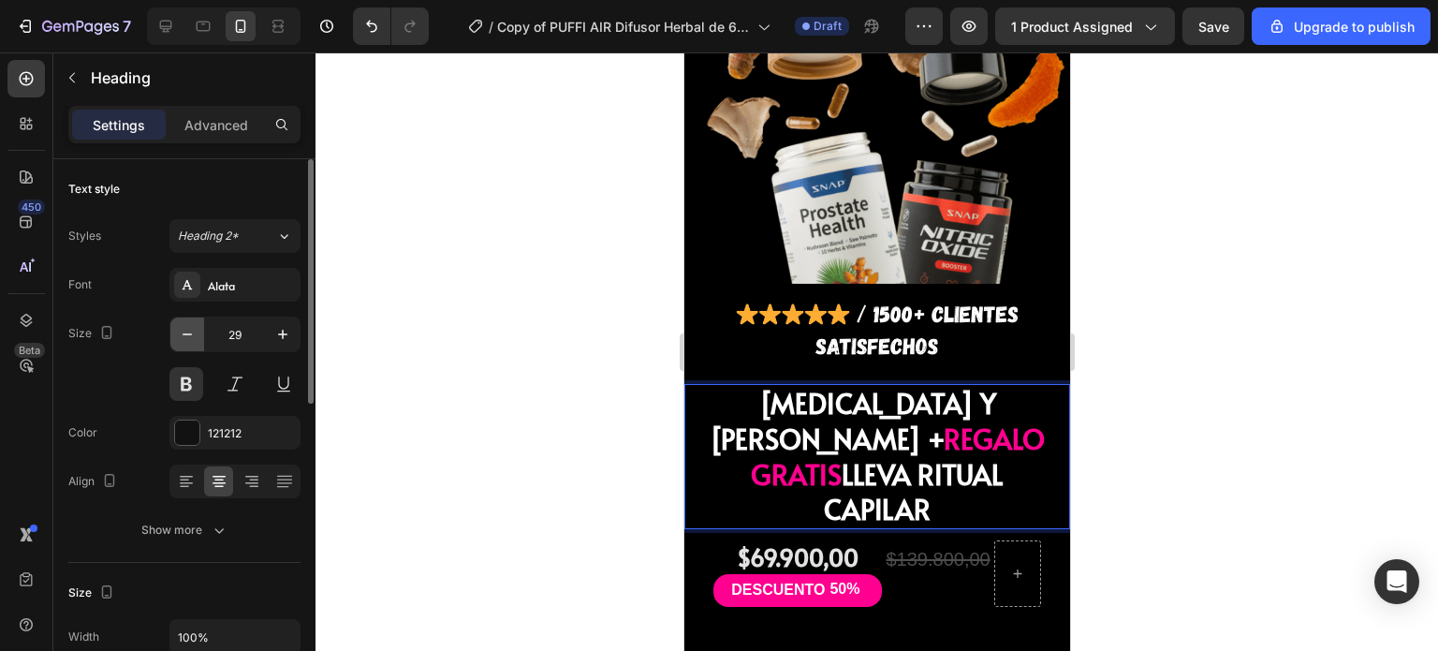
click at [187, 337] on icon "button" at bounding box center [187, 334] width 19 height 19
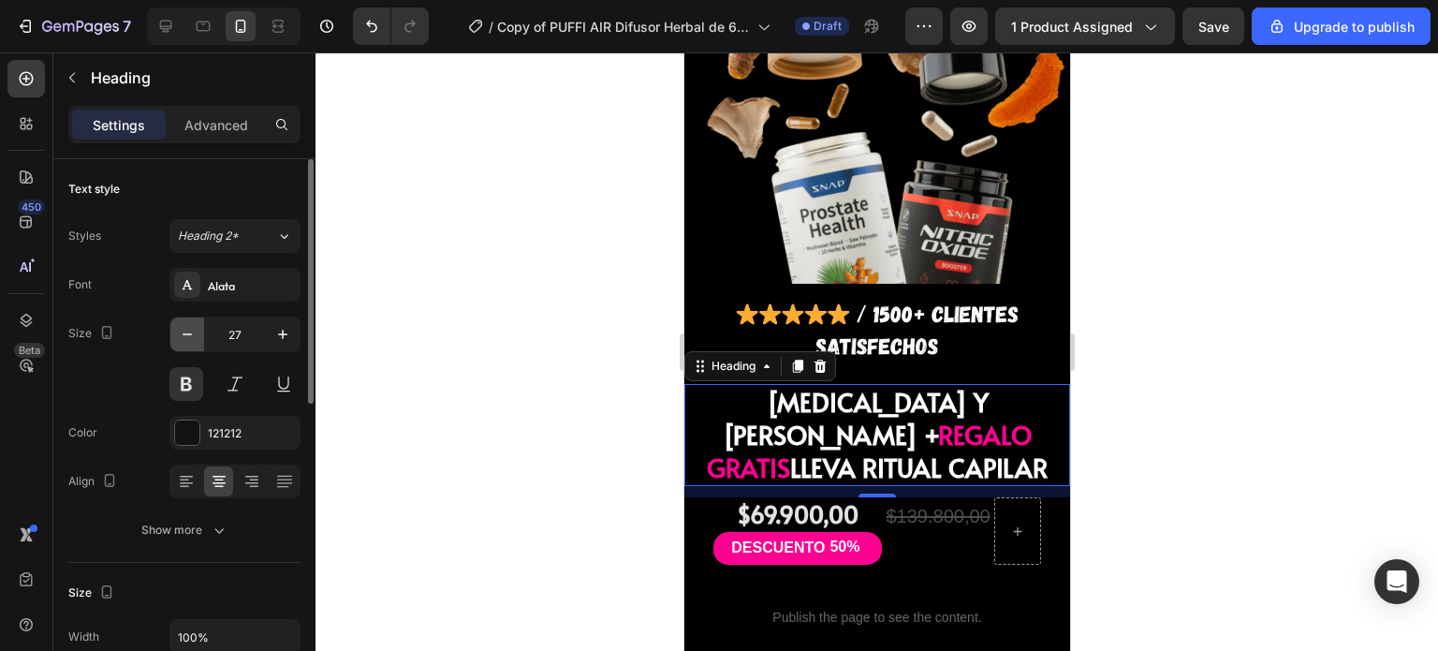
click at [187, 337] on icon "button" at bounding box center [187, 334] width 19 height 19
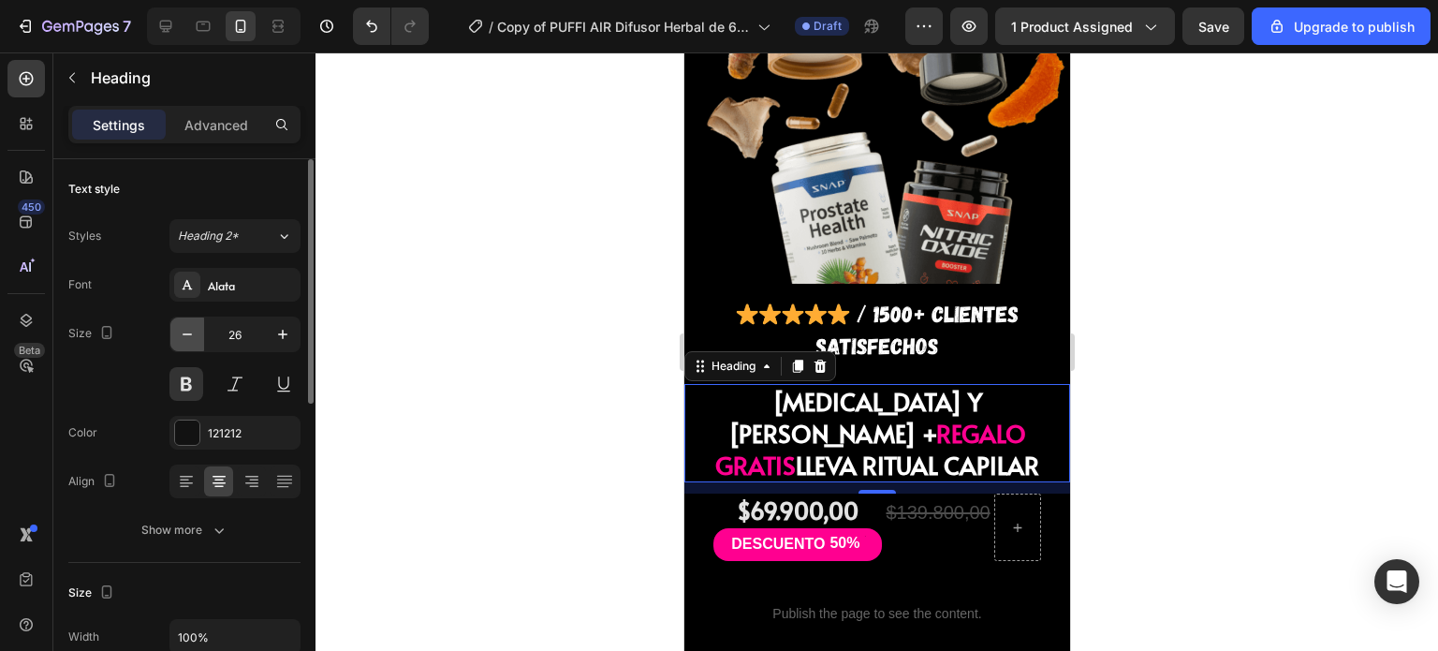
click at [187, 337] on icon "button" at bounding box center [187, 334] width 19 height 19
type input "25"
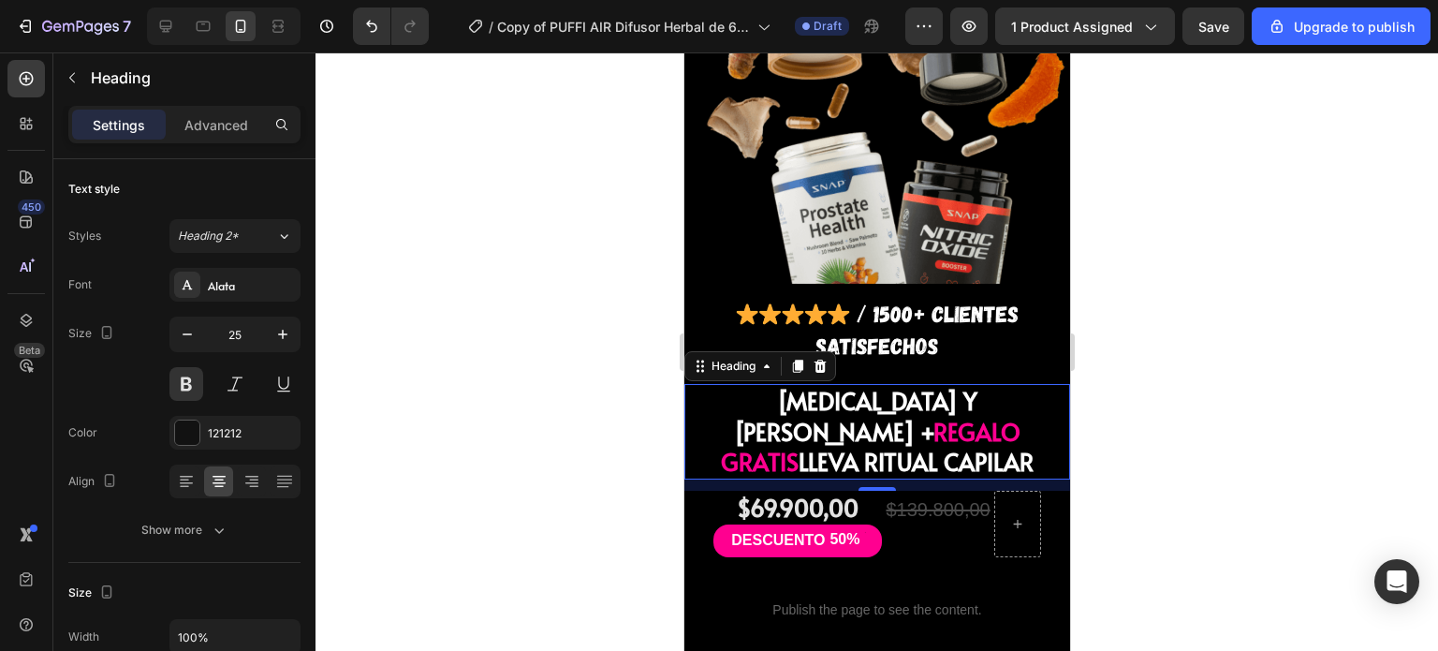
click at [901, 445] on span "LLEVA RITUAL CAPILAR" at bounding box center [915, 461] width 235 height 33
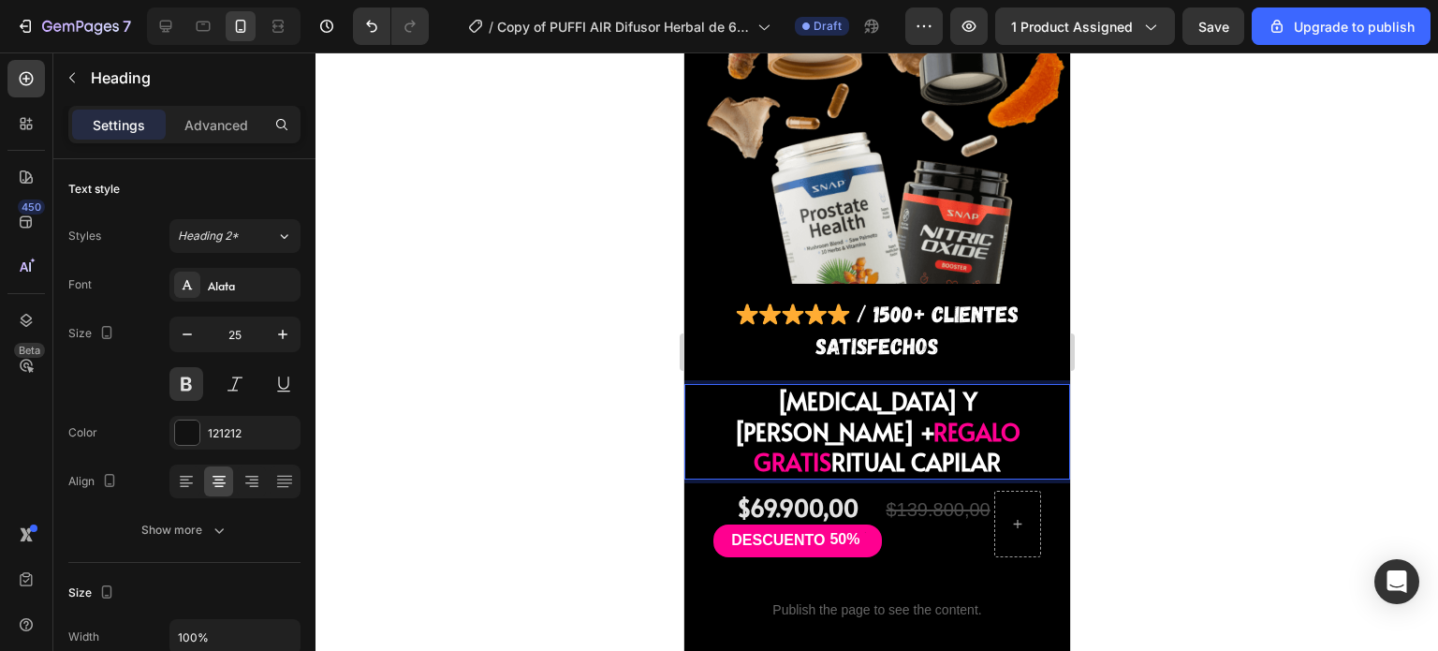
click at [753, 415] on span "REGALO GRATIS" at bounding box center [886, 447] width 267 height 64
click at [817, 396] on p "BIOTINA Y COLAGENO + REGALO GRATIS RITUAL CAPILAR" at bounding box center [876, 432] width 354 height 92
click at [785, 415] on span "REGALO GRATIS" at bounding box center [886, 447] width 267 height 64
click at [755, 384] on span "BIOTINA Y [PERSON_NAME] +" at bounding box center [854, 416] width 243 height 64
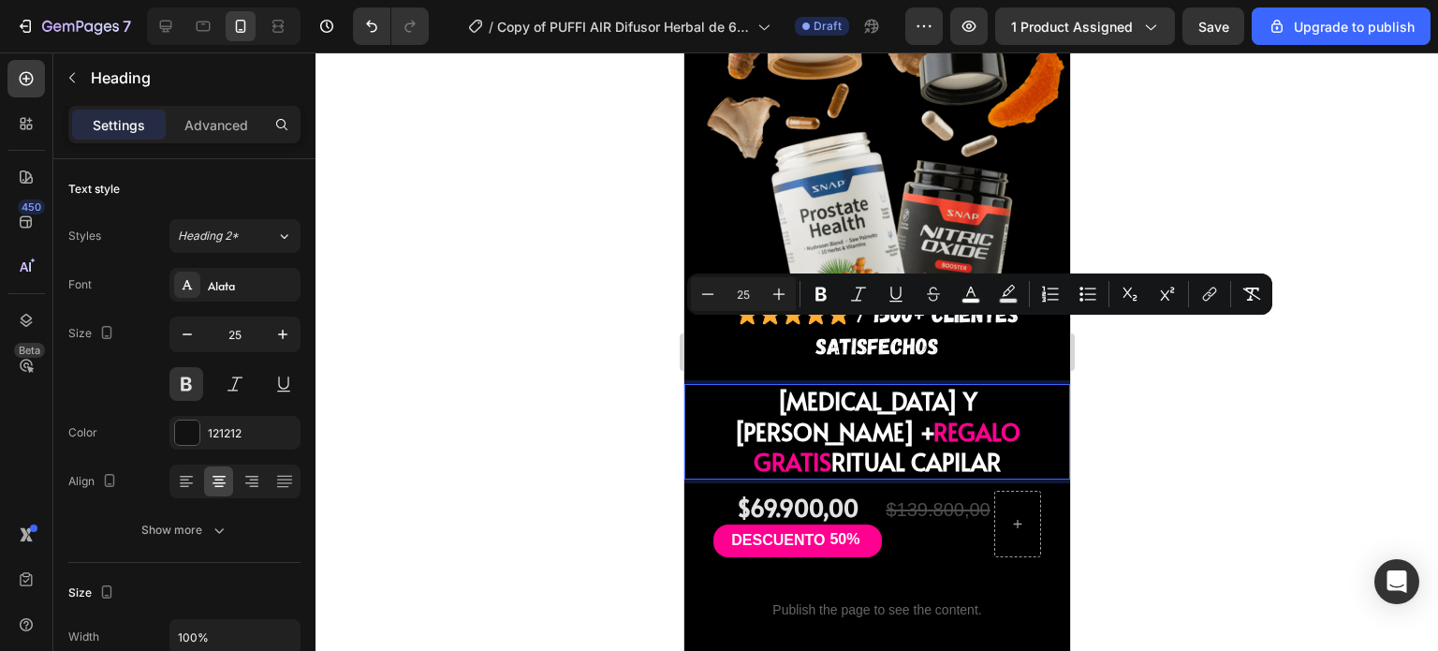
click at [881, 415] on span "REGALO GRATIS" at bounding box center [886, 447] width 267 height 64
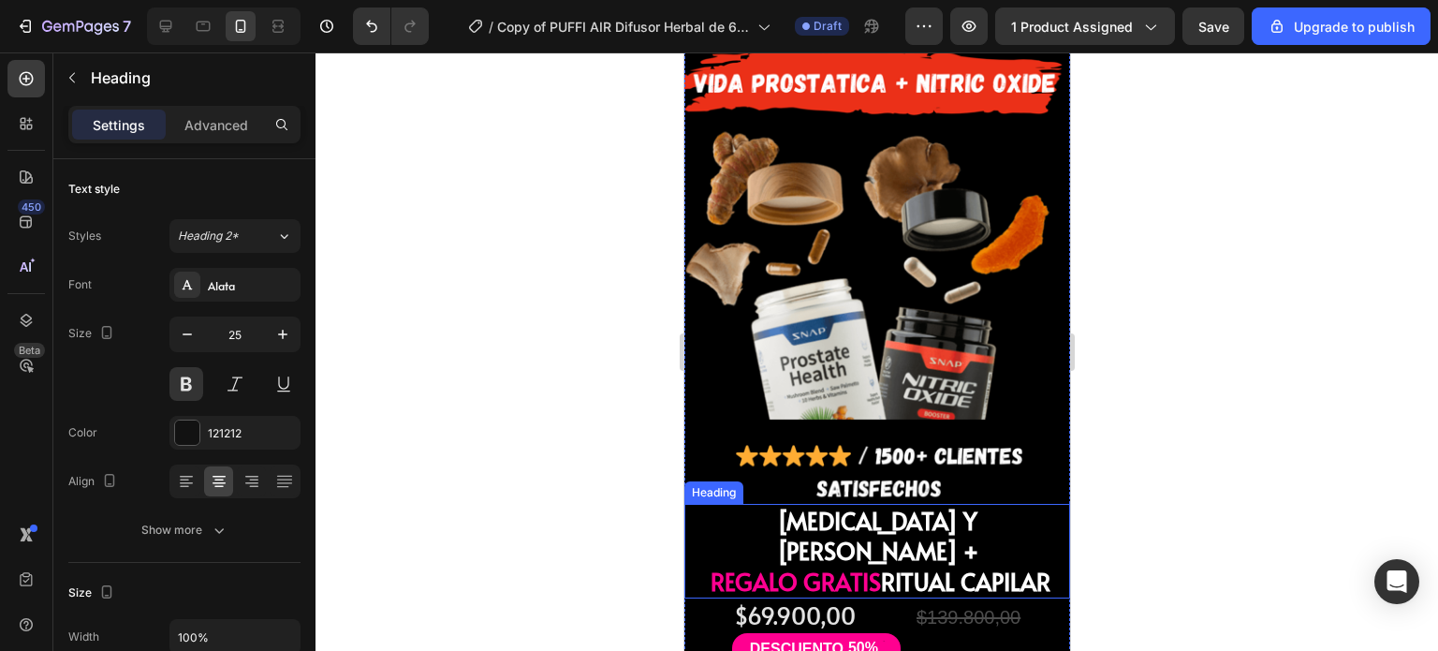
scroll to position [4588, 0]
click at [830, 505] on span "BIOTINA Y [PERSON_NAME] +" at bounding box center [876, 537] width 201 height 64
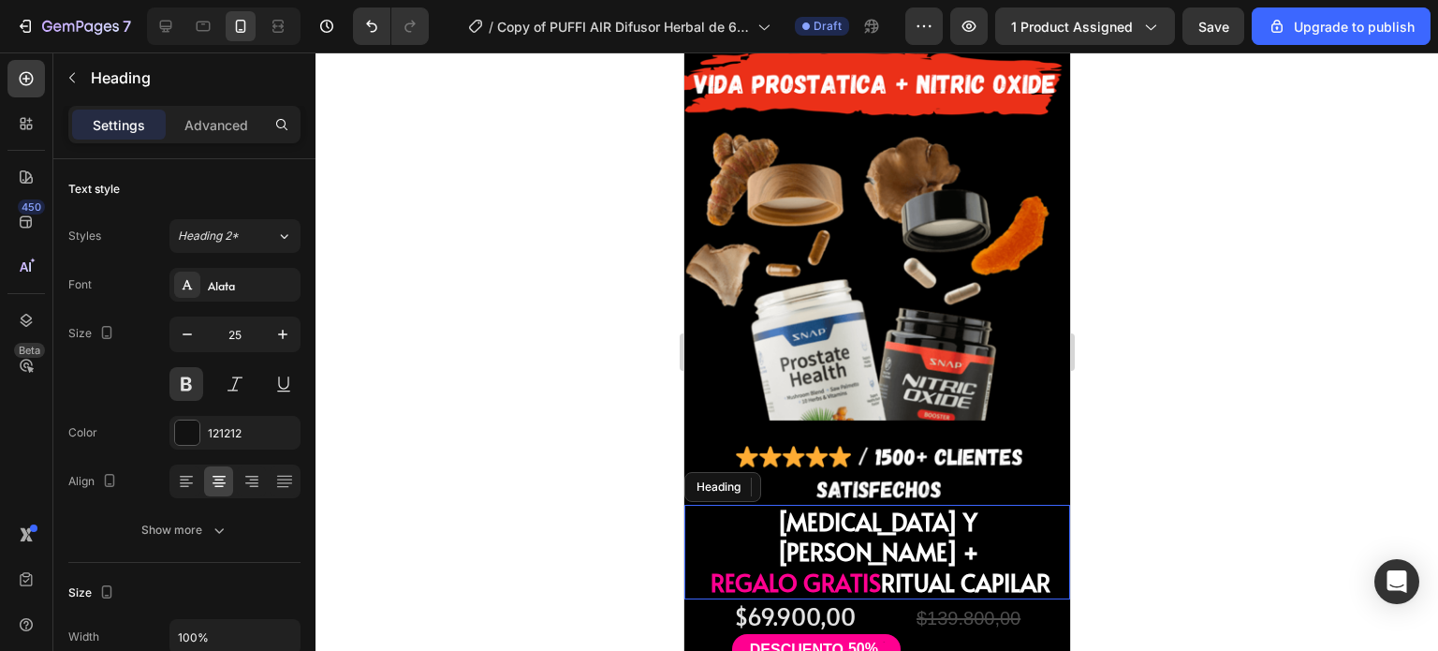
click at [830, 505] on span "BIOTINA Y [PERSON_NAME] +" at bounding box center [876, 537] width 201 height 64
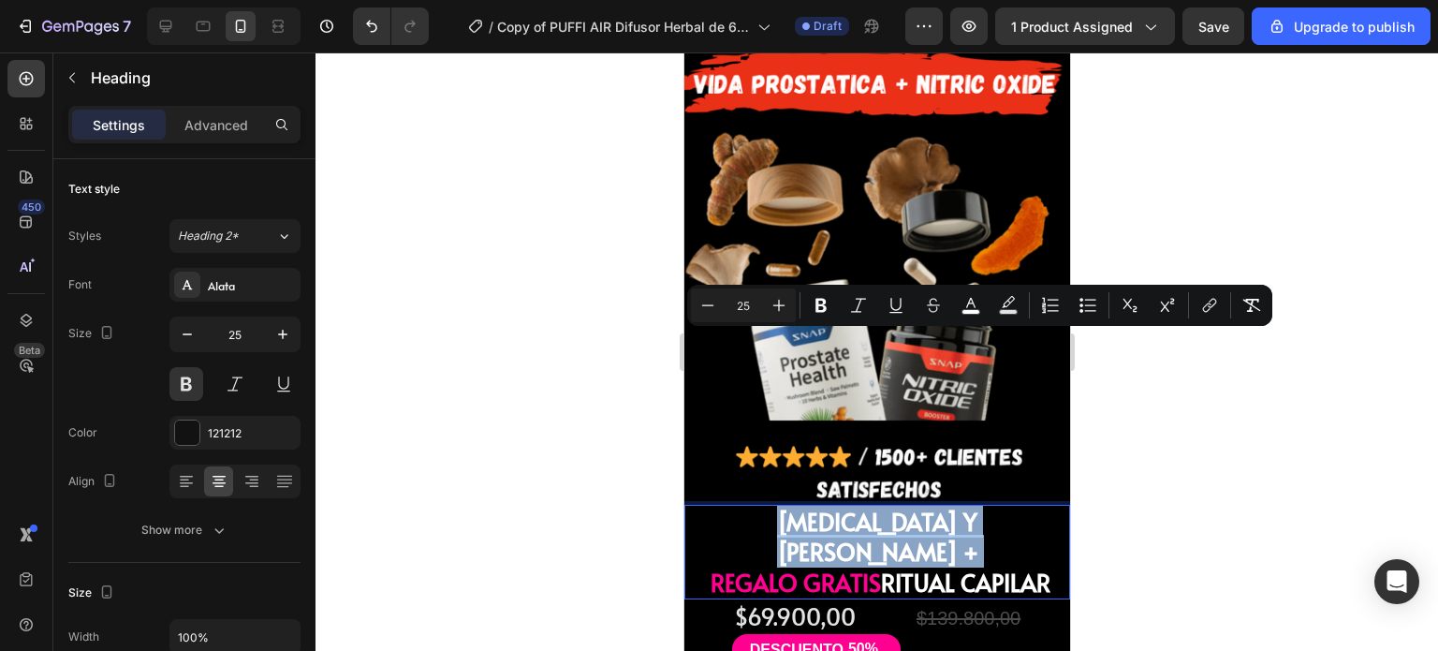
click at [830, 505] on span "BIOTINA Y [PERSON_NAME] +" at bounding box center [876, 537] width 201 height 64
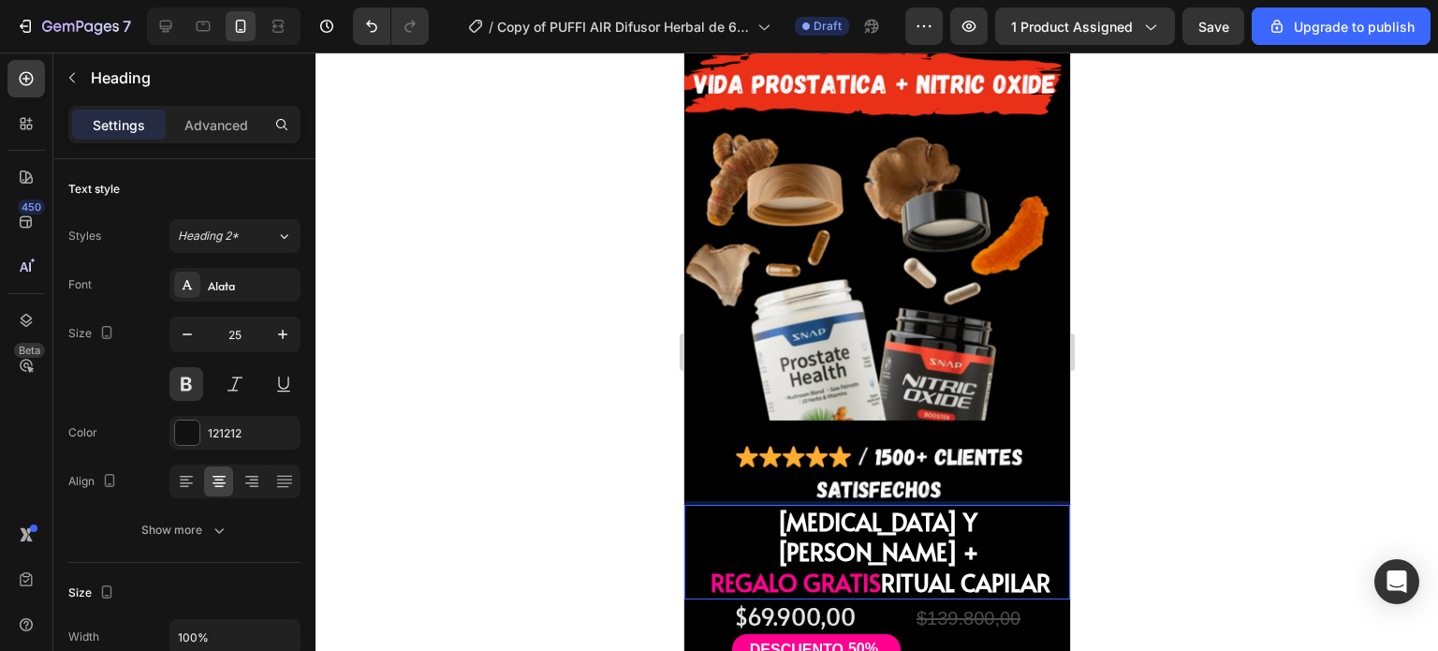
click at [829, 565] on span "REGALO GRATIS" at bounding box center [795, 581] width 170 height 33
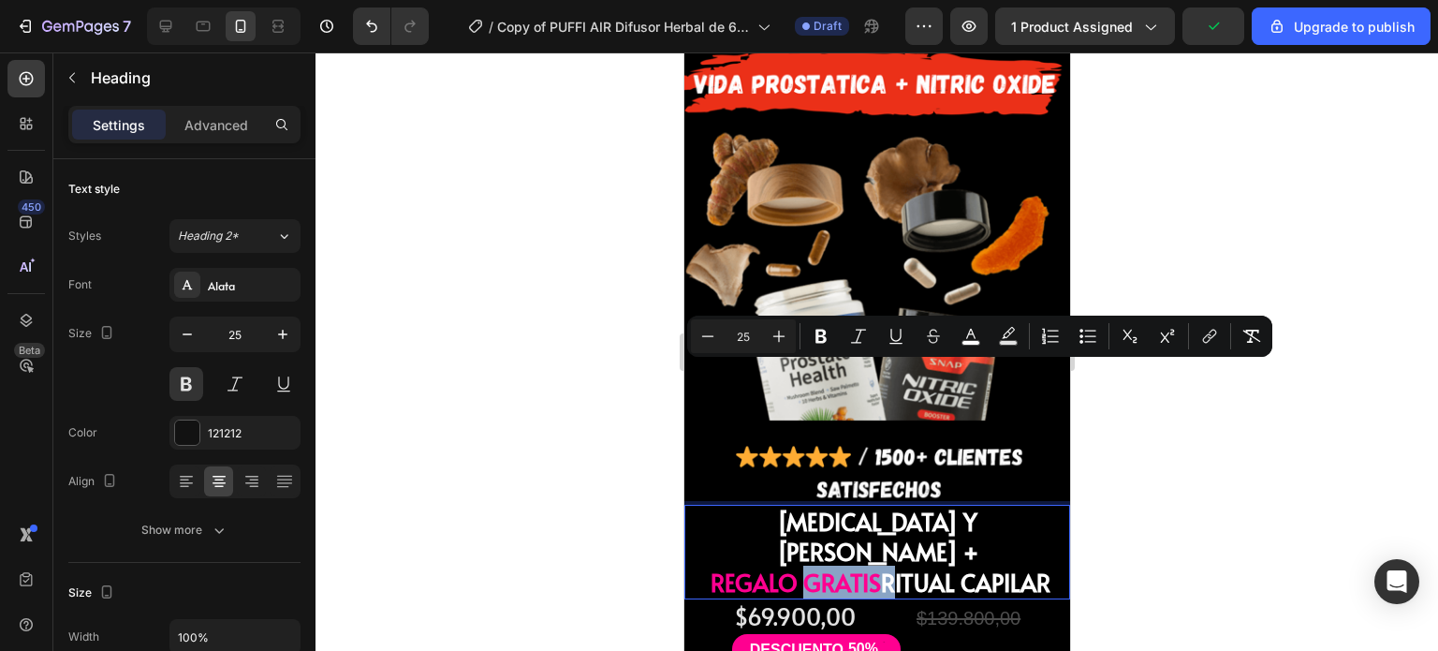
click at [829, 565] on span "REGALO GRATIS" at bounding box center [795, 581] width 170 height 33
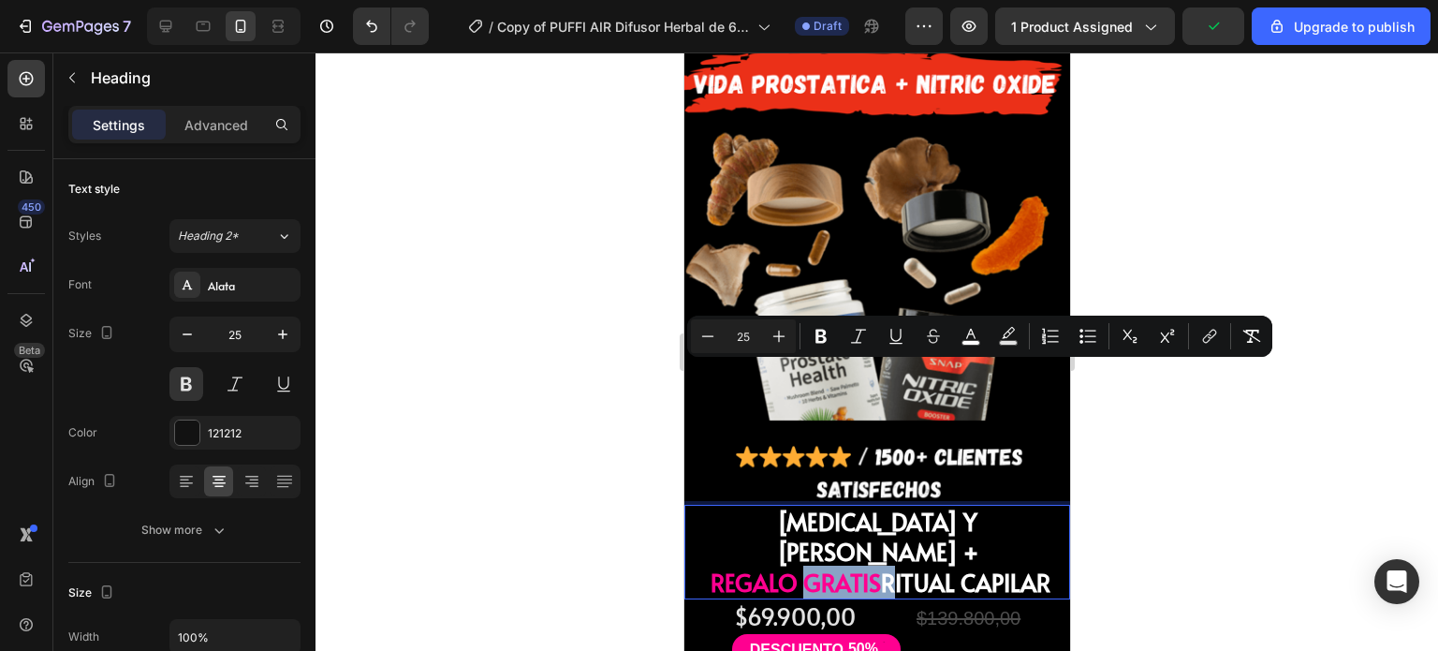
click at [848, 565] on span "REGALO GRATIS" at bounding box center [795, 581] width 170 height 33
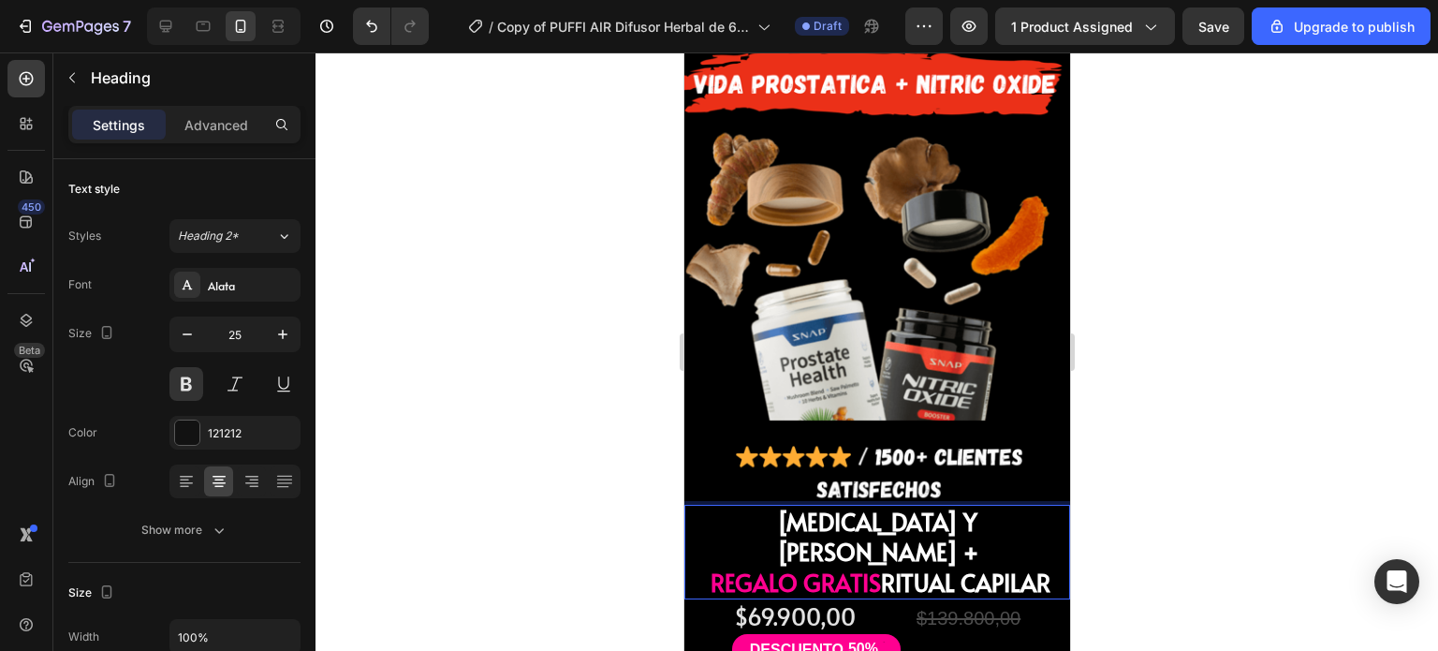
click at [1036, 565] on span "RITUAL CAPILAR" at bounding box center [964, 581] width 169 height 33
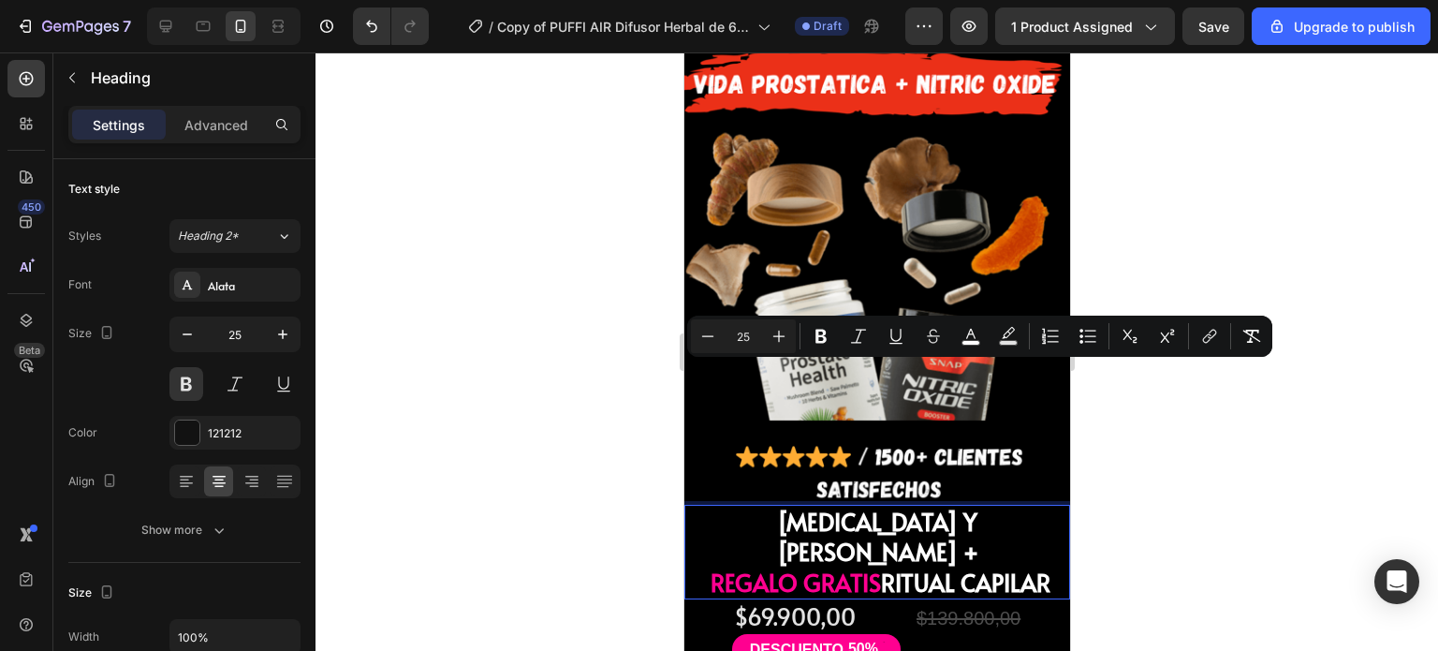
click at [1036, 565] on span "RITUAL CAPILAR" at bounding box center [964, 581] width 169 height 33
click at [1034, 565] on span "RITUAL CAPILAR" at bounding box center [964, 581] width 169 height 33
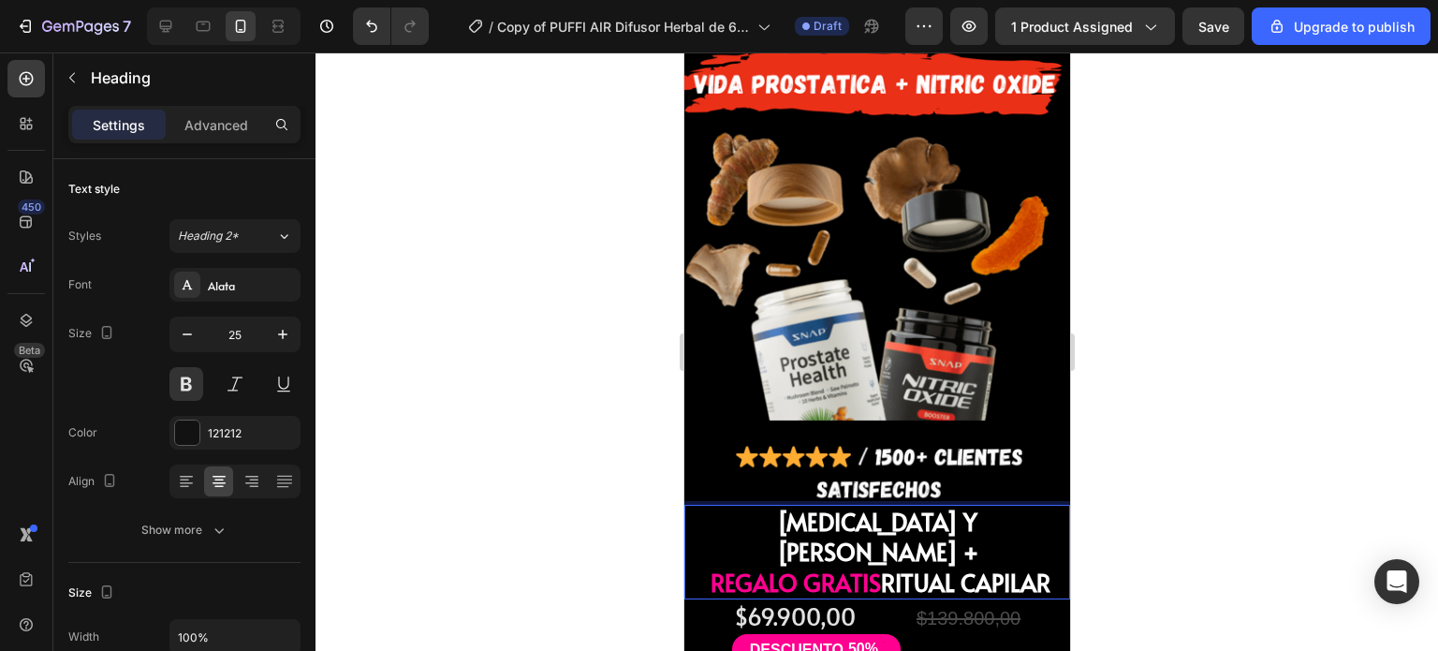
drag, startPoint x: 1037, startPoint y: 377, endPoint x: 729, endPoint y: 342, distance: 310.0
click at [729, 506] on p "BIOTINA Y COLAGENO + REGALO GRATIS RITUAL CAPILAR" at bounding box center [876, 552] width 376 height 92
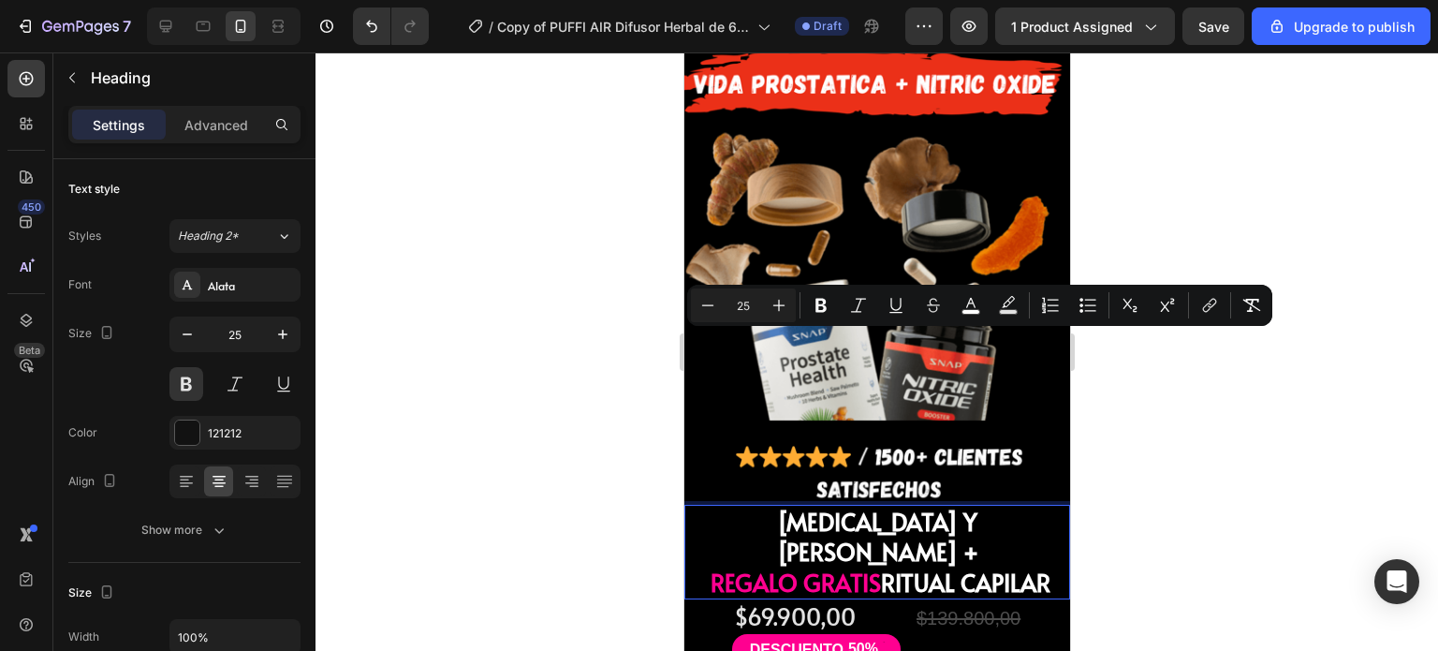
copy p "BIOTINA Y COLAGENO + REGALO GRATIS RITUAL CAPILAR"
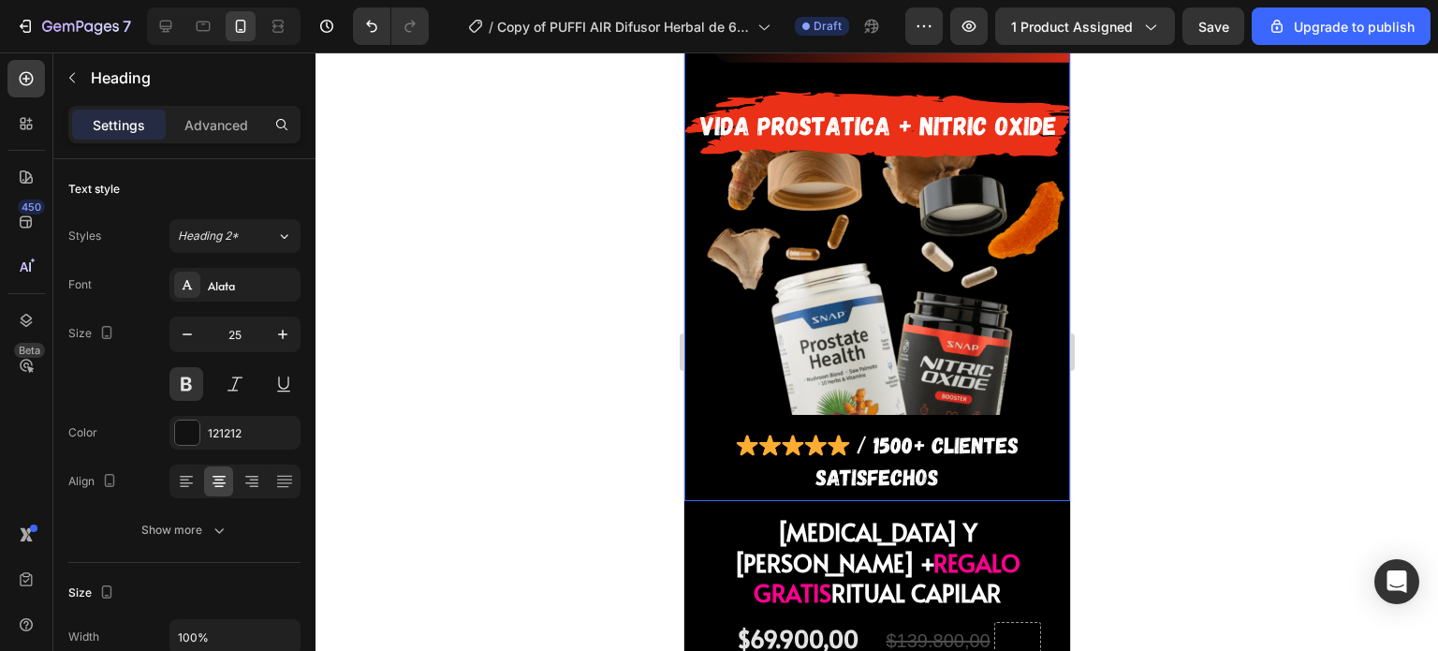
scroll to position [1257, 0]
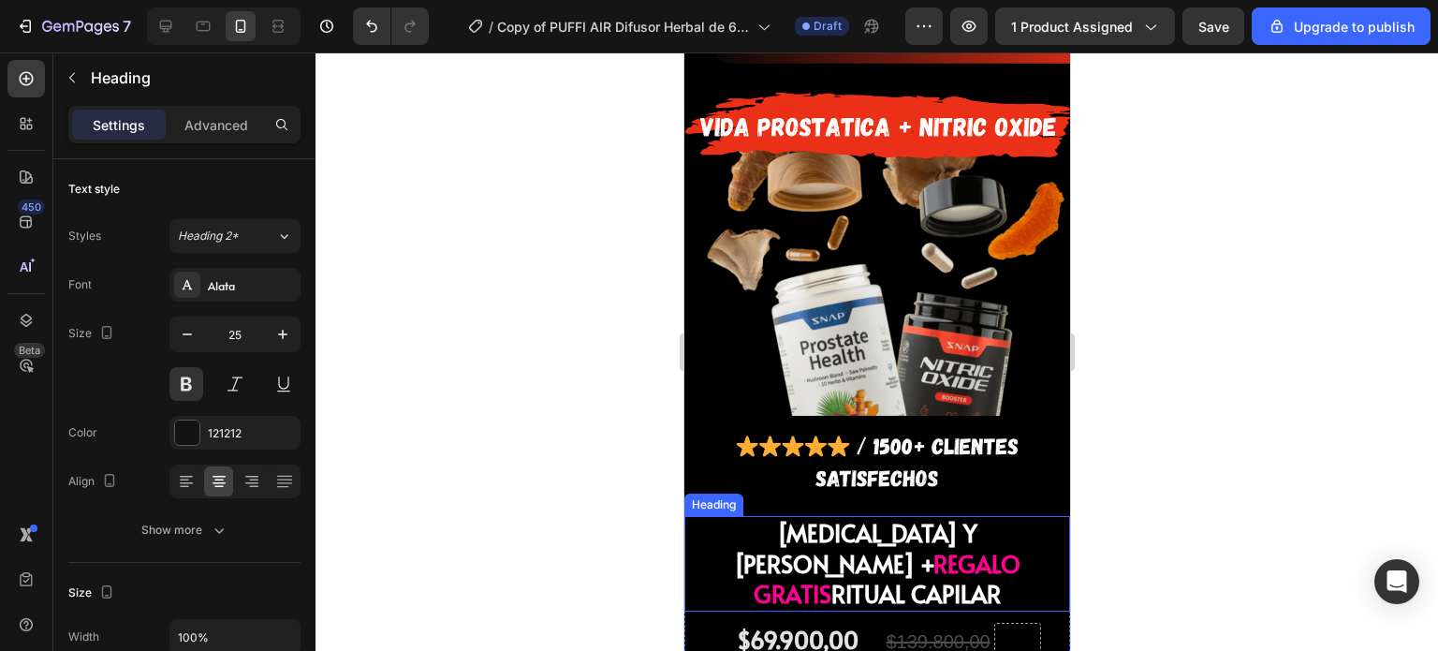
click at [881, 516] on span "BIOTINA Y [PERSON_NAME] +" at bounding box center [854, 548] width 243 height 64
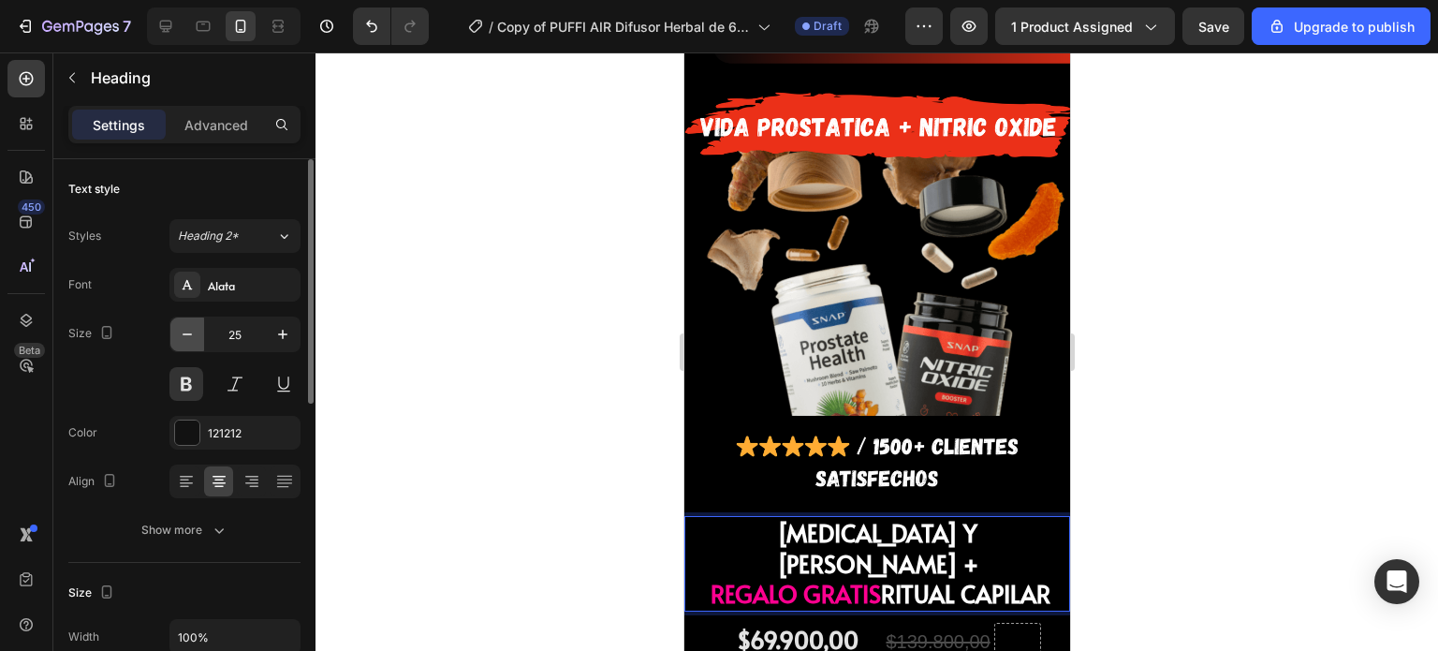
click at [192, 331] on icon "button" at bounding box center [187, 334] width 19 height 19
type input "24"
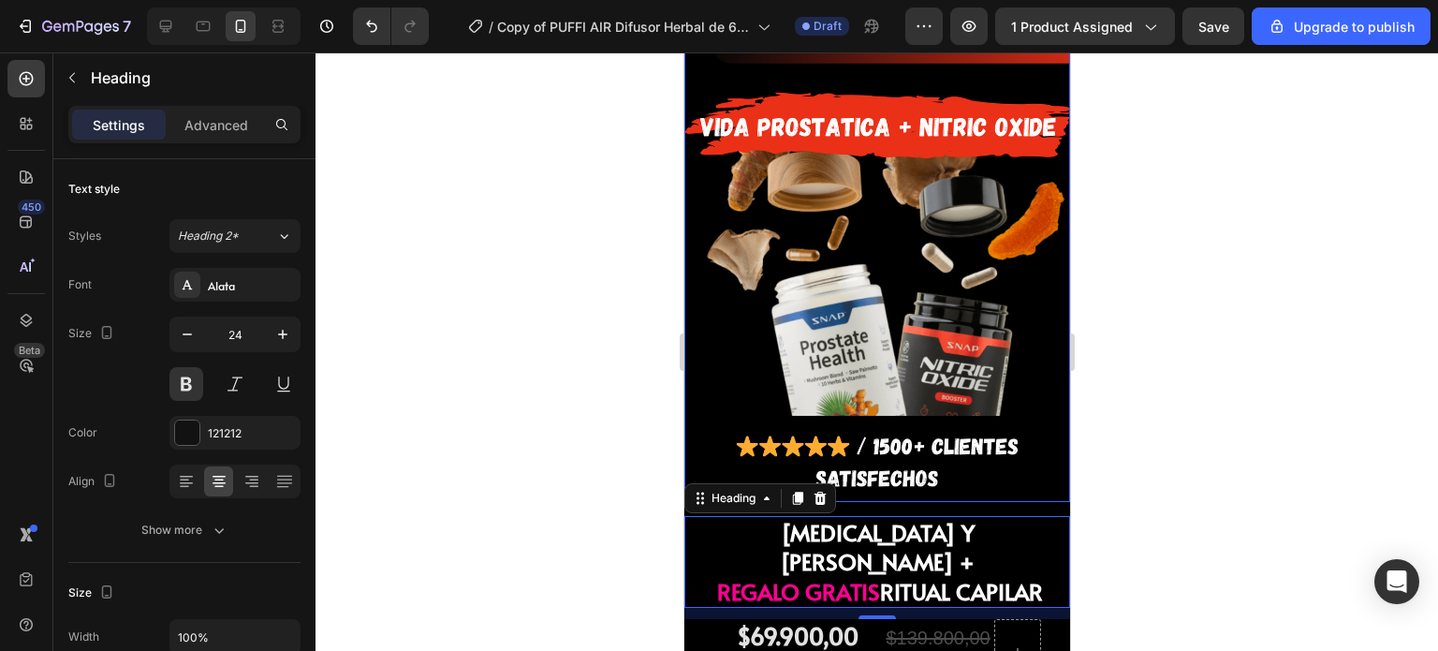
click at [1008, 421] on img at bounding box center [876, 85] width 386 height 834
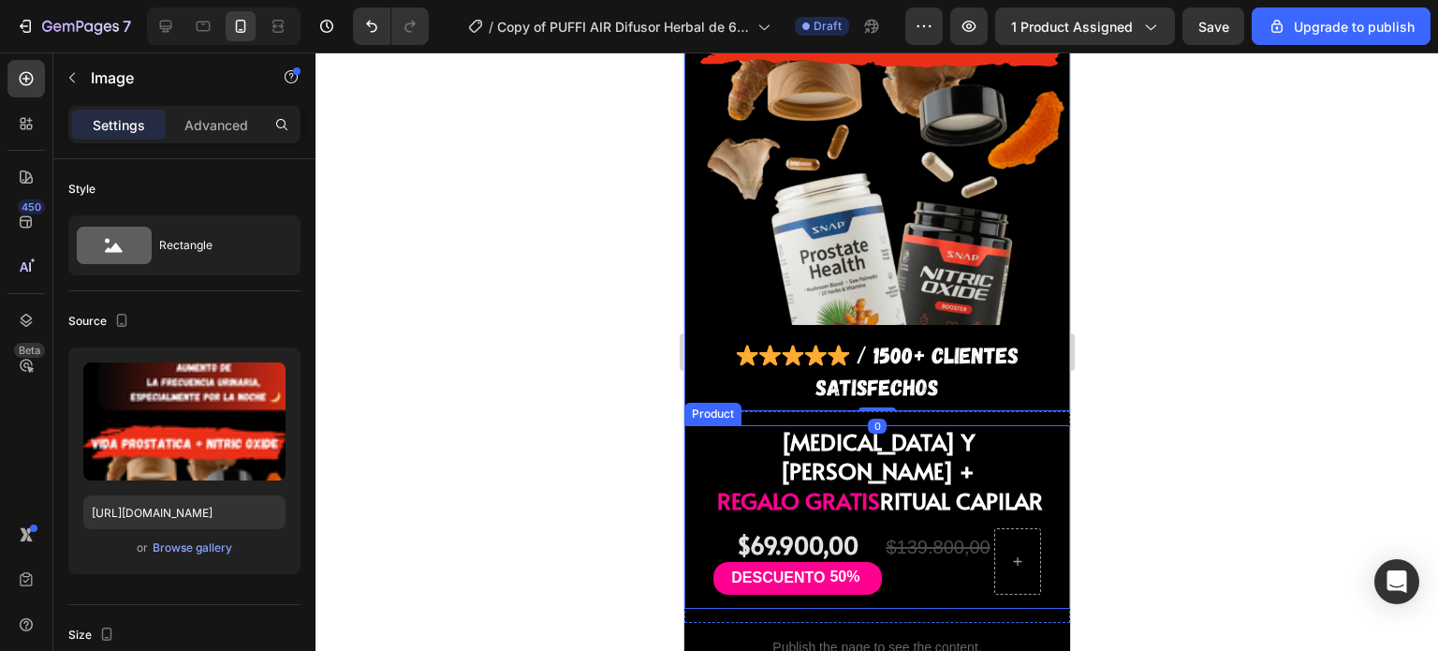
scroll to position [1356, 0]
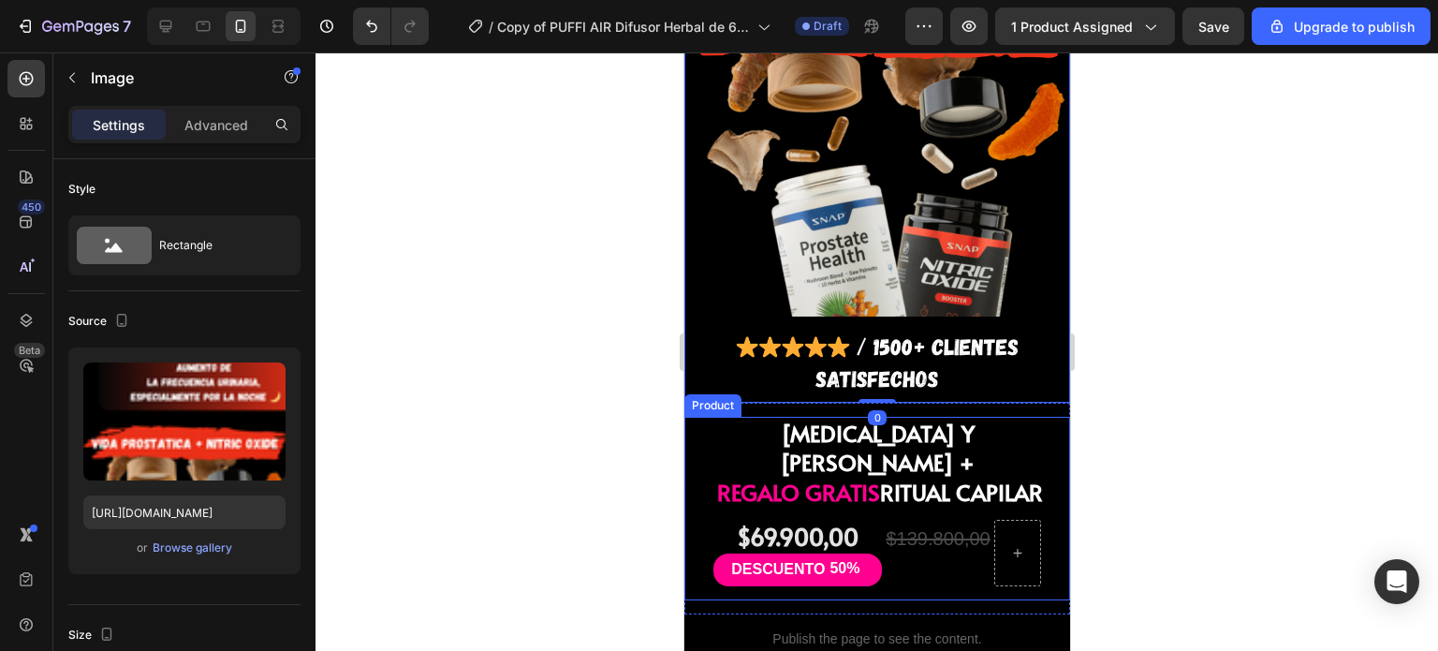
click at [888, 477] on span "RITUAL CAPILAR" at bounding box center [960, 492] width 163 height 31
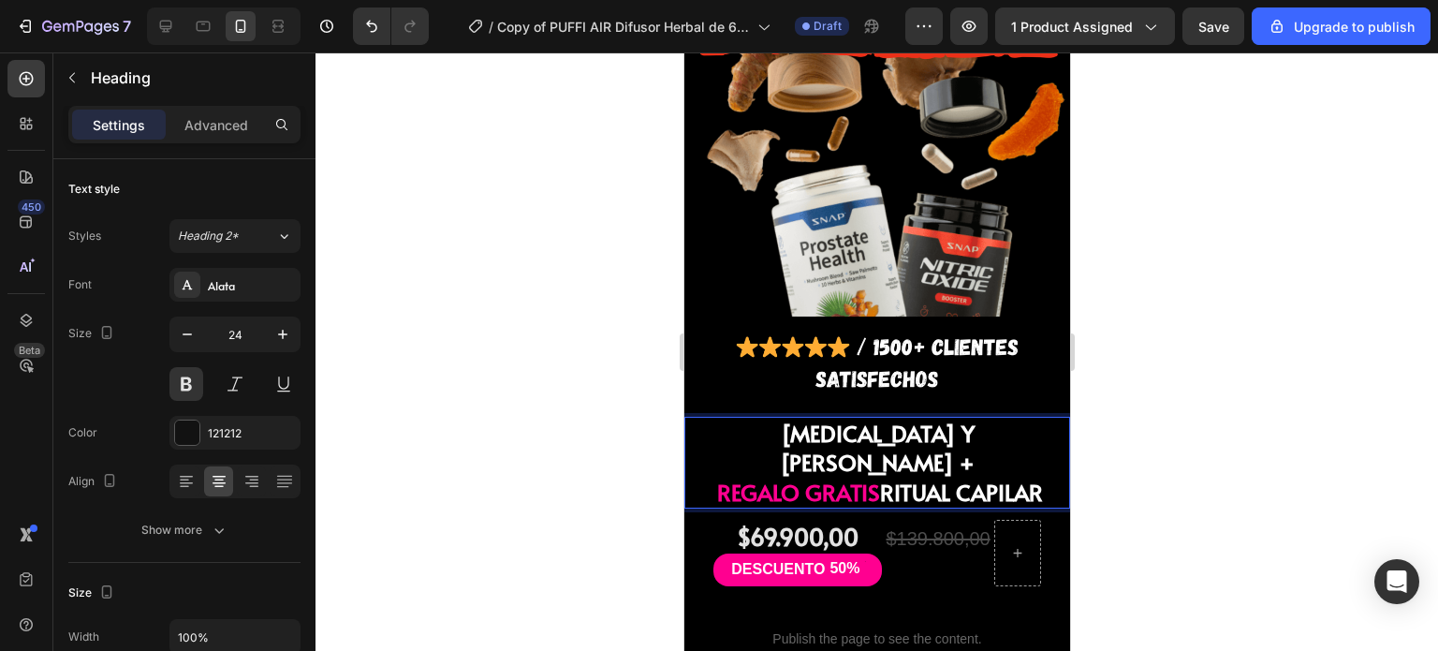
click at [1204, 359] on div at bounding box center [876, 351] width 1122 height 598
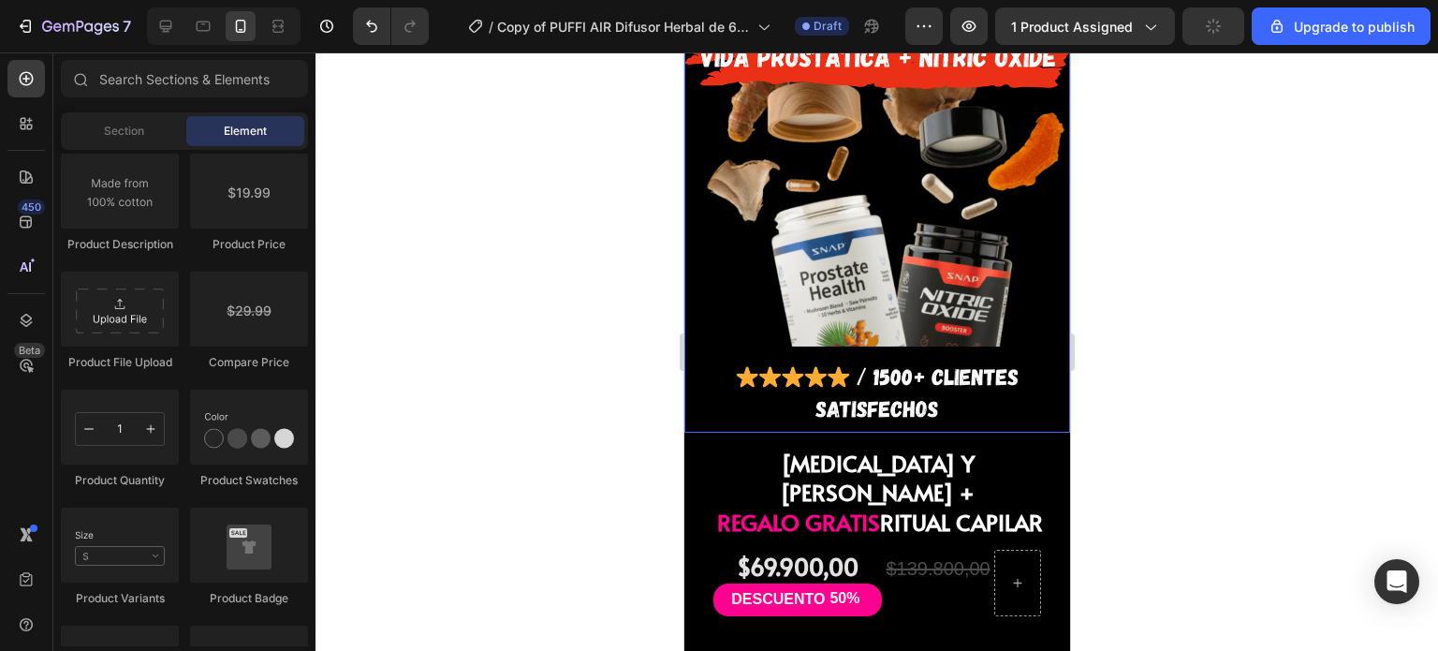
scroll to position [1576, 0]
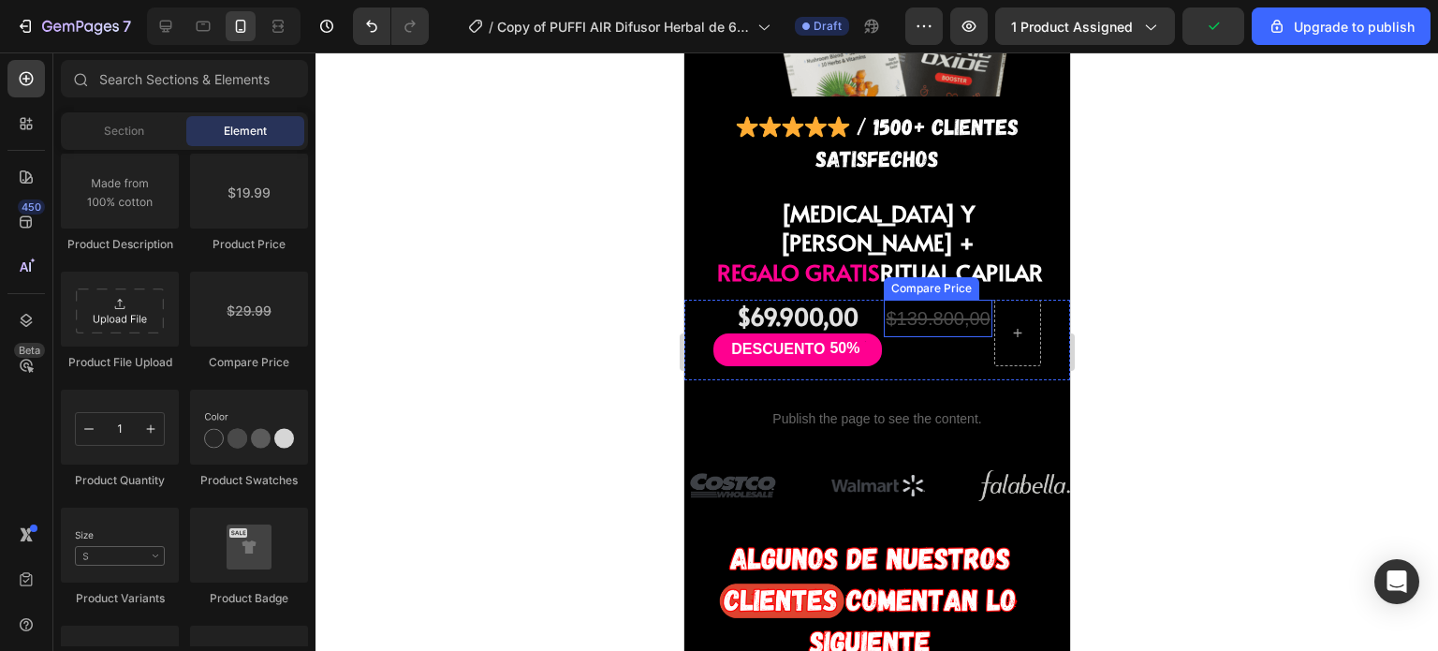
click at [907, 300] on div "$139.800,00" at bounding box center [937, 318] width 108 height 37
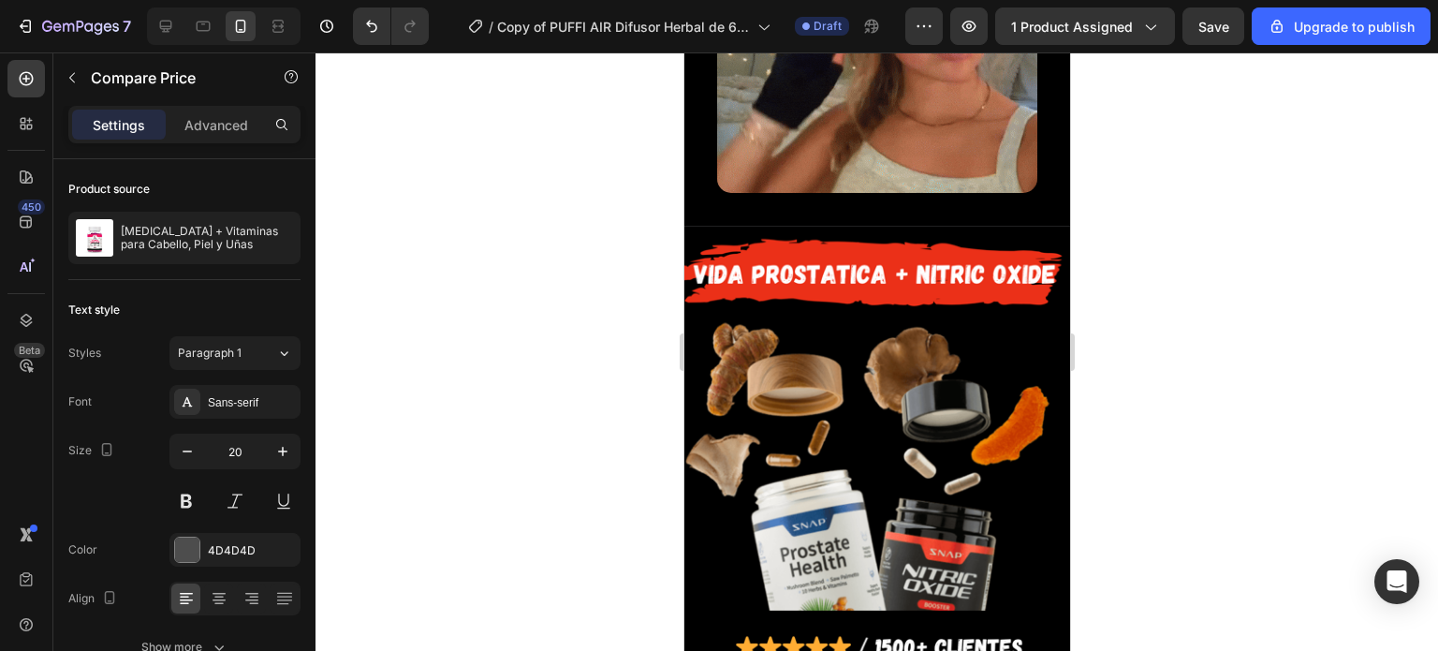
scroll to position [4780, 0]
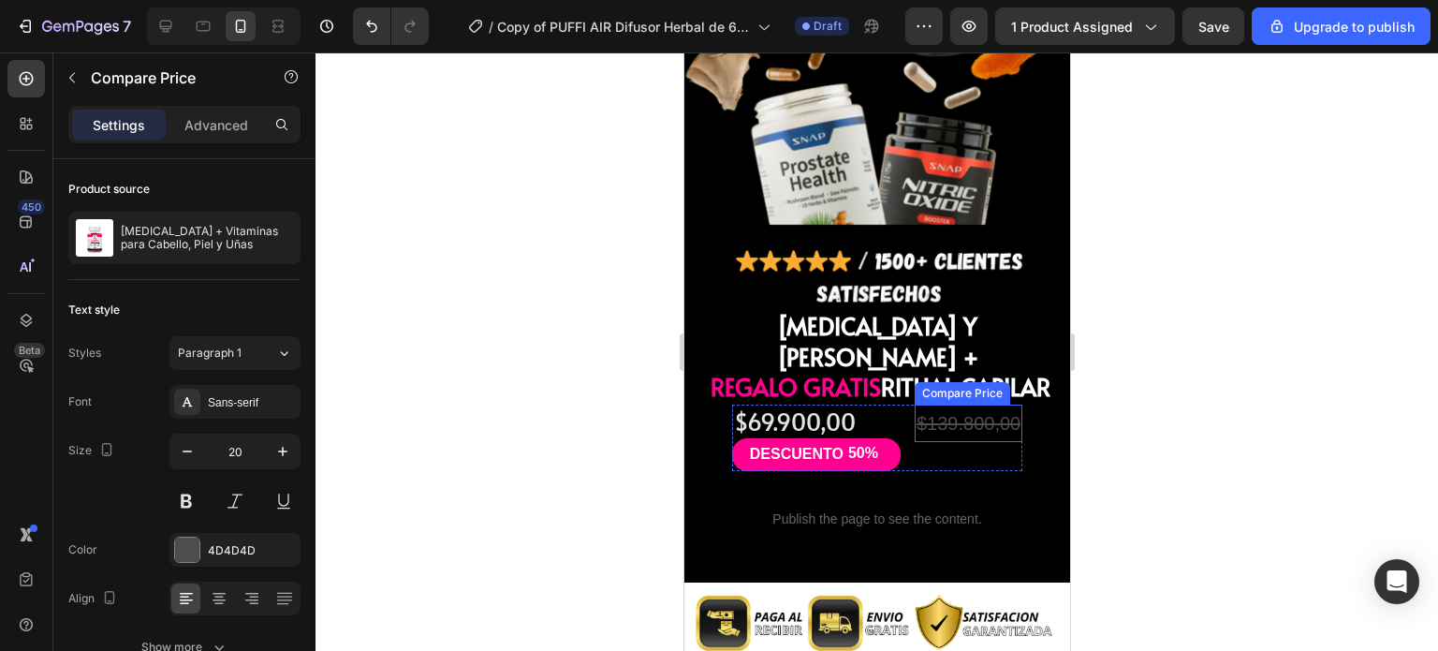
click at [935, 404] on div "$139.800,00" at bounding box center [968, 422] width 108 height 37
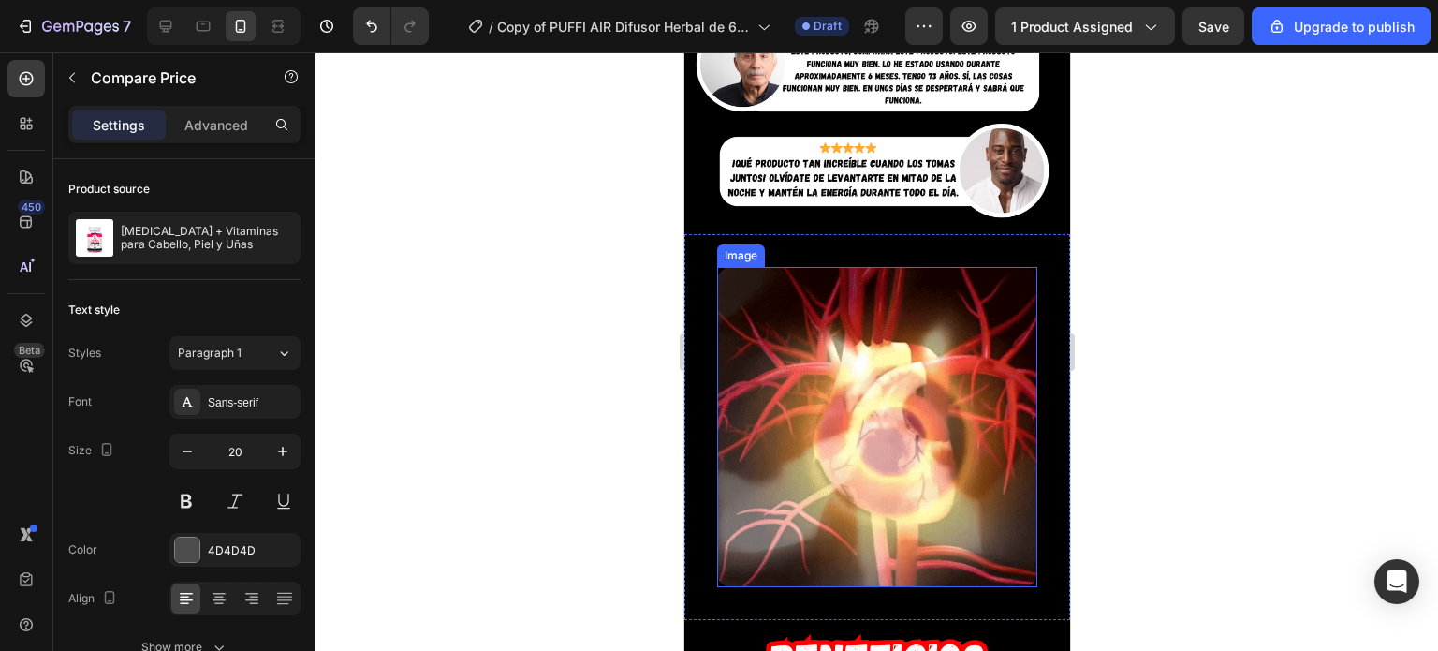
scroll to position [2717, 0]
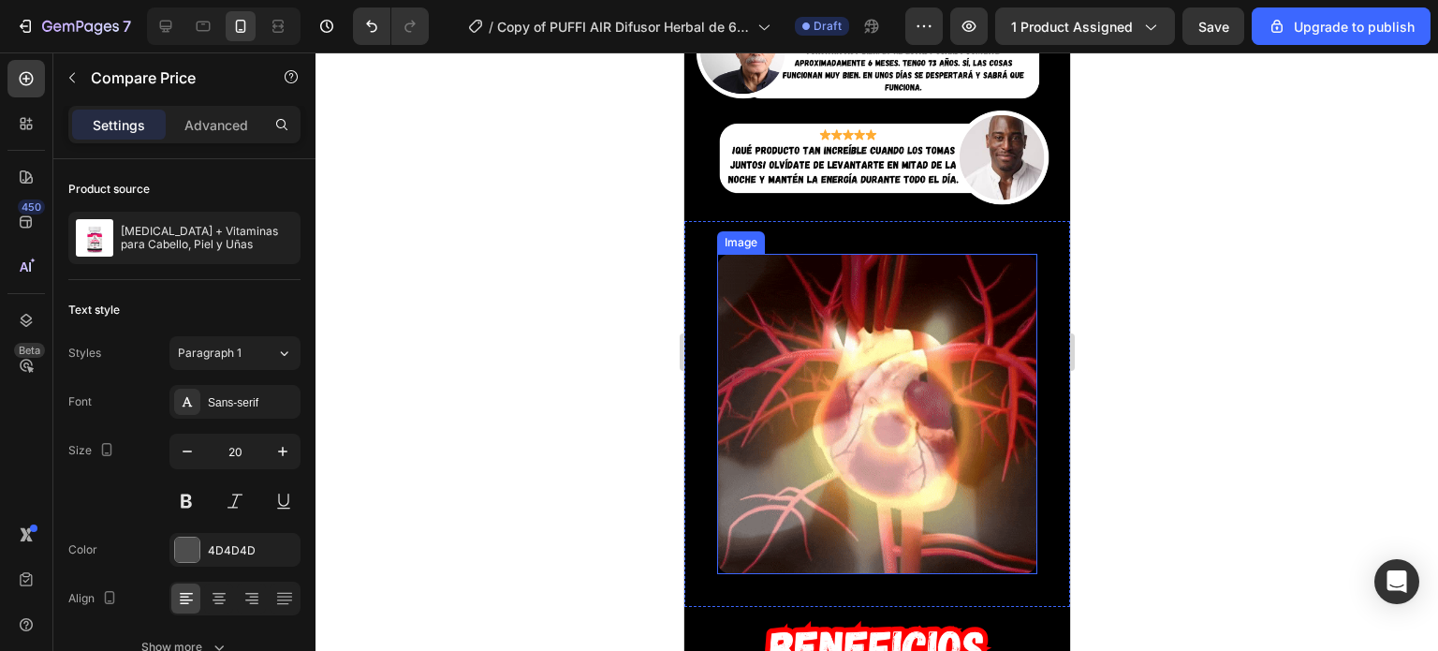
click at [813, 271] on img at bounding box center [876, 414] width 320 height 320
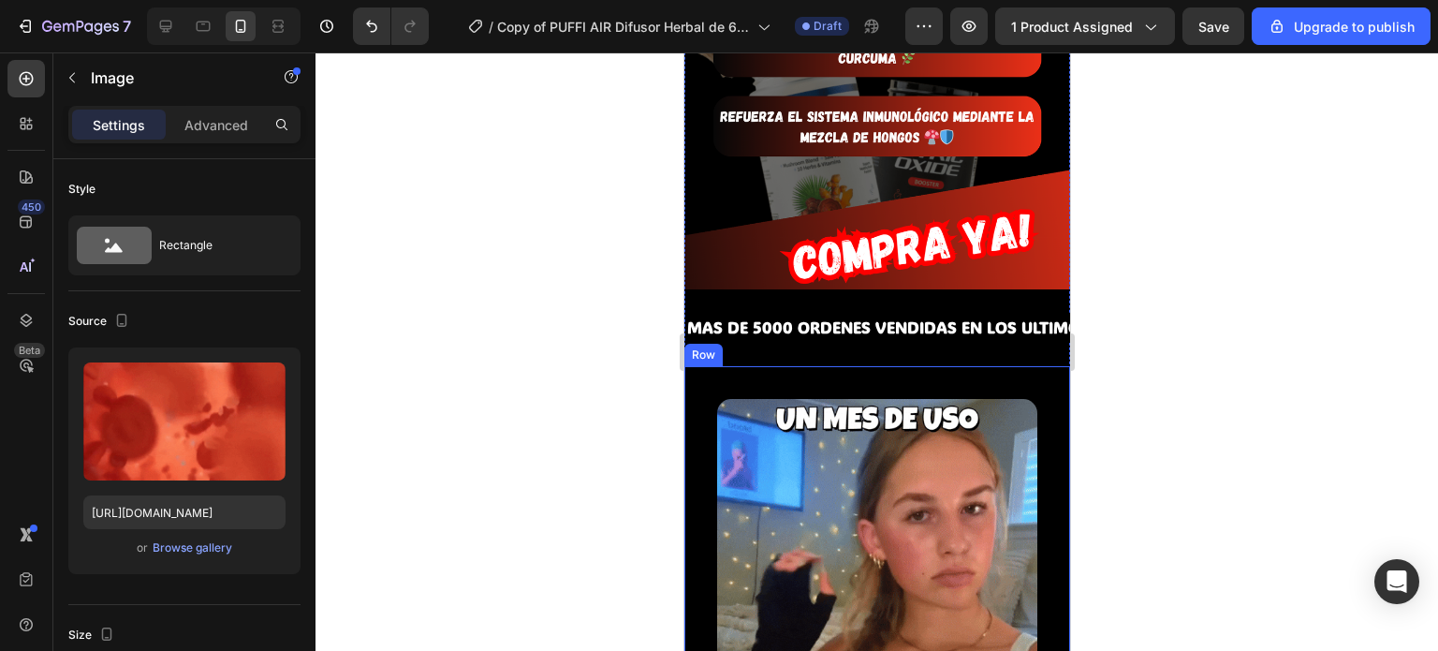
scroll to position [3879, 0]
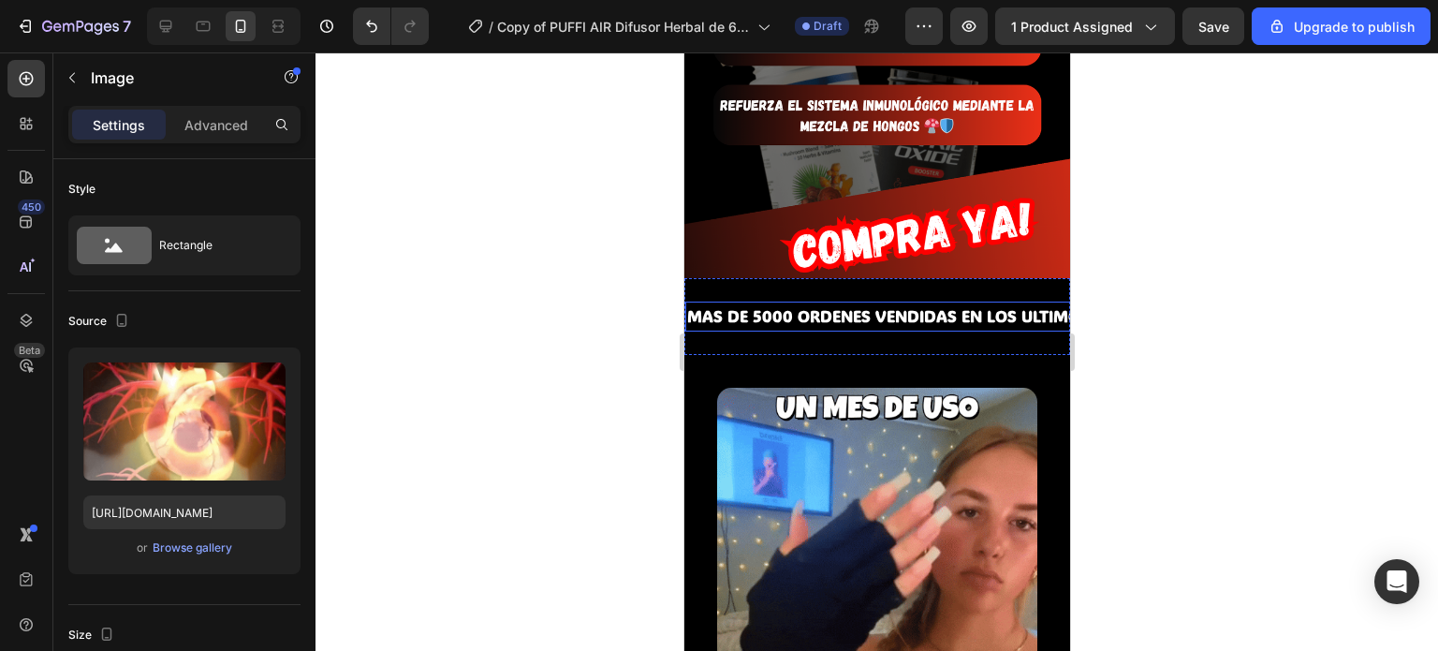
click at [883, 305] on span "MAS DE 5000 ORDENES VENDIDAS EN LOS ULTIMOS 7 DIAS 🔥" at bounding box center [927, 315] width 482 height 21
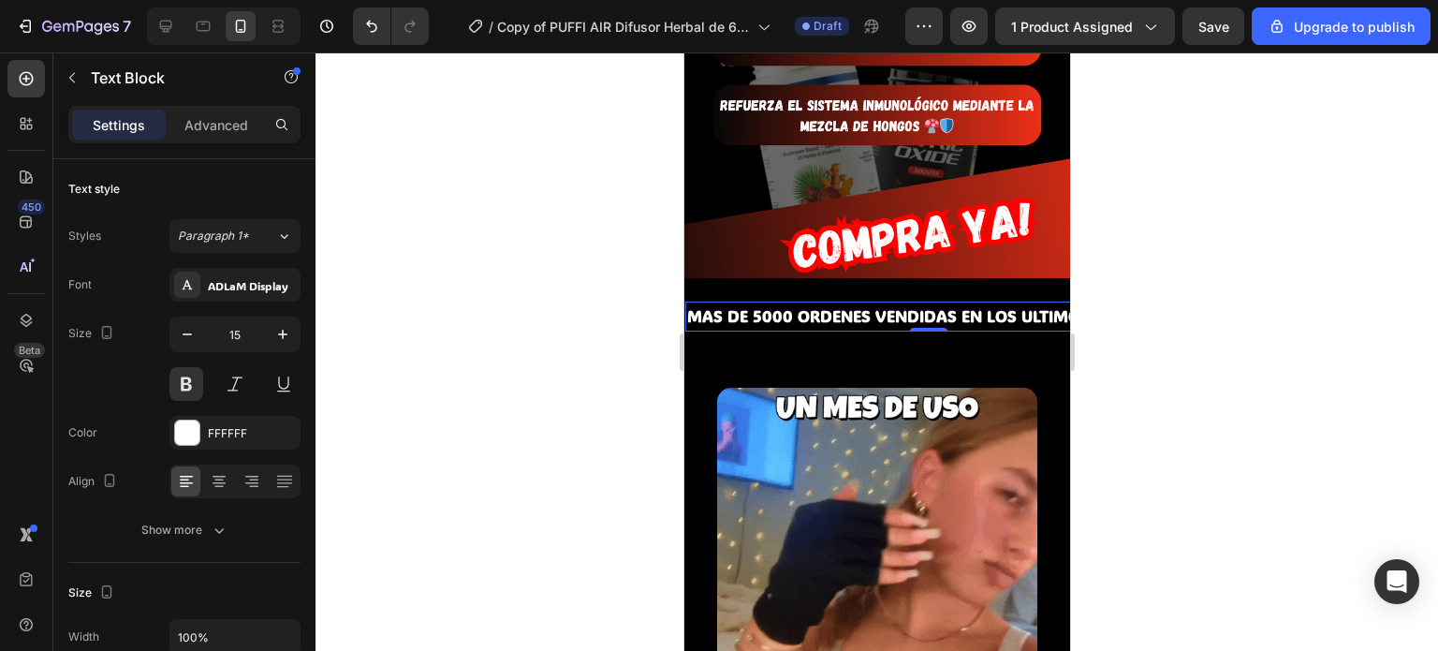
click at [883, 305] on span "MAS DE 5000 ORDENES VENDIDAS EN LOS ULTIMOS 7 DIAS 🔥" at bounding box center [927, 315] width 482 height 21
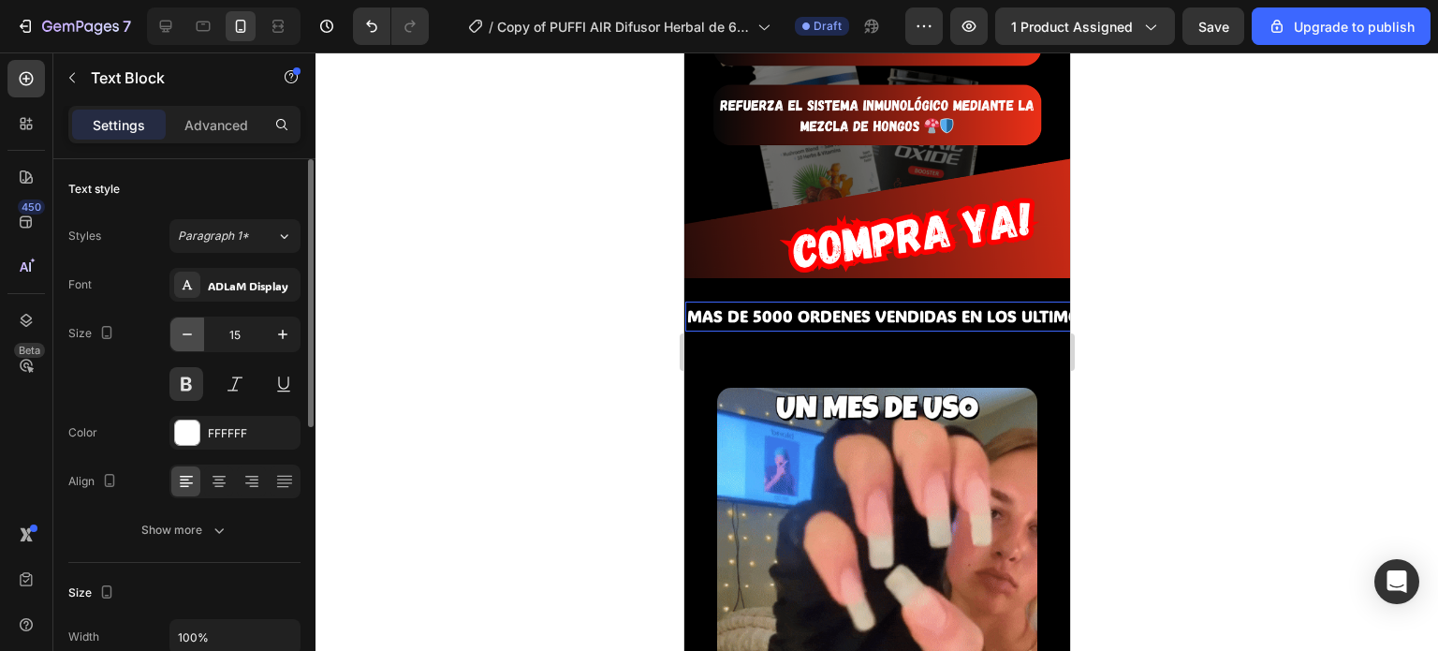
click at [191, 333] on icon "button" at bounding box center [187, 334] width 9 height 2
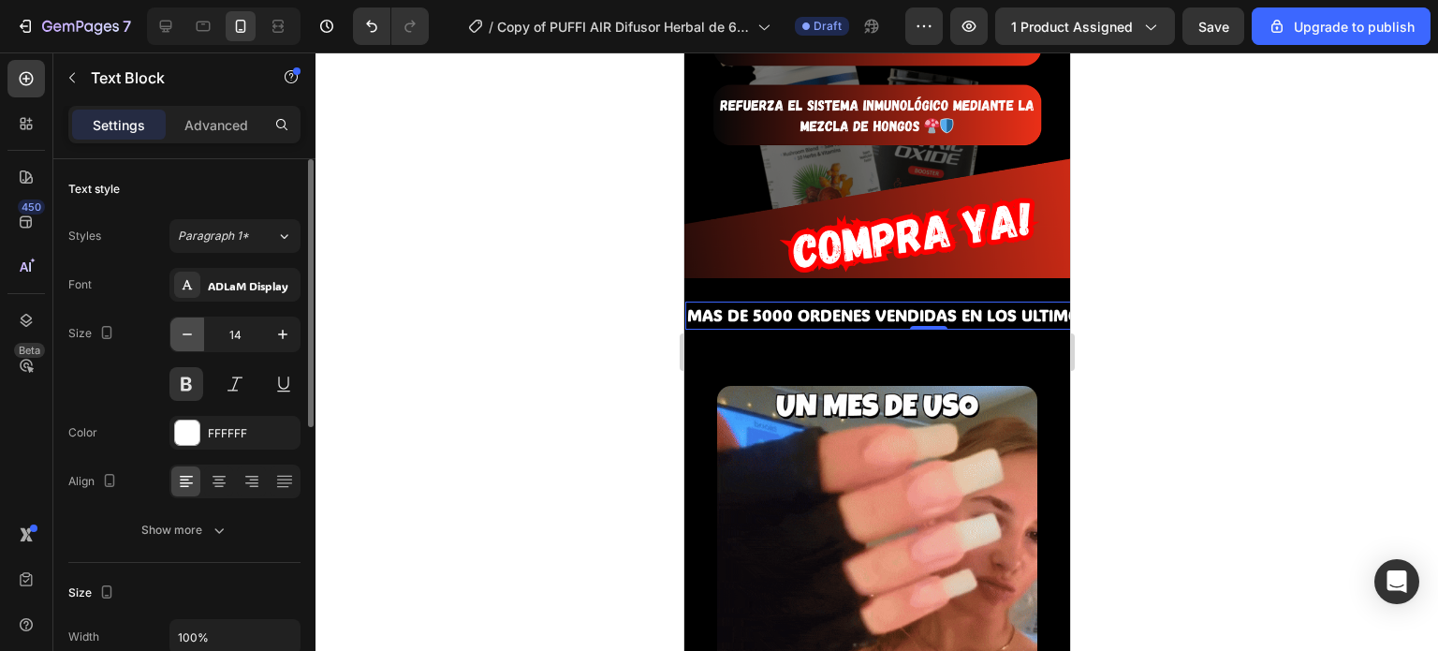
click at [187, 331] on icon "button" at bounding box center [187, 334] width 19 height 19
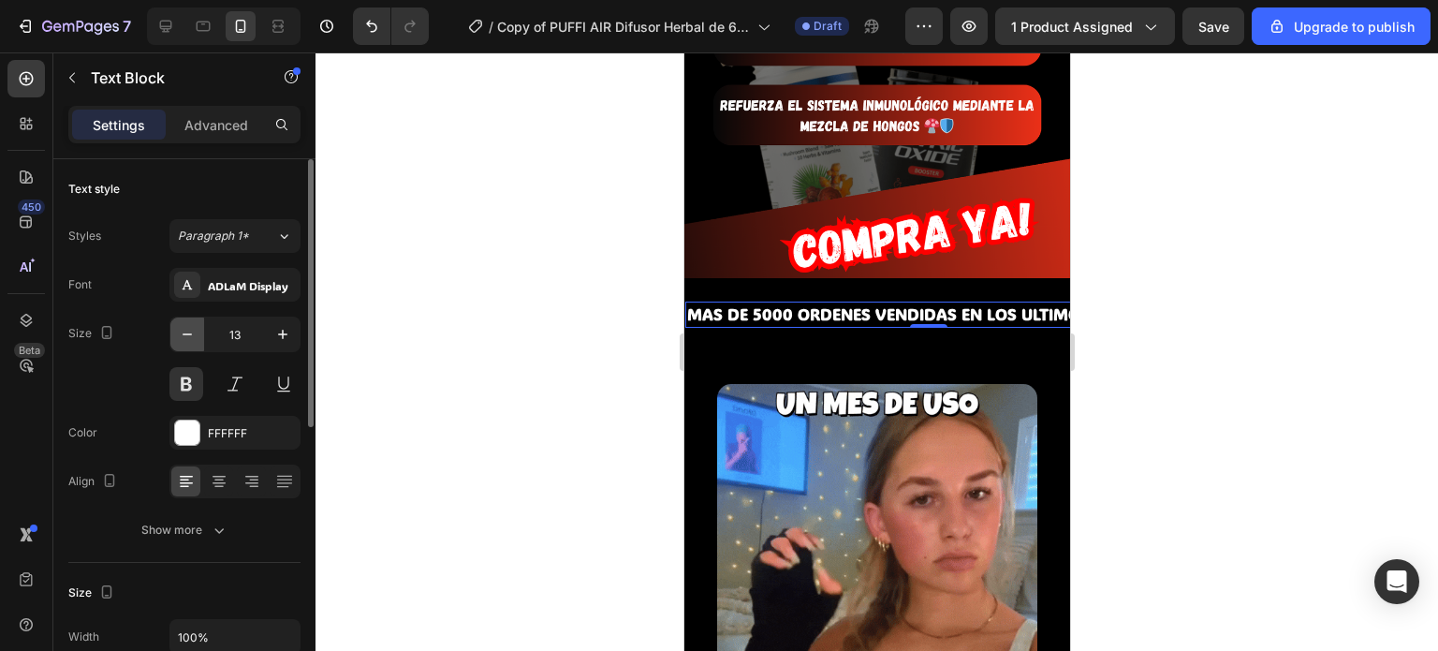
click at [189, 329] on icon "button" at bounding box center [187, 334] width 19 height 19
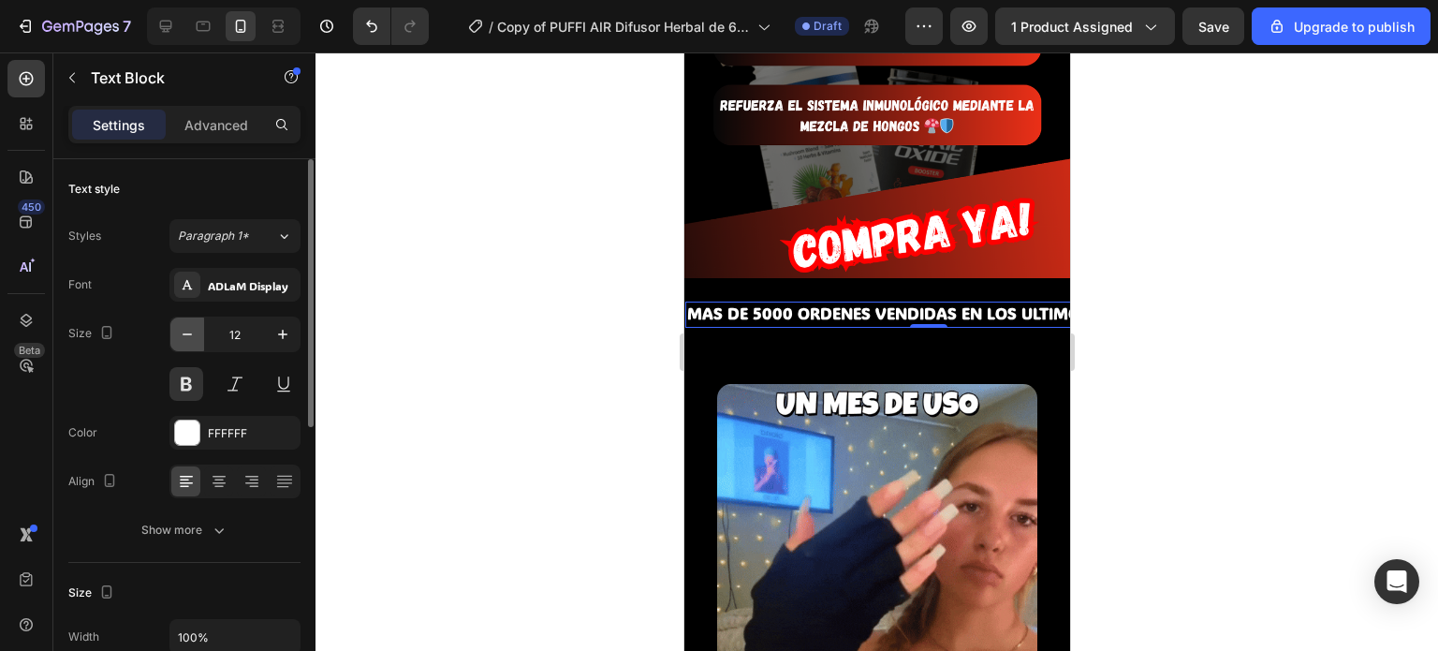
click at [194, 330] on icon "button" at bounding box center [187, 334] width 19 height 19
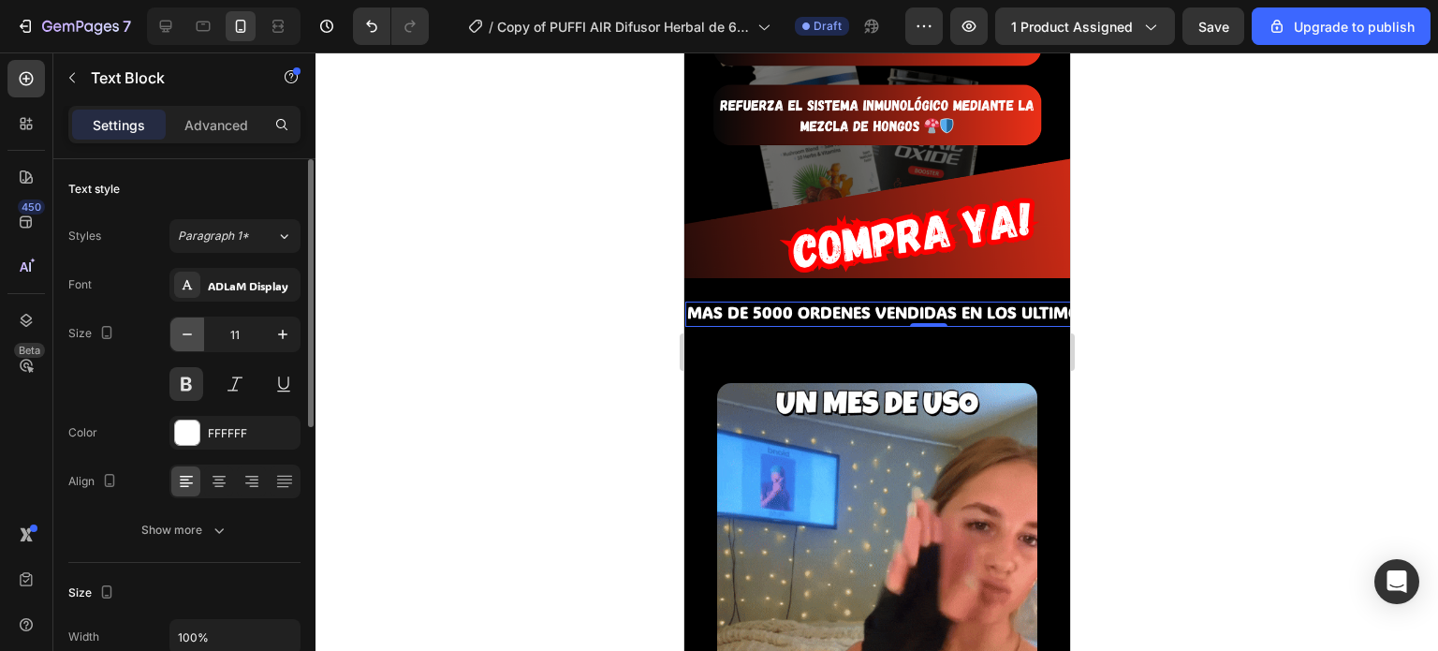
click at [194, 331] on icon "button" at bounding box center [187, 334] width 19 height 19
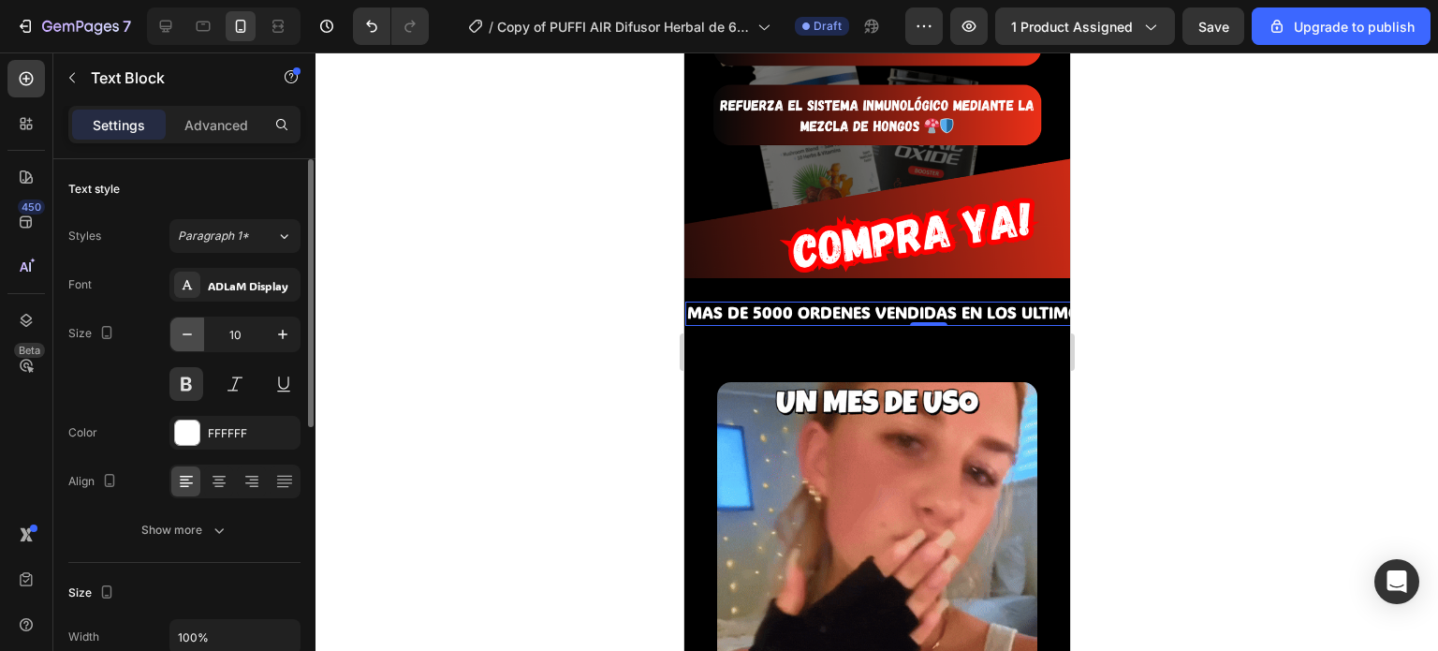
click at [194, 331] on icon "button" at bounding box center [187, 334] width 19 height 19
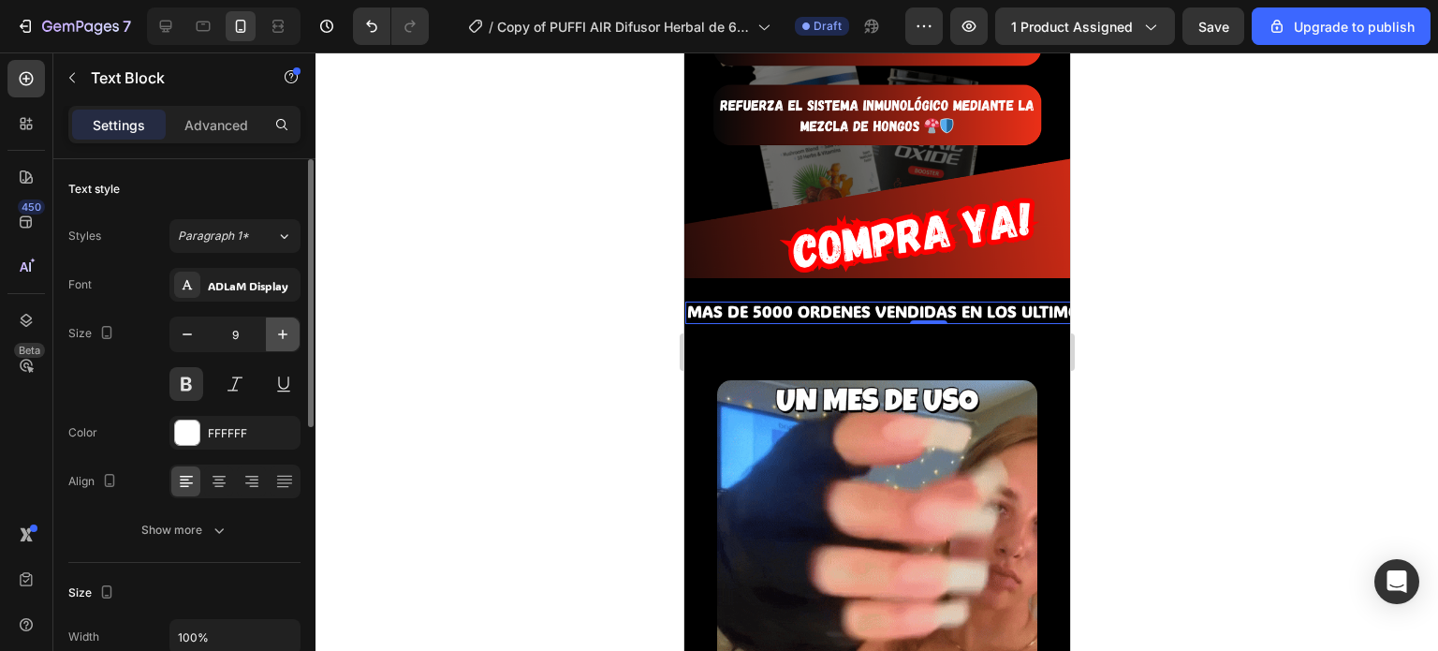
click at [283, 336] on icon "button" at bounding box center [282, 334] width 9 height 9
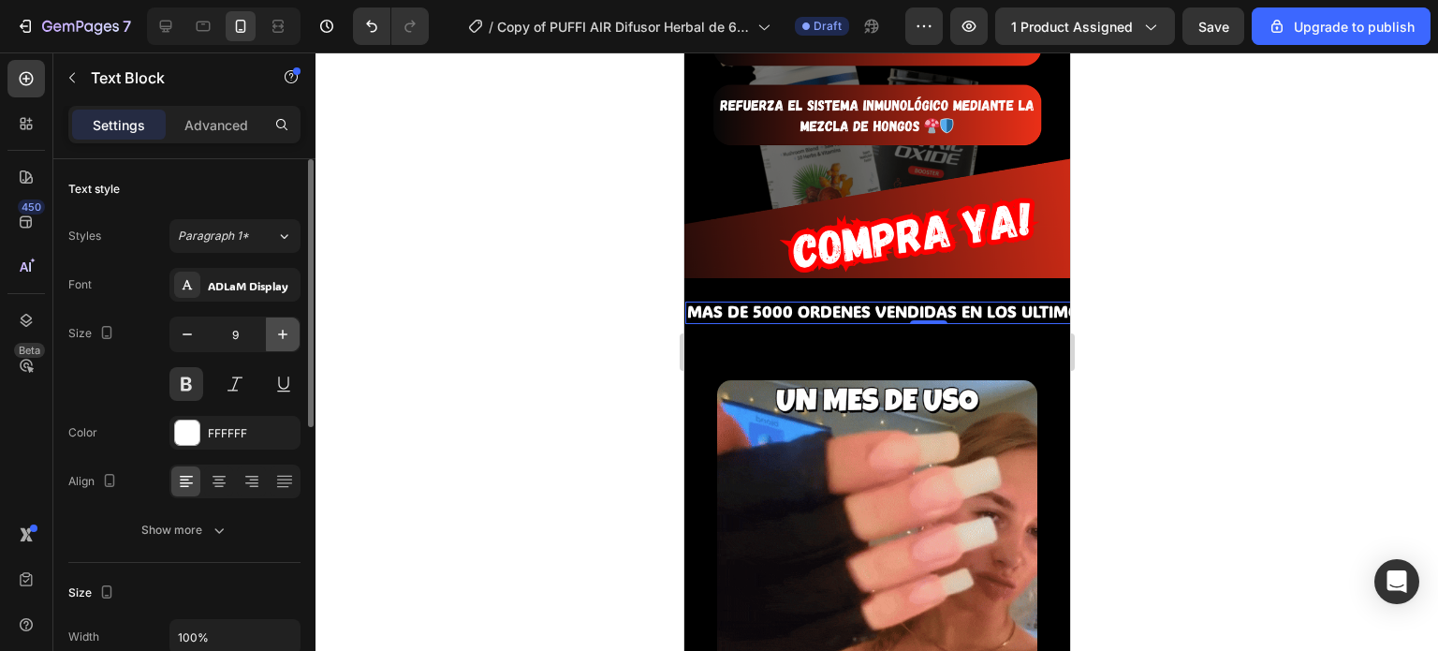
click at [283, 336] on icon "button" at bounding box center [282, 334] width 9 height 9
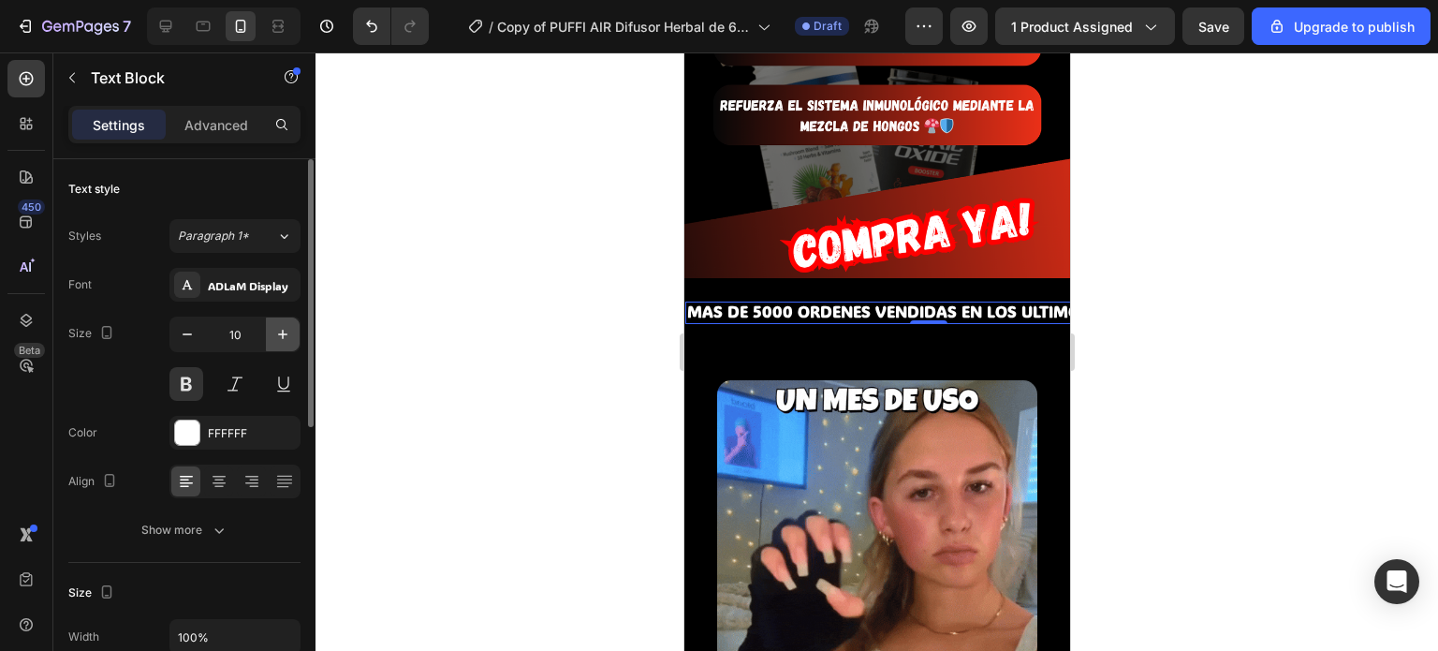
click at [283, 336] on icon "button" at bounding box center [282, 334] width 9 height 9
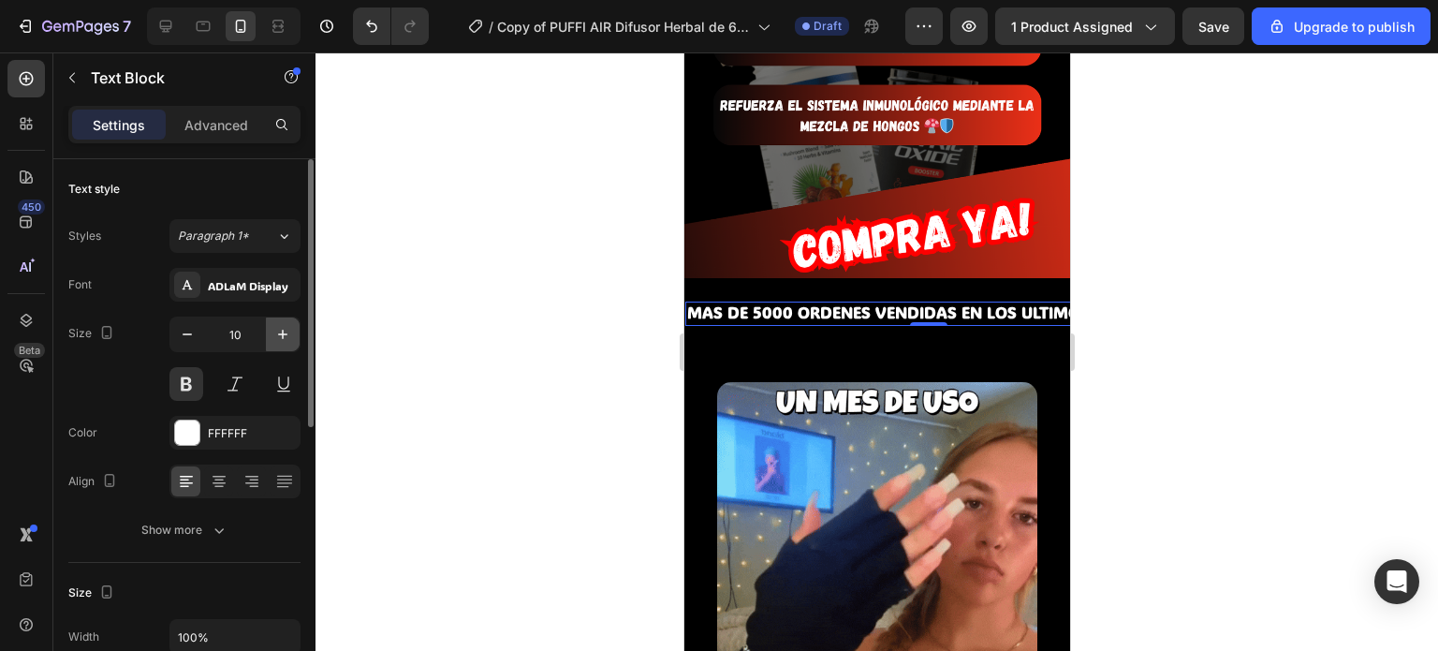
click at [283, 336] on icon "button" at bounding box center [282, 334] width 9 height 9
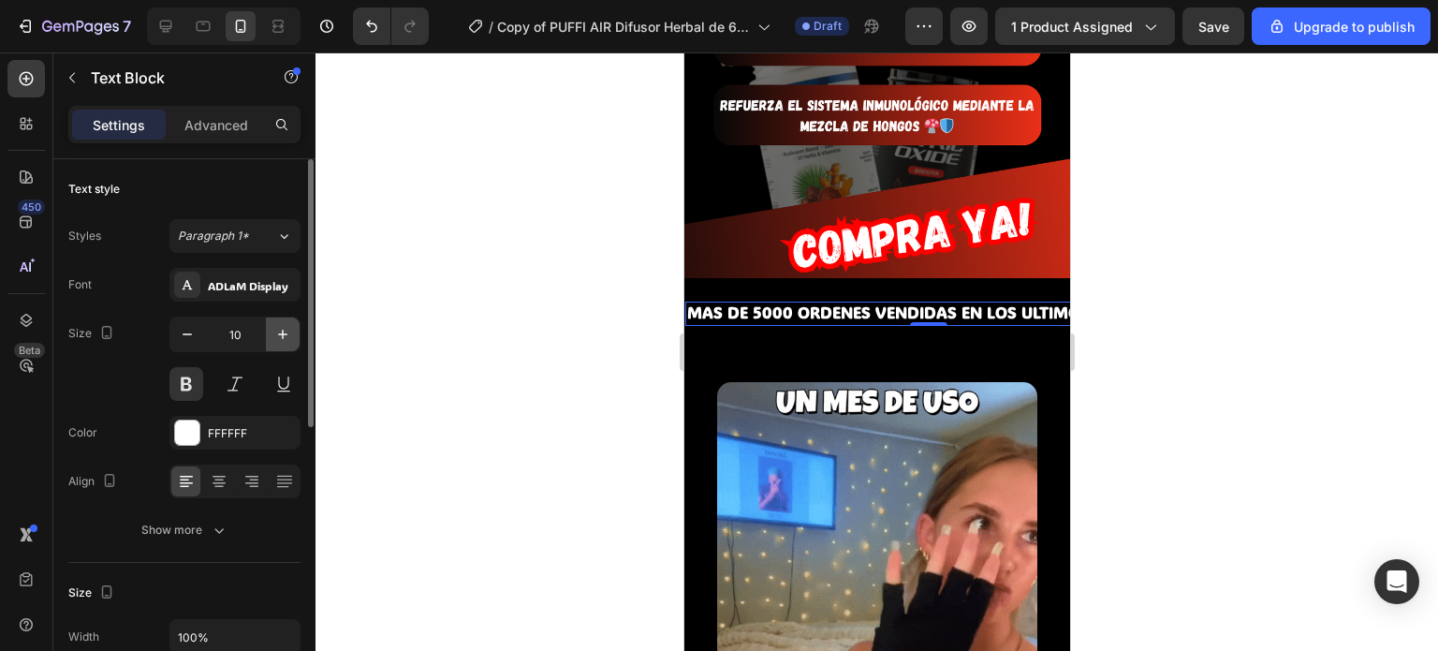
click at [283, 336] on icon "button" at bounding box center [282, 334] width 9 height 9
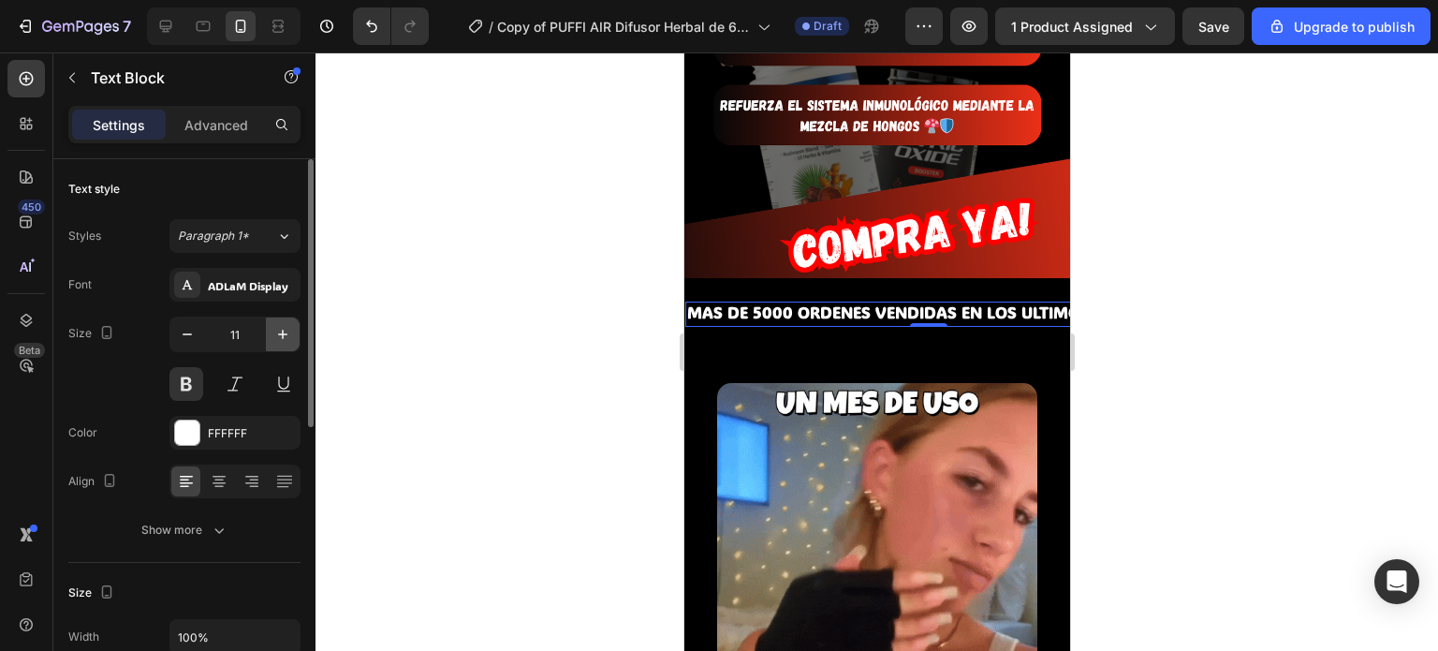
click at [283, 336] on icon "button" at bounding box center [282, 334] width 9 height 9
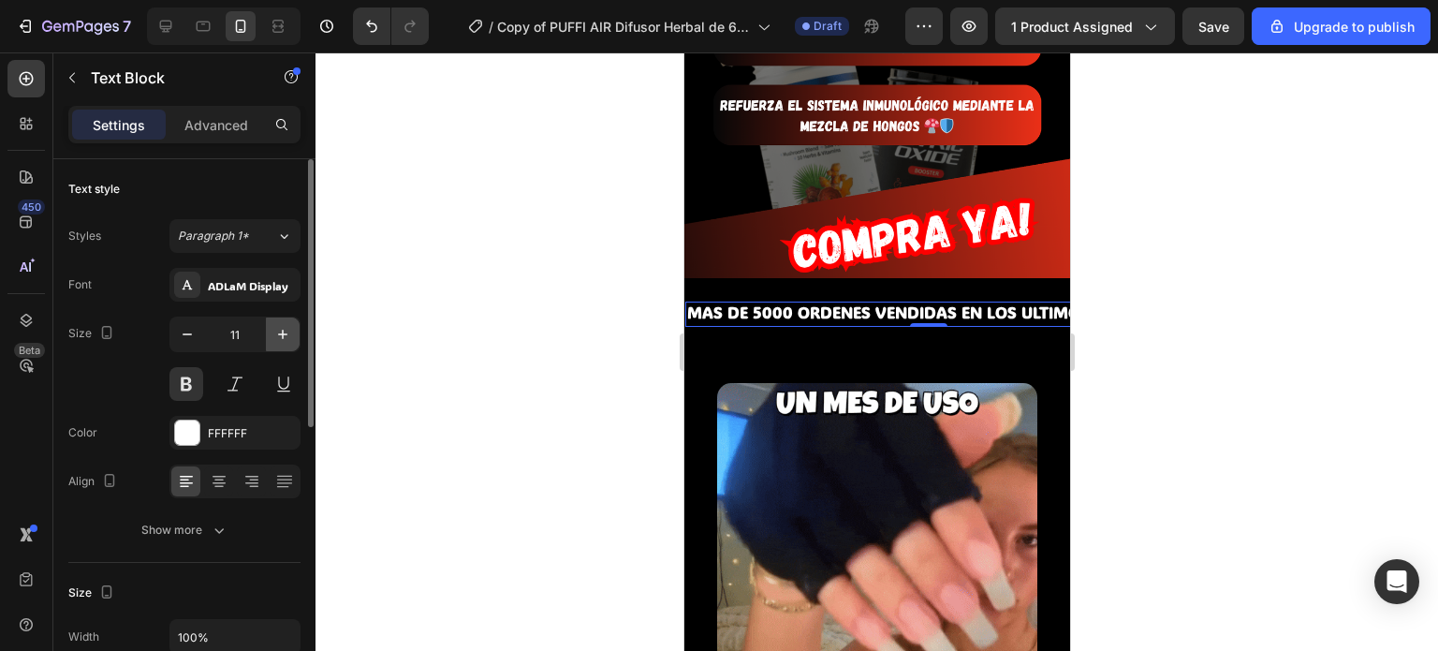
type input "12"
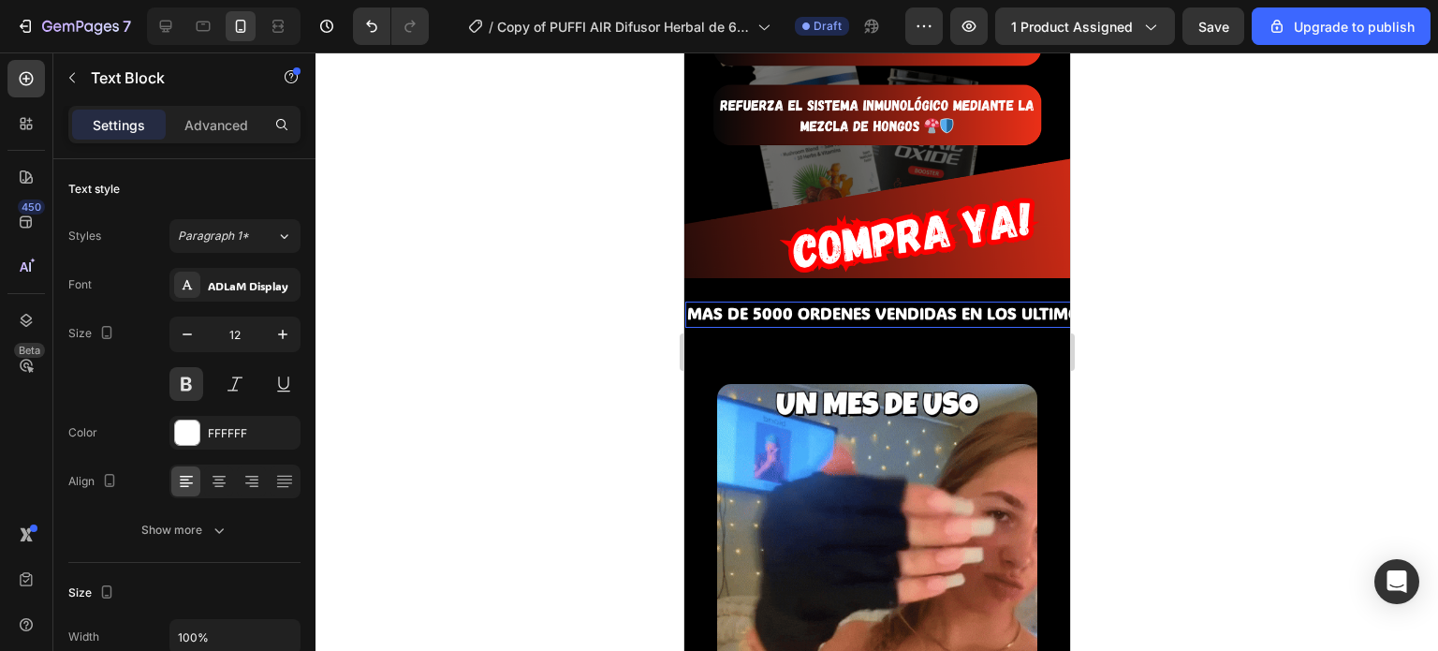
click at [990, 302] on span "MAS DE 5000 ORDENES VENDIDAS EN LOS ULTIMOS 7 DIAS 🔥" at bounding box center [927, 312] width 482 height 21
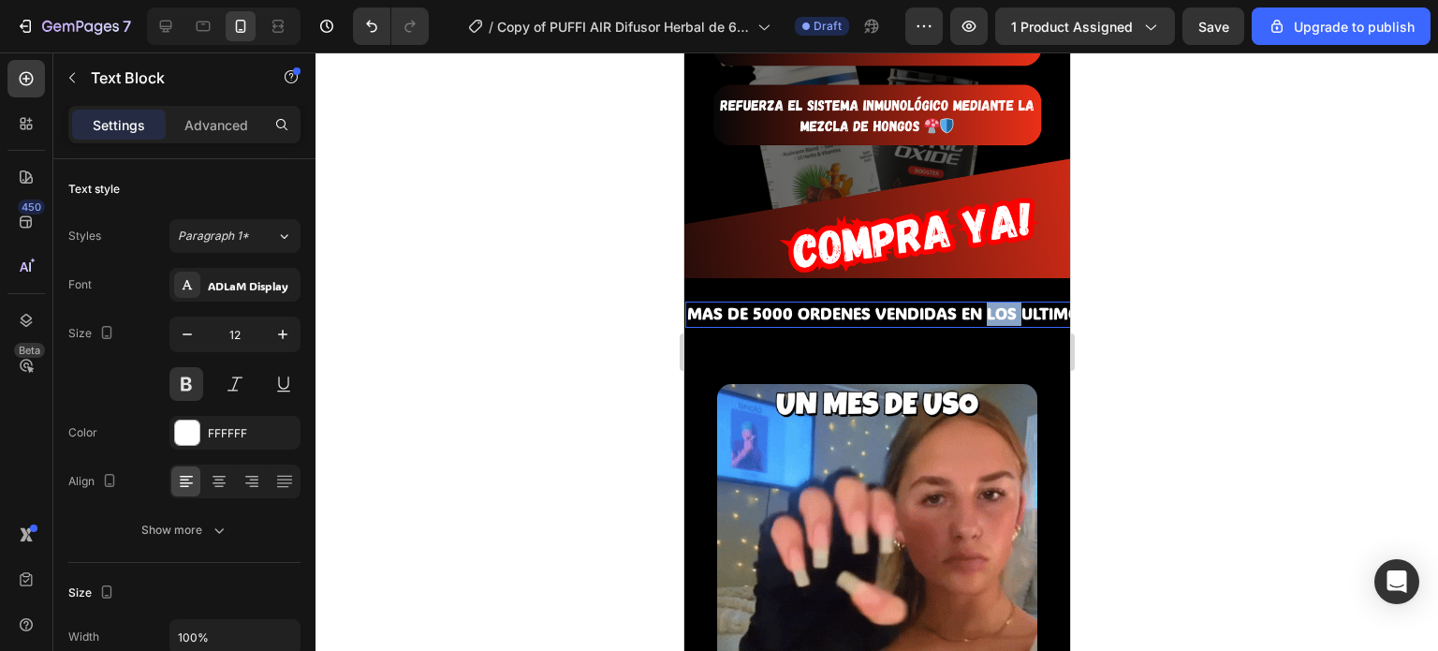
click at [990, 302] on span "MAS DE 5000 ORDENES VENDIDAS EN LOS ULTIMOS 7 DIAS 🔥" at bounding box center [927, 312] width 482 height 21
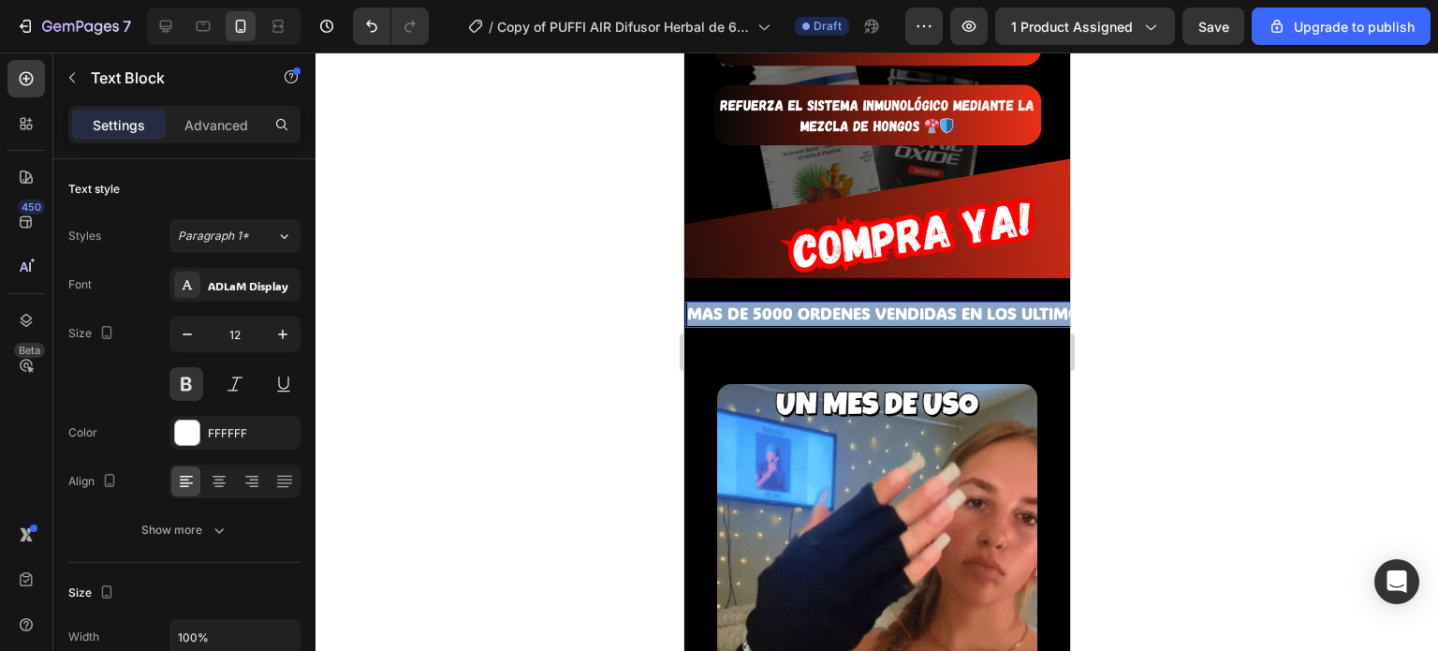
click at [990, 302] on span "MAS DE 5000 ORDENES VENDIDAS EN LOS ULTIMOS 7 DIAS 🔥" at bounding box center [927, 312] width 482 height 21
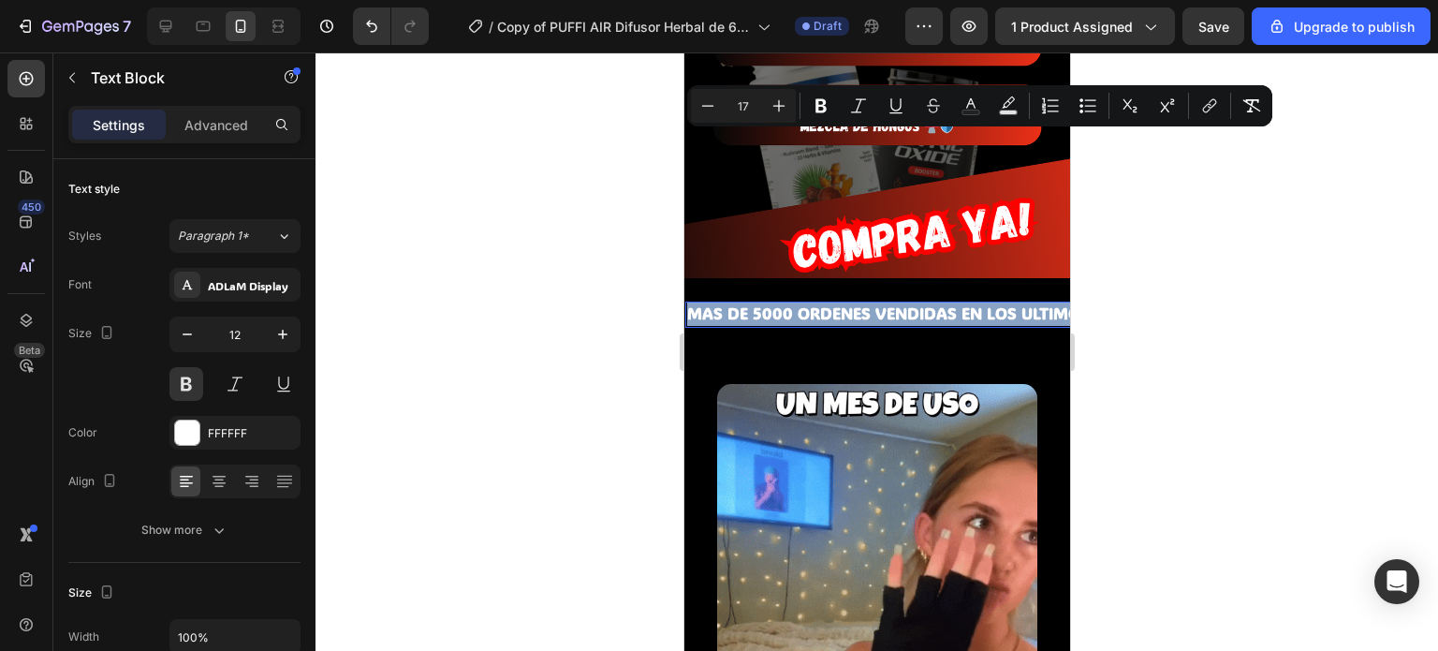
click at [990, 302] on span "MAS DE 5000 ORDENES VENDIDAS EN LOS ULTIMOS 7 DIAS 🔥" at bounding box center [927, 312] width 482 height 21
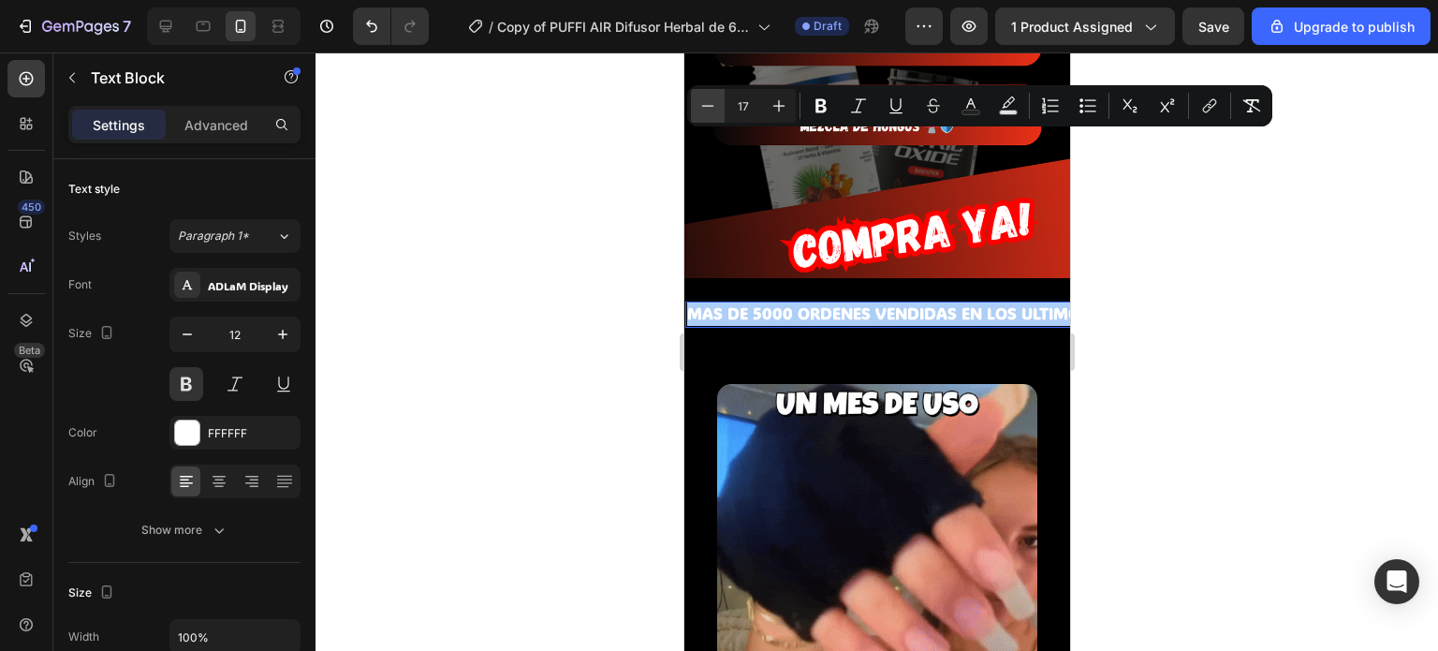
click at [711, 106] on icon "Editor contextual toolbar" at bounding box center [708, 105] width 12 height 1
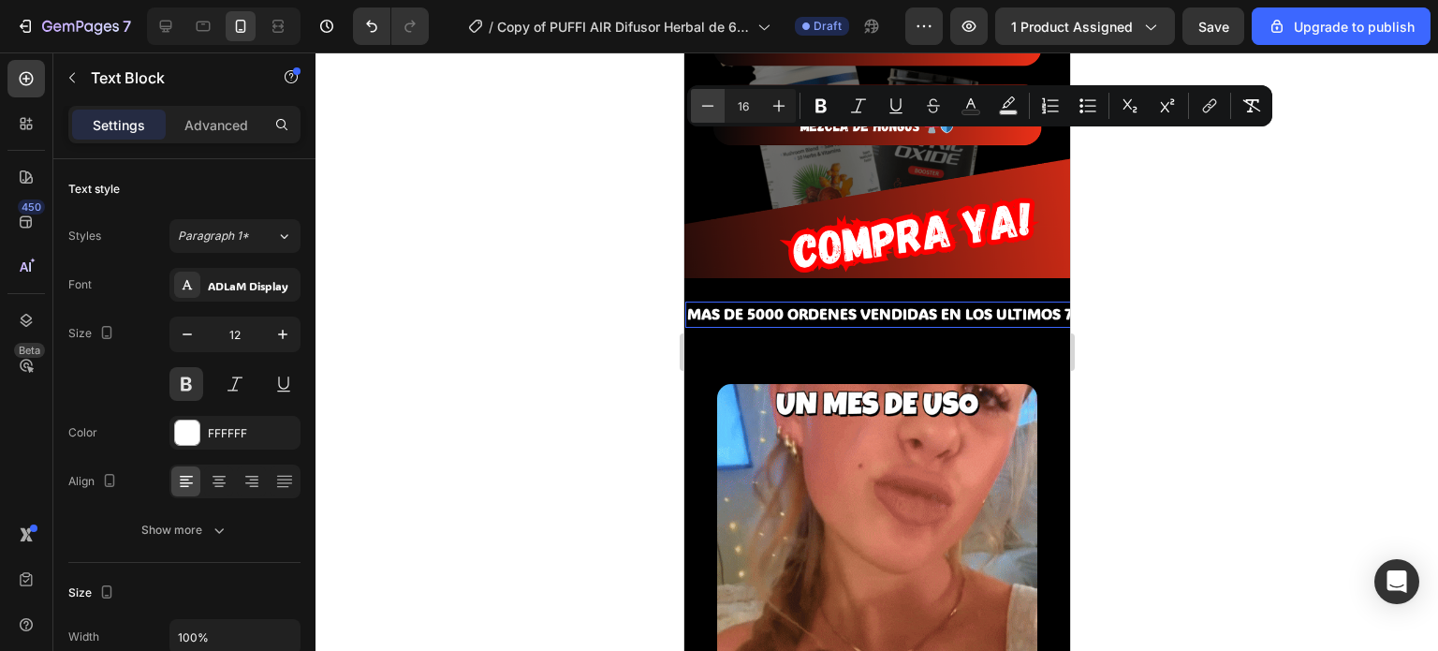
click at [711, 107] on icon "Editor contextual toolbar" at bounding box center [707, 105] width 19 height 19
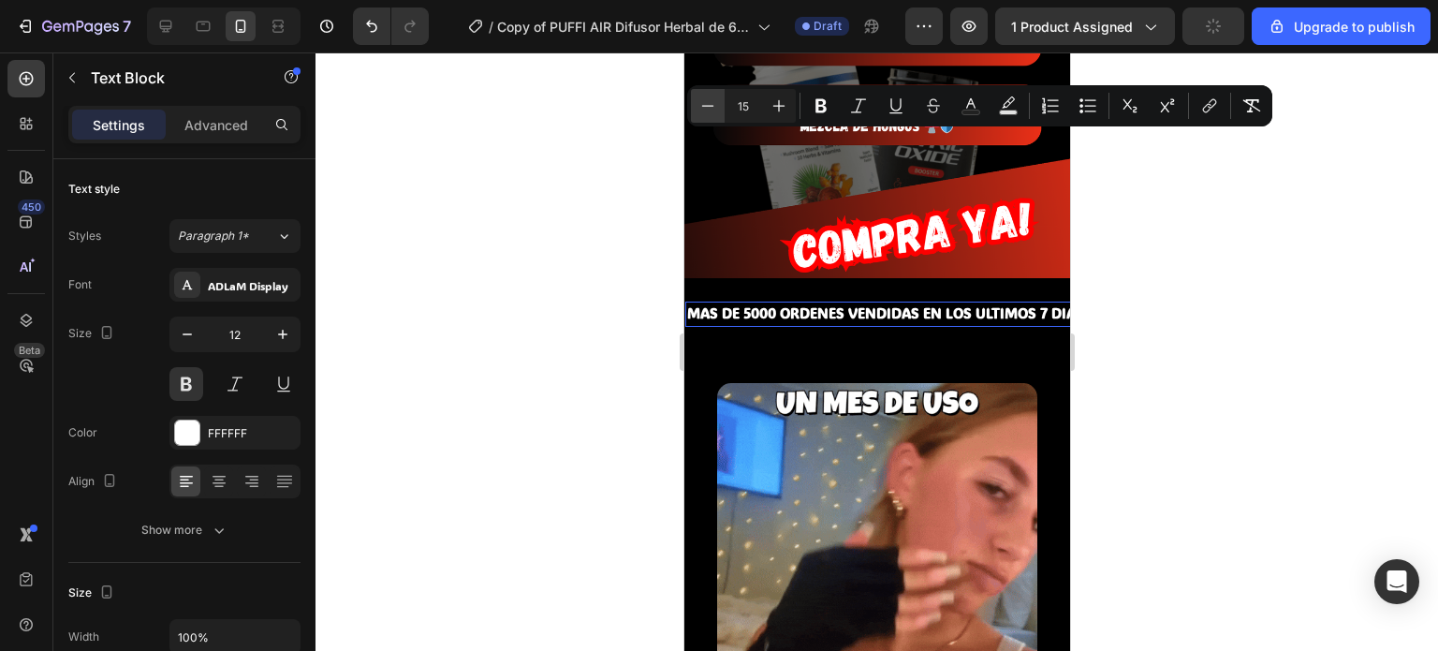
click at [711, 107] on icon "Editor contextual toolbar" at bounding box center [707, 105] width 19 height 19
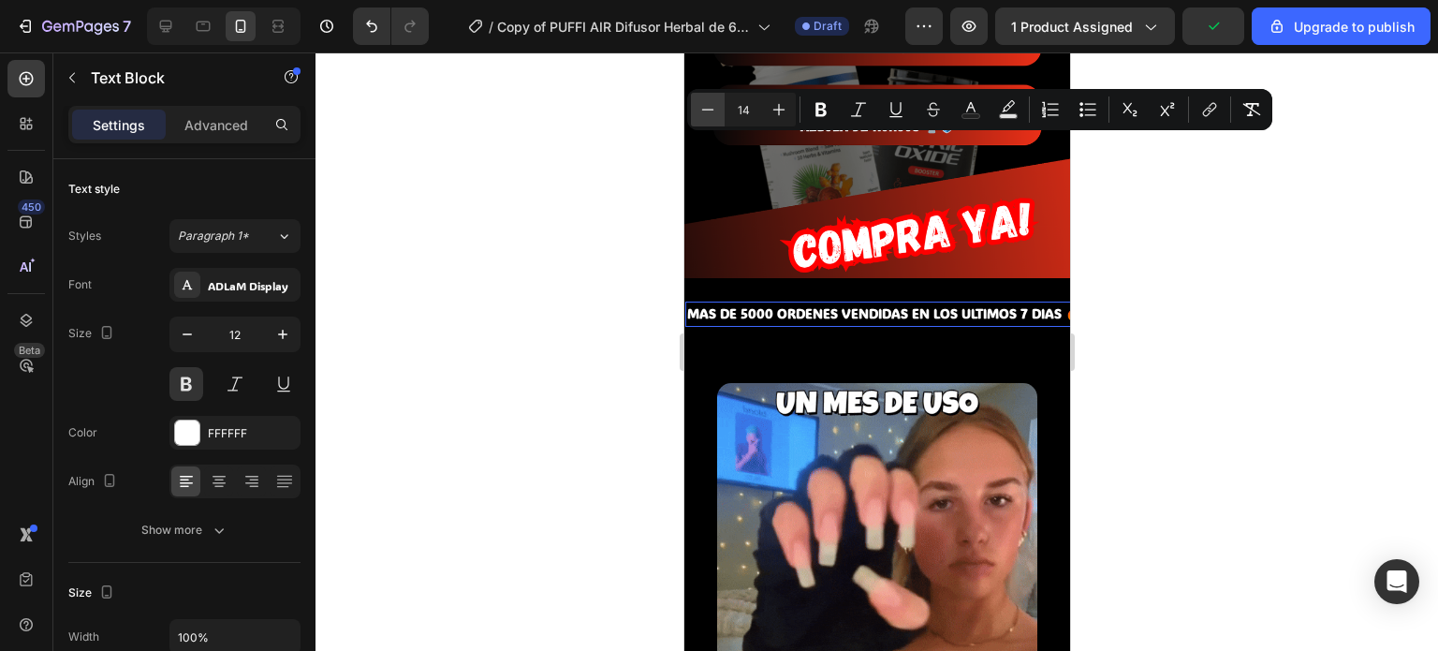
click at [711, 107] on icon "Editor contextual toolbar" at bounding box center [707, 109] width 19 height 19
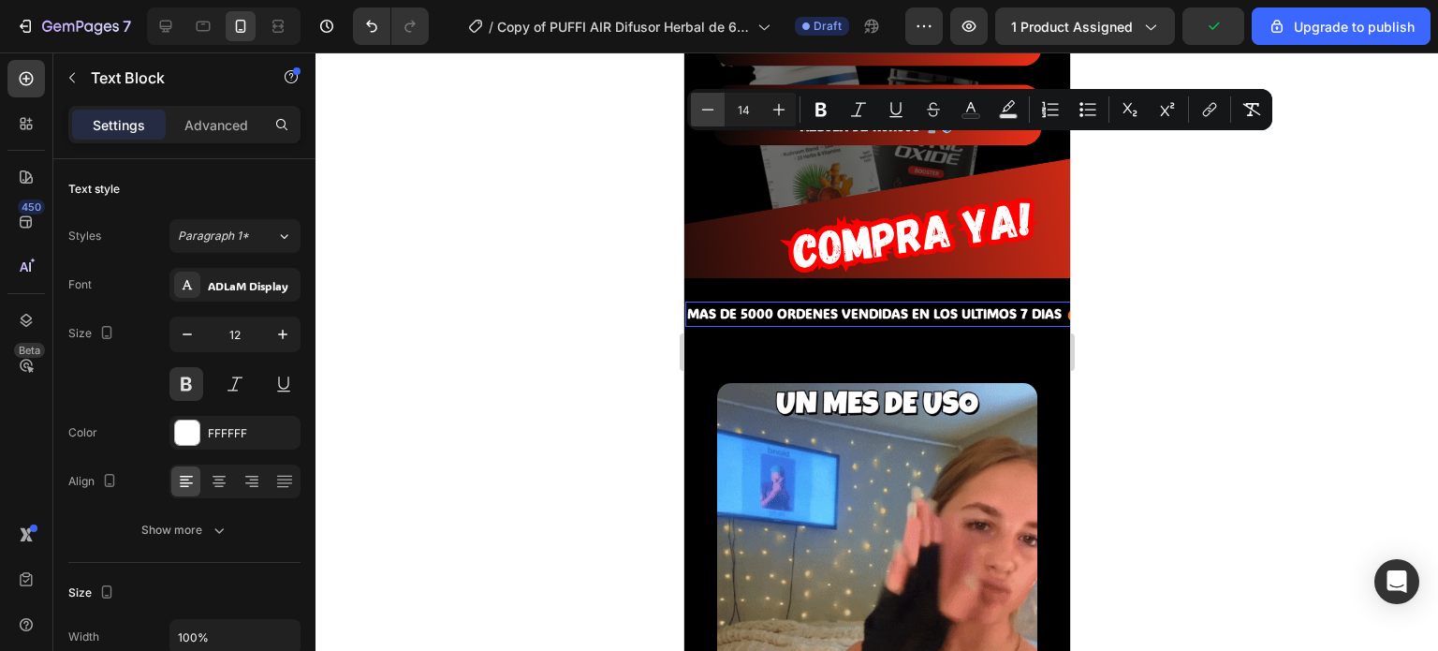
type input "13"
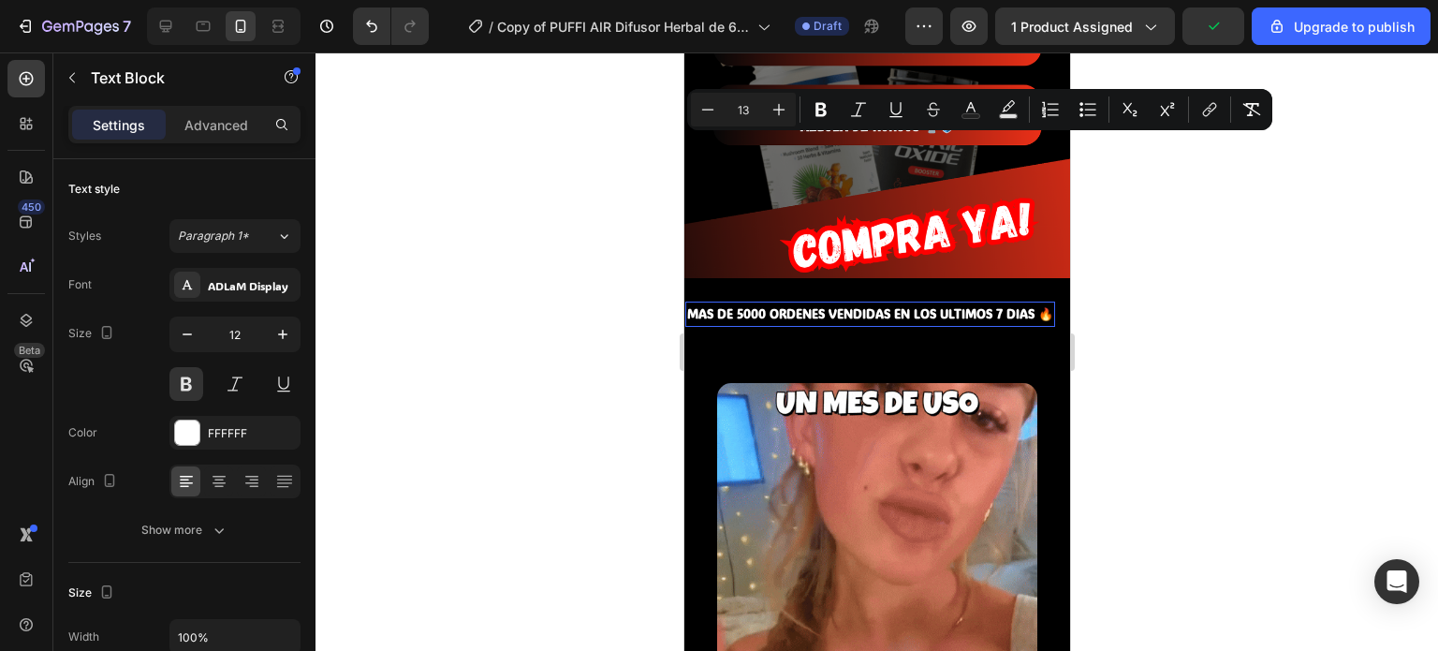
click at [791, 383] on img at bounding box center [876, 543] width 320 height 320
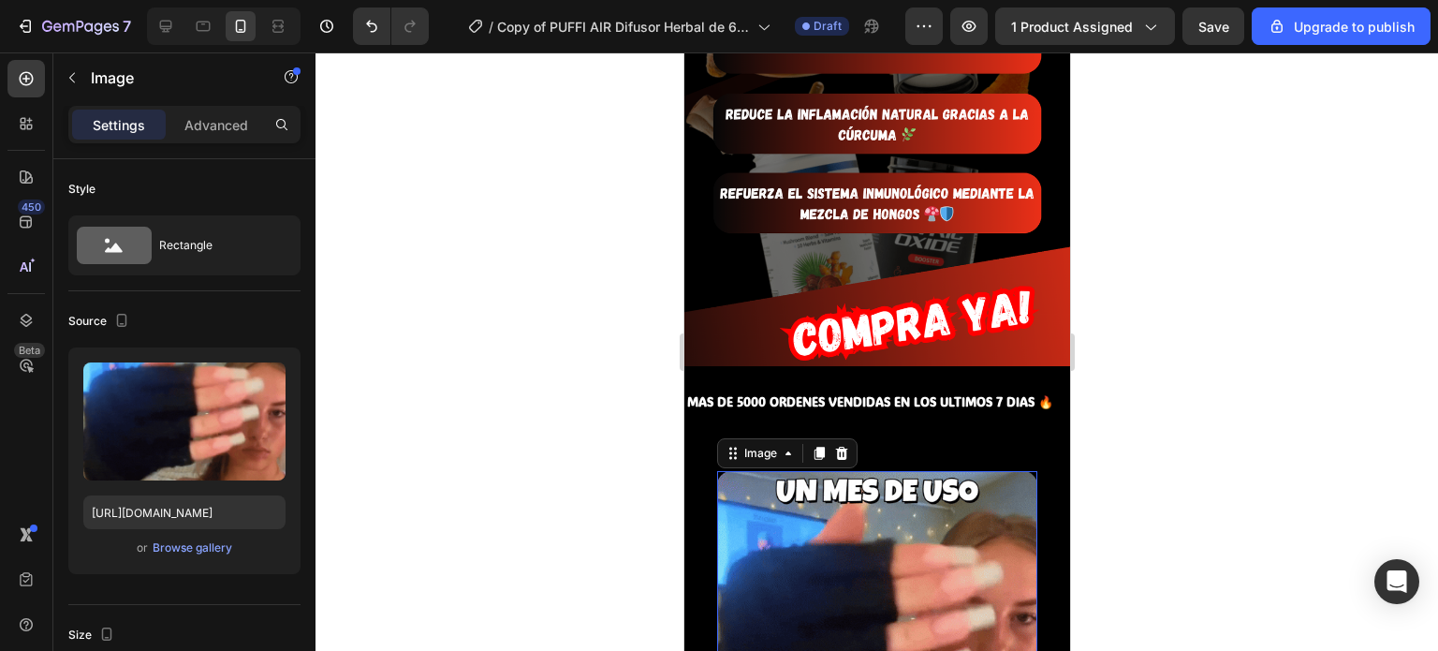
scroll to position [3791, 0]
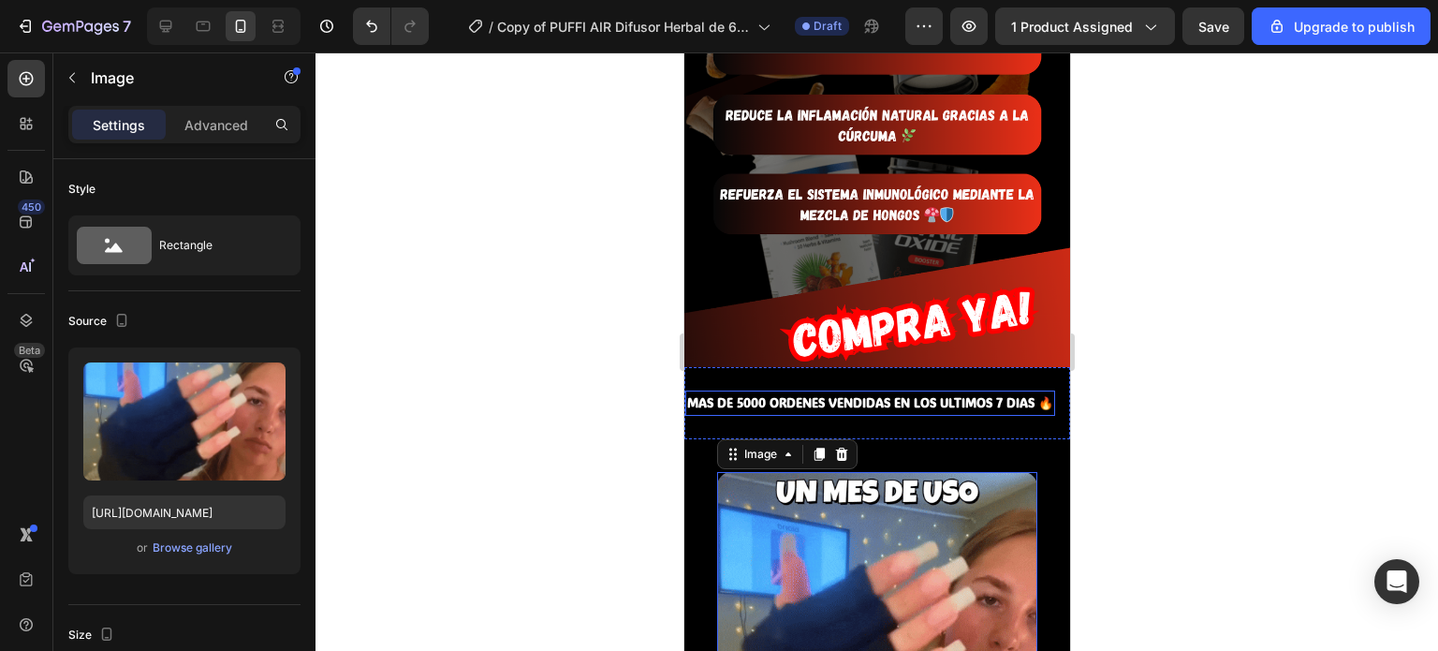
click at [987, 394] on span "MAS DE 5000 ORDENES VENDIDAS EN LOS ULTIMOS 7 DIAS 🔥" at bounding box center [869, 402] width 366 height 16
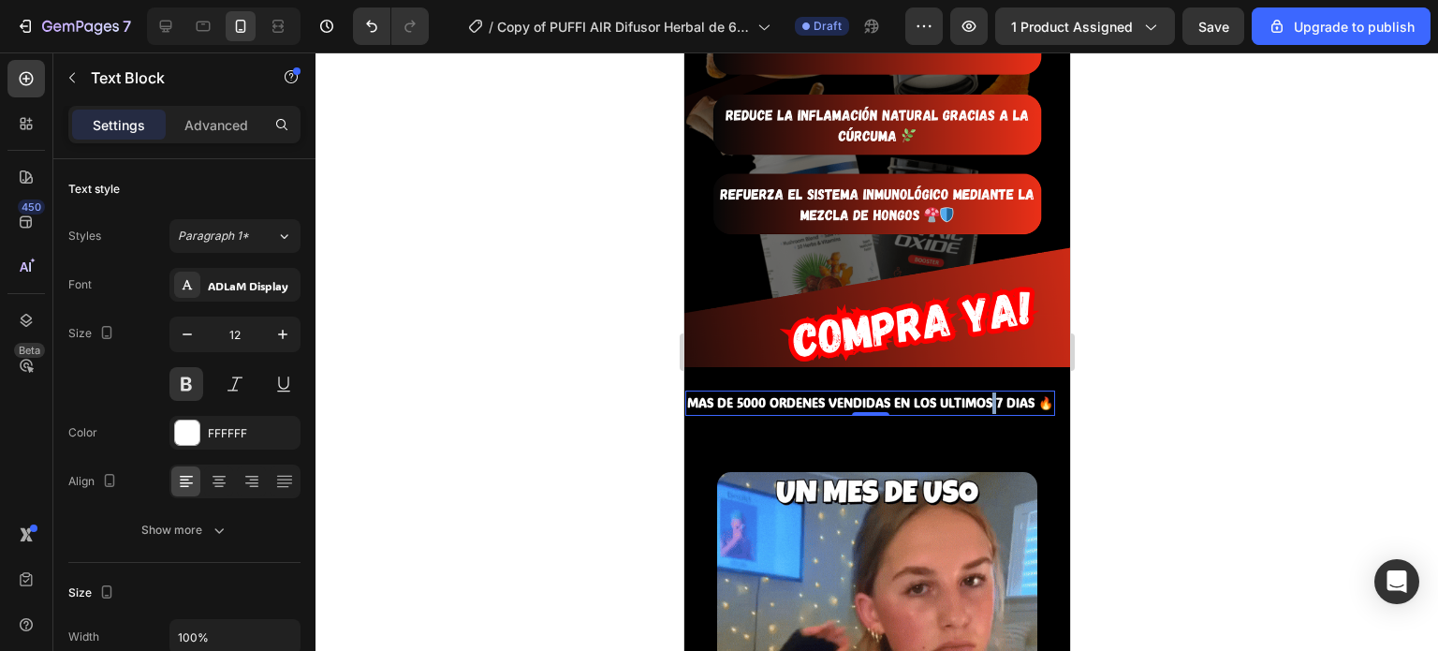
click at [990, 394] on span "MAS DE 5000 ORDENES VENDIDAS EN LOS ULTIMOS 7 DIAS 🔥" at bounding box center [869, 402] width 366 height 16
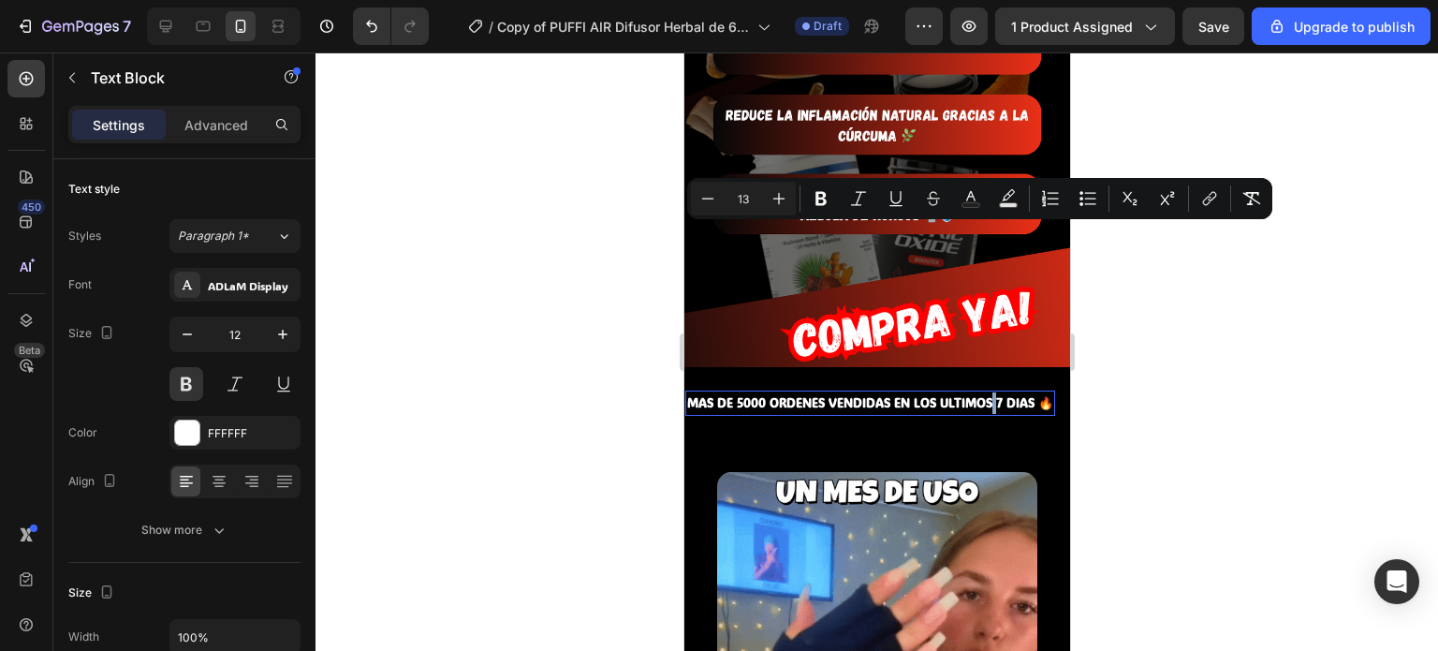
click at [1038, 394] on span "MAS DE 5000 ORDENES VENDIDAS EN LOS ULTIMOS 7 DIAS 🔥" at bounding box center [869, 402] width 366 height 16
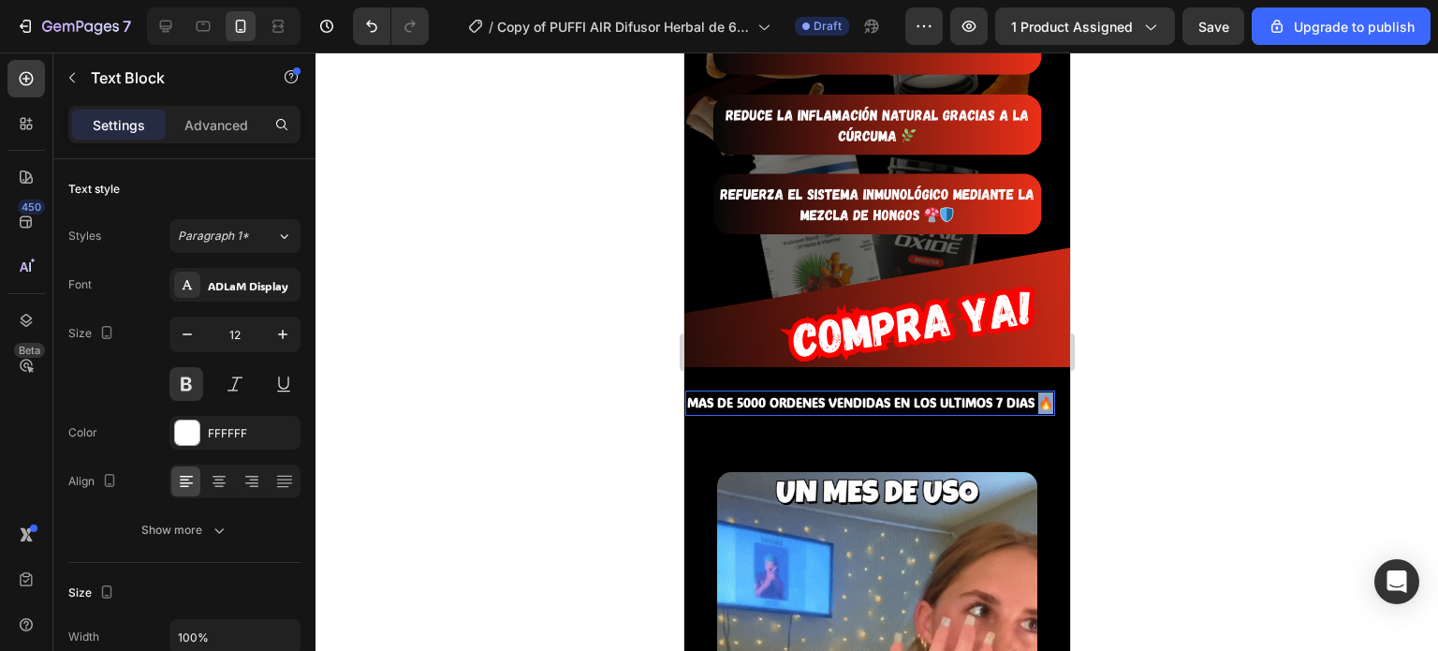
click at [1046, 394] on span "MAS DE 5000 ORDENES VENDIDAS EN LOS ULTIMOS 7 DIAS 🔥" at bounding box center [869, 402] width 366 height 16
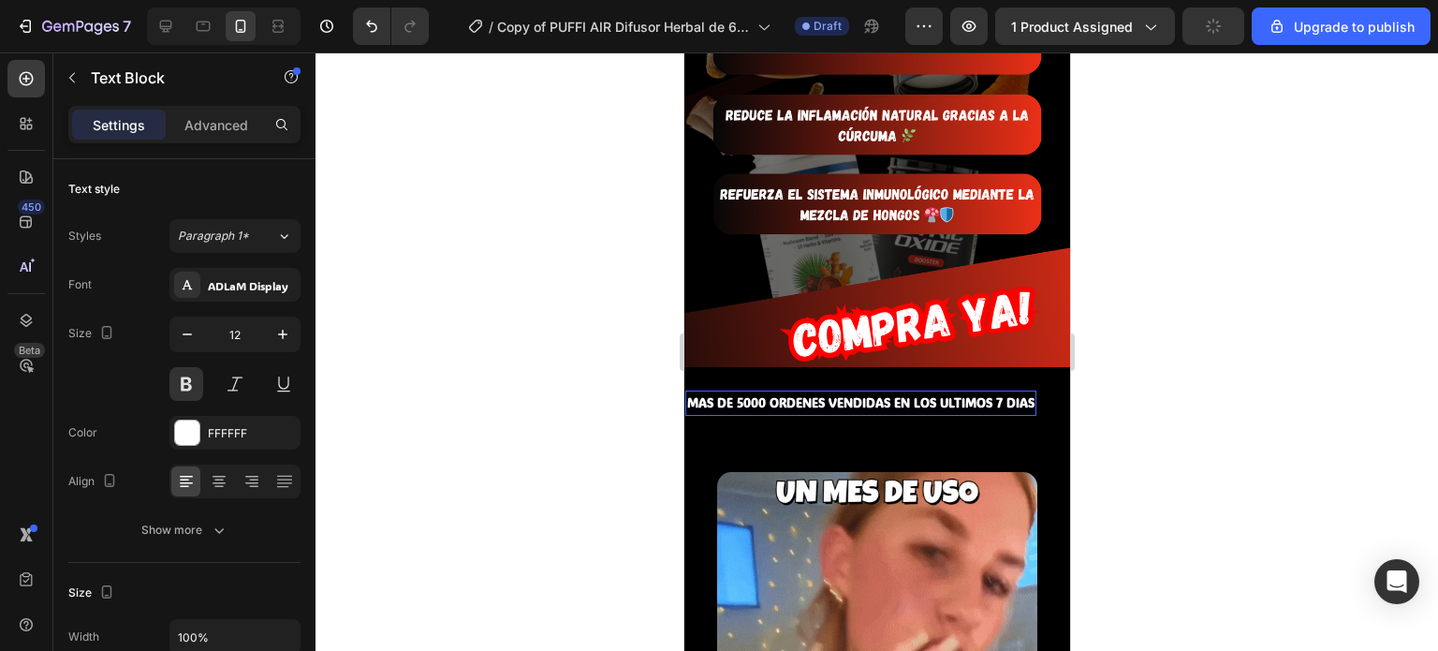
click at [933, 394] on span "MAS DE 5000 ORDENES VENDIDAS EN LOS ULTIMOS 7 DIAS" at bounding box center [859, 402] width 347 height 16
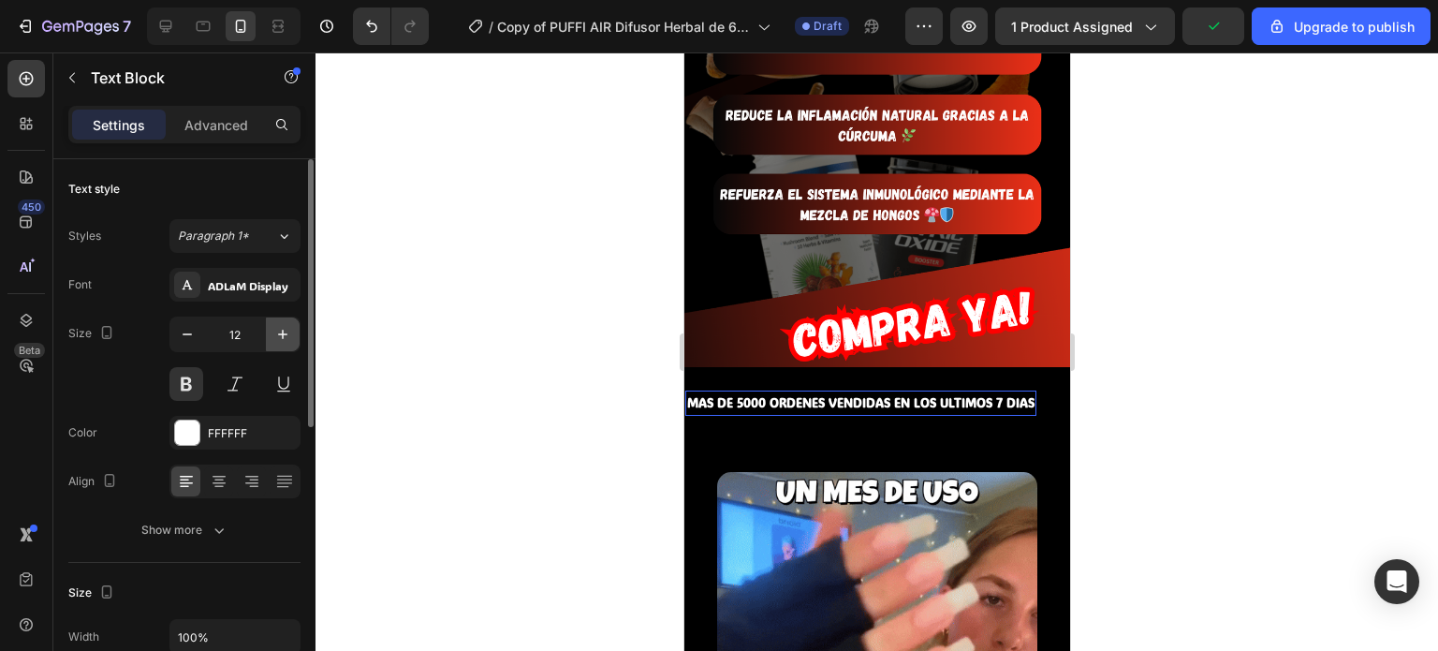
click at [286, 327] on icon "button" at bounding box center [282, 334] width 19 height 19
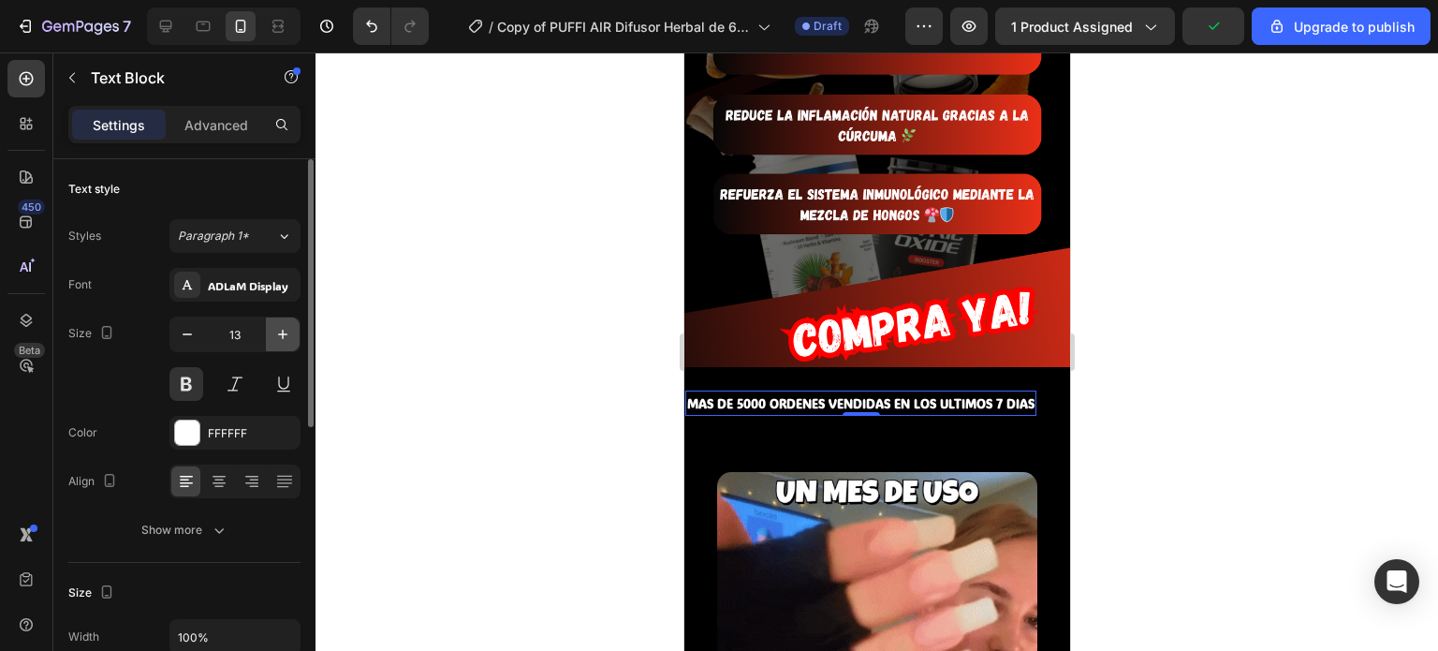
click at [286, 328] on icon "button" at bounding box center [282, 334] width 19 height 19
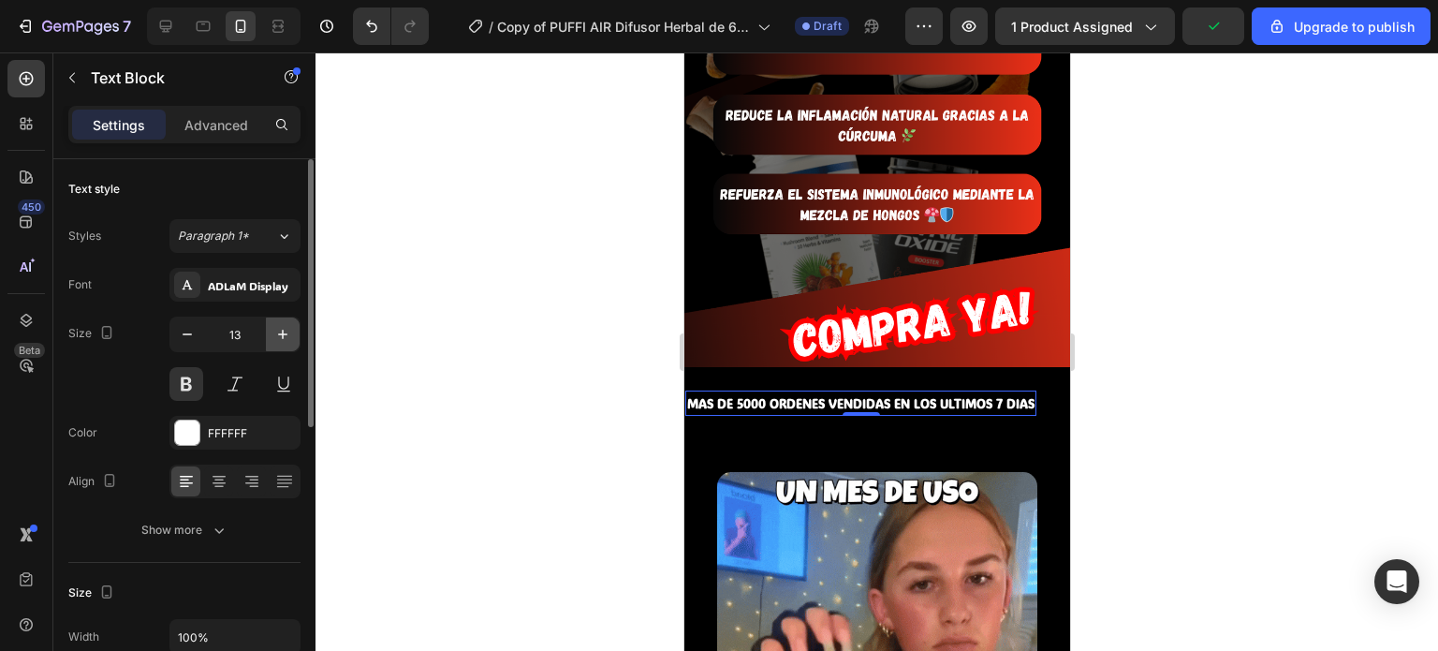
type input "14"
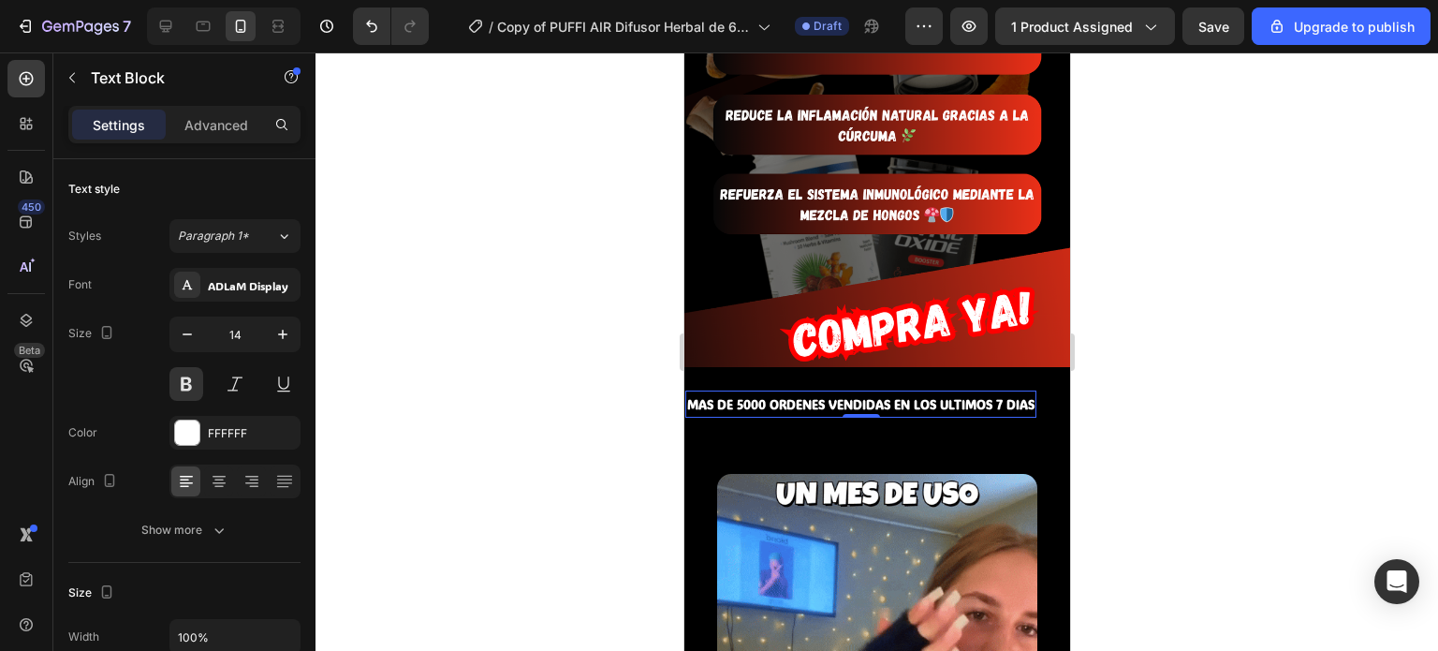
click at [877, 396] on span "MAS DE 5000 ORDENES VENDIDAS EN LOS ULTIMOS 7 DIAS" at bounding box center [859, 404] width 347 height 16
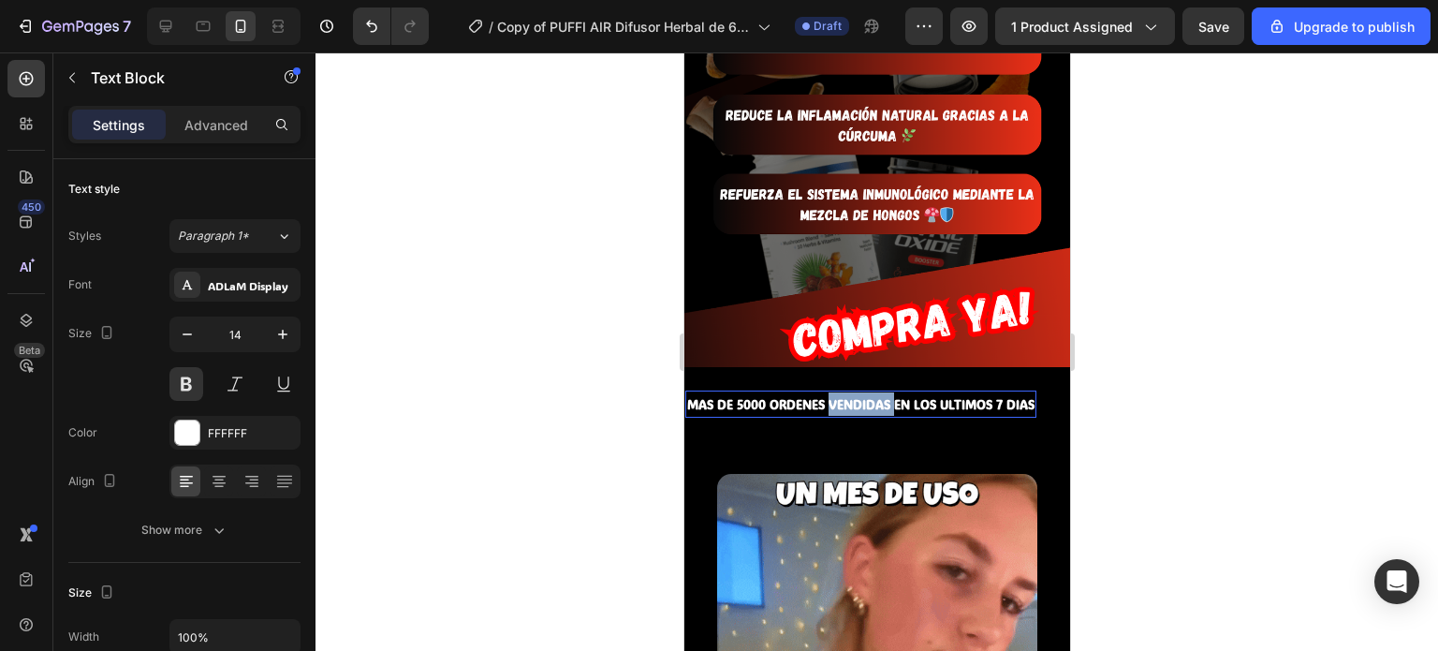
click at [877, 396] on span "MAS DE 5000 ORDENES VENDIDAS EN LOS ULTIMOS 7 DIAS" at bounding box center [859, 404] width 347 height 16
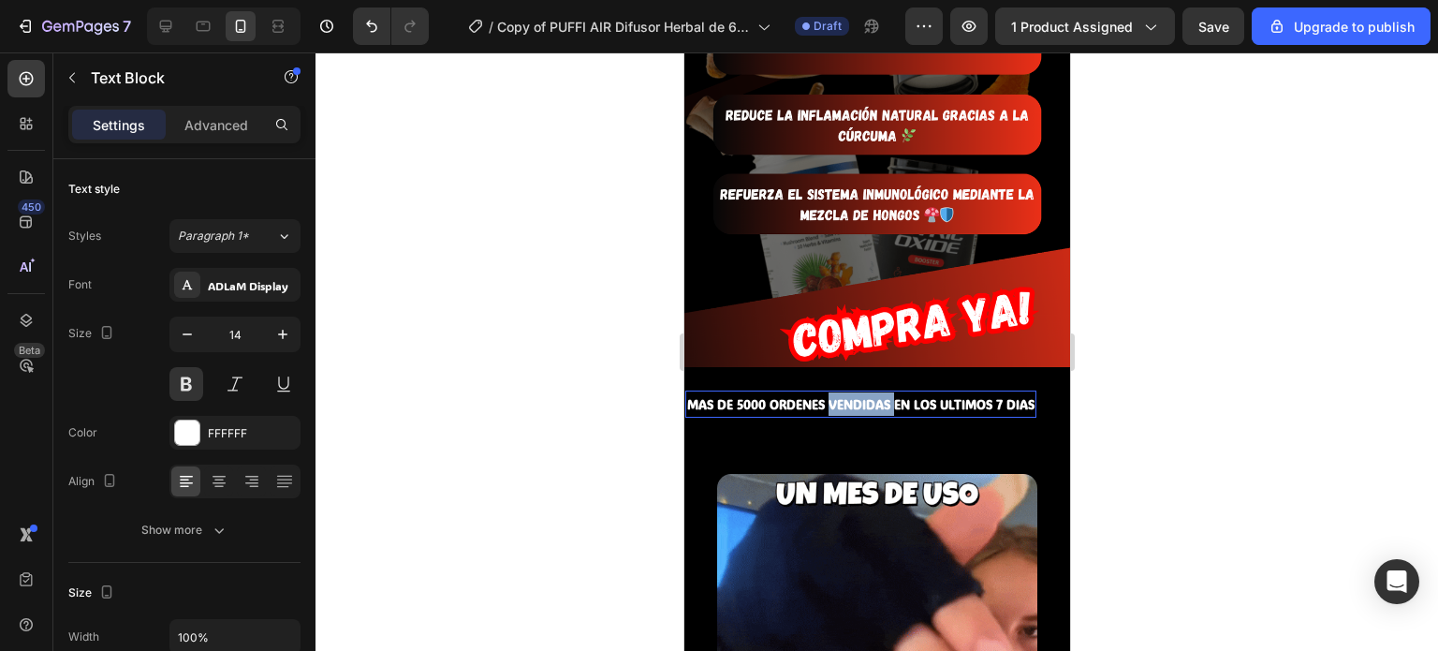
click at [877, 396] on span "MAS DE 5000 ORDENES VENDIDAS EN LOS ULTIMOS 7 DIAS" at bounding box center [859, 404] width 347 height 16
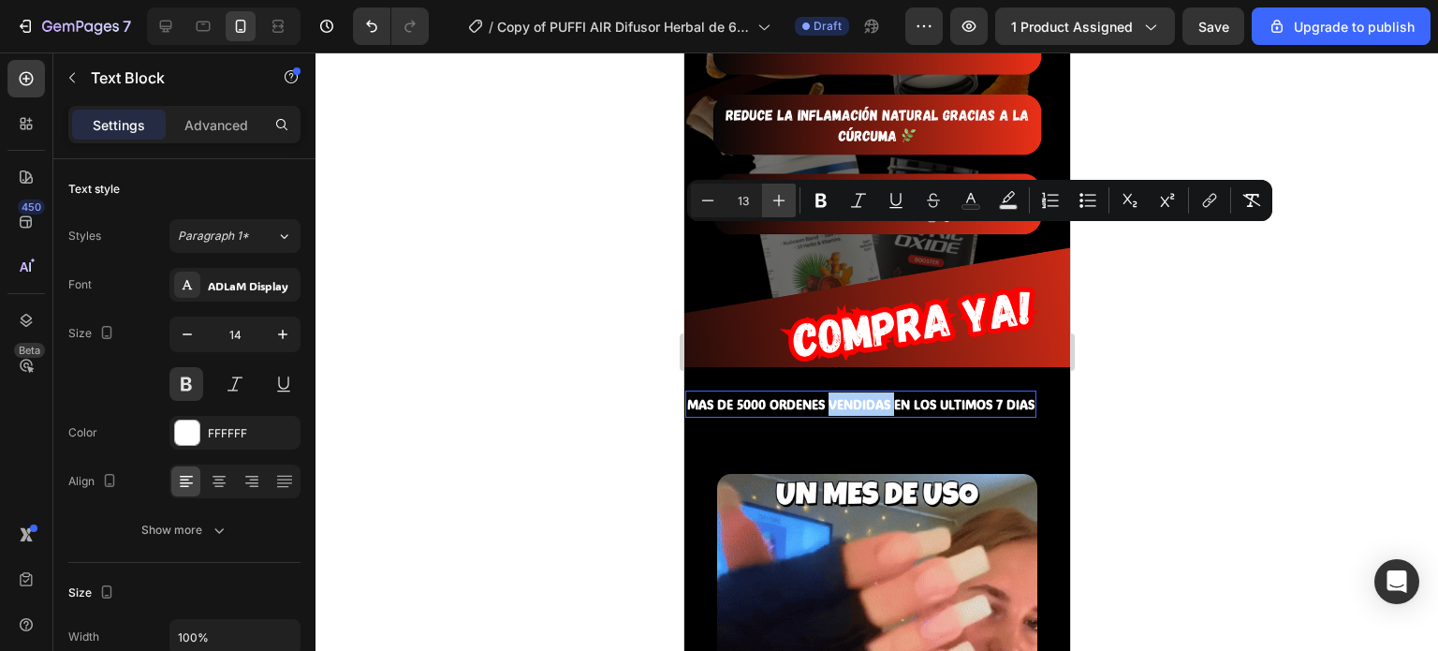
click at [771, 204] on icon "Editor contextual toolbar" at bounding box center [779, 200] width 19 height 19
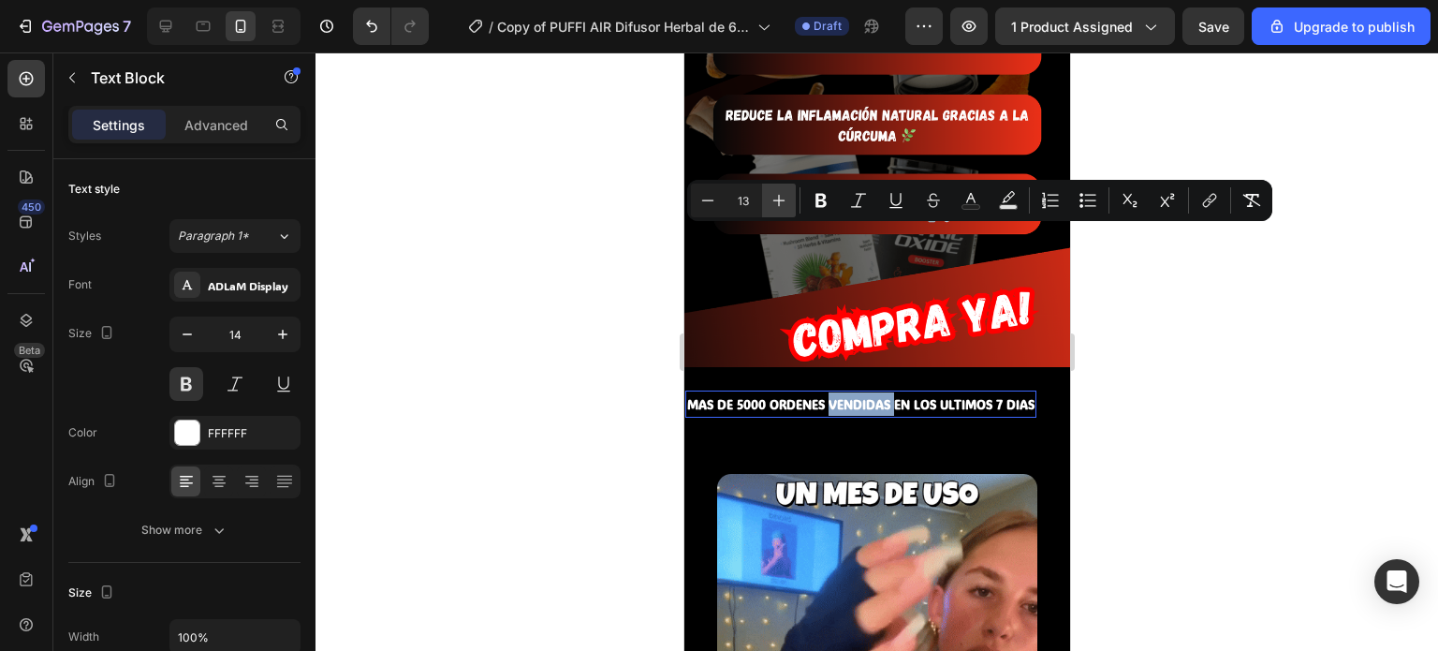
type input "14"
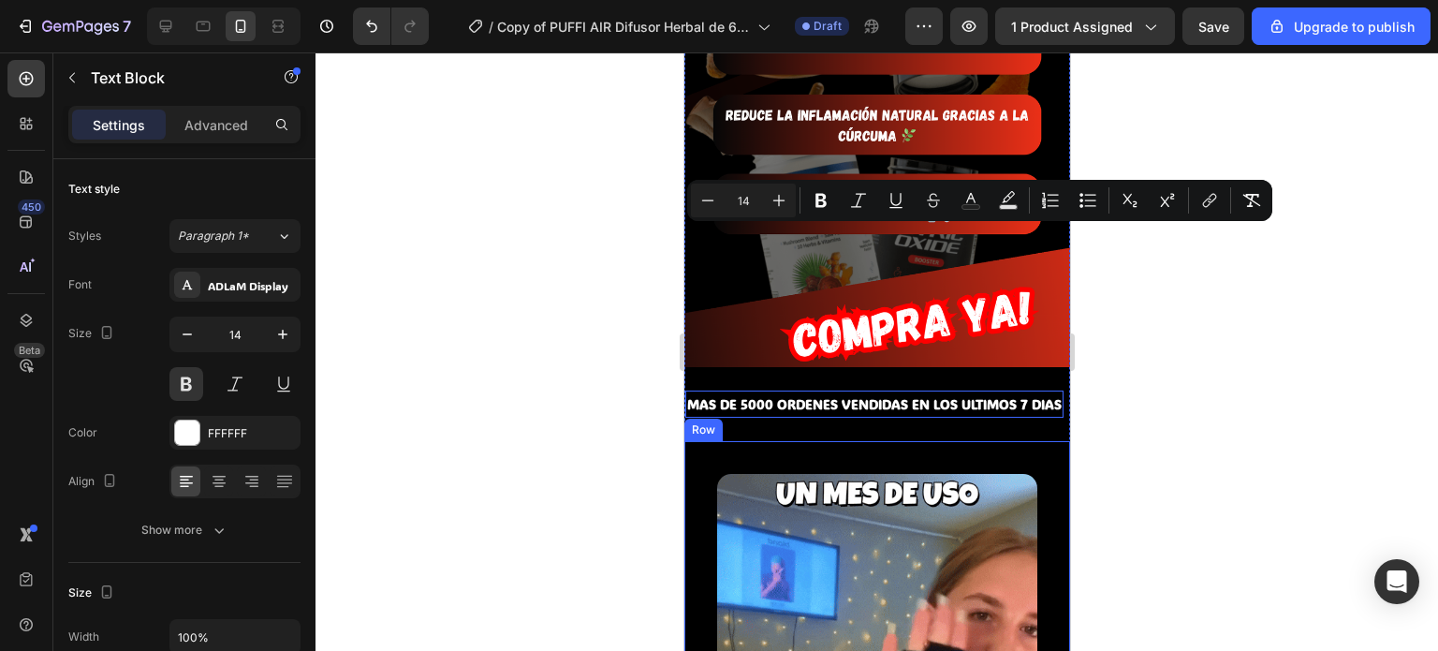
click at [1013, 441] on div "Image Row" at bounding box center [876, 634] width 386 height 386
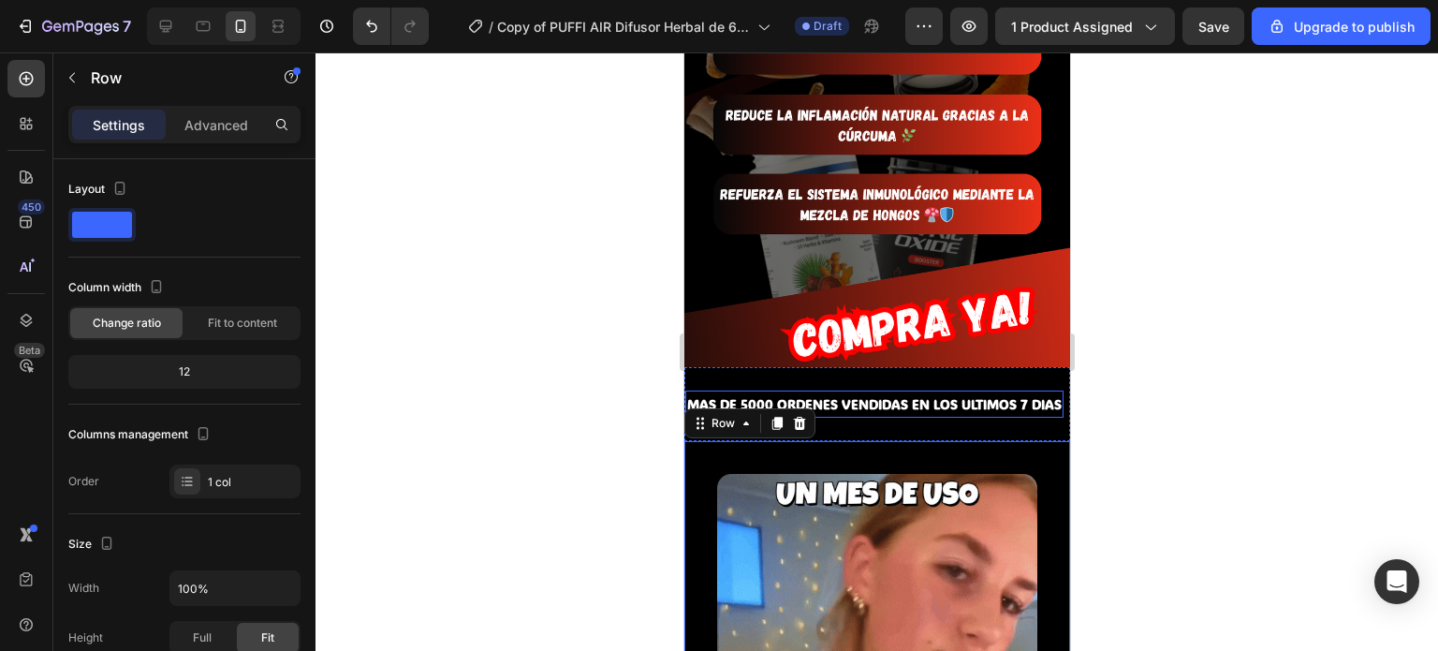
click at [968, 395] on span "MAS DE 5000 ORDENES VENDIDAS EN LOS ULTIMOS 7 DIAS" at bounding box center [873, 404] width 374 height 18
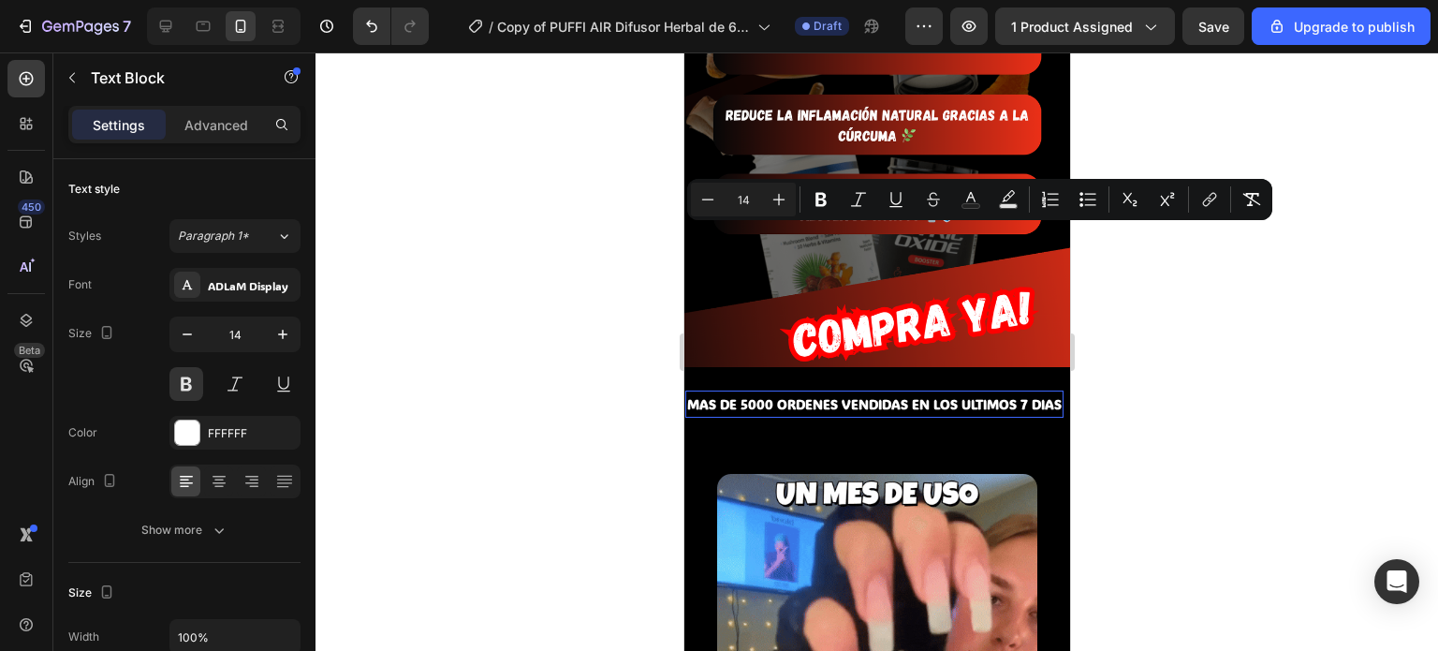
click at [926, 395] on span "MAS DE 5000 ORDENES VENDIDAS EN LOS ULTIMOS 7 DIAS" at bounding box center [873, 404] width 374 height 18
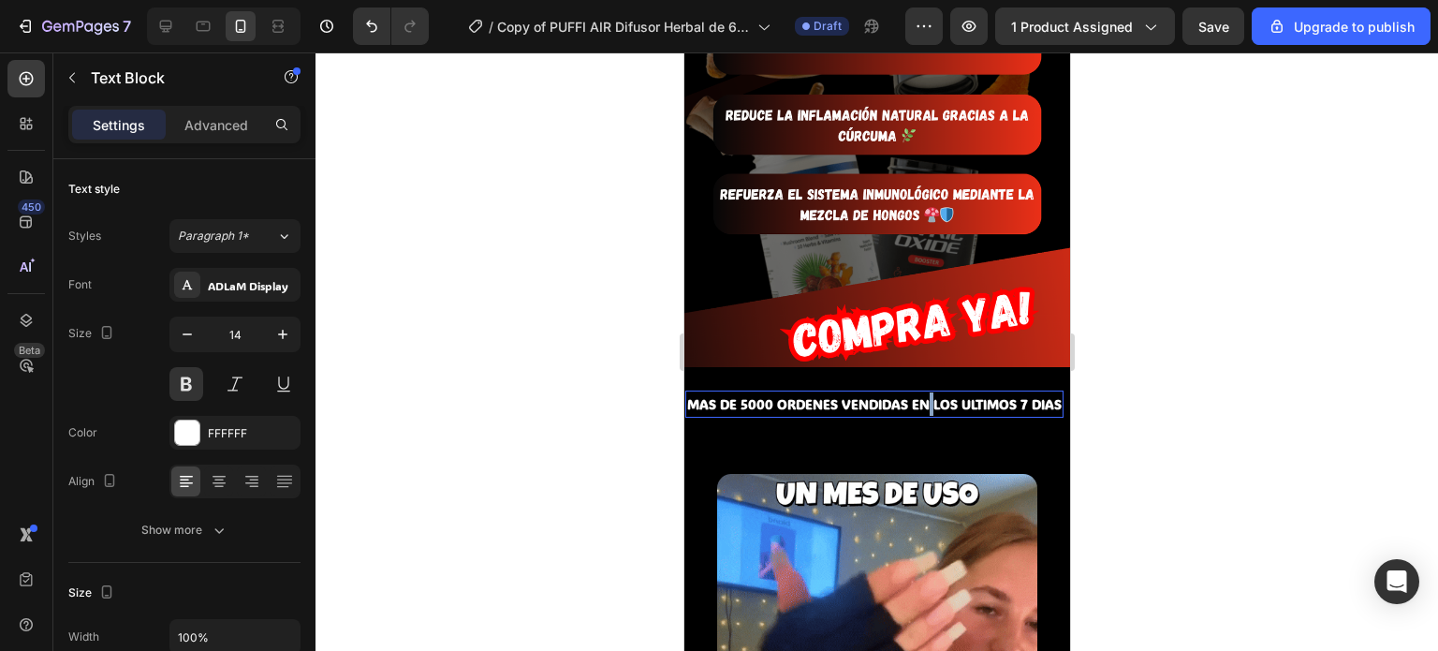
click at [926, 395] on span "MAS DE 5000 ORDENES VENDIDAS EN LOS ULTIMOS 7 DIAS" at bounding box center [873, 404] width 374 height 18
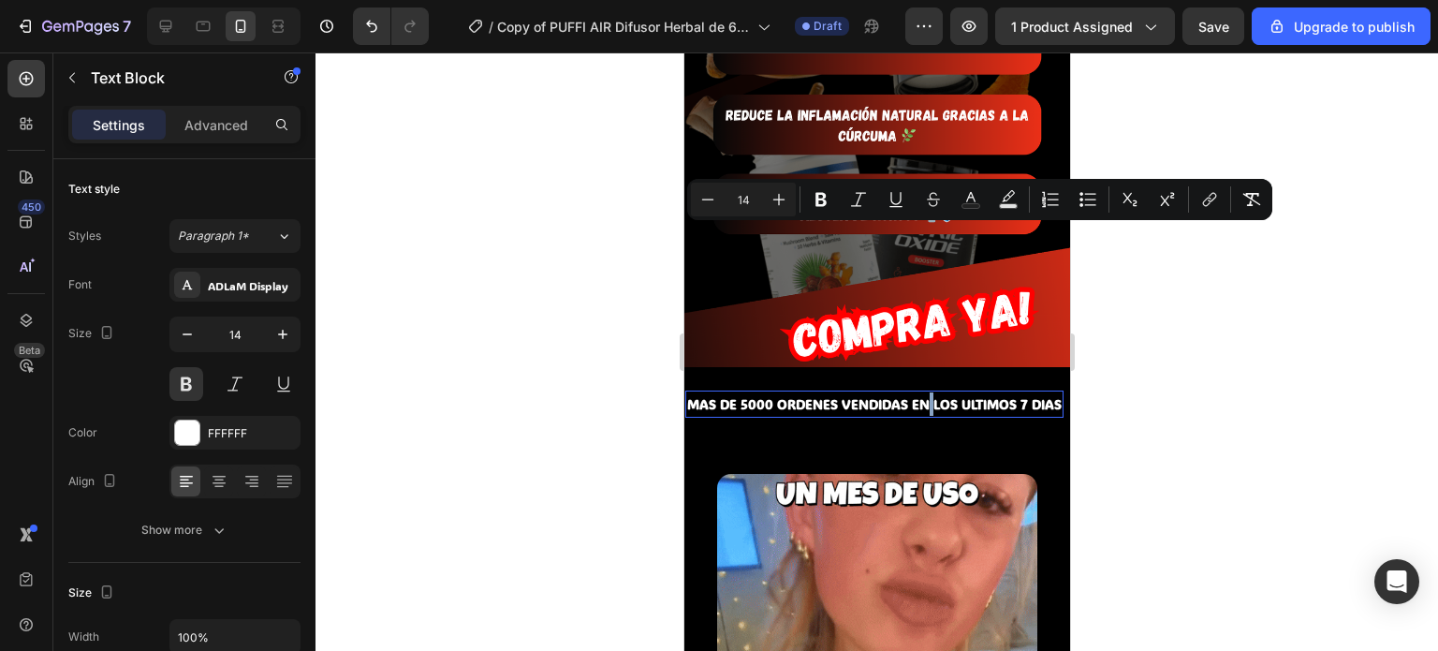
click at [925, 395] on span "MAS DE 5000 ORDENES VENDIDAS EN LOS ULTIMOS 7 DIAS" at bounding box center [873, 404] width 374 height 18
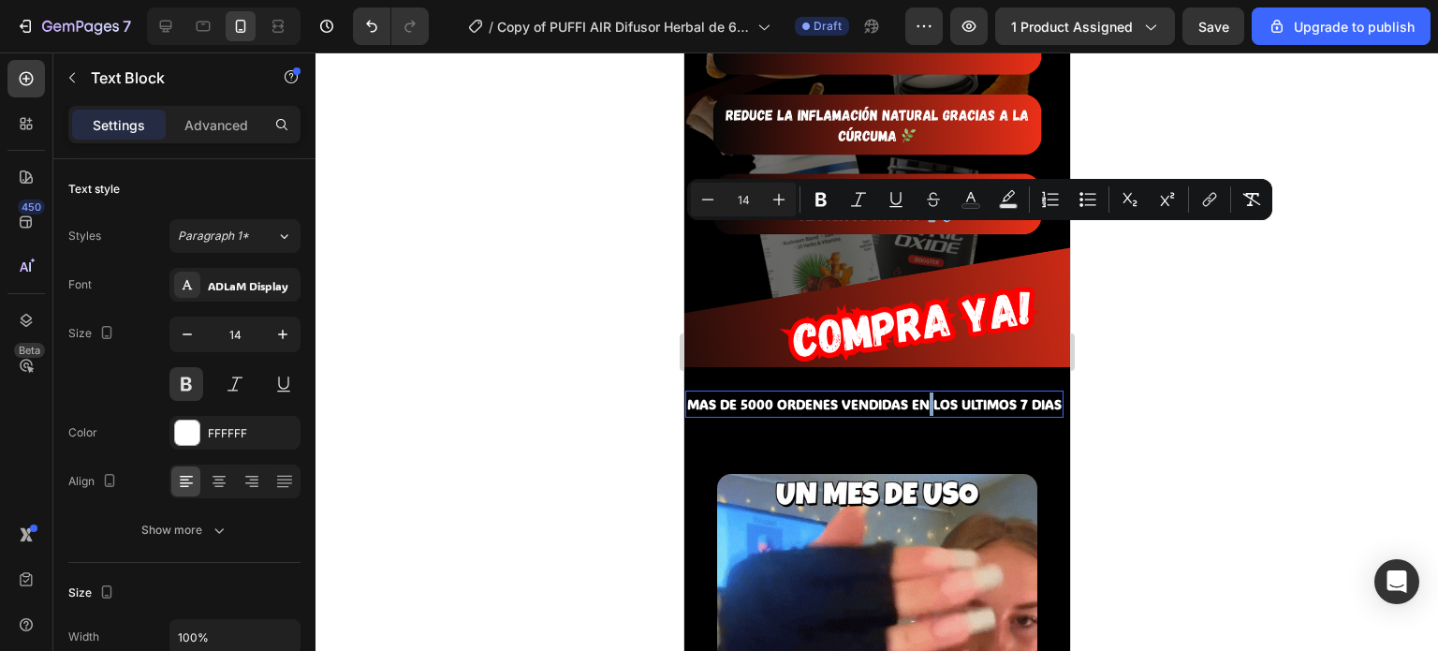
click at [925, 395] on span "MAS DE 5000 ORDENES VENDIDAS EN LOS ULTIMOS 7 DIAS" at bounding box center [873, 404] width 374 height 18
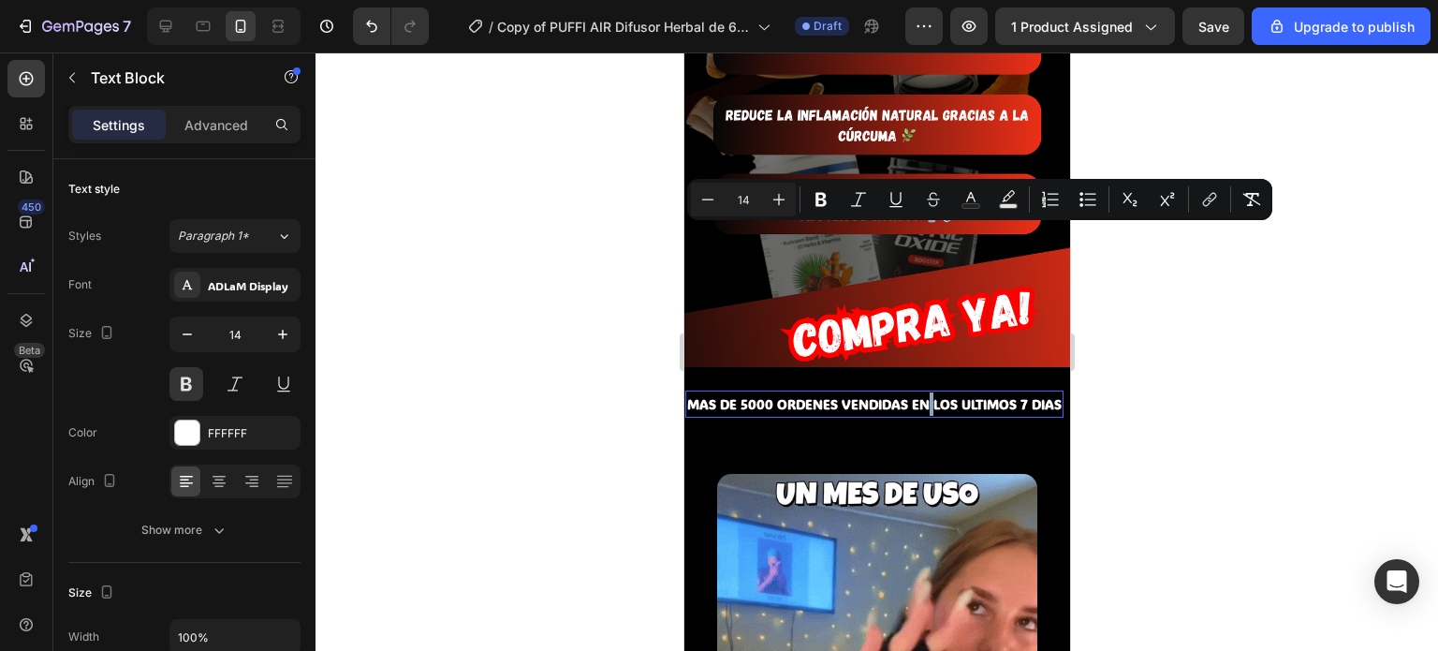
click at [925, 395] on span "MAS DE 5000 ORDENES VENDIDAS EN LOS ULTIMOS 7 DIAS" at bounding box center [873, 404] width 374 height 18
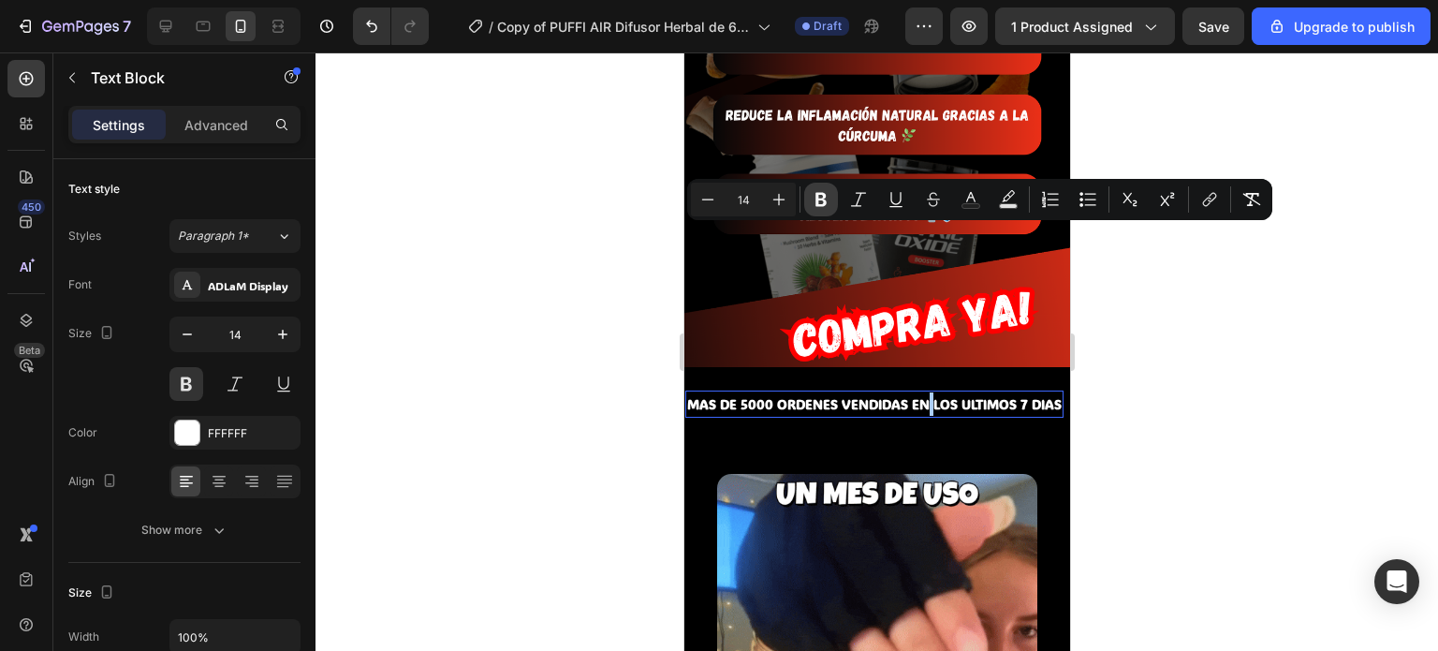
click at [813, 196] on icon "Editor contextual toolbar" at bounding box center [821, 199] width 19 height 19
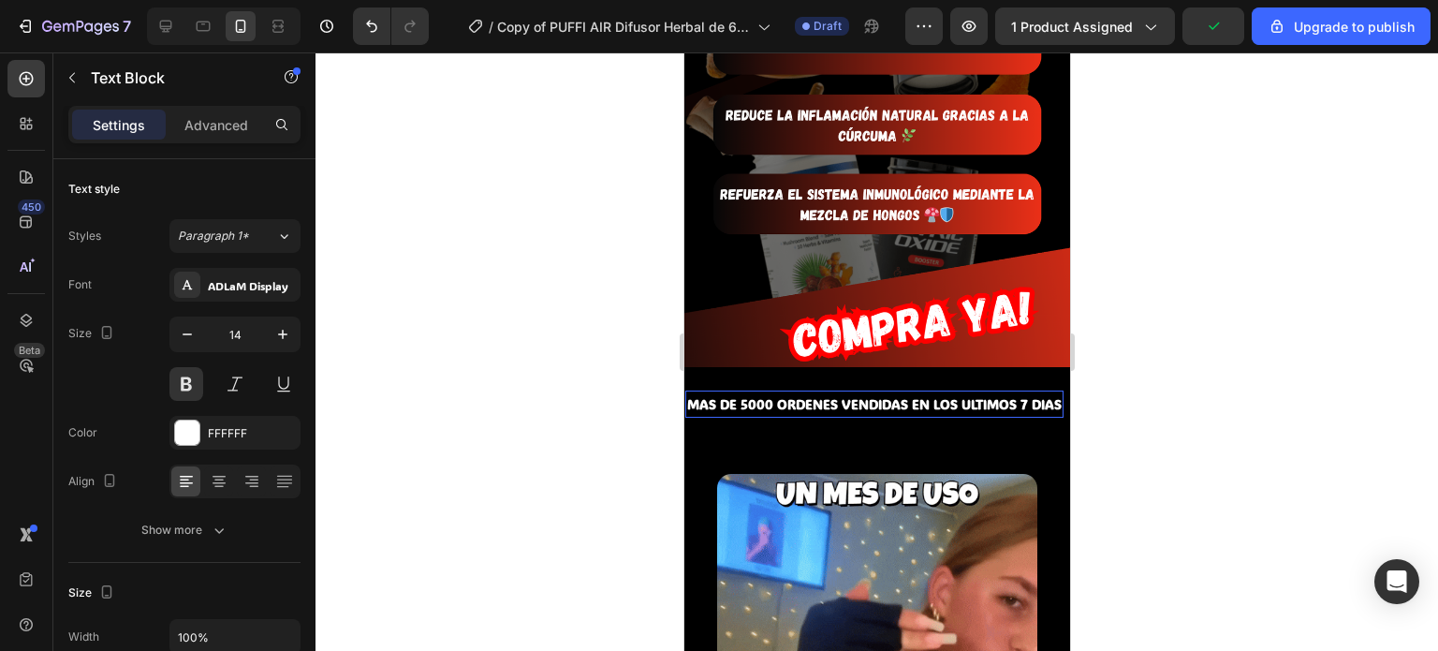
click at [813, 395] on strong "MAS DE 5000 ORDENES VENDIDAS EN LOS ULTIMOS 7 DIAS" at bounding box center [873, 404] width 374 height 18
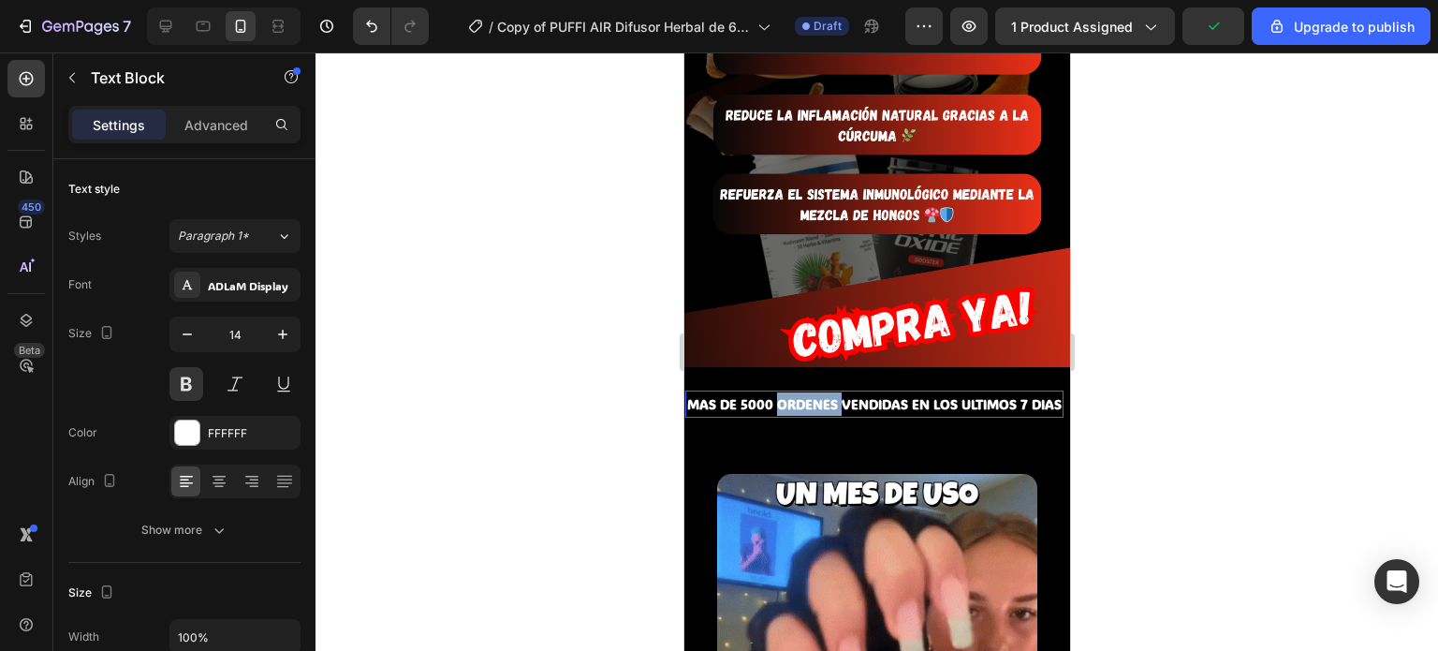
click at [813, 395] on strong "MAS DE 5000 ORDENES VENDIDAS EN LOS ULTIMOS 7 DIAS" at bounding box center [873, 404] width 374 height 18
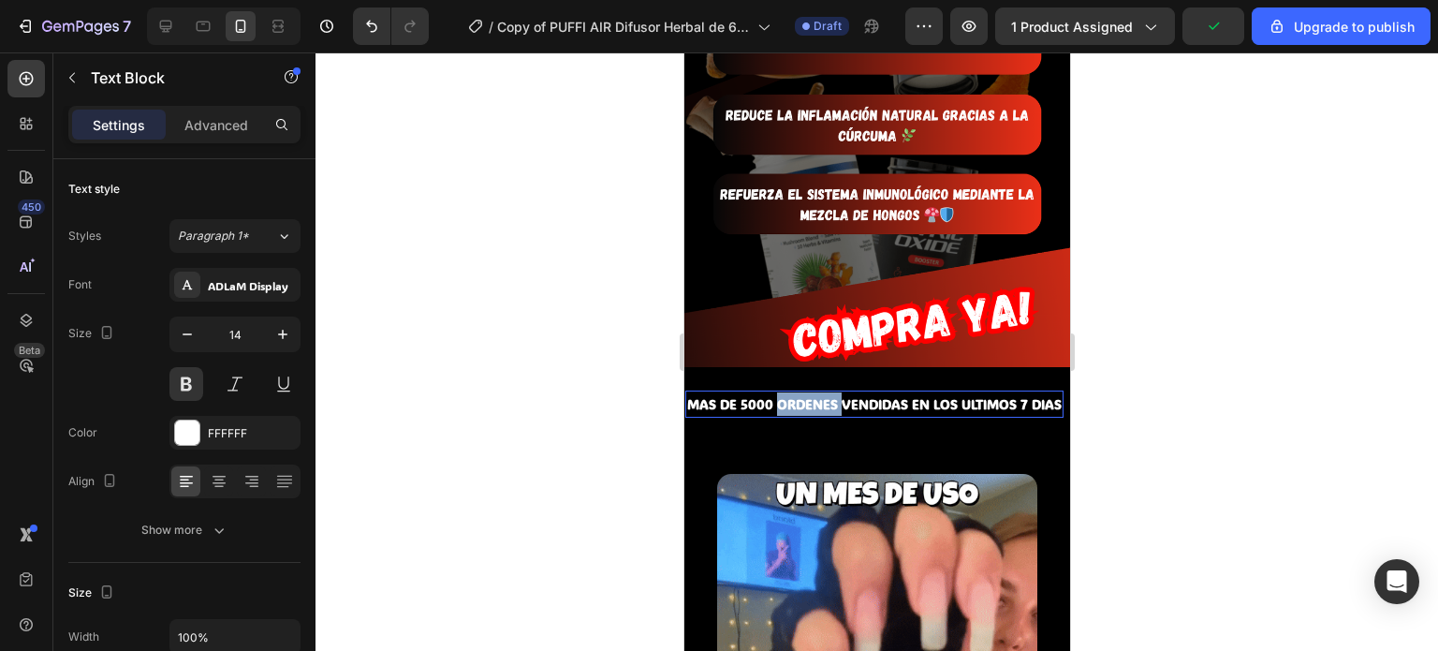
click at [824, 395] on strong "MAS DE 5000 ORDENES VENDIDAS EN LOS ULTIMOS 7 DIAS" at bounding box center [873, 404] width 374 height 18
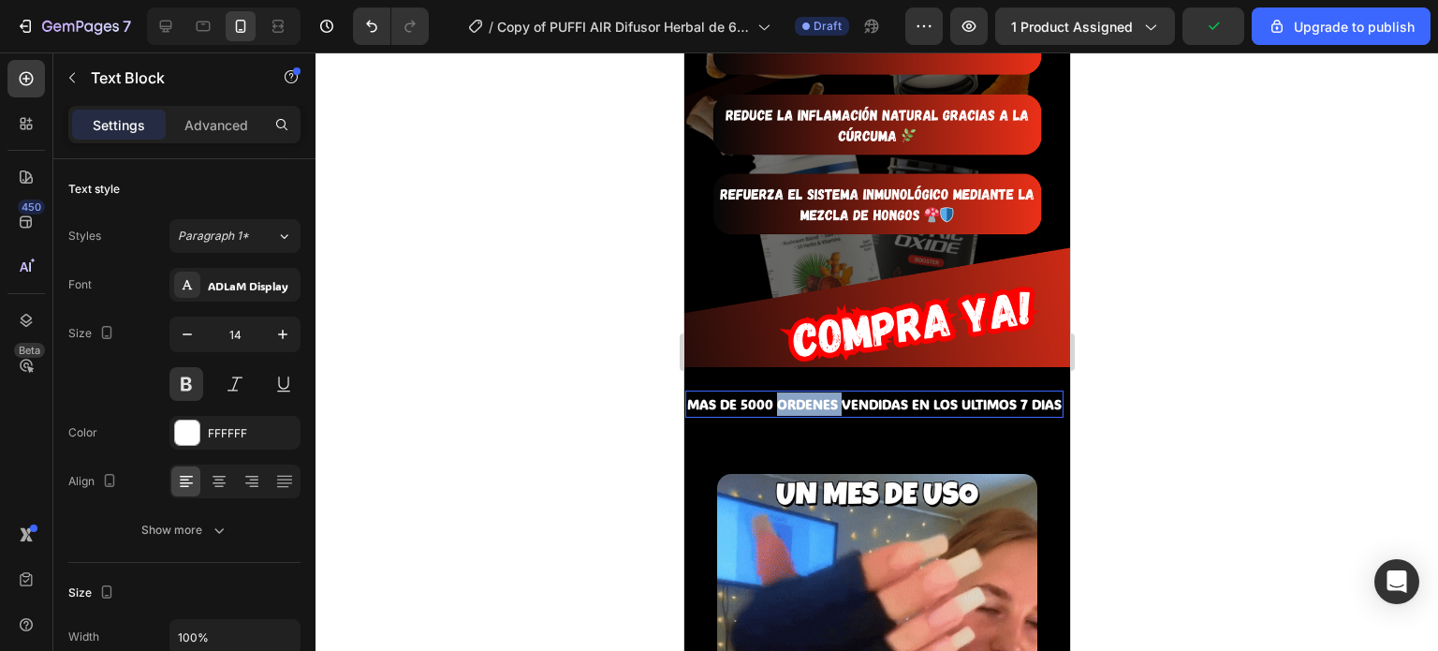
click at [824, 395] on strong "MAS DE 5000 ORDENES VENDIDAS EN LOS ULTIMOS 7 DIAS" at bounding box center [873, 404] width 374 height 18
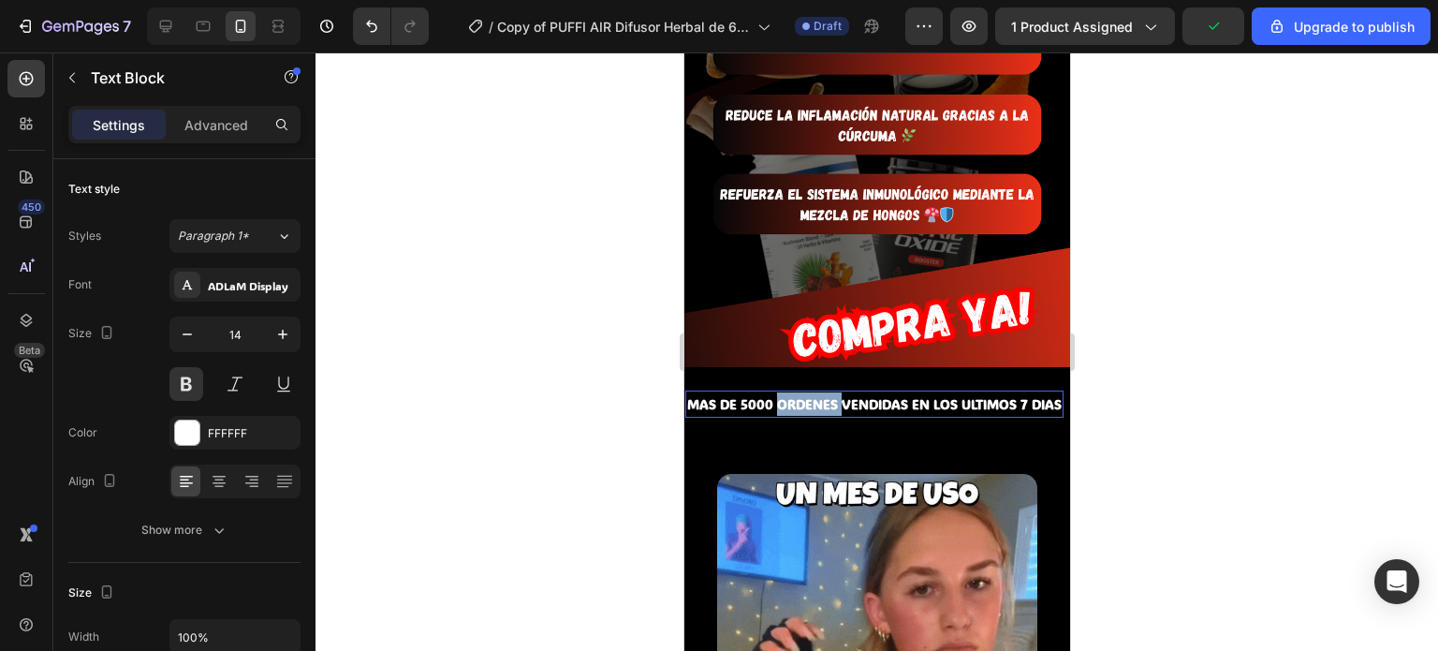
click at [824, 395] on strong "MAS DE 5000 ORDENES VENDIDAS EN LOS ULTIMOS 7 DIAS" at bounding box center [873, 404] width 374 height 18
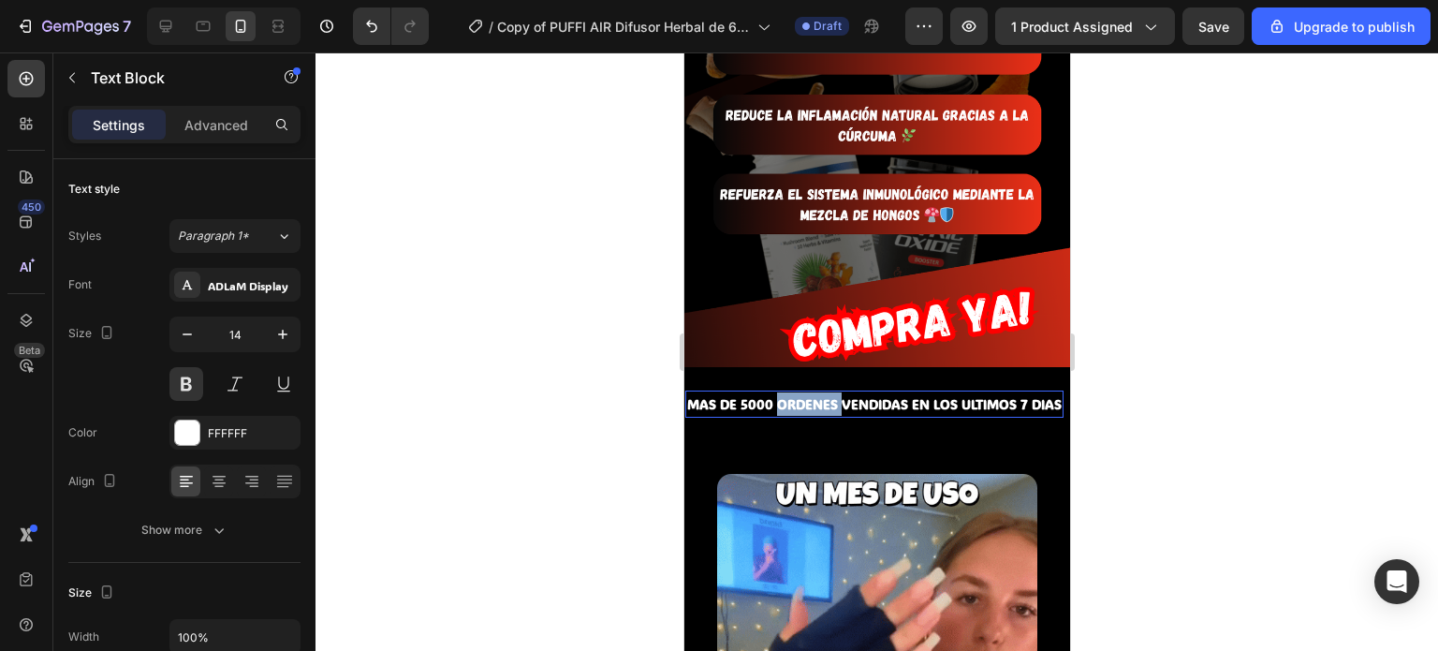
click at [774, 395] on strong "MAS DE 5000 ORDENES VENDIDAS EN LOS ULTIMOS 7 DIAS" at bounding box center [873, 404] width 374 height 18
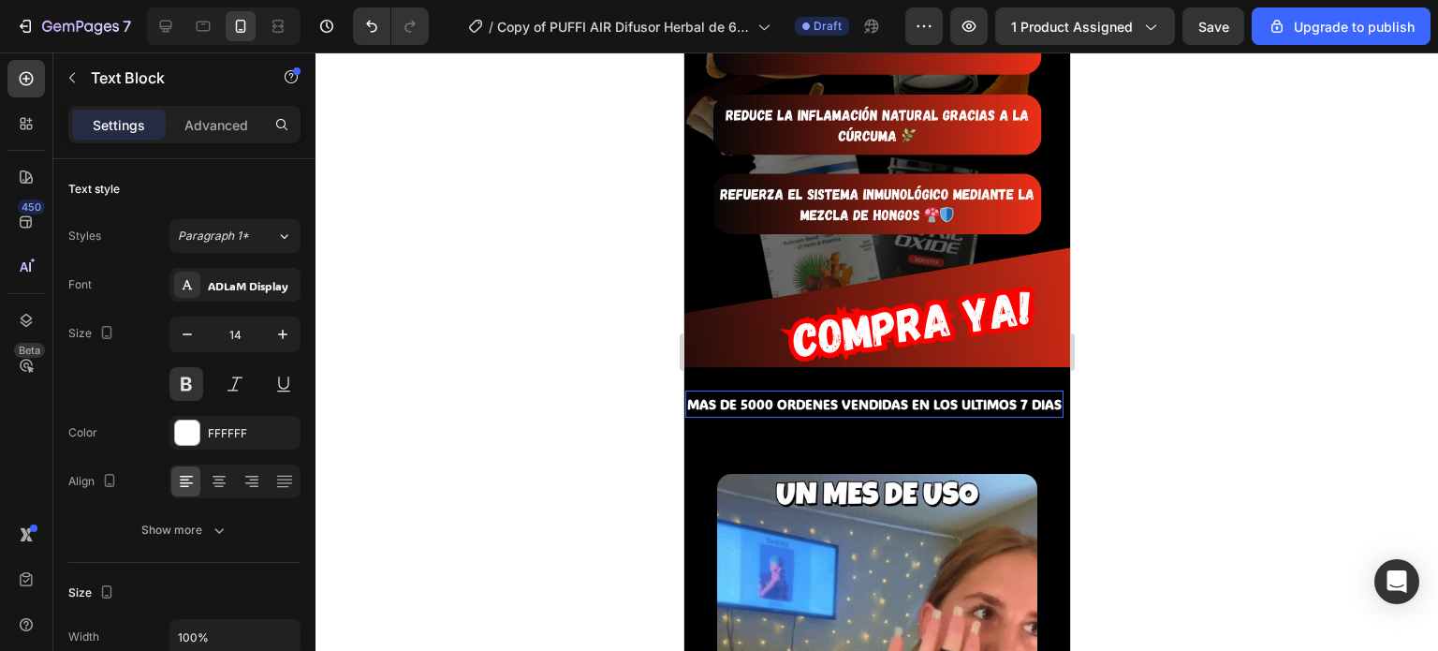
click at [823, 367] on div "MAS DE 5000 ORDENES VENDIDAS EN LOS ULTIMOS 7 DIAS Text Block 0 MAS DE 5000 ORD…" at bounding box center [876, 404] width 386 height 74
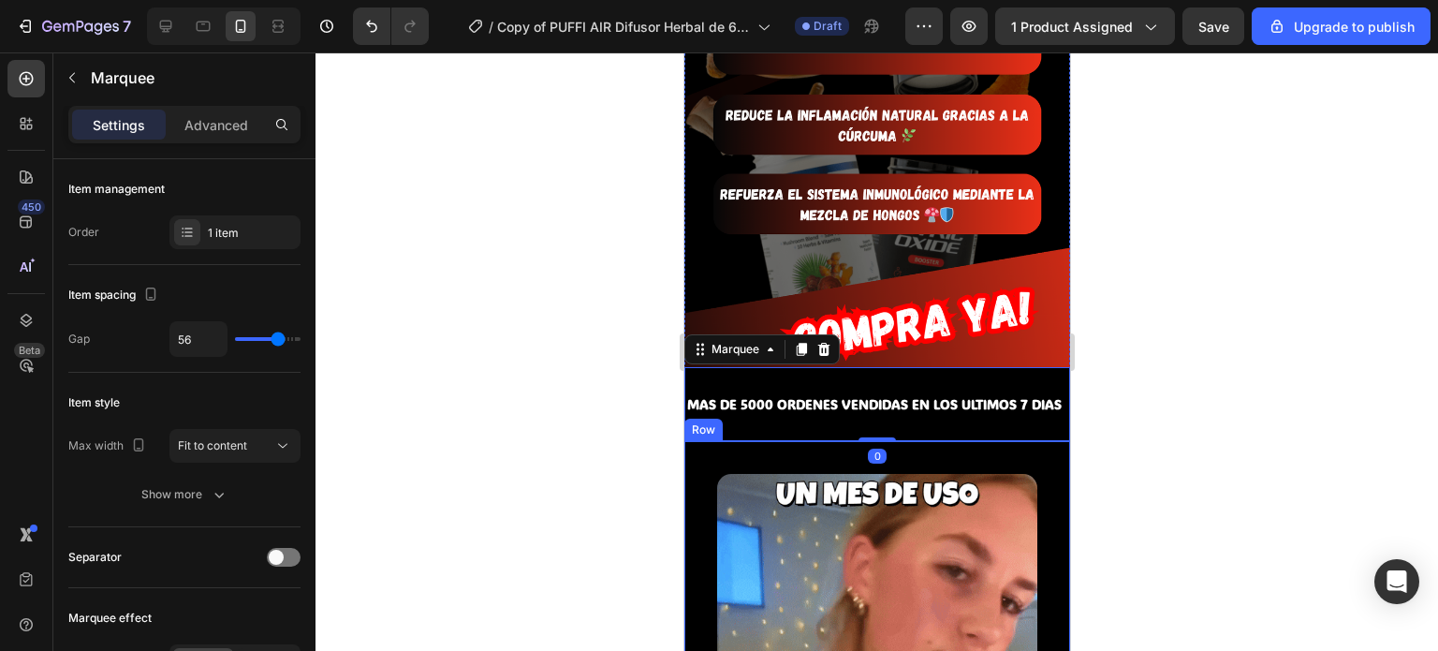
click at [994, 474] on img at bounding box center [876, 634] width 320 height 320
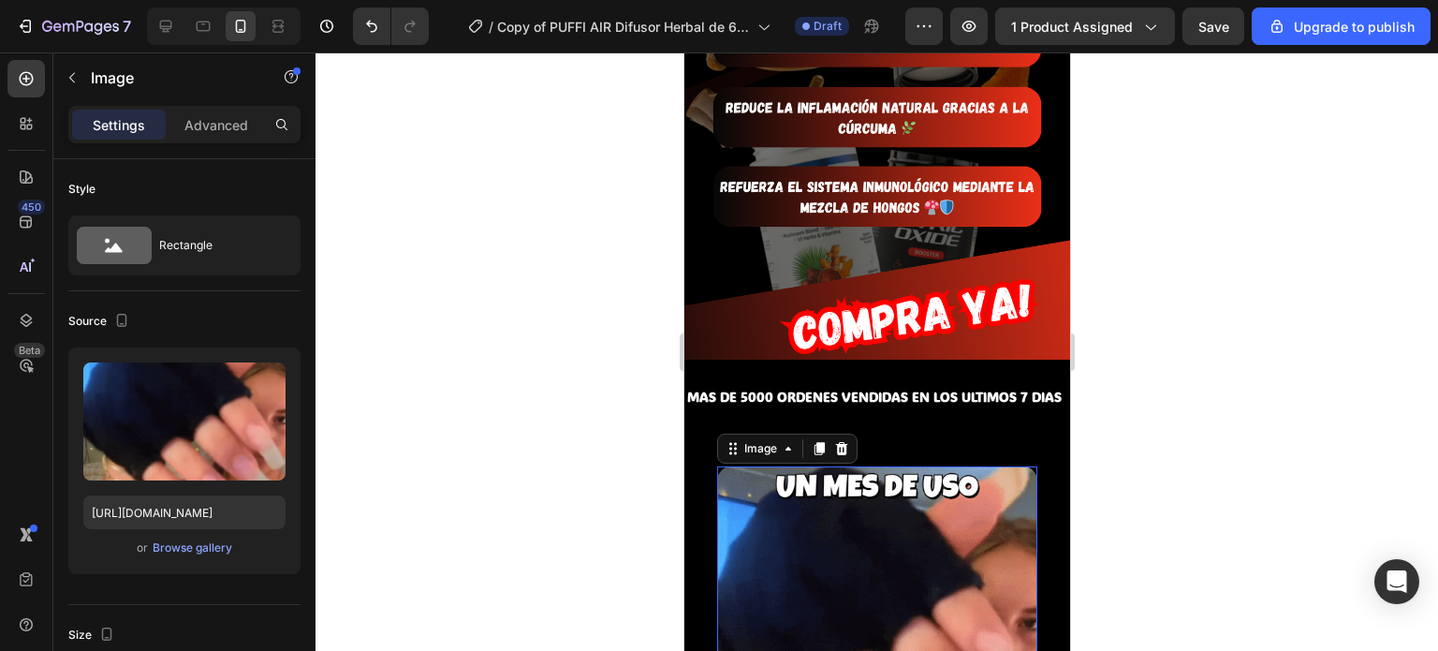
scroll to position [3773, 0]
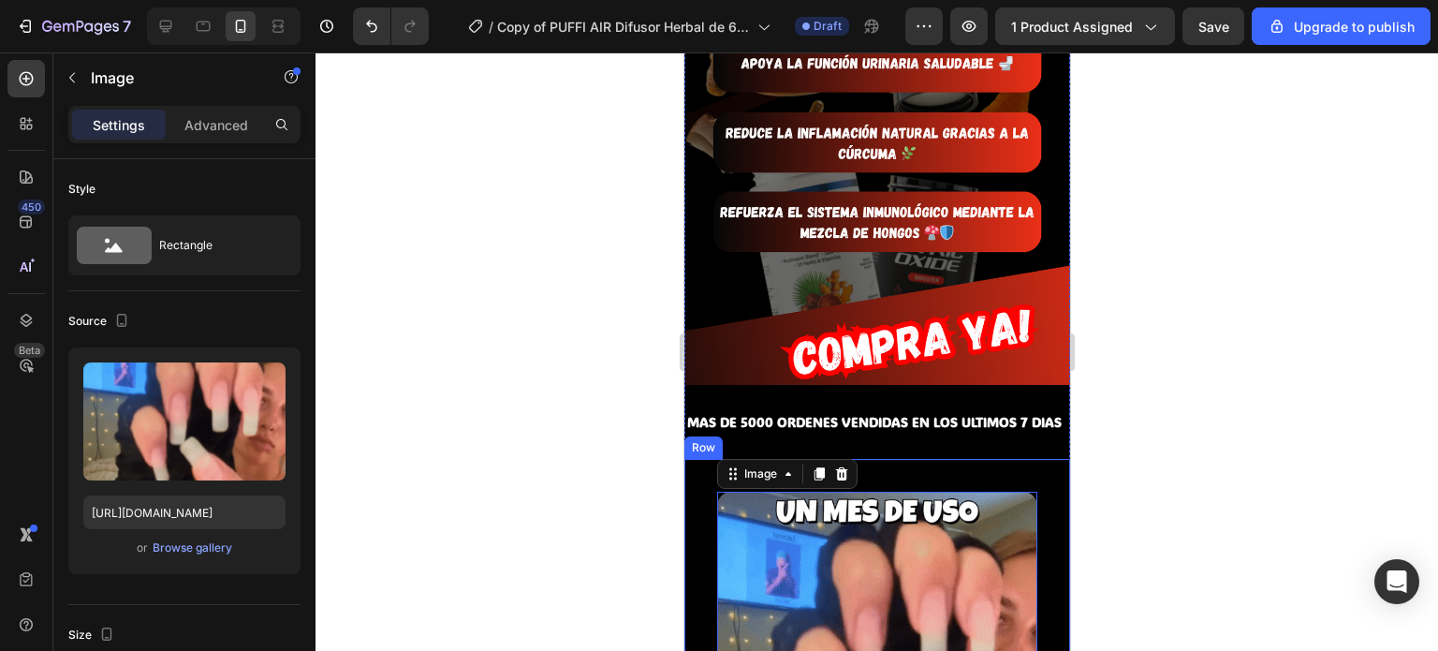
click at [929, 459] on div "Image 0 Row" at bounding box center [876, 652] width 386 height 386
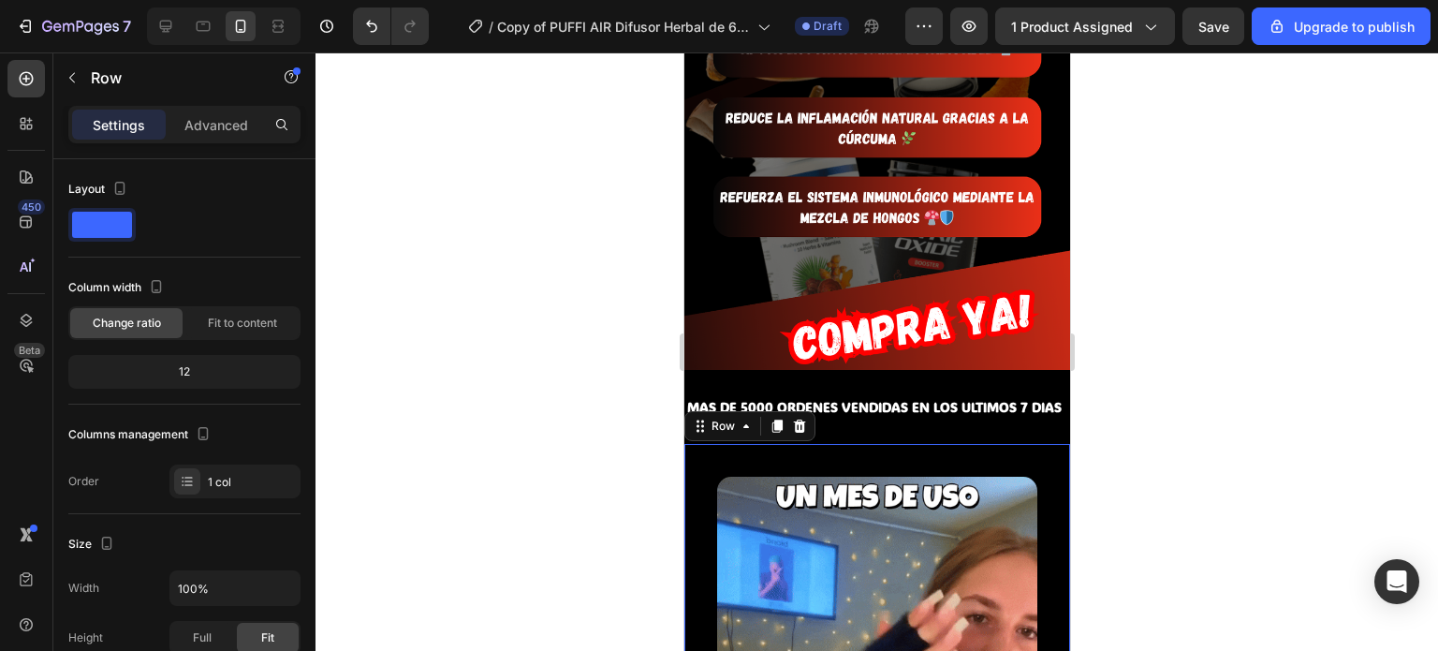
scroll to position [3790, 0]
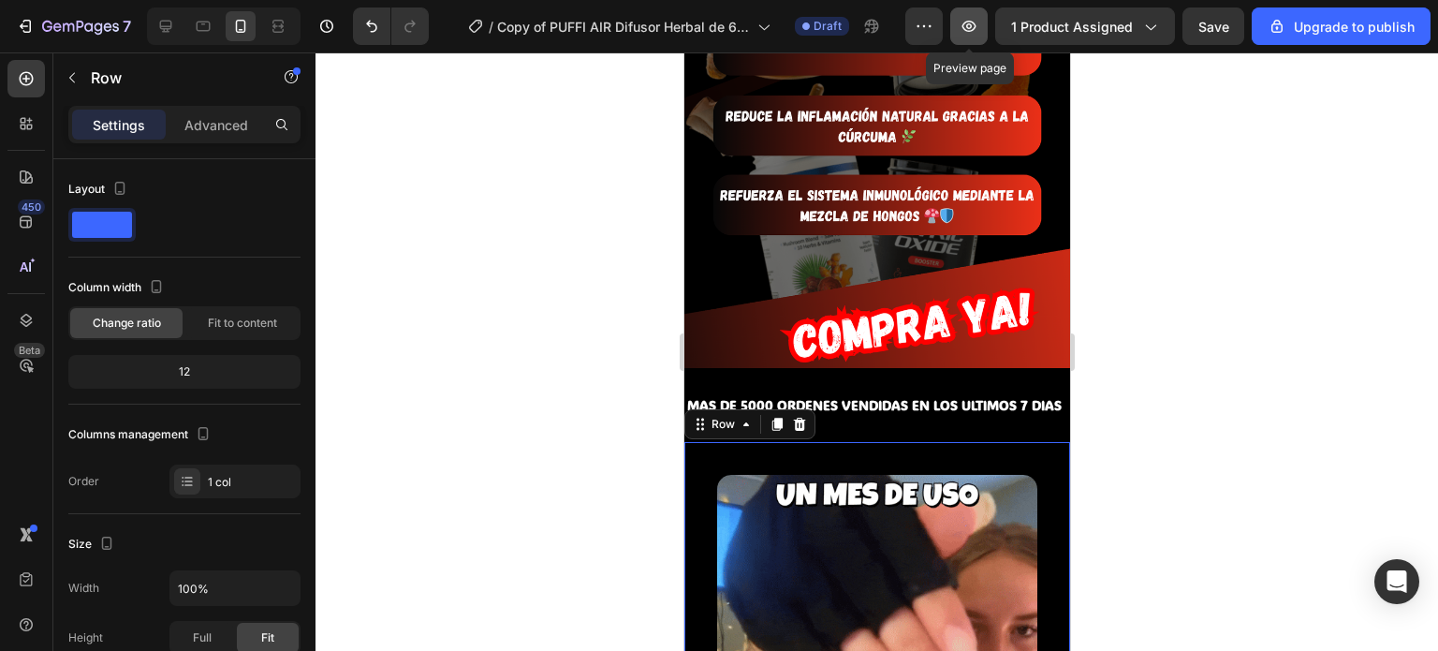
click at [970, 34] on icon "button" at bounding box center [969, 26] width 19 height 19
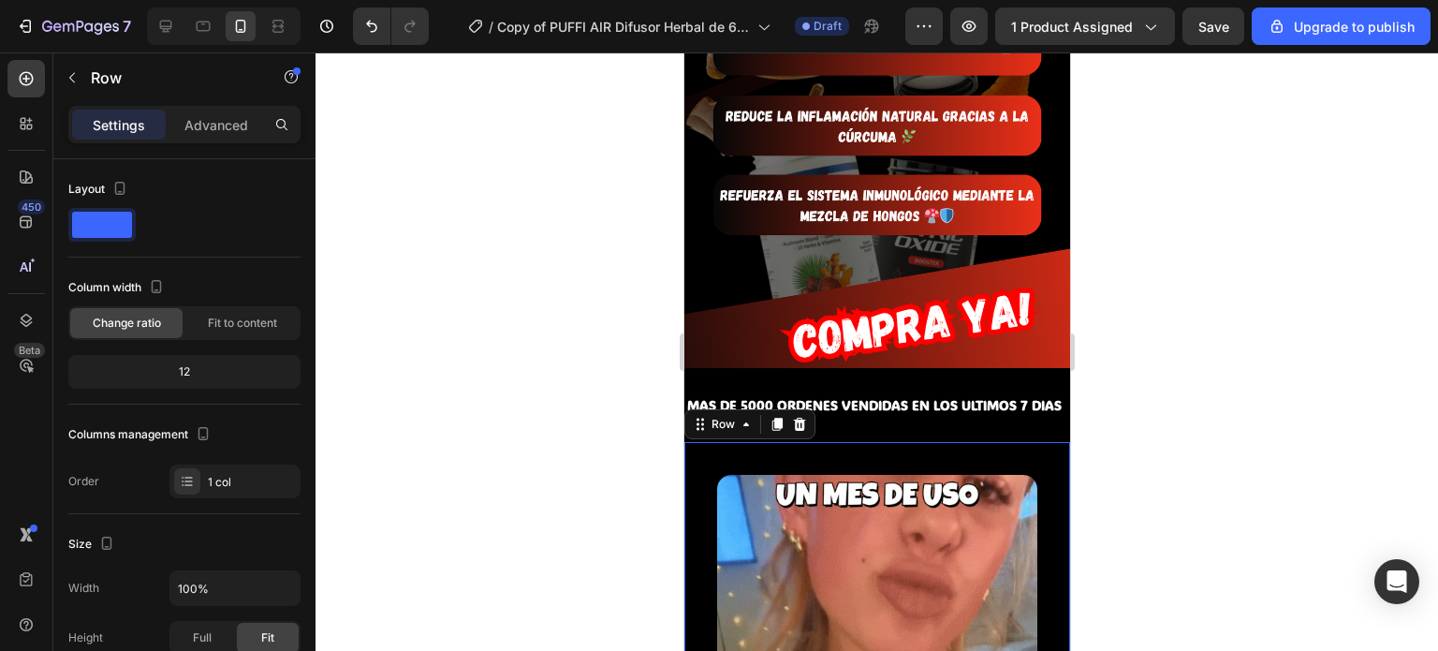
click at [701, 442] on div "Image Row 0" at bounding box center [876, 635] width 386 height 386
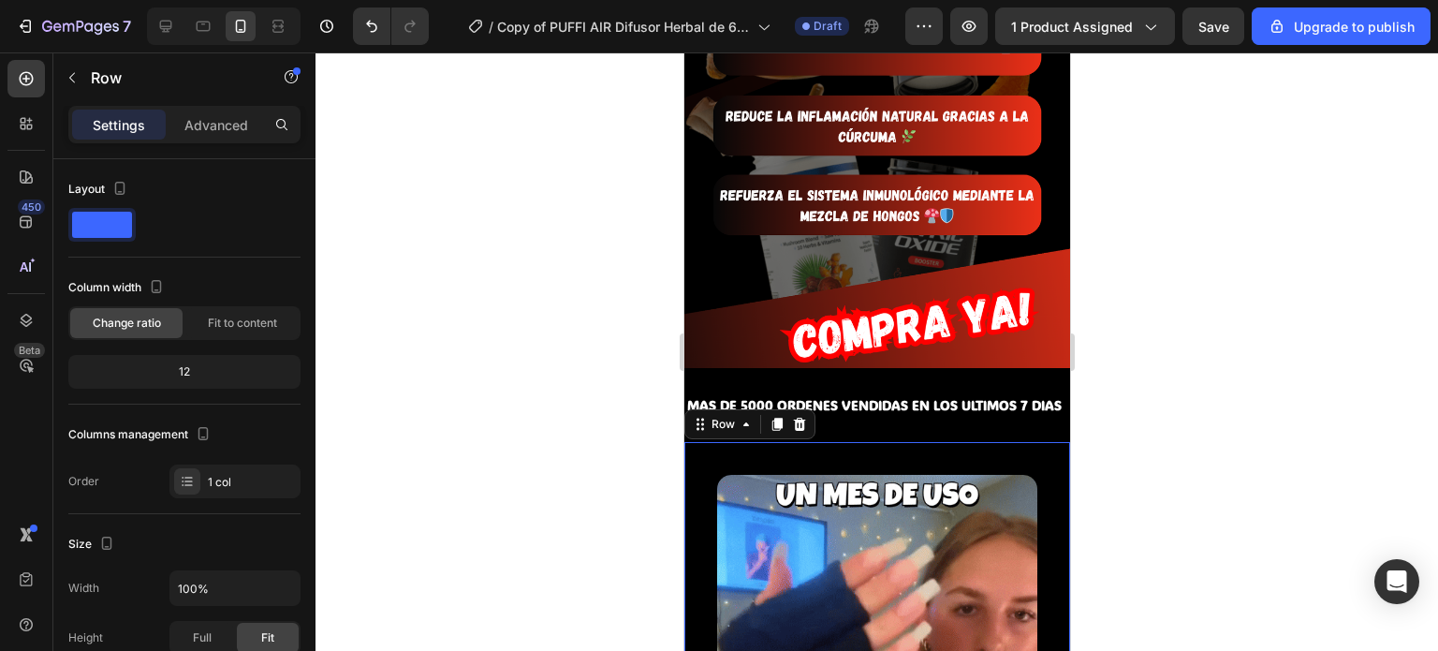
click at [701, 442] on div "Image Row 0" at bounding box center [876, 635] width 386 height 386
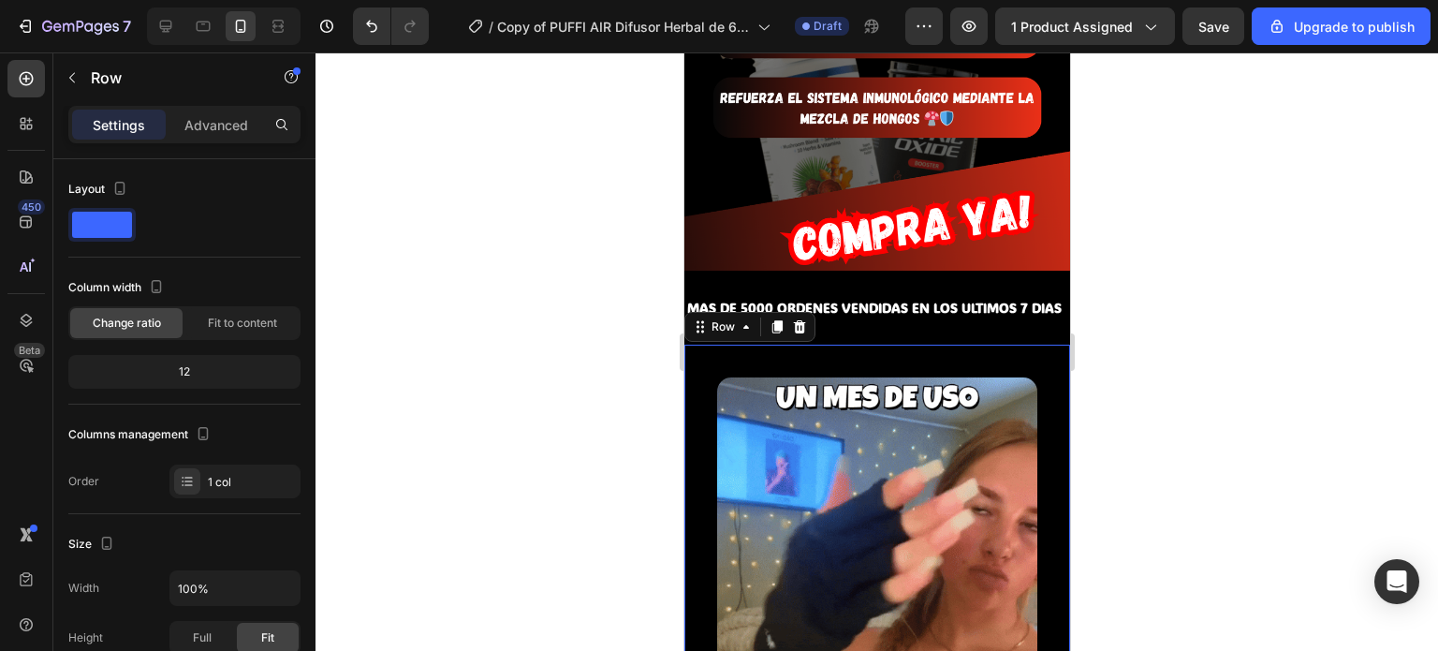
click at [701, 345] on div "Image Row 0" at bounding box center [876, 538] width 386 height 386
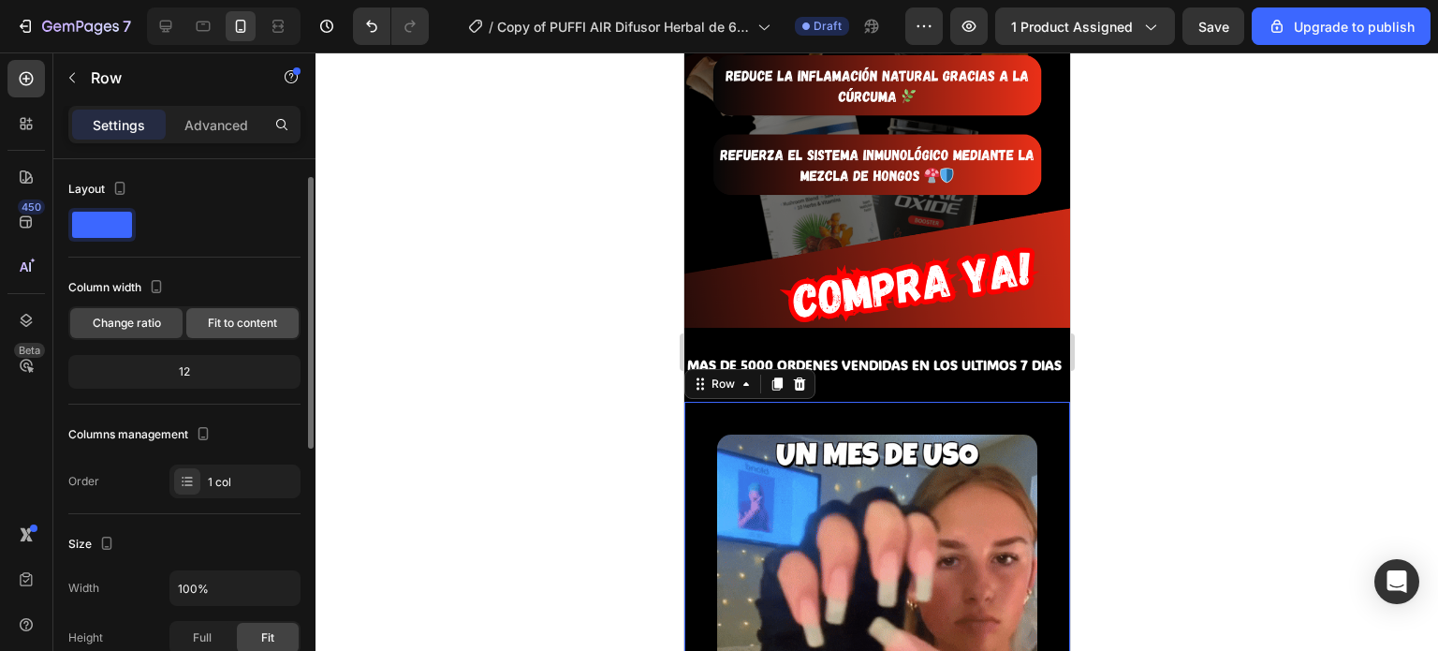
scroll to position [21, 0]
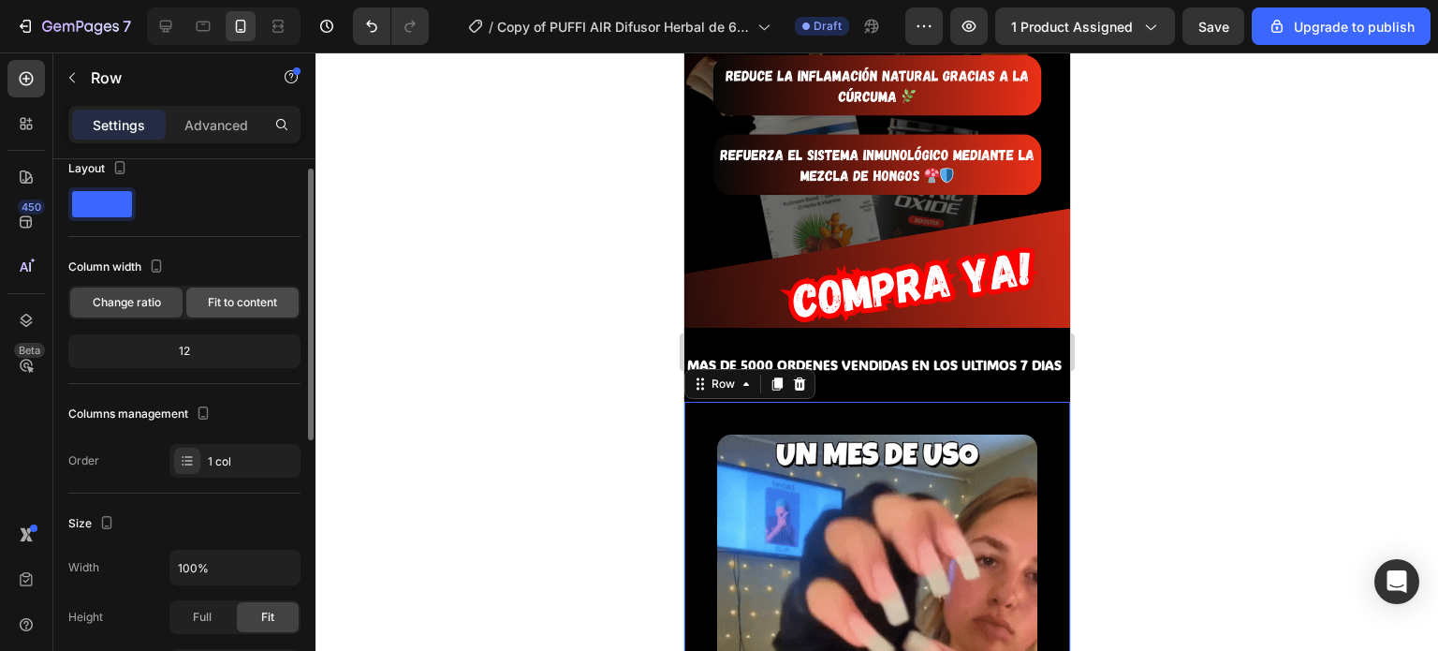
click at [213, 301] on span "Fit to content" at bounding box center [242, 302] width 69 height 17
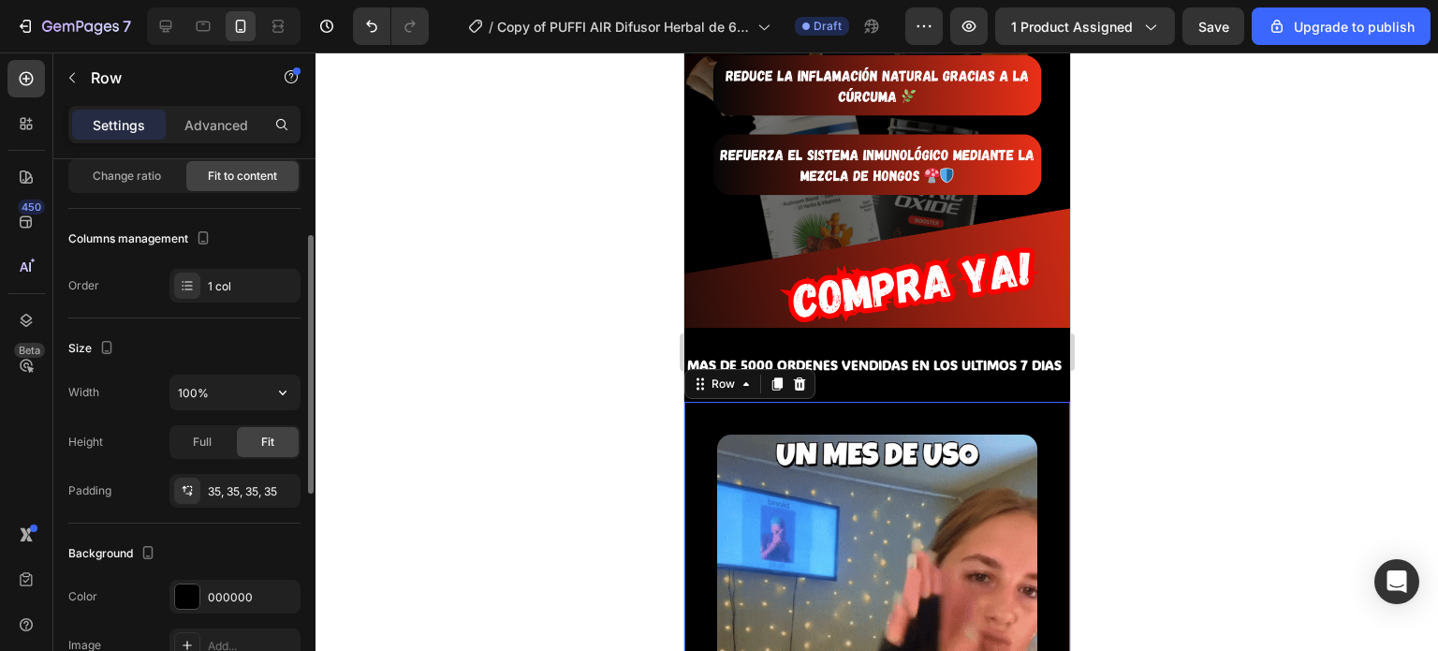
scroll to position [152, 0]
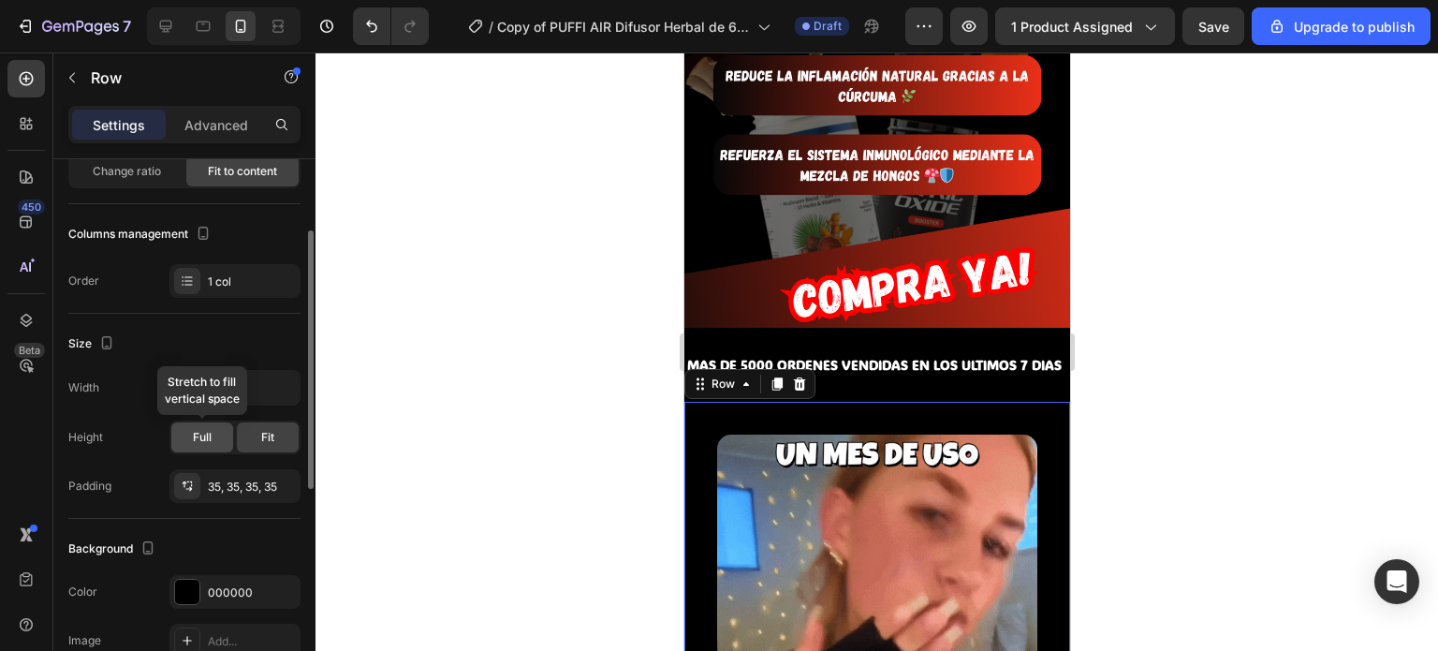
click at [198, 442] on span "Full" at bounding box center [202, 437] width 19 height 17
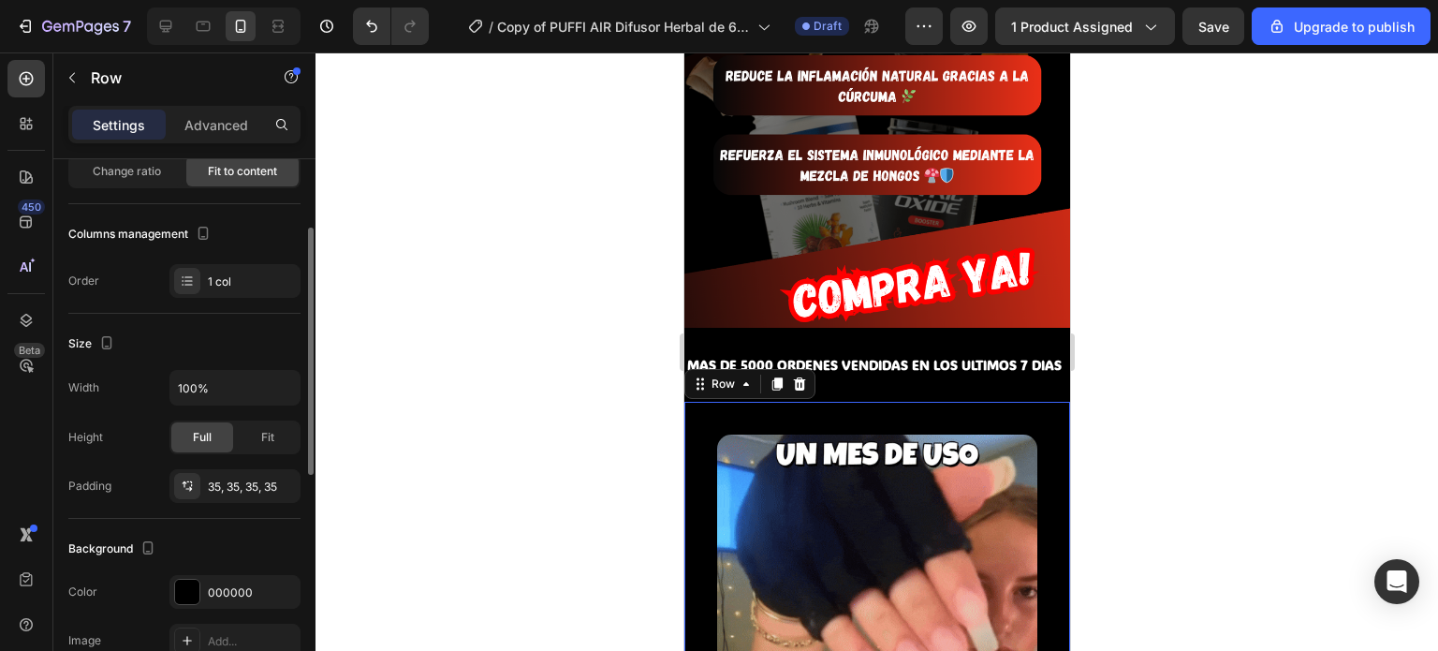
click at [138, 434] on div "Height Full Fit" at bounding box center [184, 437] width 232 height 34
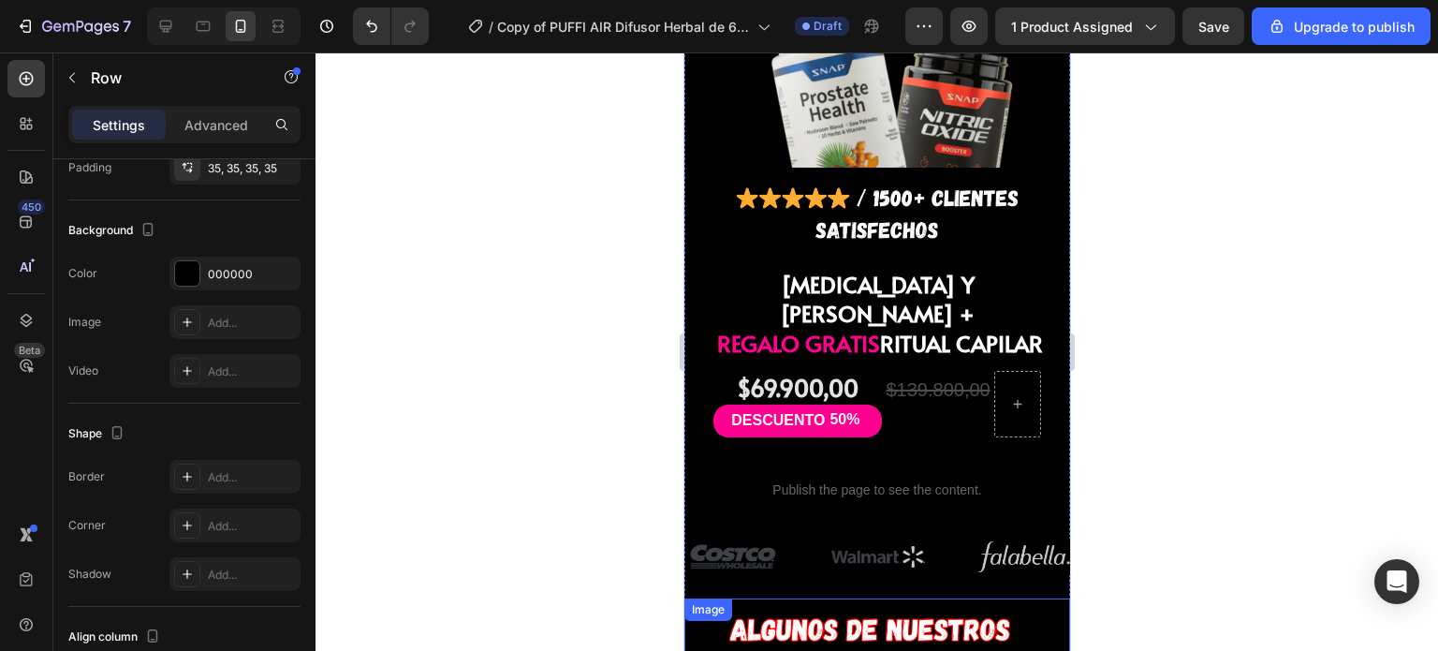
scroll to position [1477, 0]
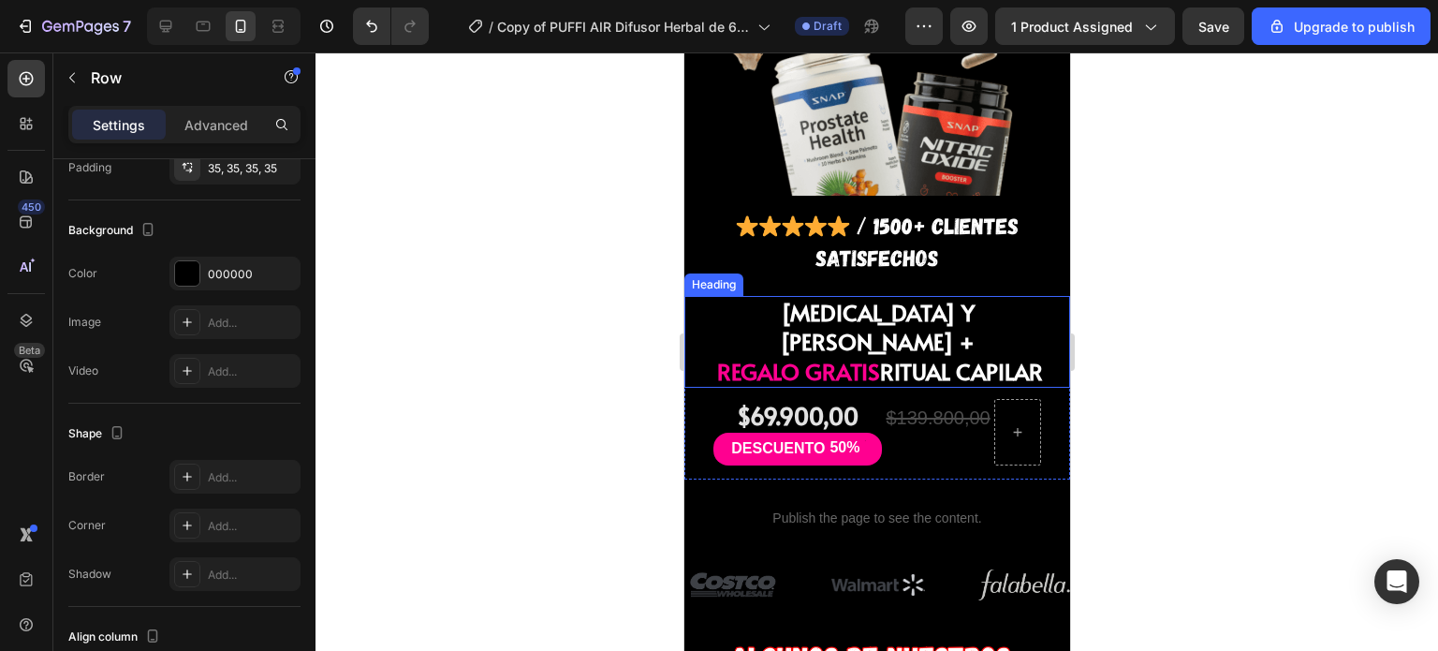
click at [829, 356] on span "REGALO GRATIS" at bounding box center [797, 371] width 163 height 31
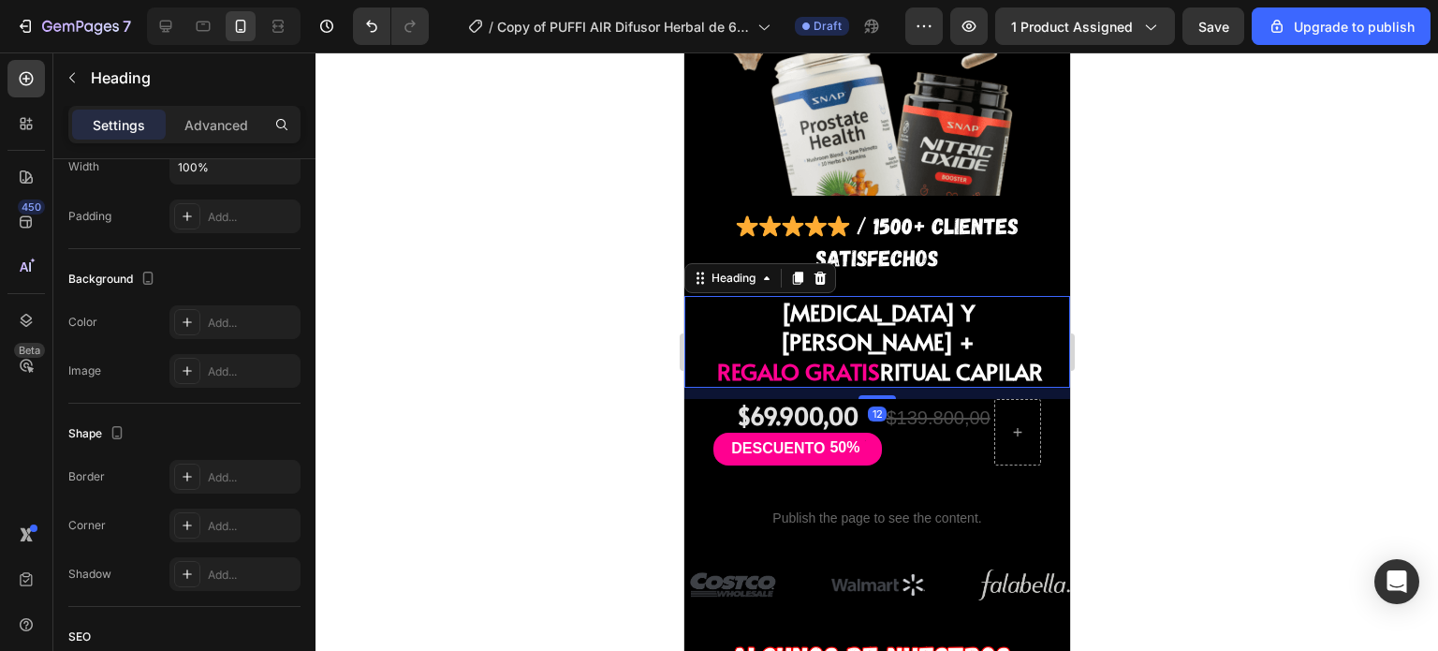
scroll to position [0, 0]
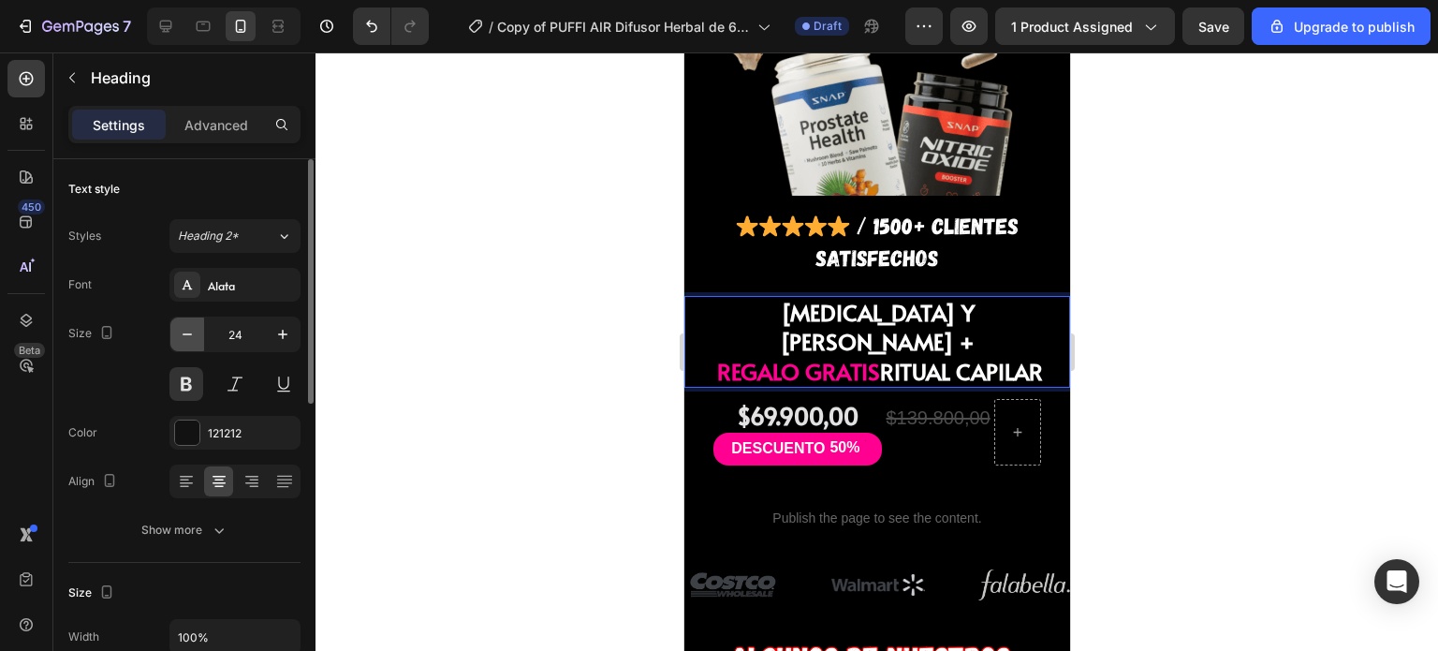
click at [184, 337] on icon "button" at bounding box center [187, 334] width 19 height 19
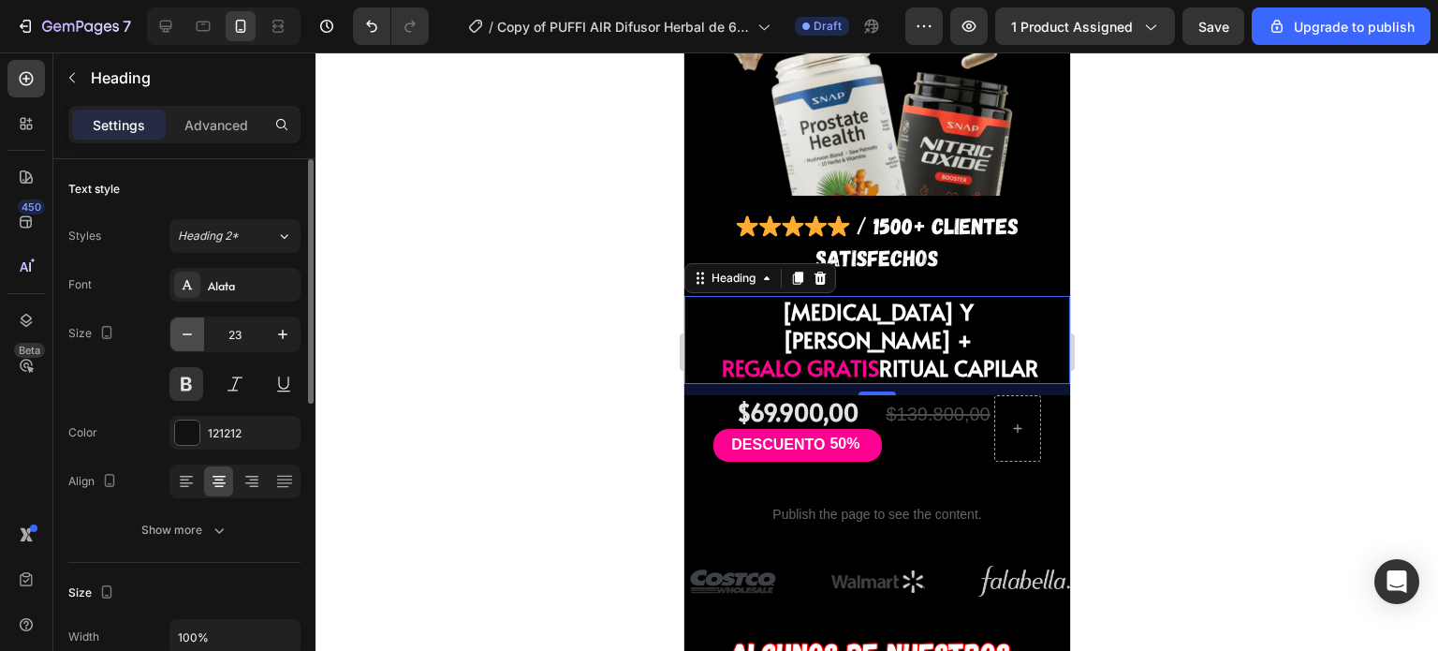
click at [184, 336] on icon "button" at bounding box center [187, 334] width 19 height 19
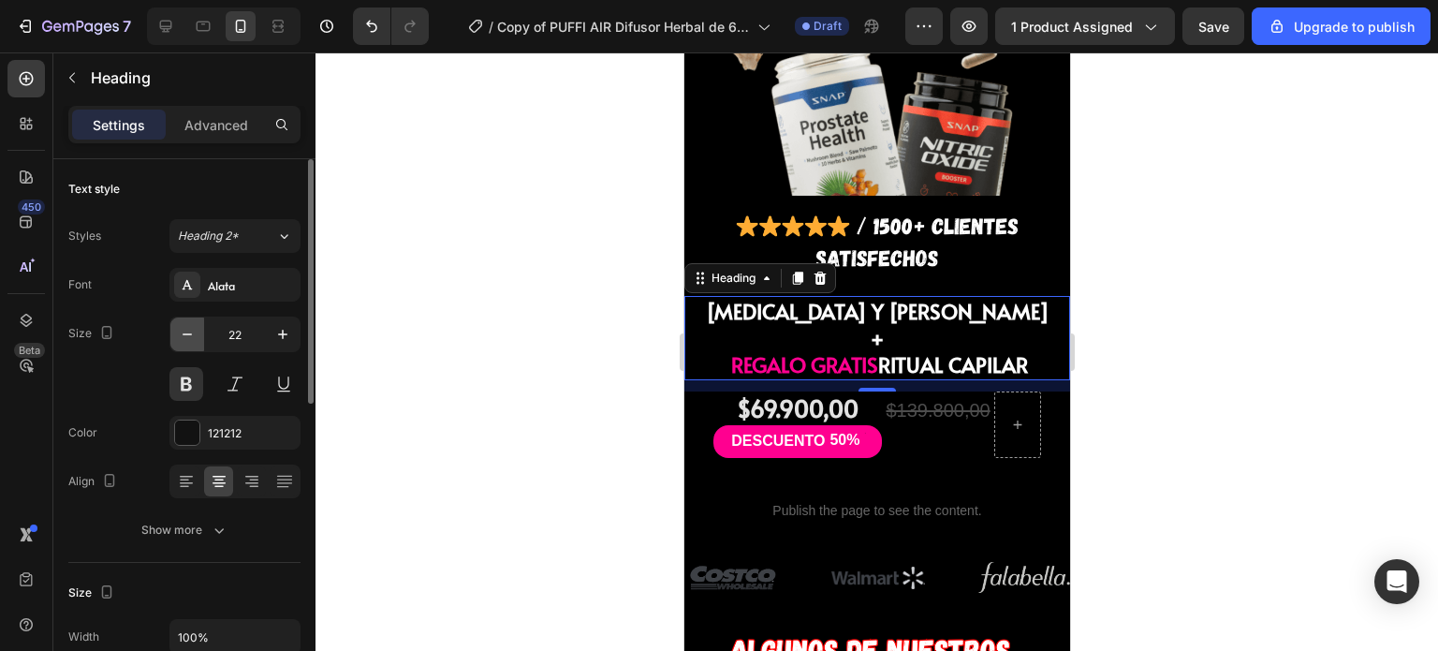
click at [184, 336] on icon "button" at bounding box center [187, 334] width 19 height 19
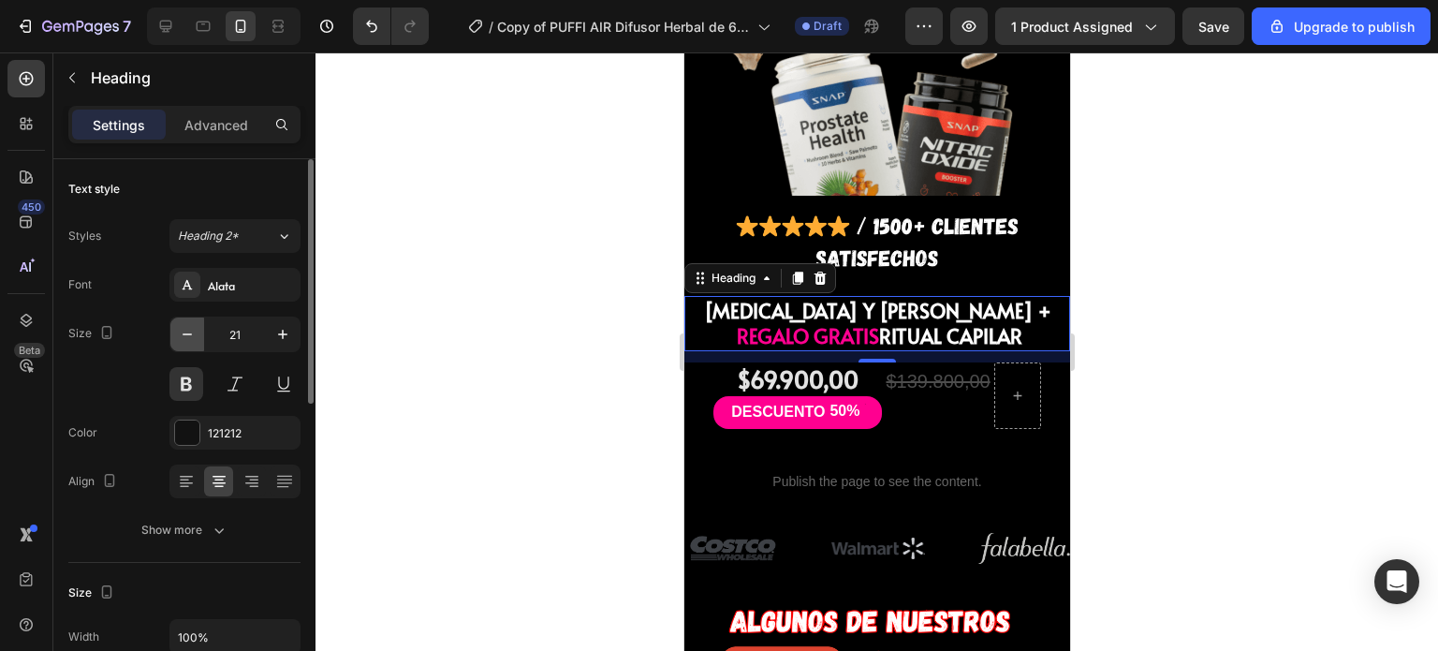
type input "20"
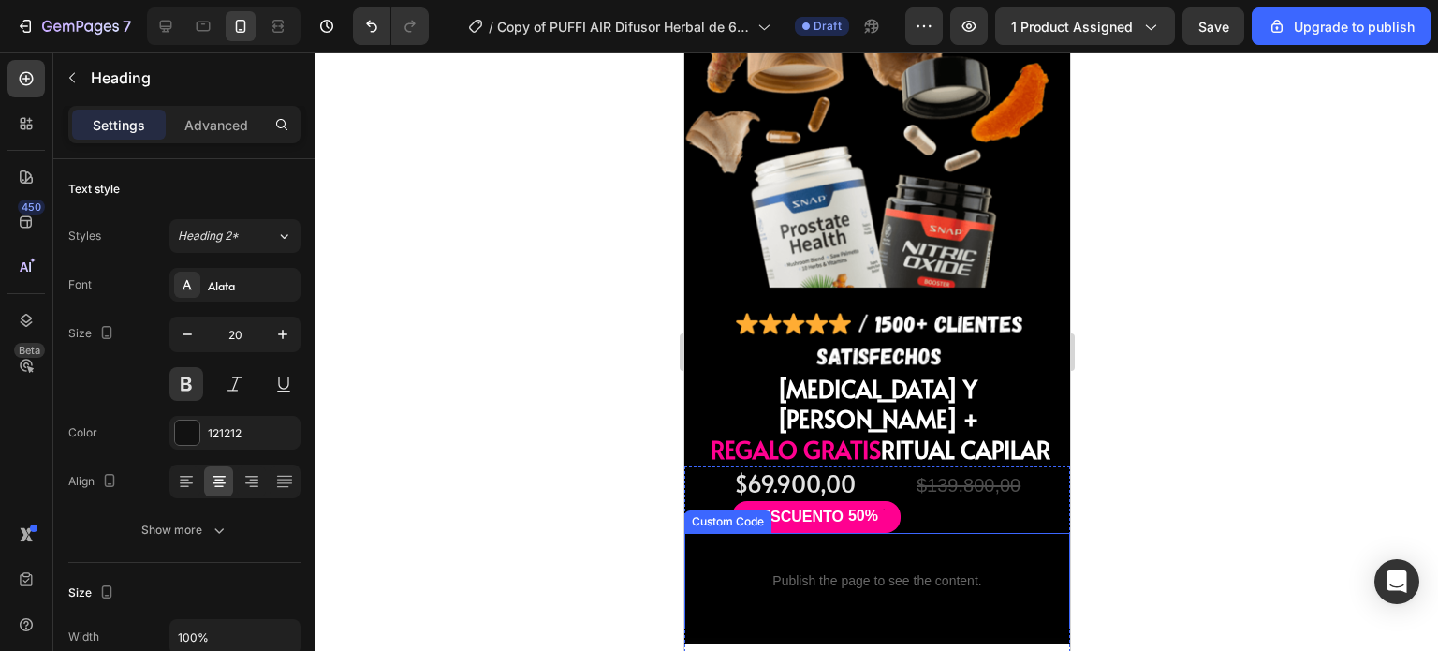
scroll to position [4673, 0]
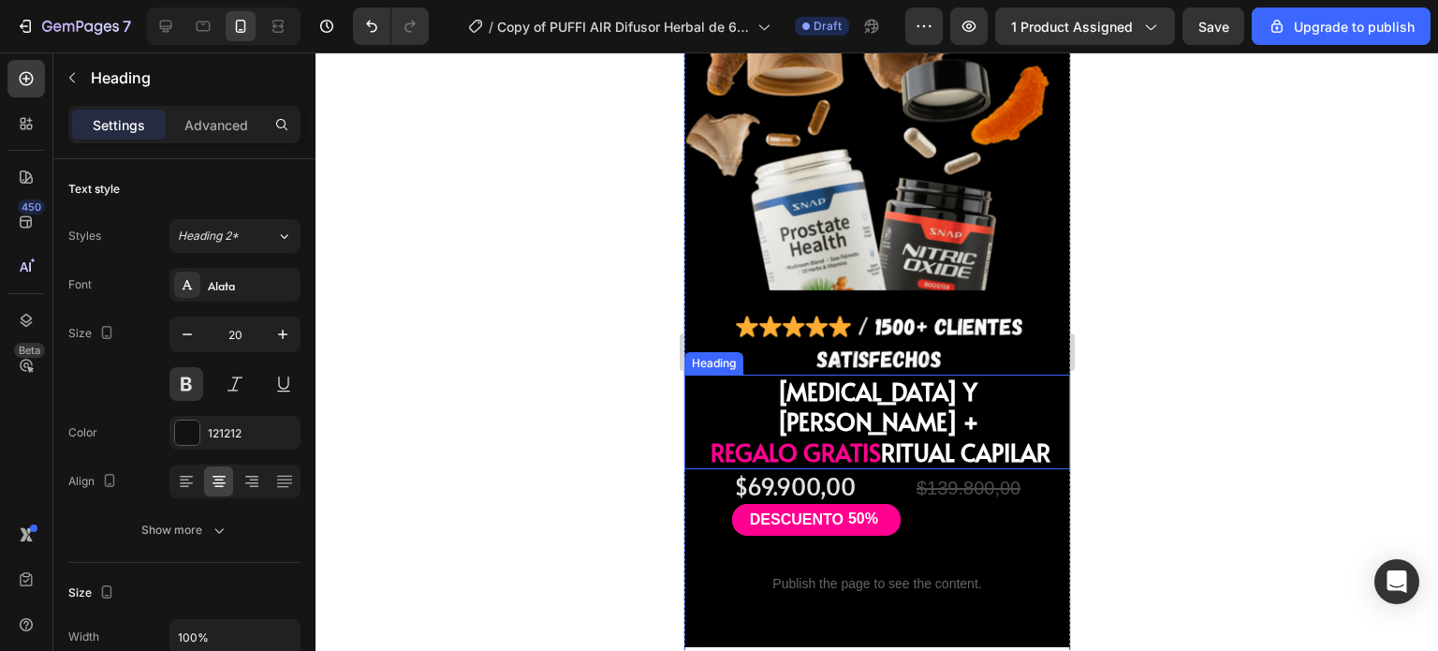
click at [816, 435] on span "REGALO GRATIS" at bounding box center [795, 451] width 170 height 33
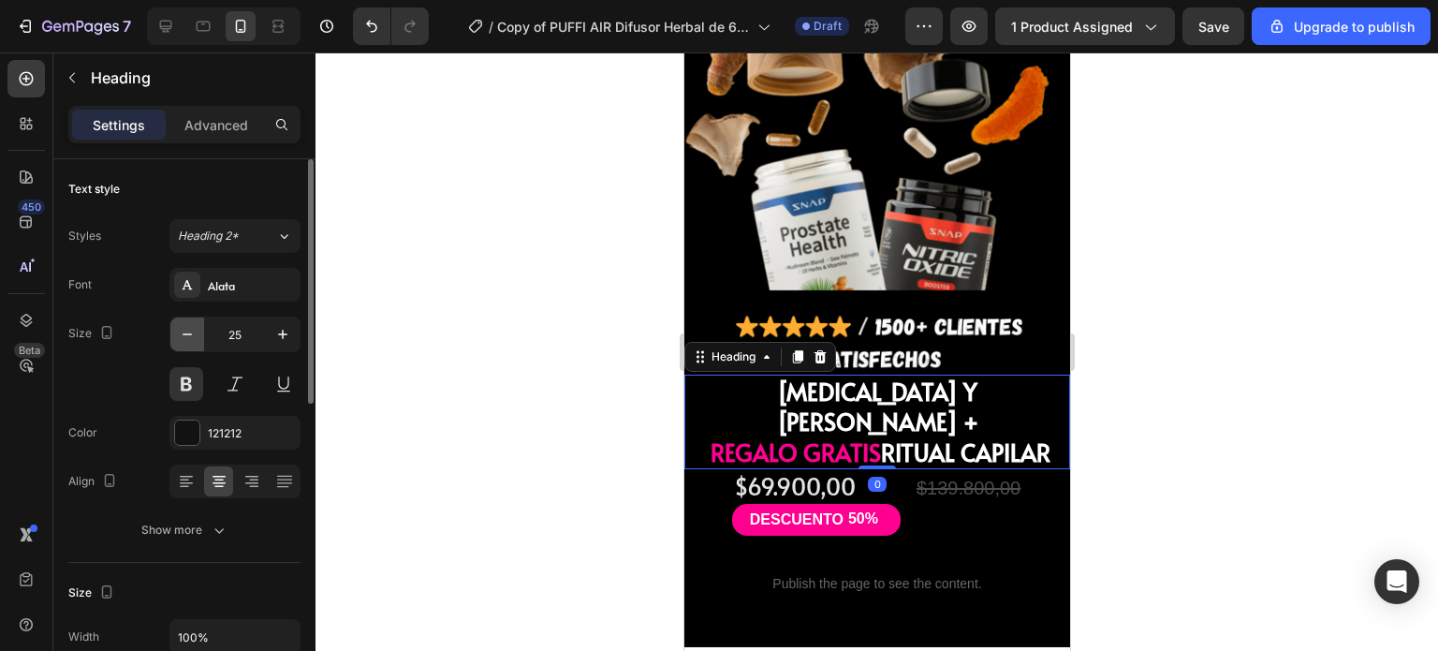
click at [183, 334] on icon "button" at bounding box center [187, 334] width 19 height 19
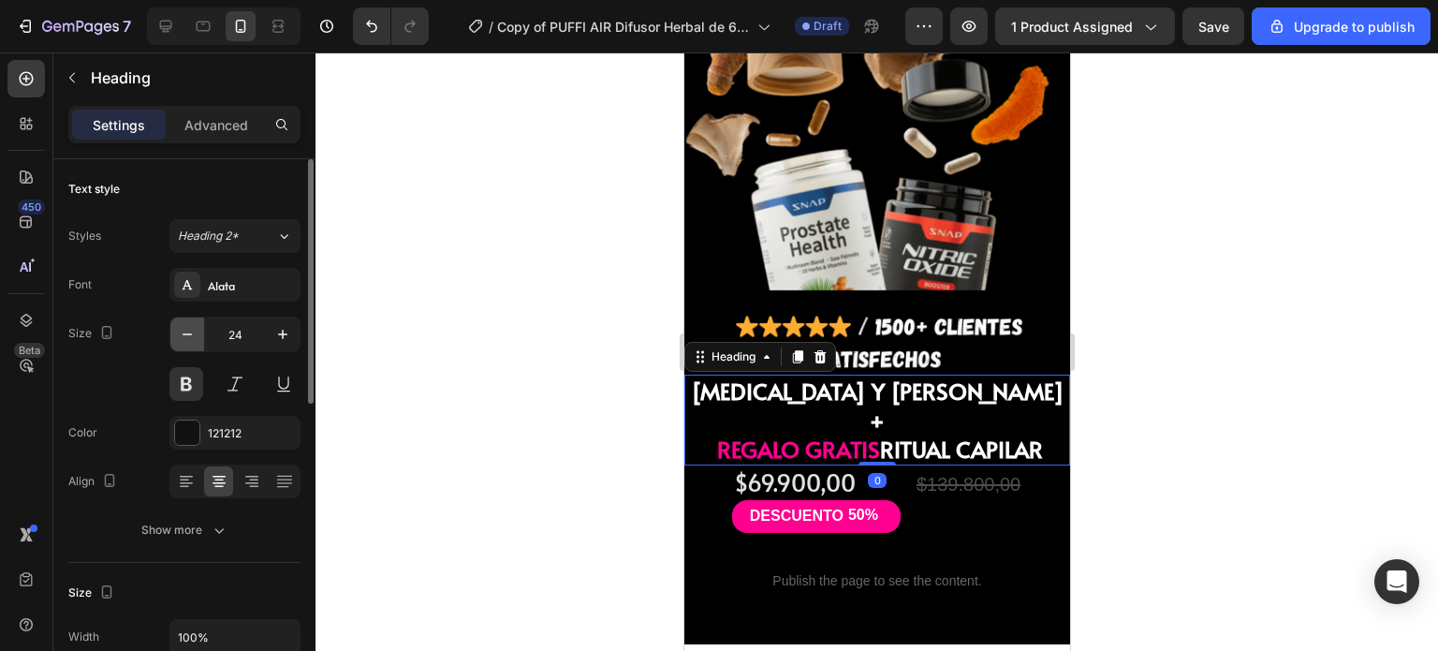
click at [183, 334] on icon "button" at bounding box center [187, 334] width 19 height 19
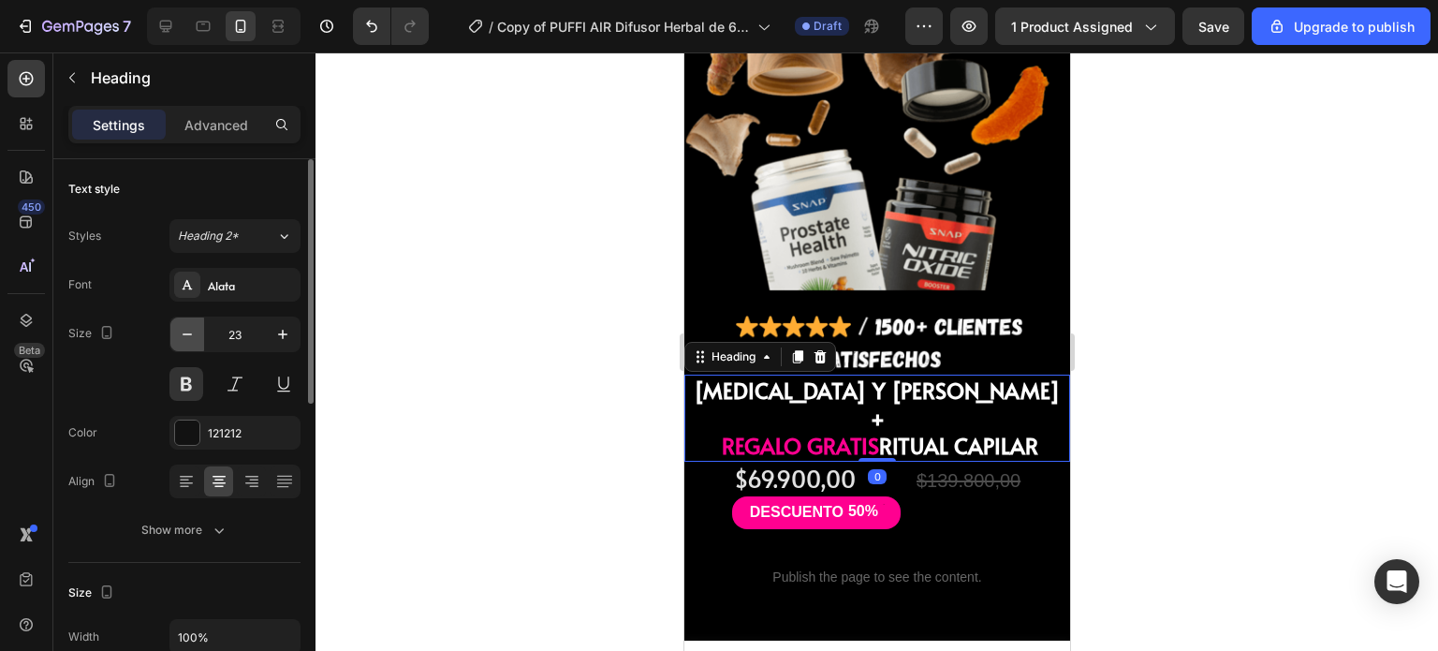
click at [183, 334] on icon "button" at bounding box center [187, 334] width 19 height 19
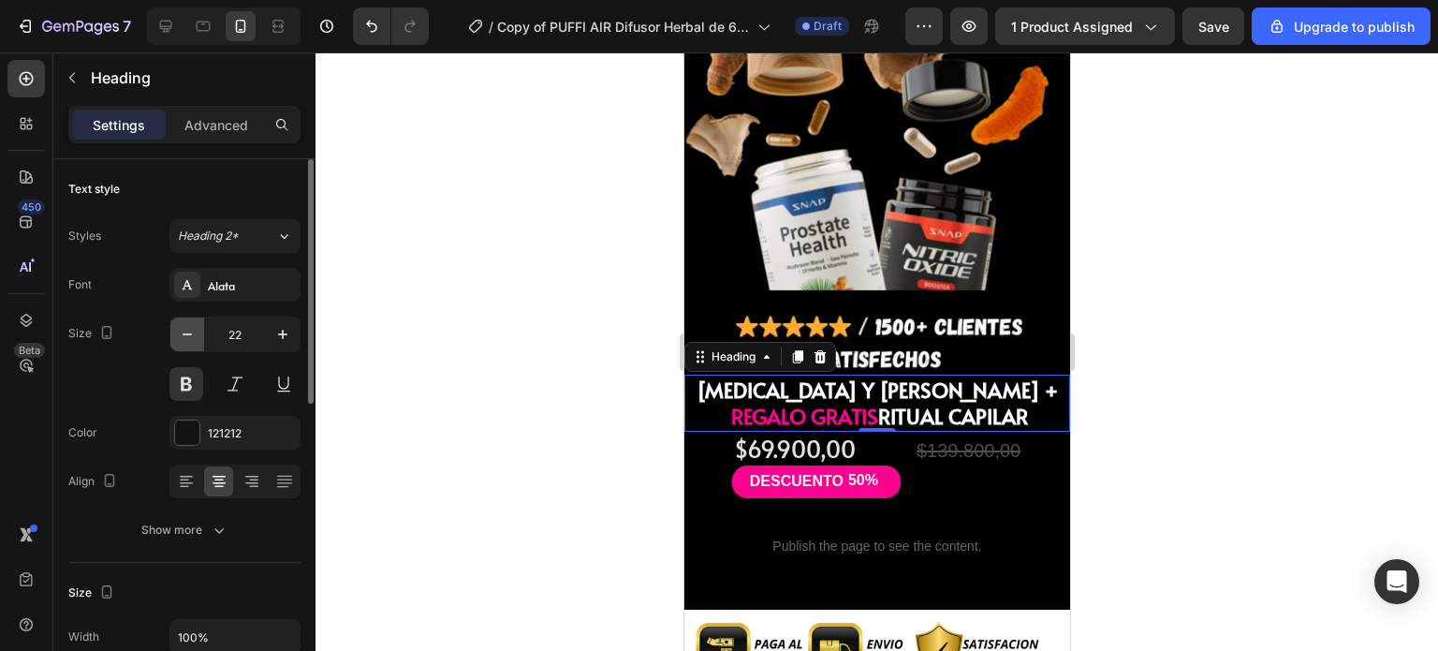
click at [183, 334] on icon "button" at bounding box center [187, 334] width 19 height 19
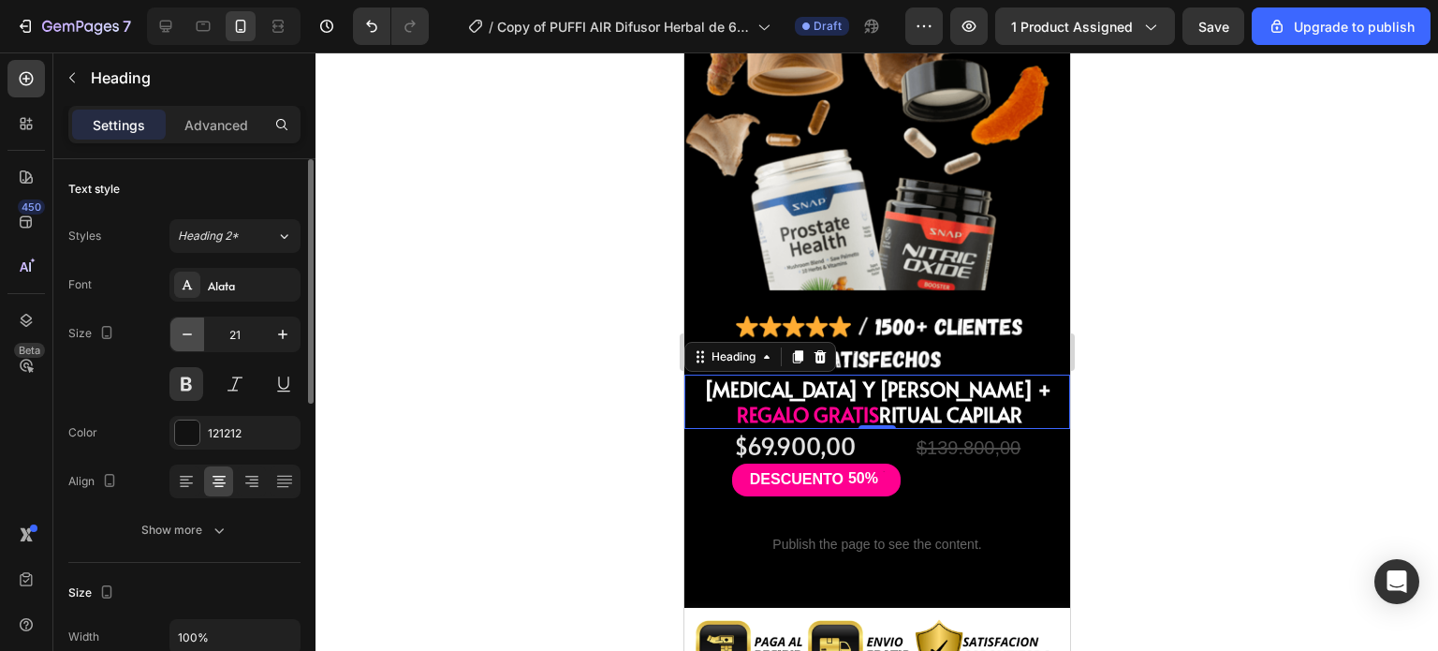
click at [183, 334] on icon "button" at bounding box center [187, 334] width 19 height 19
type input "20"
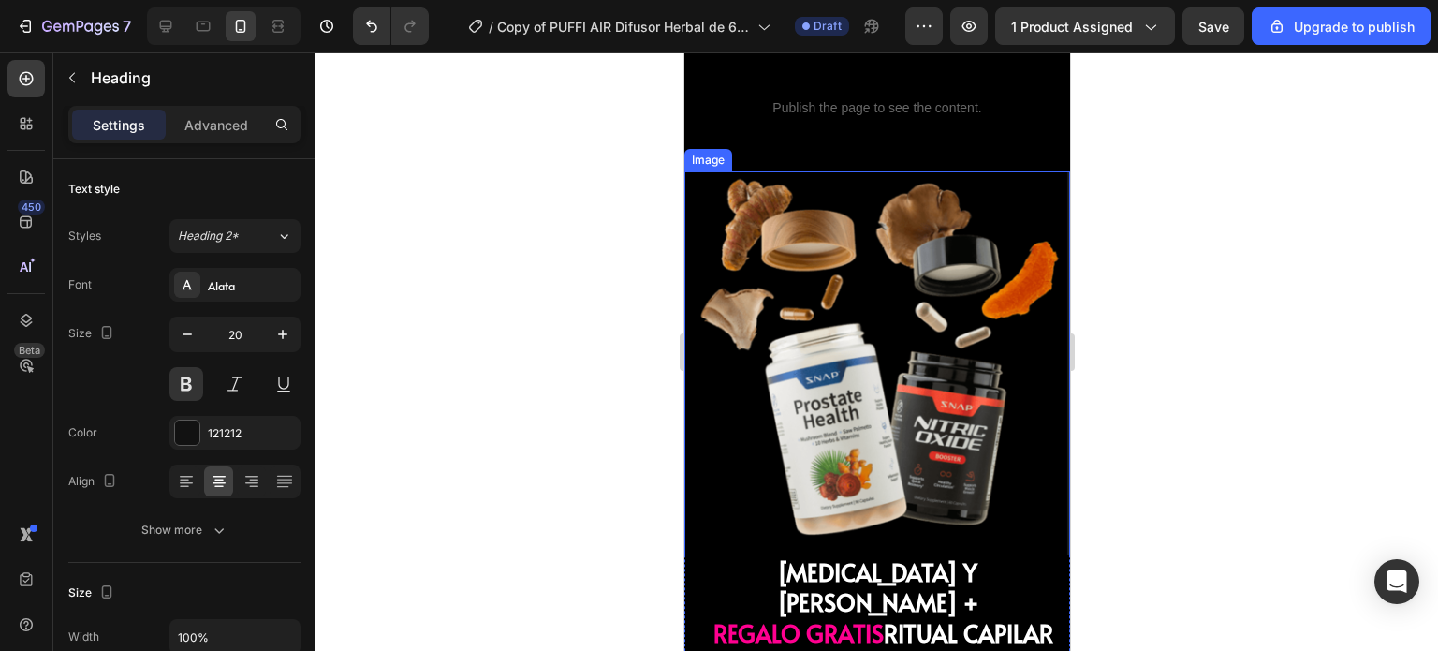
scroll to position [7002, 0]
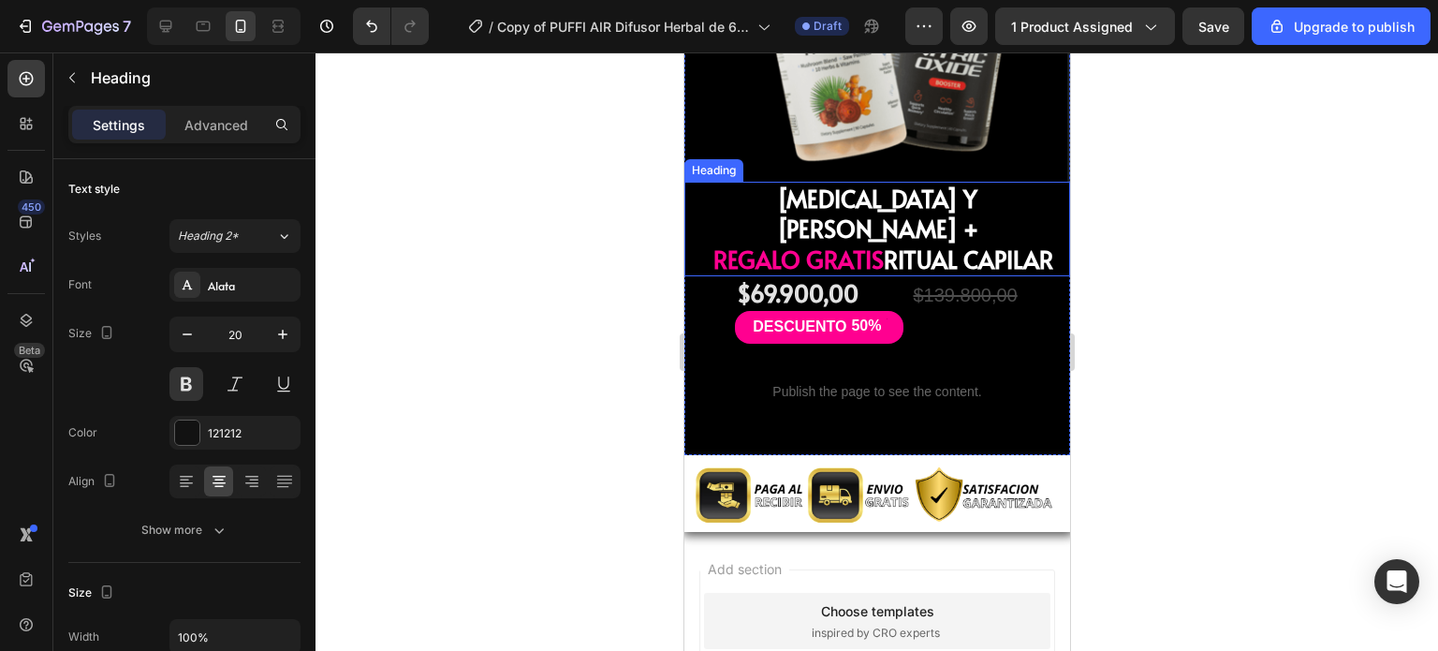
click at [843, 242] on span "REGALO GRATIS" at bounding box center [797, 258] width 170 height 33
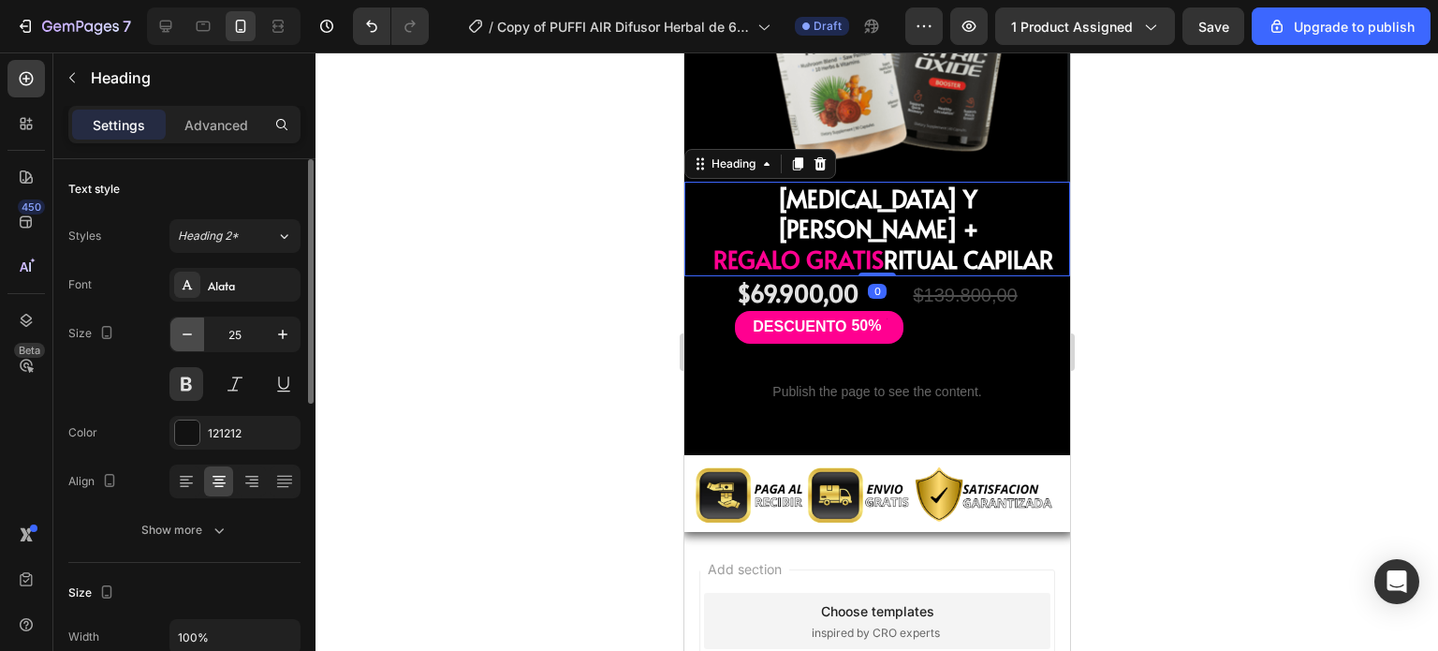
click at [189, 325] on icon "button" at bounding box center [187, 334] width 19 height 19
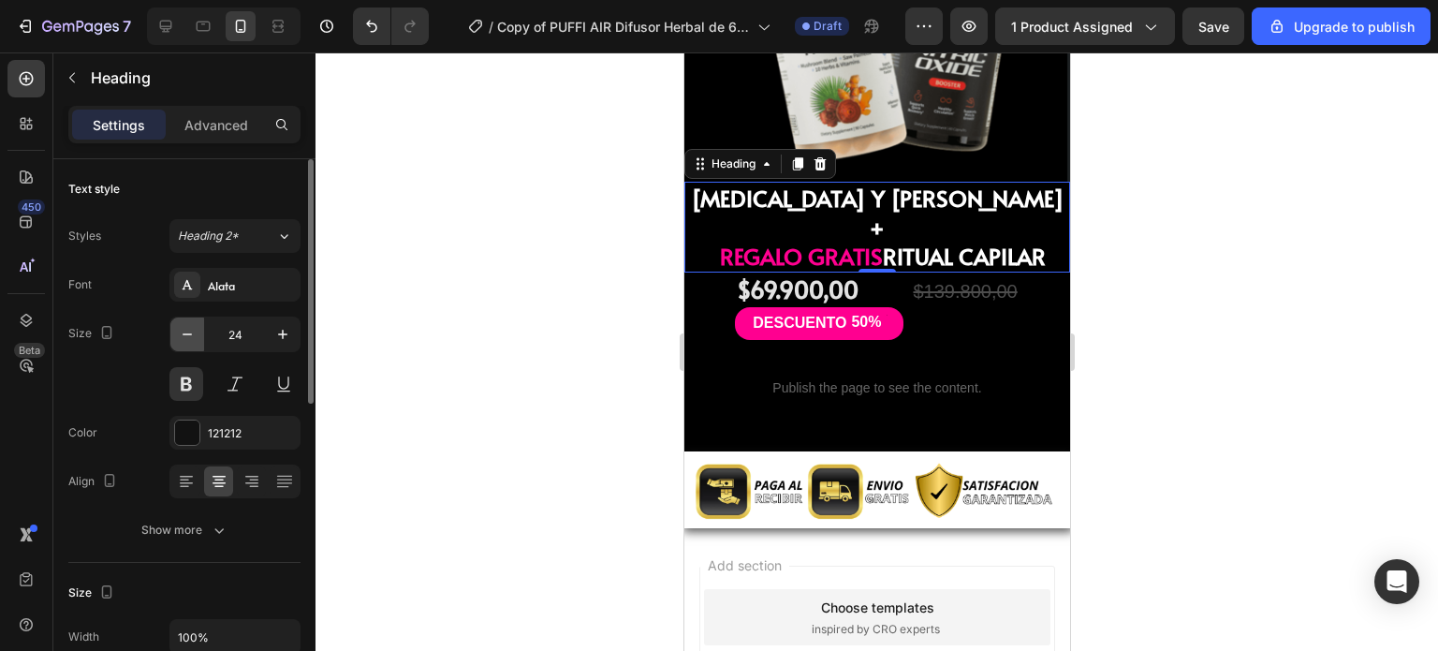
click at [189, 325] on icon "button" at bounding box center [187, 334] width 19 height 19
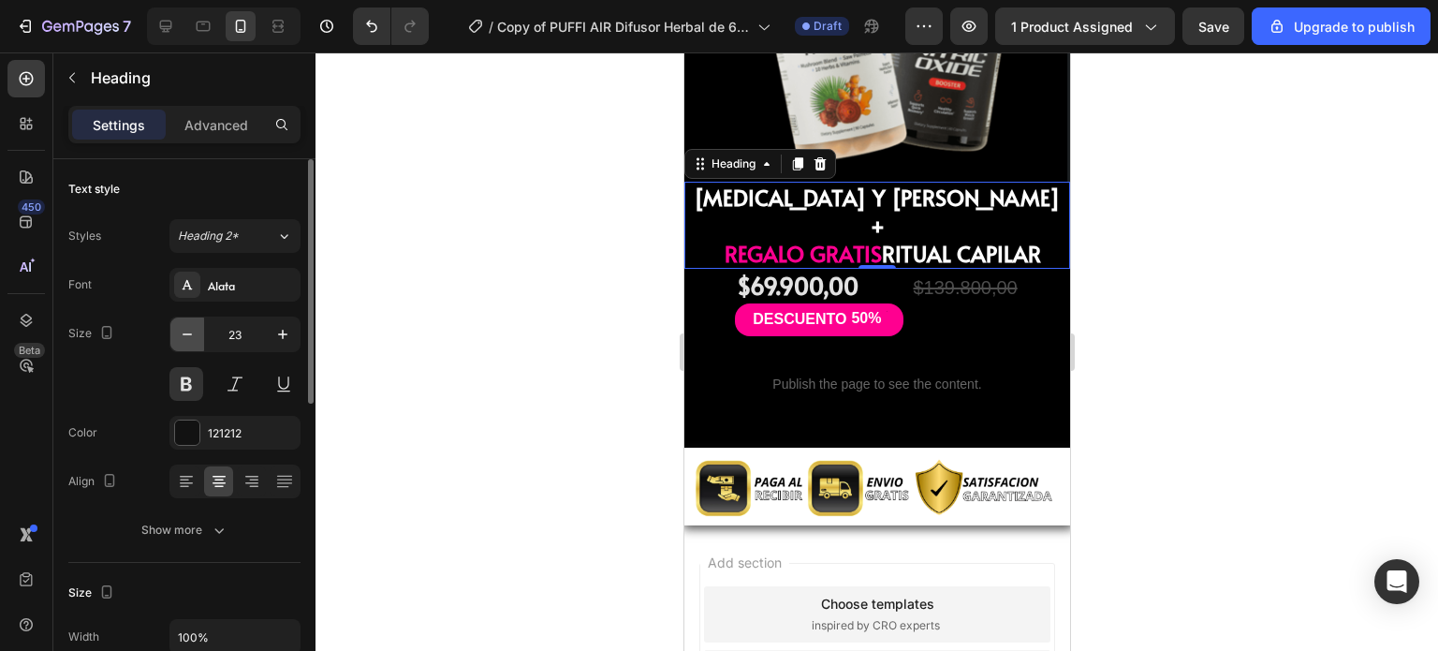
click at [189, 326] on icon "button" at bounding box center [187, 334] width 19 height 19
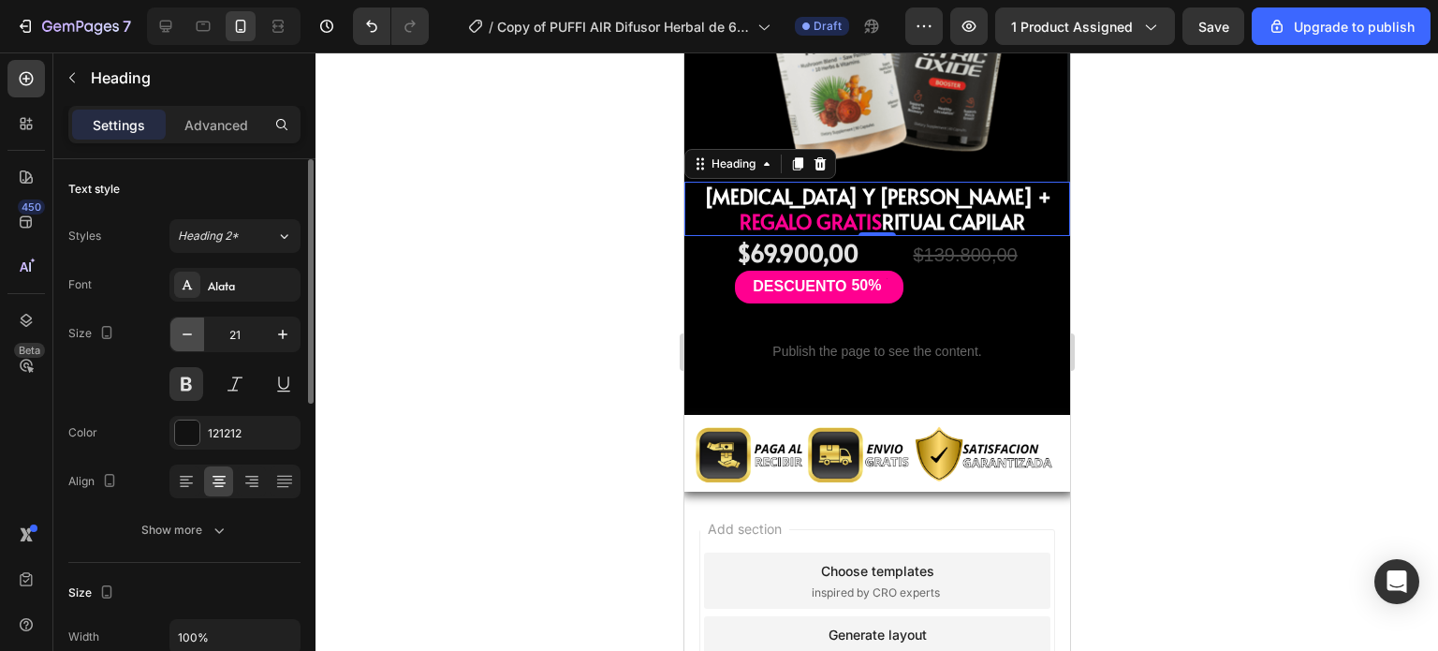
click at [189, 326] on icon "button" at bounding box center [187, 334] width 19 height 19
type input "20"
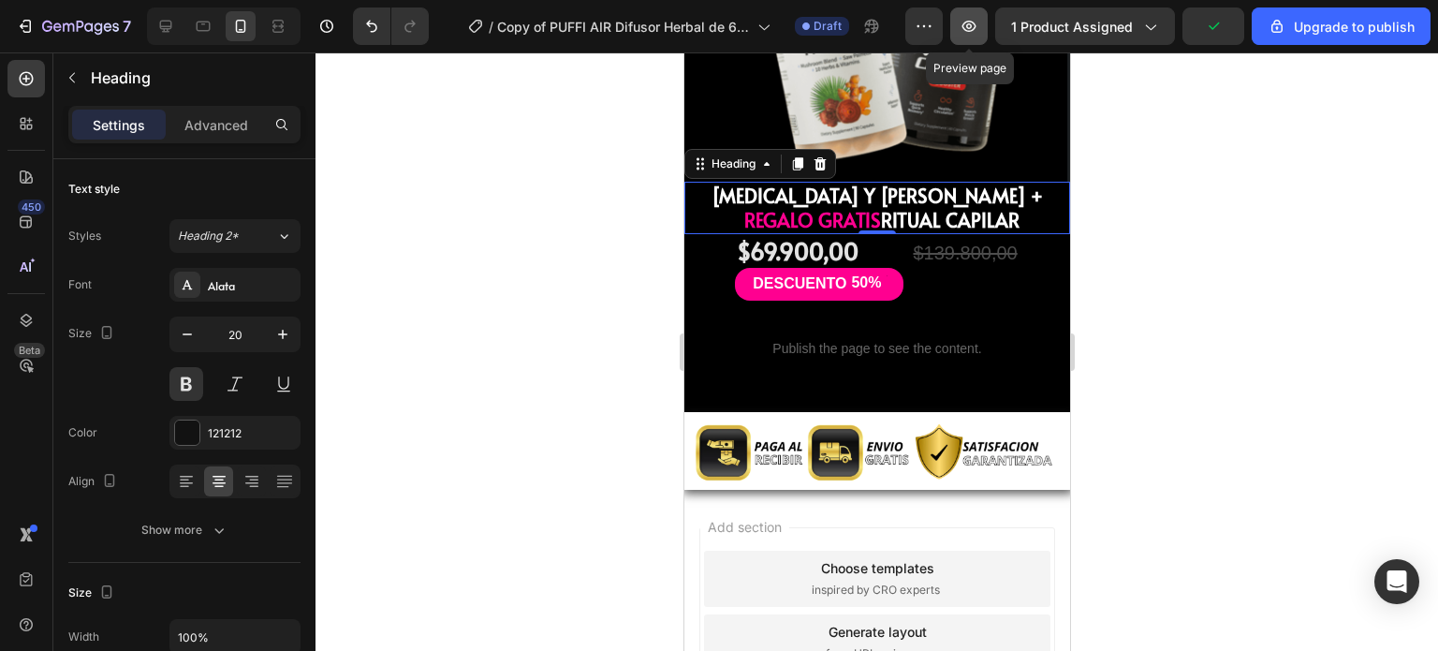
click at [977, 26] on icon "button" at bounding box center [969, 26] width 19 height 19
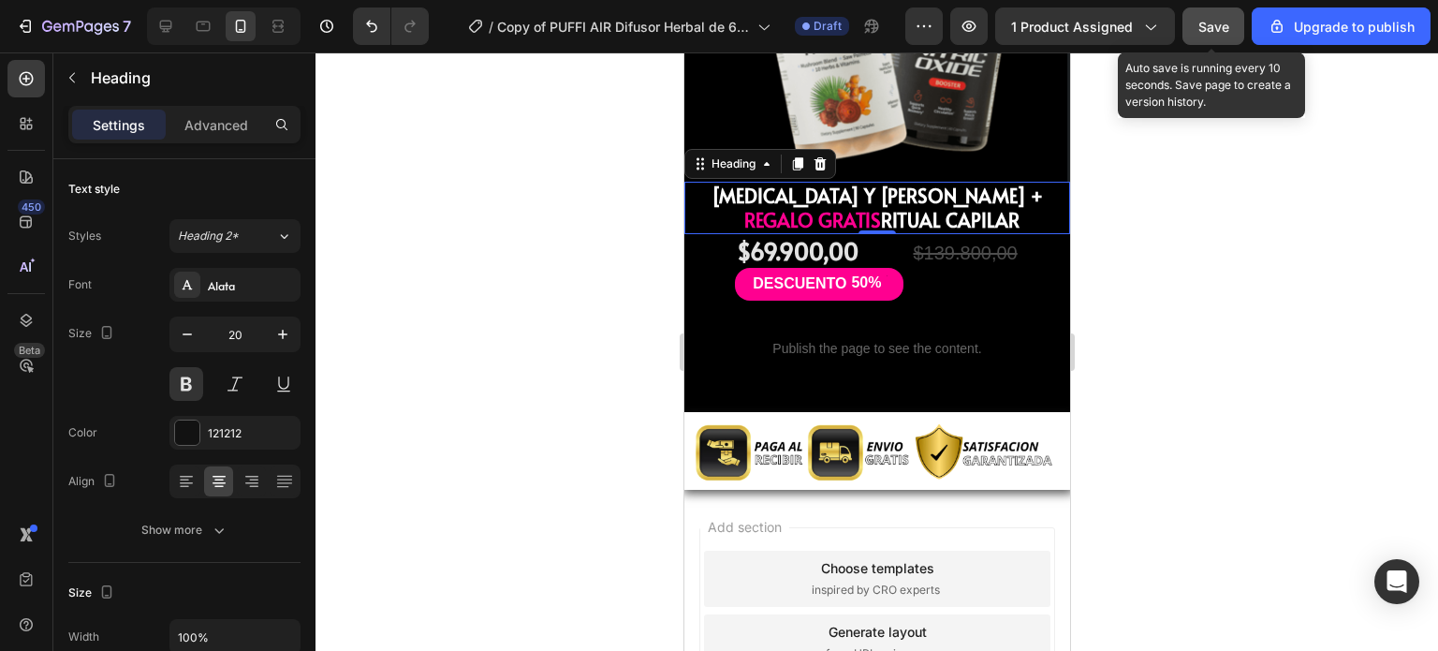
click at [1239, 29] on button "Save" at bounding box center [1213, 25] width 62 height 37
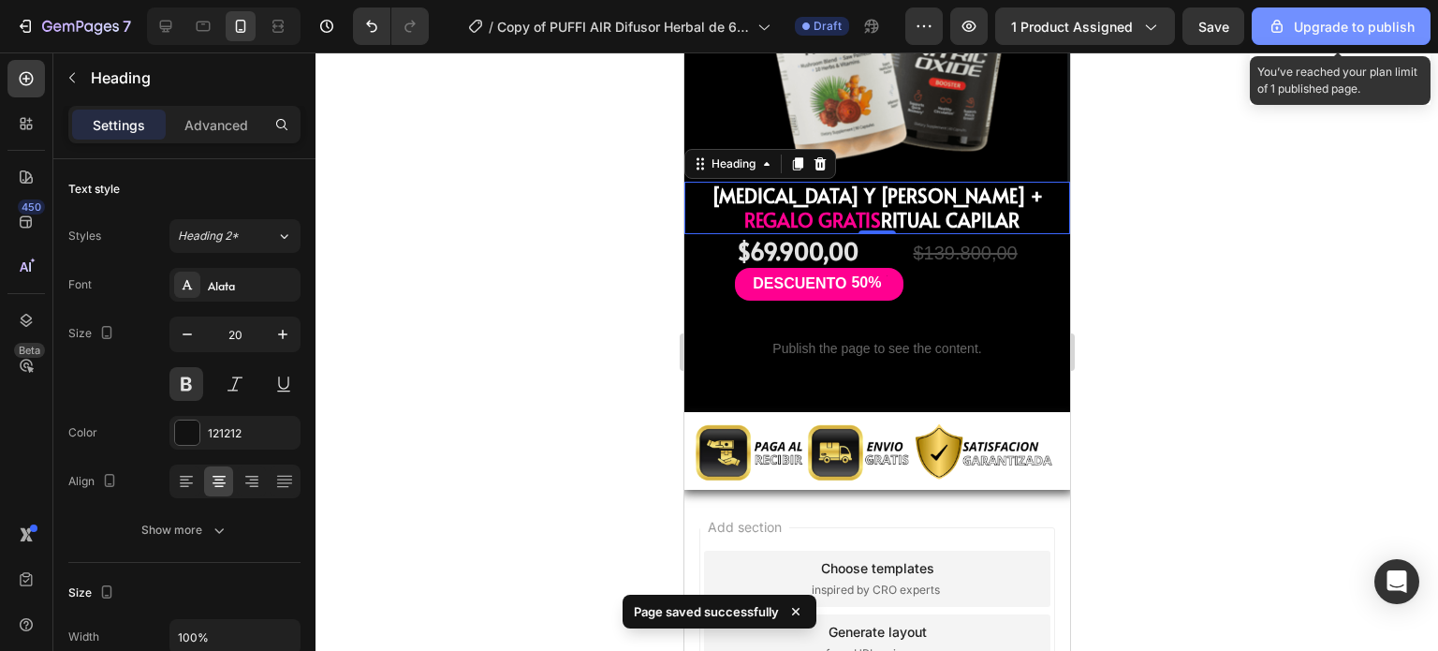
click at [1286, 33] on icon "button" at bounding box center [1277, 26] width 19 height 19
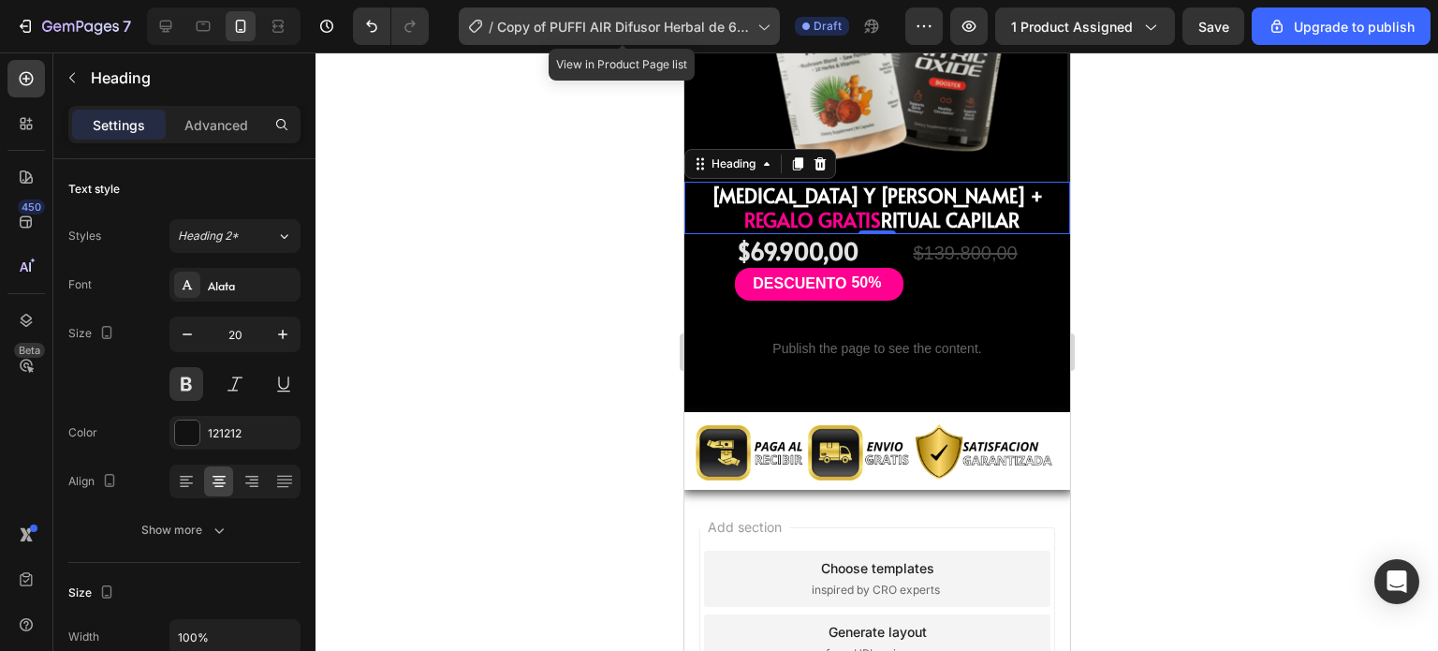
click at [621, 25] on span "Copy of PUFFI AIR Difusor Herbal de 600 Usos PAGE" at bounding box center [623, 27] width 253 height 20
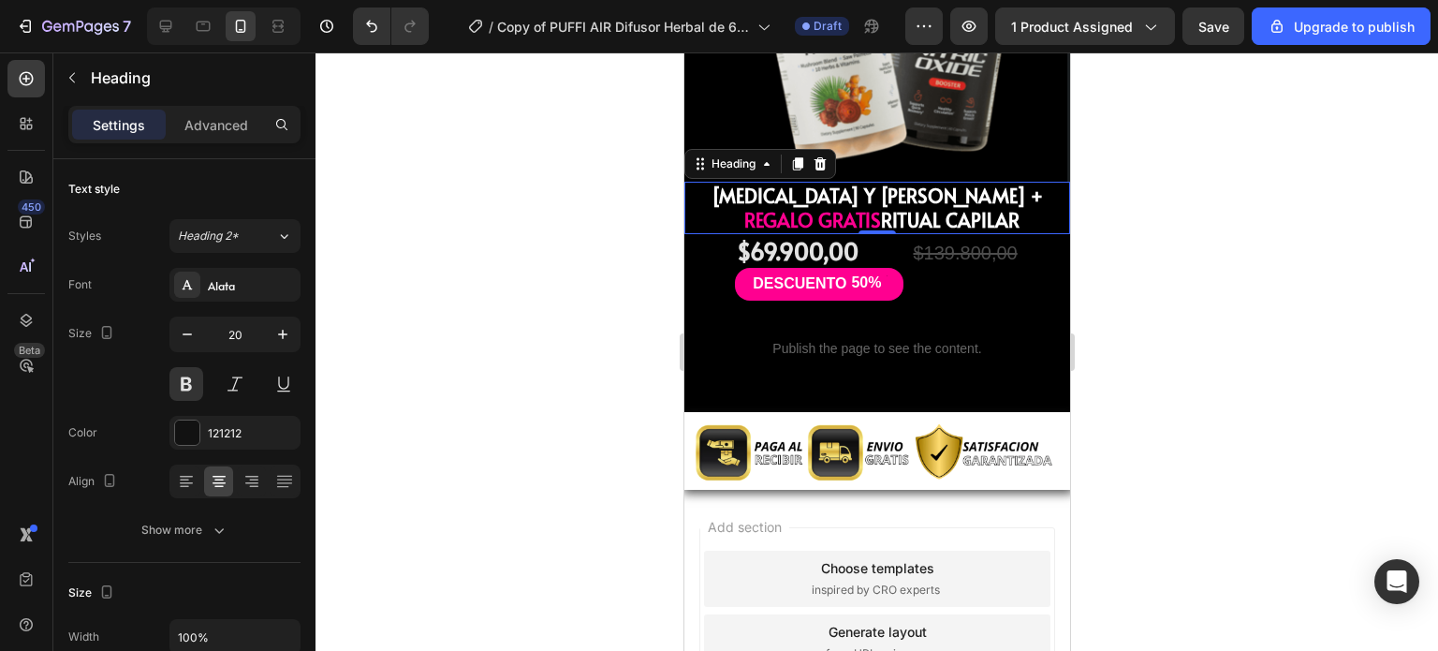
click at [1168, 190] on div at bounding box center [876, 351] width 1122 height 598
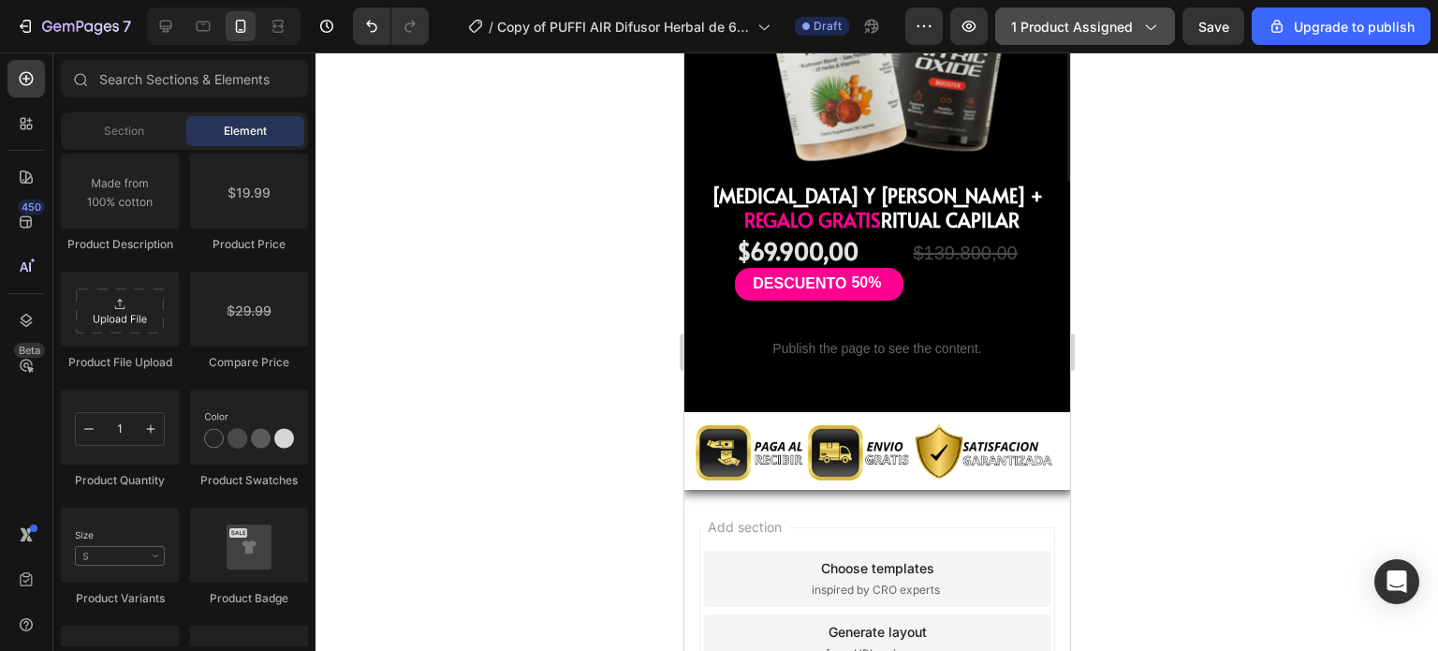
click at [1074, 37] on button "1 product assigned" at bounding box center [1085, 25] width 180 height 37
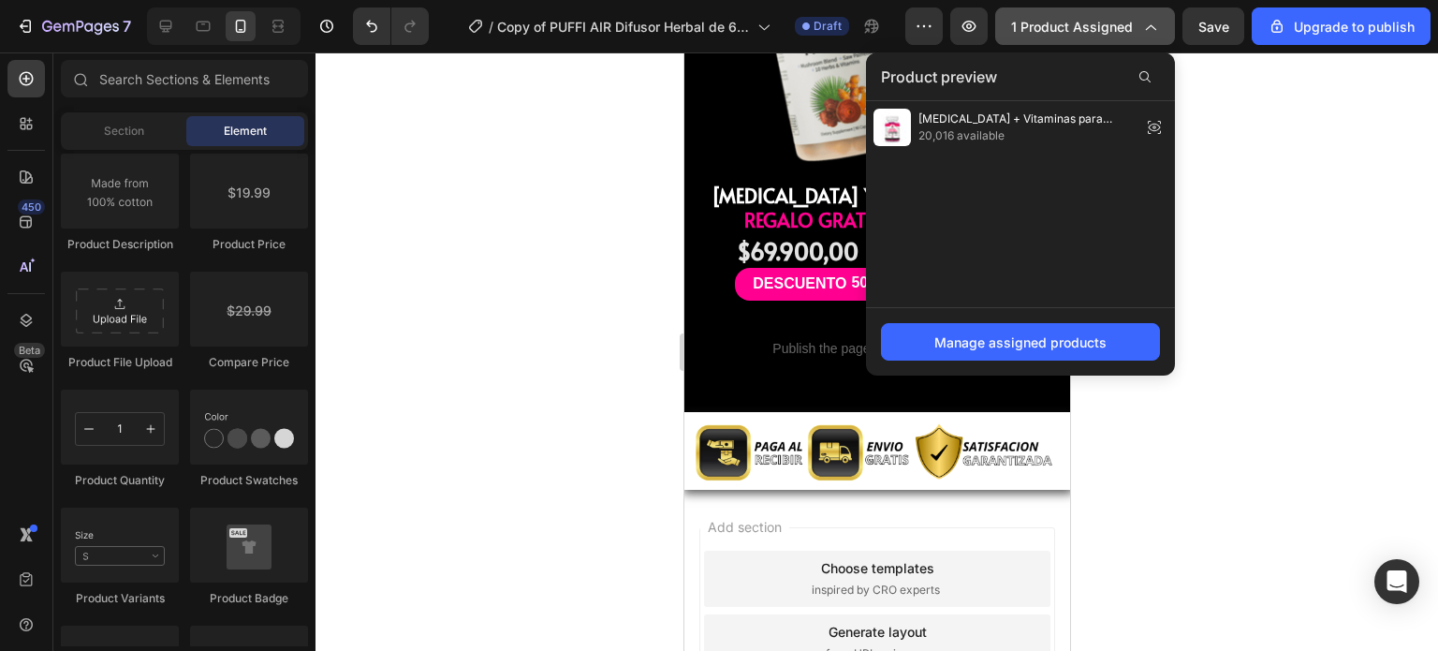
click at [1074, 37] on button "1 product assigned" at bounding box center [1085, 25] width 180 height 37
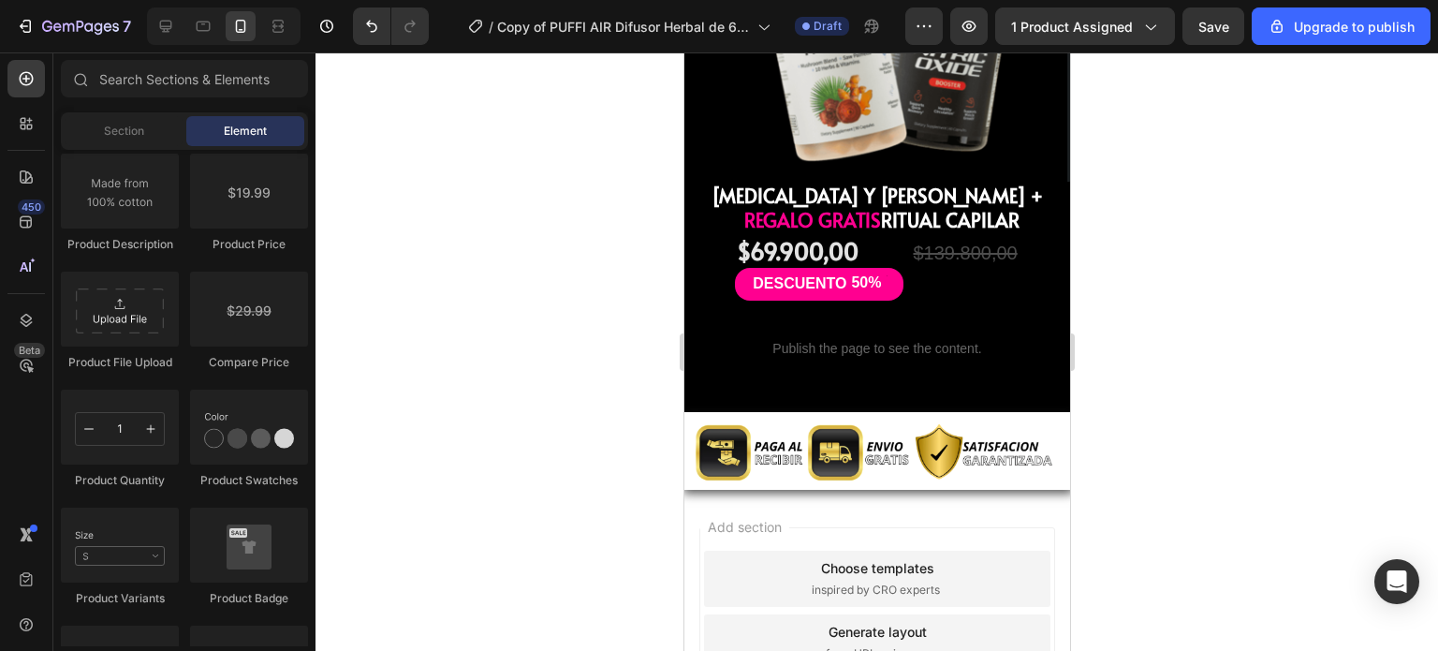
click at [1221, 149] on div at bounding box center [876, 351] width 1122 height 598
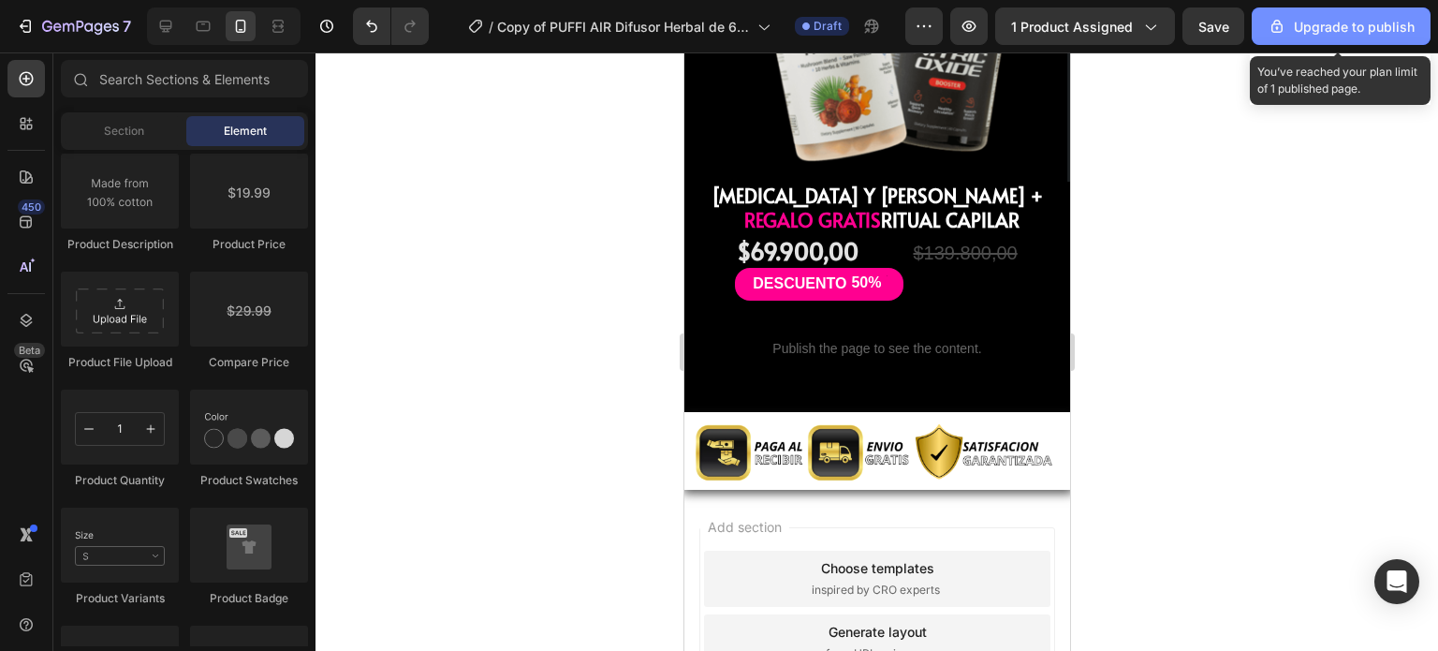
click at [1338, 40] on button "Upgrade to publish" at bounding box center [1341, 25] width 179 height 37
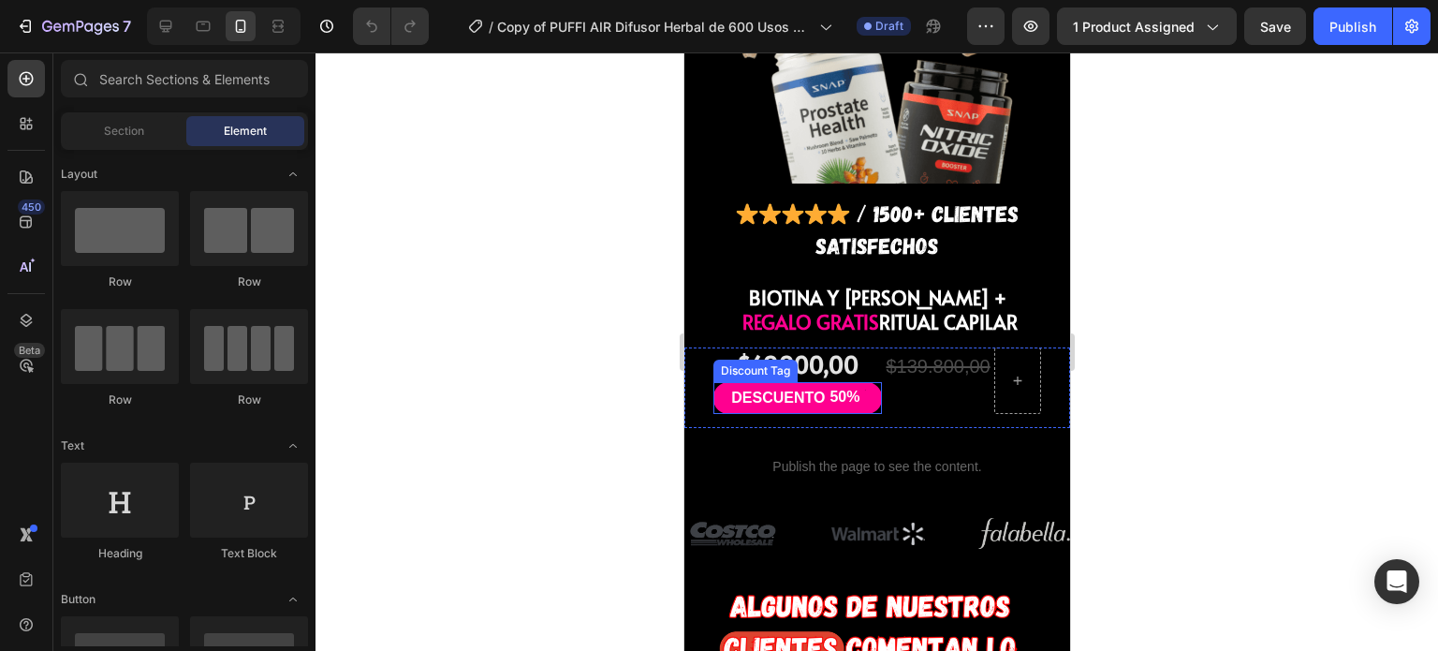
scroll to position [1490, 0]
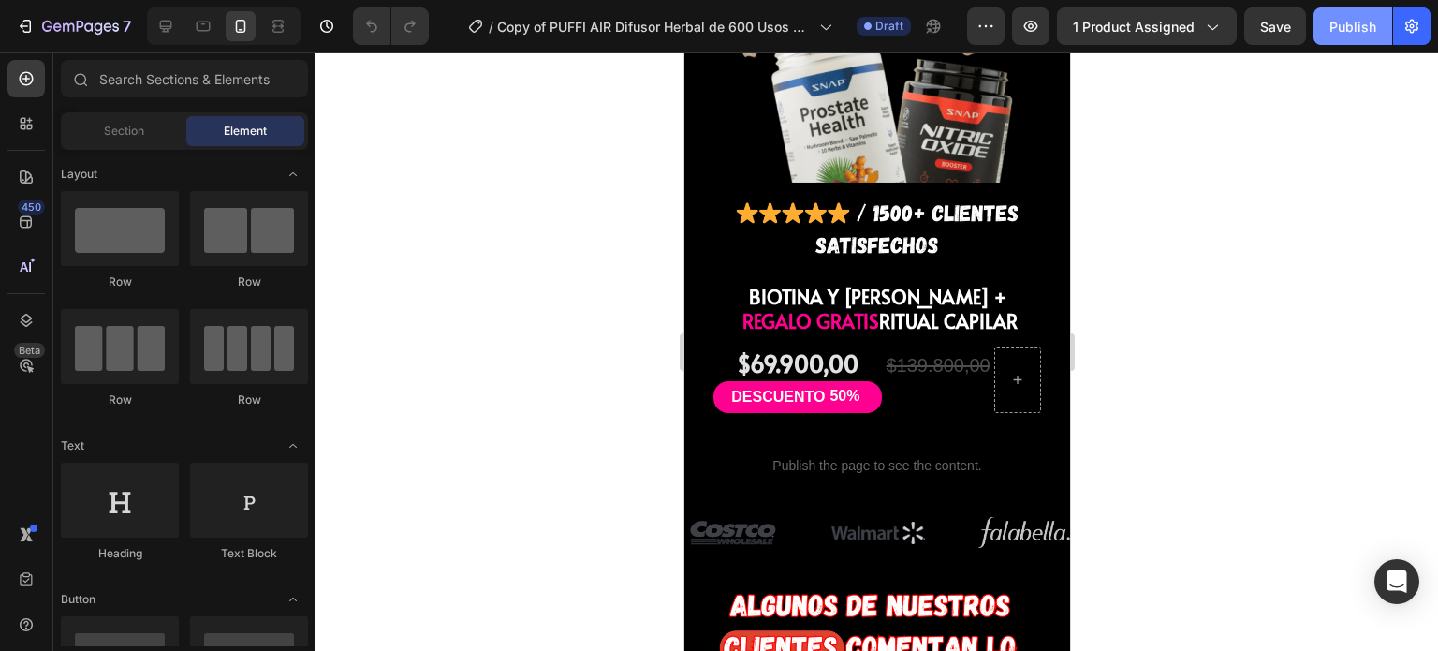
click at [1357, 39] on button "Publish" at bounding box center [1352, 25] width 79 height 37
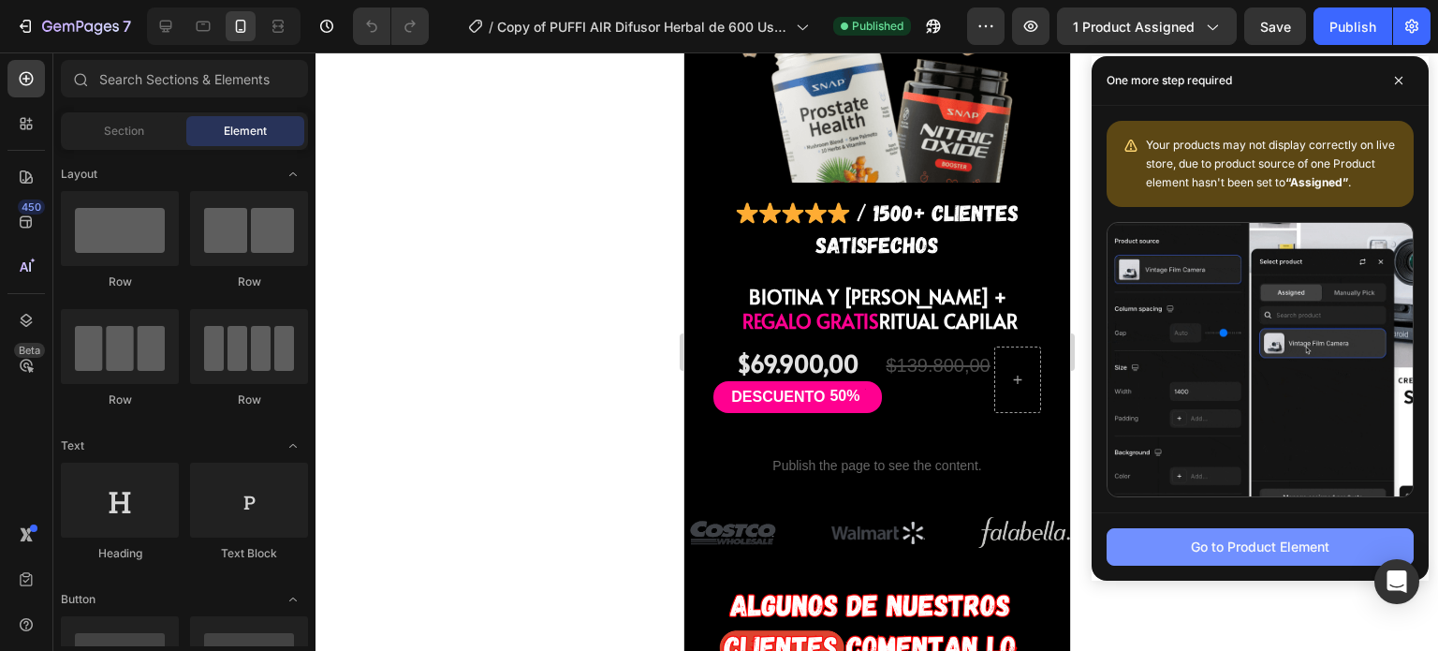
click at [1215, 540] on div "Go to Product Element" at bounding box center [1260, 546] width 139 height 20
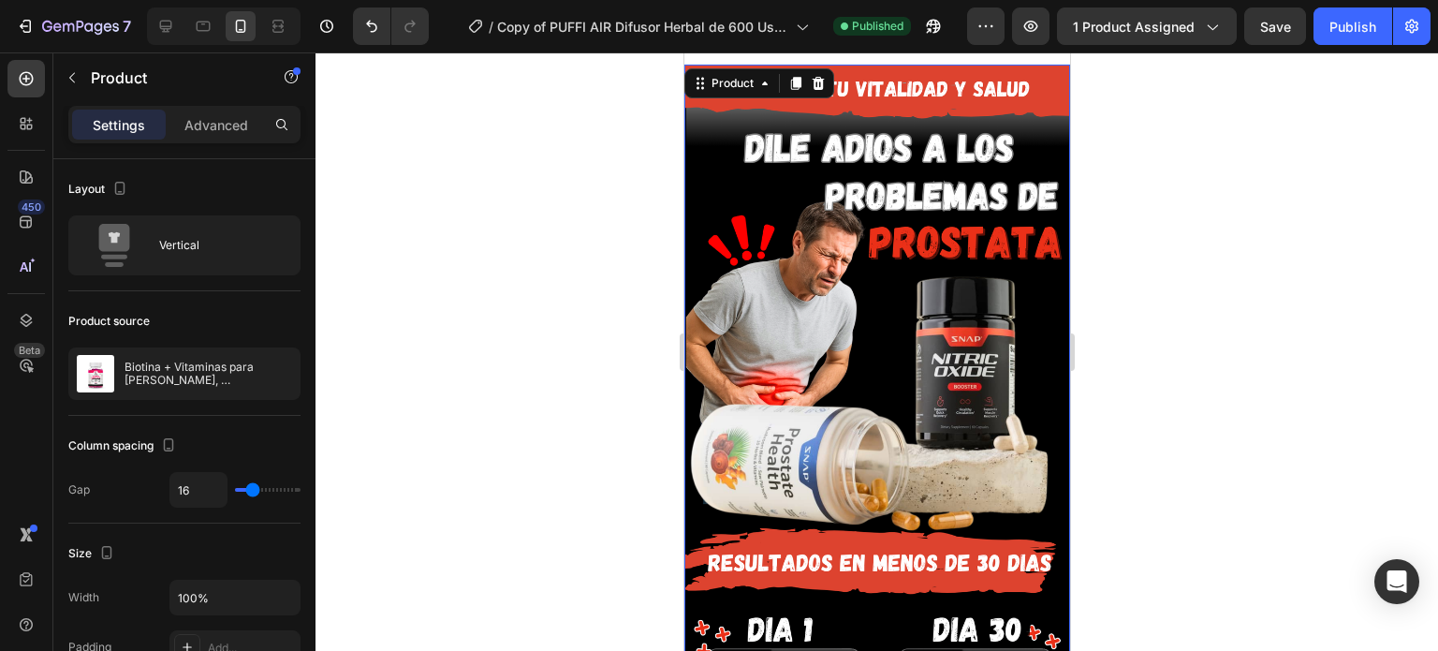
scroll to position [0, 0]
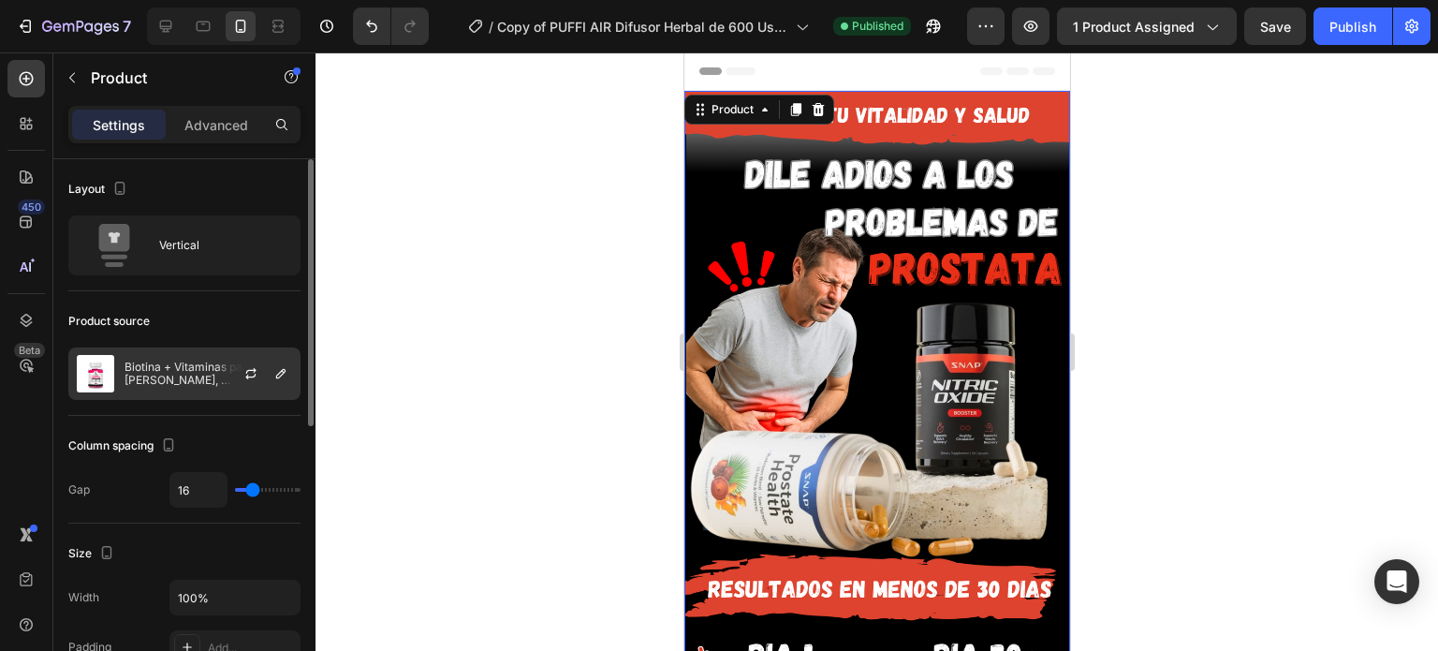
click at [195, 363] on p "Biotina + Vitaminas para [PERSON_NAME], [PERSON_NAME] y Uñas" at bounding box center [209, 373] width 168 height 26
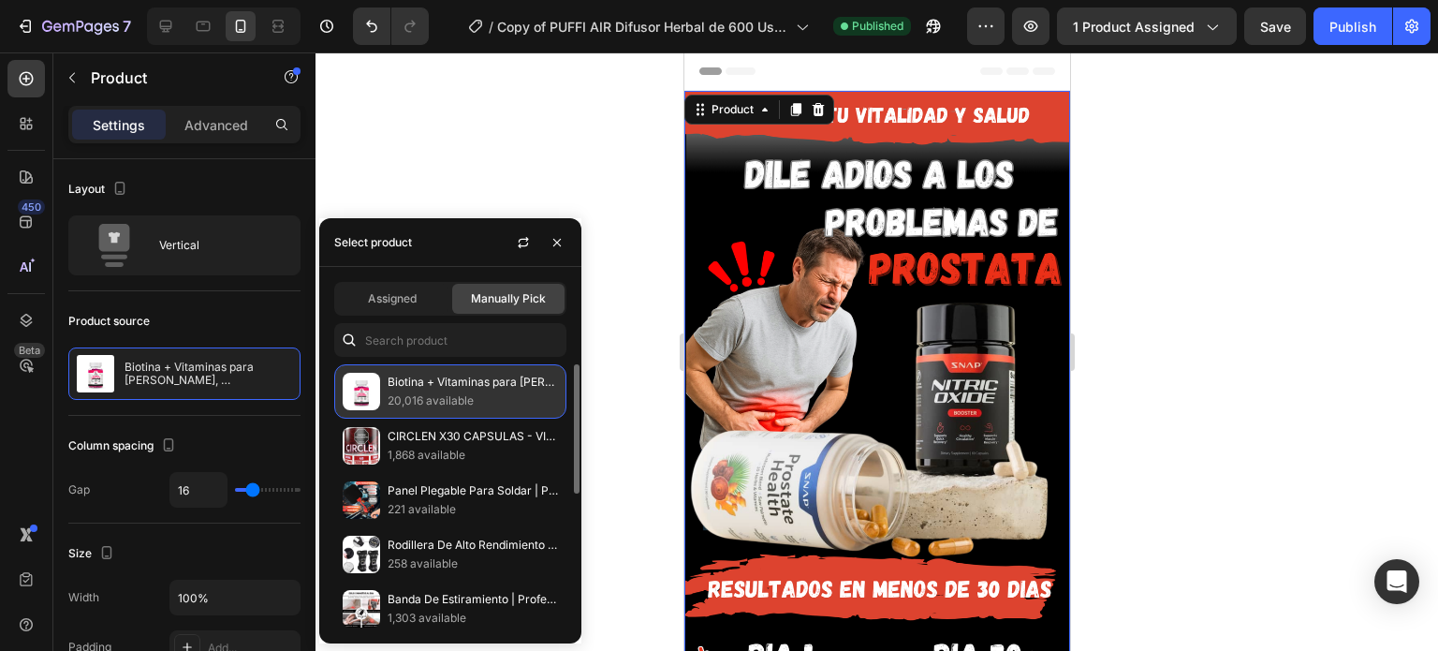
click at [432, 380] on p "Biotina + Vitaminas para [PERSON_NAME], [PERSON_NAME] y Uñas" at bounding box center [473, 382] width 170 height 19
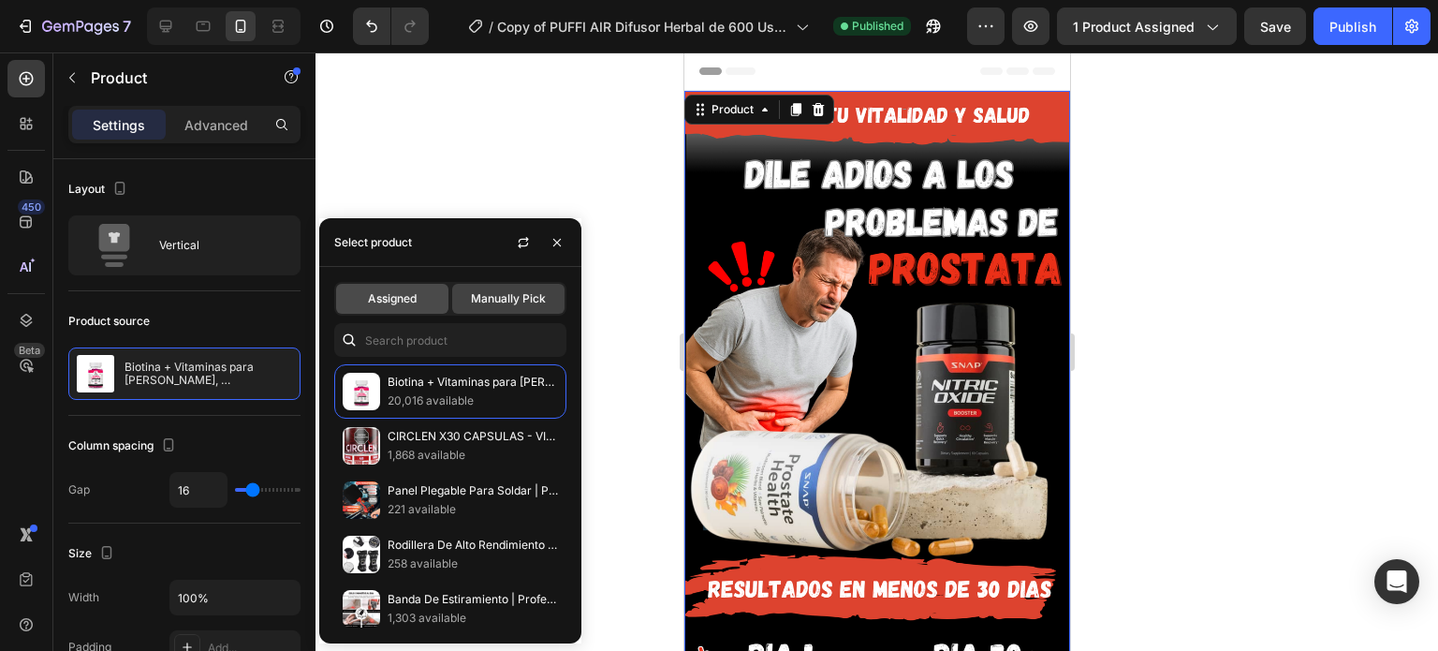
click at [409, 298] on span "Assigned" at bounding box center [392, 298] width 49 height 17
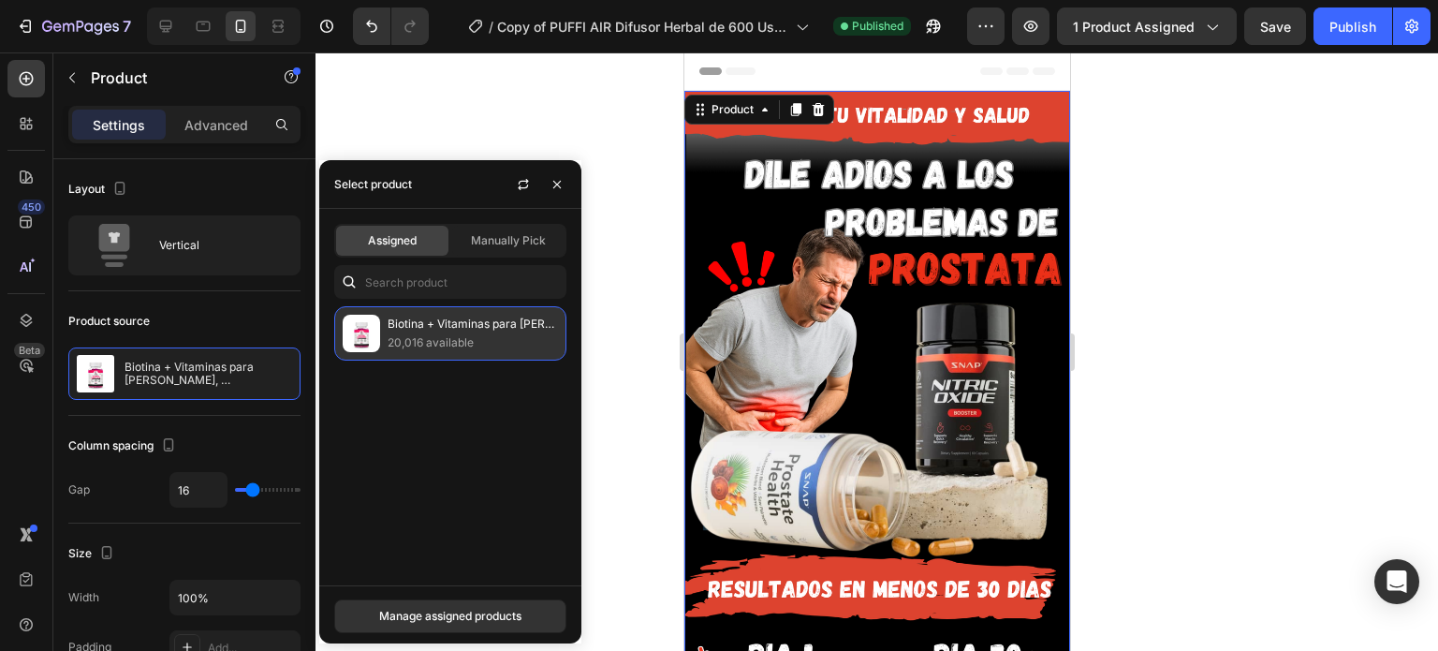
click at [418, 350] on p "20,016 available" at bounding box center [473, 342] width 170 height 19
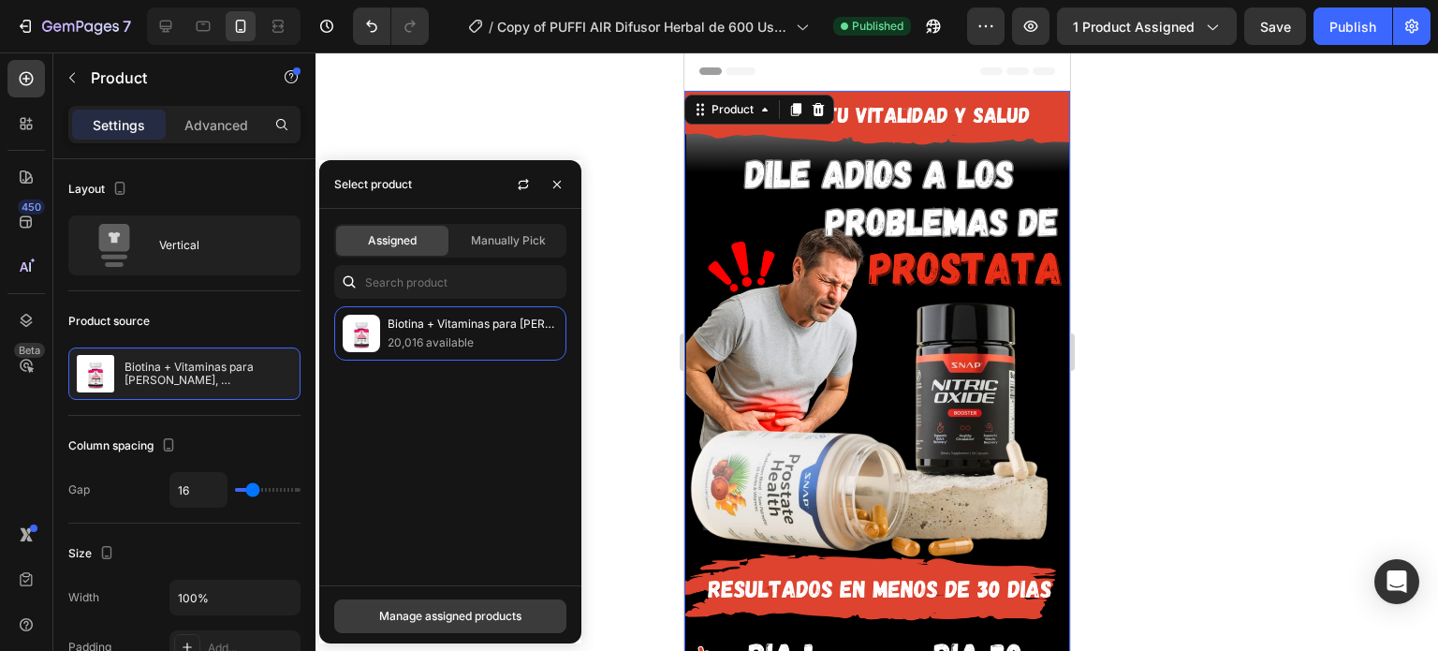
click at [414, 613] on div "Manage assigned products" at bounding box center [450, 616] width 142 height 17
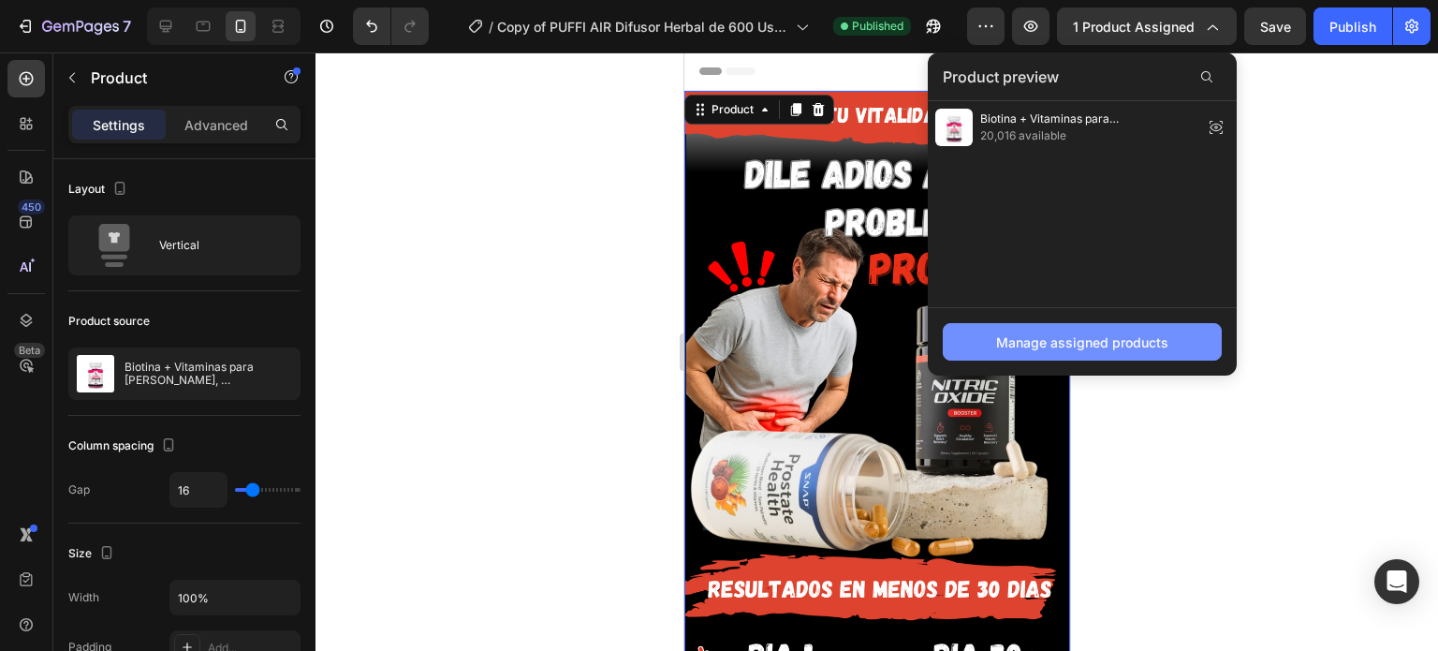
click at [1026, 336] on div "Manage assigned products" at bounding box center [1082, 342] width 172 height 20
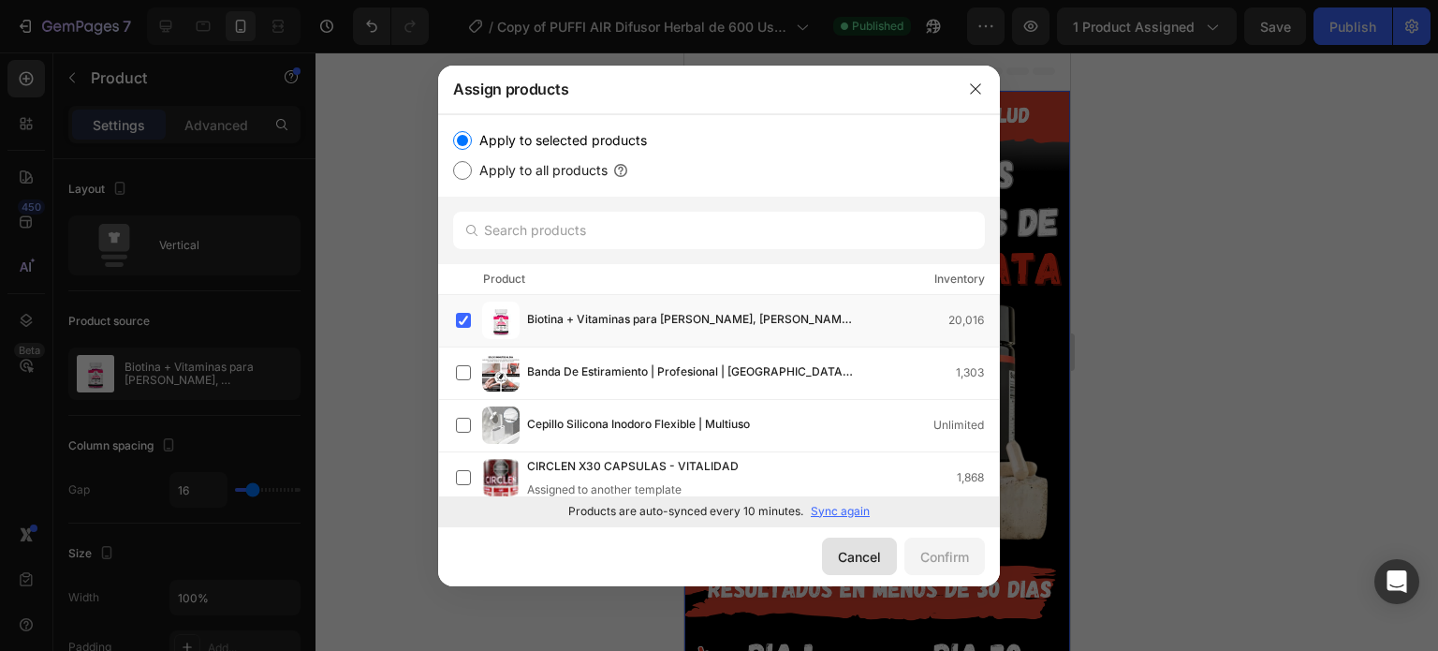
click at [851, 559] on div "Cancel" at bounding box center [859, 557] width 43 height 20
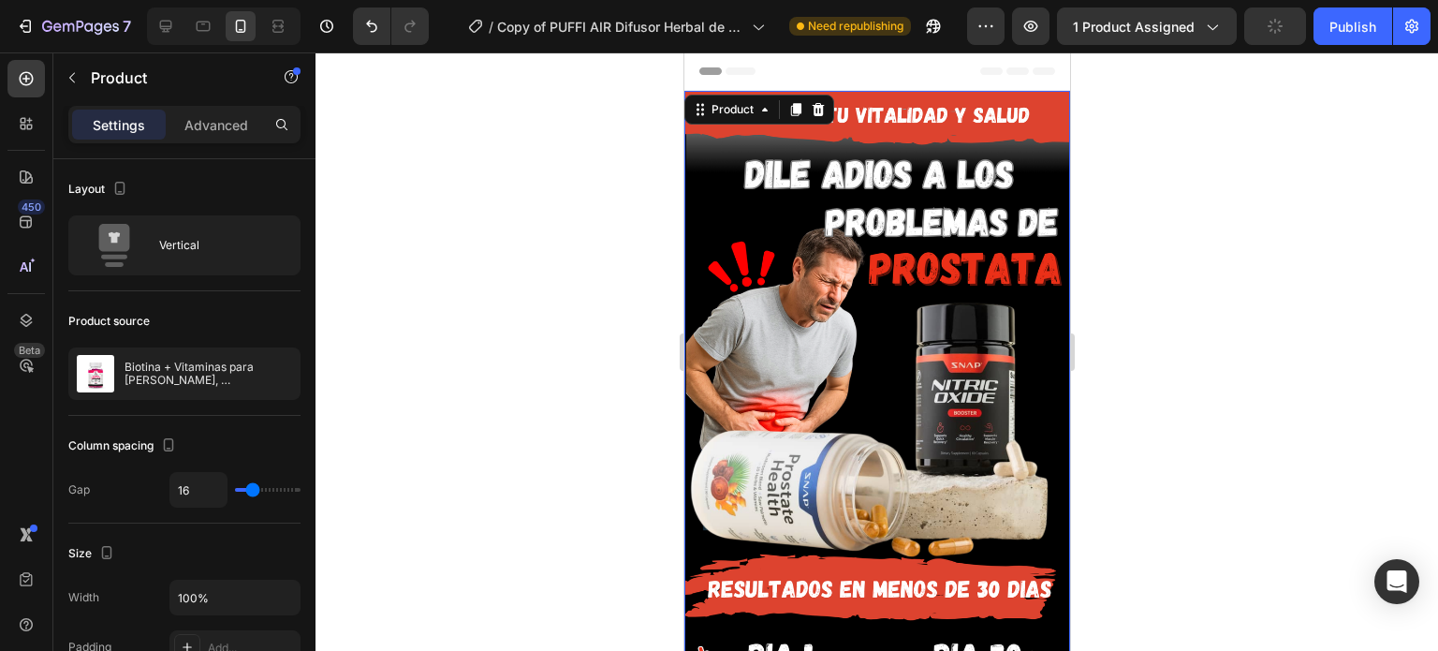
click at [1330, 261] on div at bounding box center [876, 351] width 1122 height 598
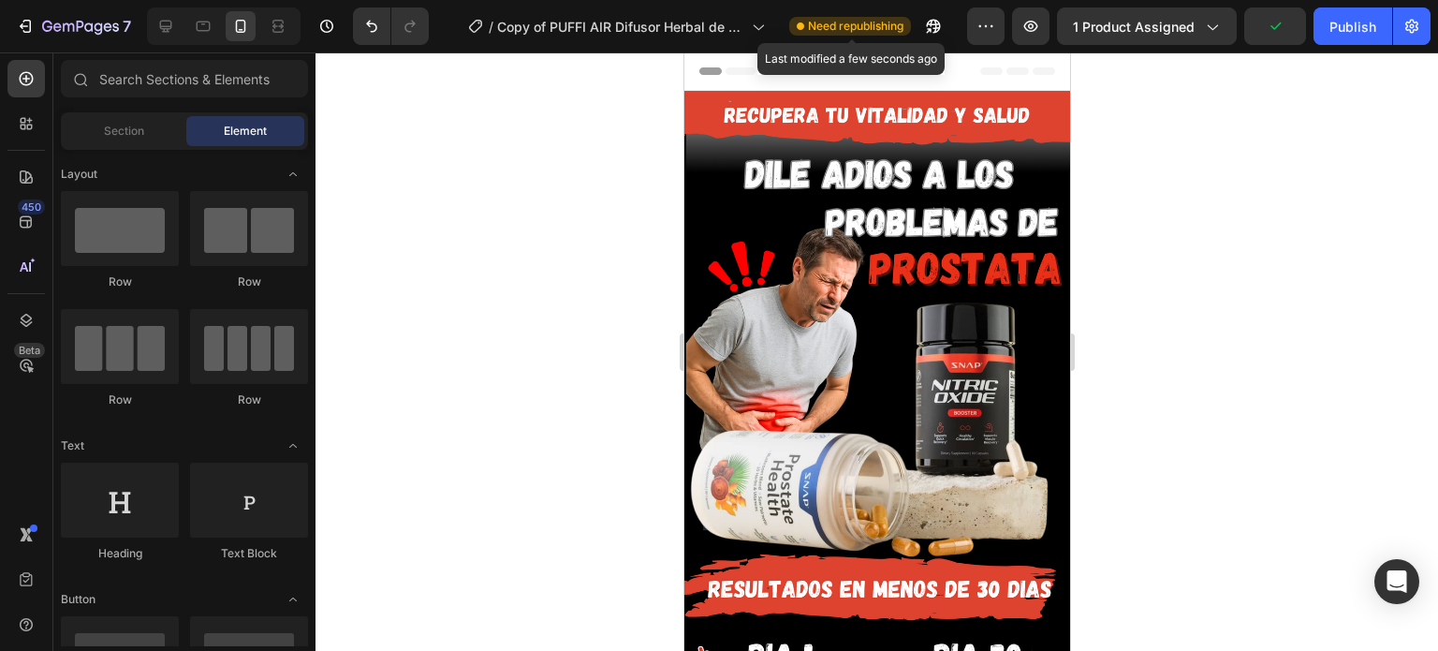
click at [867, 26] on span "Need republishing" at bounding box center [855, 26] width 95 height 17
drag, startPoint x: 867, startPoint y: 26, endPoint x: 655, endPoint y: 206, distance: 277.6
click at [623, 209] on div at bounding box center [876, 351] width 1122 height 598
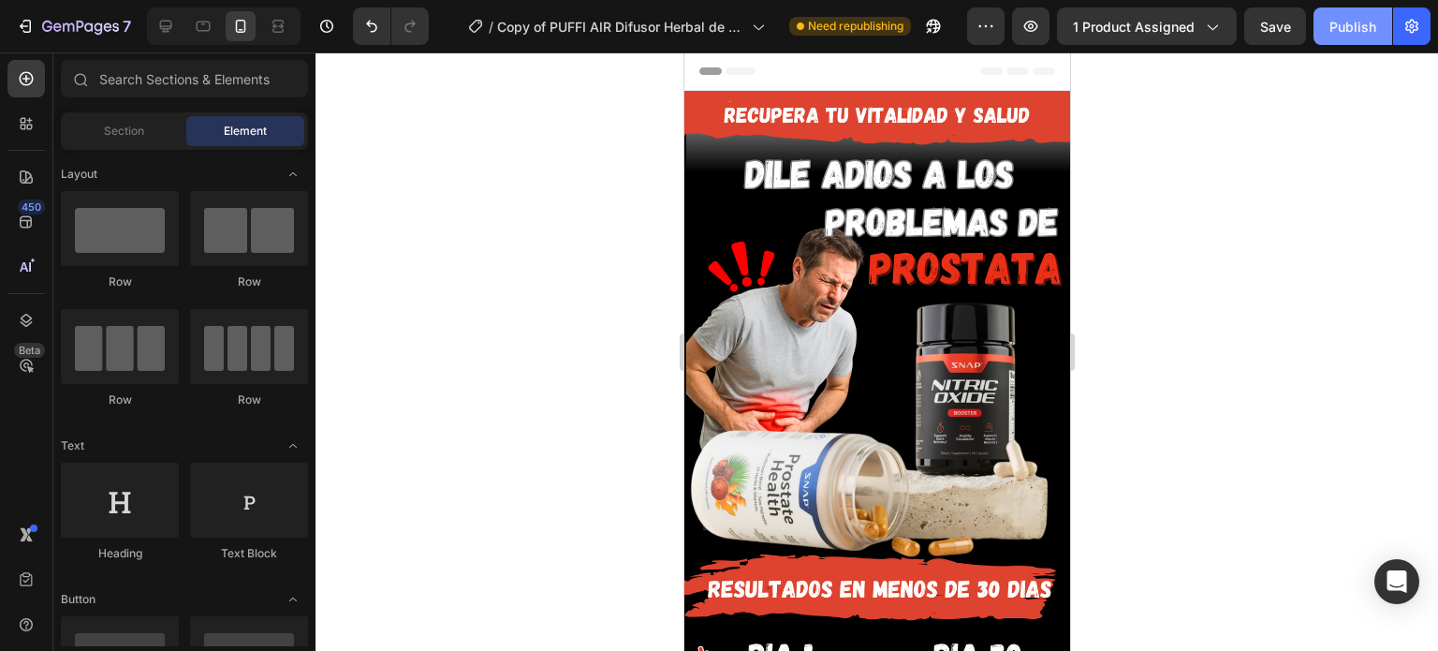
click at [1371, 37] on button "Publish" at bounding box center [1352, 25] width 79 height 37
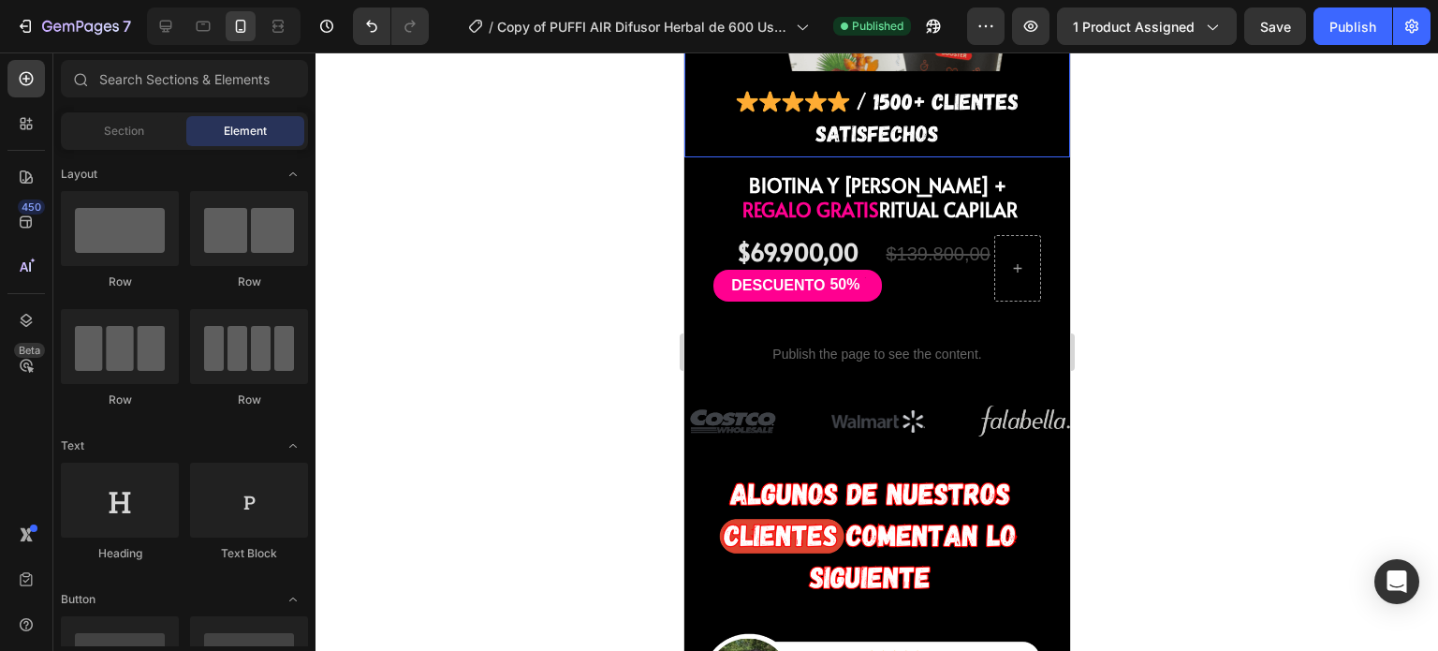
scroll to position [1601, 0]
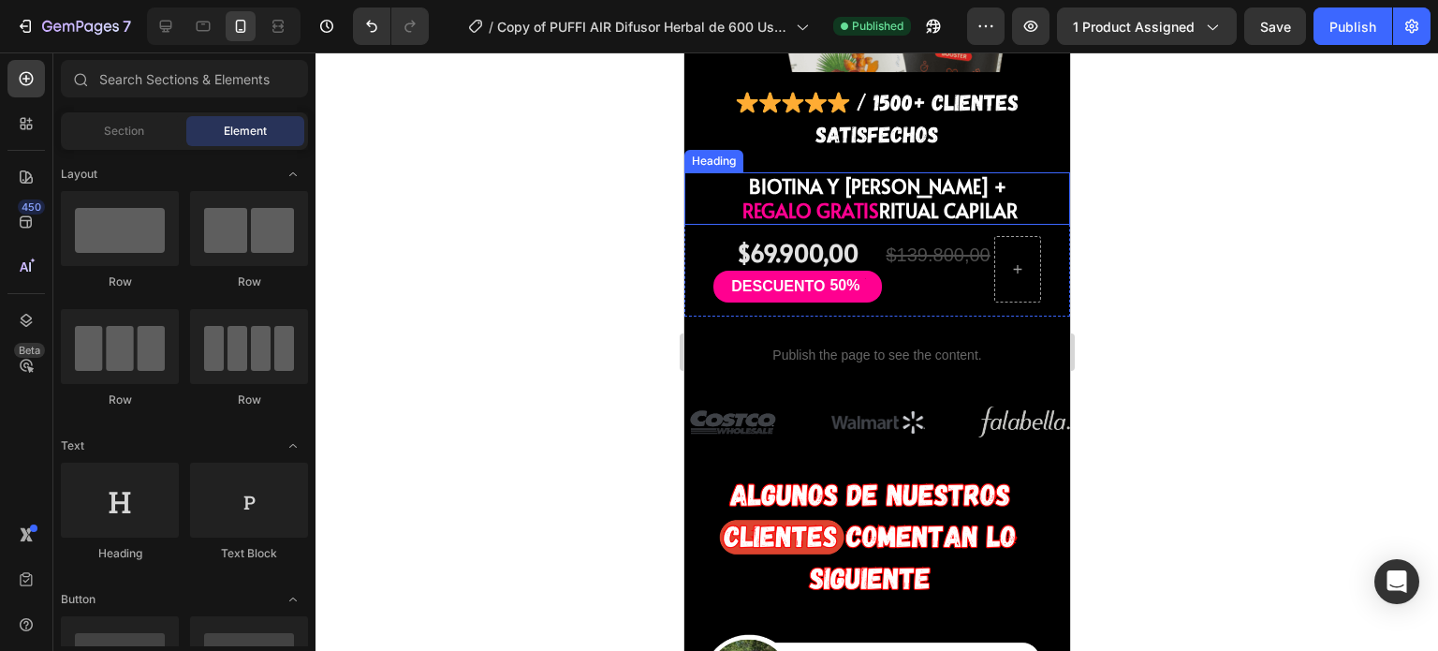
click at [842, 198] on span "REGALO GRATIS" at bounding box center [809, 211] width 137 height 26
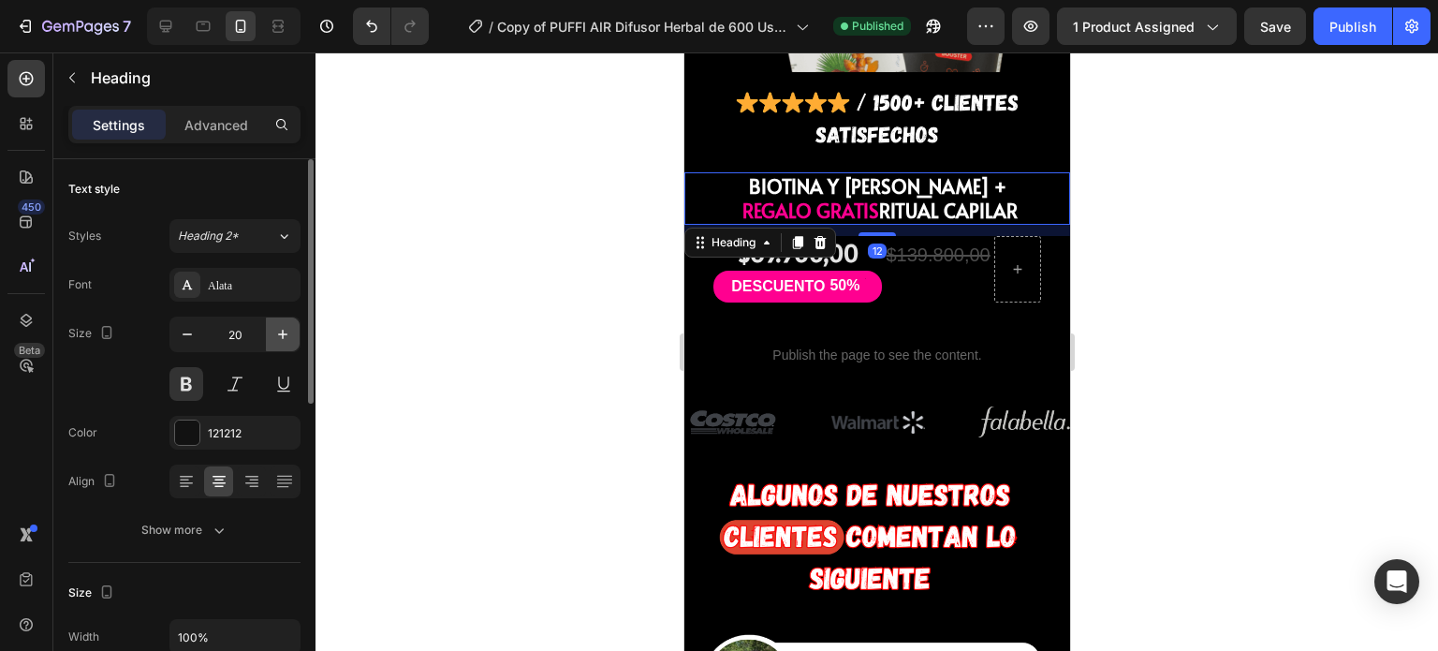
click at [281, 332] on icon "button" at bounding box center [282, 334] width 19 height 19
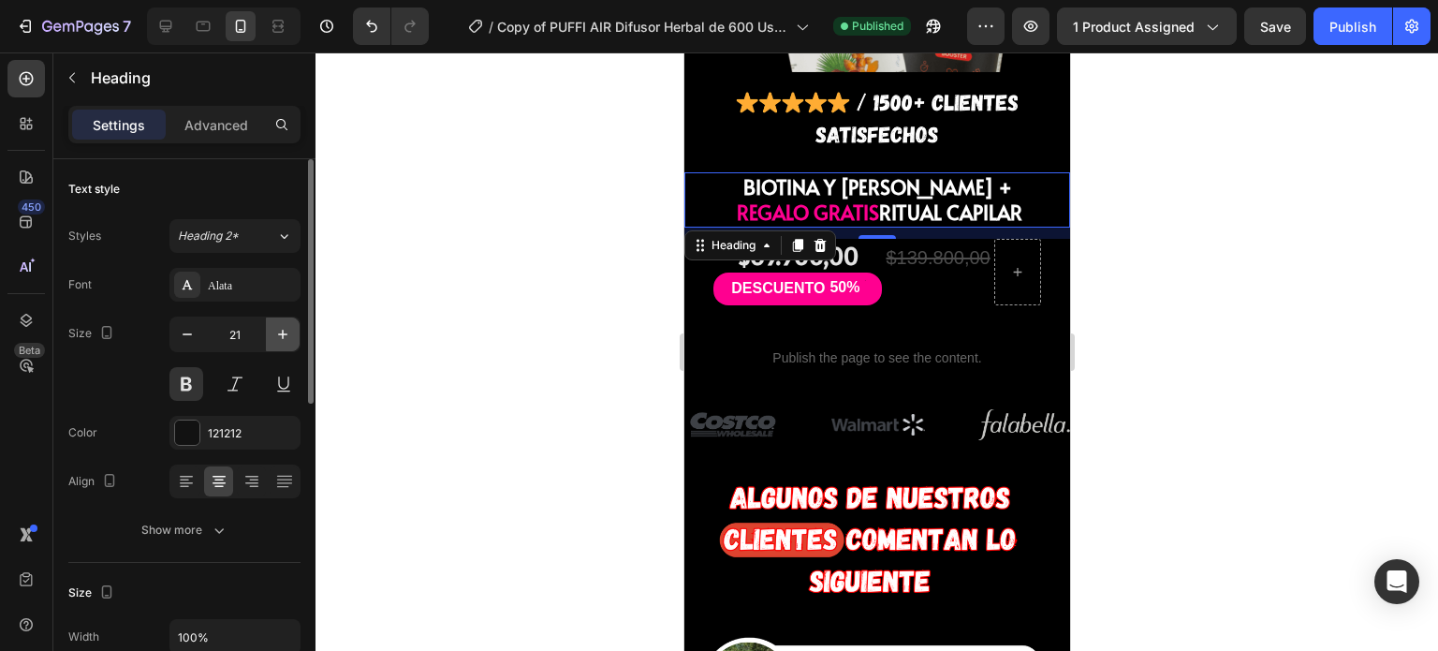
click at [281, 332] on icon "button" at bounding box center [282, 334] width 19 height 19
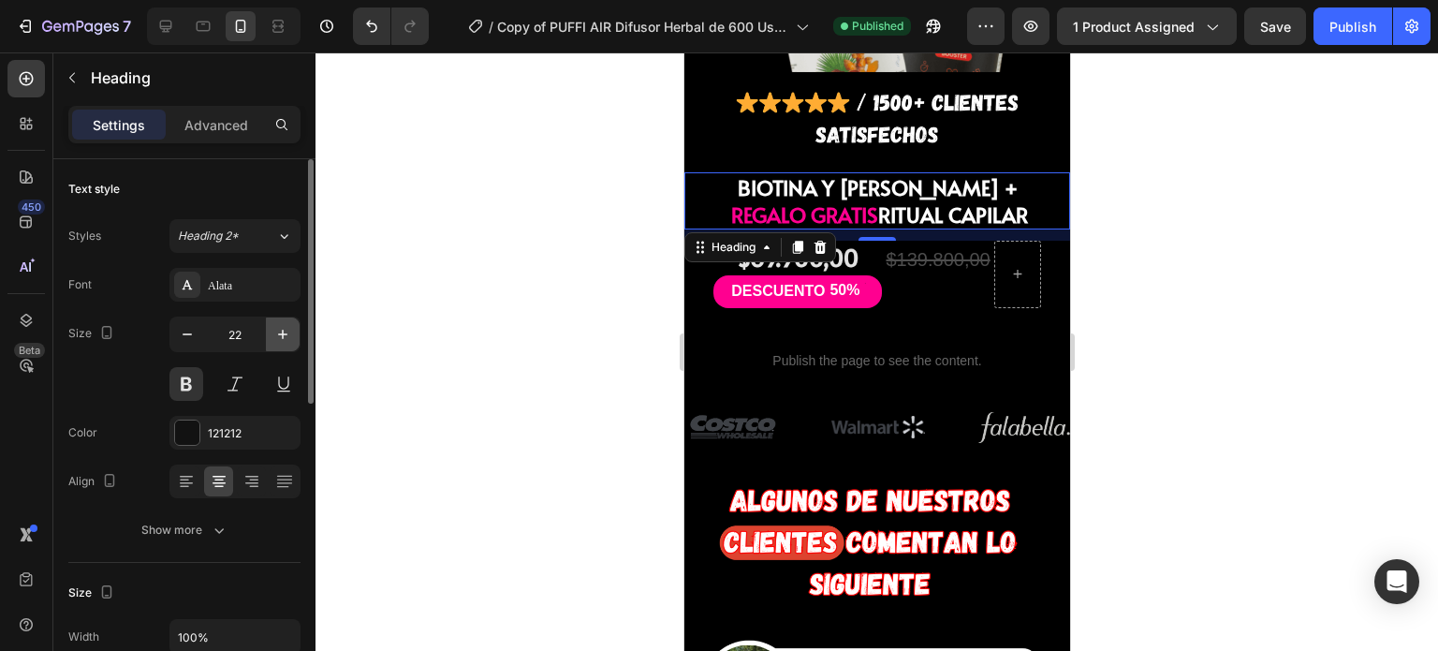
click at [281, 332] on icon "button" at bounding box center [282, 334] width 19 height 19
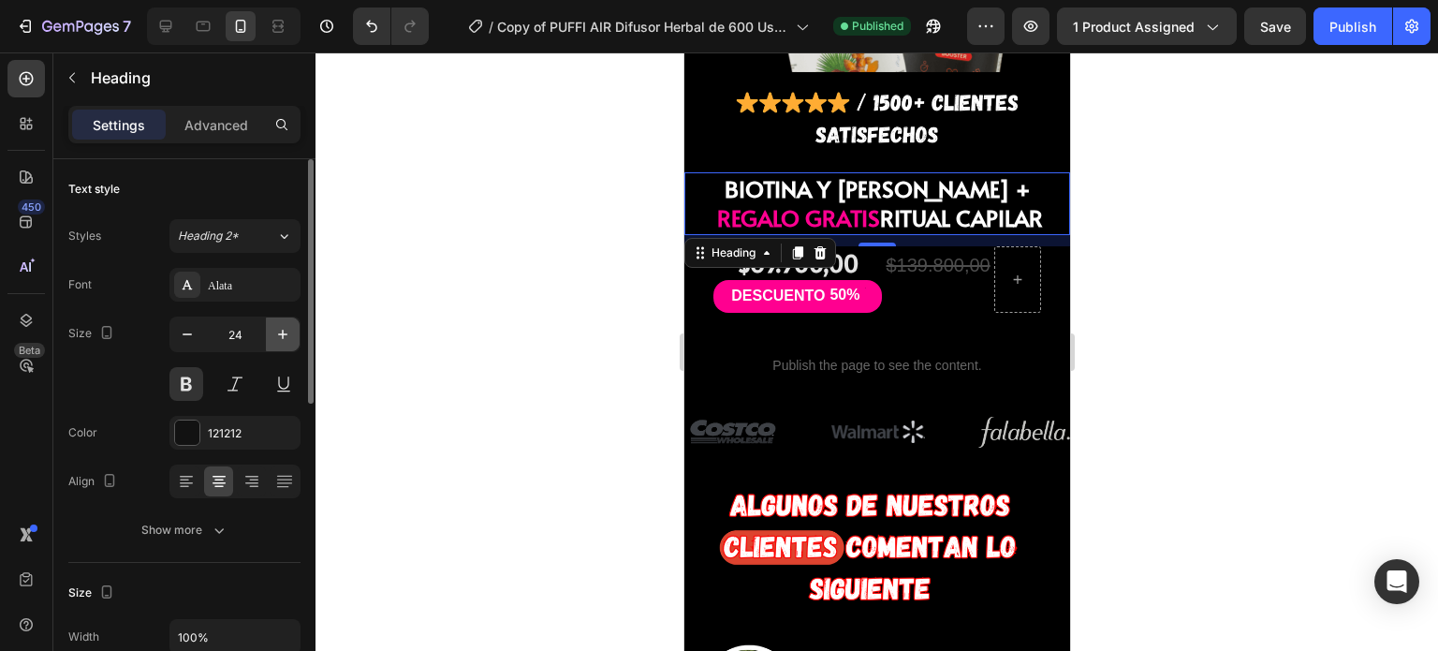
click at [281, 332] on icon "button" at bounding box center [282, 334] width 19 height 19
type input "25"
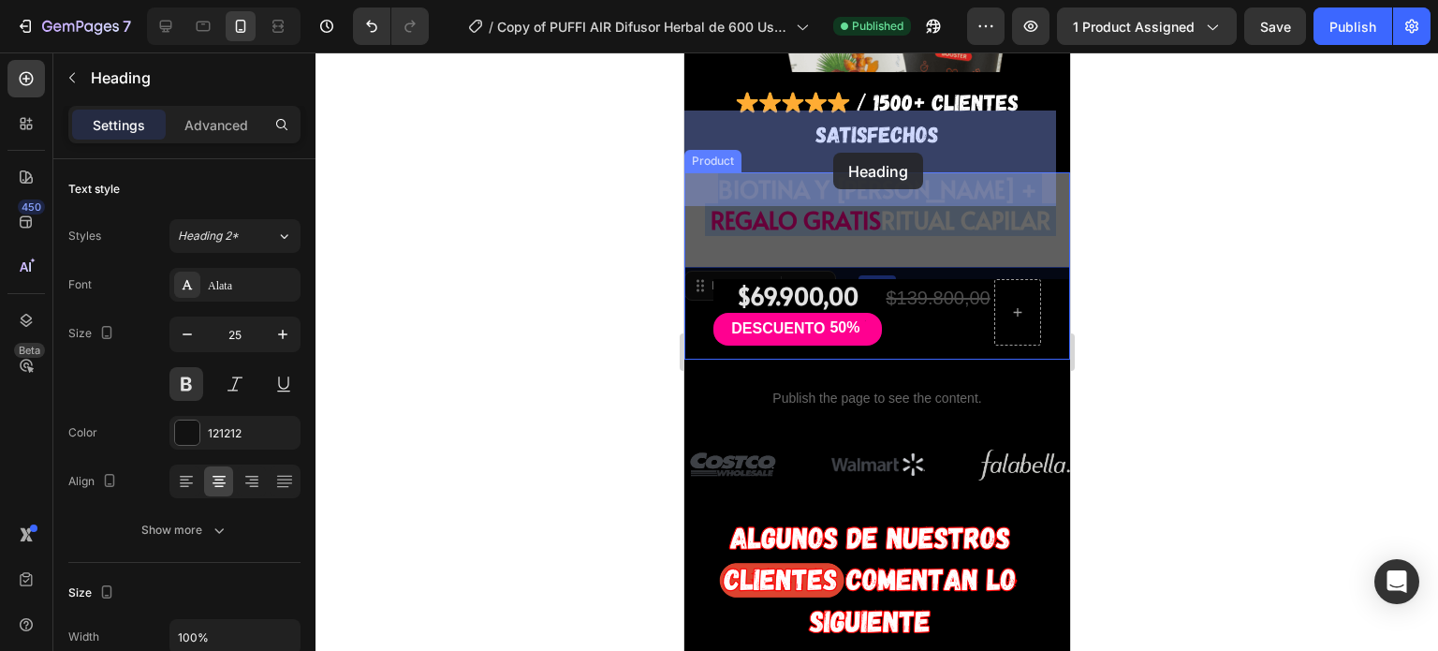
drag, startPoint x: 922, startPoint y: 190, endPoint x: 832, endPoint y: 153, distance: 97.4
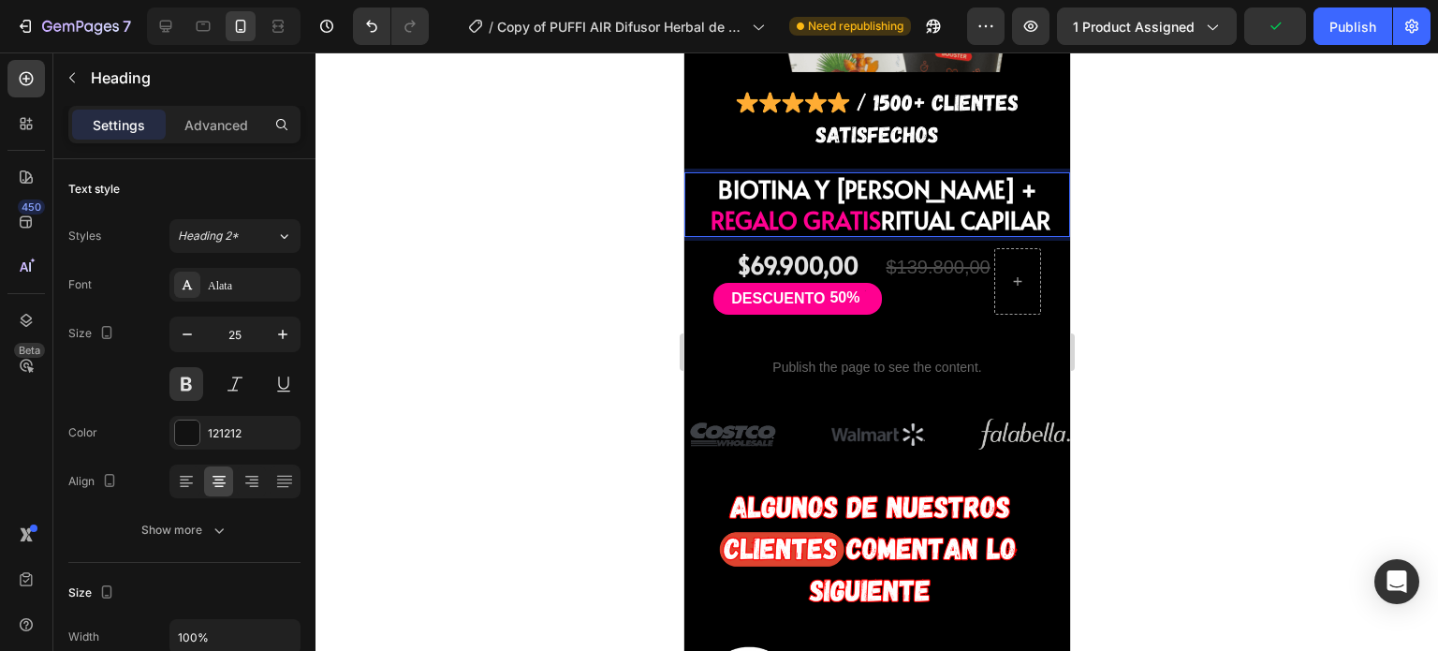
drag, startPoint x: 931, startPoint y: 184, endPoint x: 739, endPoint y: 126, distance: 201.4
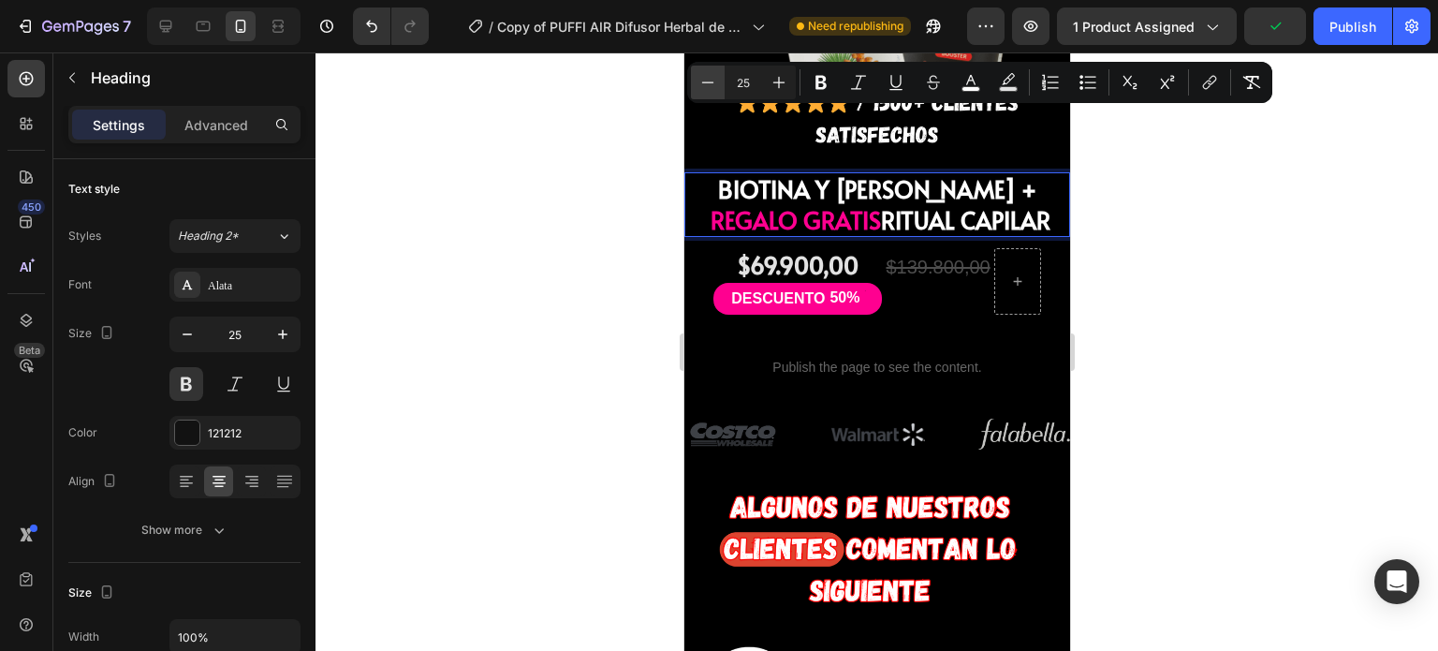
click at [710, 81] on icon "Editor contextual toolbar" at bounding box center [707, 82] width 19 height 19
type input "24"
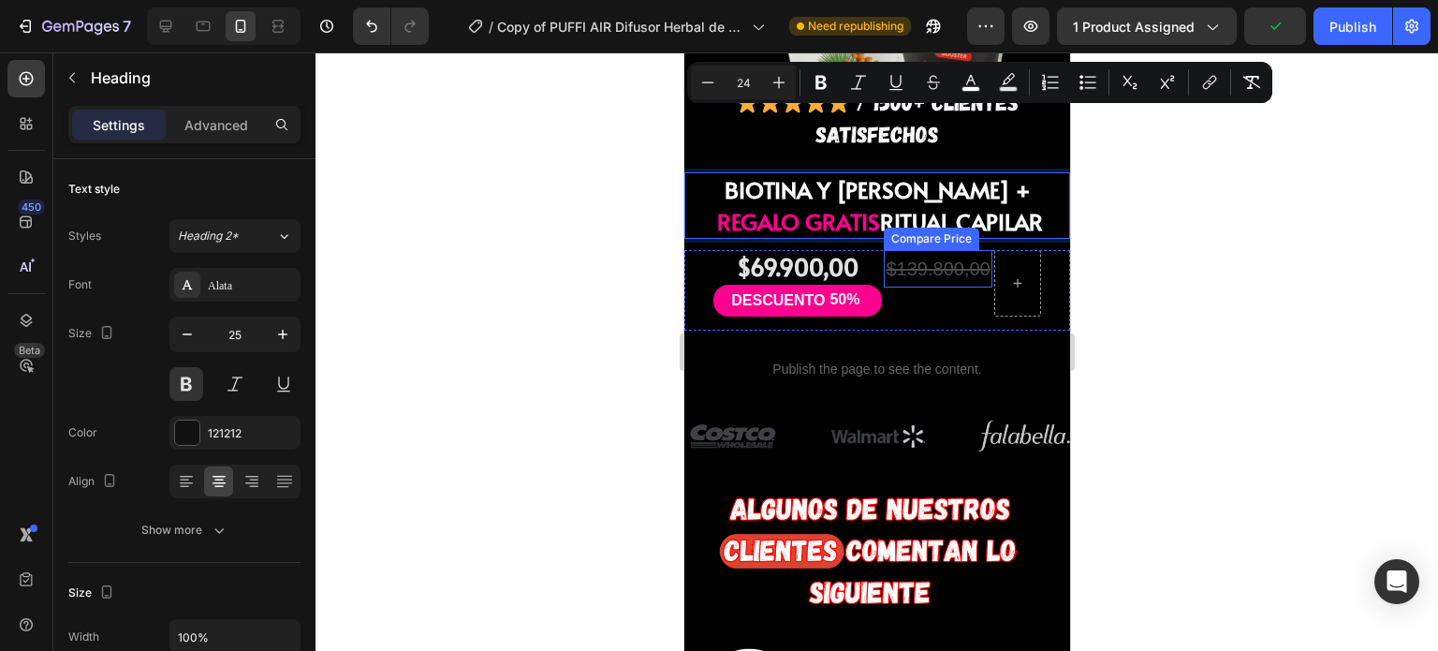
click at [940, 227] on div "Compare Price" at bounding box center [930, 238] width 95 height 22
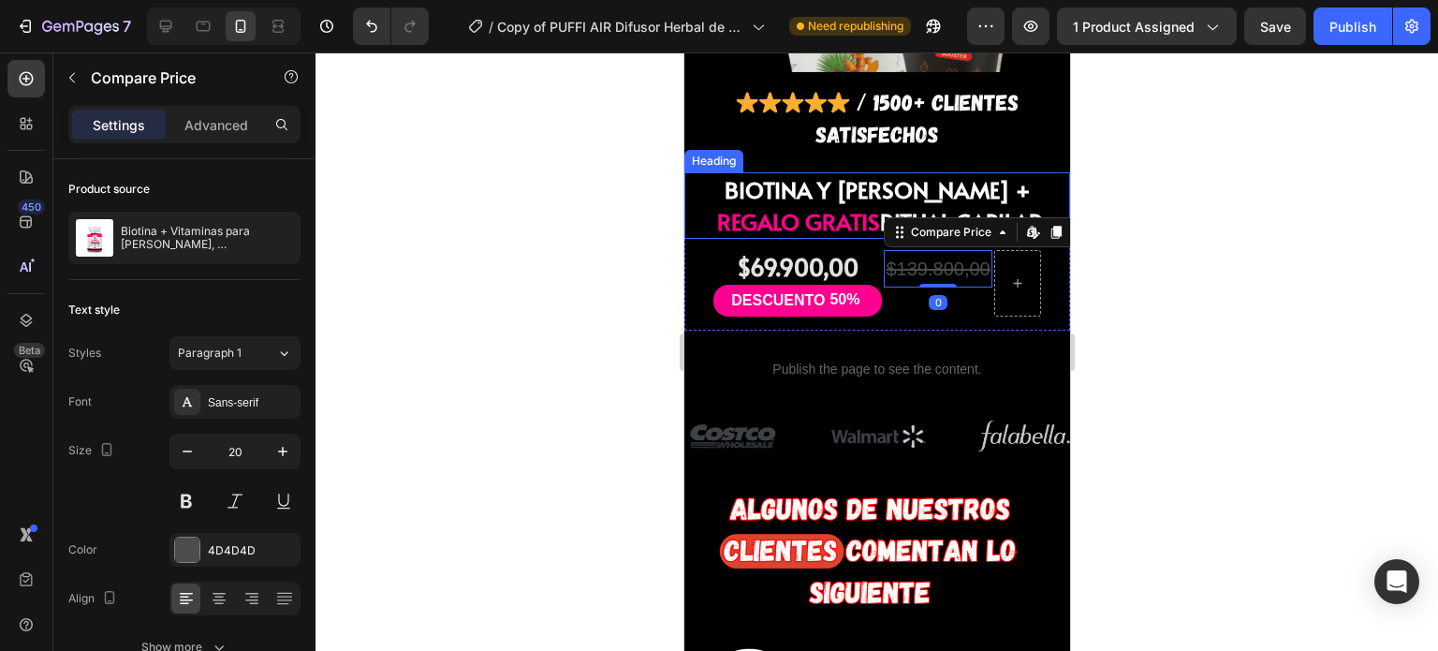
click at [798, 206] on span "REGALO GRATIS" at bounding box center [797, 221] width 163 height 31
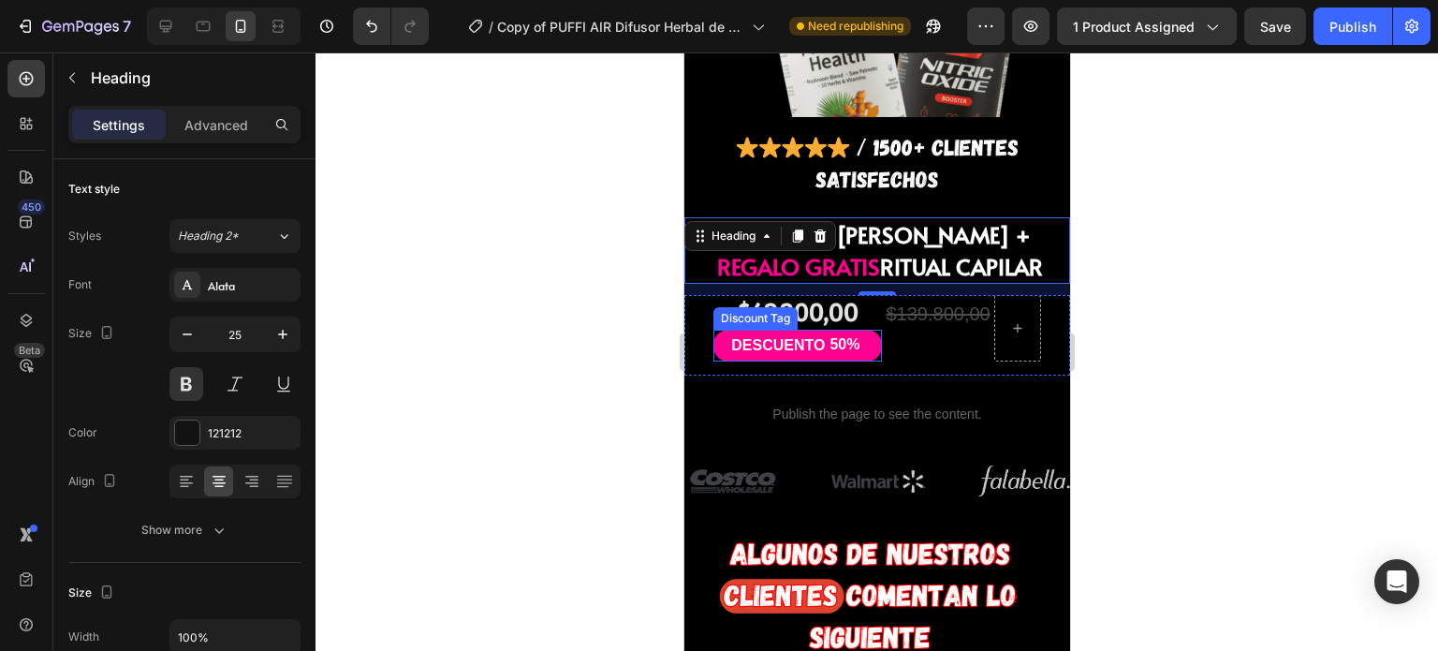
scroll to position [1549, 0]
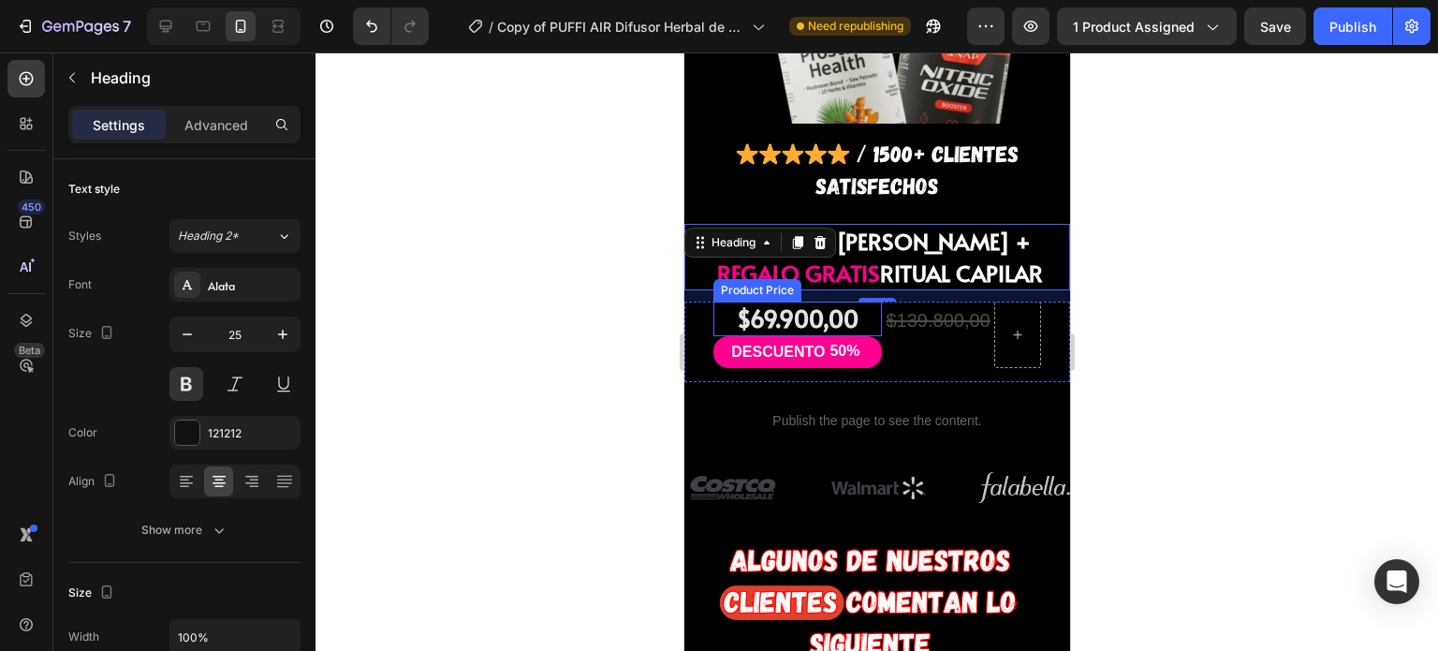
click at [829, 301] on div "$69.900,00" at bounding box center [796, 318] width 169 height 35
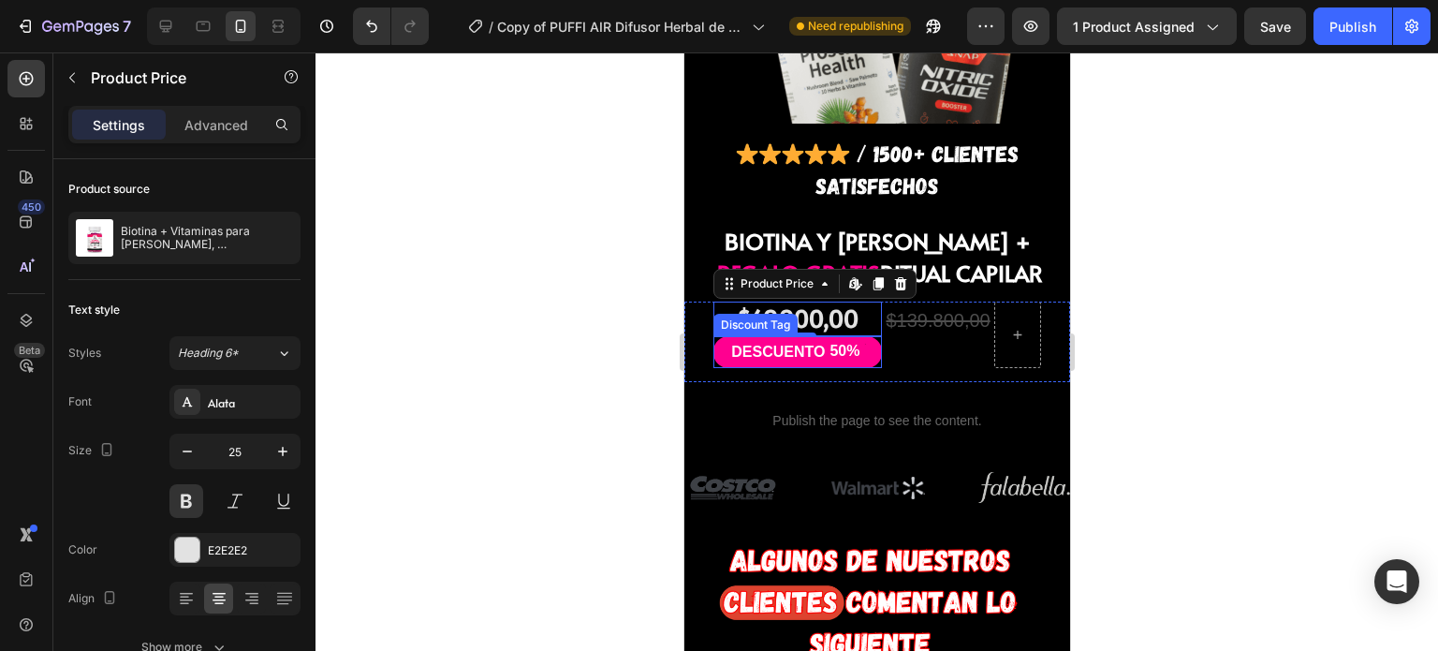
click at [814, 340] on div "DESCUENTO" at bounding box center [776, 352] width 99 height 25
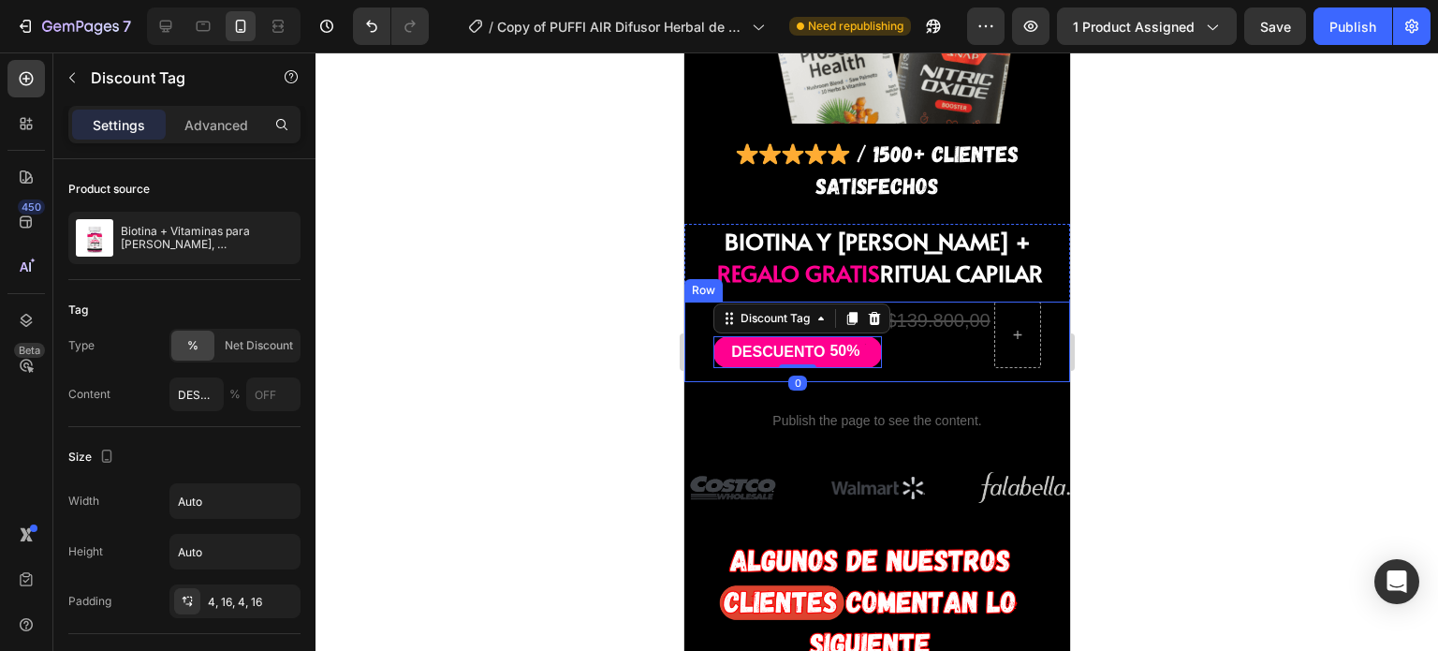
click at [919, 301] on div "$139.800,00 Compare Price Compare Price" at bounding box center [937, 334] width 108 height 66
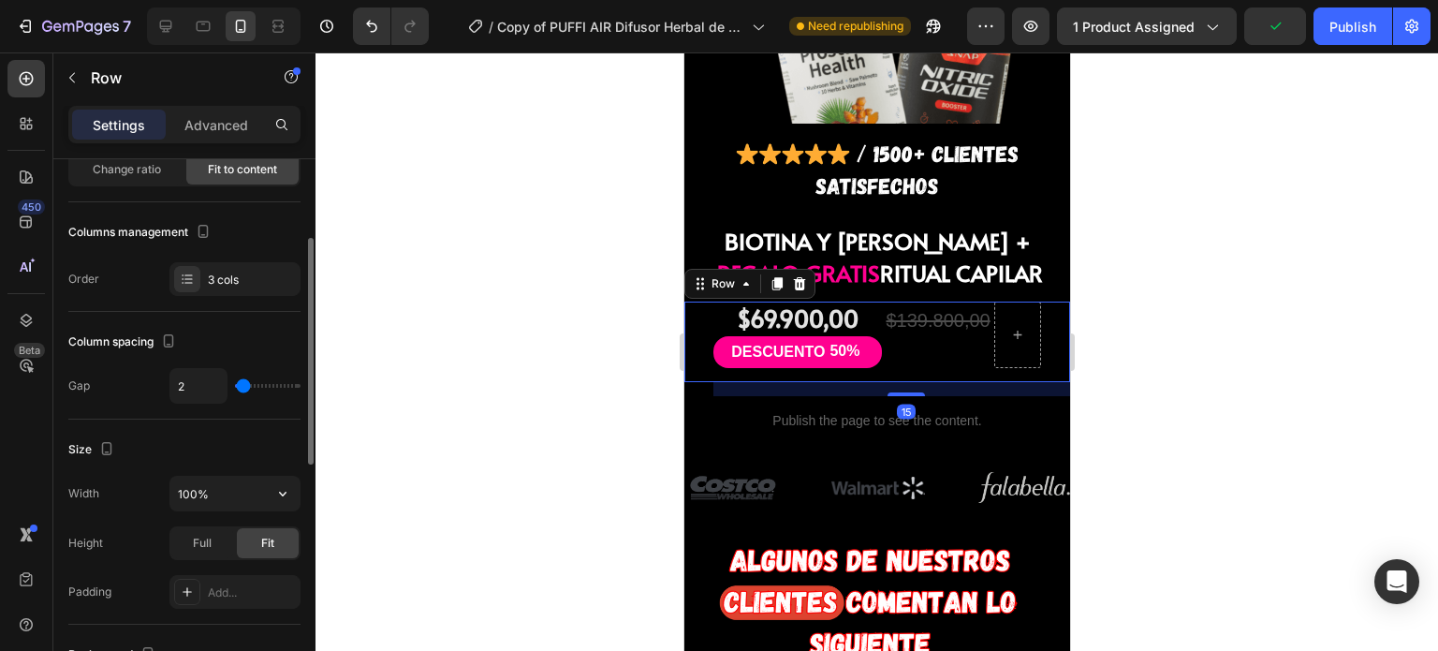
scroll to position [164, 0]
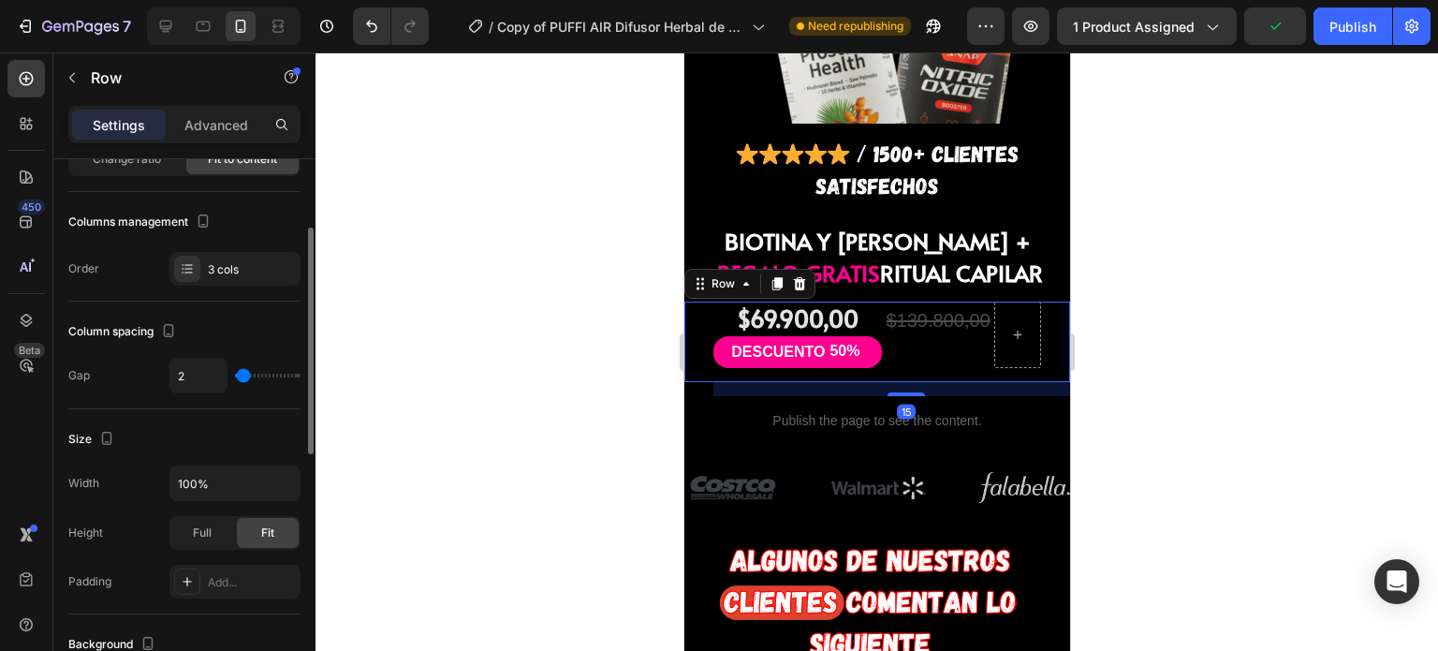
type input "11"
type input "15"
type input "16"
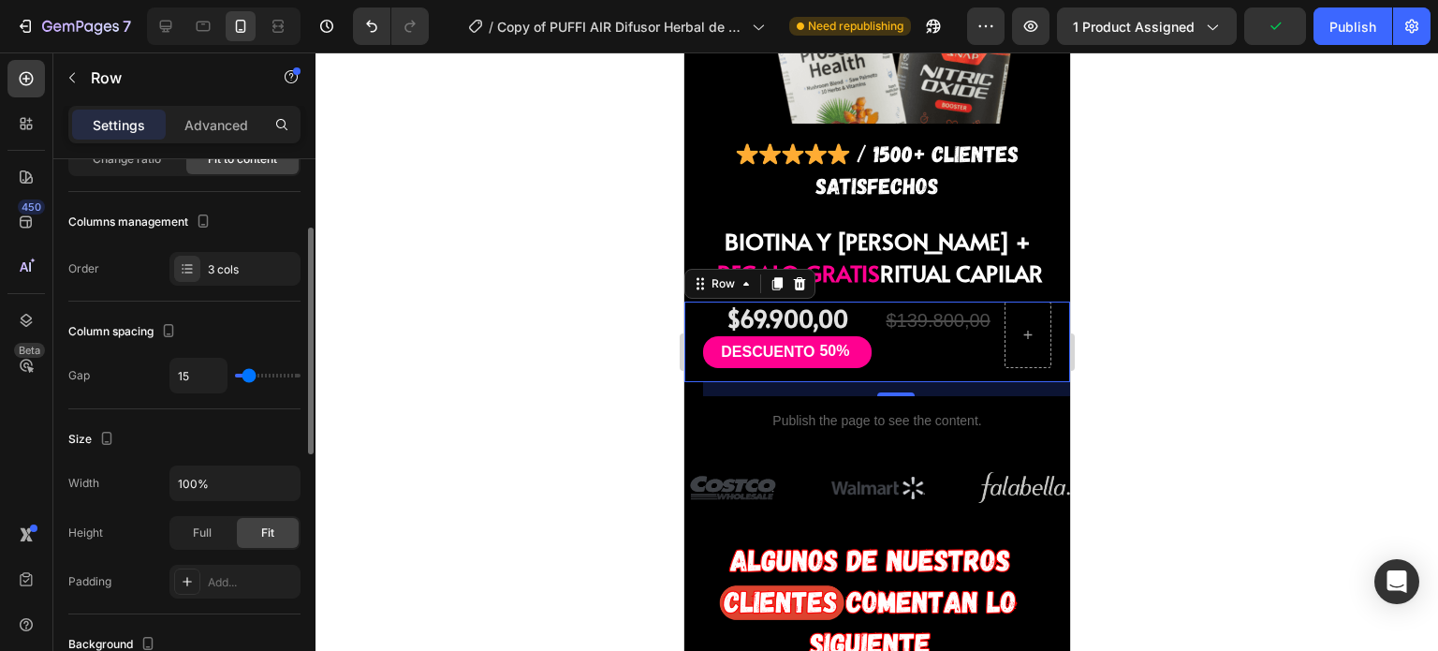
type input "16"
type input "15"
type input "0"
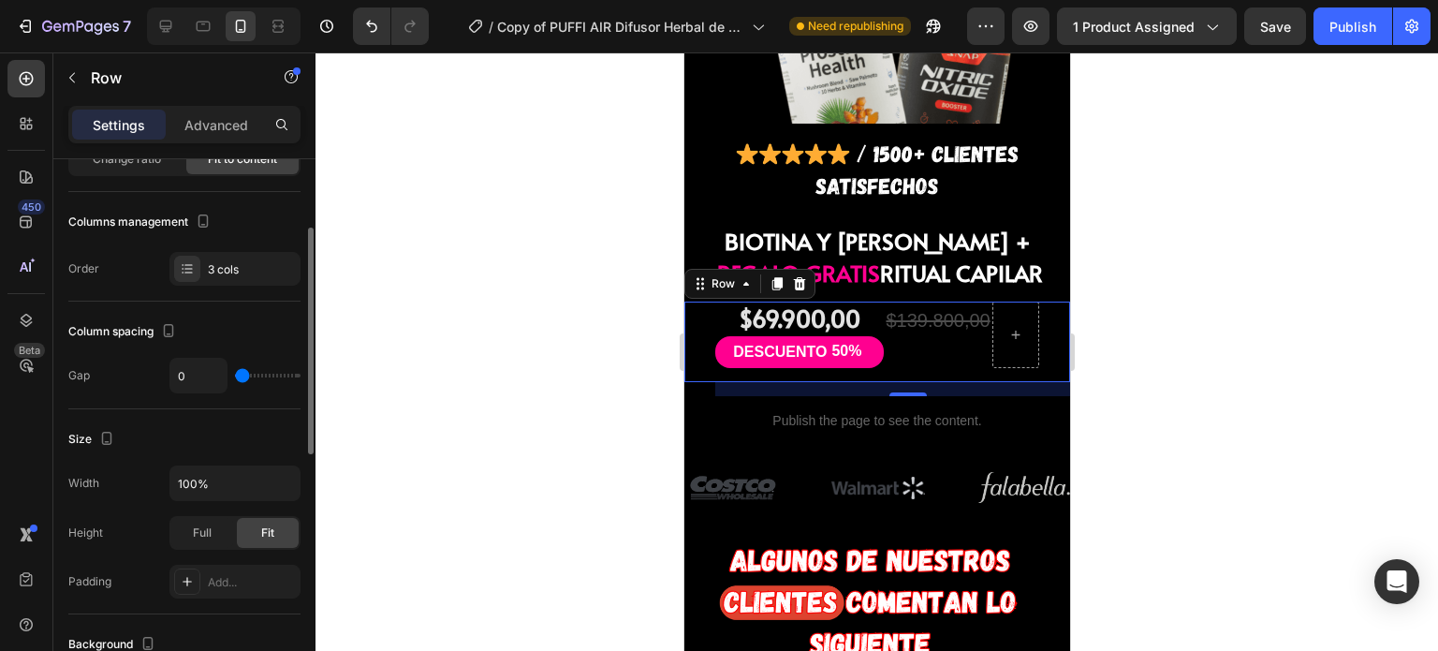
type input "4"
type input "8"
type input "11"
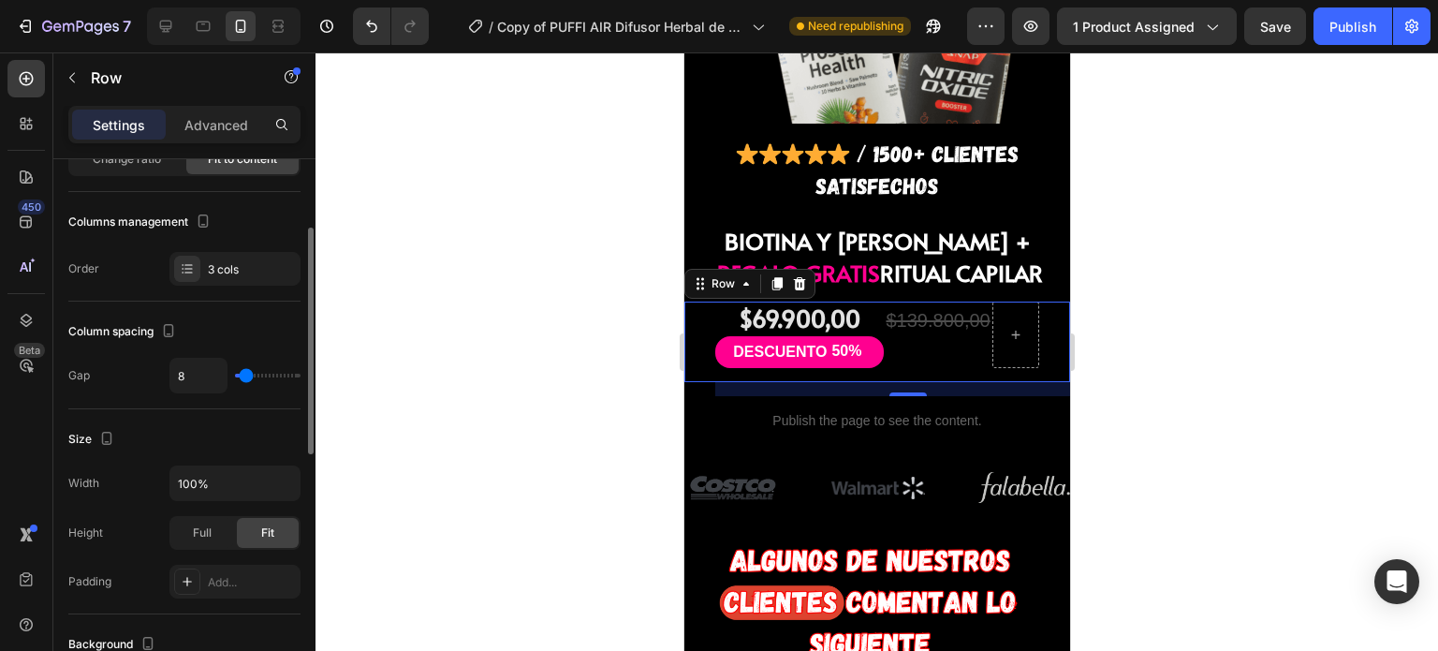
type input "11"
type input "16"
type input "15"
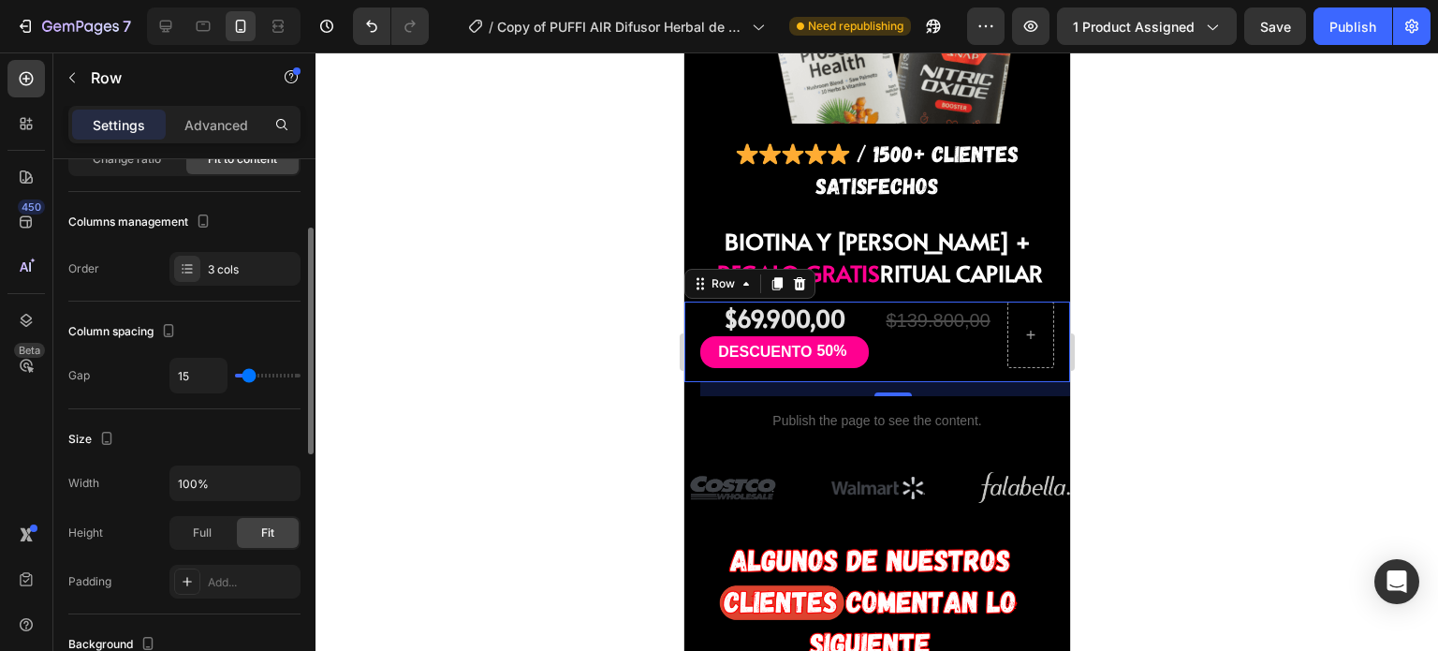
type input "13"
type input "9"
type input "6"
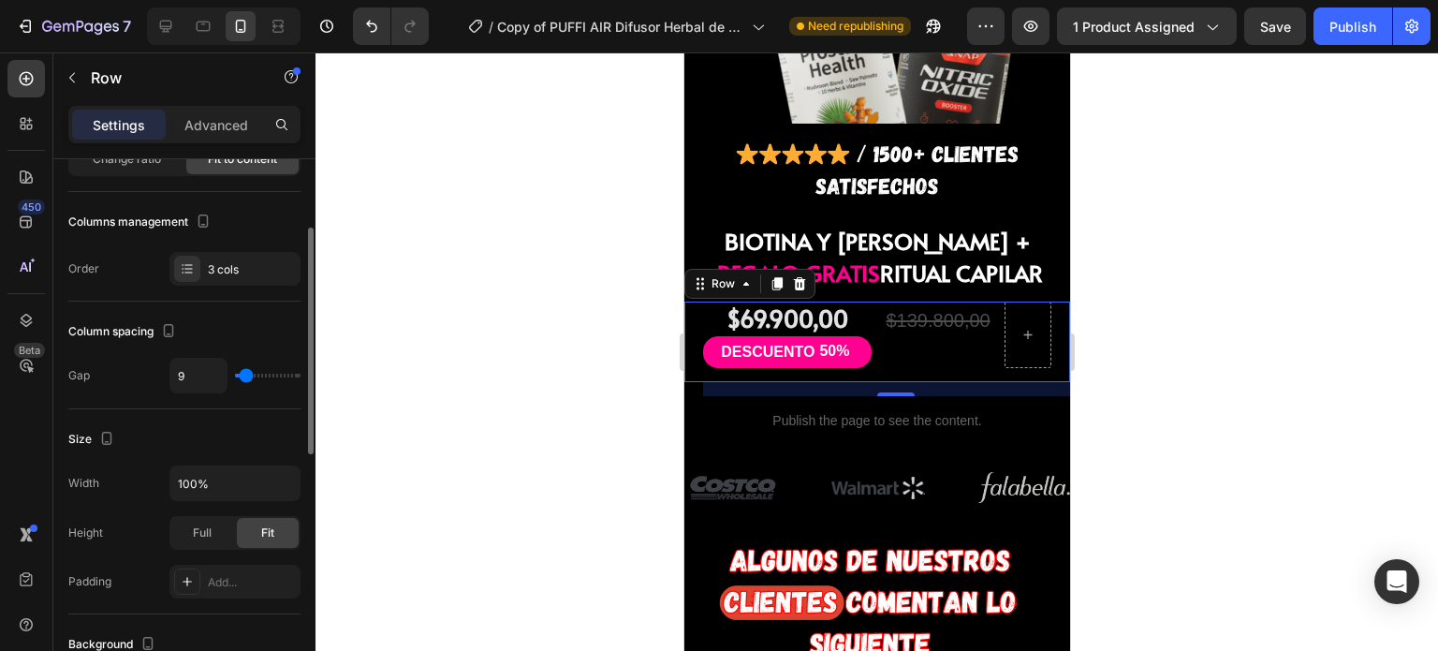
type input "6"
type input "0"
drag, startPoint x: 243, startPoint y: 378, endPoint x: 189, endPoint y: 389, distance: 55.4
type input "0"
click at [235, 377] on input "range" at bounding box center [268, 376] width 66 height 4
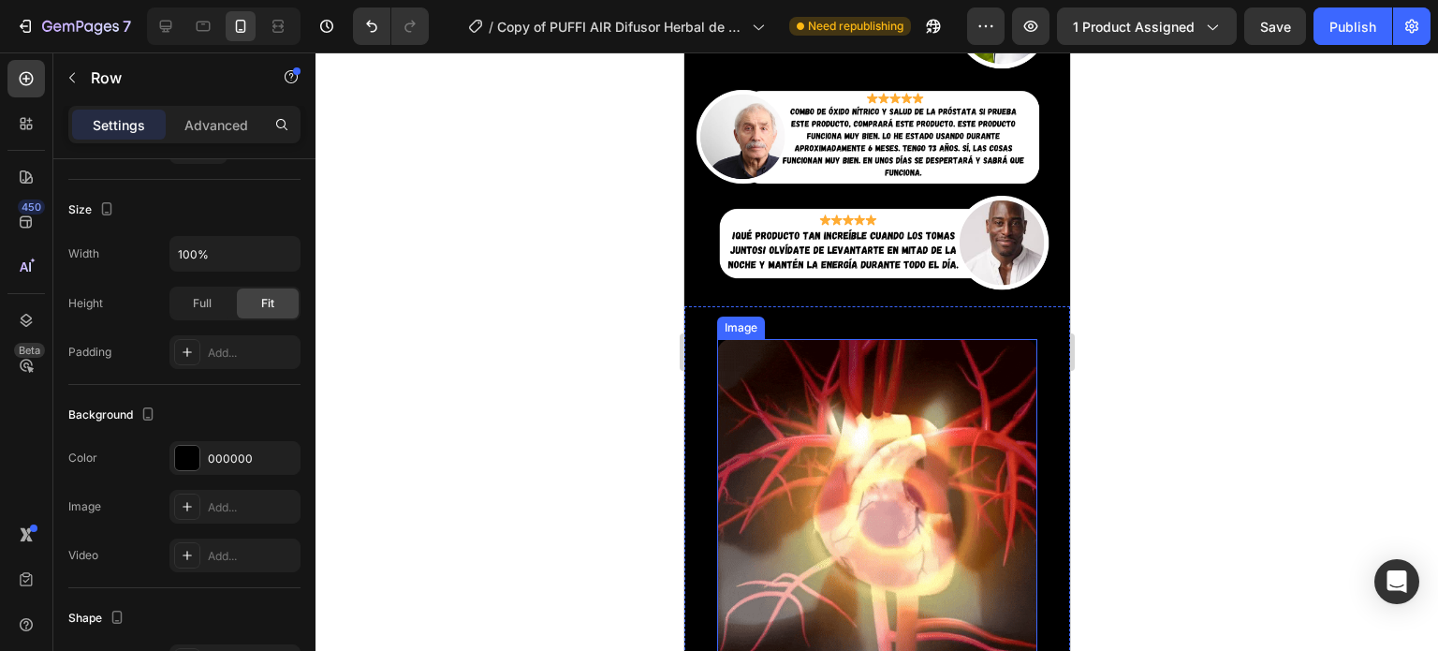
scroll to position [2608, 0]
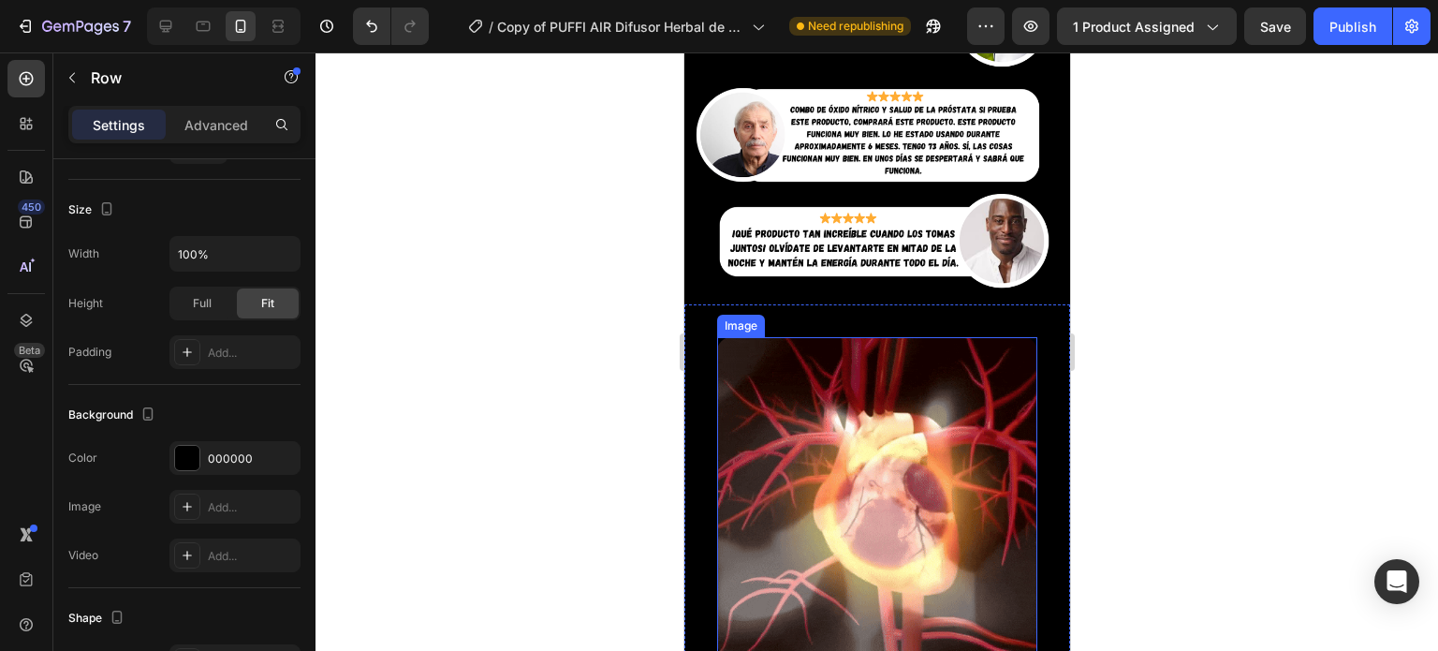
click at [812, 411] on img at bounding box center [876, 497] width 320 height 320
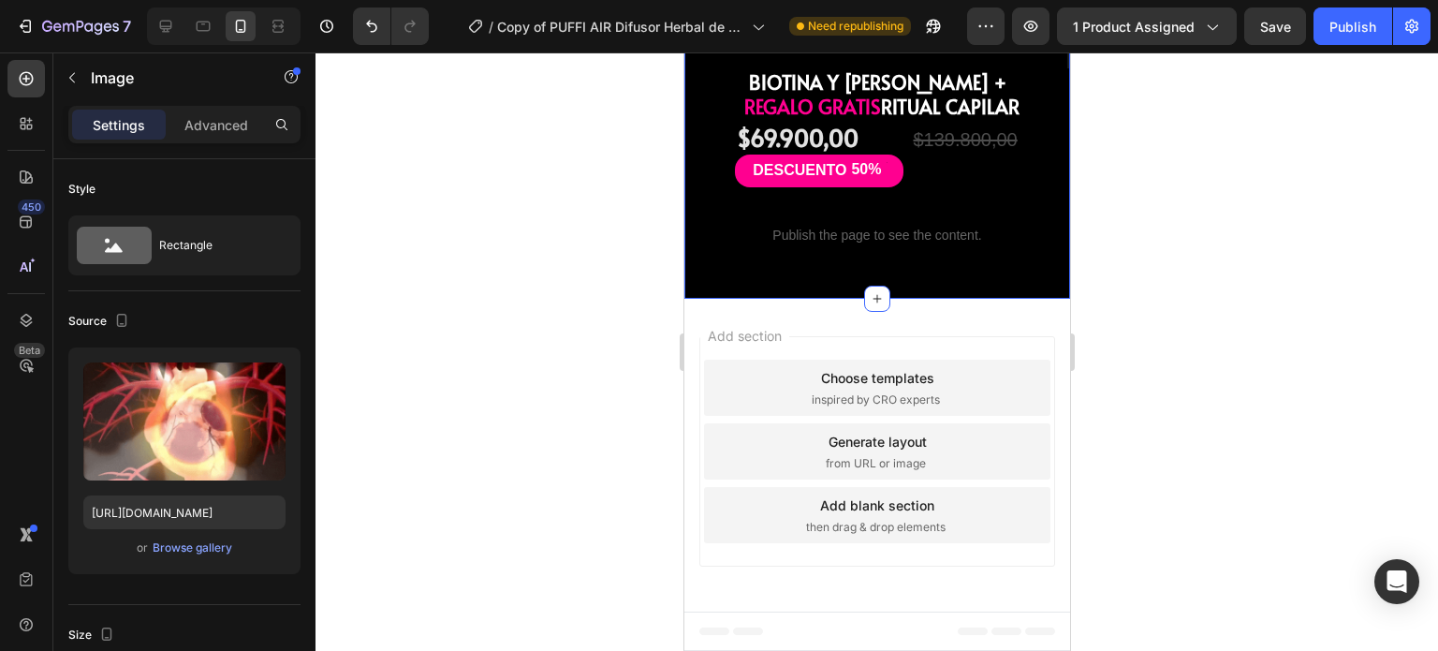
scroll to position [6249, 0]
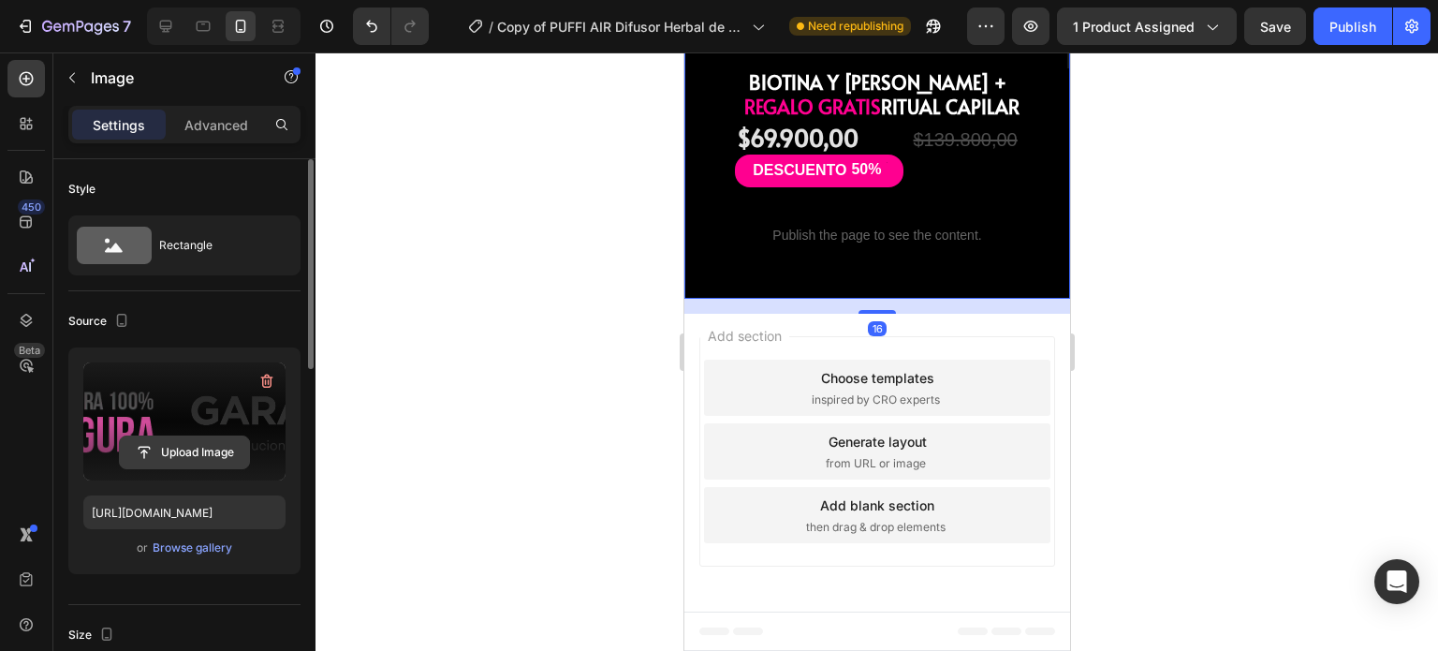
click at [169, 447] on input "file" at bounding box center [184, 452] width 129 height 32
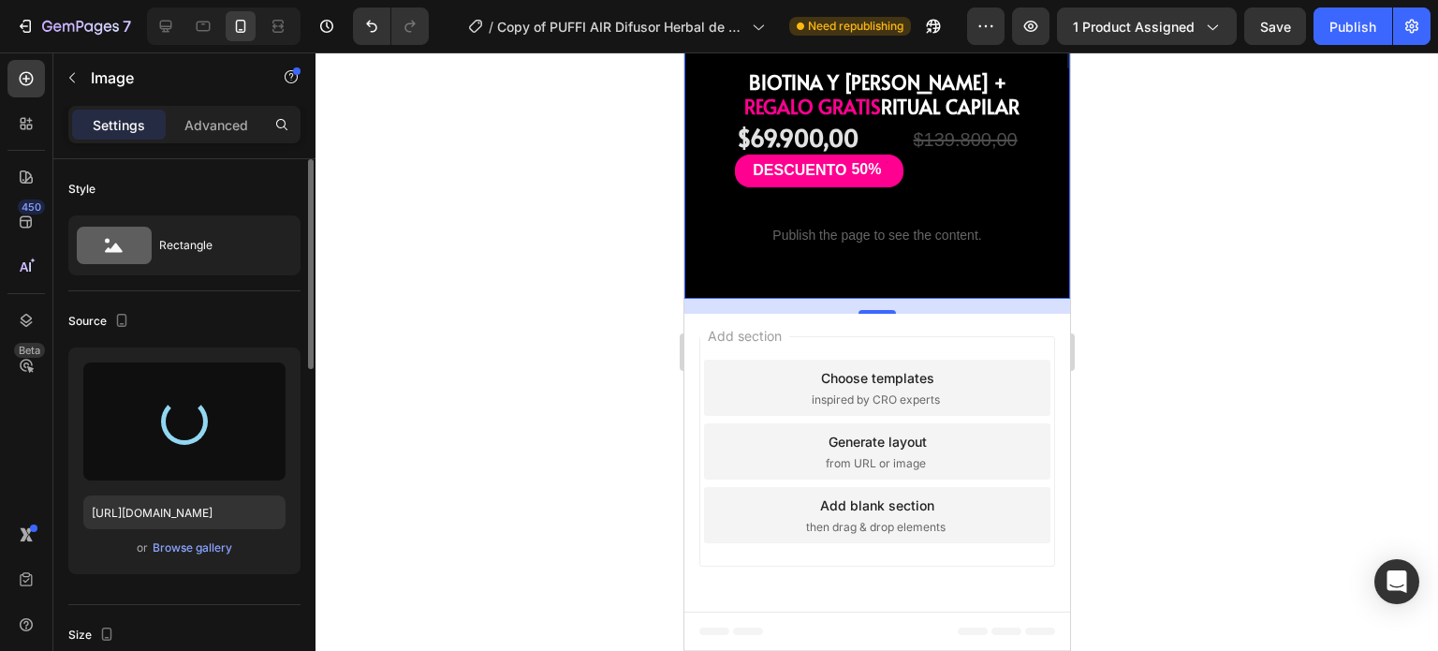
type input "[URL][DOMAIN_NAME]"
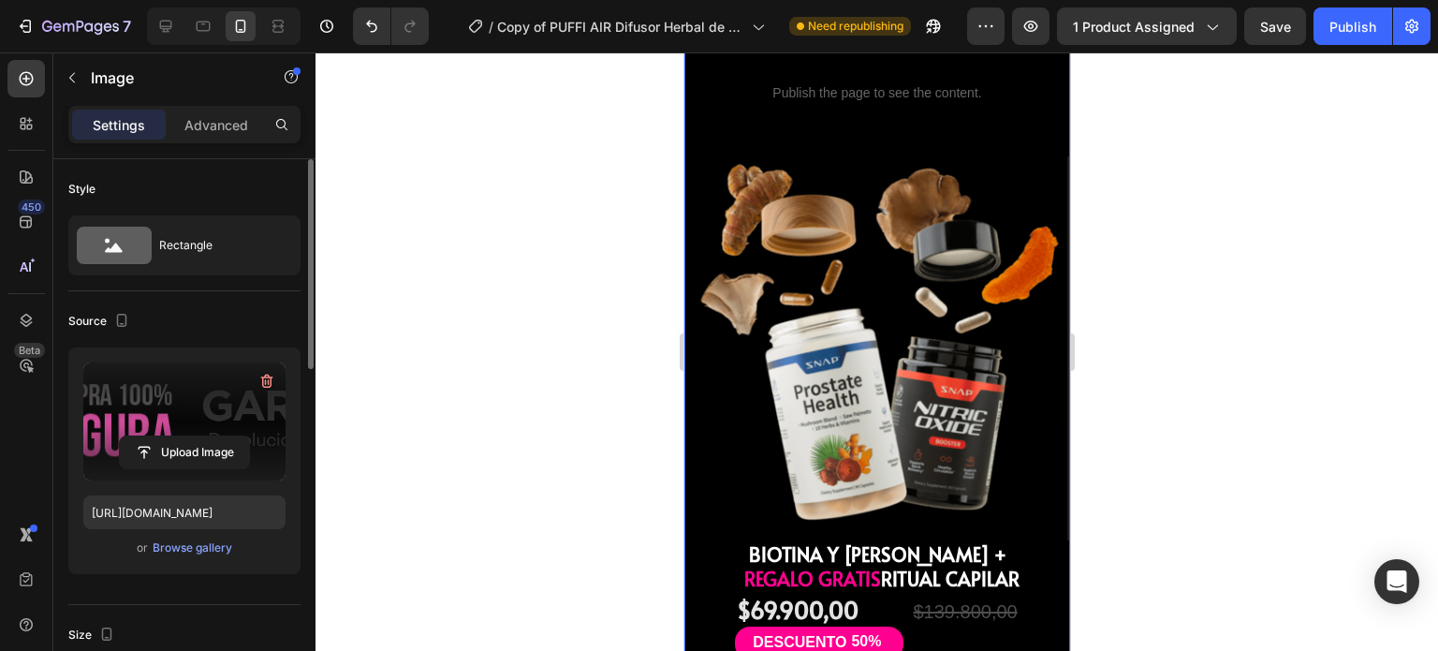
scroll to position [5741, 0]
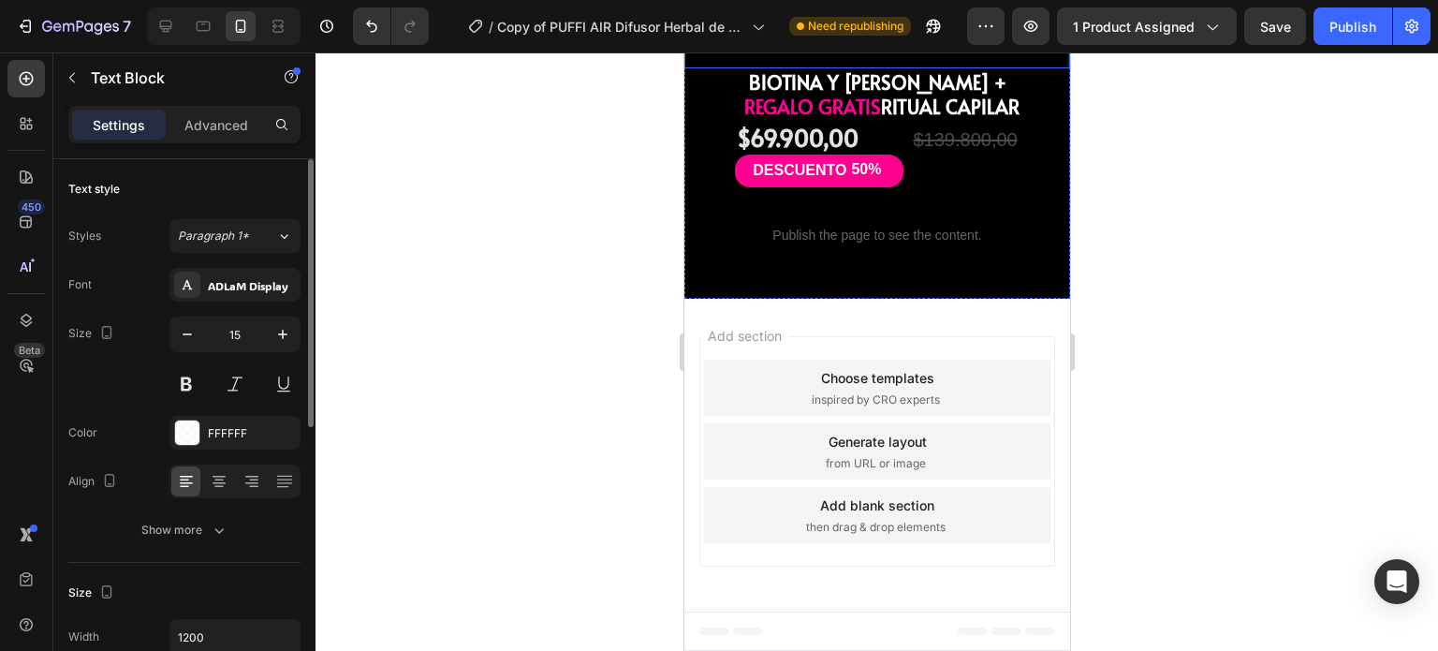
scroll to position [6712, 0]
click at [831, 120] on span "REGALO GRATIS" at bounding box center [811, 107] width 137 height 26
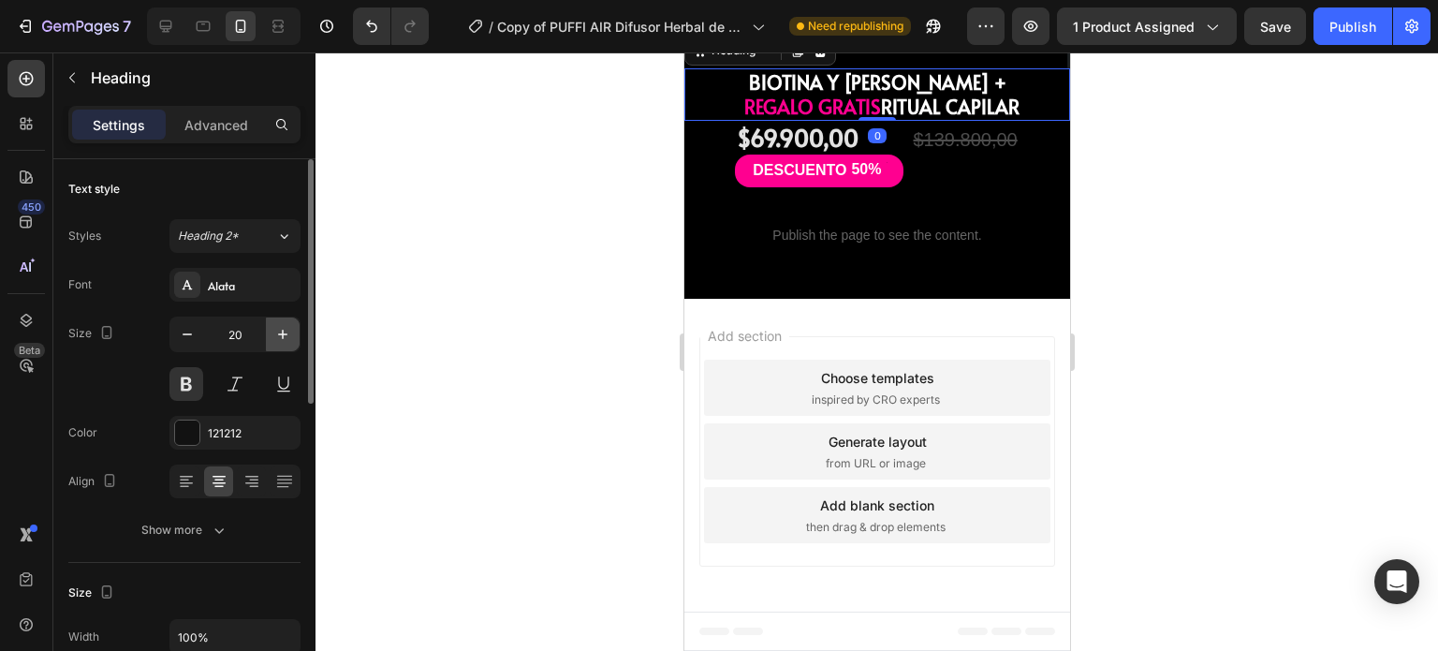
click at [286, 334] on icon "button" at bounding box center [282, 334] width 19 height 19
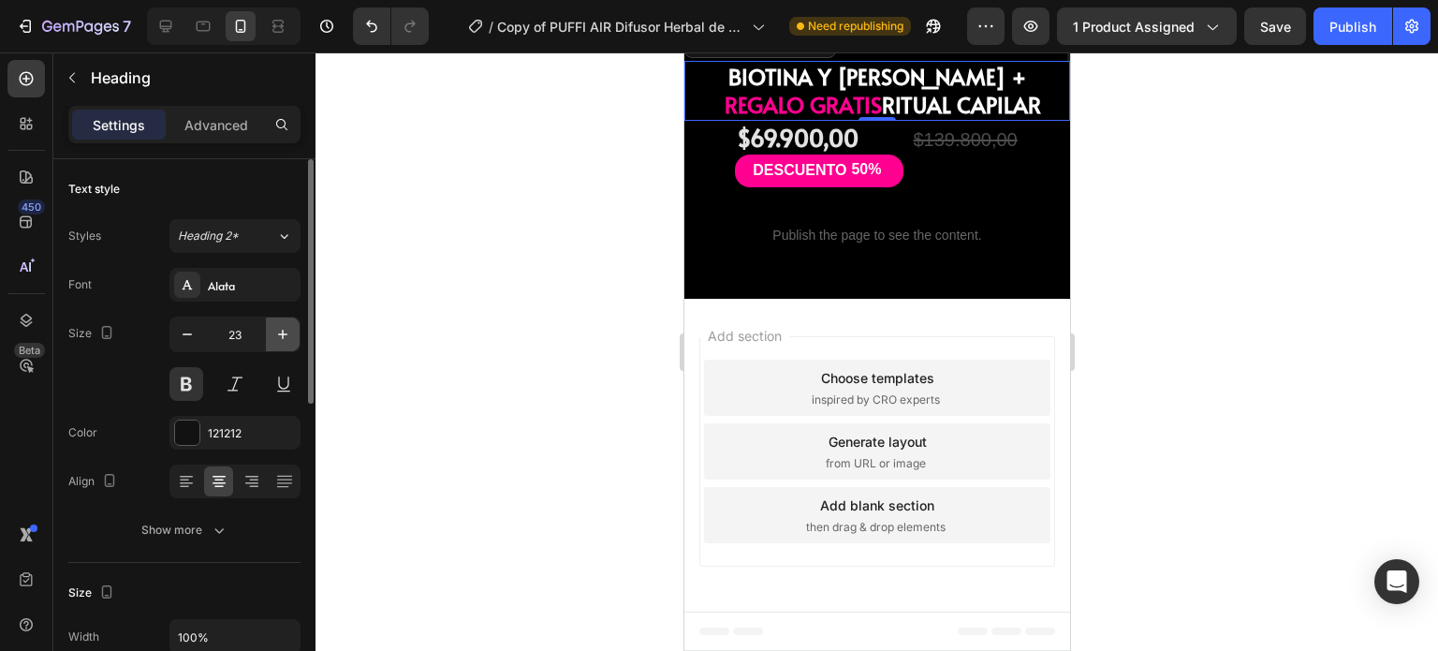
click at [286, 334] on icon "button" at bounding box center [282, 334] width 19 height 19
type input "24"
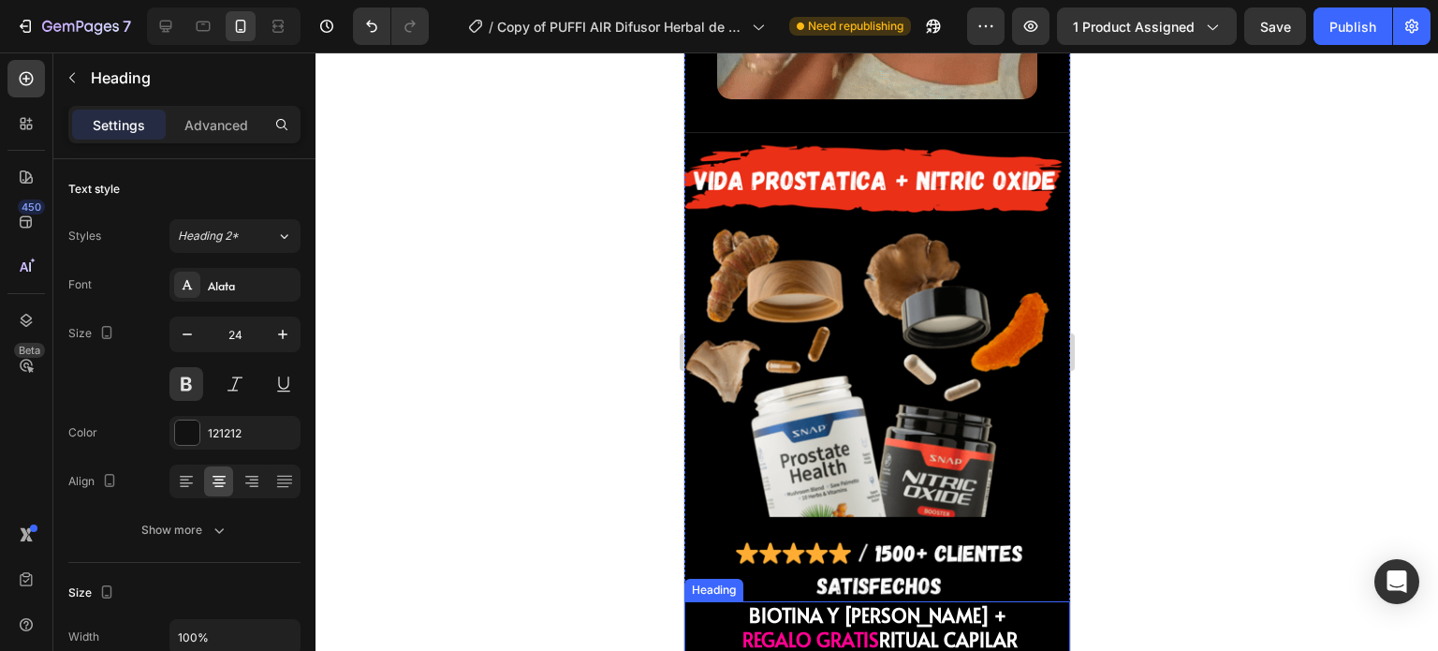
scroll to position [4460, 0]
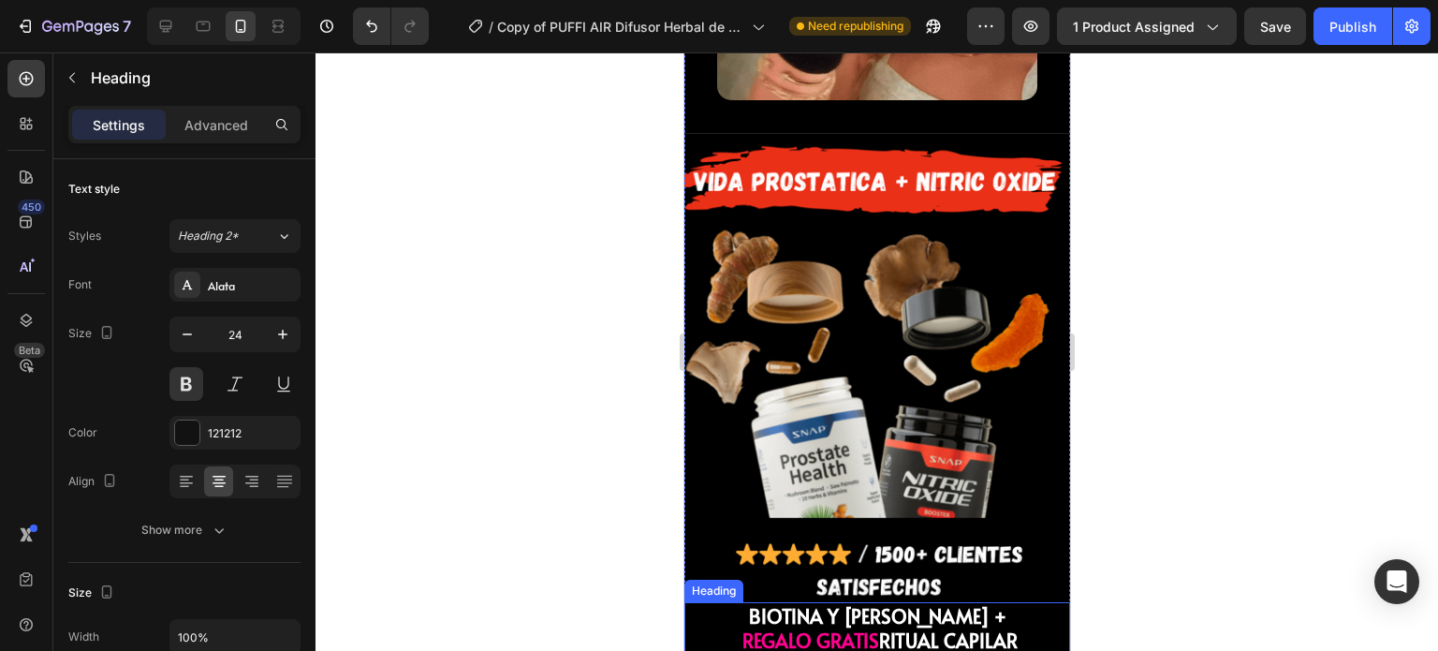
click at [832, 627] on span "REGALO GRATIS" at bounding box center [809, 640] width 137 height 26
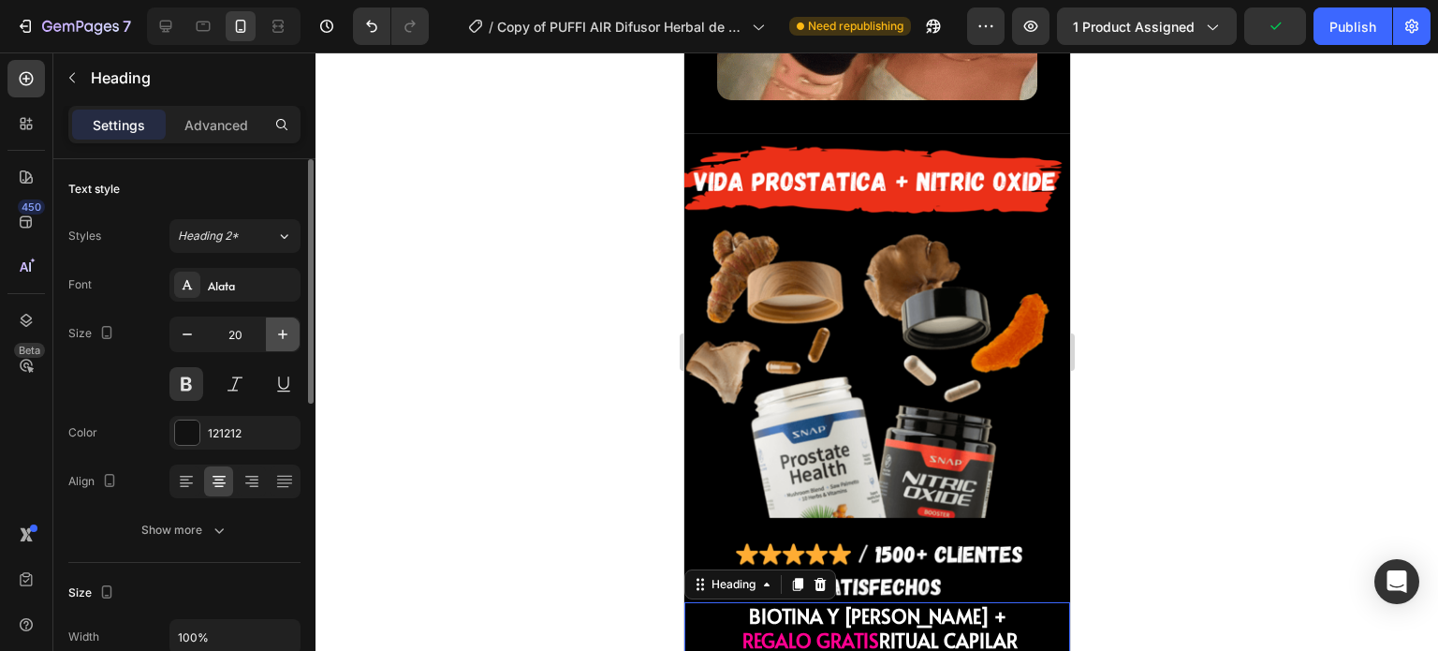
click at [275, 325] on icon "button" at bounding box center [282, 334] width 19 height 19
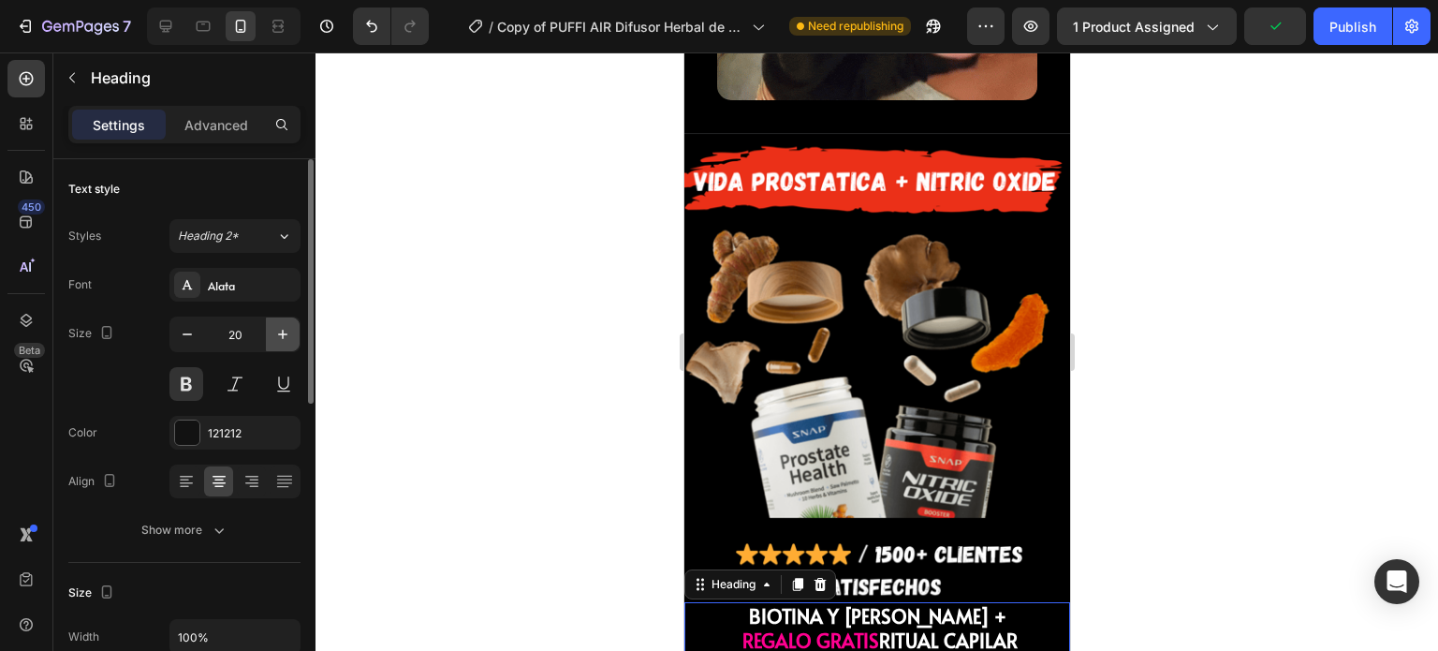
click at [275, 325] on icon "button" at bounding box center [282, 334] width 19 height 19
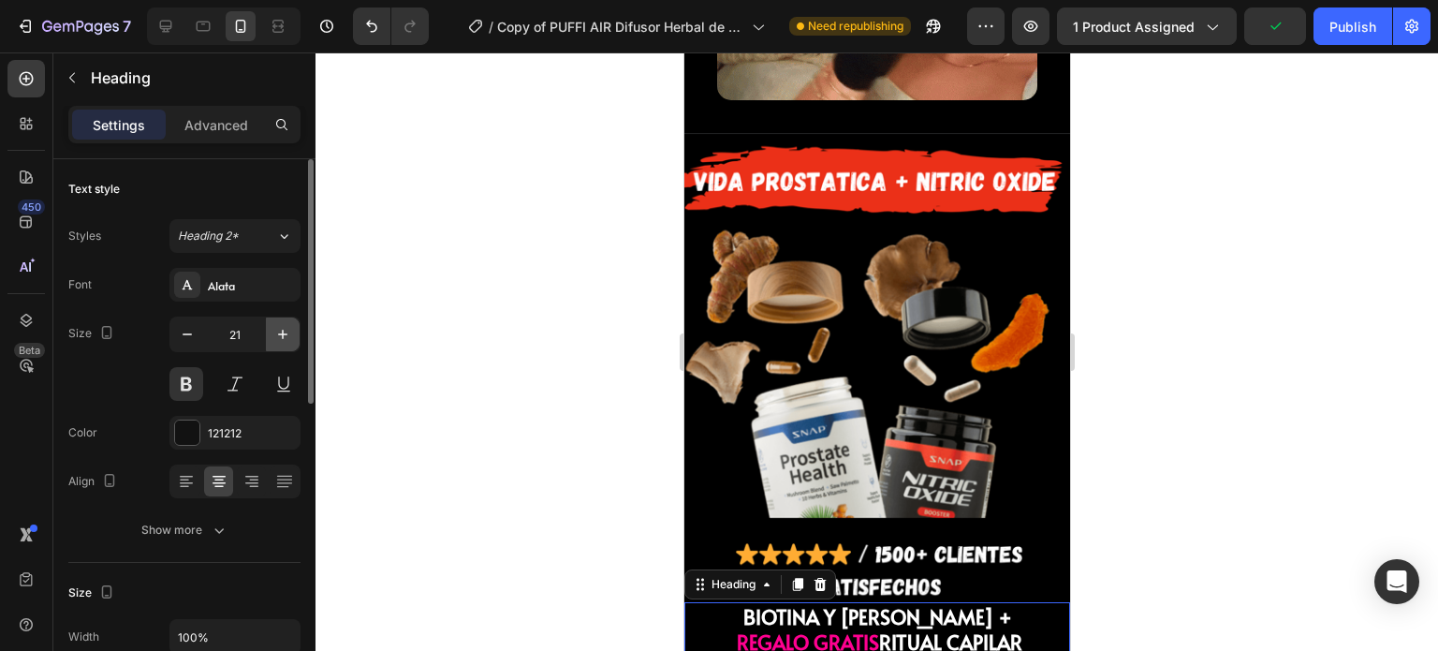
click at [275, 325] on icon "button" at bounding box center [282, 334] width 19 height 19
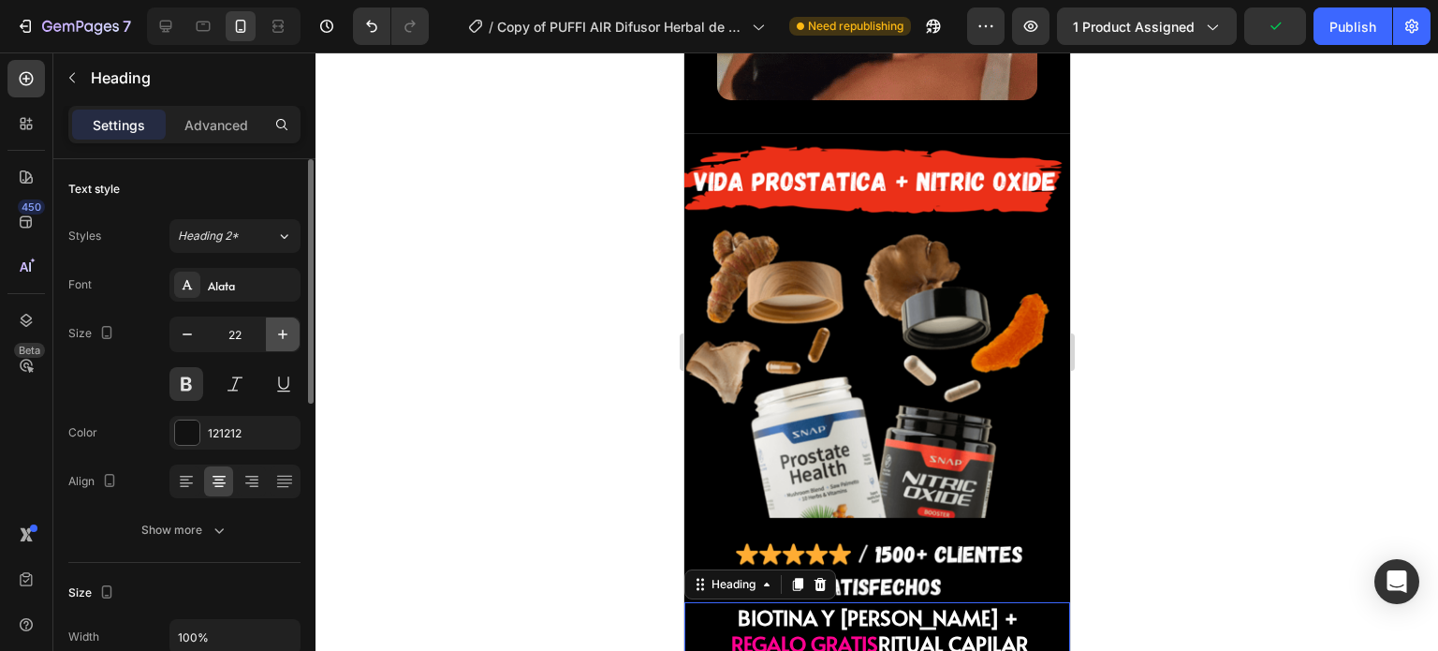
click at [275, 325] on icon "button" at bounding box center [282, 334] width 19 height 19
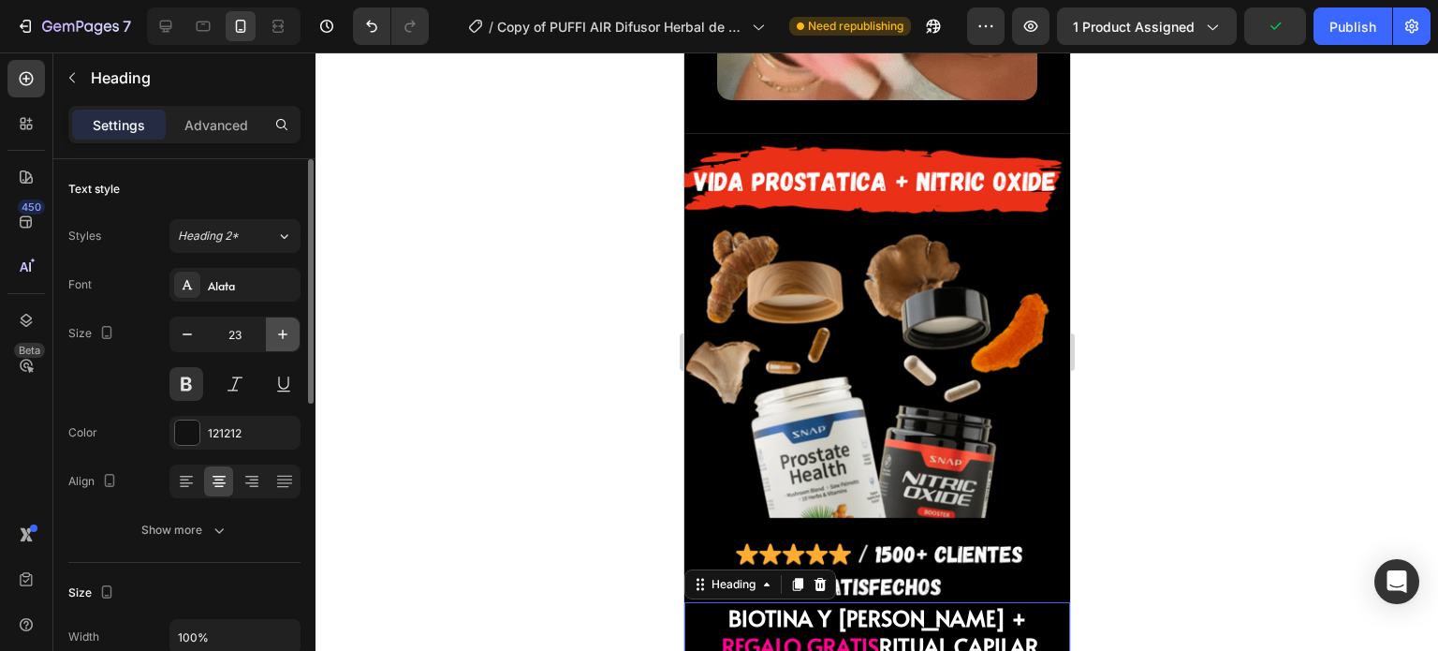
click at [275, 325] on icon "button" at bounding box center [282, 334] width 19 height 19
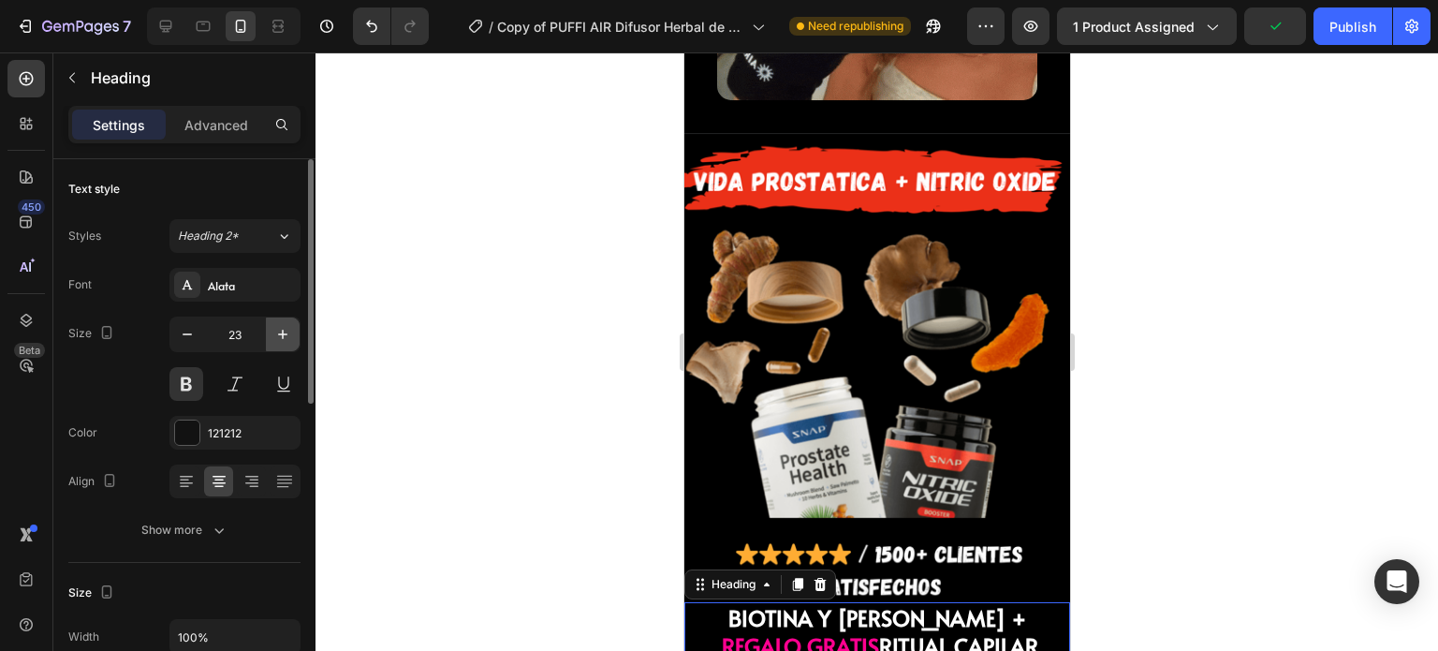
type input "24"
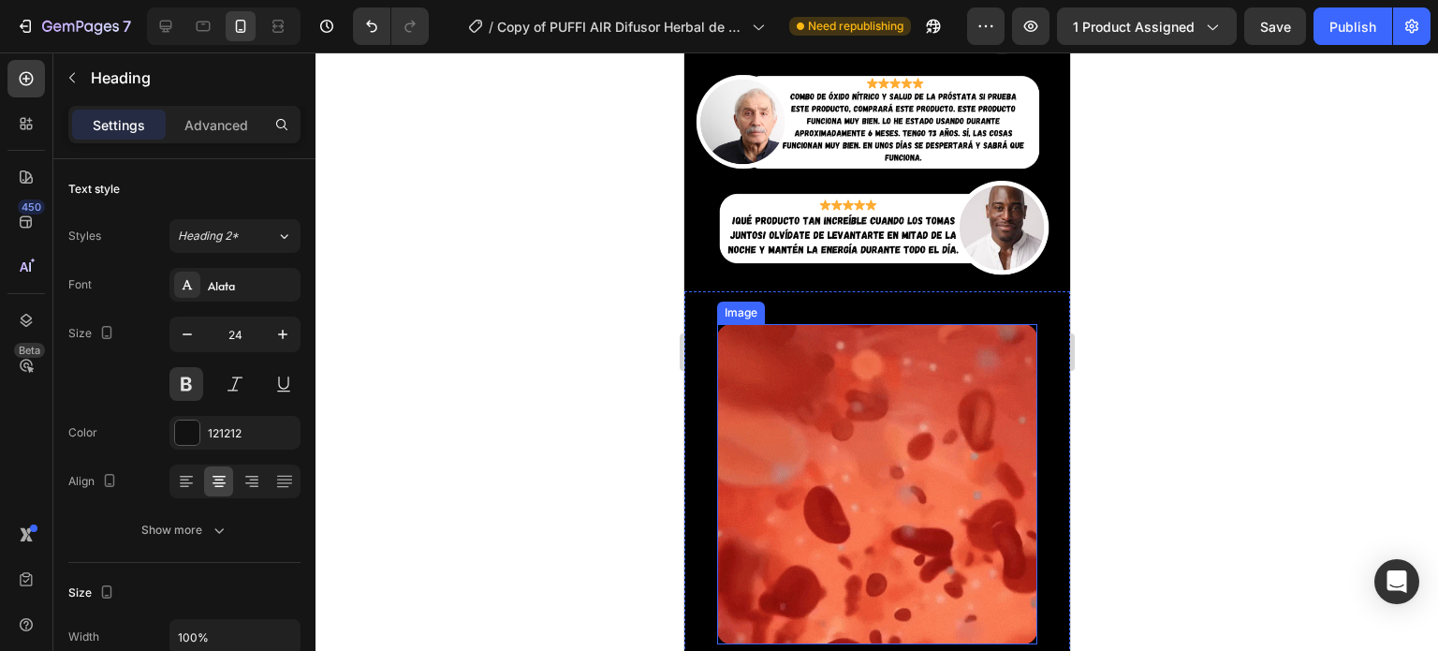
scroll to position [2618, 0]
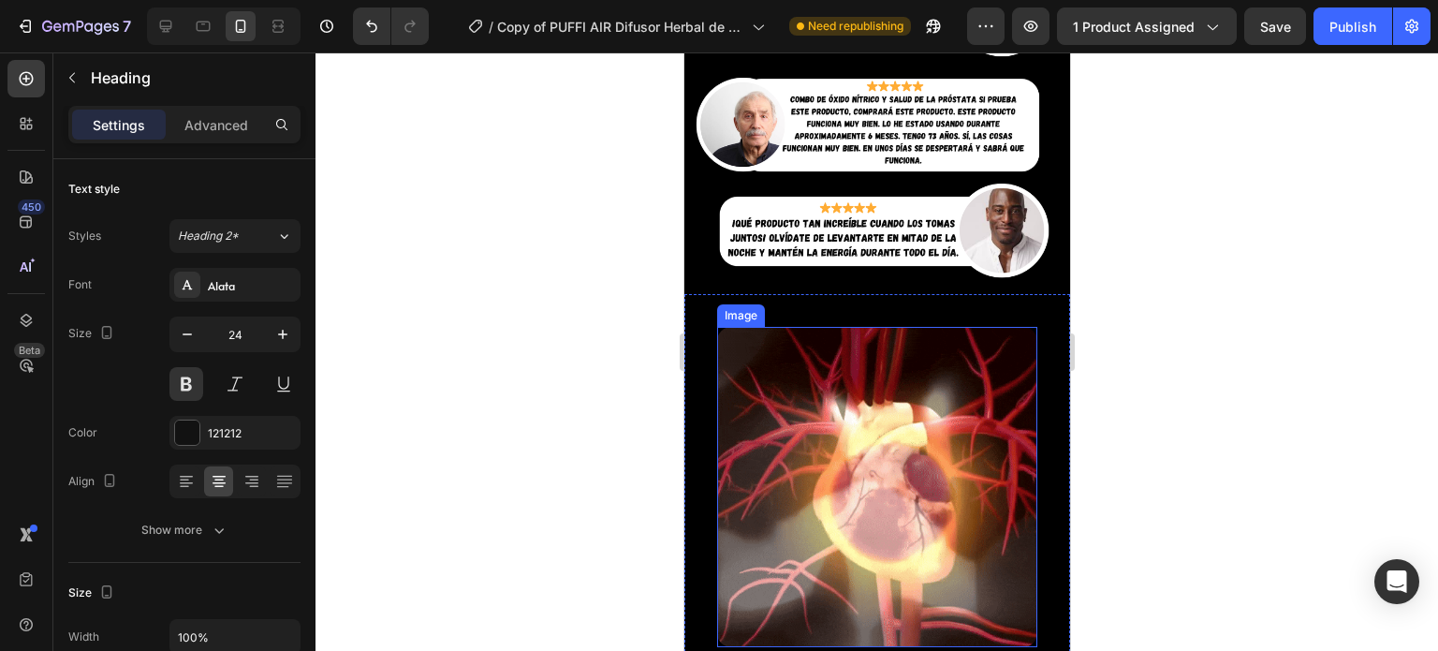
click at [819, 327] on img at bounding box center [876, 487] width 320 height 320
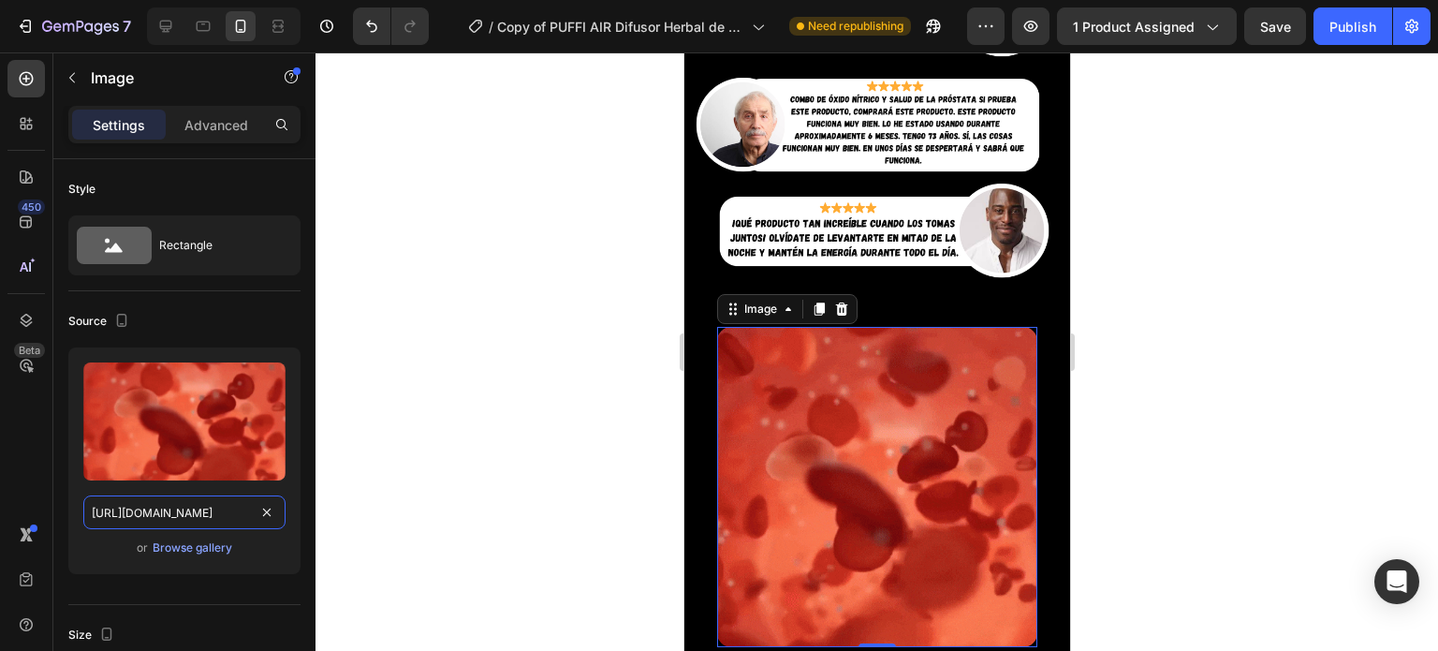
click at [203, 516] on input "[URL][DOMAIN_NAME]" at bounding box center [184, 512] width 202 height 34
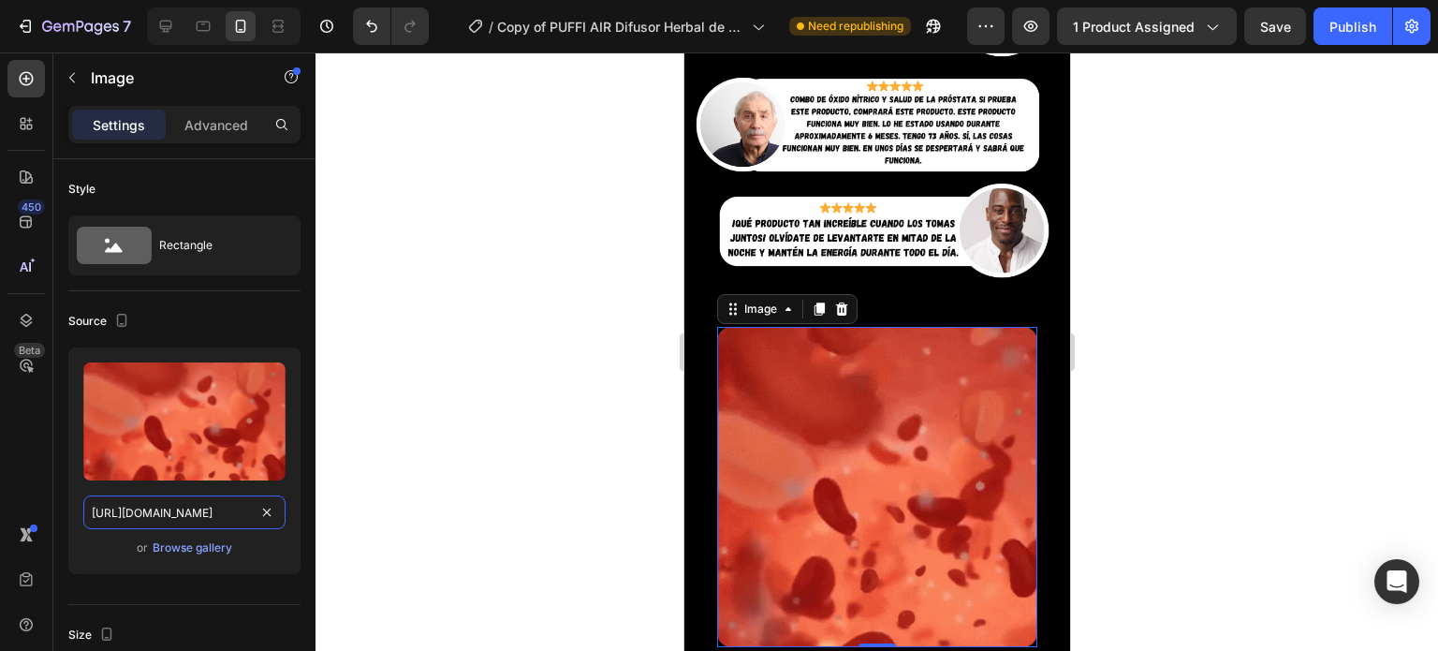
click at [203, 516] on input "[URL][DOMAIN_NAME]" at bounding box center [184, 512] width 202 height 34
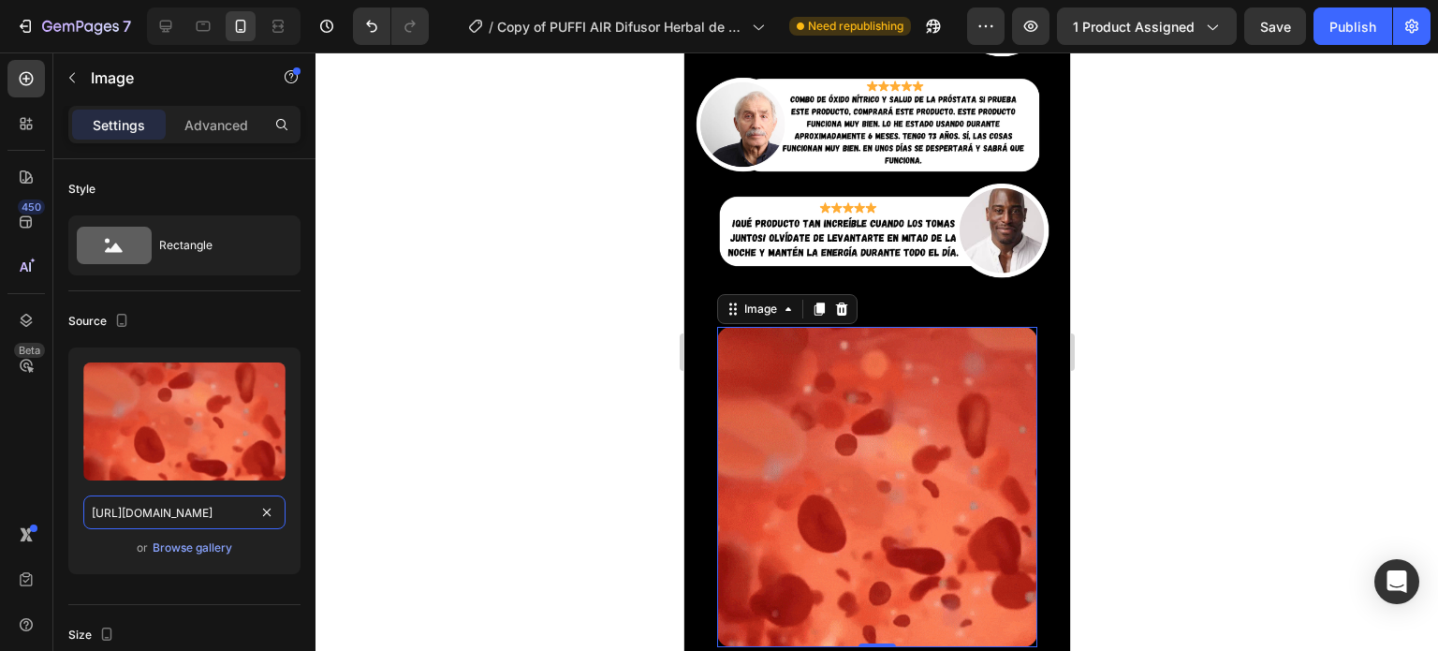
click at [203, 516] on input "[URL][DOMAIN_NAME]" at bounding box center [184, 512] width 202 height 34
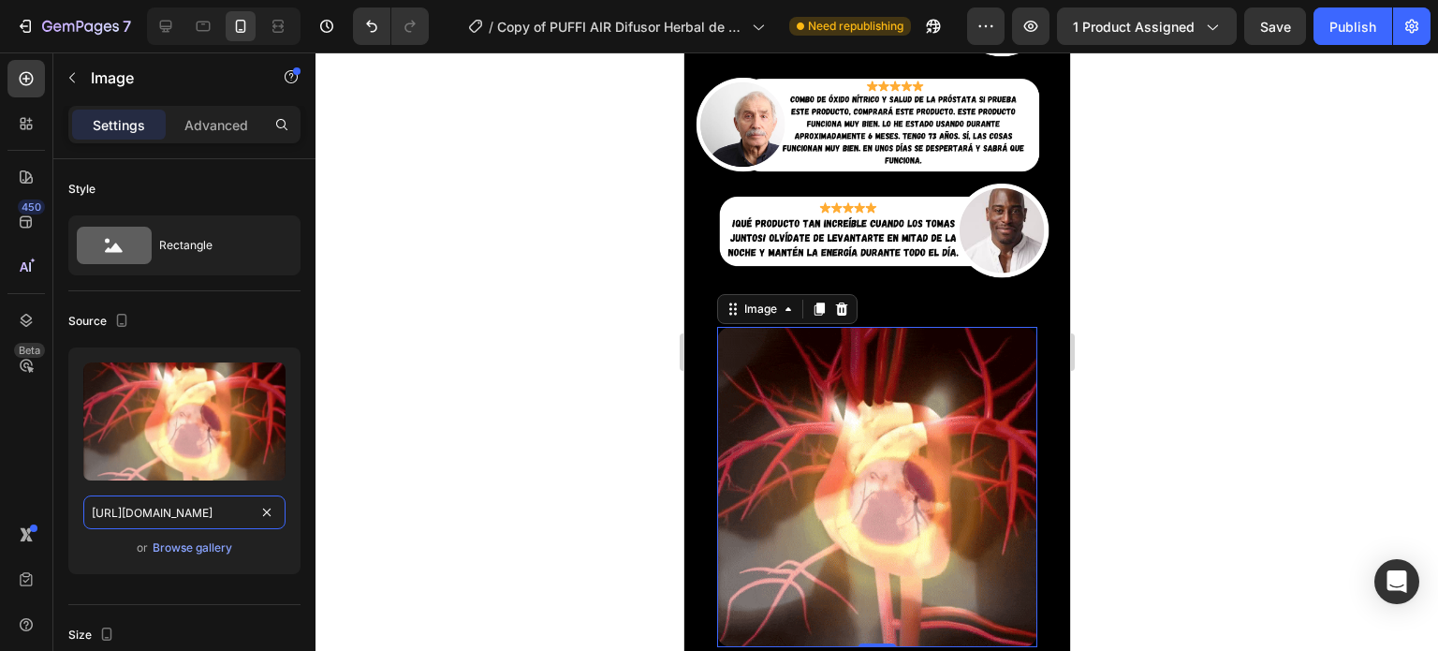
paste input "[DOMAIN_NAME][URL]"
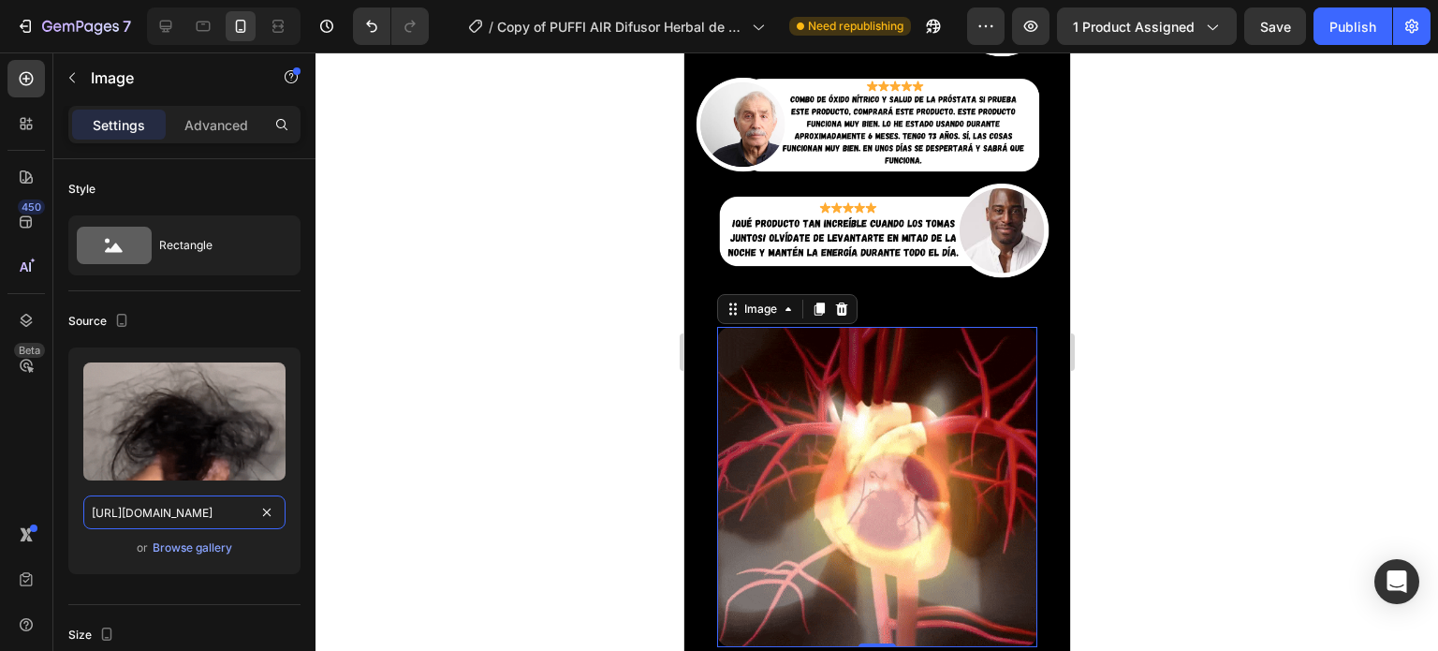
scroll to position [0, 989]
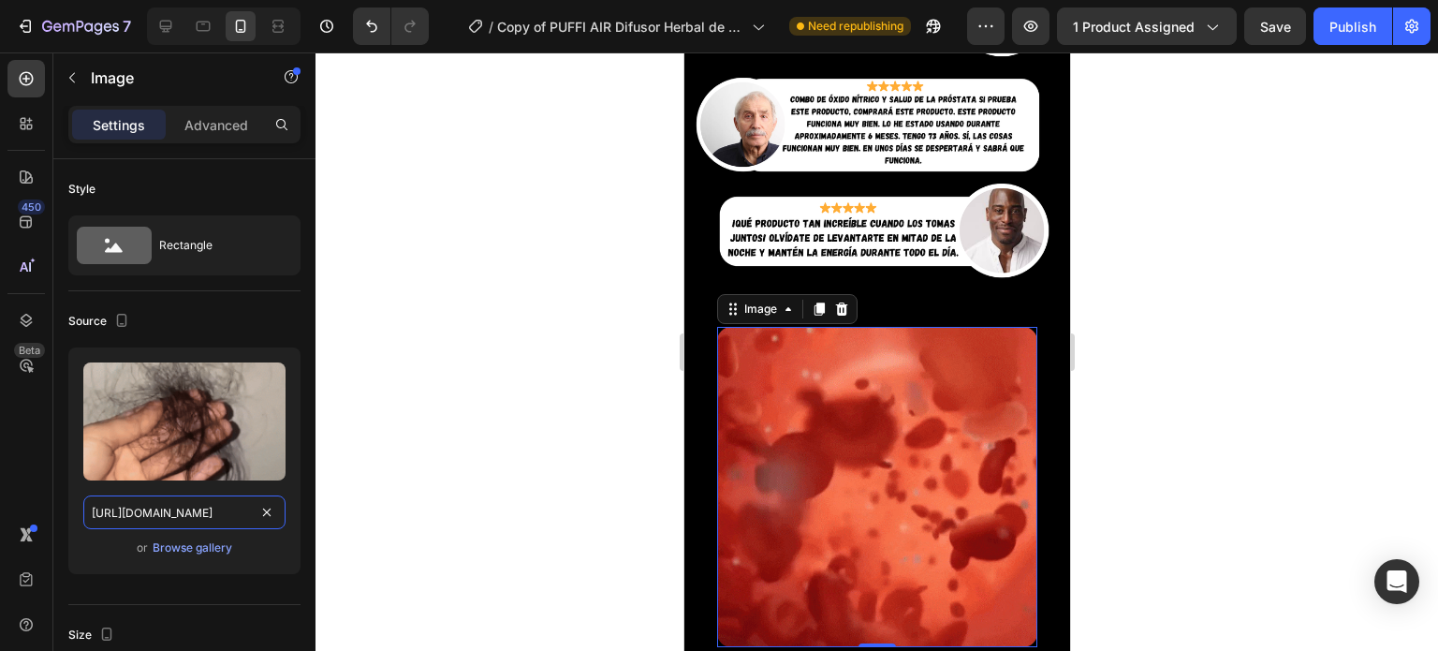
type input "[URL][DOMAIN_NAME]"
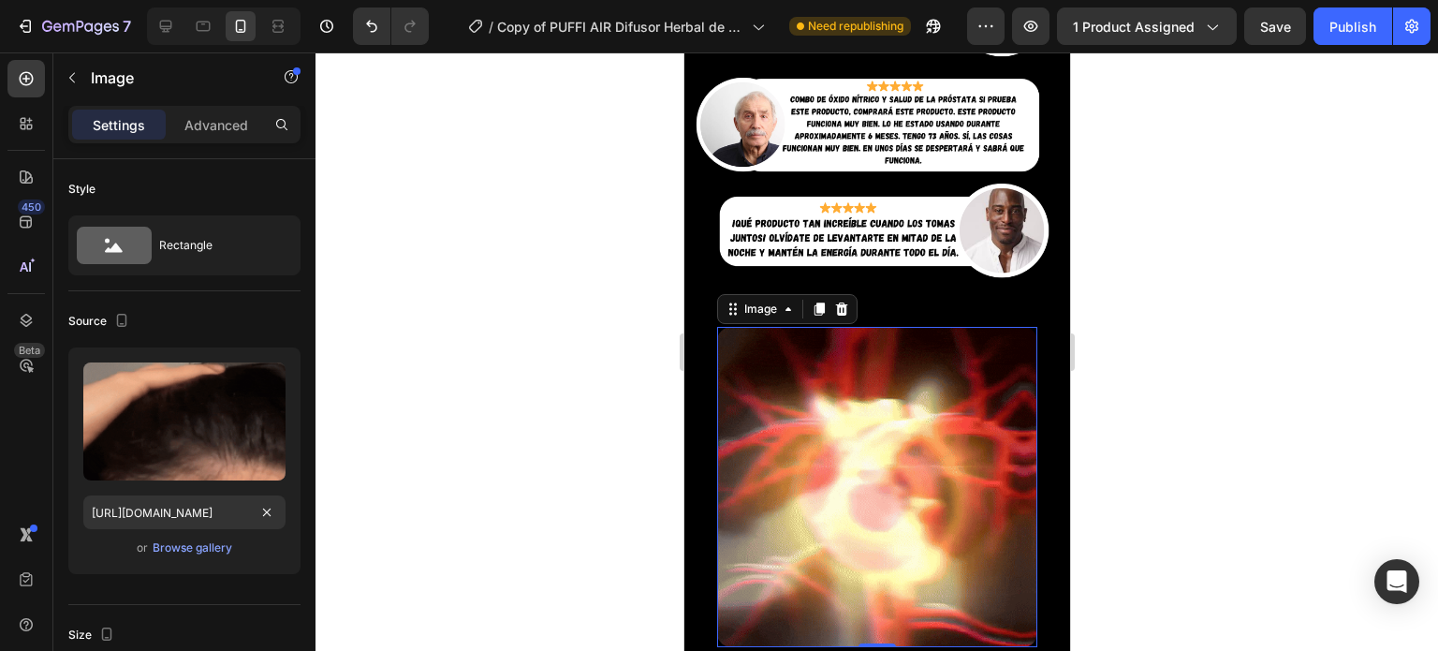
click at [355, 405] on div at bounding box center [876, 351] width 1122 height 598
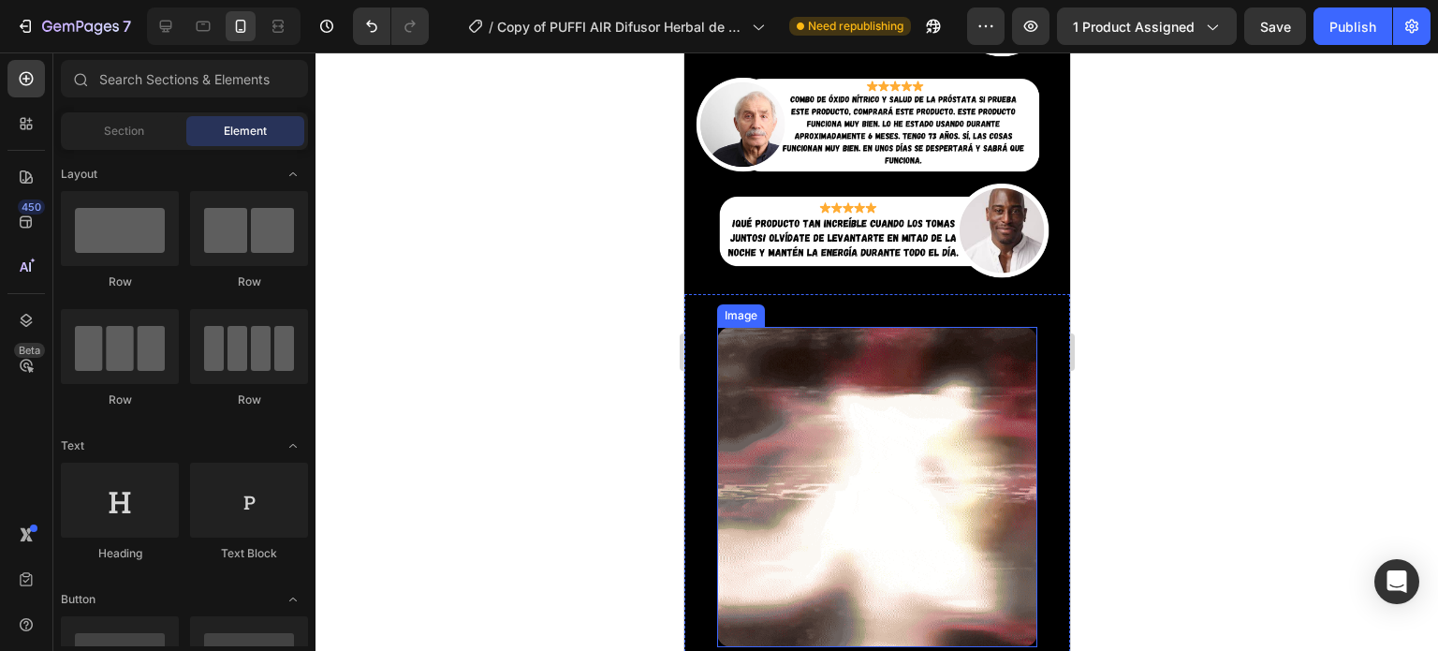
click at [818, 342] on img at bounding box center [876, 487] width 320 height 320
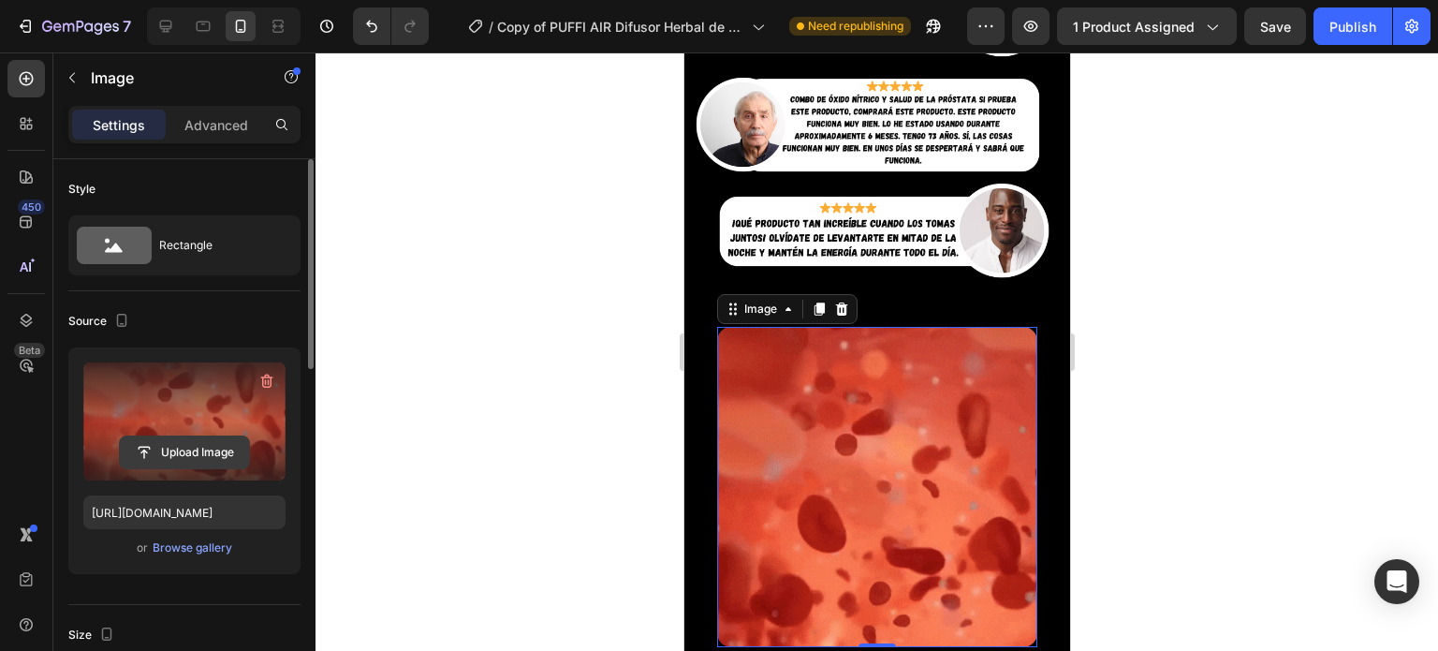
click at [177, 436] on input "file" at bounding box center [184, 452] width 129 height 32
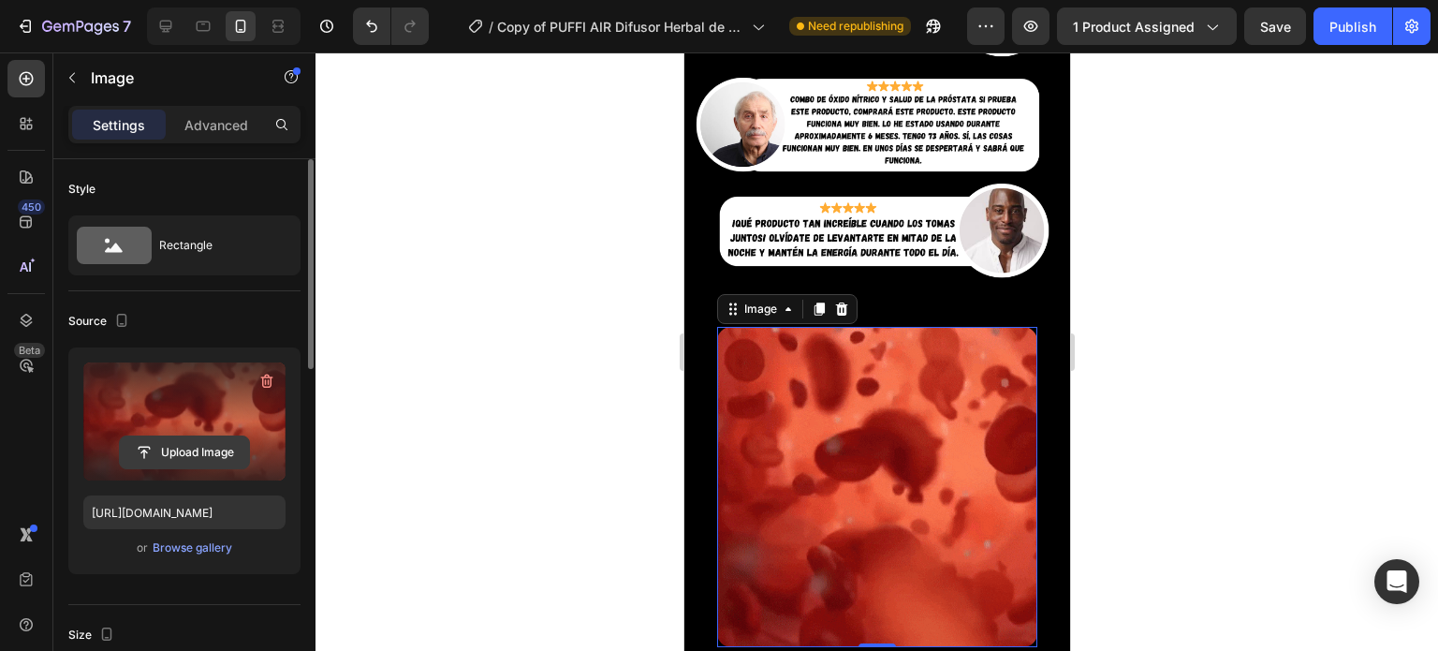
type input "C:\fakepath\PELO GIF.gif"
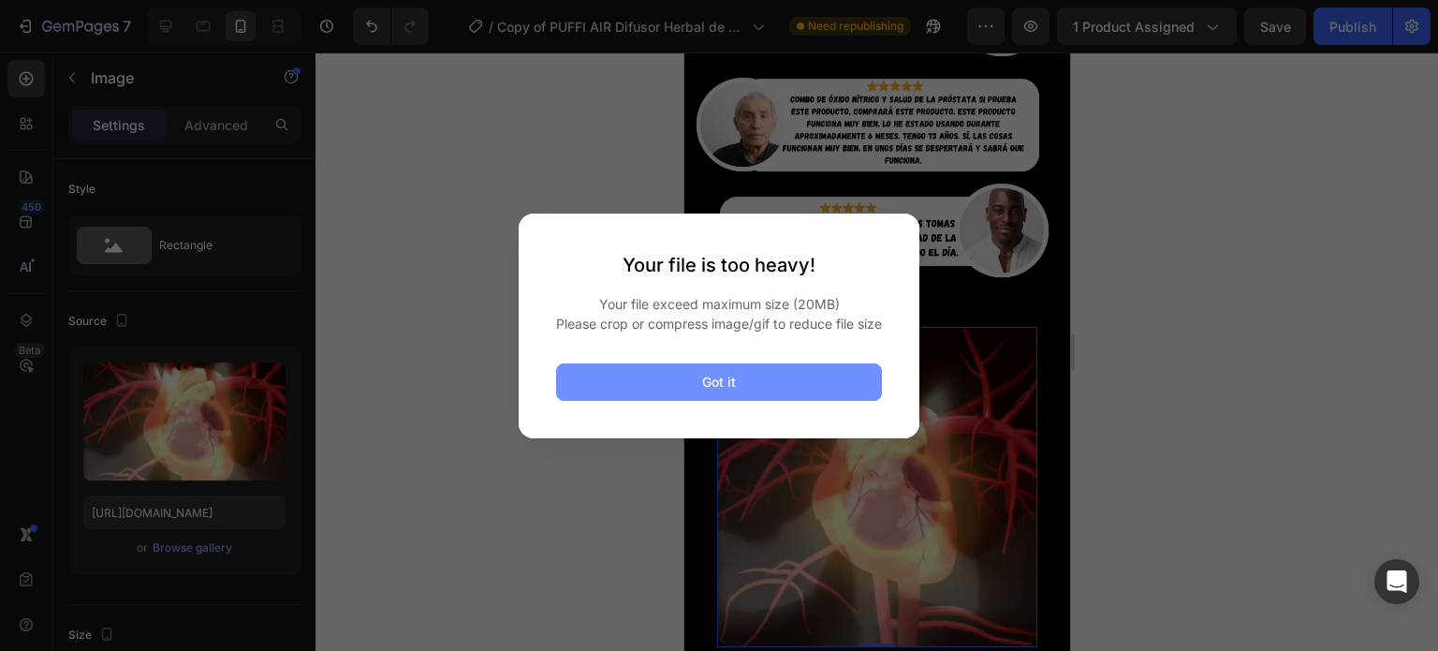
click at [676, 392] on button "Got it" at bounding box center [719, 381] width 326 height 37
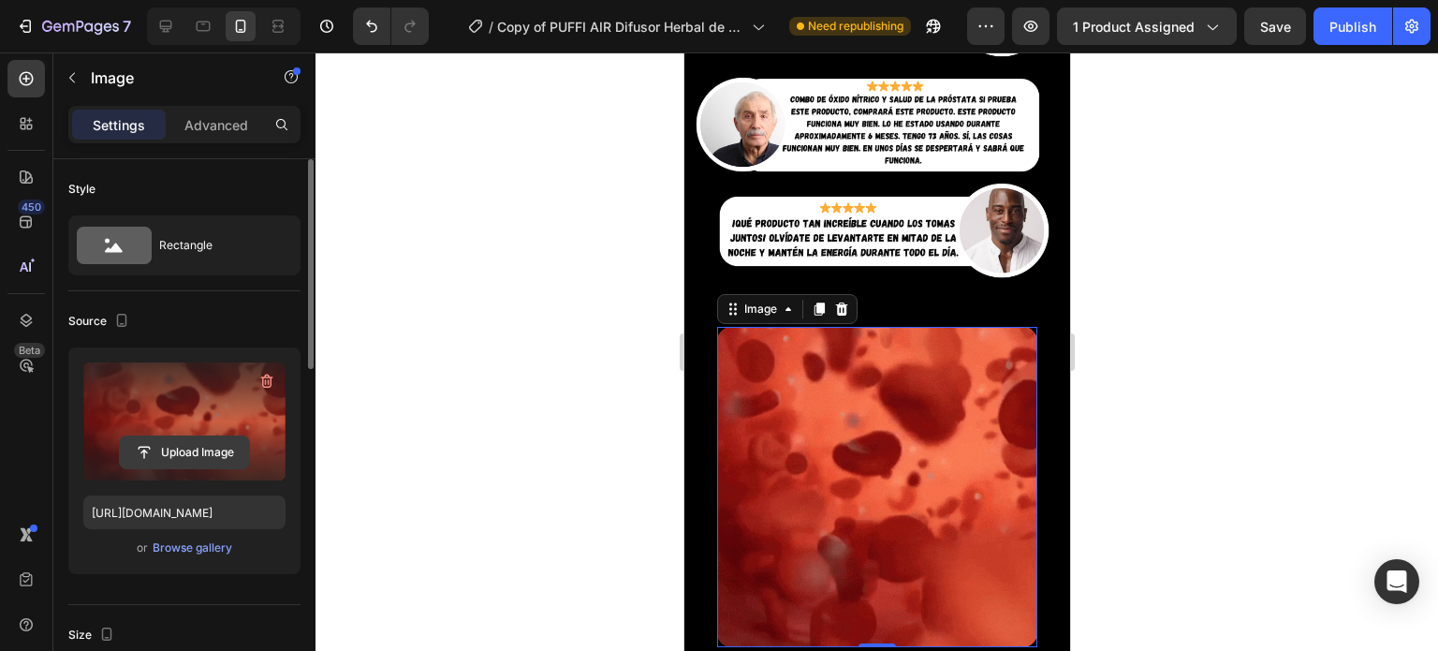
click at [164, 436] on input "file" at bounding box center [184, 452] width 129 height 32
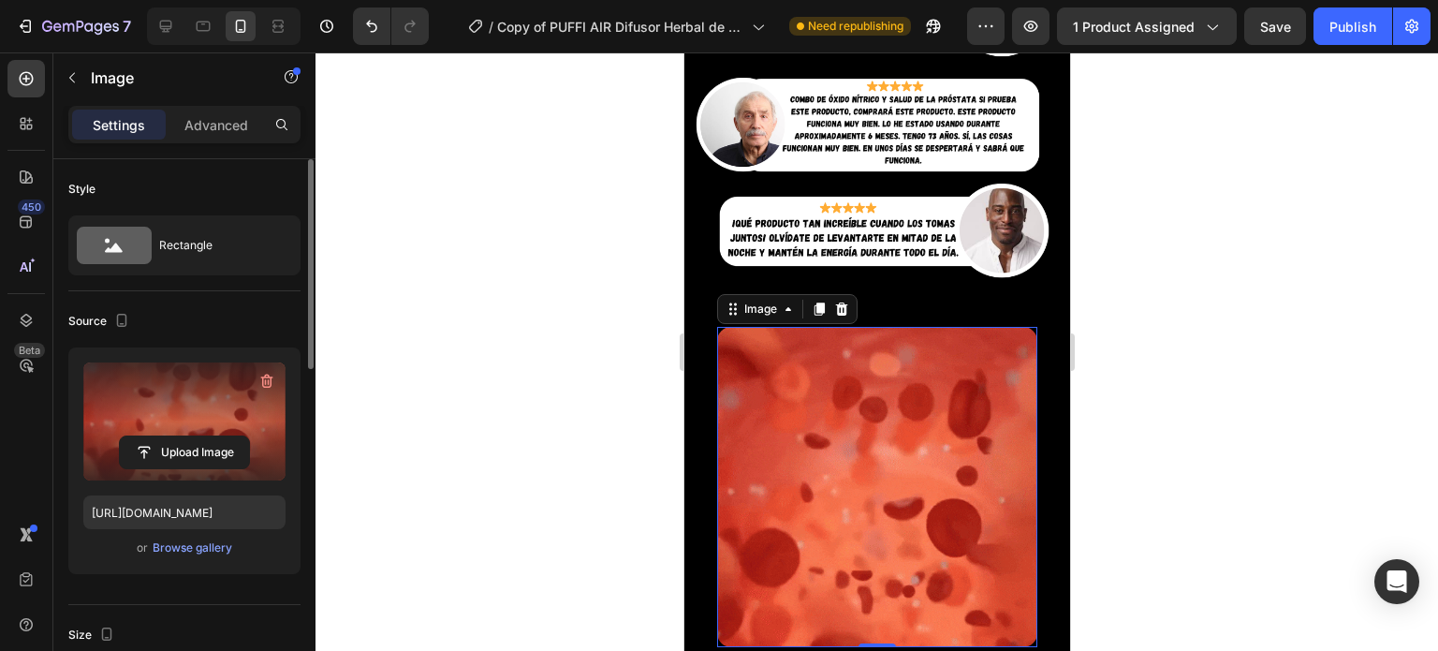
click at [183, 407] on label at bounding box center [184, 421] width 202 height 118
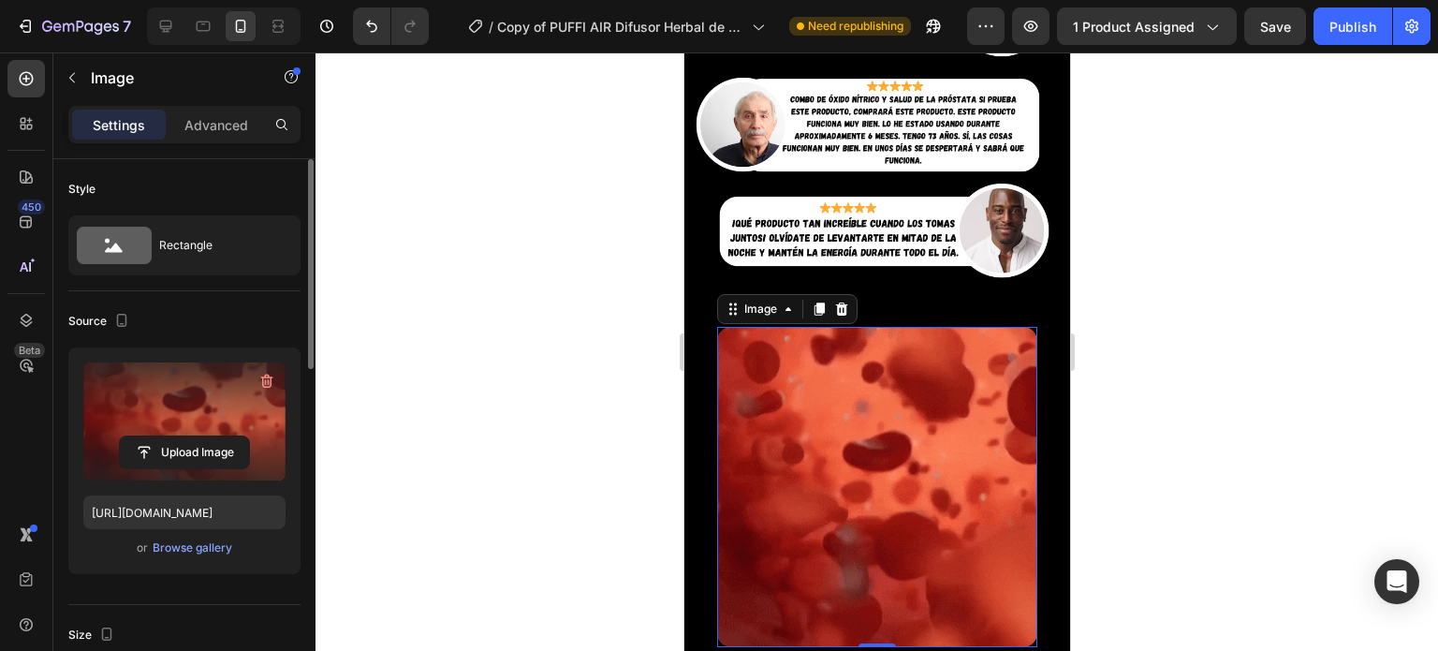
click at [183, 436] on input "file" at bounding box center [184, 452] width 129 height 32
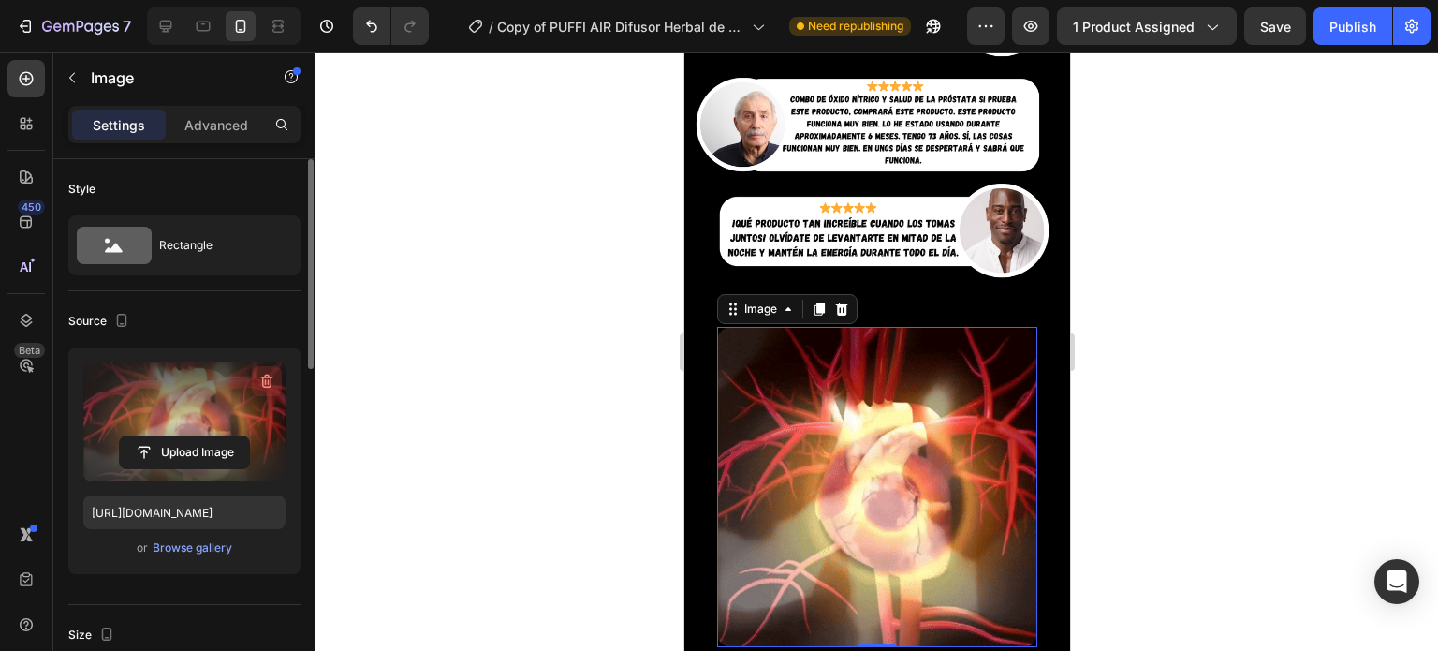
click at [262, 373] on icon "button" at bounding box center [266, 381] width 19 height 19
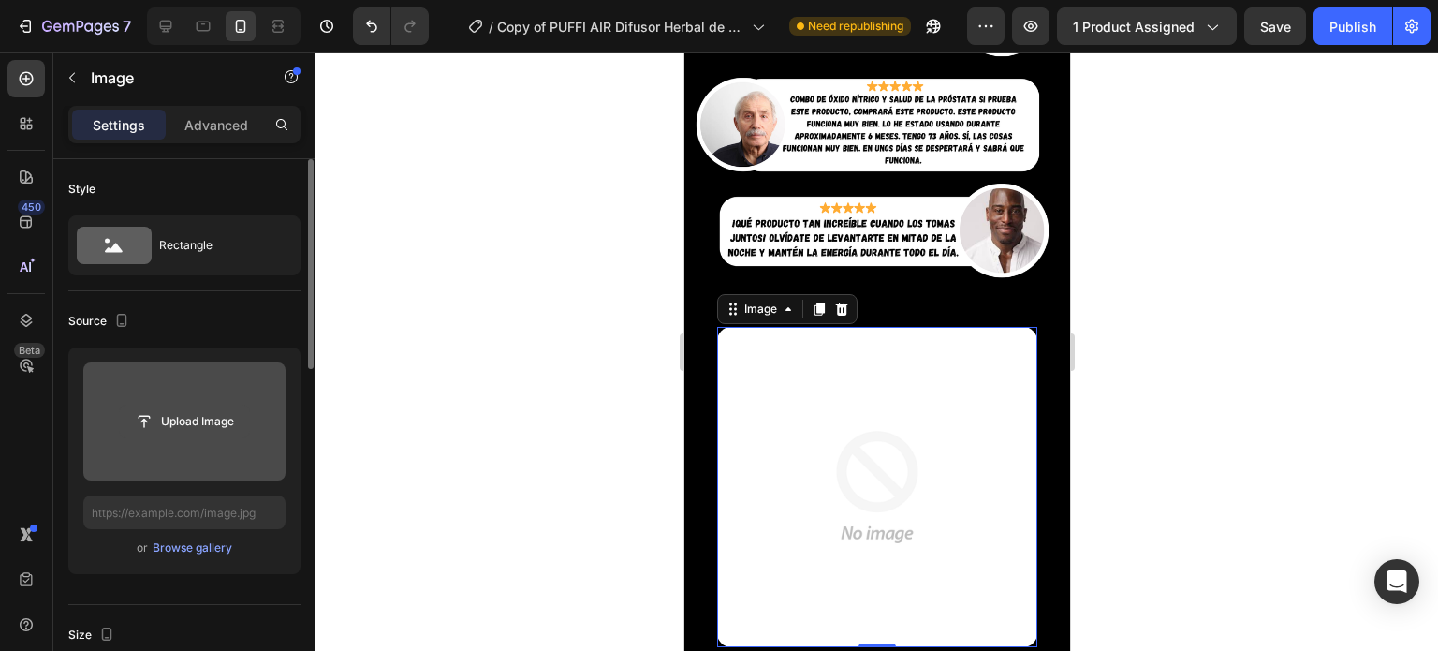
click at [187, 433] on input "file" at bounding box center [184, 421] width 129 height 32
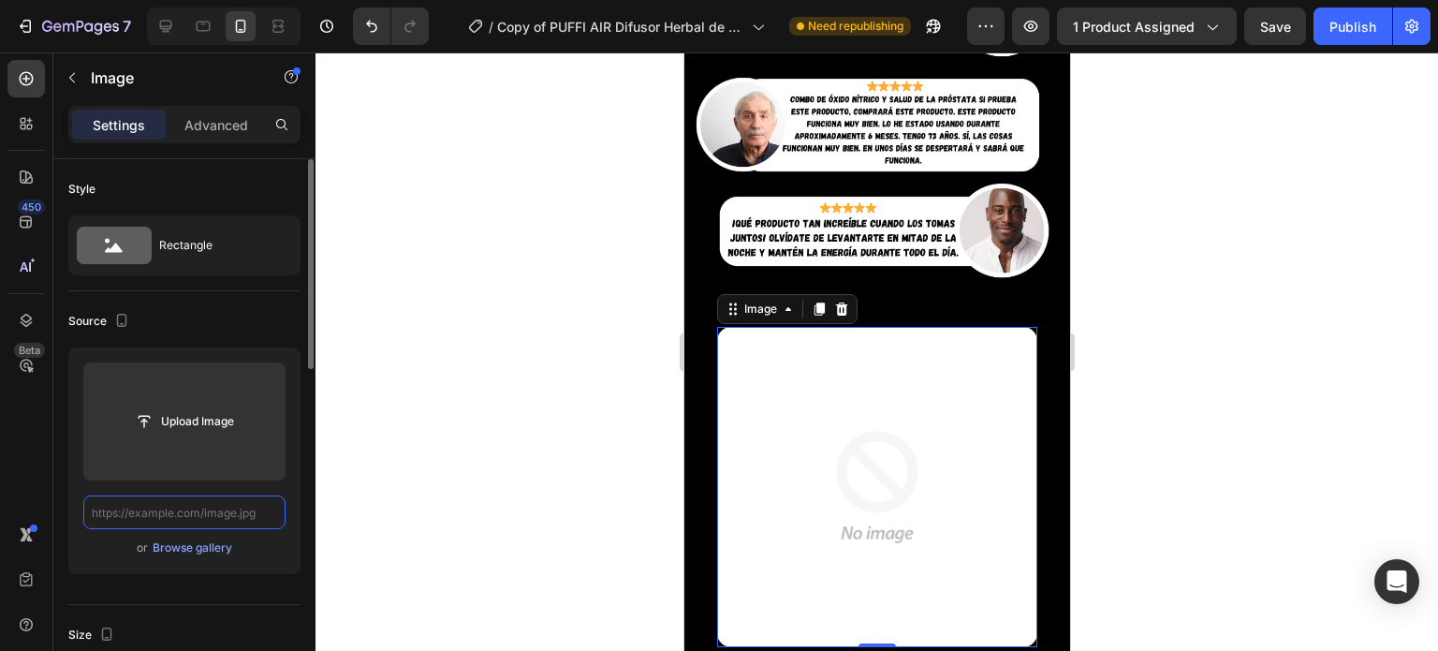
click at [183, 522] on input "text" at bounding box center [184, 512] width 202 height 34
paste input "[URL][DOMAIN_NAME]"
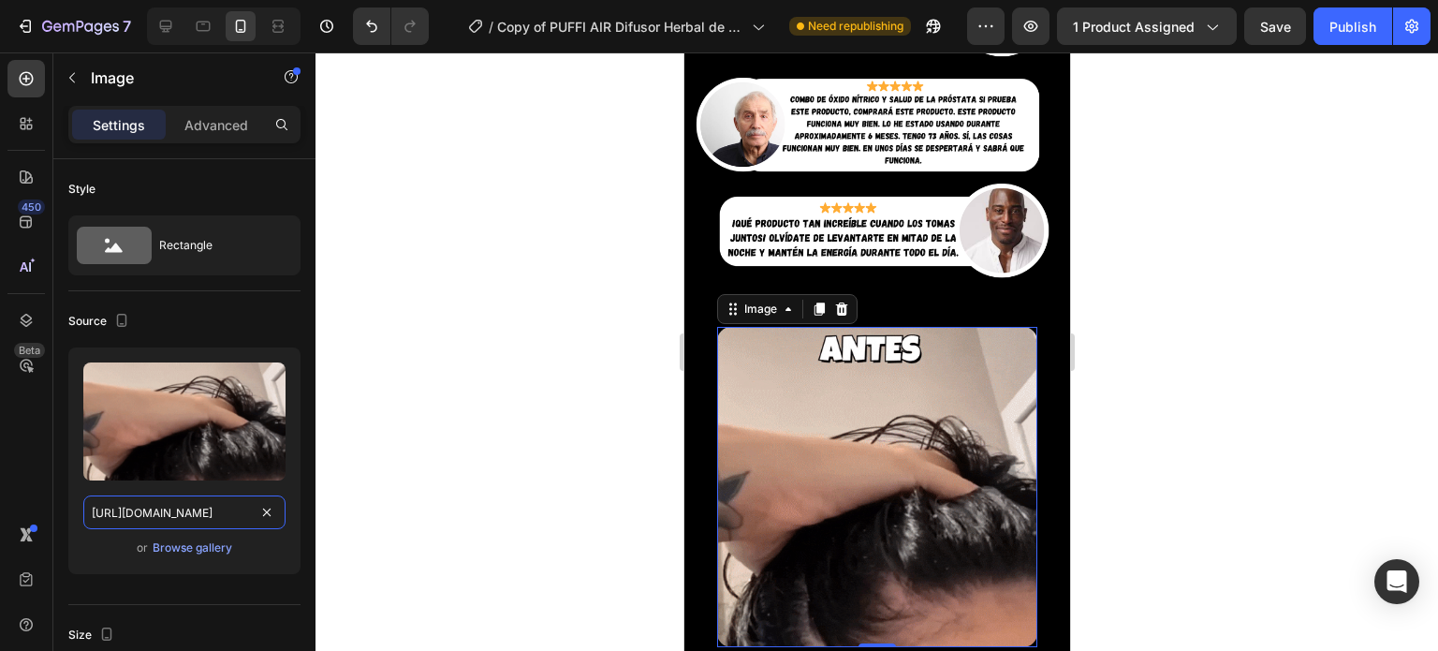
type input "[URL][DOMAIN_NAME]"
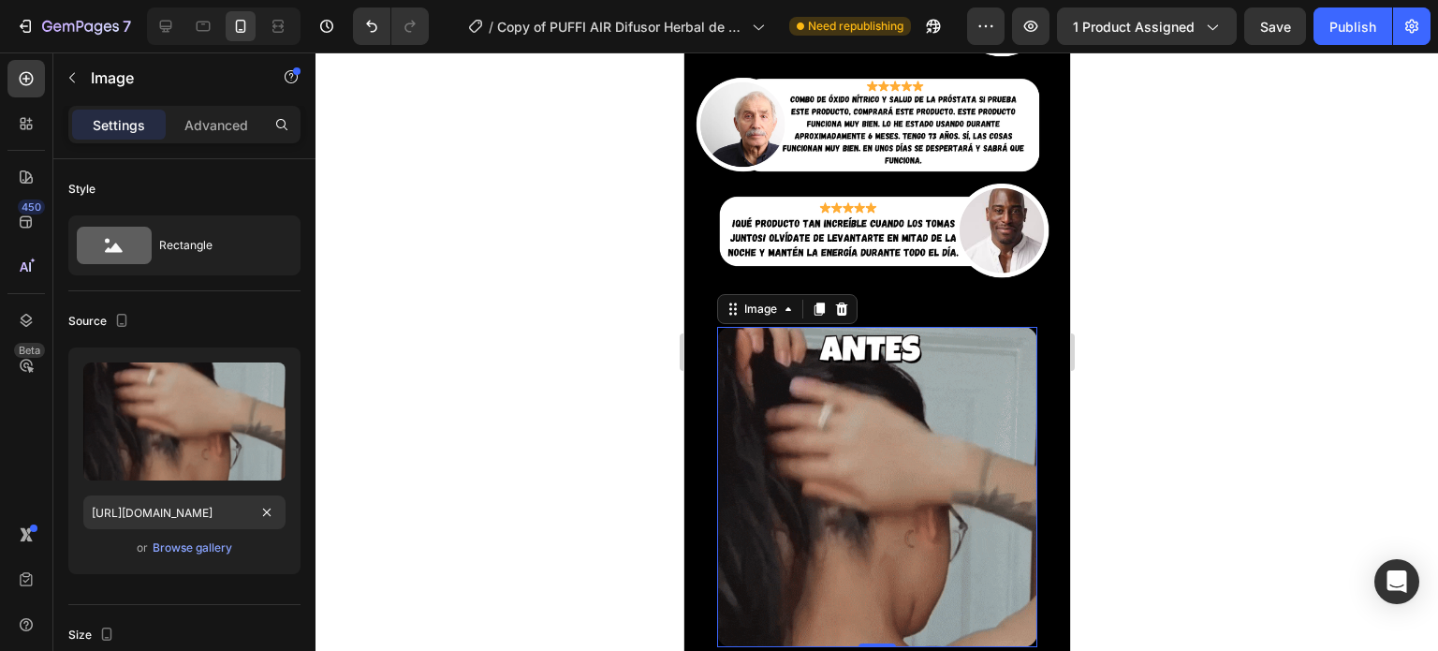
click at [431, 437] on div at bounding box center [876, 351] width 1122 height 598
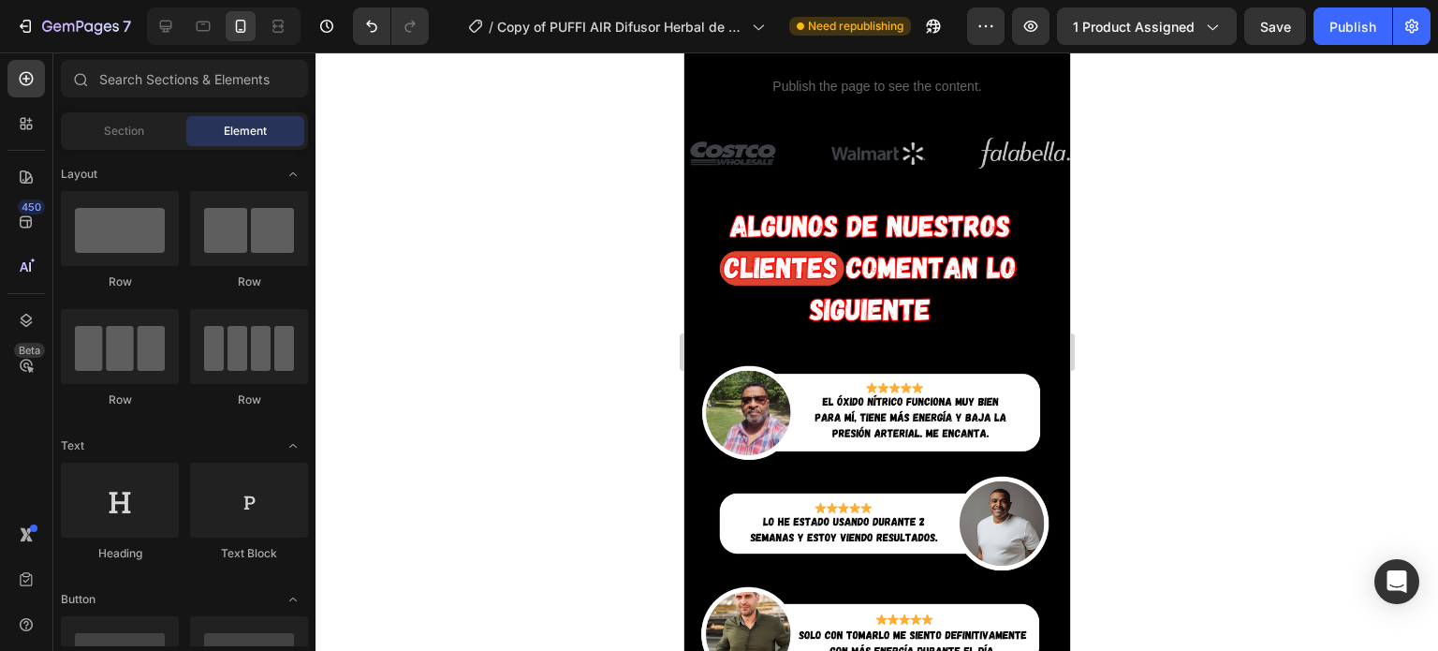
scroll to position [1880, 0]
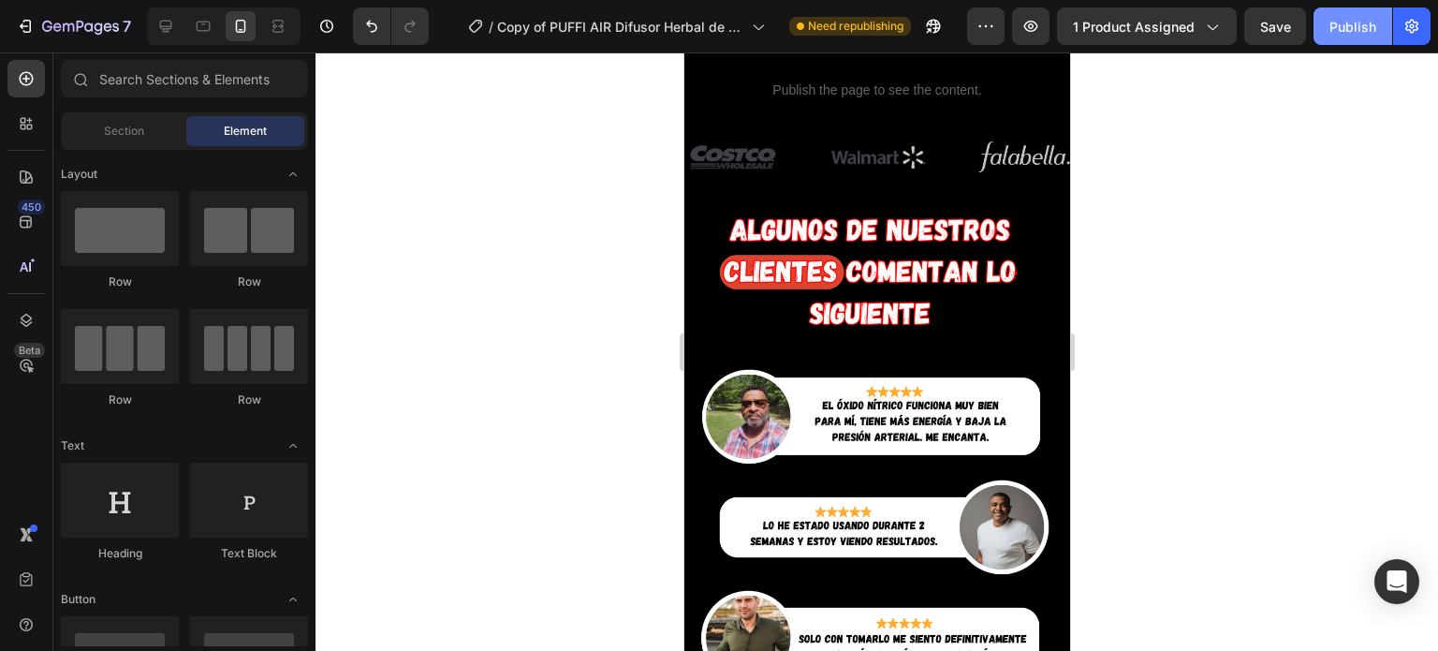
click at [1329, 29] on div "Publish" at bounding box center [1352, 27] width 47 height 20
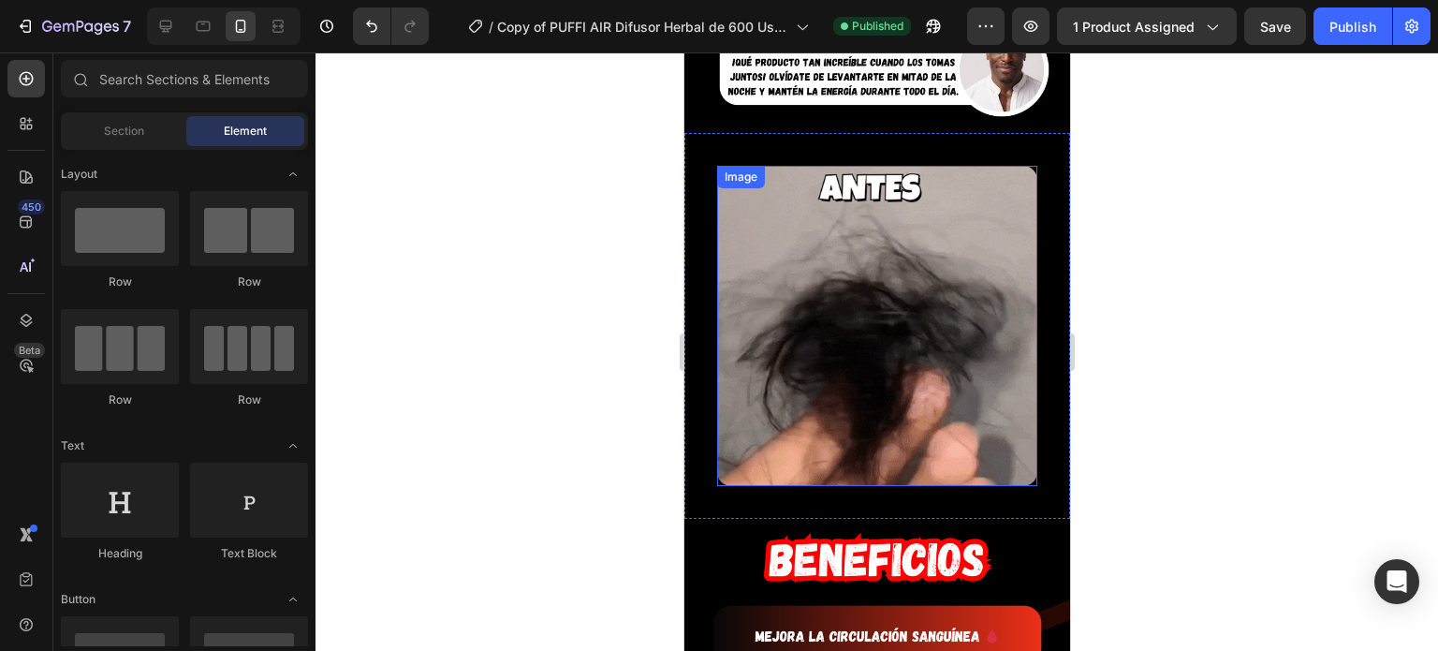
scroll to position [2779, 0]
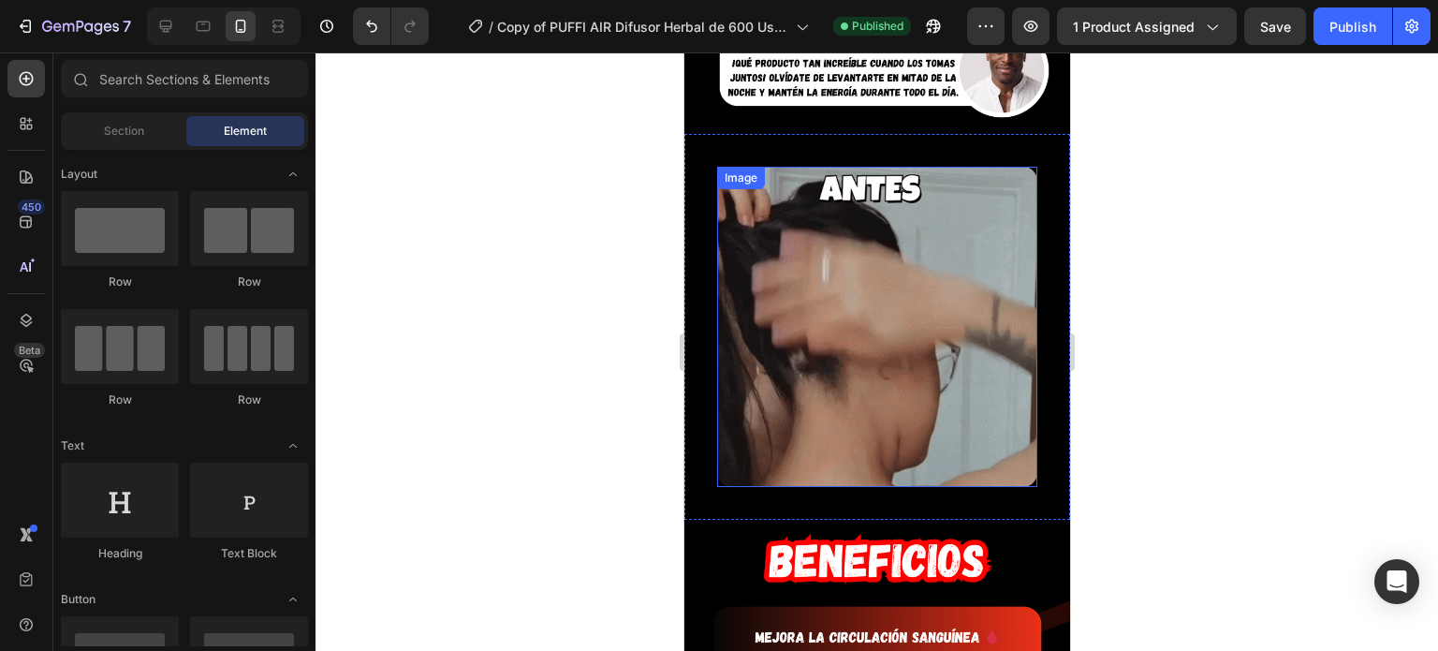
click at [739, 287] on img at bounding box center [876, 327] width 320 height 320
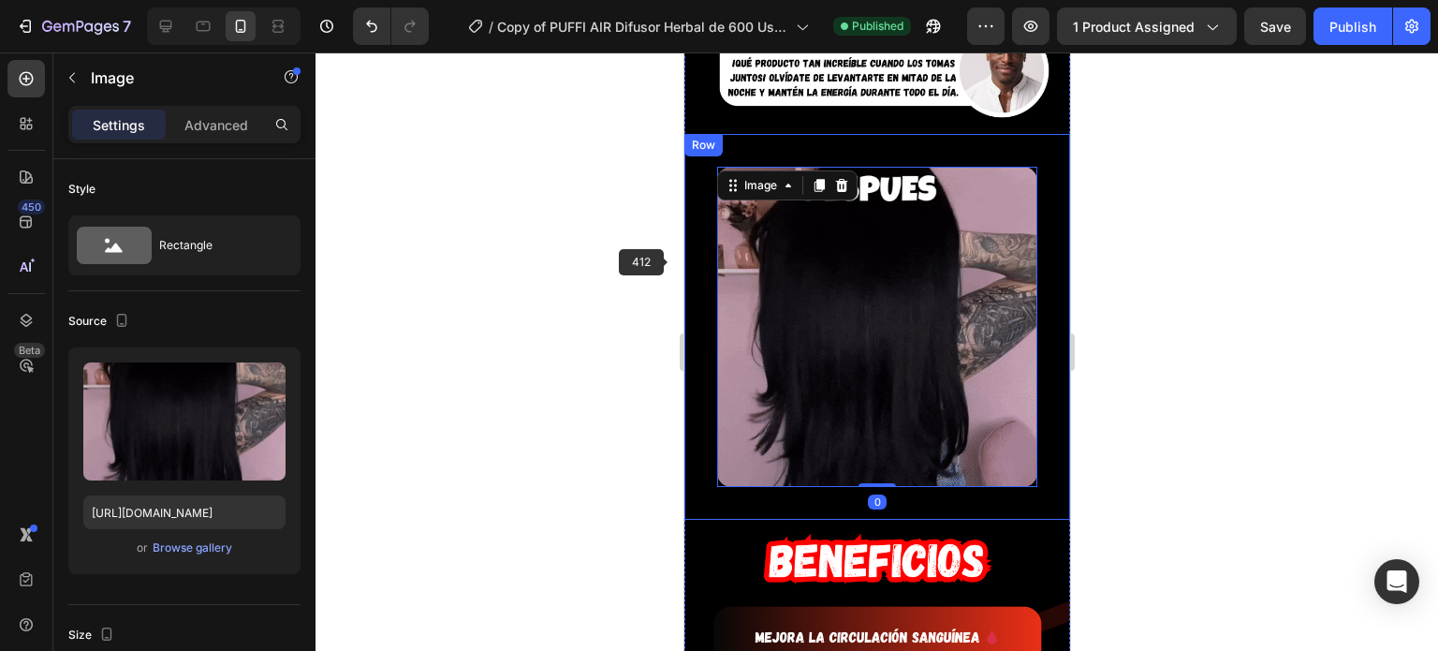
click at [705, 257] on div "Image 0 Row" at bounding box center [876, 327] width 386 height 386
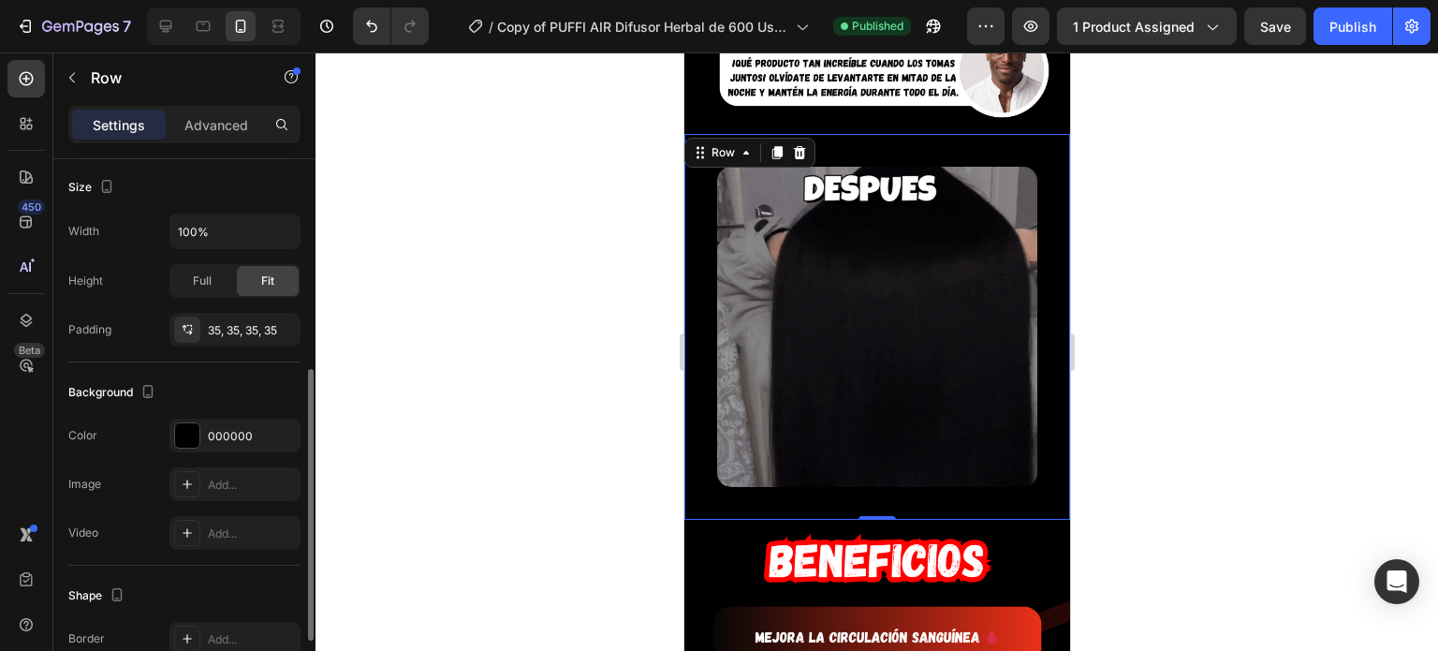
scroll to position [384, 0]
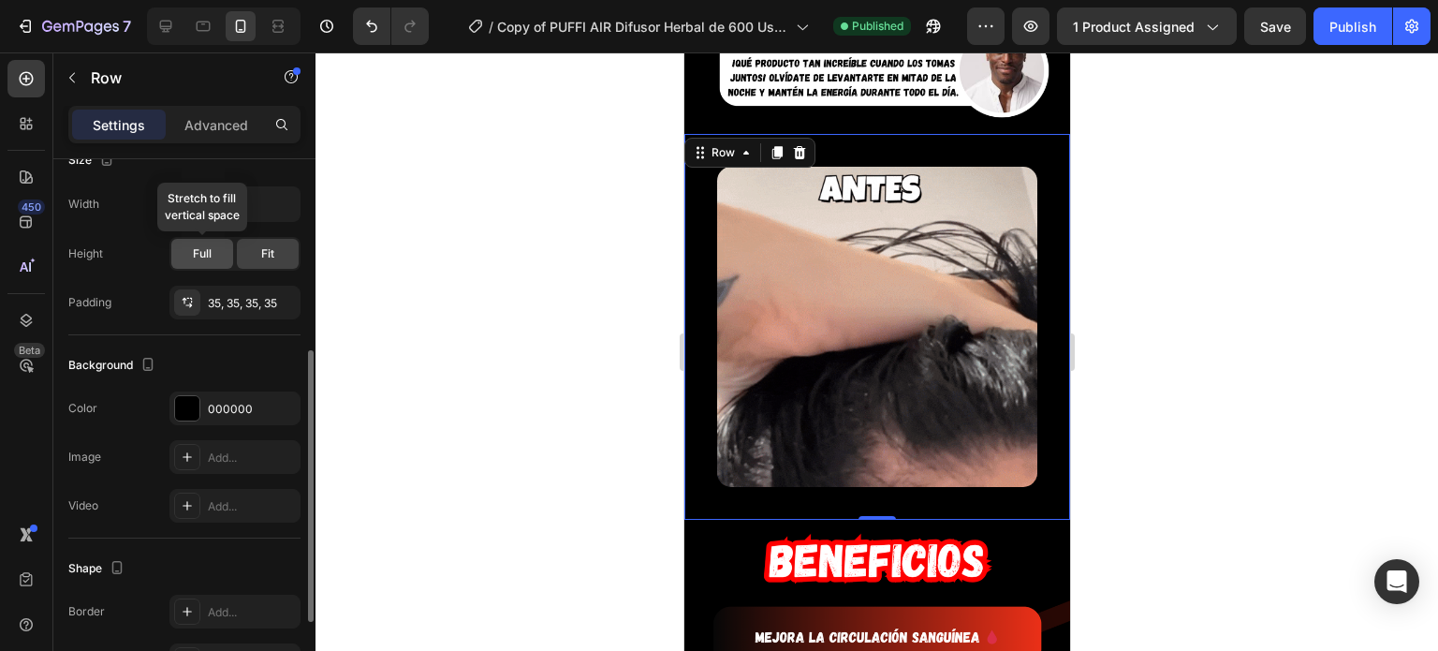
click at [199, 246] on span "Full" at bounding box center [202, 253] width 19 height 17
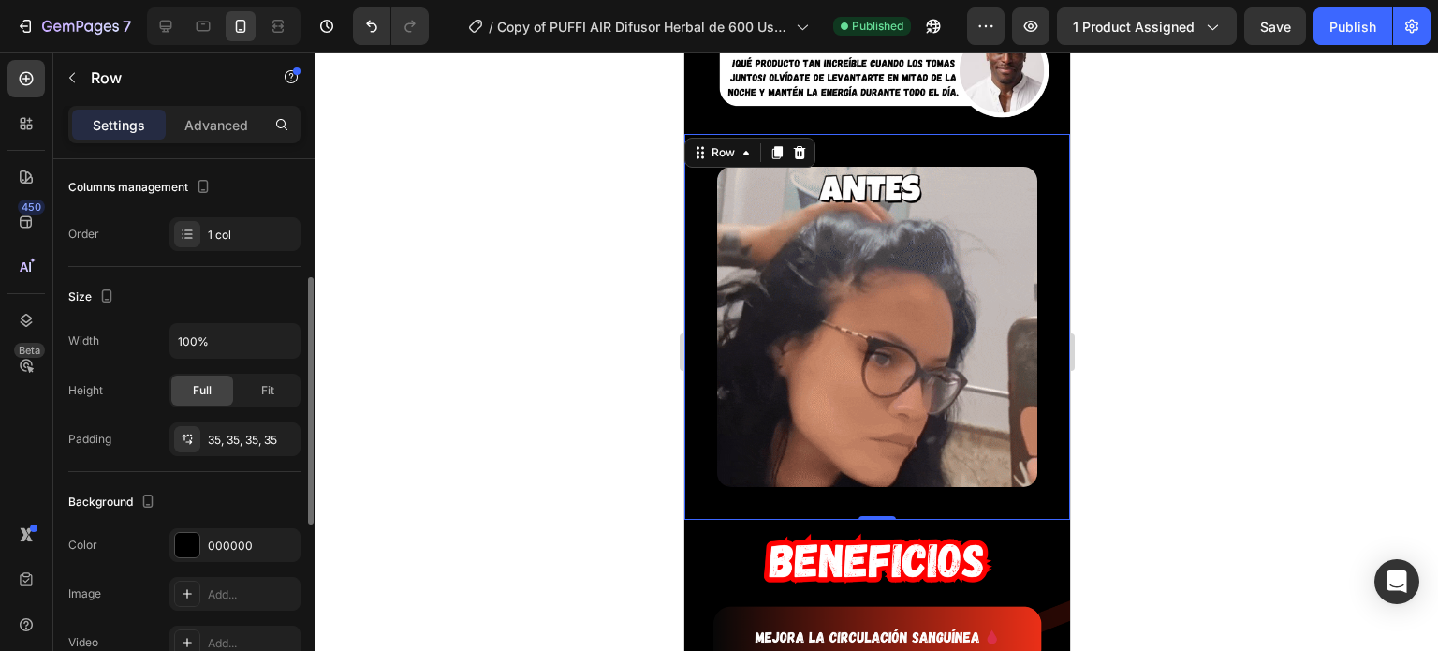
scroll to position [0, 0]
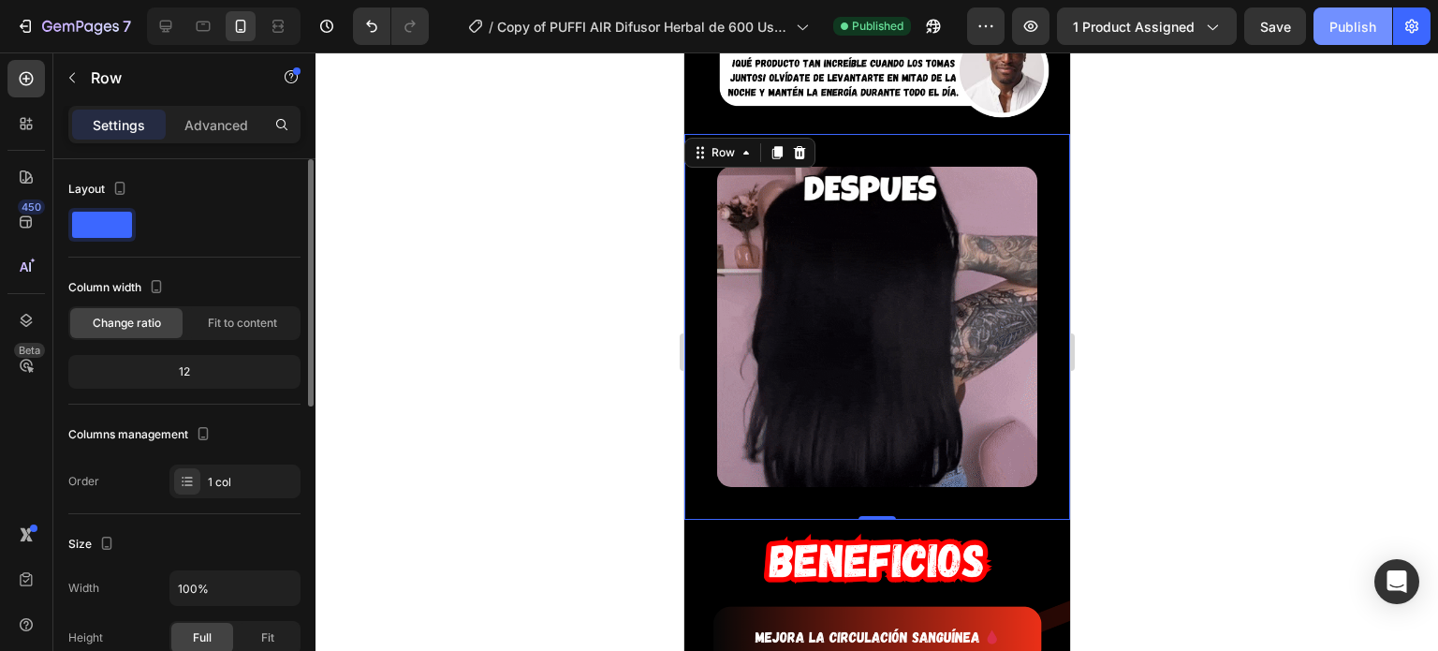
click at [1340, 15] on button "Publish" at bounding box center [1352, 25] width 79 height 37
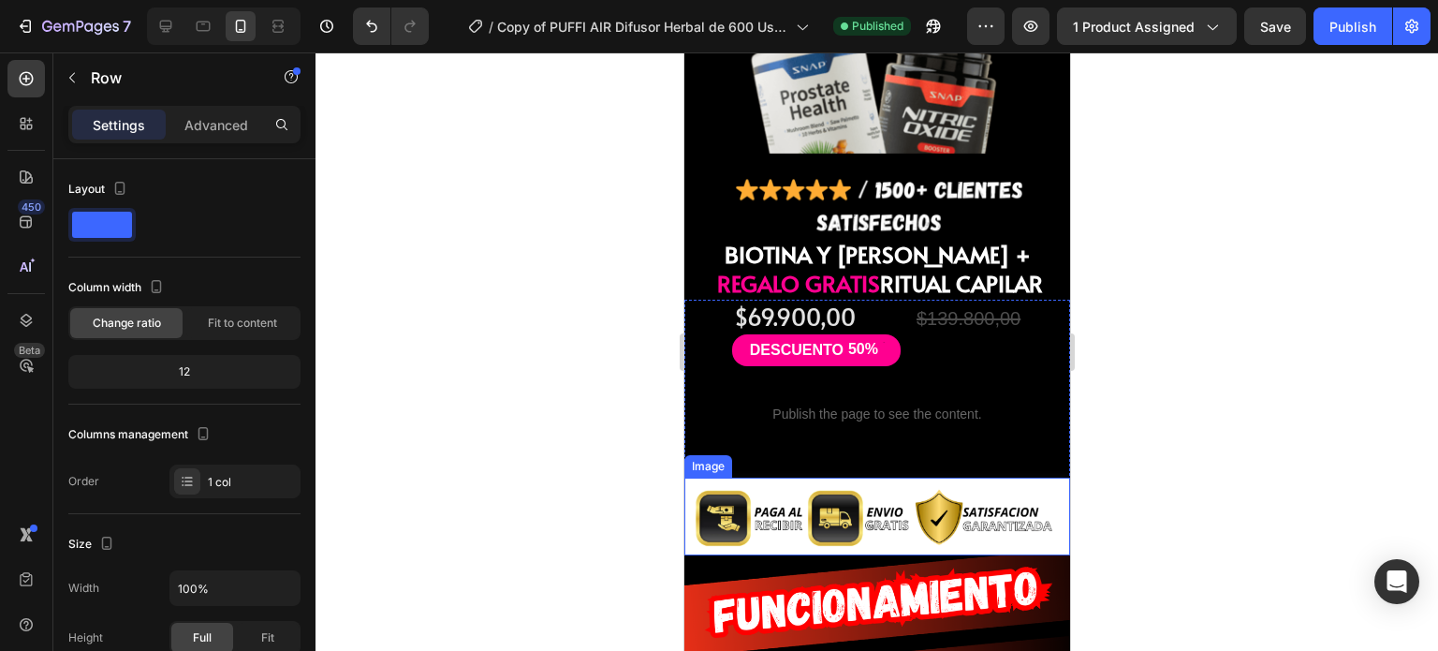
scroll to position [4817, 0]
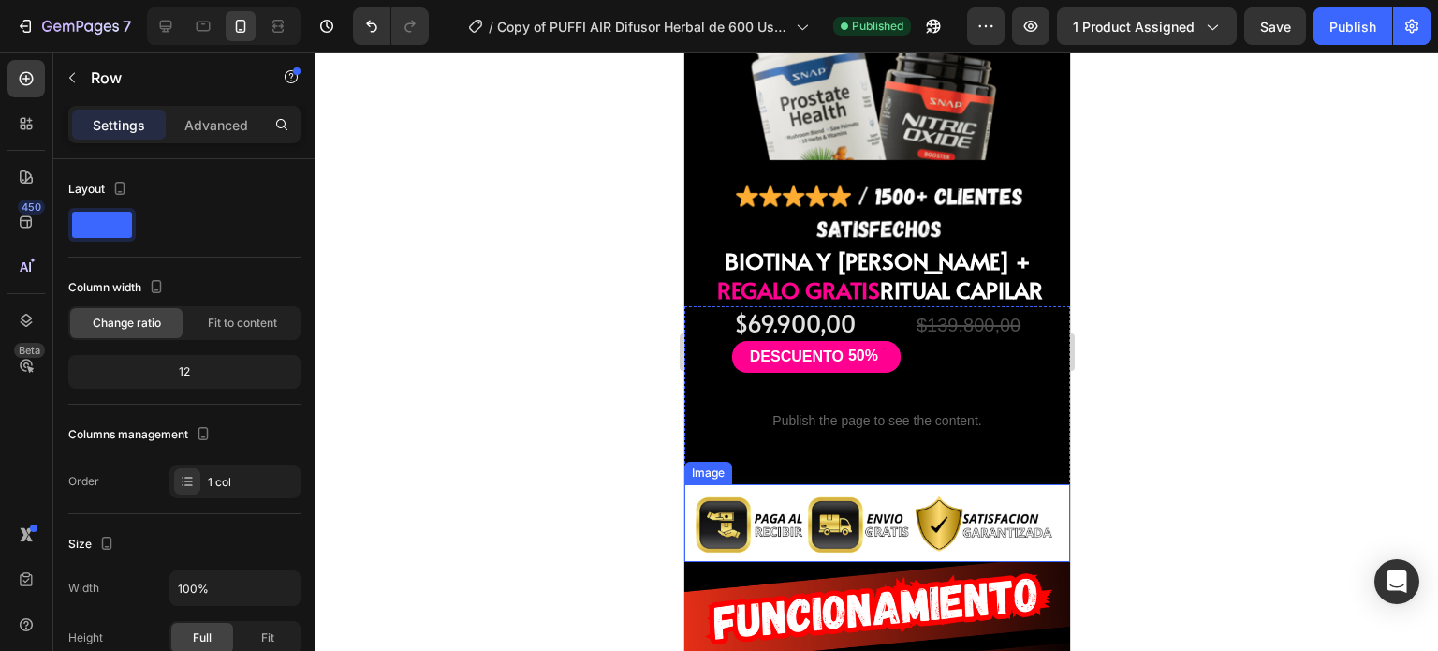
click at [791, 484] on img at bounding box center [876, 523] width 386 height 78
